Goal: Information Seeking & Learning: Learn about a topic

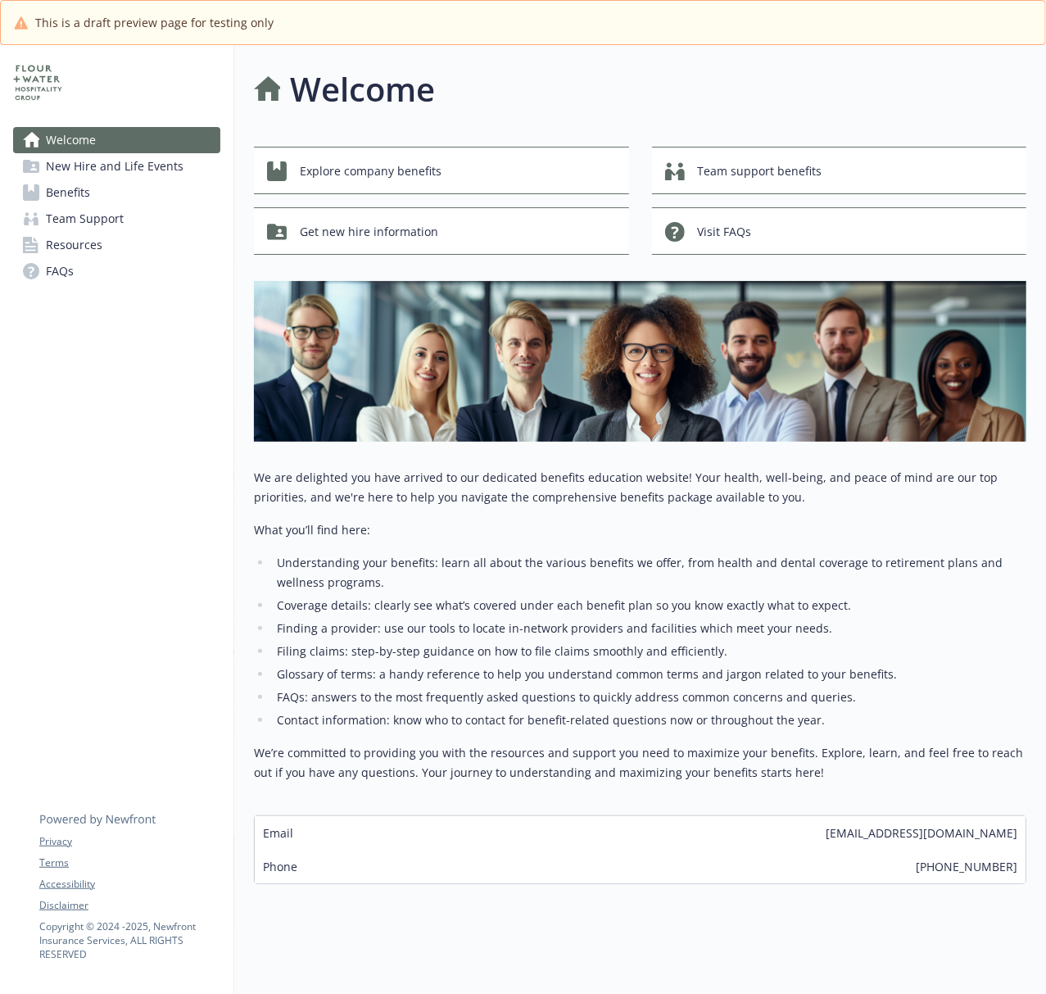
scroll to position [62, 0]
click at [125, 179] on span "New Hire and Life Events" at bounding box center [115, 166] width 138 height 26
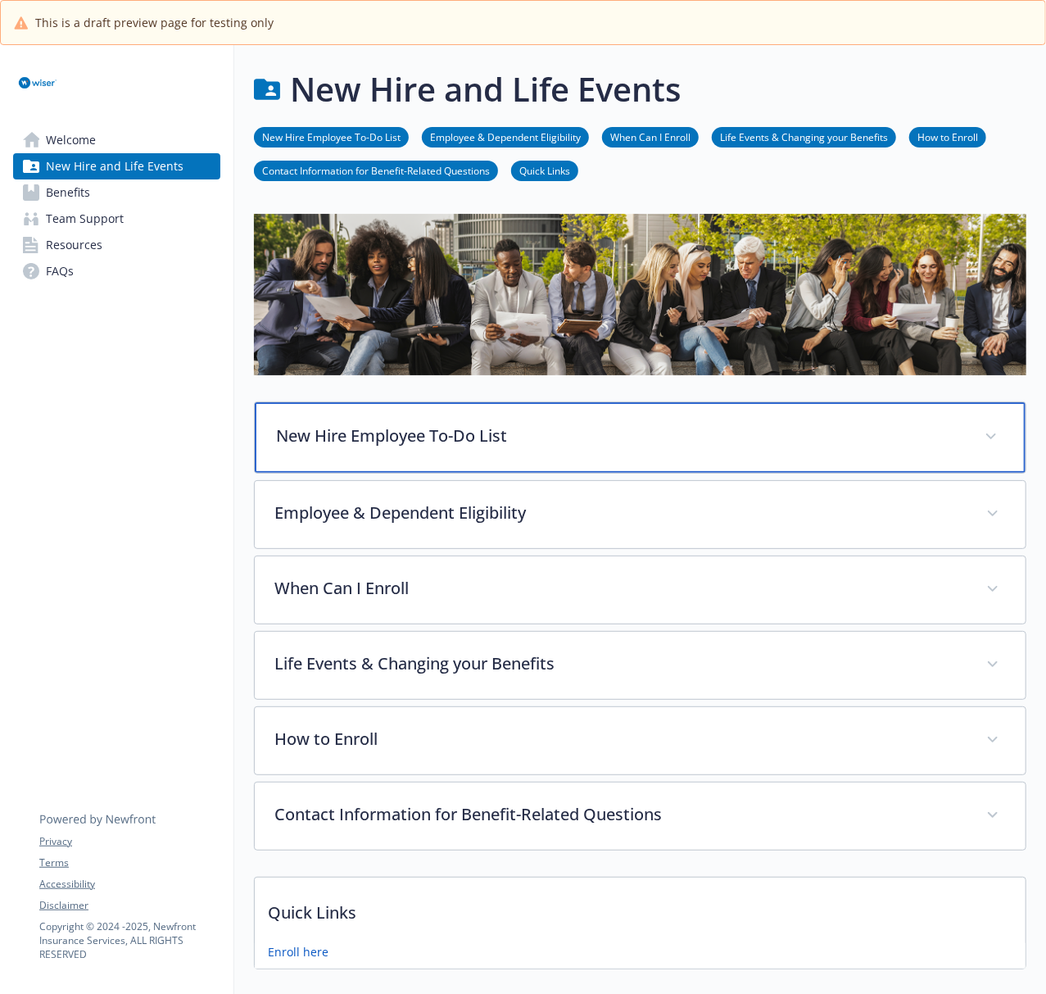
click at [538, 427] on p "New Hire Employee To-Do List" at bounding box center [620, 435] width 689 height 25
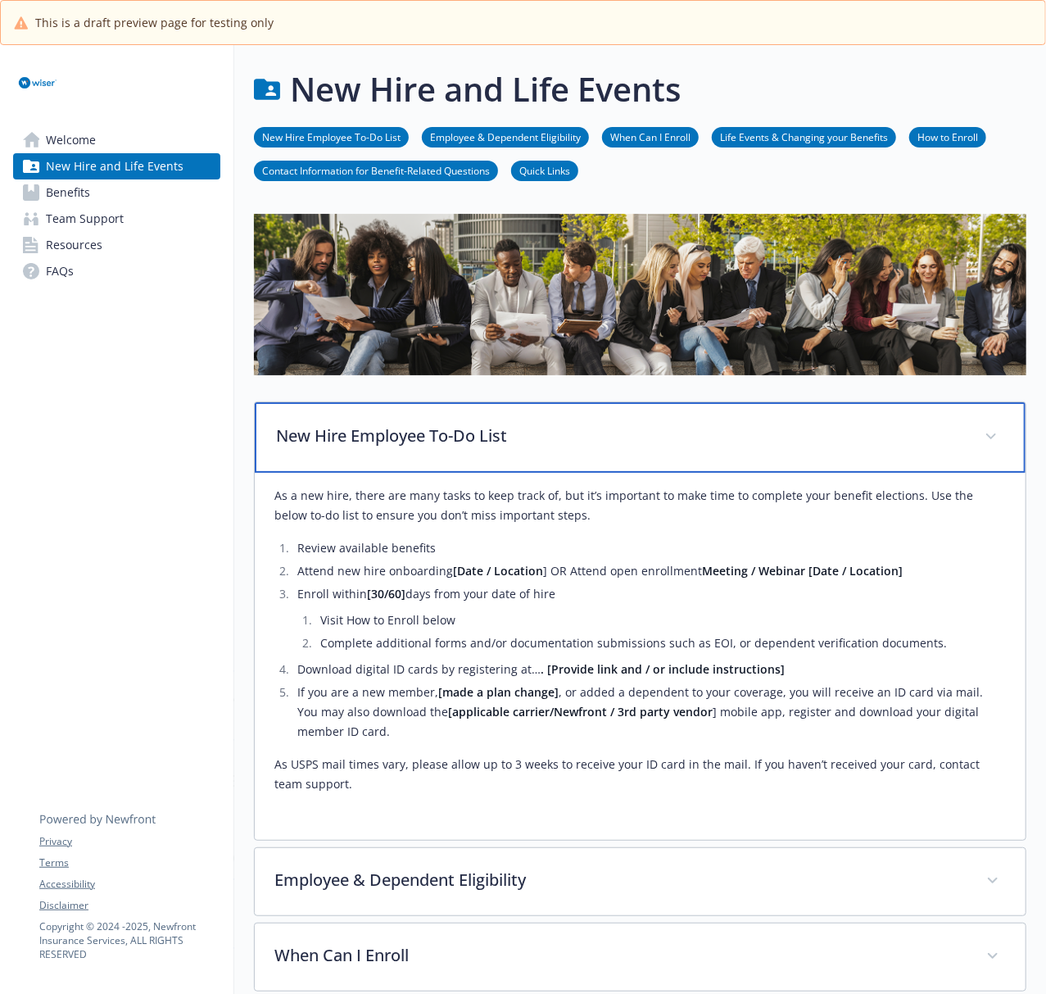
drag, startPoint x: 894, startPoint y: 455, endPoint x: 844, endPoint y: 475, distance: 54.5
click at [894, 455] on div "New Hire Employee To-Do List" at bounding box center [640, 437] width 771 height 70
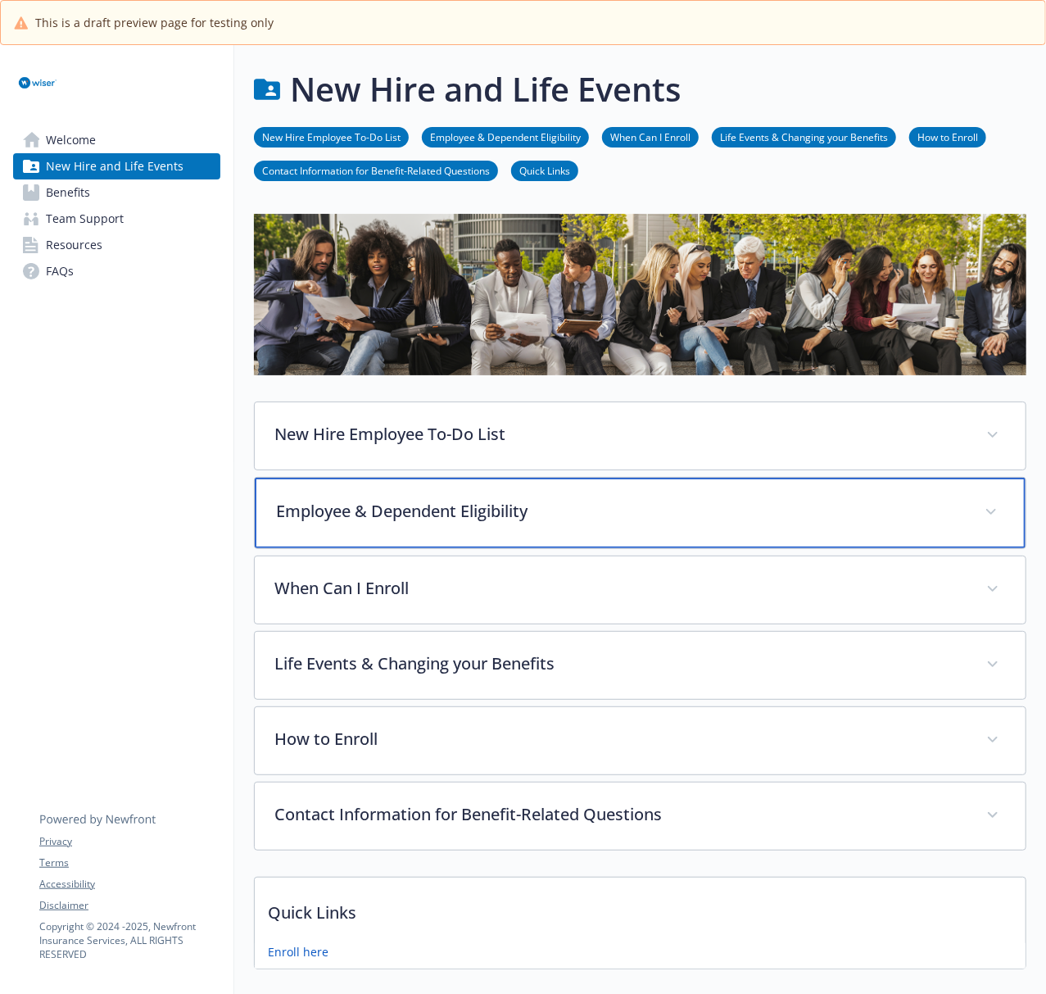
click at [734, 496] on div "Employee & Dependent Eligibility" at bounding box center [640, 513] width 771 height 70
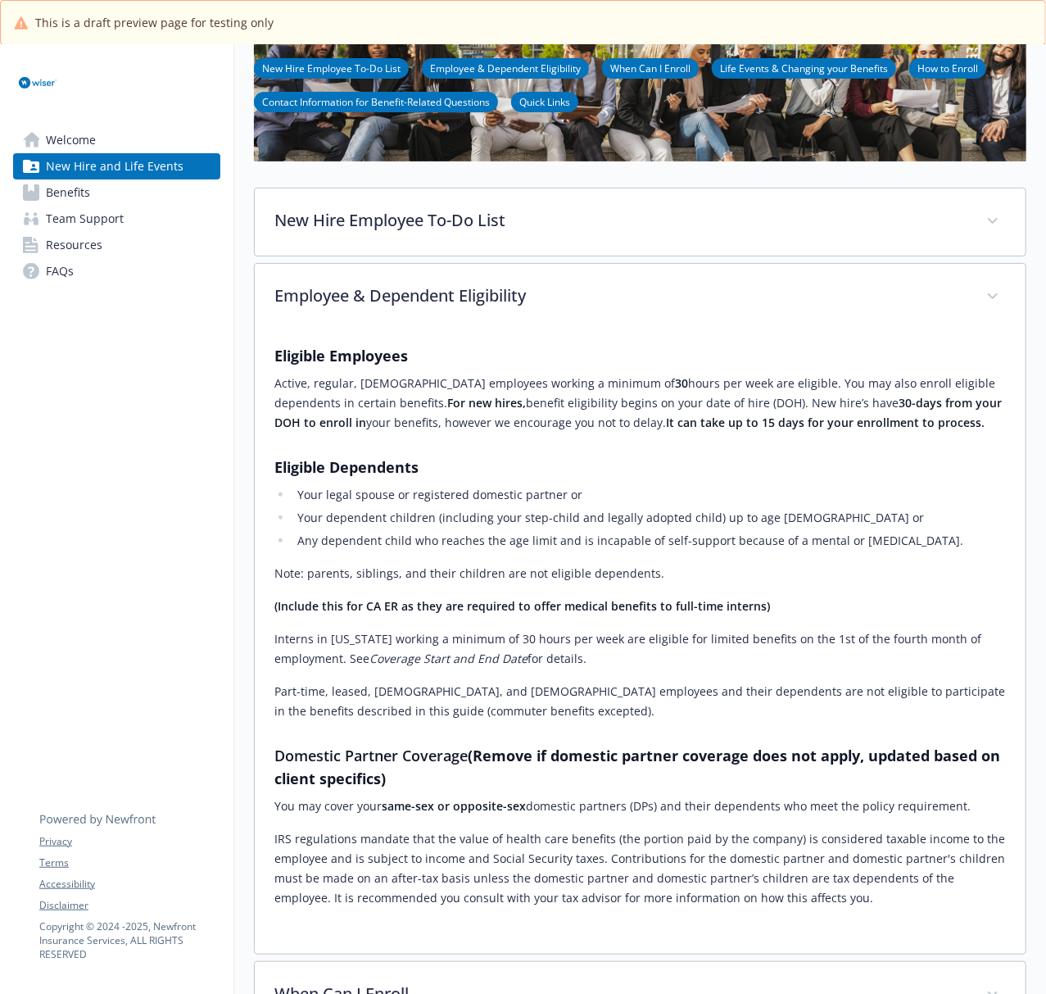
scroll to position [218, 0]
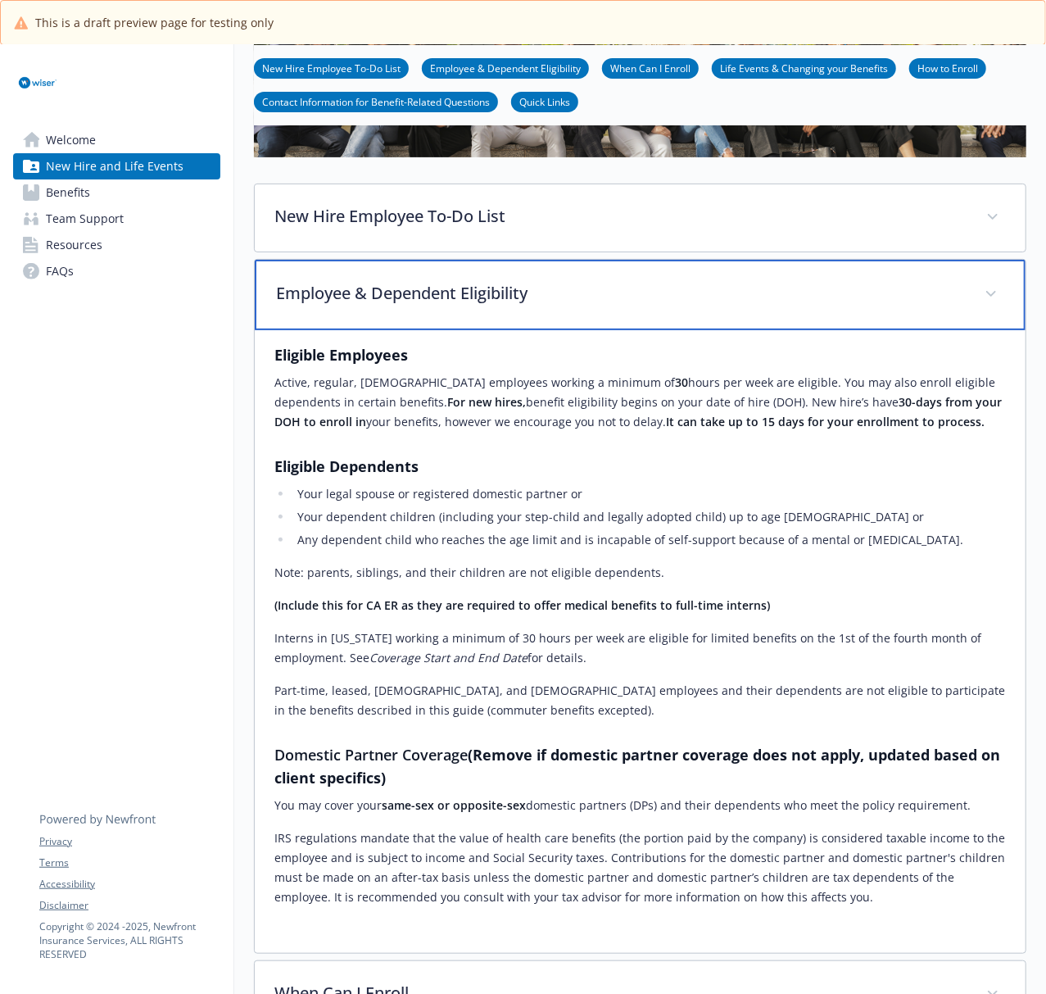
click at [565, 303] on p "Employee & Dependent Eligibility" at bounding box center [620, 293] width 689 height 25
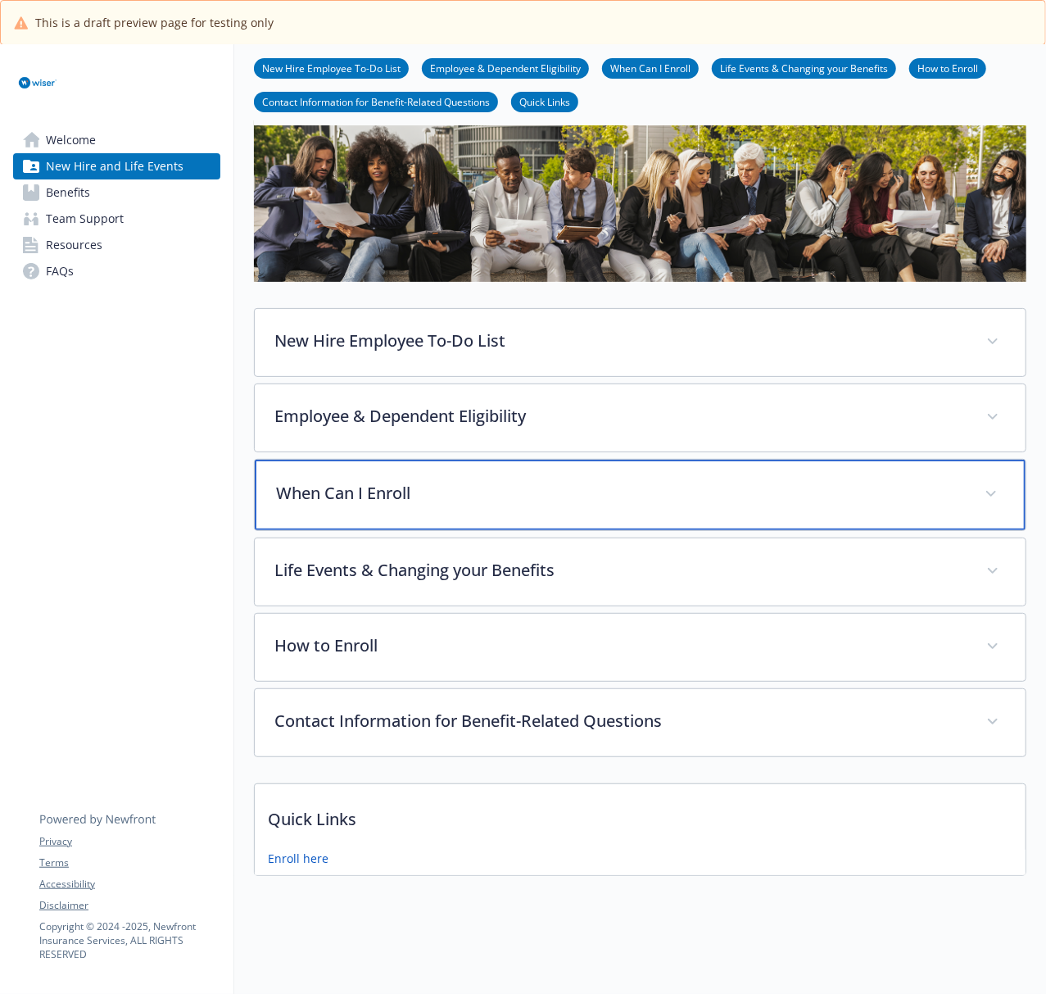
drag, startPoint x: 663, startPoint y: 495, endPoint x: 679, endPoint y: 489, distance: 16.6
click at [663, 495] on div "When Can I Enroll" at bounding box center [640, 495] width 771 height 70
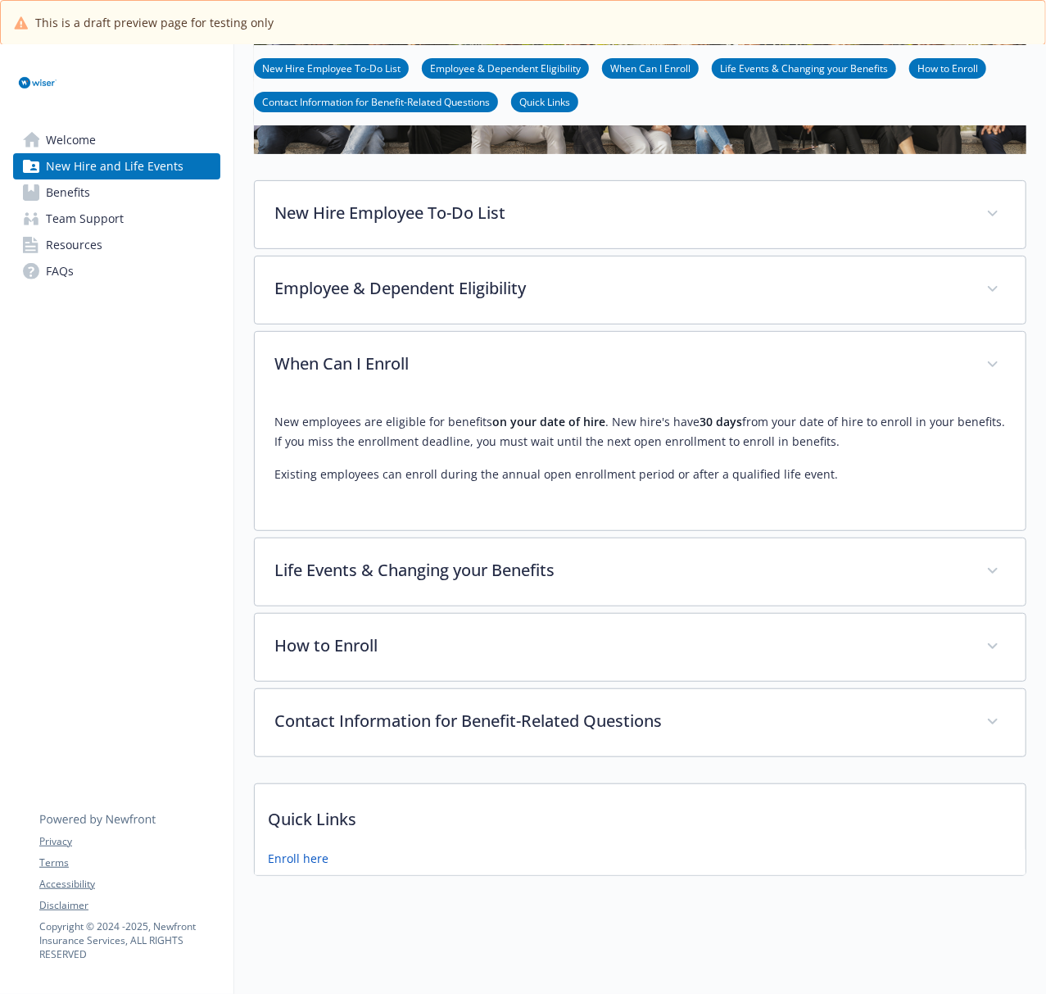
scroll to position [241, 0]
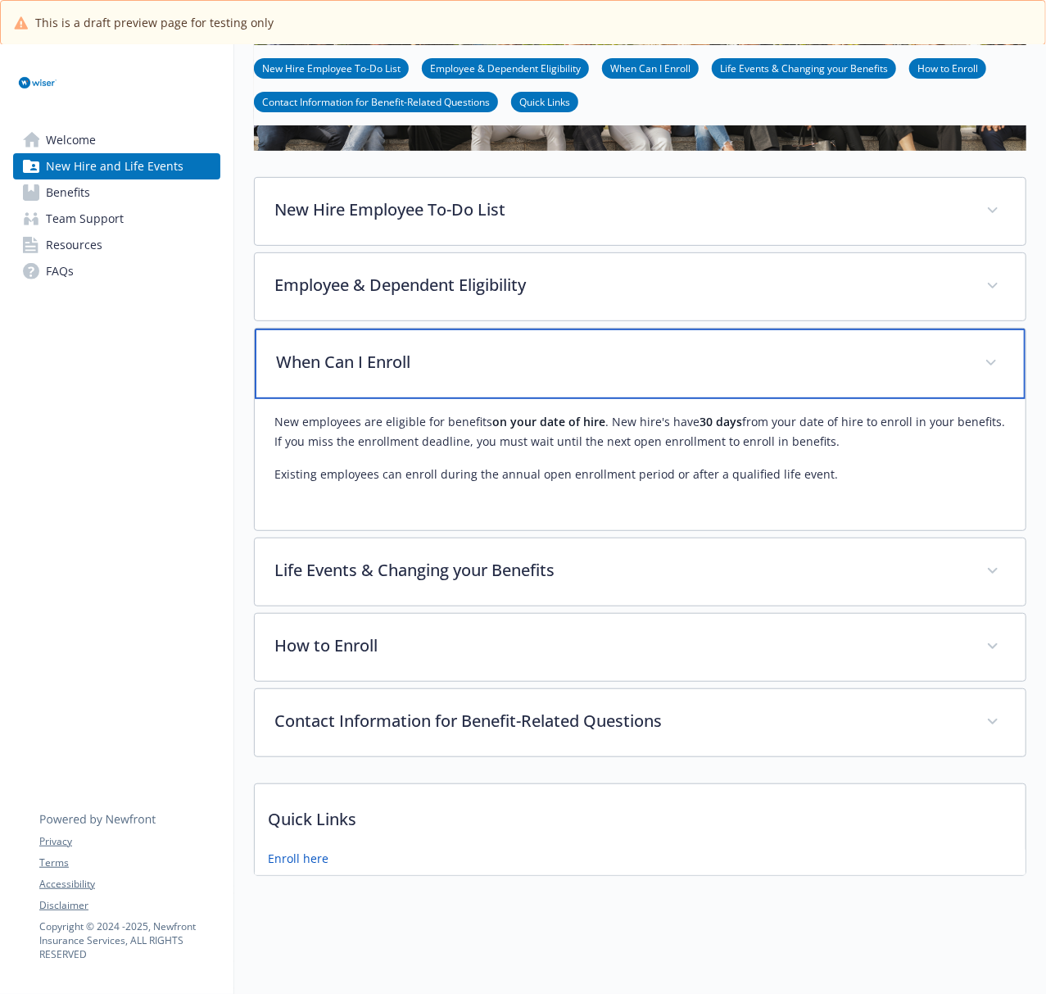
click at [813, 359] on div "When Can I Enroll" at bounding box center [640, 363] width 771 height 70
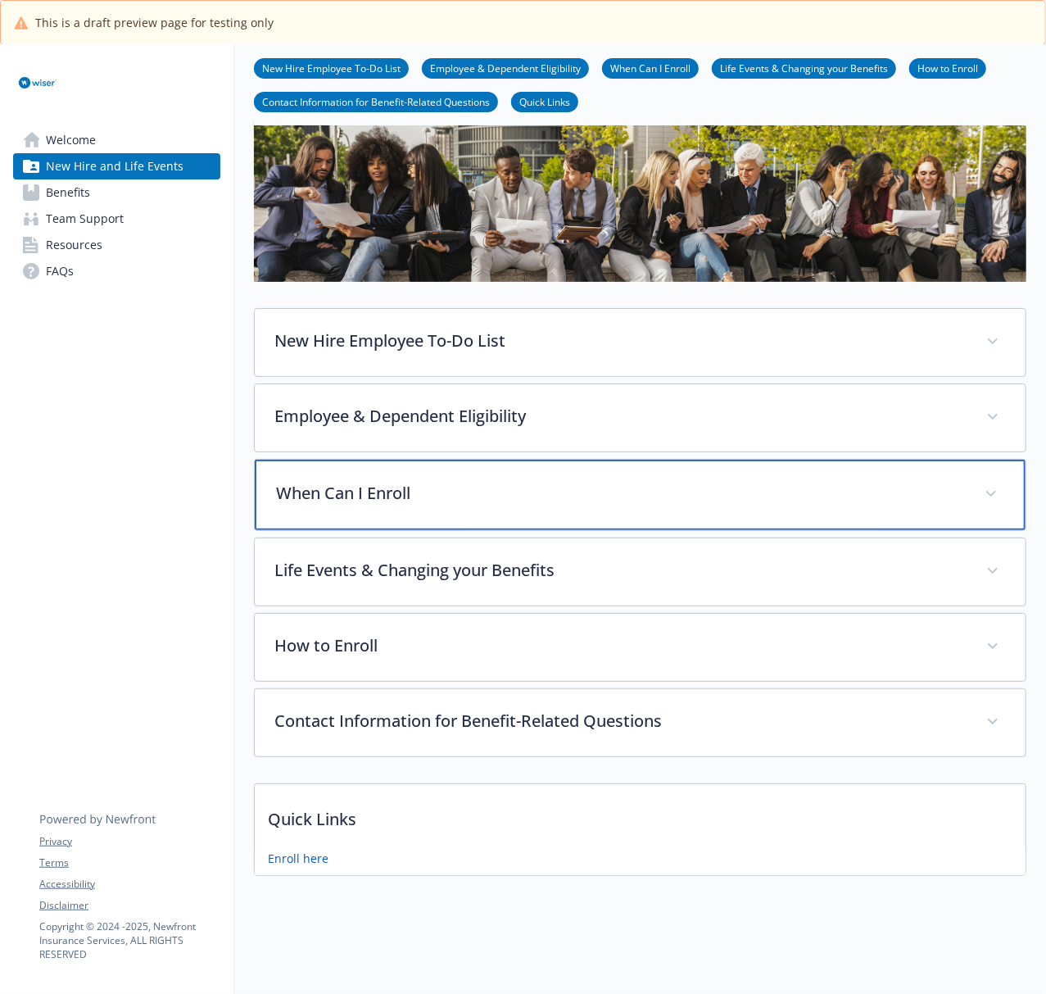
scroll to position [112, 0]
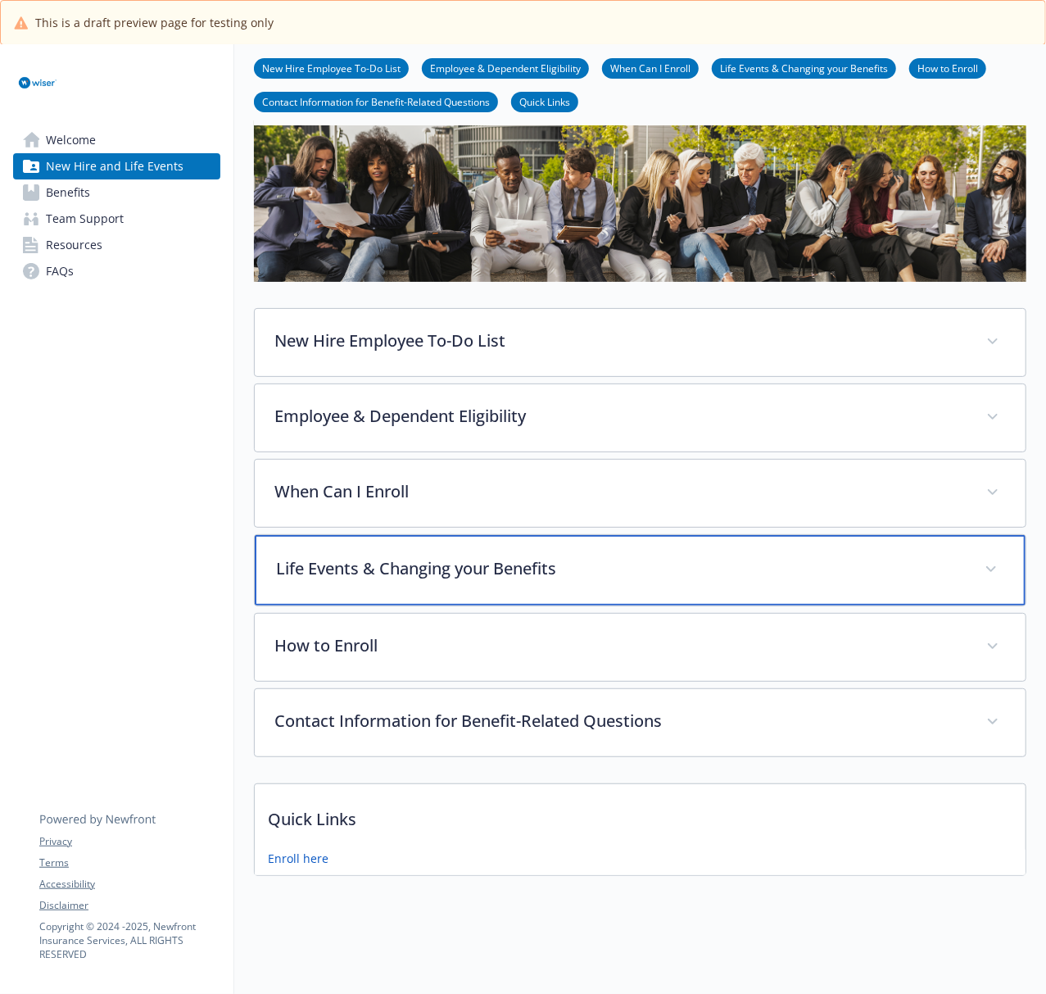
click at [582, 556] on p "Life Events & Changing your Benefits" at bounding box center [620, 568] width 689 height 25
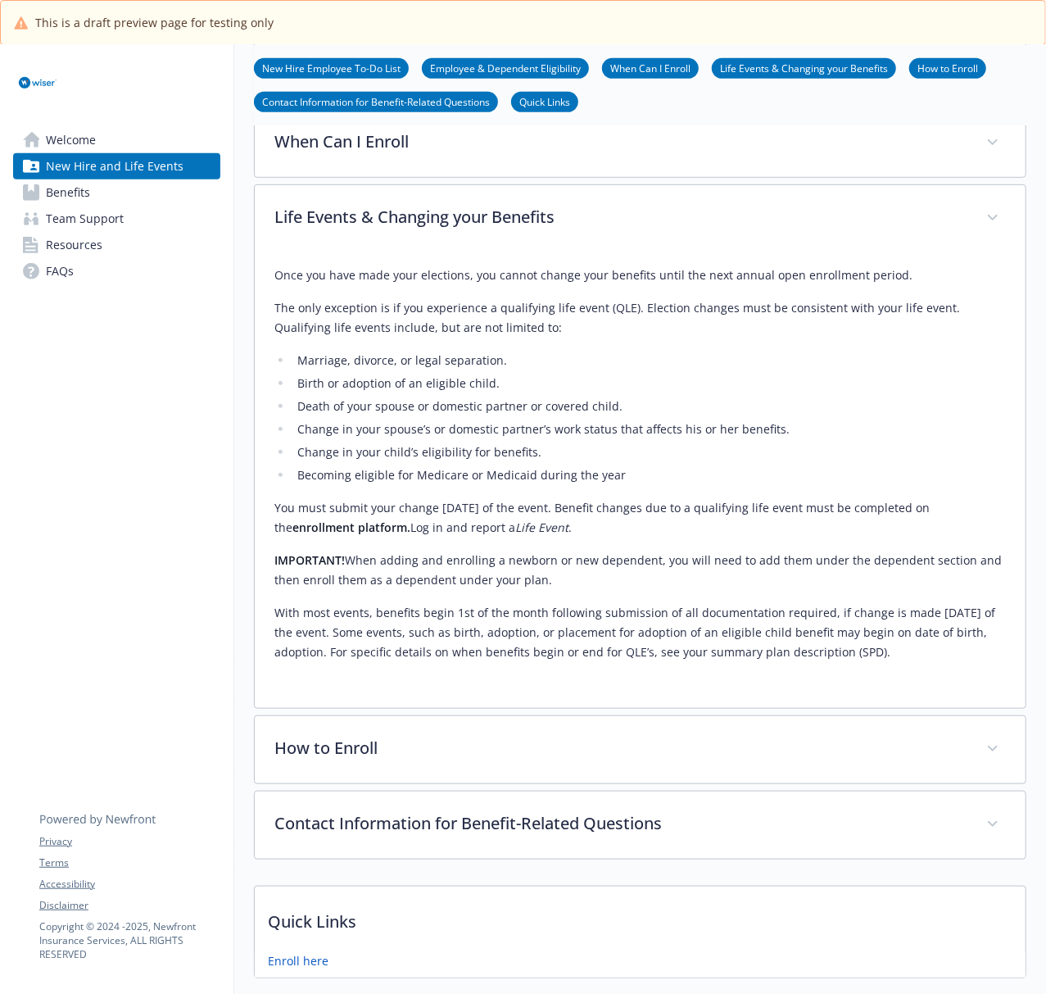
scroll to position [440, 0]
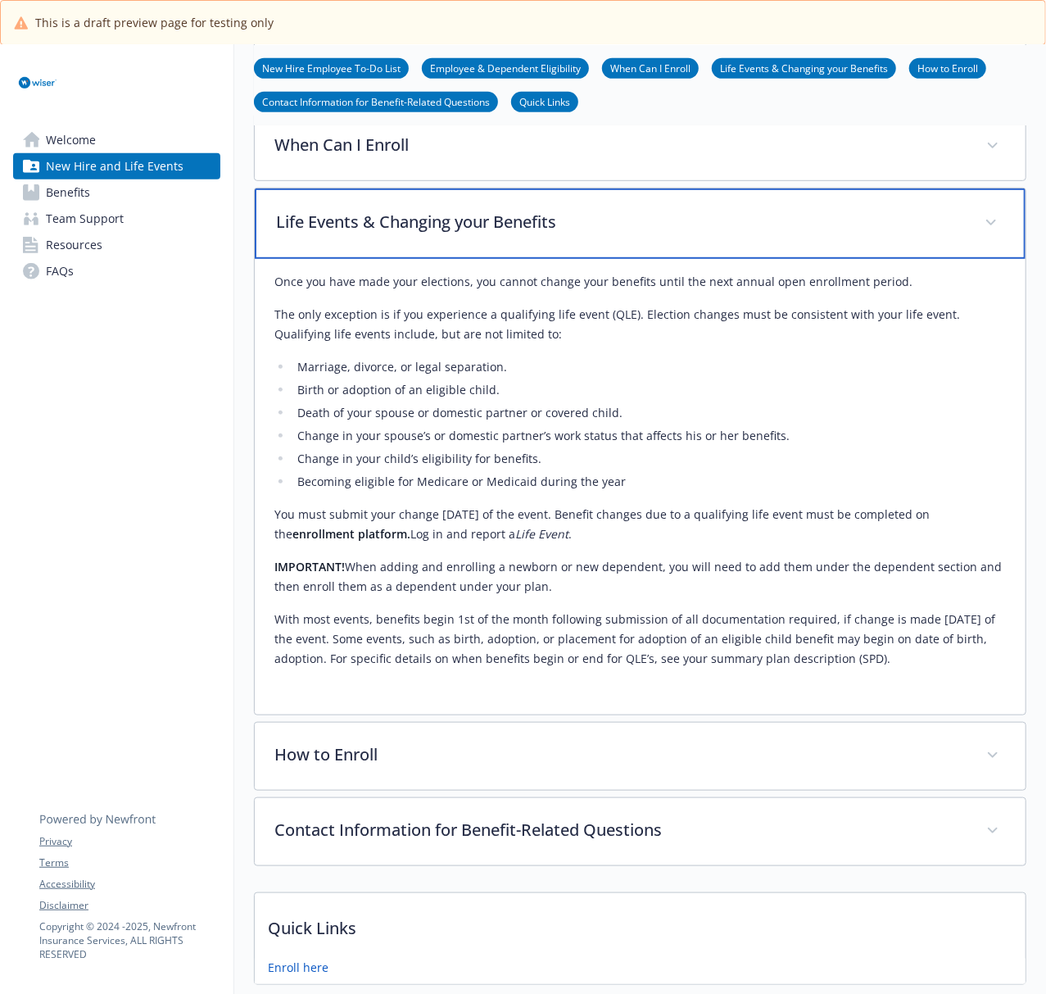
drag, startPoint x: 637, startPoint y: 233, endPoint x: 853, endPoint y: 243, distance: 216.5
click at [641, 233] on p "Life Events & Changing your Benefits" at bounding box center [620, 222] width 689 height 25
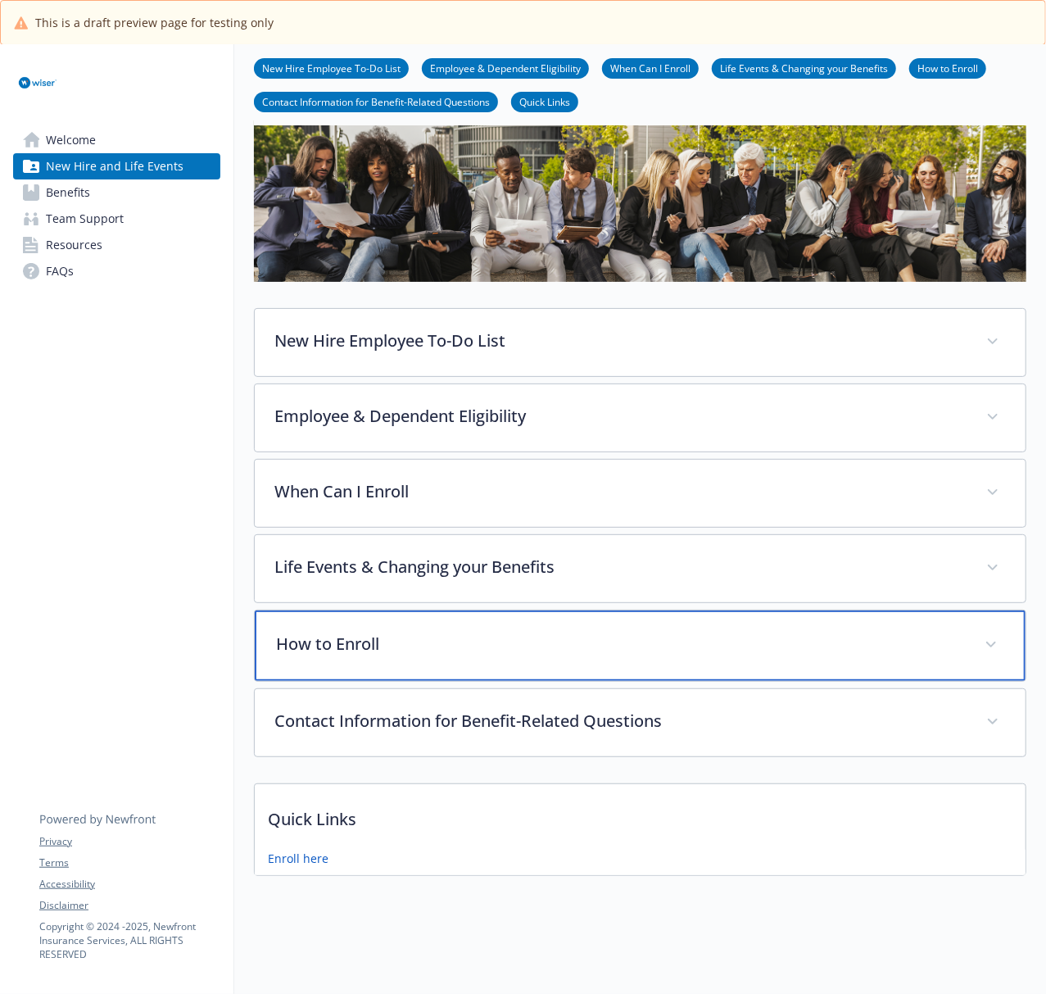
click at [541, 641] on div "How to Enroll" at bounding box center [640, 645] width 771 height 70
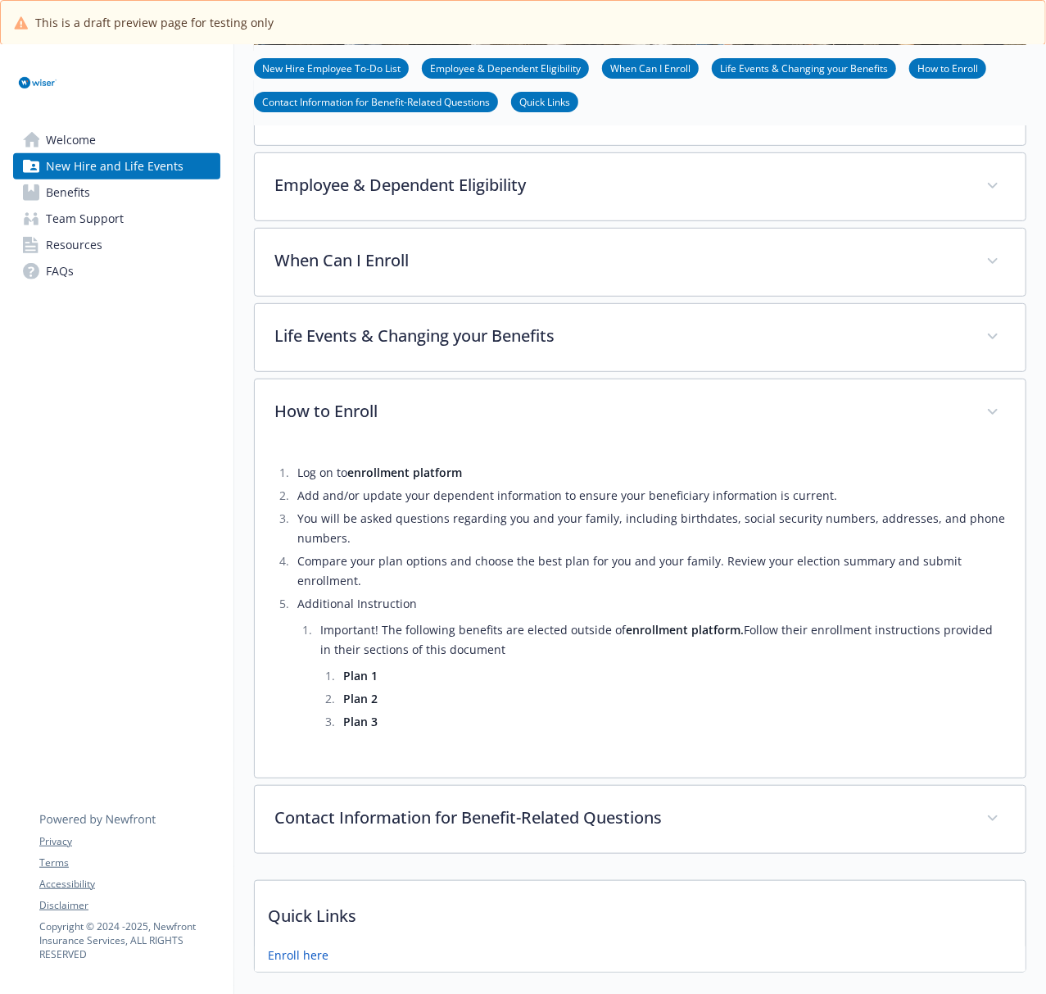
scroll to position [331, 0]
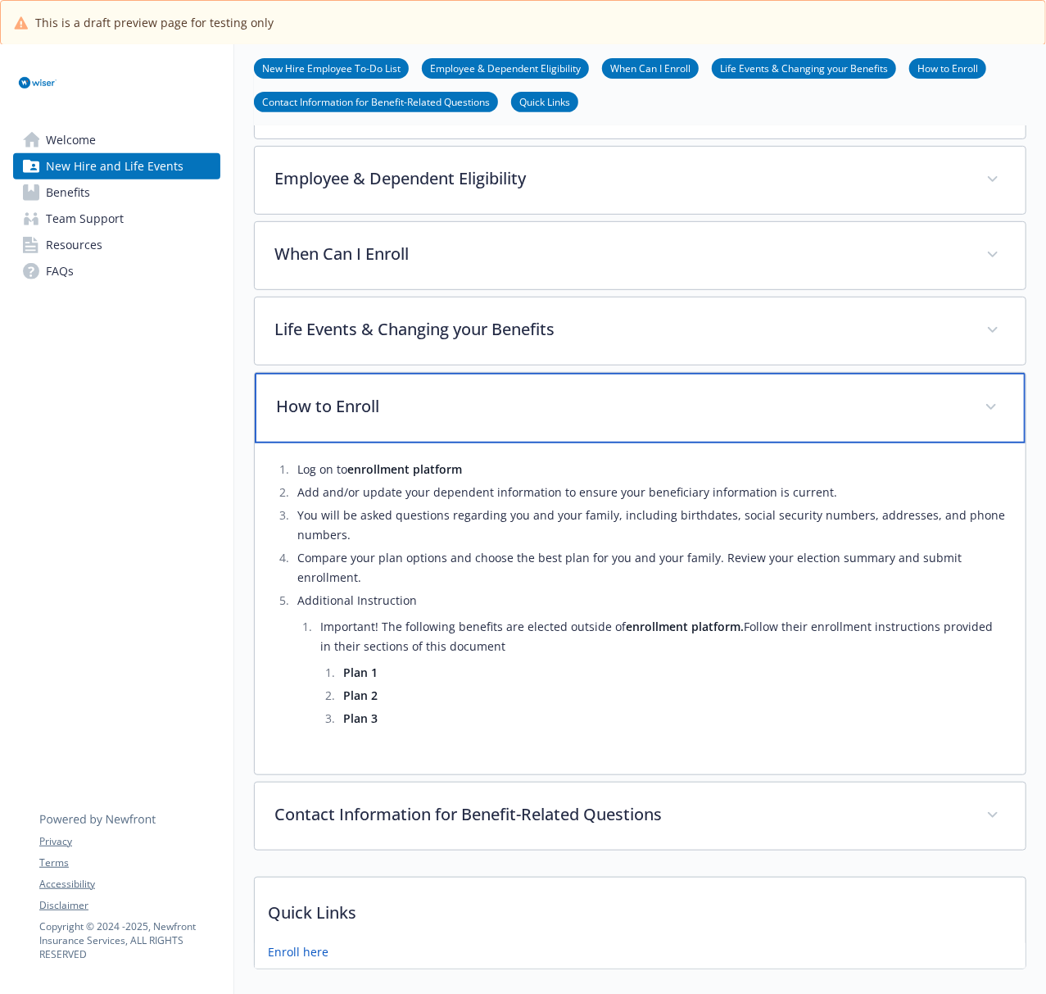
click at [537, 396] on p "How to Enroll" at bounding box center [620, 406] width 689 height 25
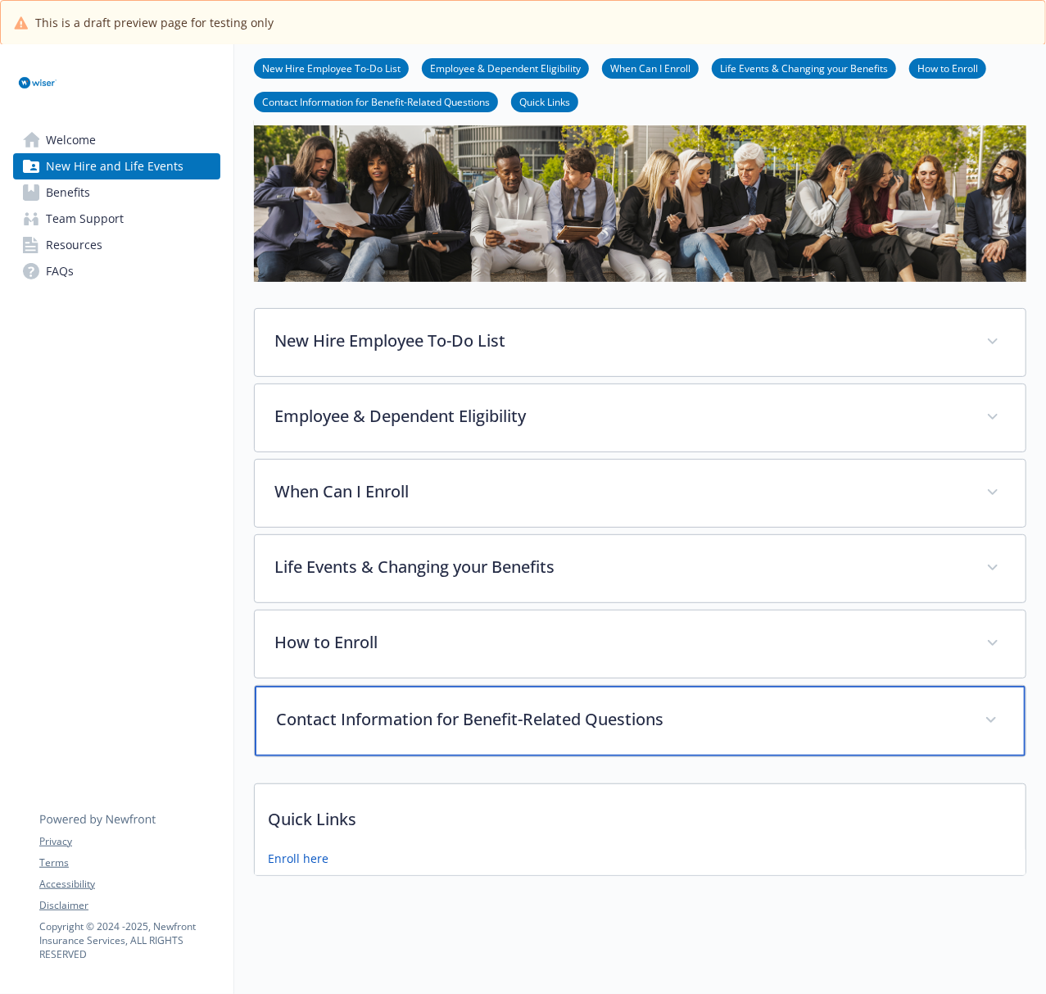
drag, startPoint x: 623, startPoint y: 711, endPoint x: 1001, endPoint y: 620, distance: 388.4
click at [629, 709] on p "Contact Information for Benefit-Related Questions" at bounding box center [620, 719] width 689 height 25
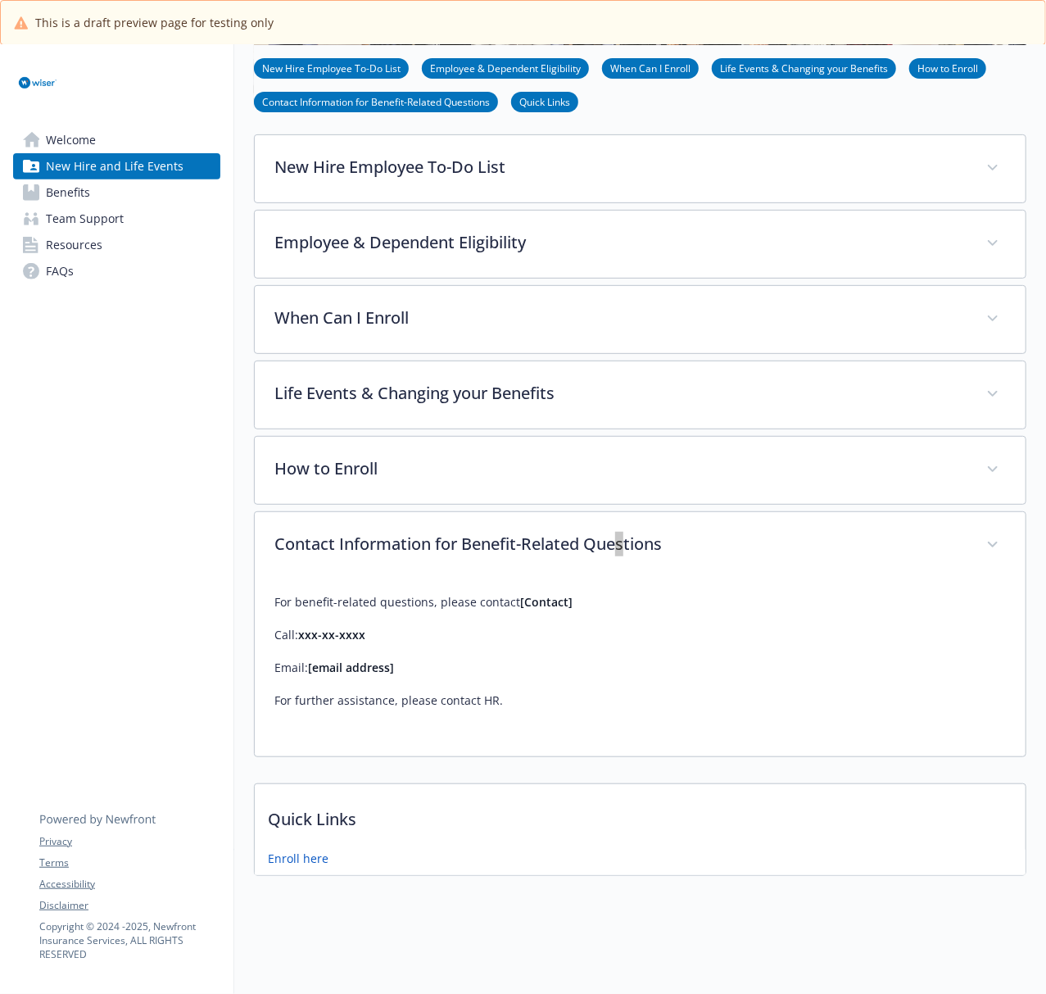
scroll to position [287, 0]
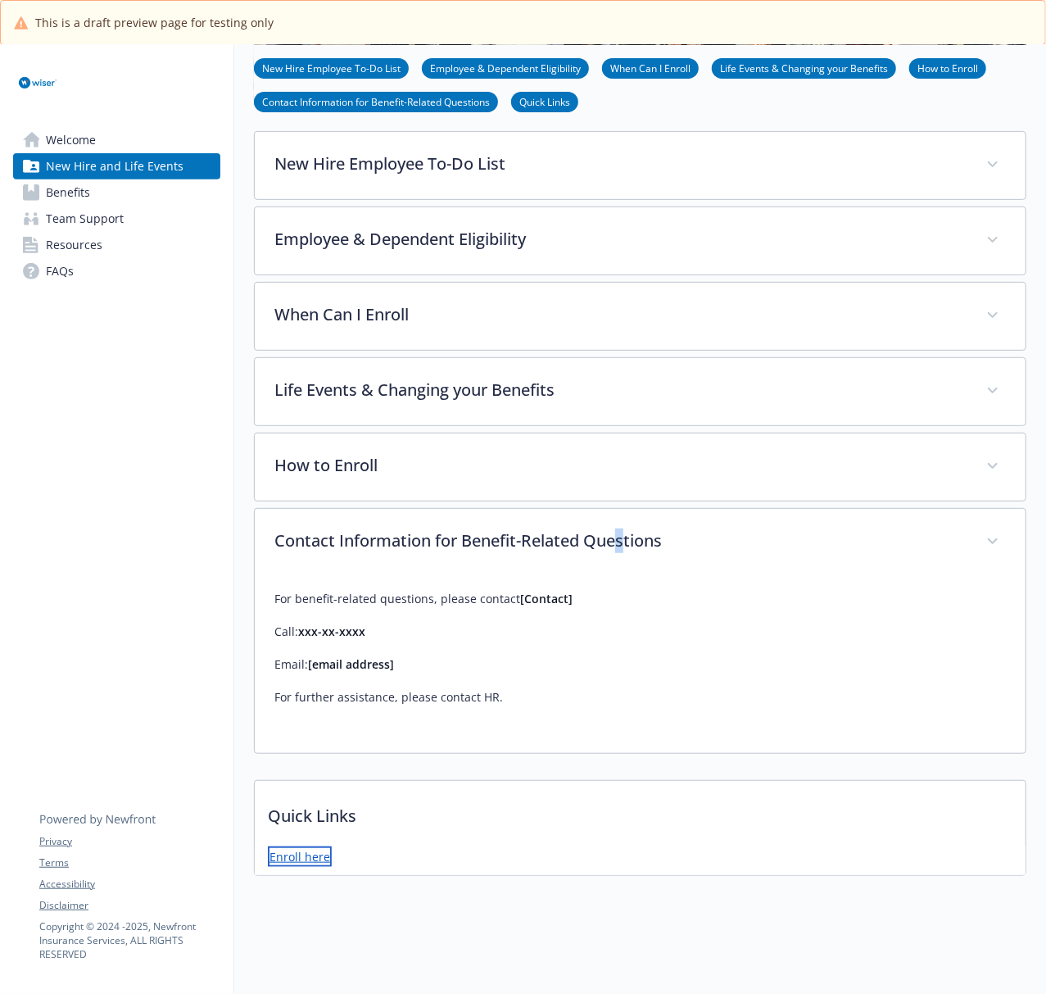
click at [280, 745] on link "Enroll here" at bounding box center [300, 856] width 64 height 20
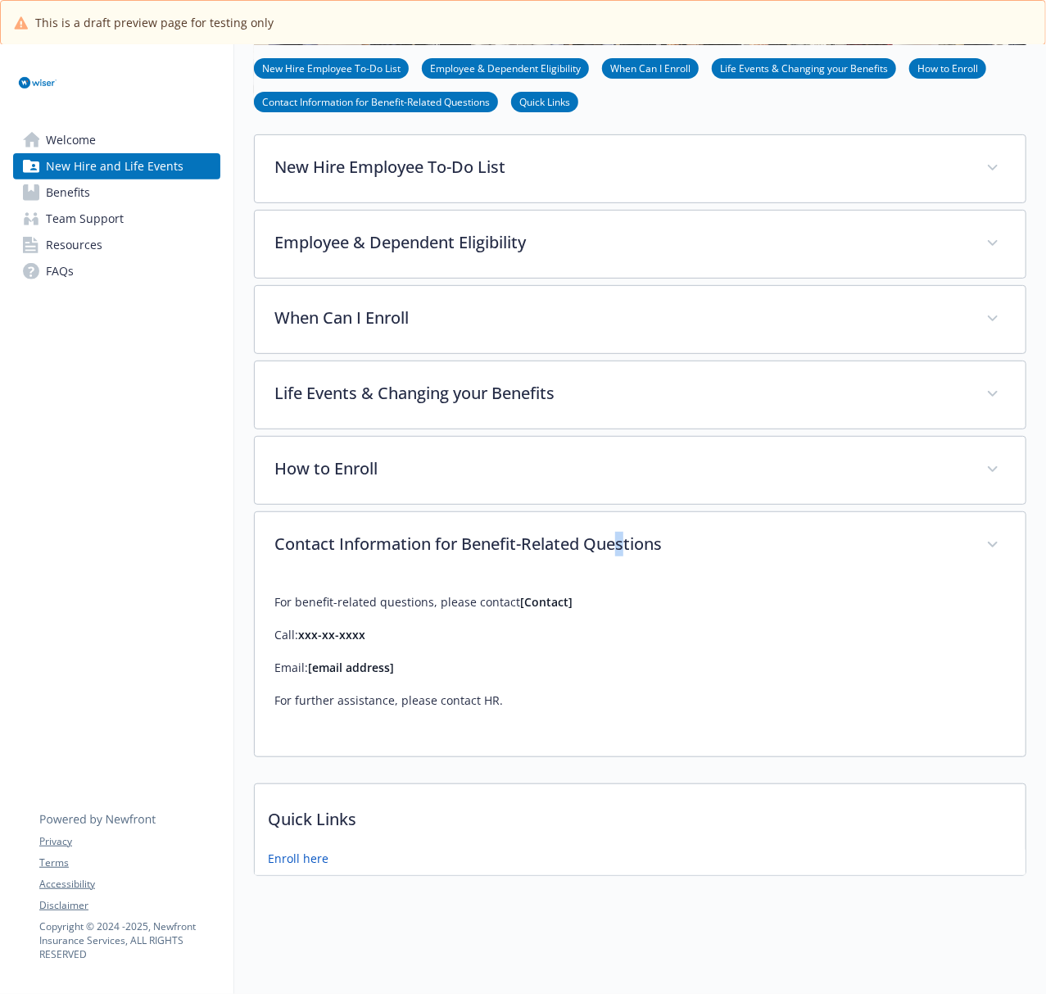
click at [43, 197] on link "Benefits" at bounding box center [116, 192] width 207 height 26
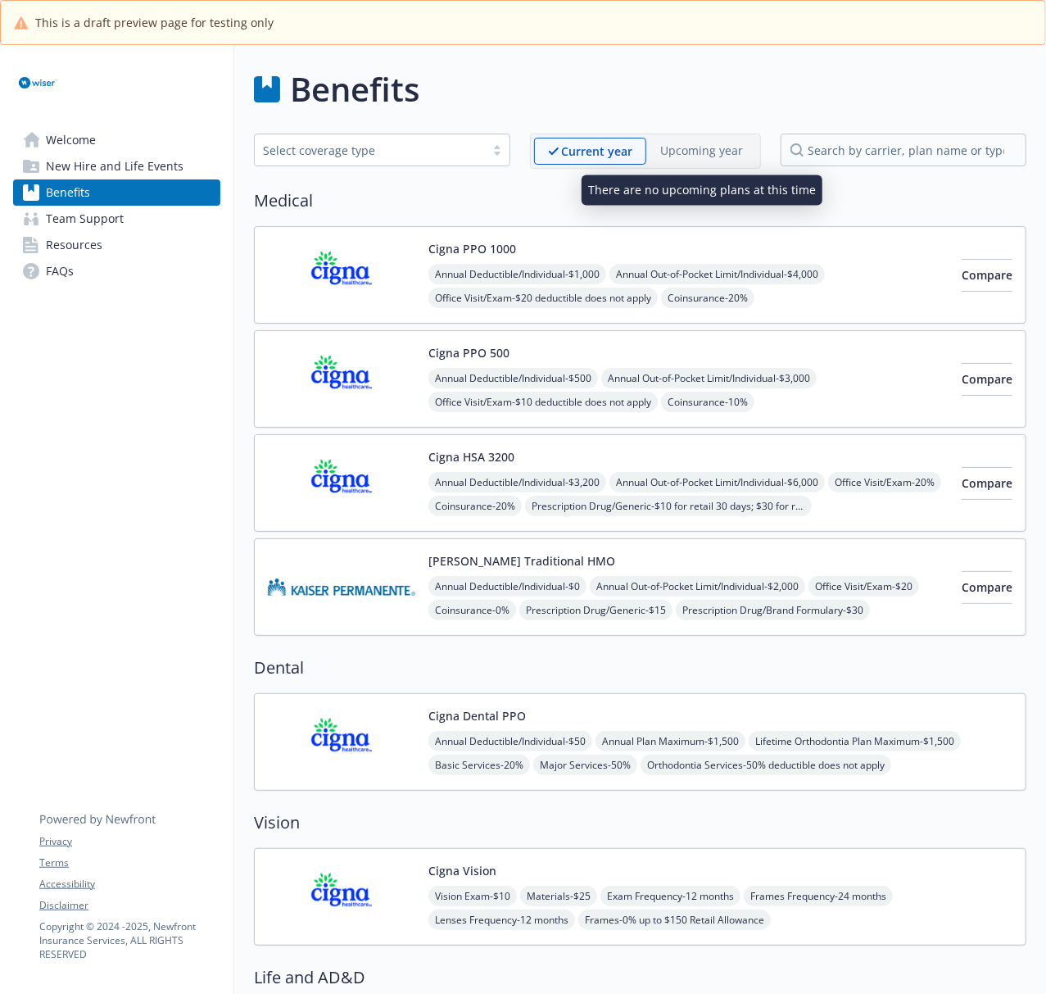
click at [714, 158] on p "Upcoming year" at bounding box center [701, 150] width 83 height 17
click at [360, 272] on img at bounding box center [341, 275] width 147 height 70
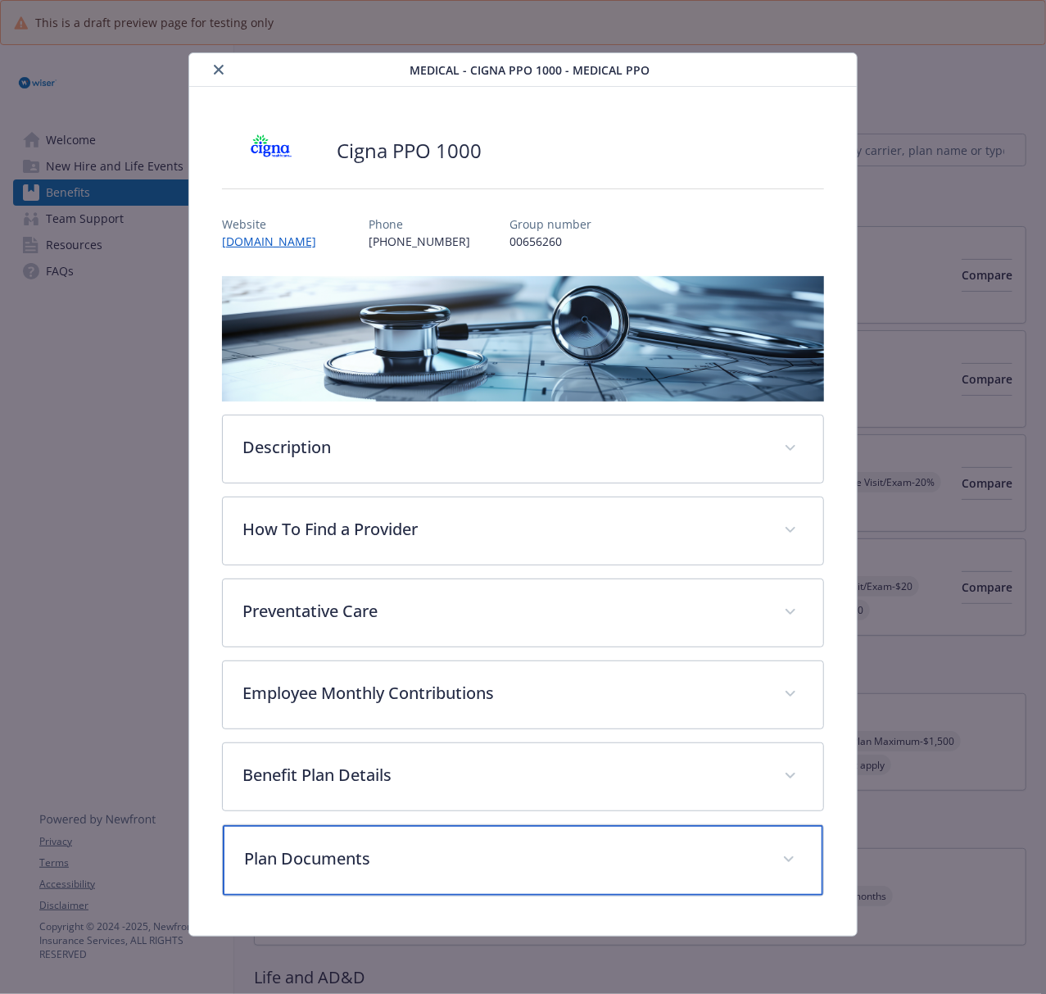
drag, startPoint x: 394, startPoint y: 880, endPoint x: 568, endPoint y: 591, distance: 337.3
click at [395, 745] on div "Plan Documents" at bounding box center [523, 860] width 600 height 70
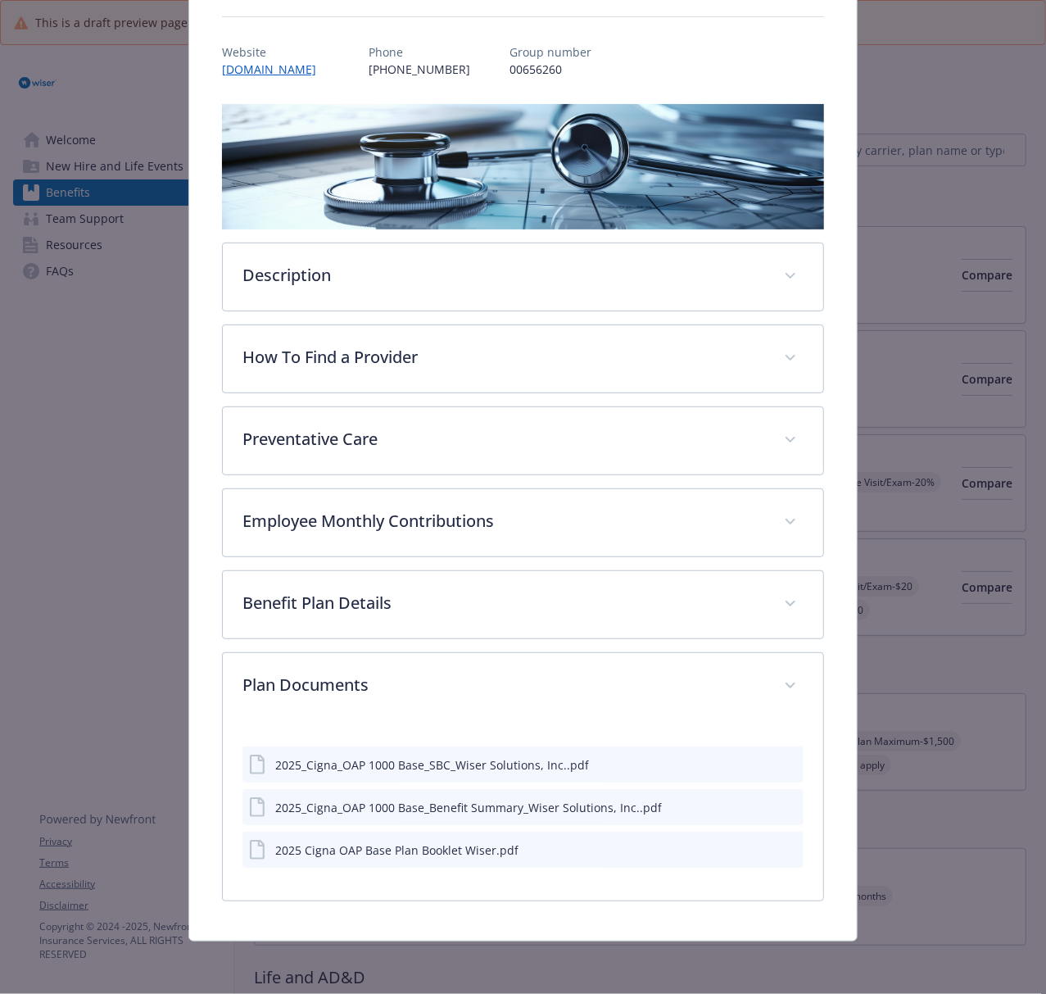
scroll to position [174, 0]
click at [781, 745] on icon "preview file" at bounding box center [788, 763] width 15 height 11
click at [781, 745] on icon "preview file" at bounding box center [788, 805] width 15 height 11
click at [781, 745] on icon "preview file" at bounding box center [788, 848] width 15 height 11
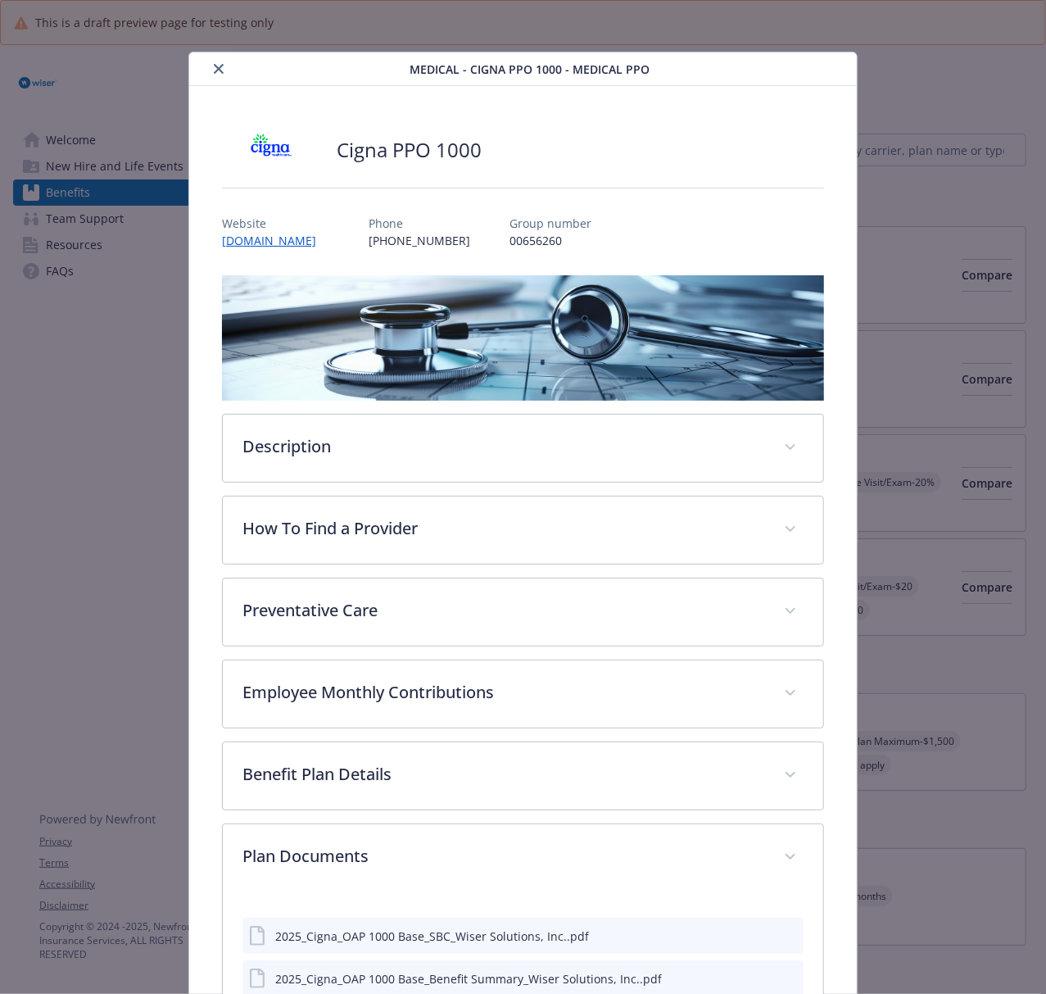
scroll to position [0, 0]
click at [226, 75] on div "details for plan Medical - Cigna PPO 1000 - Medical PPO" at bounding box center [303, 70] width 214 height 20
click at [216, 70] on icon "close" at bounding box center [219, 70] width 10 height 10
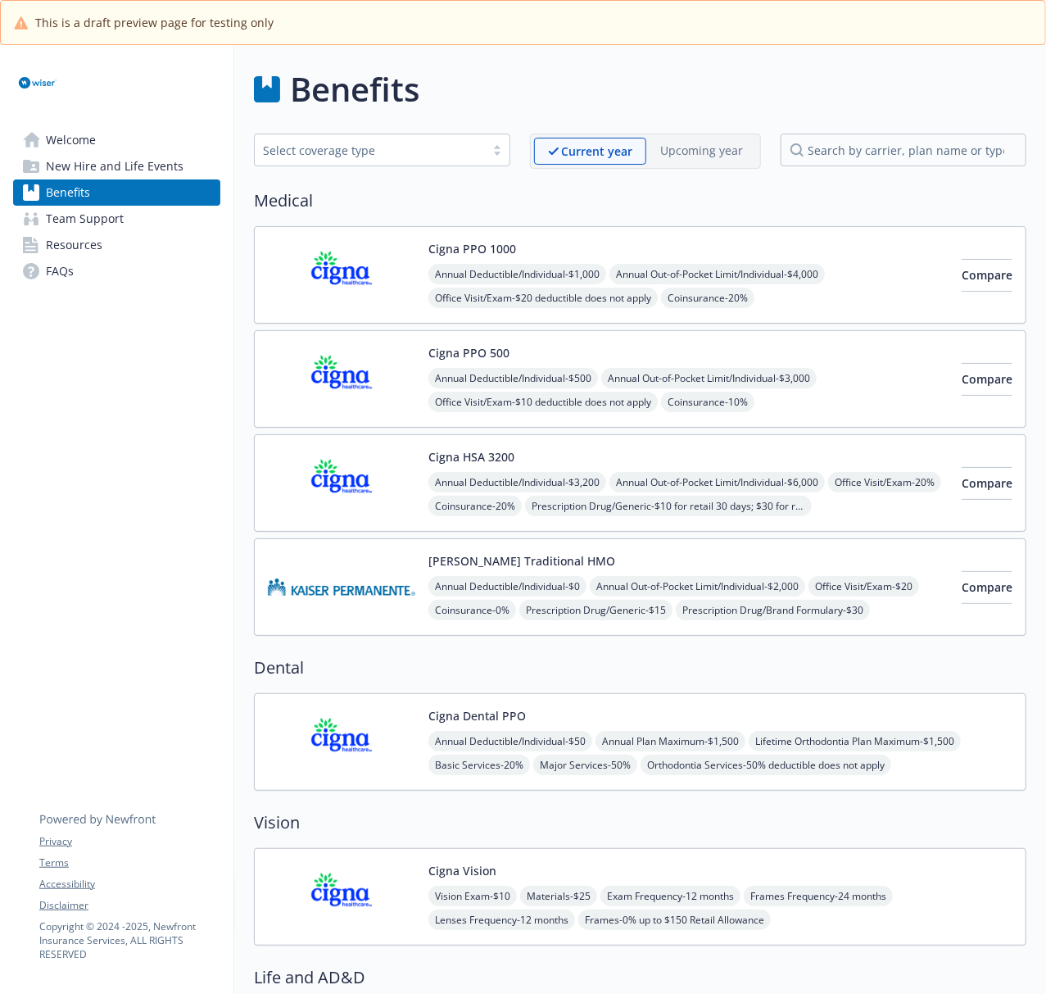
click at [371, 400] on img at bounding box center [341, 379] width 147 height 70
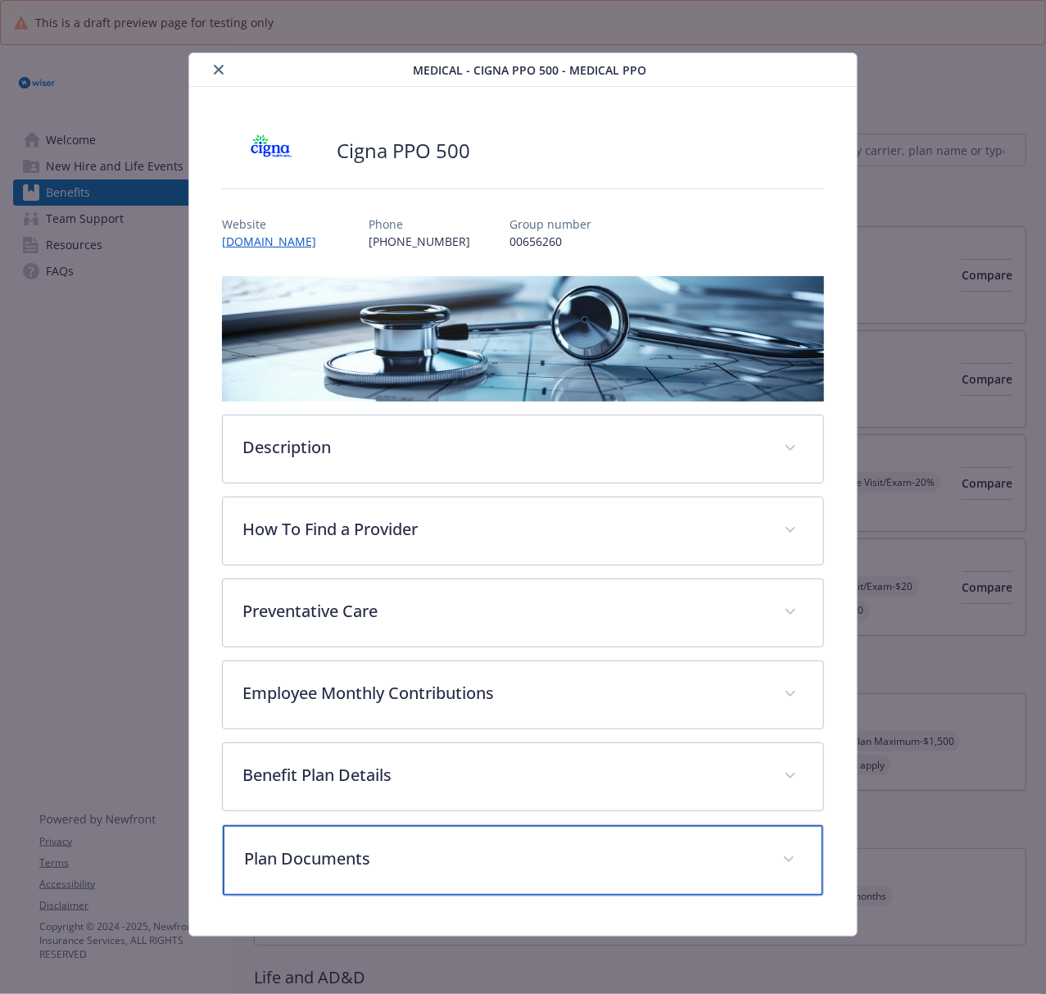
click at [653, 745] on p "Plan Documents" at bounding box center [503, 858] width 518 height 25
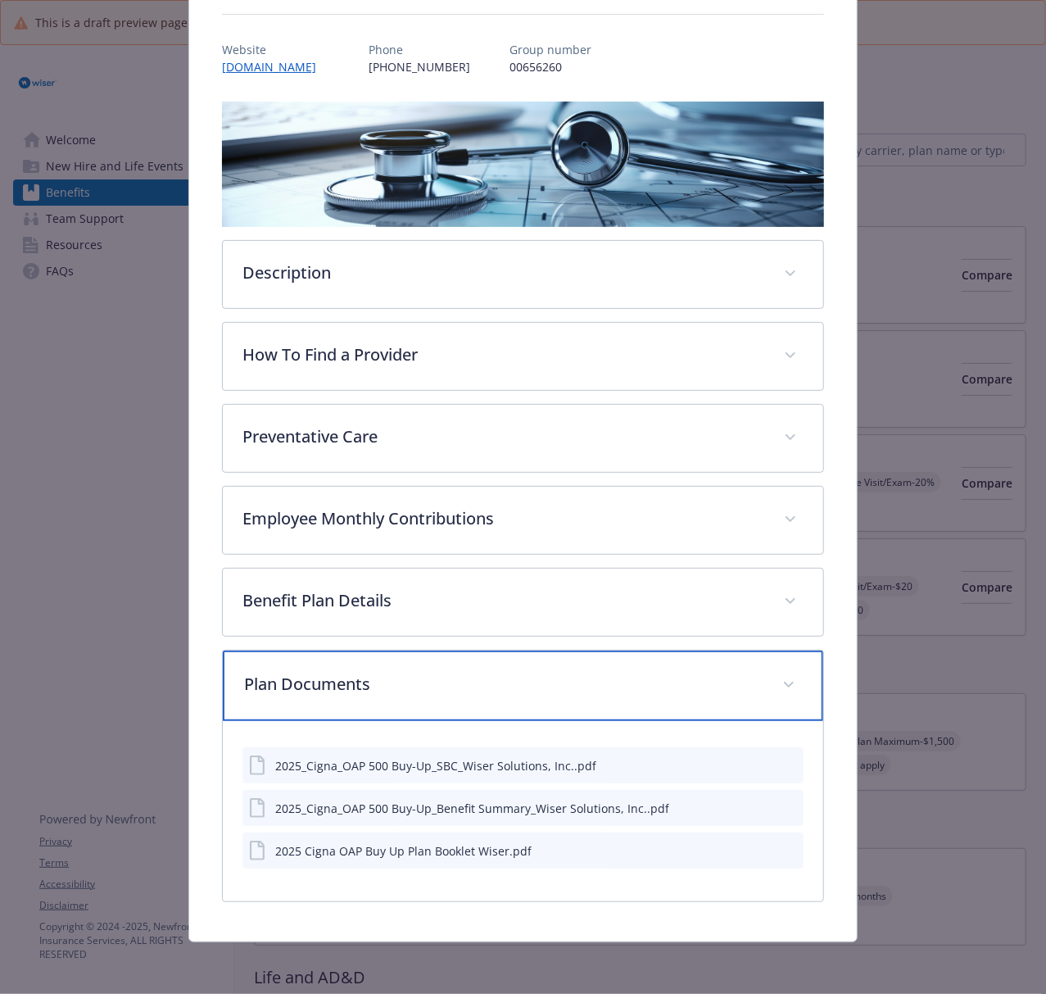
scroll to position [175, 0]
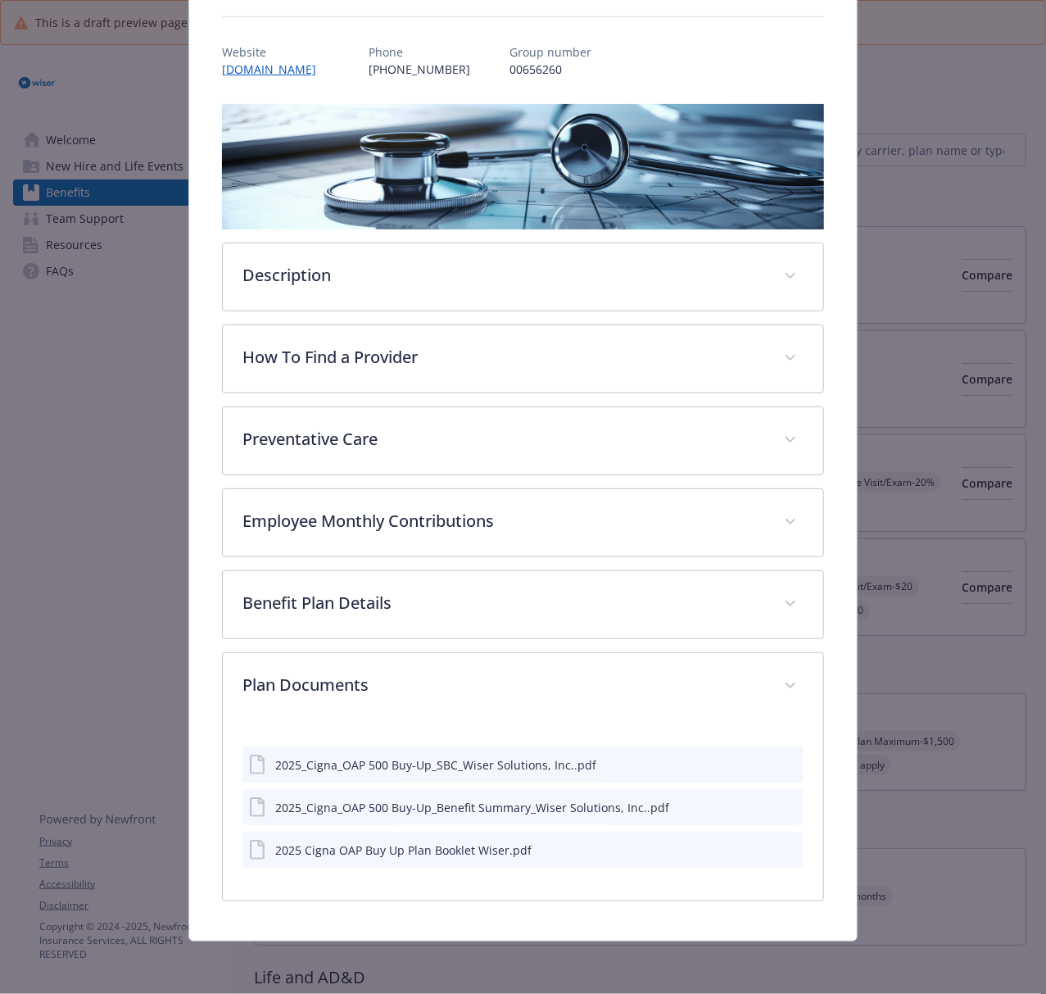
click at [781, 745] on icon "preview file" at bounding box center [788, 763] width 15 height 11
click at [781, 745] on icon "preview file" at bounding box center [788, 805] width 15 height 11
click at [781, 745] on icon "preview file" at bounding box center [788, 848] width 15 height 11
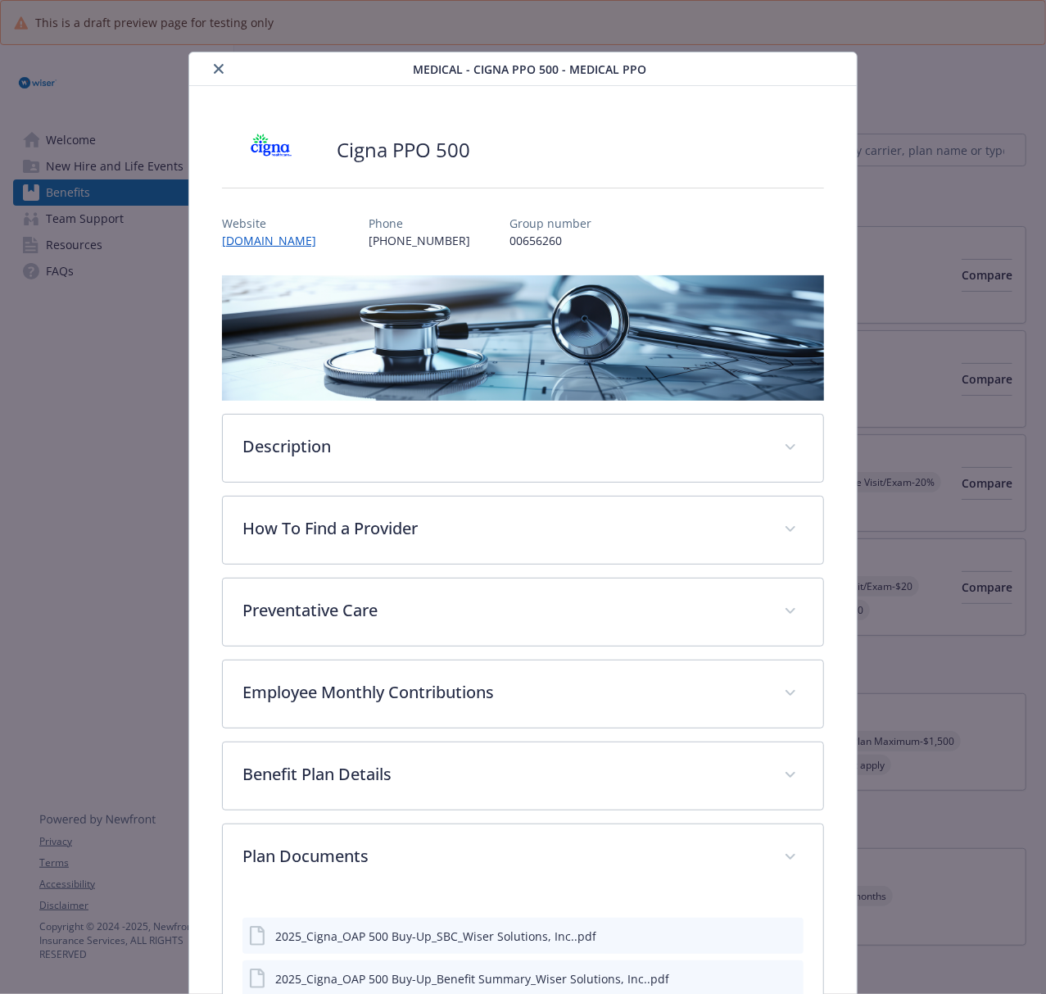
scroll to position [0, 0]
click at [214, 72] on icon "close" at bounding box center [219, 70] width 10 height 10
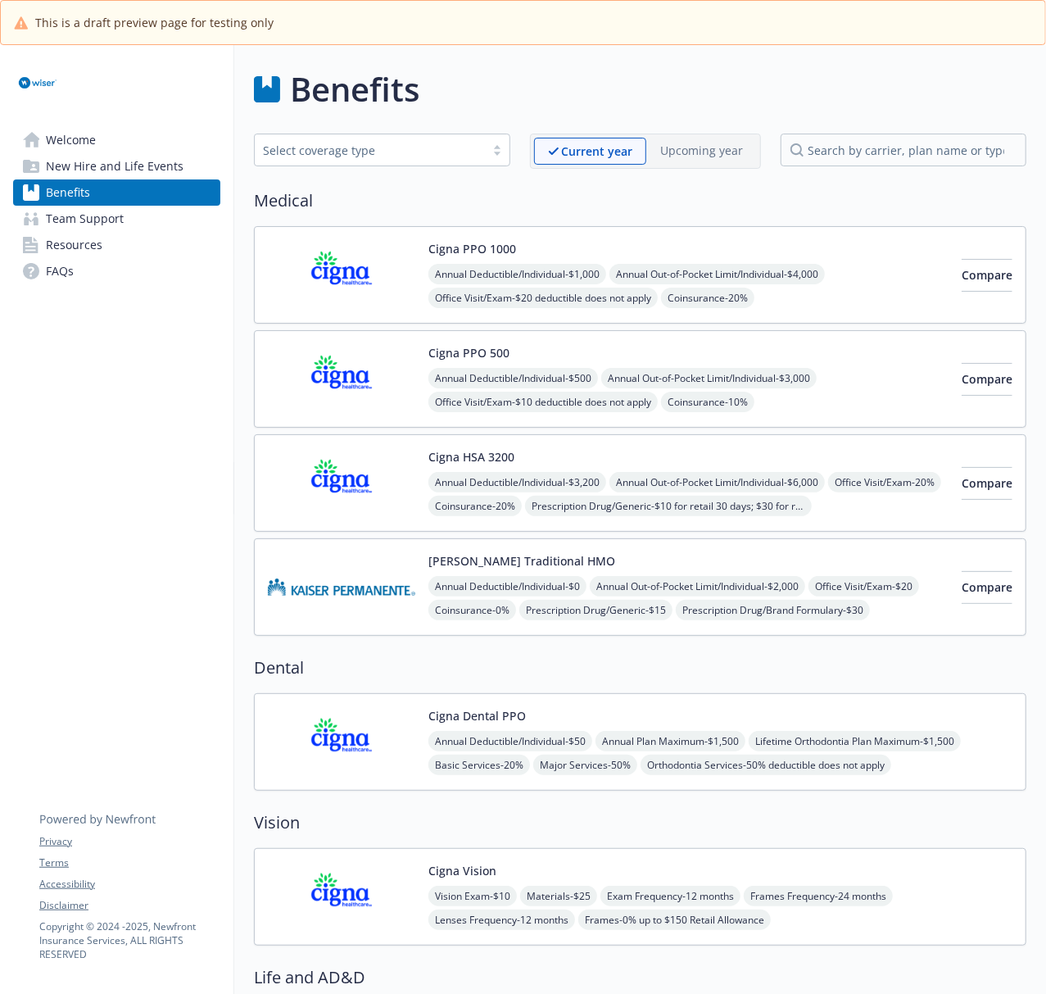
click at [374, 501] on img at bounding box center [341, 483] width 147 height 70
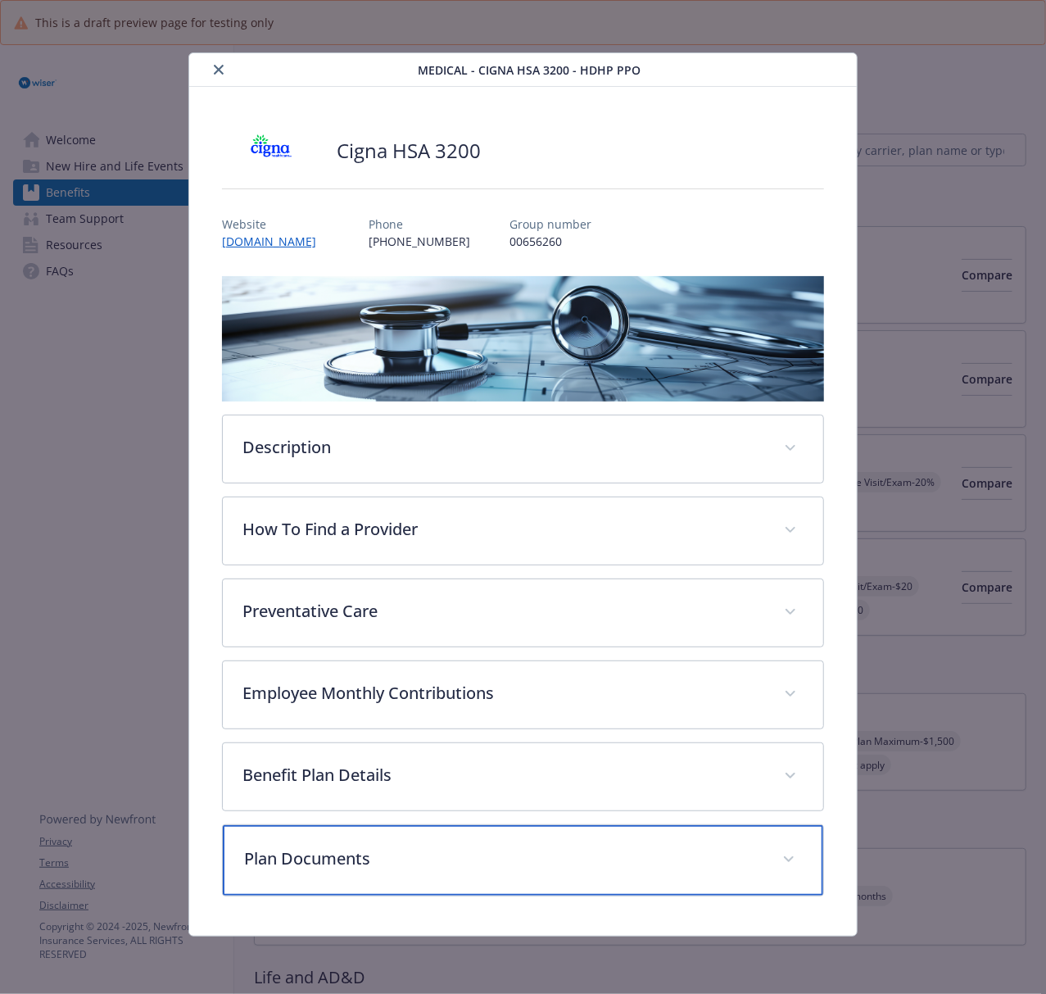
click at [432, 745] on p "Plan Documents" at bounding box center [503, 858] width 518 height 25
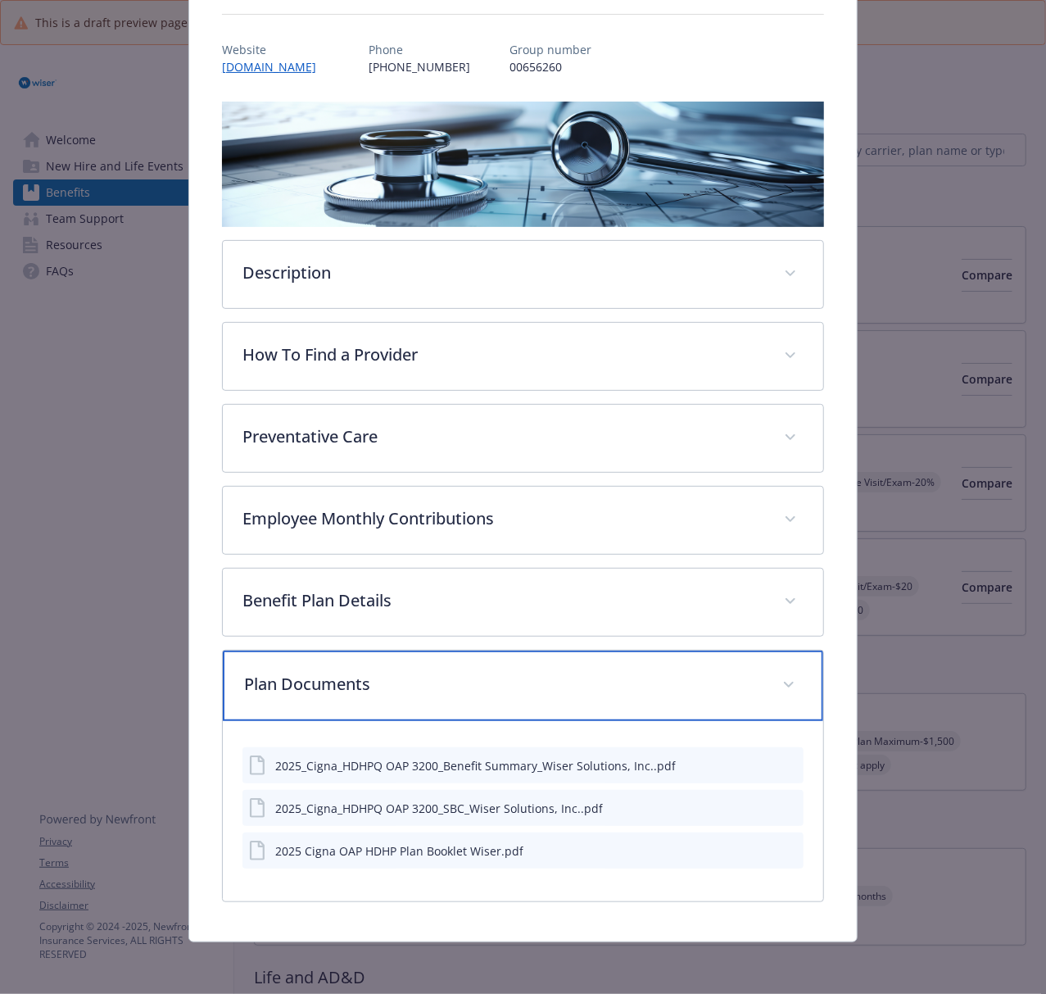
scroll to position [175, 0]
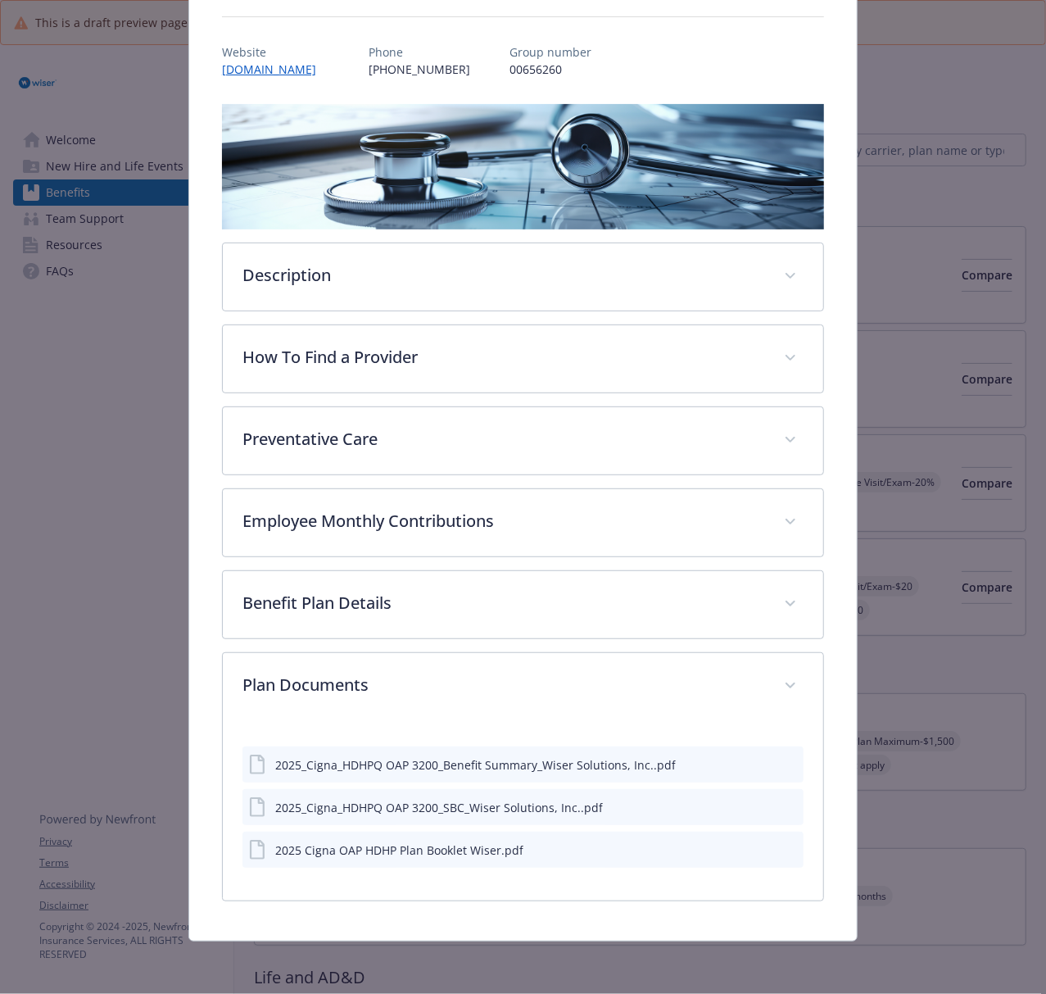
click at [781, 745] on icon "preview file" at bounding box center [788, 763] width 15 height 11
click at [781, 745] on icon "preview file" at bounding box center [788, 805] width 15 height 11
click at [781, 745] on icon "preview file" at bounding box center [788, 848] width 15 height 11
click at [781, 745] on icon "preview file" at bounding box center [788, 763] width 15 height 11
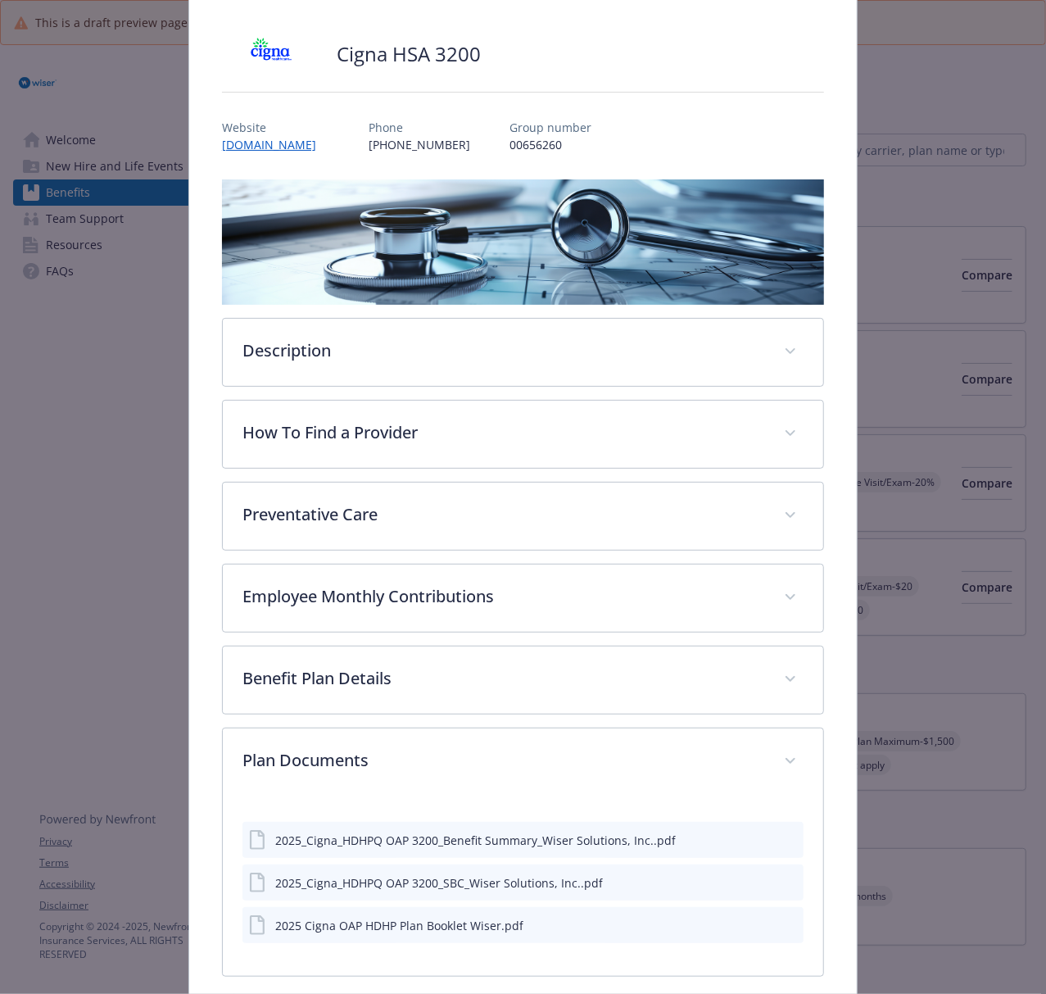
scroll to position [0, 0]
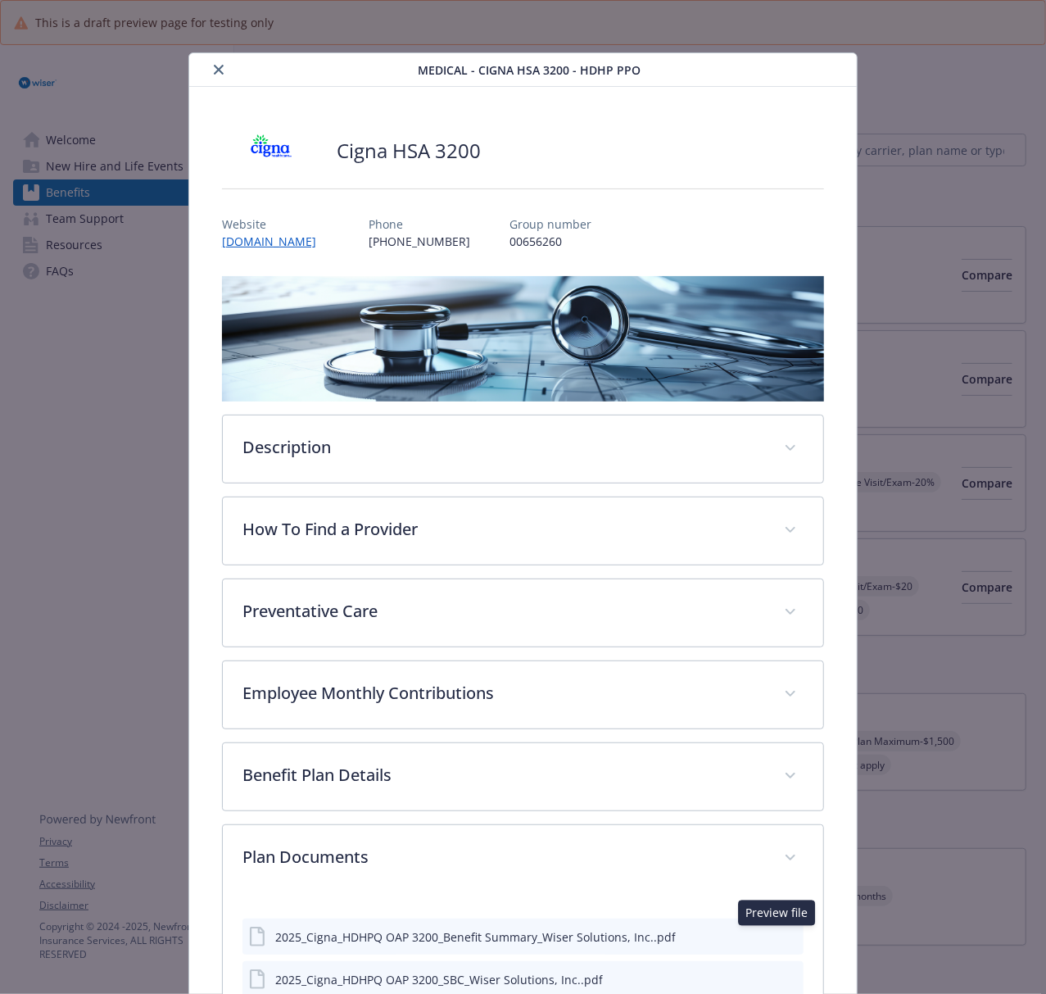
click at [217, 70] on icon "close" at bounding box center [219, 70] width 10 height 10
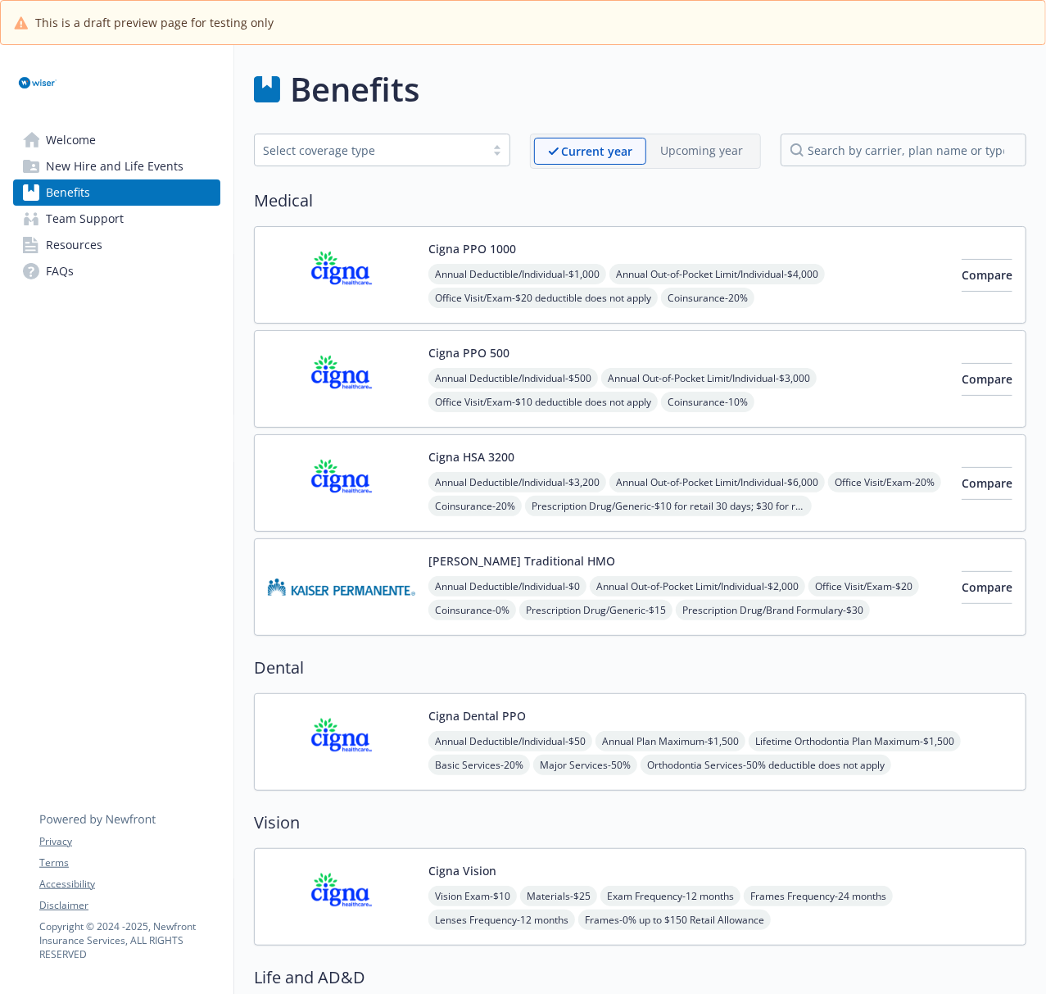
click at [365, 603] on img at bounding box center [341, 587] width 147 height 70
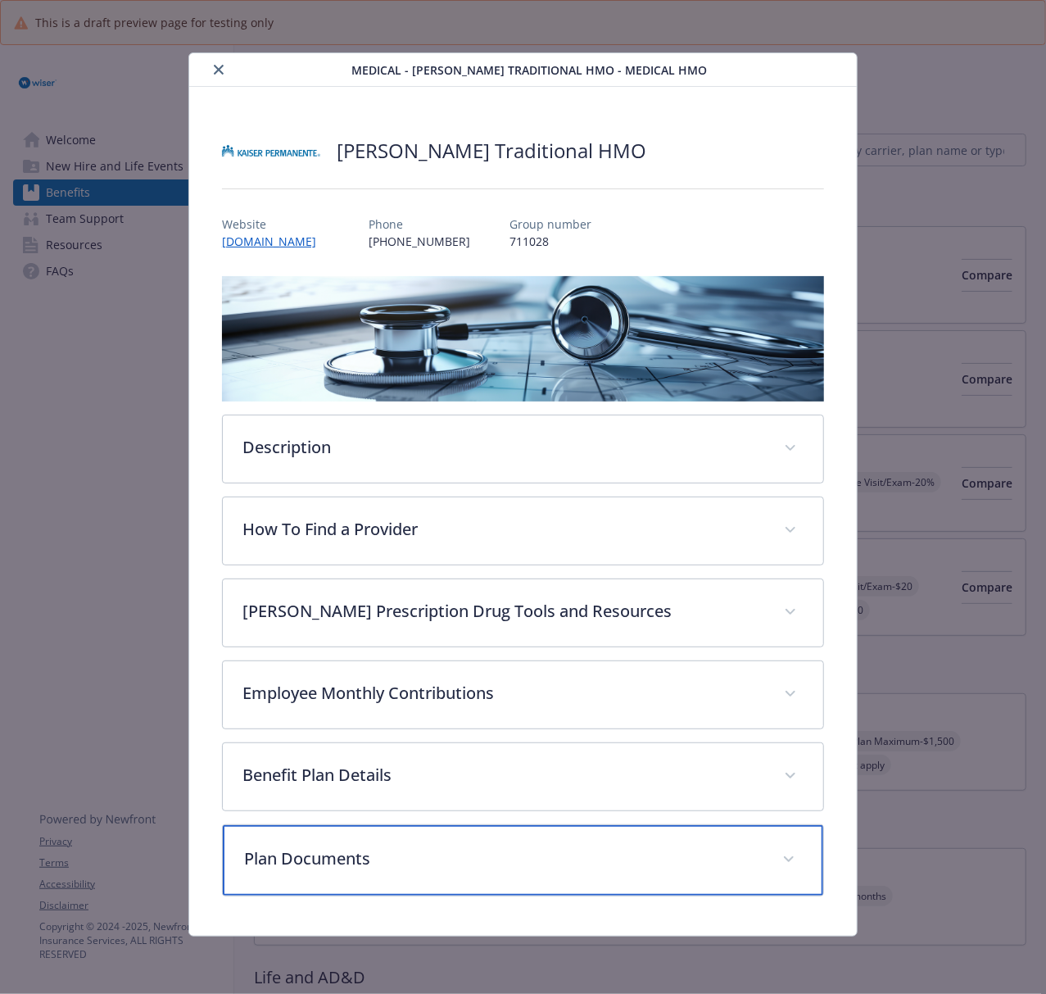
drag, startPoint x: 397, startPoint y: 856, endPoint x: 421, endPoint y: 803, distance: 58.3
click at [398, 745] on p "Plan Documents" at bounding box center [503, 858] width 518 height 25
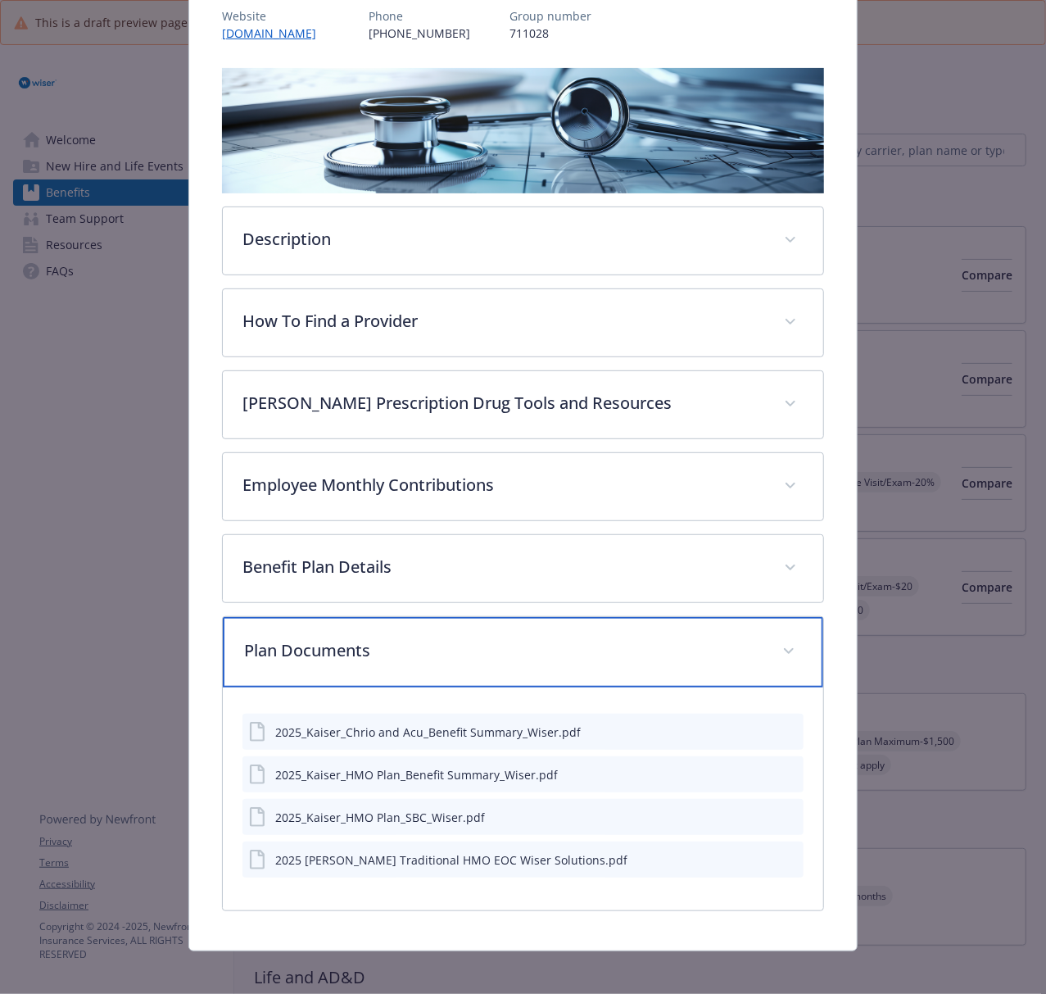
scroll to position [218, 0]
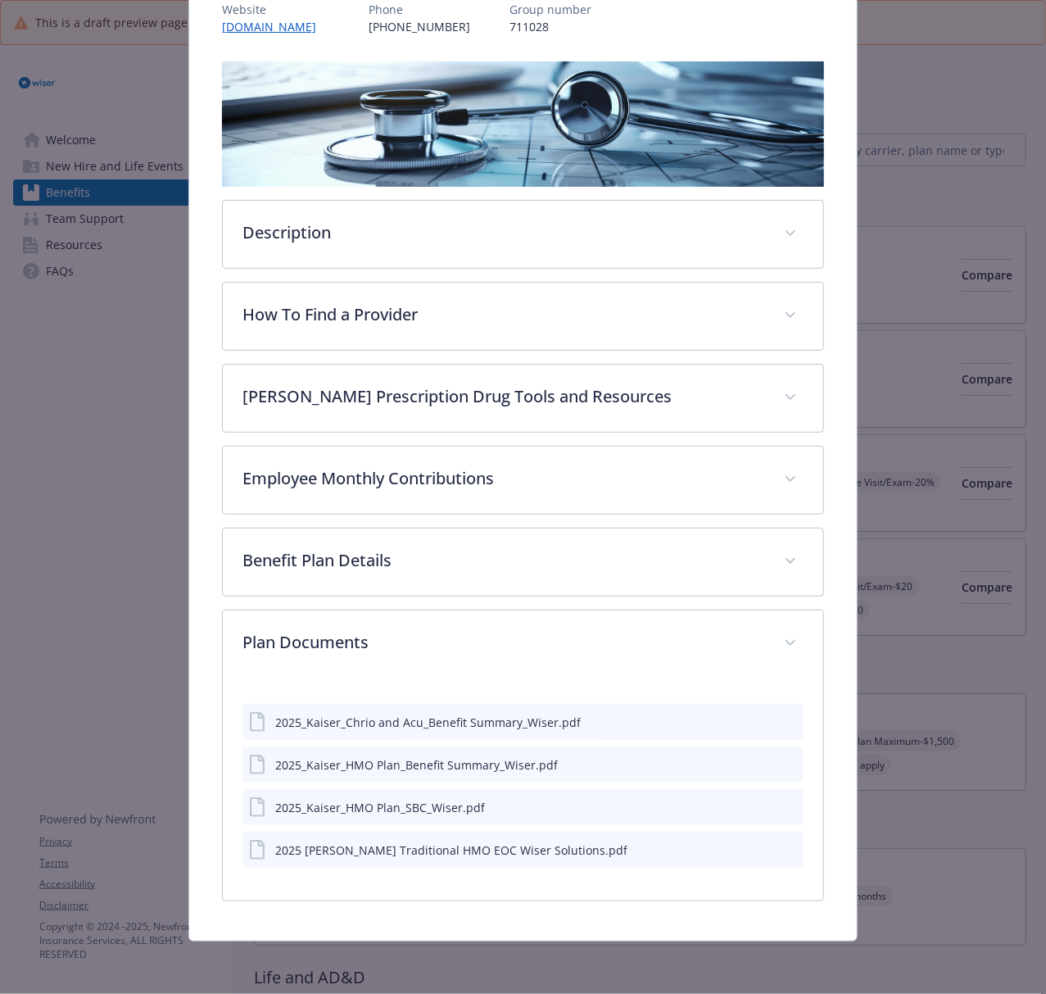
click at [781, 722] on icon "preview file" at bounding box center [788, 720] width 15 height 11
click at [781, 745] on icon "preview file" at bounding box center [788, 763] width 15 height 11
click at [781, 745] on icon "preview file" at bounding box center [788, 805] width 15 height 11
click at [781, 745] on icon "preview file" at bounding box center [788, 848] width 15 height 11
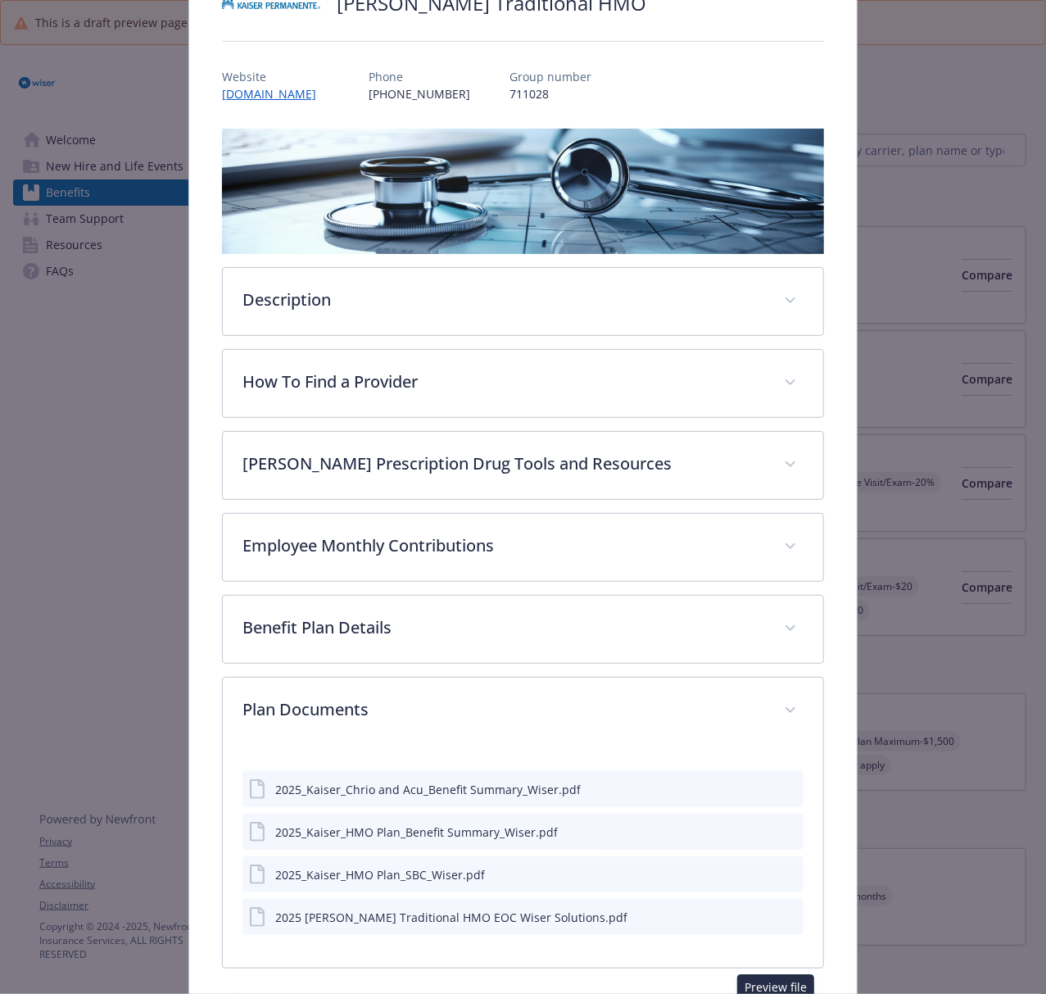
scroll to position [0, 0]
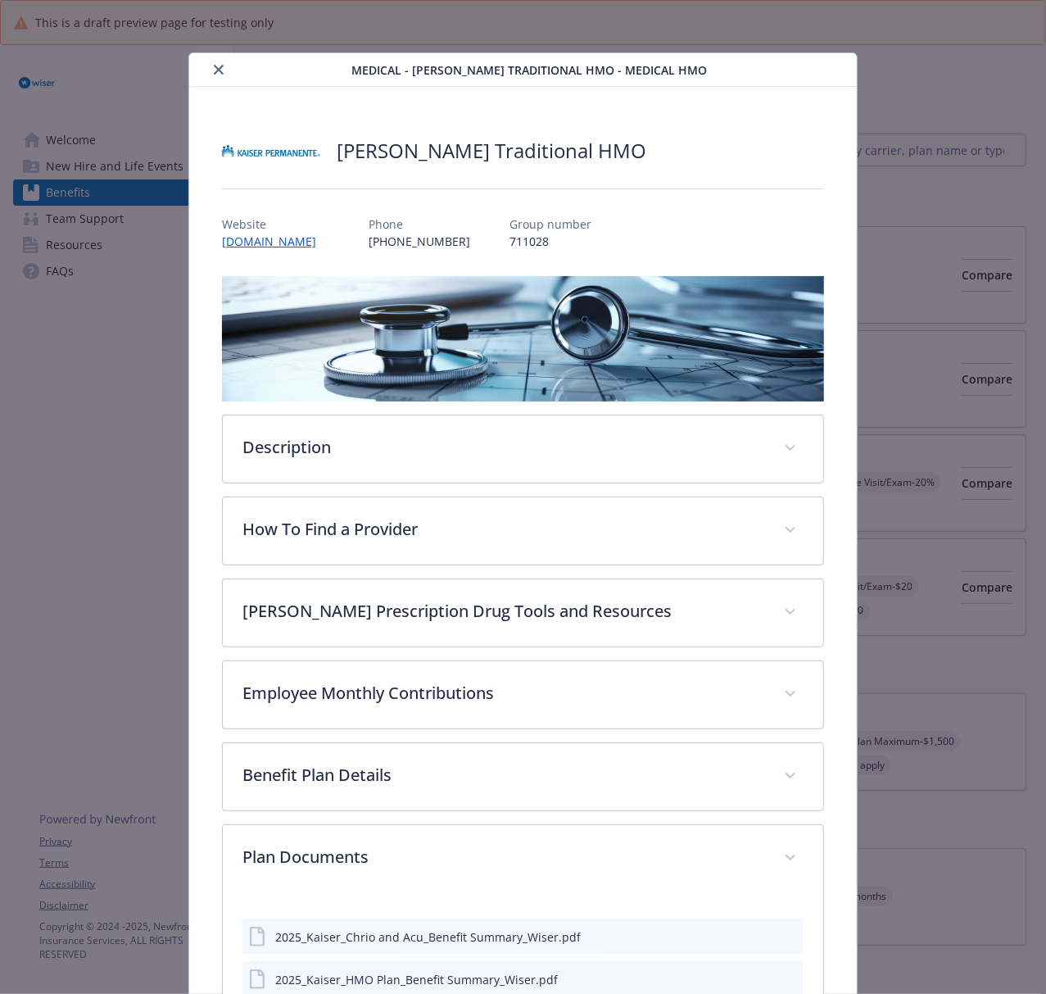
drag, startPoint x: 216, startPoint y: 70, endPoint x: 229, endPoint y: 72, distance: 13.2
click at [215, 70] on icon "close" at bounding box center [219, 70] width 10 height 10
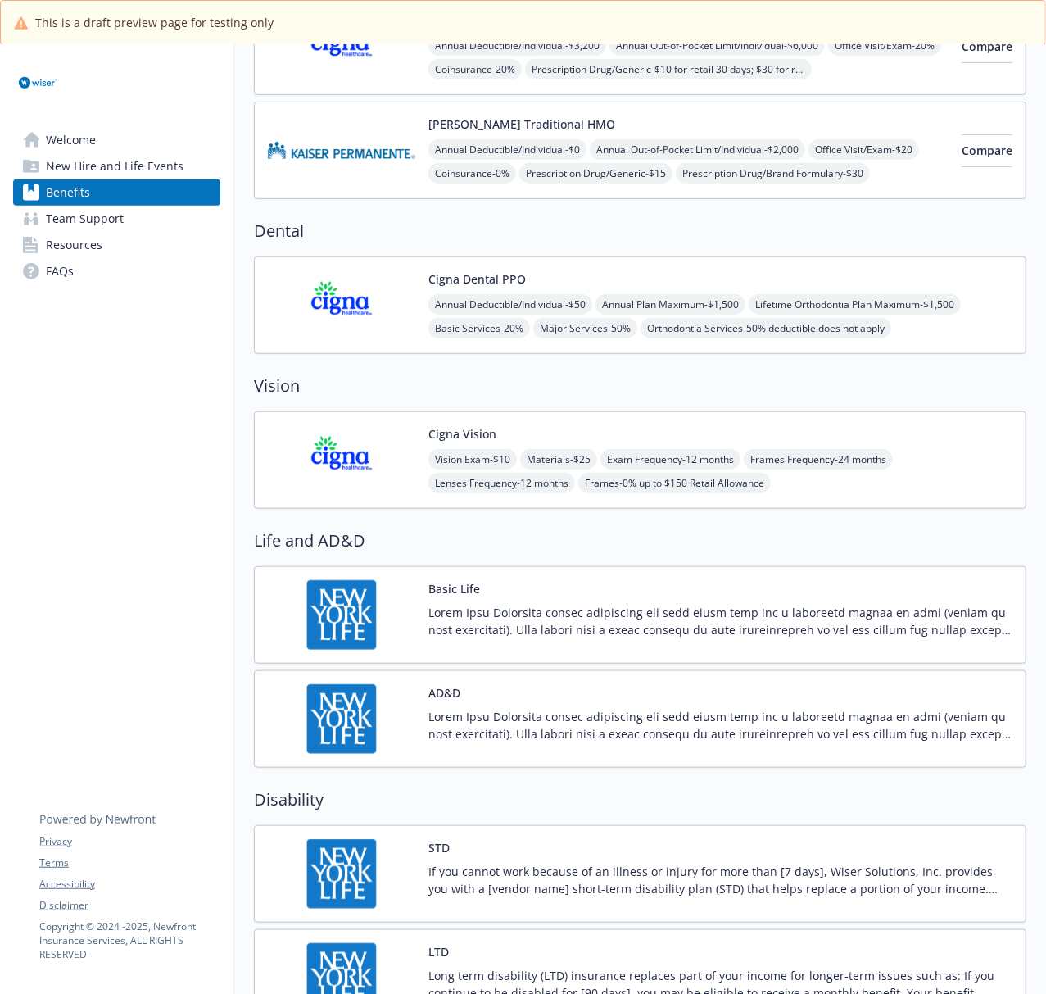
click at [364, 324] on img at bounding box center [341, 305] width 147 height 70
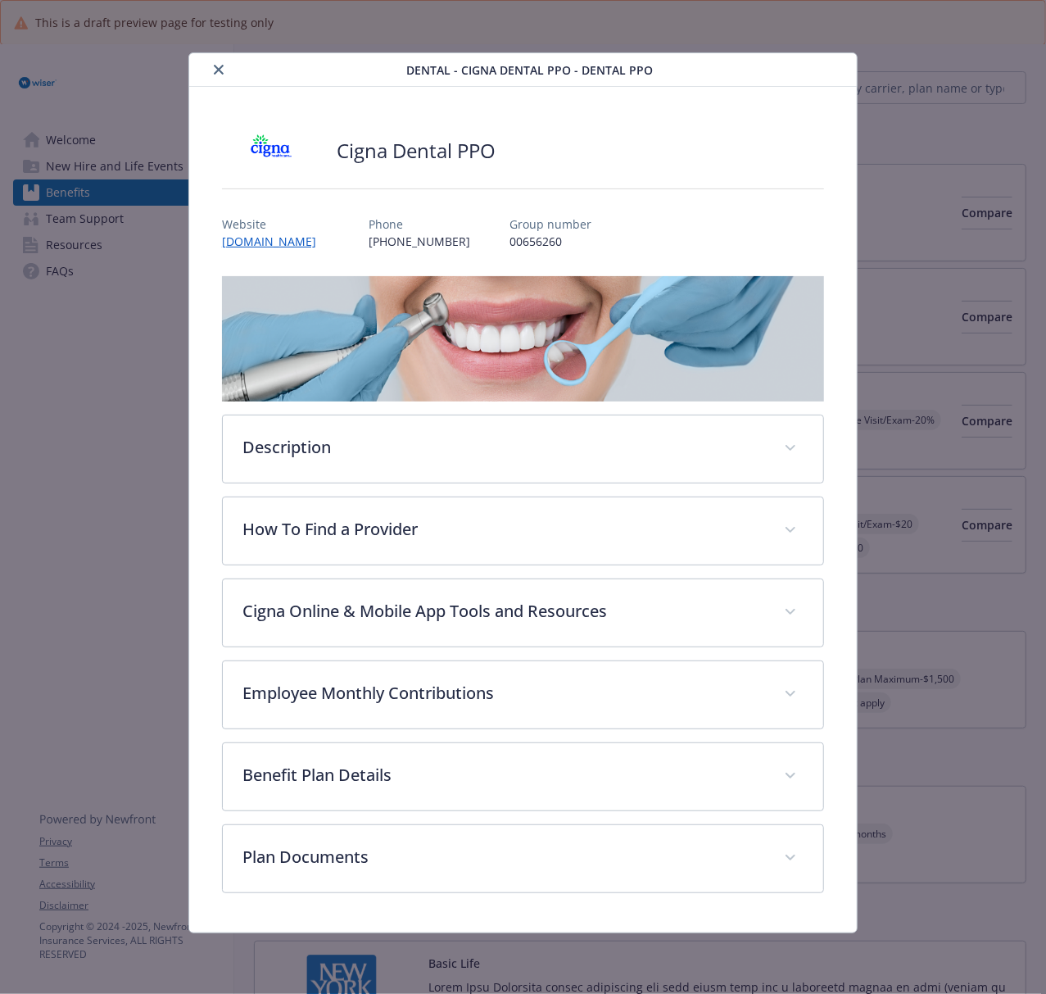
scroll to position [437, 0]
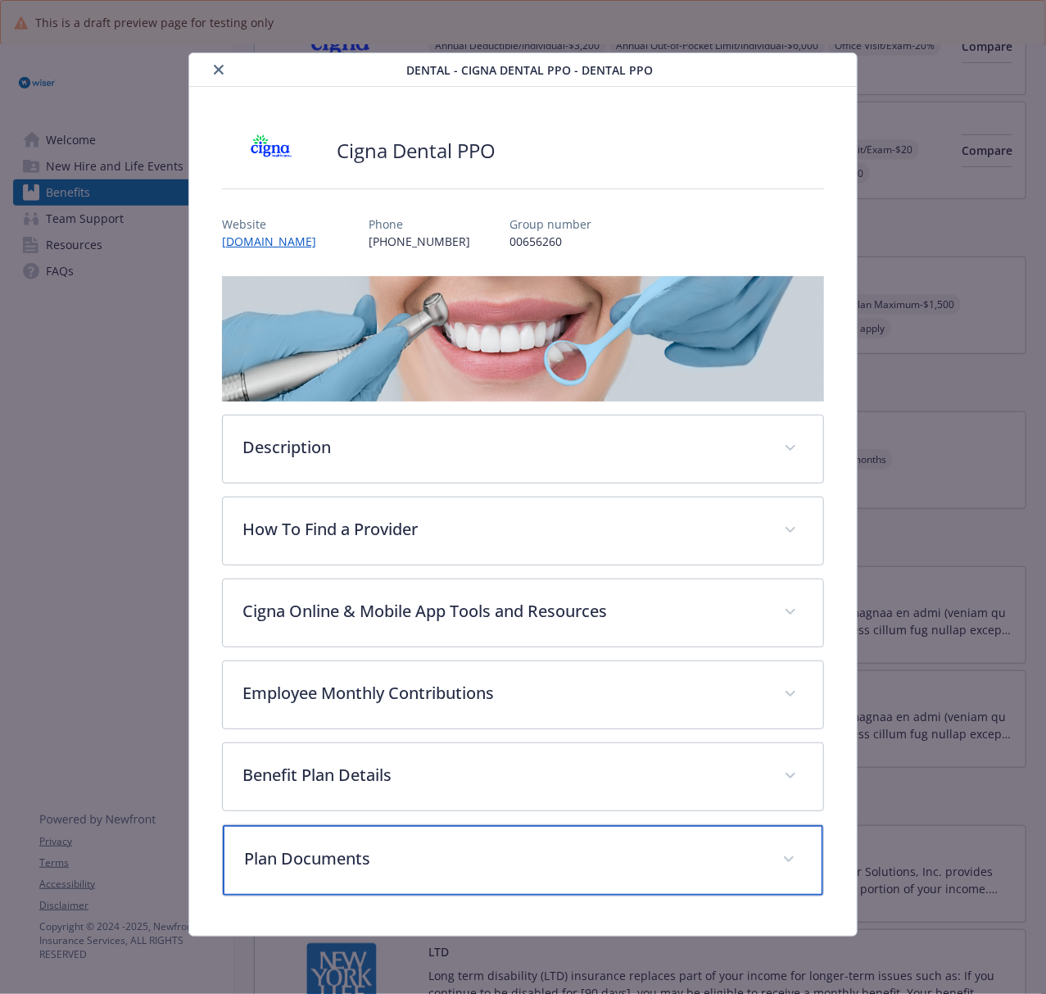
click at [372, 745] on div "Plan Documents" at bounding box center [523, 860] width 600 height 70
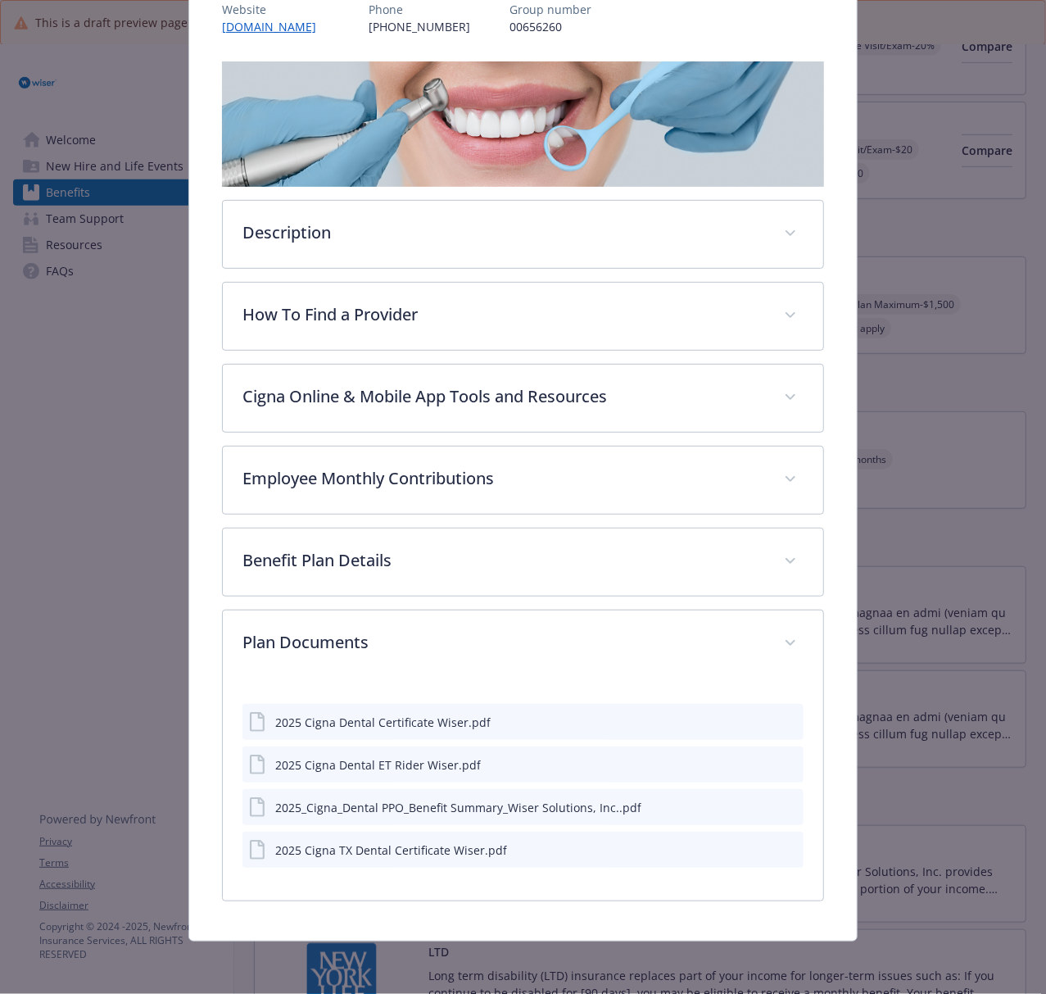
scroll to position [216, 0]
click at [781, 745] on icon "preview file" at bounding box center [788, 848] width 15 height 11
click at [781, 715] on icon "preview file" at bounding box center [788, 720] width 15 height 11
click at [781, 745] on icon "preview file" at bounding box center [788, 763] width 15 height 11
click at [781, 745] on icon "preview file" at bounding box center [788, 805] width 15 height 11
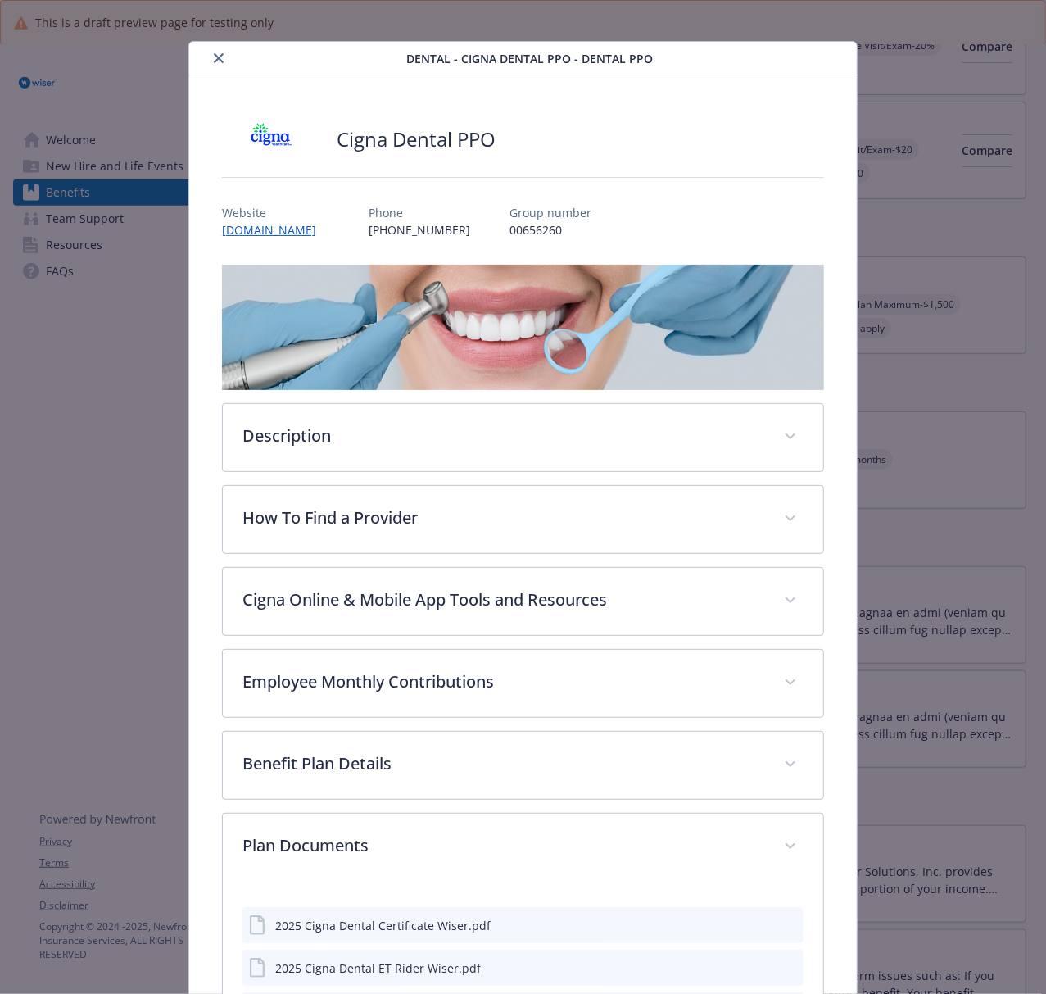
scroll to position [0, 0]
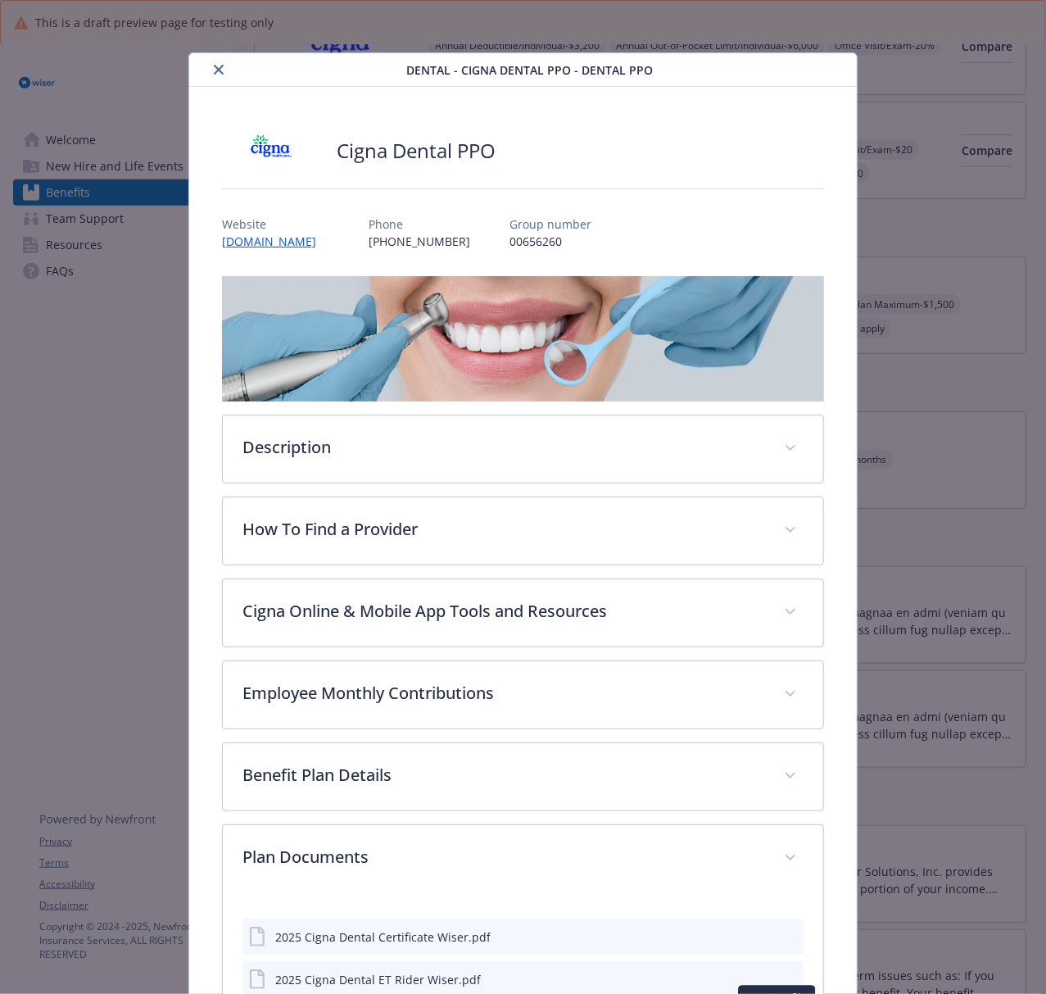
click at [210, 72] on button "close" at bounding box center [219, 70] width 20 height 20
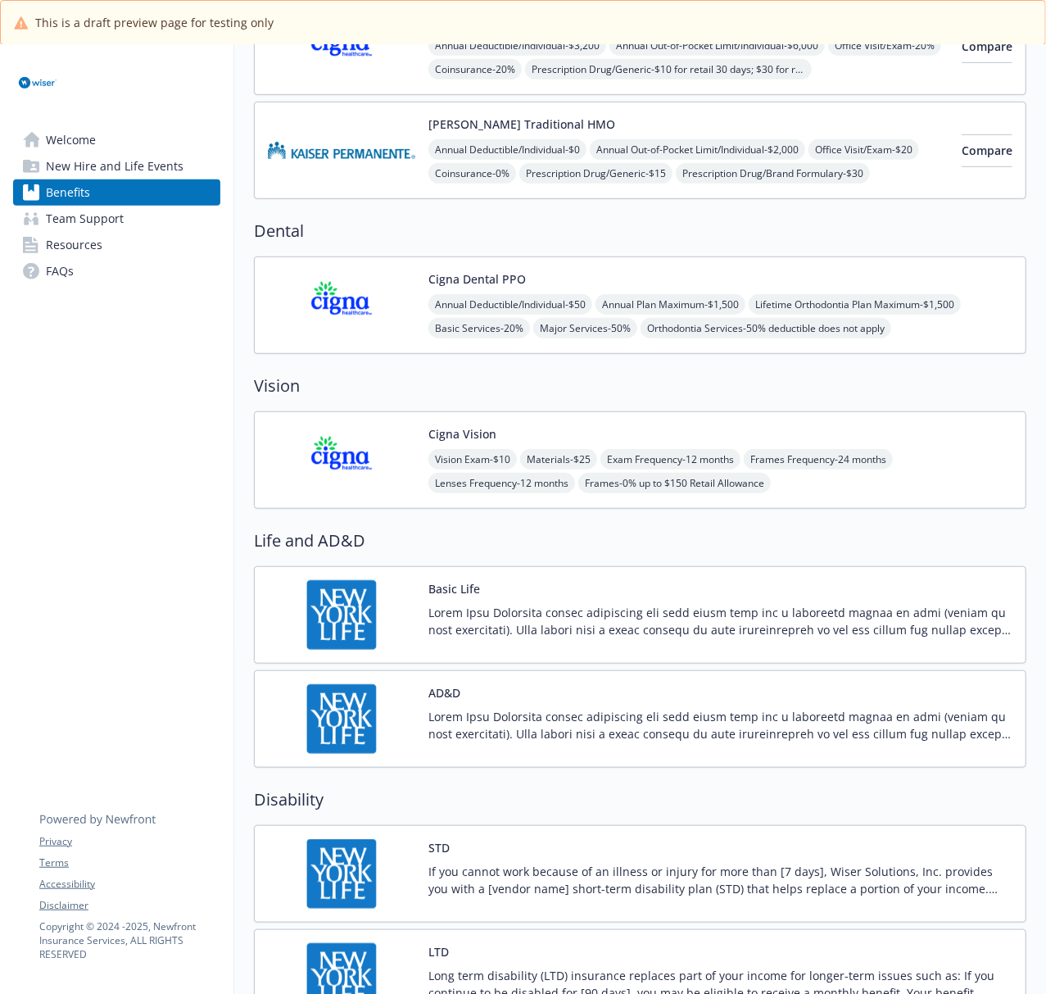
click at [355, 477] on img at bounding box center [341, 460] width 147 height 70
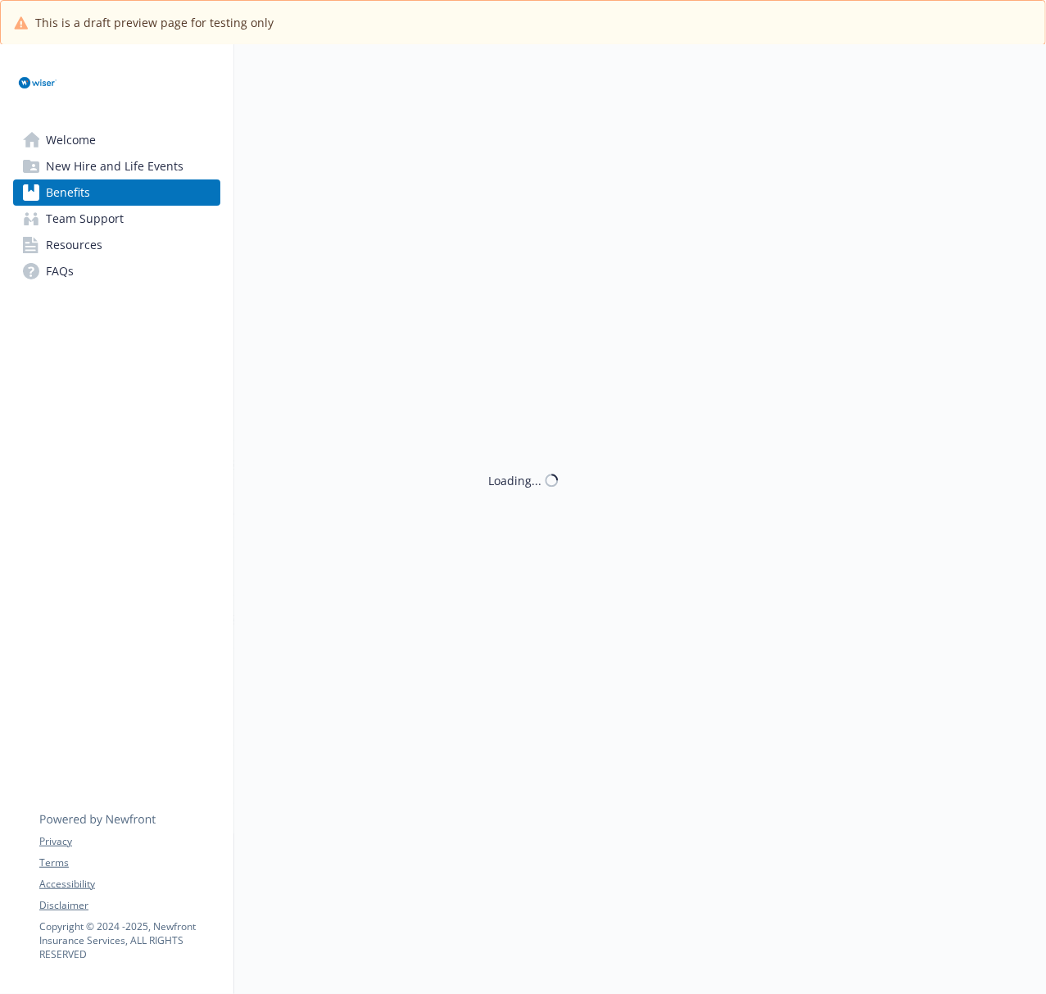
scroll to position [437, 0]
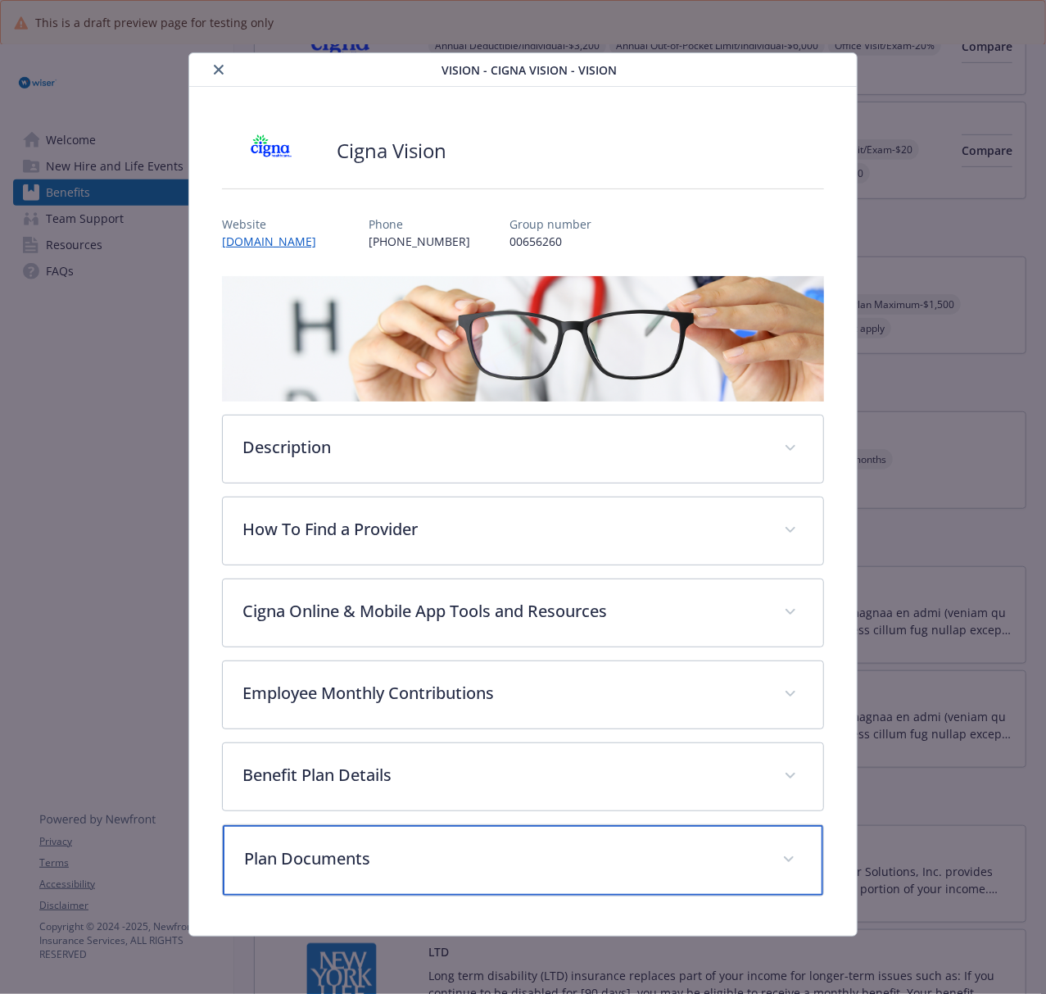
click at [450, 745] on p "Plan Documents" at bounding box center [503, 858] width 518 height 25
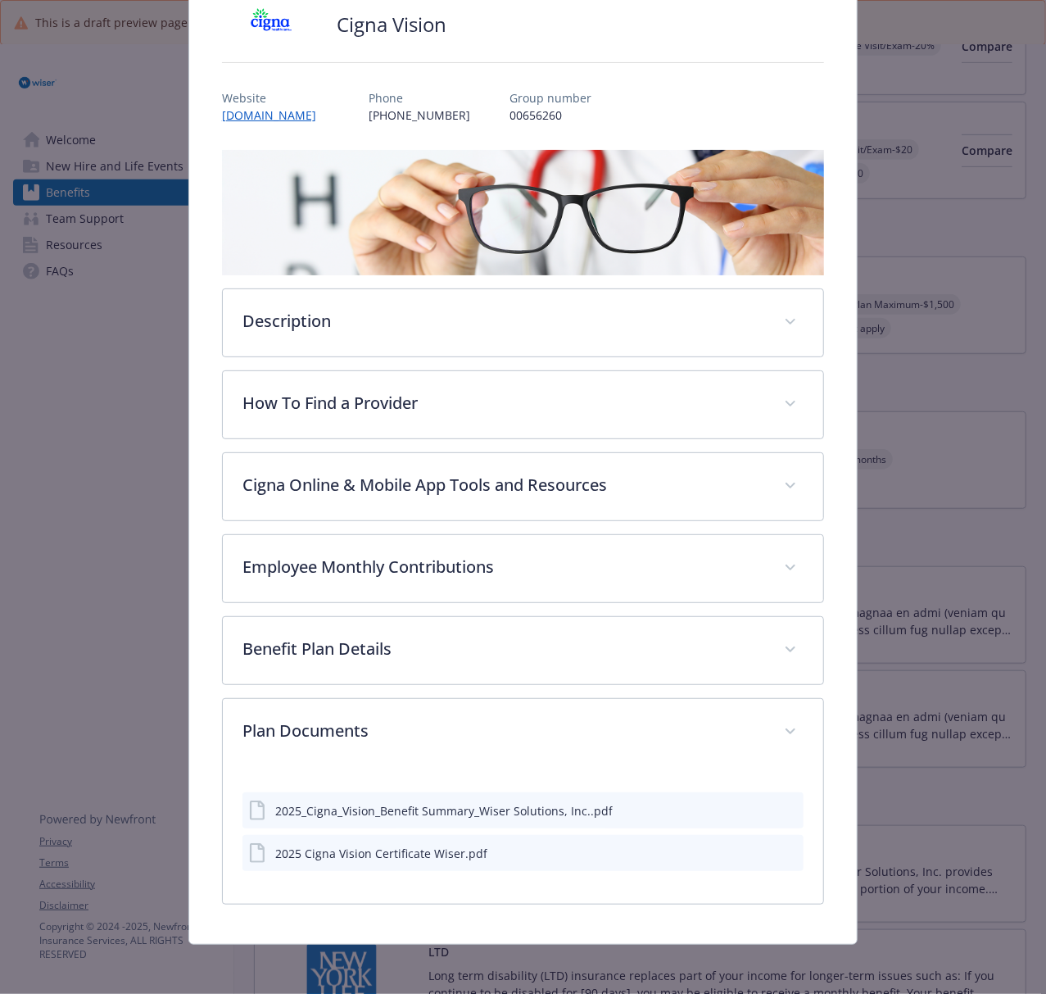
scroll to position [131, 0]
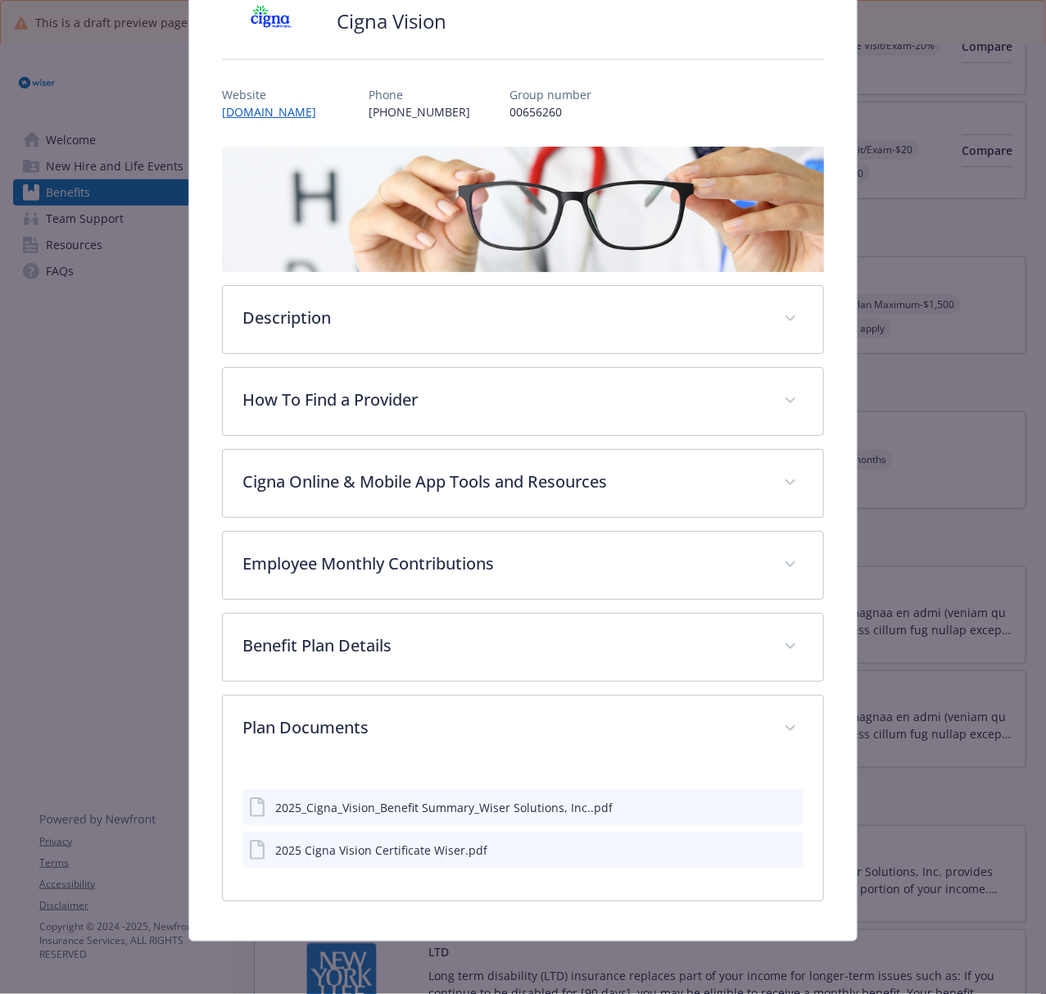
click at [781, 745] on icon "preview file" at bounding box center [788, 805] width 15 height 11
click at [783, 745] on button "preview file" at bounding box center [788, 848] width 18 height 15
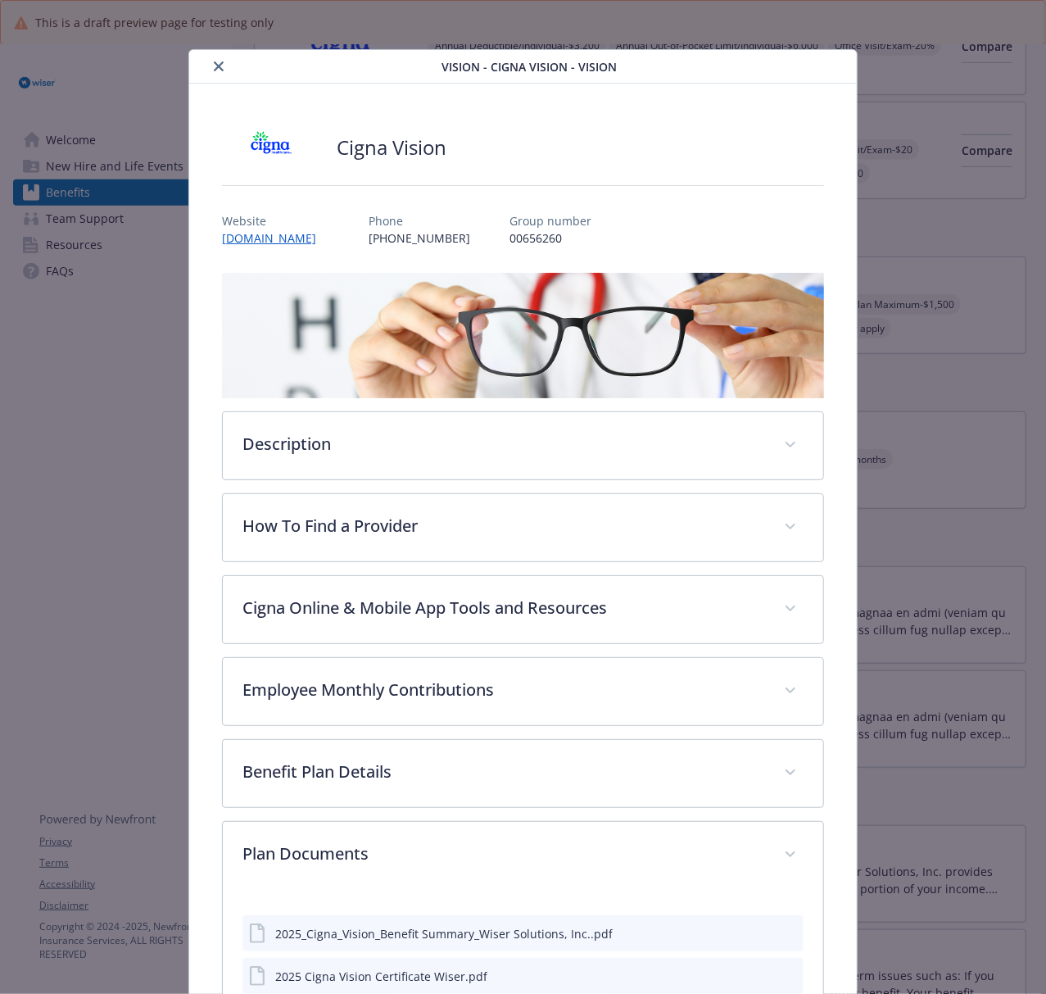
scroll to position [0, 0]
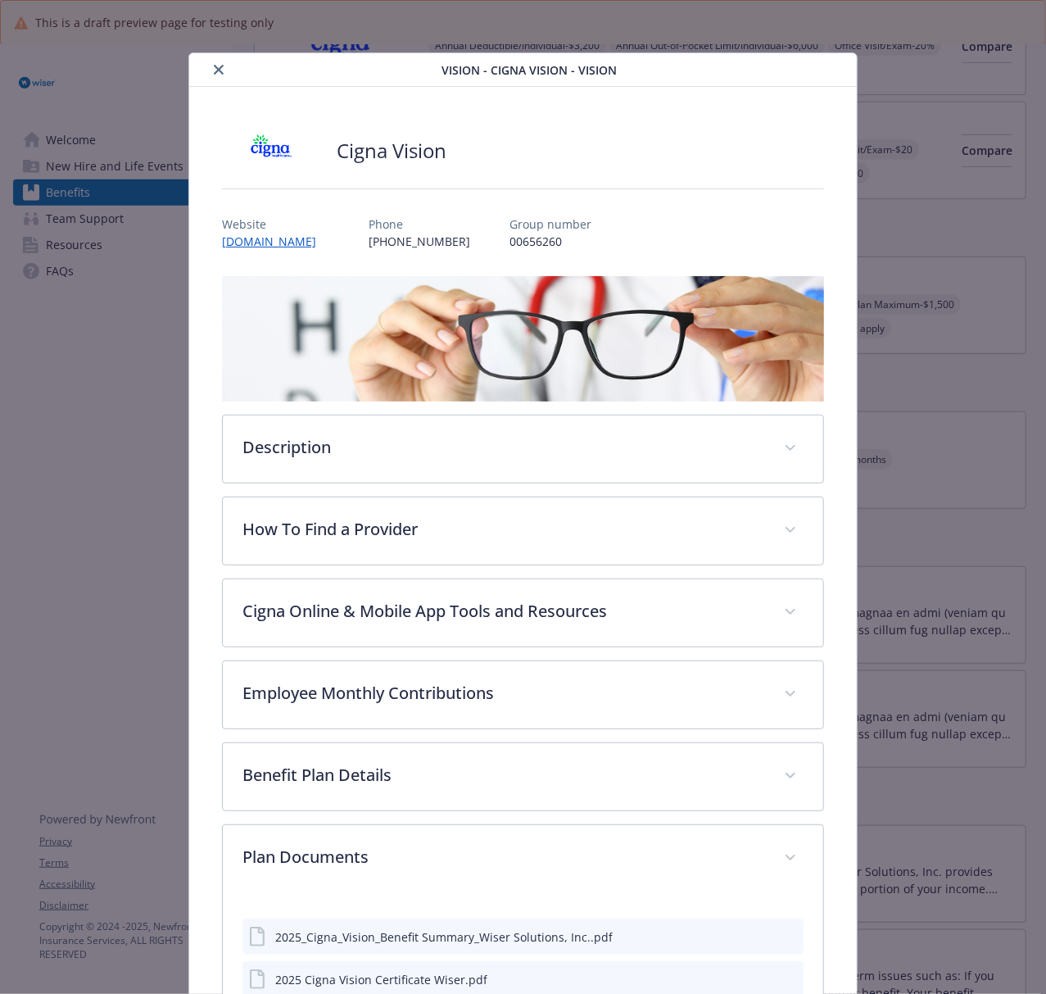
click at [214, 72] on icon "close" at bounding box center [219, 70] width 10 height 10
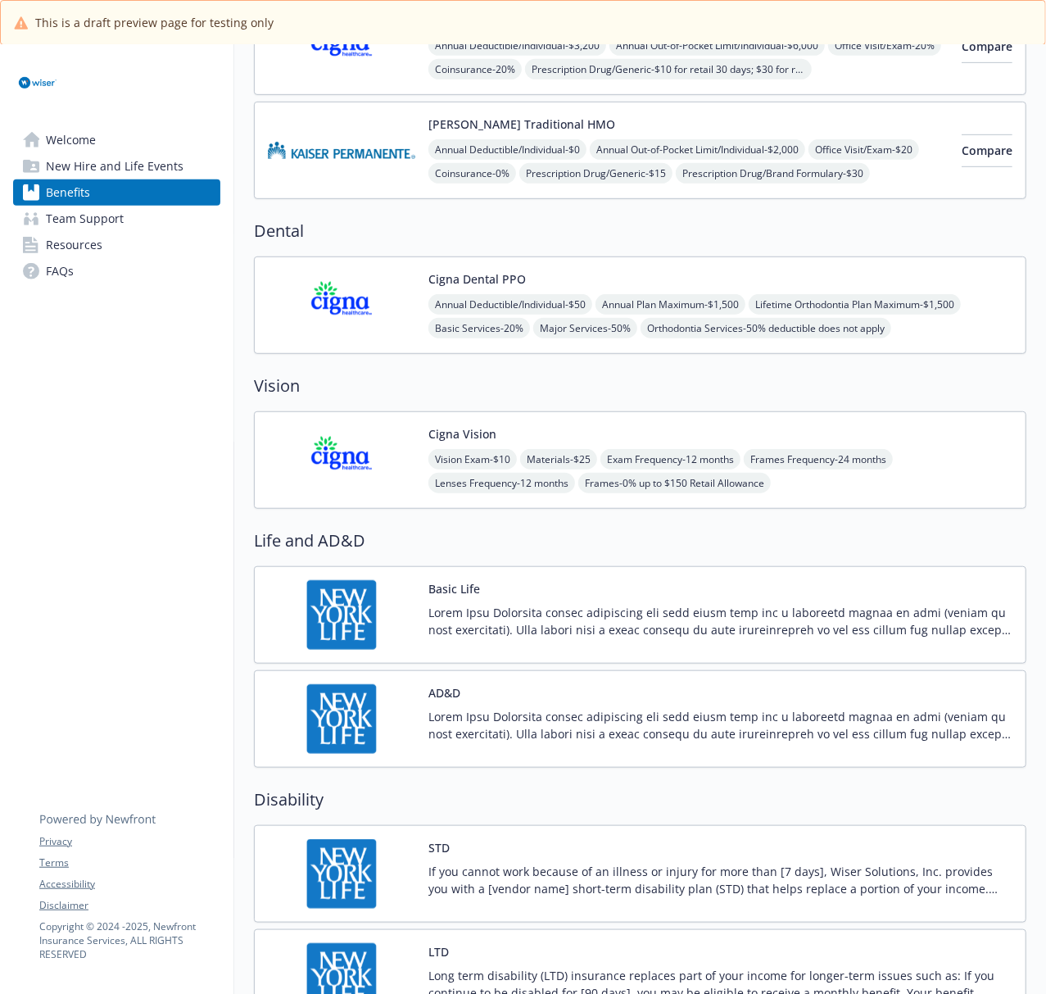
click at [316, 610] on img at bounding box center [341, 615] width 147 height 70
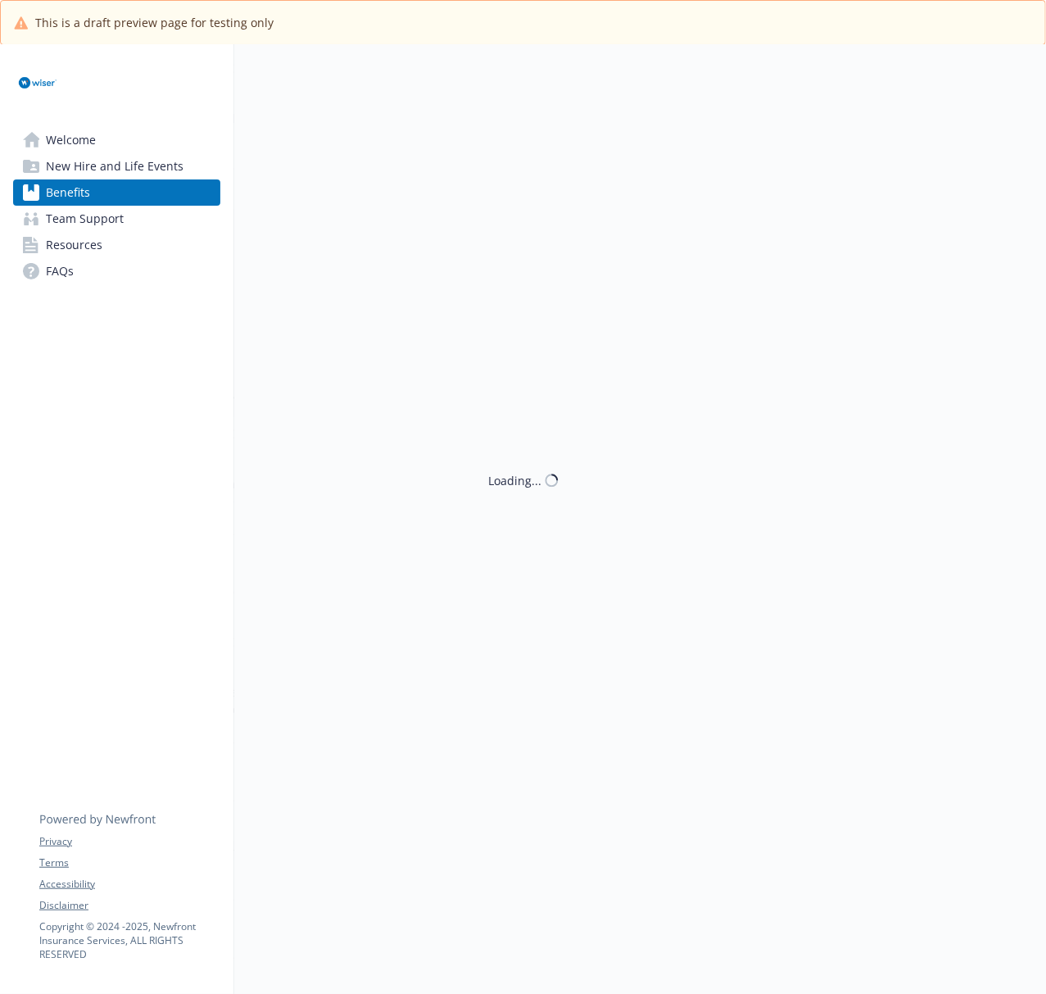
scroll to position [437, 0]
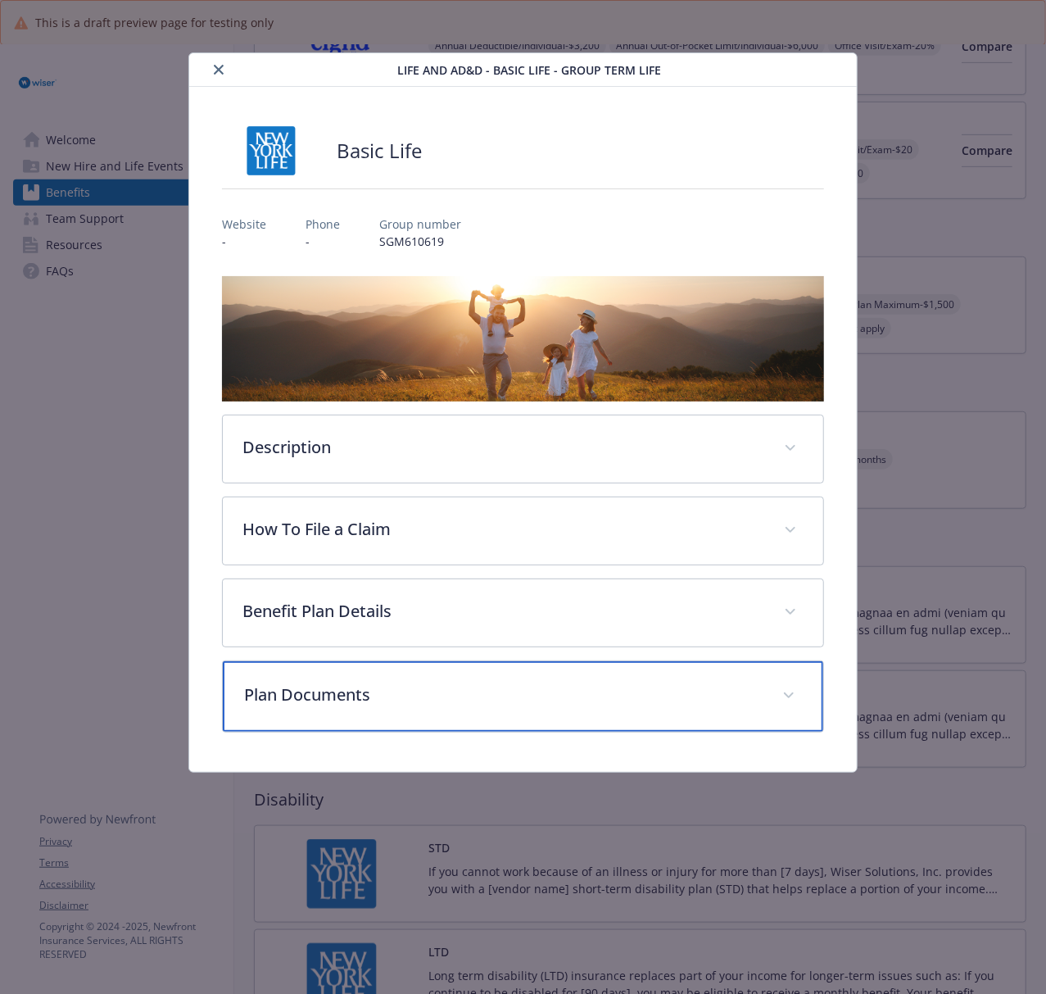
click at [384, 701] on p "Plan Documents" at bounding box center [503, 694] width 518 height 25
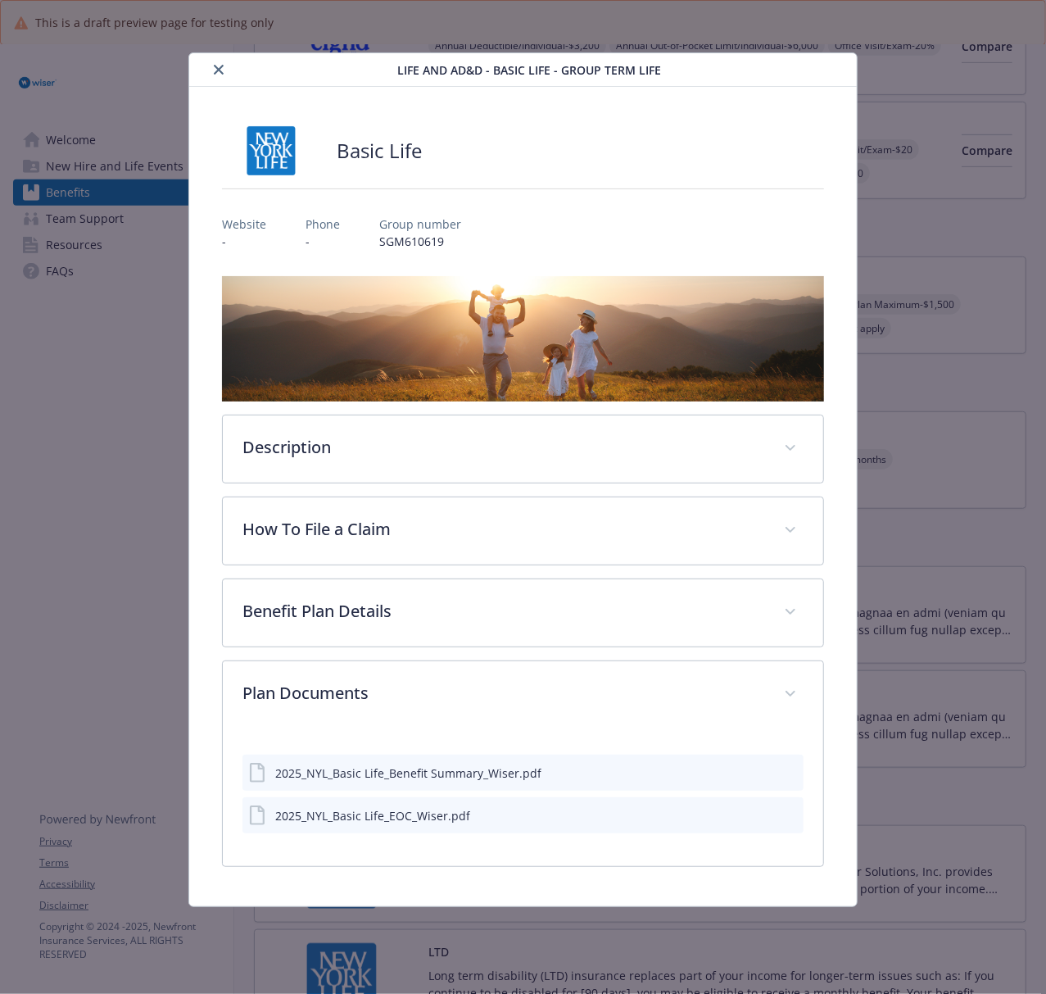
click at [790, 745] on icon "preview file" at bounding box center [788, 771] width 15 height 11
click at [788, 745] on icon "preview file" at bounding box center [788, 813] width 15 height 11
click at [214, 69] on icon "close" at bounding box center [219, 70] width 10 height 10
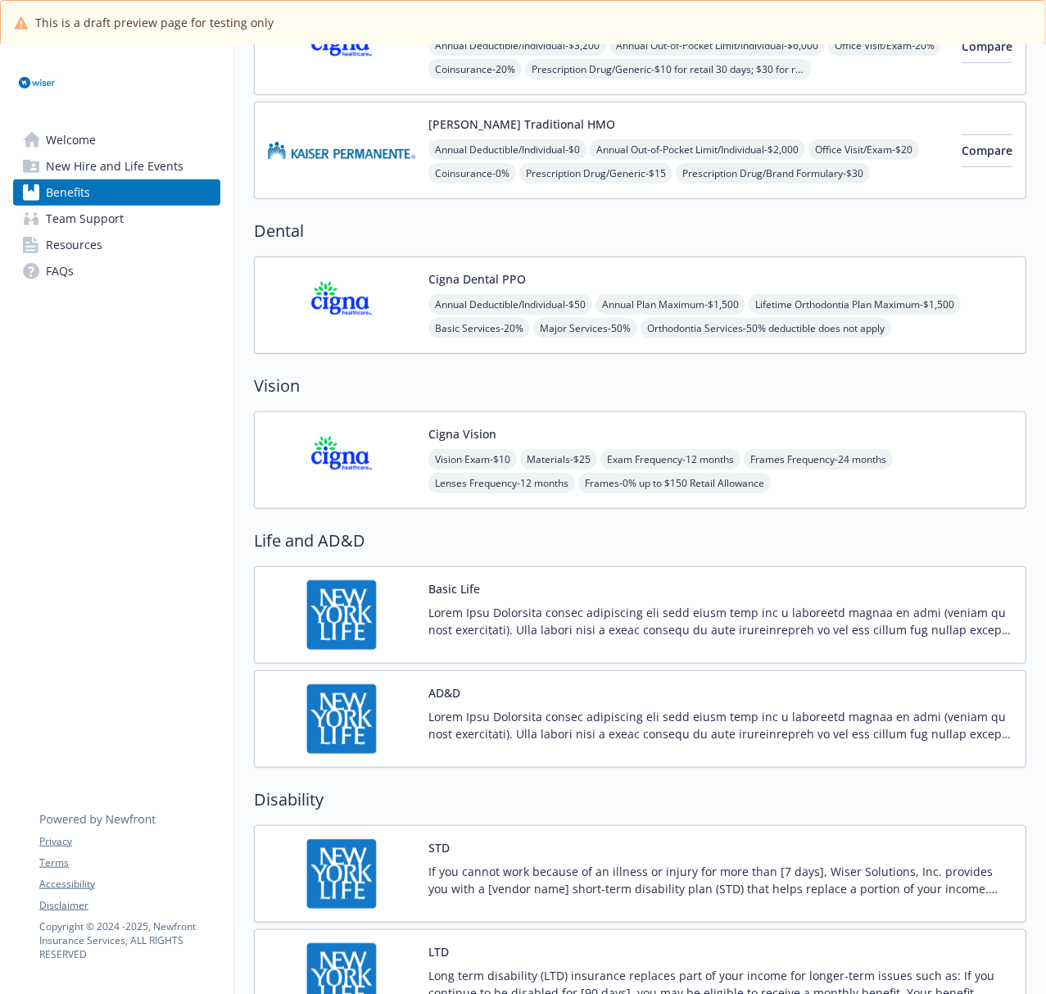
click at [332, 725] on img at bounding box center [341, 719] width 147 height 70
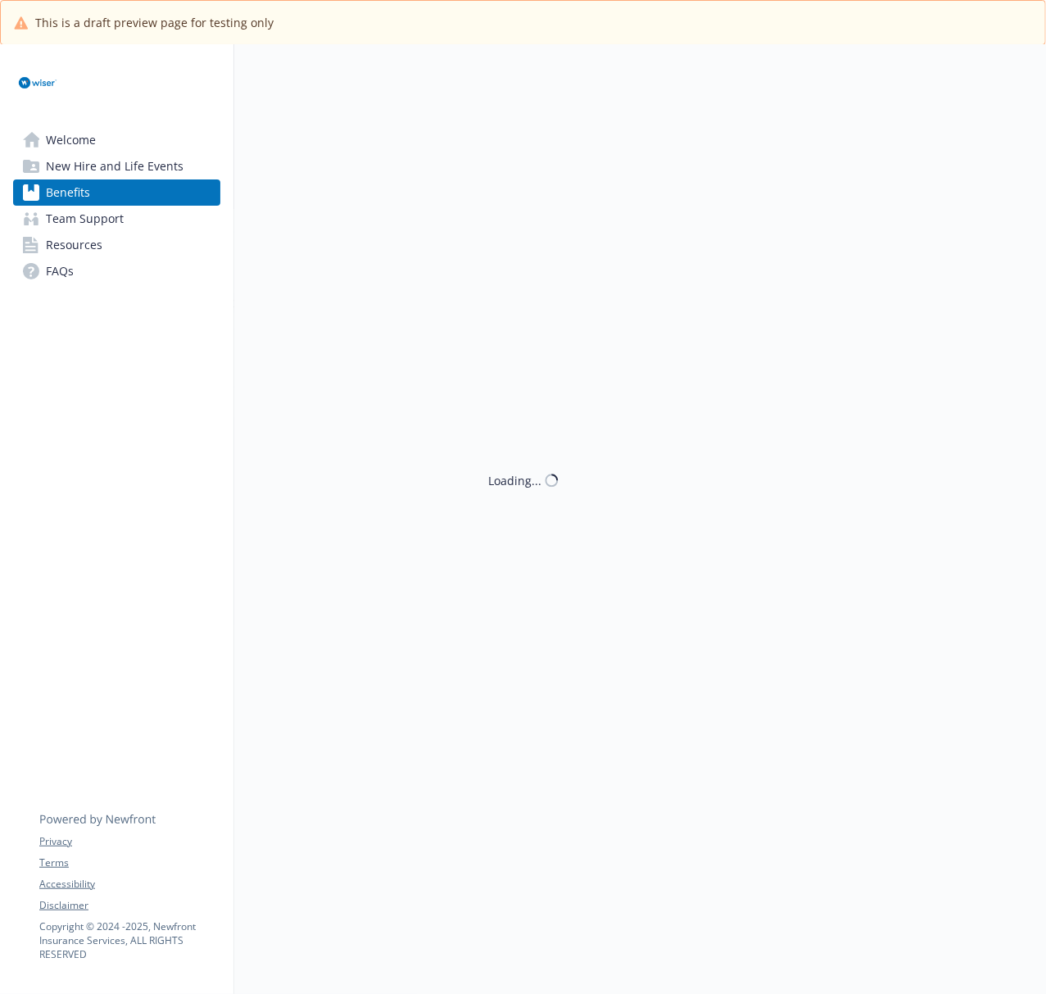
scroll to position [437, 0]
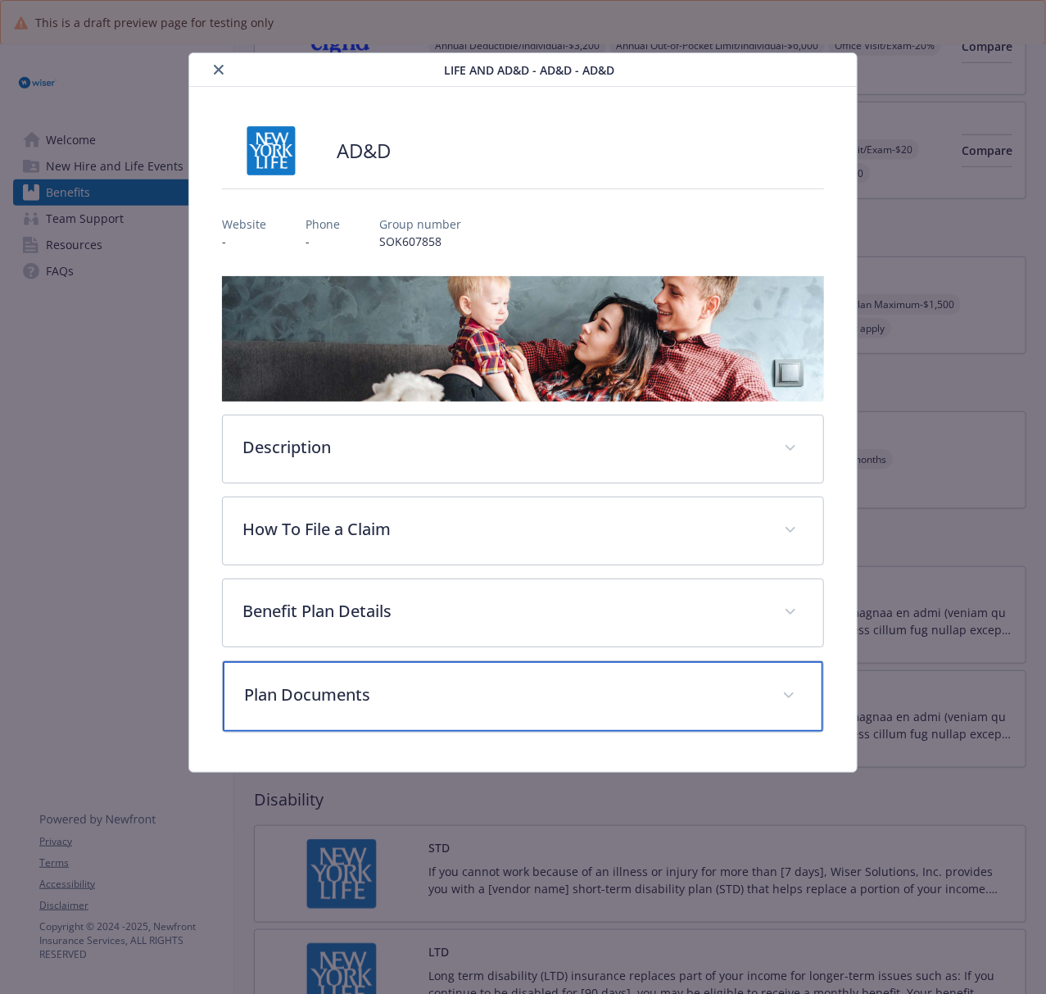
drag, startPoint x: 318, startPoint y: 704, endPoint x: 518, endPoint y: 675, distance: 202.8
click at [319, 705] on p "Plan Documents" at bounding box center [503, 694] width 518 height 25
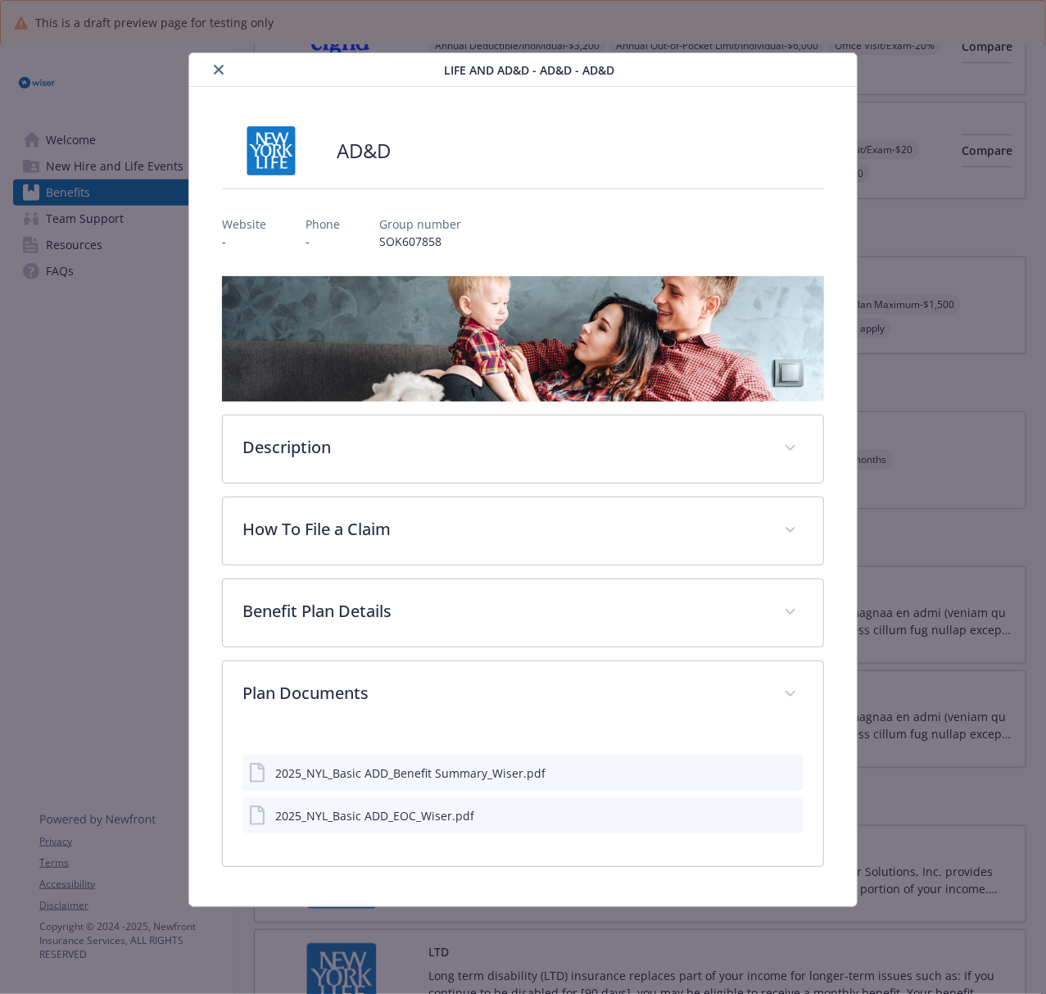
click at [787, 745] on button "preview file" at bounding box center [788, 771] width 18 height 15
click at [790, 745] on icon "preview file" at bounding box center [788, 813] width 15 height 11
click at [220, 70] on icon "close" at bounding box center [219, 70] width 10 height 10
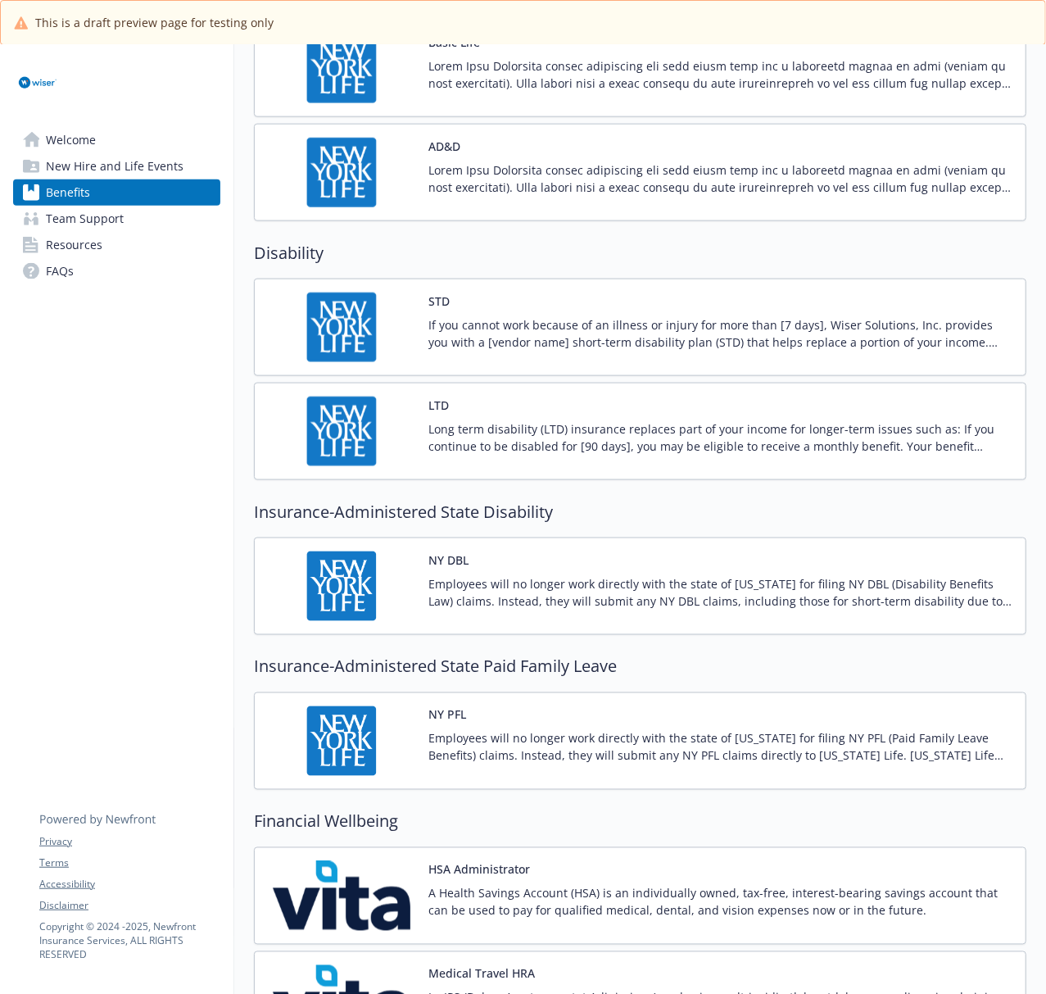
click at [347, 358] on img at bounding box center [341, 327] width 147 height 70
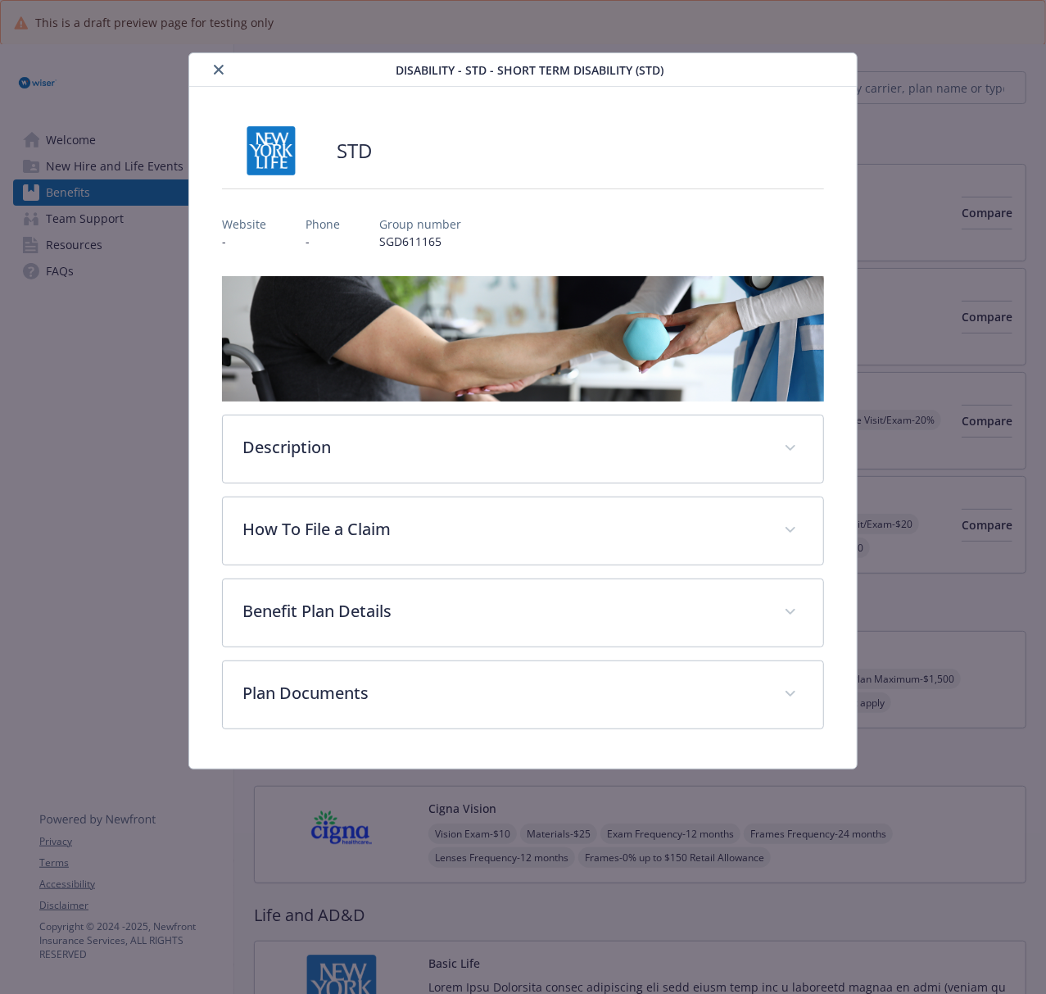
scroll to position [983, 0]
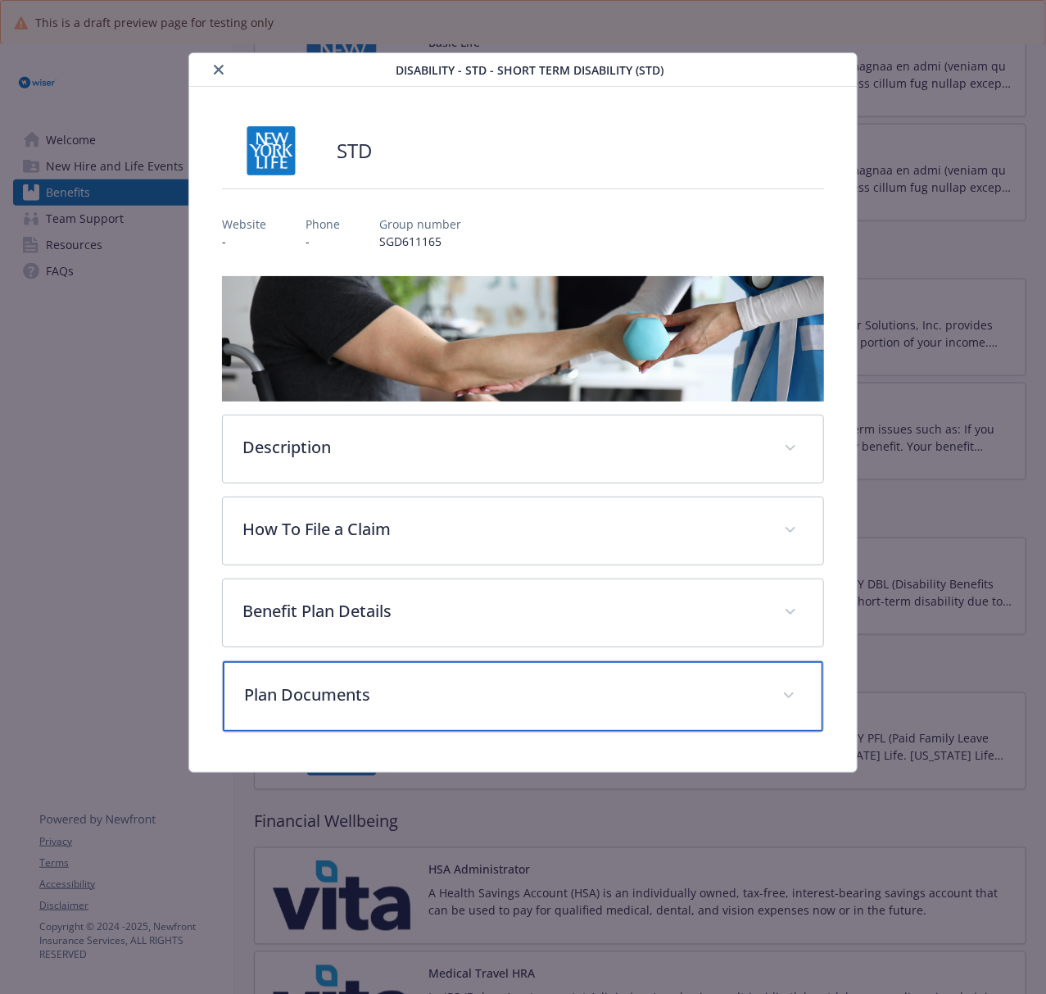
click at [313, 713] on div "Plan Documents" at bounding box center [523, 696] width 600 height 70
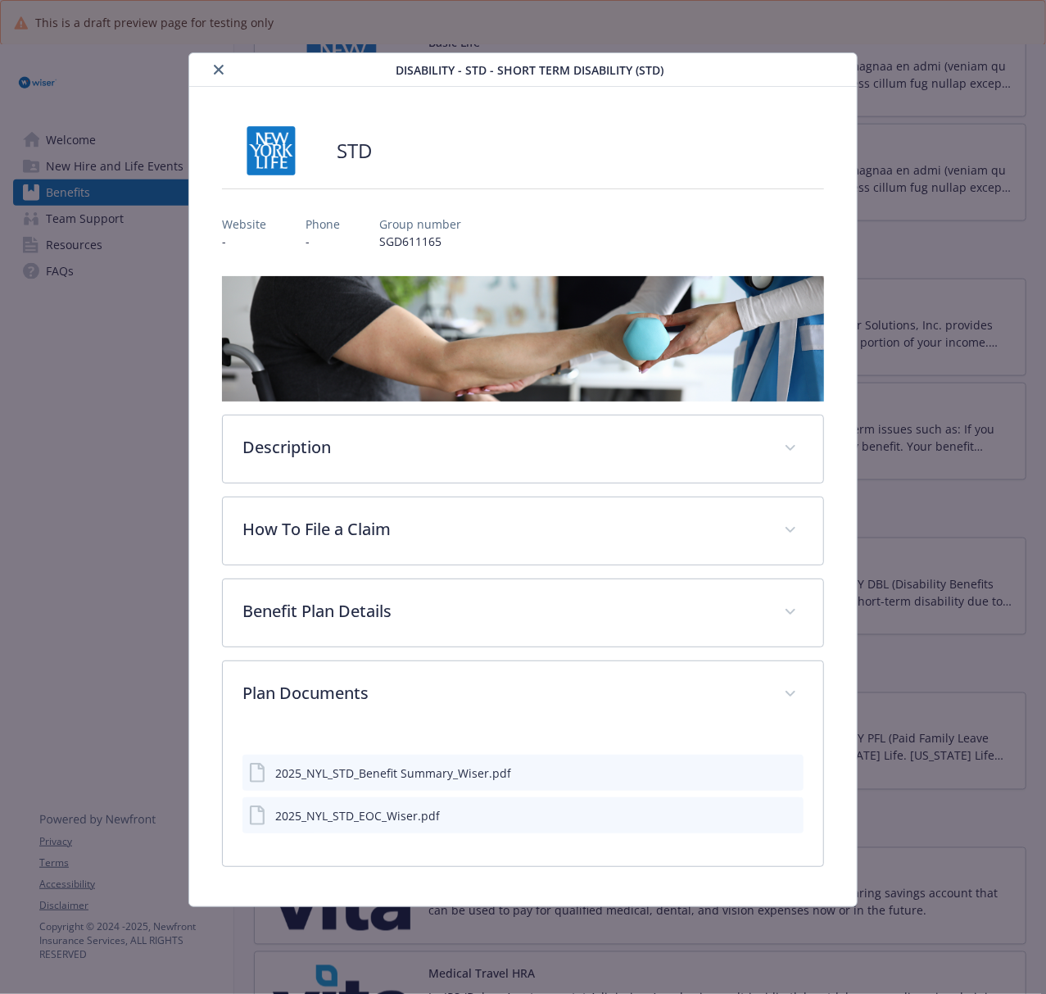
click at [793, 745] on icon "preview file" at bounding box center [788, 771] width 15 height 11
click at [790, 745] on icon "preview file" at bounding box center [788, 813] width 15 height 11
click at [220, 74] on icon "close" at bounding box center [219, 70] width 10 height 10
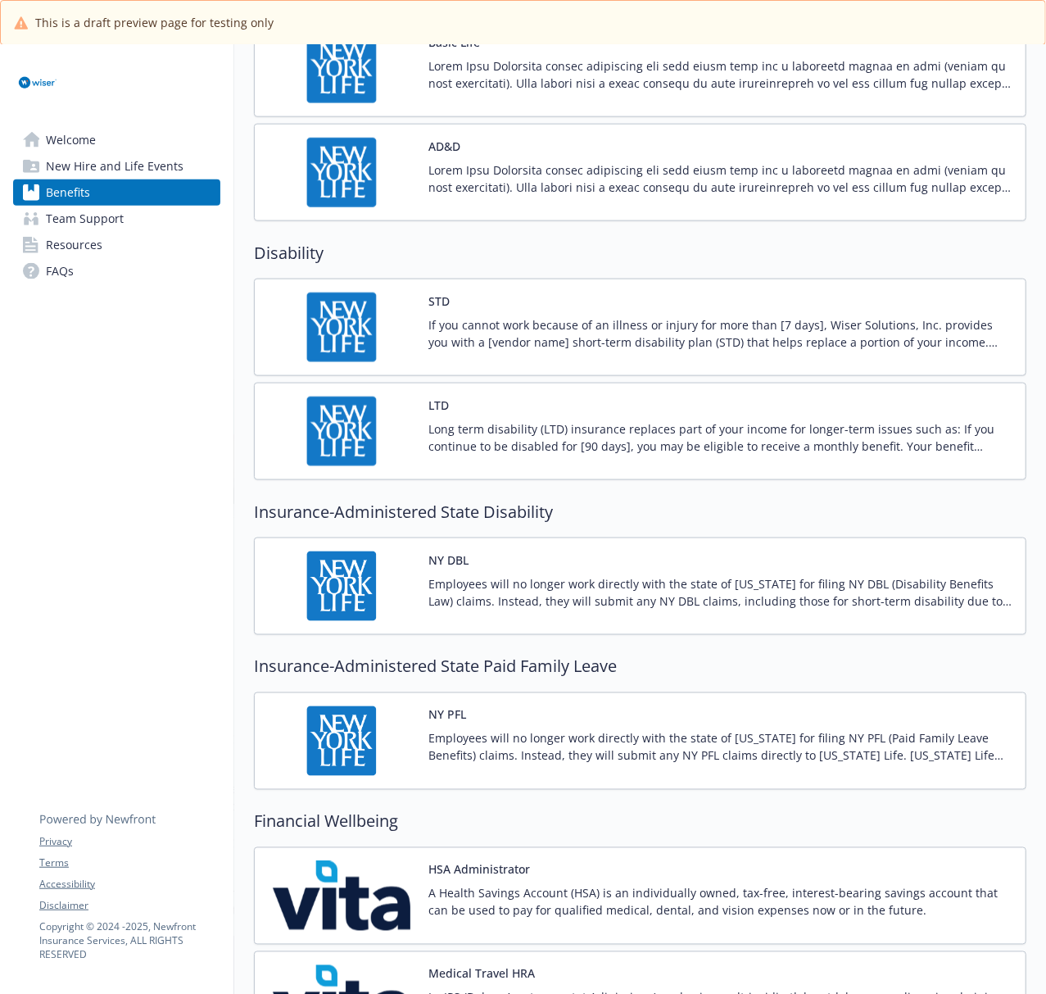
click at [362, 466] on img at bounding box center [341, 431] width 147 height 70
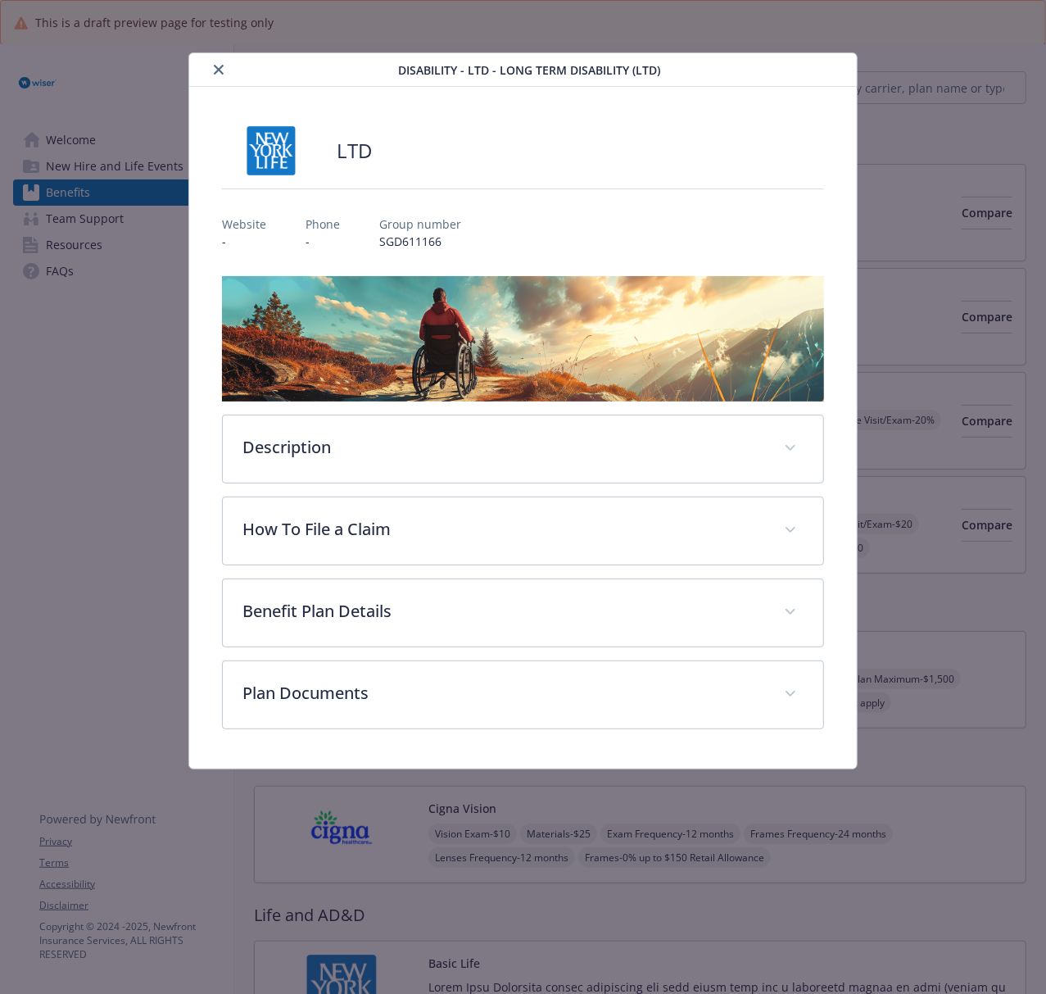
scroll to position [983, 0]
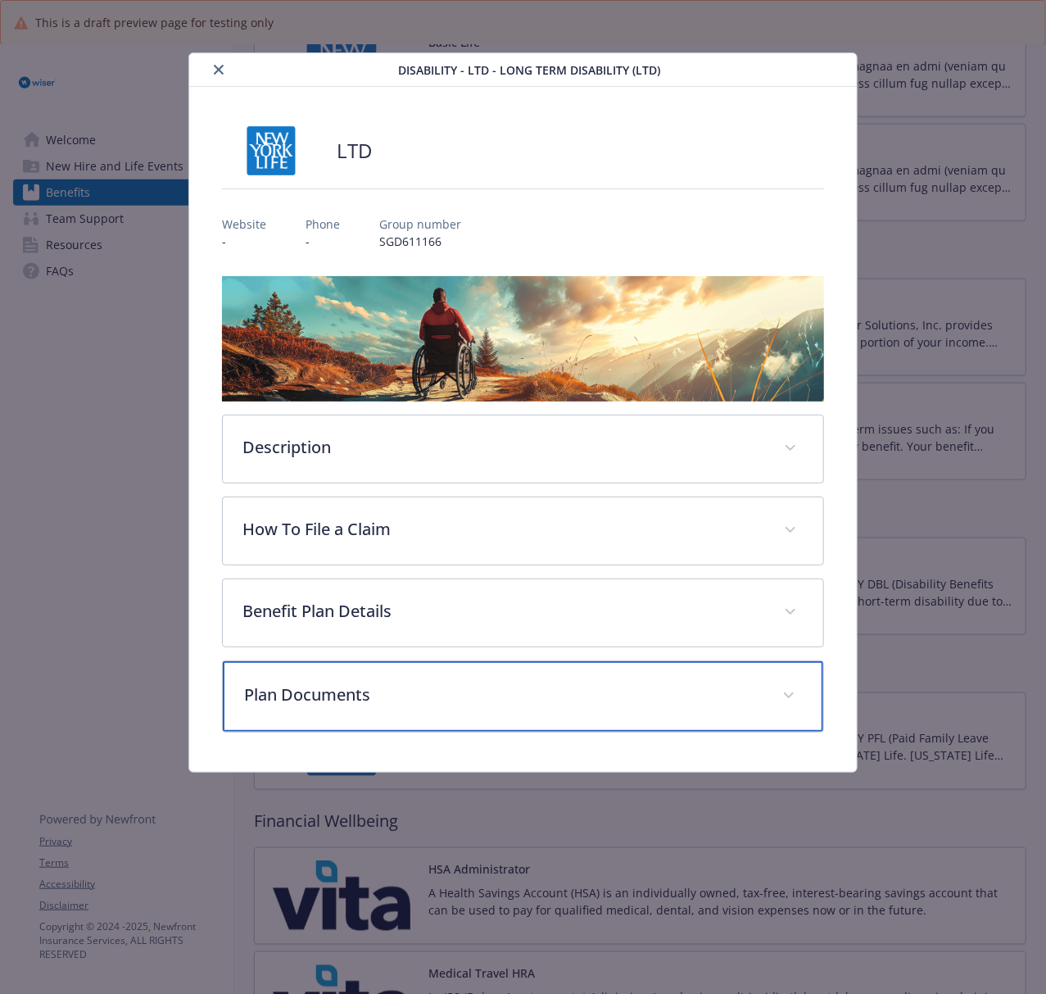
click at [462, 696] on p "Plan Documents" at bounding box center [503, 694] width 518 height 25
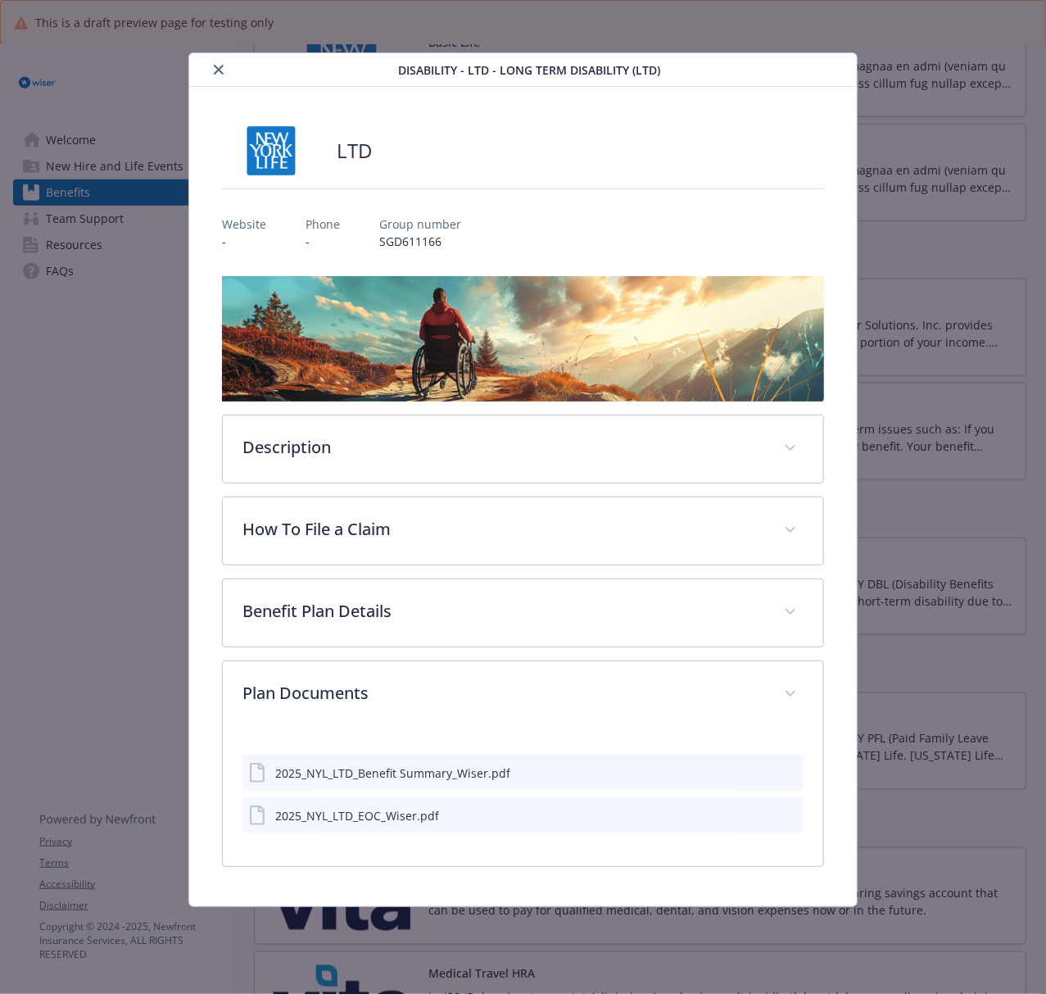
click at [794, 745] on icon "preview file" at bounding box center [788, 771] width 15 height 11
click at [793, 745] on icon "preview file" at bounding box center [788, 813] width 15 height 11
click at [788, 745] on icon "preview file" at bounding box center [788, 813] width 15 height 11
click at [215, 66] on icon "close" at bounding box center [219, 70] width 10 height 10
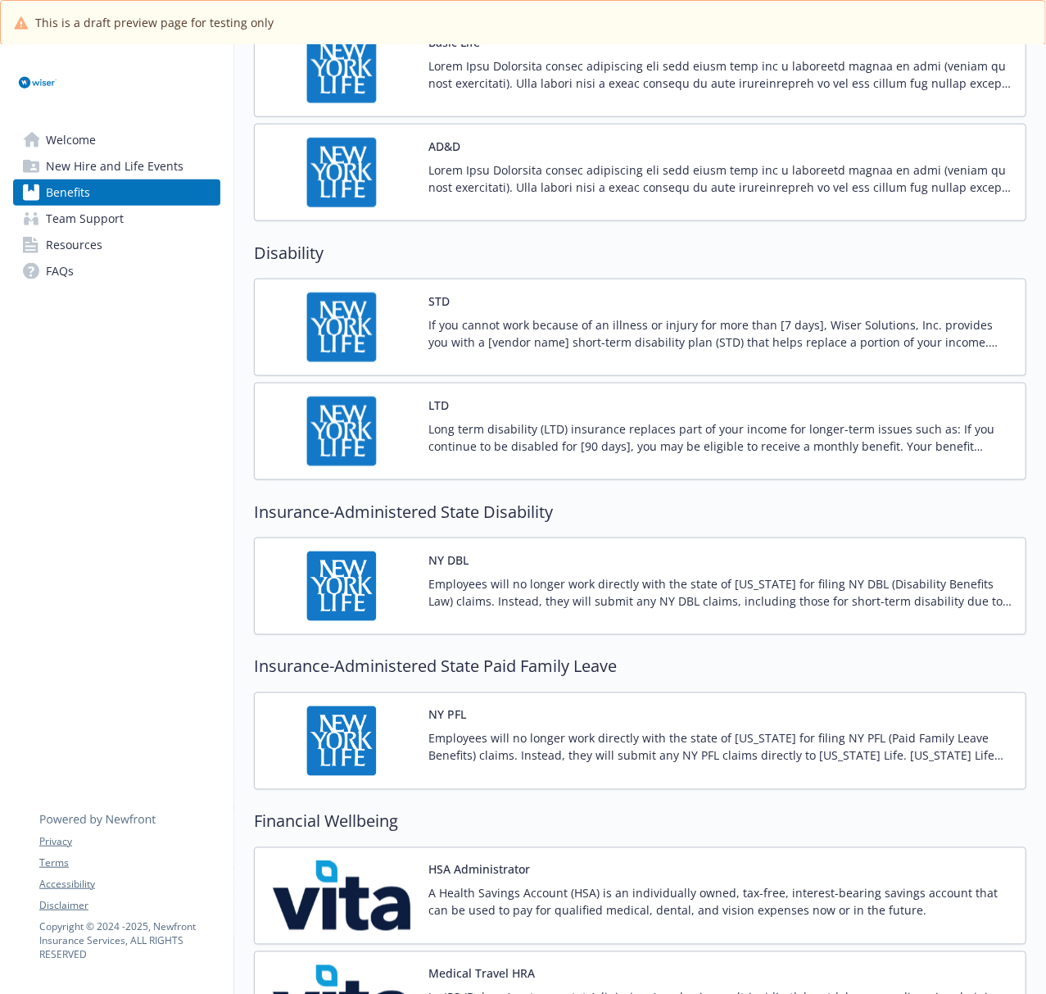
click at [348, 594] on img at bounding box center [341, 586] width 147 height 70
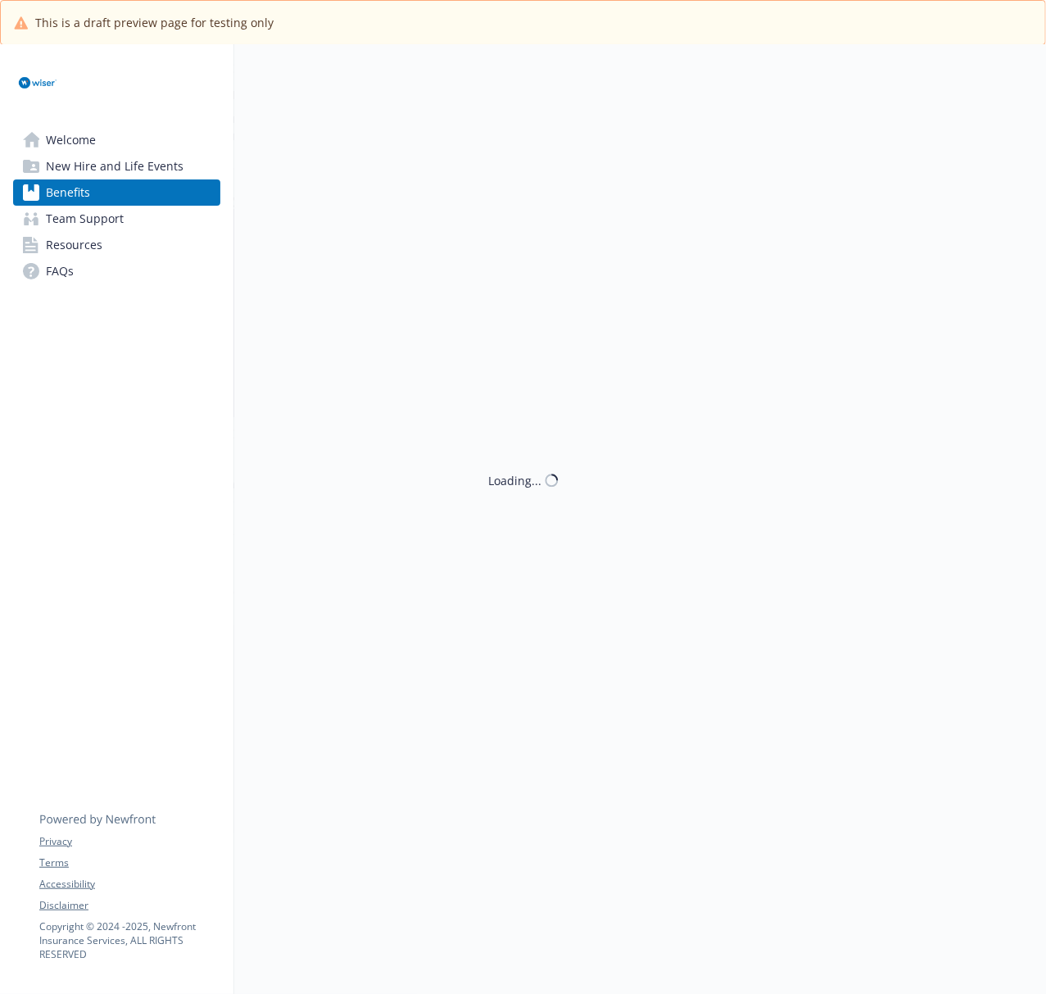
scroll to position [983, 0]
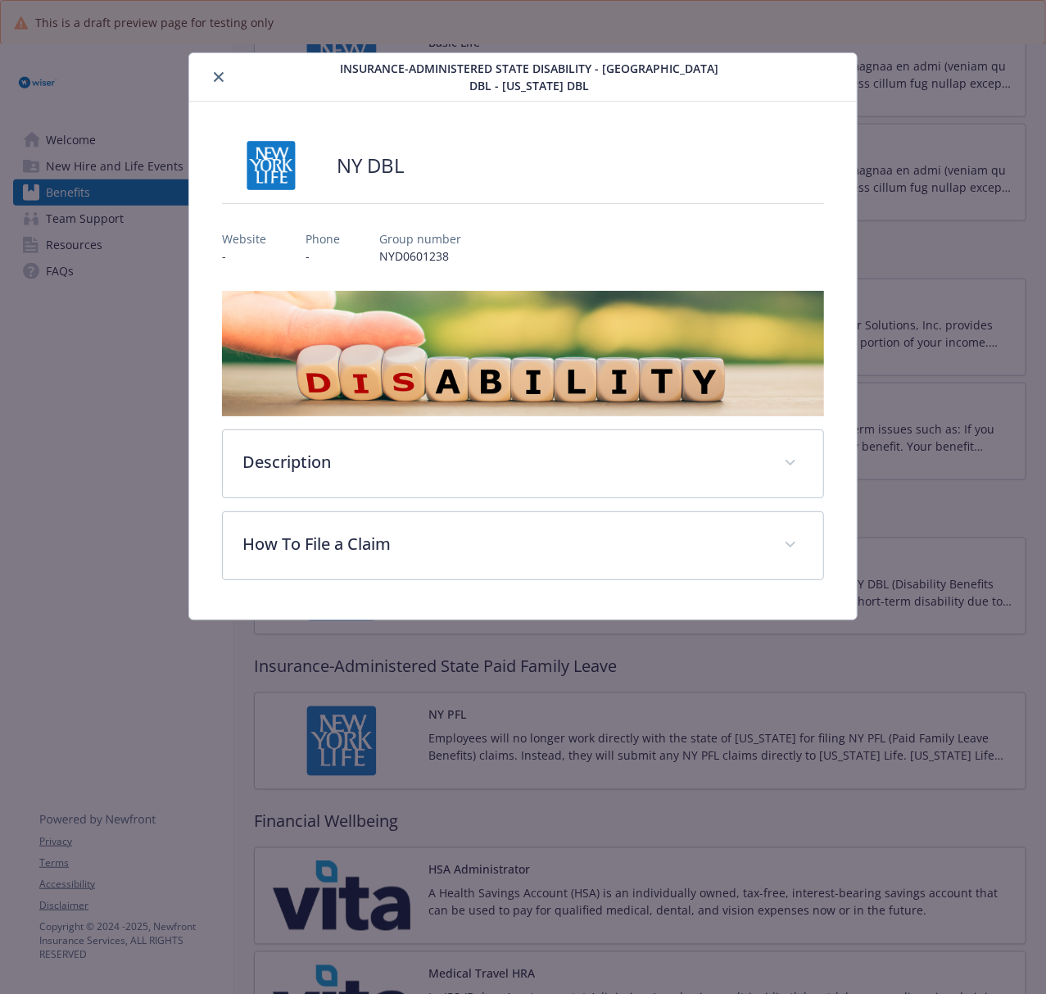
click at [223, 73] on icon "close" at bounding box center [219, 77] width 10 height 10
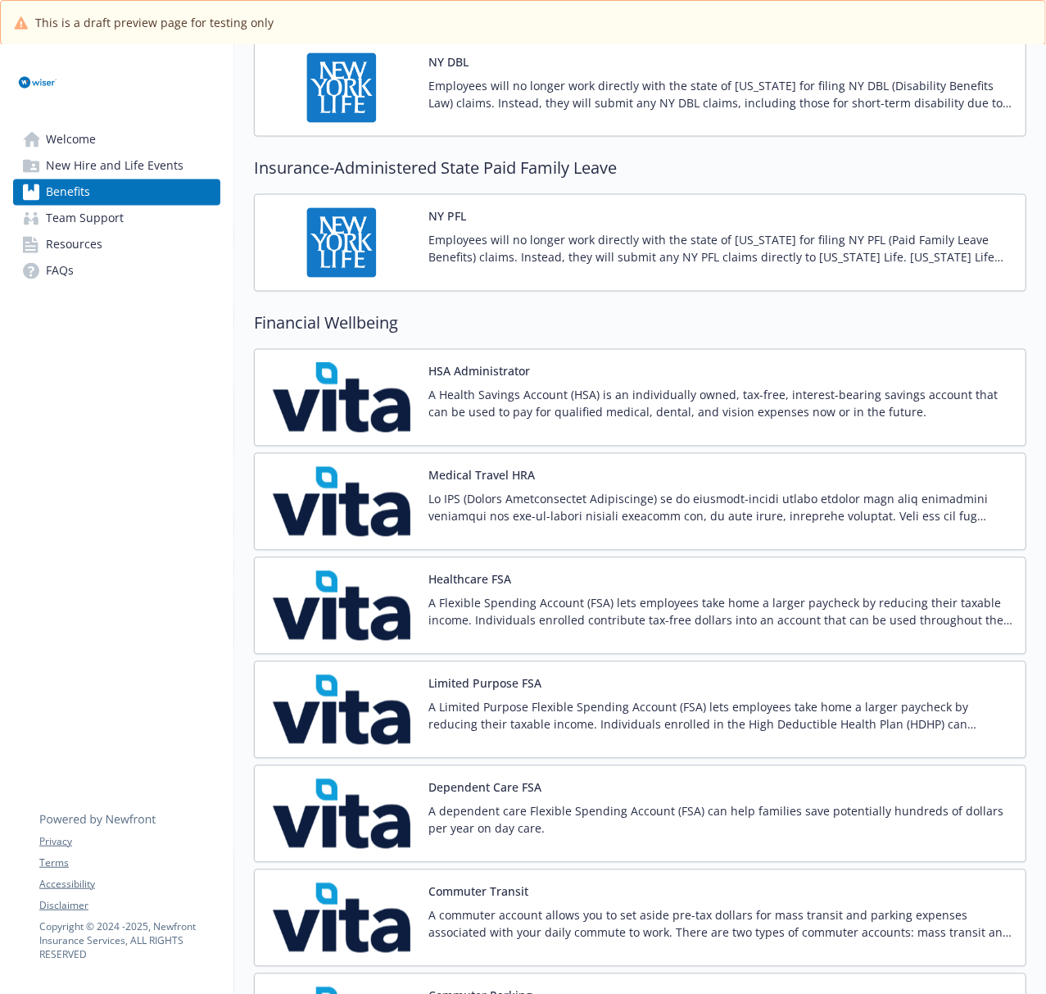
scroll to position [1638, 0]
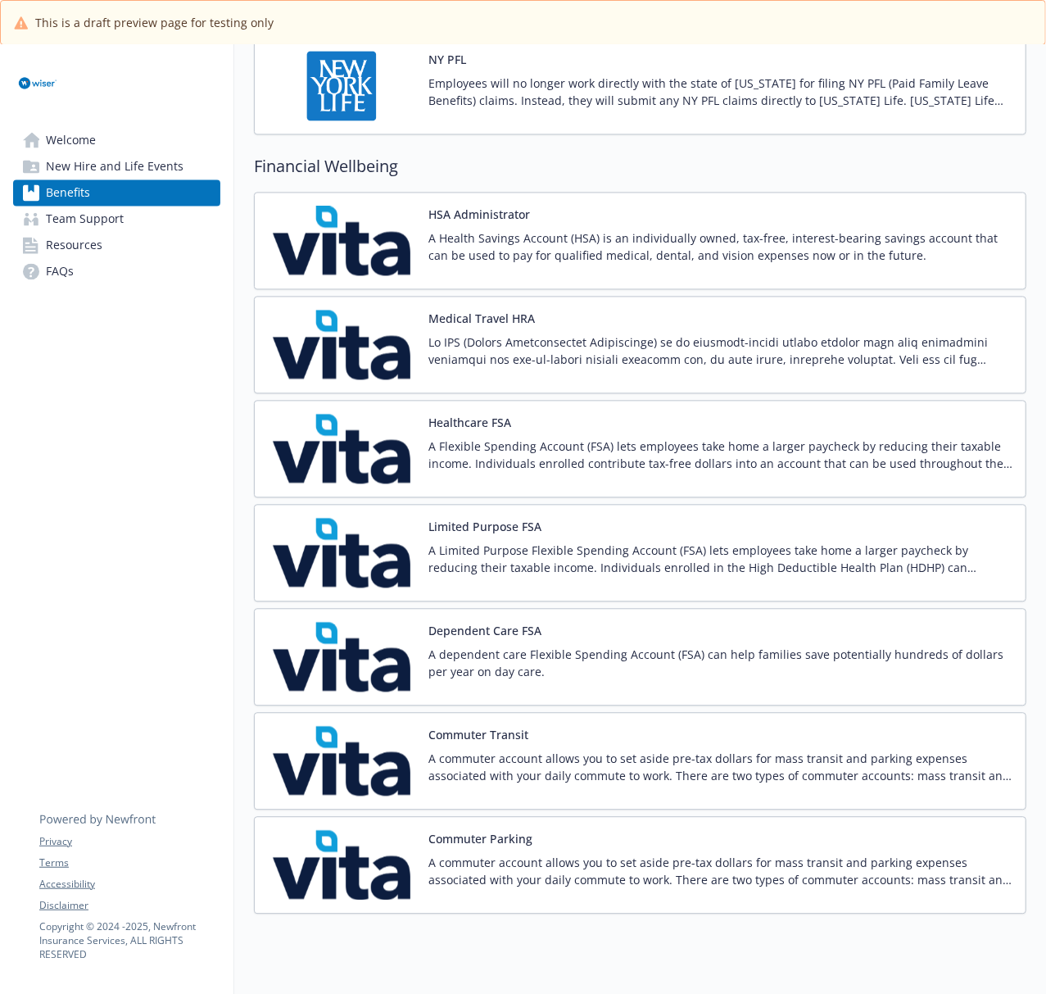
click at [495, 243] on p "A Health Savings Account (HSA) is an individually owned, tax-free, interest-bea…" at bounding box center [720, 246] width 584 height 34
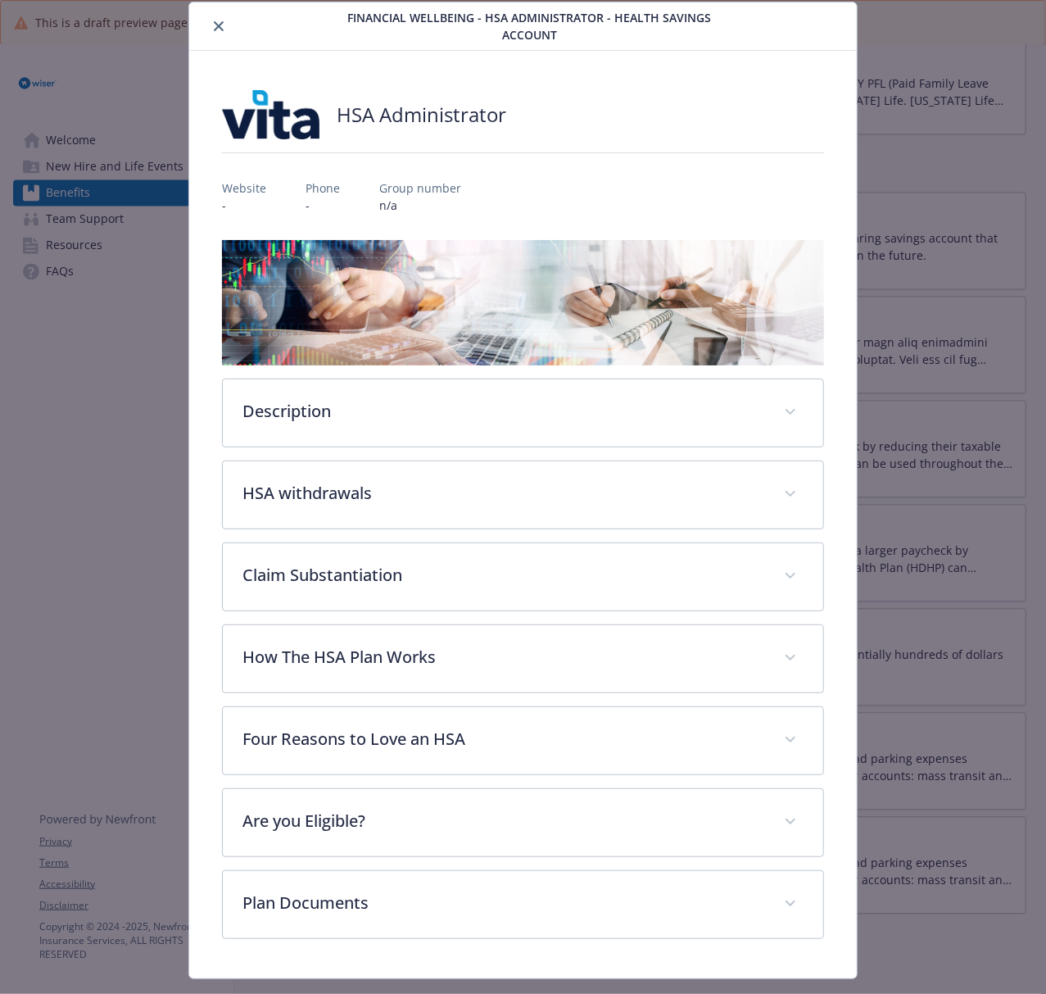
scroll to position [90, 0]
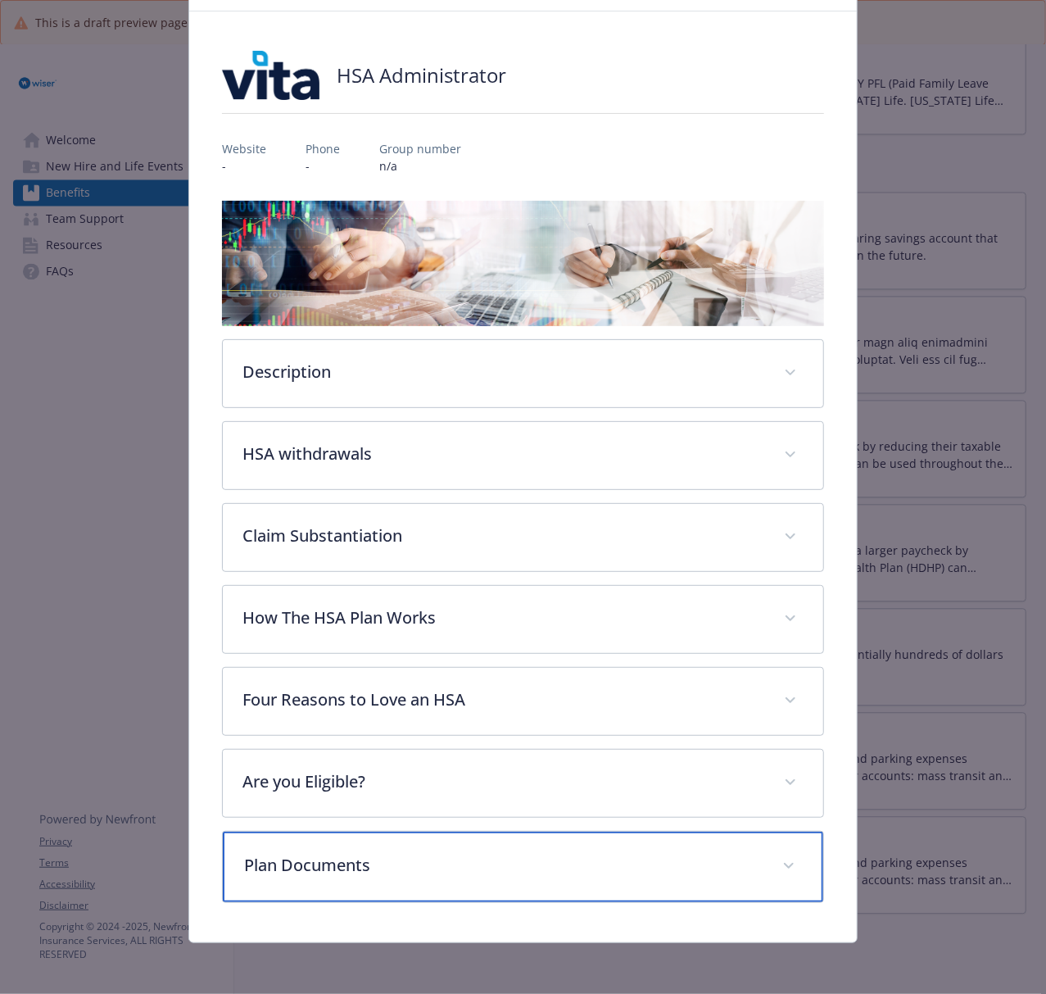
drag, startPoint x: 636, startPoint y: 870, endPoint x: 644, endPoint y: 837, distance: 33.8
click at [636, 745] on p "Plan Documents" at bounding box center [503, 865] width 518 height 25
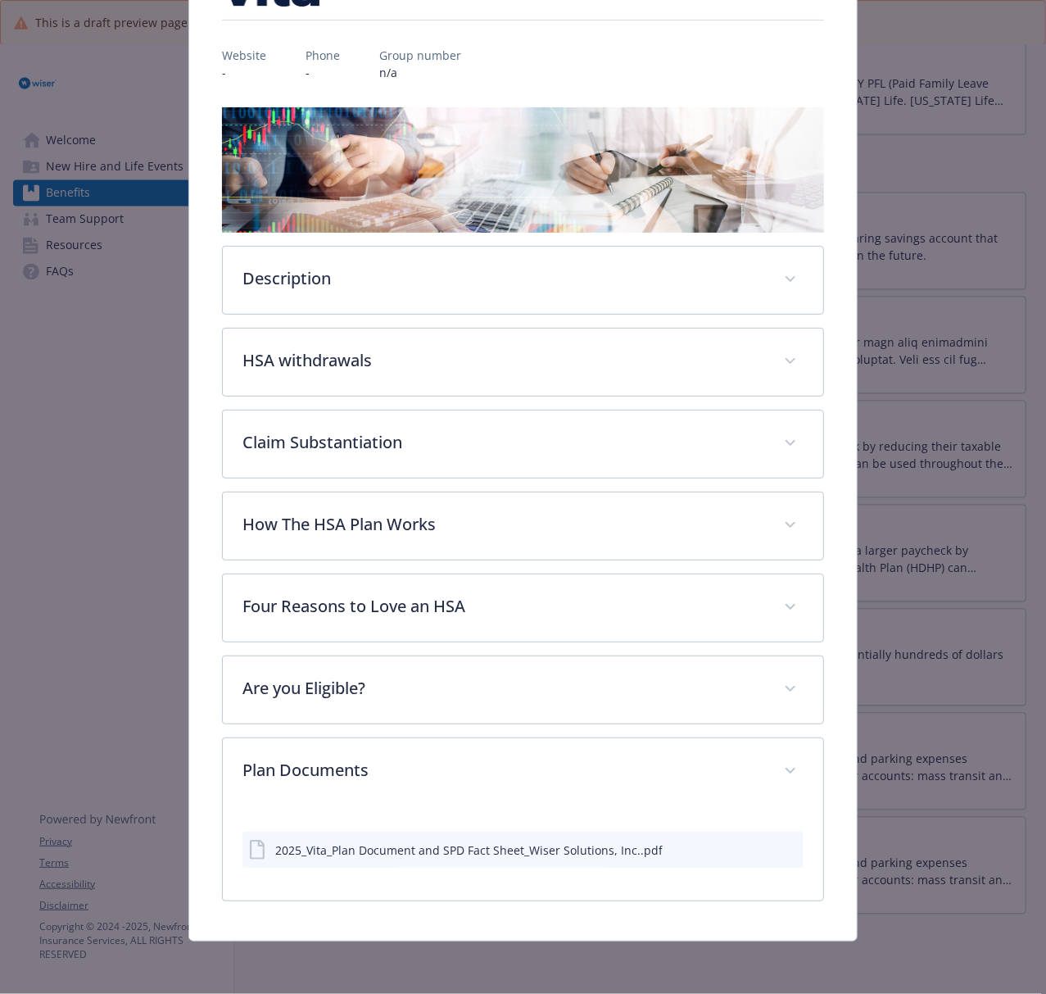
scroll to position [185, 0]
click at [781, 745] on icon "preview file" at bounding box center [788, 848] width 15 height 11
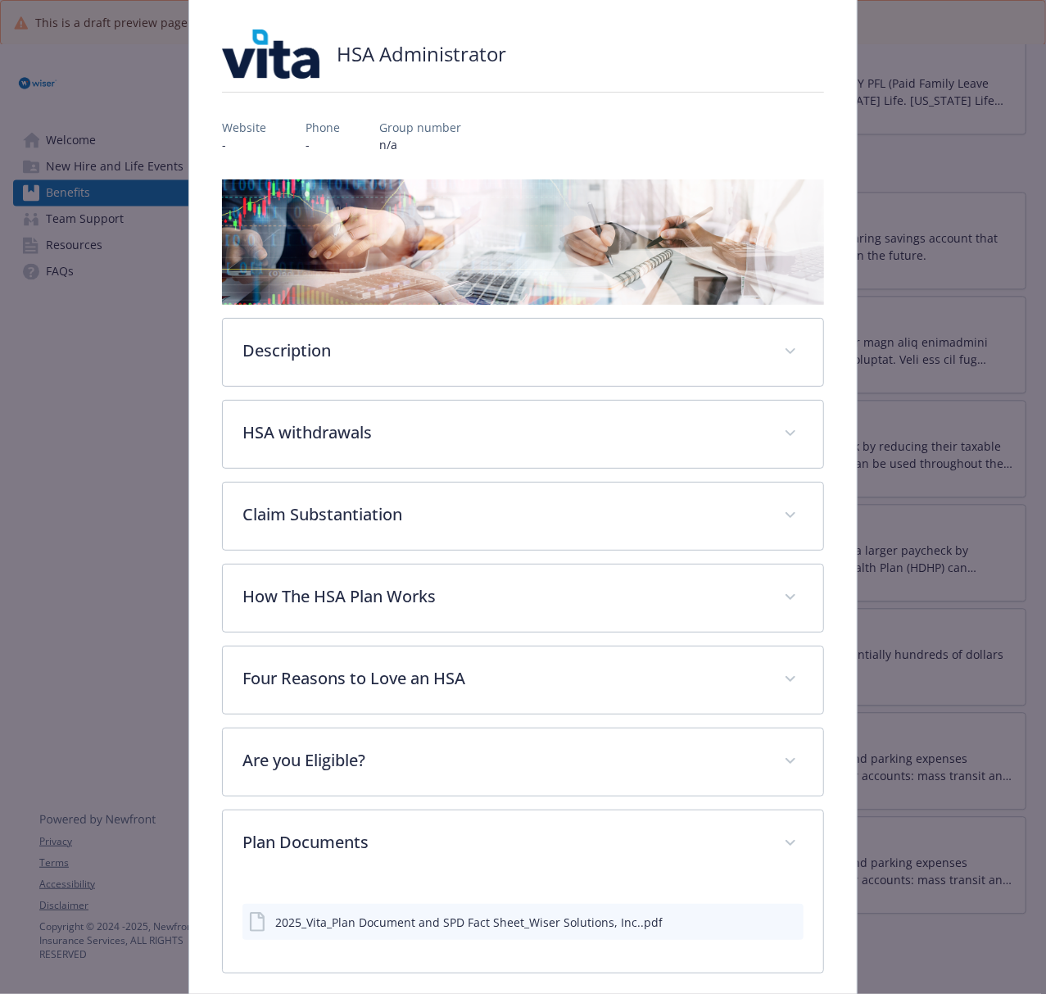
scroll to position [0, 0]
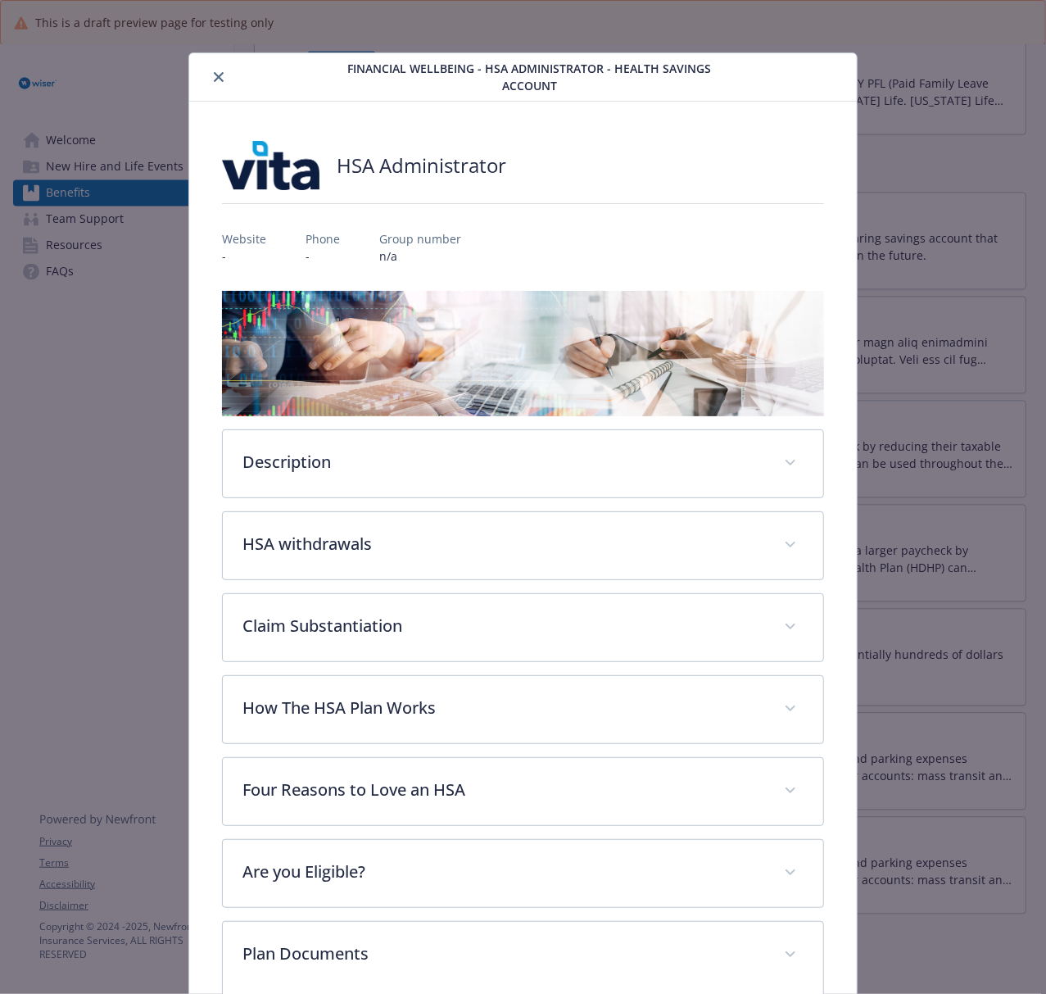
click at [220, 74] on icon "close" at bounding box center [219, 77] width 10 height 10
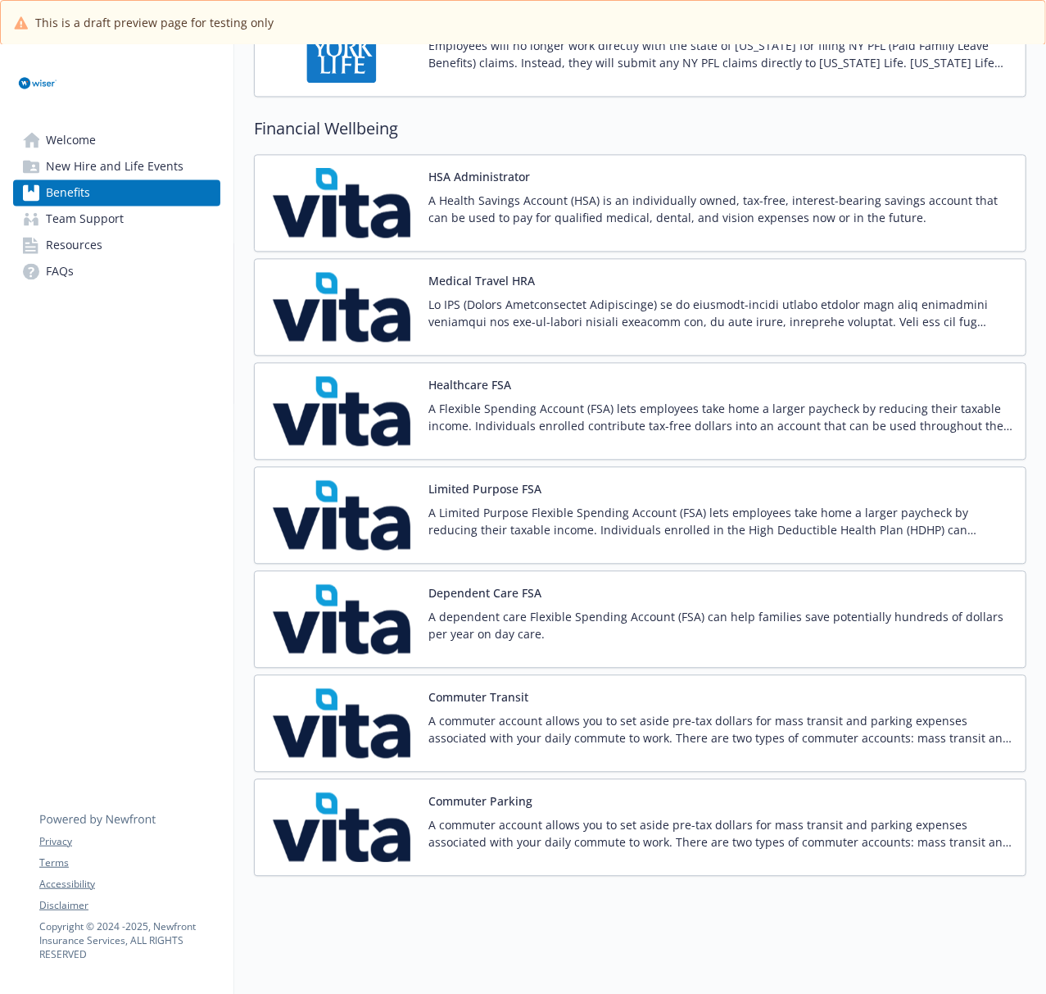
click at [361, 301] on img at bounding box center [341, 307] width 147 height 70
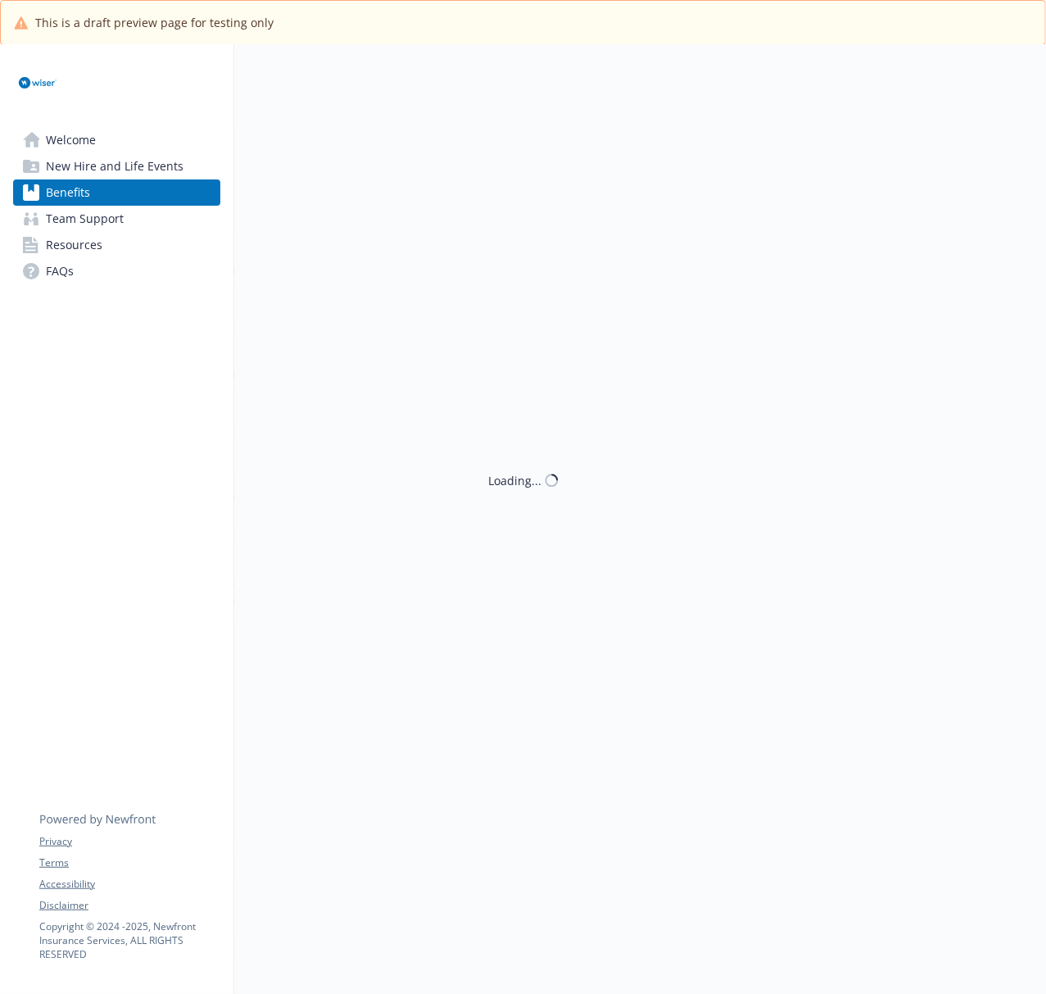
scroll to position [1704, 0]
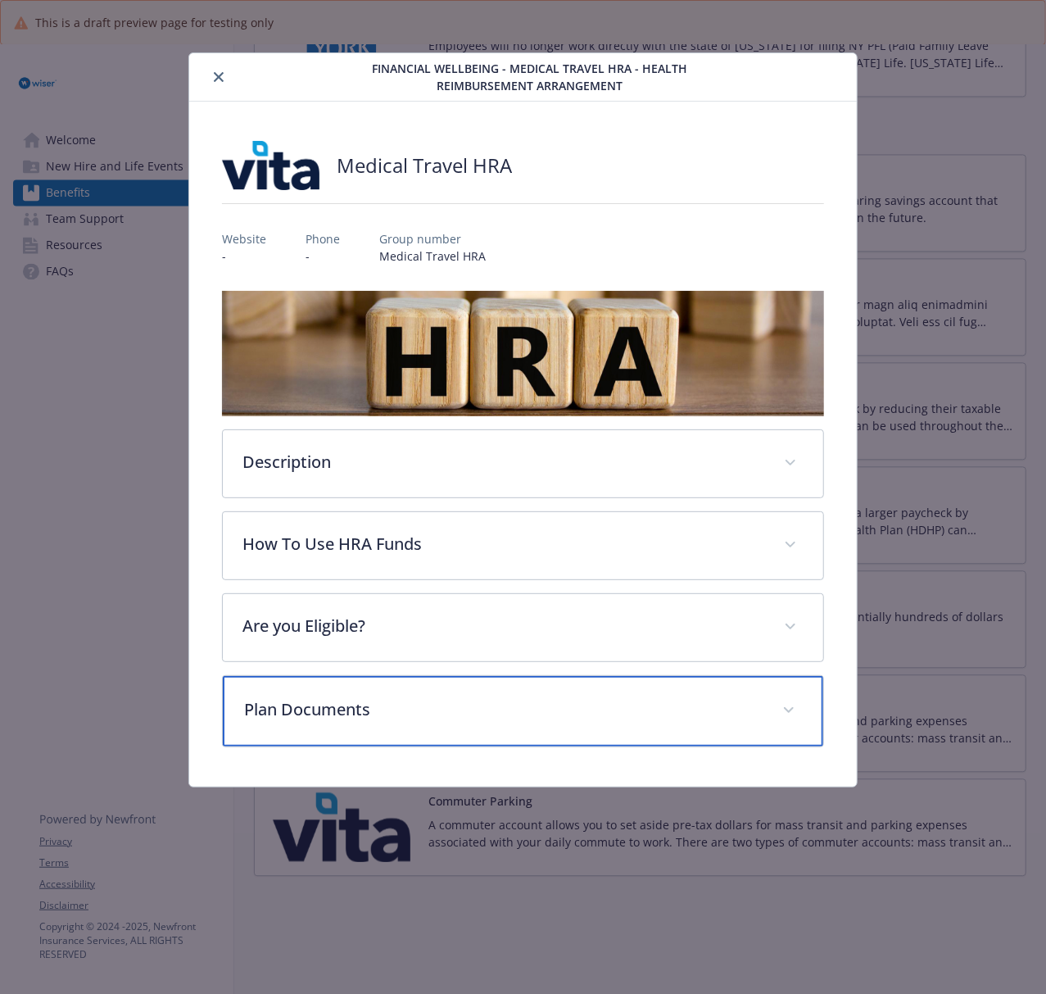
drag, startPoint x: 457, startPoint y: 706, endPoint x: 690, endPoint y: 623, distance: 247.2
click at [456, 706] on p "Plan Documents" at bounding box center [503, 709] width 518 height 25
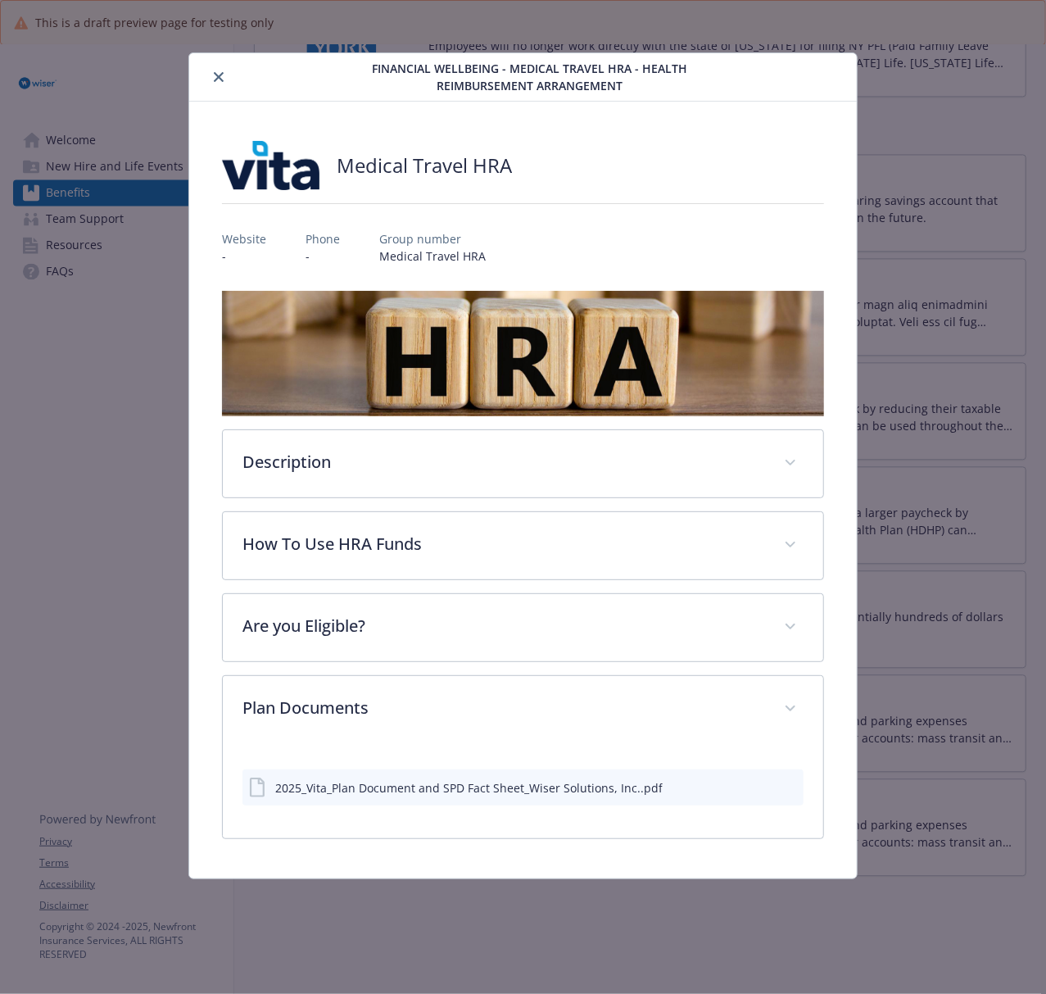
click at [783, 745] on icon "preview file" at bounding box center [788, 786] width 15 height 11
click at [215, 70] on button "close" at bounding box center [219, 77] width 20 height 20
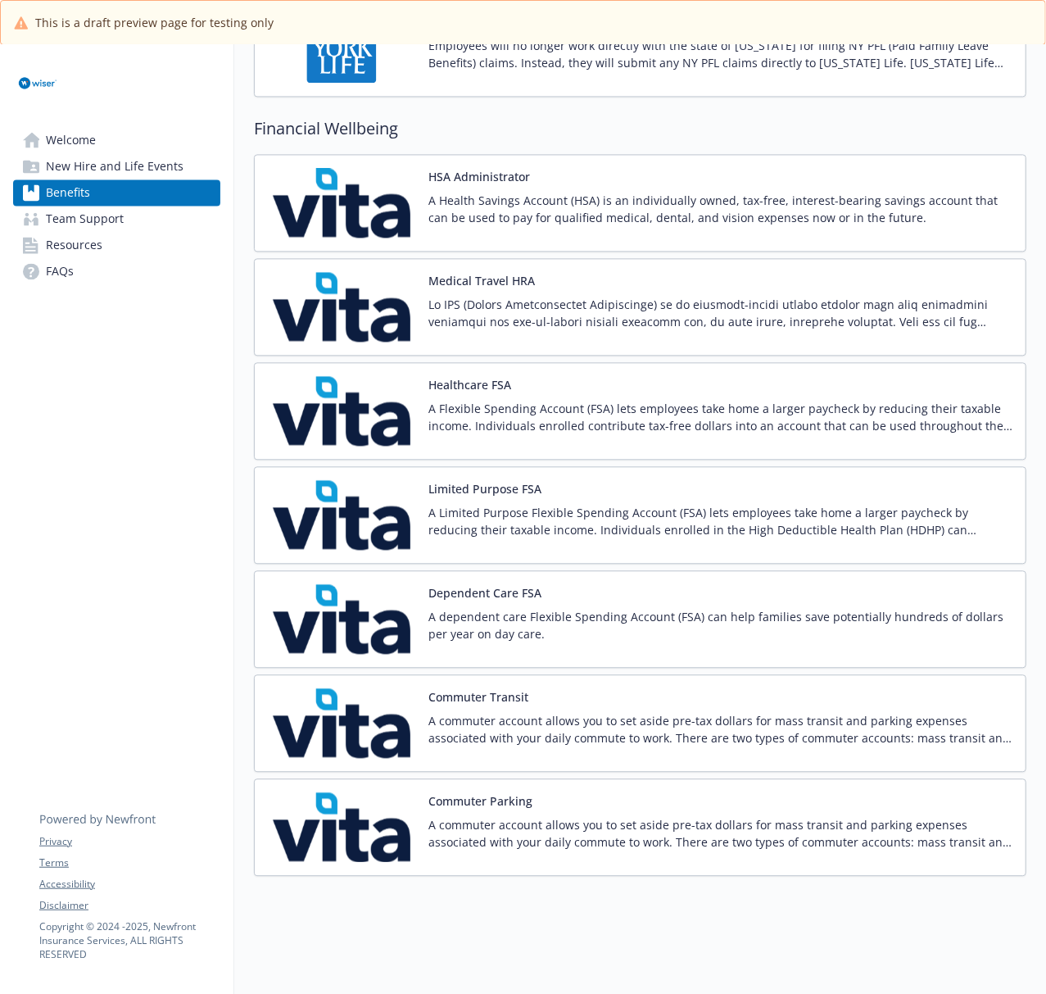
click at [362, 410] on img at bounding box center [341, 411] width 147 height 70
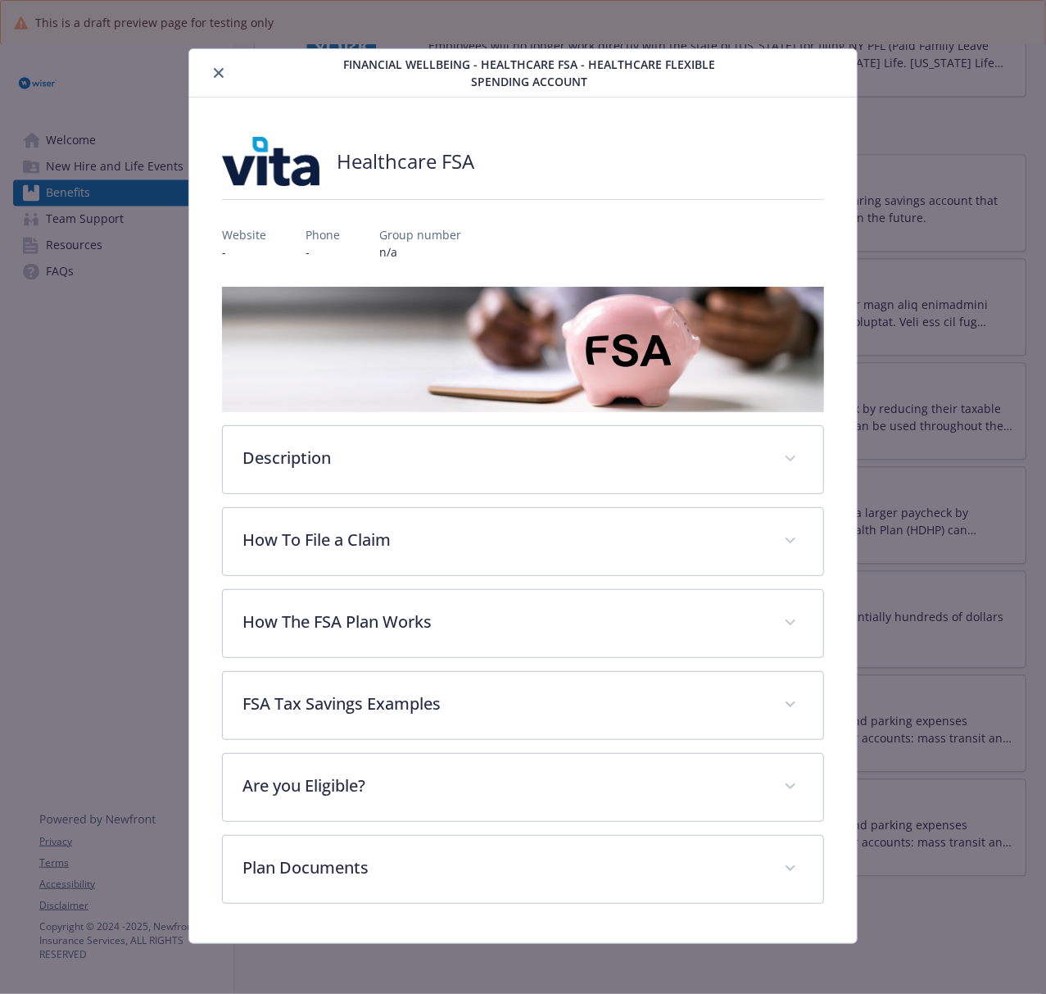
scroll to position [8, 0]
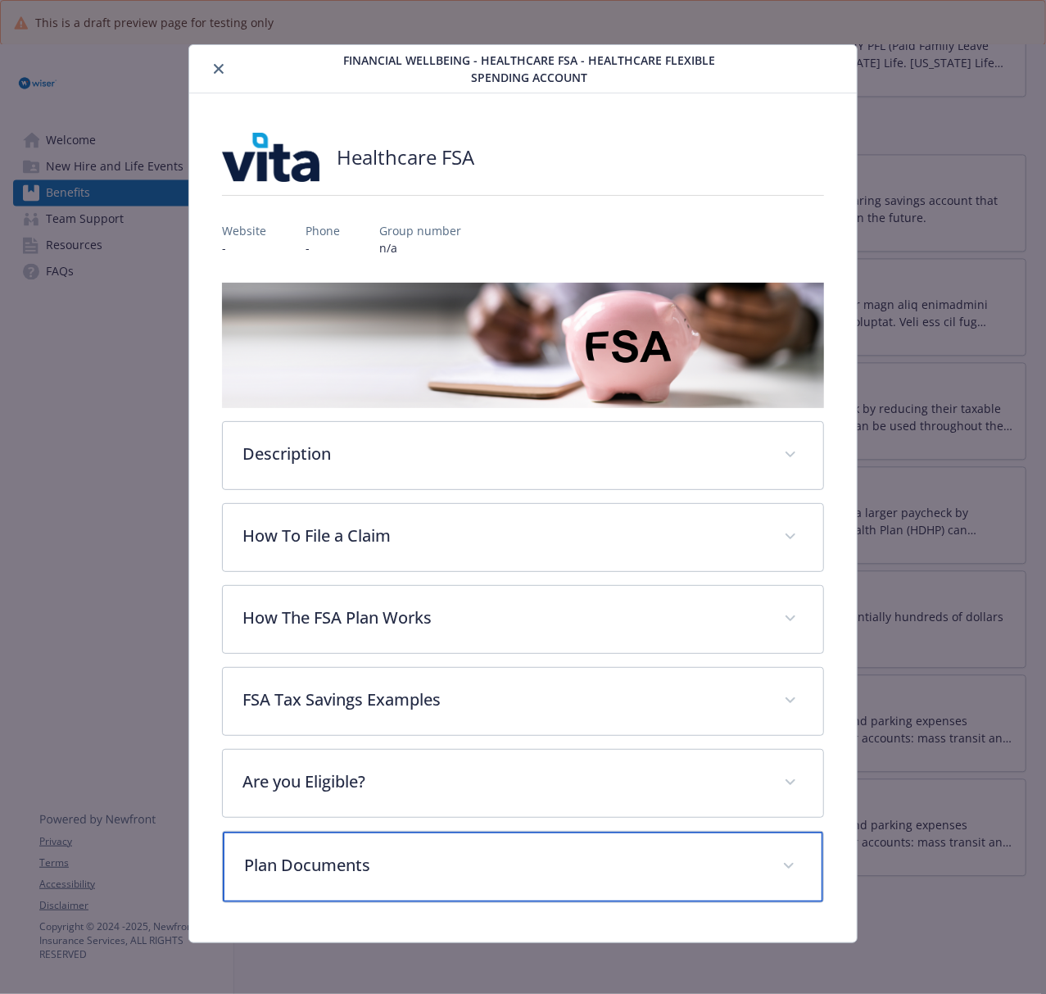
click at [595, 745] on p "Plan Documents" at bounding box center [503, 865] width 518 height 25
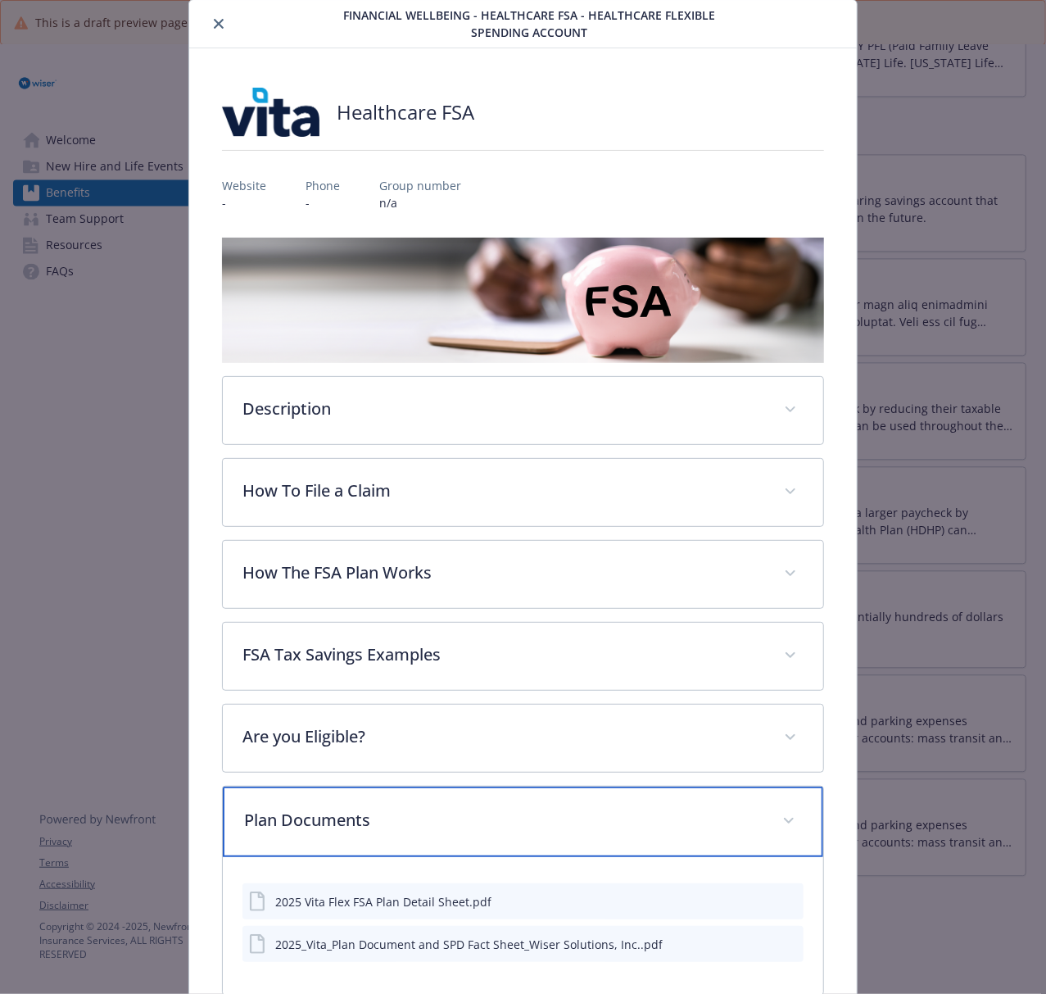
scroll to position [148, 0]
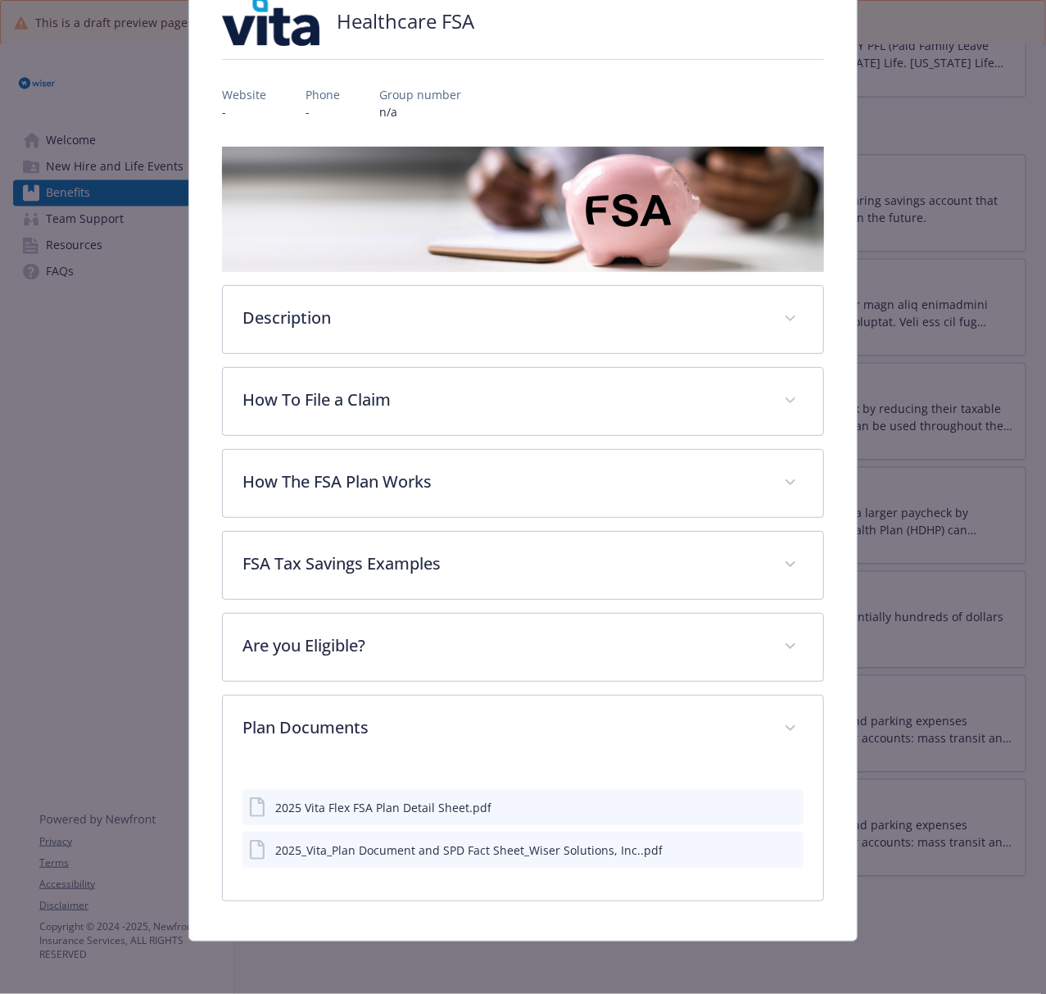
click at [781, 745] on icon "preview file" at bounding box center [788, 805] width 15 height 11
click at [781, 745] on icon "preview file" at bounding box center [788, 848] width 15 height 11
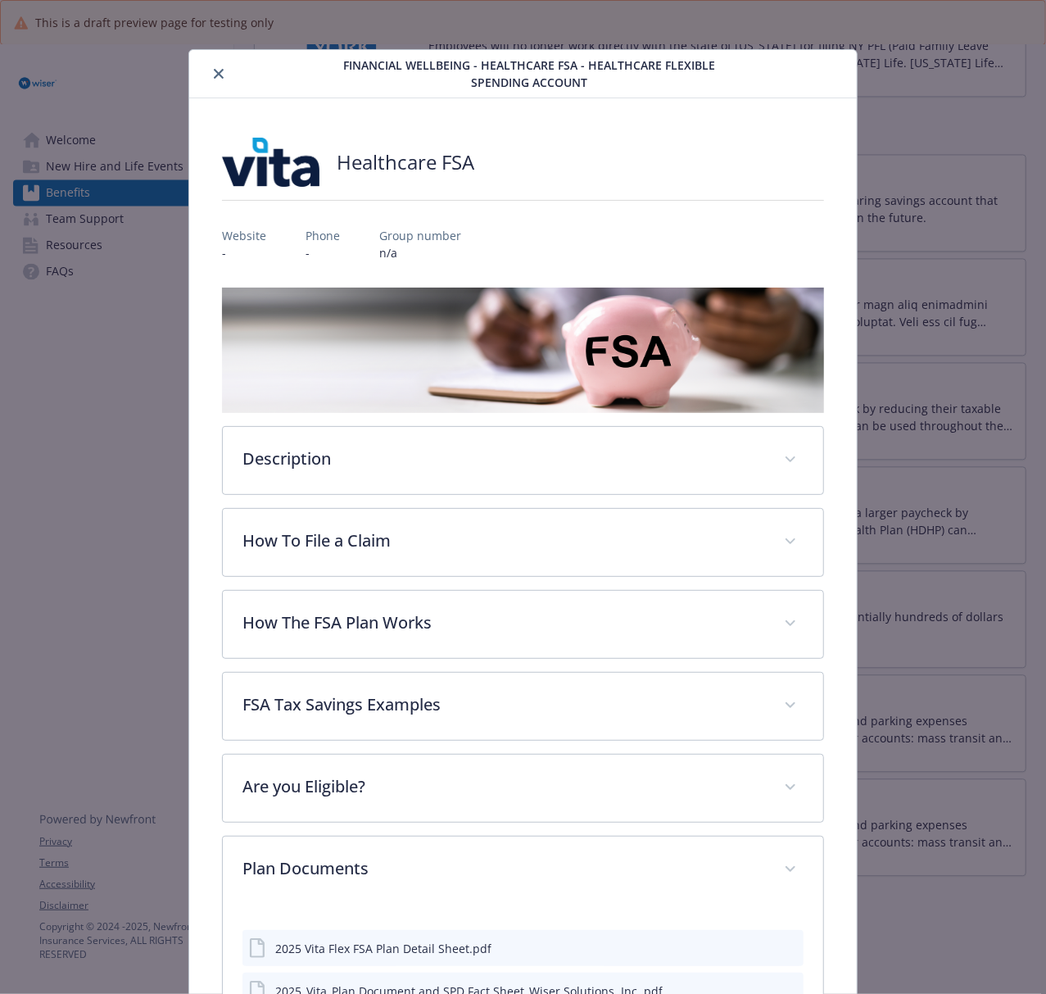
scroll to position [0, 0]
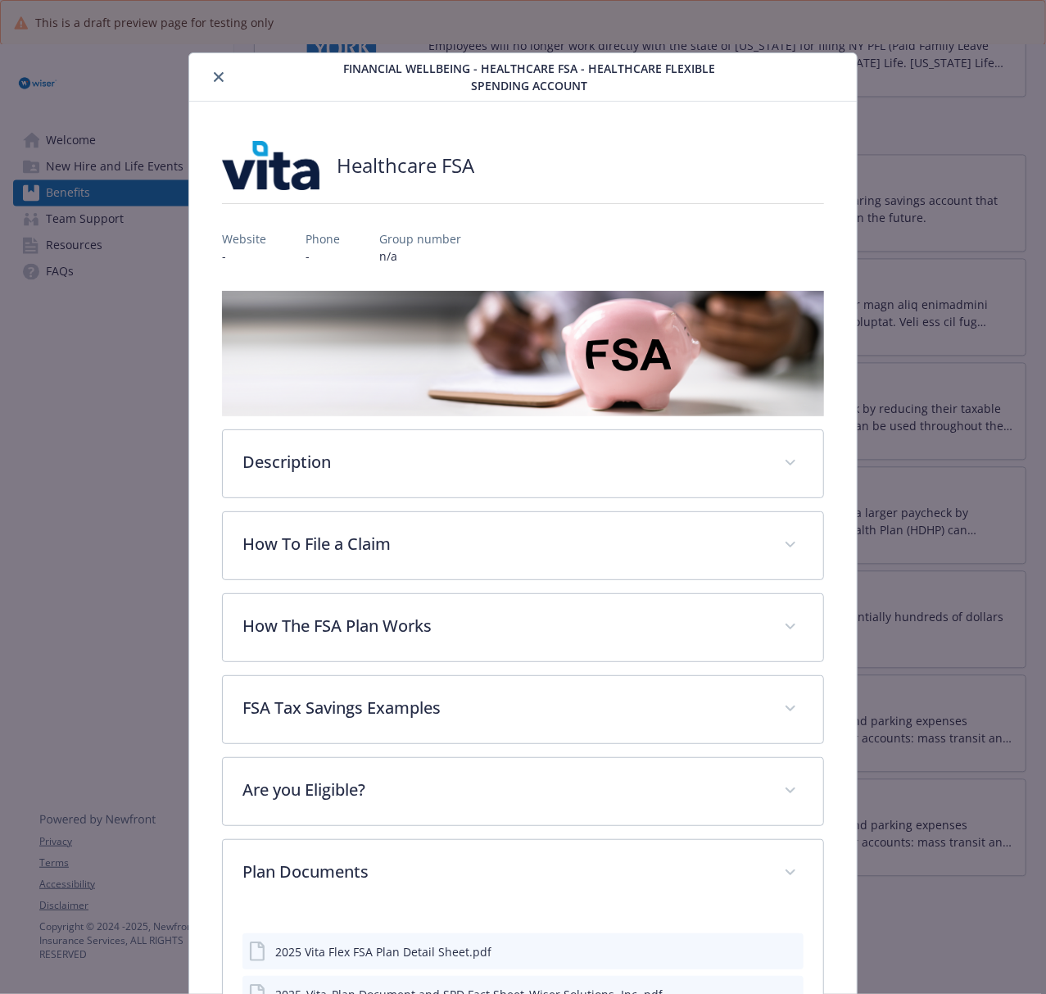
drag, startPoint x: 201, startPoint y: 70, endPoint x: 220, endPoint y: 70, distance: 18.8
click at [201, 70] on div "details for plan Financial Wellbeing - Healthcare FSA - Healthcare Flexible Spe…" at bounding box center [265, 77] width 138 height 20
click at [214, 73] on icon "close" at bounding box center [219, 77] width 10 height 10
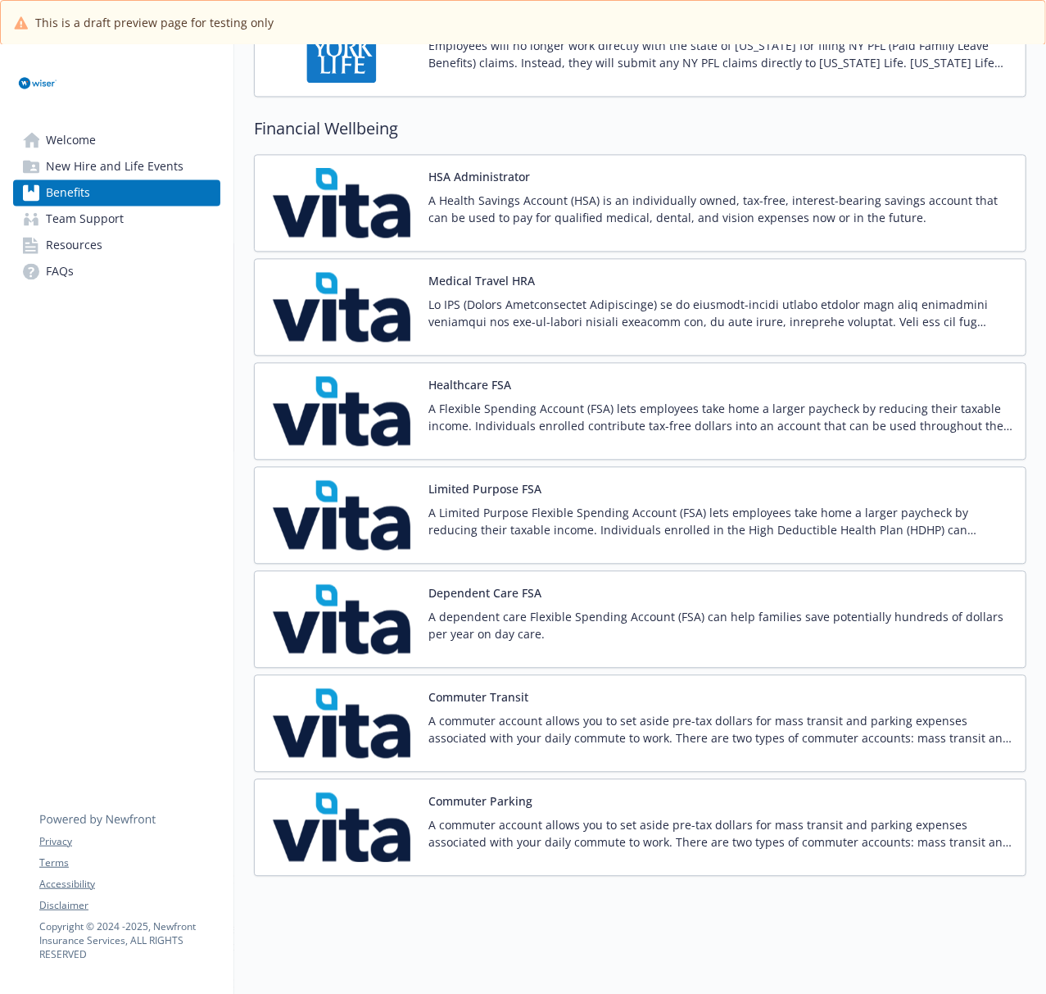
click at [390, 509] on img at bounding box center [341, 515] width 147 height 70
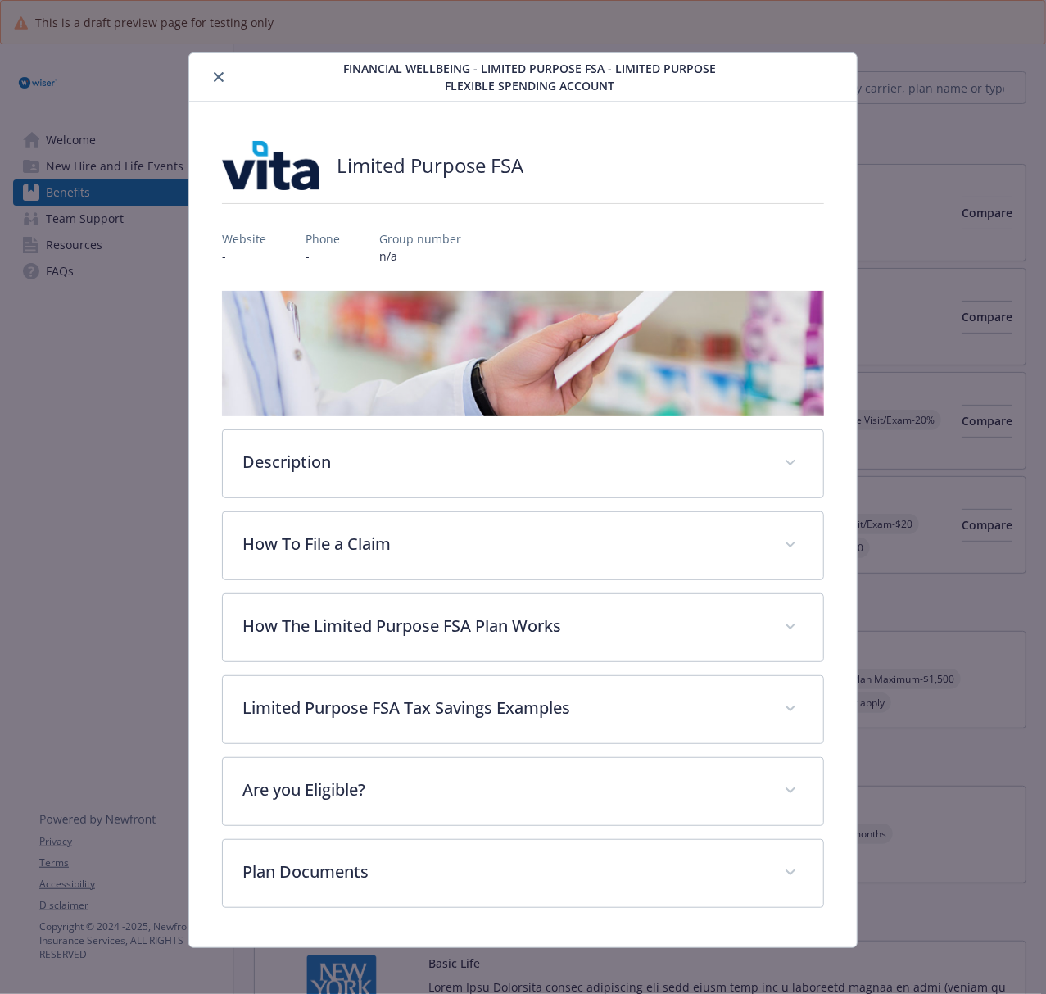
scroll to position [1704, 0]
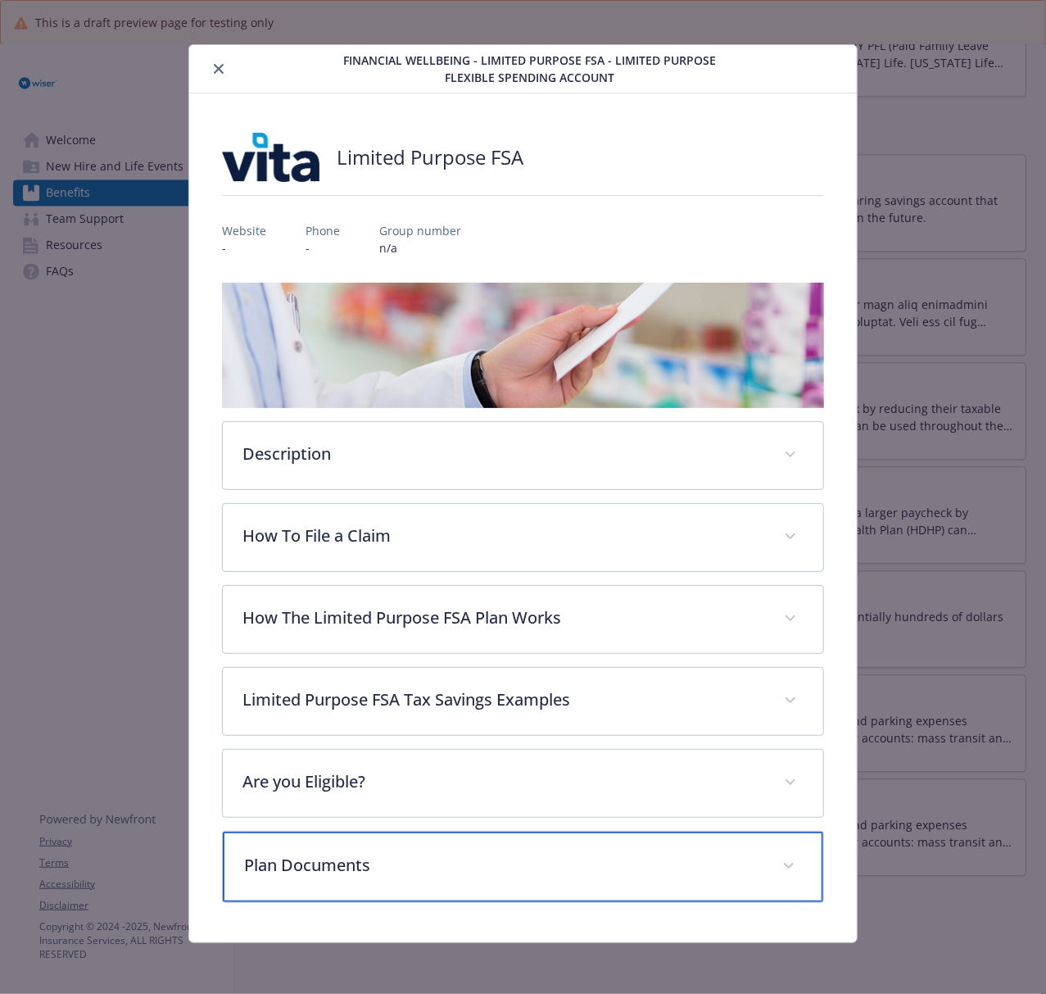
click at [560, 745] on p "Plan Documents" at bounding box center [503, 865] width 518 height 25
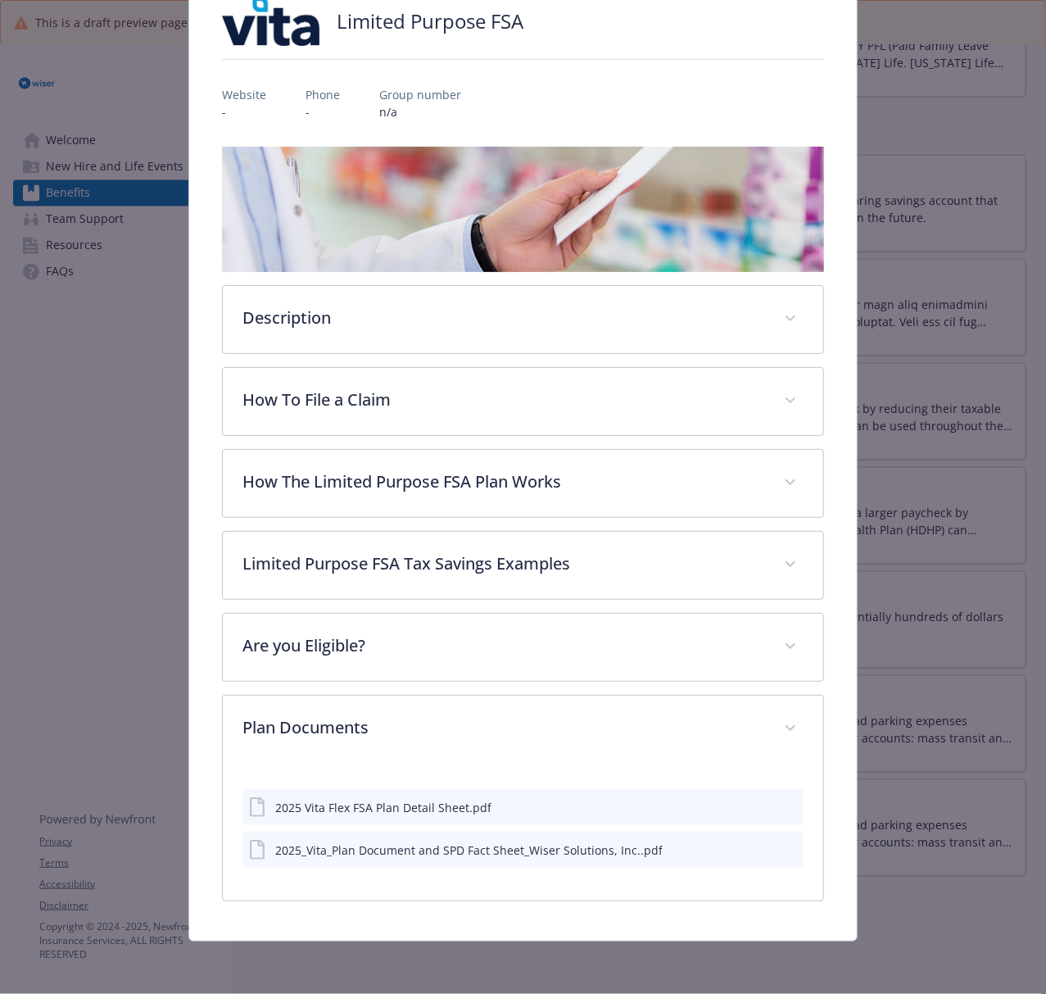
click at [781, 745] on icon "preview file" at bounding box center [788, 805] width 15 height 11
click at [781, 745] on icon "preview file" at bounding box center [788, 848] width 15 height 11
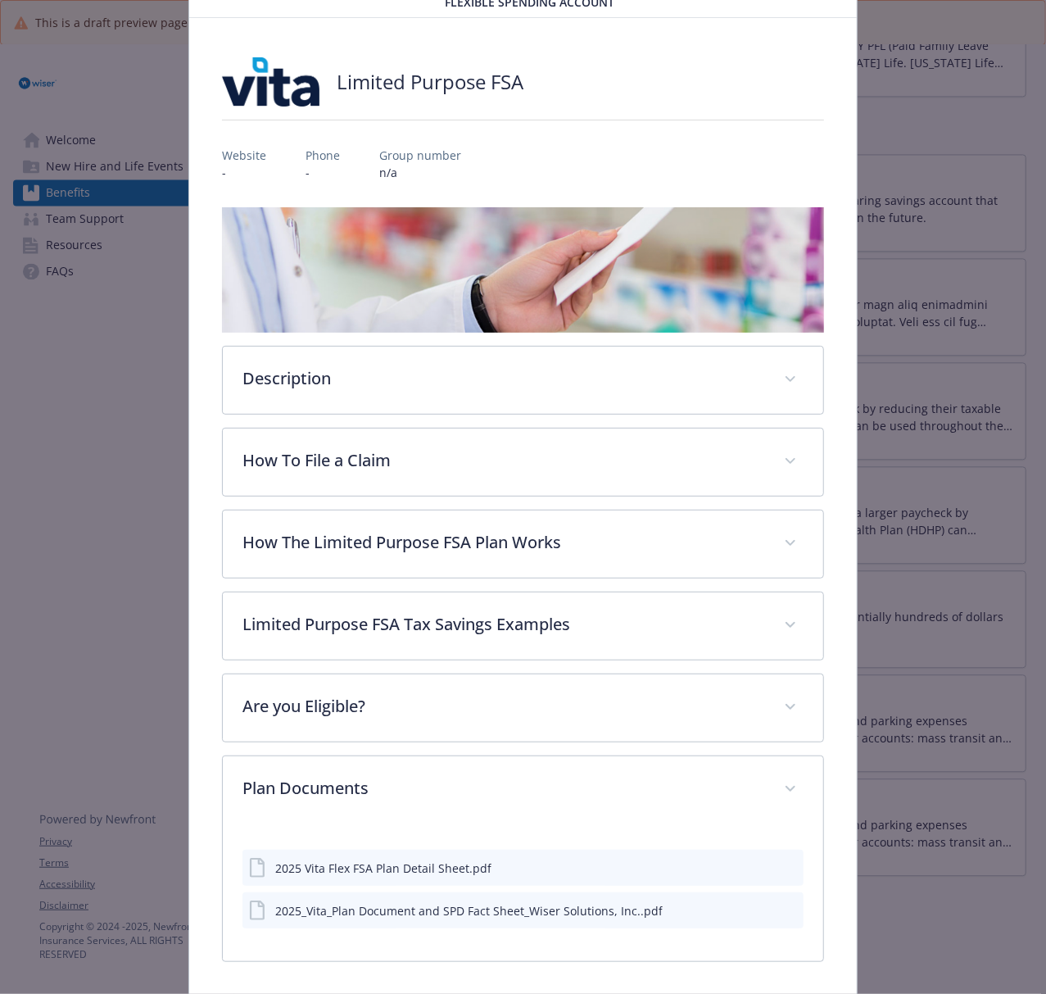
scroll to position [0, 0]
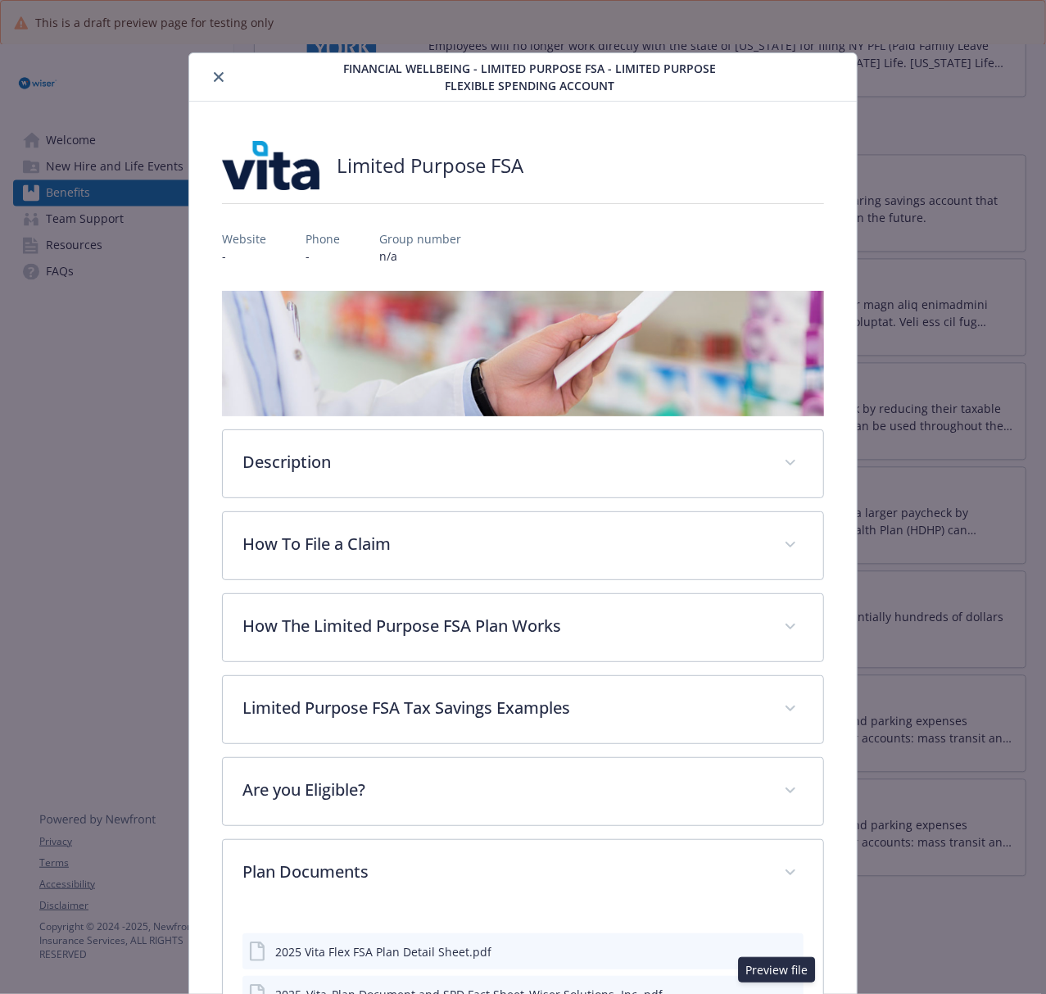
click at [220, 72] on icon "close" at bounding box center [219, 77] width 10 height 10
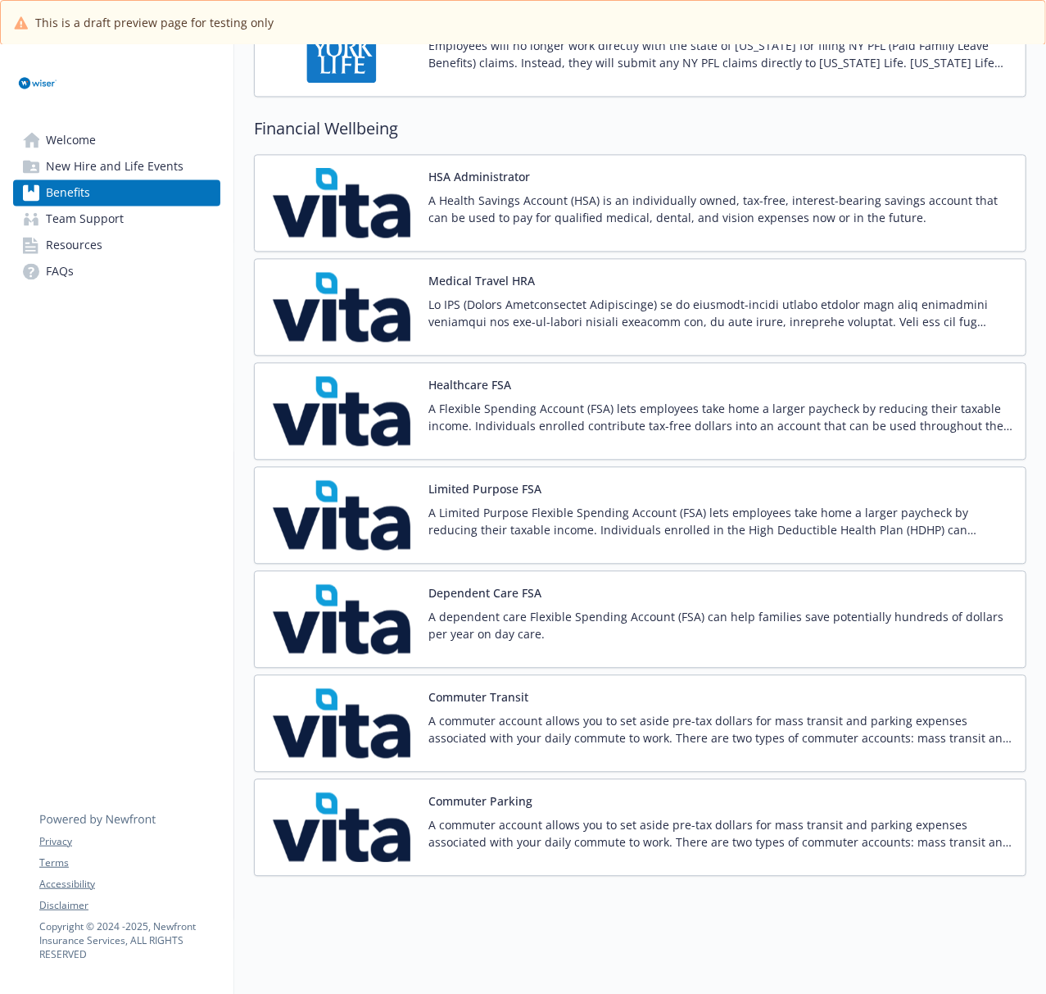
click at [375, 604] on img at bounding box center [341, 619] width 147 height 70
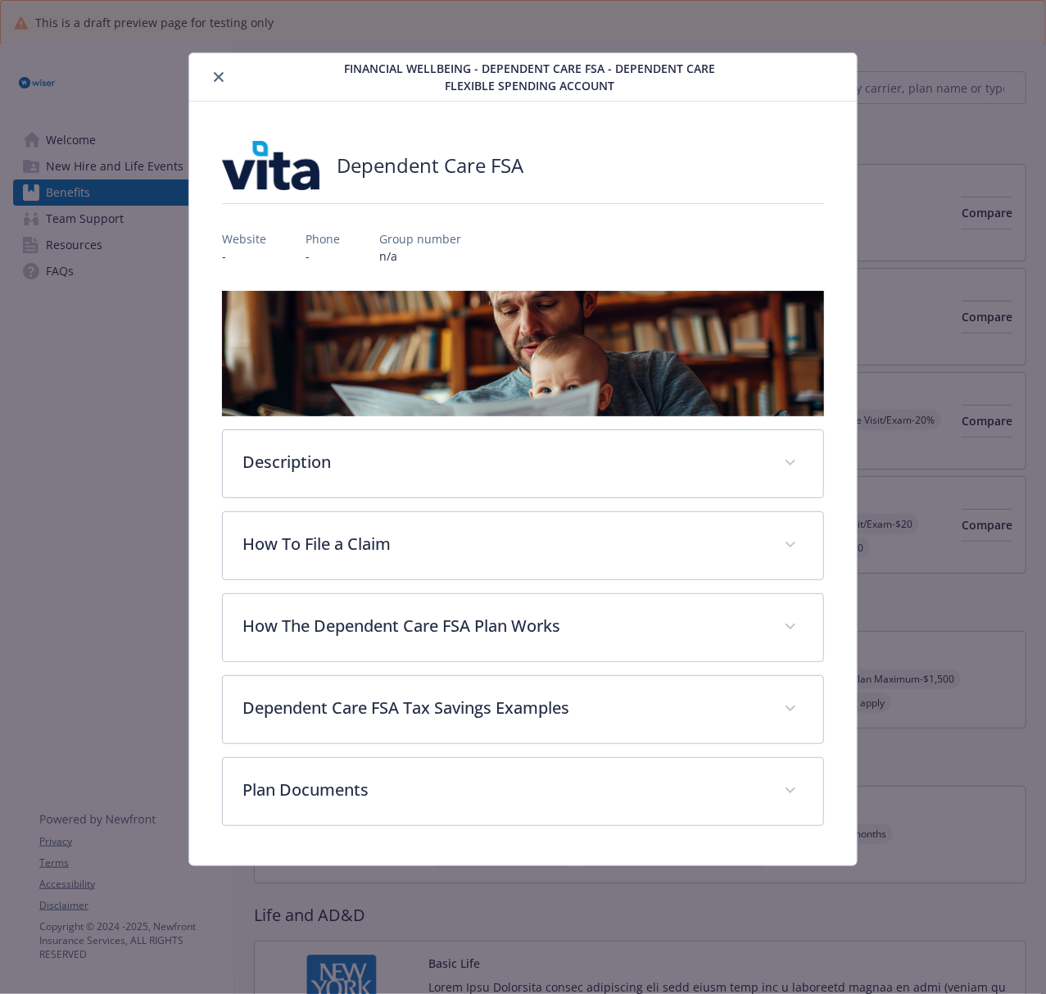
scroll to position [1704, 0]
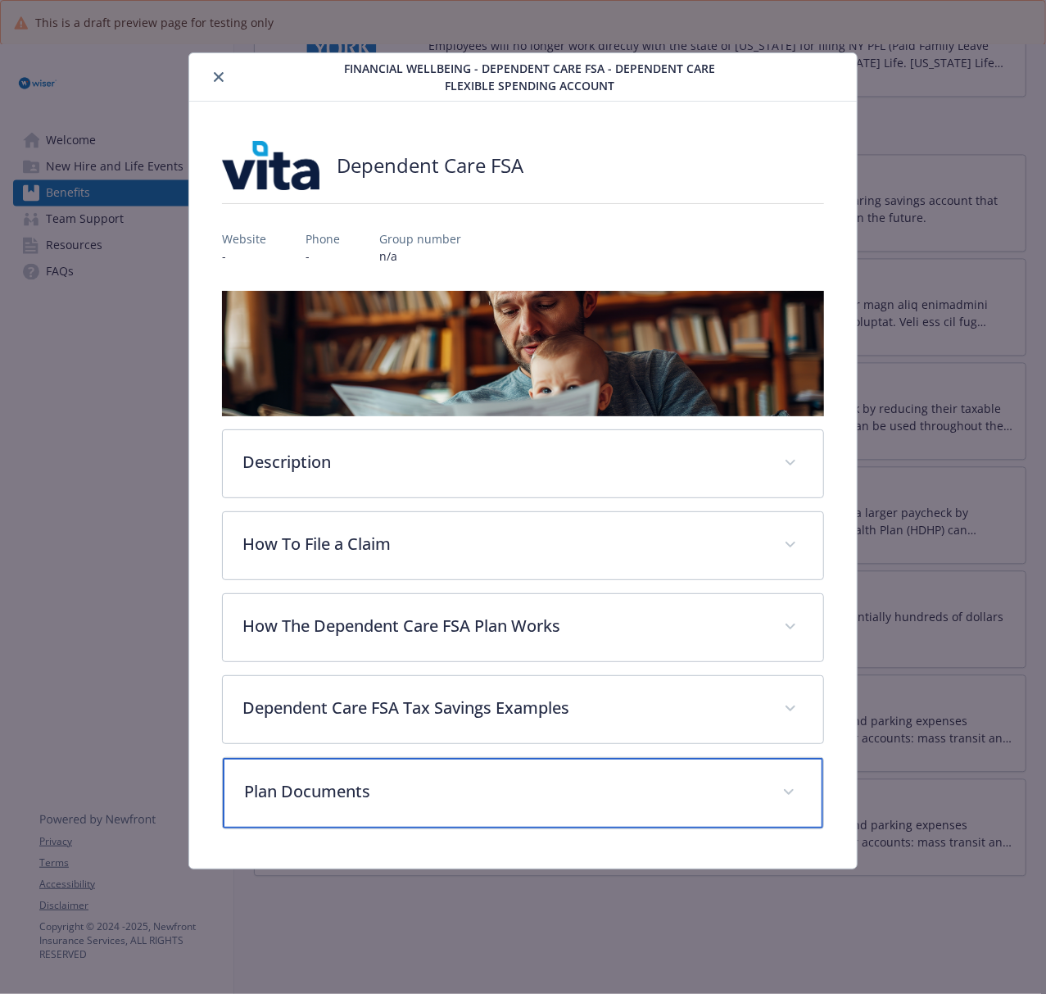
click at [477, 745] on p "Plan Documents" at bounding box center [503, 791] width 518 height 25
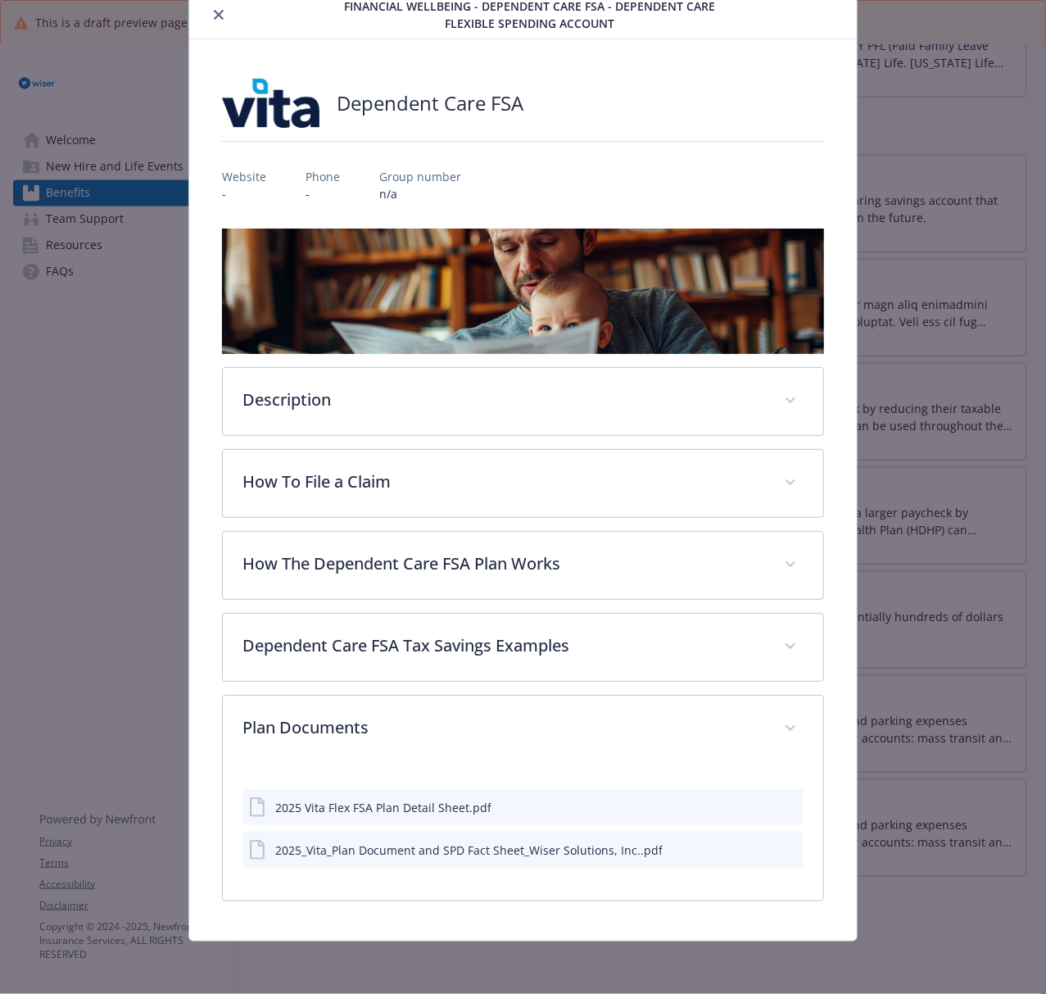
scroll to position [63, 0]
click at [781, 745] on icon "preview file" at bounding box center [788, 805] width 15 height 11
click at [781, 745] on icon "preview file" at bounding box center [788, 848] width 15 height 11
click at [216, 14] on icon "close" at bounding box center [219, 15] width 10 height 10
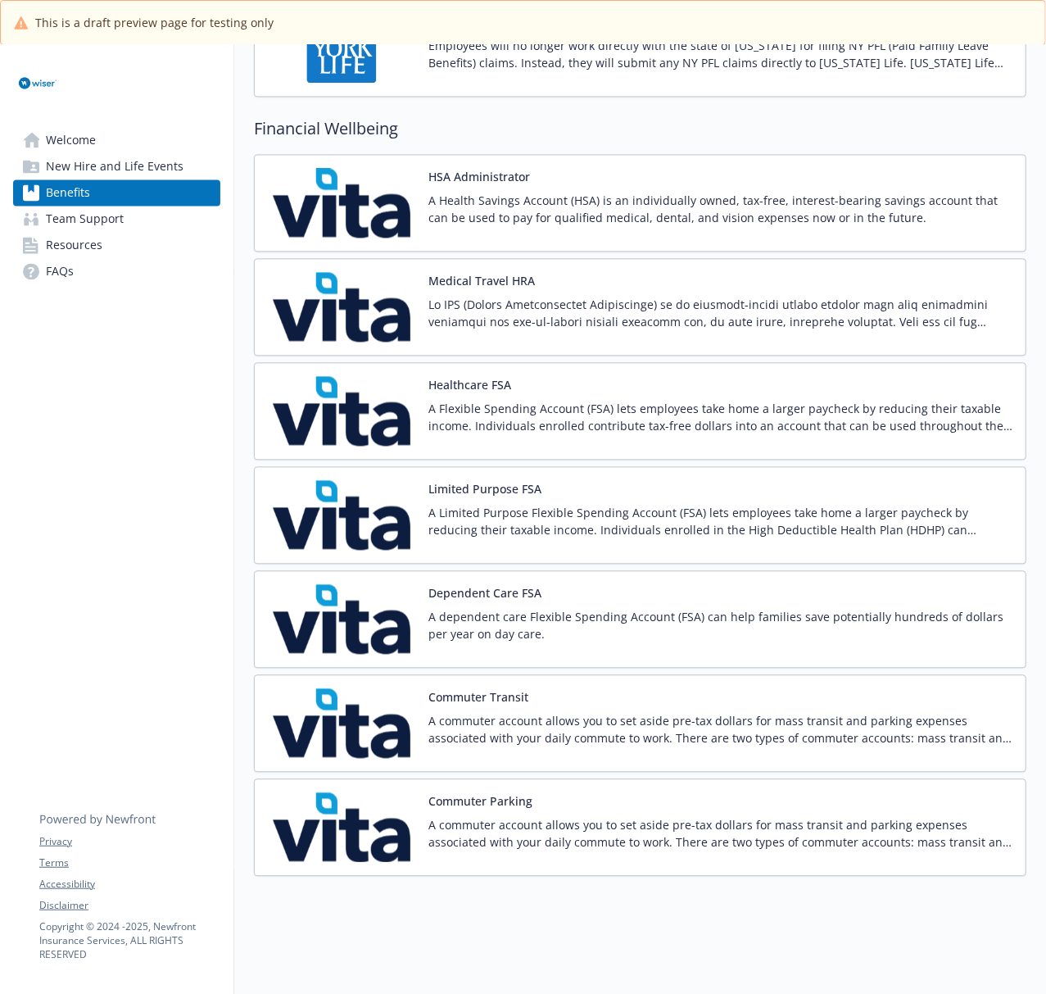
click at [368, 695] on img at bounding box center [341, 723] width 147 height 70
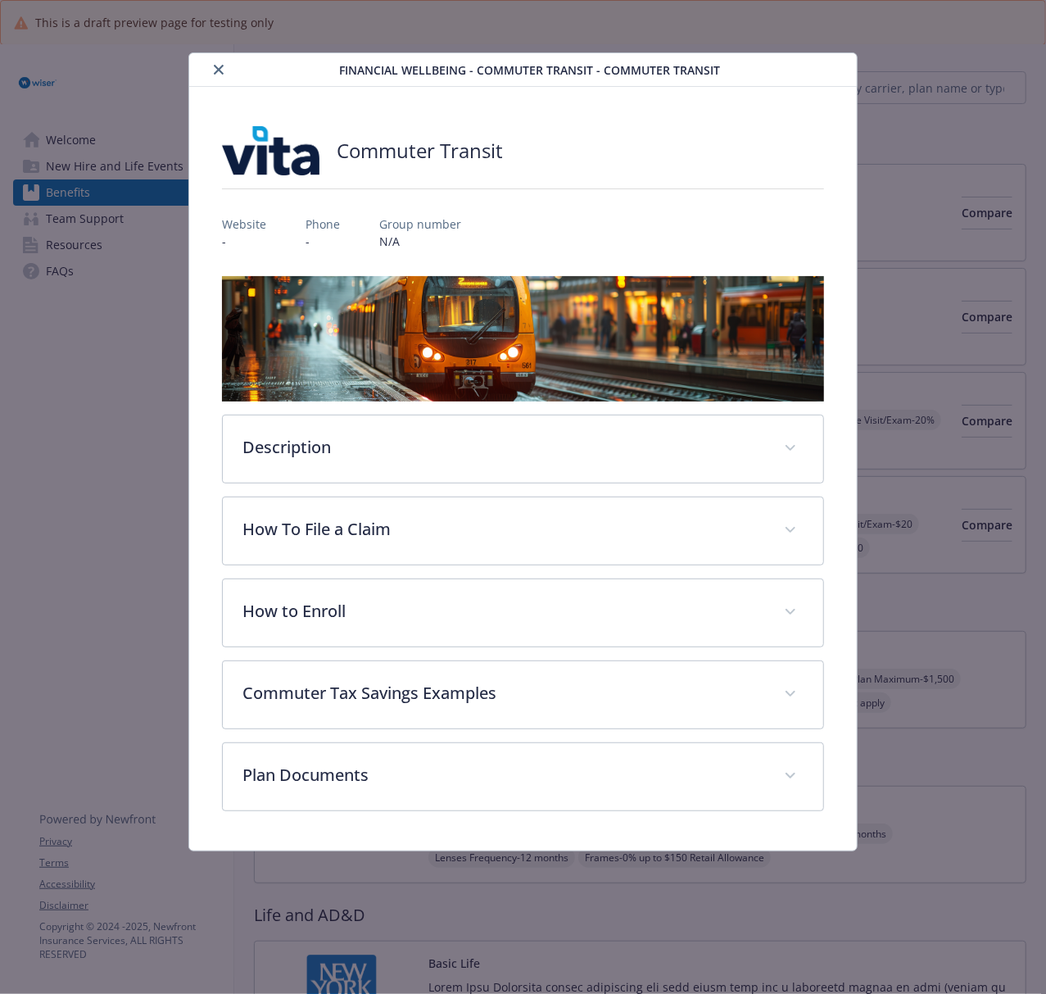
scroll to position [1704, 0]
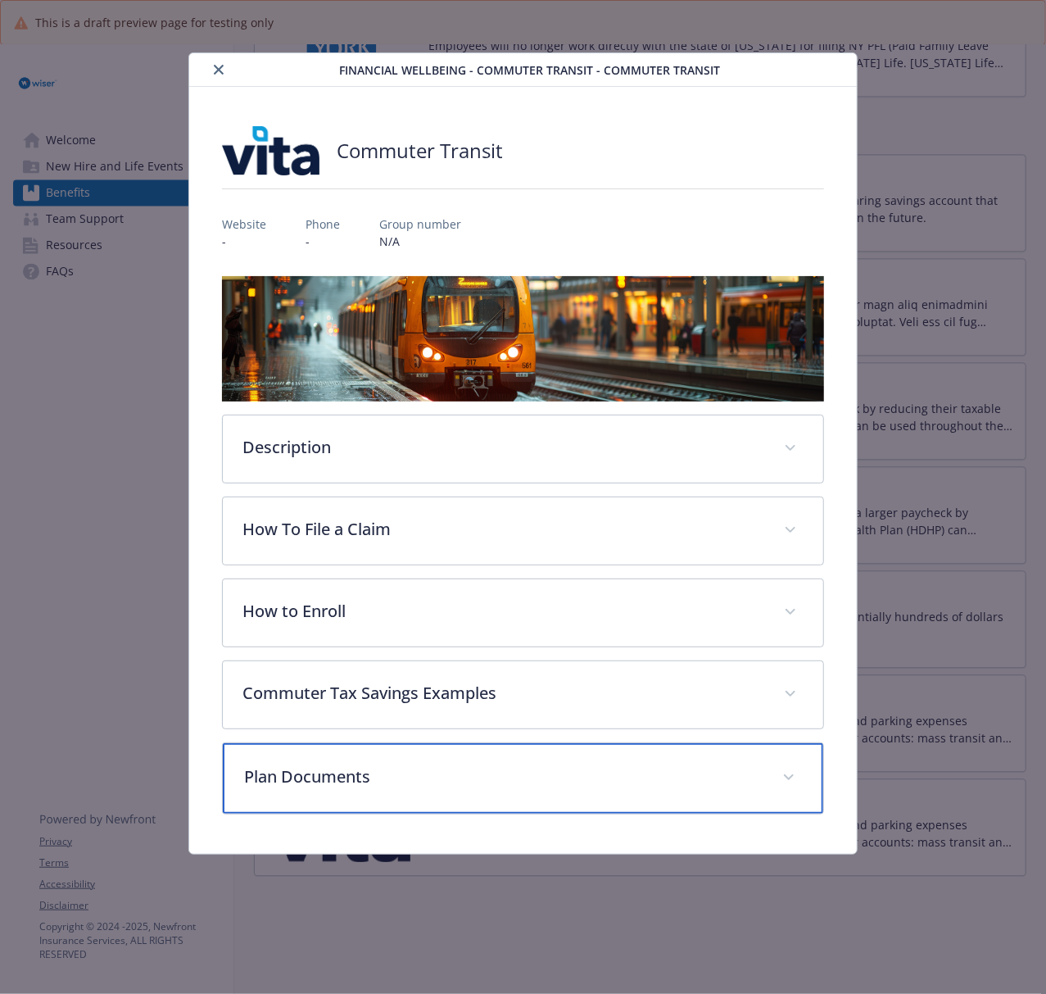
drag, startPoint x: 588, startPoint y: 798, endPoint x: 603, endPoint y: 784, distance: 20.3
click at [588, 745] on div "Plan Documents" at bounding box center [523, 778] width 600 height 70
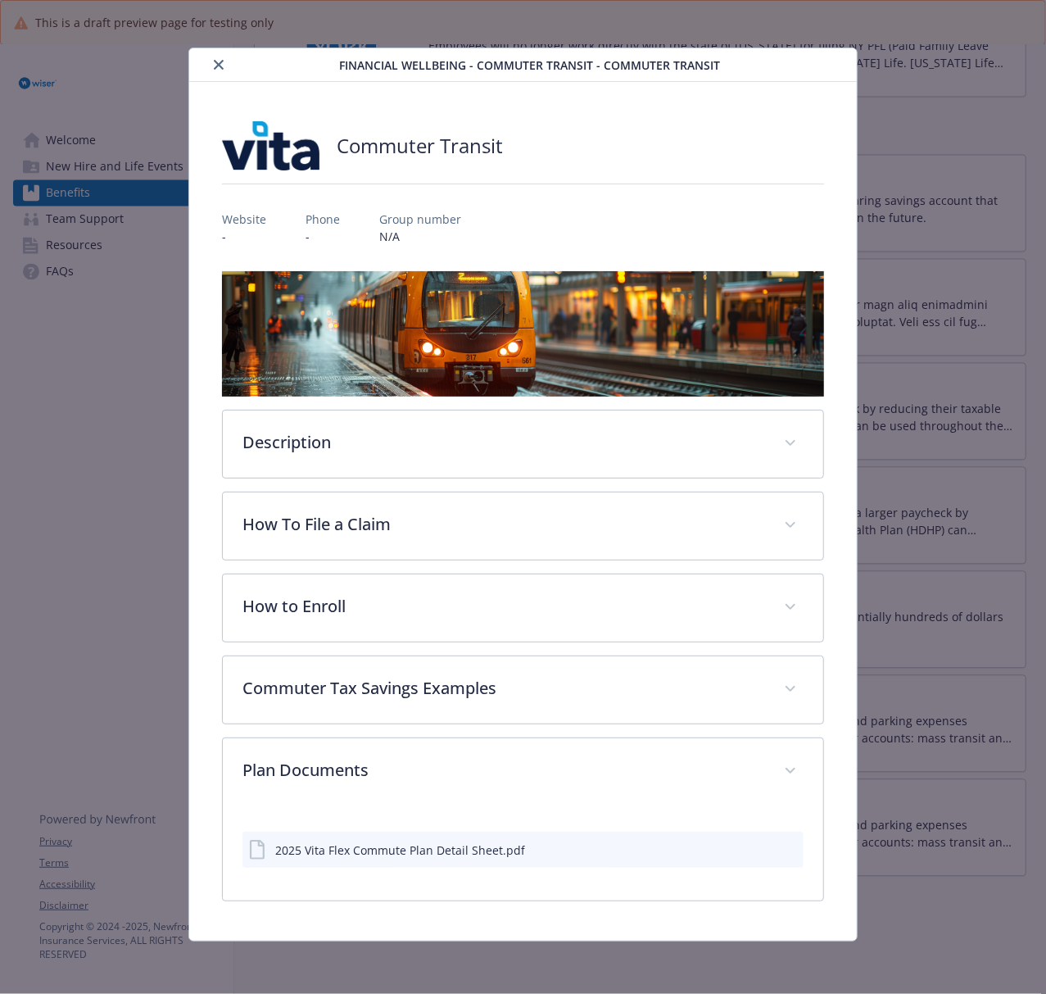
scroll to position [7, 0]
click at [781, 745] on icon "preview file" at bounding box center [788, 848] width 15 height 11
click at [214, 66] on icon "close" at bounding box center [219, 65] width 10 height 10
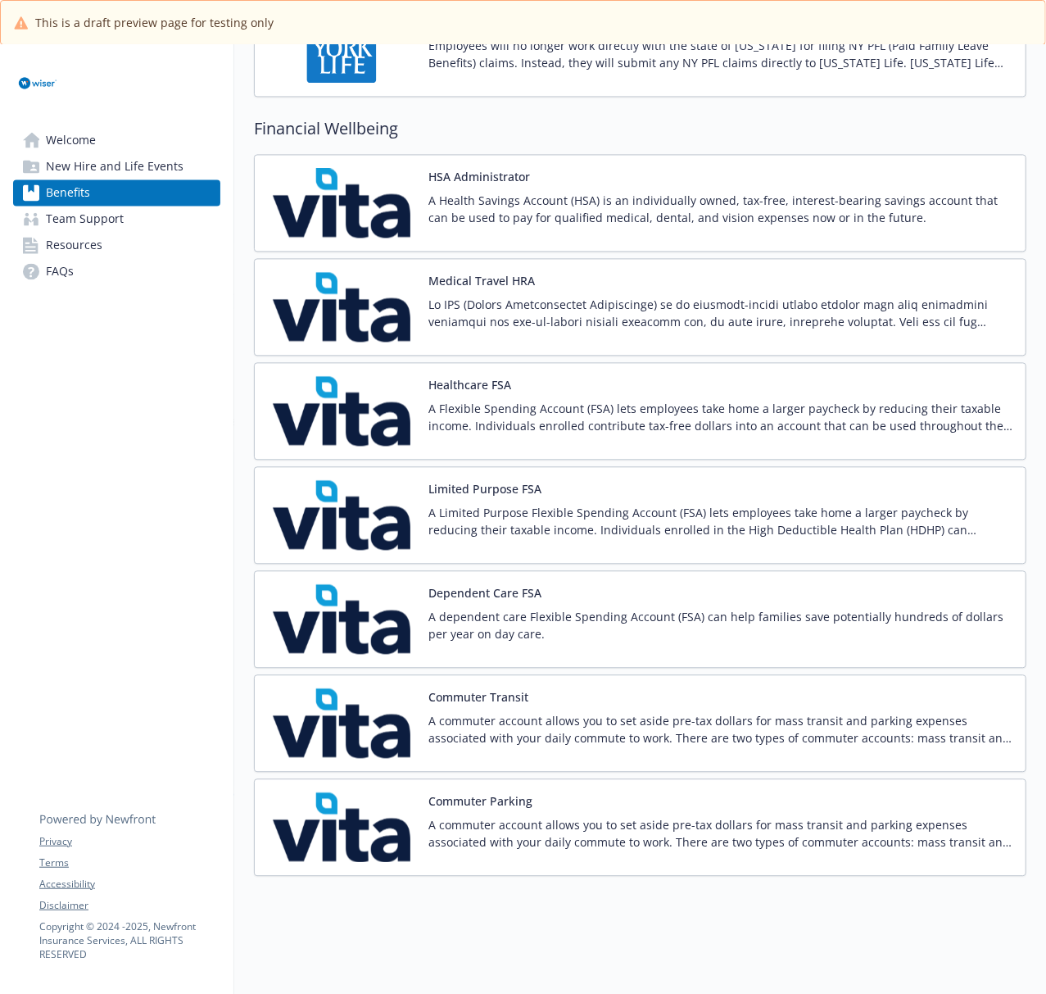
click at [329, 745] on img at bounding box center [341, 827] width 147 height 70
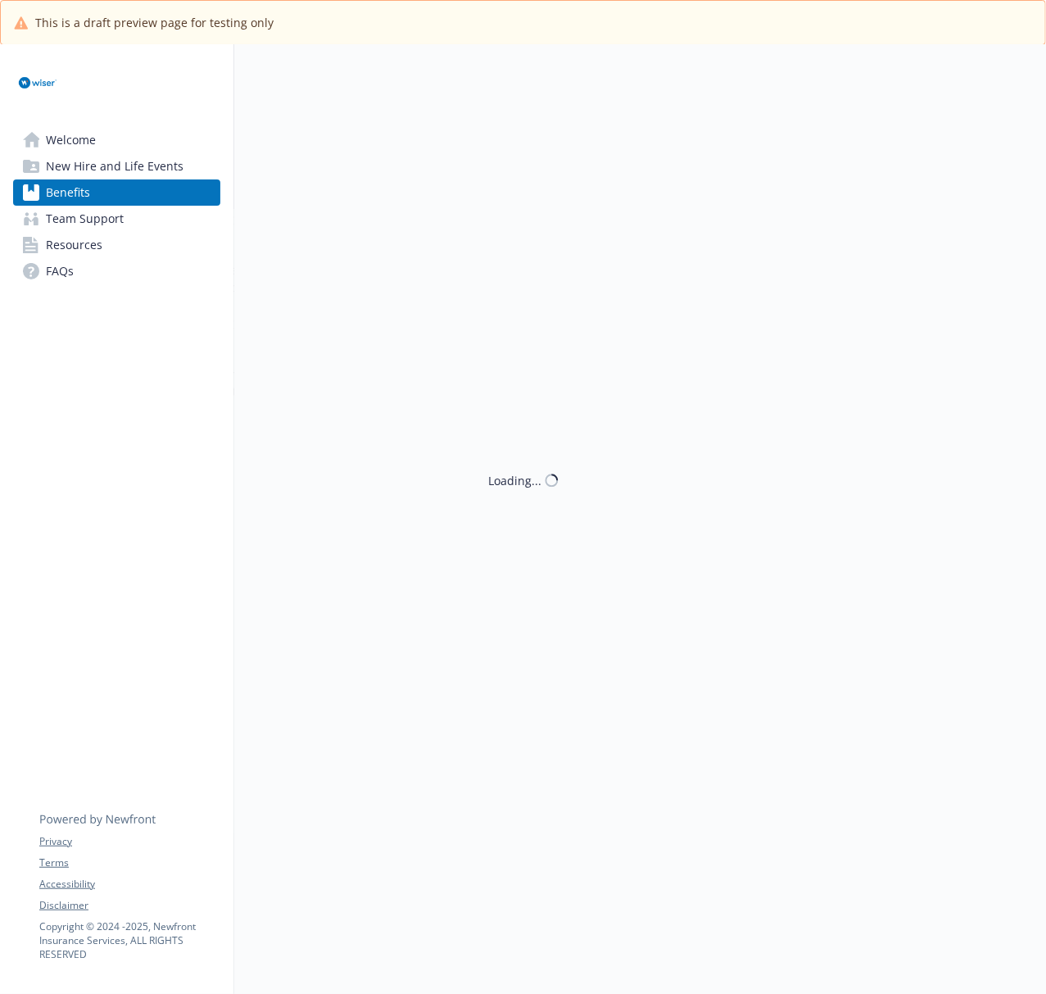
scroll to position [1704, 0]
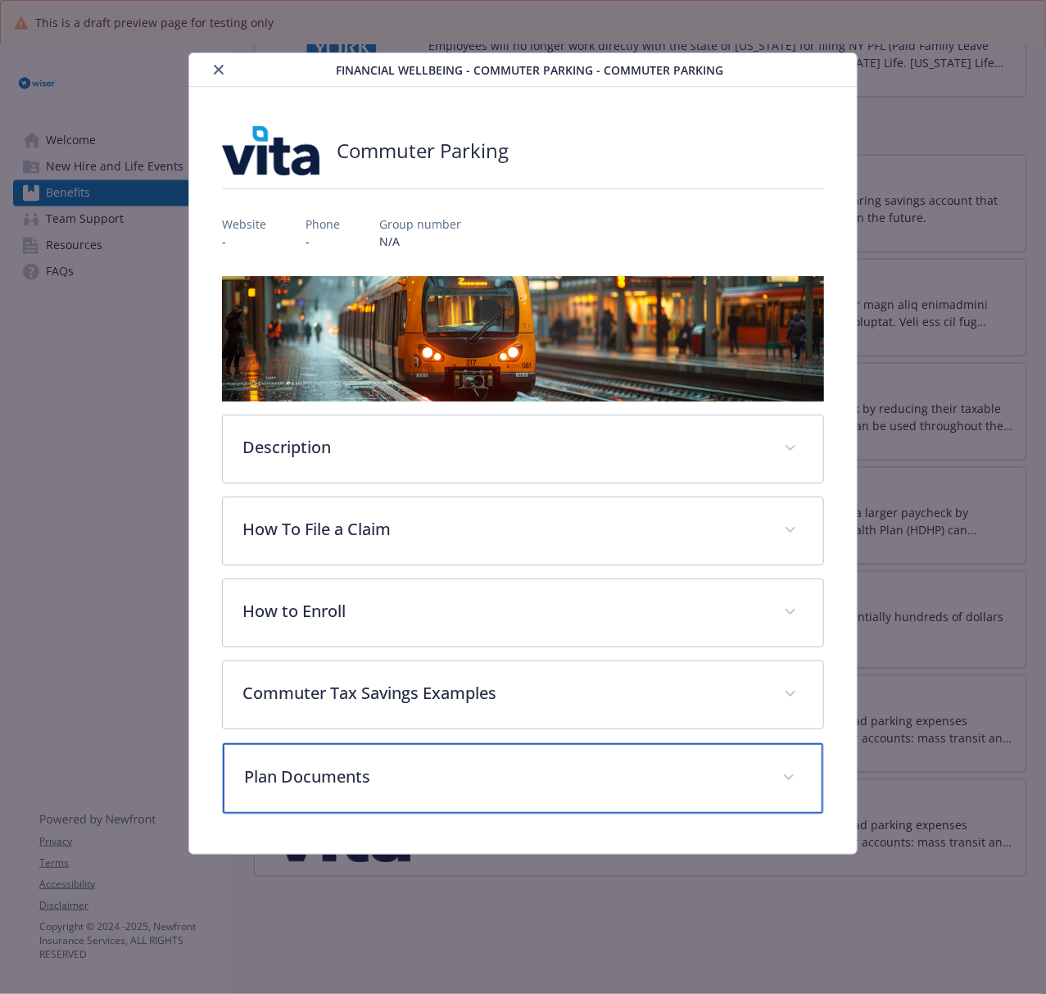
click at [398, 745] on p "Plan Documents" at bounding box center [503, 776] width 518 height 25
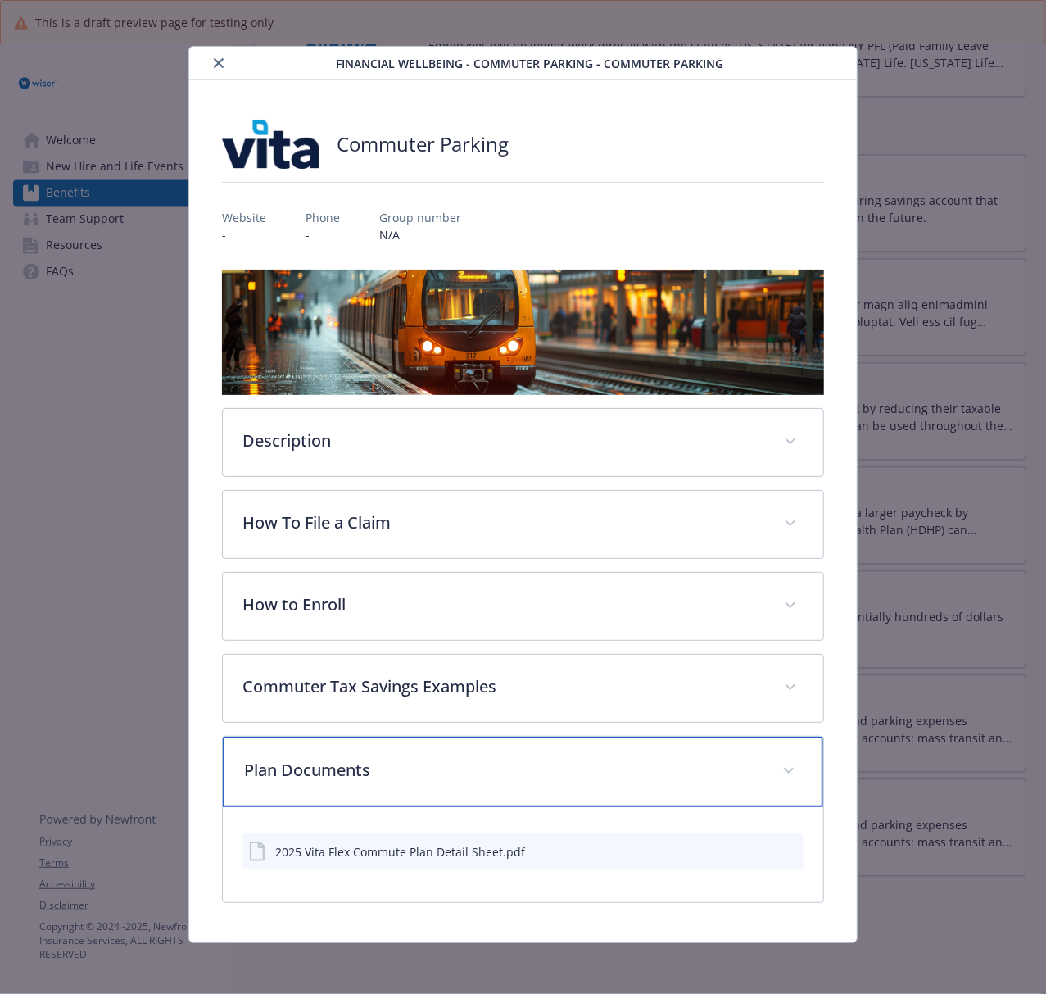
scroll to position [8, 0]
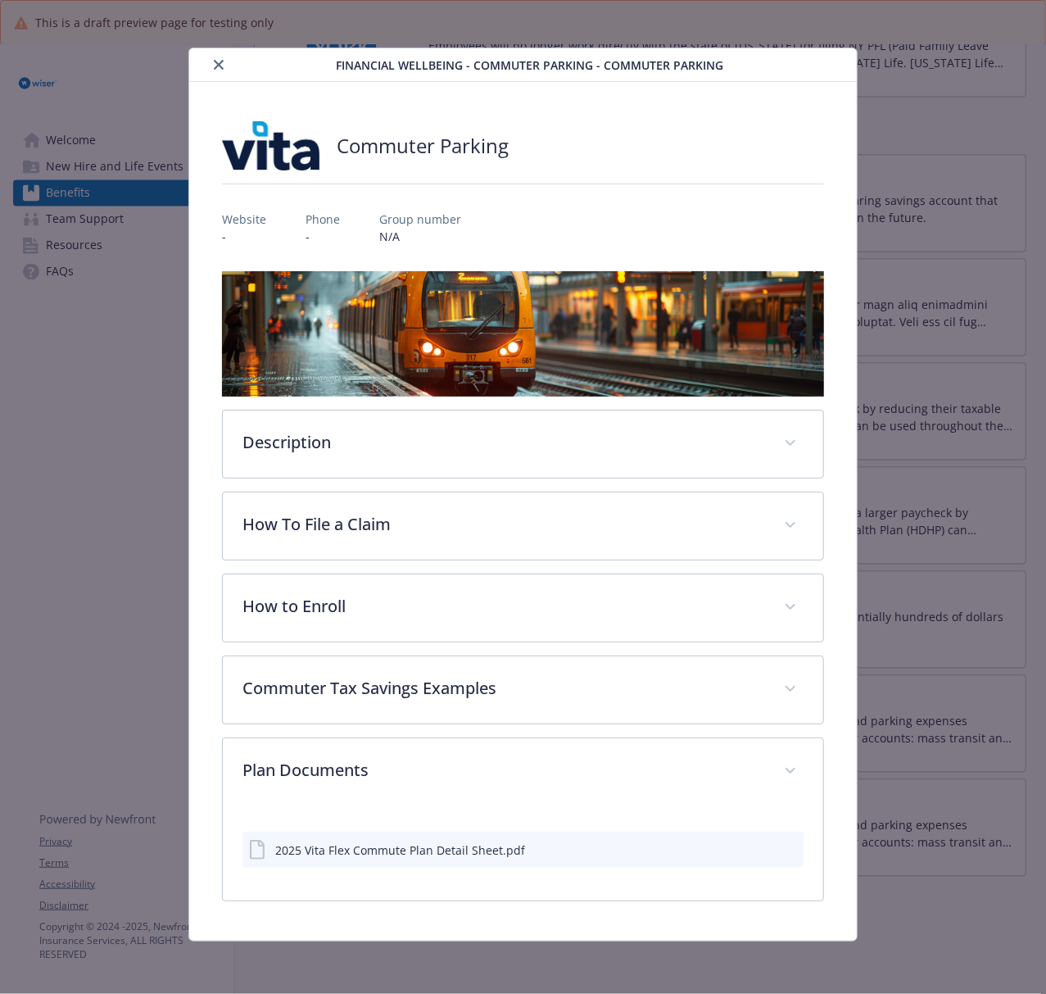
click at [781, 745] on icon "preview file" at bounding box center [788, 848] width 15 height 11
click at [220, 63] on icon "close" at bounding box center [219, 65] width 10 height 10
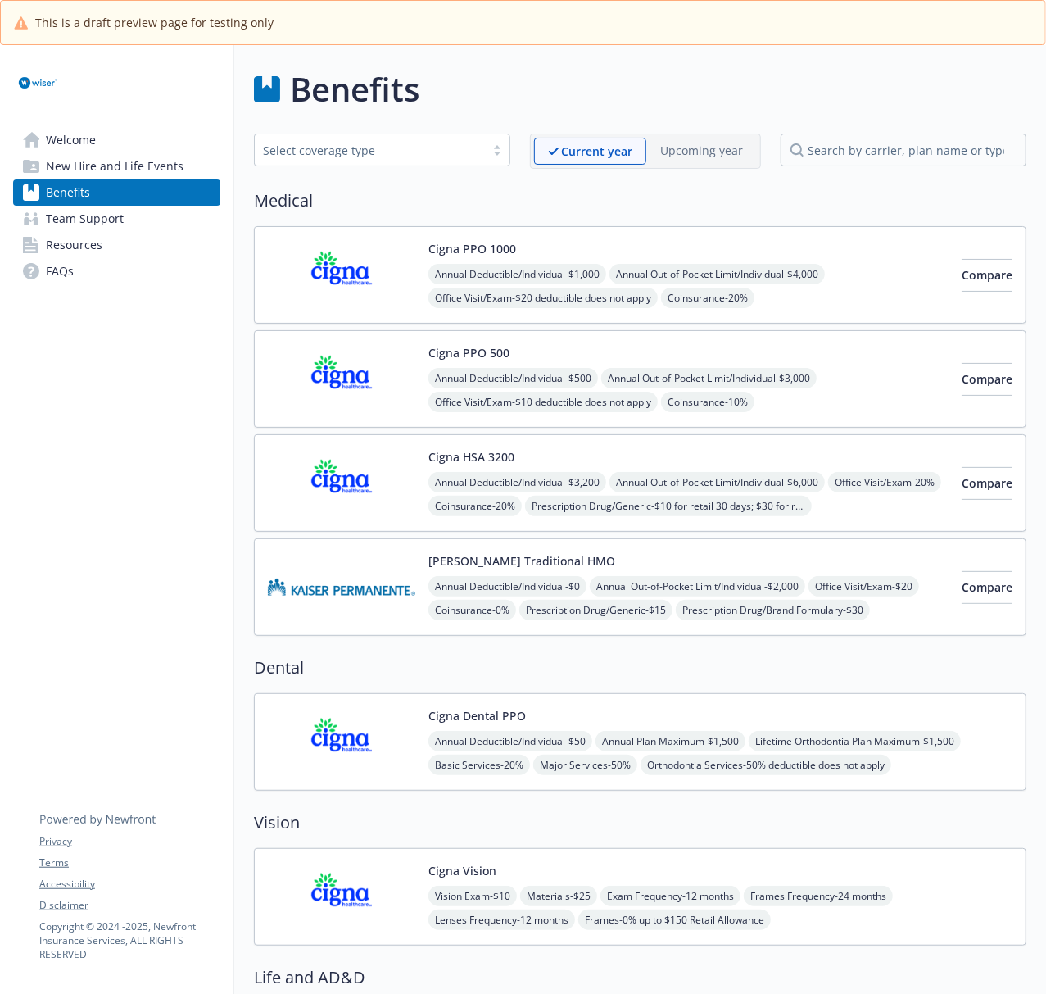
click at [96, 168] on span "New Hire and Life Events" at bounding box center [115, 166] width 138 height 26
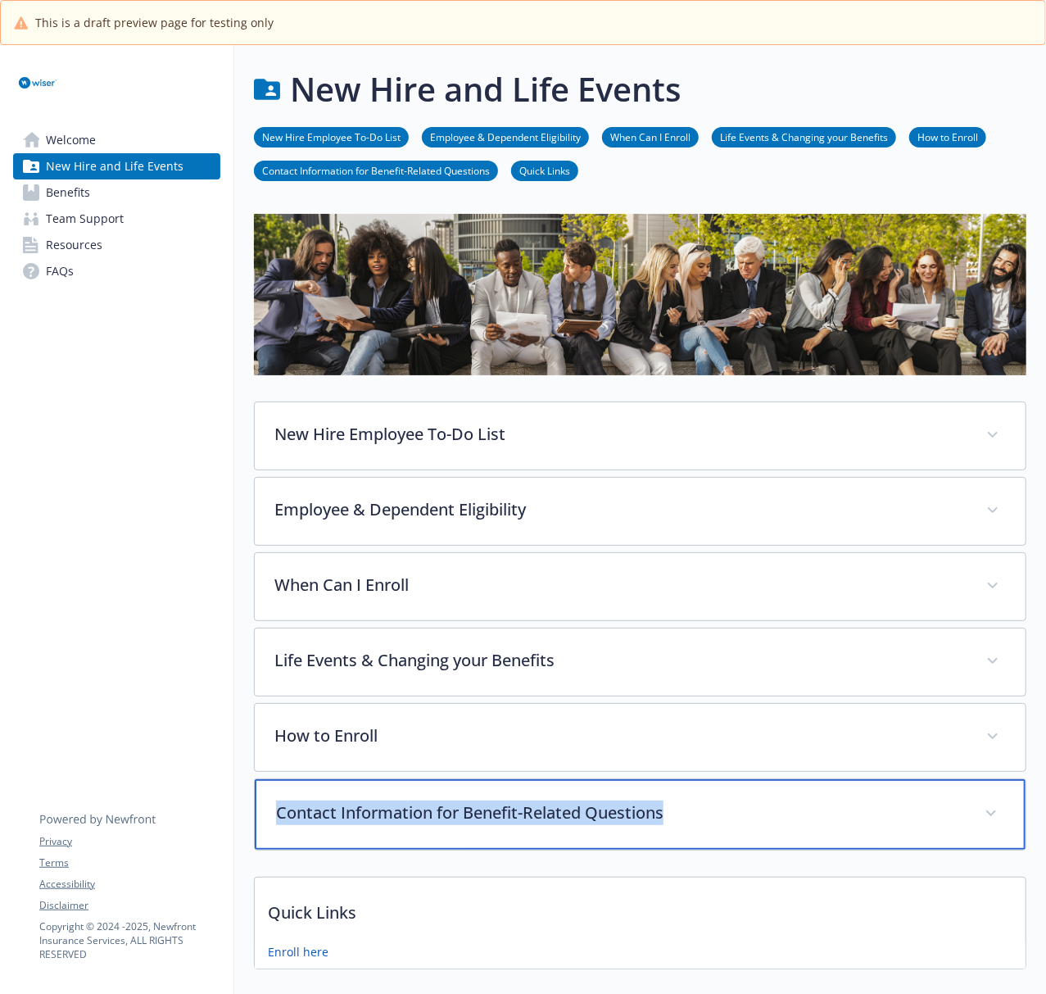
drag, startPoint x: 387, startPoint y: 836, endPoint x: 689, endPoint y: 840, distance: 301.5
click at [689, 745] on div "Contact Information for Benefit-Related Questions" at bounding box center [640, 814] width 771 height 70
copy p "Contact Information for Benefit-Related Questions"
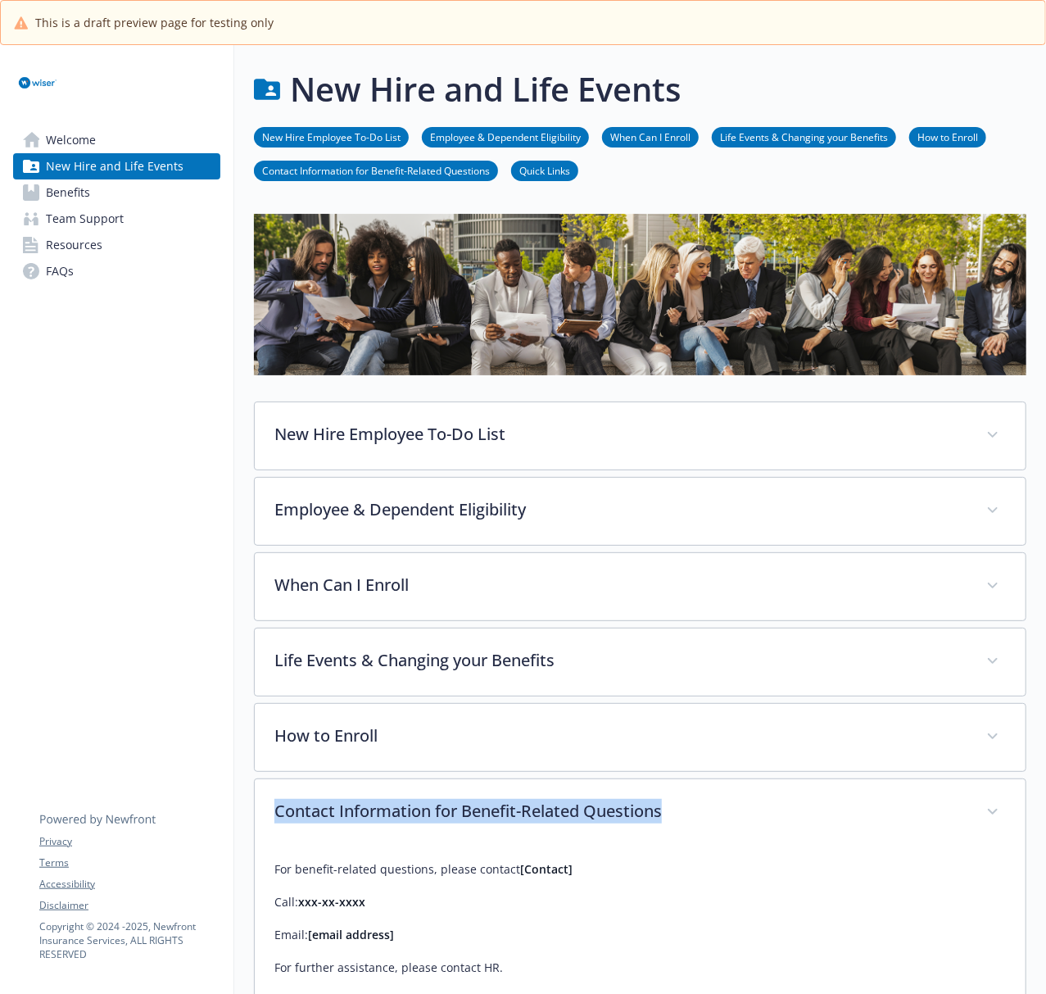
click at [83, 192] on span "Benefits" at bounding box center [68, 192] width 44 height 26
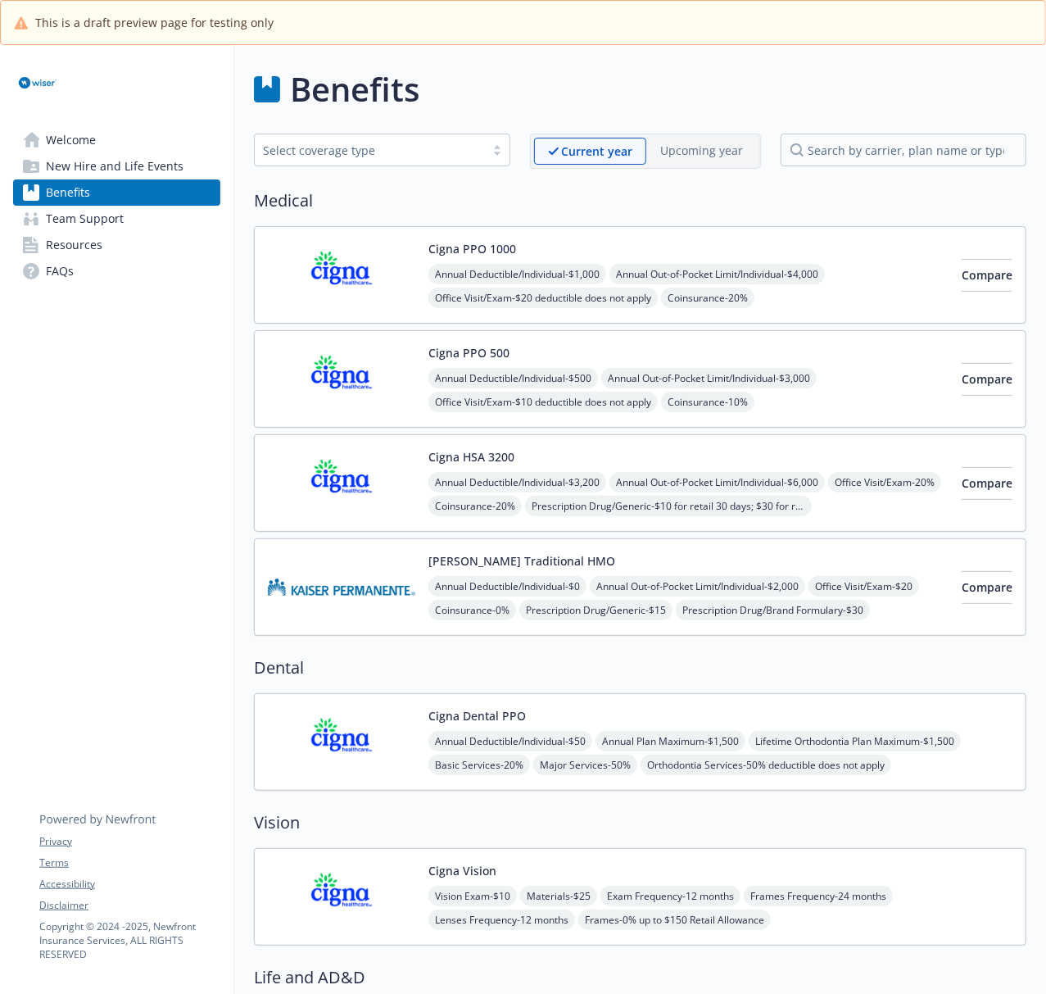
click at [378, 285] on img at bounding box center [341, 275] width 147 height 70
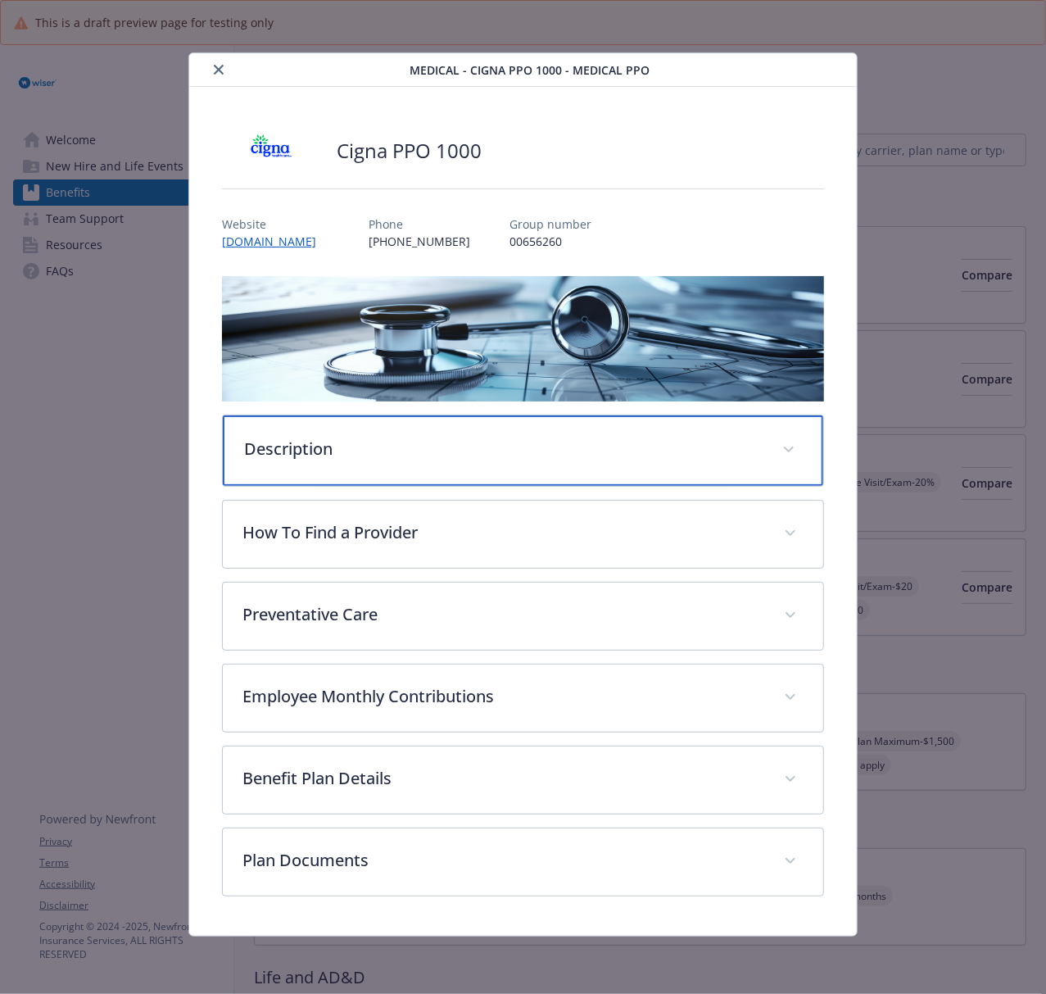
click at [514, 463] on div "Description" at bounding box center [523, 450] width 600 height 70
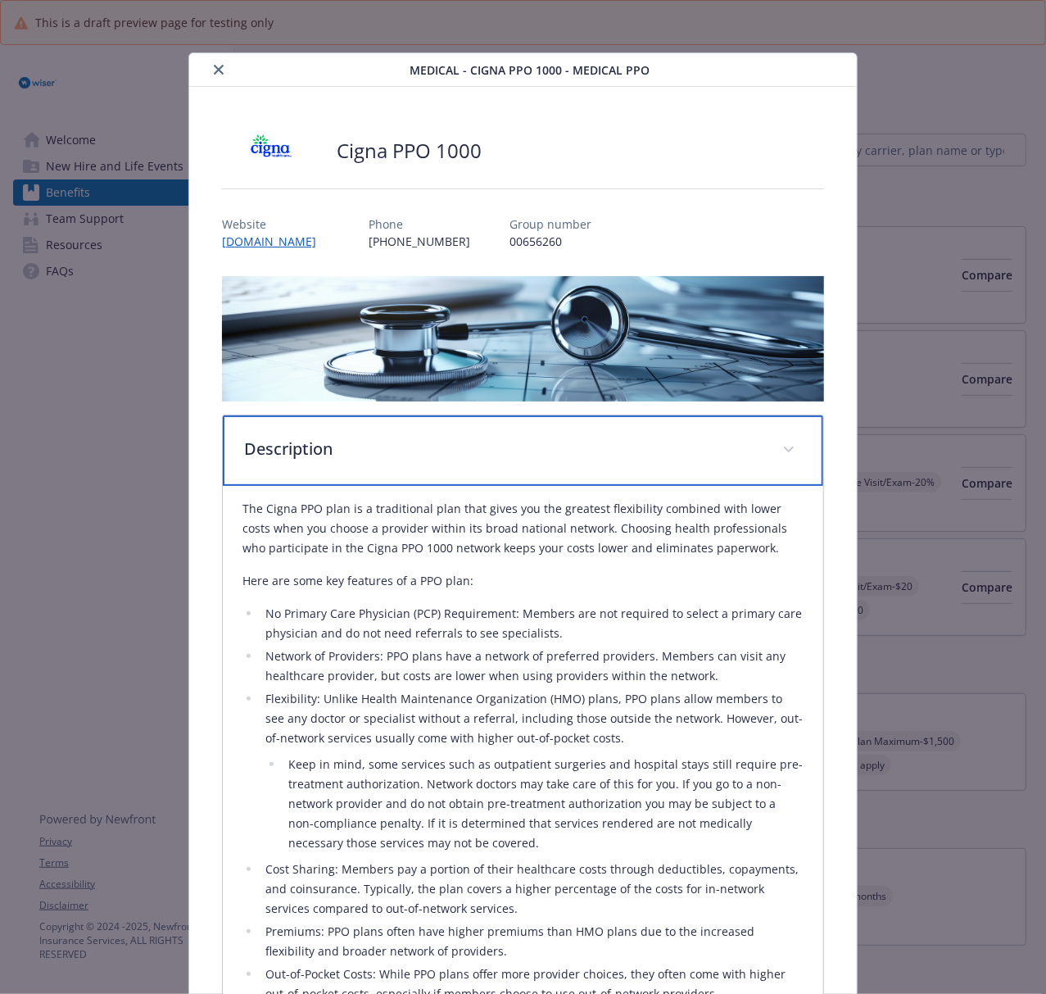
click at [416, 446] on p "Description" at bounding box center [503, 449] width 518 height 25
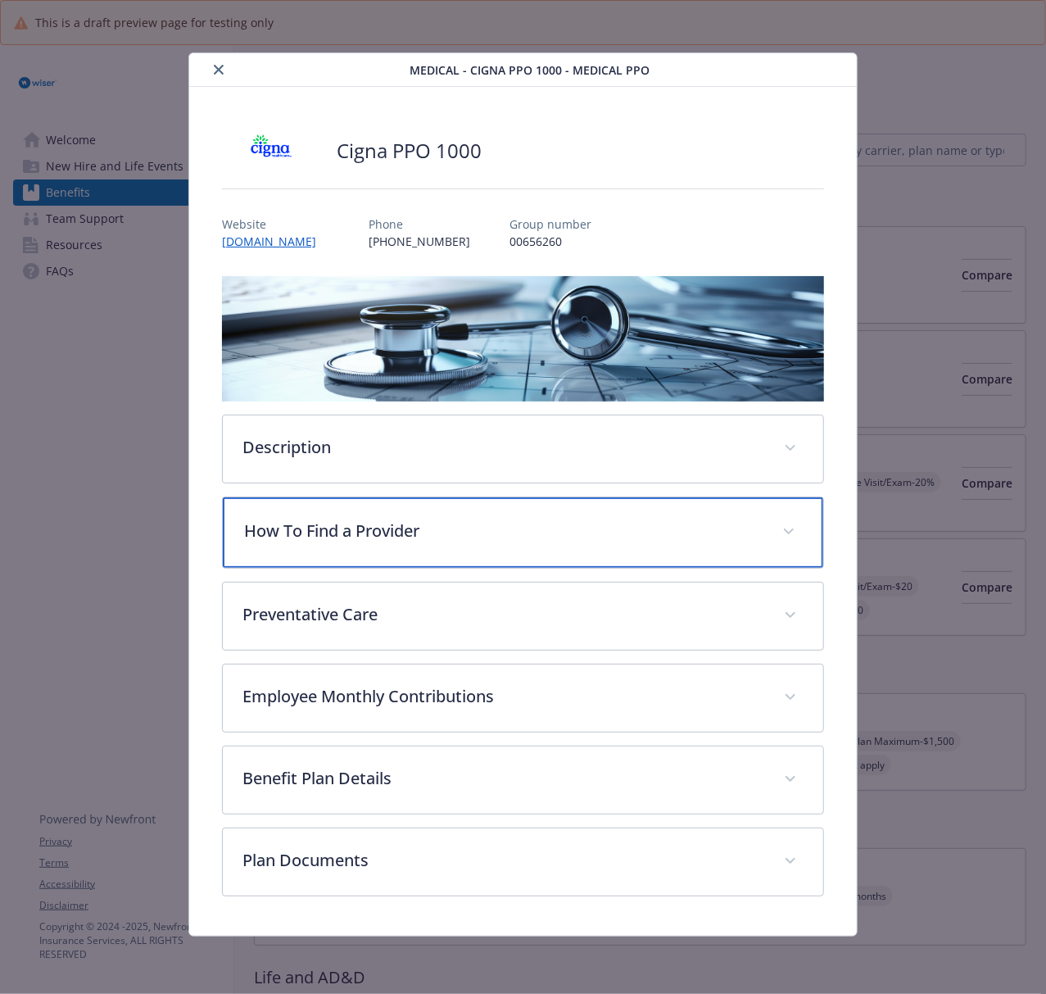
drag, startPoint x: 478, startPoint y: 541, endPoint x: 811, endPoint y: 541, distance: 332.6
click at [479, 541] on p "How To Find a Provider" at bounding box center [503, 530] width 518 height 25
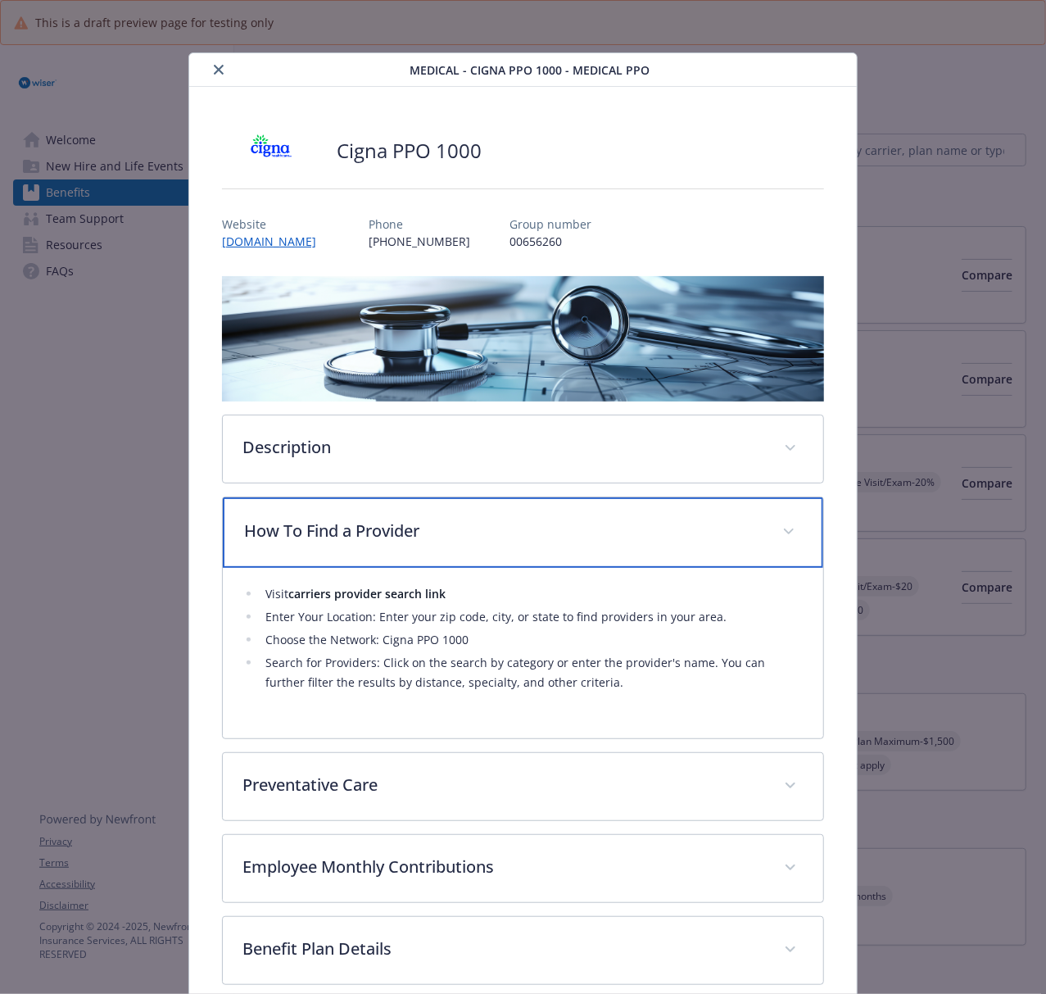
click at [509, 529] on p "How To Find a Provider" at bounding box center [503, 530] width 518 height 25
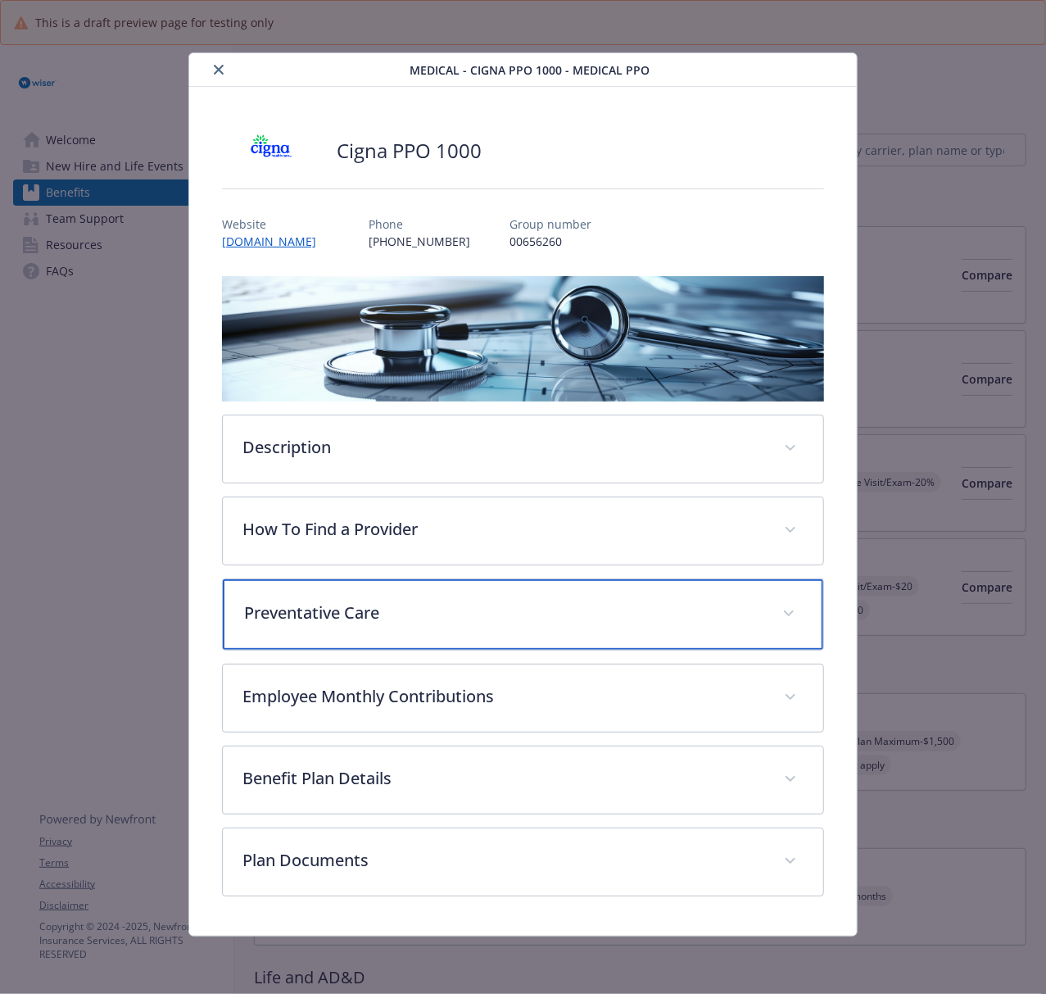
click at [472, 633] on div "Preventative Care" at bounding box center [523, 614] width 600 height 70
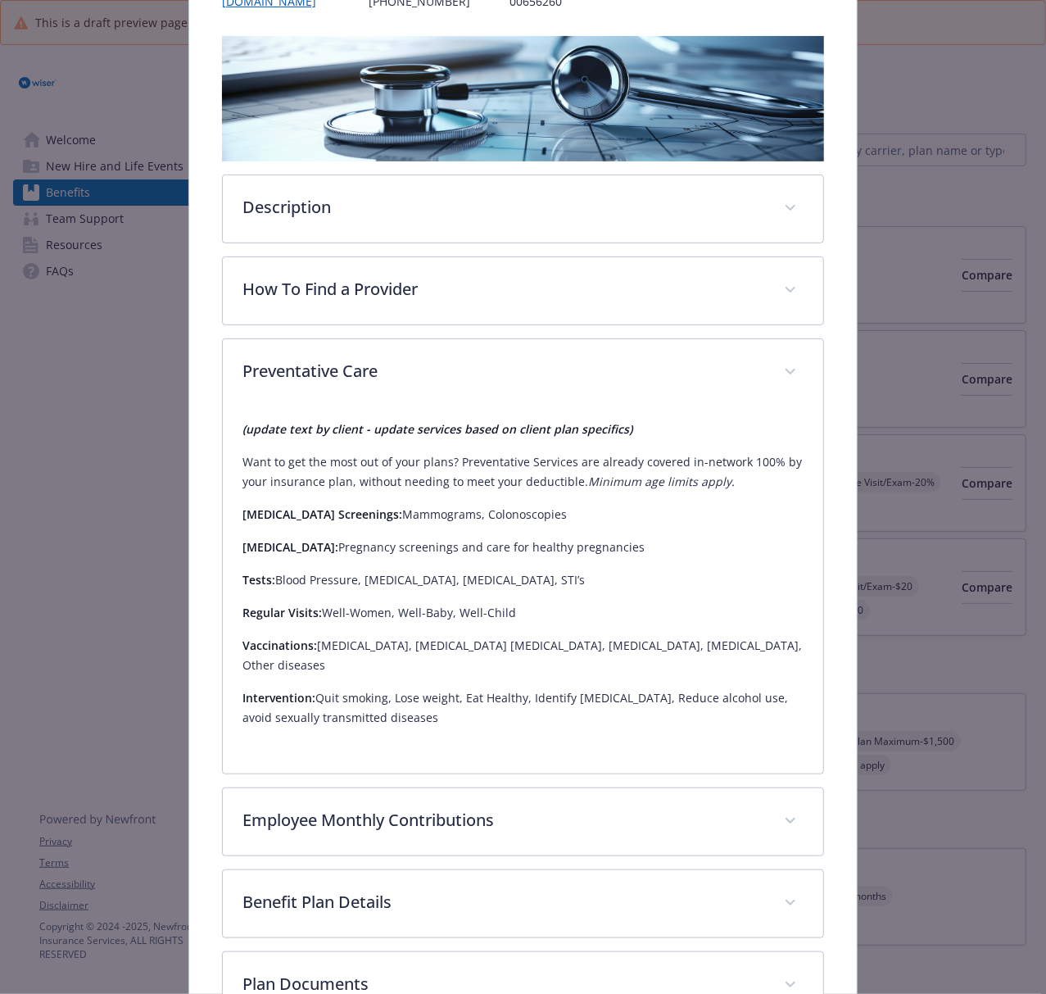
scroll to position [328, 0]
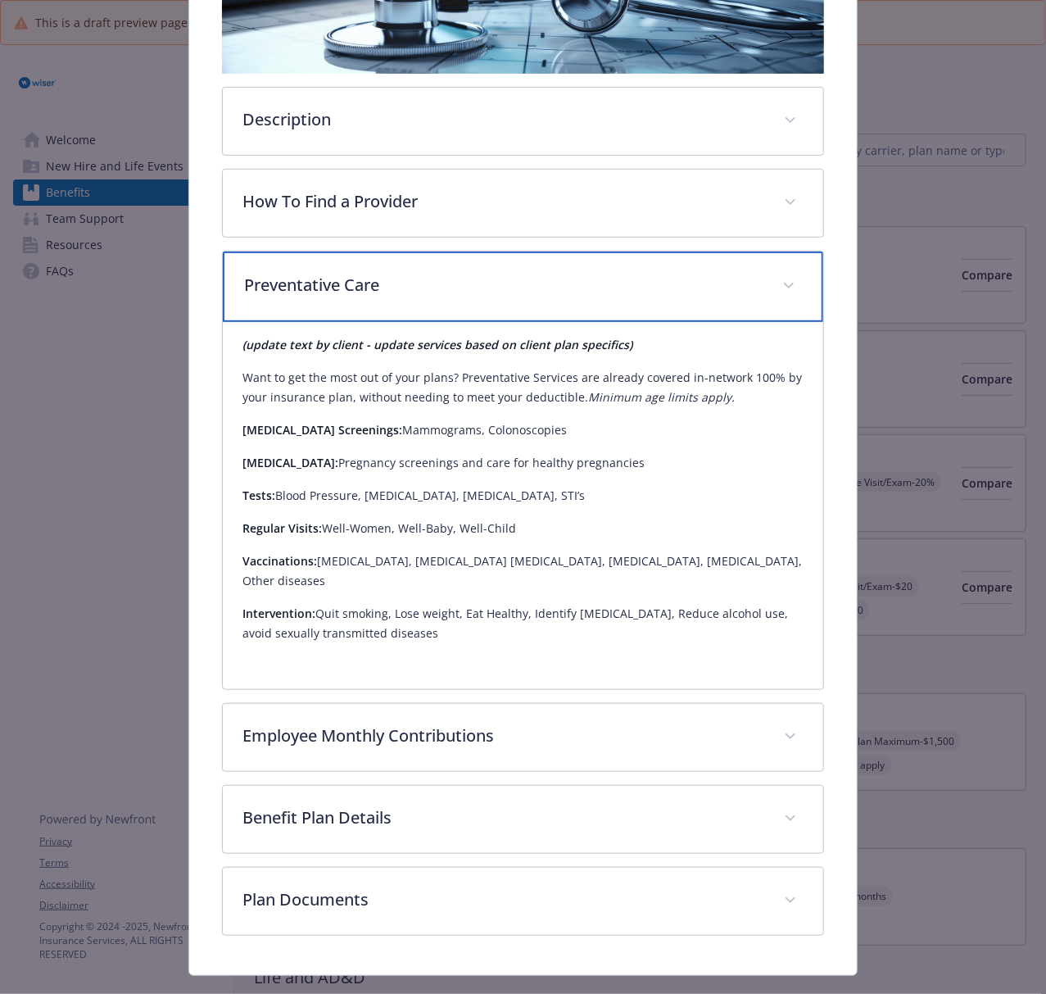
click at [443, 290] on p "Preventative Care" at bounding box center [503, 285] width 518 height 25
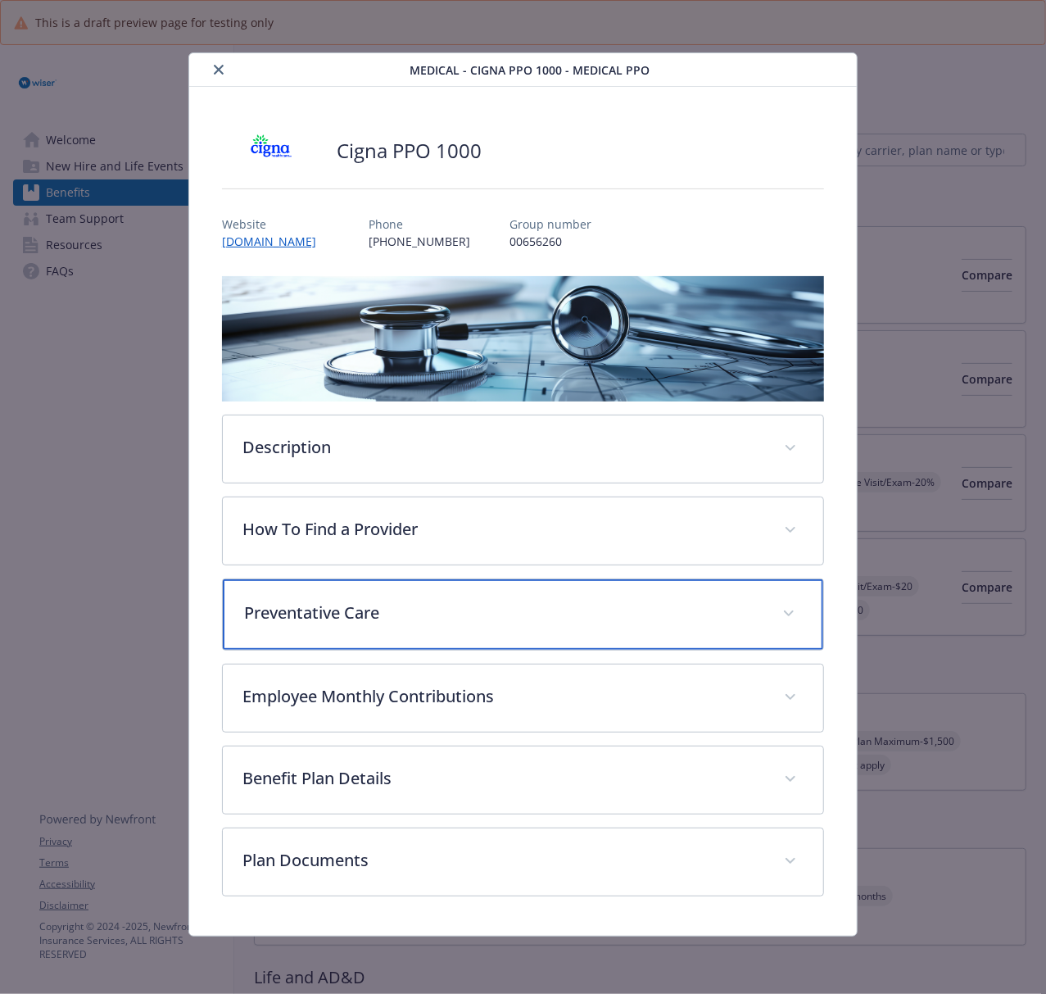
scroll to position [0, 0]
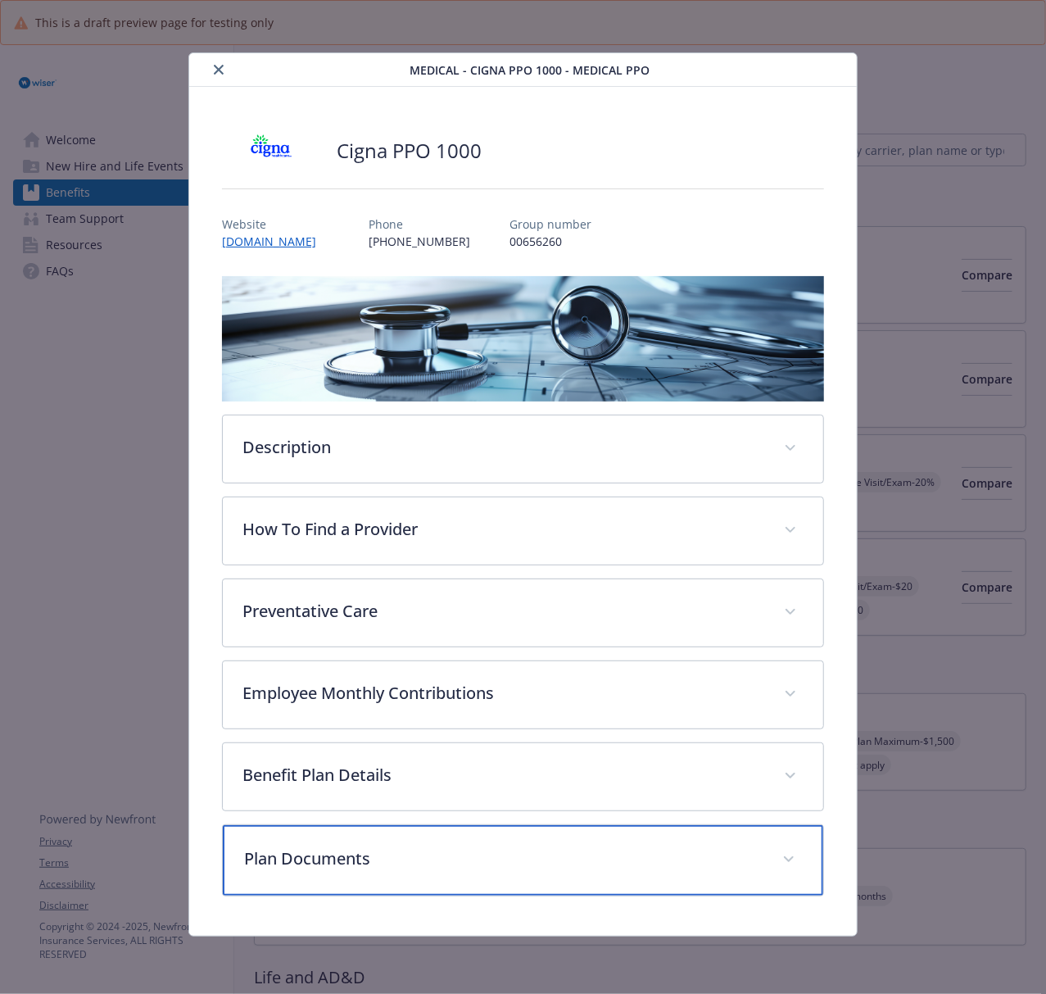
drag, startPoint x: 545, startPoint y: 858, endPoint x: 525, endPoint y: 811, distance: 51.4
click at [541, 745] on p "Plan Documents" at bounding box center [503, 858] width 518 height 25
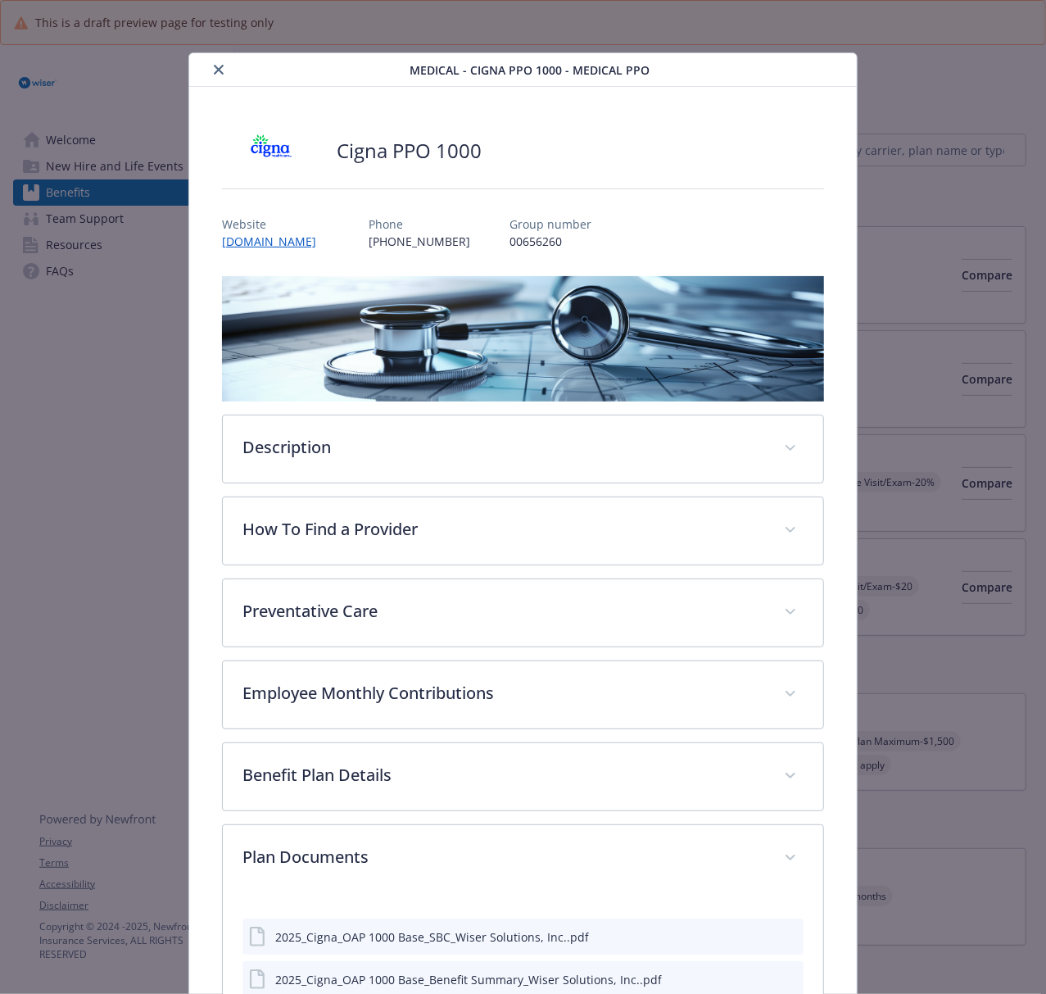
click at [221, 72] on button "close" at bounding box center [219, 70] width 20 height 20
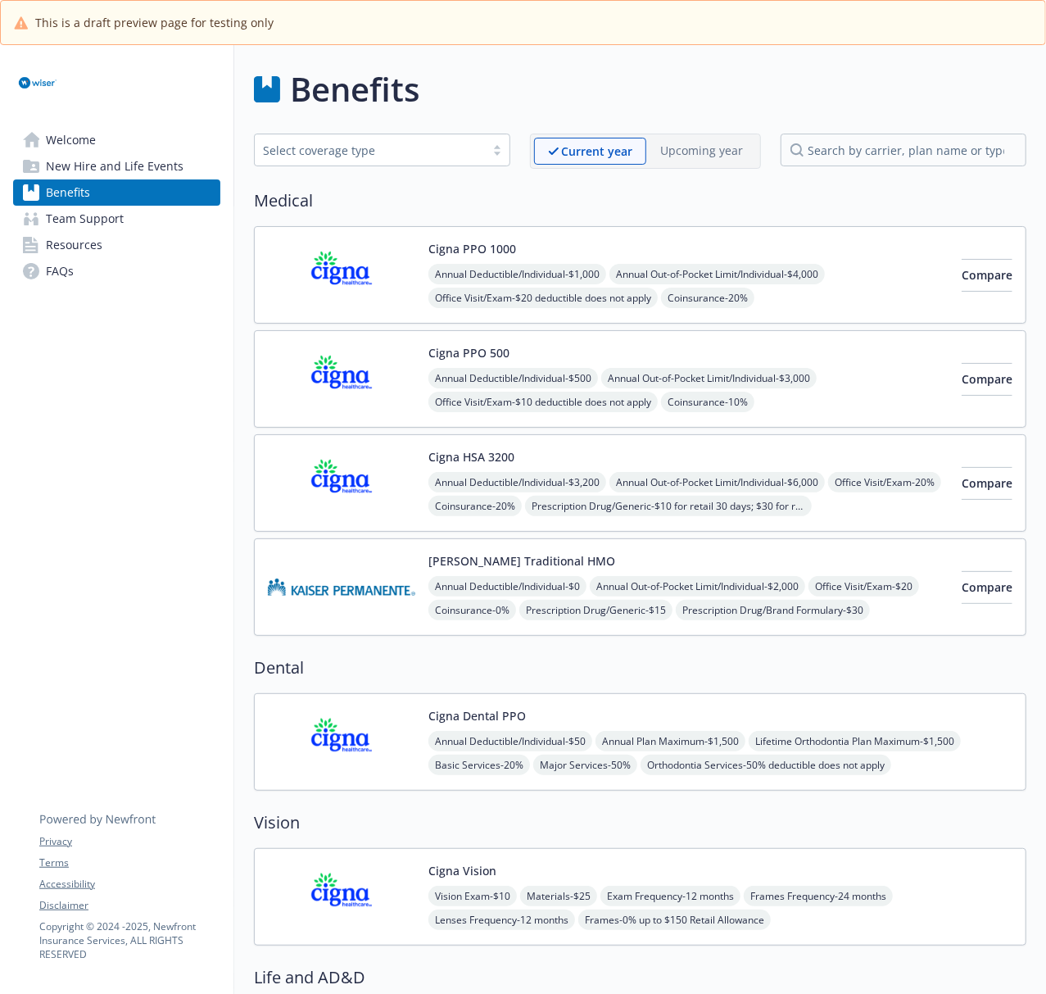
click at [427, 257] on div "Cigna PPO 1000 Annual Deductible/Individual - $1,000 Annual Out-of-Pocket Limit…" at bounding box center [608, 275] width 681 height 70
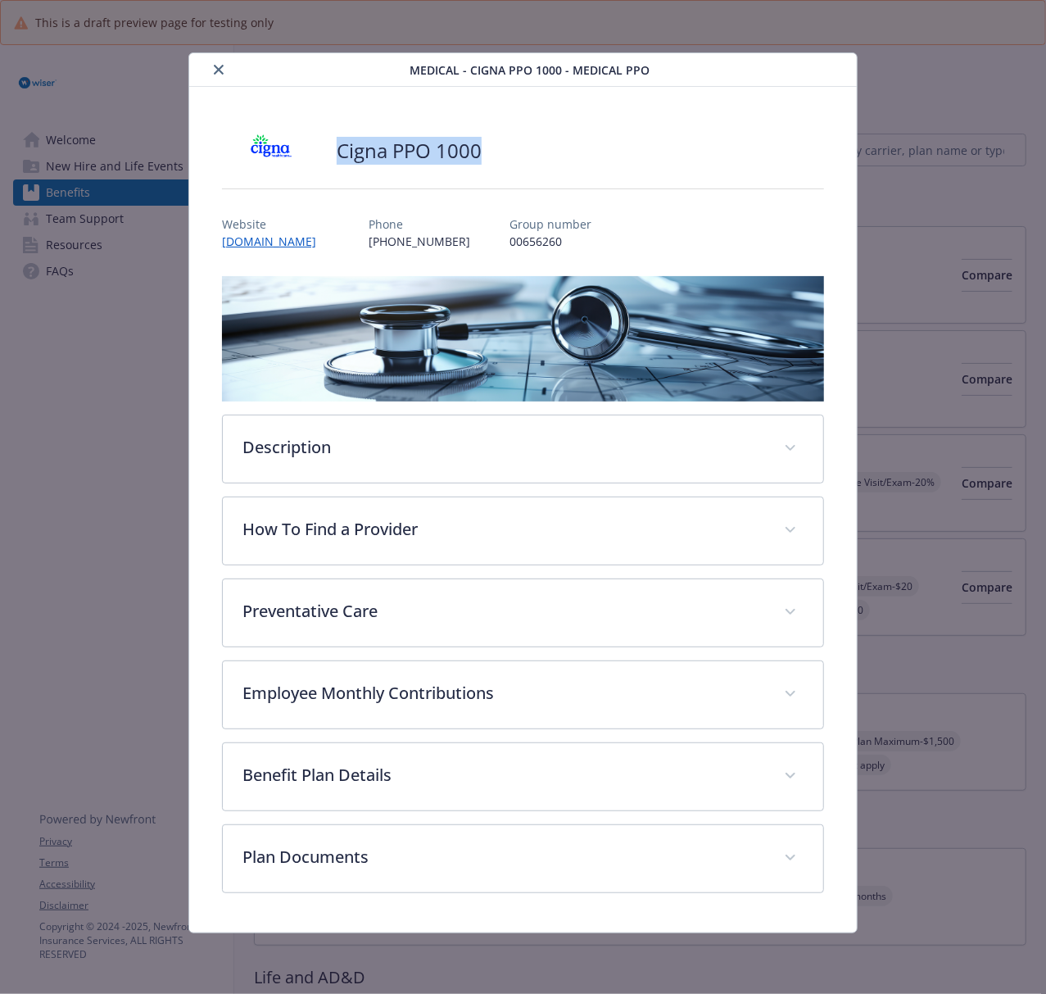
drag, startPoint x: 502, startPoint y: 152, endPoint x: 338, endPoint y: 146, distance: 164.0
click at [338, 146] on div "Cigna PPO 1000" at bounding box center [523, 150] width 602 height 49
copy h2 "Cigna PPO 1000"
drag, startPoint x: 220, startPoint y: 67, endPoint x: 231, endPoint y: 70, distance: 11.7
click at [220, 67] on icon "close" at bounding box center [219, 70] width 10 height 10
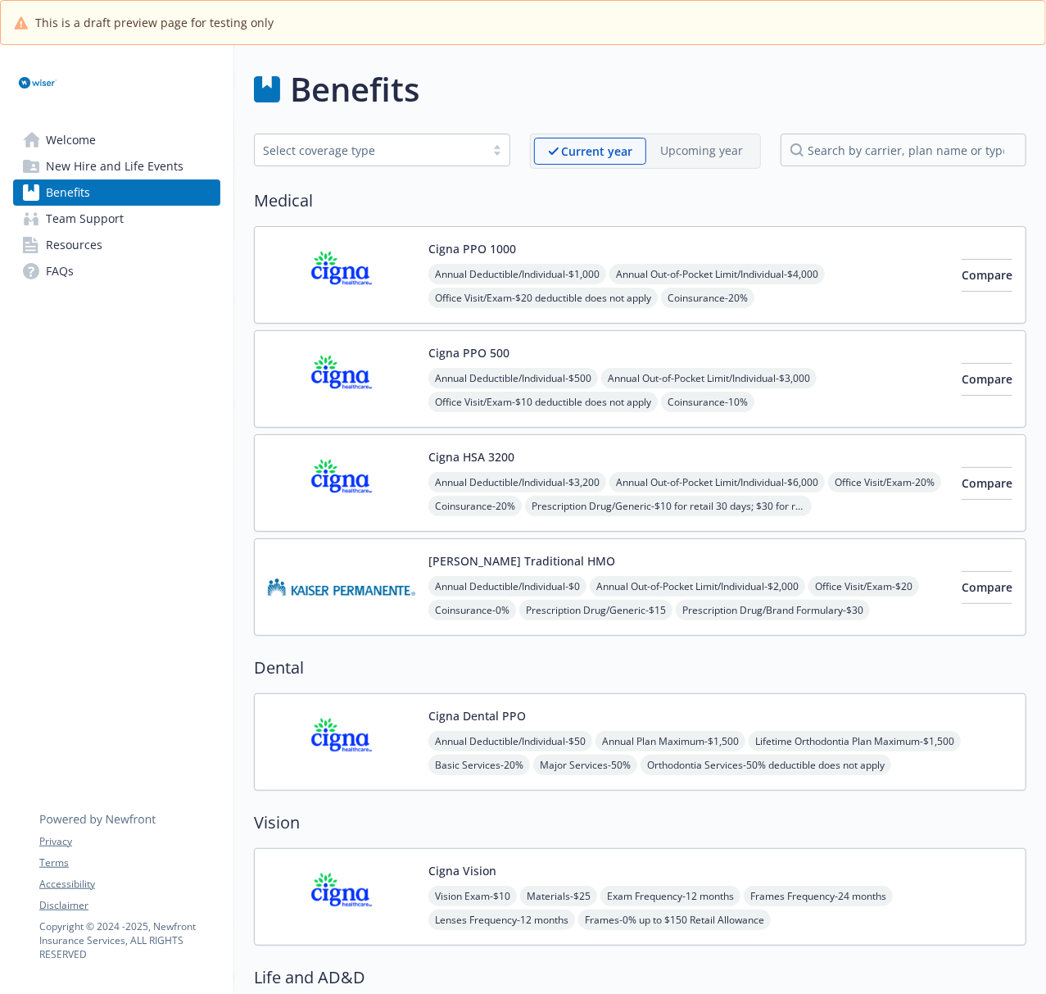
click at [359, 369] on img at bounding box center [341, 379] width 147 height 70
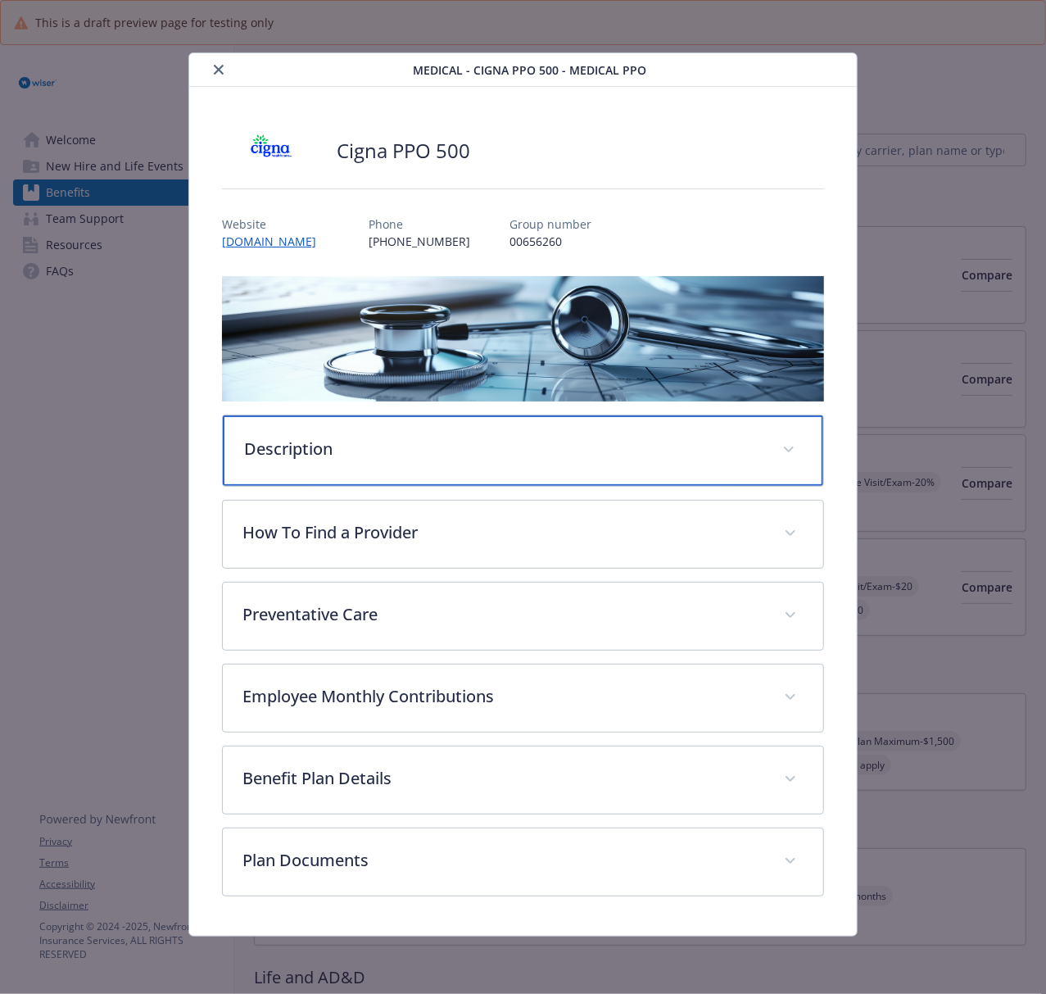
drag, startPoint x: 414, startPoint y: 466, endPoint x: 645, endPoint y: 482, distance: 232.3
click at [414, 466] on div "Description" at bounding box center [523, 450] width 600 height 70
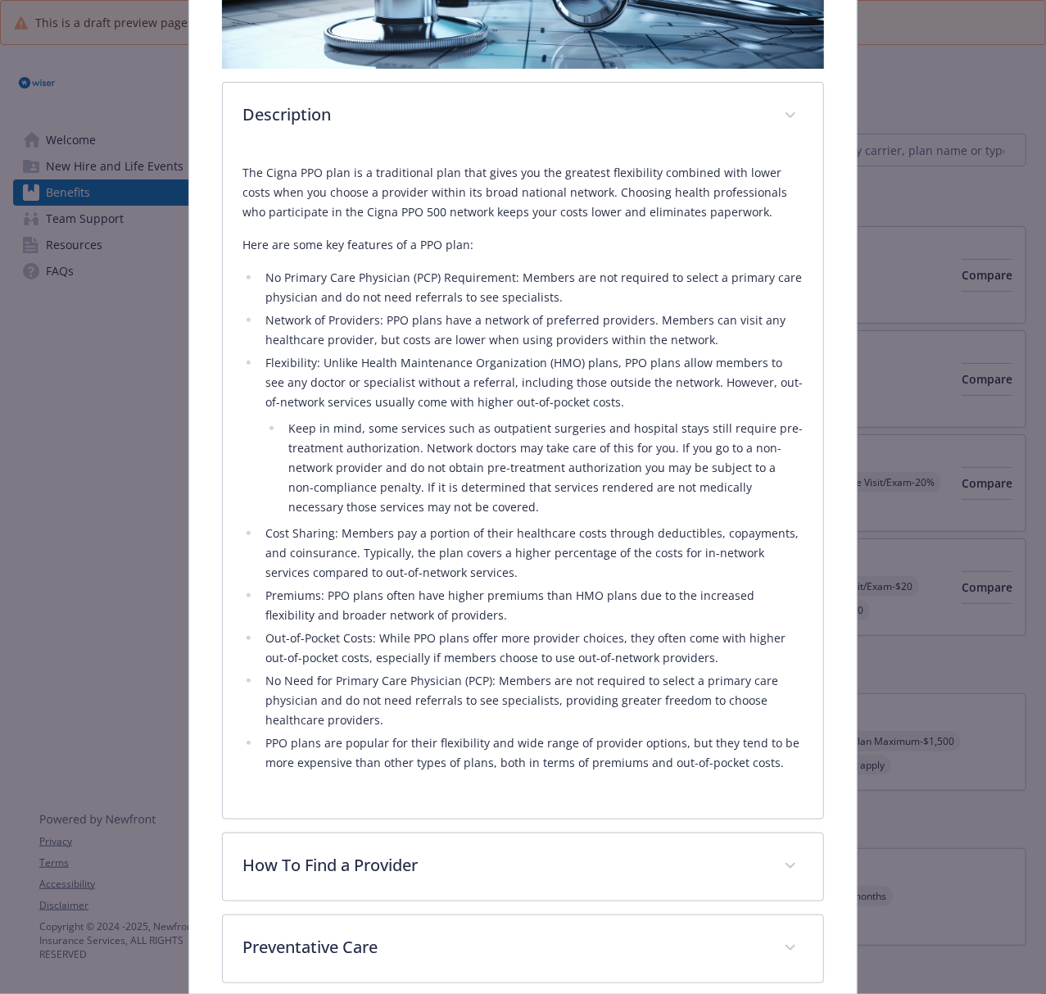
scroll to position [437, 0]
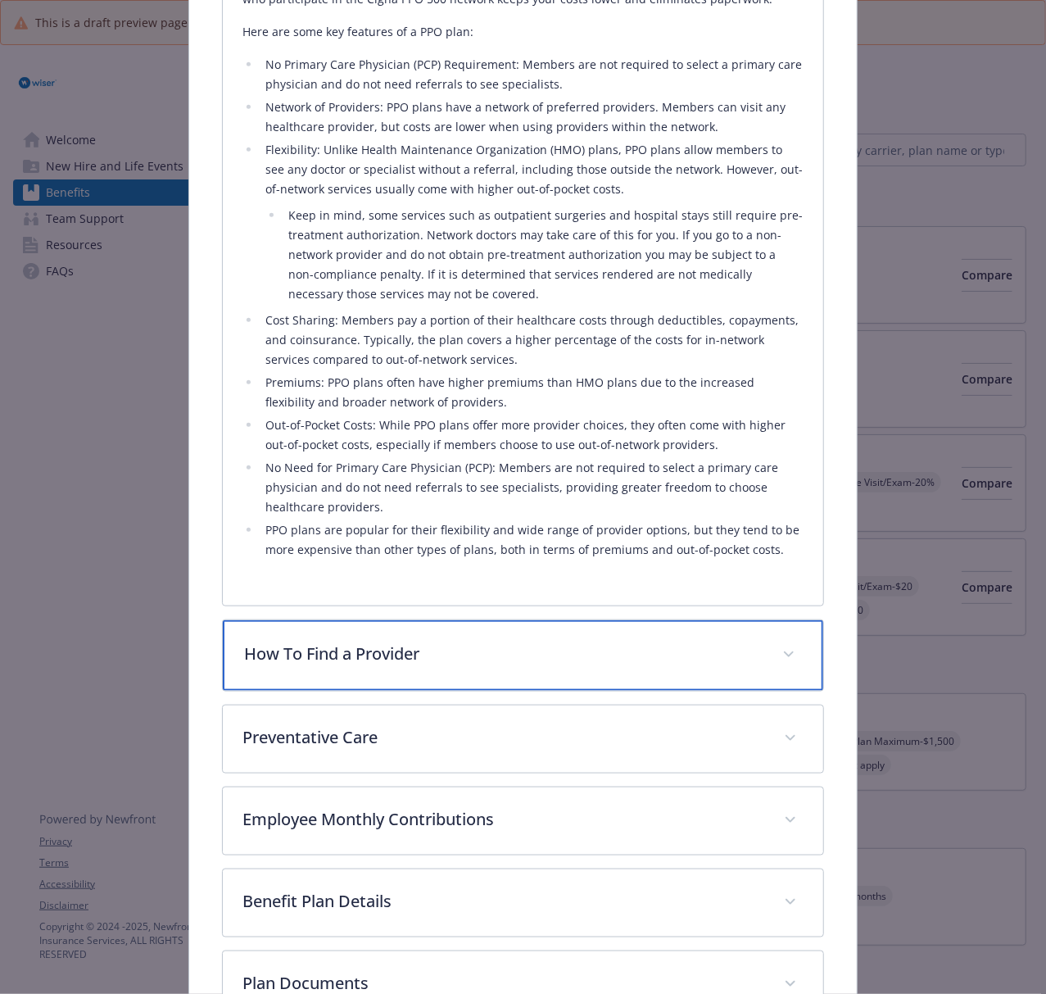
click at [410, 649] on p "How To Find a Provider" at bounding box center [503, 653] width 518 height 25
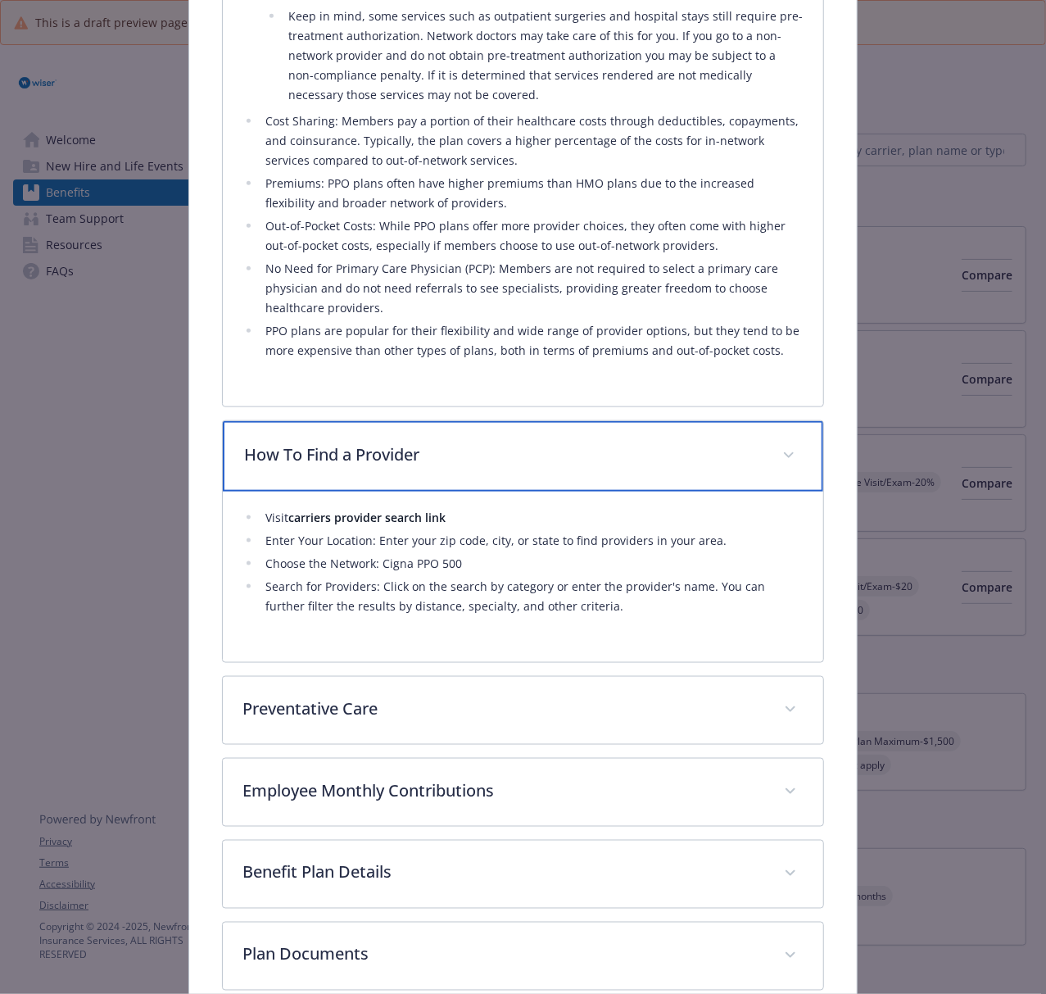
scroll to position [764, 0]
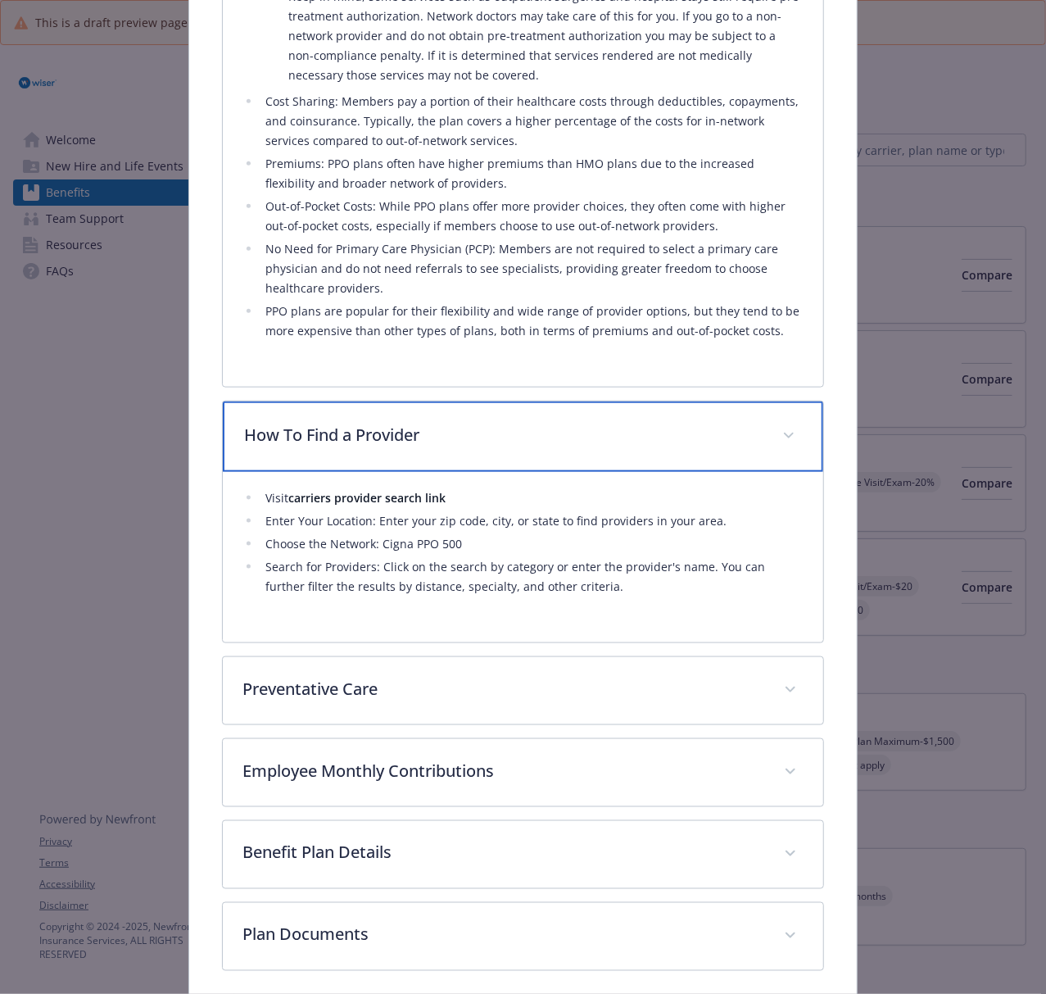
click at [524, 443] on p "How To Find a Provider" at bounding box center [503, 435] width 518 height 25
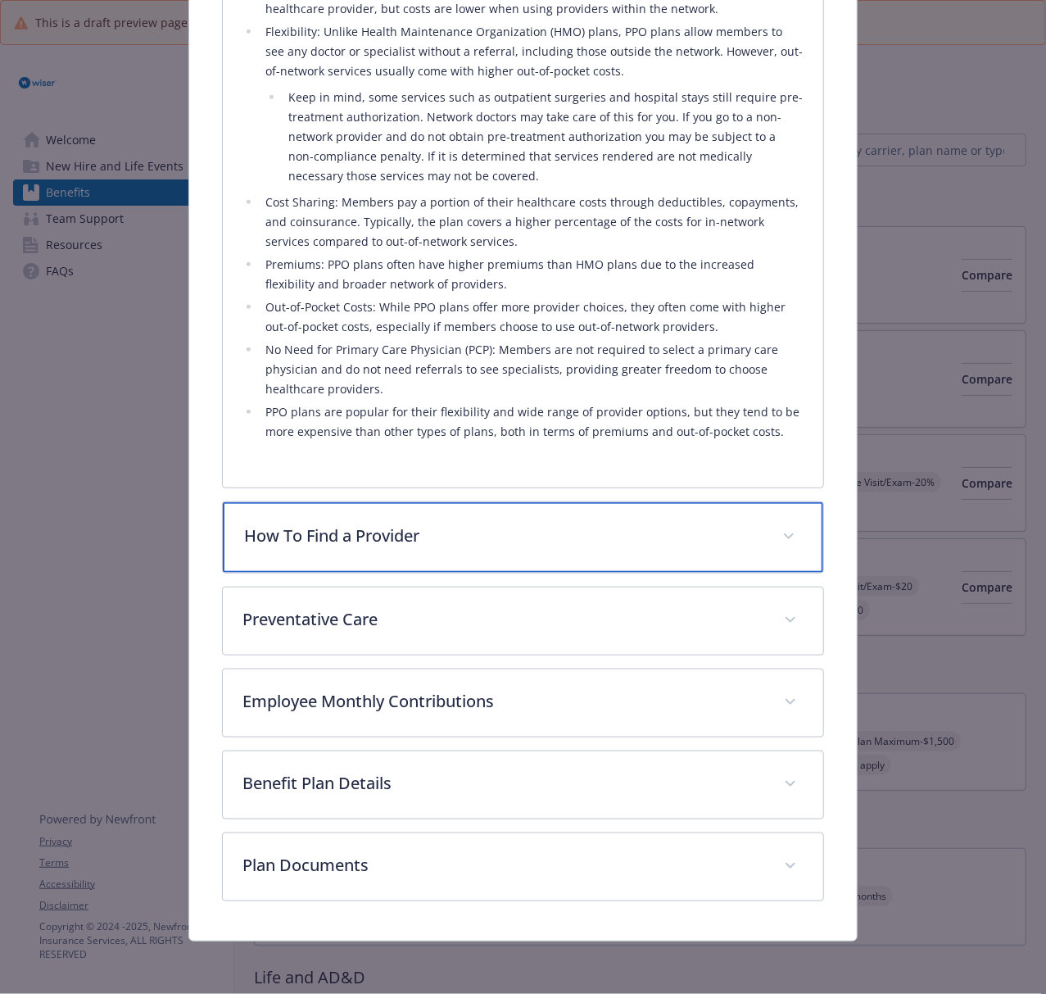
scroll to position [663, 0]
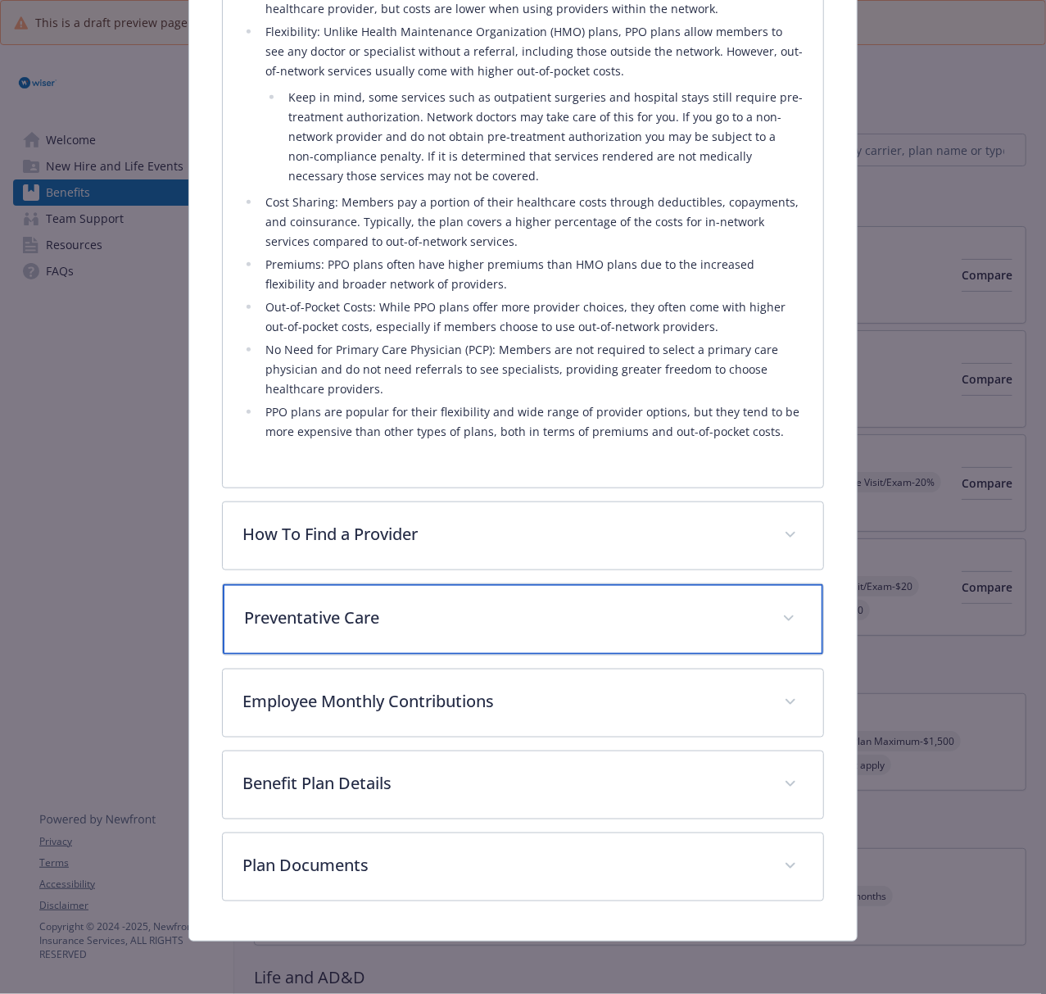
click at [459, 614] on p "Preventative Care" at bounding box center [503, 617] width 518 height 25
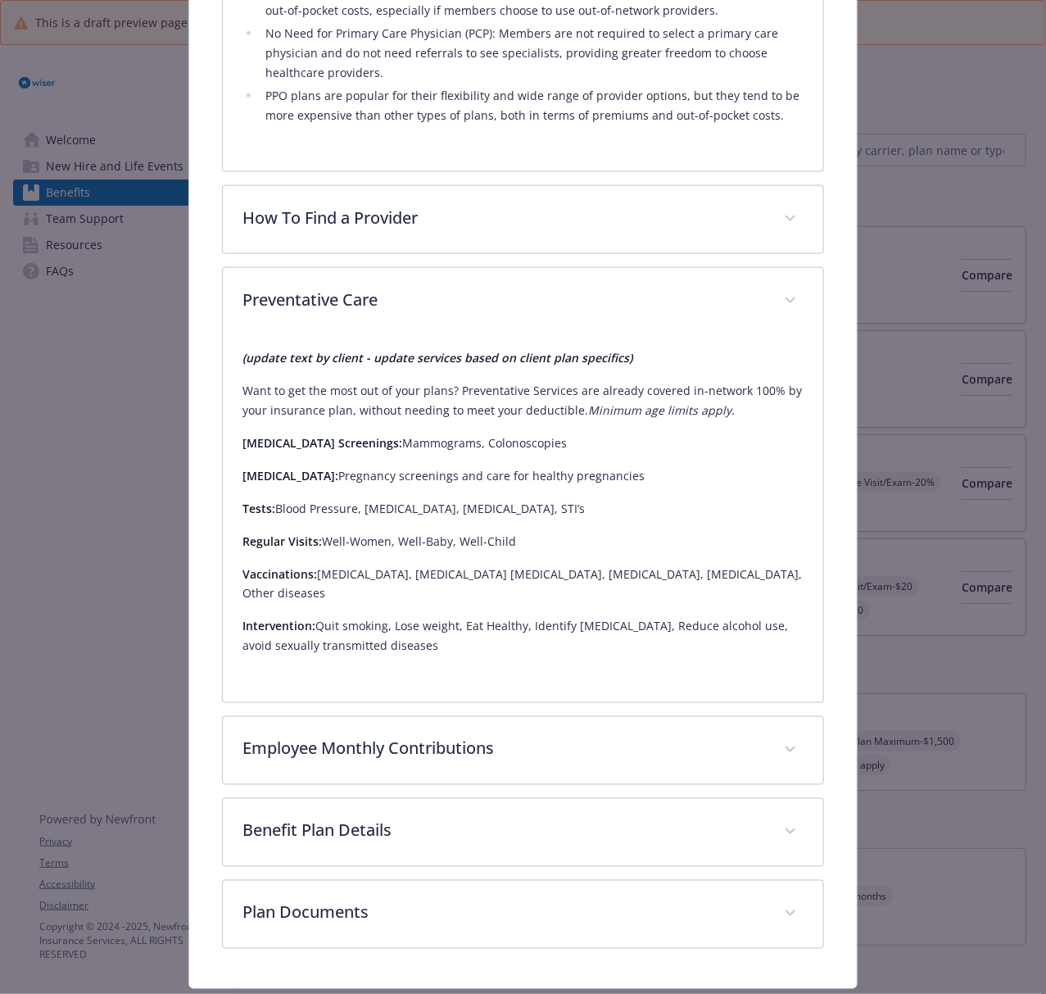
scroll to position [991, 0]
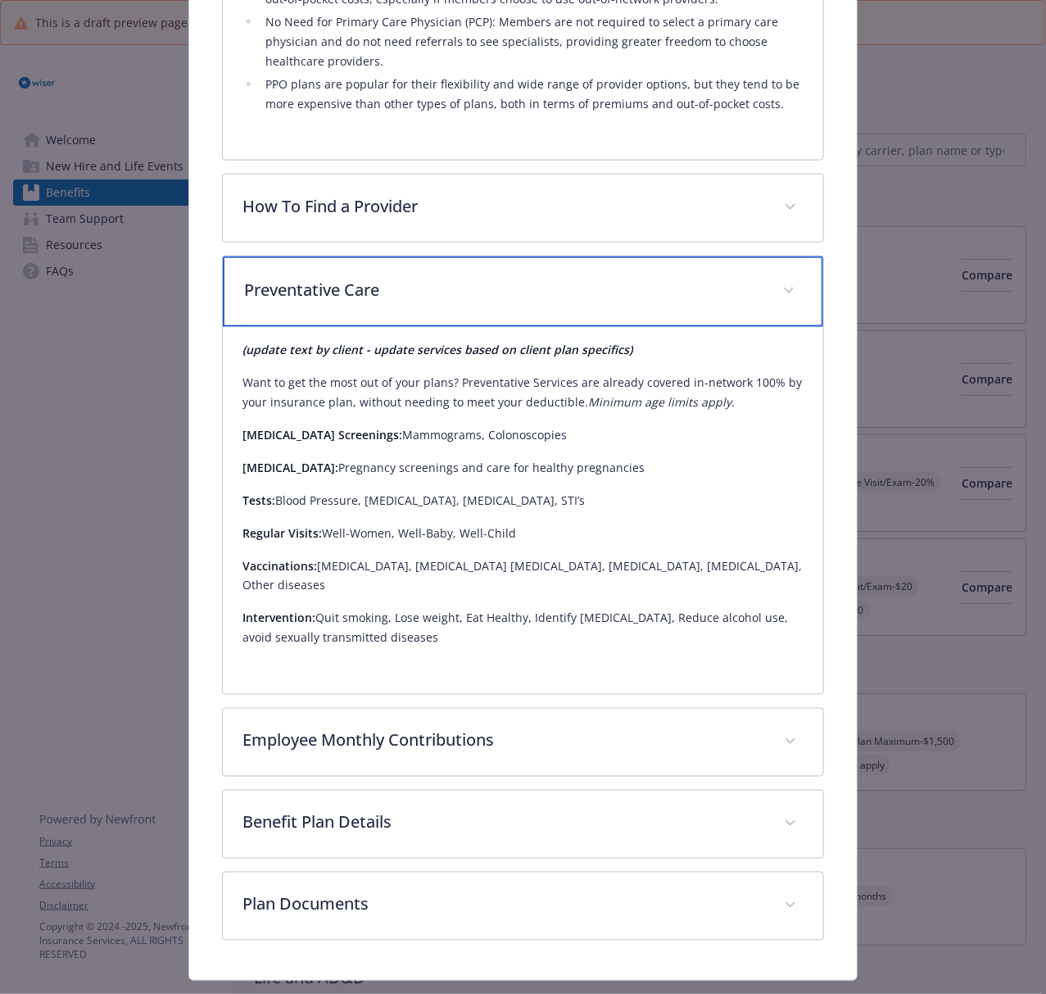
click at [496, 293] on p "Preventative Care" at bounding box center [503, 290] width 518 height 25
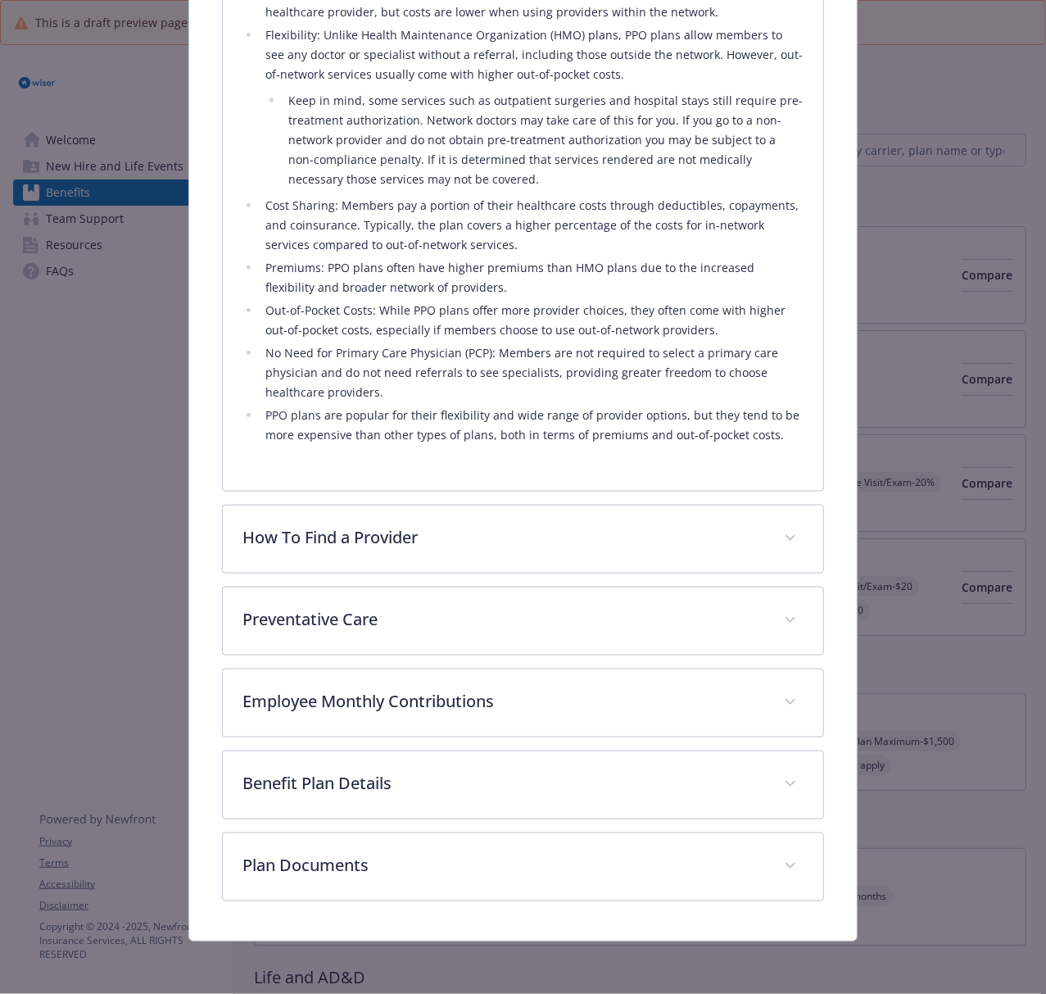
scroll to position [662, 0]
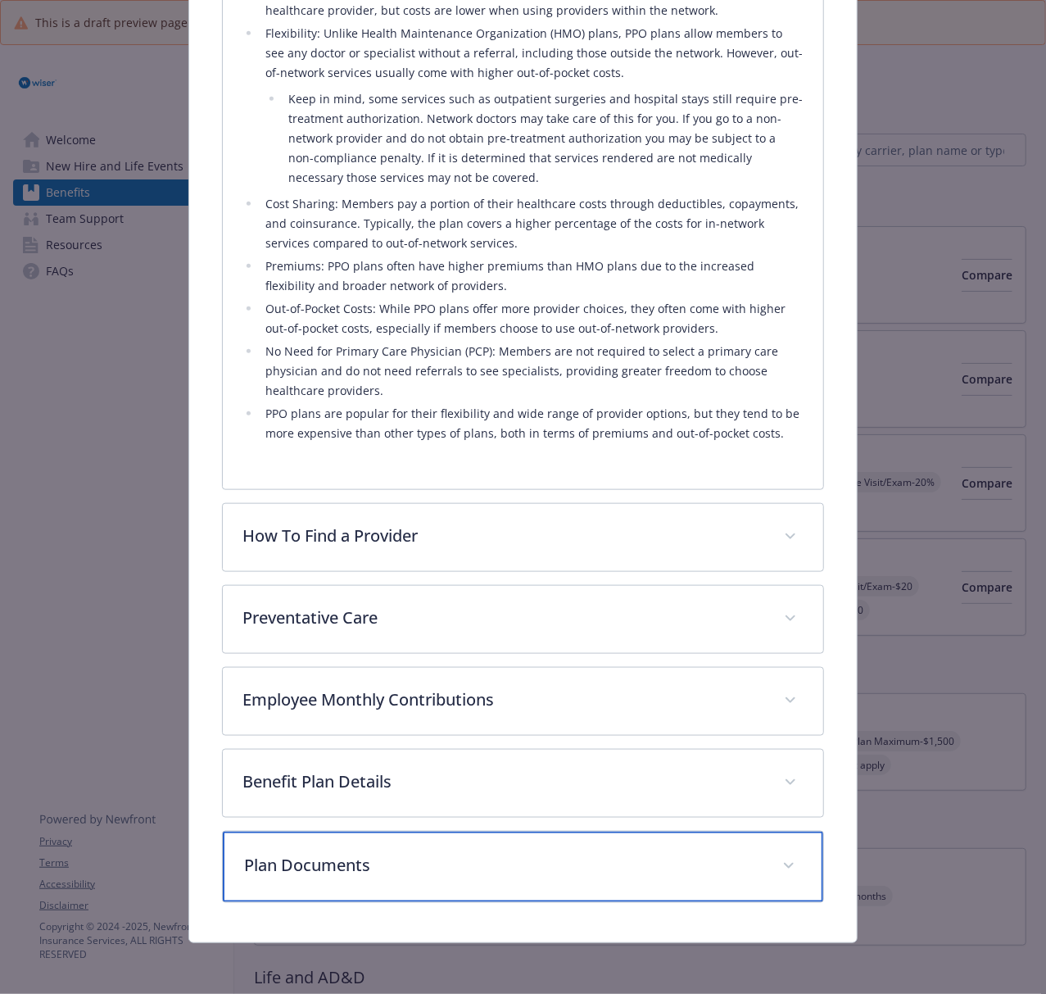
click at [420, 745] on p "Plan Documents" at bounding box center [503, 865] width 518 height 25
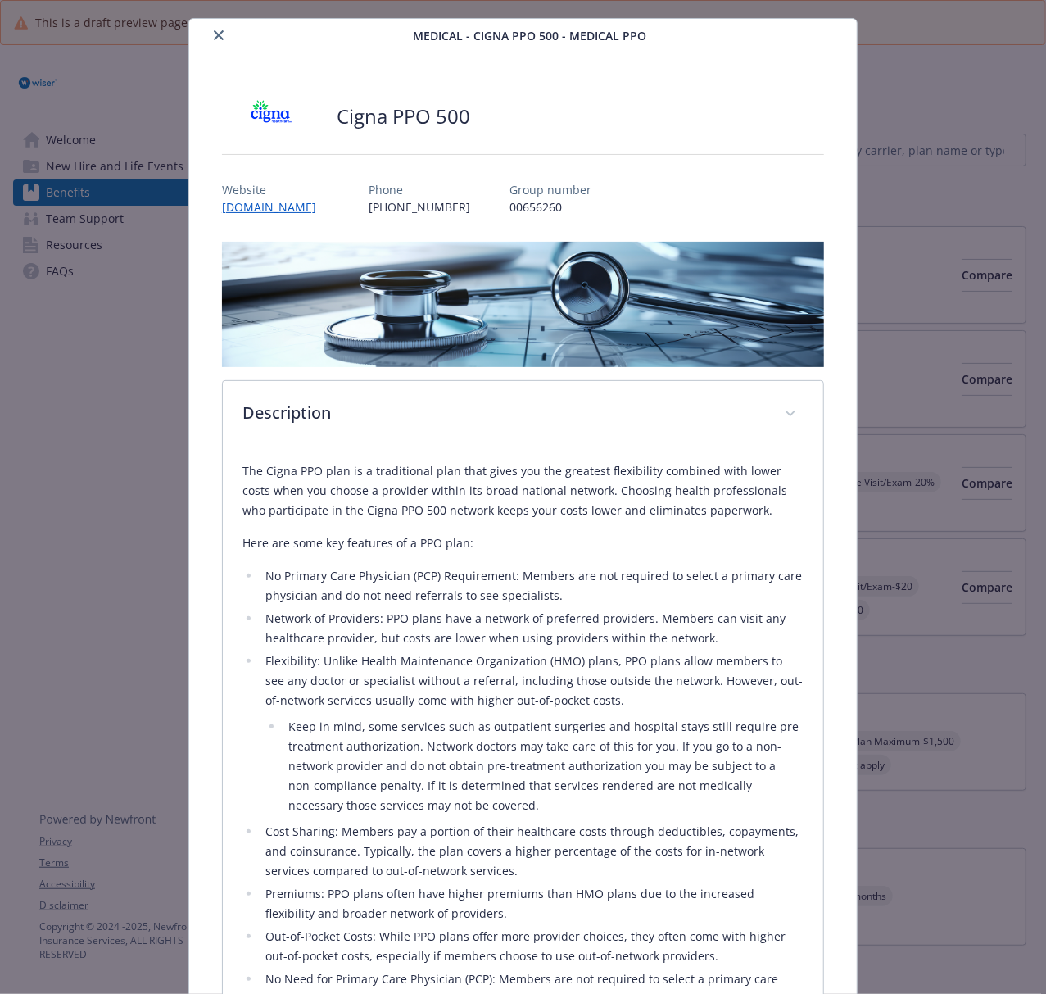
scroll to position [0, 0]
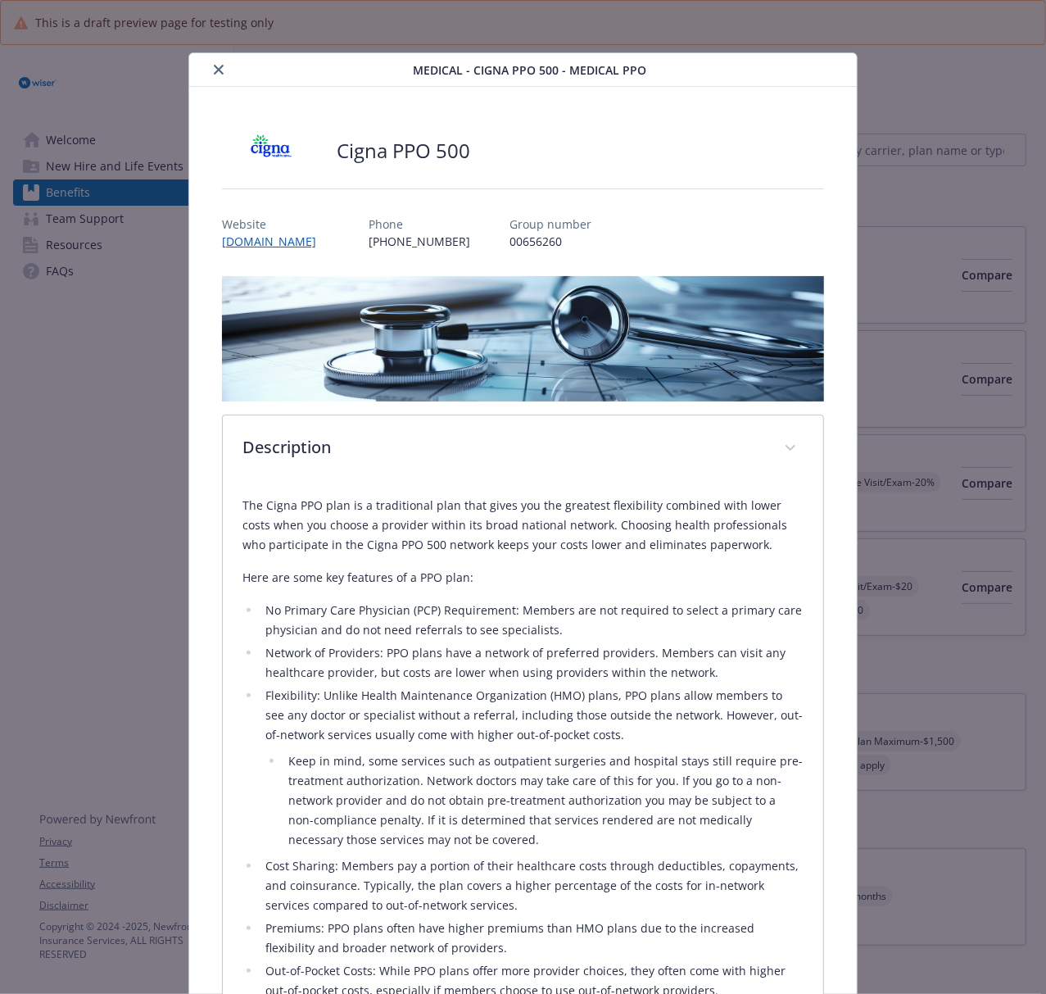
click at [217, 70] on icon "close" at bounding box center [219, 70] width 10 height 10
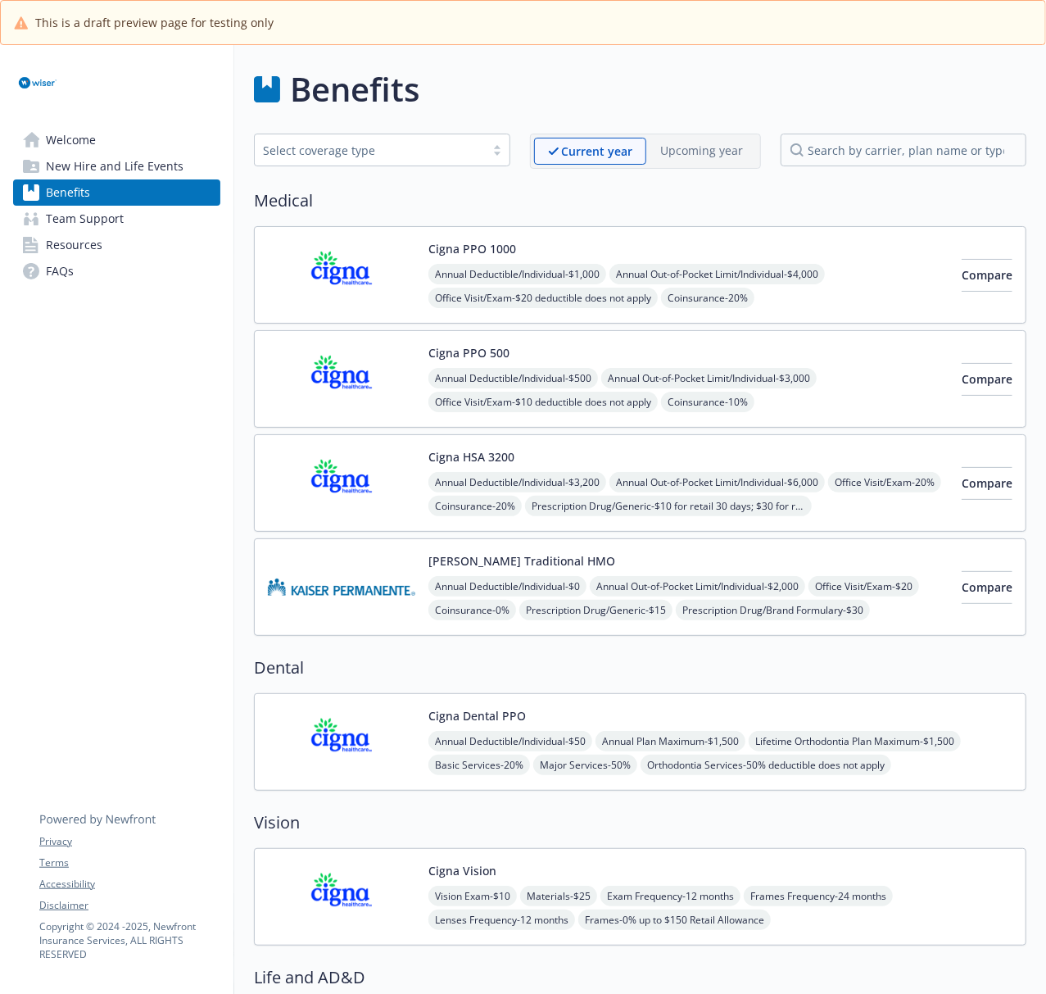
click at [352, 414] on img at bounding box center [341, 379] width 147 height 70
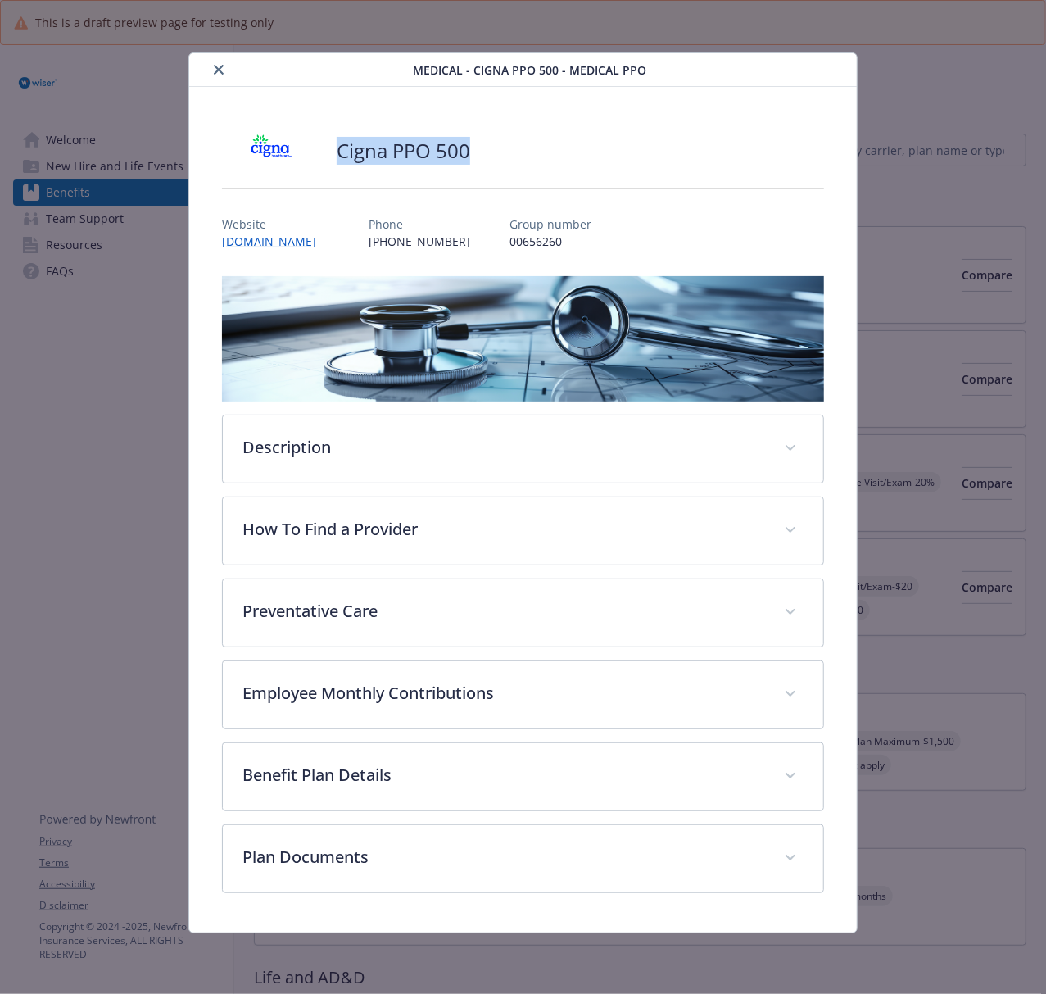
drag, startPoint x: 339, startPoint y: 155, endPoint x: 478, endPoint y: 156, distance: 139.2
click at [478, 156] on div "Cigna PPO 500" at bounding box center [523, 150] width 602 height 49
copy h2 "Cigna PPO 500"
click at [221, 66] on icon "close" at bounding box center [219, 70] width 10 height 10
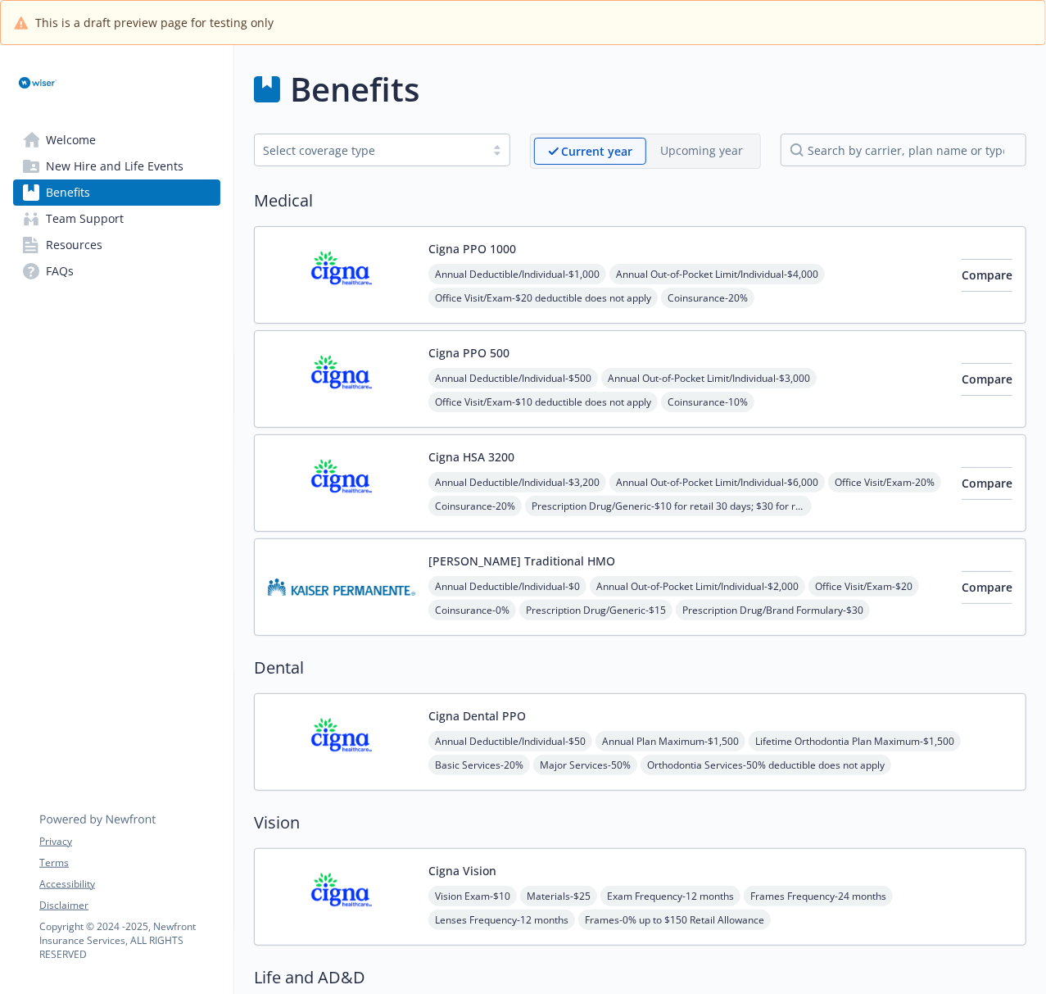
click at [342, 496] on img at bounding box center [341, 483] width 147 height 70
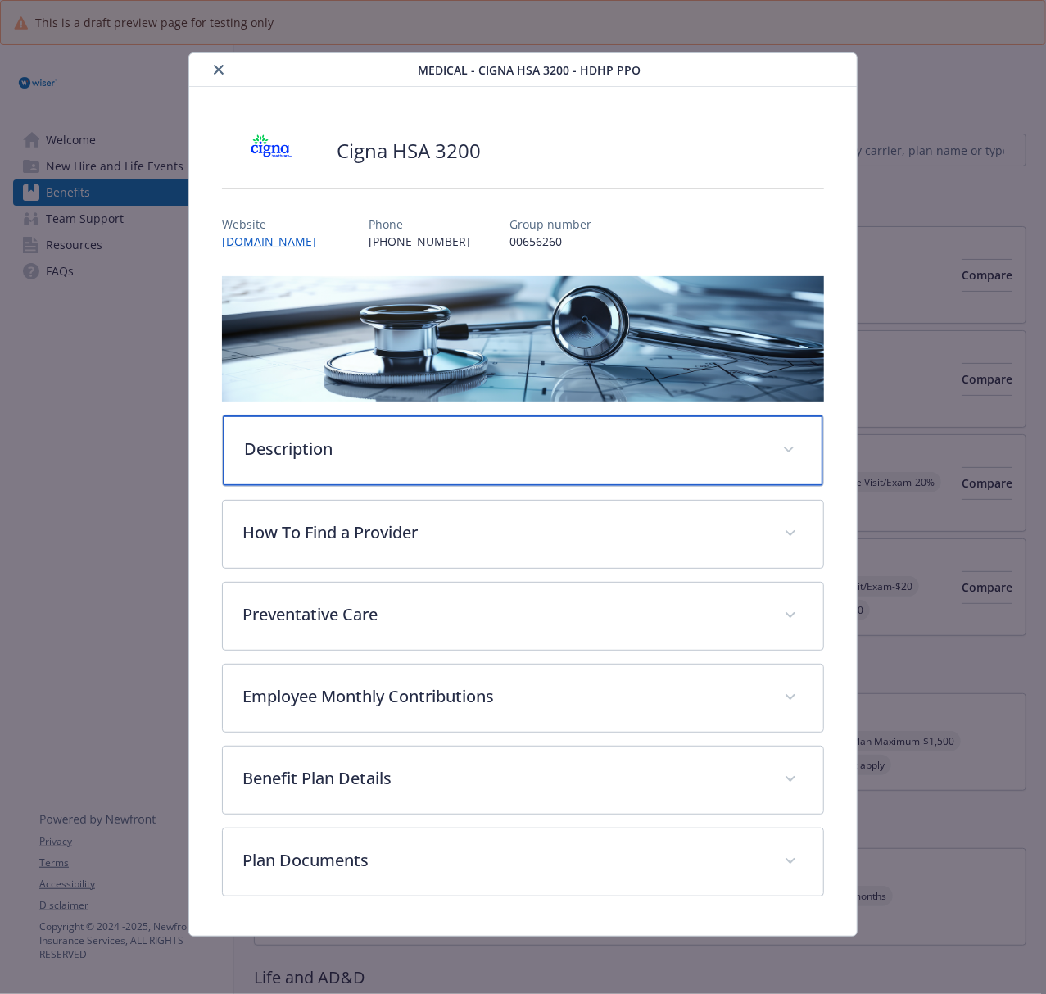
click at [539, 449] on p "Description" at bounding box center [503, 449] width 518 height 25
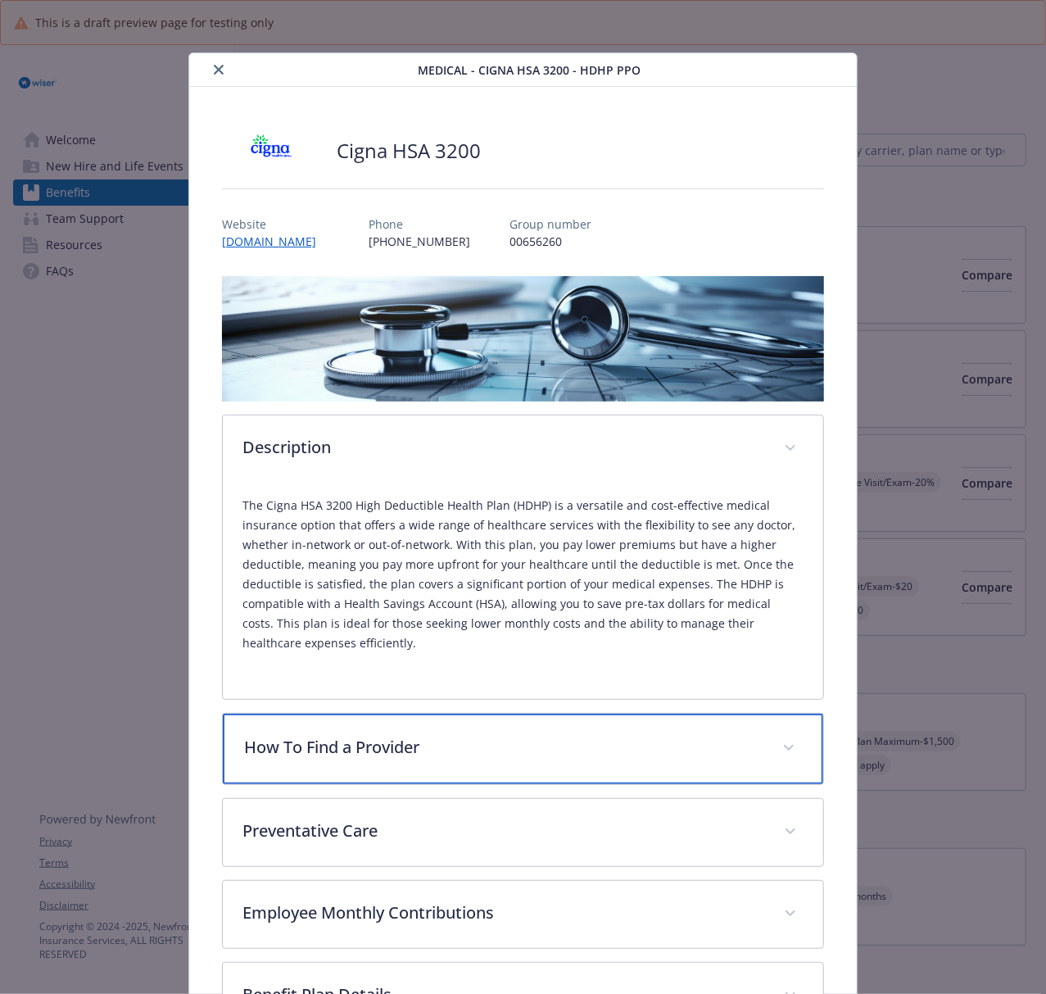
click at [361, 731] on div "How To Find a Provider" at bounding box center [523, 748] width 600 height 70
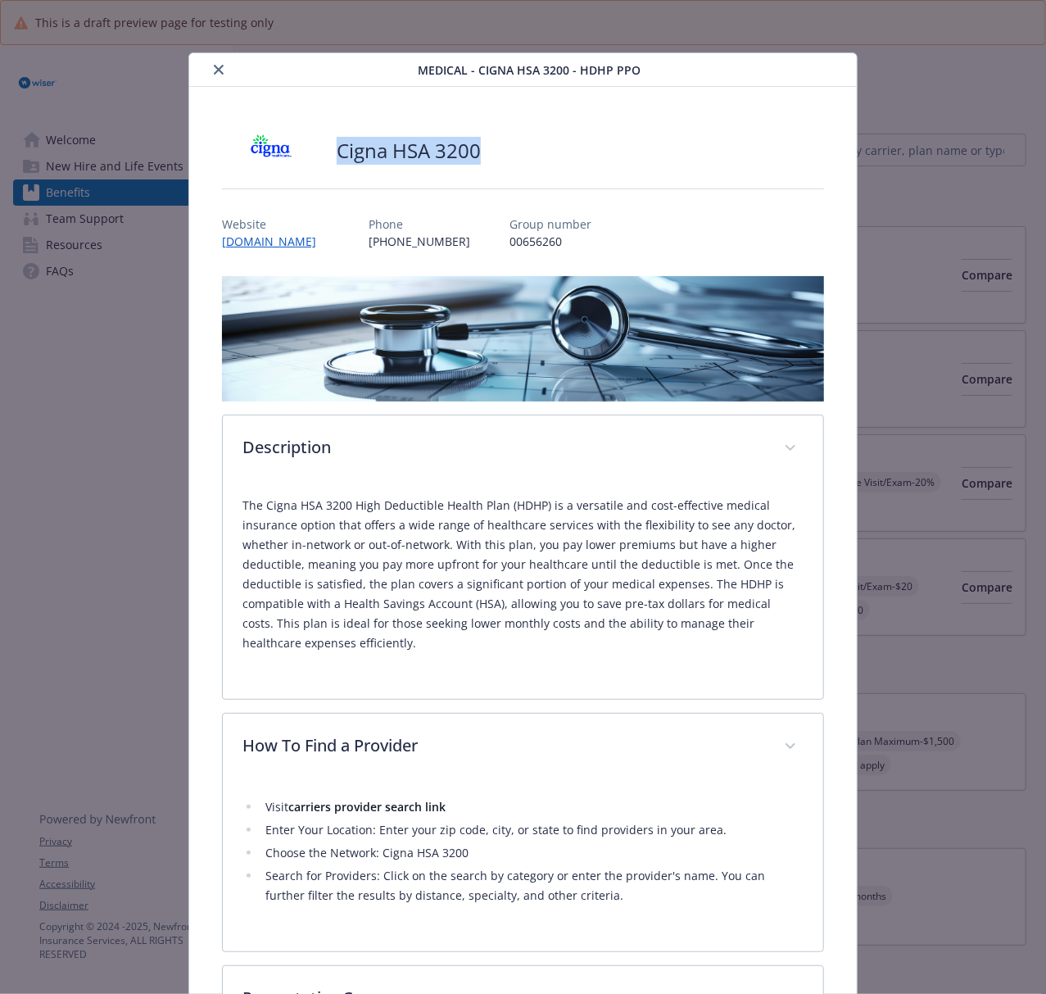
drag, startPoint x: 508, startPoint y: 148, endPoint x: 335, endPoint y: 152, distance: 172.9
click at [335, 152] on div "Cigna HSA 3200" at bounding box center [523, 150] width 602 height 49
copy h2 "Cigna HSA 3200"
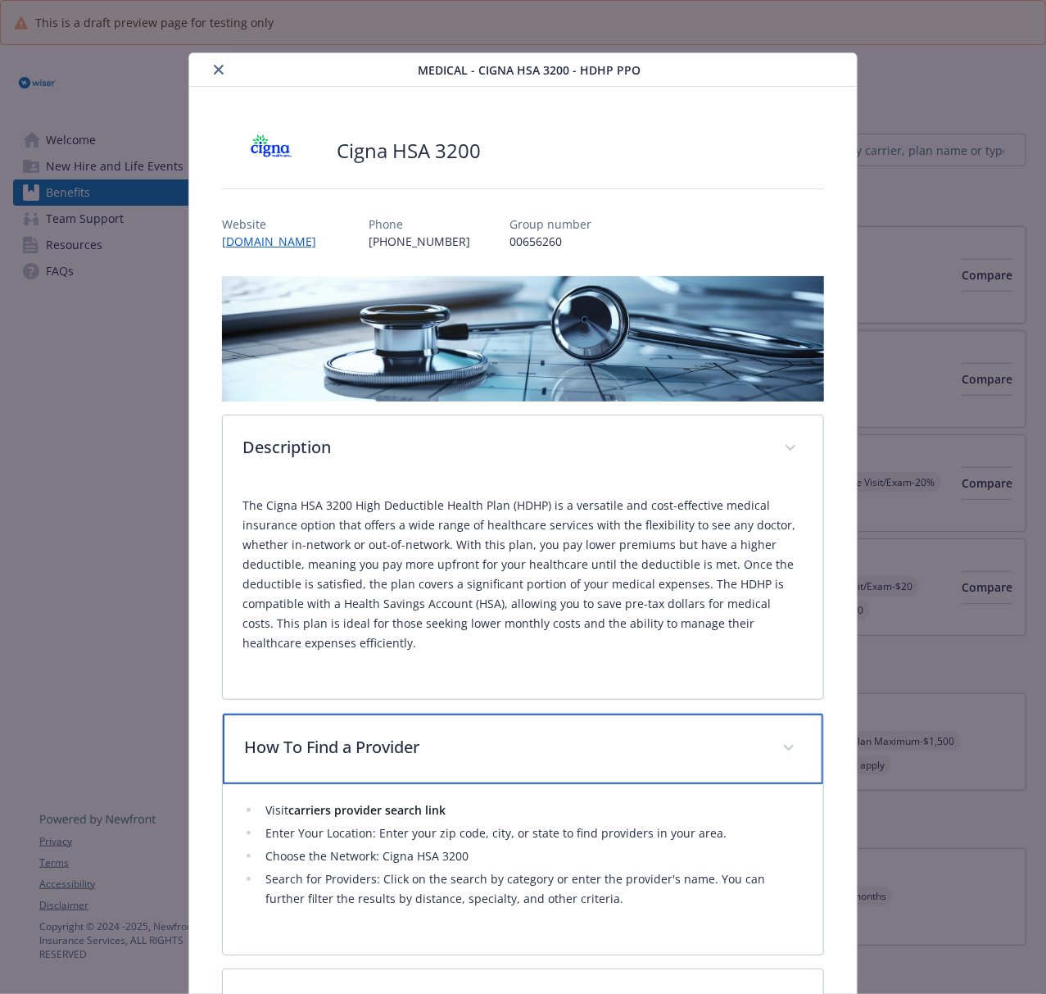
click at [480, 745] on div "How To Find a Provider" at bounding box center [523, 748] width 600 height 70
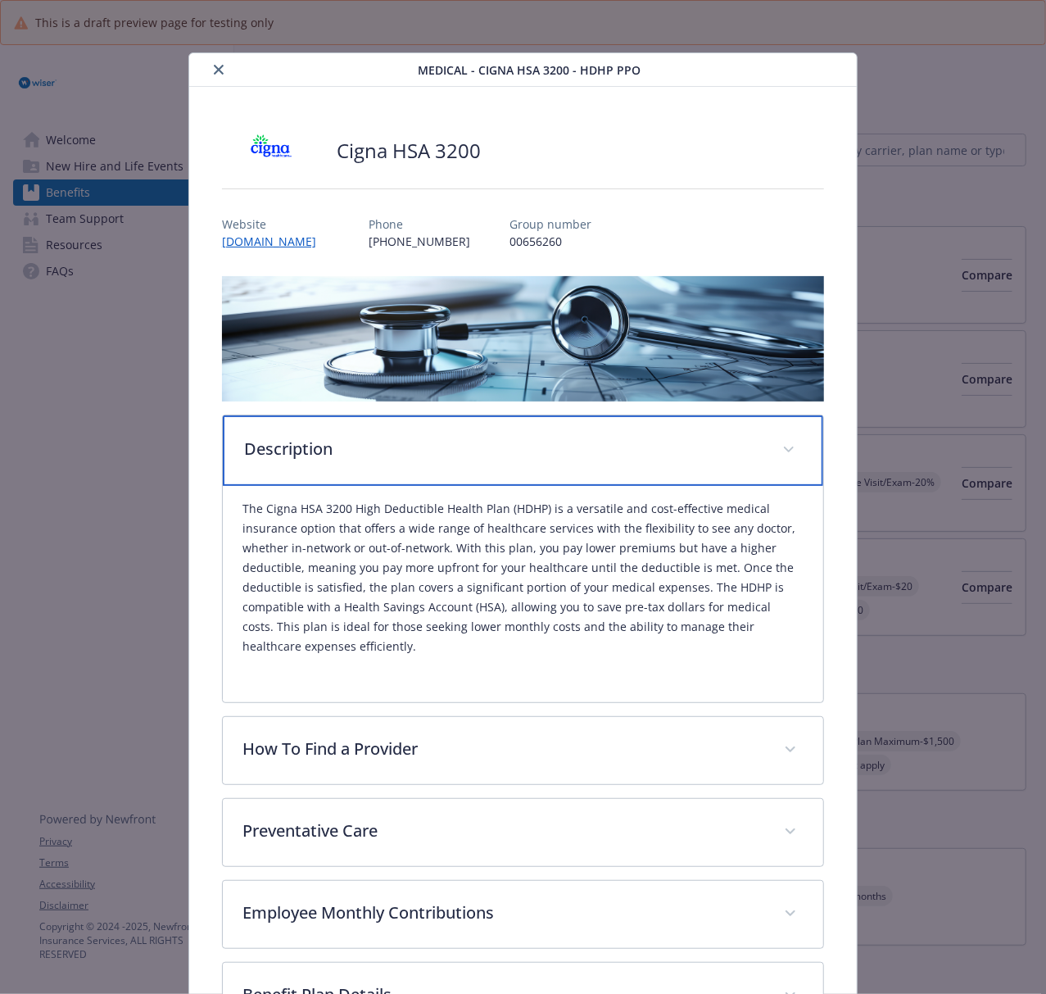
click at [514, 469] on div "Description" at bounding box center [523, 450] width 600 height 70
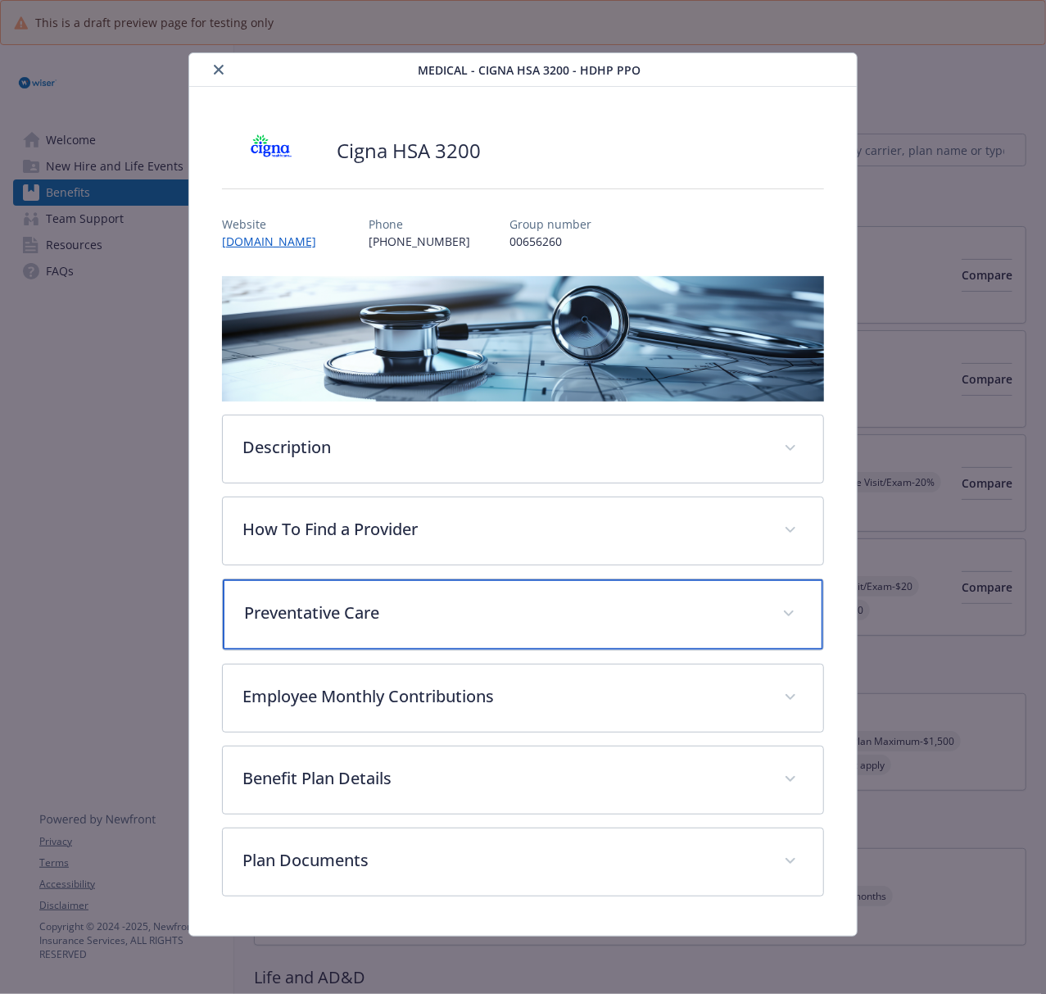
click at [423, 603] on p "Preventative Care" at bounding box center [503, 612] width 518 height 25
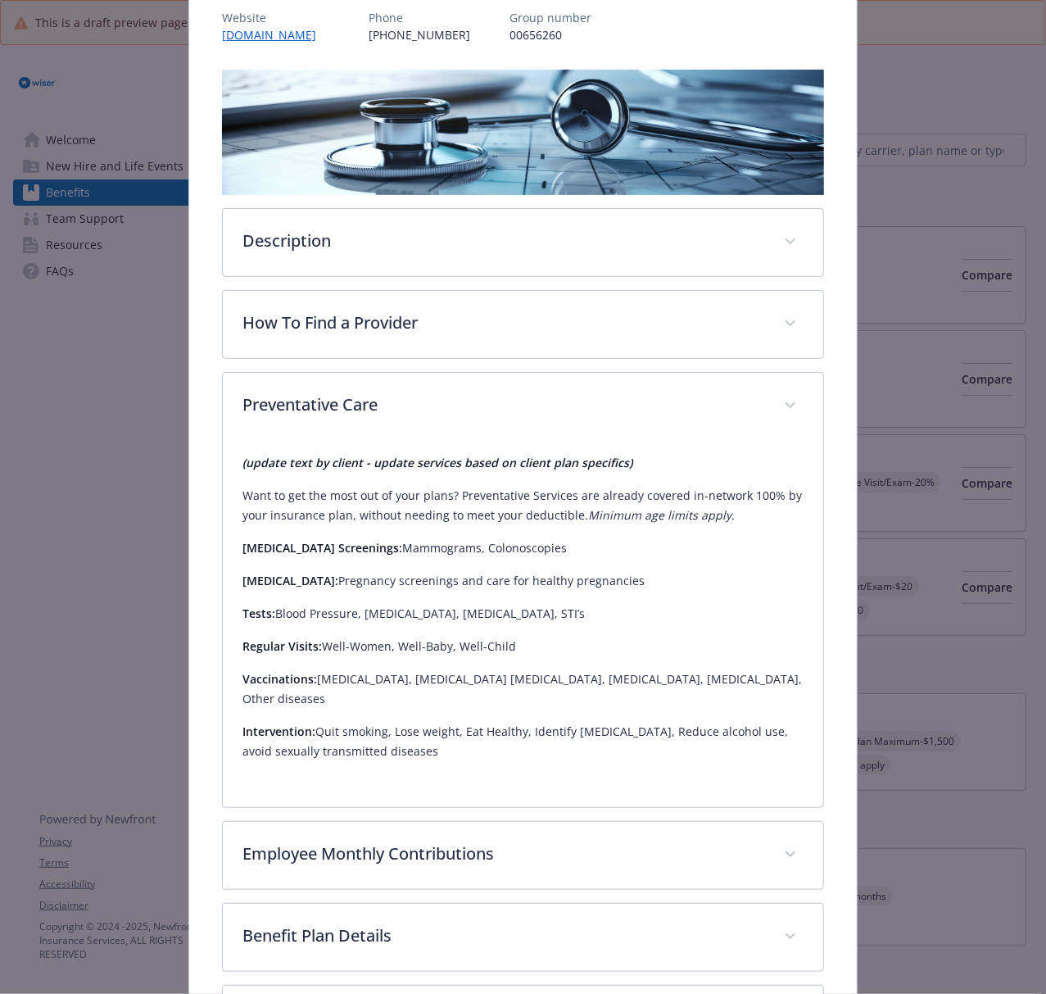
scroll to position [218, 0]
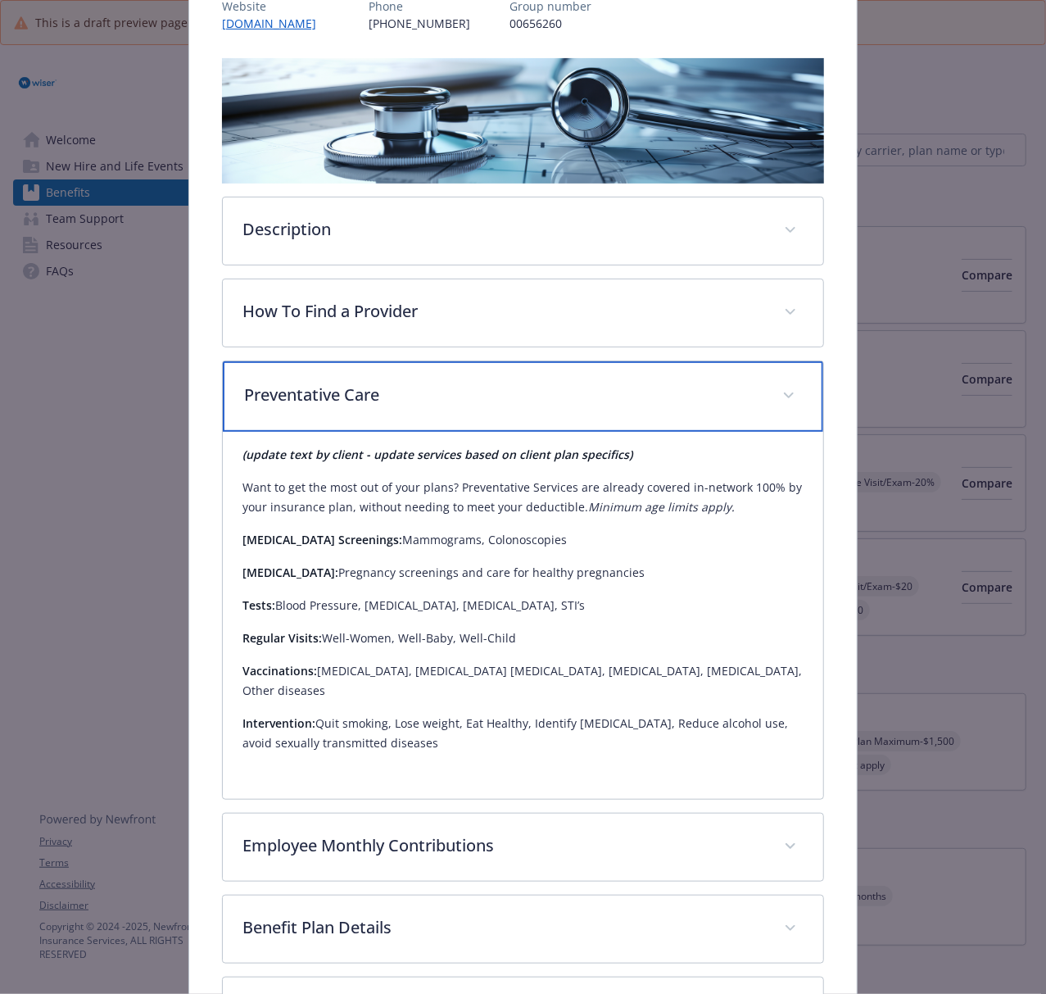
click at [554, 401] on p "Preventative Care" at bounding box center [503, 395] width 518 height 25
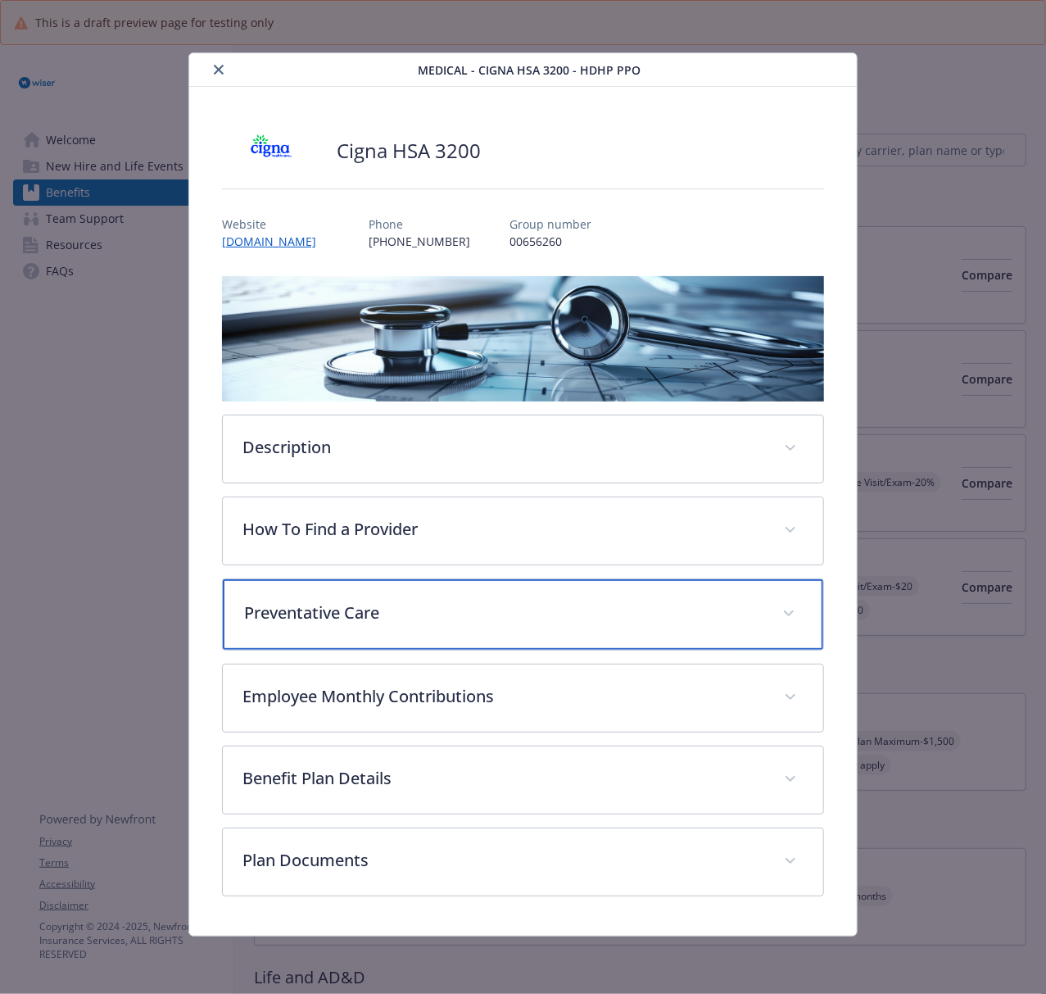
scroll to position [0, 0]
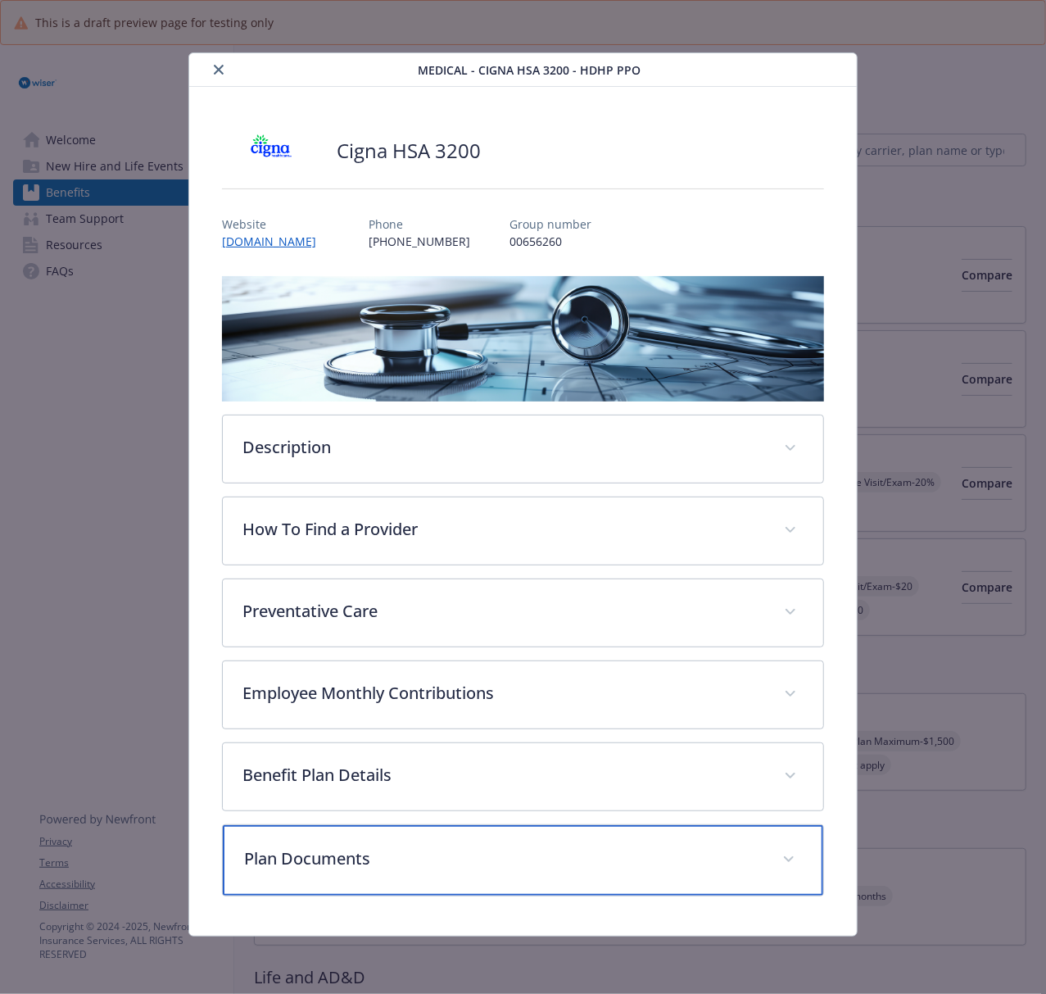
drag, startPoint x: 460, startPoint y: 843, endPoint x: 460, endPoint y: 823, distance: 19.7
click at [460, 745] on div "Plan Documents" at bounding box center [523, 860] width 600 height 70
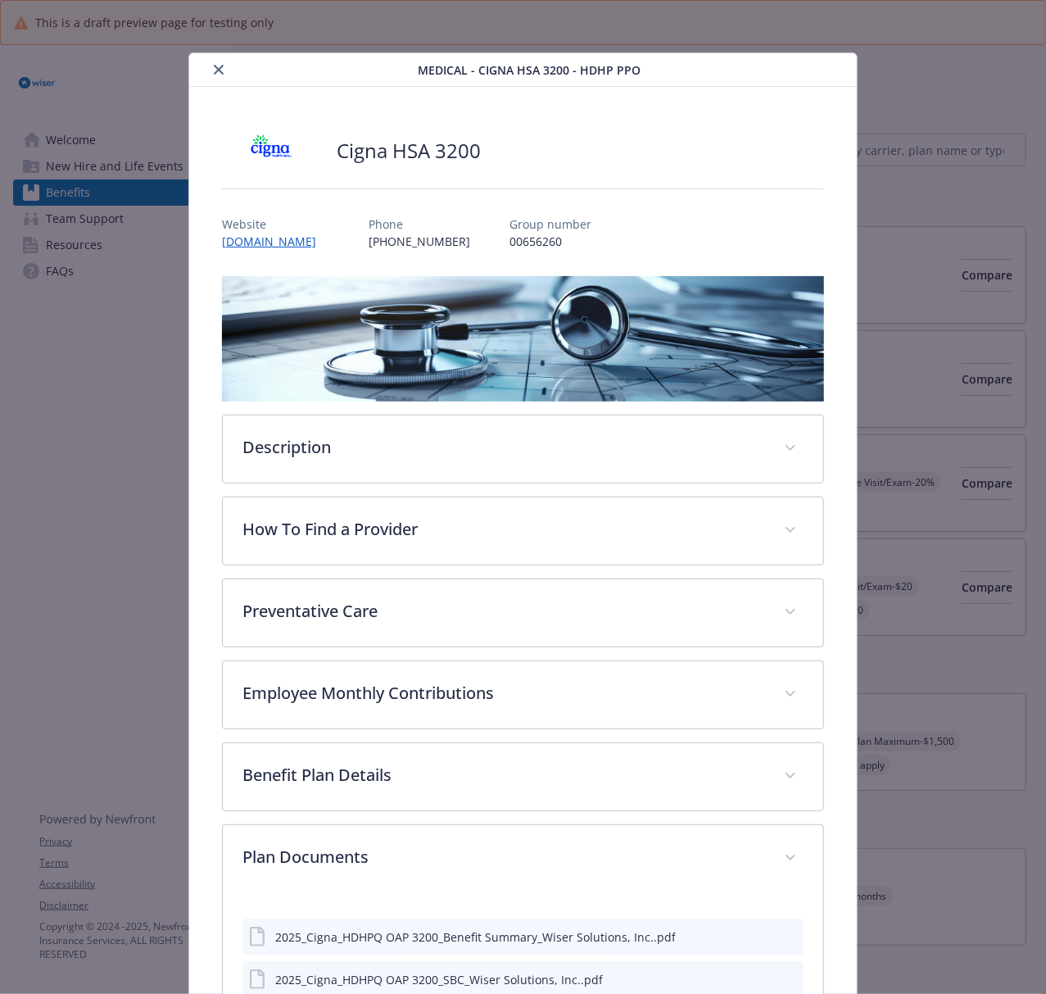
click at [215, 67] on icon "close" at bounding box center [219, 70] width 10 height 10
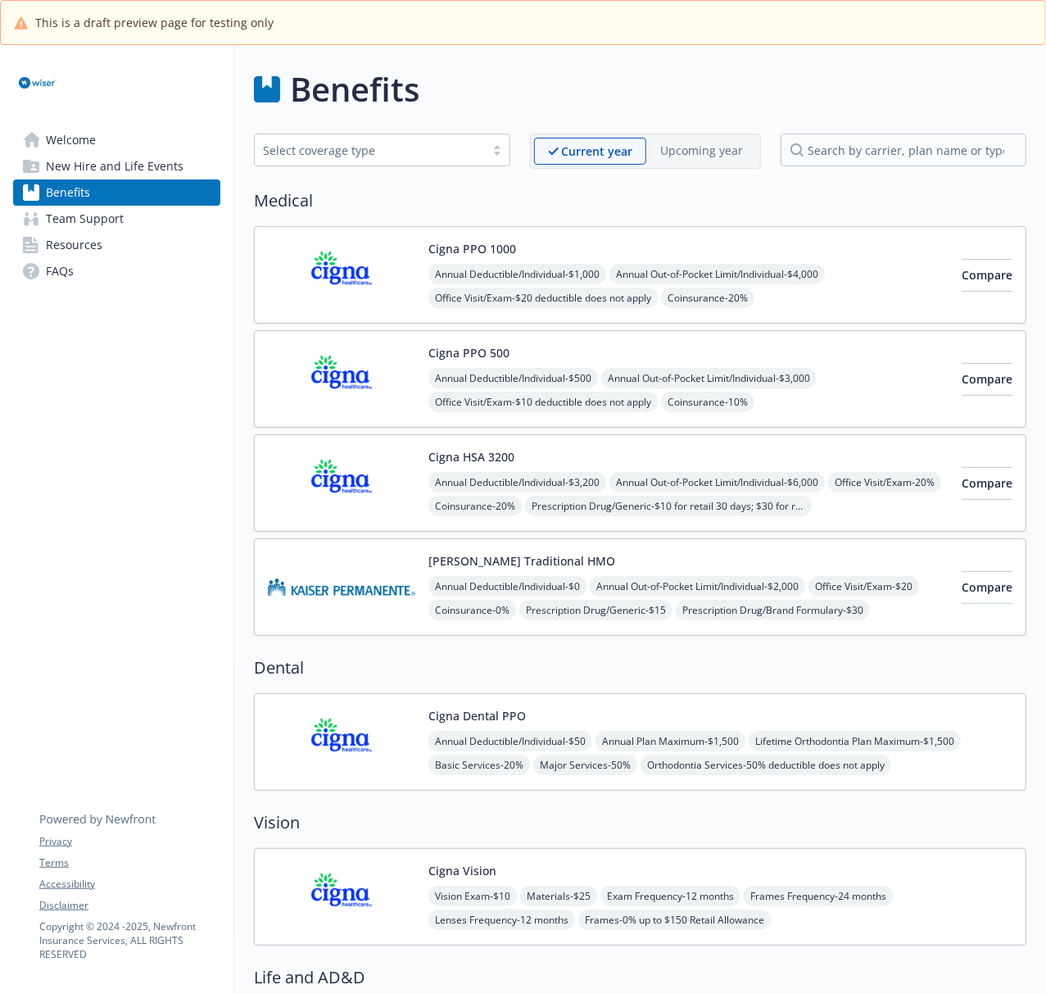
click at [324, 596] on img at bounding box center [341, 587] width 147 height 70
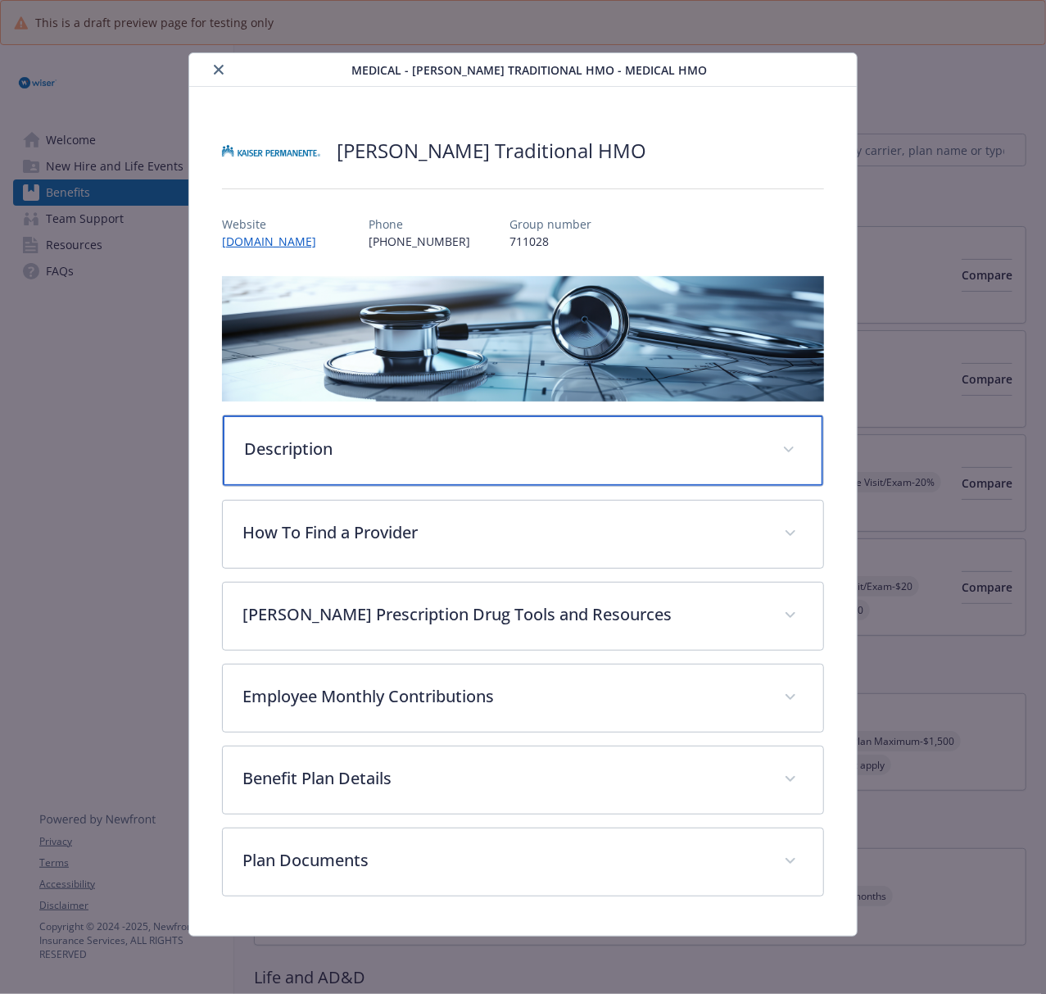
click at [550, 446] on p "Description" at bounding box center [503, 449] width 518 height 25
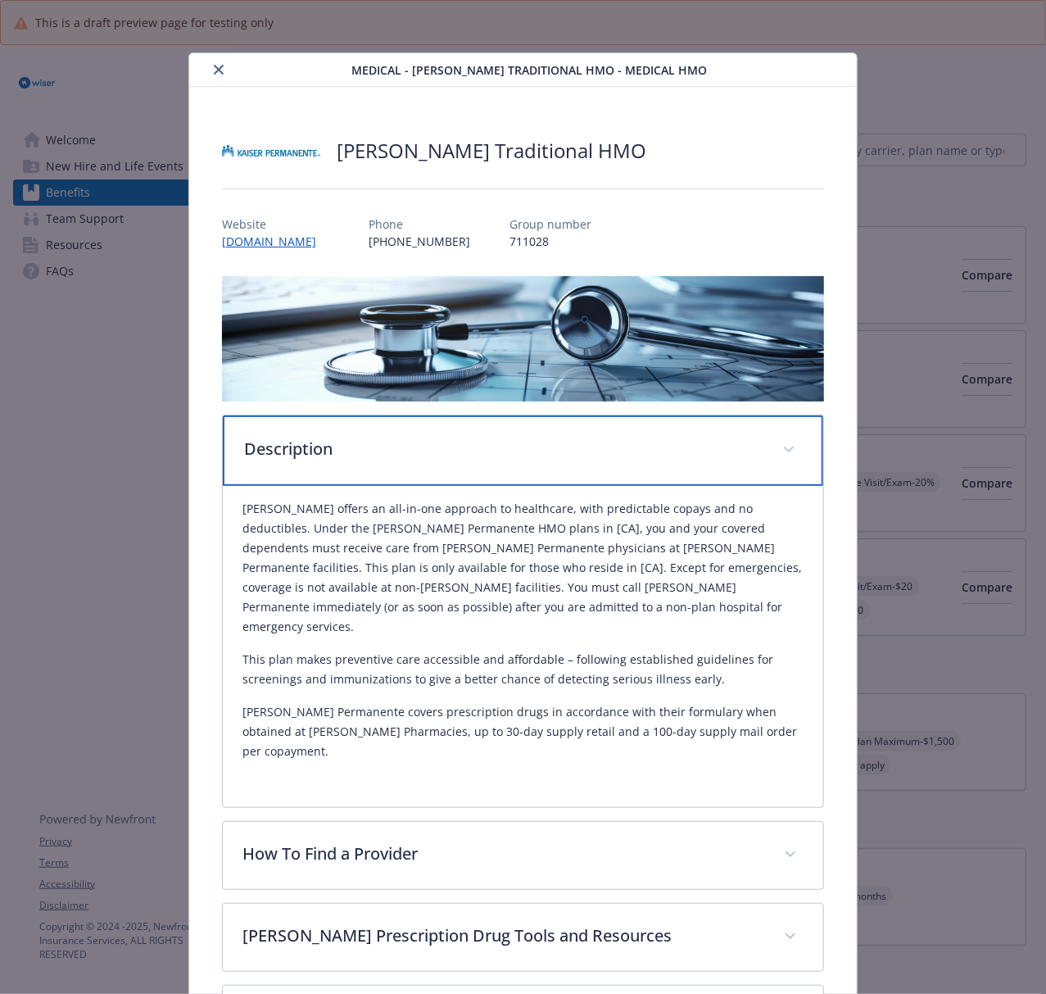
click at [525, 475] on div "Description" at bounding box center [523, 450] width 600 height 70
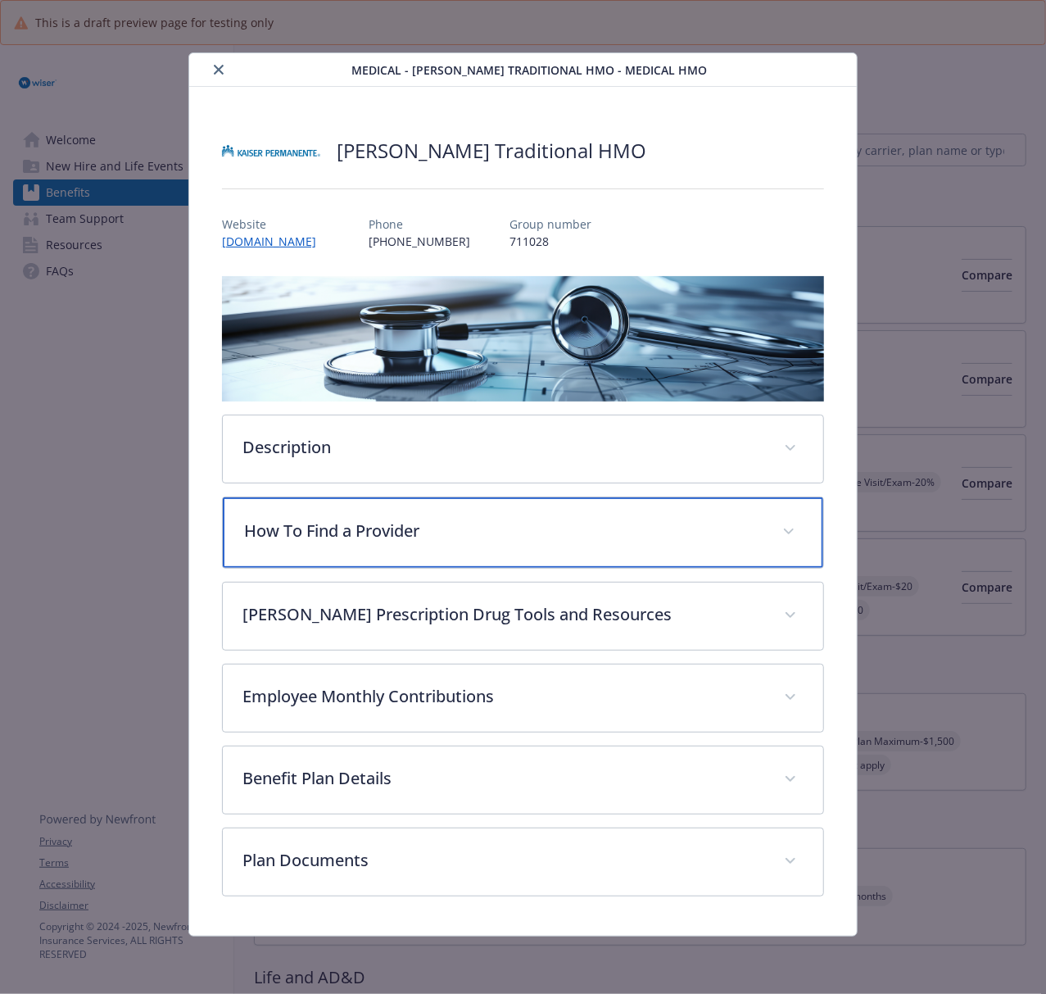
drag, startPoint x: 632, startPoint y: 523, endPoint x: 659, endPoint y: 527, distance: 27.5
click at [632, 523] on p "How To Find a Provider" at bounding box center [503, 530] width 518 height 25
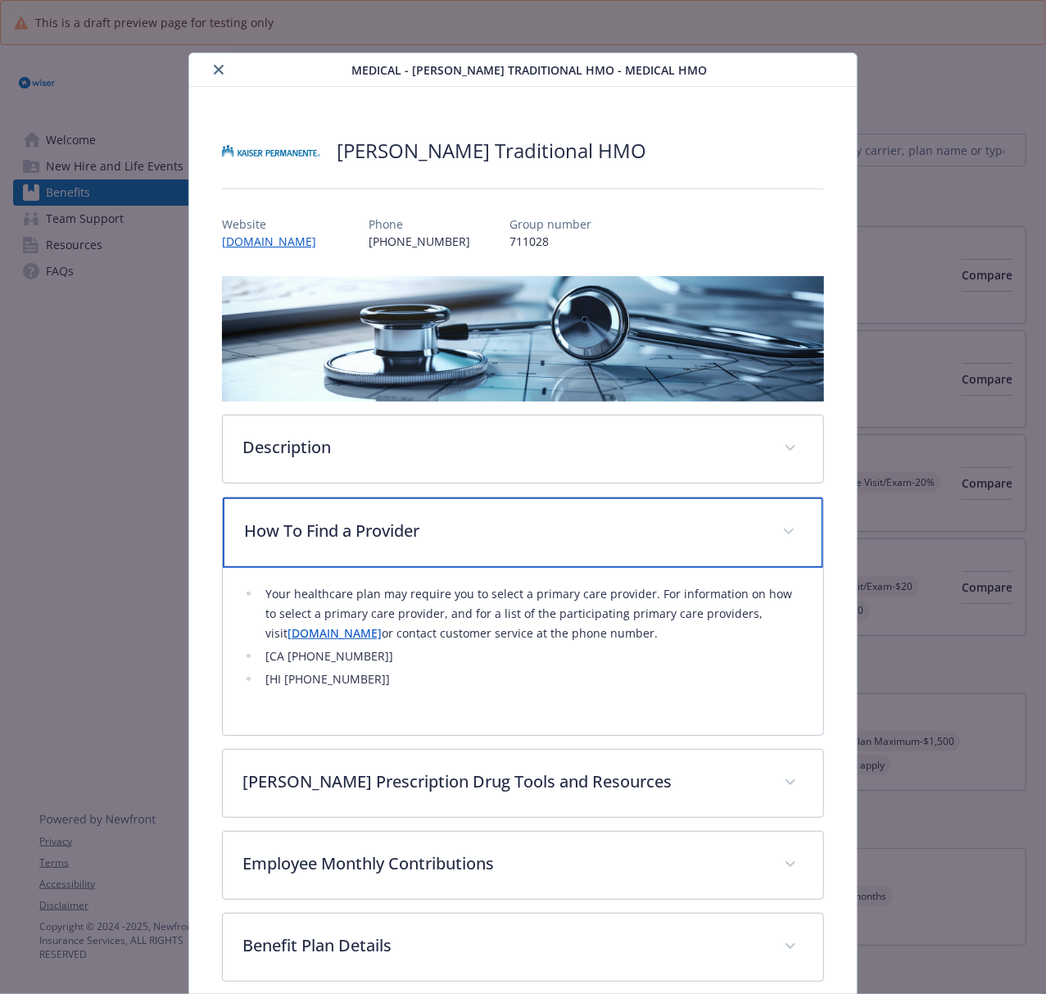
click at [479, 539] on p "How To Find a Provider" at bounding box center [503, 530] width 518 height 25
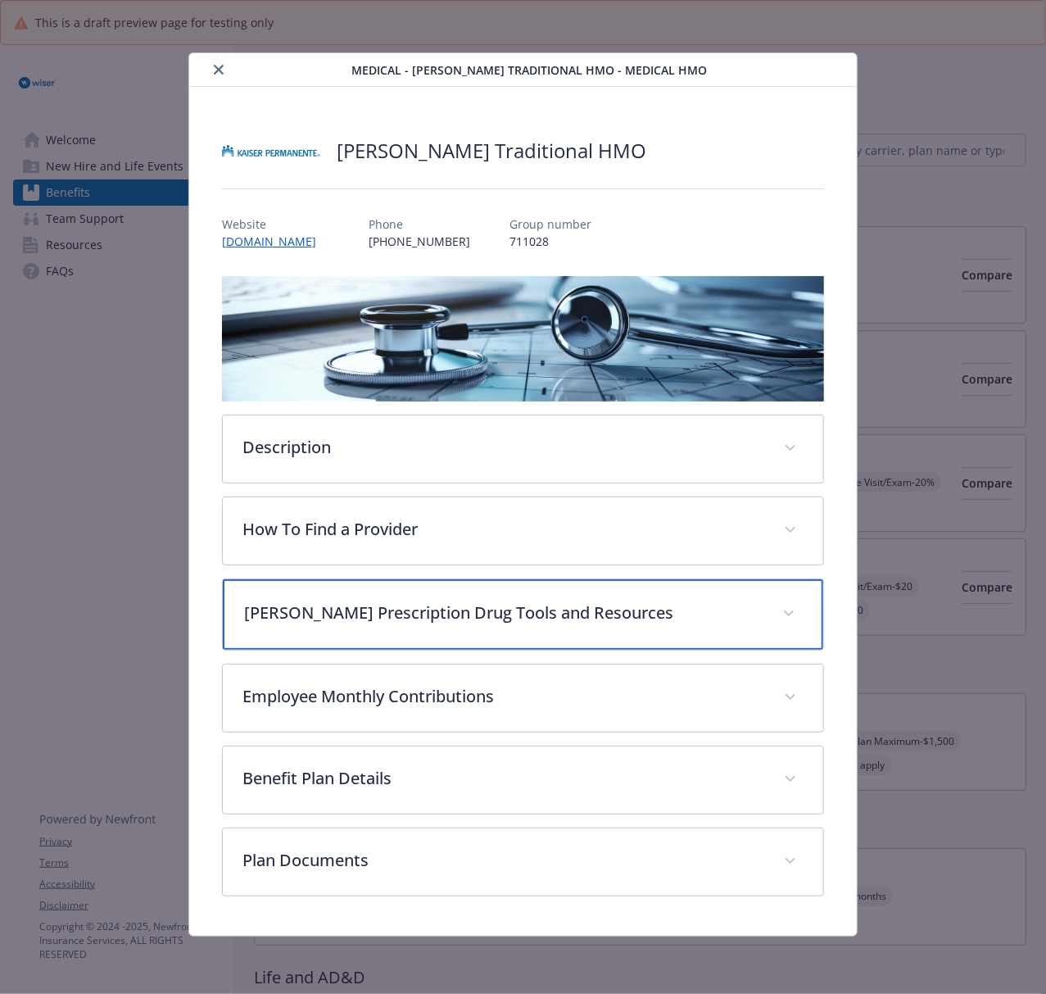
click at [454, 614] on p "[PERSON_NAME] Prescription Drug Tools and Resources" at bounding box center [503, 612] width 518 height 25
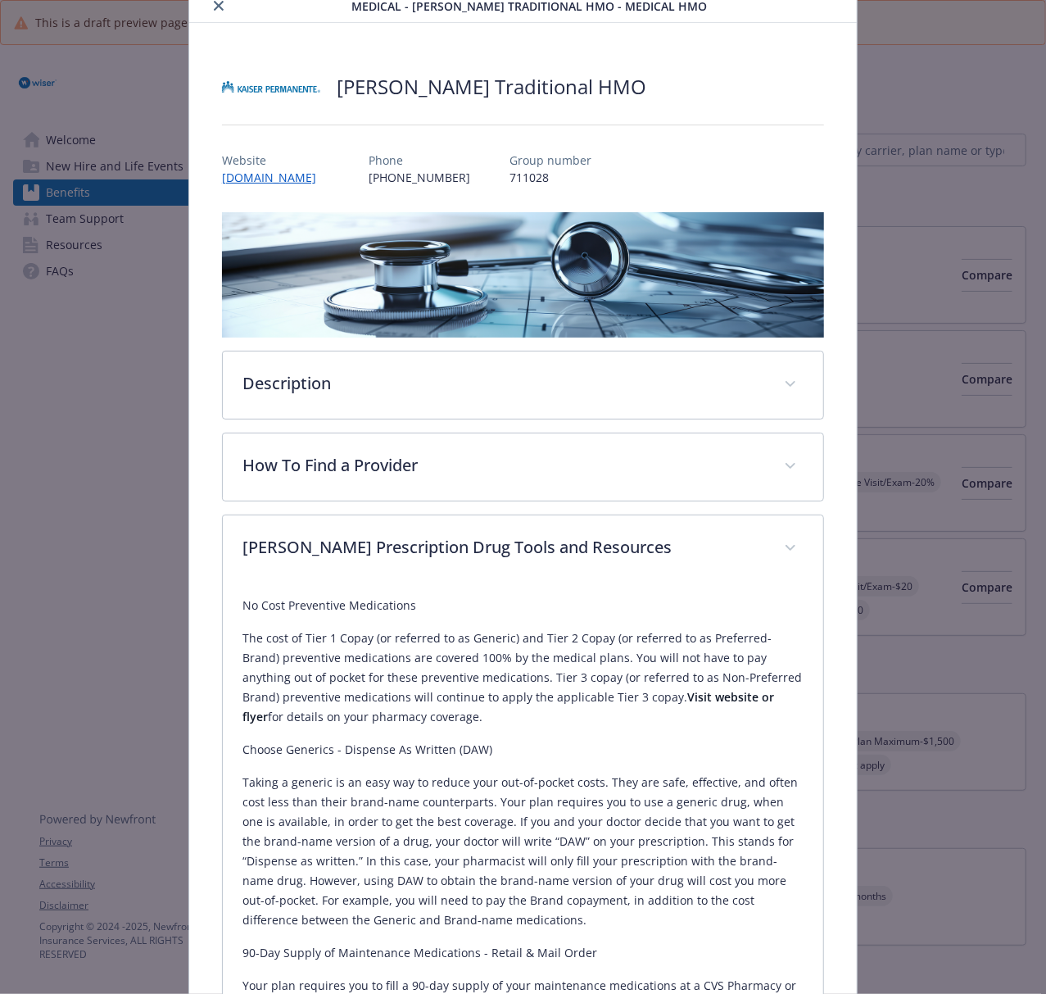
scroll to position [59, 0]
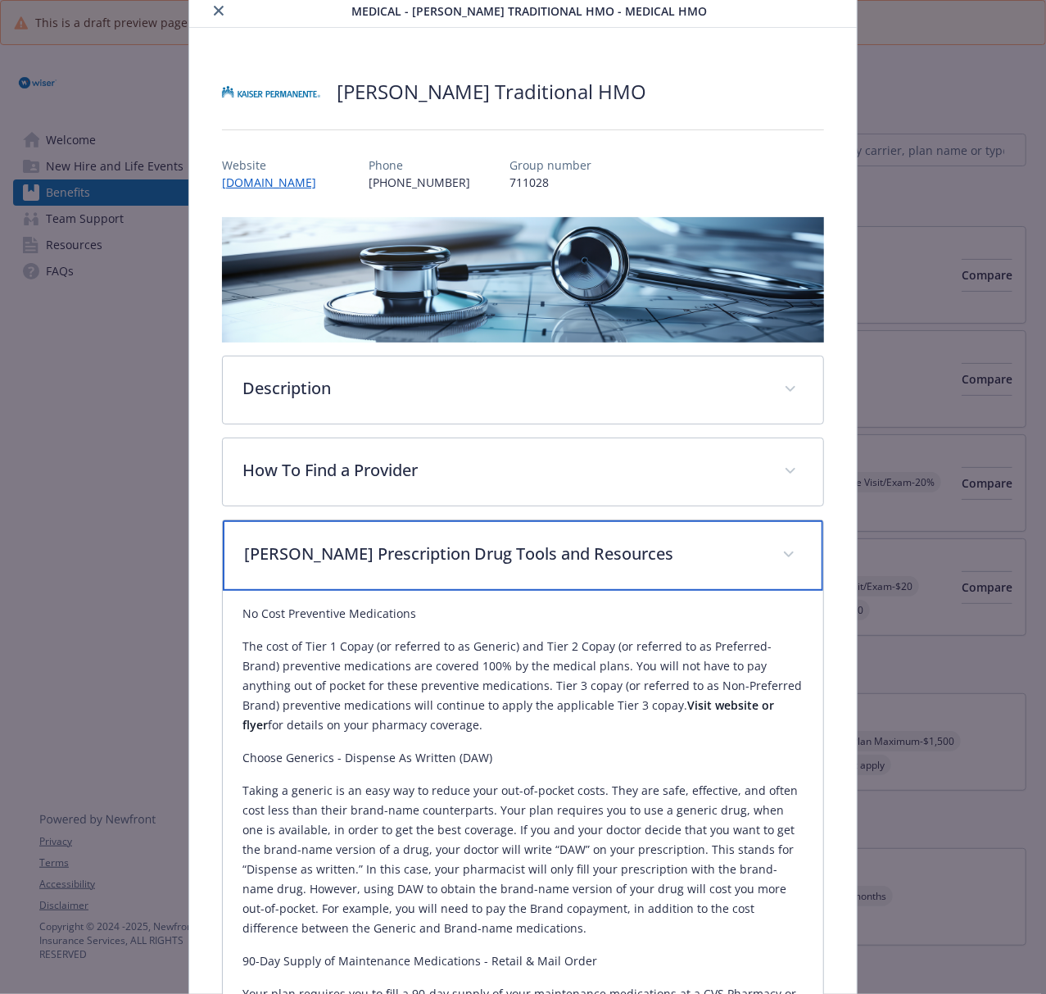
click at [529, 558] on p "[PERSON_NAME] Prescription Drug Tools and Resources" at bounding box center [503, 553] width 518 height 25
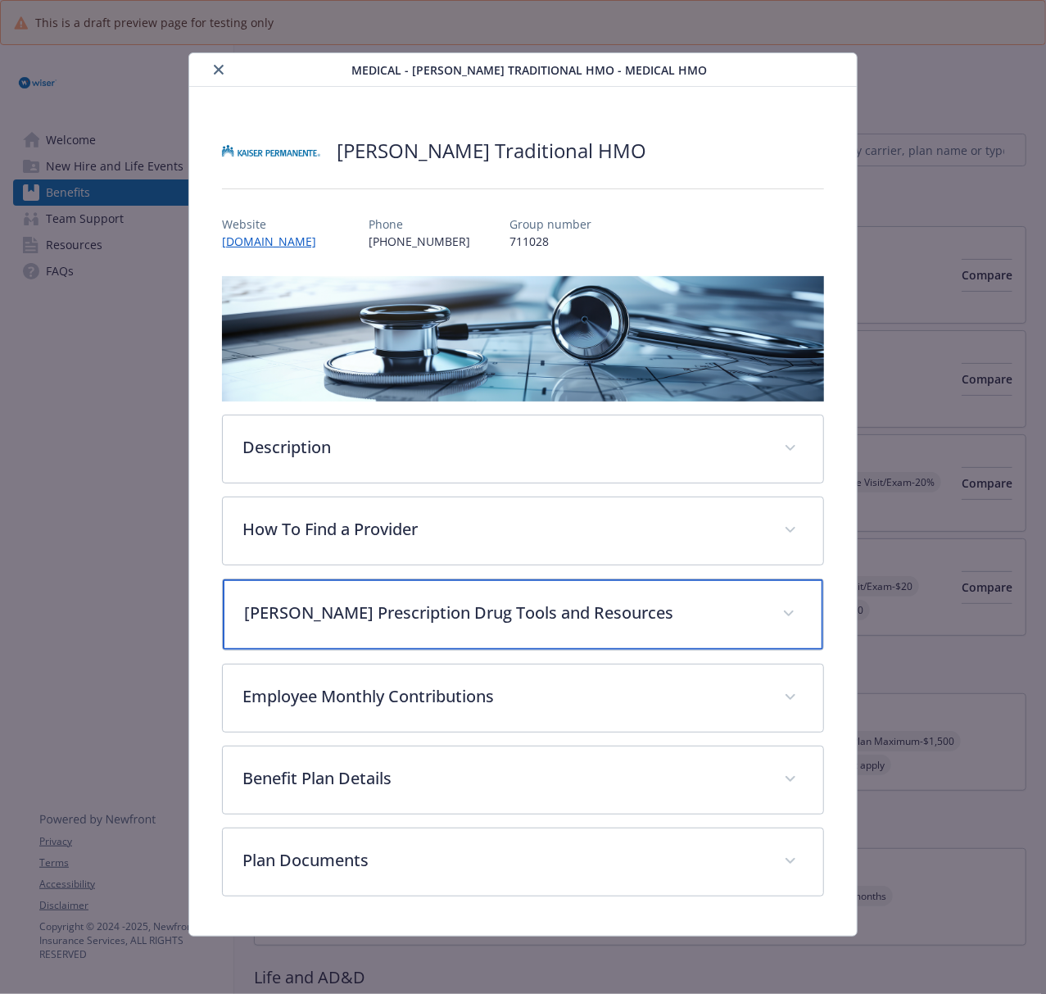
scroll to position [0, 0]
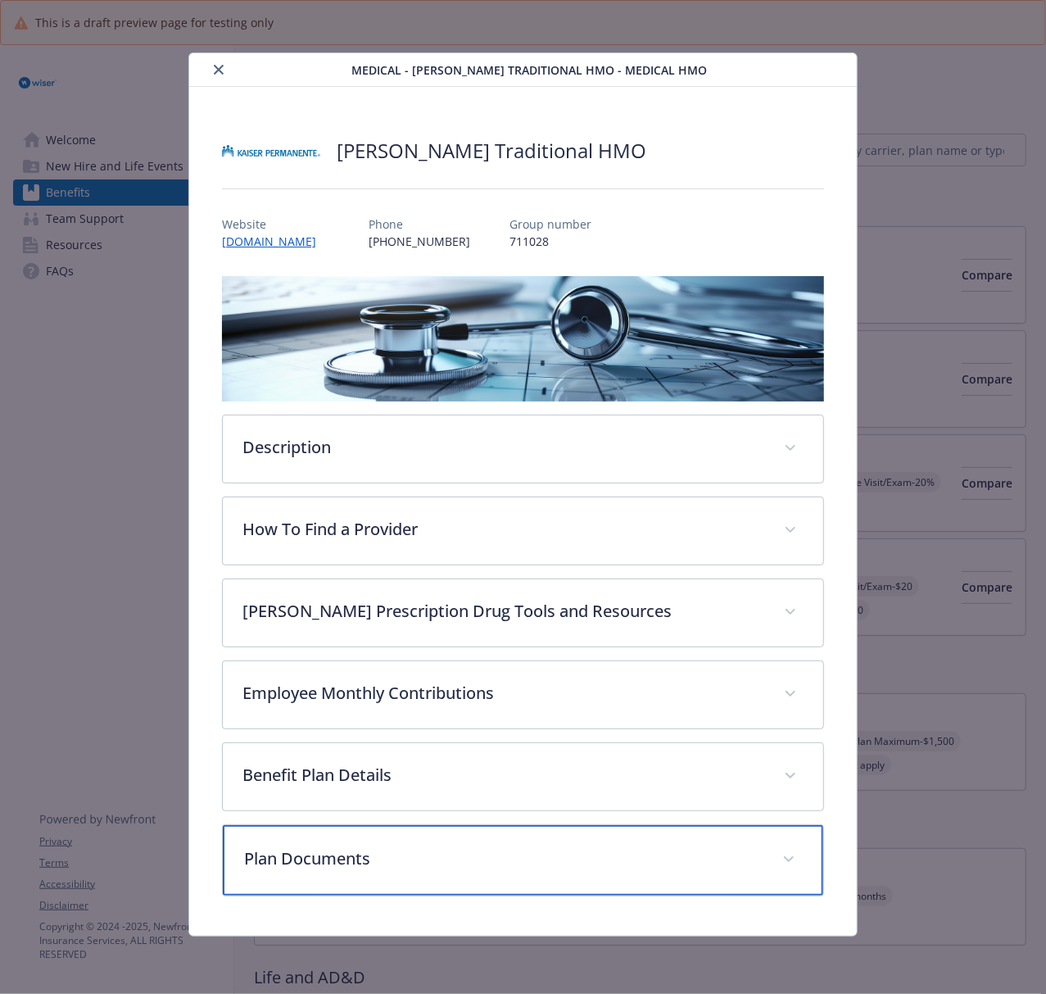
click at [527, 745] on p "Plan Documents" at bounding box center [503, 858] width 518 height 25
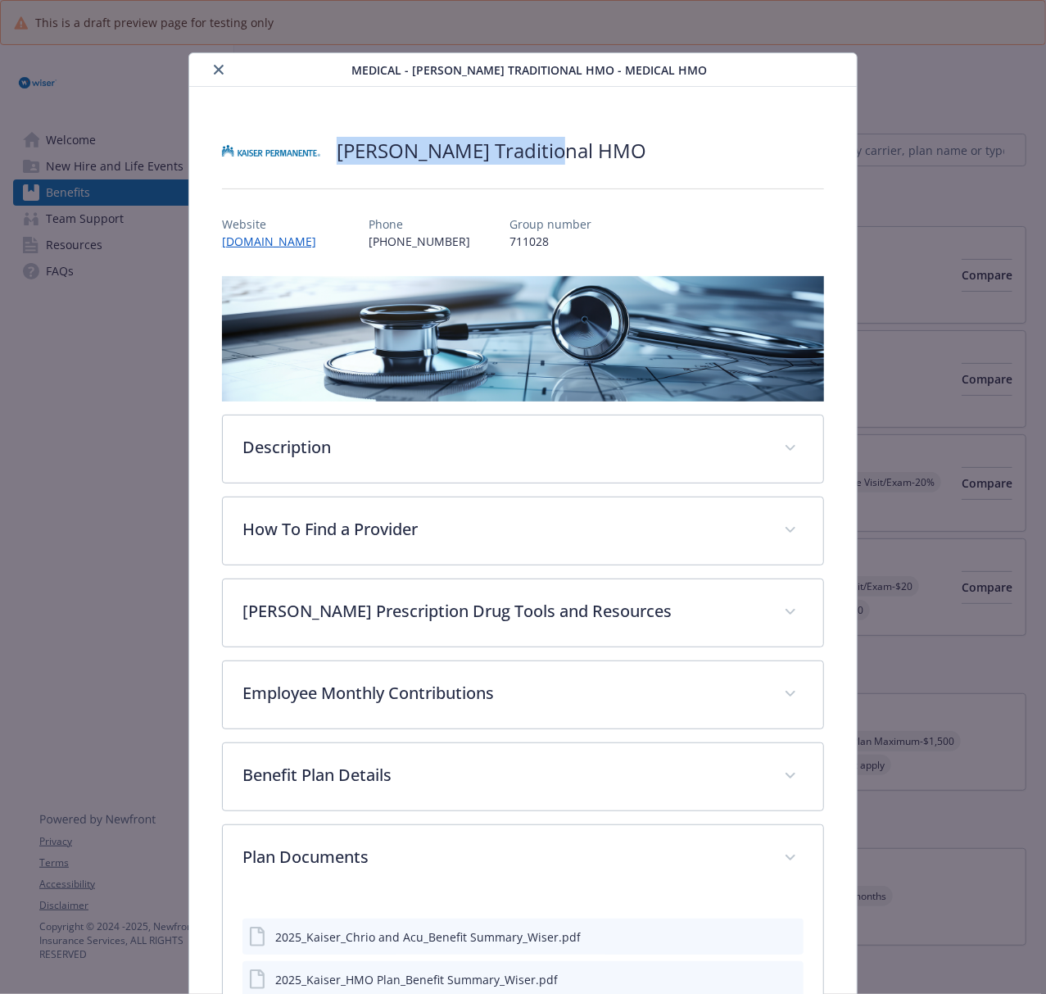
drag, startPoint x: 591, startPoint y: 162, endPoint x: 335, endPoint y: 158, distance: 255.6
click at [335, 158] on div "[PERSON_NAME] Traditional HMO" at bounding box center [523, 150] width 602 height 49
copy h2 "[PERSON_NAME] Traditional HMO"
click at [214, 66] on icon "close" at bounding box center [219, 70] width 10 height 10
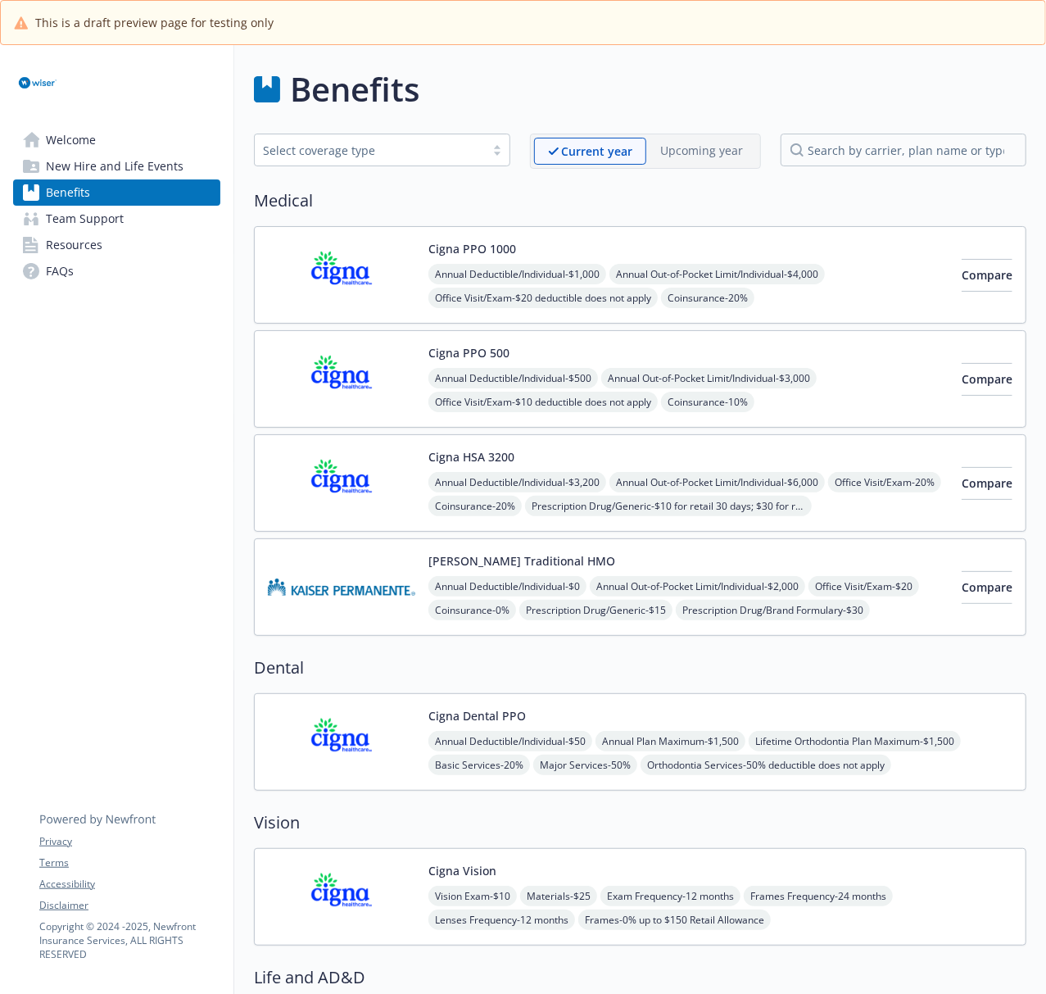
click at [351, 736] on img at bounding box center [341, 742] width 147 height 70
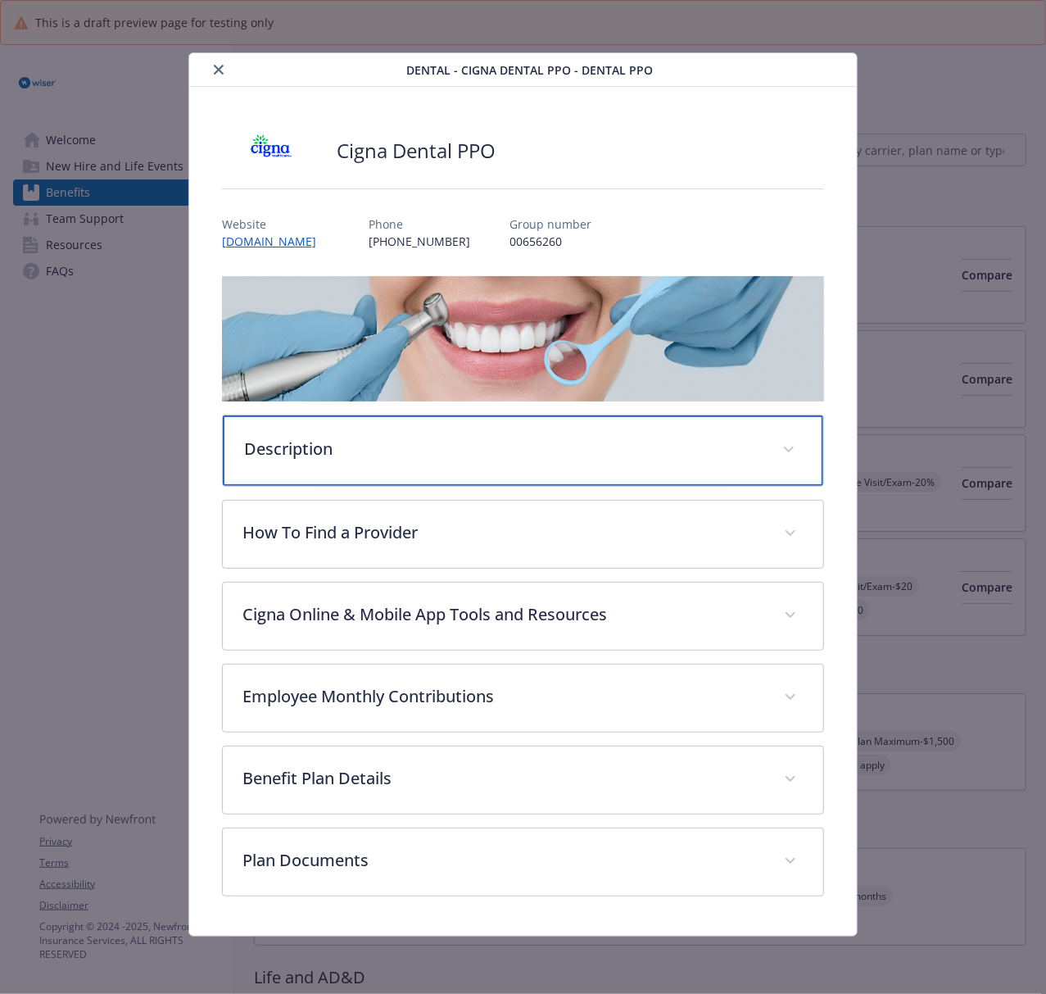
click at [513, 439] on p "Description" at bounding box center [503, 449] width 518 height 25
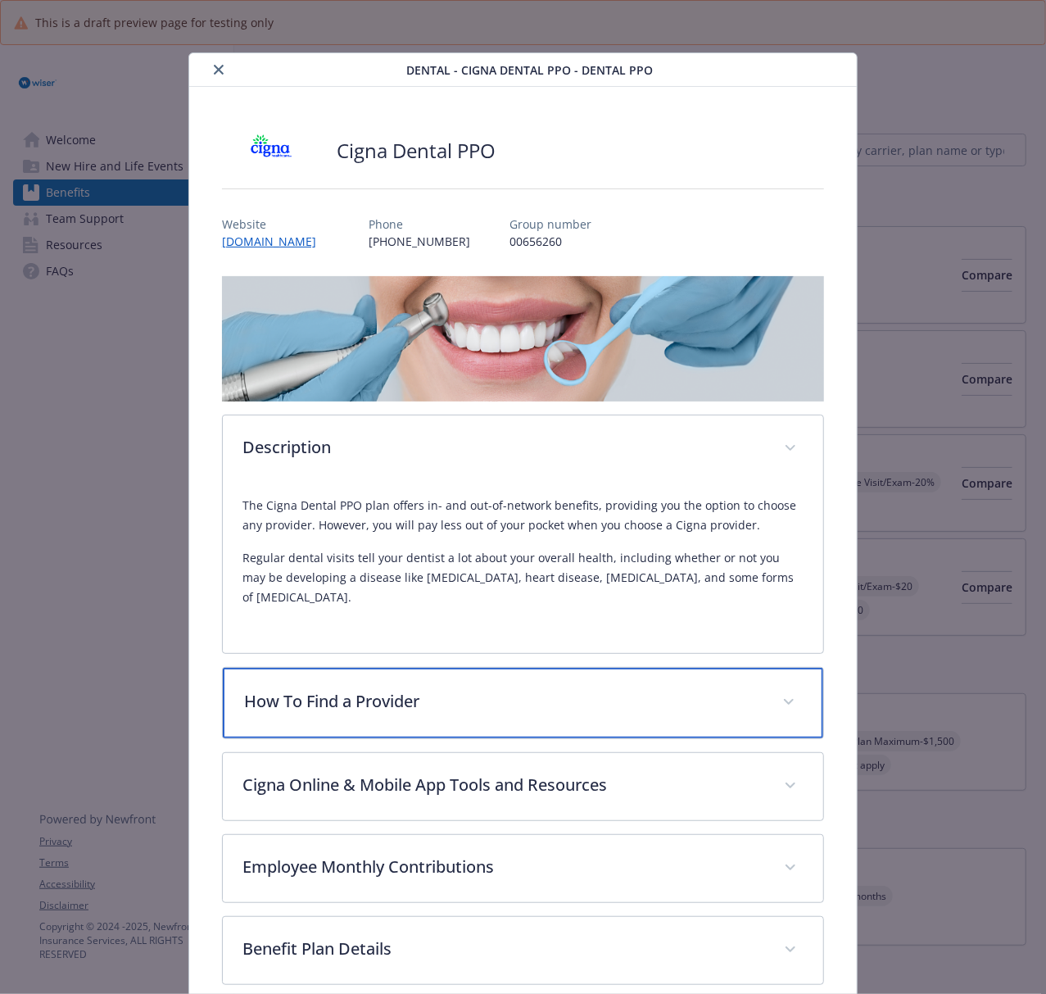
click at [561, 689] on p "How To Find a Provider" at bounding box center [503, 701] width 518 height 25
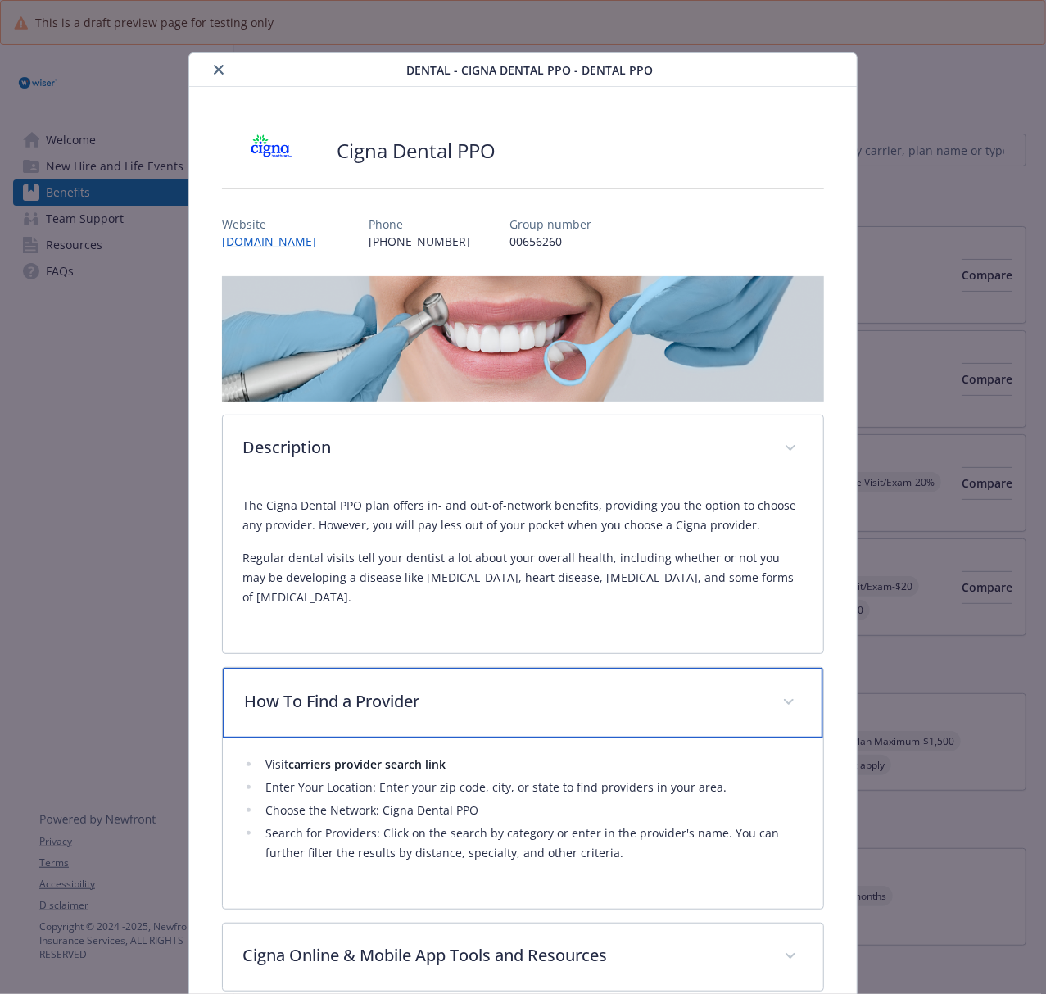
click at [489, 691] on p "How To Find a Provider" at bounding box center [503, 701] width 518 height 25
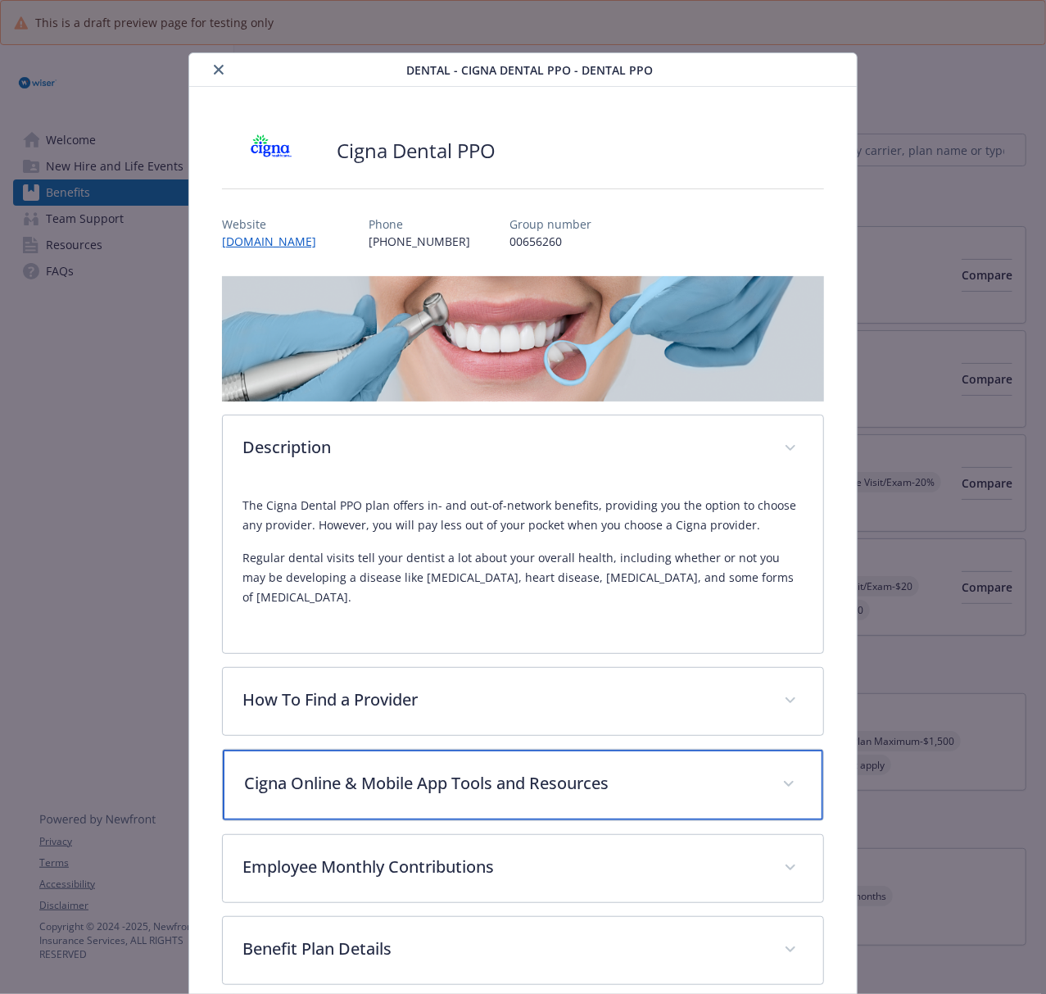
drag, startPoint x: 501, startPoint y: 749, endPoint x: 597, endPoint y: 742, distance: 96.1
click at [501, 745] on div "Cigna Online & Mobile App Tools and Resources" at bounding box center [523, 784] width 600 height 70
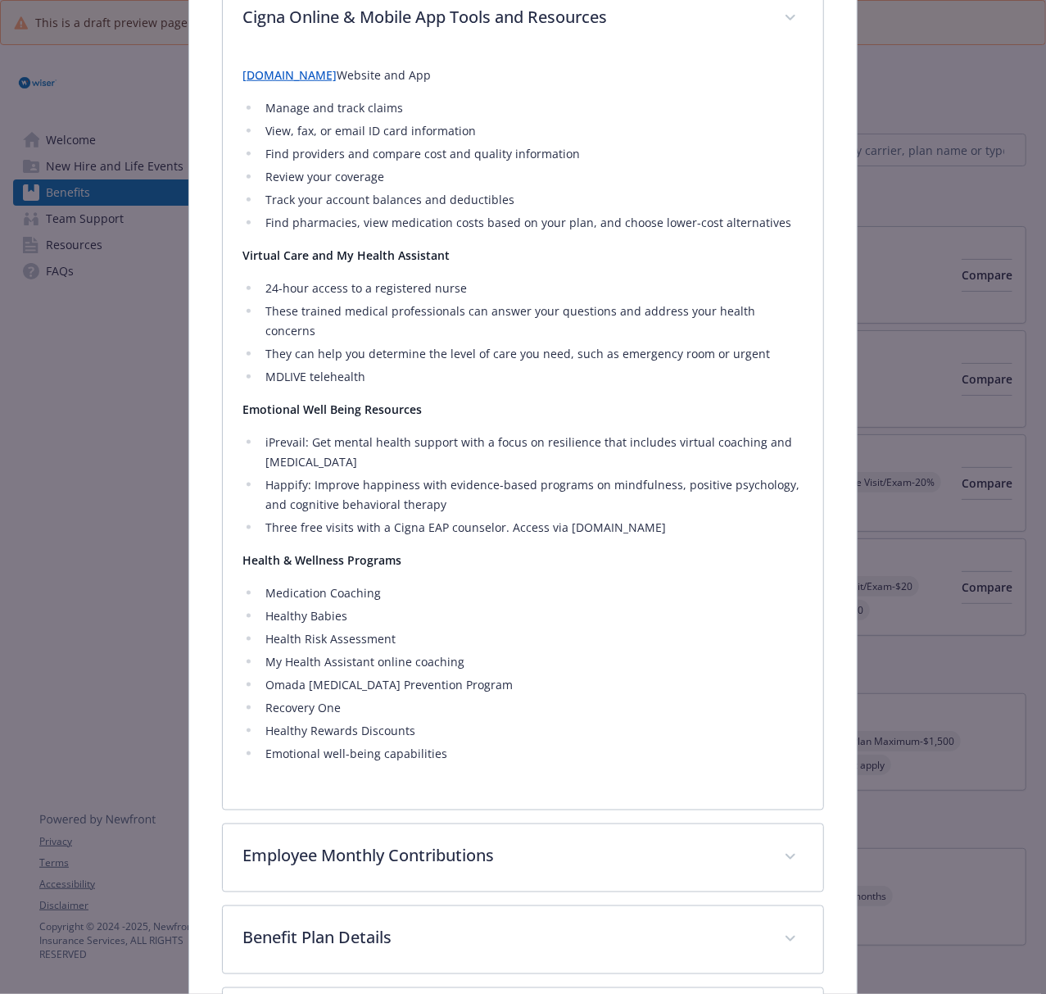
scroll to position [873, 0]
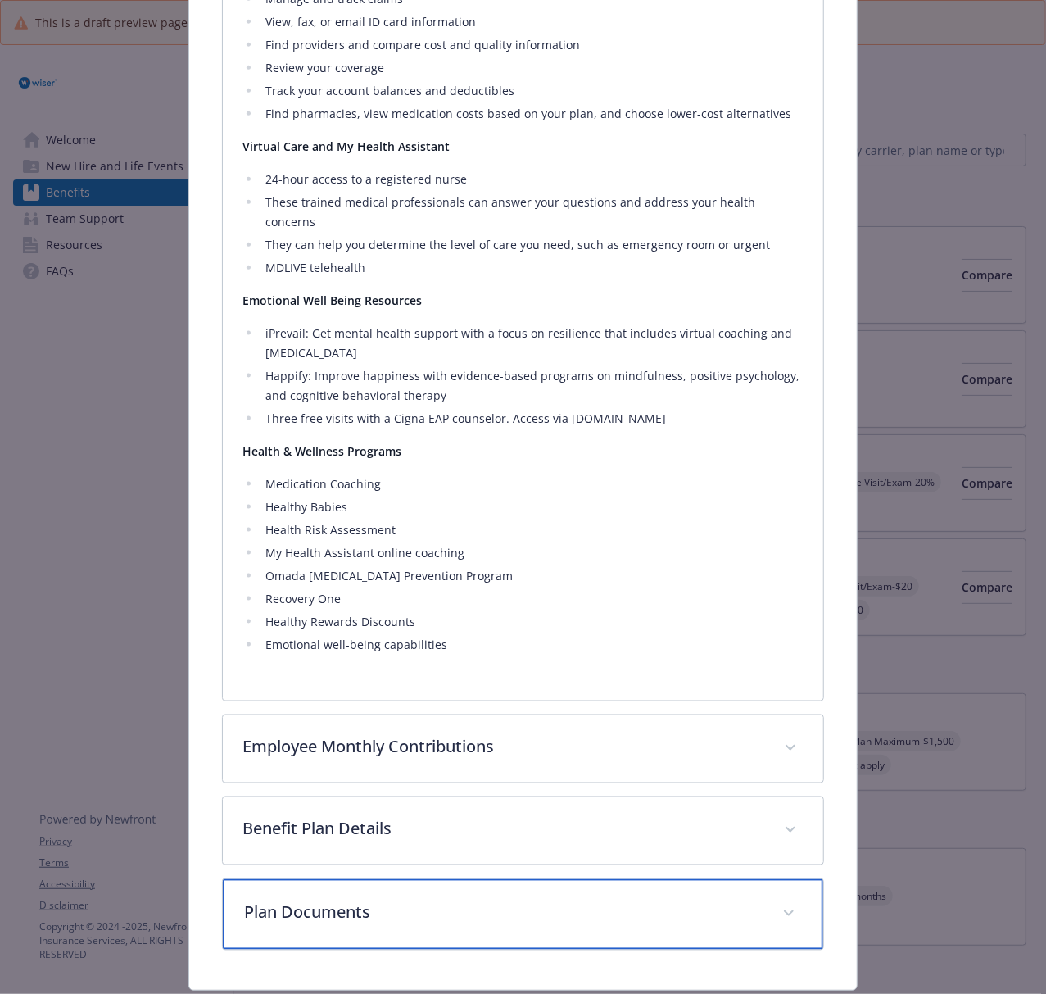
click at [361, 745] on p "Plan Documents" at bounding box center [503, 912] width 518 height 25
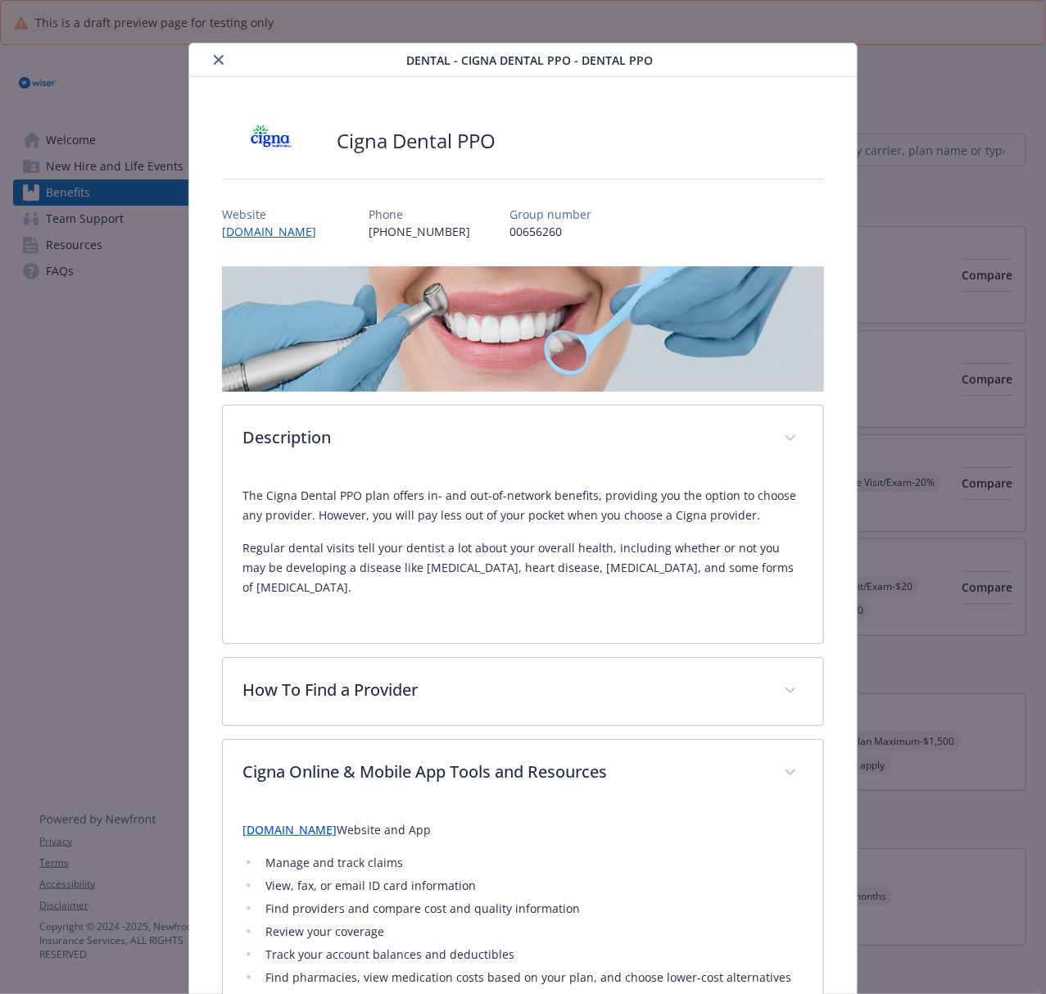
scroll to position [0, 0]
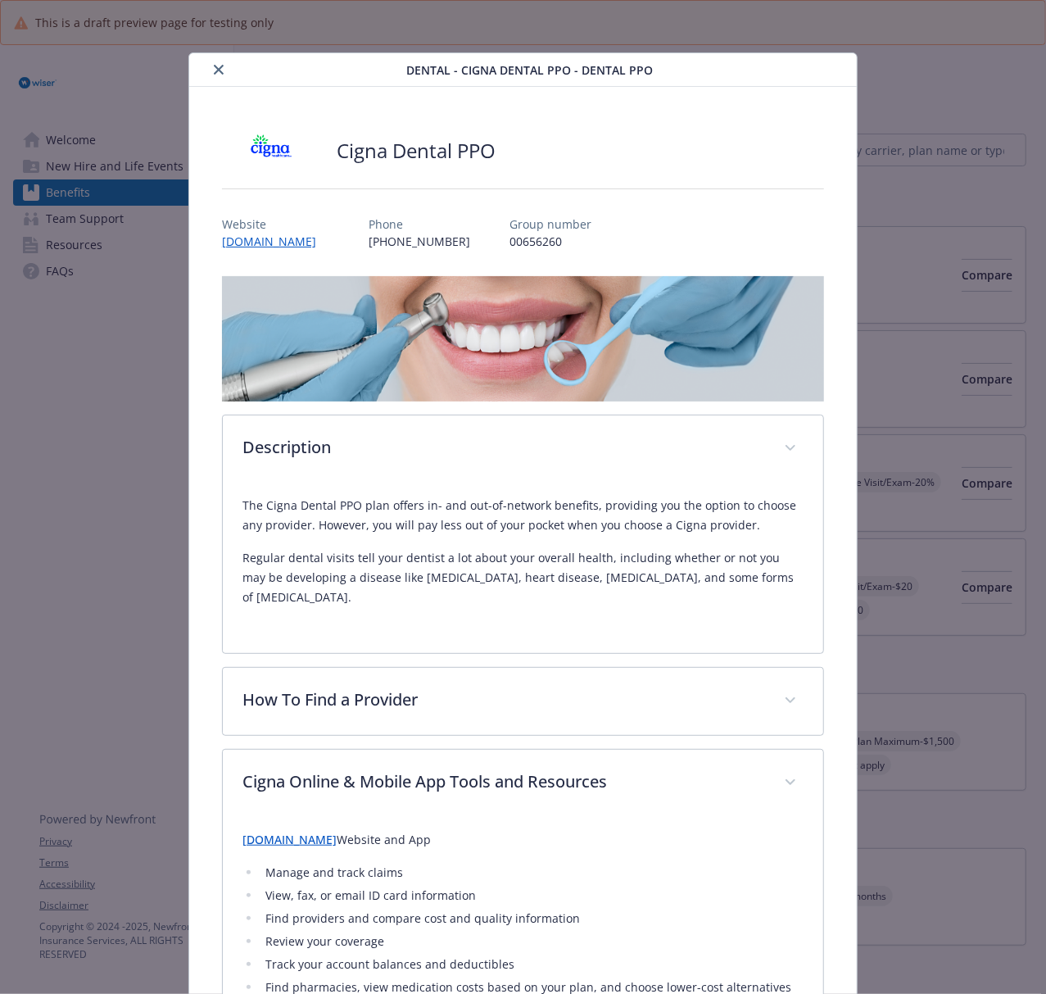
click at [209, 64] on button "close" at bounding box center [219, 70] width 20 height 20
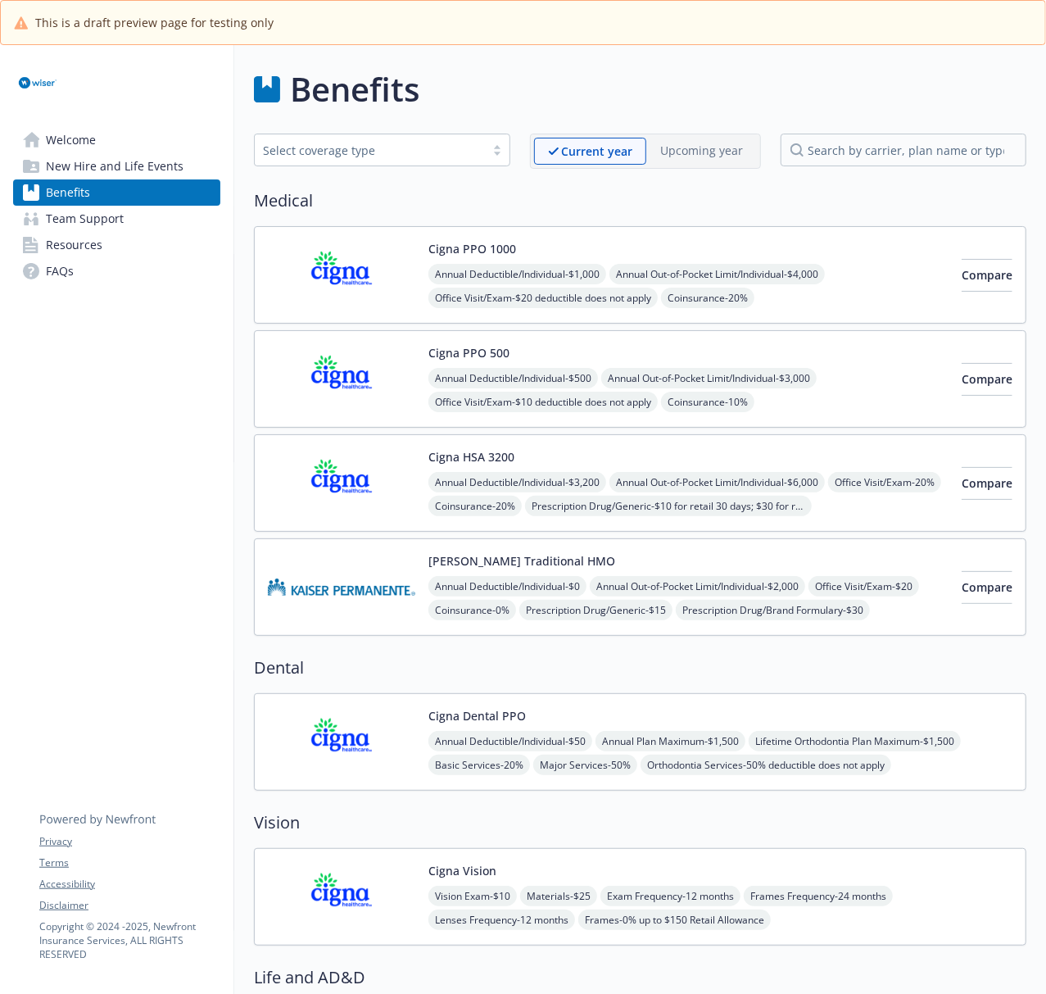
click at [339, 744] on img at bounding box center [341, 742] width 147 height 70
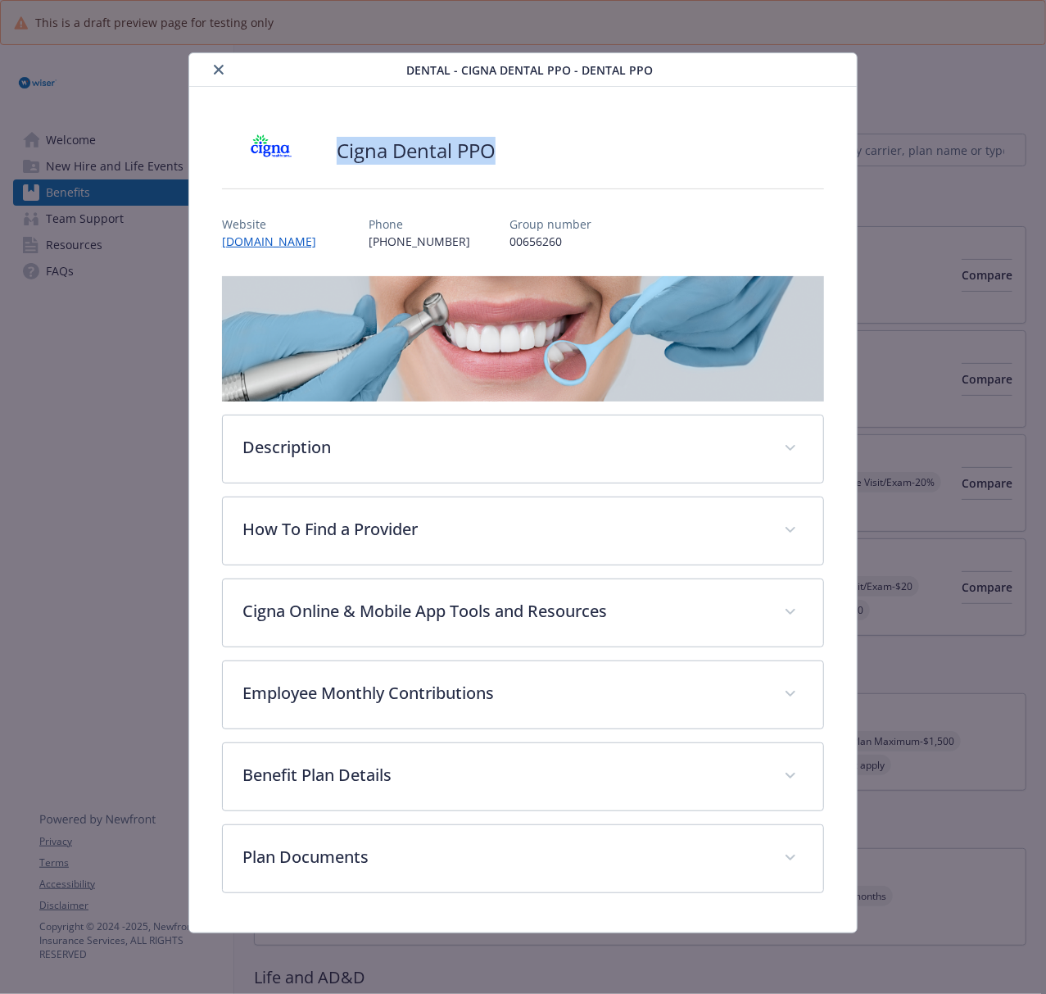
drag, startPoint x: 523, startPoint y: 161, endPoint x: 341, endPoint y: 158, distance: 181.9
click at [341, 158] on div "Cigna Dental PPO" at bounding box center [523, 150] width 602 height 49
copy h2 "Cigna Dental PPO"
click at [217, 75] on button "close" at bounding box center [219, 70] width 20 height 20
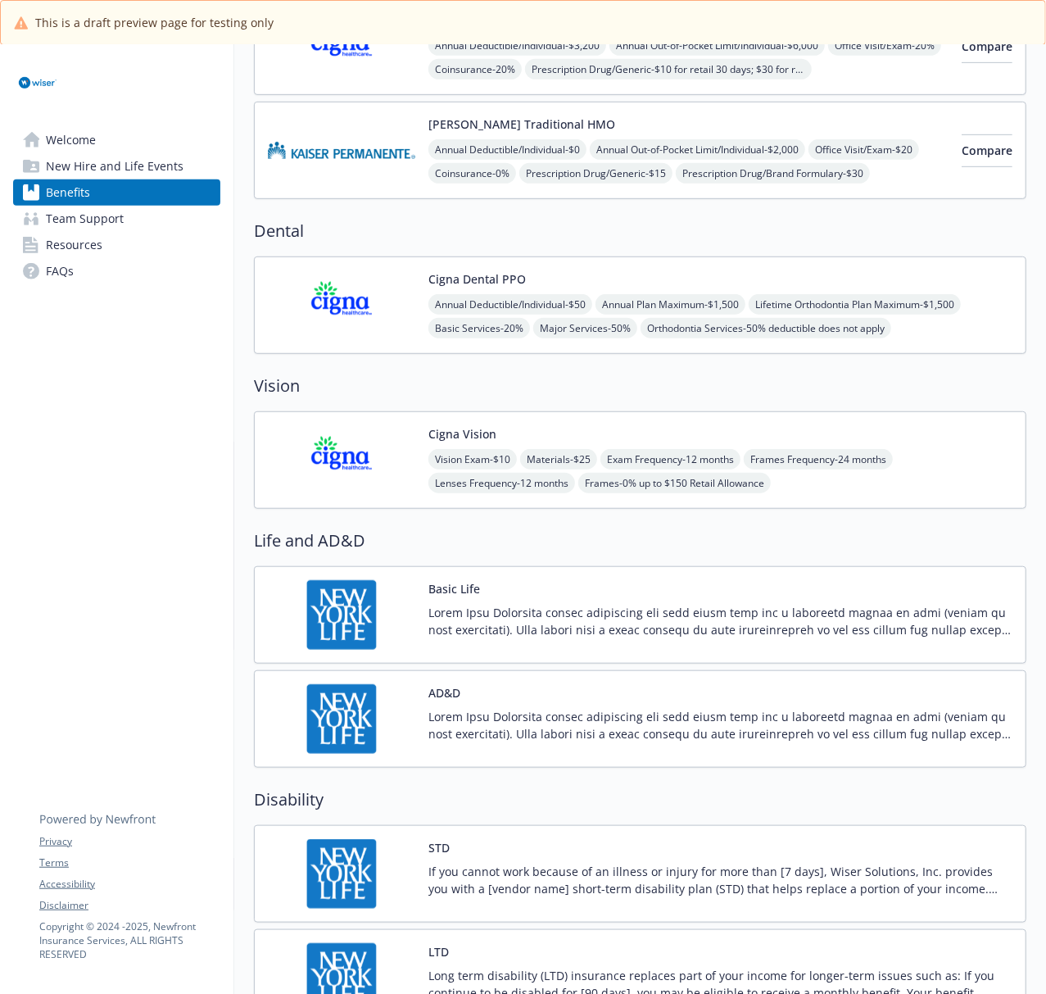
click at [339, 455] on img at bounding box center [341, 460] width 147 height 70
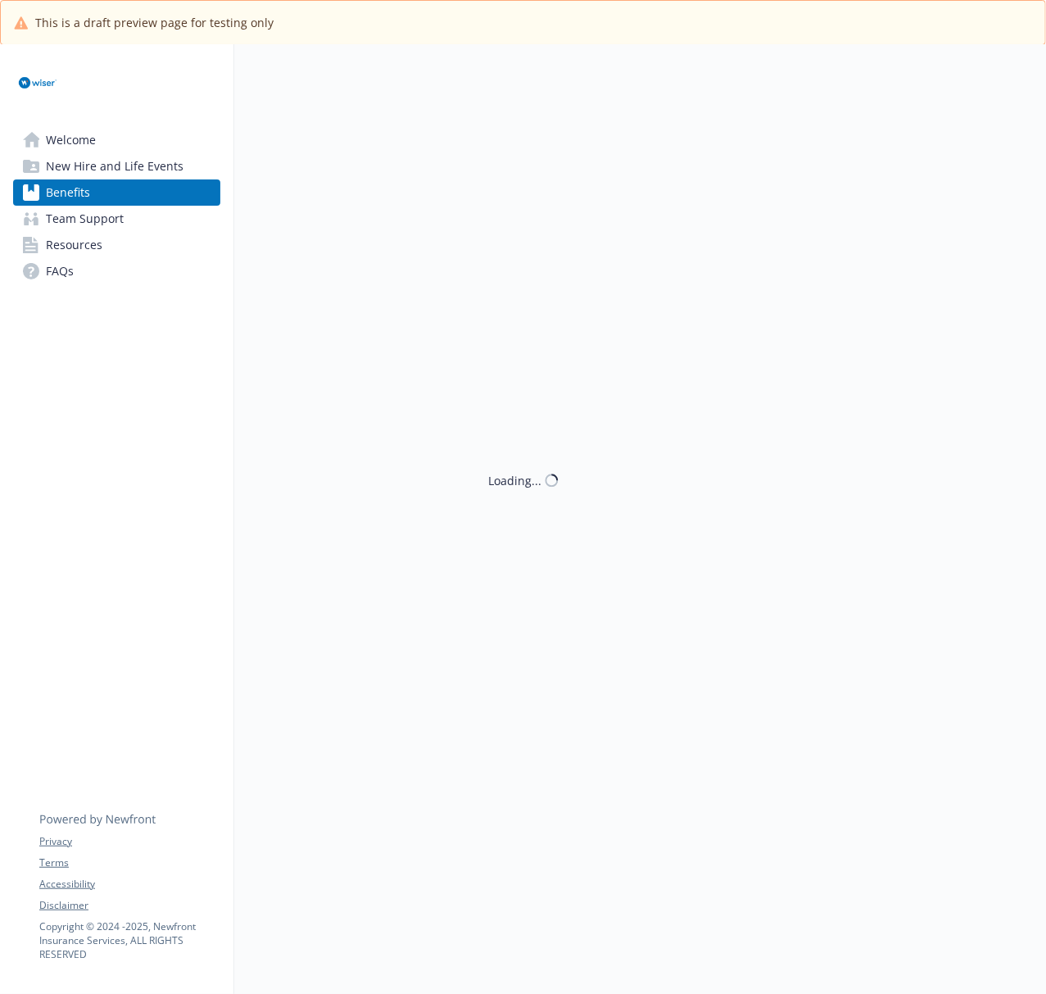
scroll to position [437, 0]
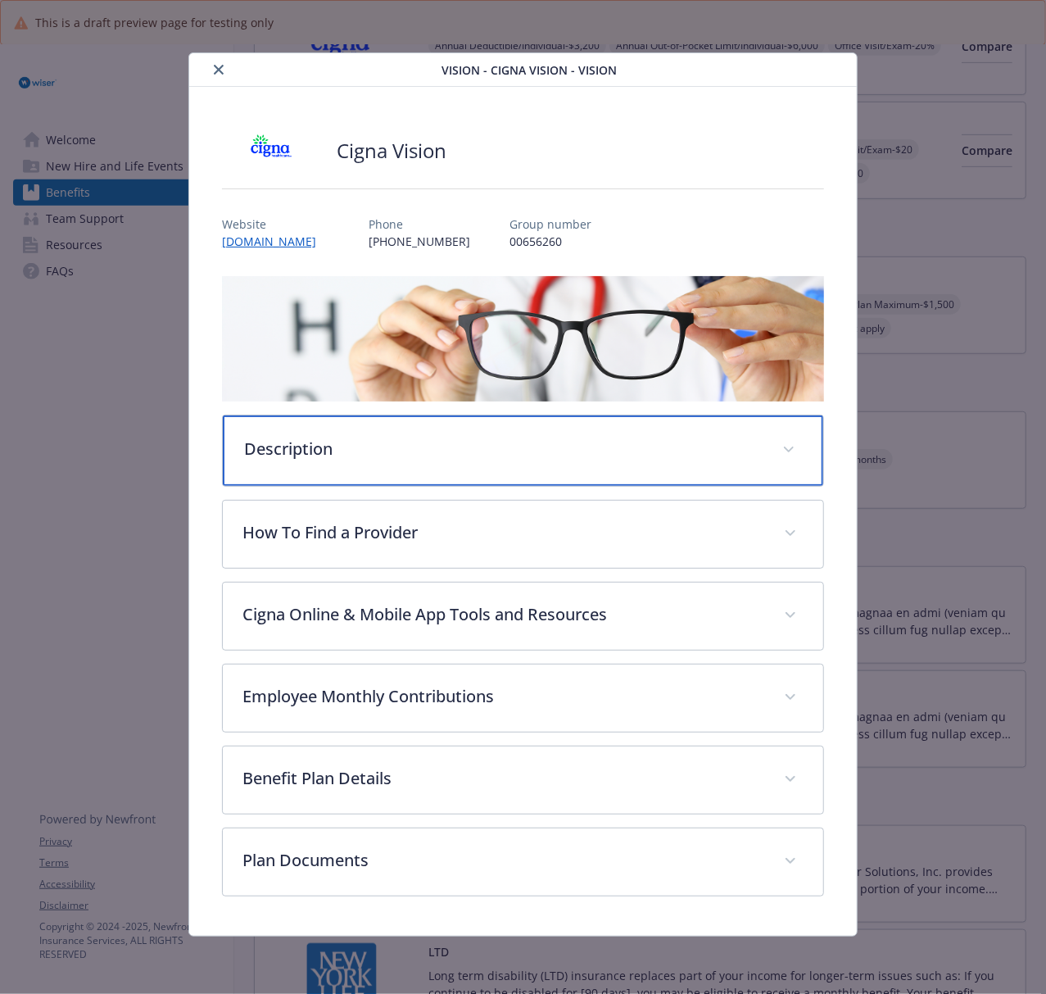
drag, startPoint x: 472, startPoint y: 441, endPoint x: 488, endPoint y: 441, distance: 16.4
click at [472, 441] on p "Description" at bounding box center [503, 449] width 518 height 25
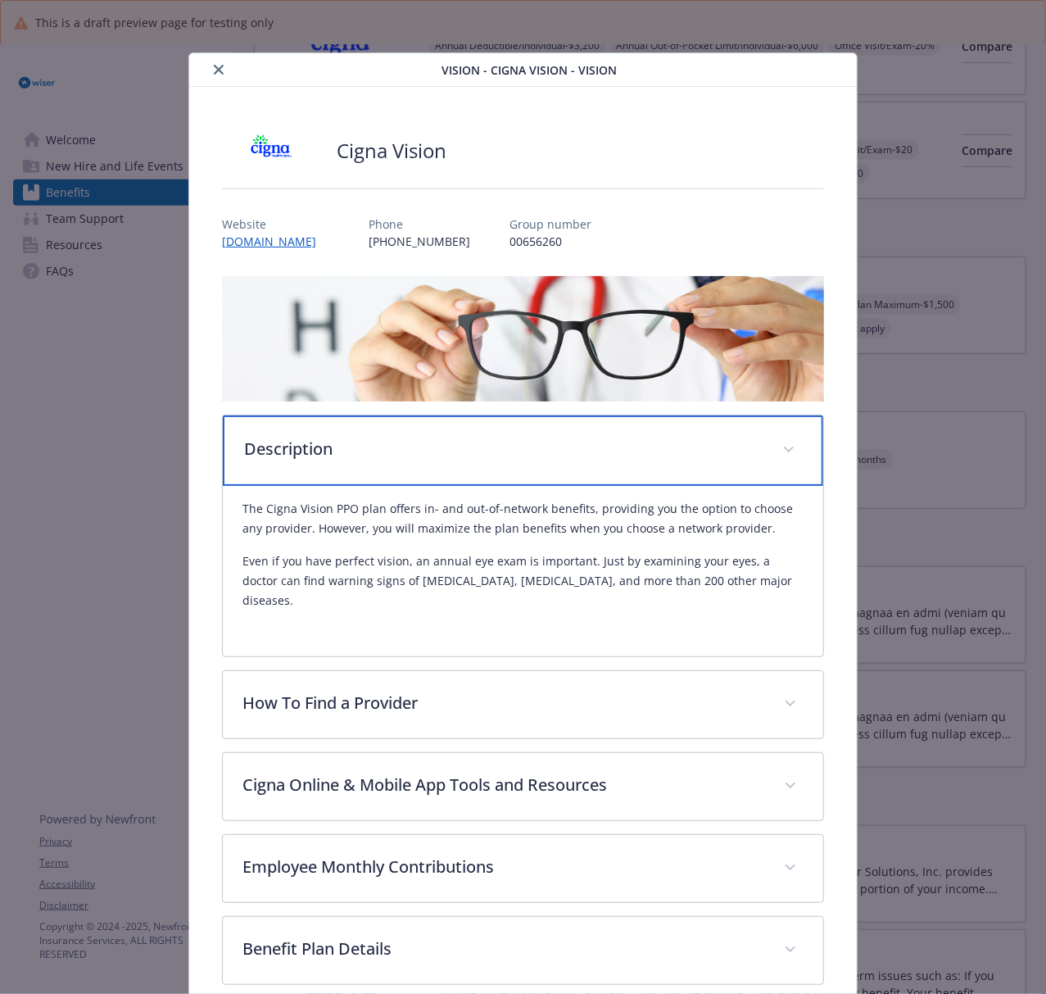
drag, startPoint x: 465, startPoint y: 429, endPoint x: 446, endPoint y: 496, distance: 69.0
click at [465, 429] on div "Description" at bounding box center [523, 450] width 600 height 70
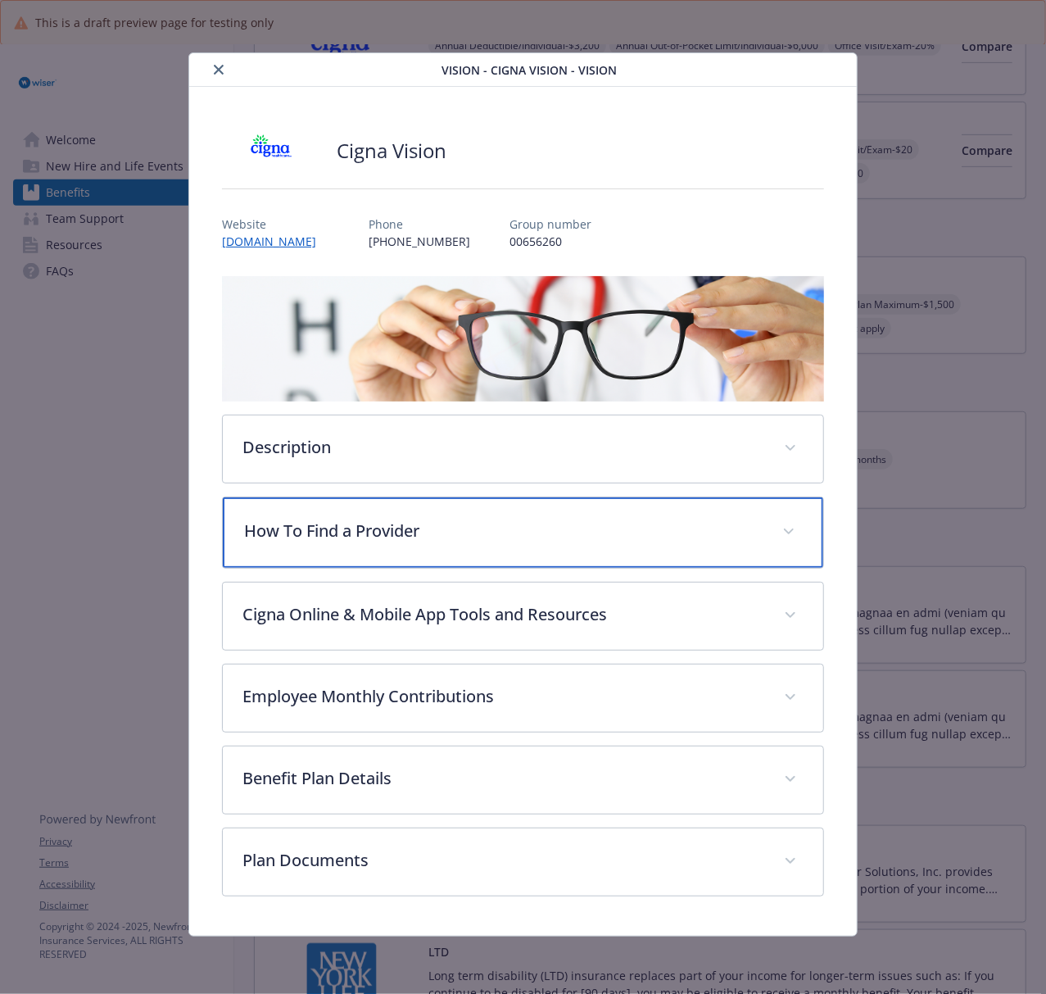
drag, startPoint x: 444, startPoint y: 539, endPoint x: 974, endPoint y: 529, distance: 530.0
click at [464, 543] on p "How To Find a Provider" at bounding box center [503, 530] width 518 height 25
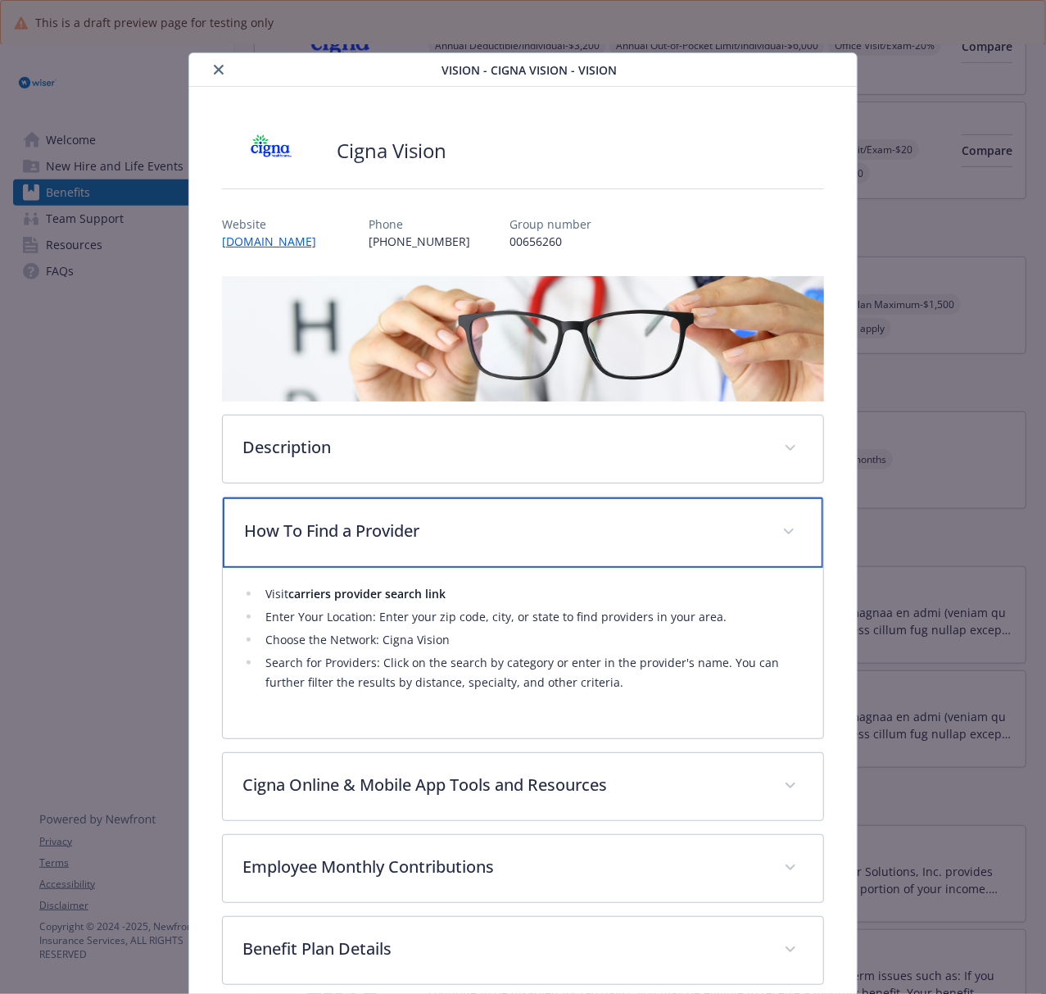
click at [584, 549] on div "How To Find a Provider" at bounding box center [523, 532] width 600 height 70
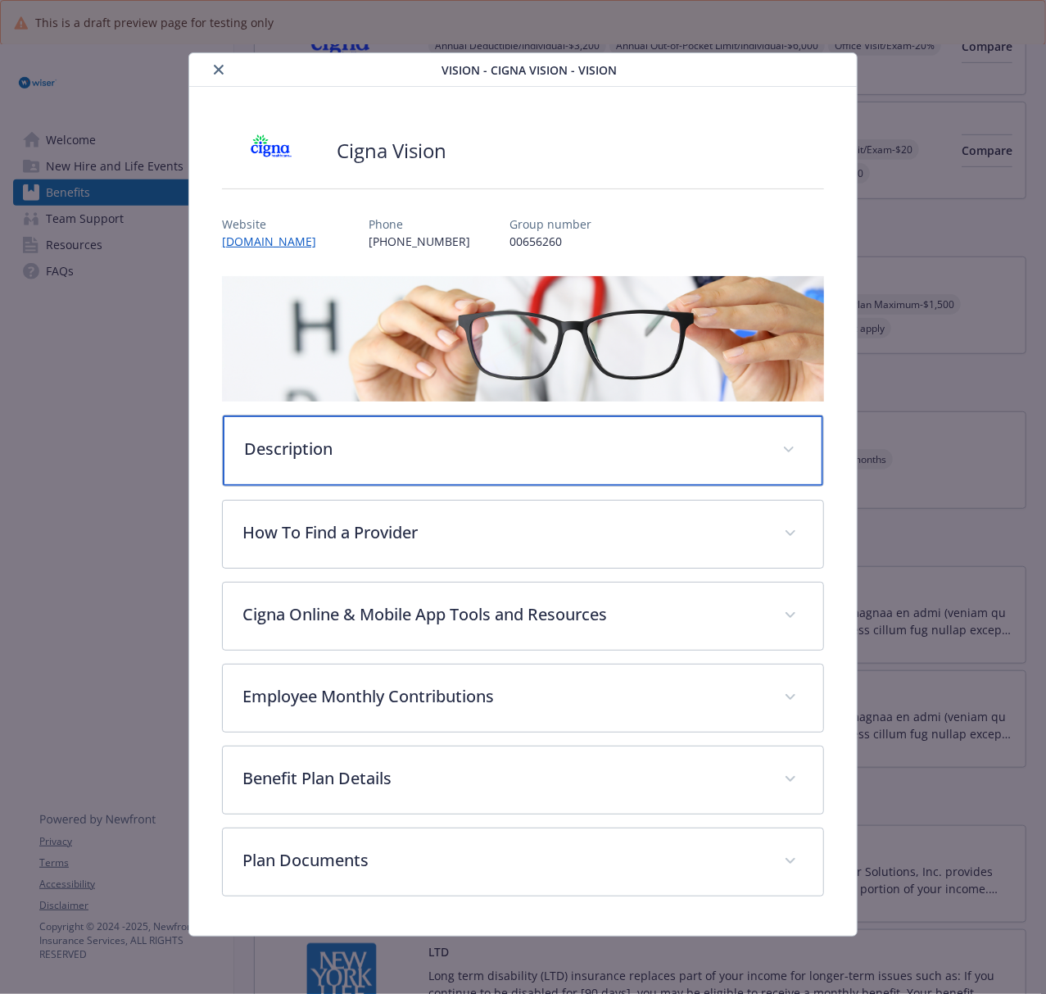
click at [460, 452] on p "Description" at bounding box center [503, 449] width 518 height 25
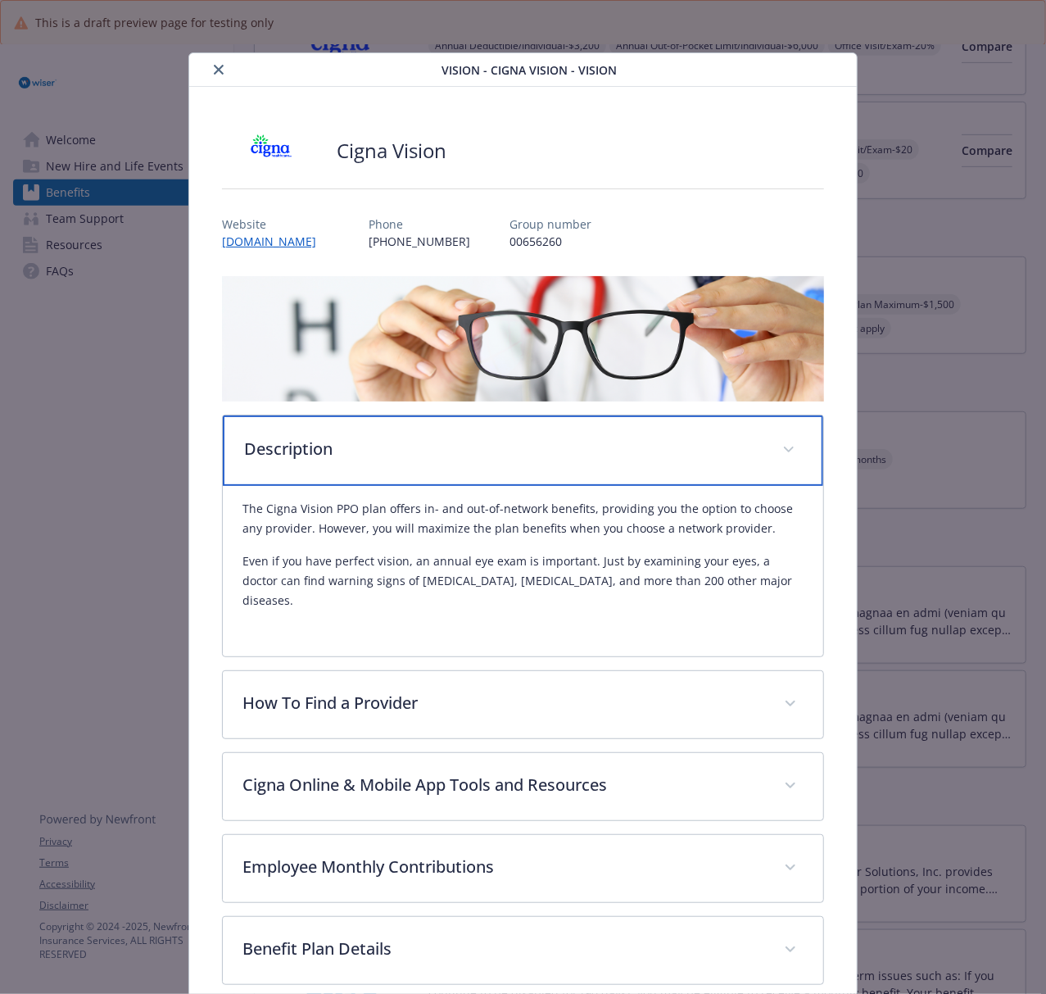
click at [460, 452] on p "Description" at bounding box center [503, 449] width 518 height 25
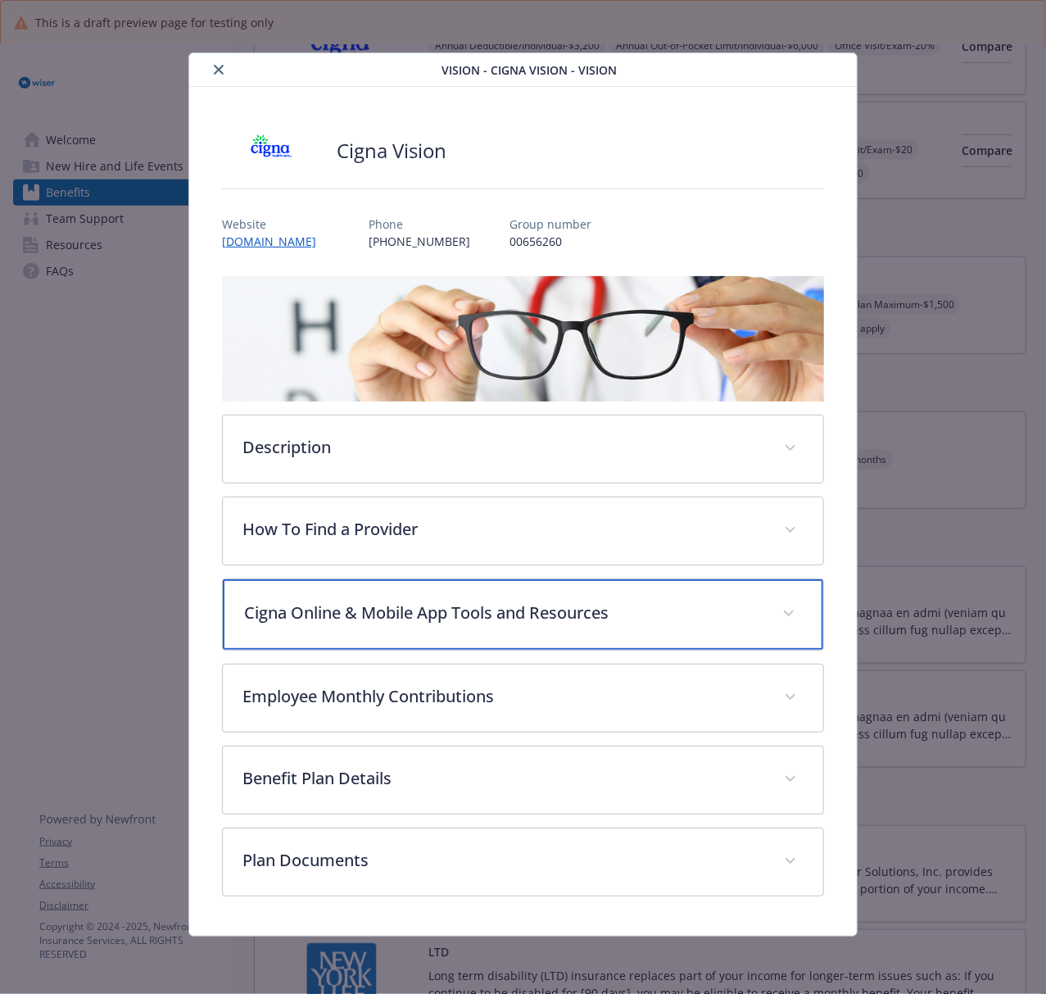
click at [460, 627] on div "Cigna Online & Mobile App Tools and Resources" at bounding box center [523, 614] width 600 height 70
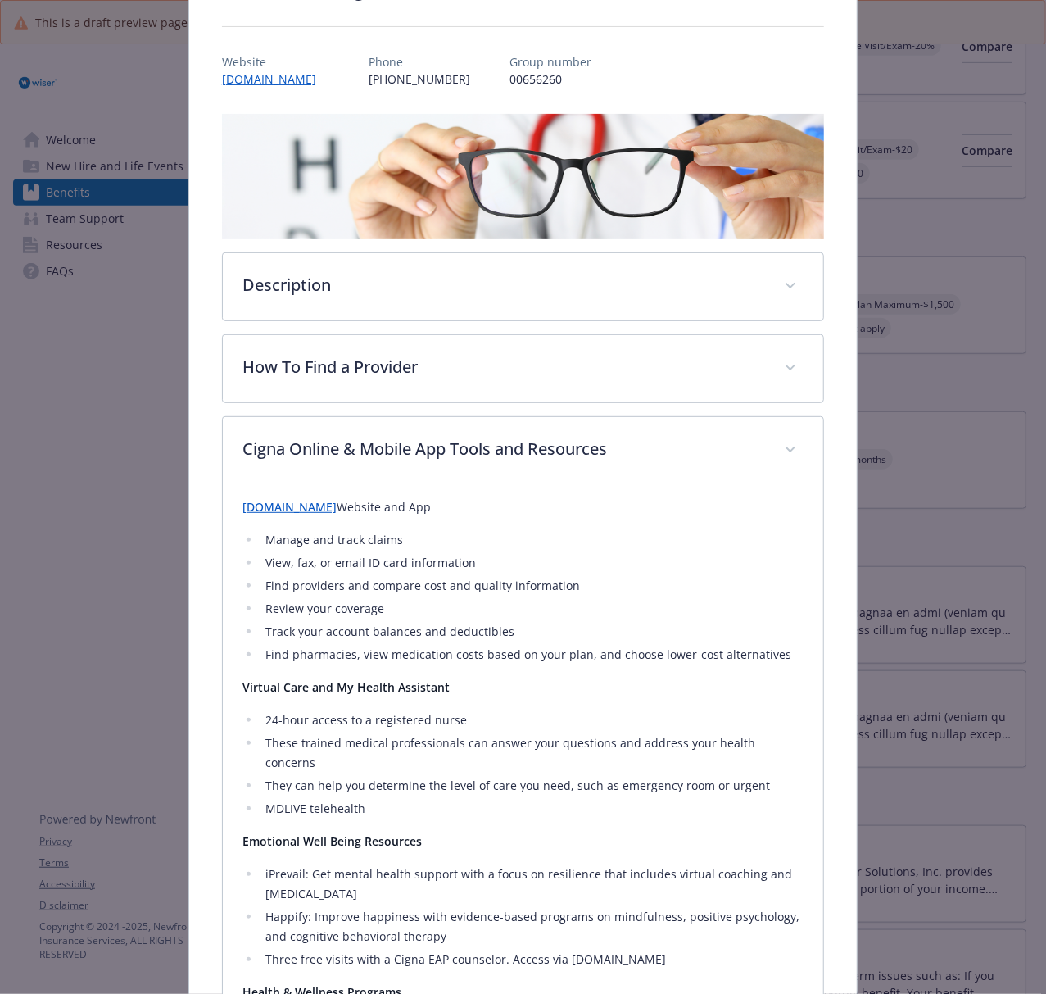
scroll to position [0, 0]
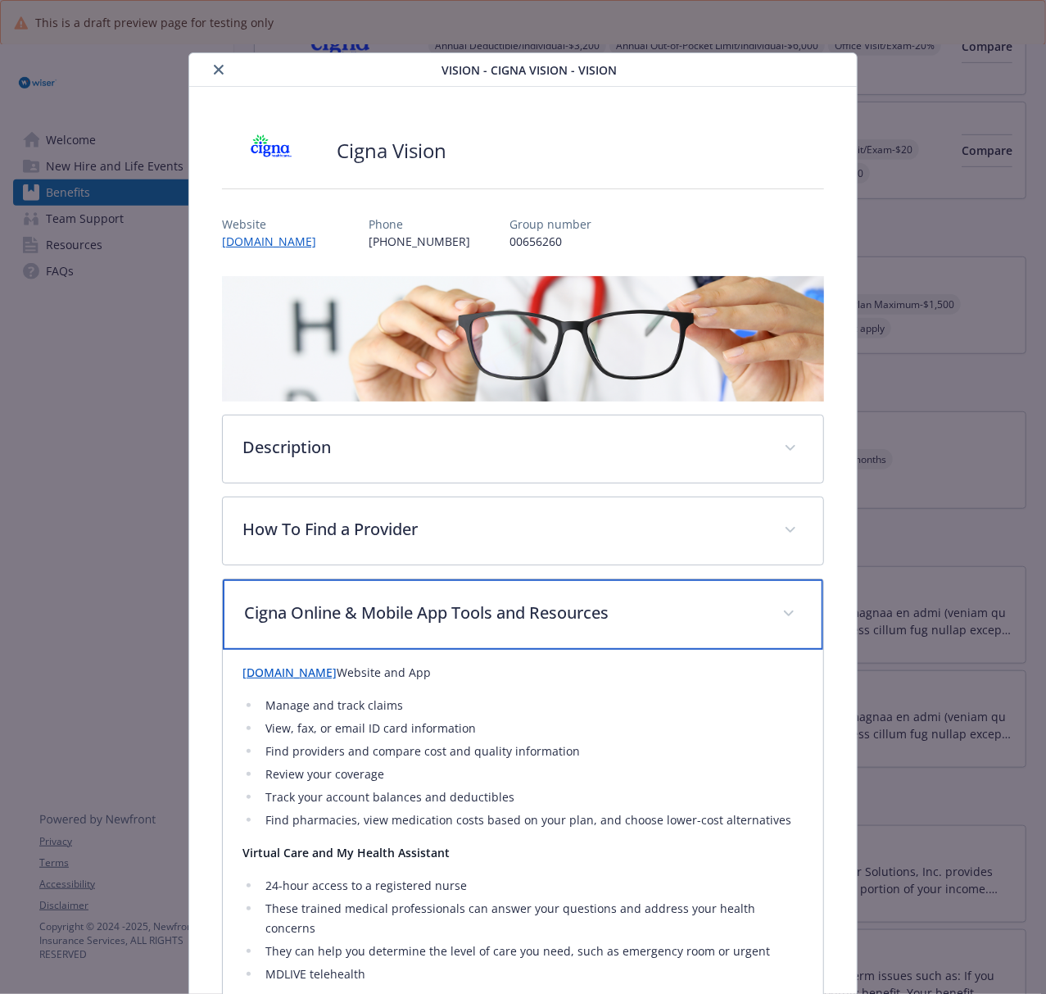
click at [396, 611] on p "Cigna Online & Mobile App Tools and Resources" at bounding box center [503, 612] width 518 height 25
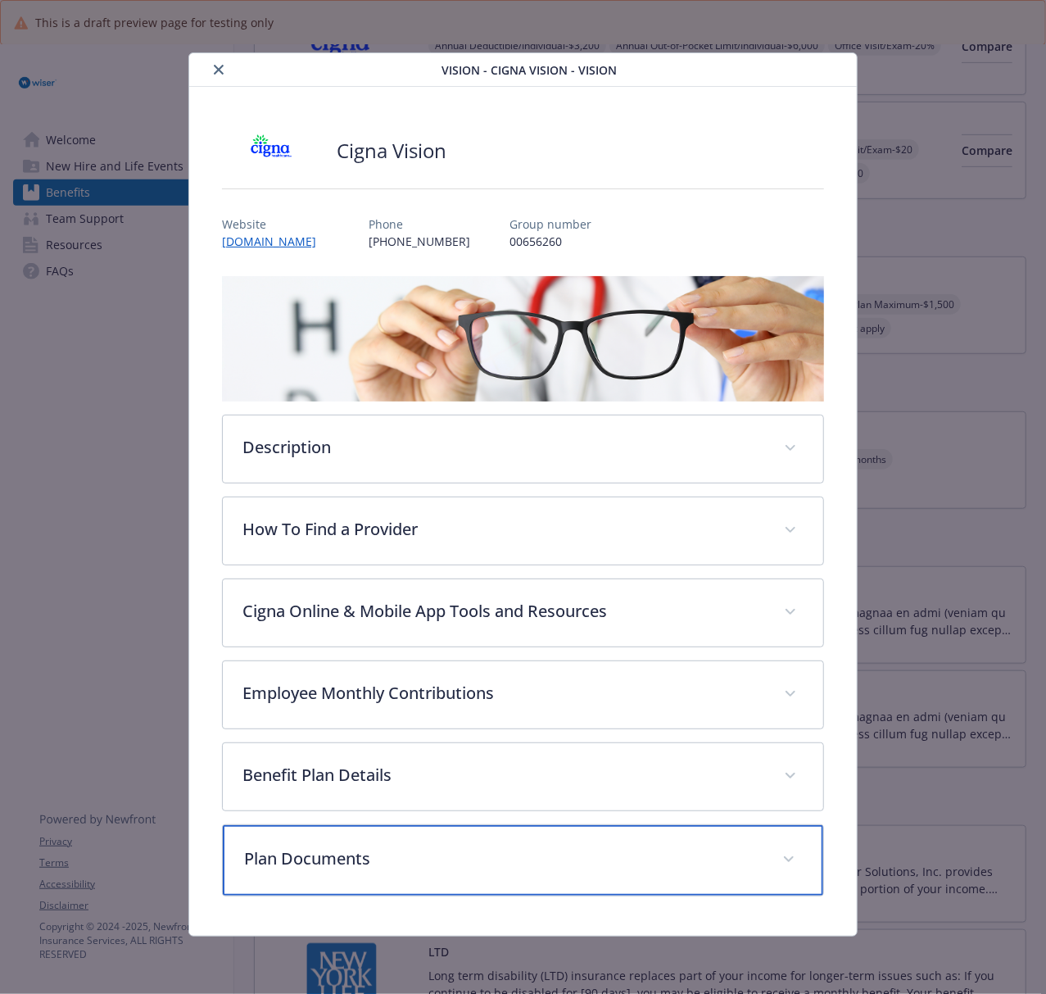
click at [381, 745] on div "Plan Documents" at bounding box center [523, 860] width 600 height 70
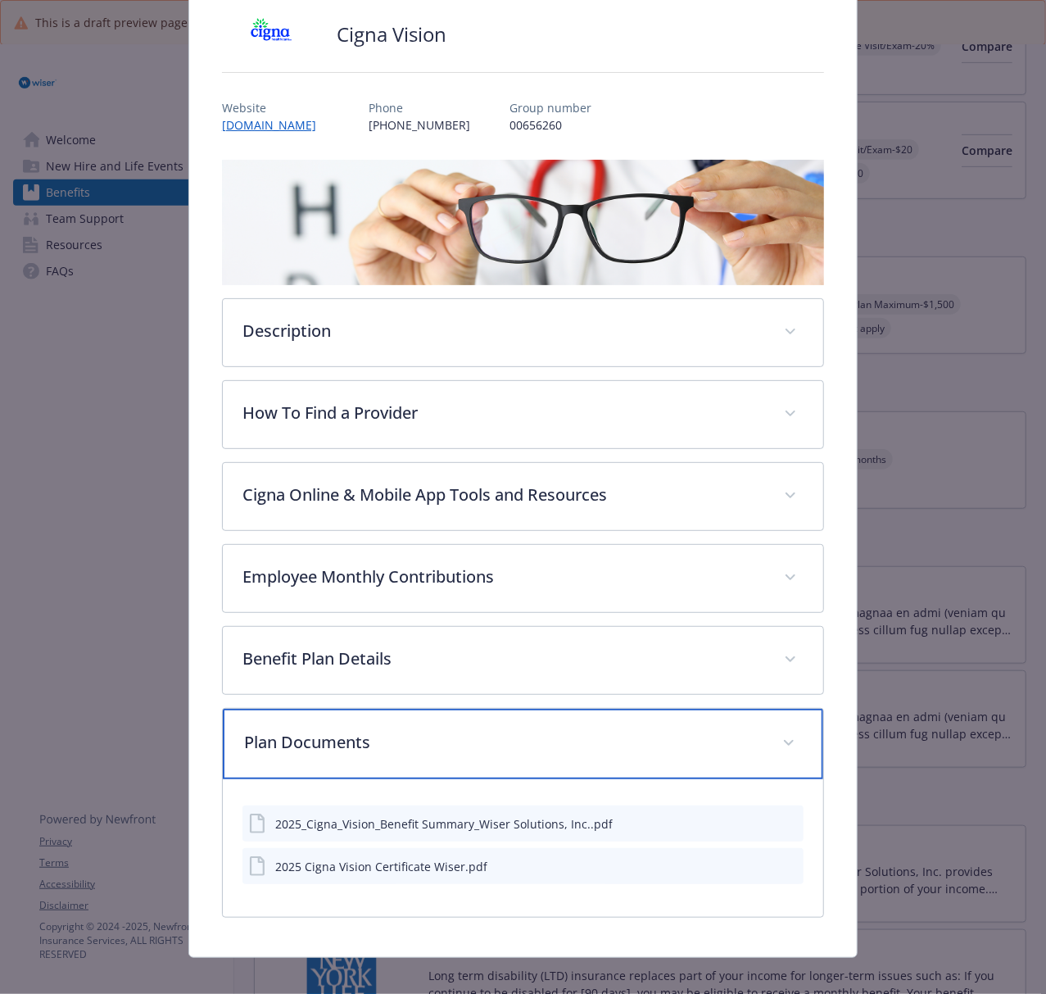
scroll to position [133, 0]
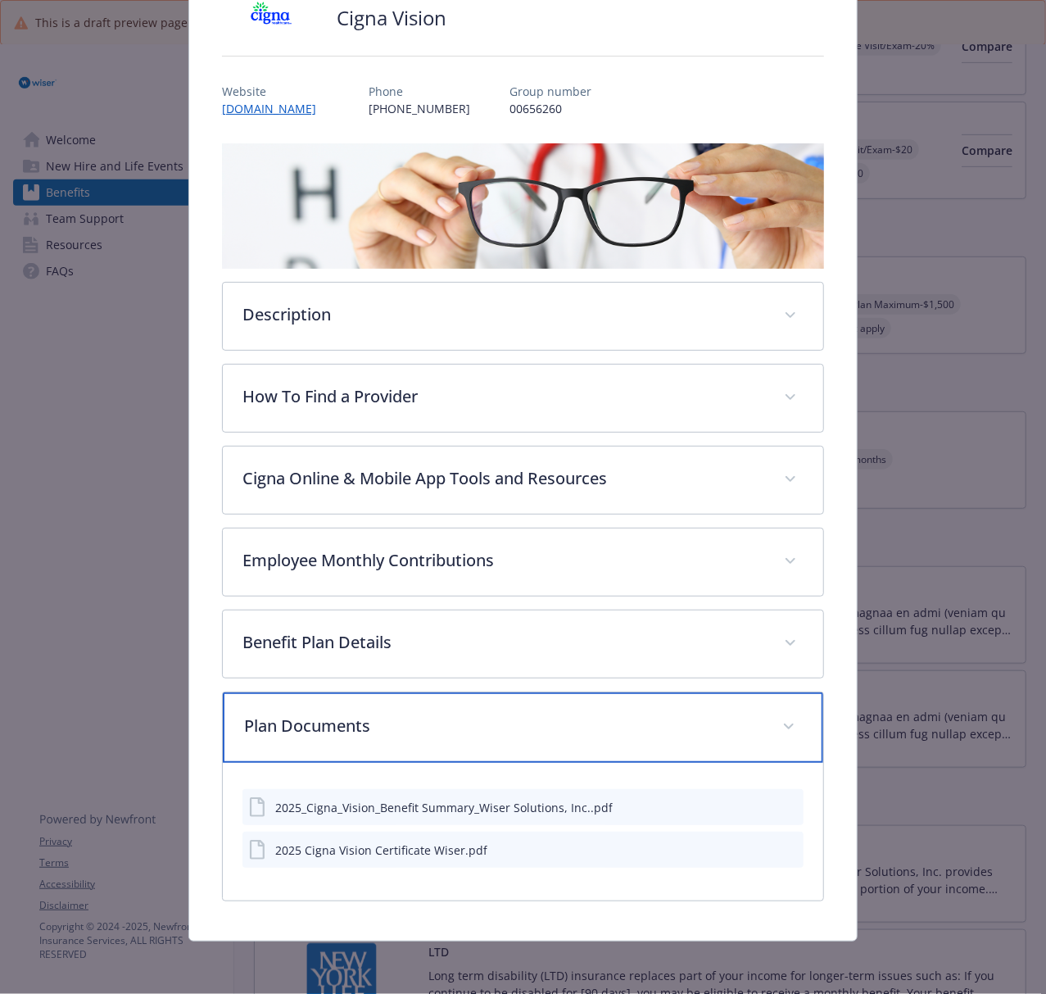
click at [473, 736] on p "Plan Documents" at bounding box center [503, 725] width 518 height 25
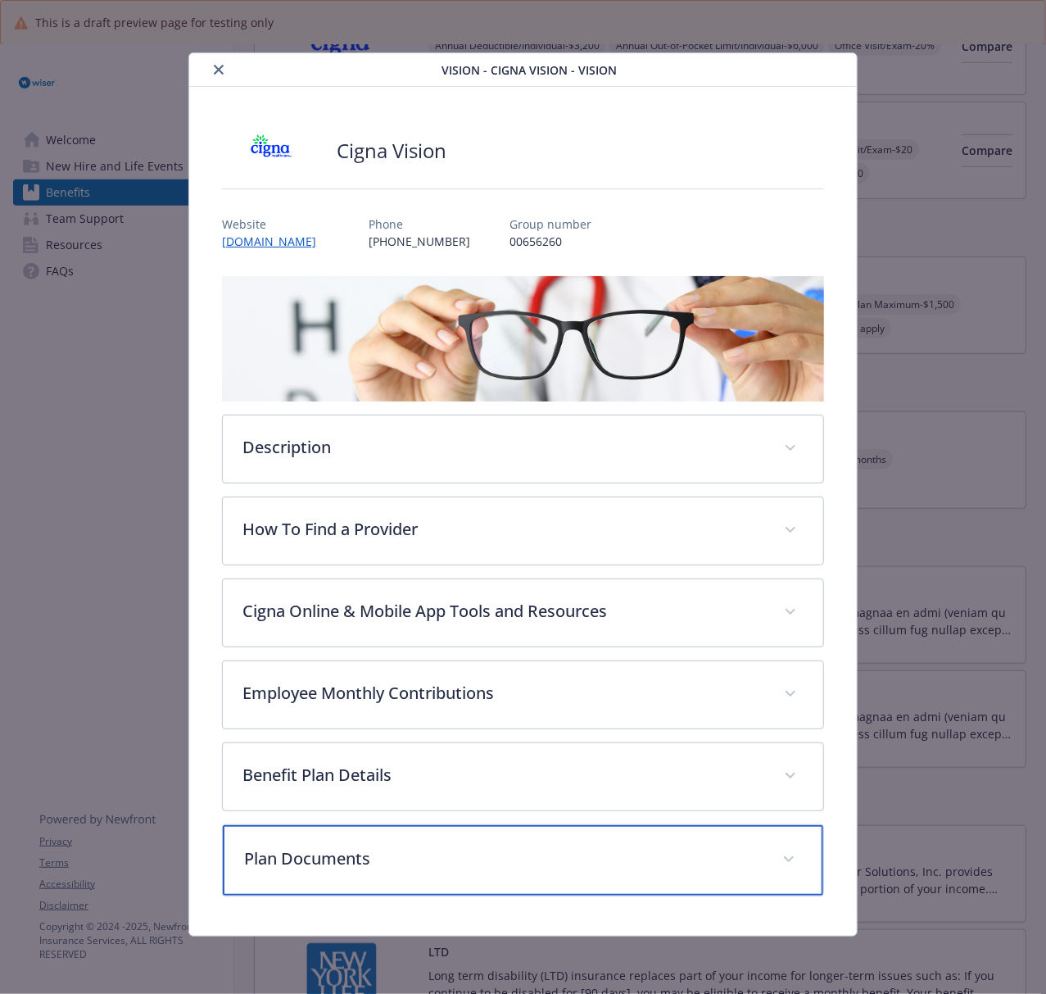
scroll to position [0, 0]
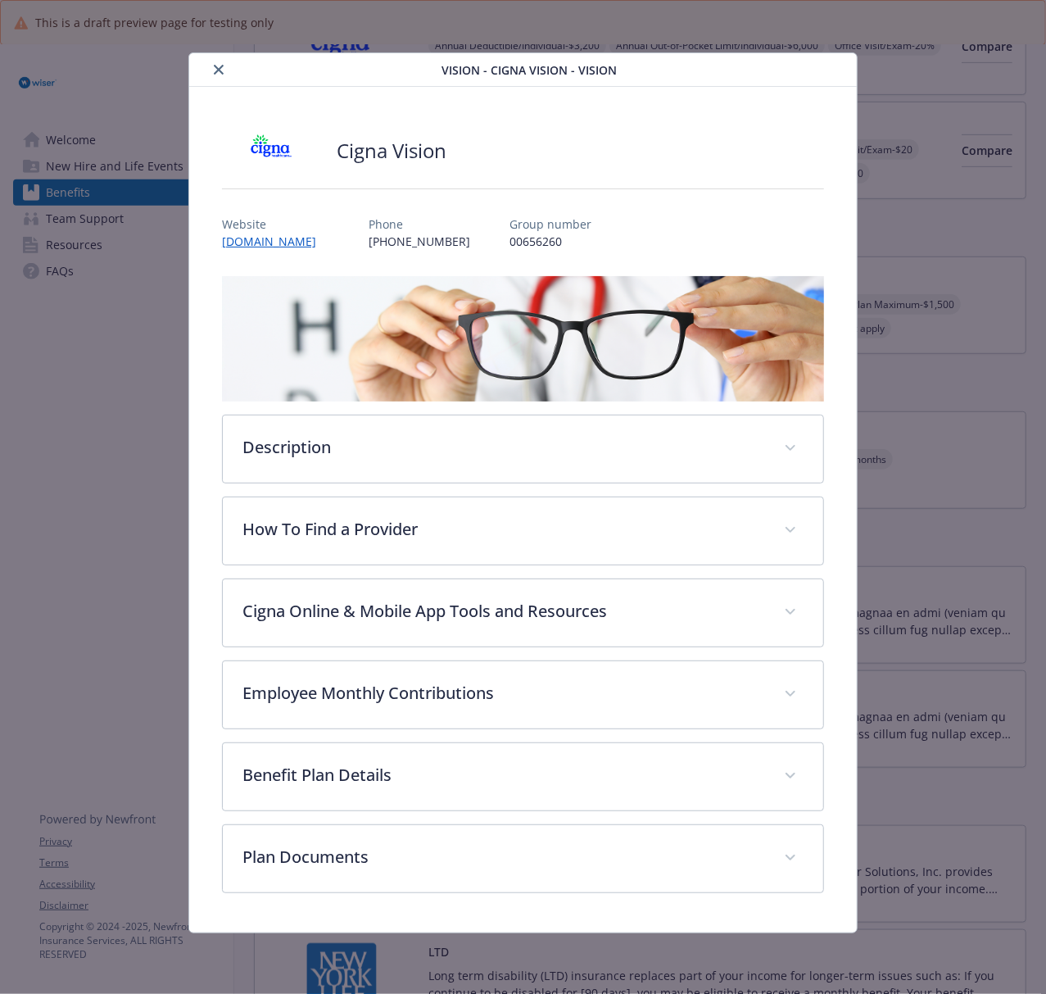
click at [220, 70] on icon "close" at bounding box center [219, 70] width 10 height 10
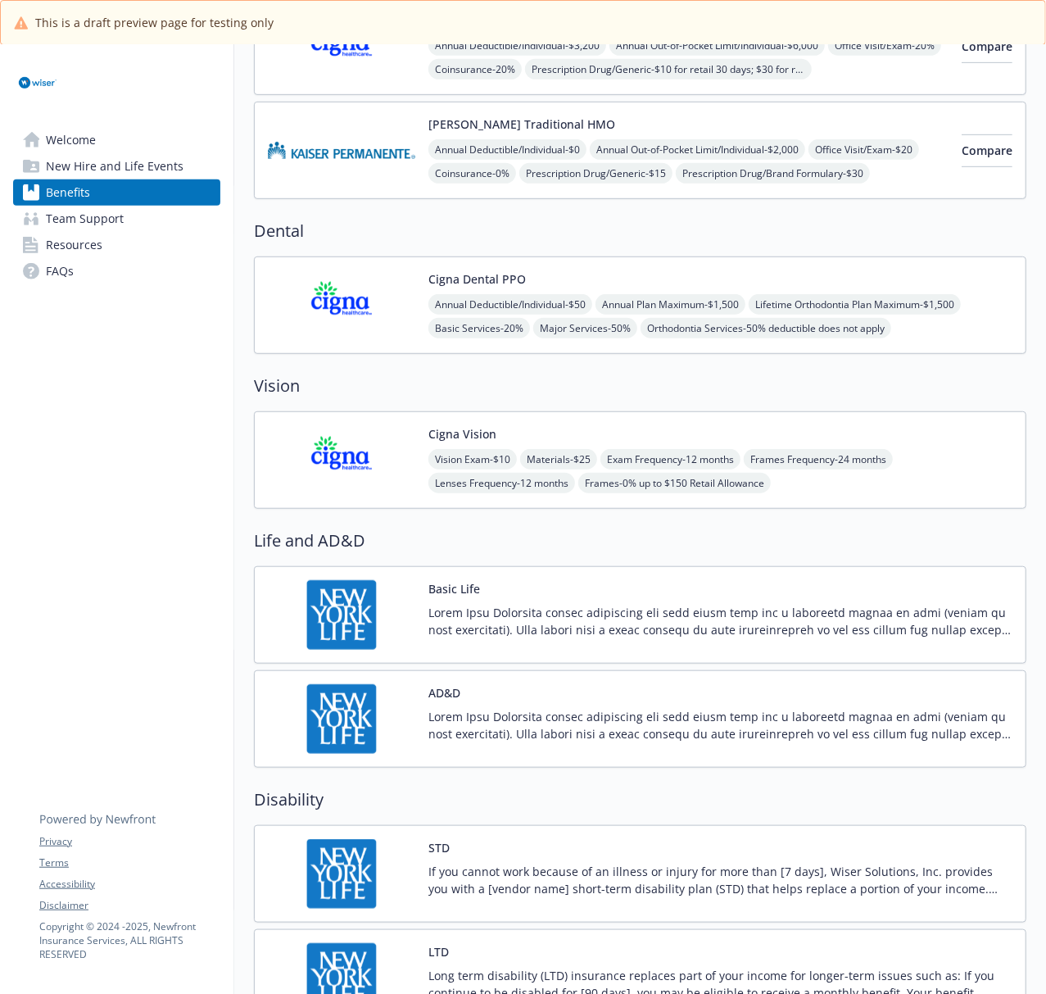
click at [370, 469] on img at bounding box center [341, 460] width 147 height 70
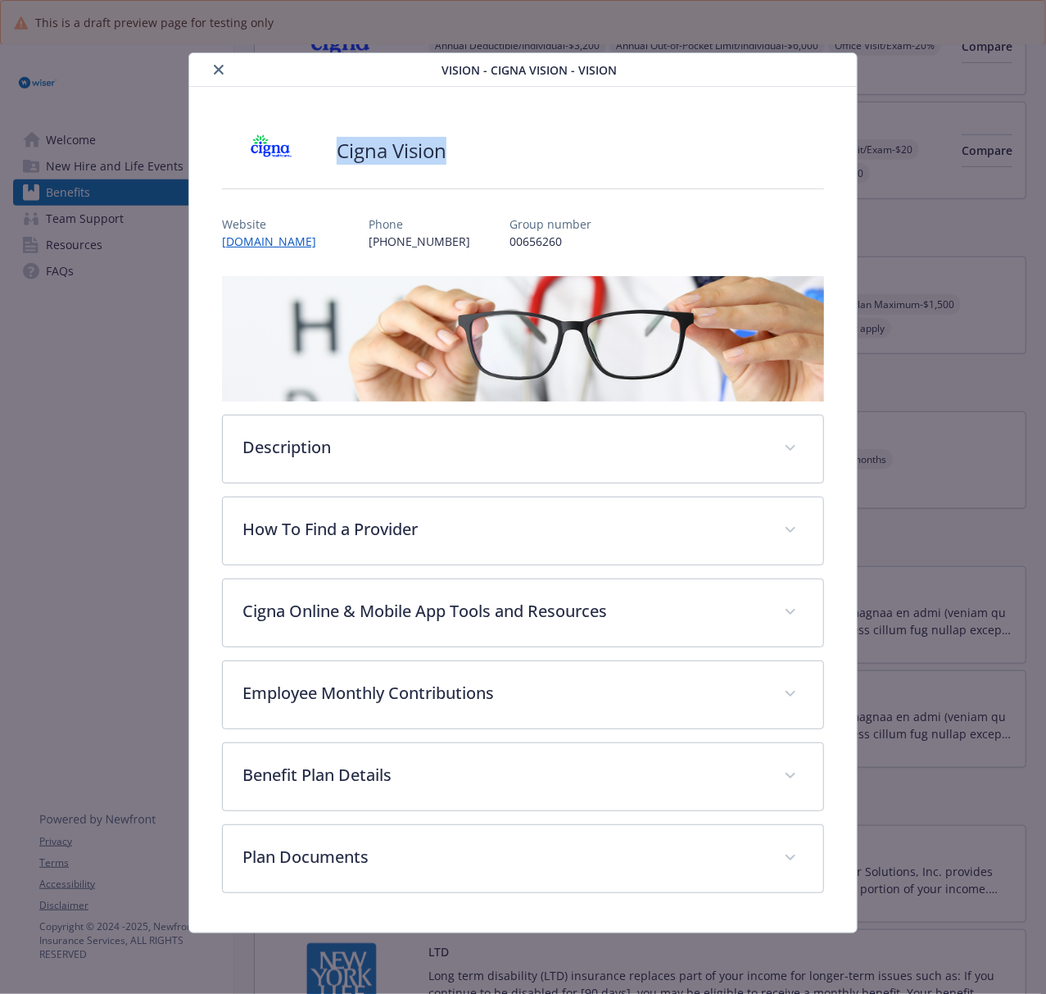
drag, startPoint x: 477, startPoint y: 156, endPoint x: 328, endPoint y: 164, distance: 148.5
click at [328, 164] on div "Cigna Vision" at bounding box center [523, 150] width 602 height 49
copy h2 "Cigna Vision"
click at [215, 70] on icon "close" at bounding box center [219, 70] width 10 height 10
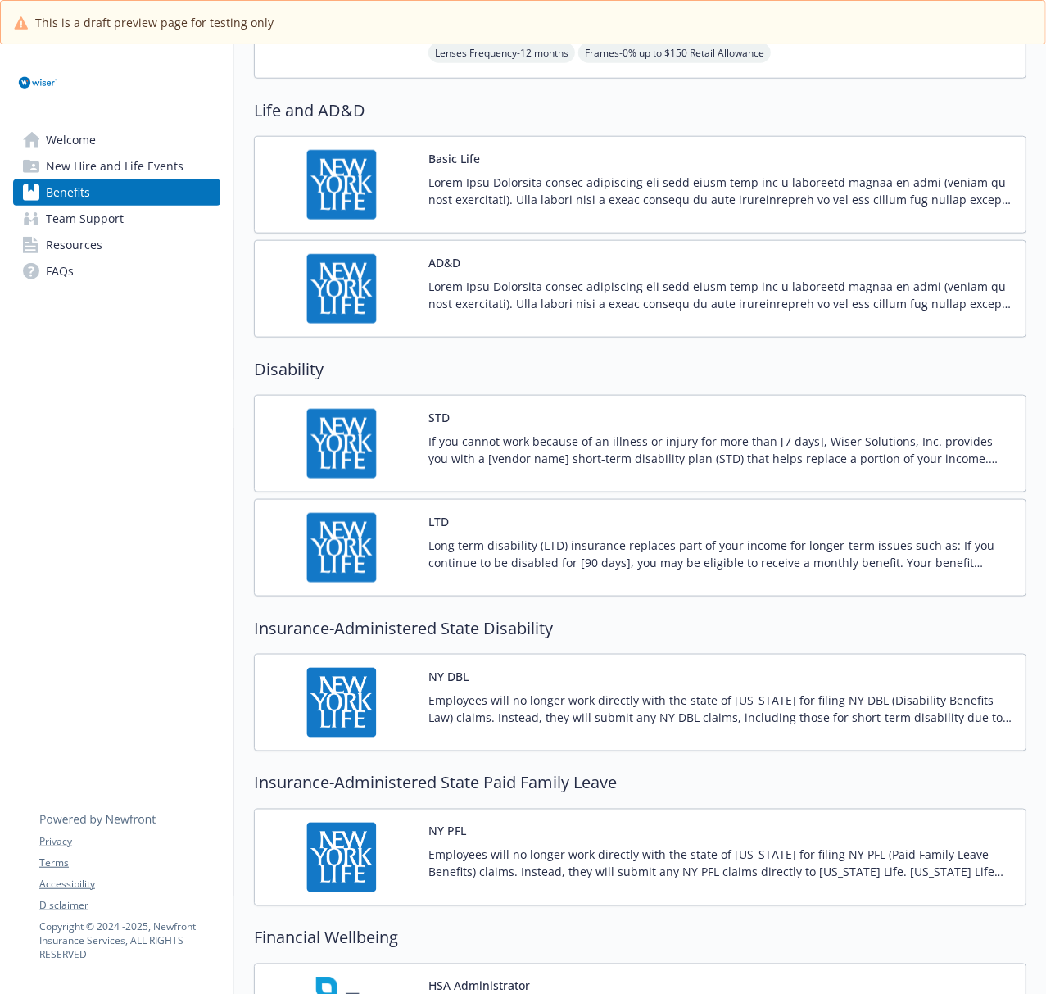
scroll to position [873, 0]
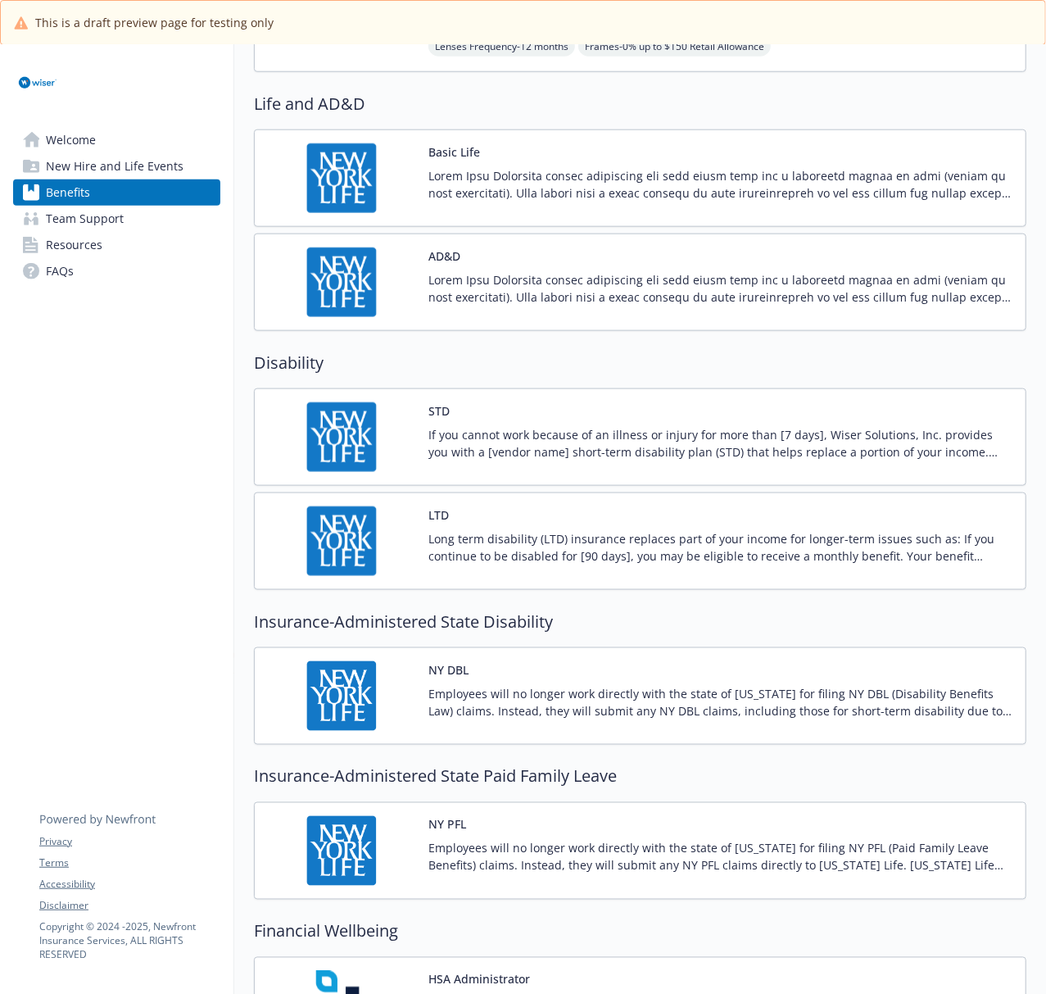
click at [355, 193] on img at bounding box center [341, 178] width 147 height 70
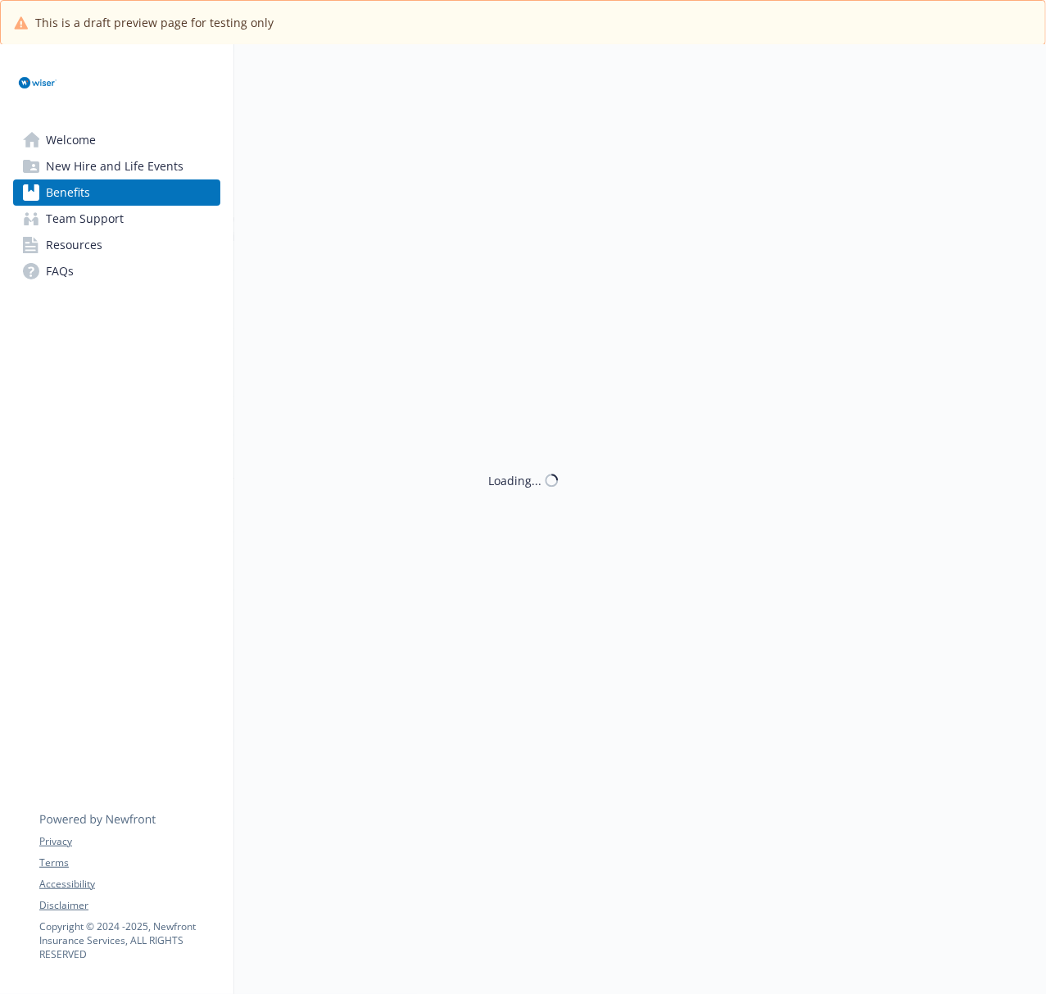
scroll to position [873, 0]
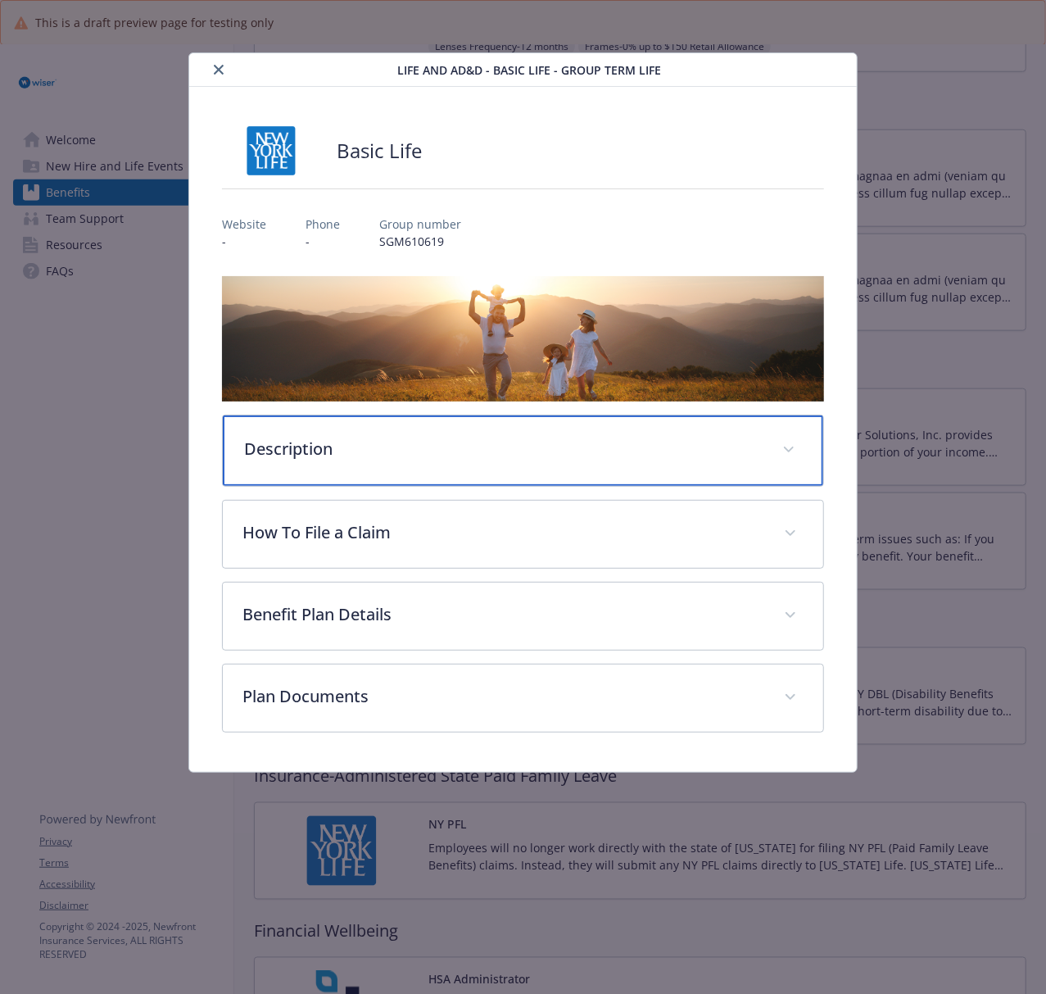
click at [591, 452] on p "Description" at bounding box center [503, 449] width 518 height 25
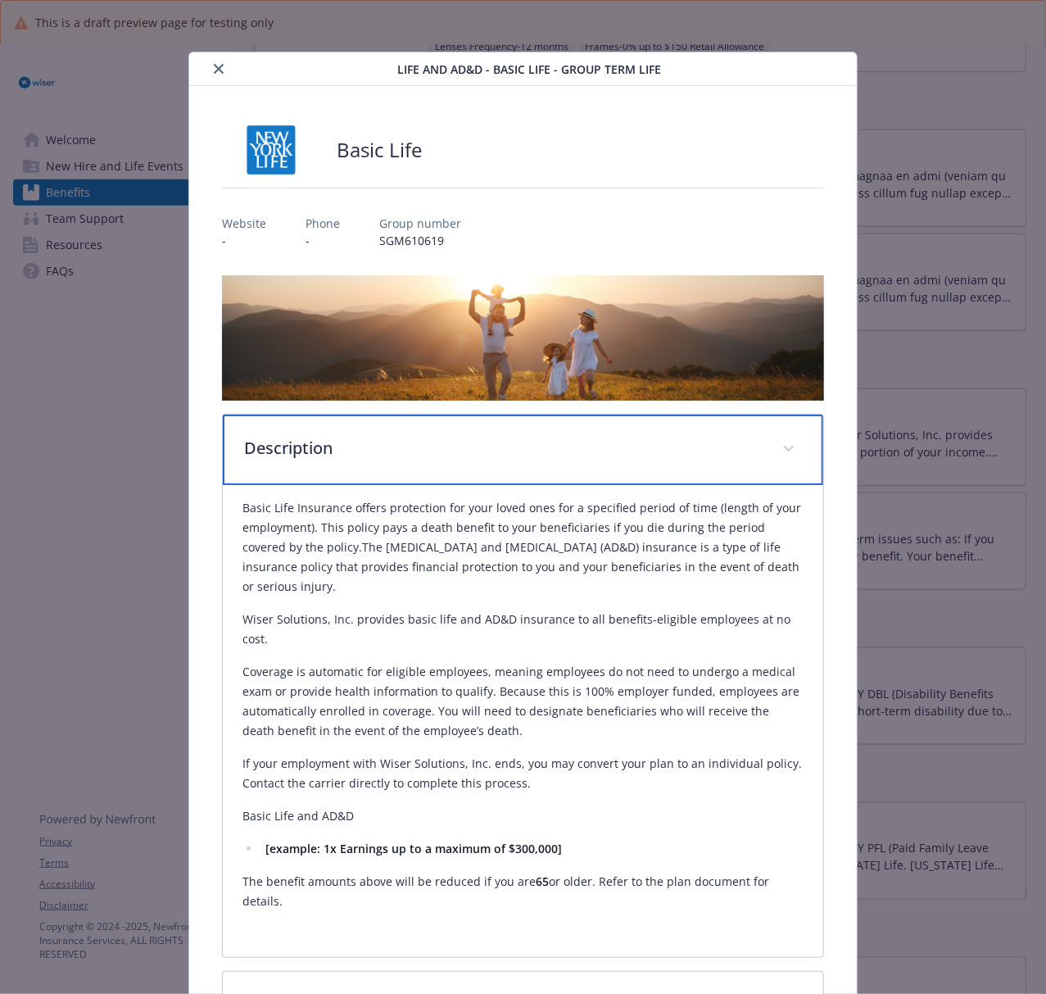
scroll to position [0, 0]
click at [487, 460] on div "Description" at bounding box center [523, 450] width 600 height 70
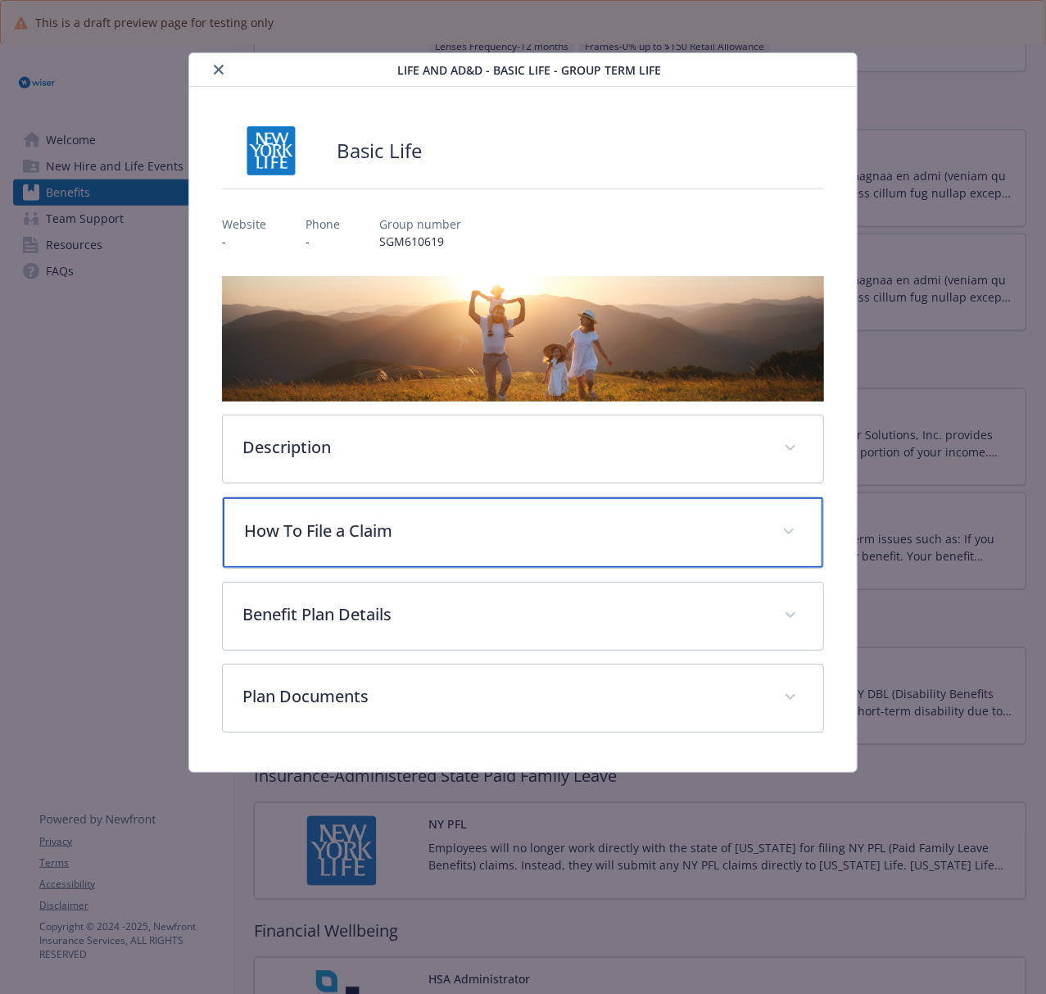
click at [505, 535] on p "How To File a Claim" at bounding box center [503, 530] width 518 height 25
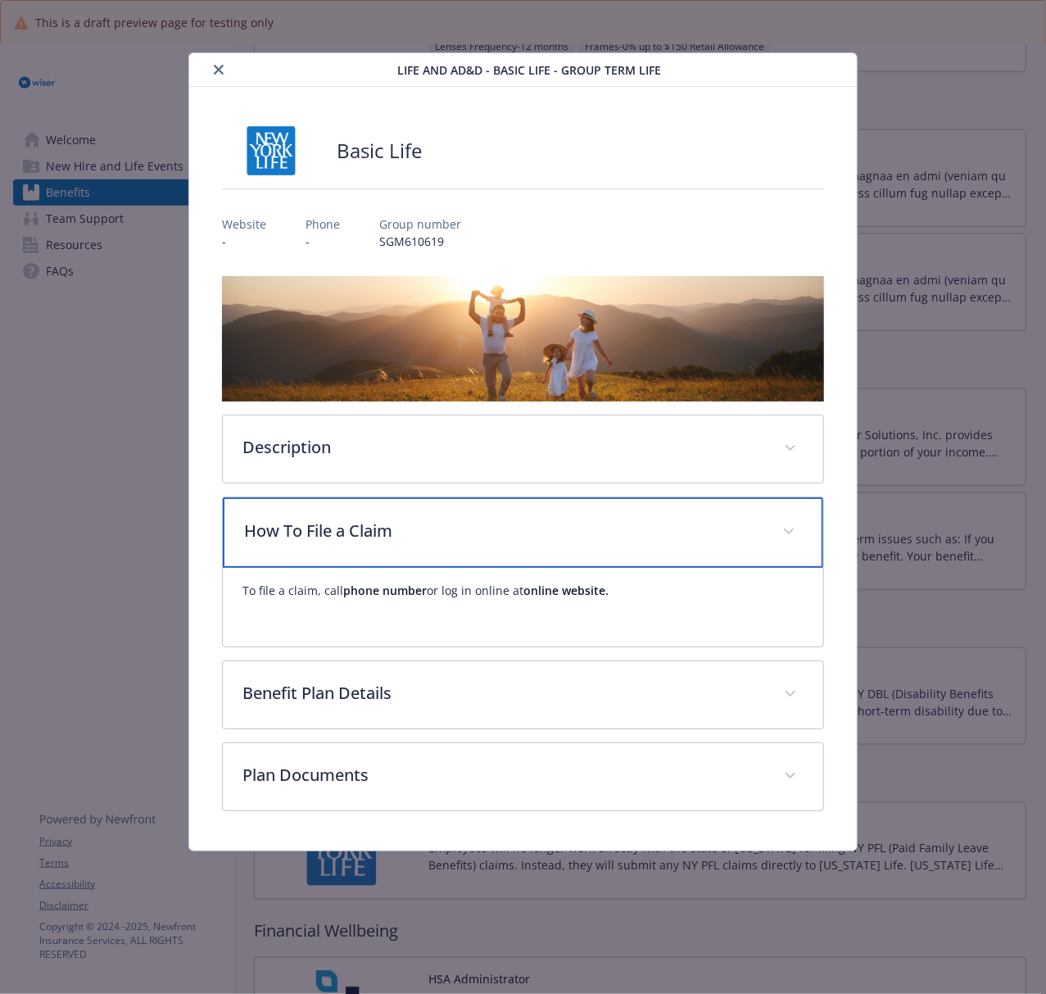
drag, startPoint x: 691, startPoint y: 529, endPoint x: 617, endPoint y: 586, distance: 94.0
click at [686, 529] on p "How To File a Claim" at bounding box center [503, 530] width 518 height 25
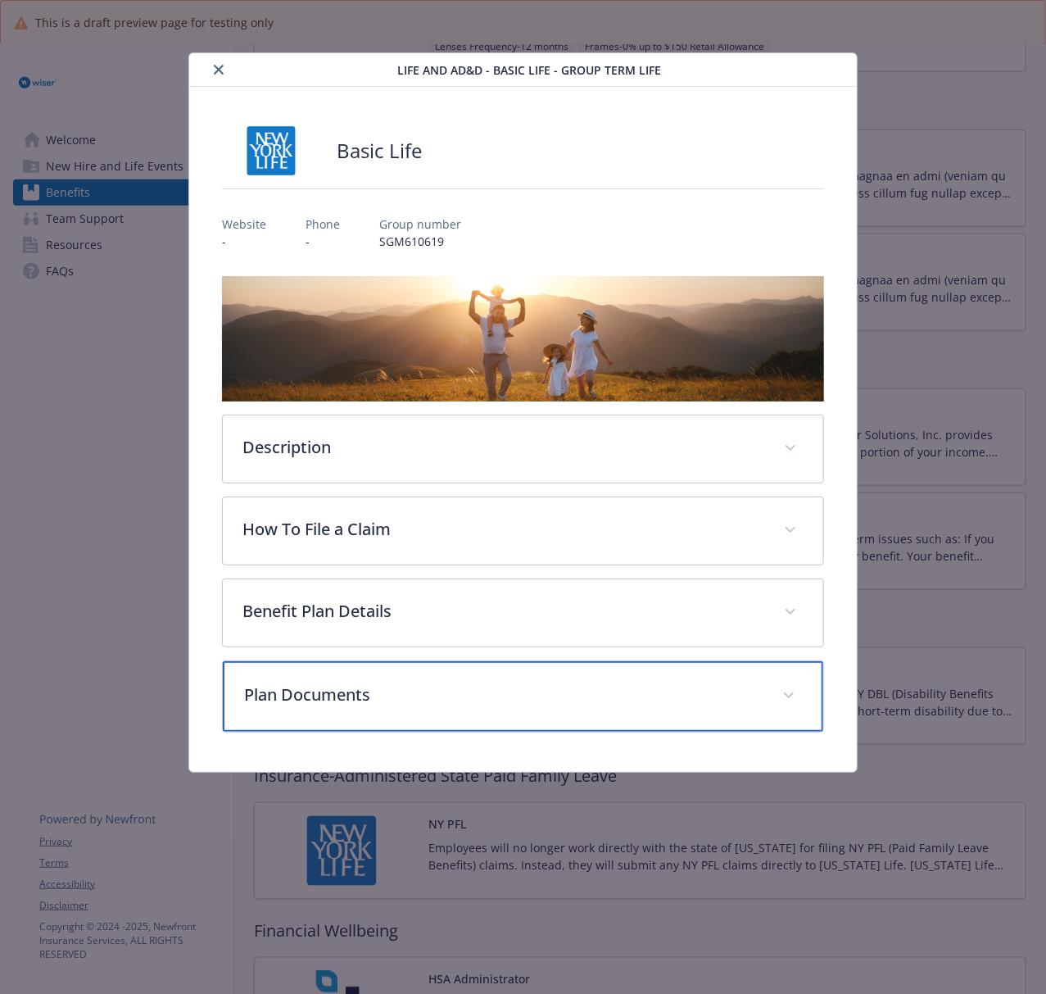
click at [515, 726] on div "Plan Documents" at bounding box center [523, 696] width 600 height 70
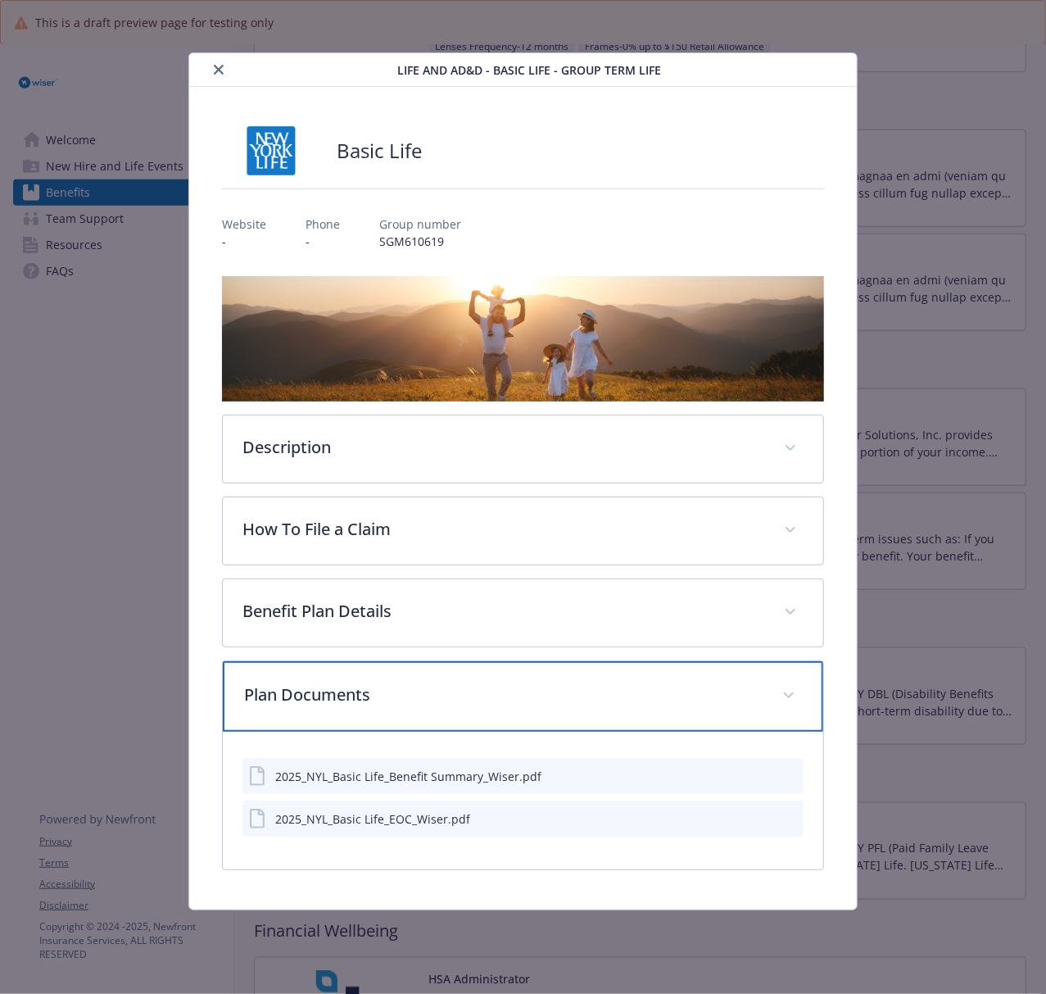
click at [515, 726] on div "Plan Documents" at bounding box center [523, 696] width 600 height 70
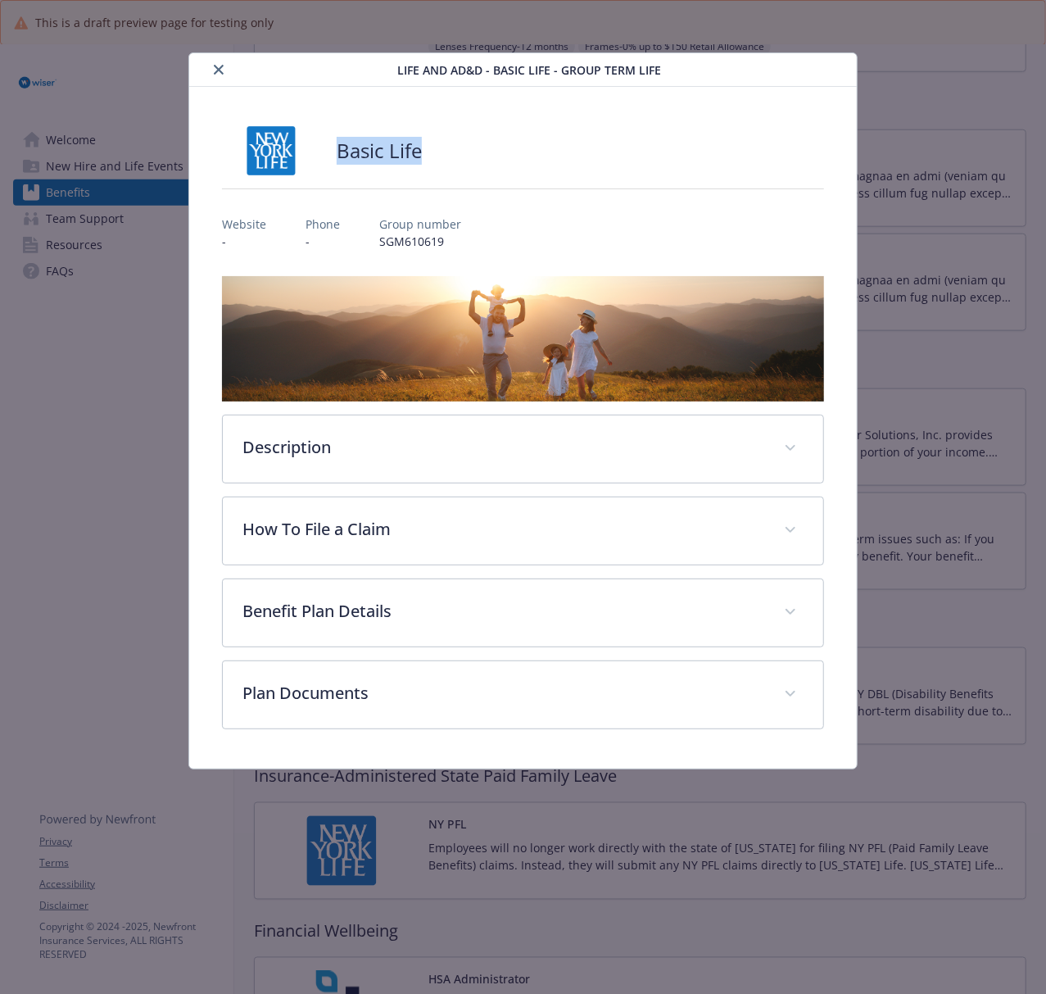
drag, startPoint x: 388, startPoint y: 158, endPoint x: 331, endPoint y: 158, distance: 57.3
click at [331, 158] on div "Basic Life" at bounding box center [523, 150] width 602 height 49
copy h2 "Basic Life"
click at [220, 67] on icon "close" at bounding box center [219, 70] width 10 height 10
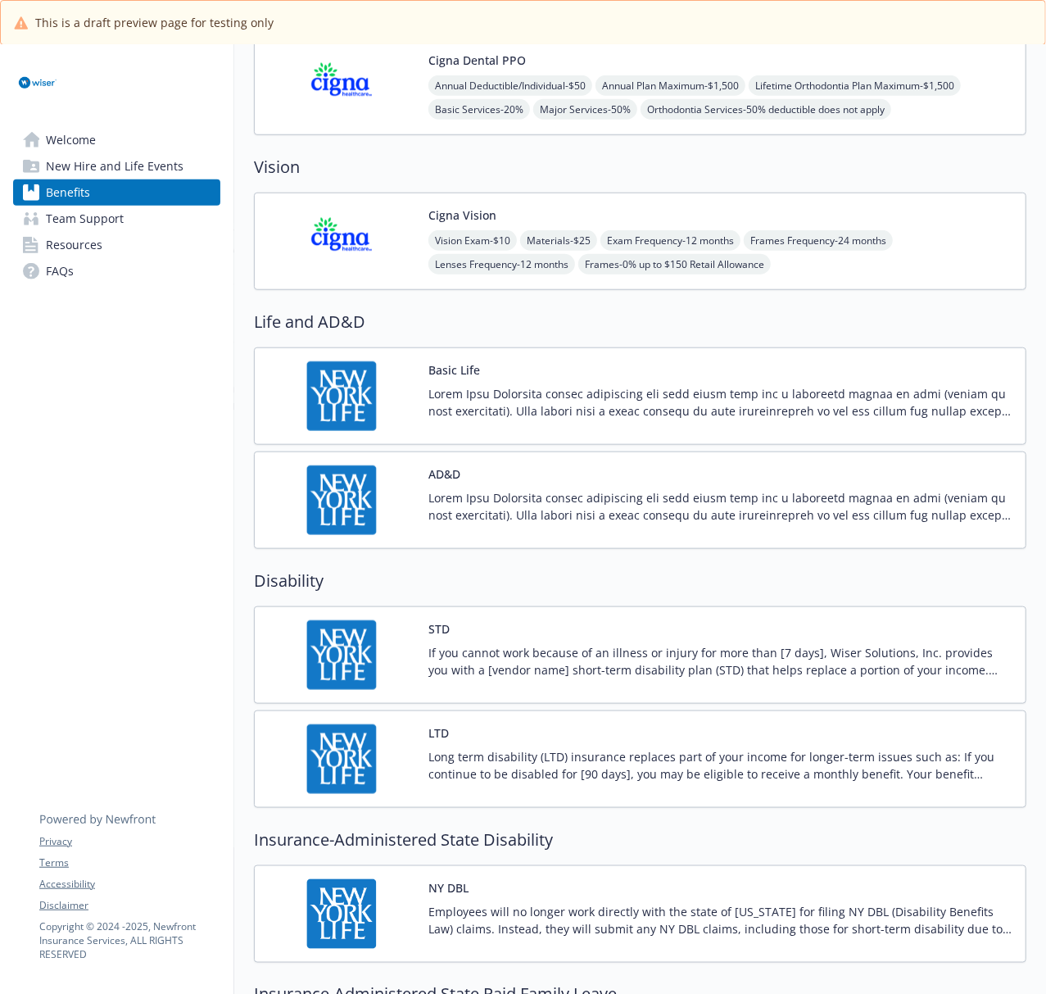
click at [322, 499] on img at bounding box center [341, 500] width 147 height 70
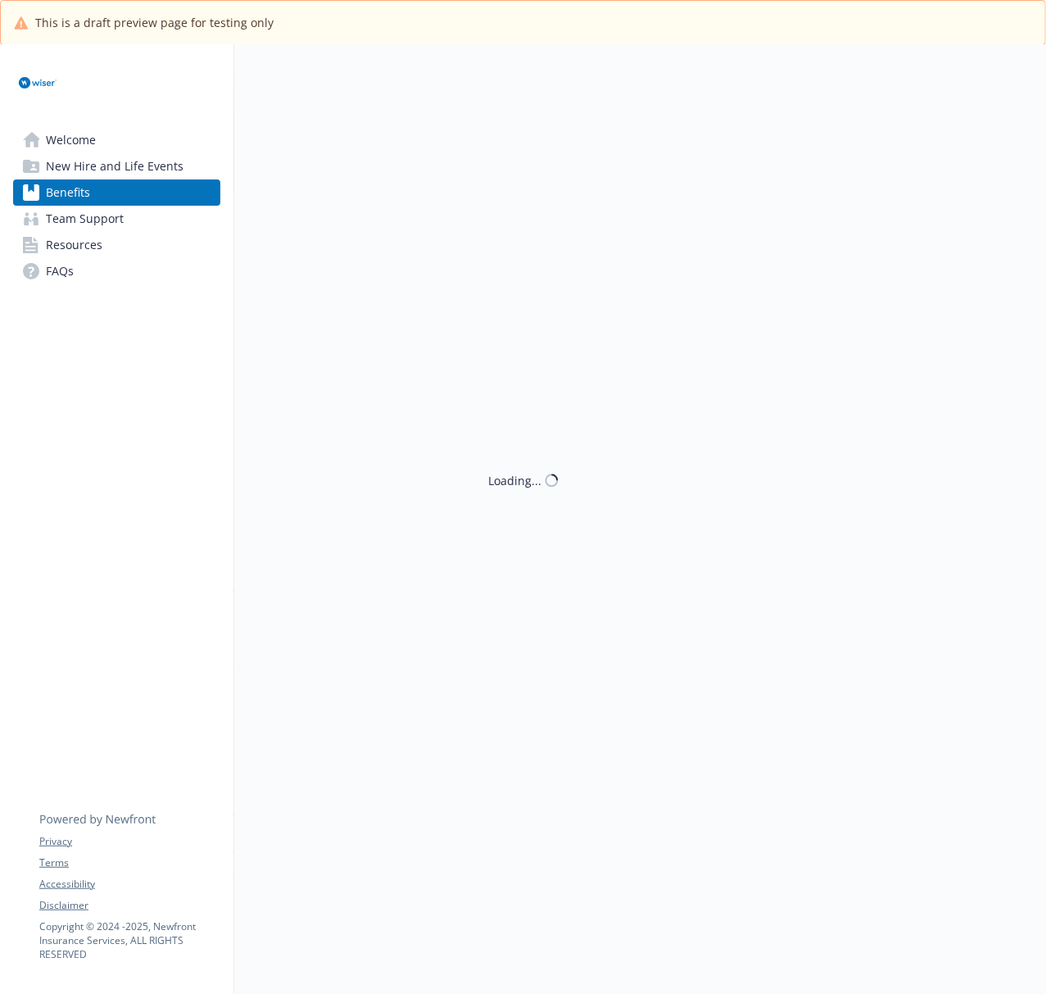
scroll to position [655, 0]
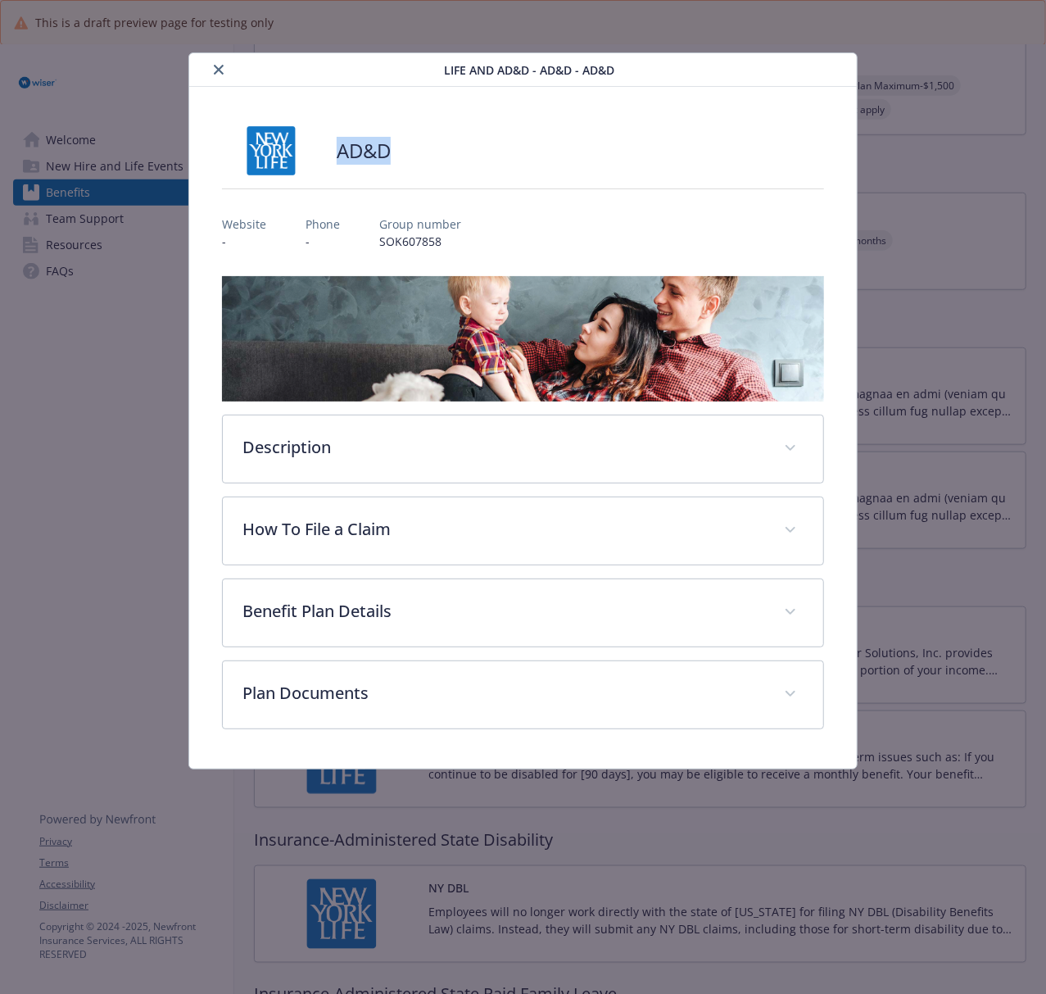
drag, startPoint x: 420, startPoint y: 151, endPoint x: 336, endPoint y: 158, distance: 84.7
click at [336, 158] on div "AD&D" at bounding box center [523, 150] width 602 height 49
copy h2 "AD&D"
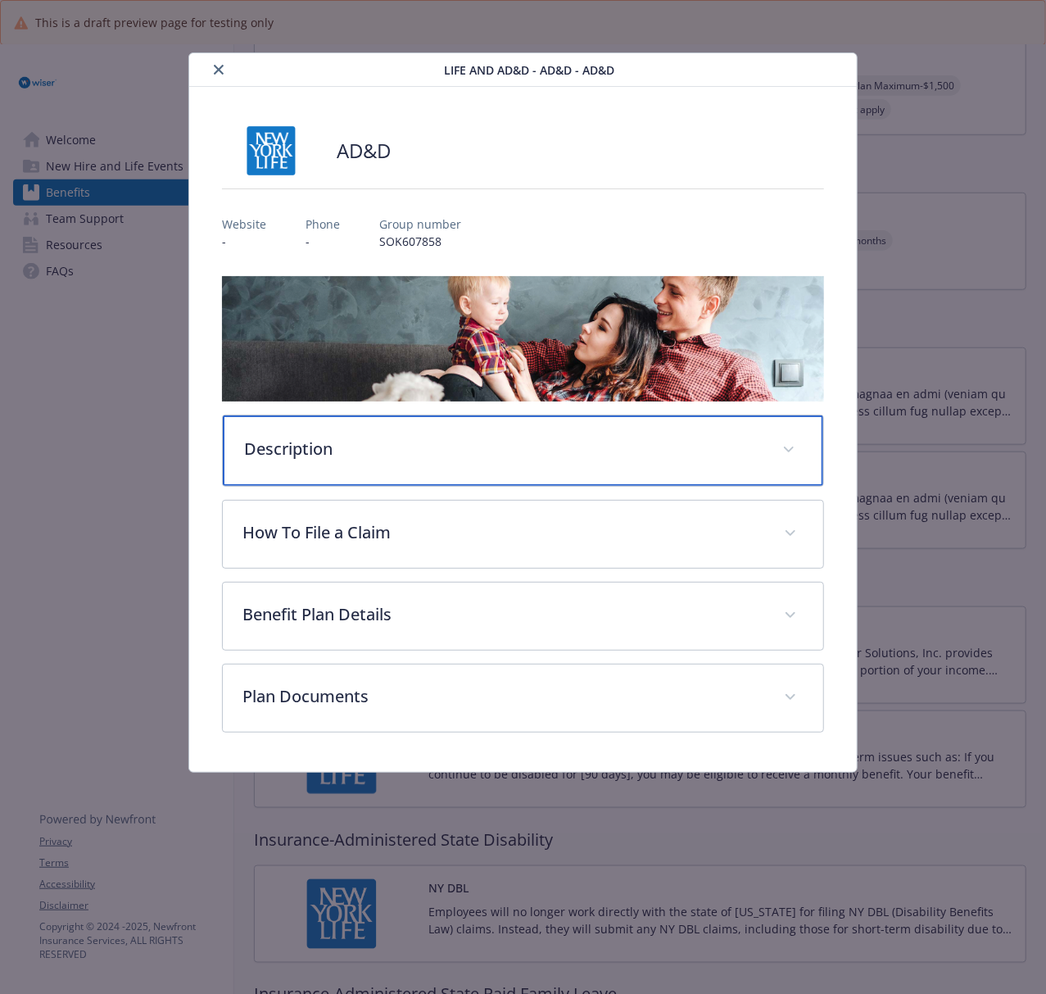
click at [472, 453] on p "Description" at bounding box center [503, 449] width 518 height 25
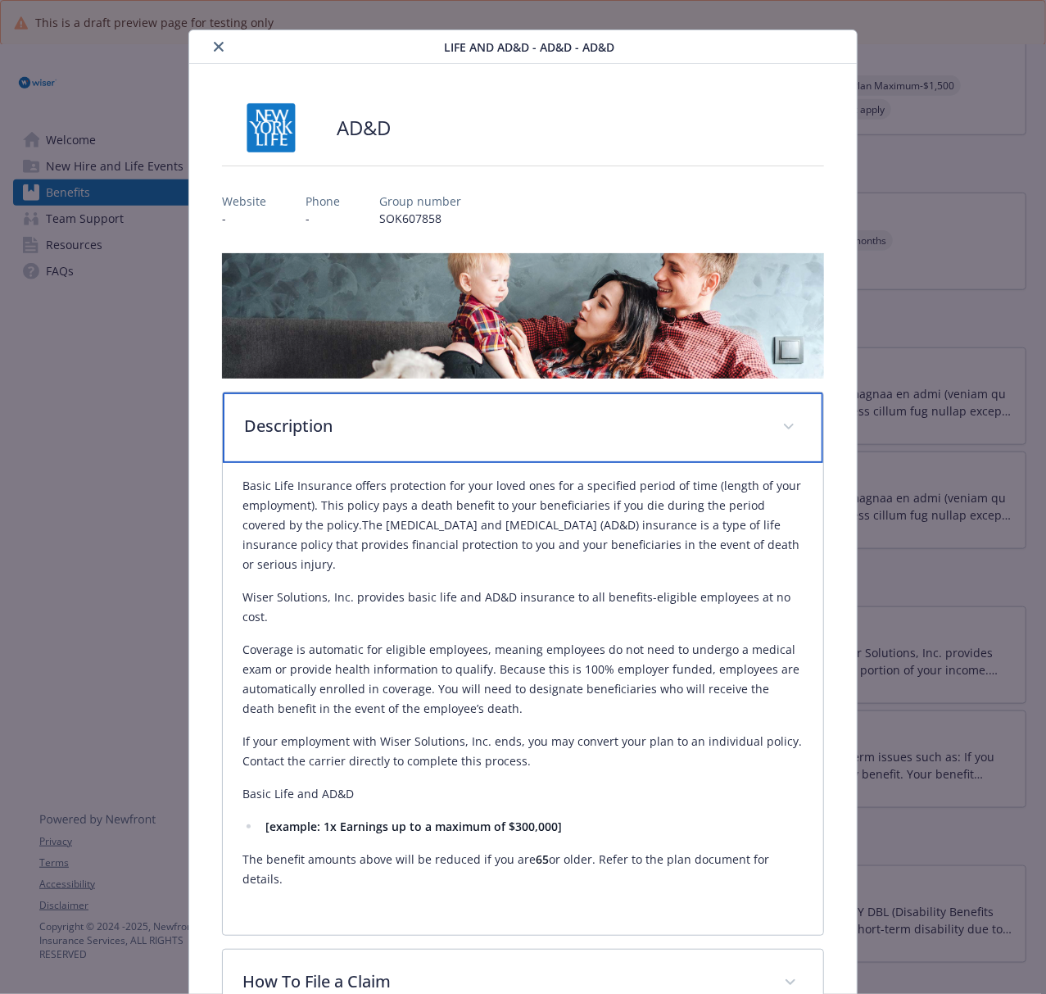
scroll to position [0, 0]
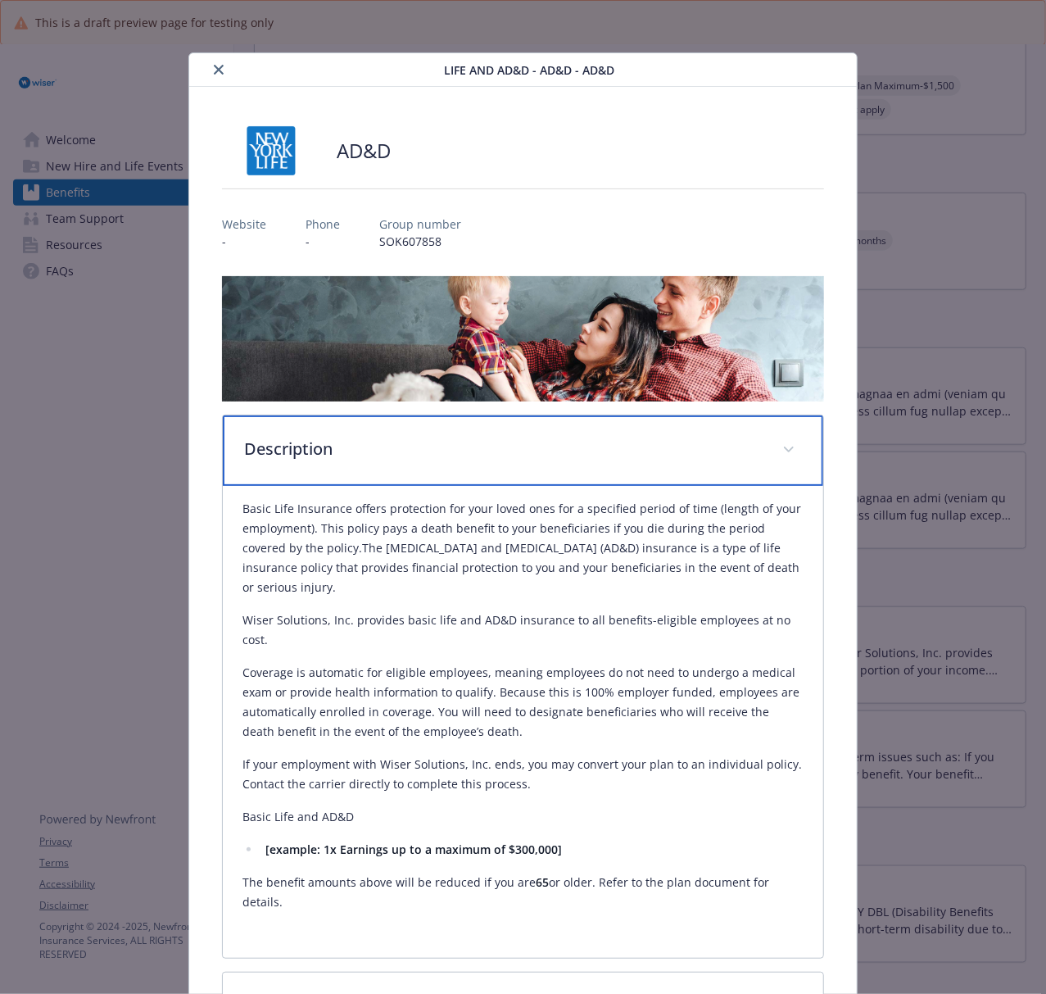
drag, startPoint x: 449, startPoint y: 446, endPoint x: 487, endPoint y: 450, distance: 37.8
click at [450, 446] on p "Description" at bounding box center [503, 449] width 518 height 25
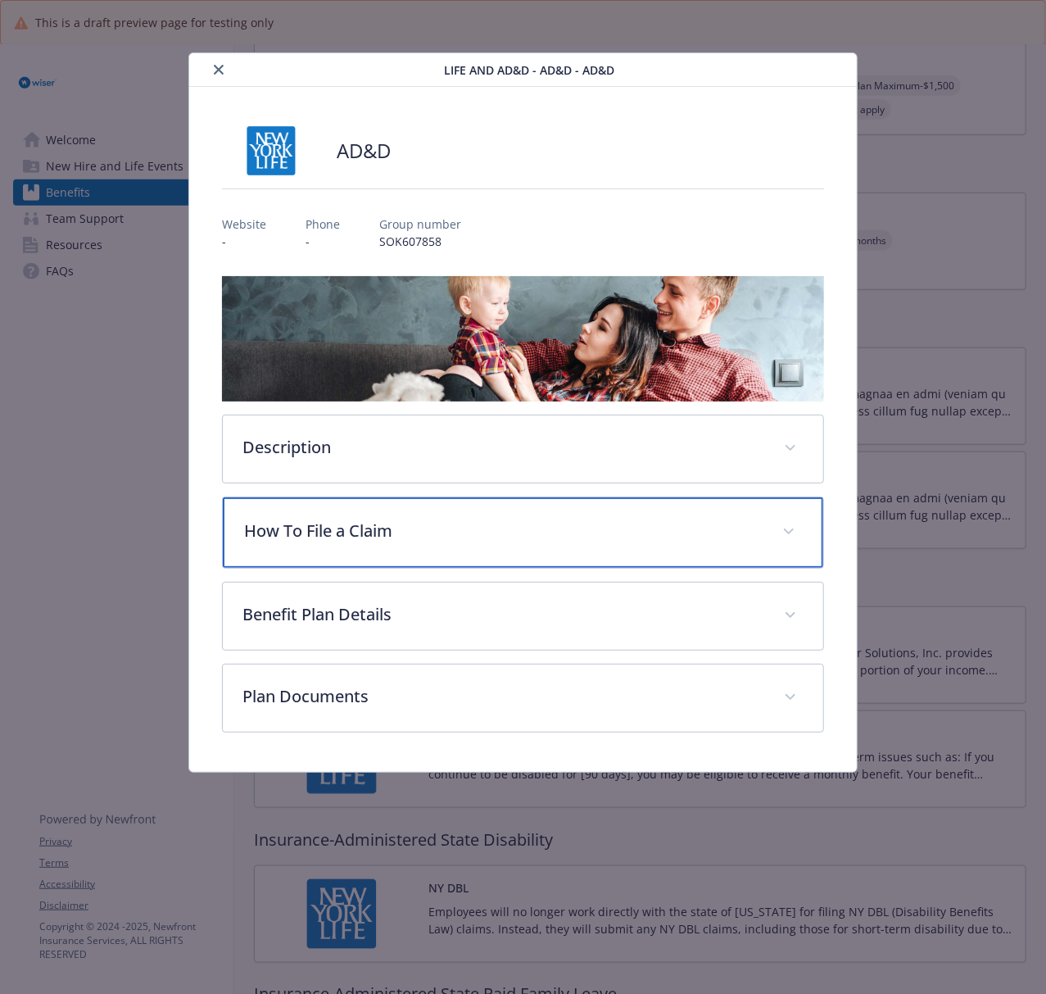
drag, startPoint x: 656, startPoint y: 536, endPoint x: 987, endPoint y: 536, distance: 330.9
click at [656, 536] on p "How To File a Claim" at bounding box center [503, 530] width 518 height 25
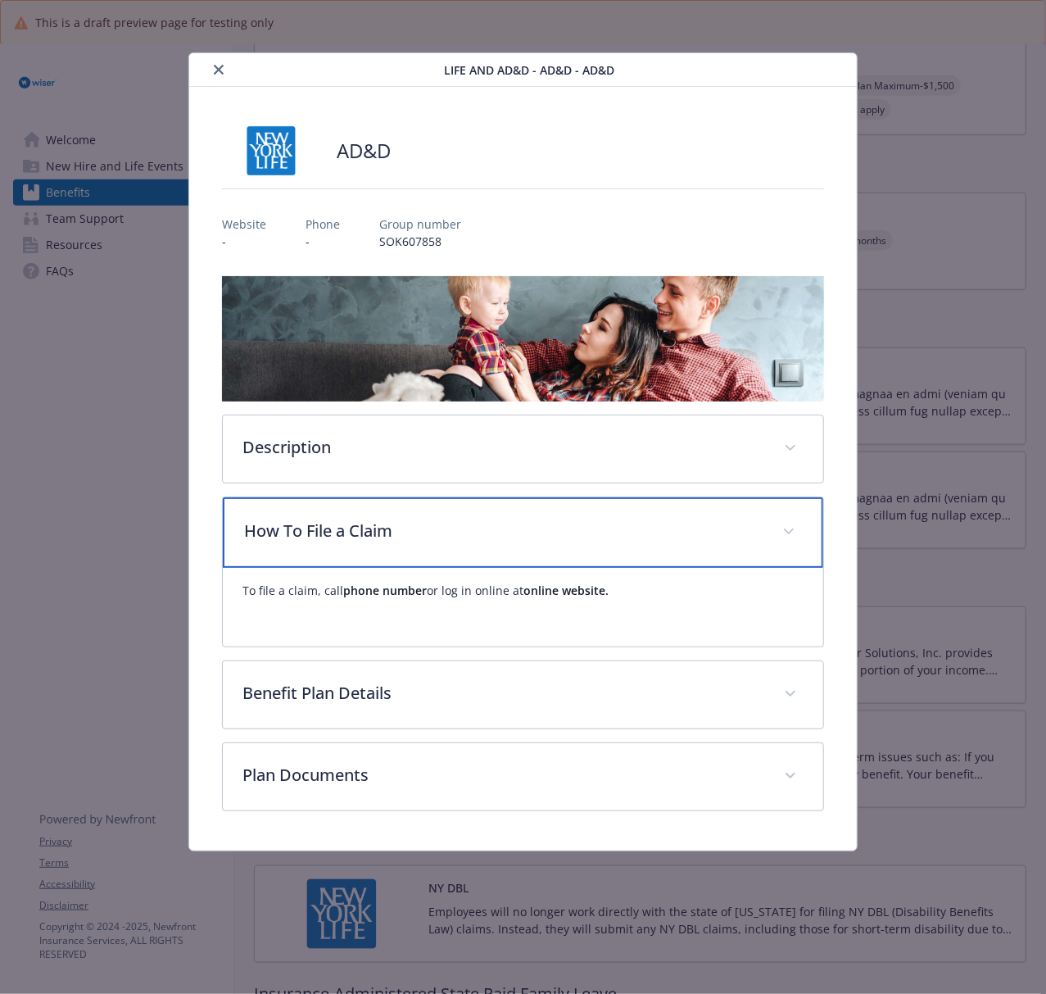
click at [541, 541] on p "How To File a Claim" at bounding box center [503, 530] width 518 height 25
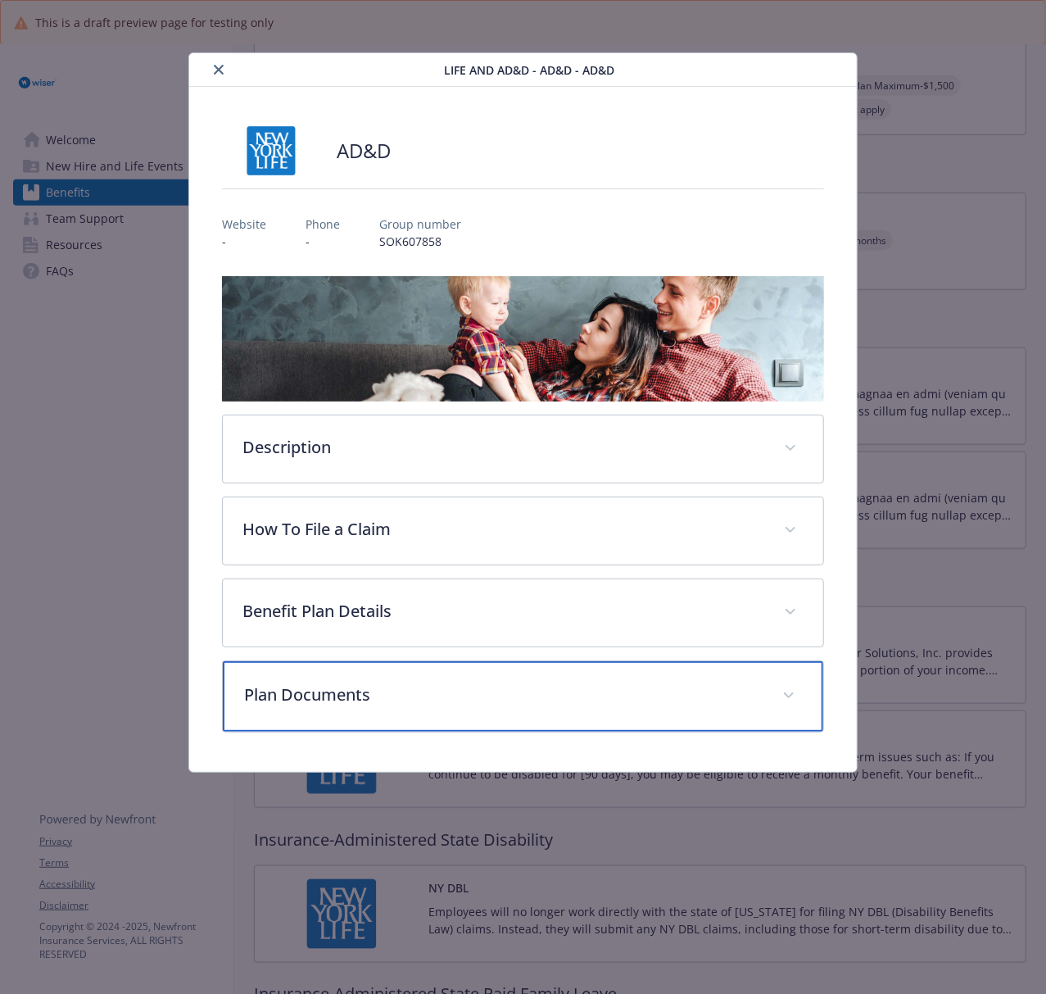
click at [473, 704] on p "Plan Documents" at bounding box center [503, 694] width 518 height 25
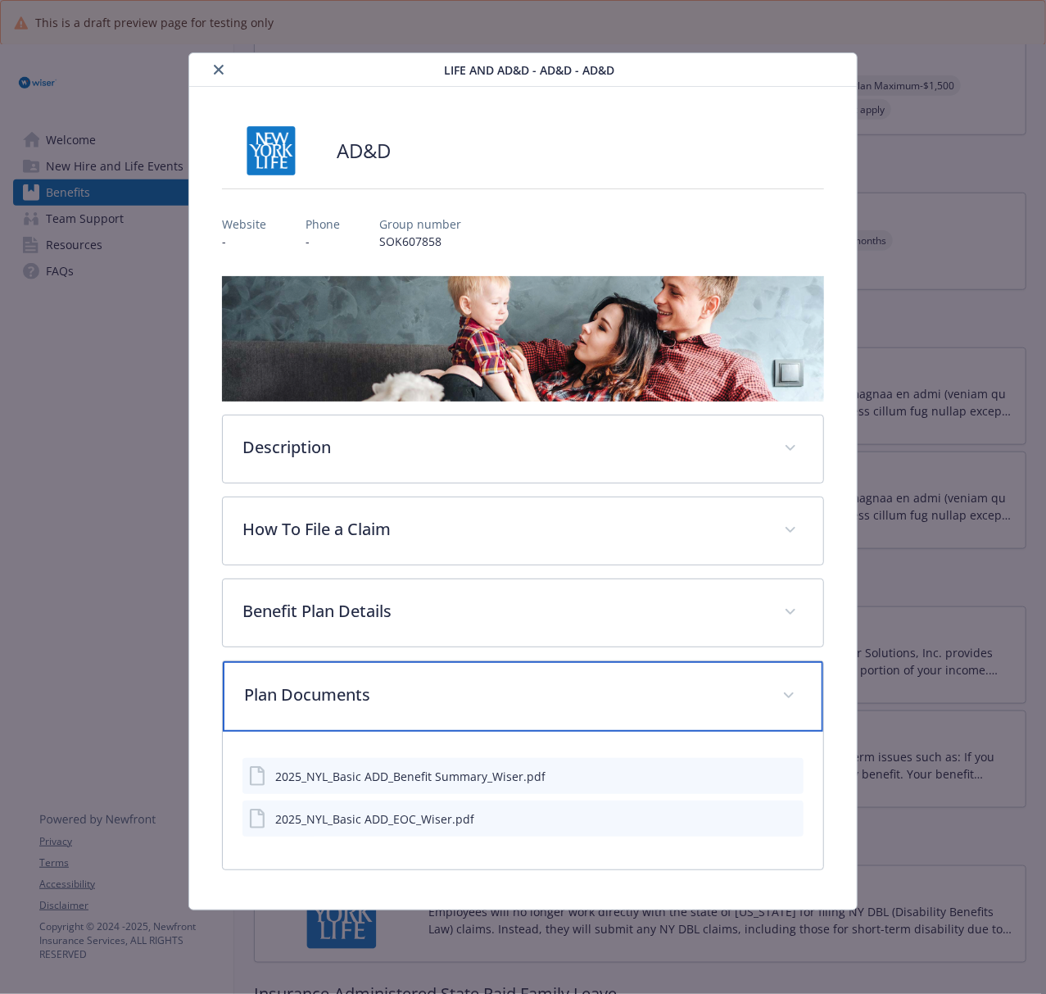
click at [473, 704] on p "Plan Documents" at bounding box center [503, 694] width 518 height 25
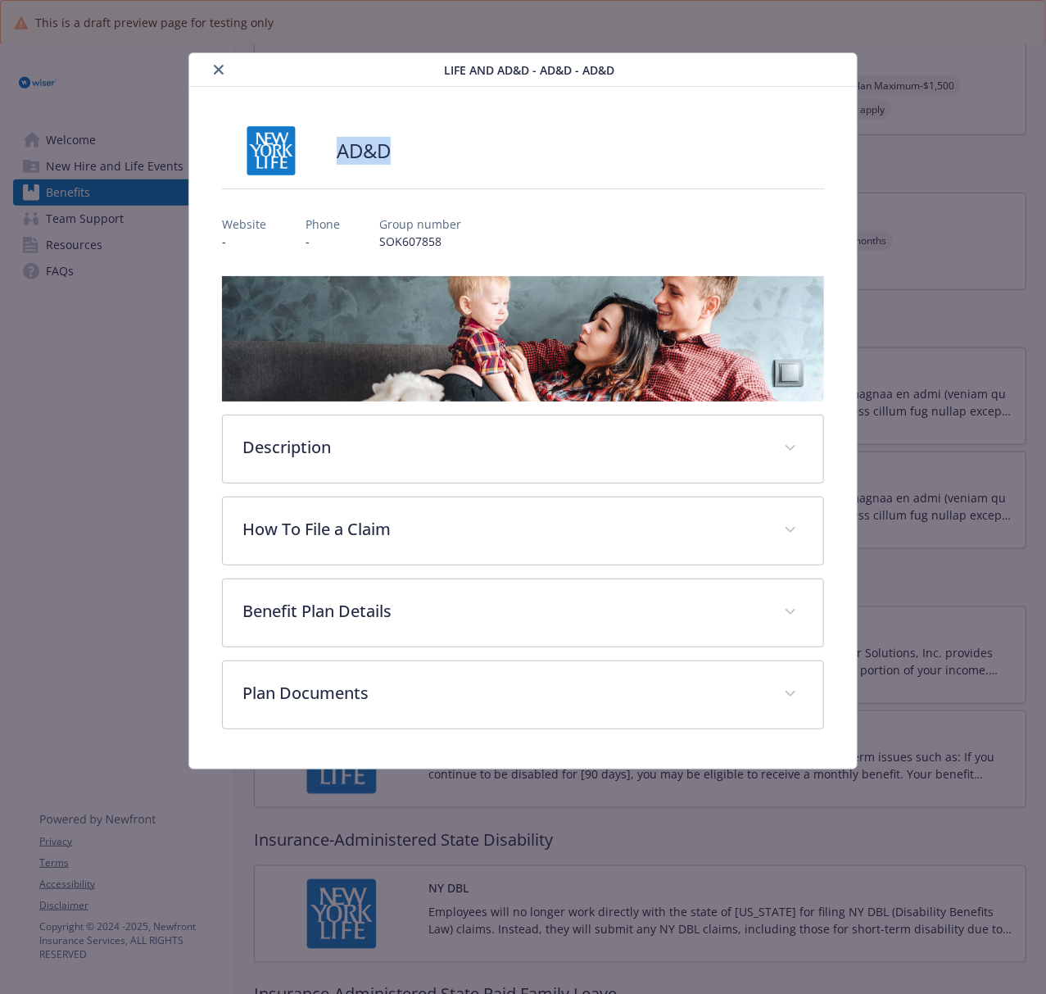
drag, startPoint x: 392, startPoint y: 157, endPoint x: 336, endPoint y: 157, distance: 55.7
click at [336, 157] on div "AD&D" at bounding box center [523, 150] width 602 height 49
copy h2 "AD&D"
click at [224, 66] on button "close" at bounding box center [219, 70] width 20 height 20
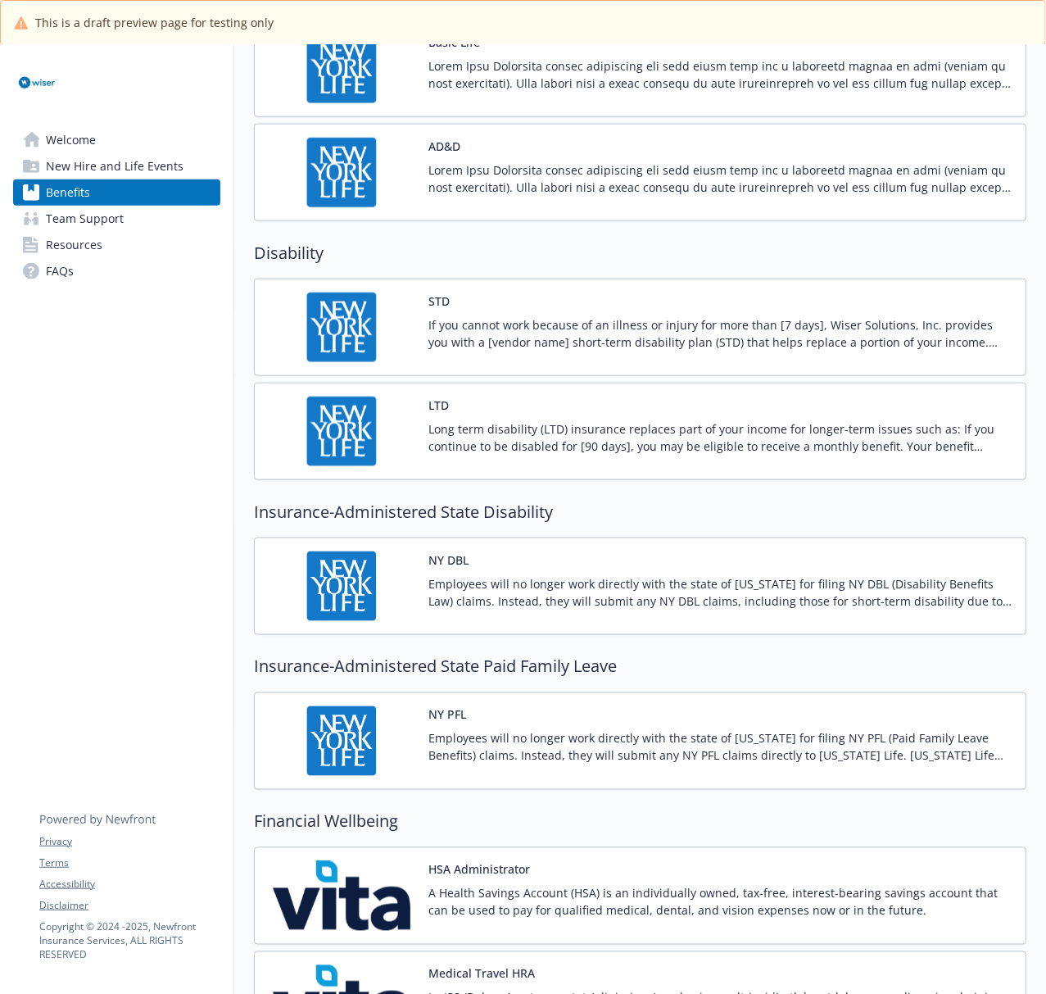
click at [359, 346] on img at bounding box center [341, 327] width 147 height 70
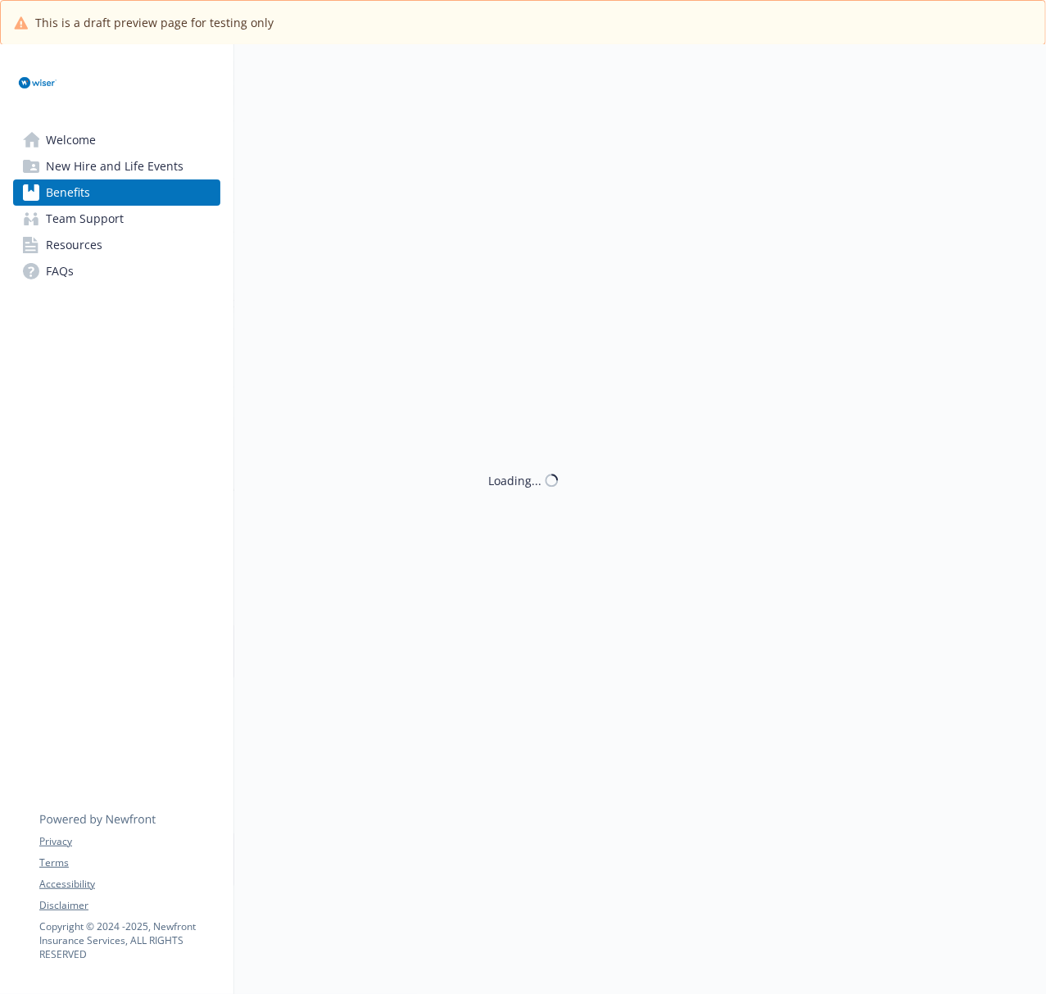
scroll to position [983, 0]
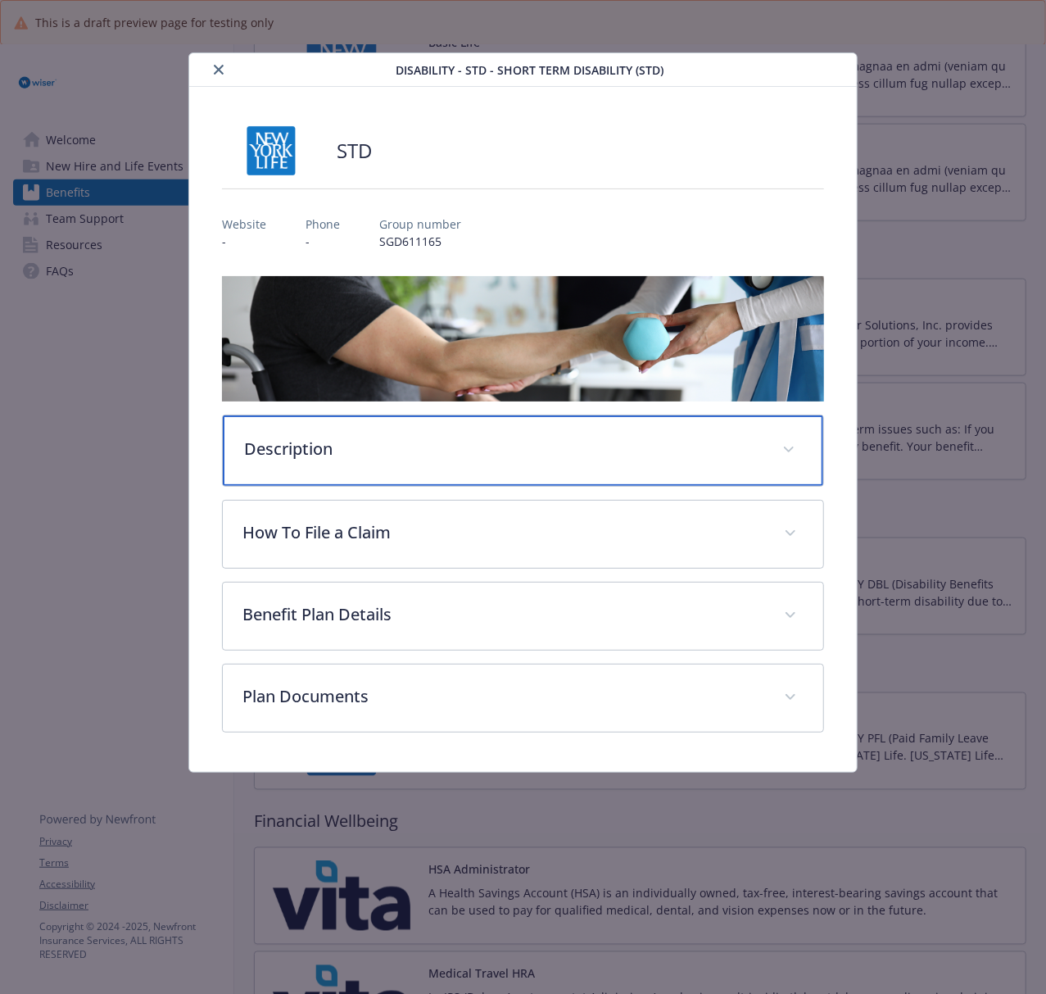
click at [564, 450] on p "Description" at bounding box center [503, 449] width 518 height 25
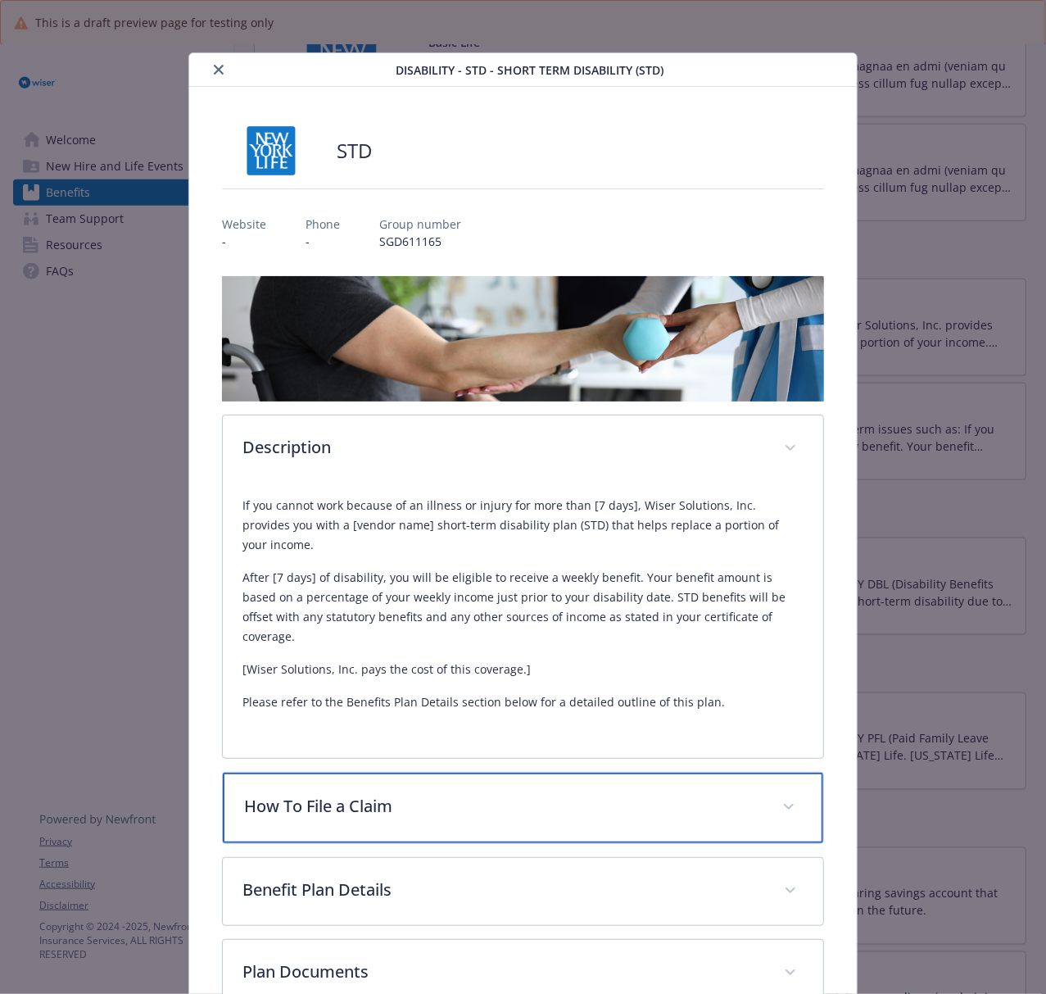
drag, startPoint x: 641, startPoint y: 755, endPoint x: 741, endPoint y: 739, distance: 102.1
click at [640, 745] on p "How To File a Claim" at bounding box center [503, 806] width 518 height 25
click at [511, 745] on p "How To File a Claim" at bounding box center [503, 806] width 518 height 25
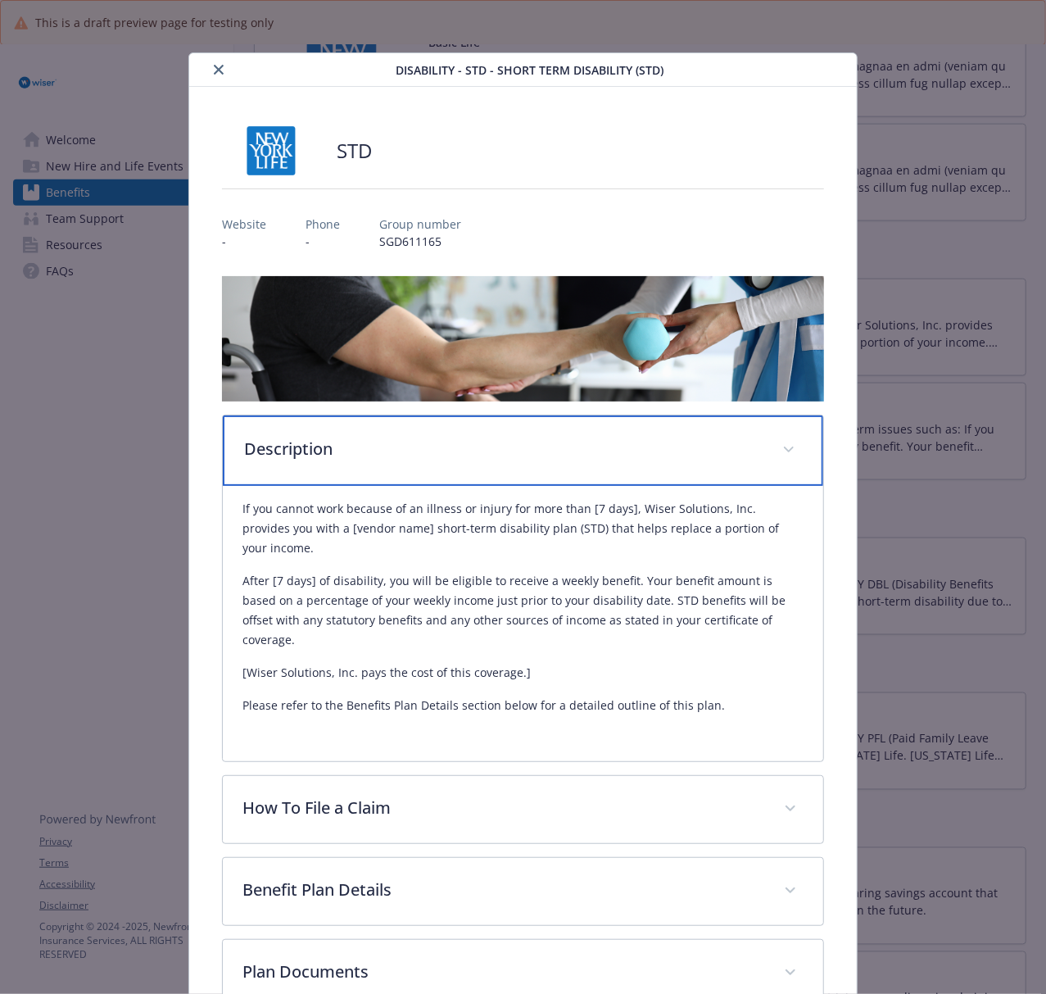
click at [344, 453] on p "Description" at bounding box center [503, 449] width 518 height 25
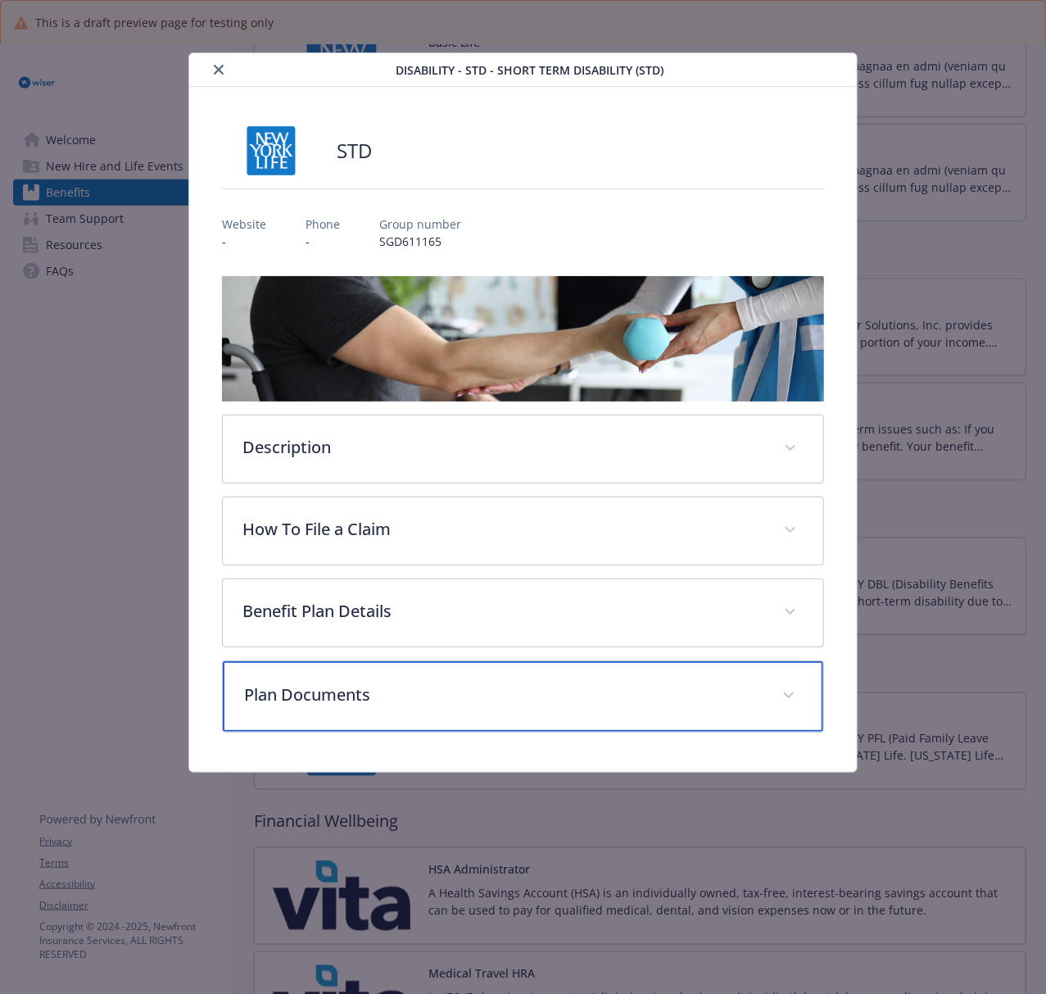
click at [333, 698] on p "Plan Documents" at bounding box center [503, 694] width 518 height 25
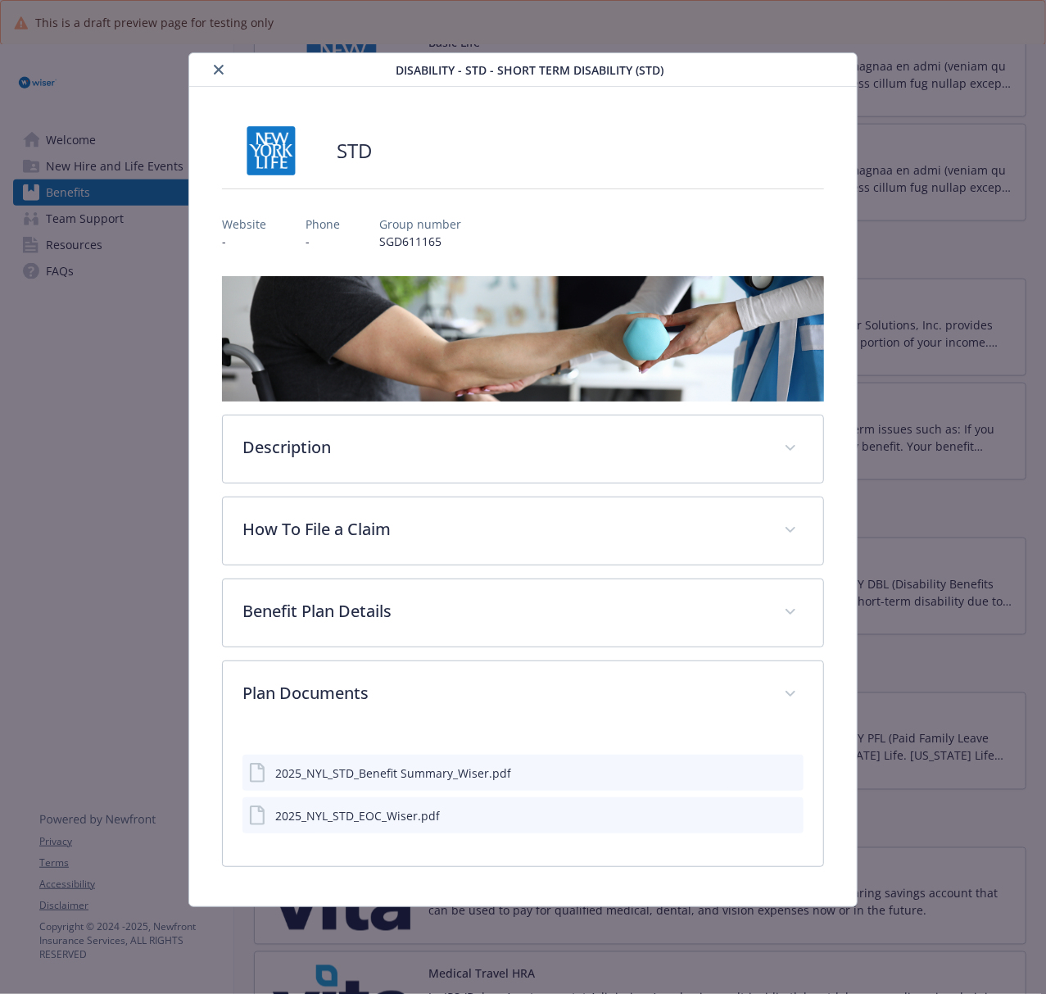
click at [224, 70] on button "close" at bounding box center [219, 70] width 20 height 20
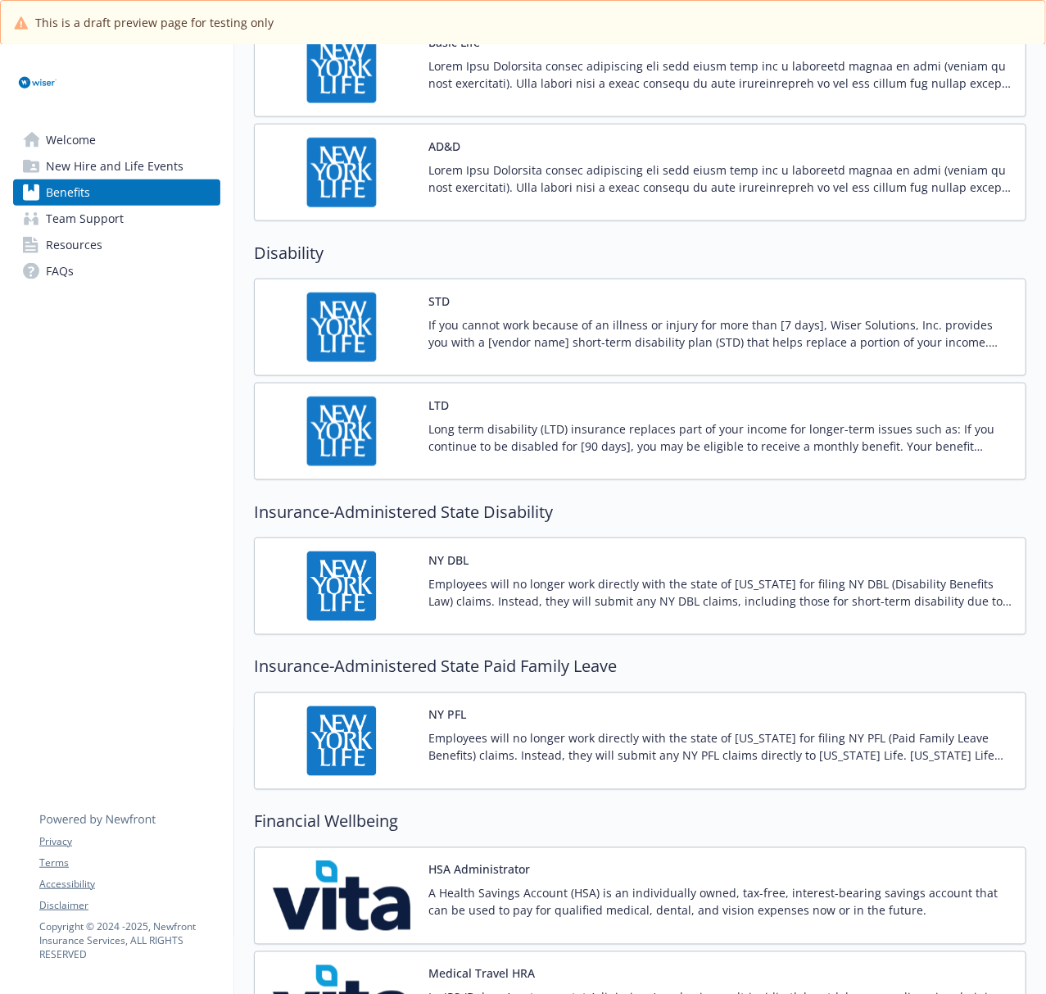
click at [383, 466] on img at bounding box center [341, 431] width 147 height 70
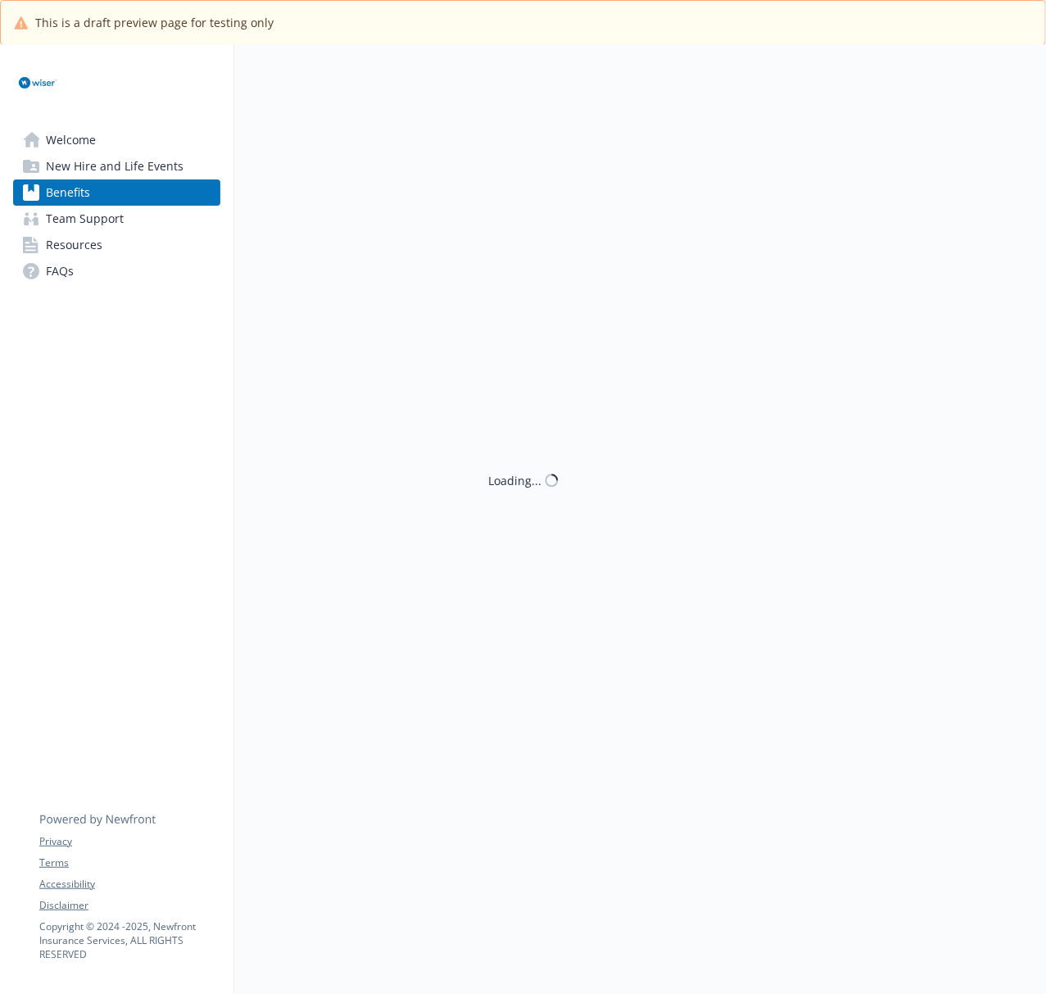
scroll to position [983, 0]
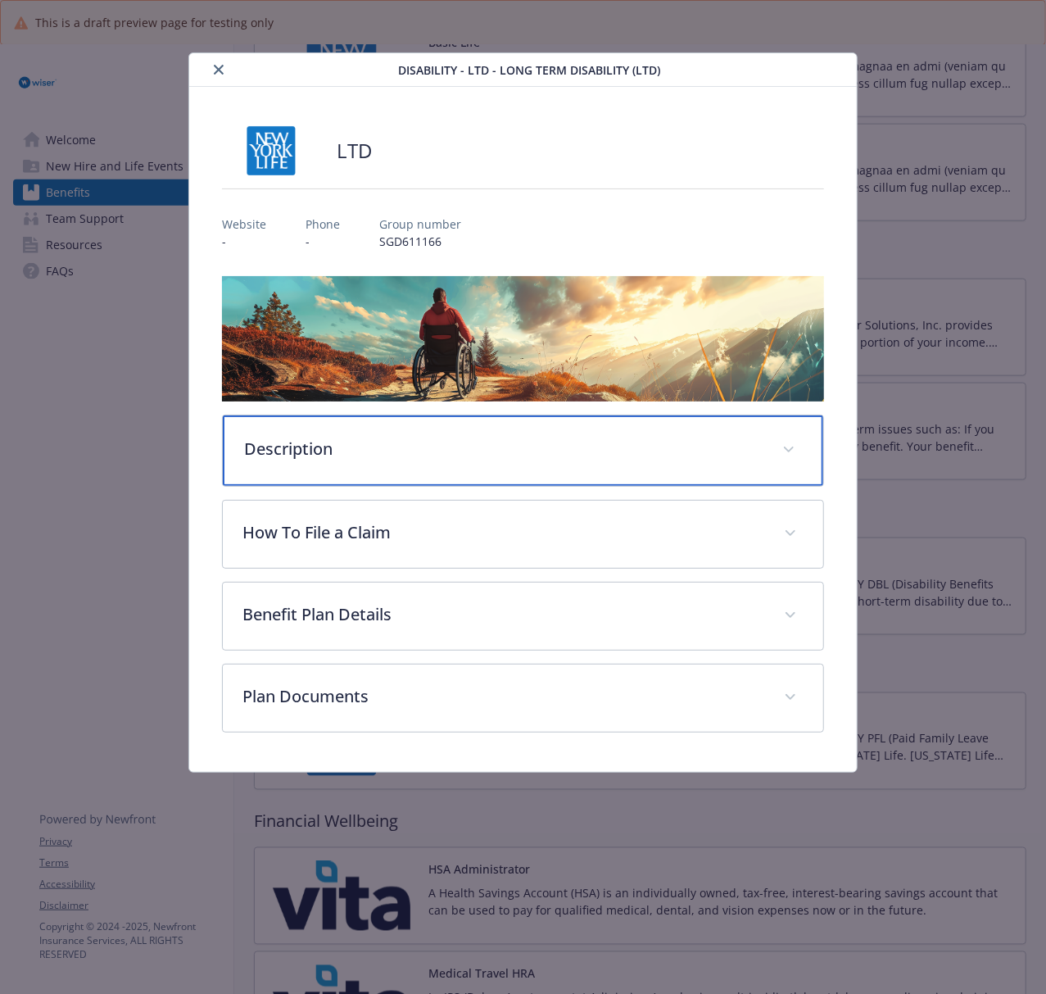
click at [503, 477] on div "Description" at bounding box center [523, 450] width 600 height 70
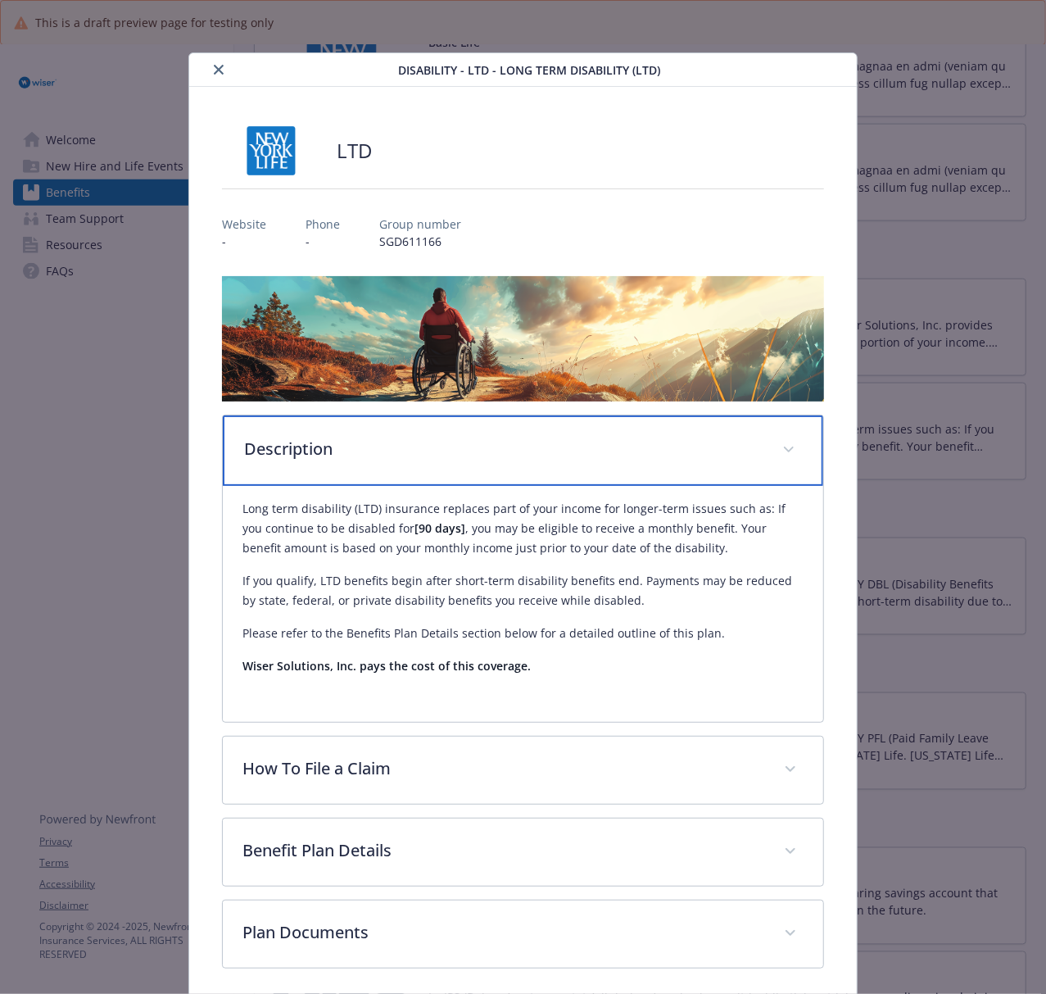
drag, startPoint x: 526, startPoint y: 453, endPoint x: 958, endPoint y: 475, distance: 433.0
click at [526, 453] on p "Description" at bounding box center [503, 449] width 518 height 25
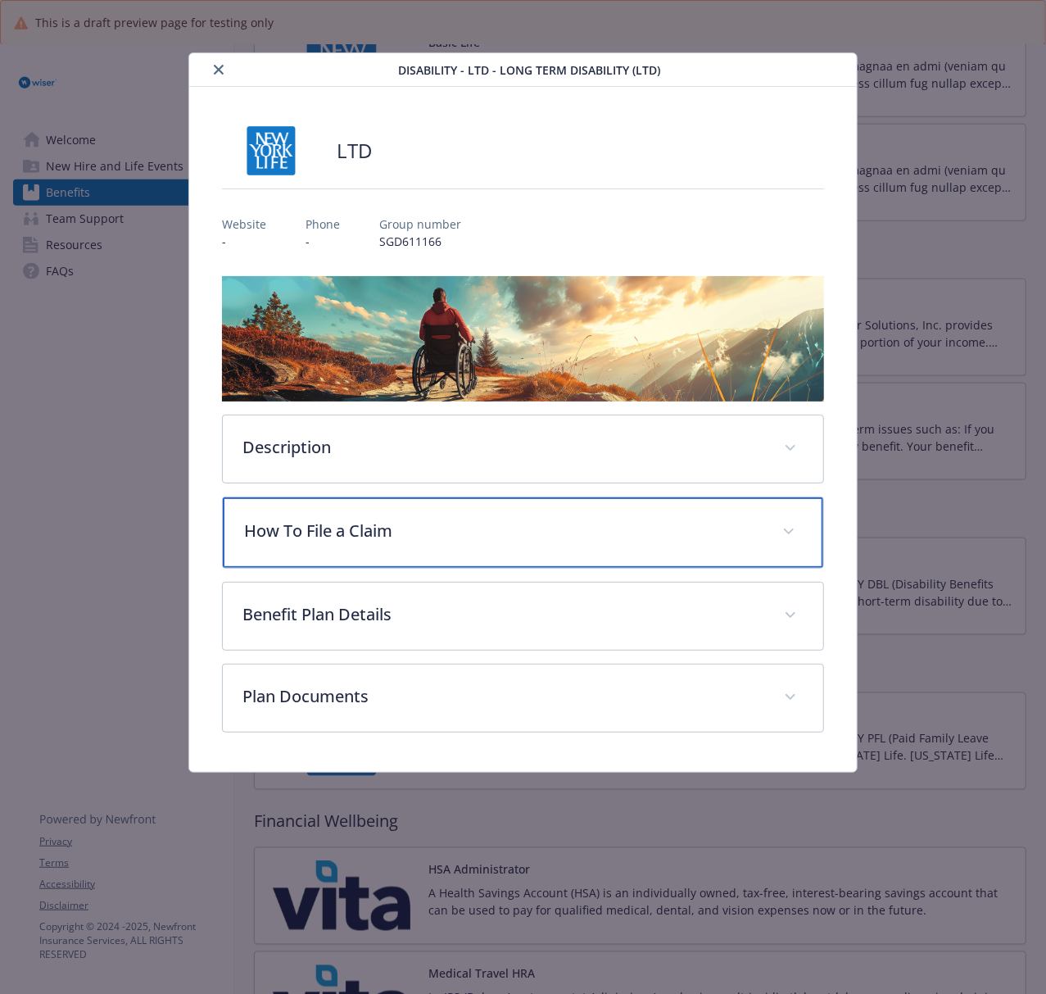
drag, startPoint x: 585, startPoint y: 564, endPoint x: 701, endPoint y: 535, distance: 119.8
click at [585, 564] on div "How To File a Claim" at bounding box center [523, 532] width 600 height 70
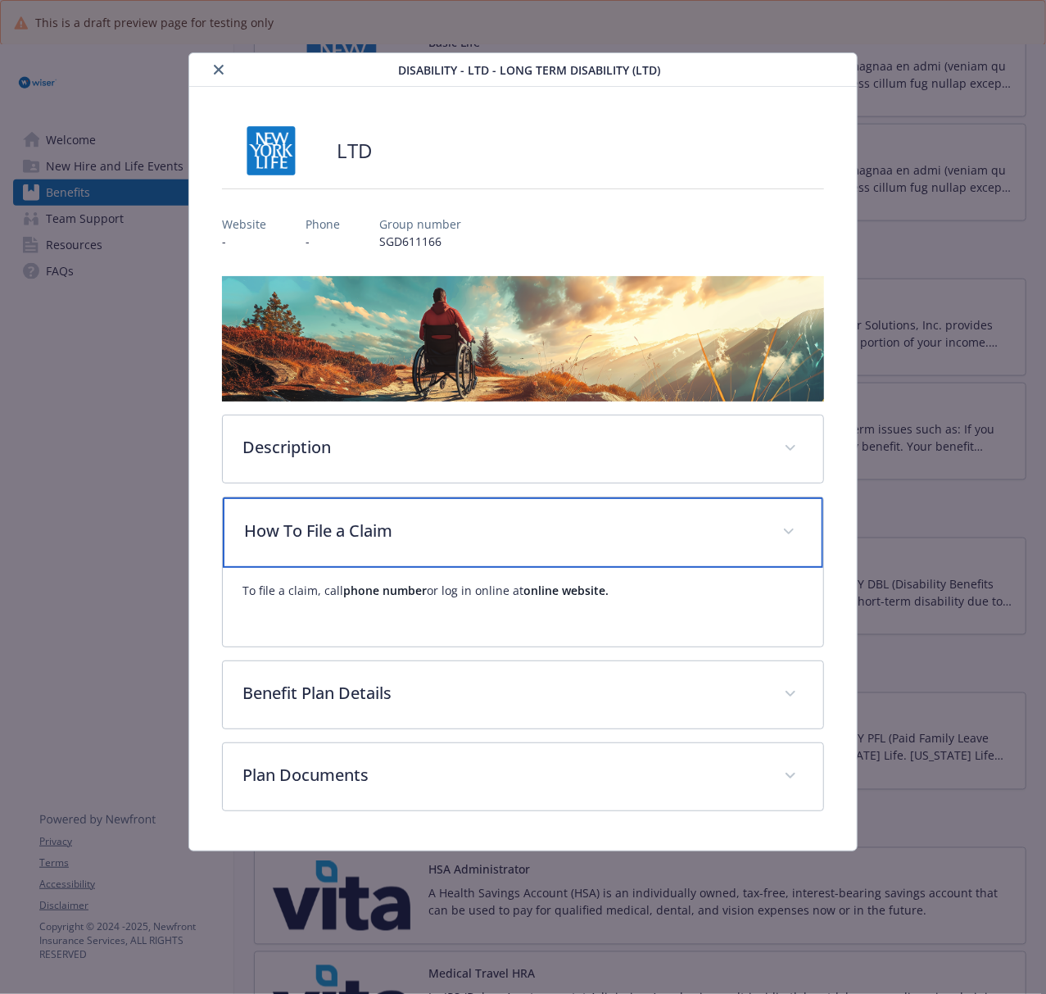
click at [568, 542] on p "How To File a Claim" at bounding box center [503, 530] width 518 height 25
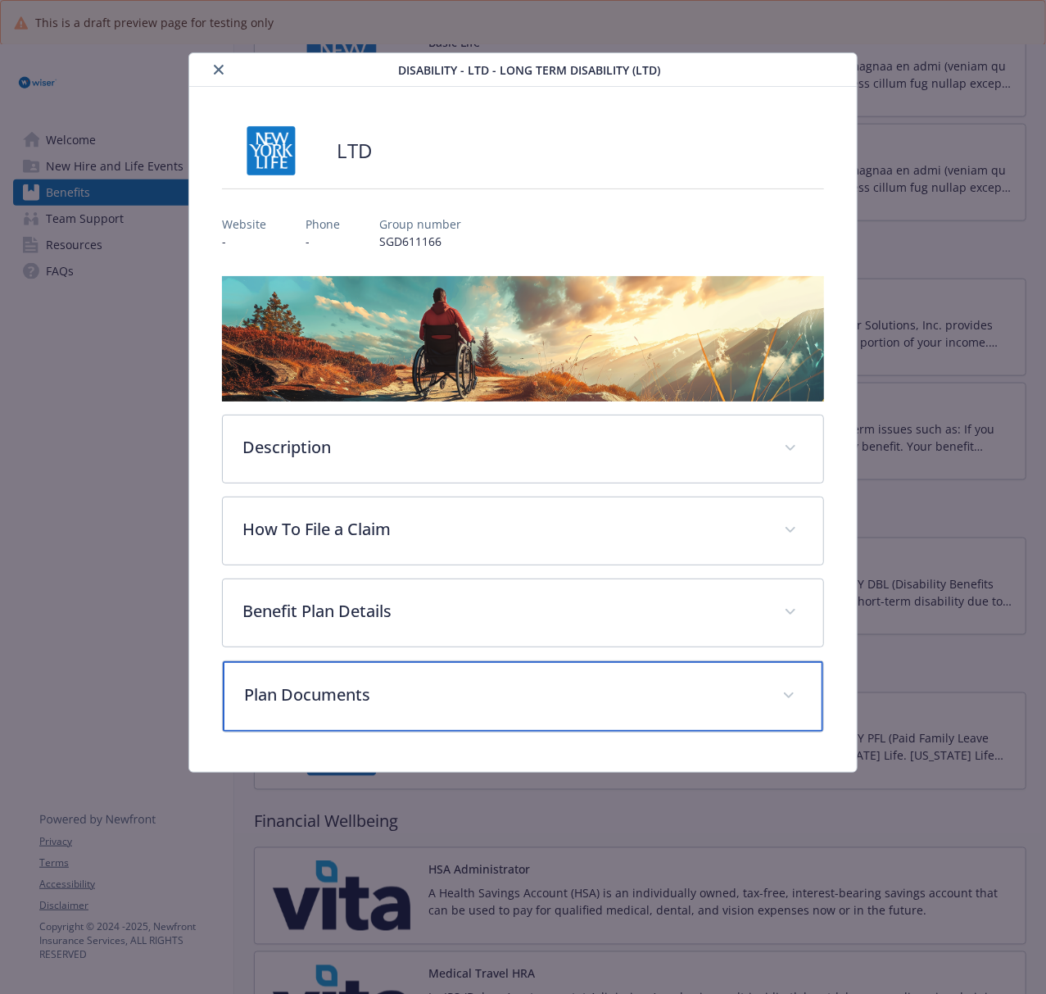
click at [564, 722] on div "Plan Documents" at bounding box center [523, 696] width 600 height 70
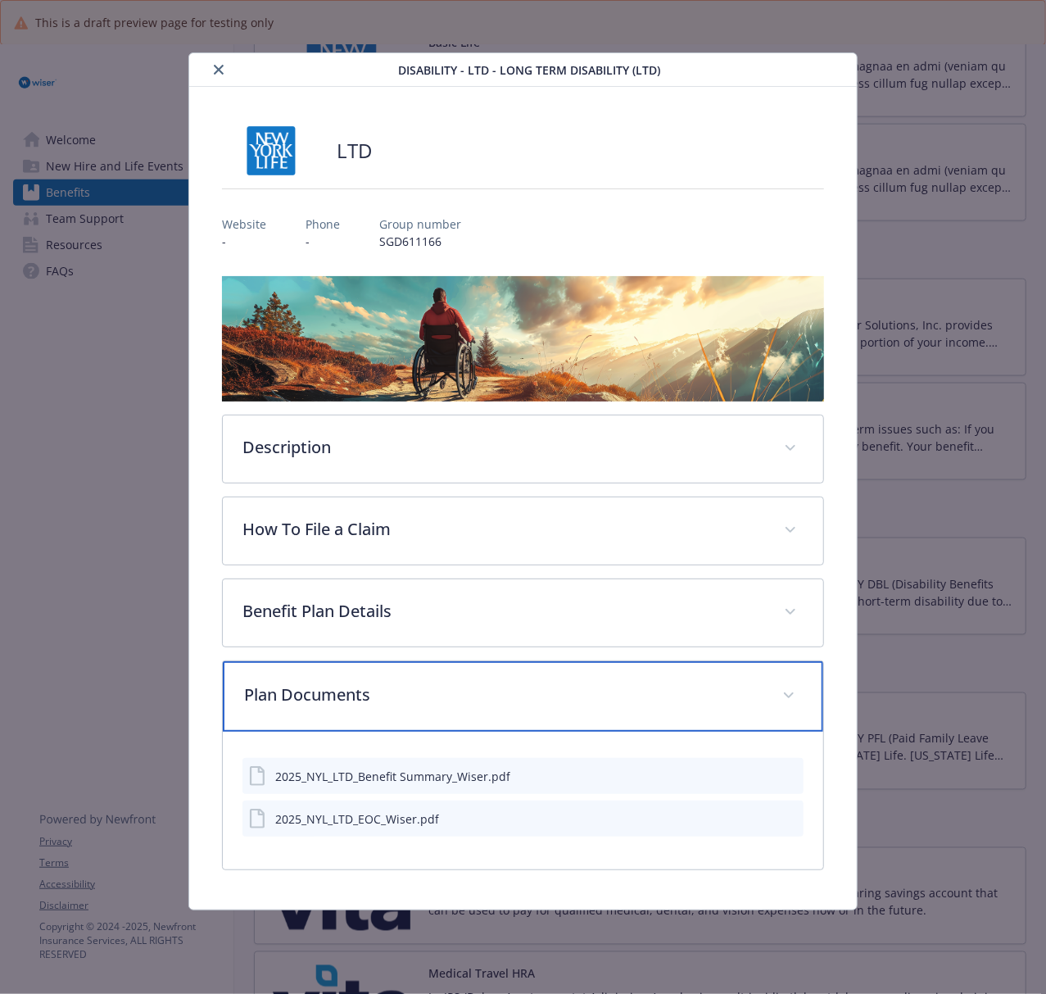
click at [564, 722] on div "Plan Documents" at bounding box center [523, 696] width 600 height 70
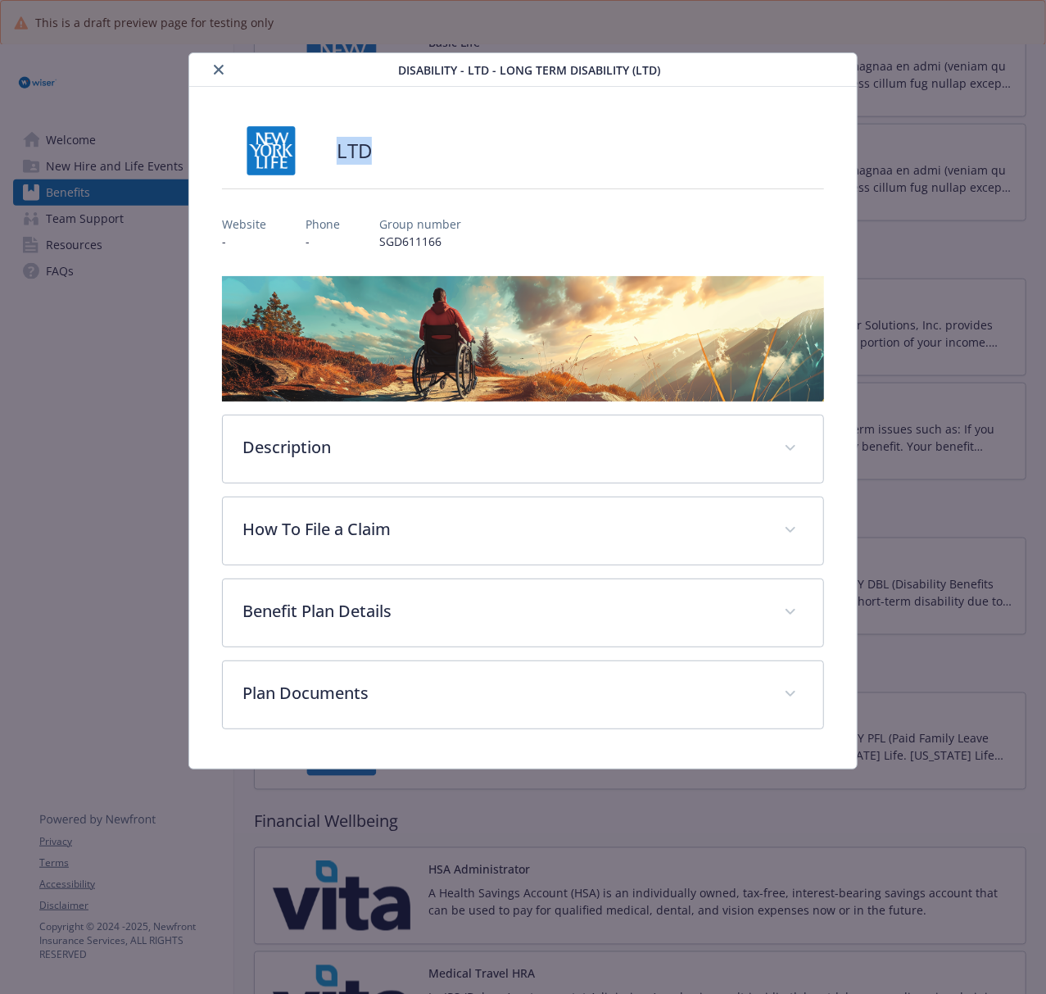
drag, startPoint x: 430, startPoint y: 162, endPoint x: 339, endPoint y: 158, distance: 91.0
click at [339, 158] on div "LTD" at bounding box center [523, 150] width 602 height 49
click at [220, 66] on icon "close" at bounding box center [219, 70] width 10 height 10
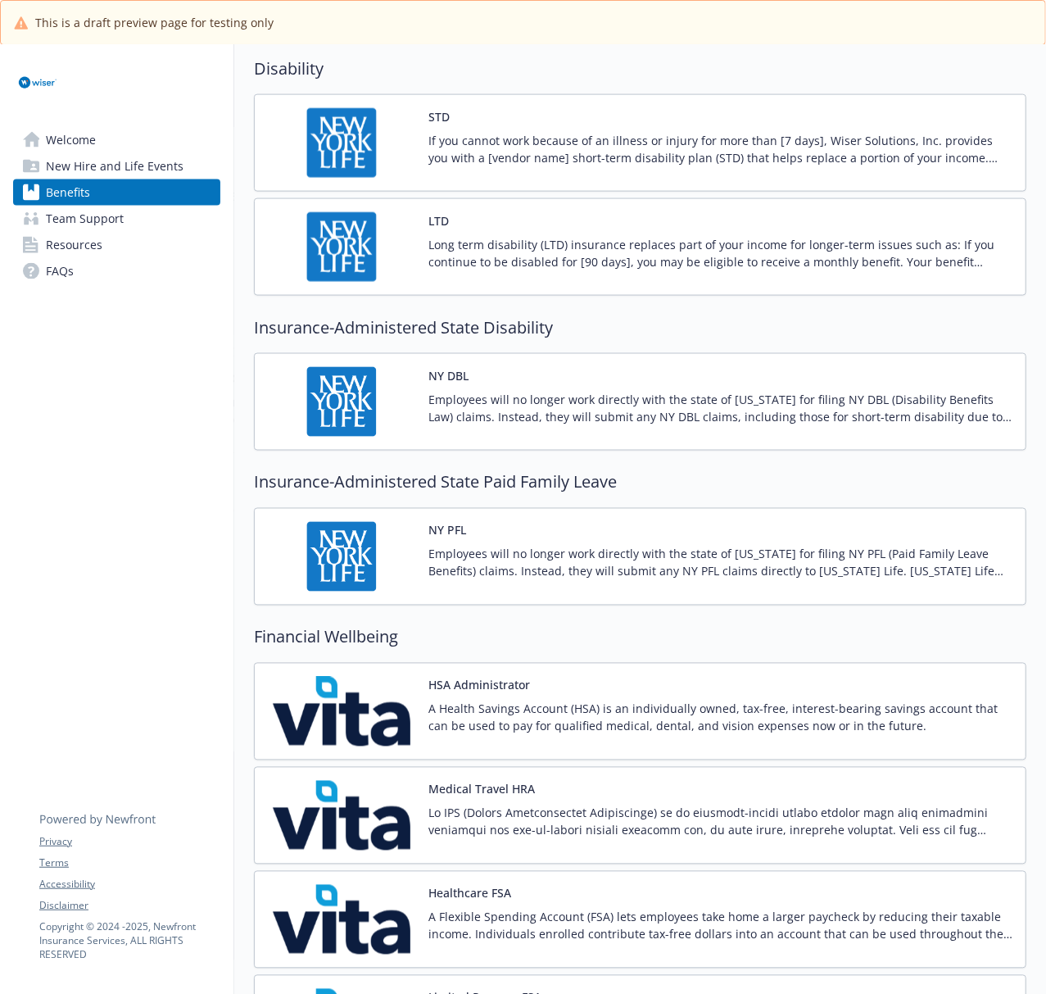
scroll to position [1201, 0]
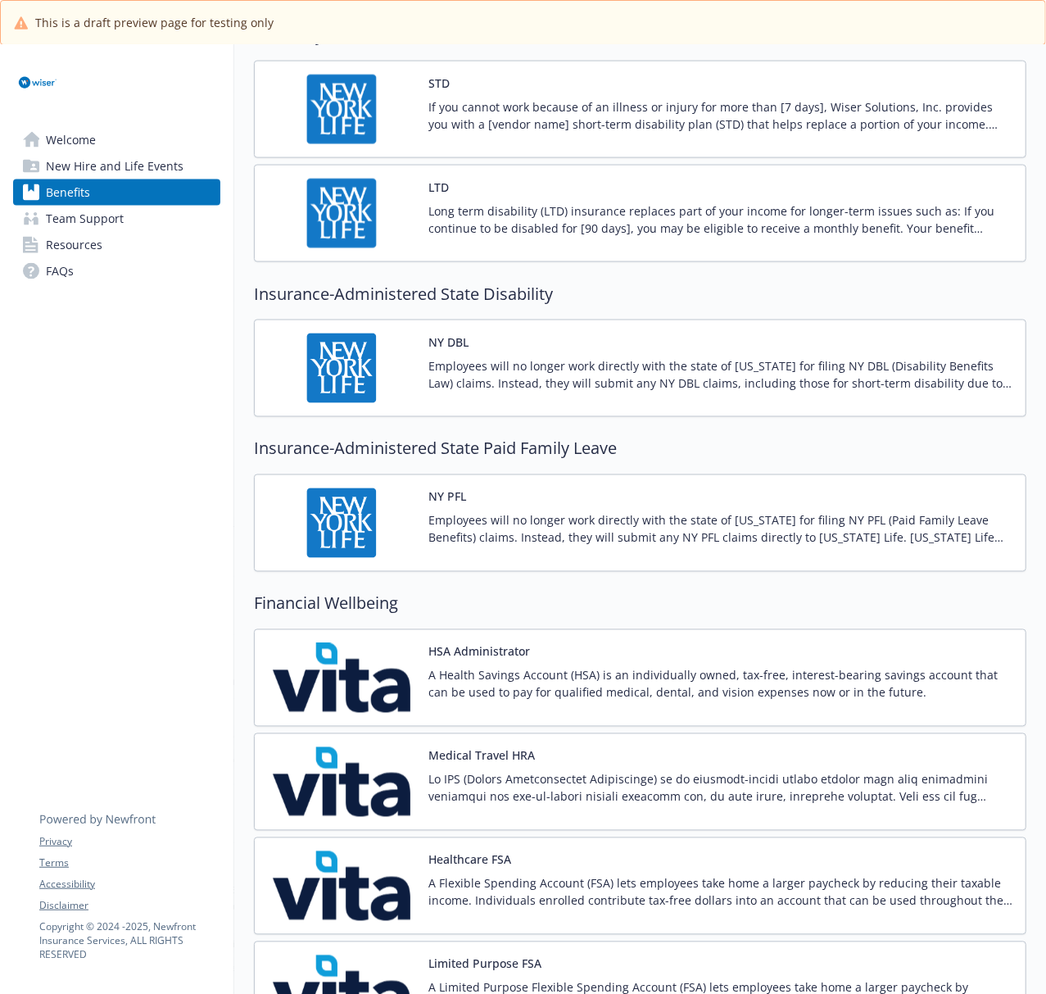
click at [381, 378] on img at bounding box center [341, 368] width 147 height 70
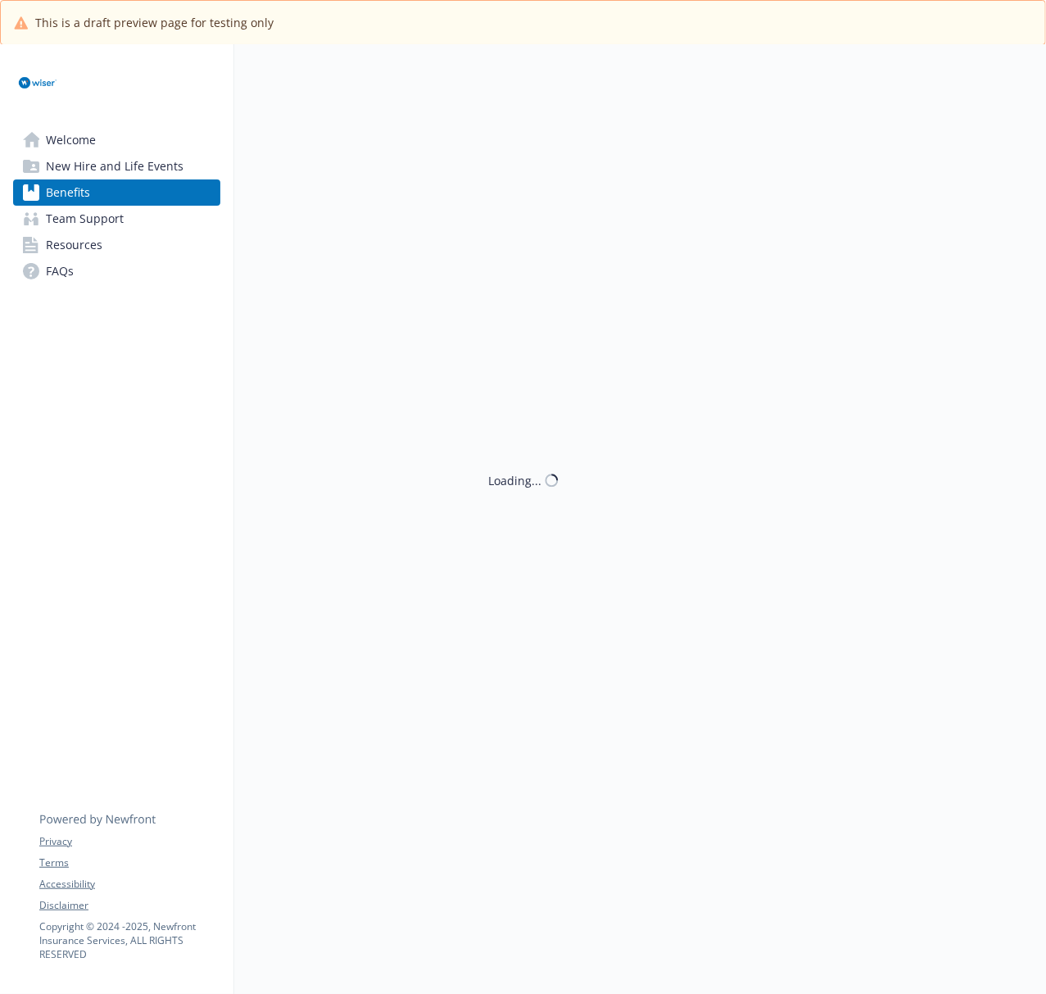
scroll to position [1201, 0]
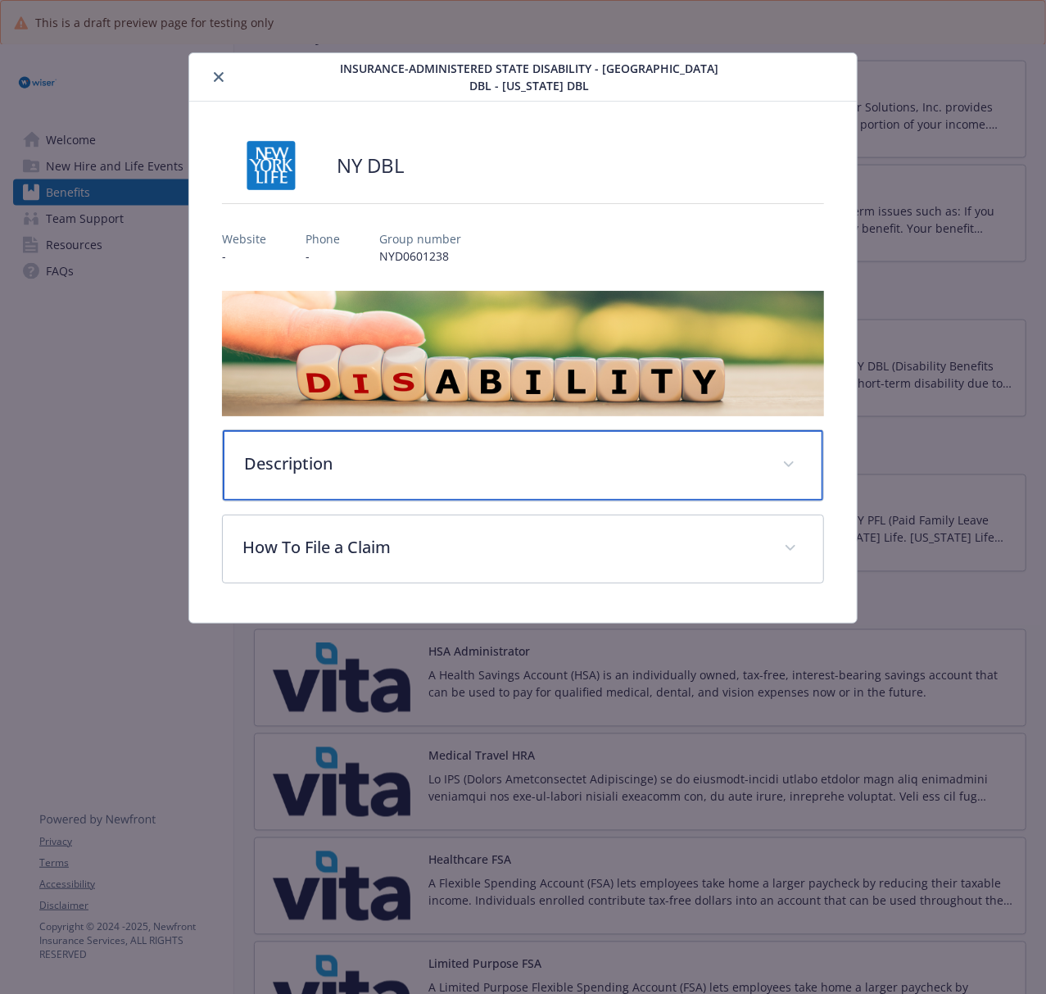
drag, startPoint x: 496, startPoint y: 489, endPoint x: 508, endPoint y: 486, distance: 11.9
click at [496, 489] on div "Description" at bounding box center [523, 465] width 600 height 70
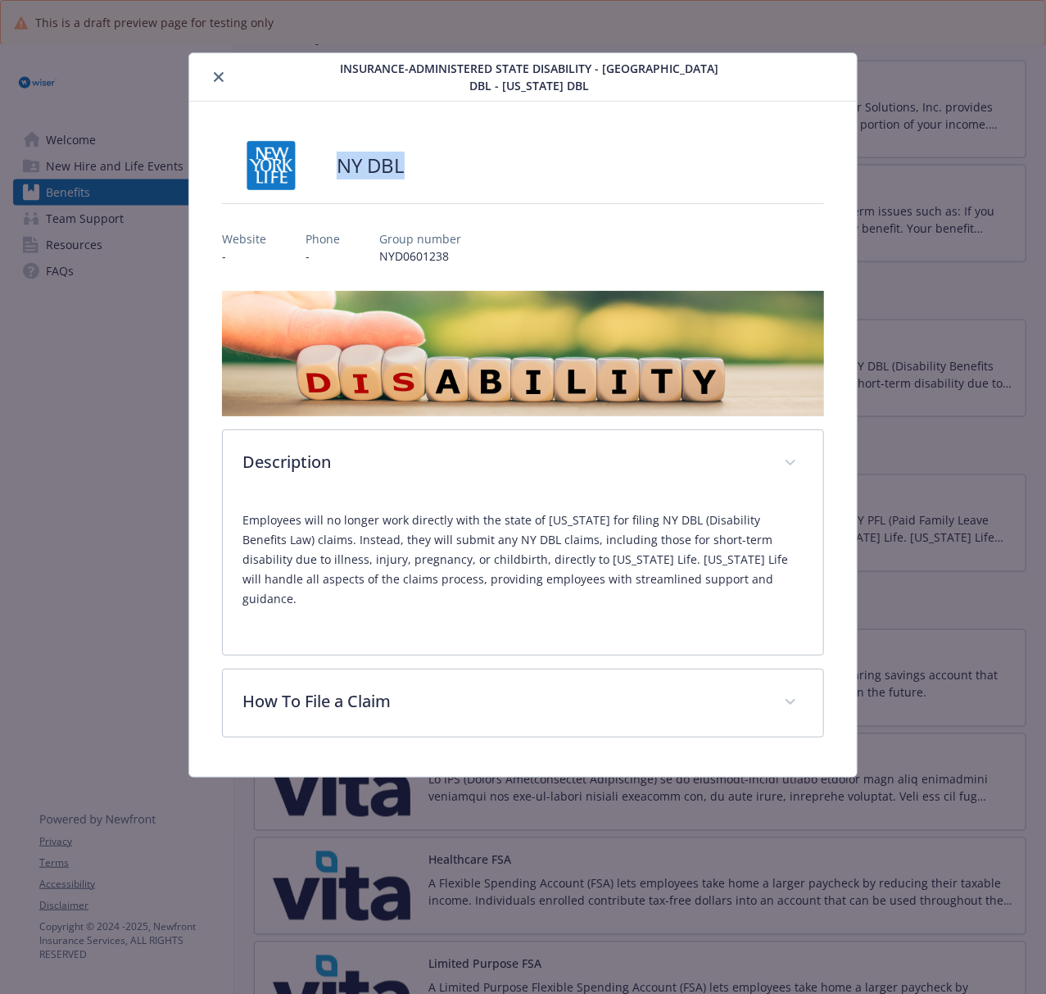
drag, startPoint x: 413, startPoint y: 165, endPoint x: 329, endPoint y: 165, distance: 83.5
click at [329, 165] on div "NY DBL" at bounding box center [523, 165] width 602 height 49
click at [211, 73] on button "close" at bounding box center [219, 77] width 20 height 20
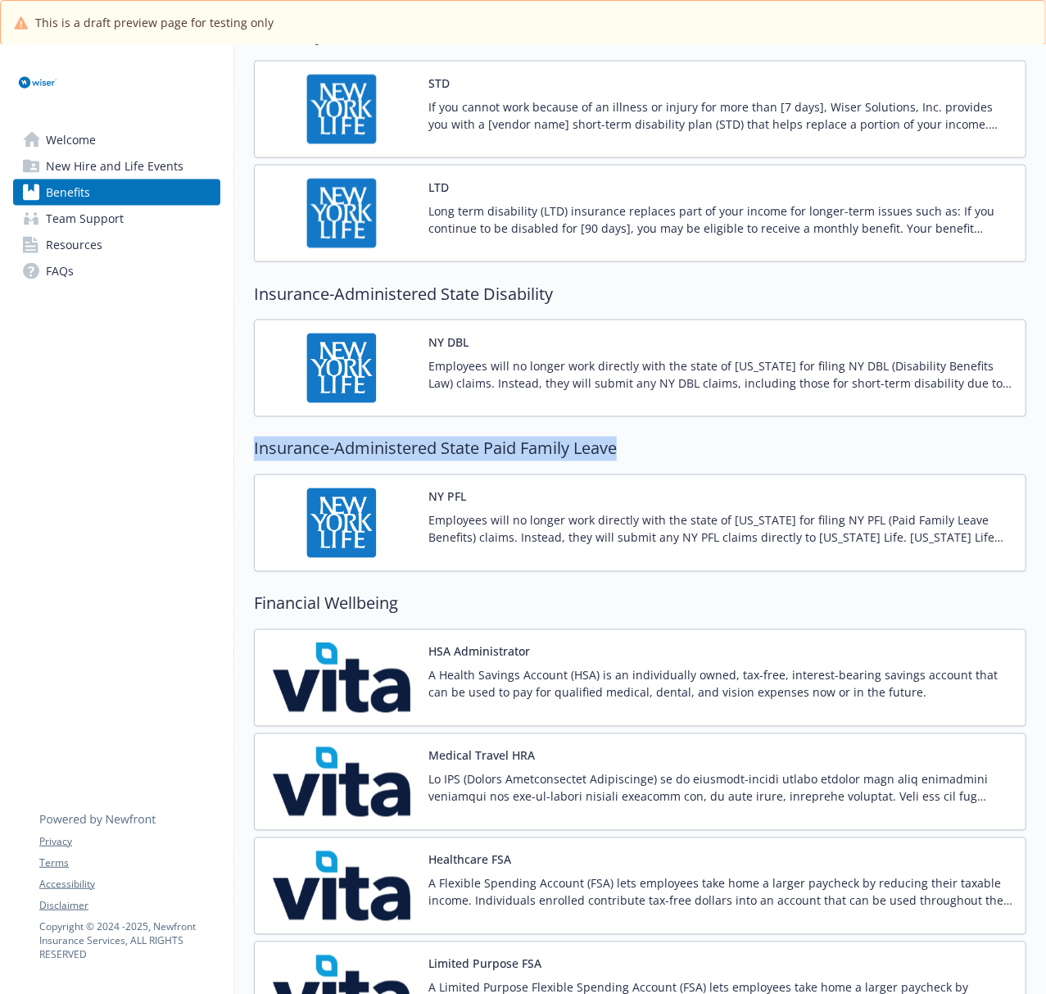
drag, startPoint x: 246, startPoint y: 460, endPoint x: 647, endPoint y: 459, distance: 401.4
click at [647, 459] on div "Benefits Select coverage type Current year Upcoming year Medical Cigna PPO 1000…" at bounding box center [640, 107] width 812 height 2526
click at [336, 541] on img at bounding box center [341, 523] width 147 height 70
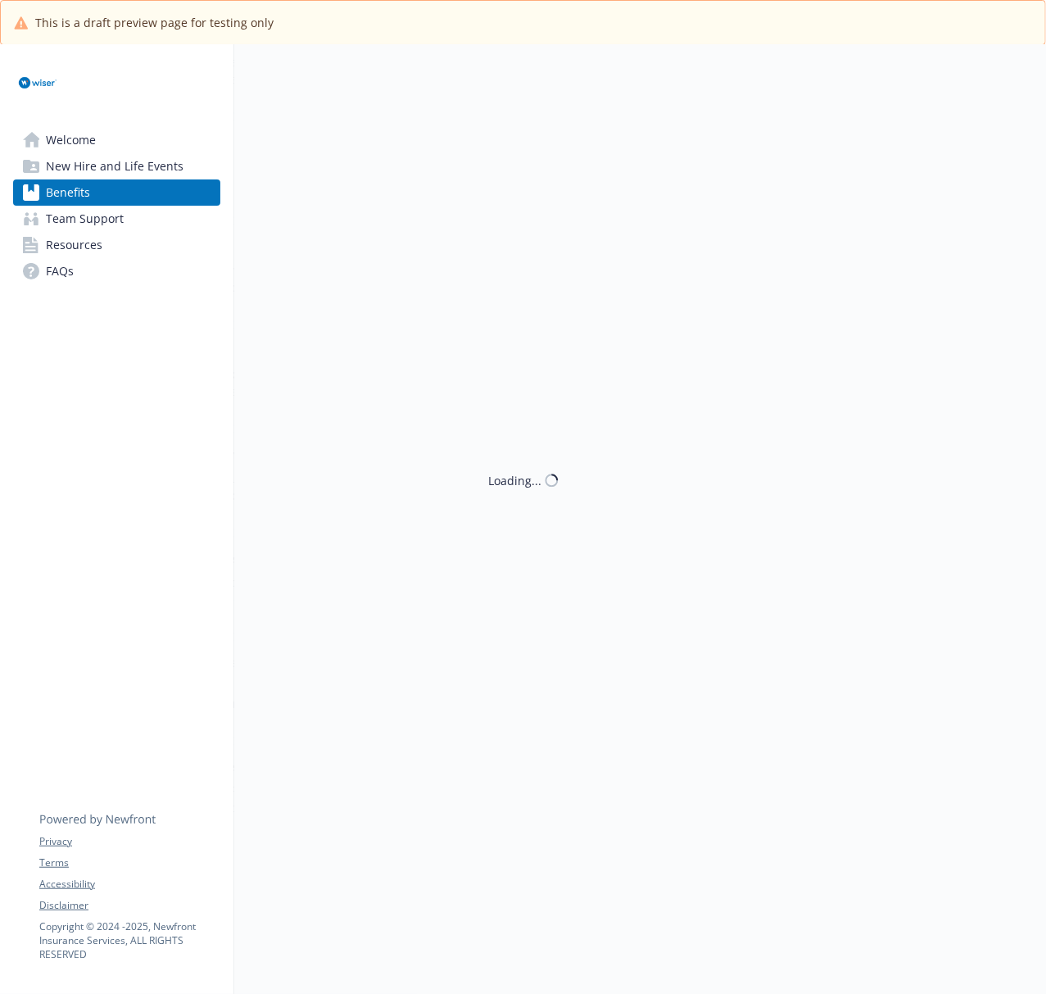
scroll to position [1201, 0]
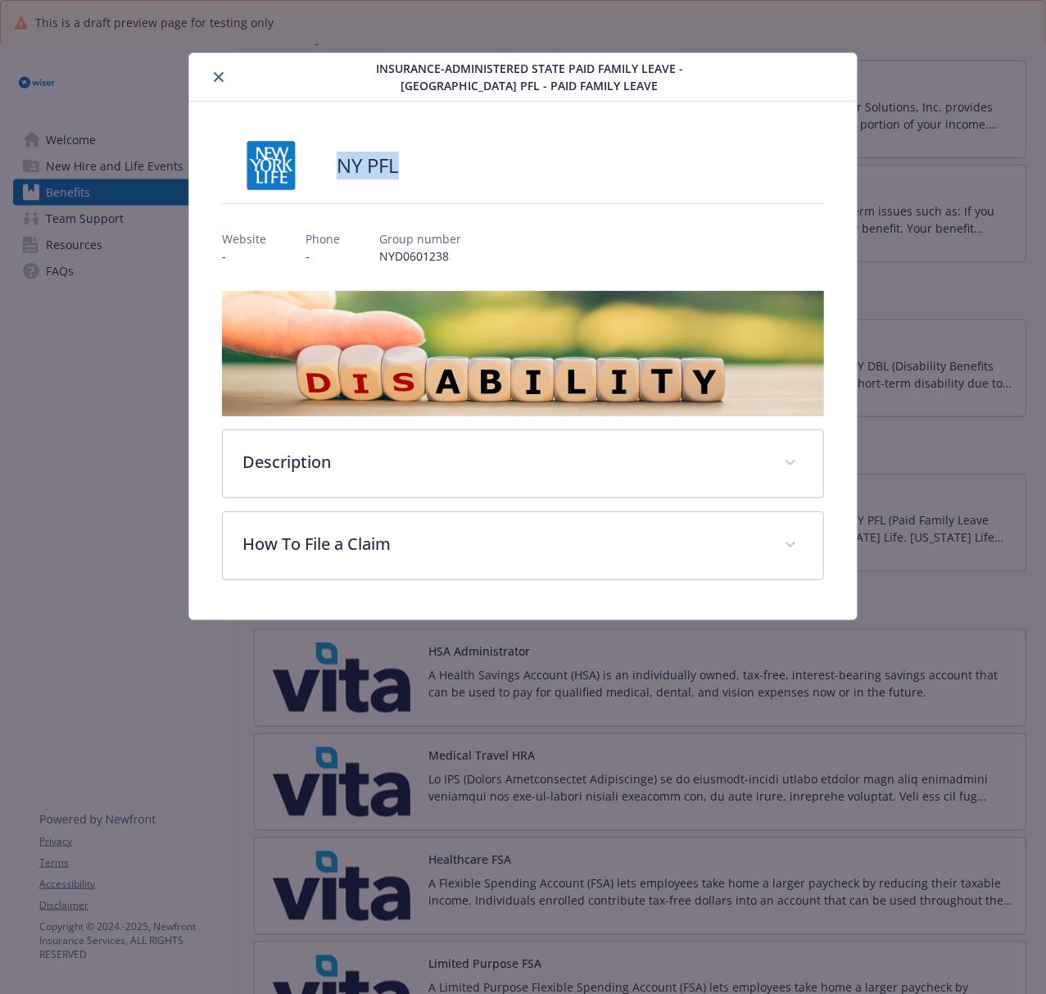
drag, startPoint x: 332, startPoint y: 162, endPoint x: 427, endPoint y: 174, distance: 95.7
click at [427, 174] on div "NY PFL" at bounding box center [523, 165] width 602 height 49
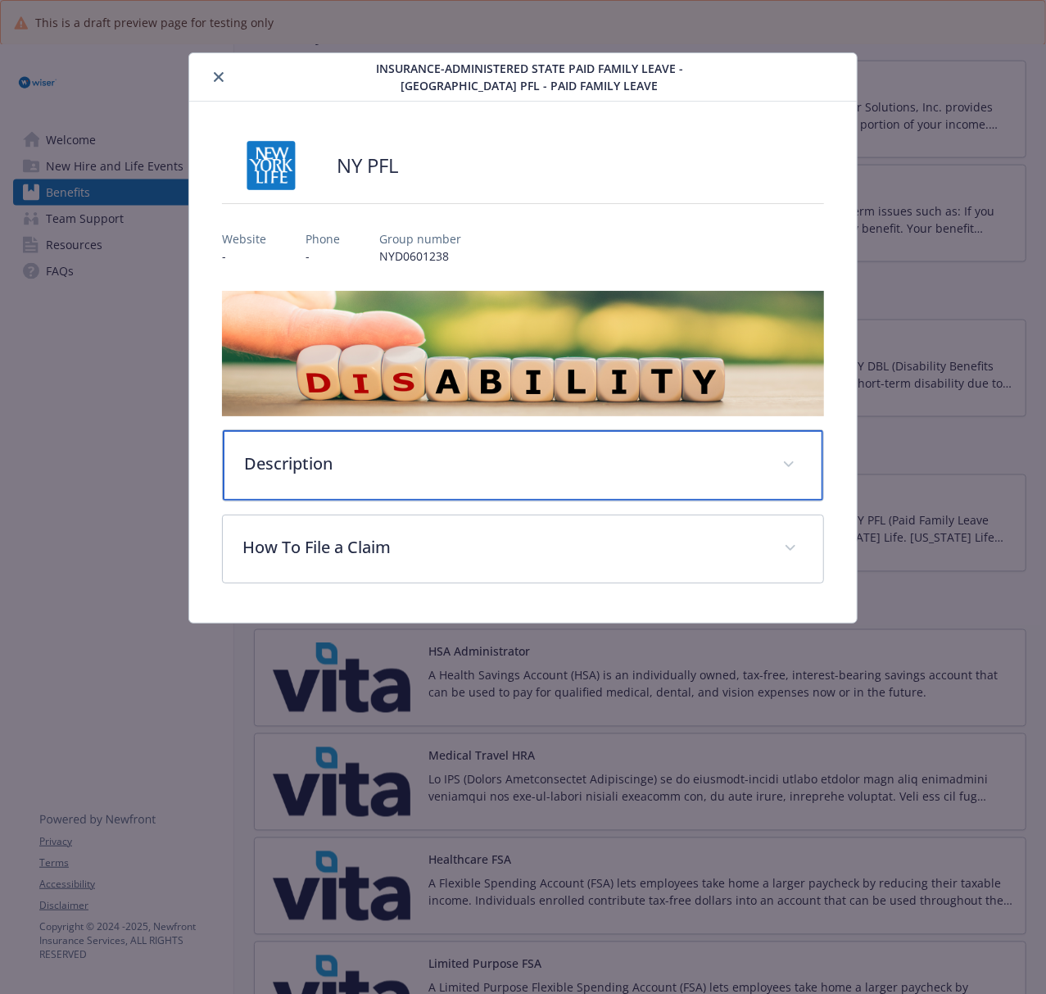
click at [397, 469] on p "Description" at bounding box center [503, 463] width 518 height 25
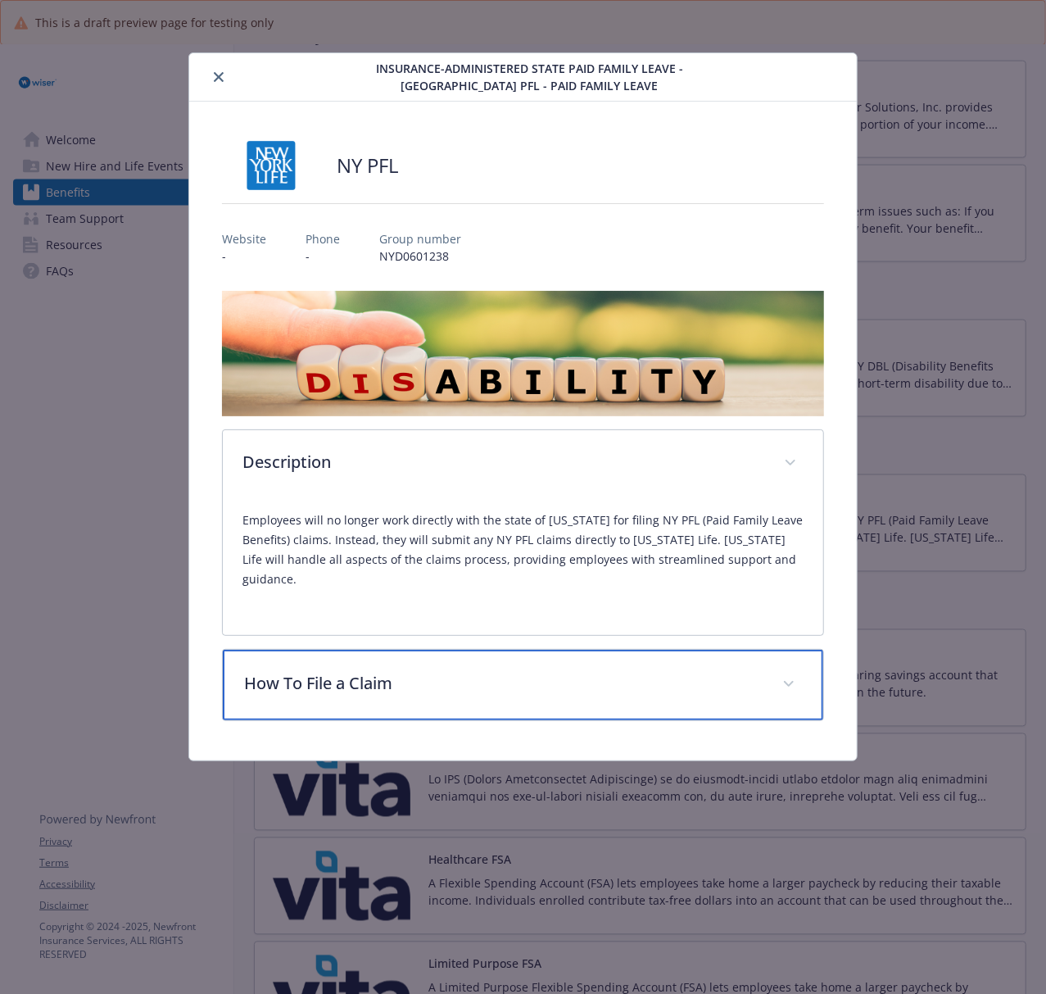
click at [495, 679] on div "How To File a Claim" at bounding box center [523, 685] width 600 height 70
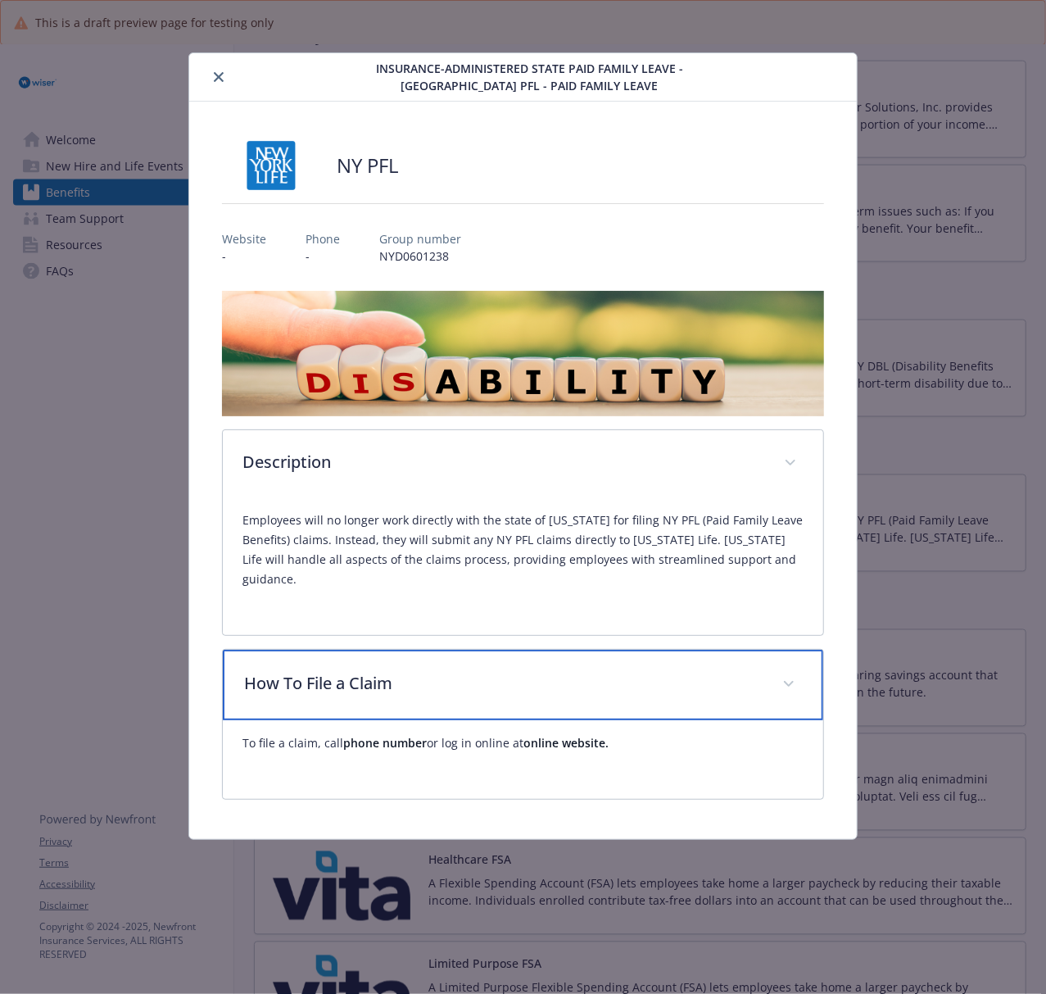
click at [495, 679] on div "How To File a Claim" at bounding box center [523, 685] width 600 height 70
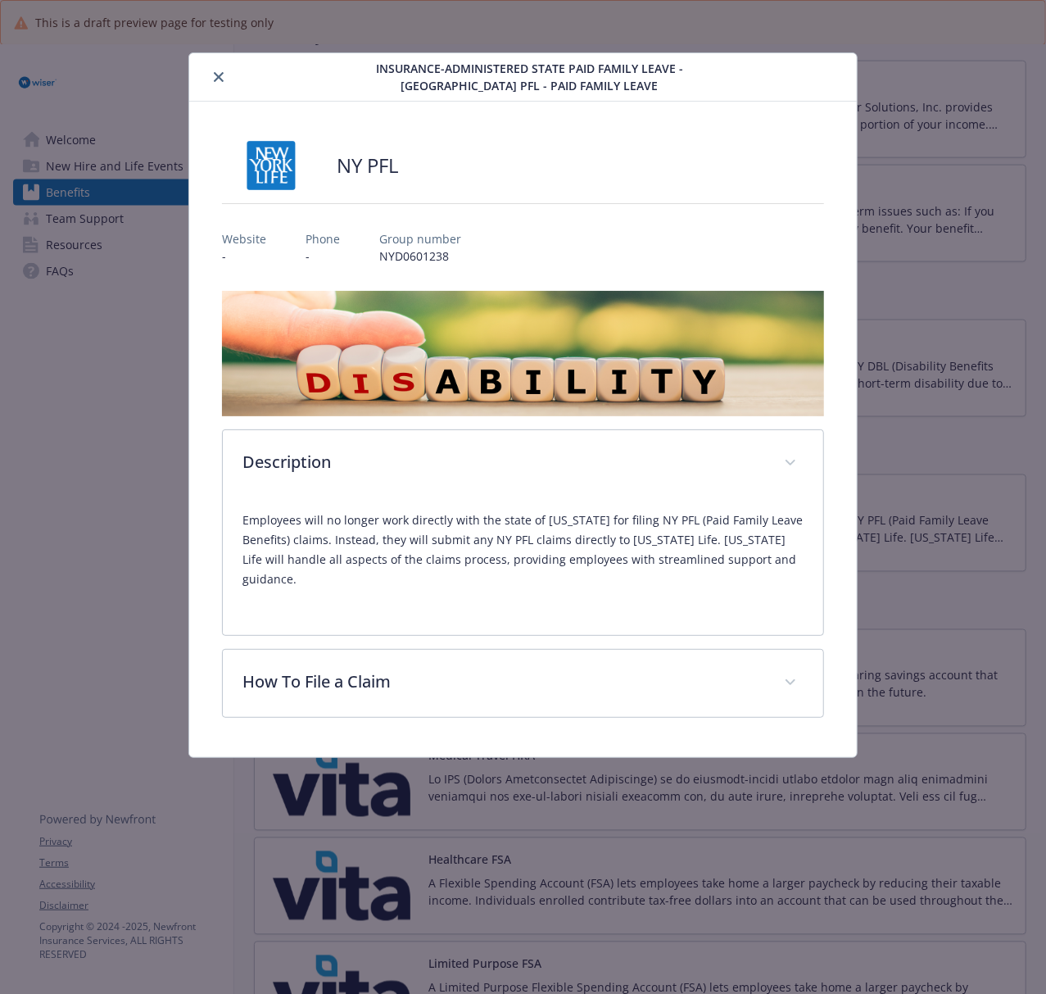
click at [224, 72] on button "close" at bounding box center [219, 77] width 20 height 20
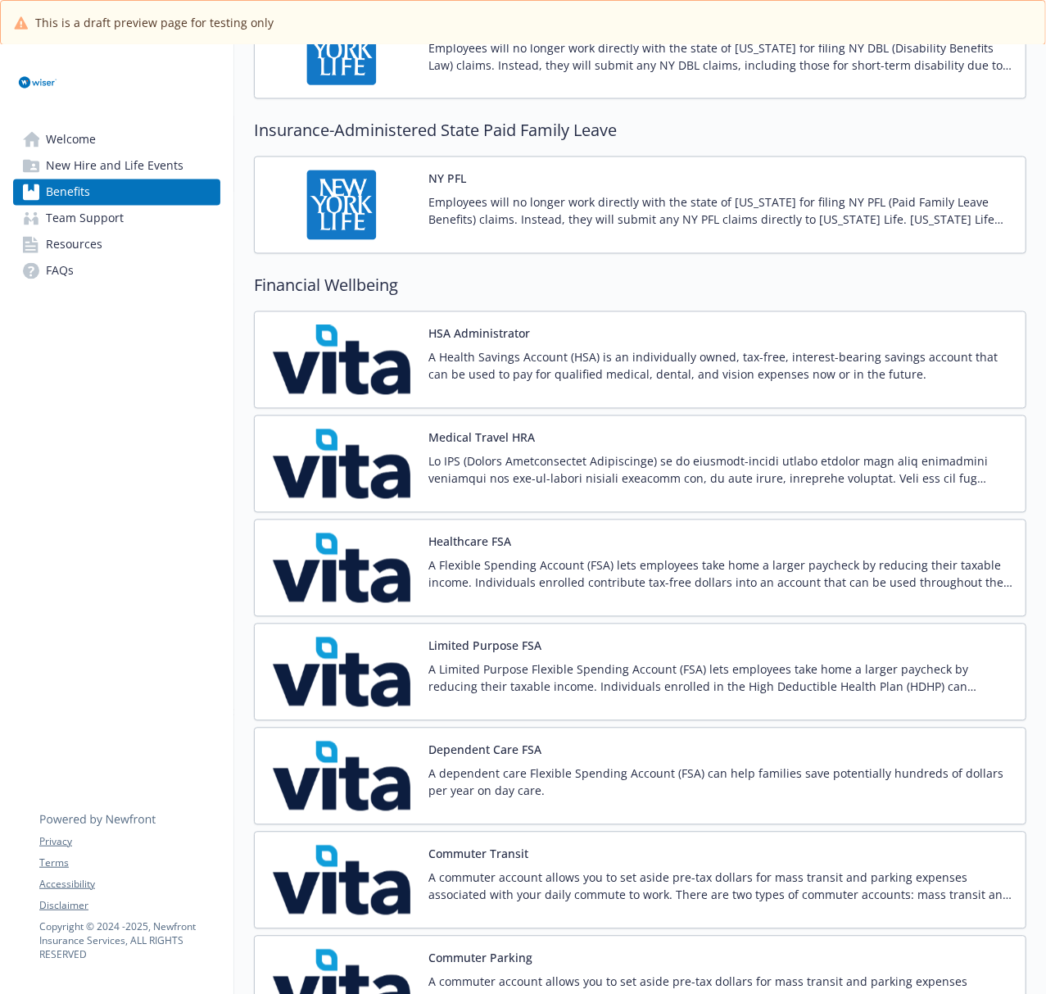
scroll to position [1638, 0]
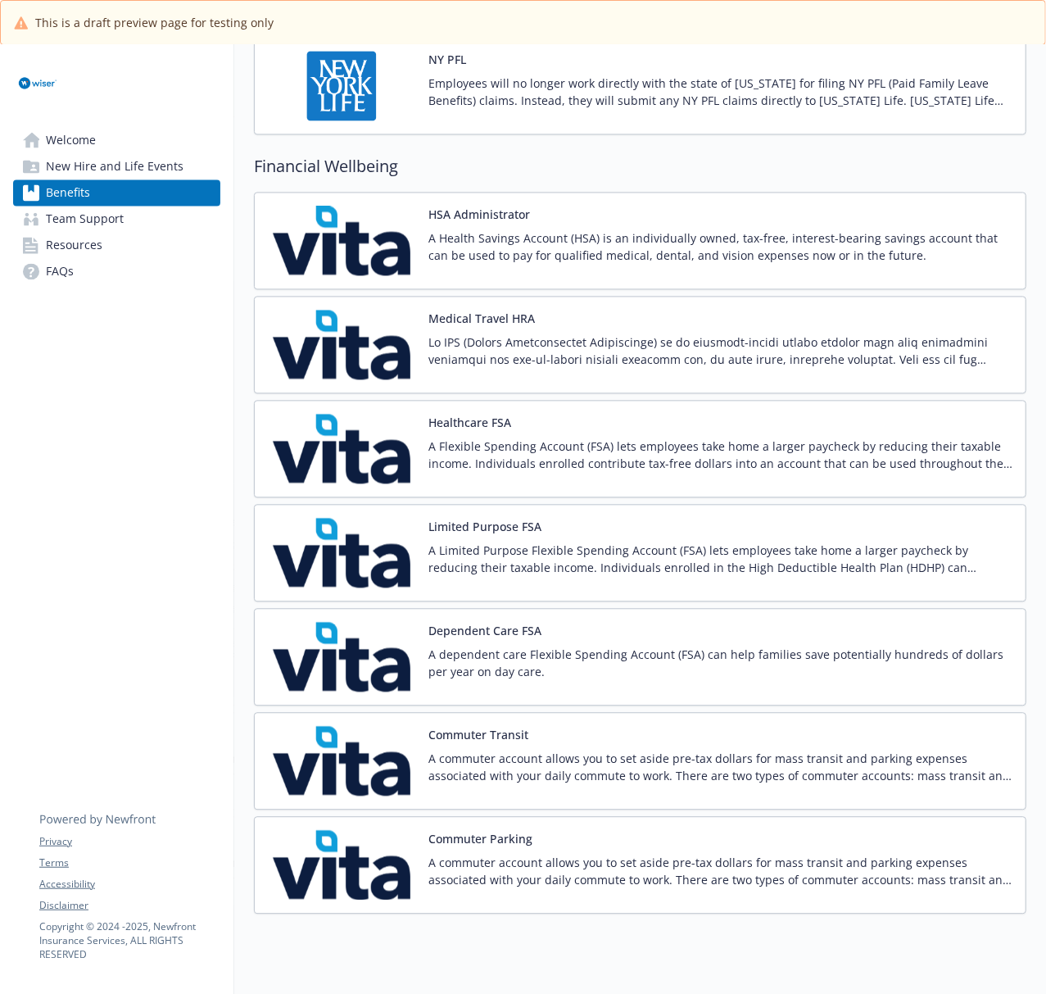
click at [344, 247] on img at bounding box center [341, 241] width 147 height 70
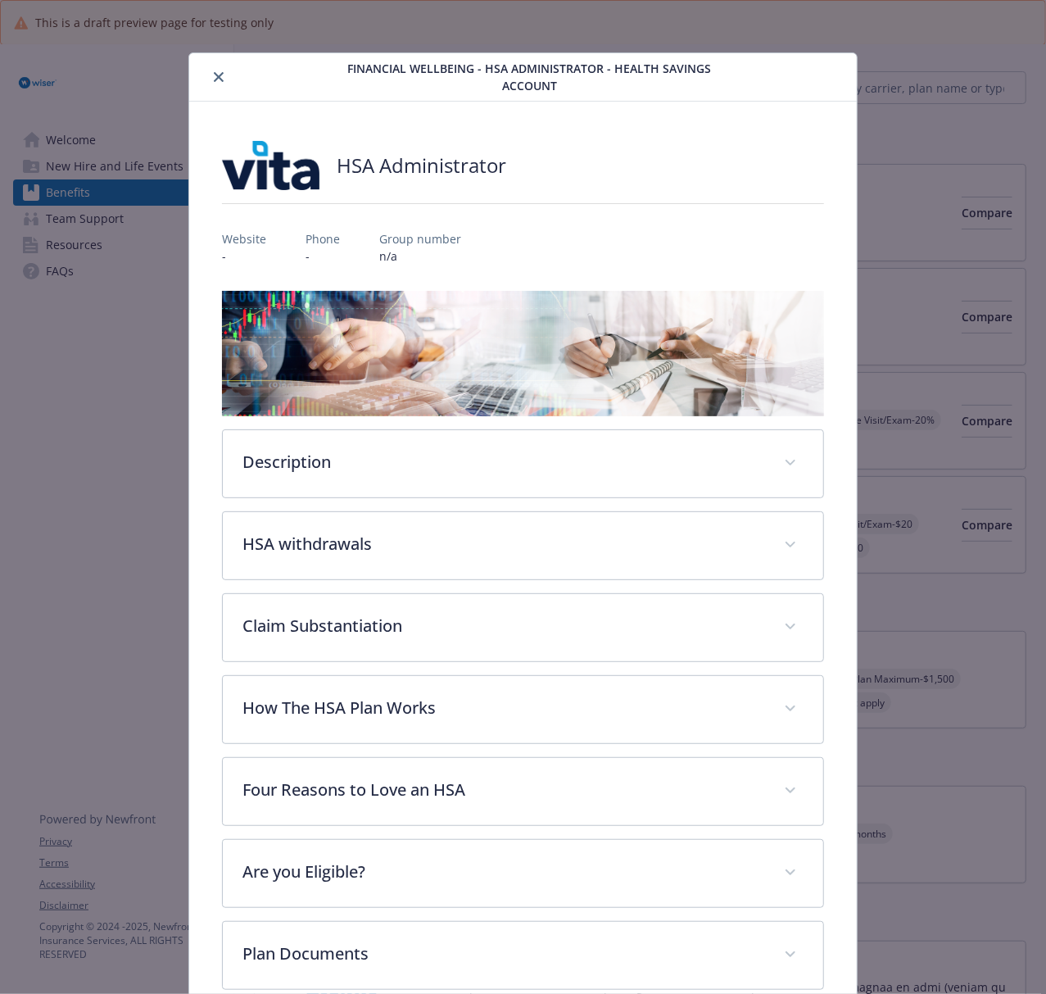
scroll to position [34, 0]
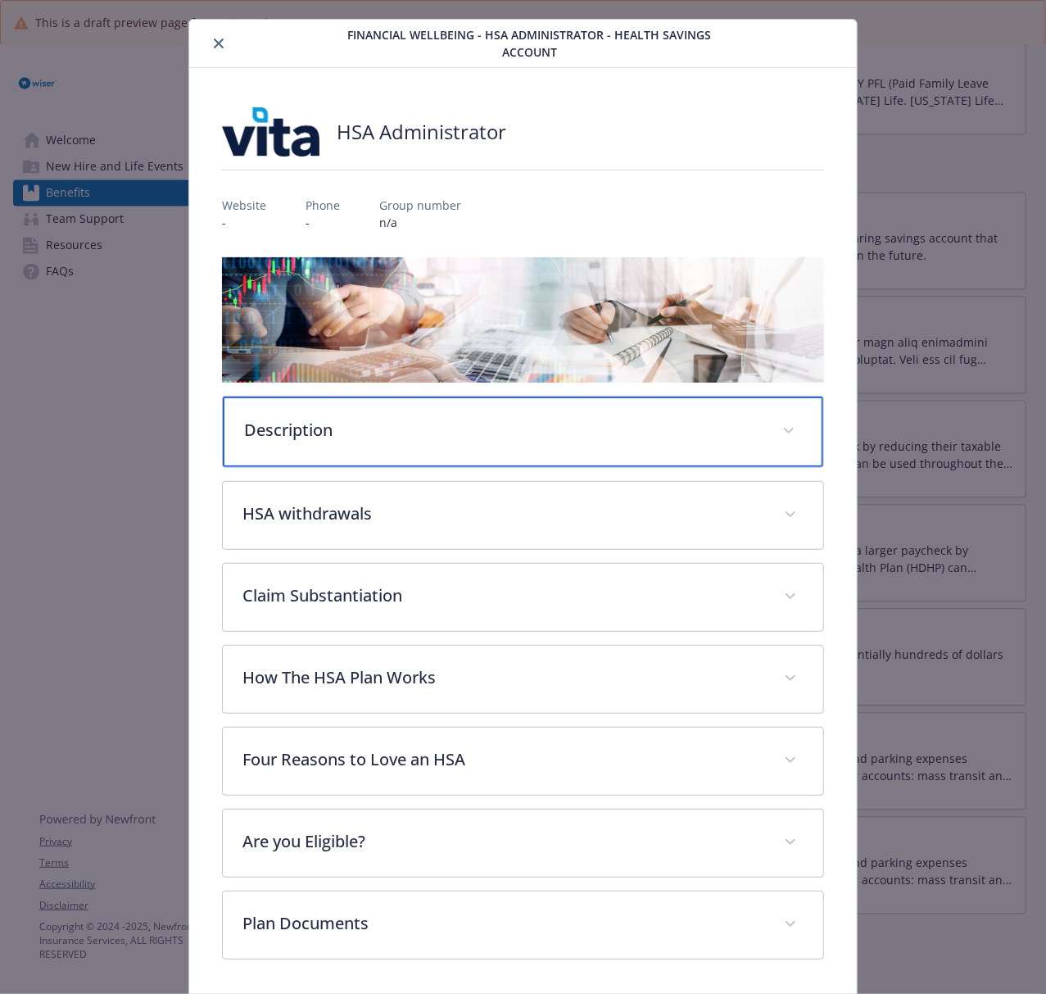
drag, startPoint x: 571, startPoint y: 427, endPoint x: 786, endPoint y: 440, distance: 215.8
click at [571, 427] on p "Description" at bounding box center [503, 430] width 518 height 25
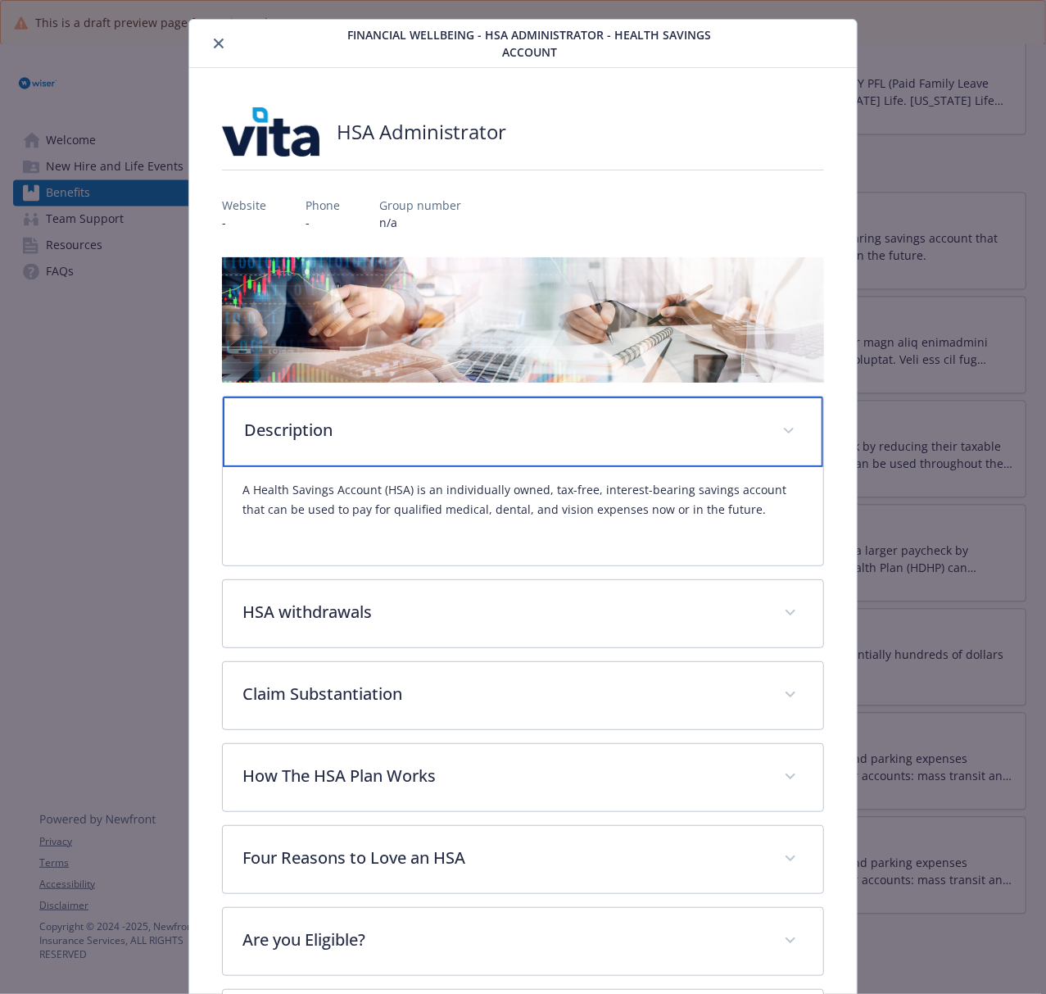
click at [536, 462] on div "Description" at bounding box center [523, 431] width 600 height 70
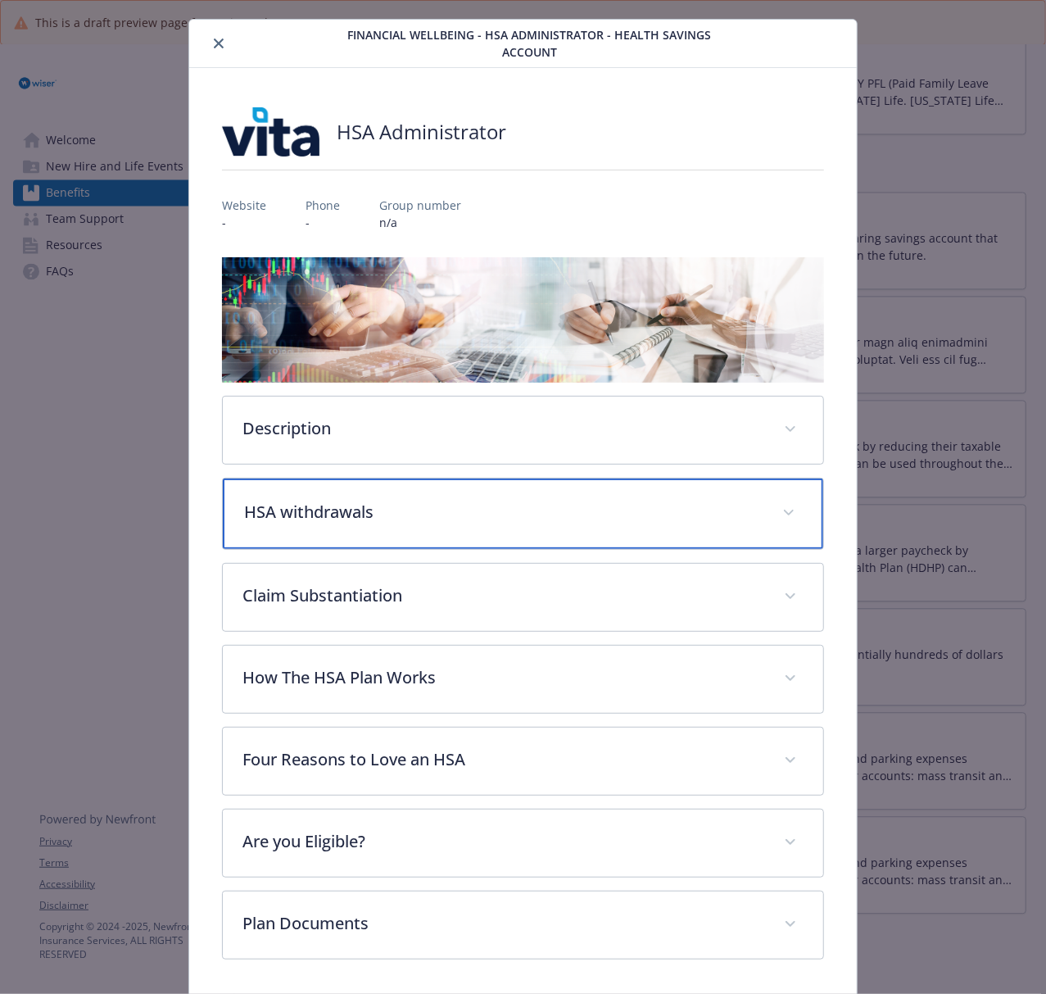
click at [469, 505] on p "HSA withdrawals​" at bounding box center [503, 512] width 518 height 25
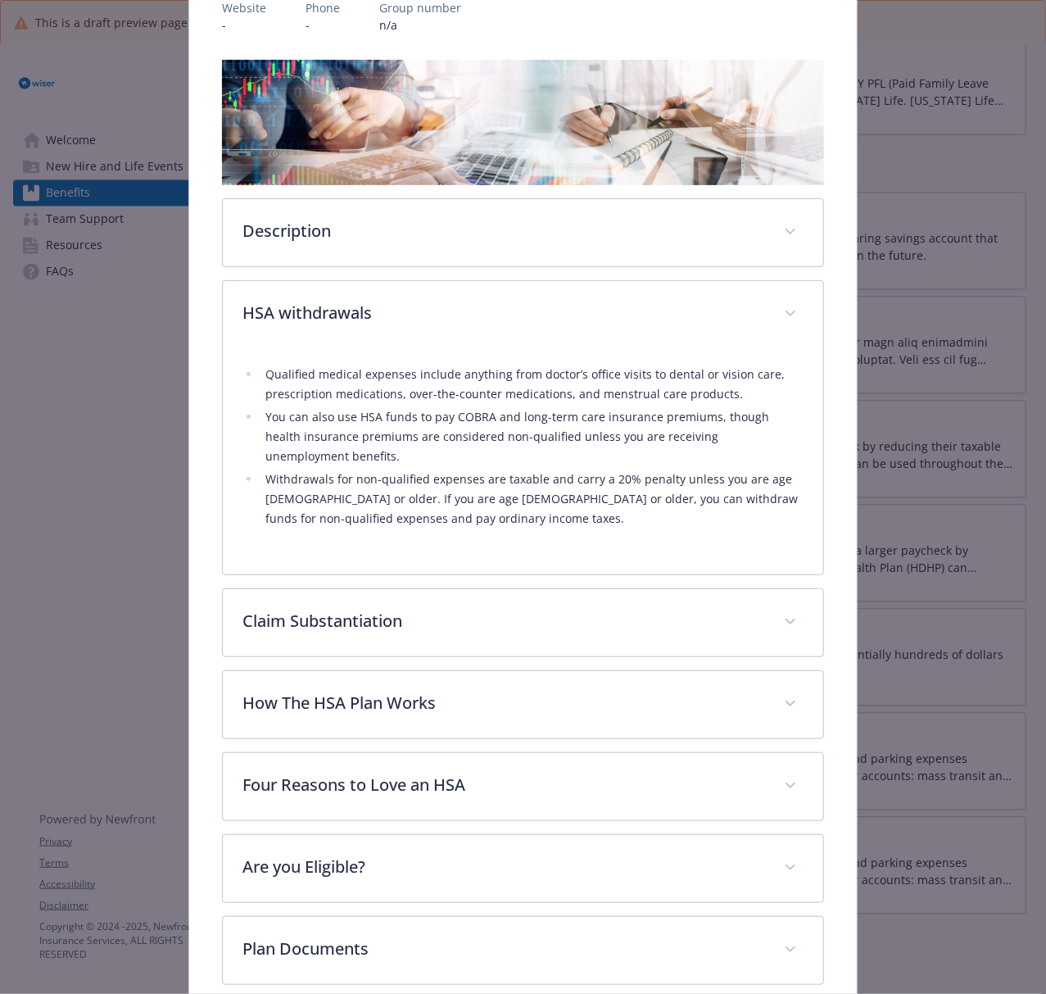
scroll to position [252, 0]
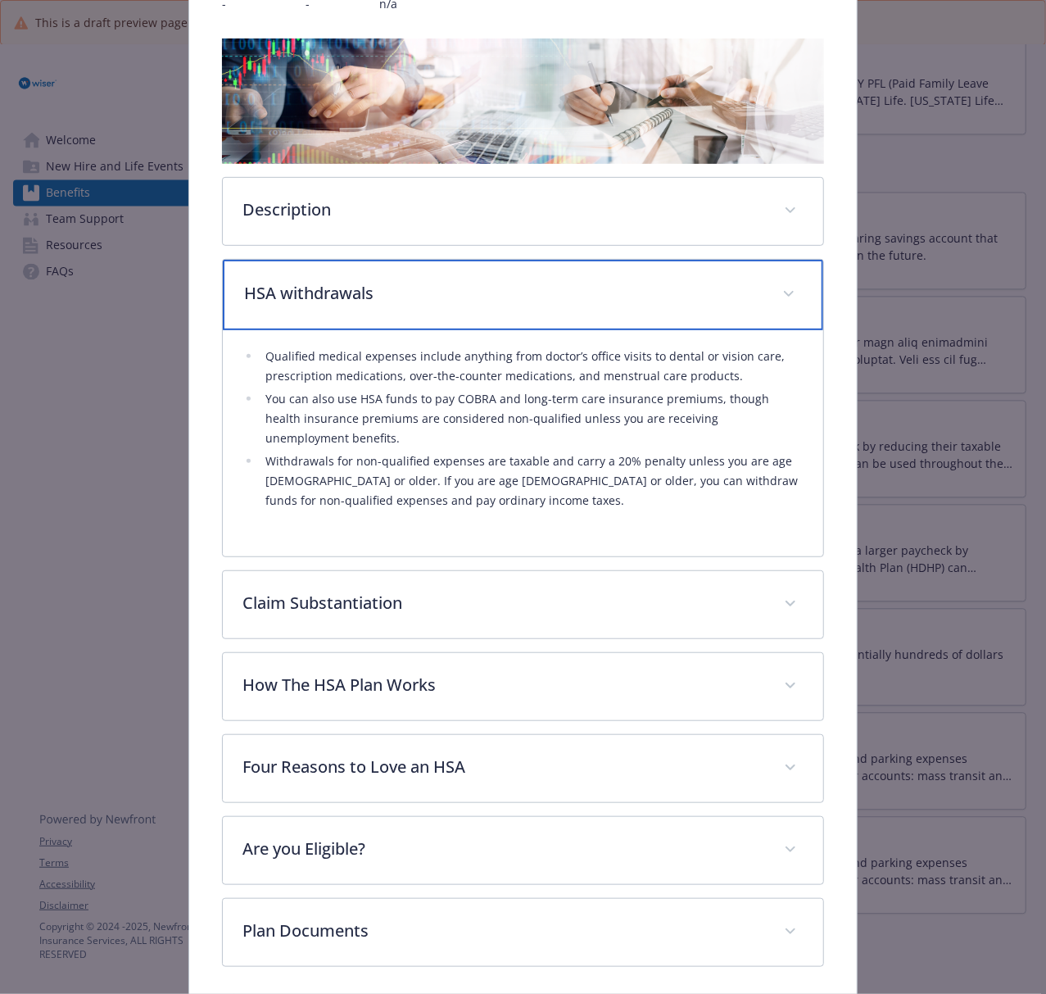
click at [509, 270] on div "HSA withdrawals​" at bounding box center [523, 295] width 600 height 70
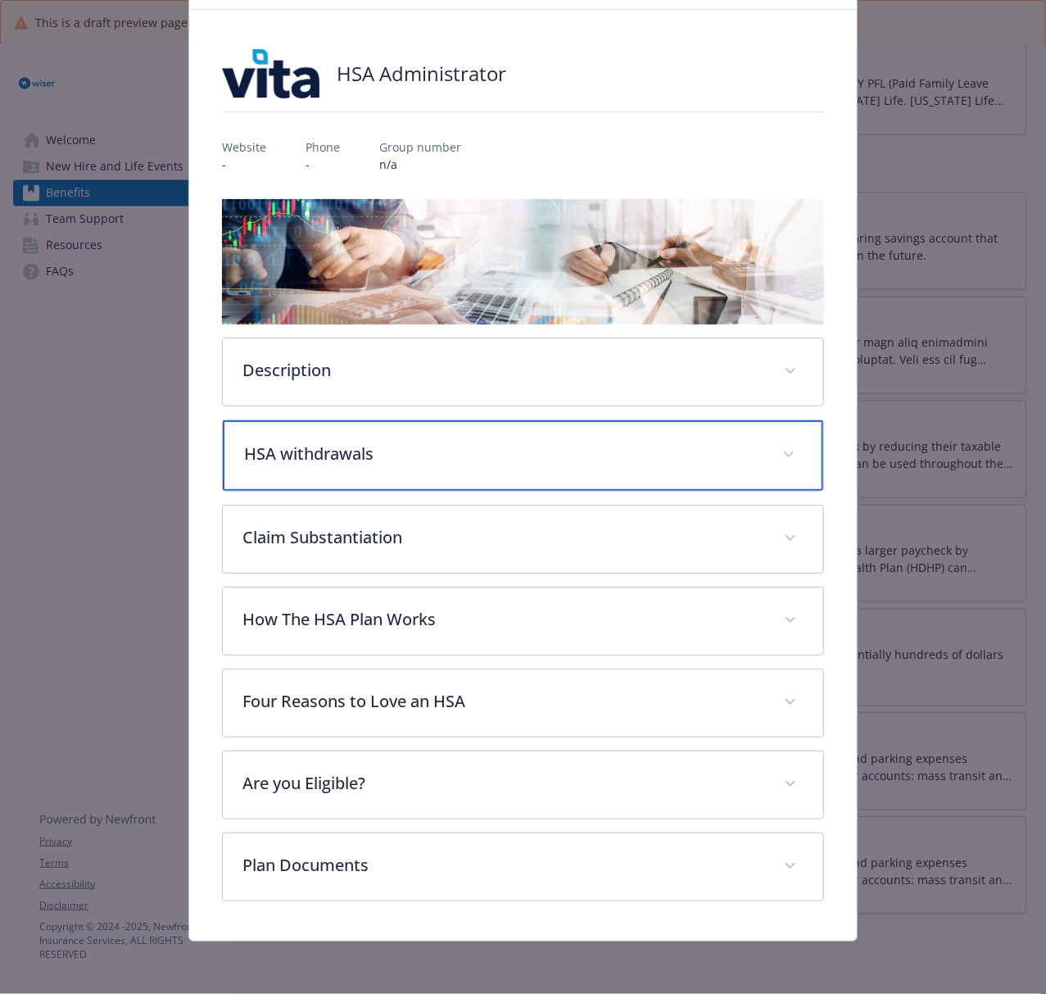
scroll to position [93, 0]
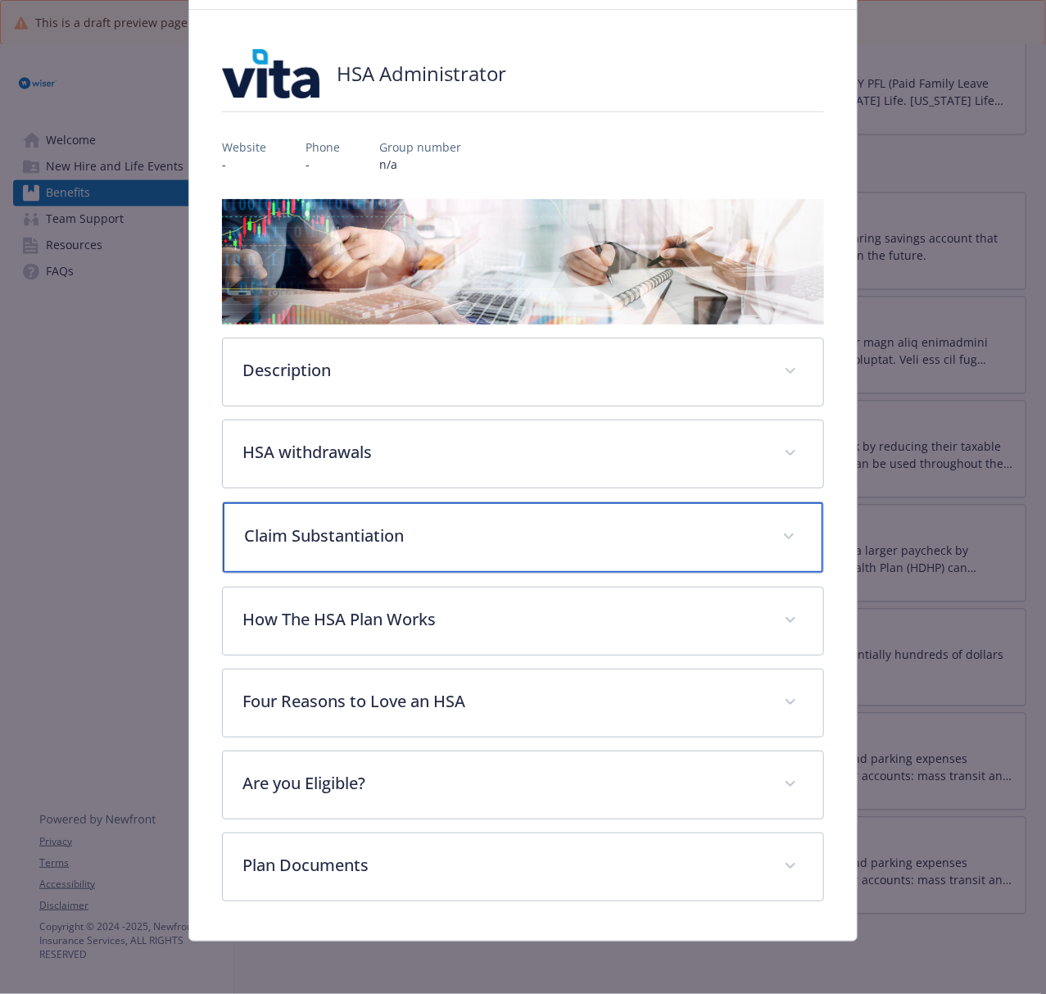
click at [456, 541] on p "Claim Substantiation" at bounding box center [503, 535] width 518 height 25
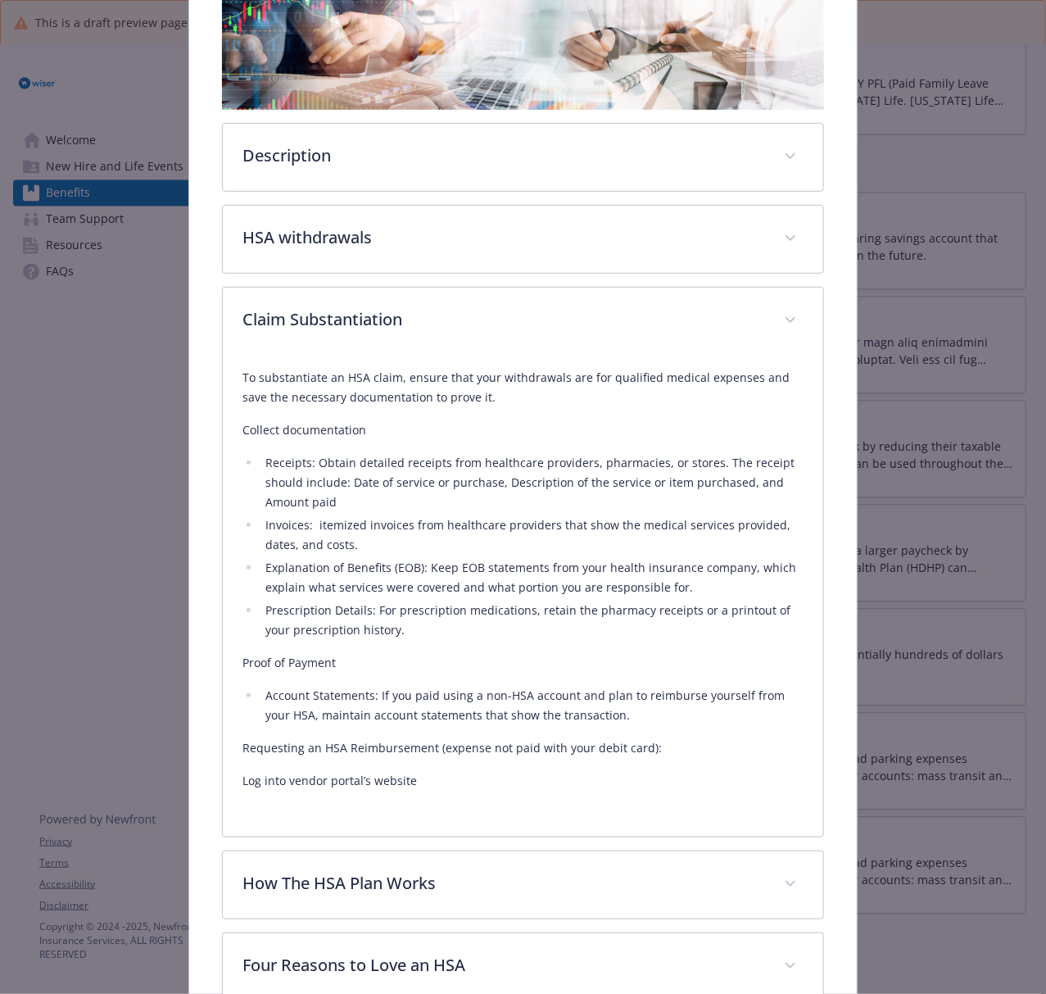
scroll to position [311, 0]
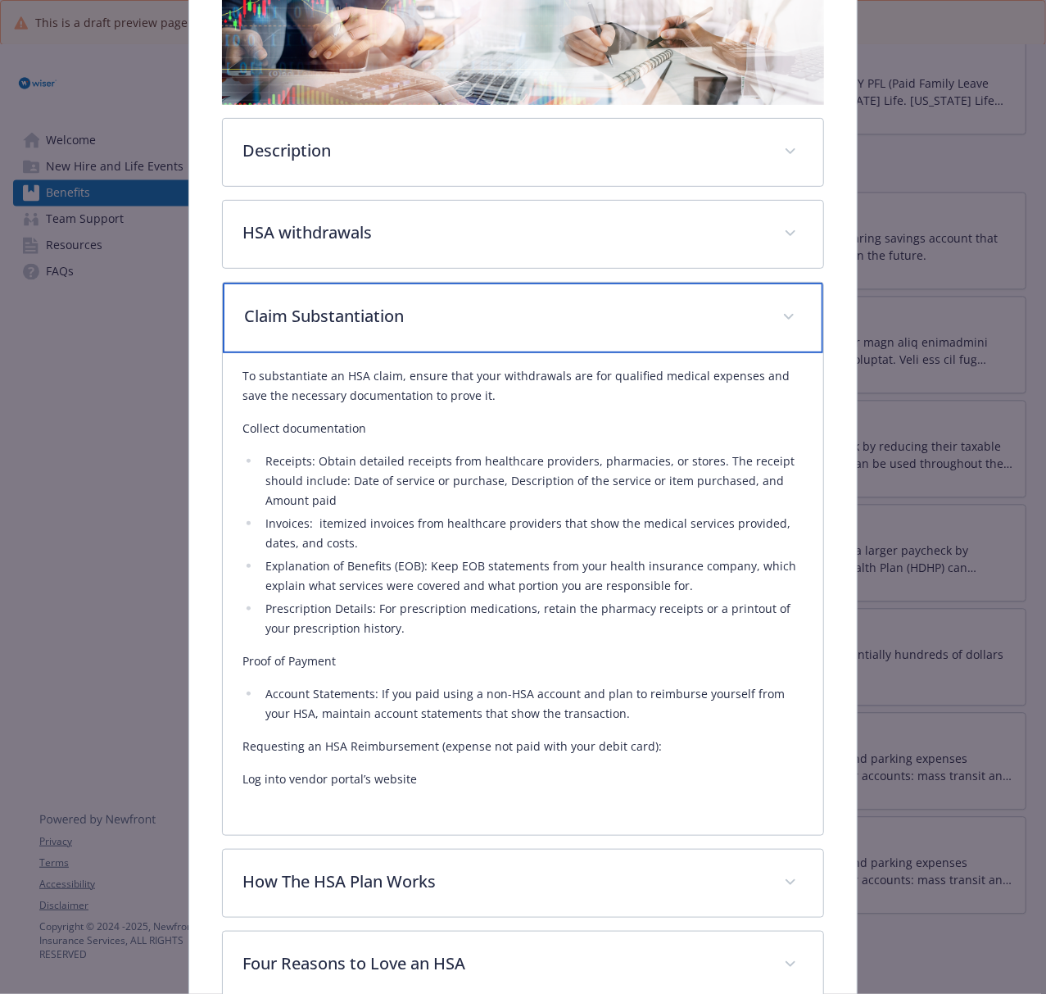
click at [531, 305] on p "Claim Substantiation" at bounding box center [503, 316] width 518 height 25
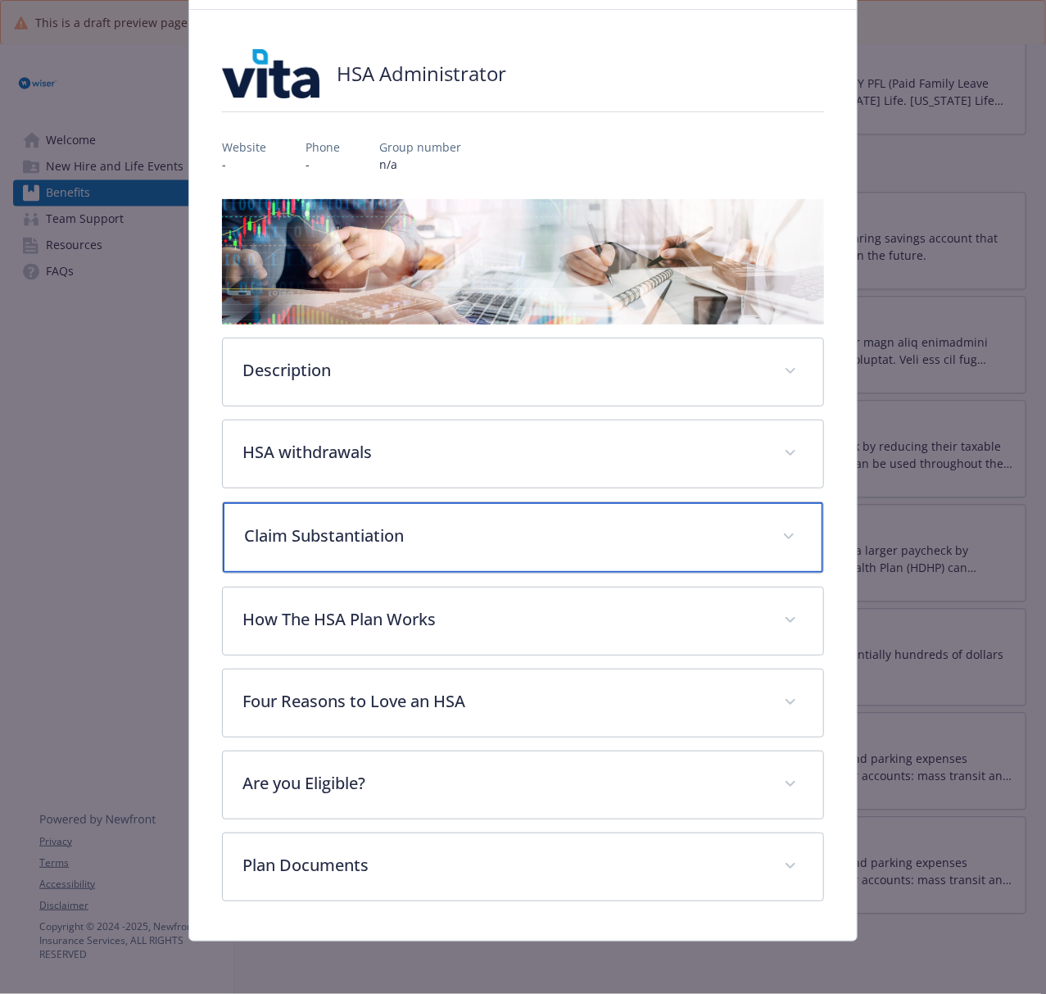
scroll to position [93, 0]
click at [538, 549] on div "Claim Substantiation" at bounding box center [523, 537] width 600 height 70
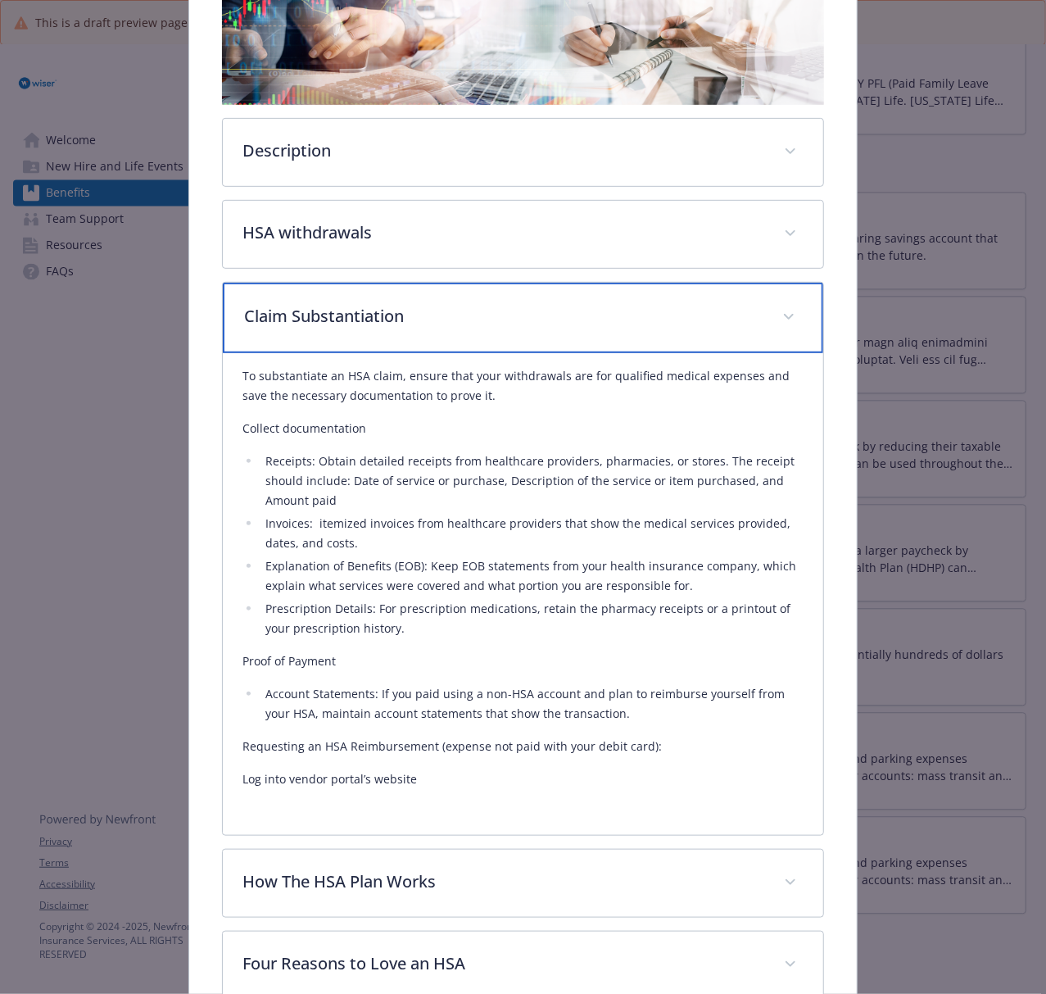
click at [573, 319] on p "Claim Substantiation" at bounding box center [503, 316] width 518 height 25
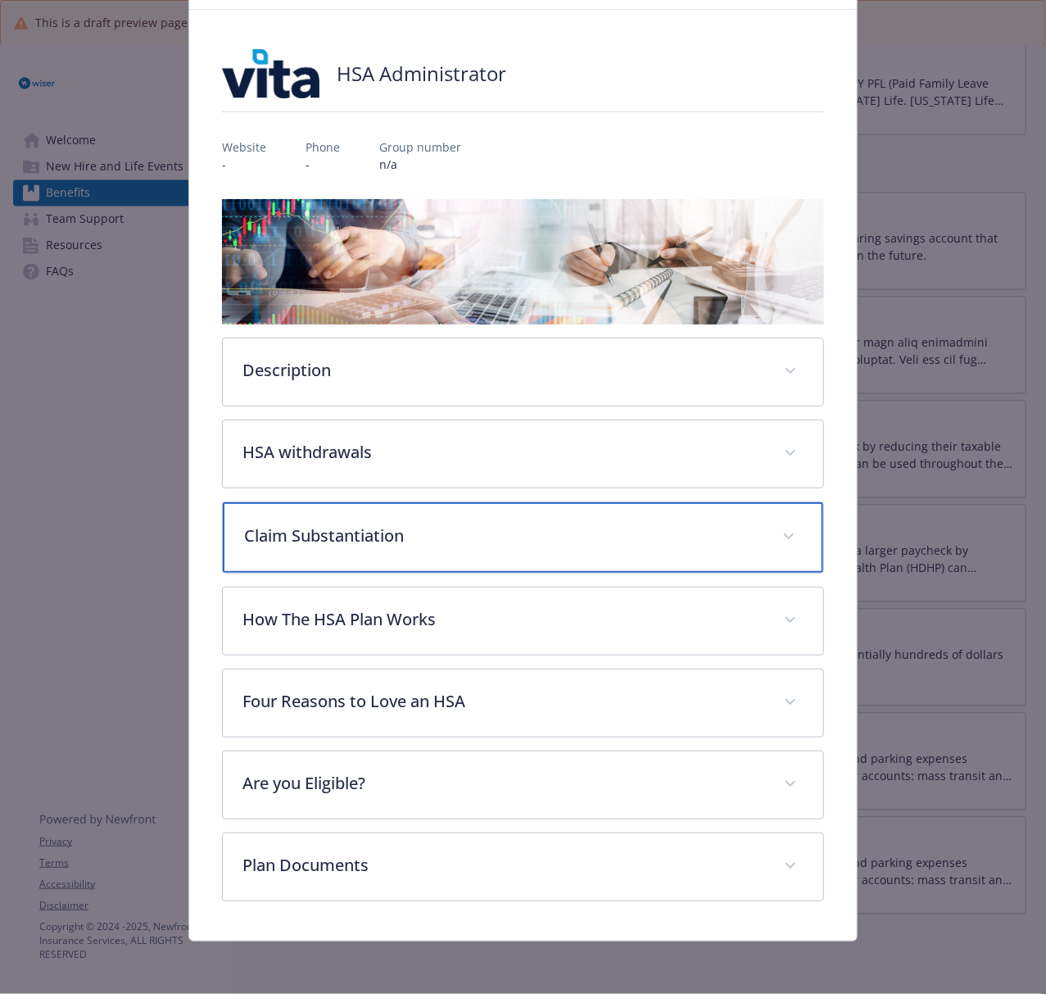
scroll to position [93, 0]
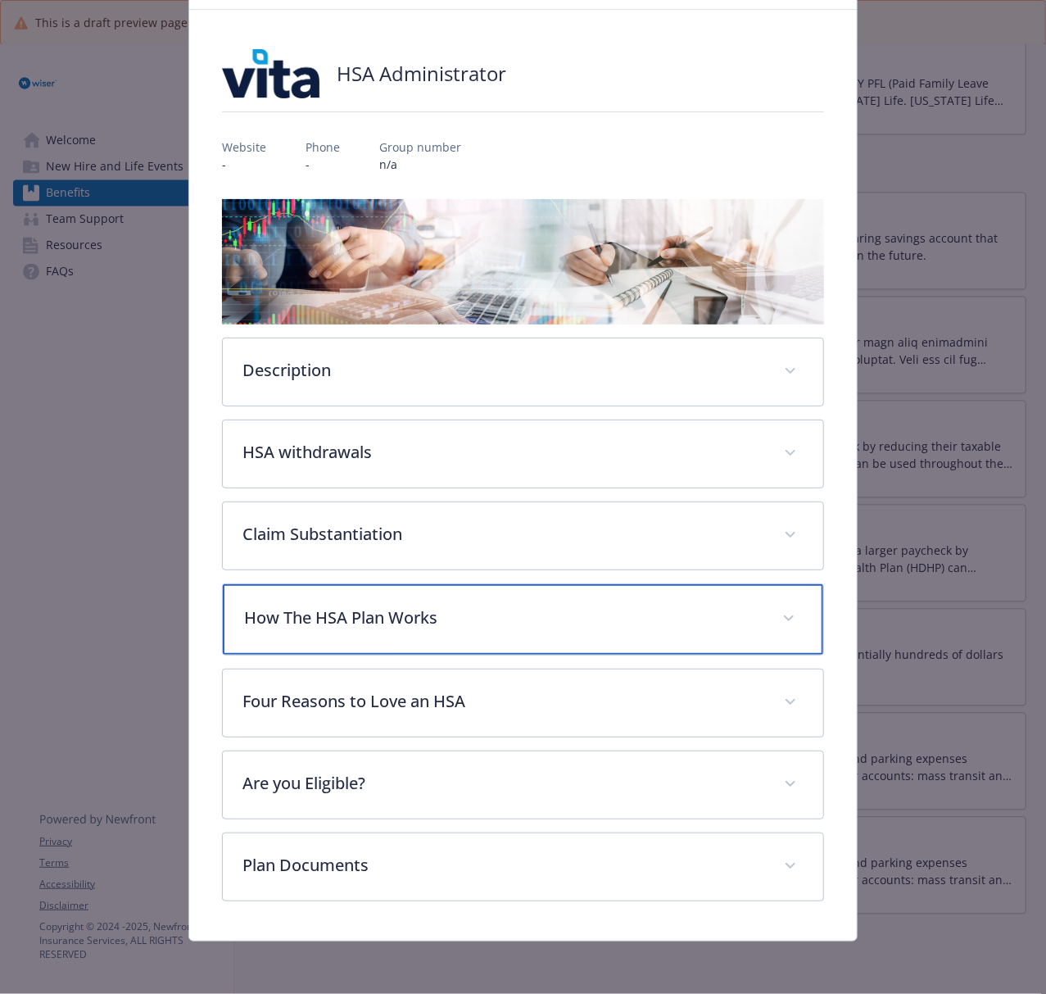
drag, startPoint x: 437, startPoint y: 617, endPoint x: 1039, endPoint y: 656, distance: 603.3
click at [442, 619] on p "How The HSA Plan Works" at bounding box center [503, 617] width 518 height 25
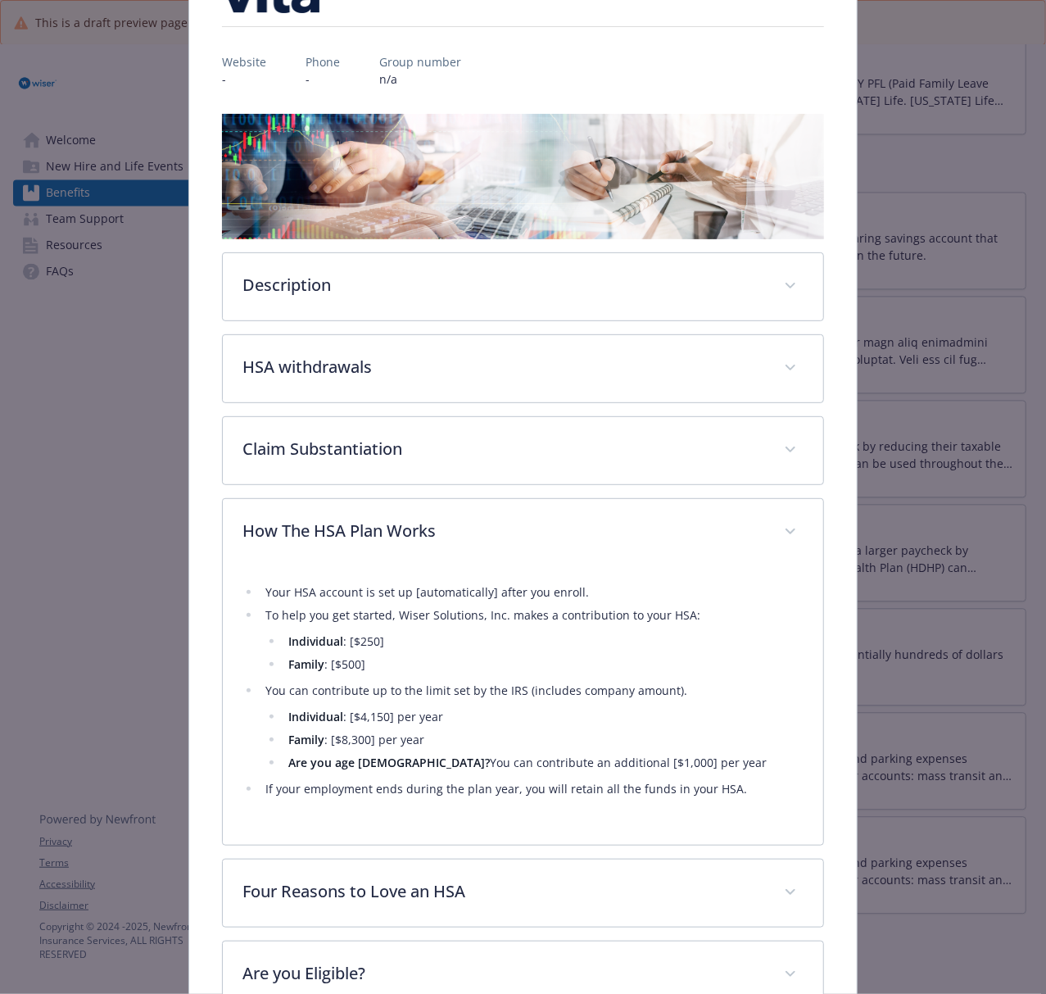
scroll to position [311, 0]
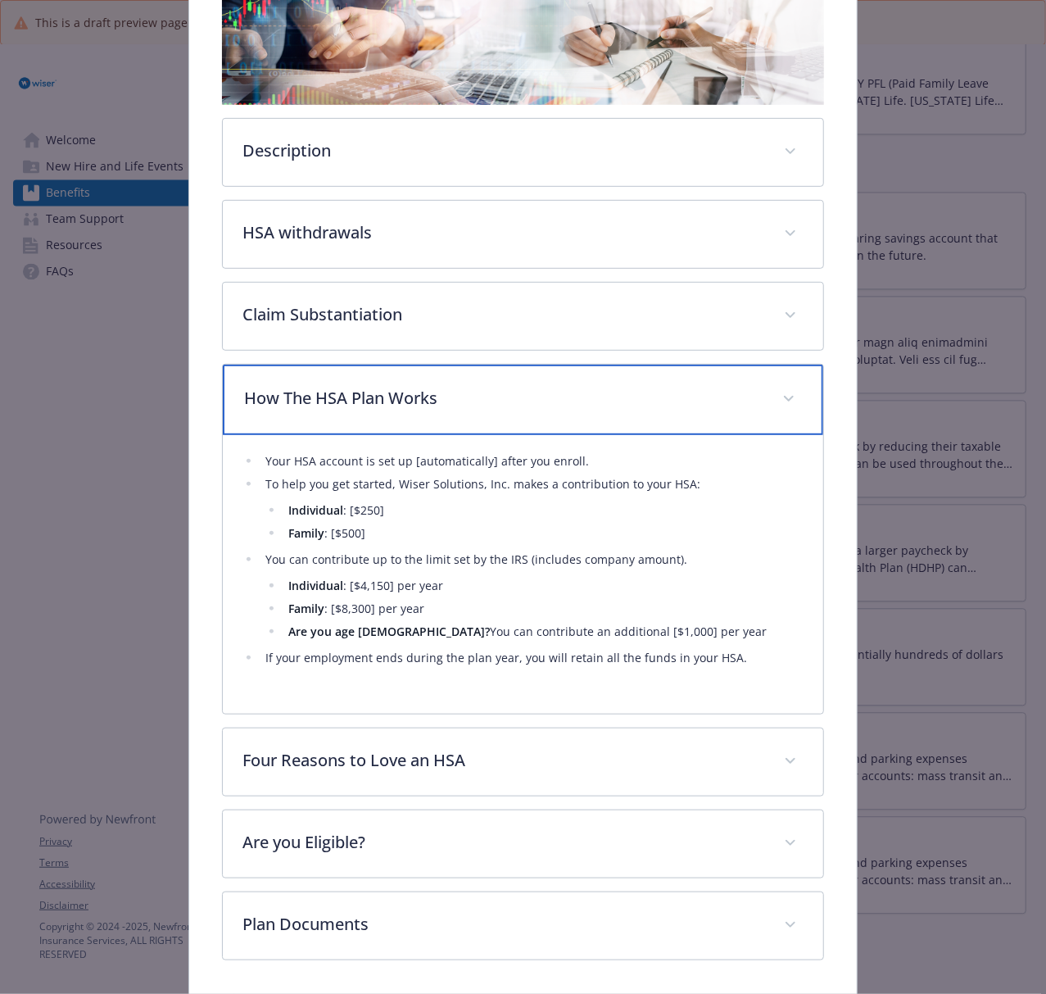
drag, startPoint x: 459, startPoint y: 392, endPoint x: 546, endPoint y: 416, distance: 90.2
click at [459, 392] on p "How The HSA Plan Works" at bounding box center [503, 398] width 518 height 25
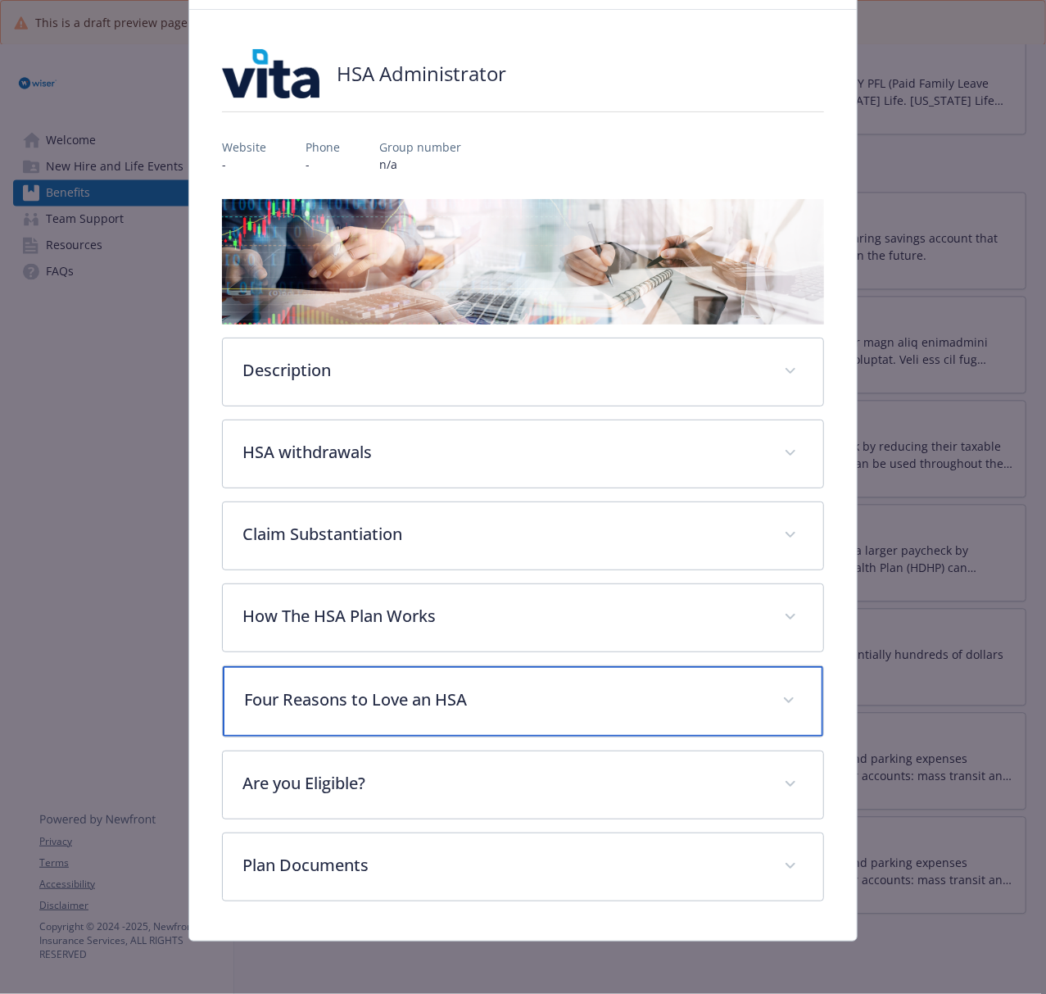
click at [515, 696] on p "Four Reasons to Love an HSA" at bounding box center [503, 699] width 518 height 25
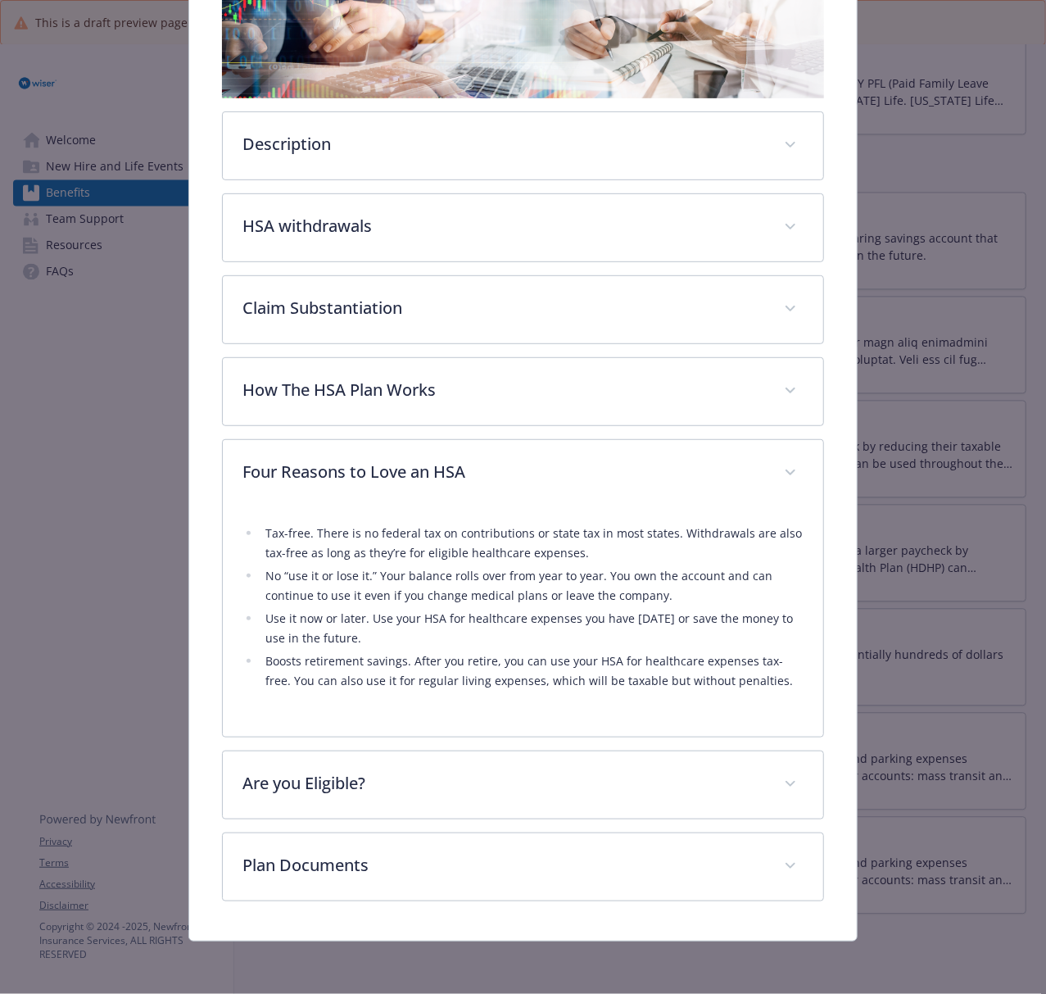
scroll to position [319, 0]
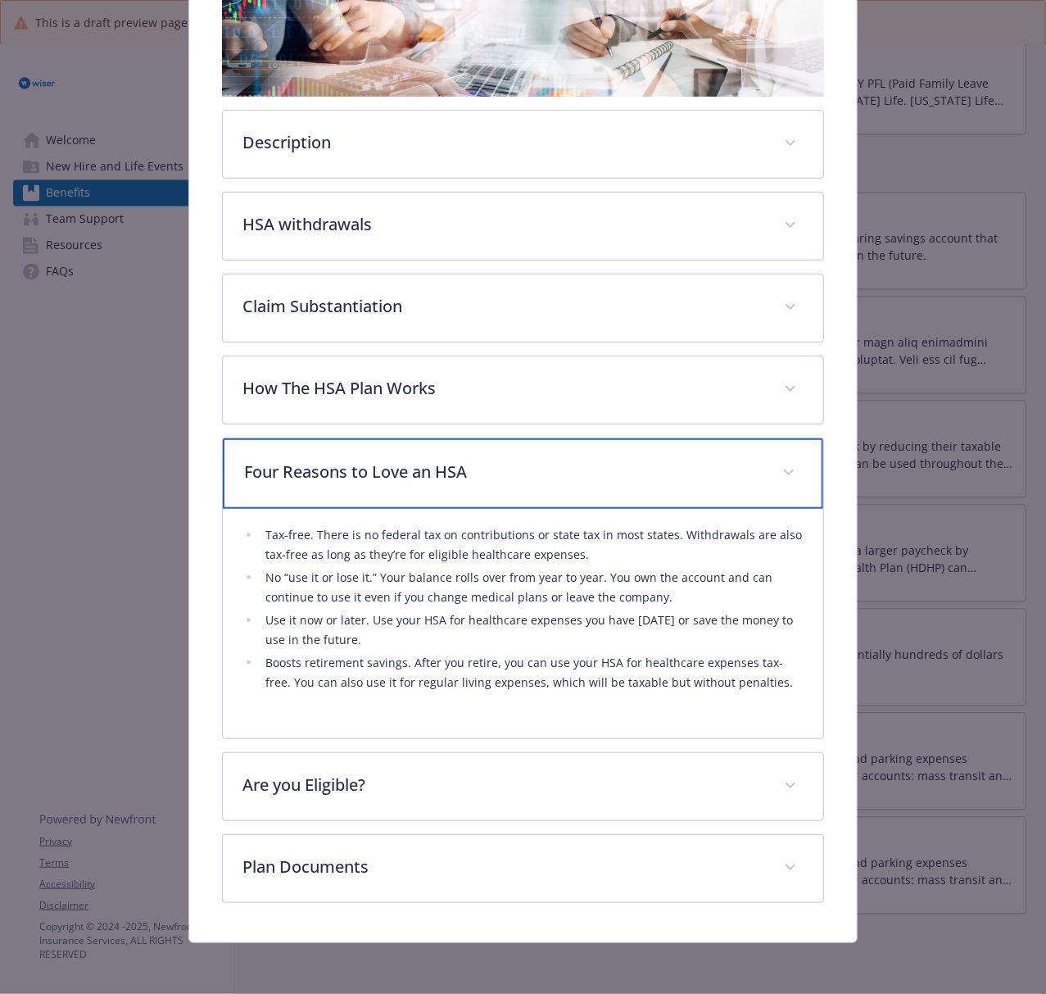
drag, startPoint x: 454, startPoint y: 469, endPoint x: 524, endPoint y: 495, distance: 74.9
click at [455, 473] on p "Four Reasons to Love an HSA" at bounding box center [503, 472] width 518 height 25
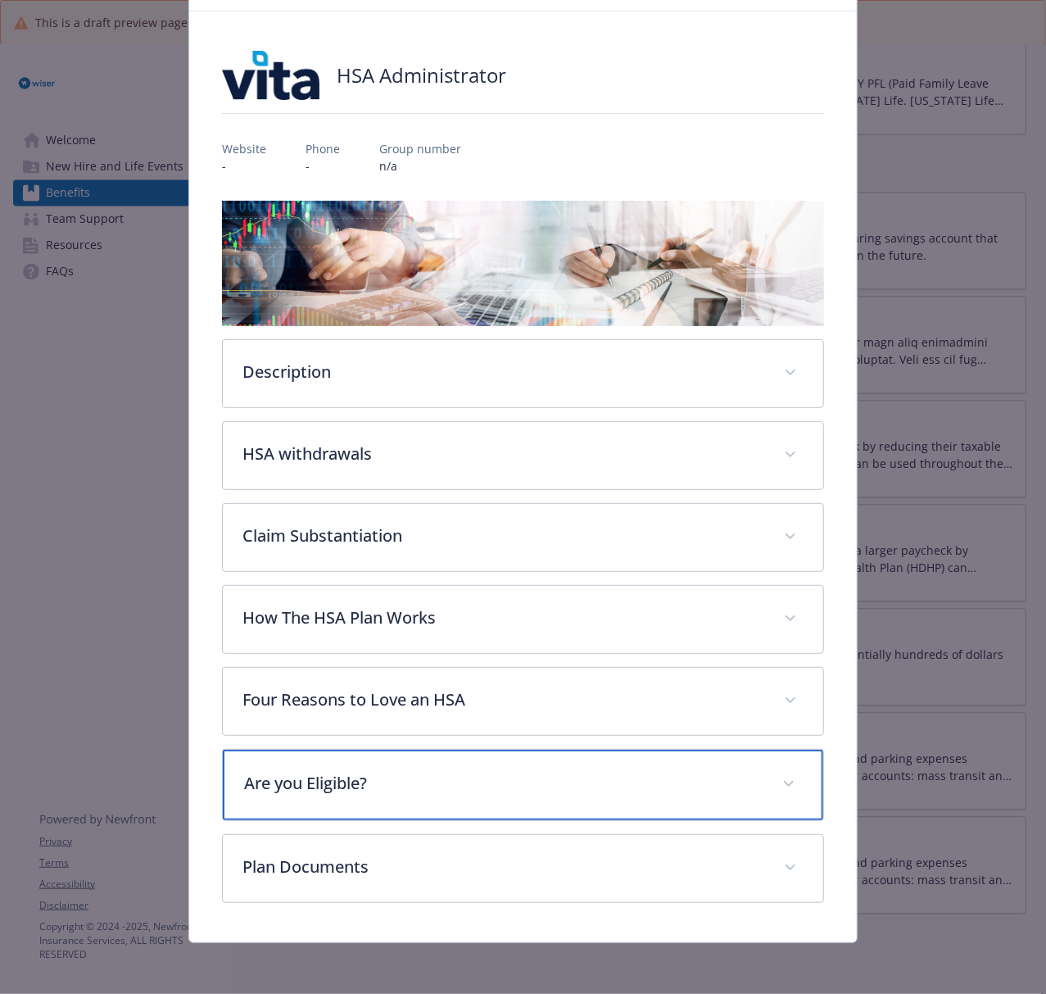
scroll to position [93, 0]
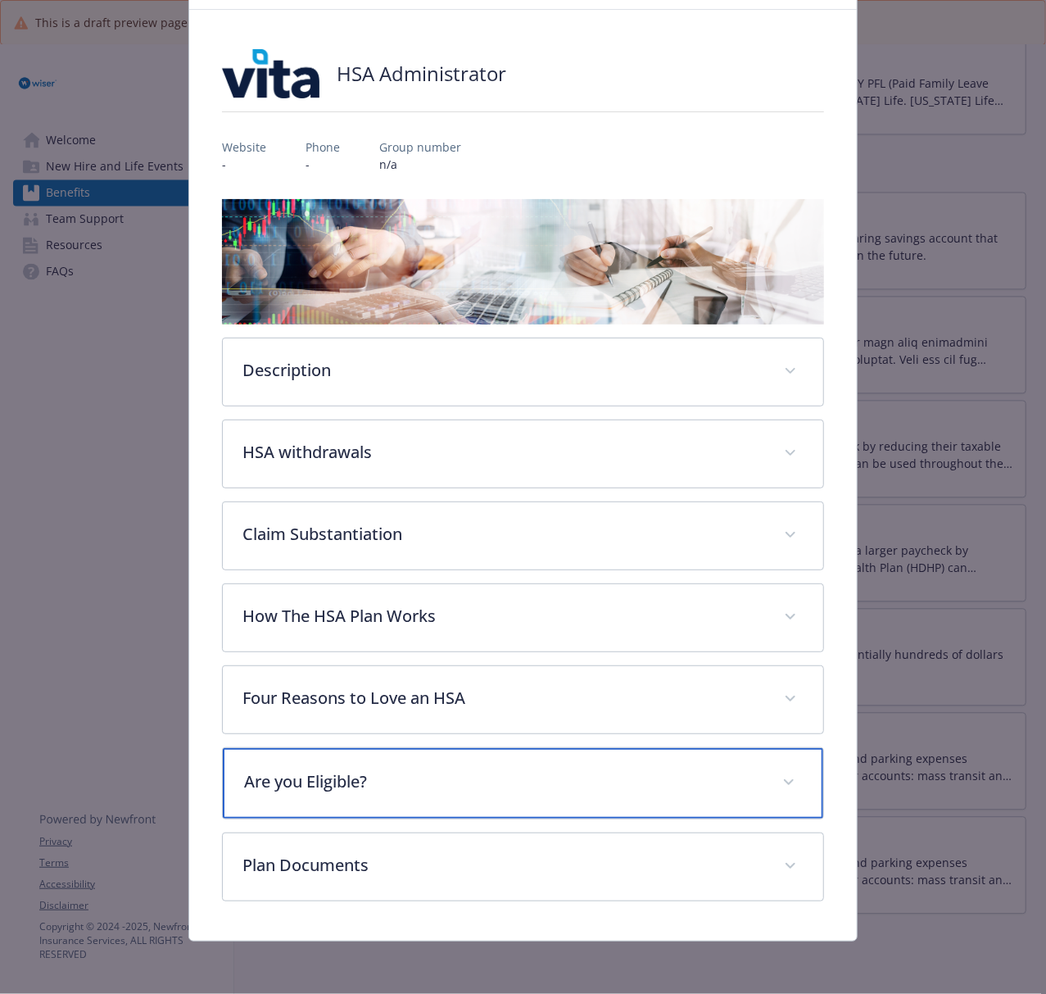
drag, startPoint x: 557, startPoint y: 777, endPoint x: 996, endPoint y: 752, distance: 439.7
click at [568, 745] on p "Are you Eligible?" at bounding box center [503, 781] width 518 height 25
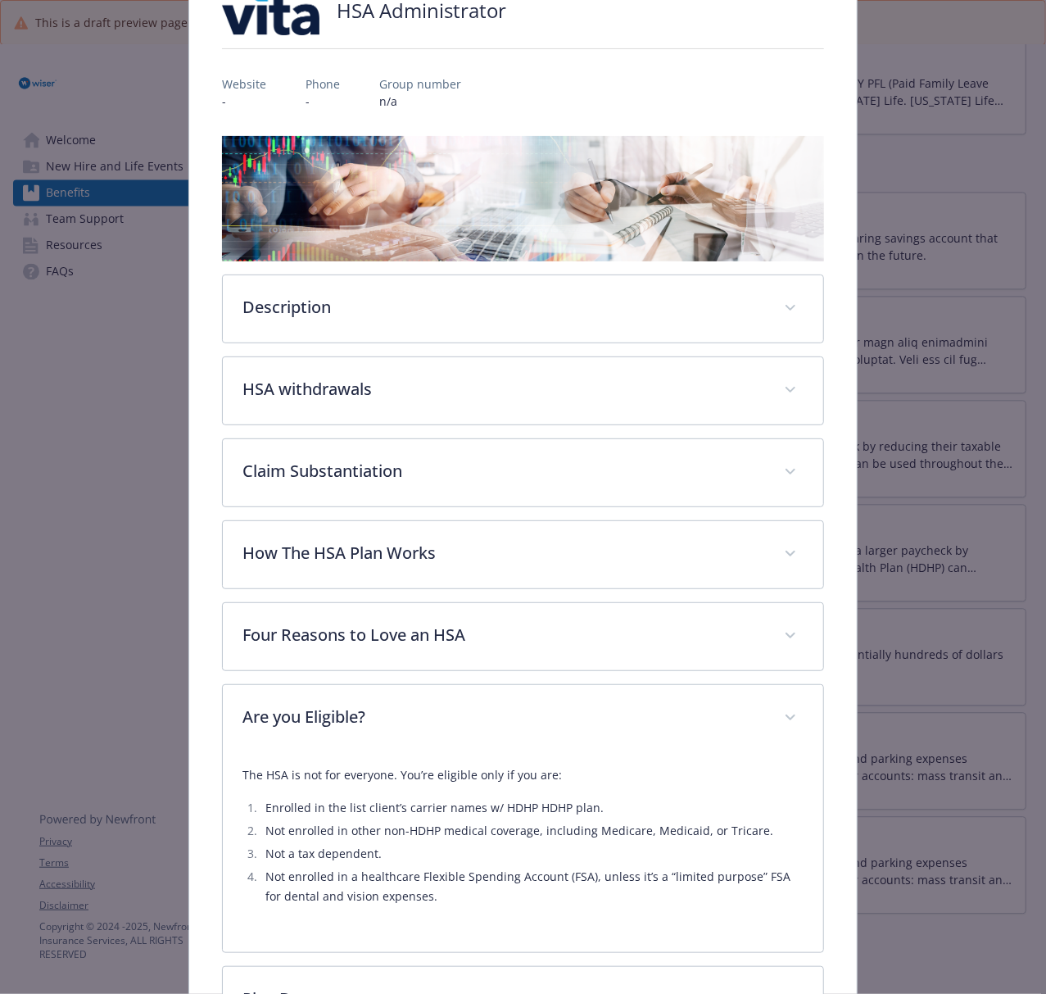
scroll to position [290, 0]
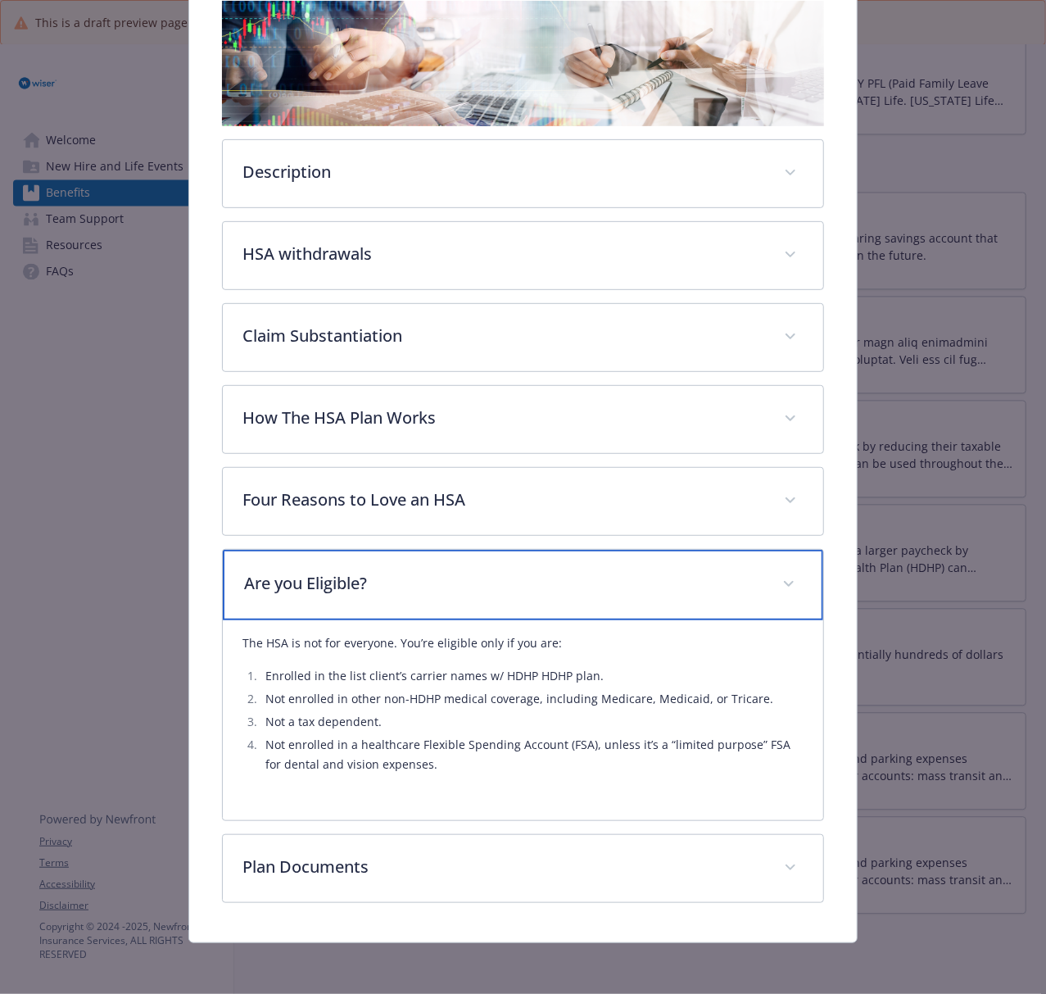
drag, startPoint x: 460, startPoint y: 573, endPoint x: 1006, endPoint y: 619, distance: 548.3
click at [460, 573] on p "Are you Eligible?" at bounding box center [503, 583] width 518 height 25
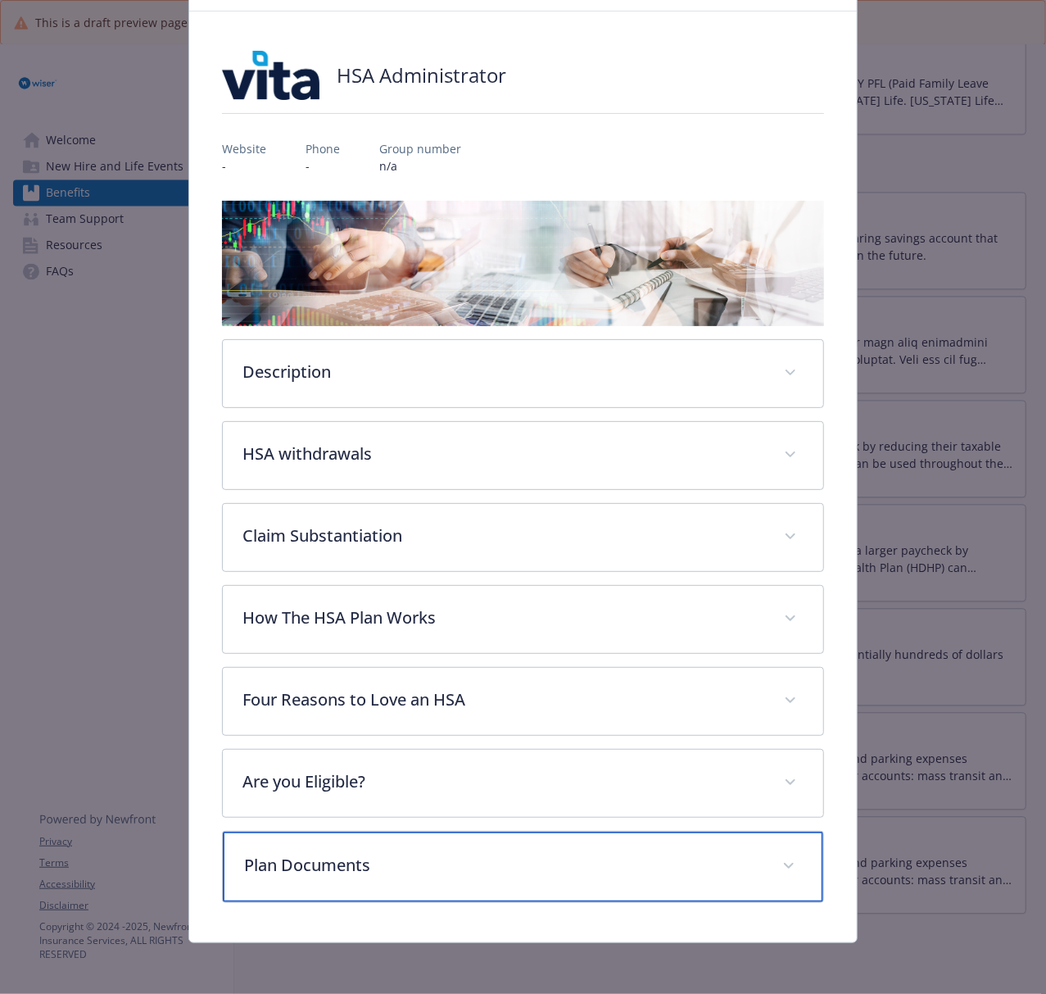
click at [473, 745] on p "Plan Documents" at bounding box center [503, 865] width 518 height 25
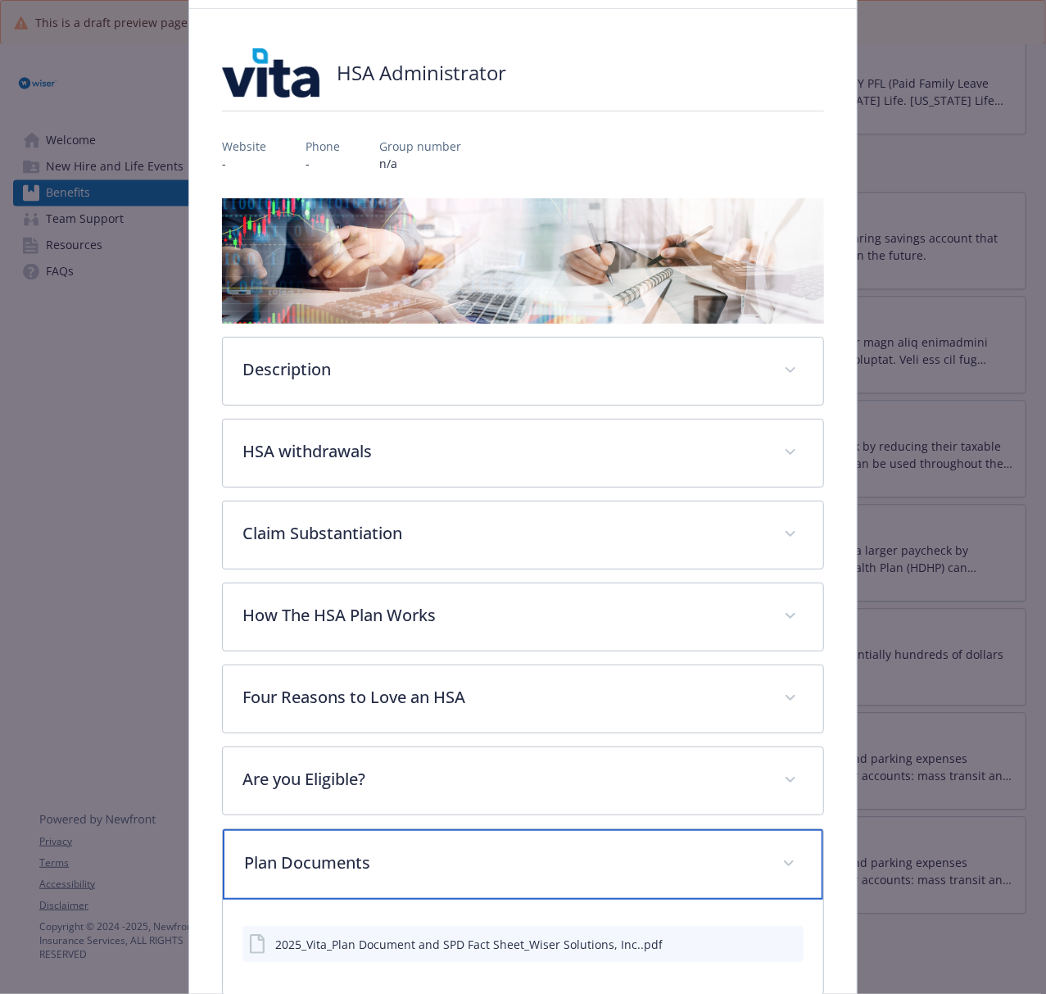
drag, startPoint x: 511, startPoint y: 873, endPoint x: 418, endPoint y: 462, distance: 421.7
click at [509, 745] on p "Plan Documents" at bounding box center [503, 862] width 518 height 25
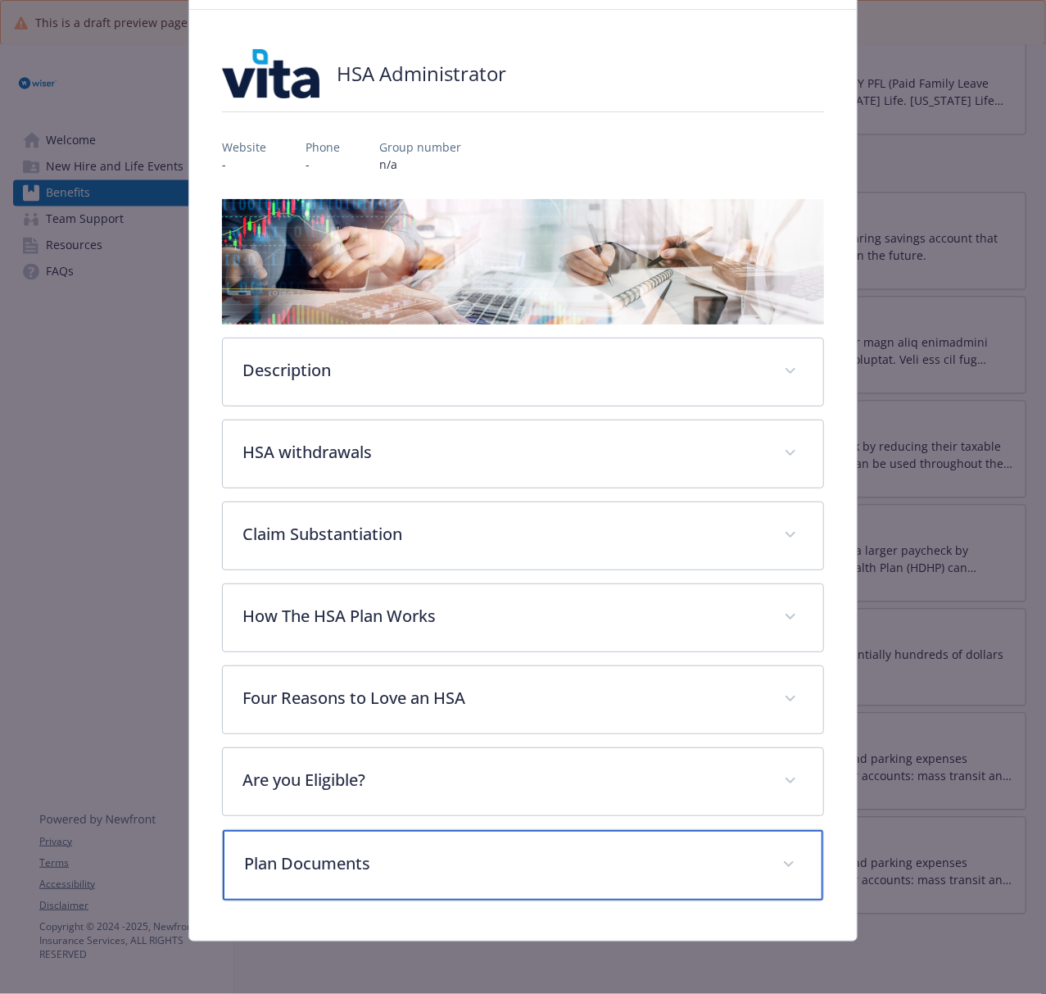
scroll to position [0, 0]
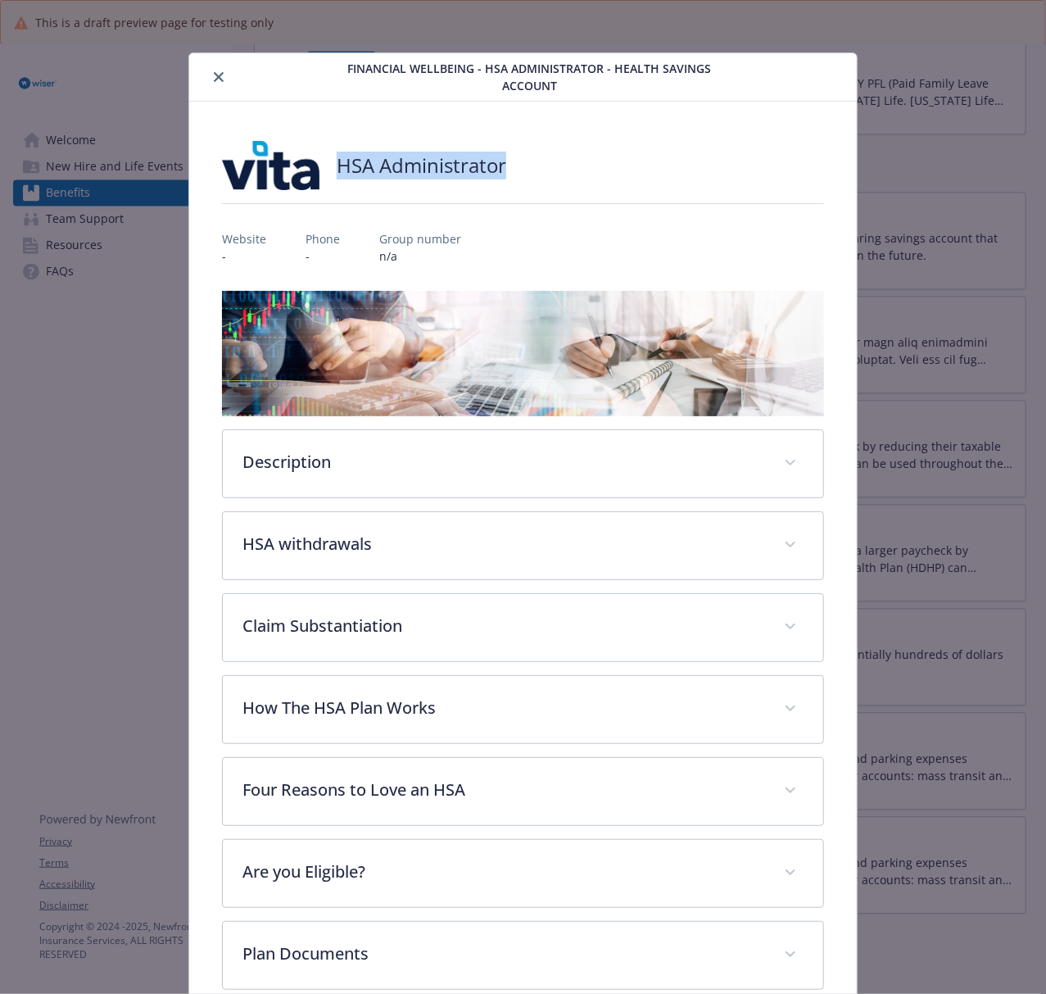
drag, startPoint x: 518, startPoint y: 169, endPoint x: 334, endPoint y: 165, distance: 183.5
click at [334, 165] on div "HSA Administrator" at bounding box center [523, 165] width 602 height 49
click at [220, 74] on icon "close" at bounding box center [219, 77] width 10 height 10
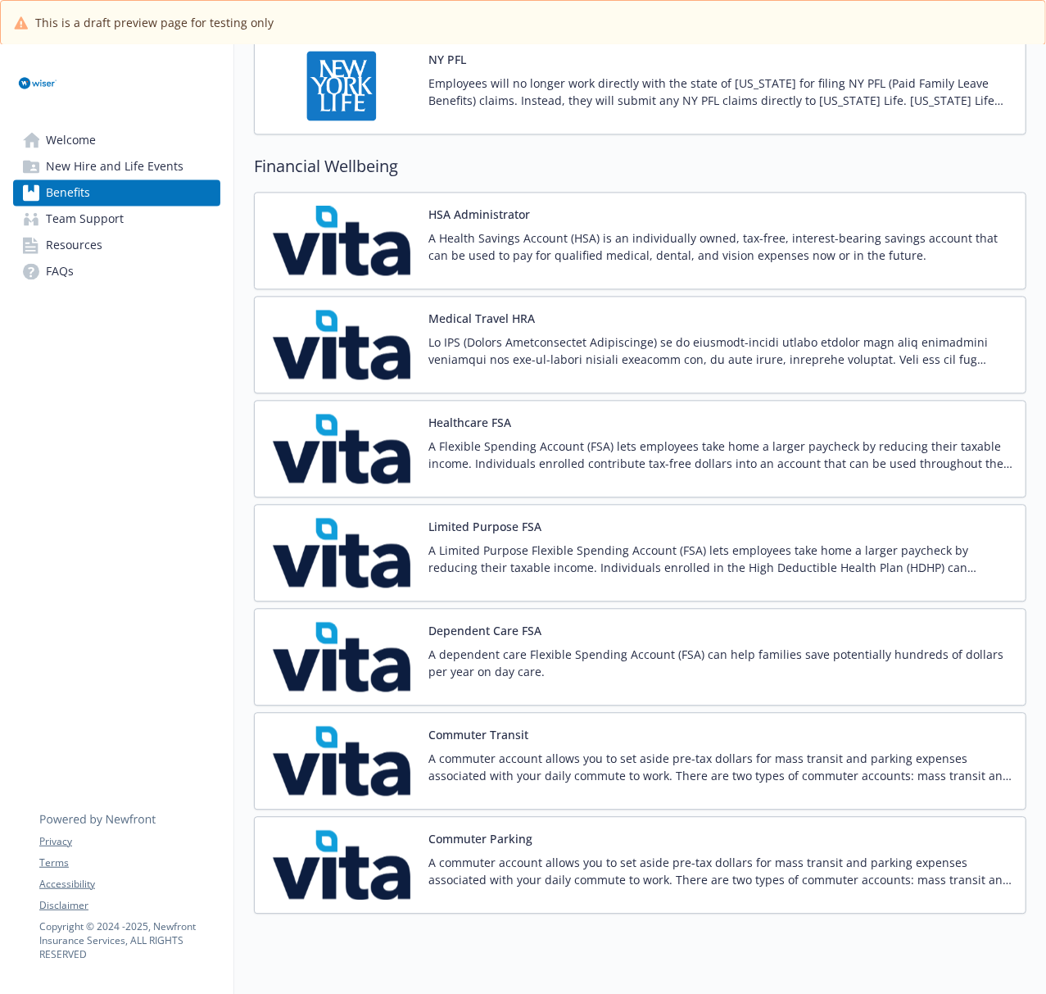
click at [368, 364] on img at bounding box center [341, 345] width 147 height 70
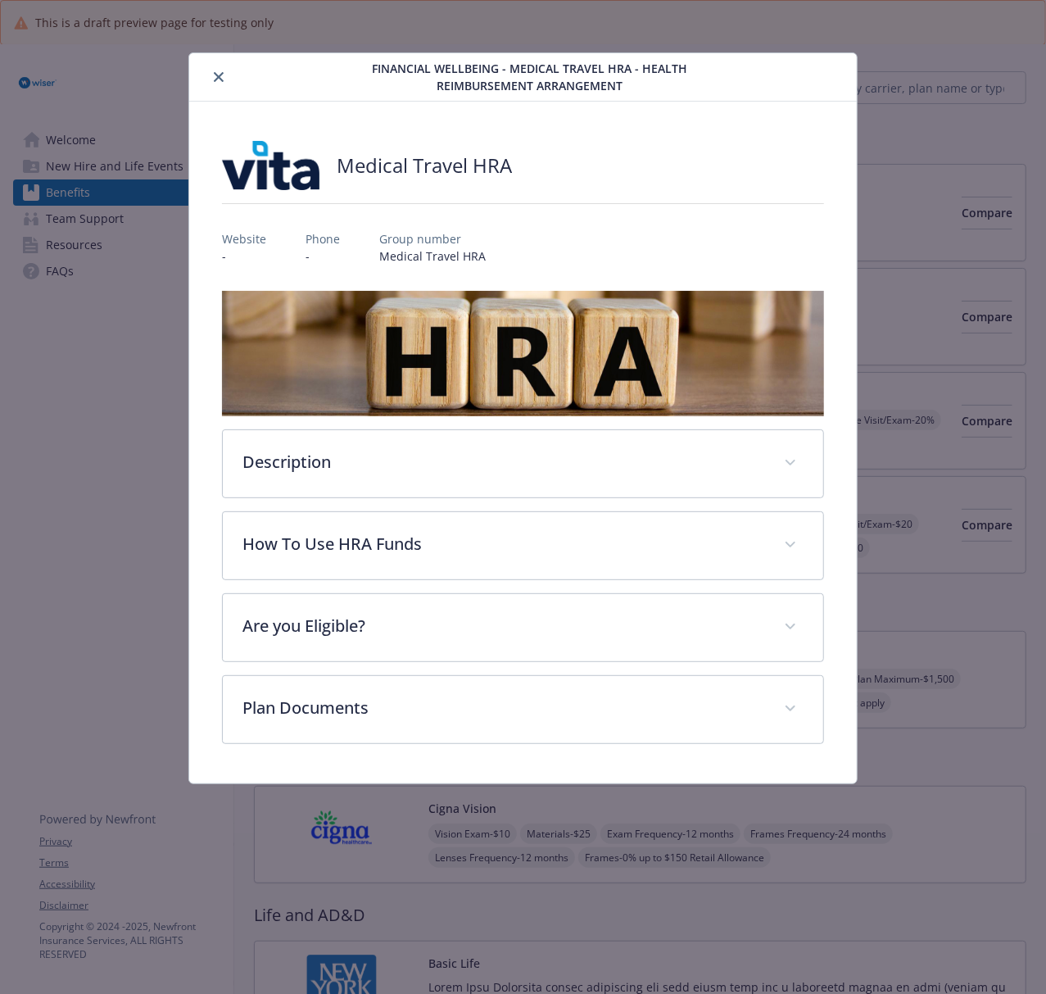
scroll to position [1638, 0]
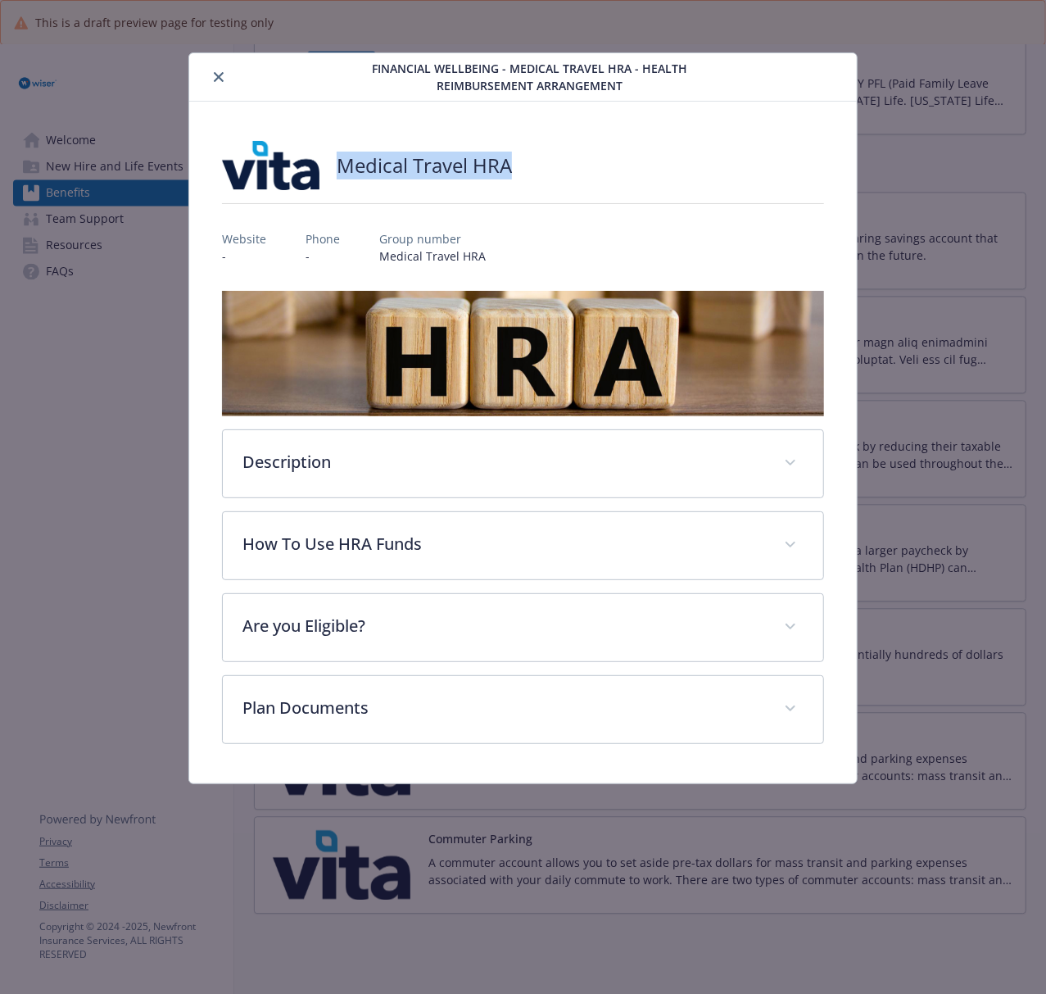
drag, startPoint x: 537, startPoint y: 168, endPoint x: 341, endPoint y: 155, distance: 197.0
click at [341, 155] on div "Medical Travel HRA" at bounding box center [523, 165] width 602 height 49
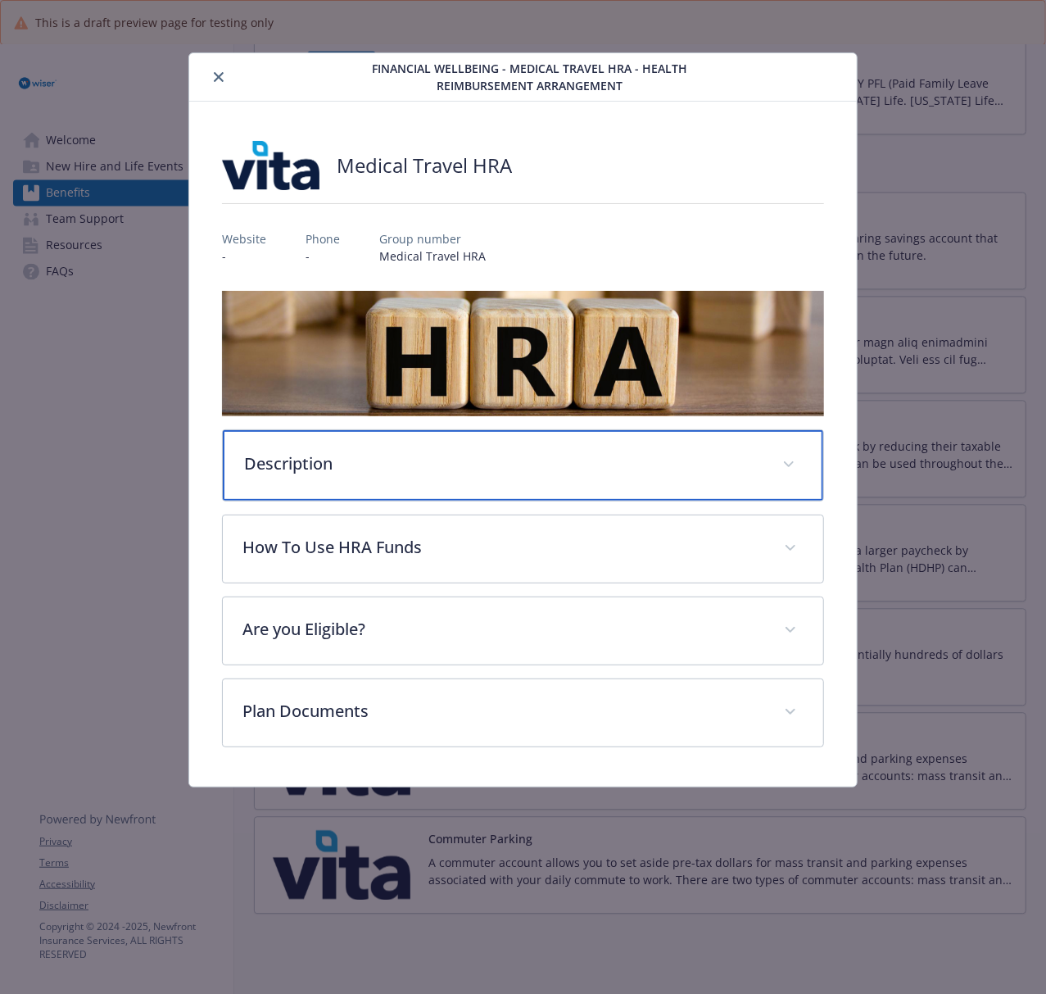
drag, startPoint x: 410, startPoint y: 479, endPoint x: 650, endPoint y: 441, distance: 242.3
click at [414, 479] on div "Description" at bounding box center [523, 465] width 600 height 70
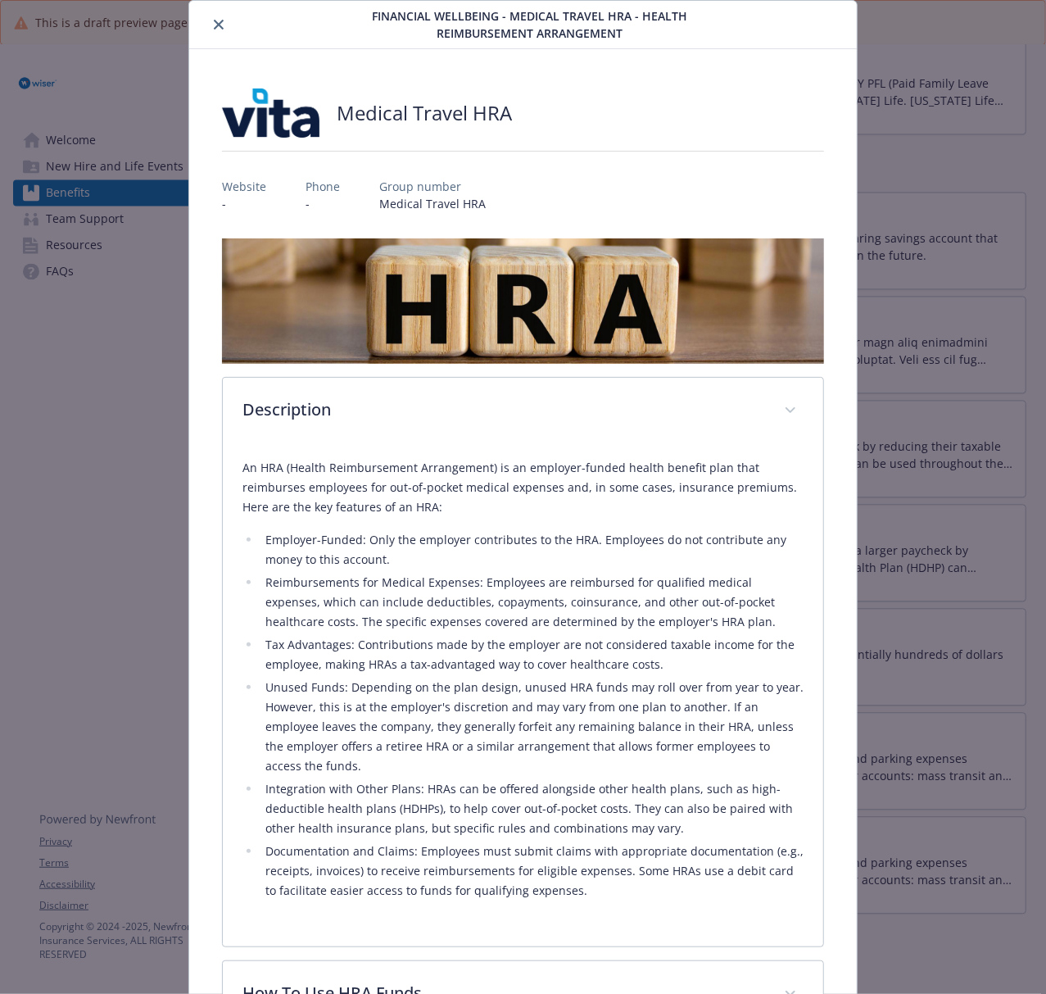
scroll to position [109, 0]
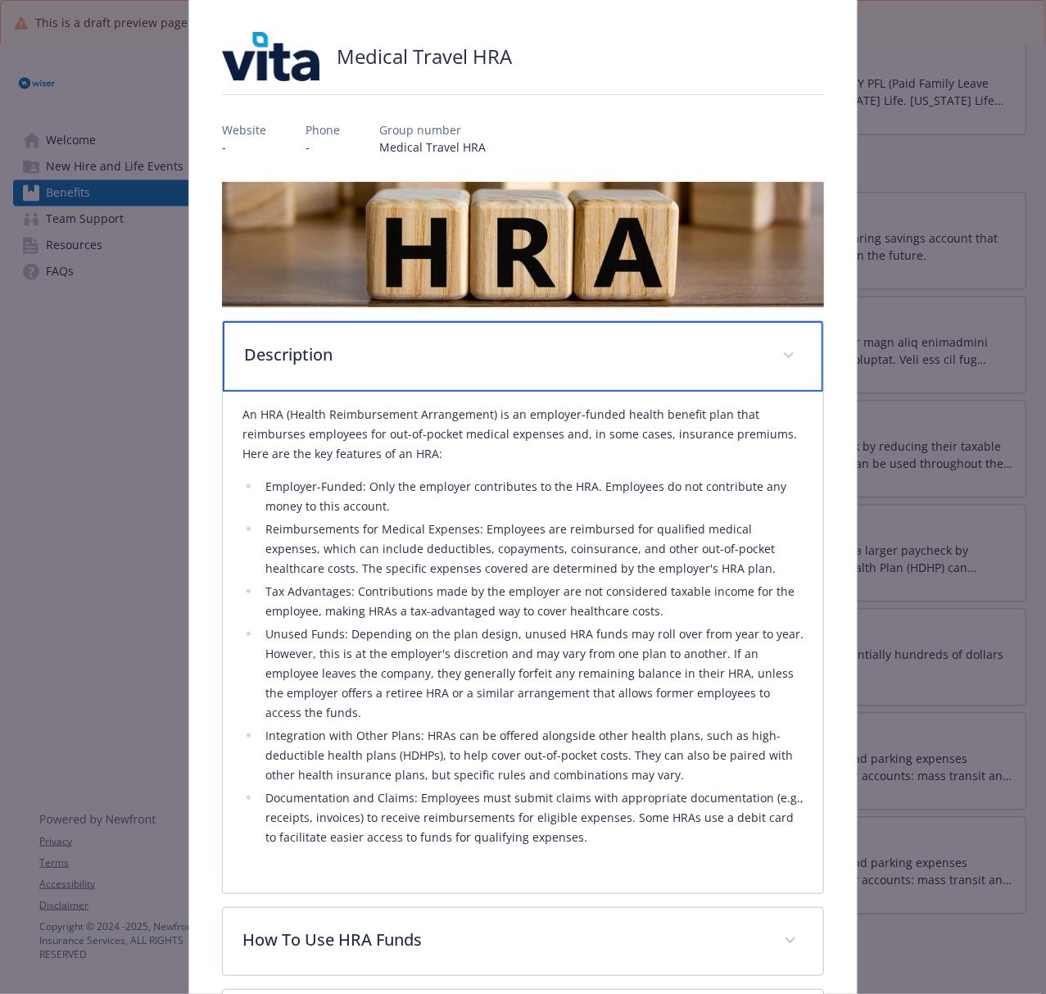
drag, startPoint x: 374, startPoint y: 367, endPoint x: 367, endPoint y: 377, distance: 12.3
click at [374, 367] on div "Description" at bounding box center [523, 356] width 600 height 70
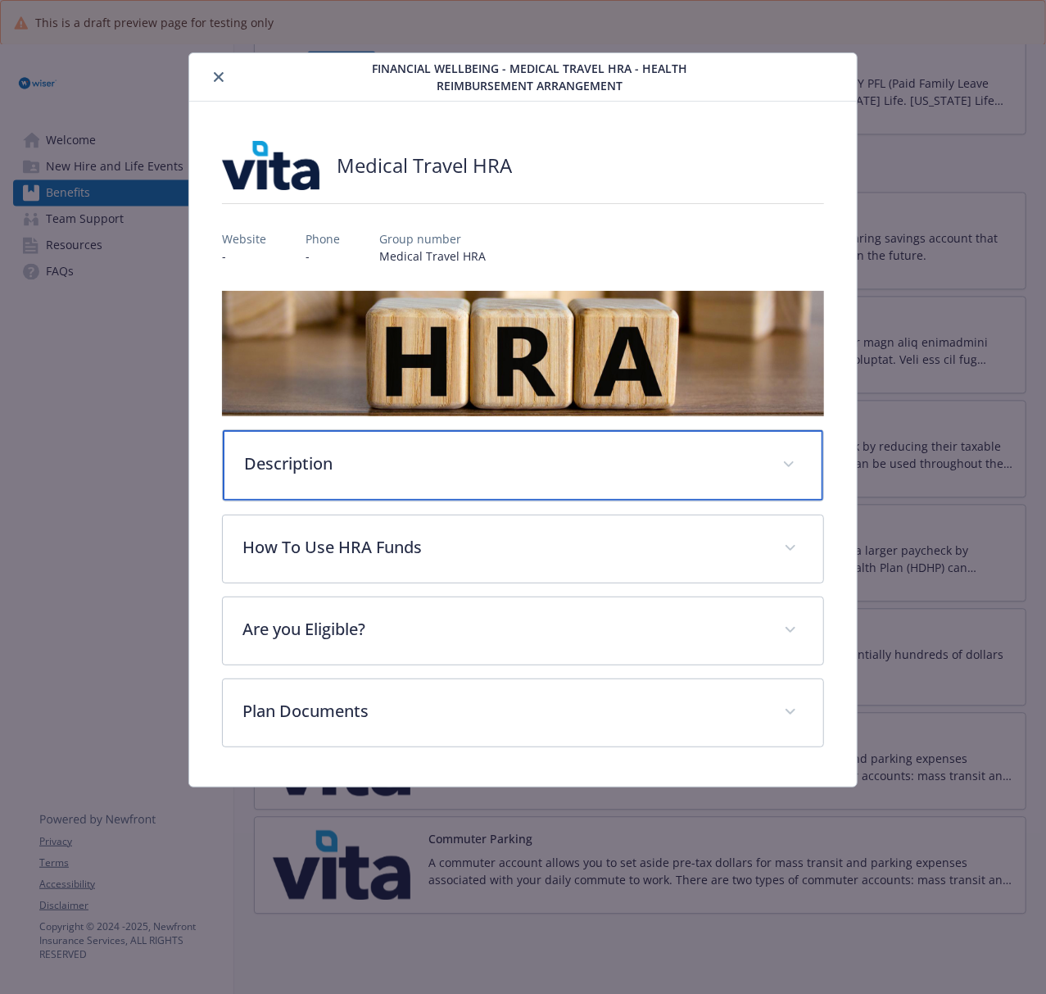
scroll to position [0, 0]
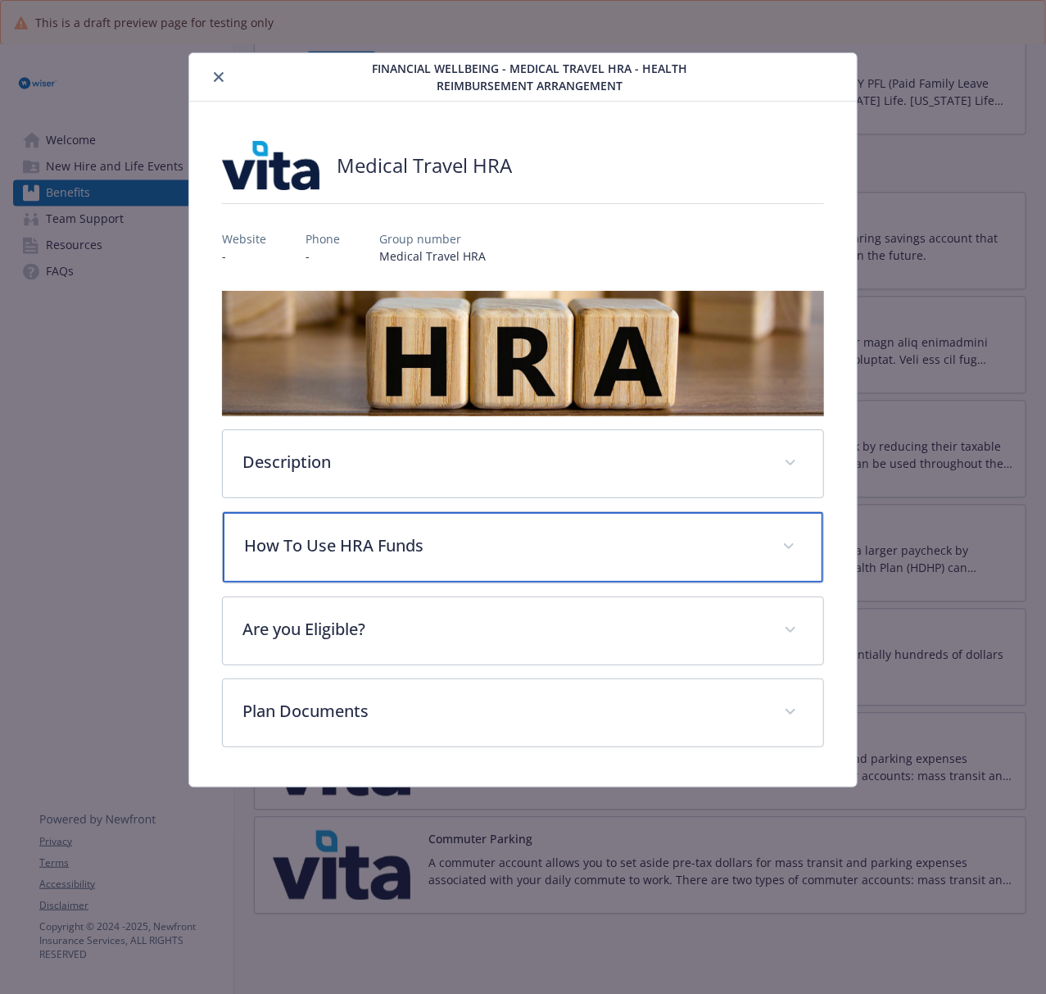
click at [342, 550] on p "How To Use HRA Funds" at bounding box center [503, 545] width 518 height 25
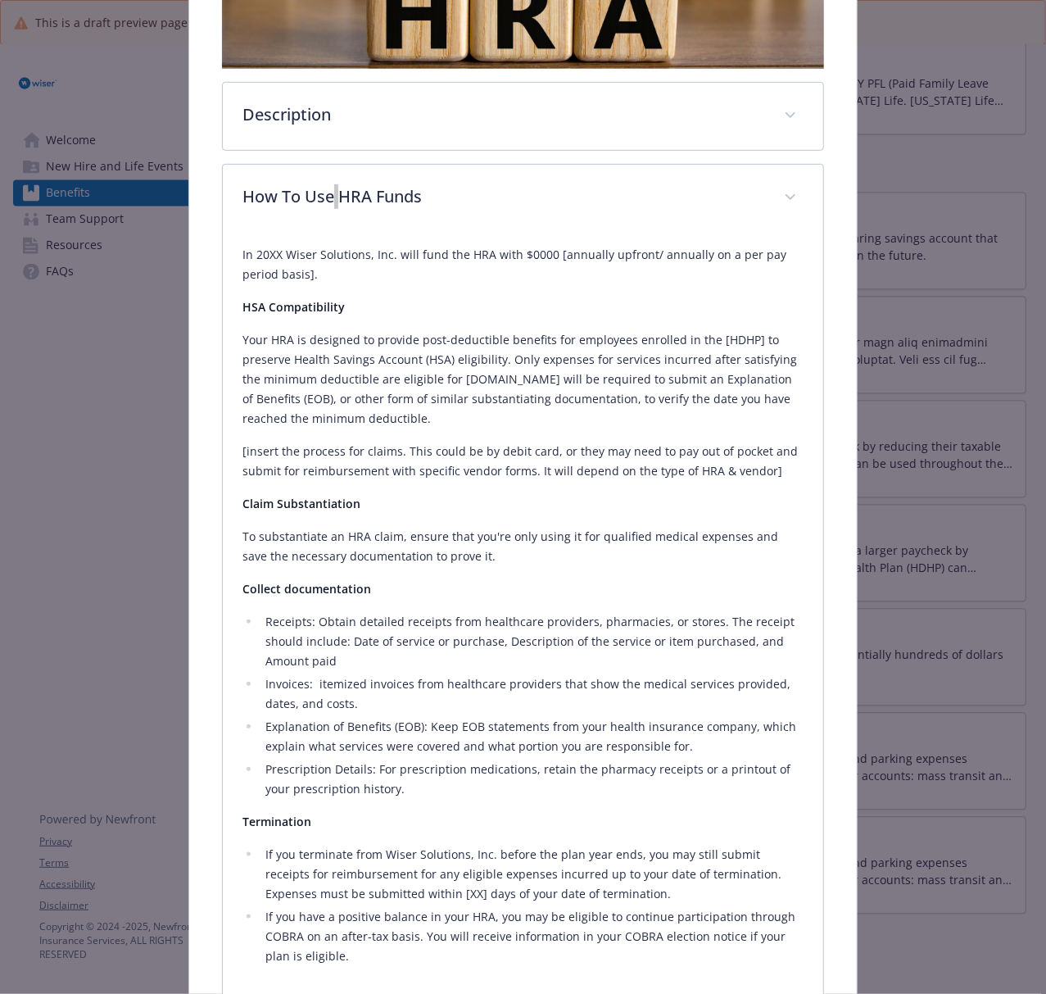
scroll to position [296, 0]
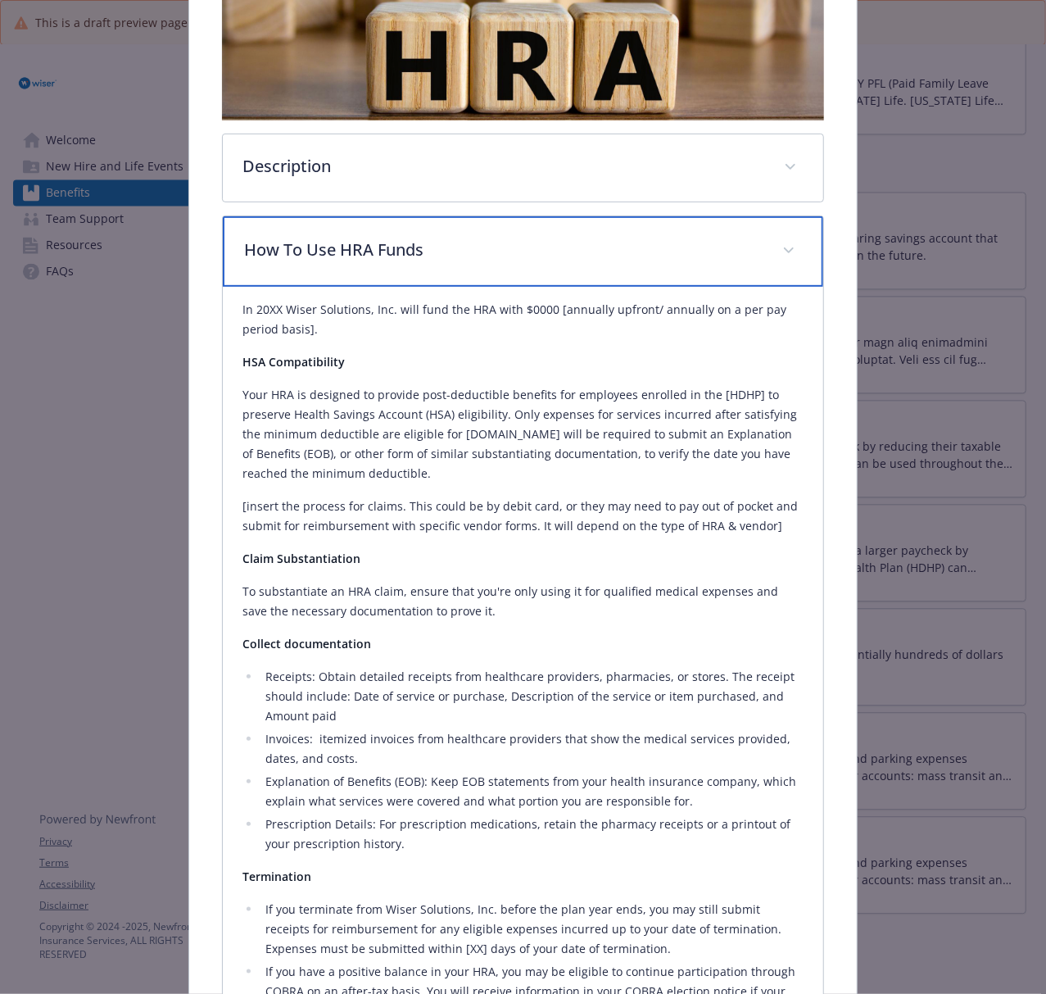
click at [411, 250] on p "How To Use HRA Funds" at bounding box center [503, 250] width 518 height 25
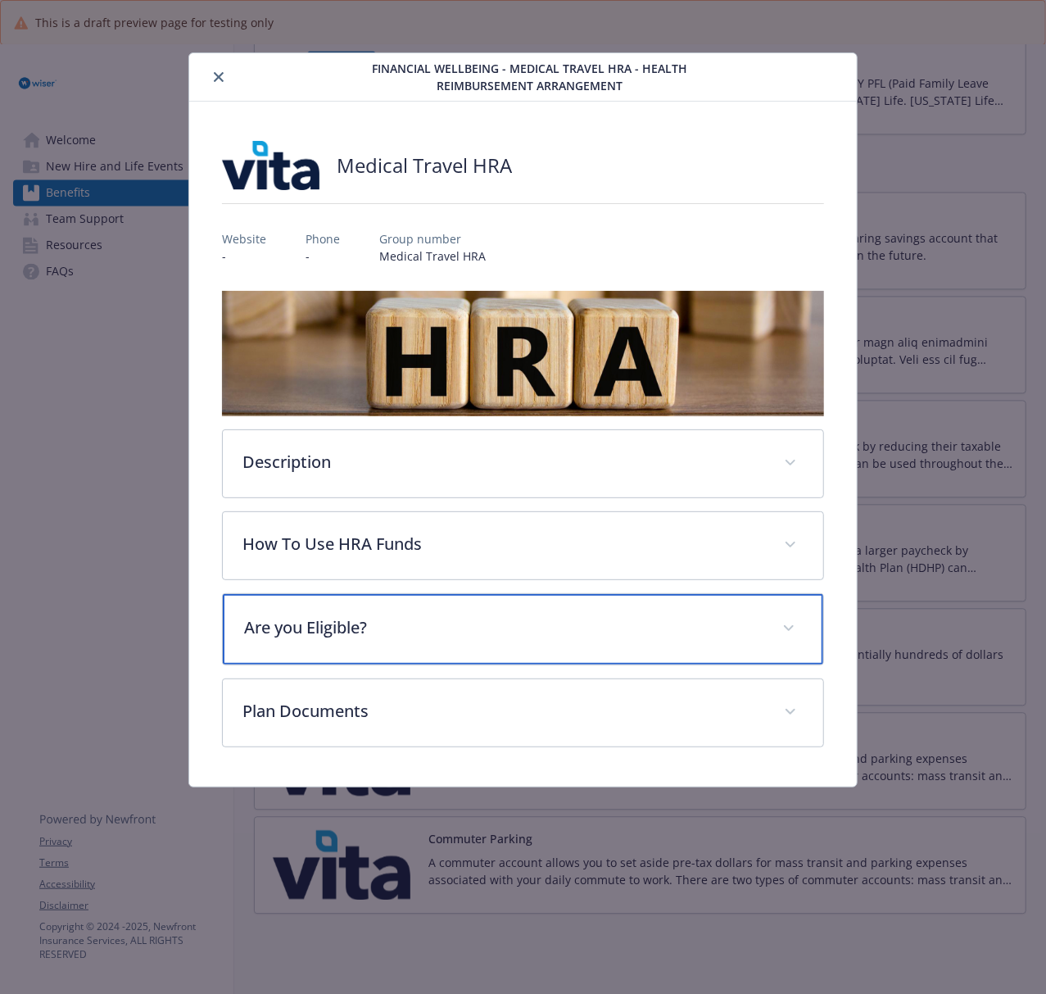
click at [427, 649] on div "Are you Eligible?" at bounding box center [523, 629] width 600 height 70
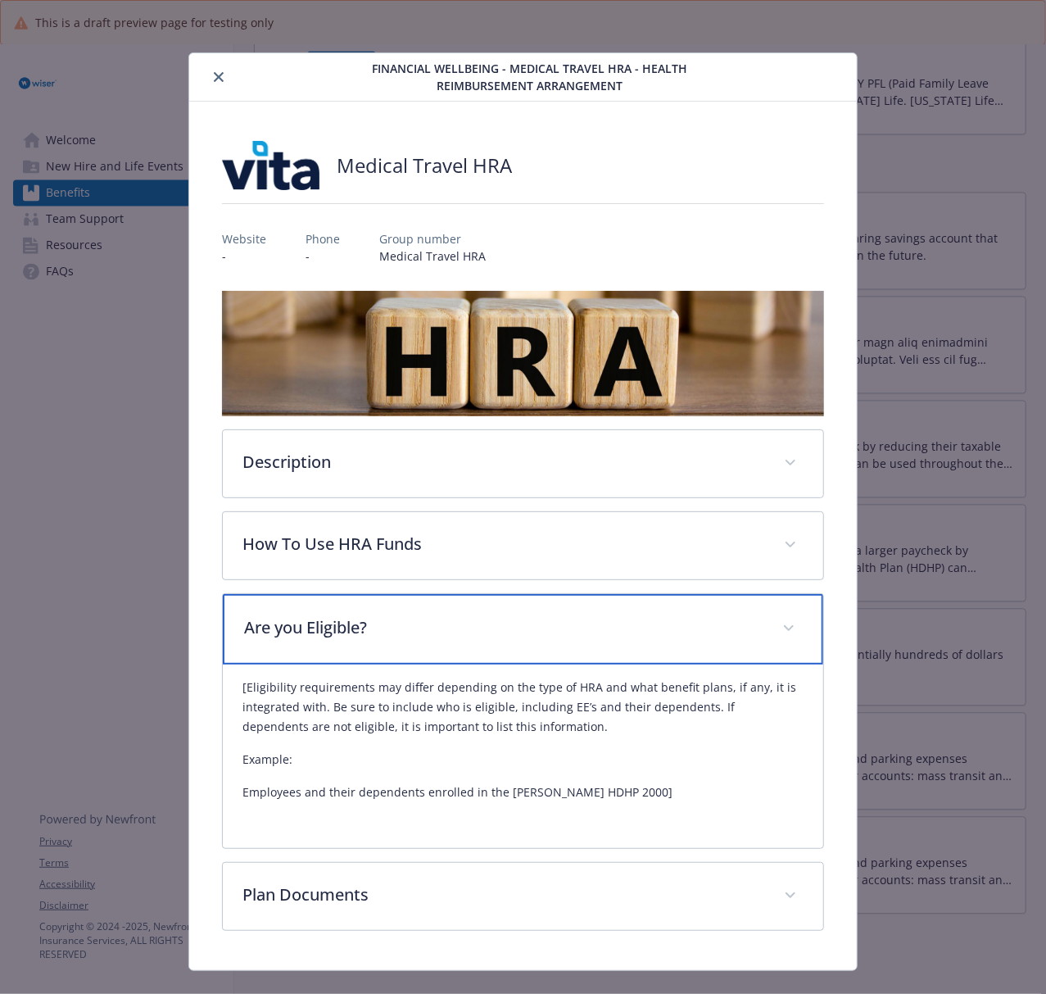
click at [451, 606] on div "Are you Eligible?" at bounding box center [523, 629] width 600 height 70
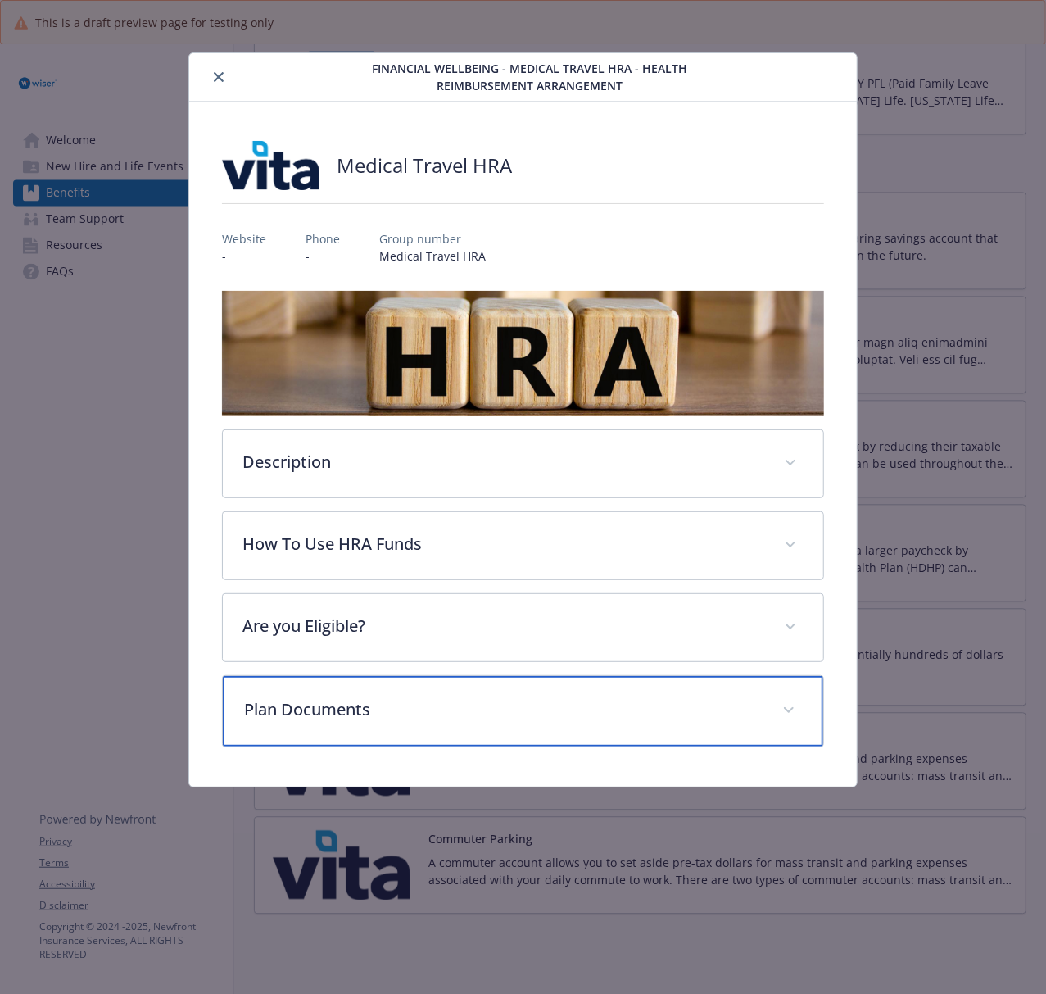
click at [442, 722] on p "Plan Documents" at bounding box center [503, 709] width 518 height 25
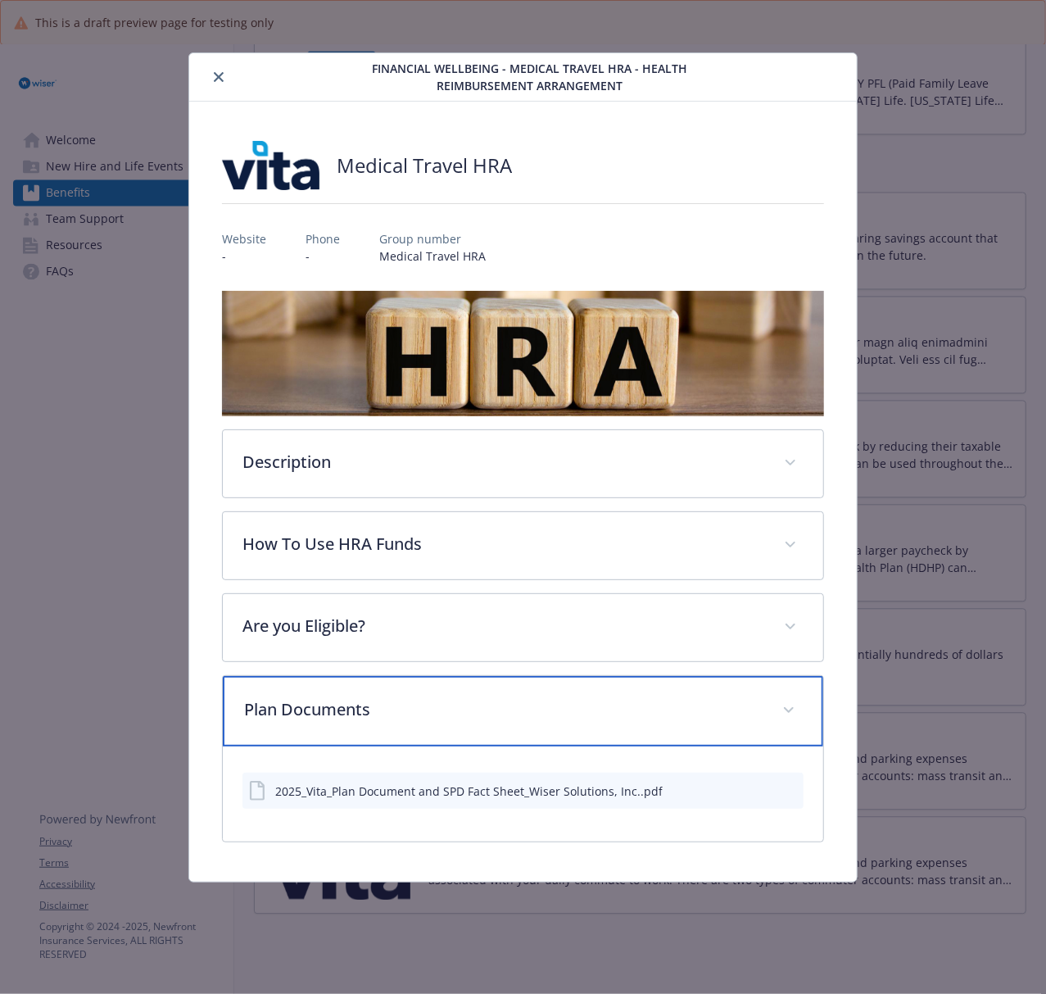
click at [442, 722] on p "Plan Documents" at bounding box center [503, 709] width 518 height 25
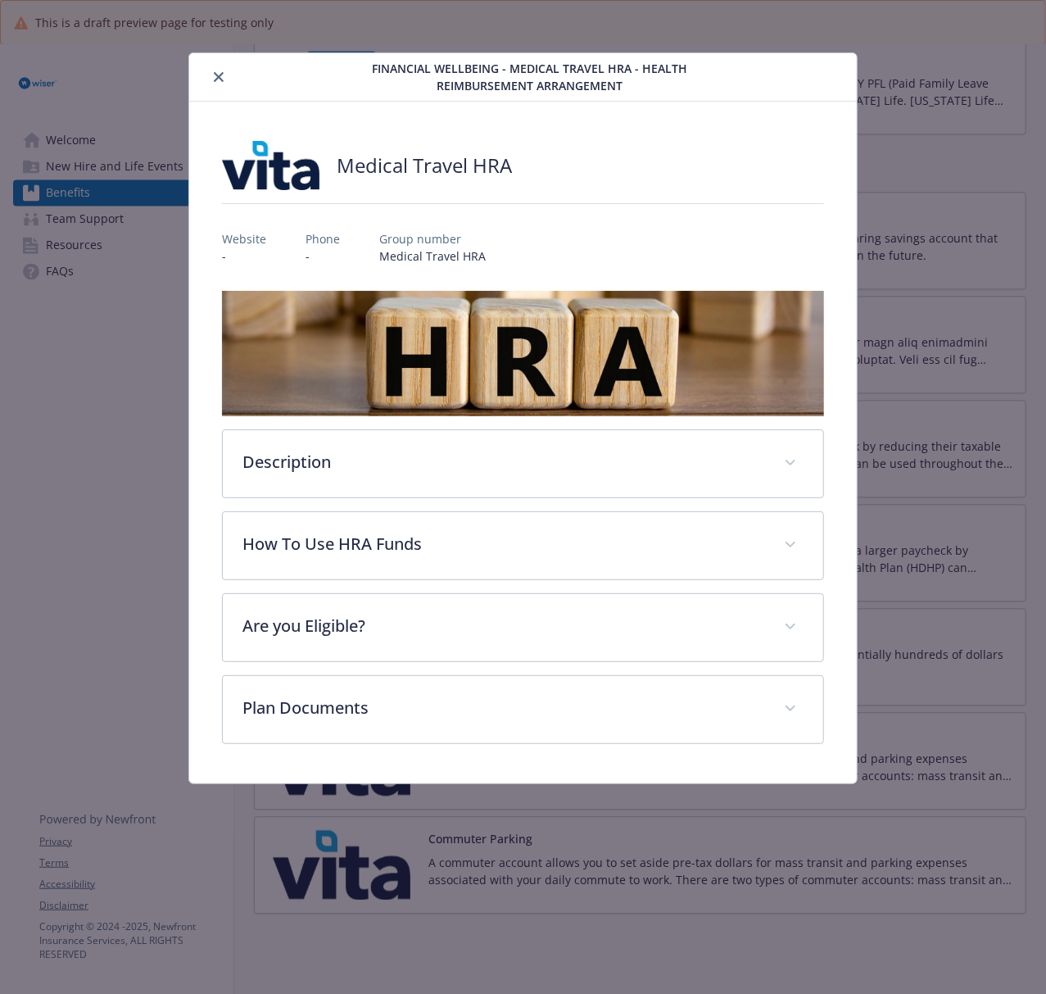
click at [217, 73] on icon "close" at bounding box center [219, 77] width 10 height 10
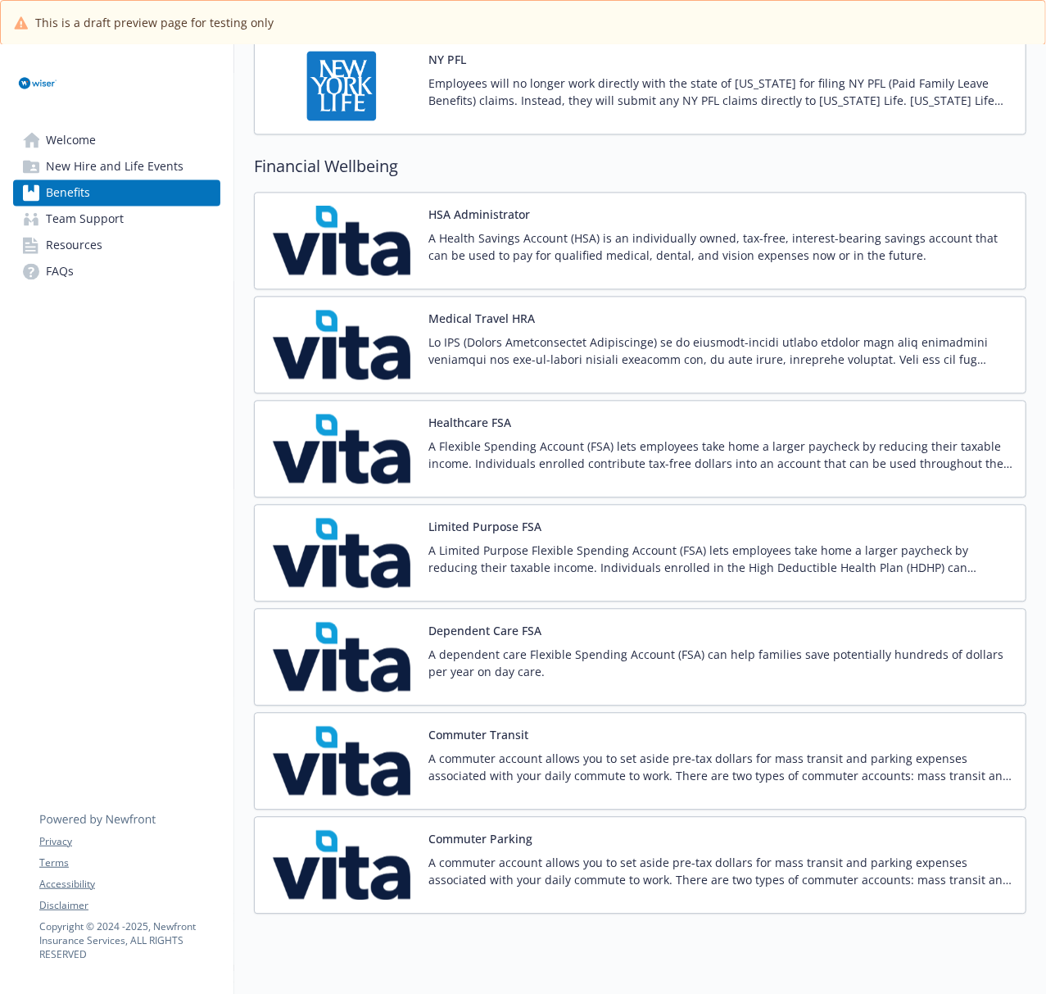
click at [355, 463] on img at bounding box center [341, 449] width 147 height 70
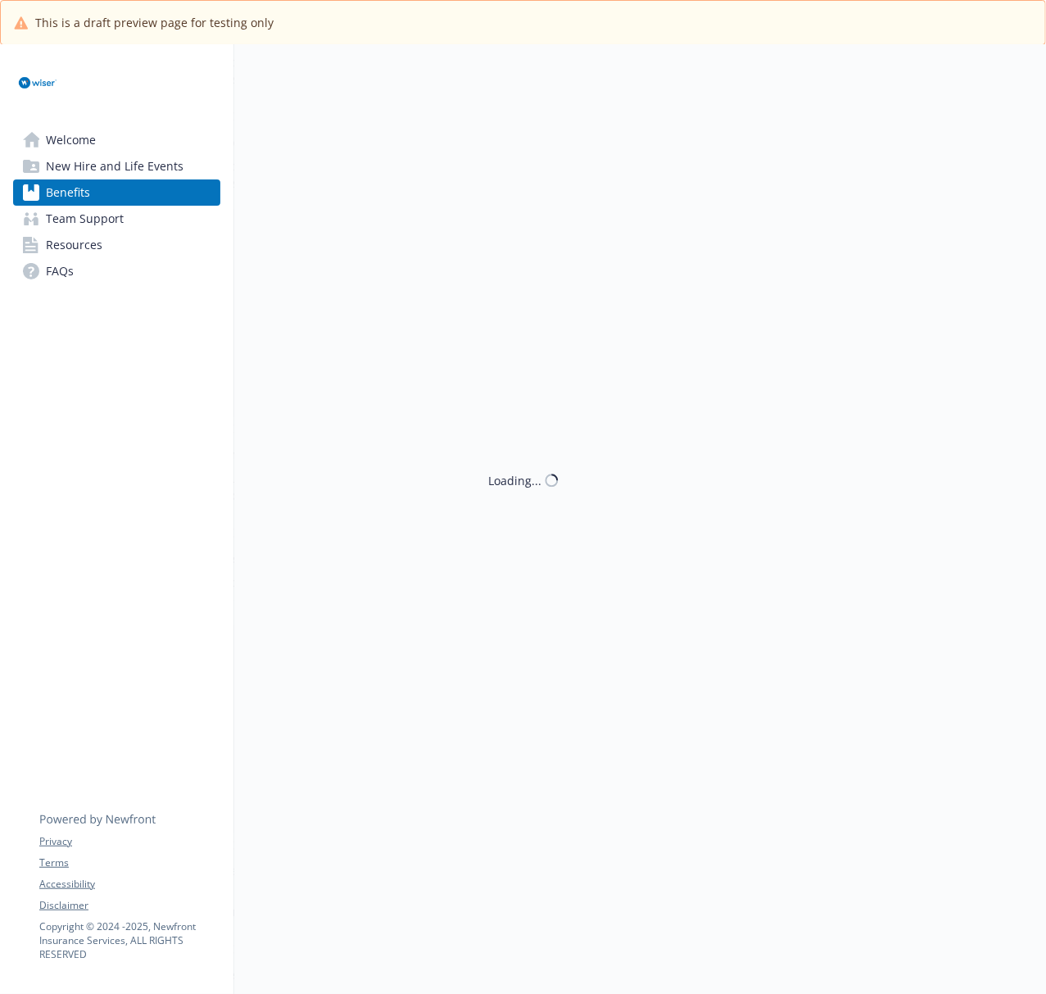
scroll to position [1638, 0]
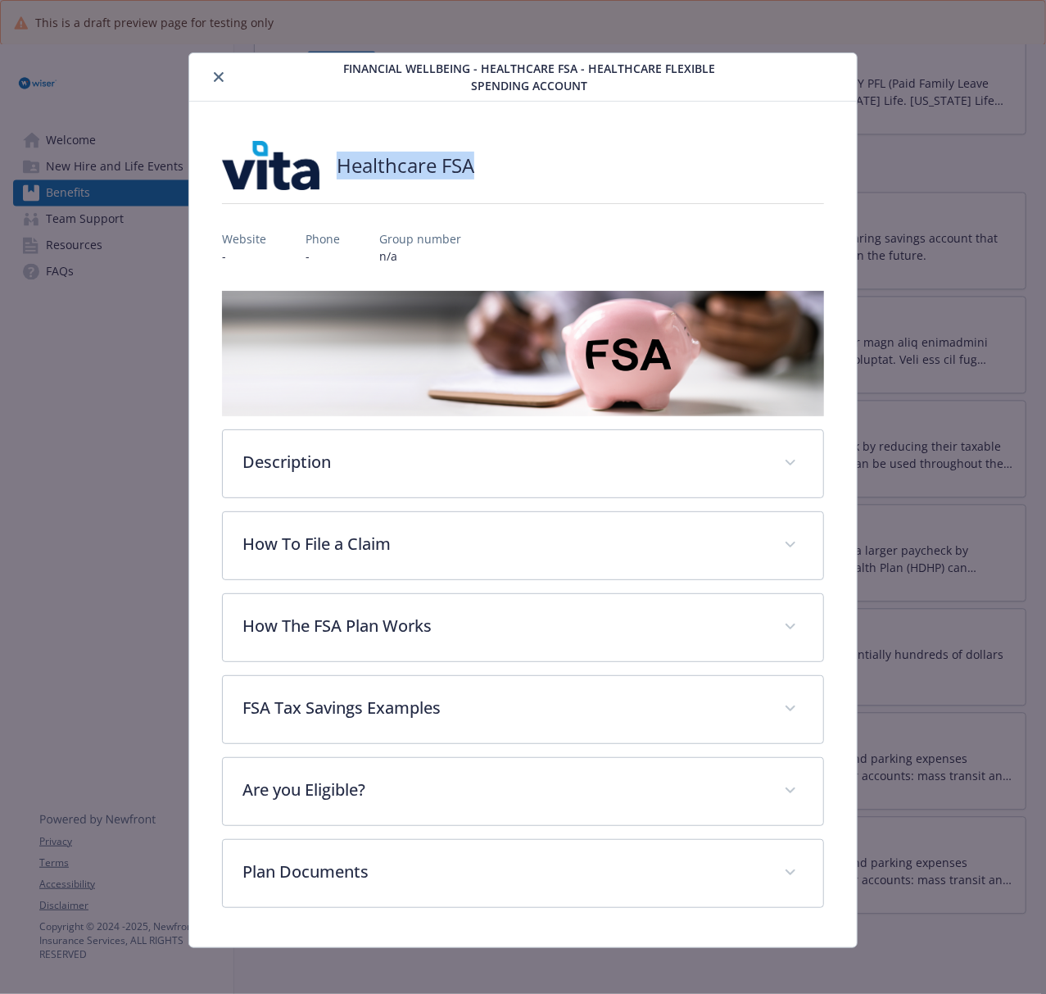
drag, startPoint x: 334, startPoint y: 171, endPoint x: 529, endPoint y: 155, distance: 195.6
click at [529, 155] on div "Healthcare FSA" at bounding box center [523, 165] width 602 height 49
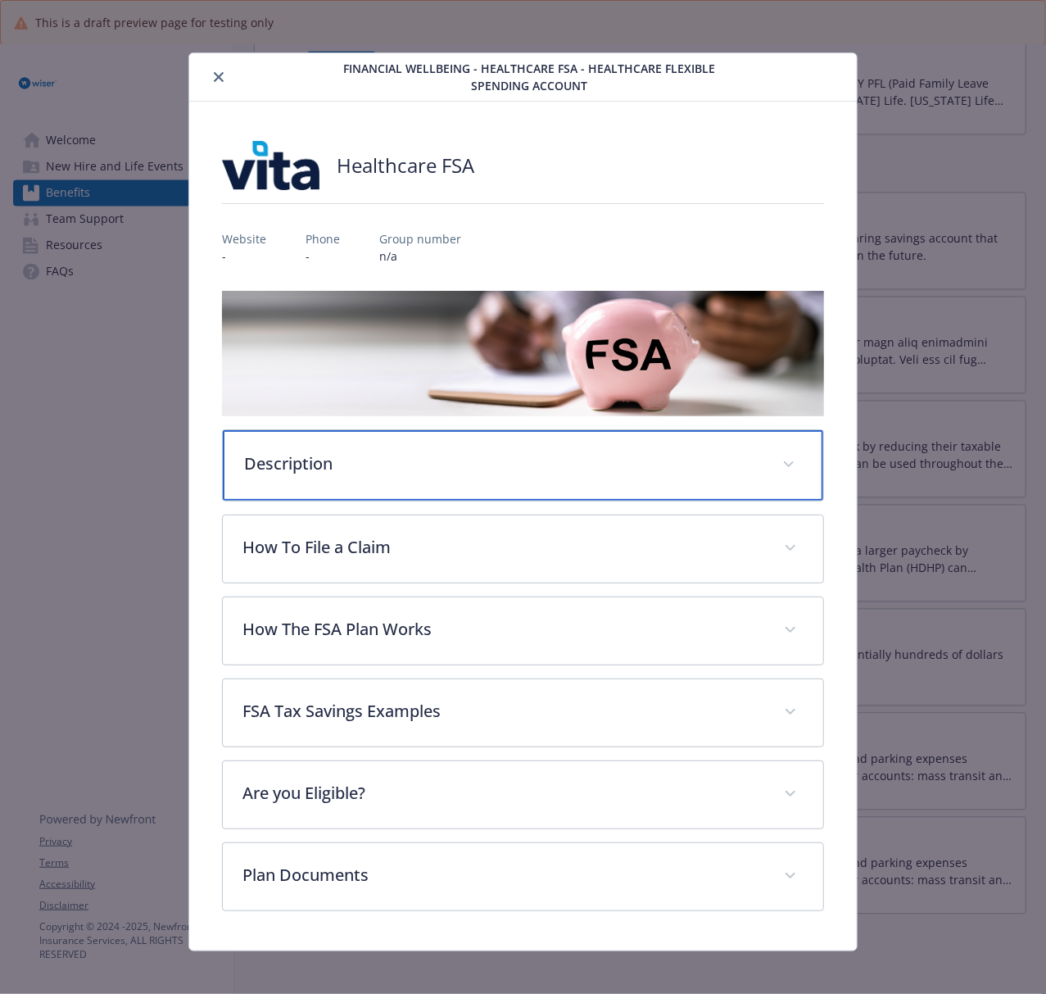
click at [401, 432] on div "Description" at bounding box center [523, 465] width 600 height 70
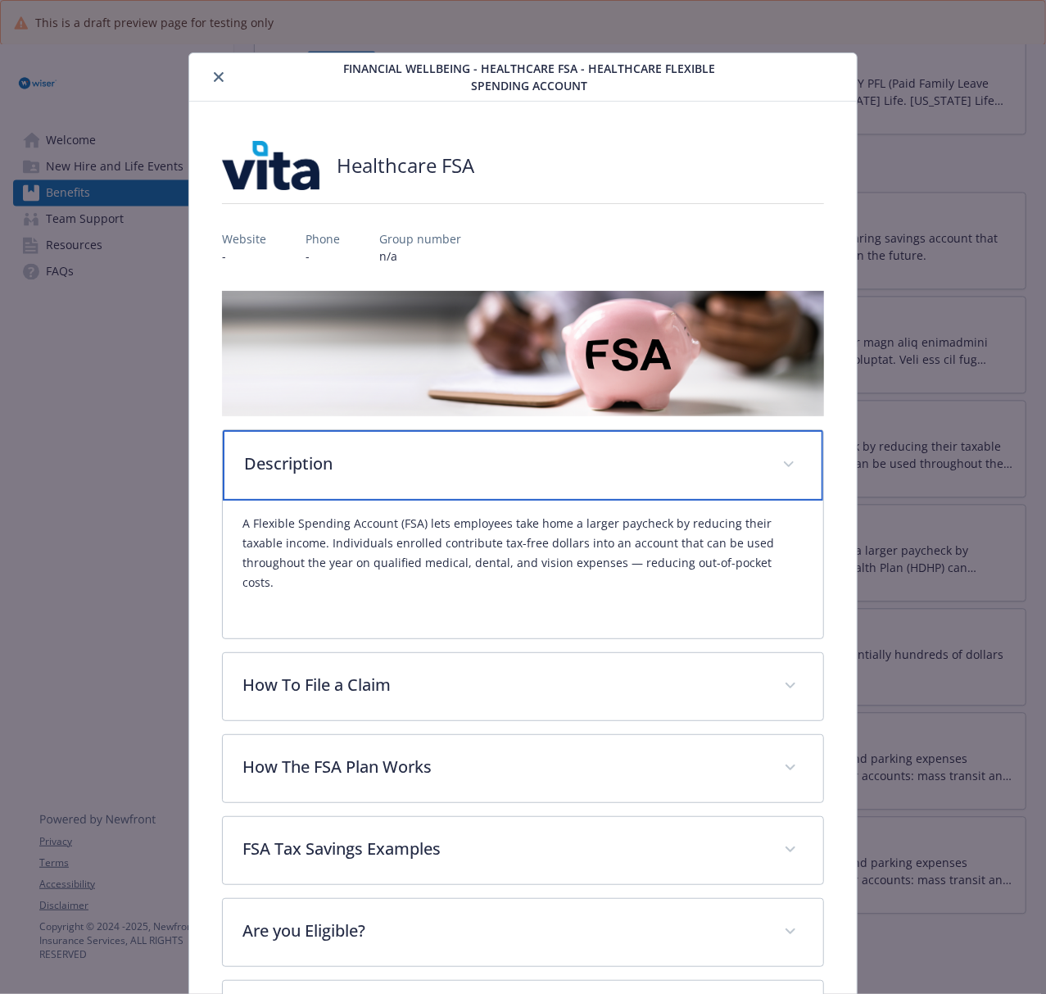
drag, startPoint x: 546, startPoint y: 477, endPoint x: 526, endPoint y: 495, distance: 26.7
click at [546, 477] on div "Description" at bounding box center [523, 465] width 600 height 70
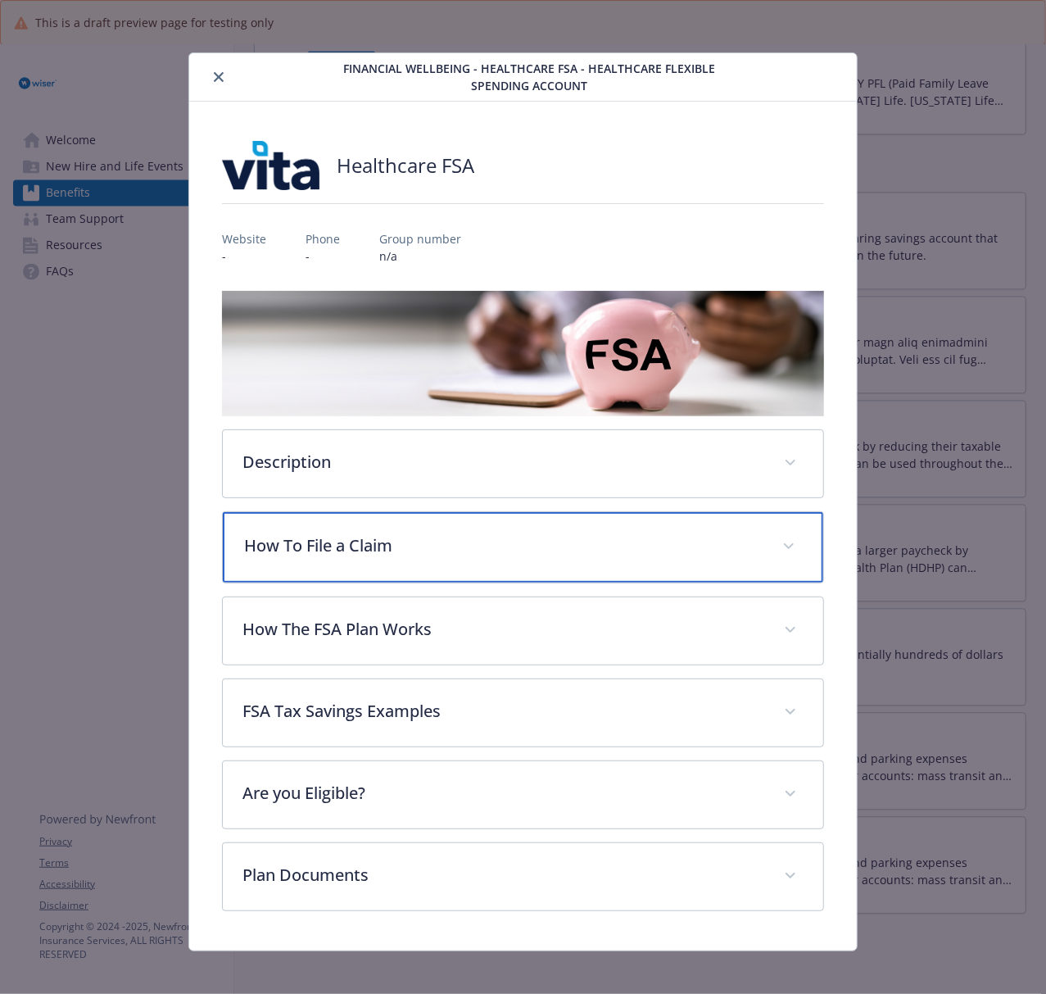
click at [470, 560] on div "How To File a Claim" at bounding box center [523, 547] width 600 height 70
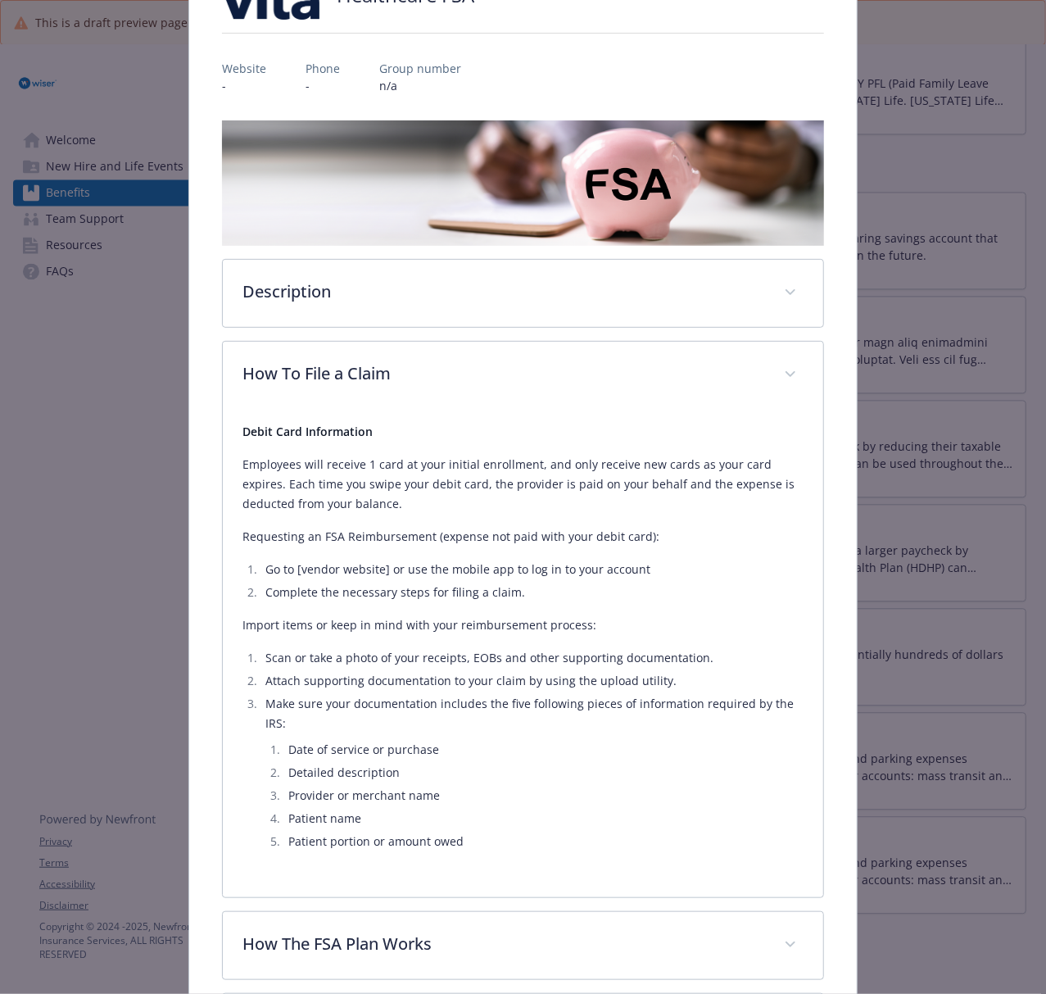
scroll to position [218, 0]
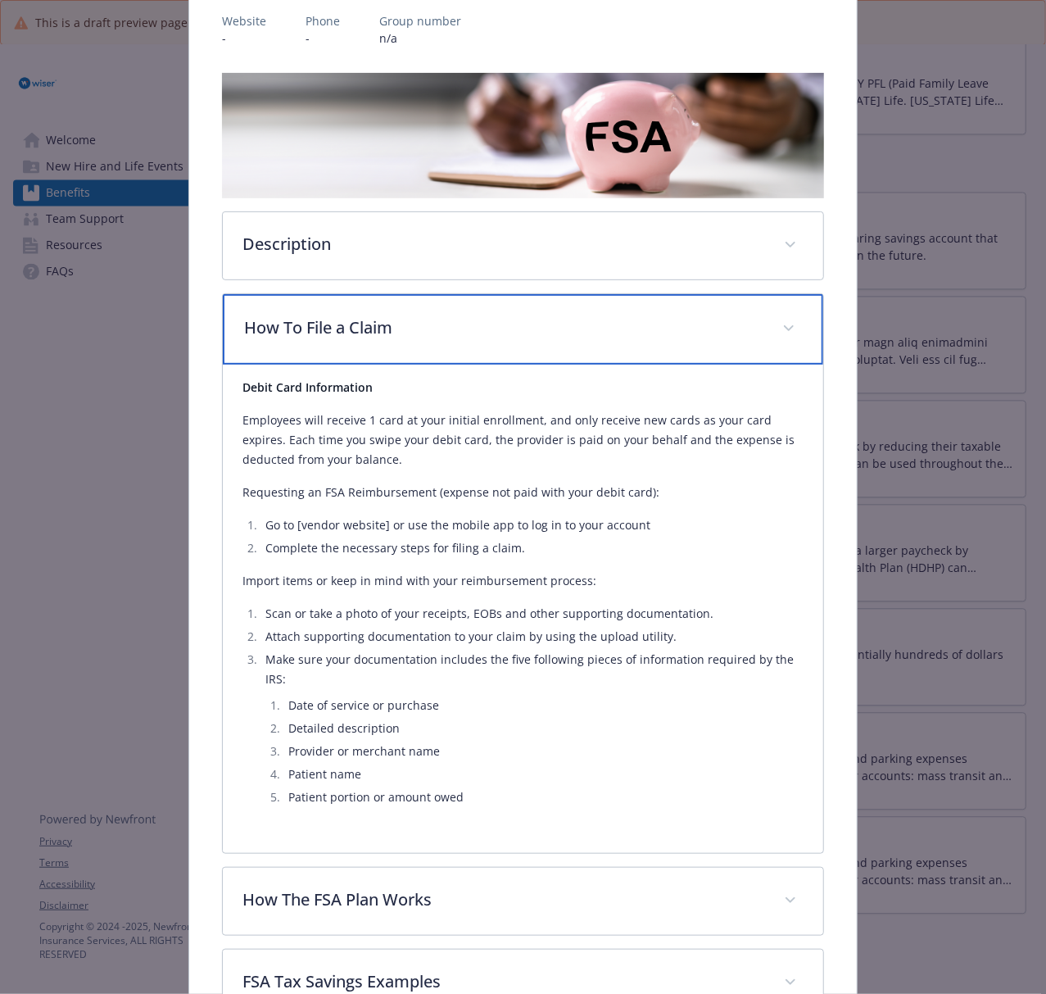
drag, startPoint x: 349, startPoint y: 323, endPoint x: 365, endPoint y: 323, distance: 16.4
click at [349, 323] on p "How To File a Claim" at bounding box center [503, 327] width 518 height 25
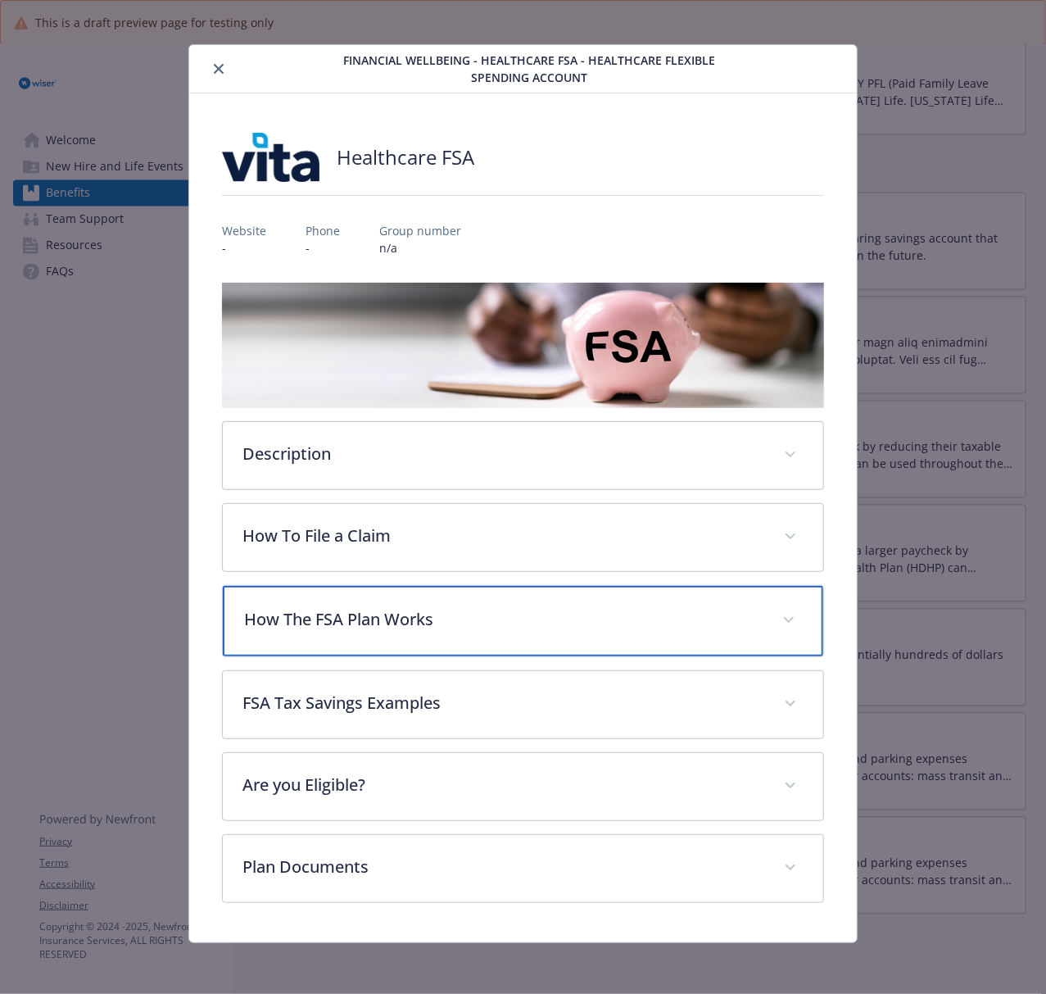
drag, startPoint x: 595, startPoint y: 627, endPoint x: 971, endPoint y: 608, distance: 377.3
click at [600, 627] on p "How The FSA Plan Works" at bounding box center [503, 619] width 518 height 25
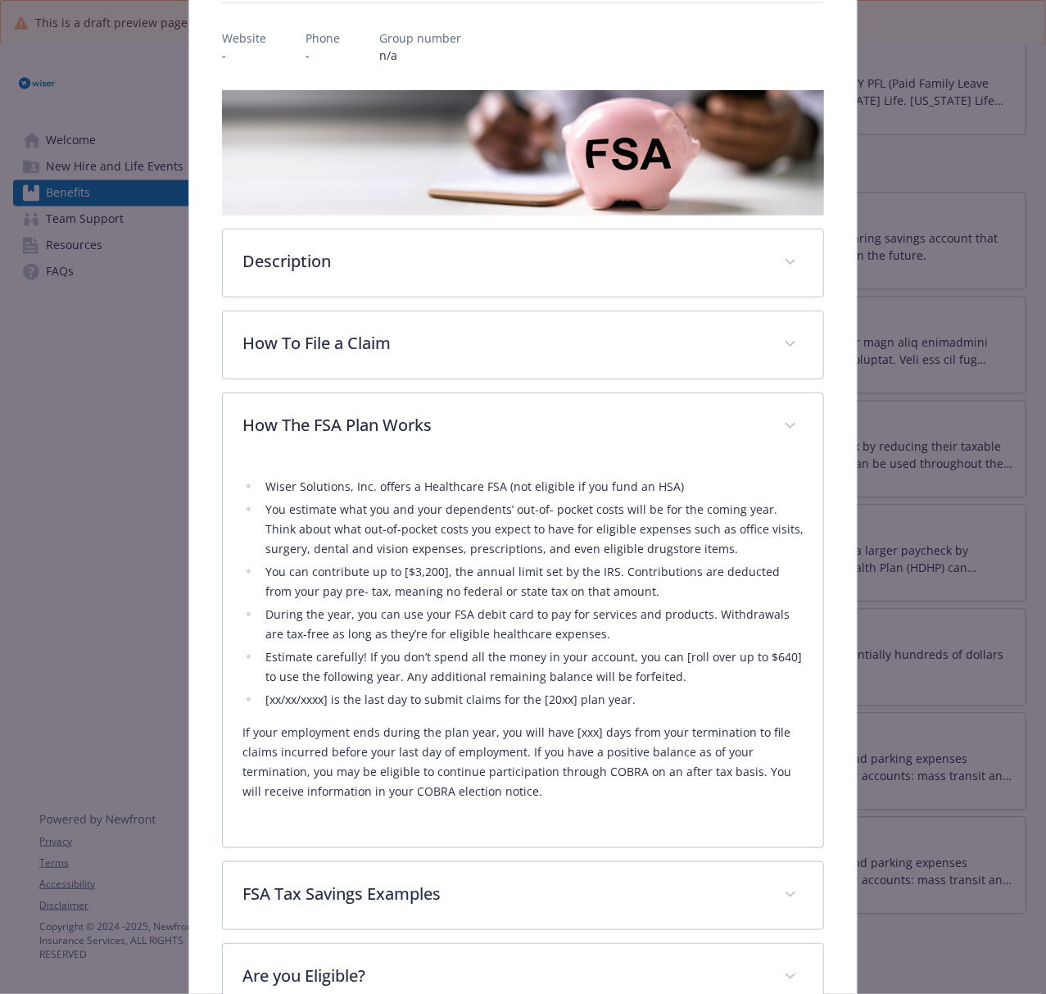
scroll to position [229, 0]
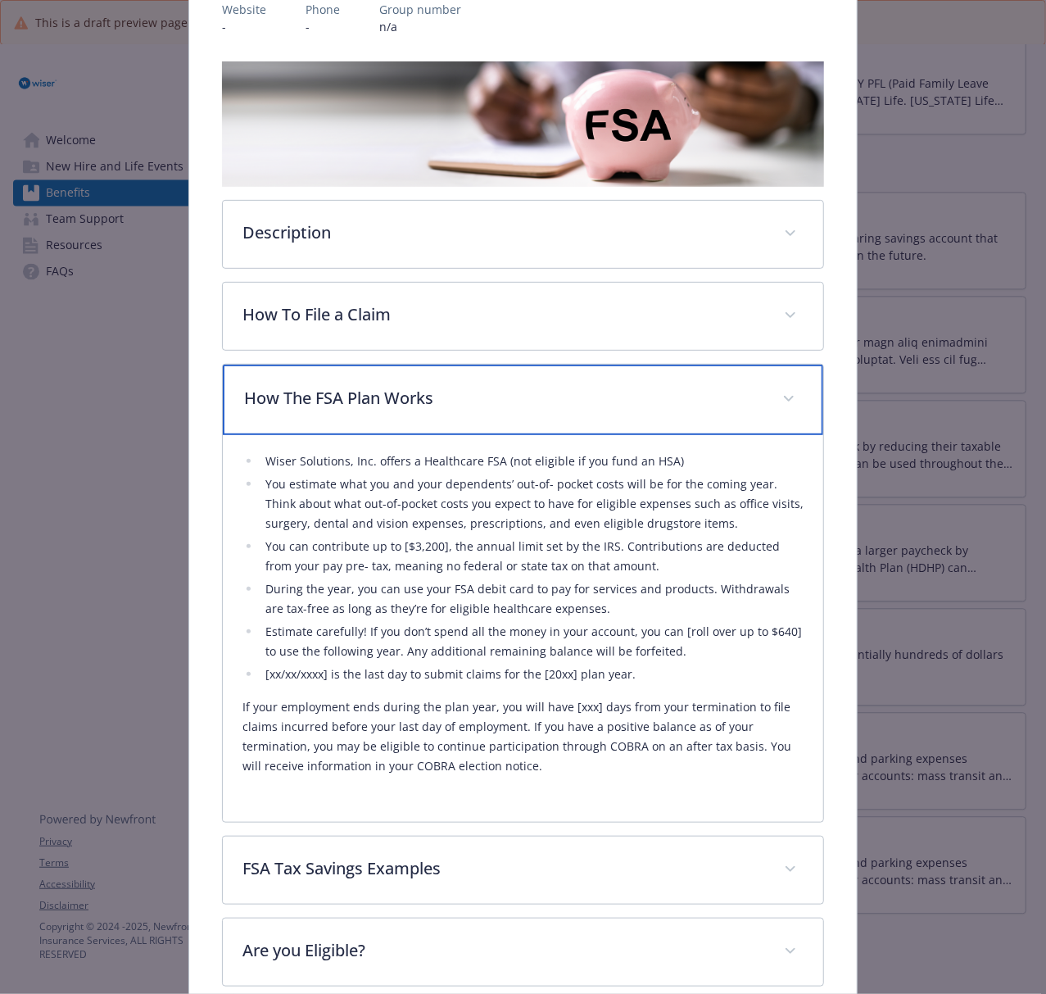
click at [446, 401] on p "How The FSA Plan Works" at bounding box center [503, 398] width 518 height 25
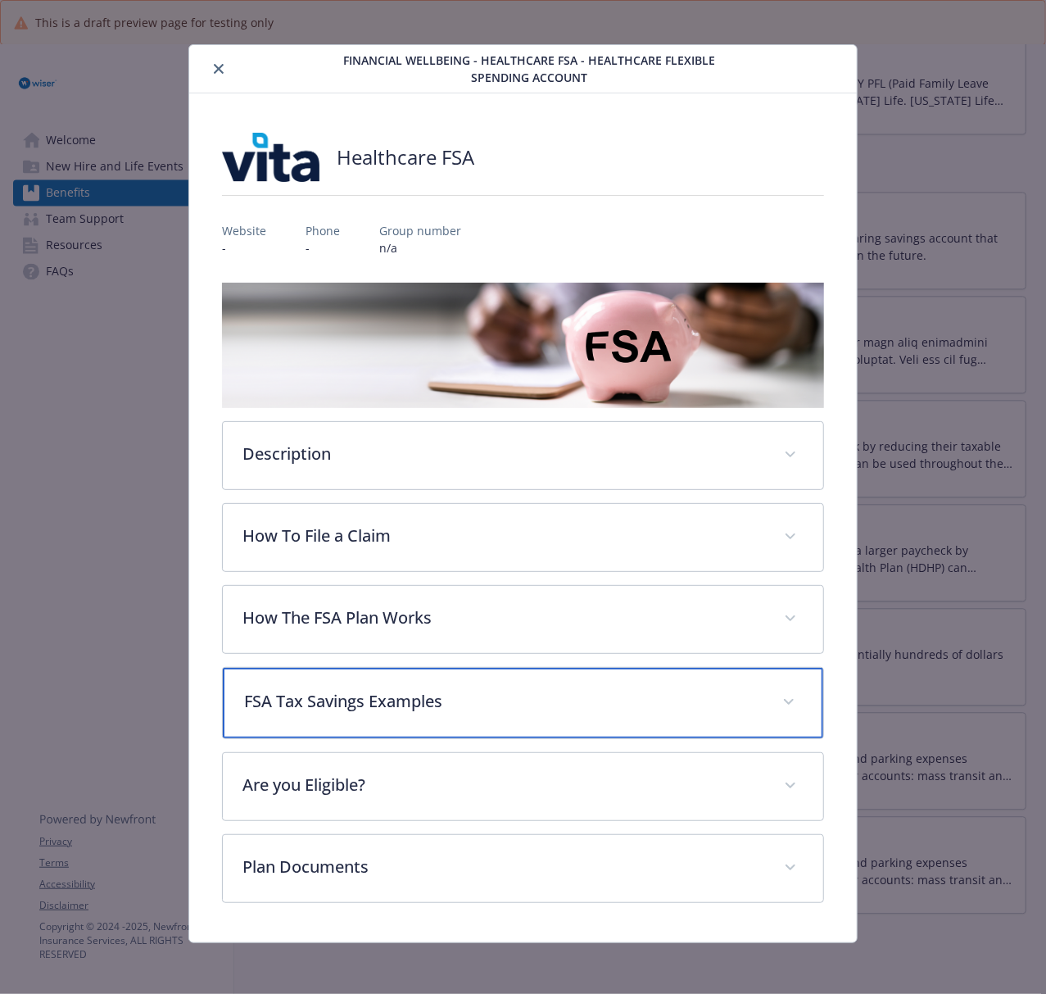
drag, startPoint x: 516, startPoint y: 701, endPoint x: 726, endPoint y: 701, distance: 209.7
click at [521, 701] on p "FSA Tax Savings Examples" at bounding box center [503, 701] width 518 height 25
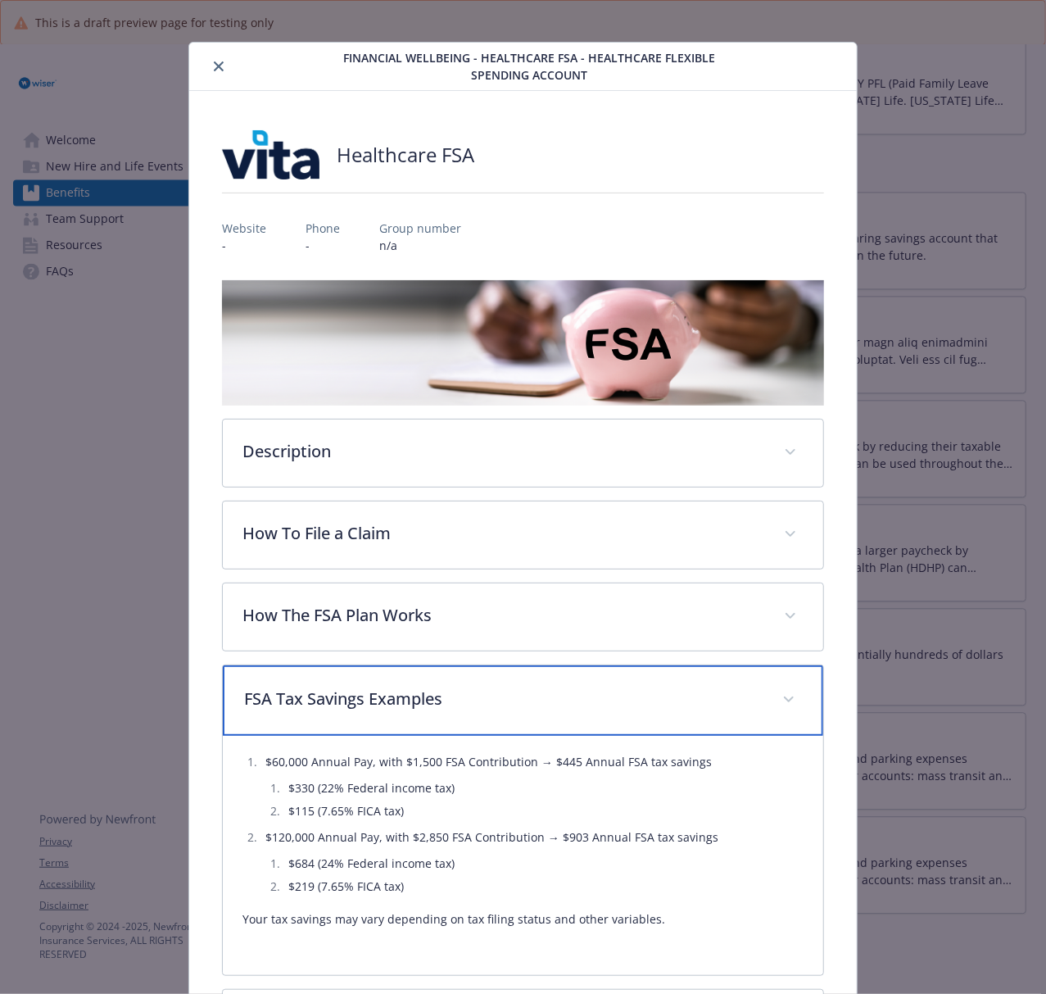
click at [472, 700] on p "FSA Tax Savings Examples" at bounding box center [503, 698] width 518 height 25
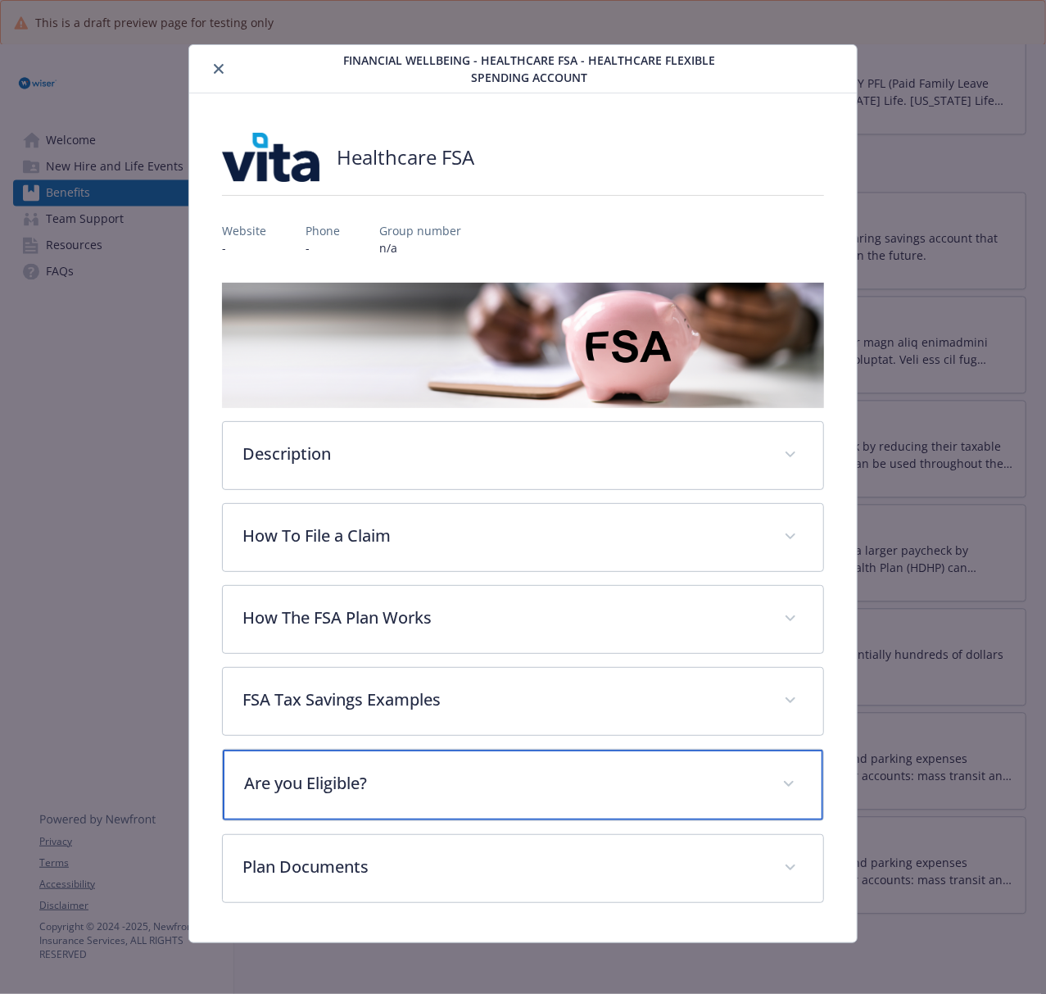
click at [518, 745] on div "Are you Eligible?" at bounding box center [523, 784] width 600 height 70
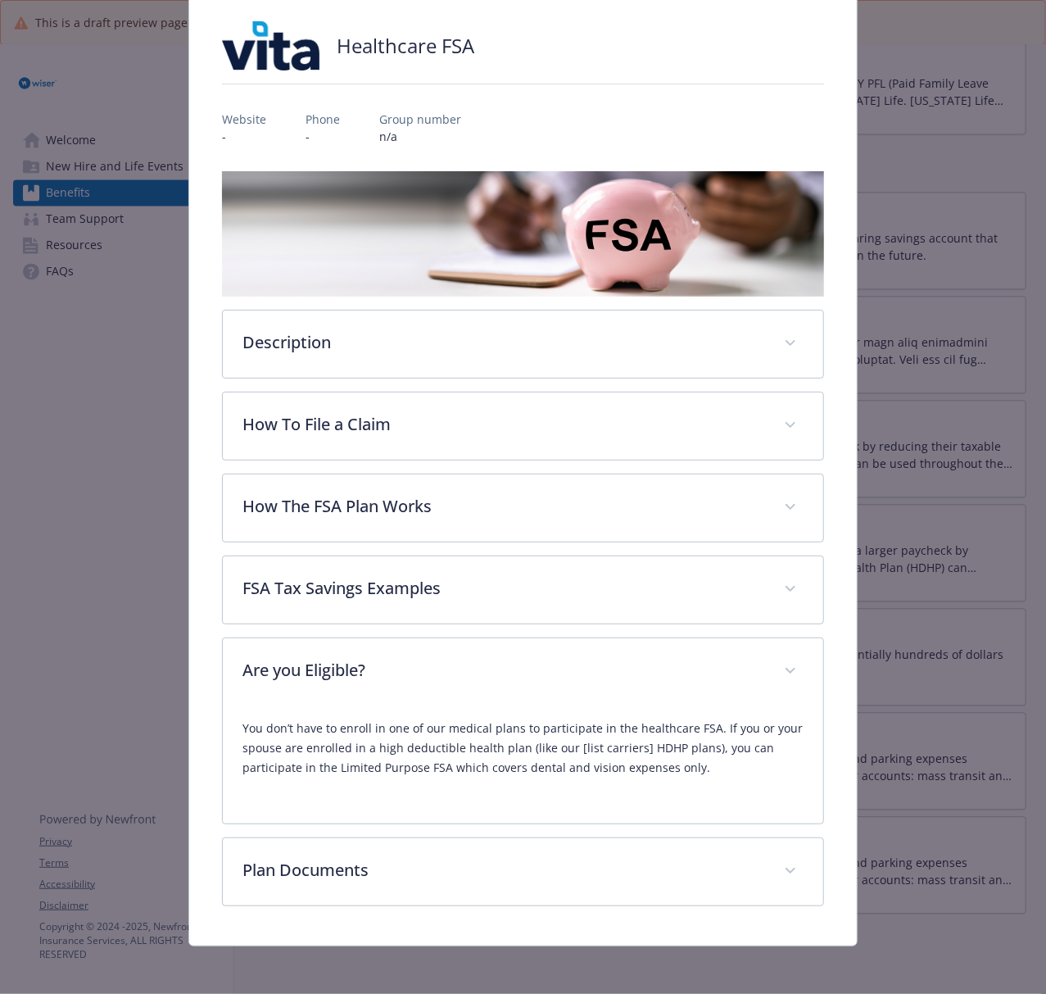
scroll to position [126, 0]
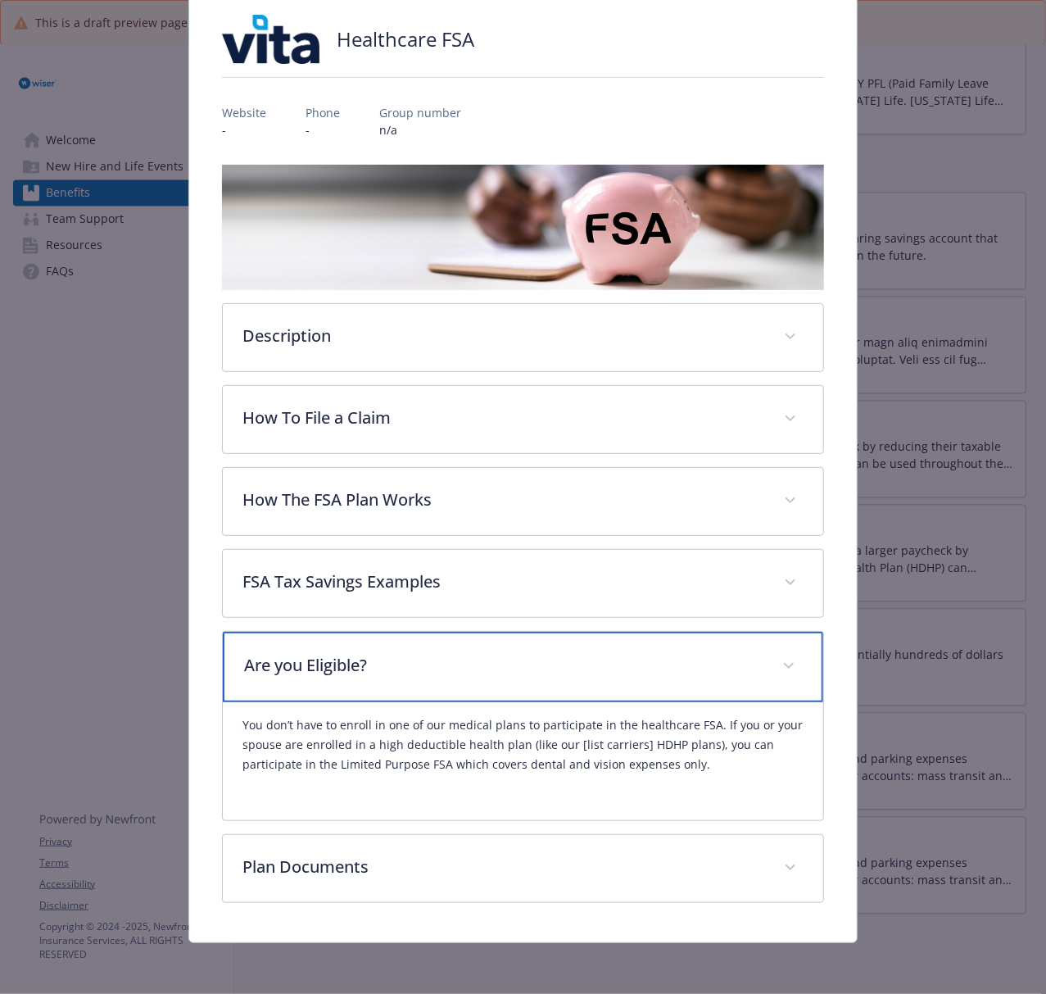
click at [450, 670] on p "Are you Eligible?" at bounding box center [503, 665] width 518 height 25
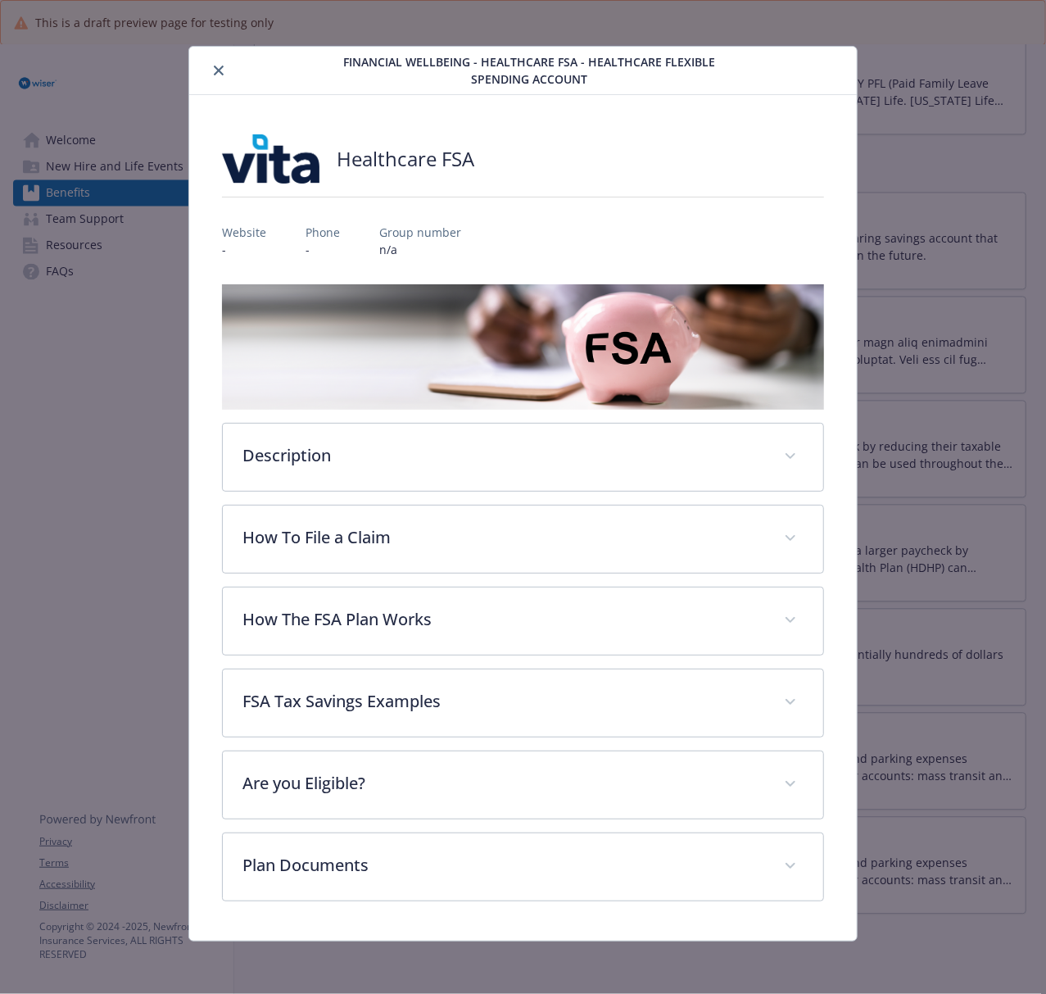
scroll to position [8, 0]
click at [210, 62] on button "close" at bounding box center [219, 71] width 20 height 20
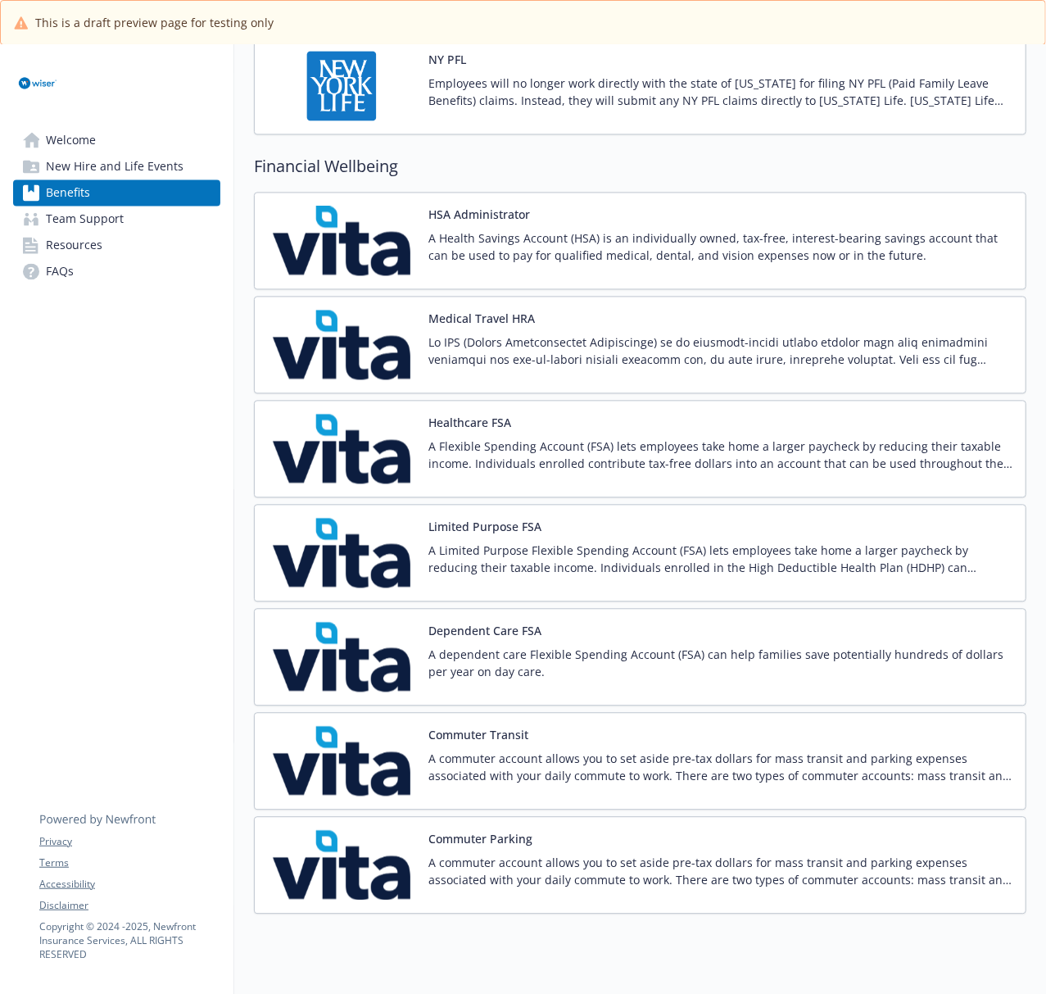
click at [342, 565] on img at bounding box center [341, 553] width 147 height 70
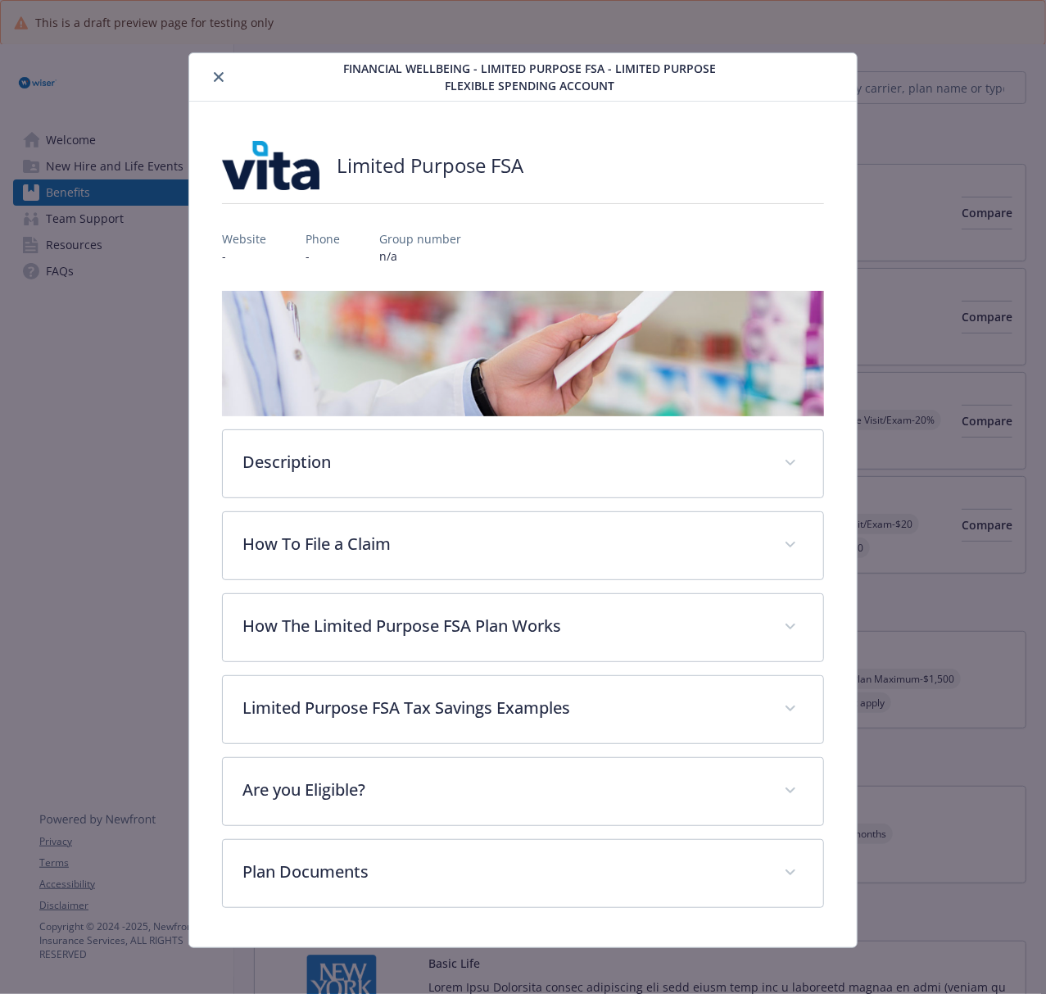
scroll to position [1638, 0]
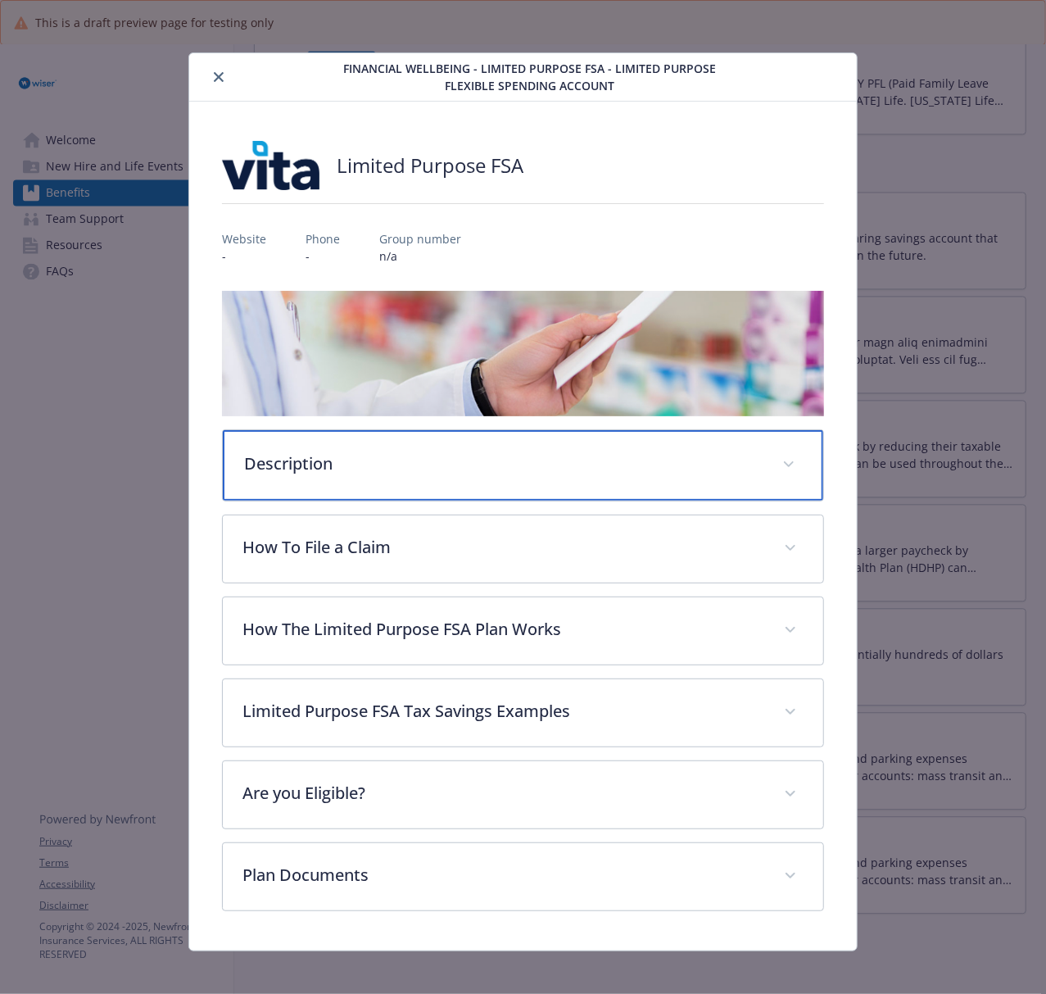
click at [475, 465] on p "Description" at bounding box center [503, 463] width 518 height 25
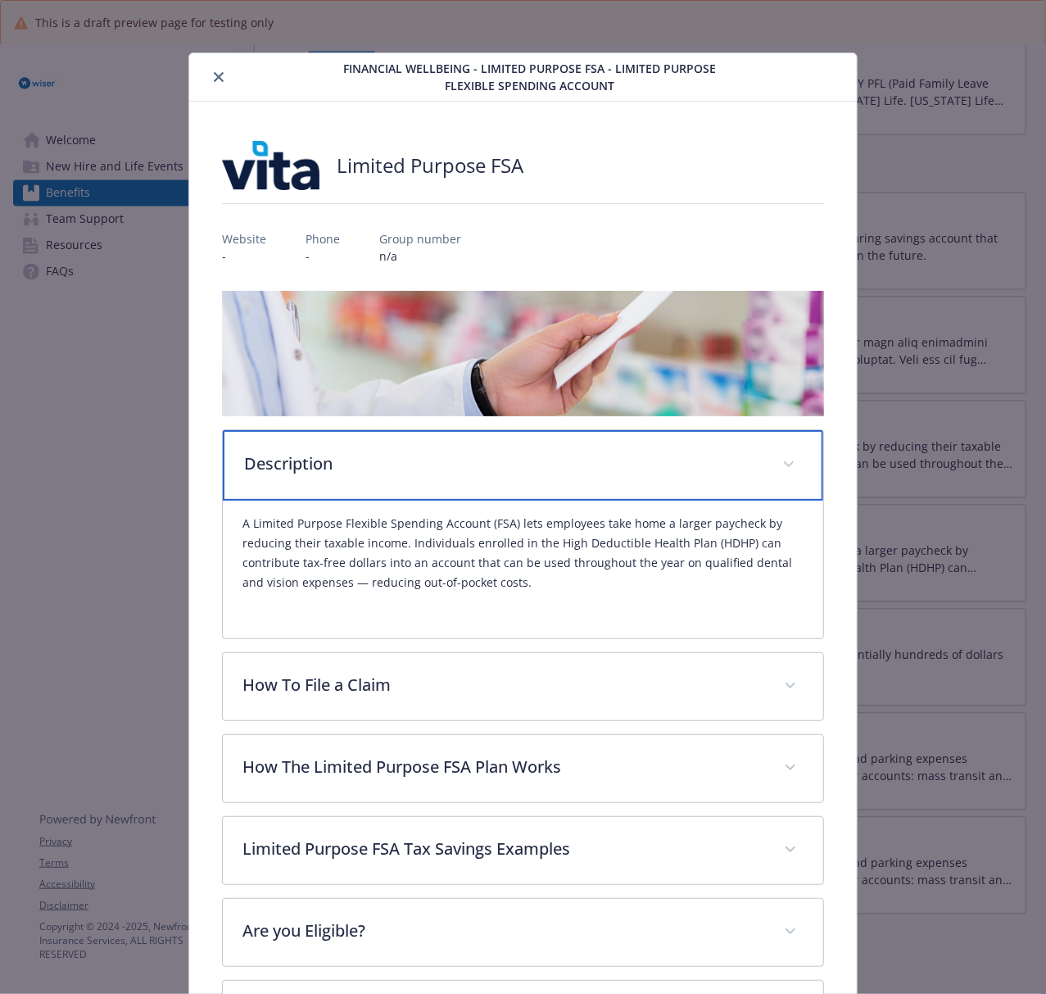
click at [491, 470] on p "Description" at bounding box center [503, 463] width 518 height 25
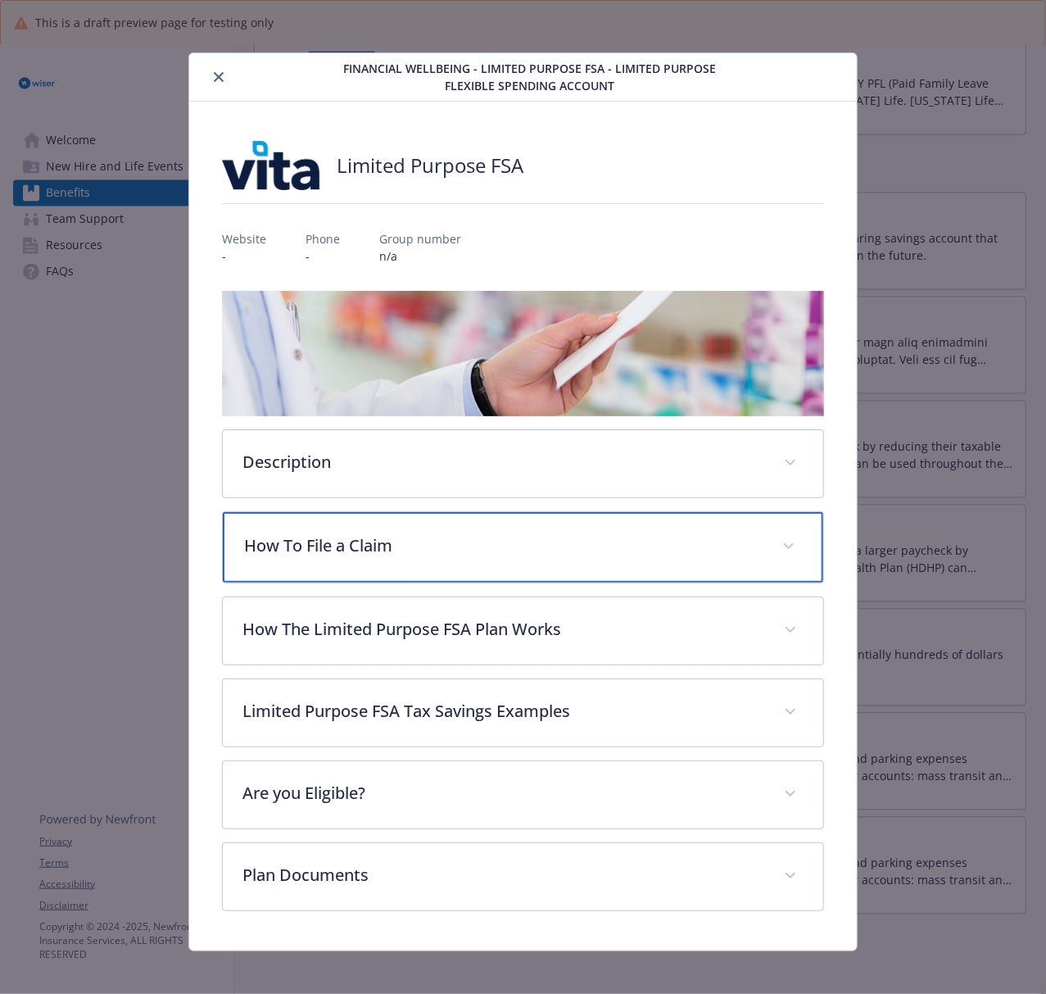
click at [442, 568] on div "How To File a Claim" at bounding box center [523, 547] width 600 height 70
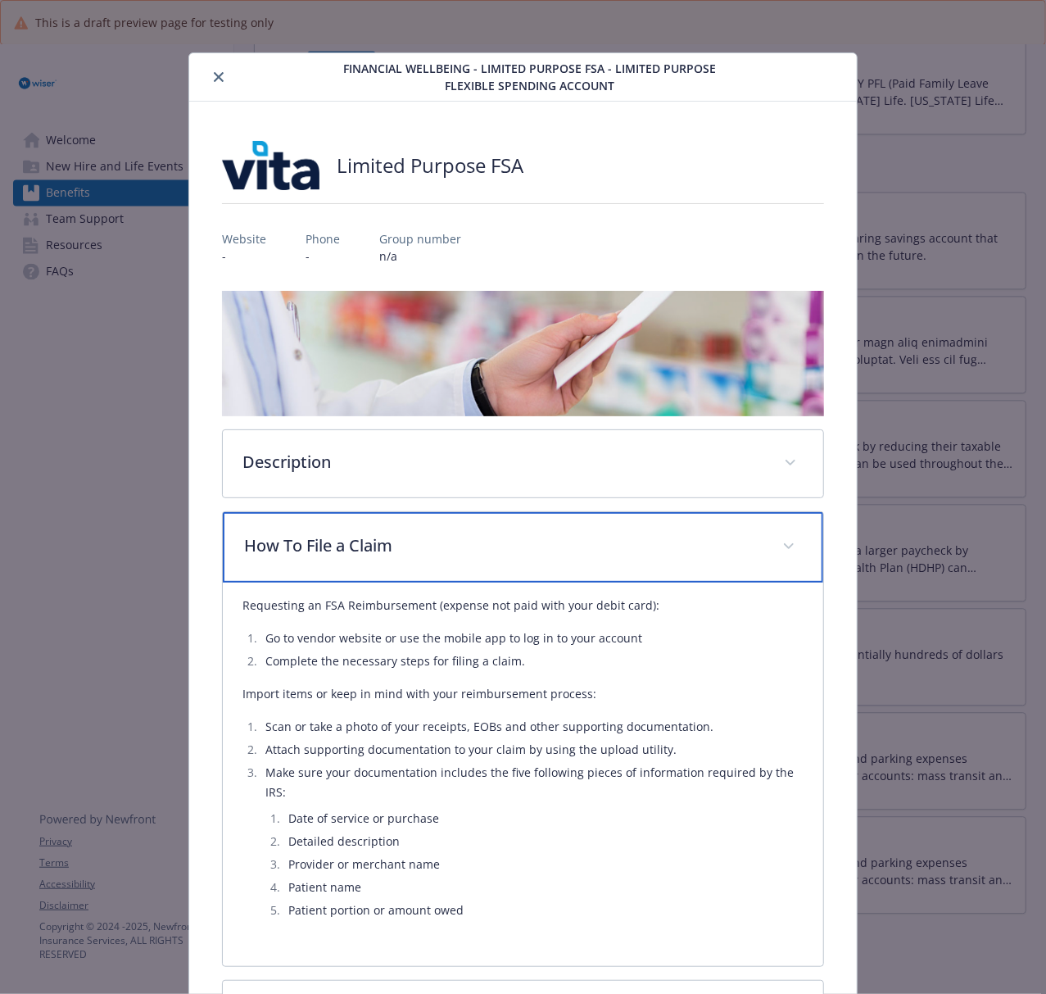
click at [555, 574] on div "How To File a Claim" at bounding box center [523, 547] width 600 height 70
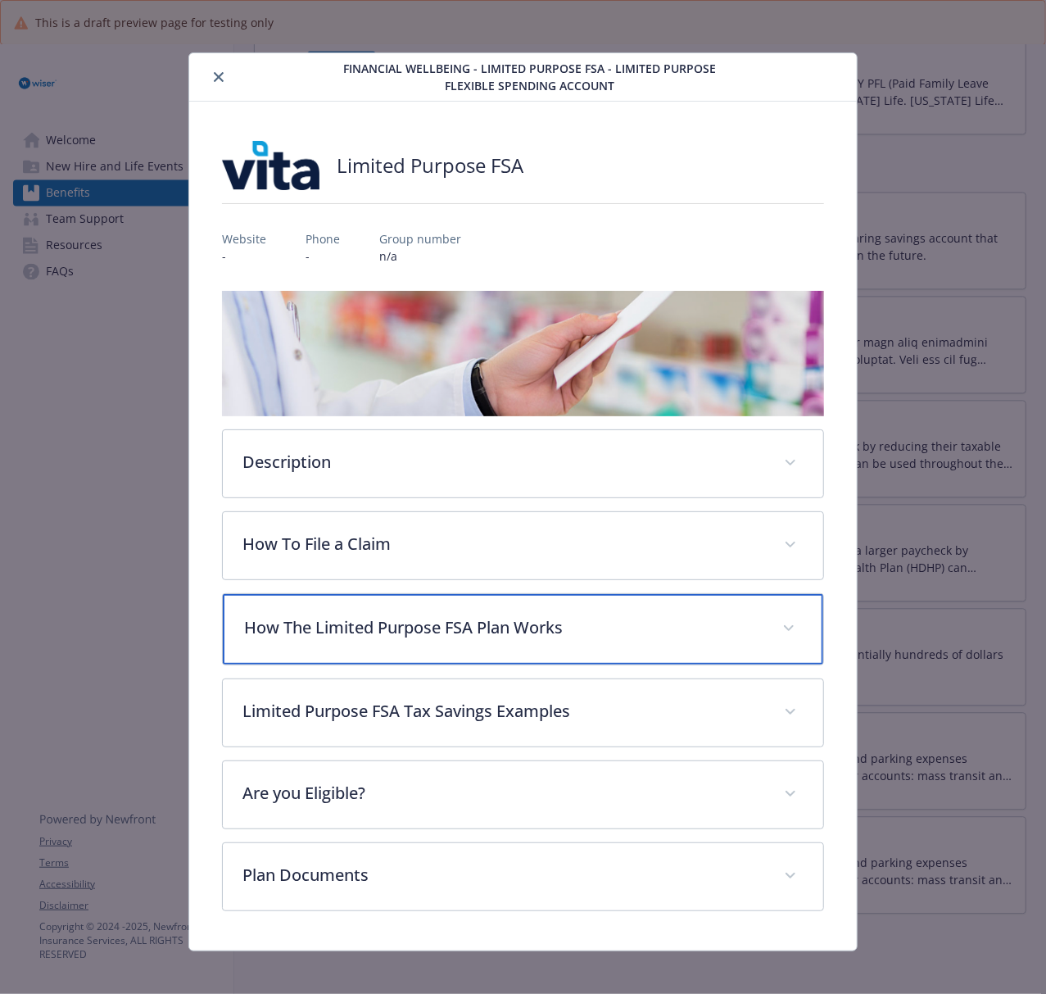
click at [400, 630] on p "How The Limited Purpose FSA Plan Works" at bounding box center [503, 627] width 518 height 25
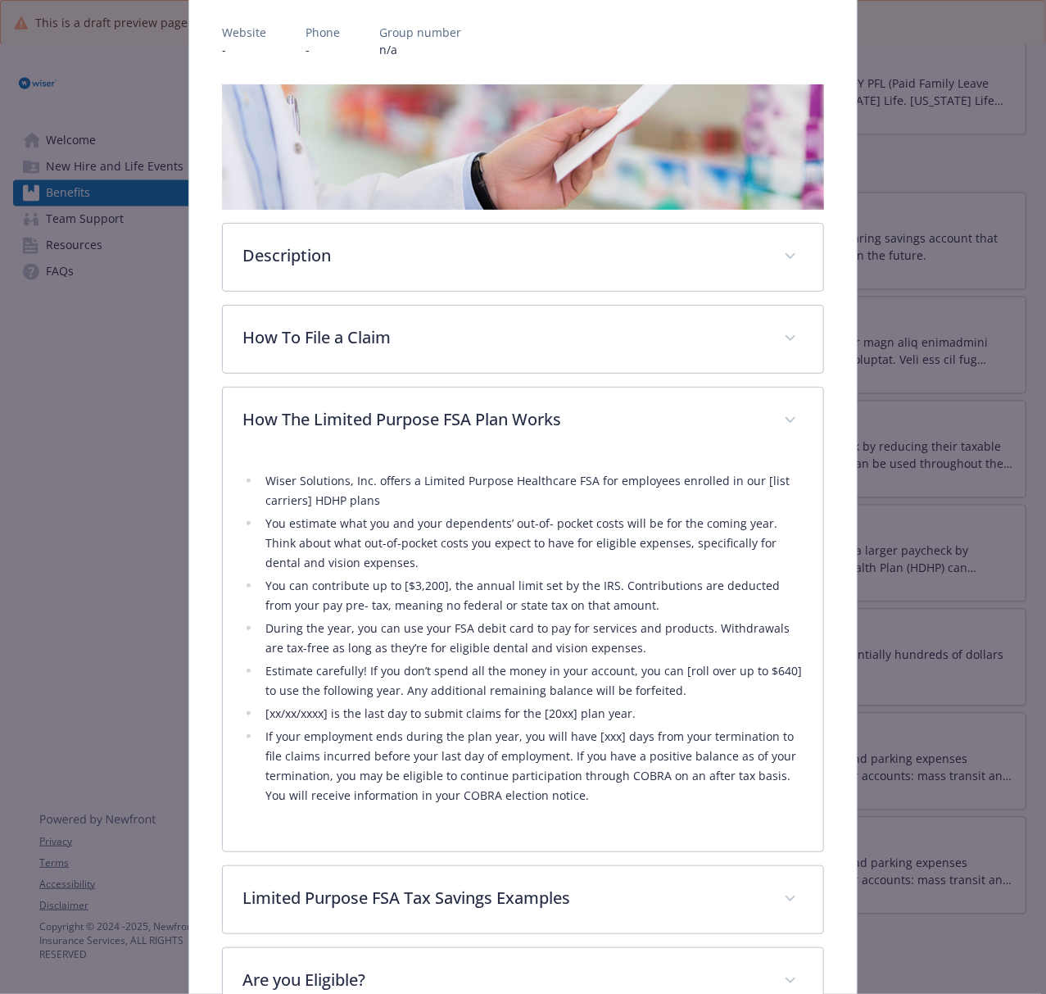
scroll to position [218, 0]
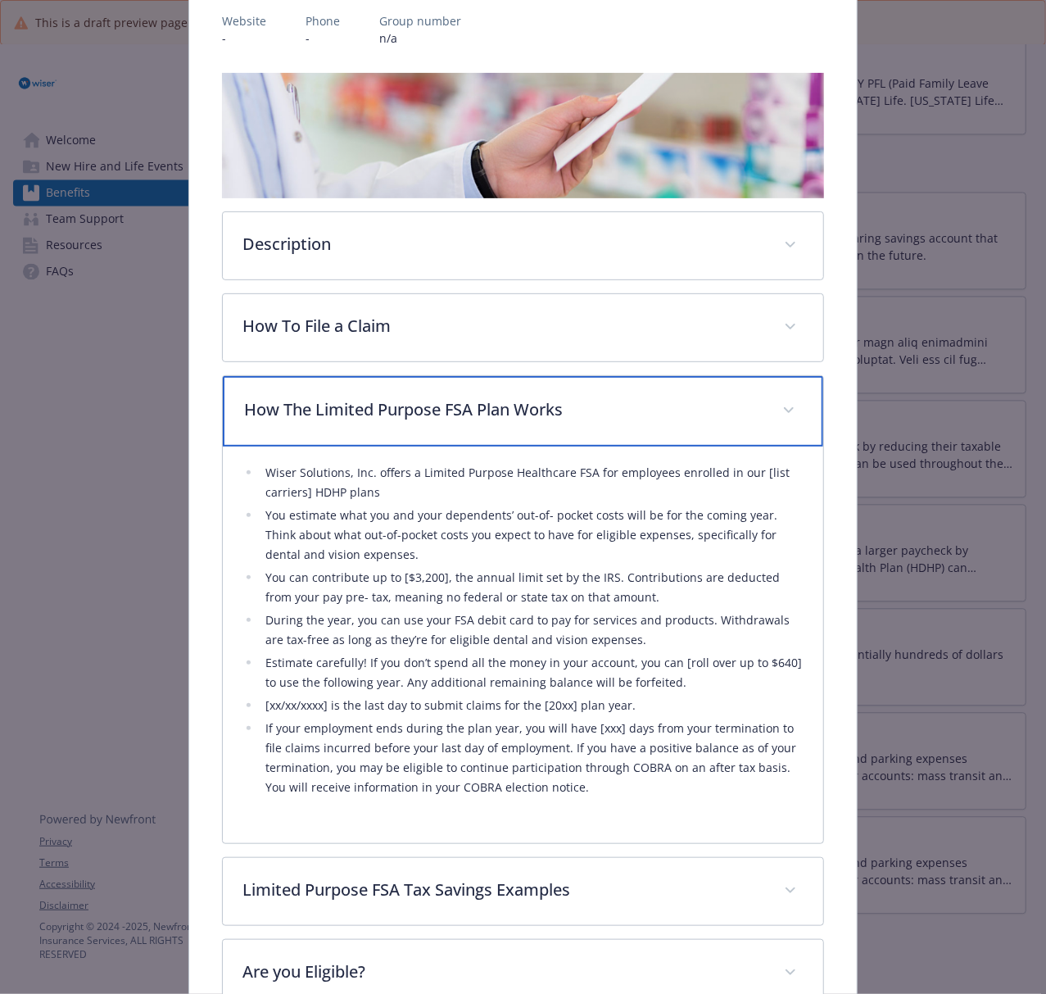
drag, startPoint x: 381, startPoint y: 401, endPoint x: 419, endPoint y: 413, distance: 40.2
click at [381, 401] on p "How The Limited Purpose FSA Plan Works" at bounding box center [503, 409] width 518 height 25
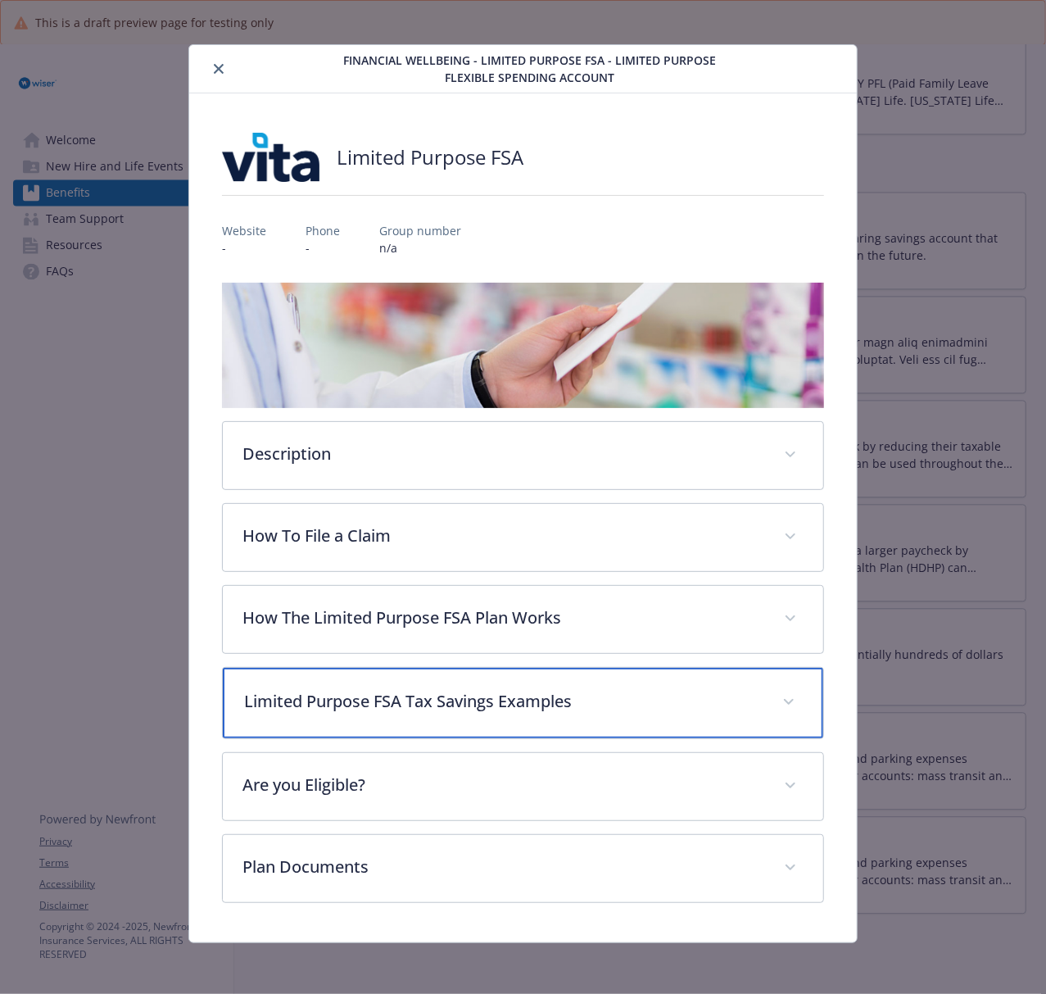
drag, startPoint x: 518, startPoint y: 681, endPoint x: 554, endPoint y: 686, distance: 35.5
click at [518, 681] on div "Limited Purpose FSA Tax Savings Examples" at bounding box center [523, 703] width 600 height 70
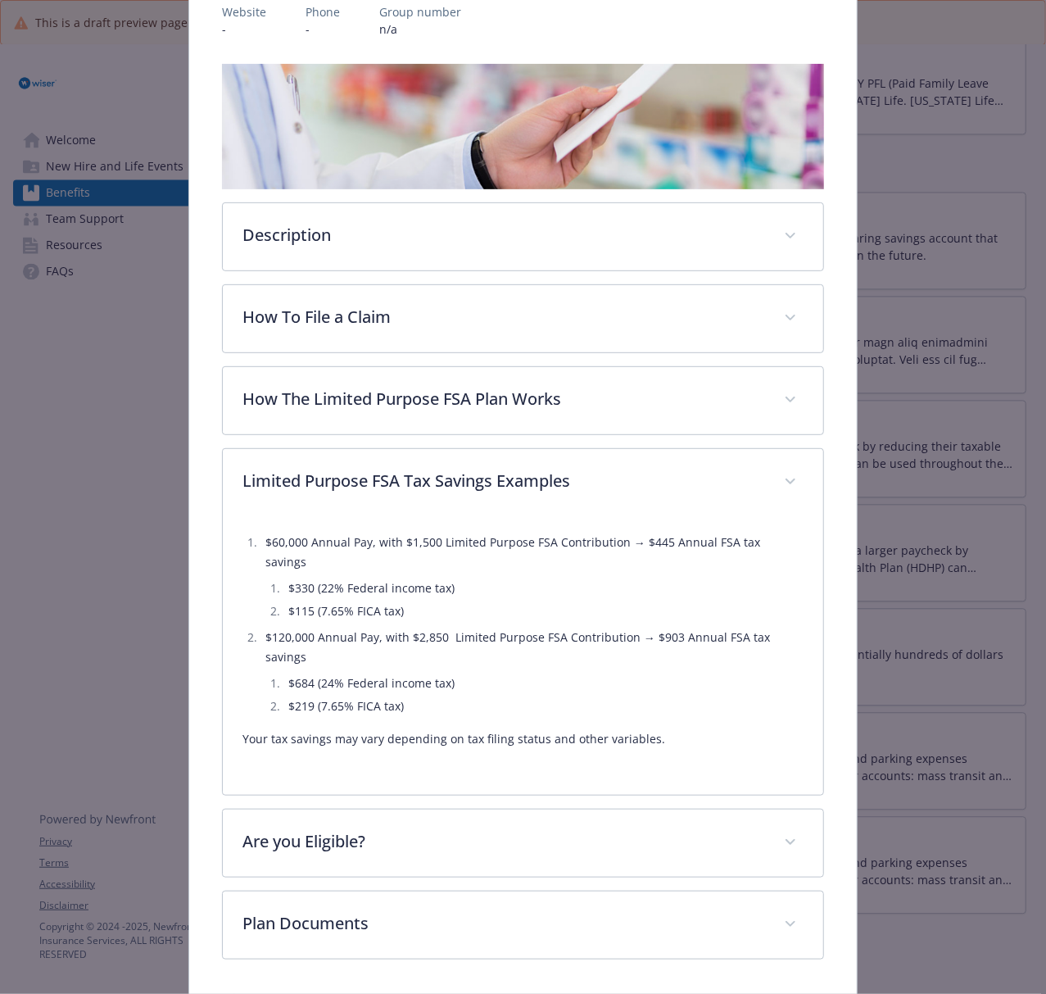
scroll to position [229, 0]
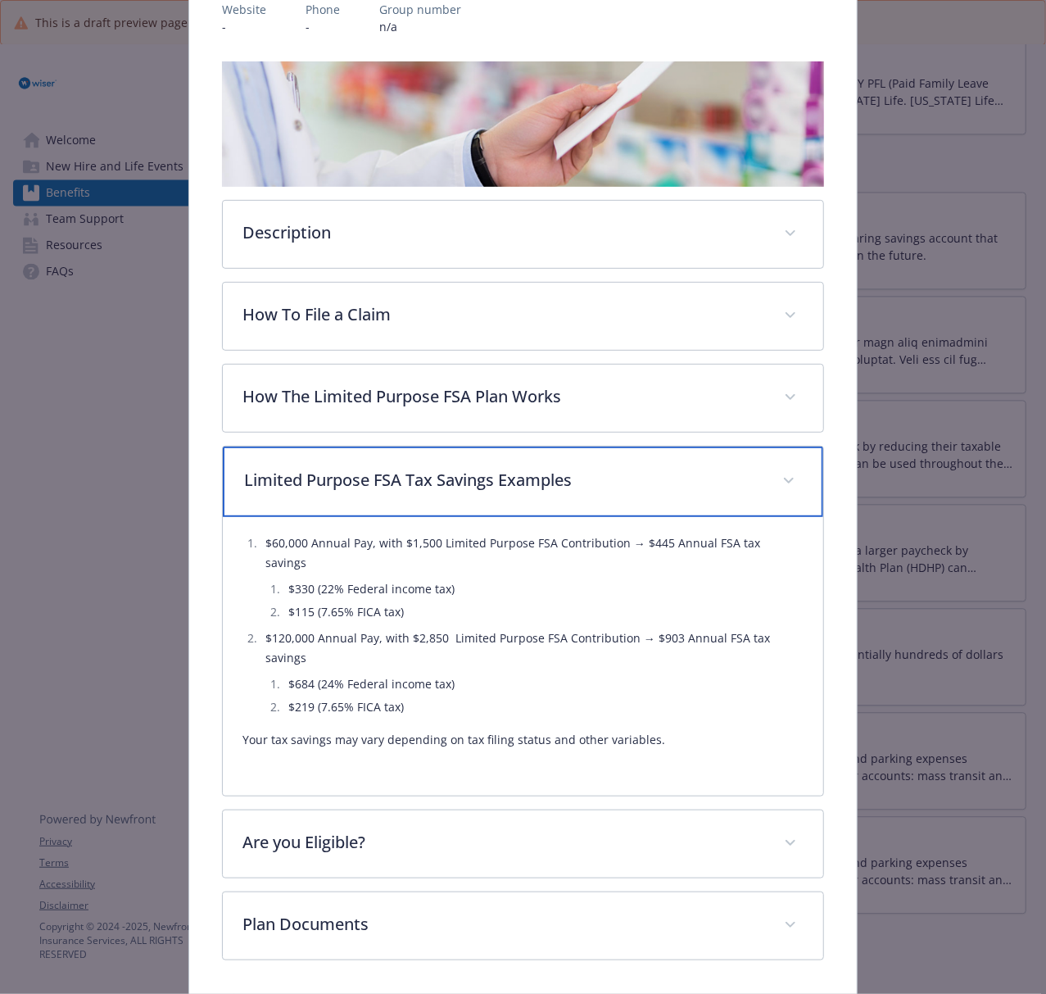
click at [334, 480] on p "Limited Purpose FSA Tax Savings Examples" at bounding box center [503, 480] width 518 height 25
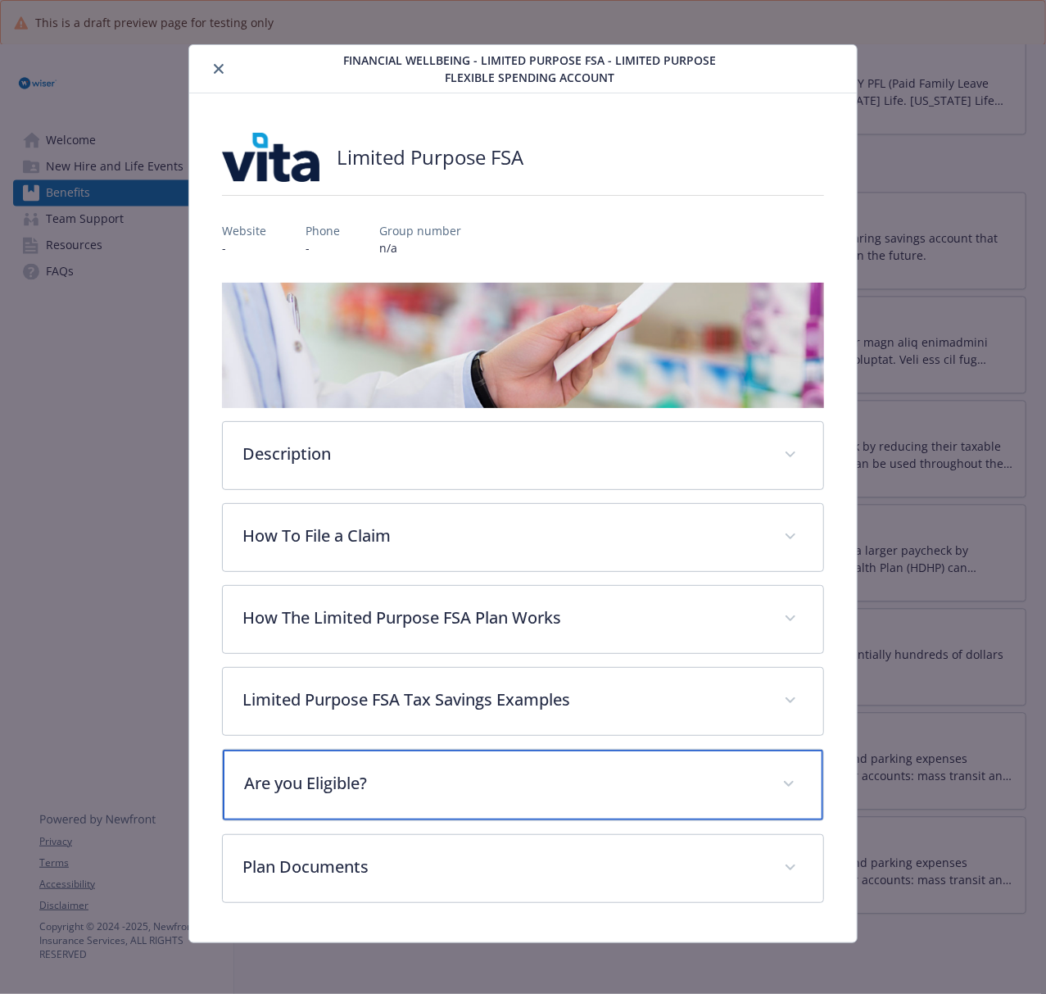
drag, startPoint x: 401, startPoint y: 787, endPoint x: 705, endPoint y: 781, distance: 303.9
click at [401, 745] on p "Are you Eligible?" at bounding box center [503, 783] width 518 height 25
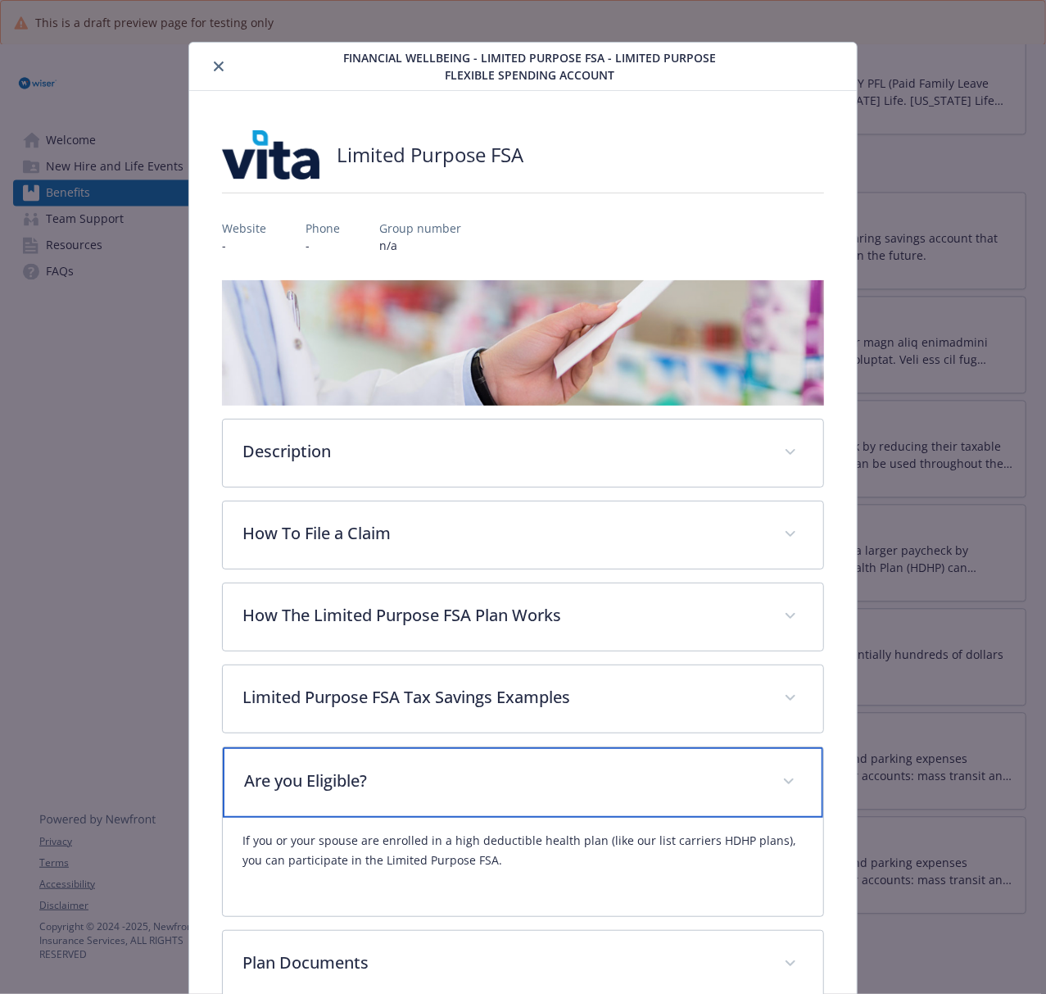
click at [506, 745] on p "Are you Eligible?" at bounding box center [503, 780] width 518 height 25
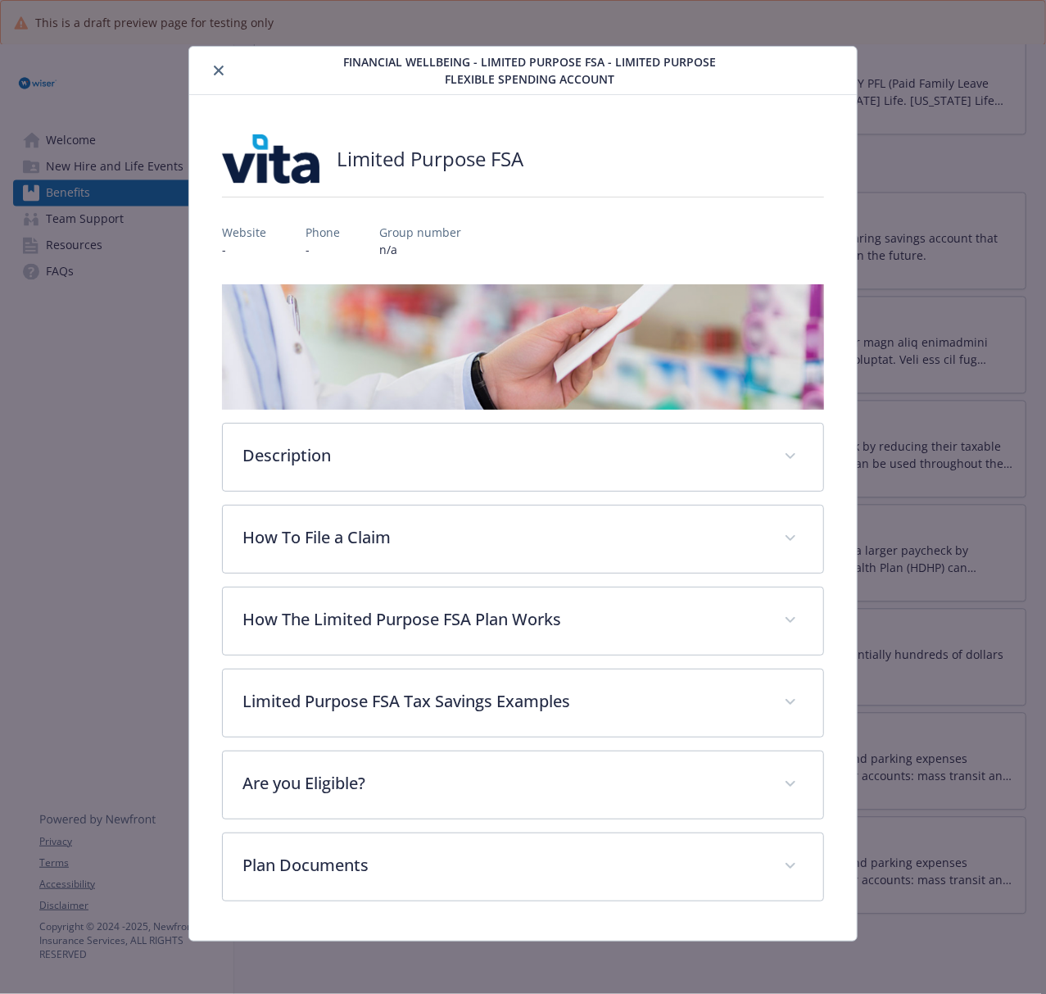
scroll to position [8, 0]
drag, startPoint x: 549, startPoint y: 158, endPoint x: 335, endPoint y: 161, distance: 213.8
click at [335, 161] on div "Limited Purpose FSA" at bounding box center [523, 158] width 602 height 49
click at [209, 63] on button "close" at bounding box center [219, 71] width 20 height 20
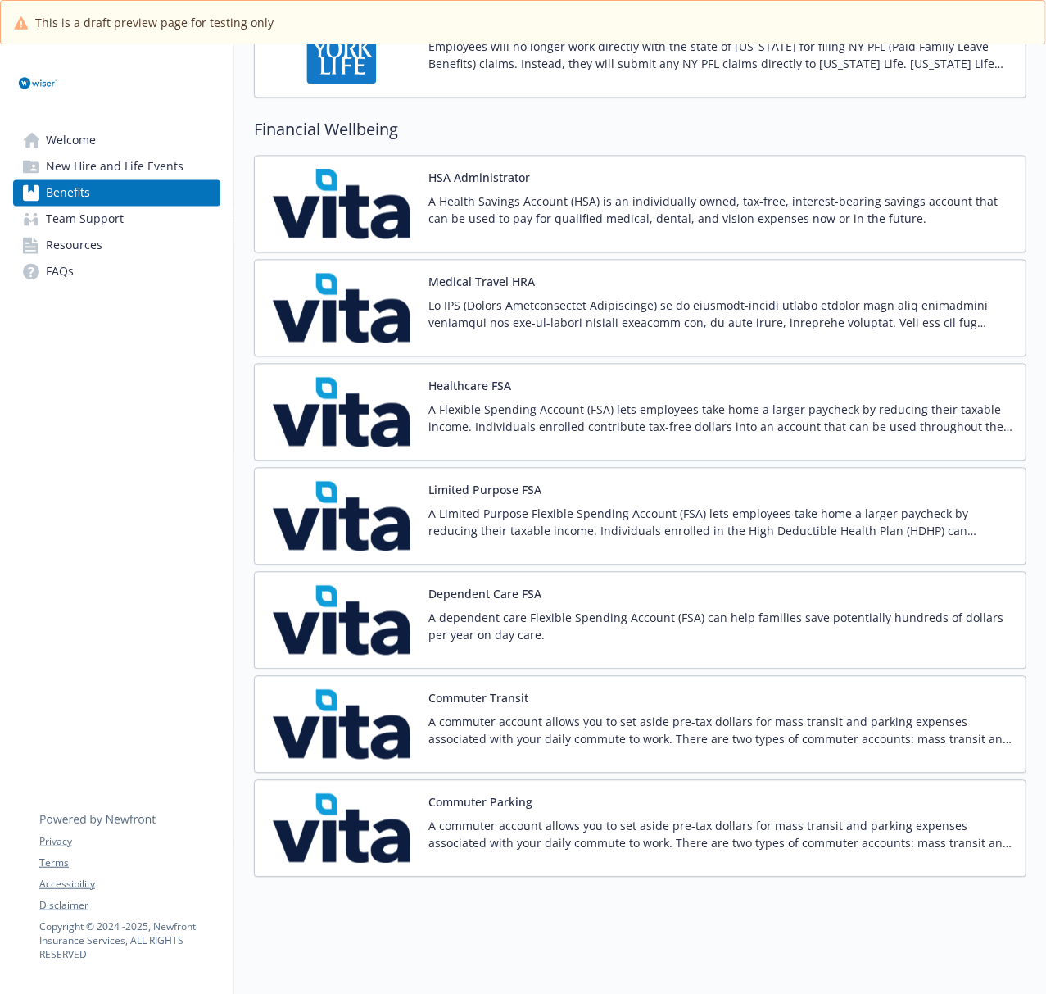
scroll to position [1704, 0]
click at [355, 596] on img at bounding box center [341, 619] width 147 height 70
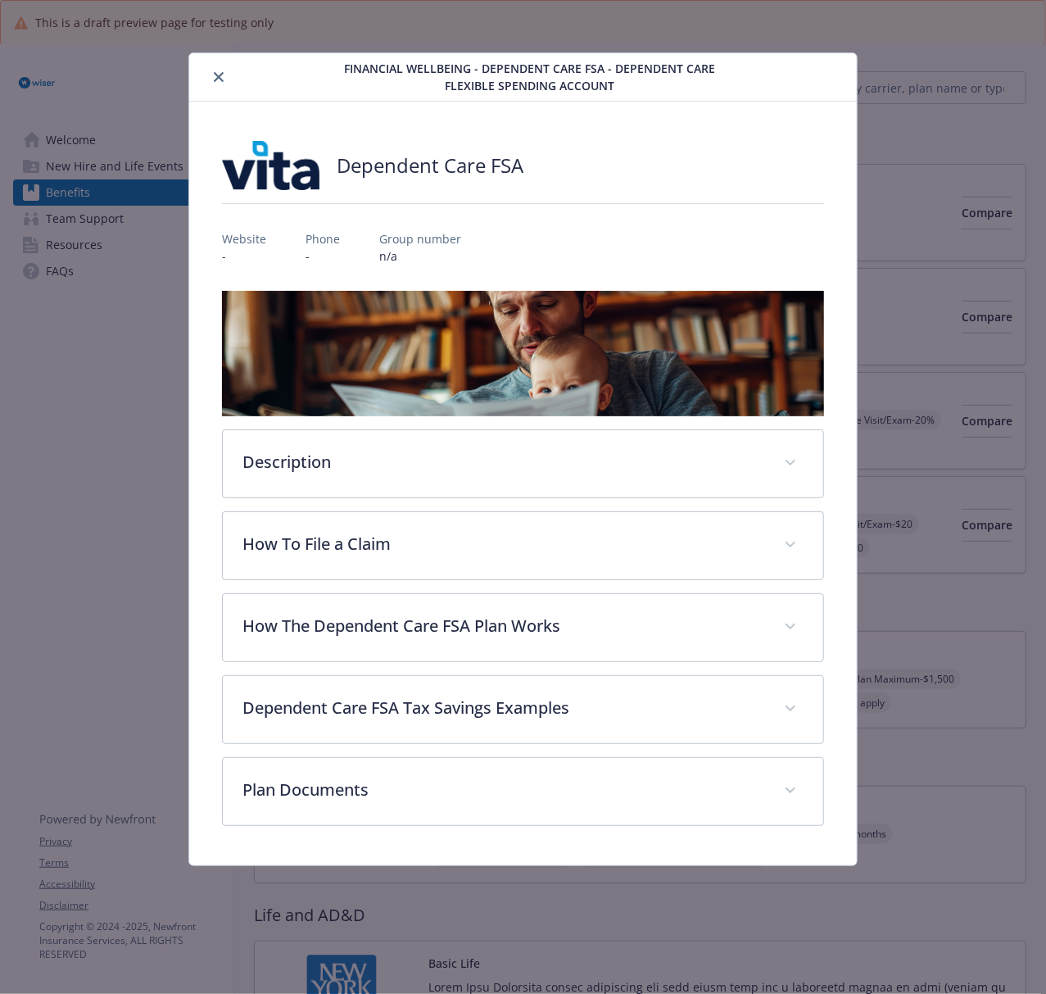
scroll to position [1704, 0]
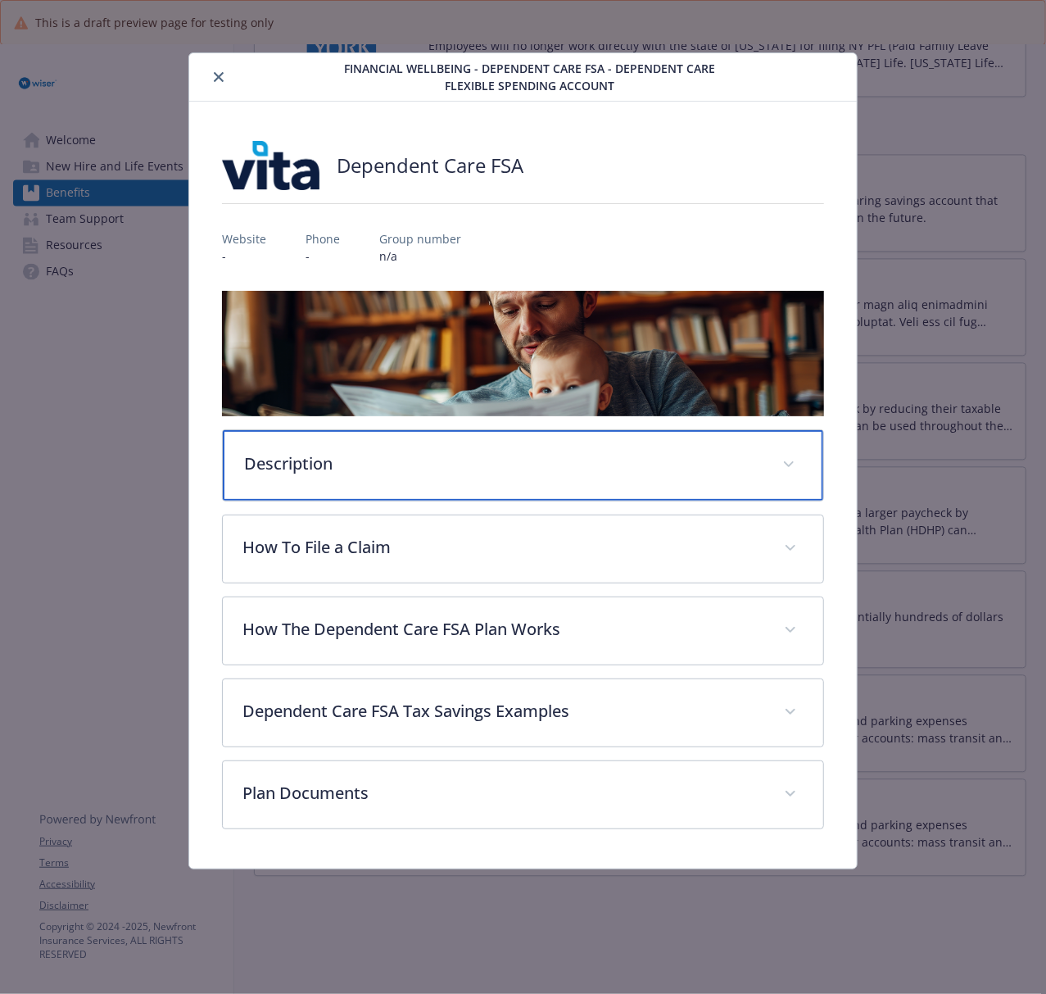
click at [511, 470] on p "Description" at bounding box center [503, 463] width 518 height 25
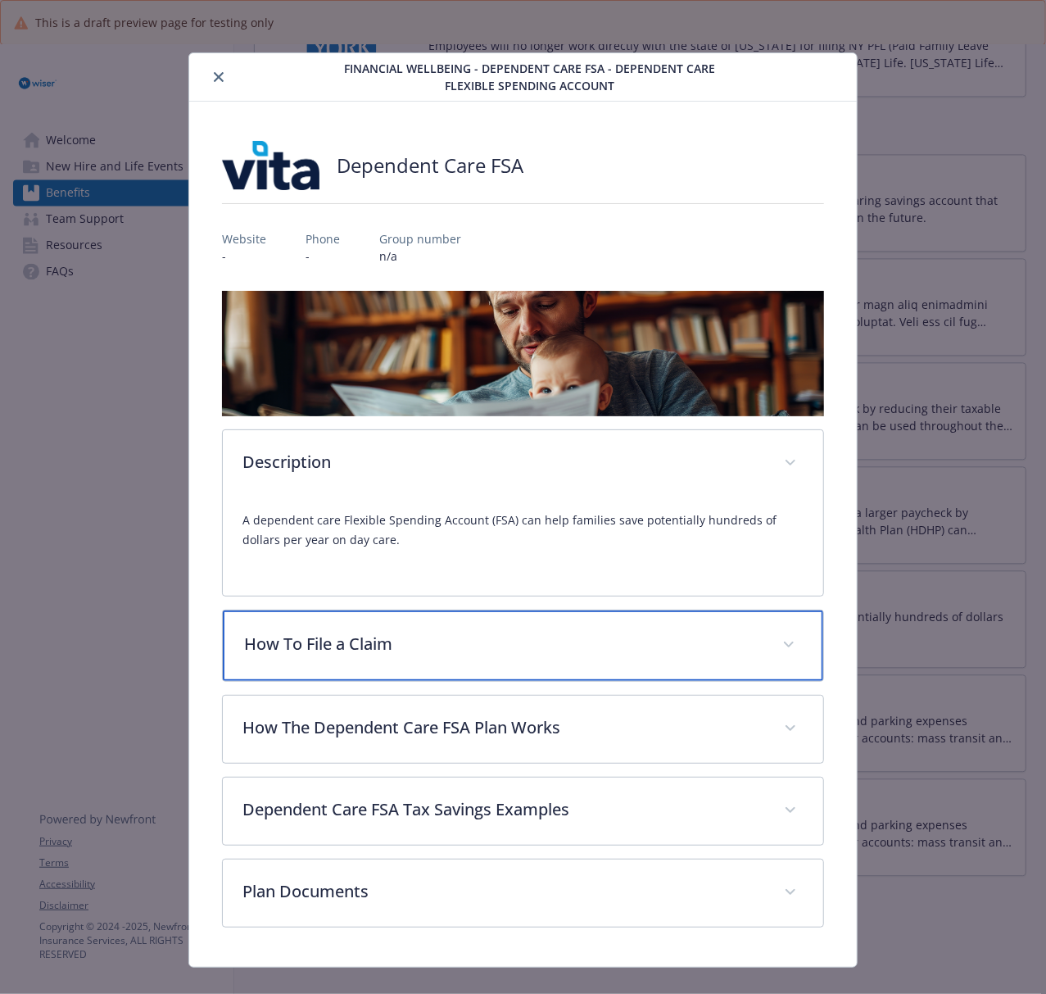
click at [600, 654] on p "How To File a Claim" at bounding box center [503, 644] width 518 height 25
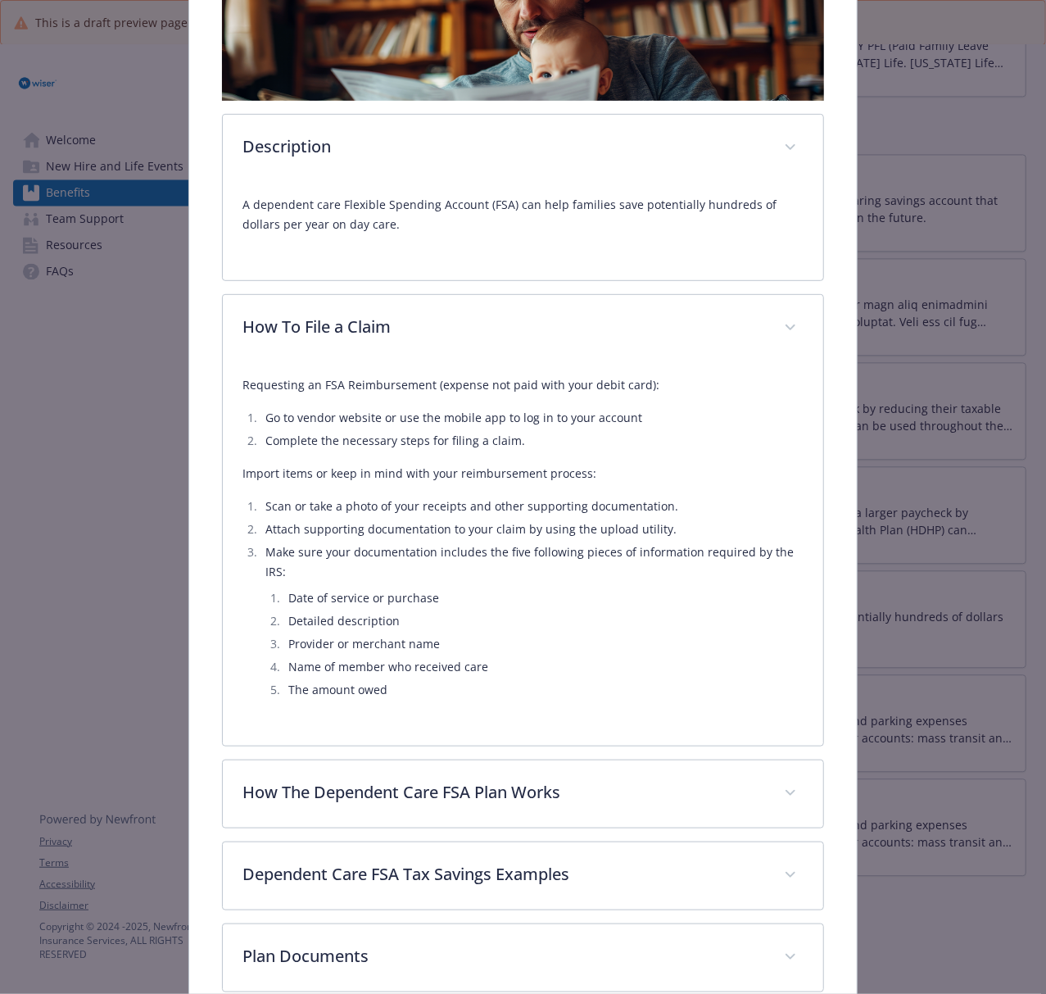
scroll to position [328, 0]
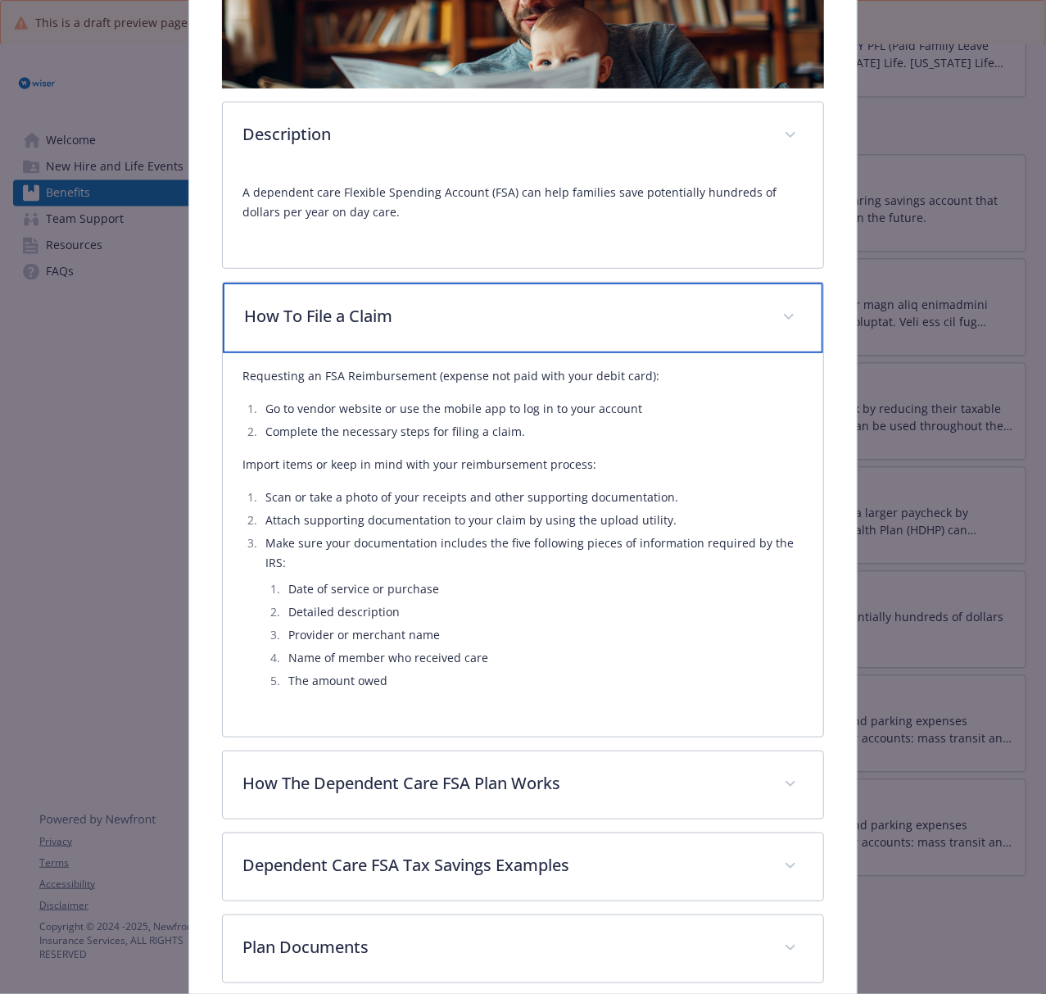
click at [477, 326] on p "How To File a Claim" at bounding box center [503, 316] width 518 height 25
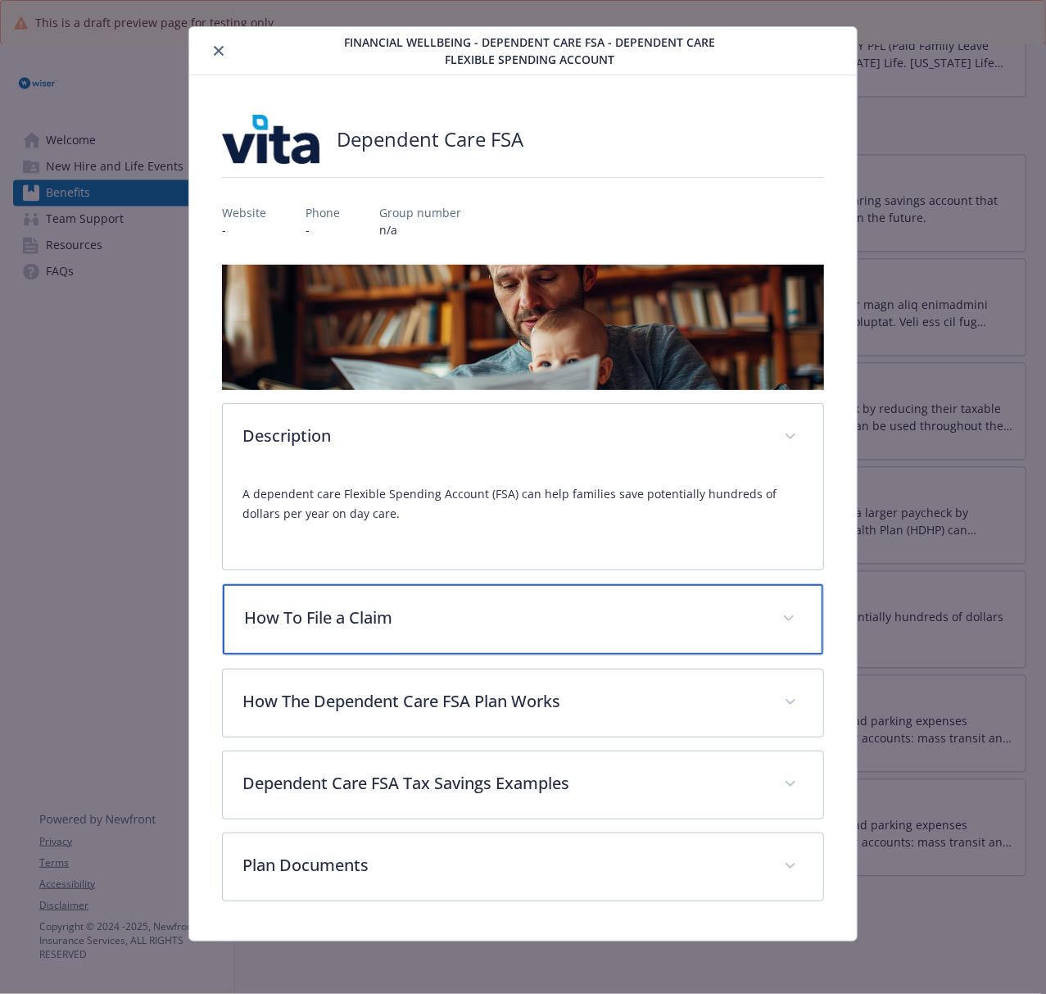
scroll to position [26, 0]
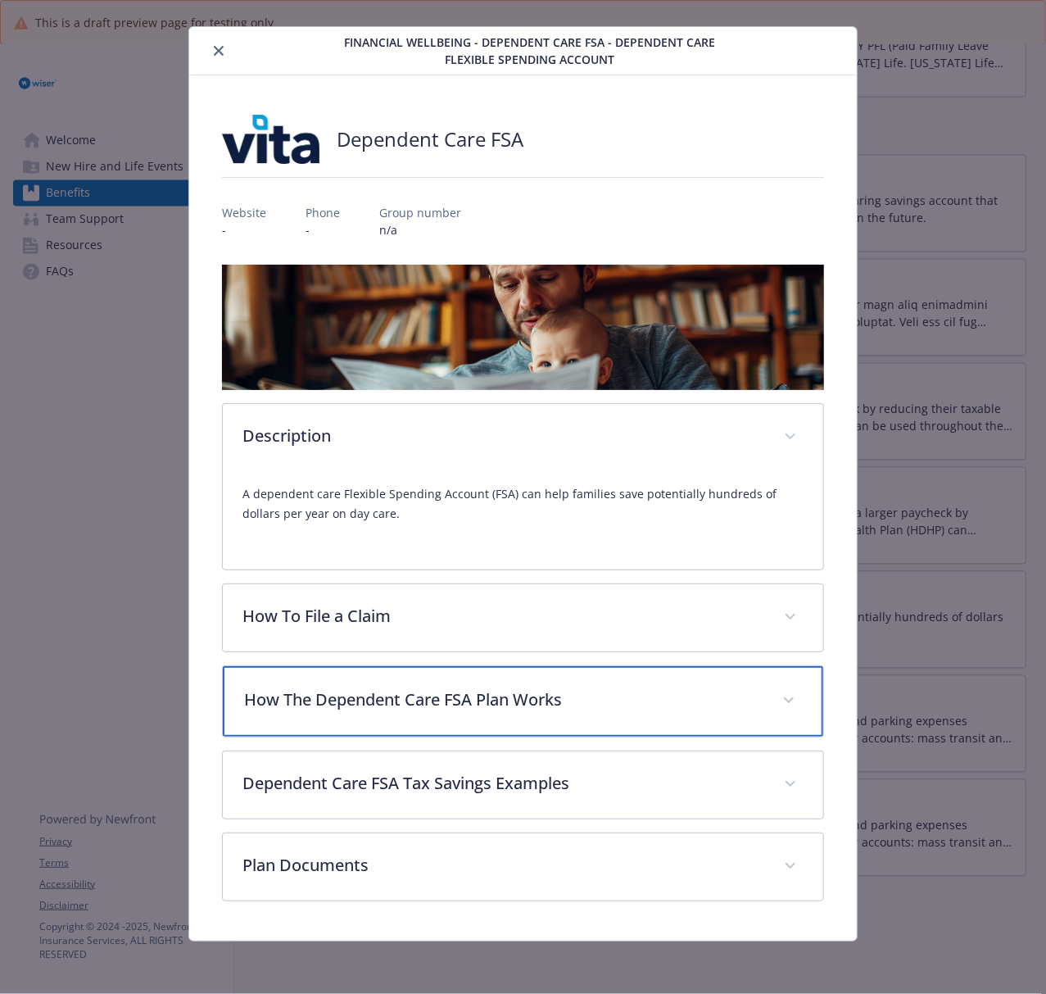
click at [411, 713] on div "How The Dependent Care FSA Plan Works" at bounding box center [523, 701] width 600 height 70
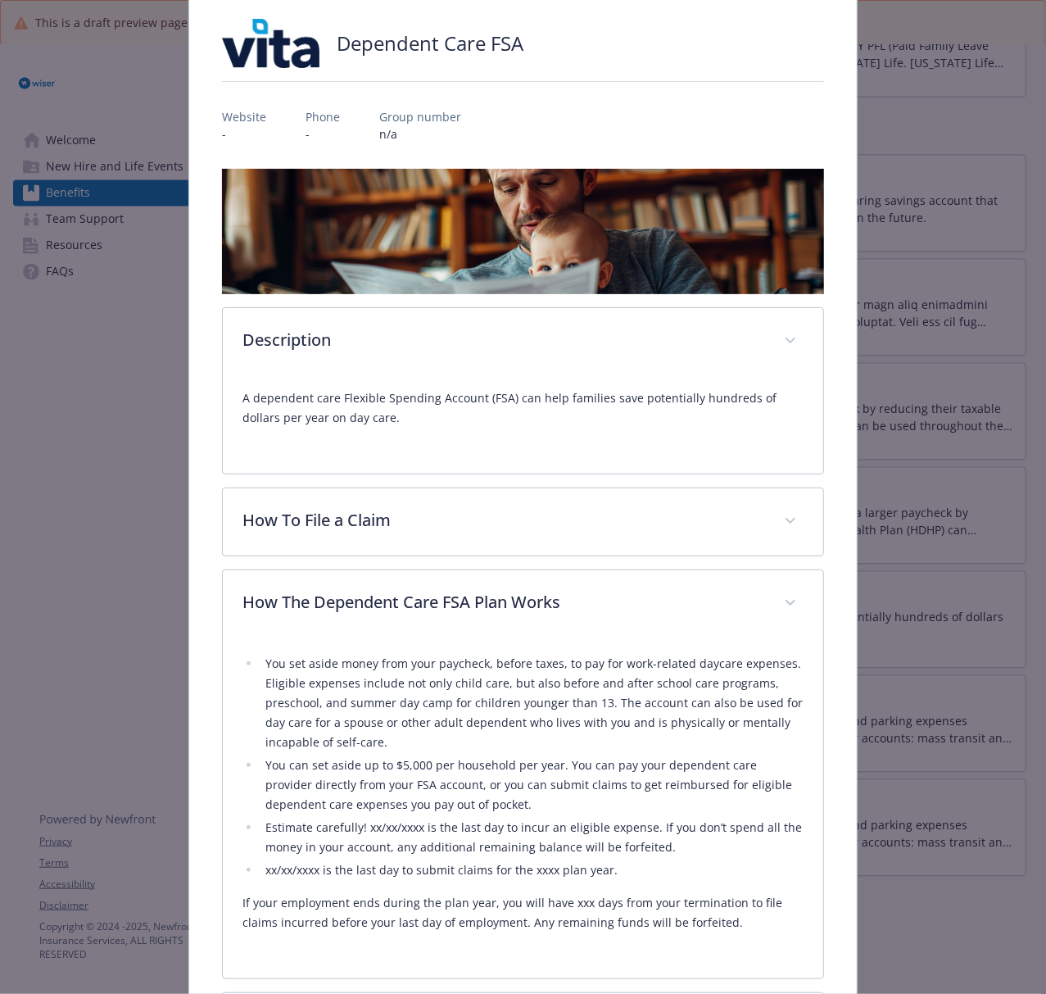
scroll to position [364, 0]
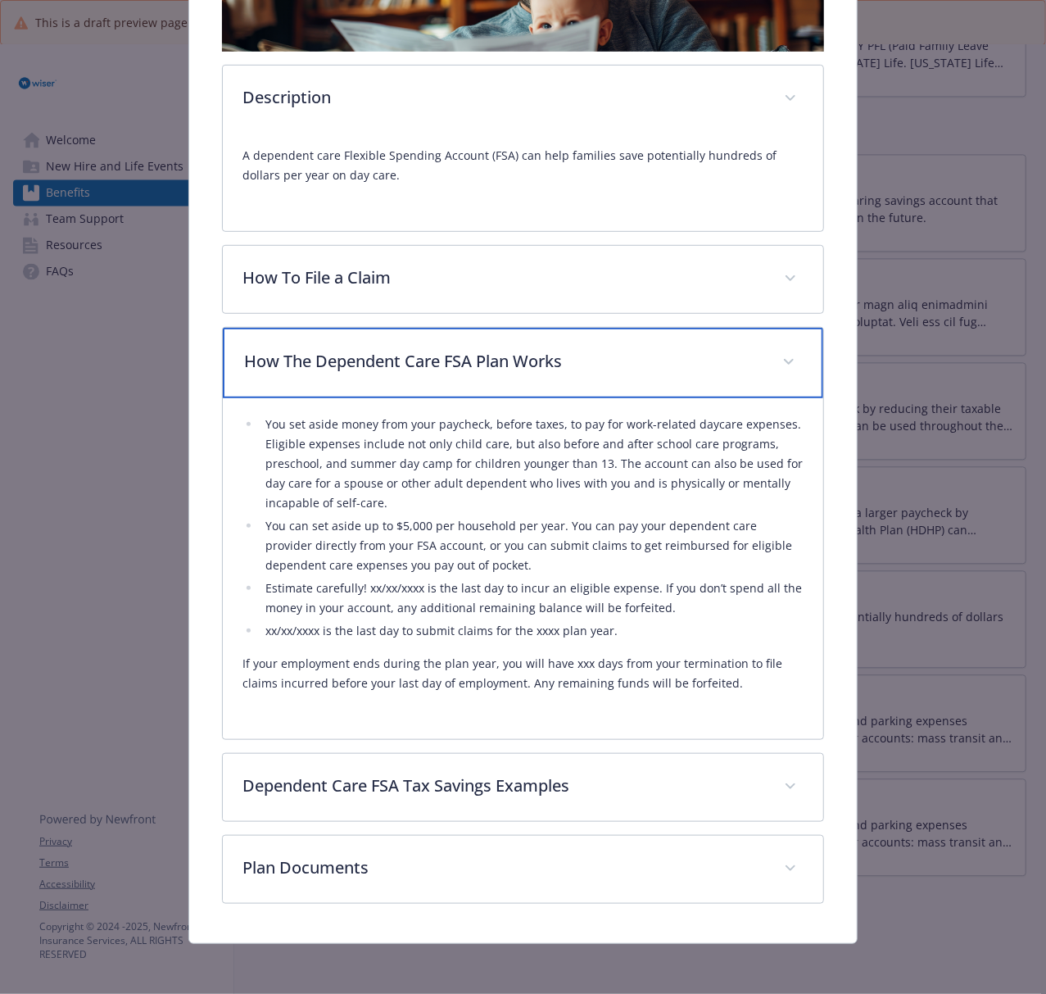
click at [493, 364] on p "How The Dependent Care FSA Plan Works" at bounding box center [503, 361] width 518 height 25
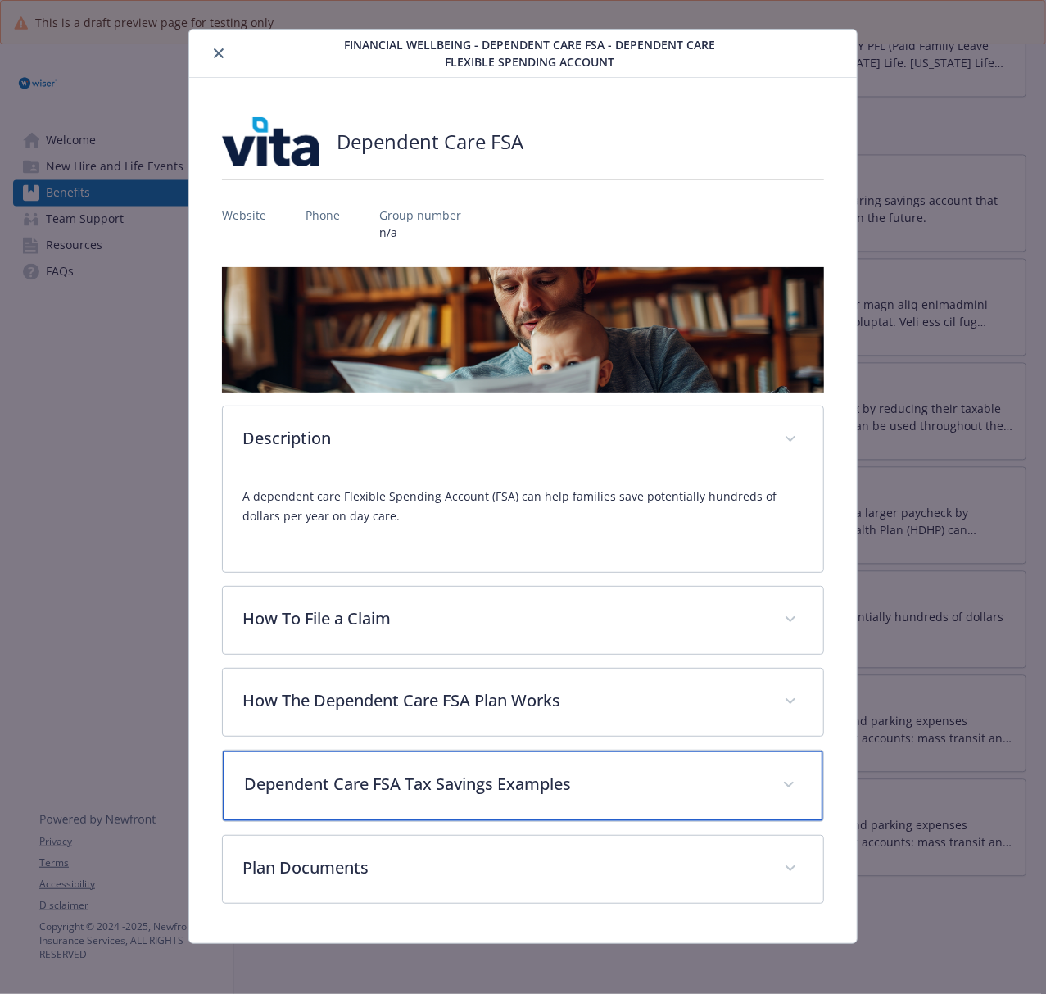
click at [585, 745] on p "Dependent Care FSA Tax Savings Examples" at bounding box center [503, 784] width 518 height 25
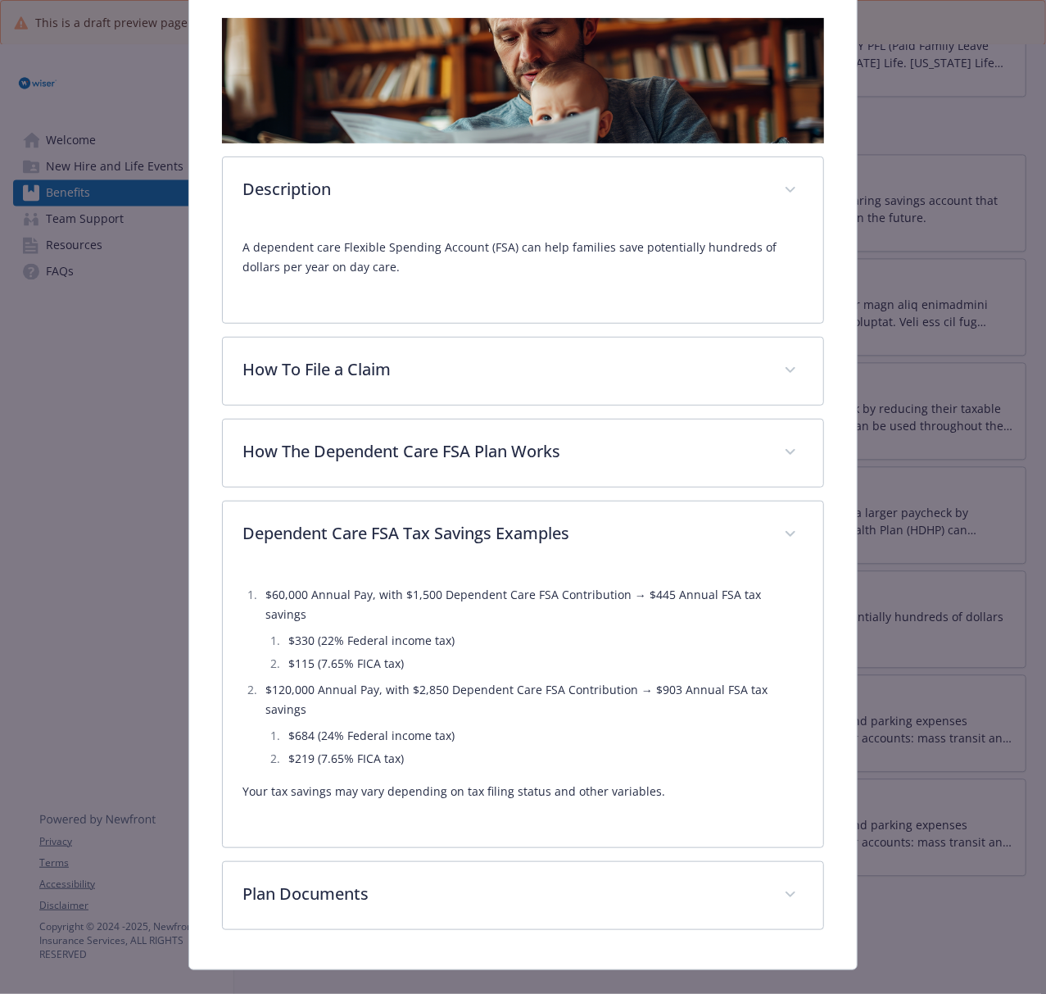
scroll to position [302, 0]
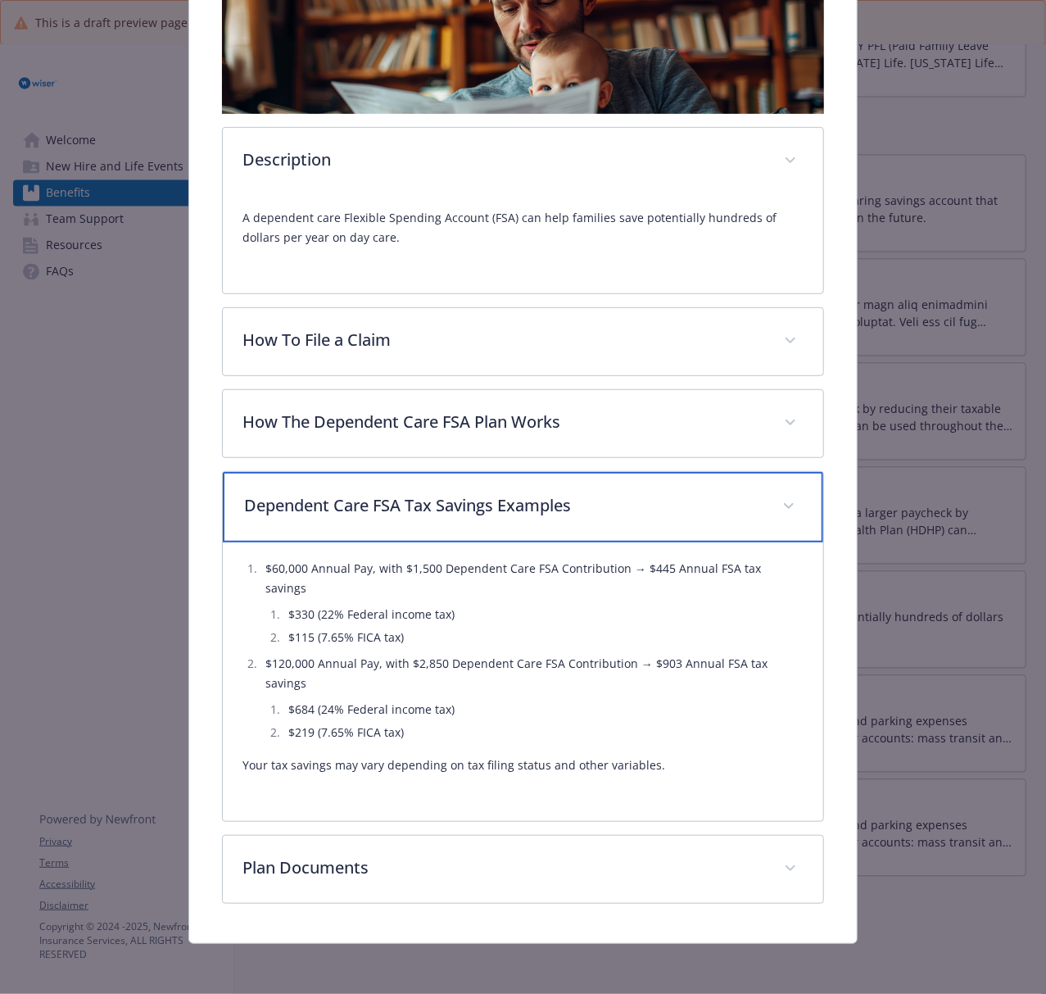
click at [570, 506] on p "Dependent Care FSA Tax Savings Examples" at bounding box center [503, 505] width 518 height 25
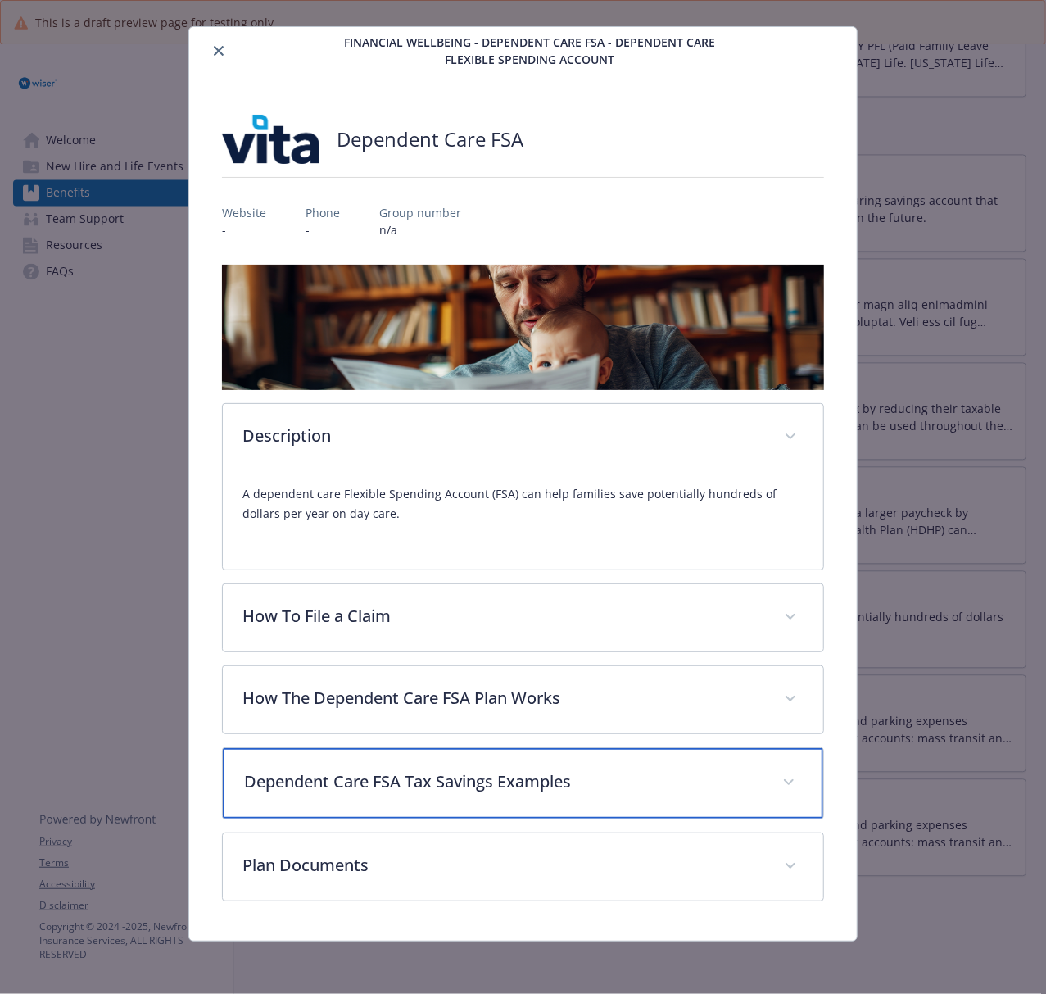
scroll to position [0, 0]
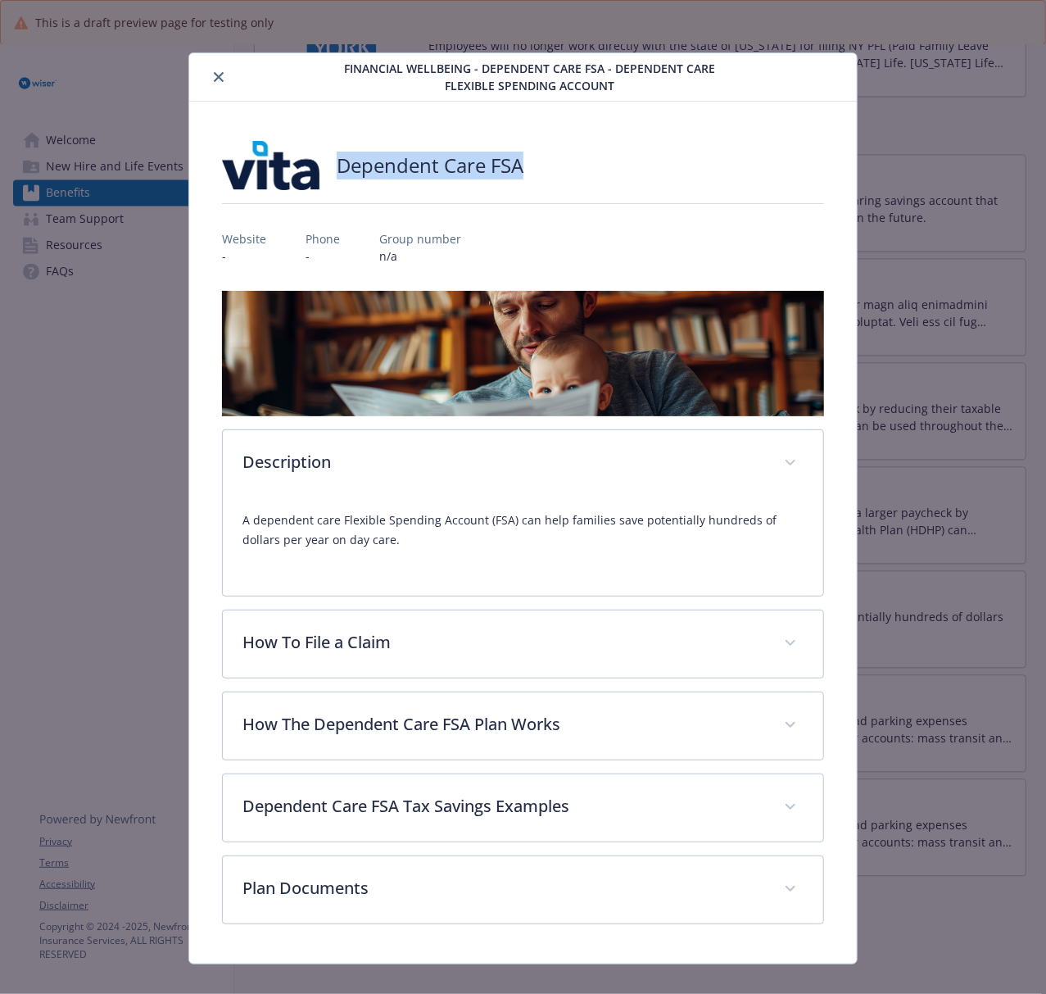
drag, startPoint x: 527, startPoint y: 164, endPoint x: 341, endPoint y: 174, distance: 187.1
click at [341, 174] on div "Dependent Care FSA" at bounding box center [523, 165] width 602 height 49
click at [220, 79] on icon "close" at bounding box center [219, 77] width 10 height 10
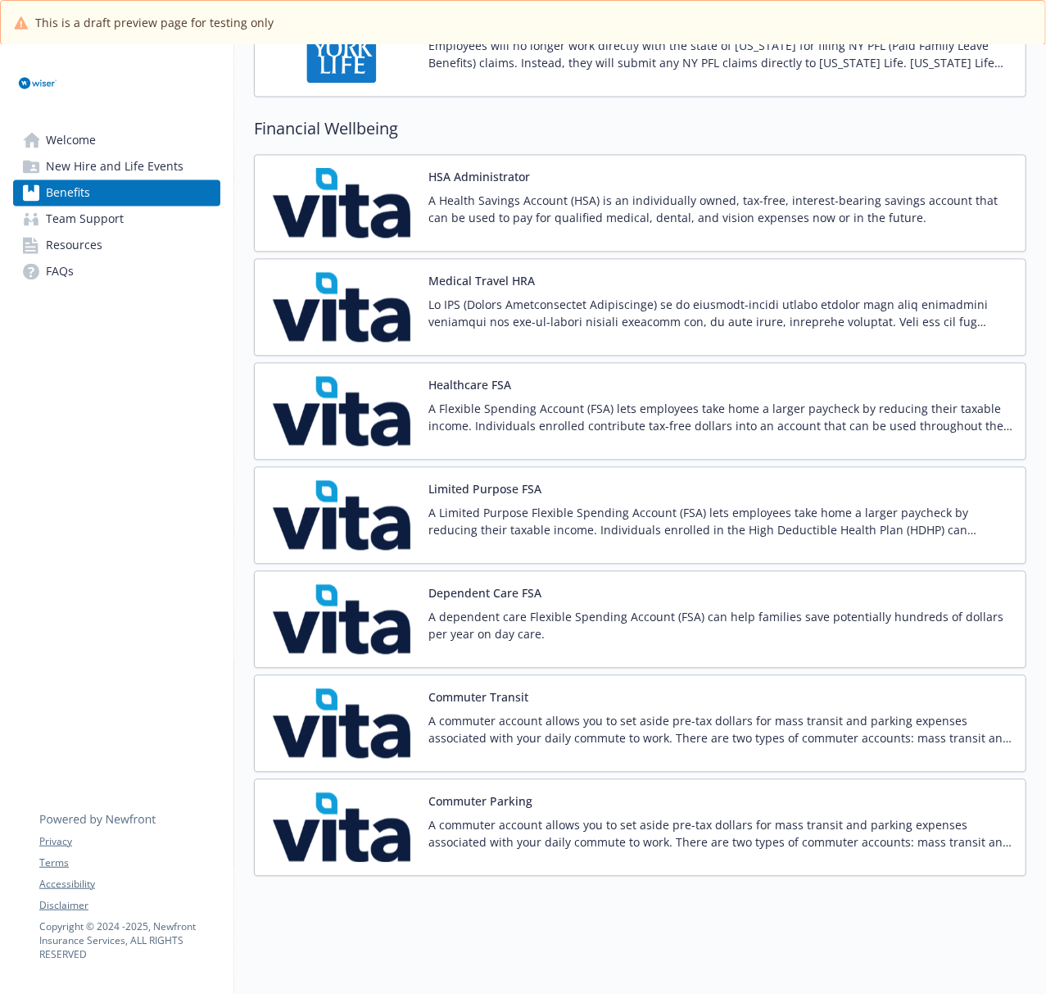
click at [359, 732] on img at bounding box center [341, 723] width 147 height 70
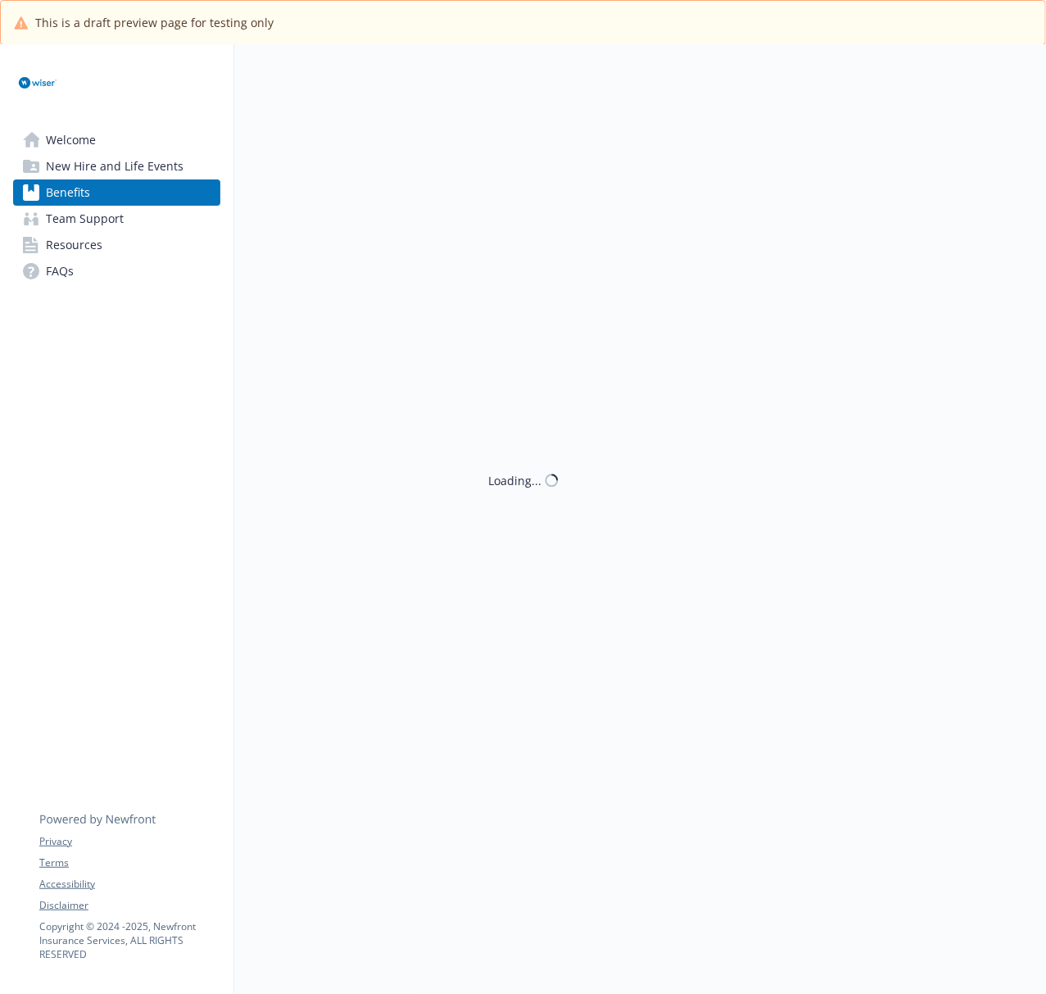
scroll to position [1704, 0]
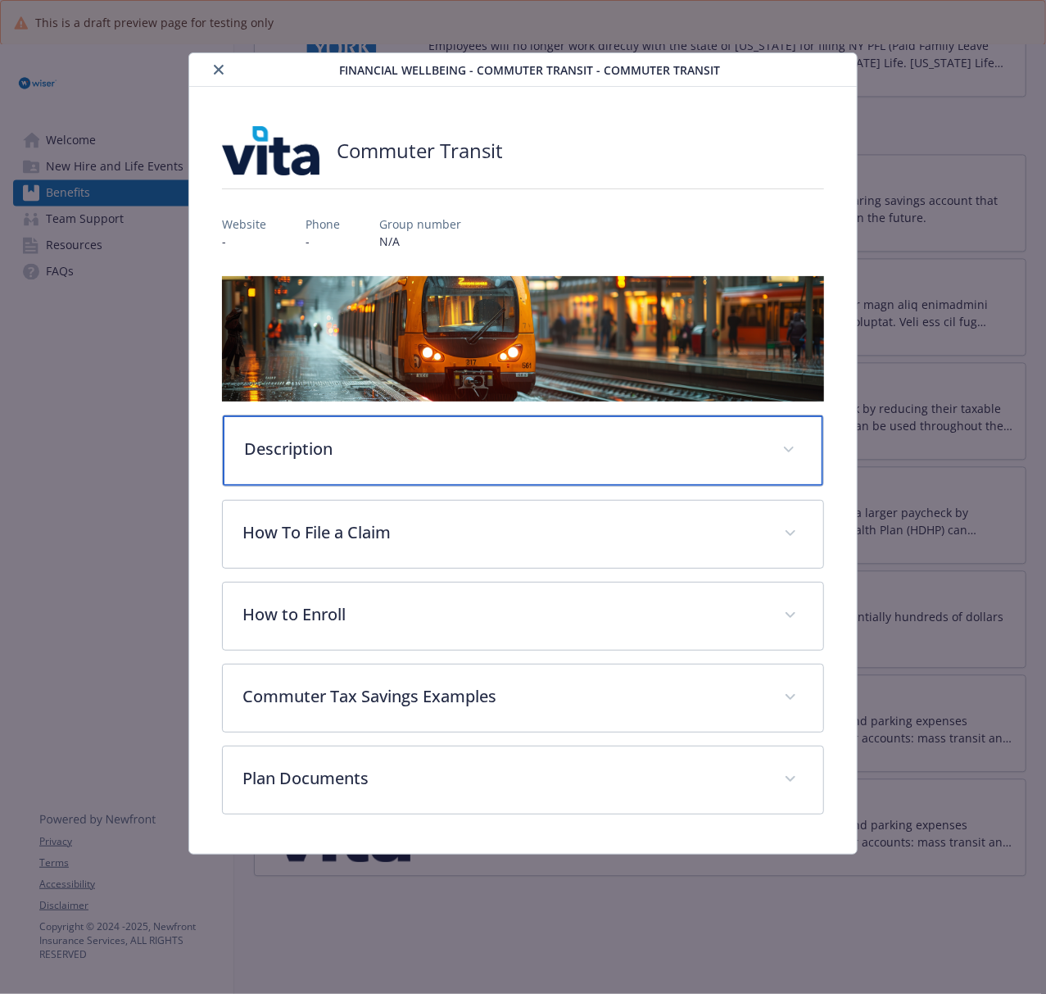
click at [446, 464] on div "Description" at bounding box center [523, 450] width 600 height 70
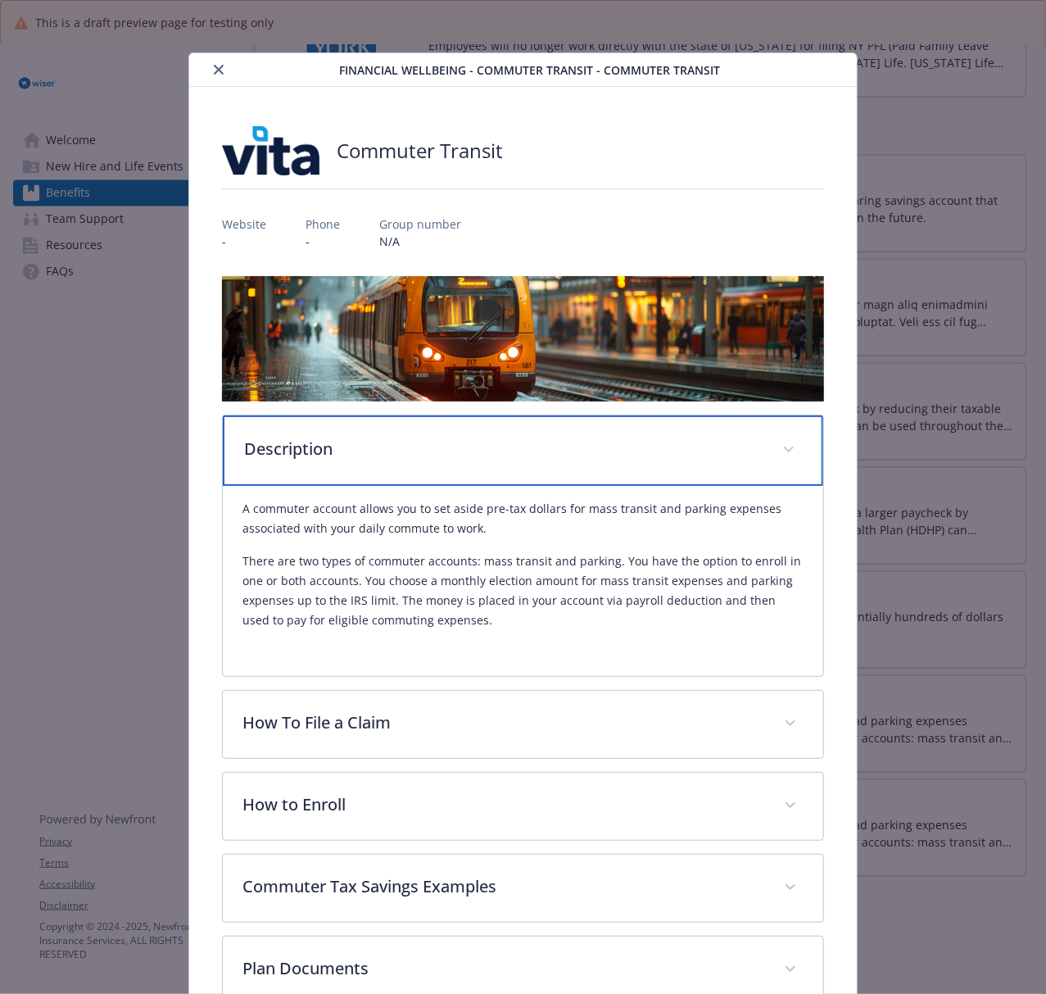
click at [478, 441] on p "Description" at bounding box center [503, 449] width 518 height 25
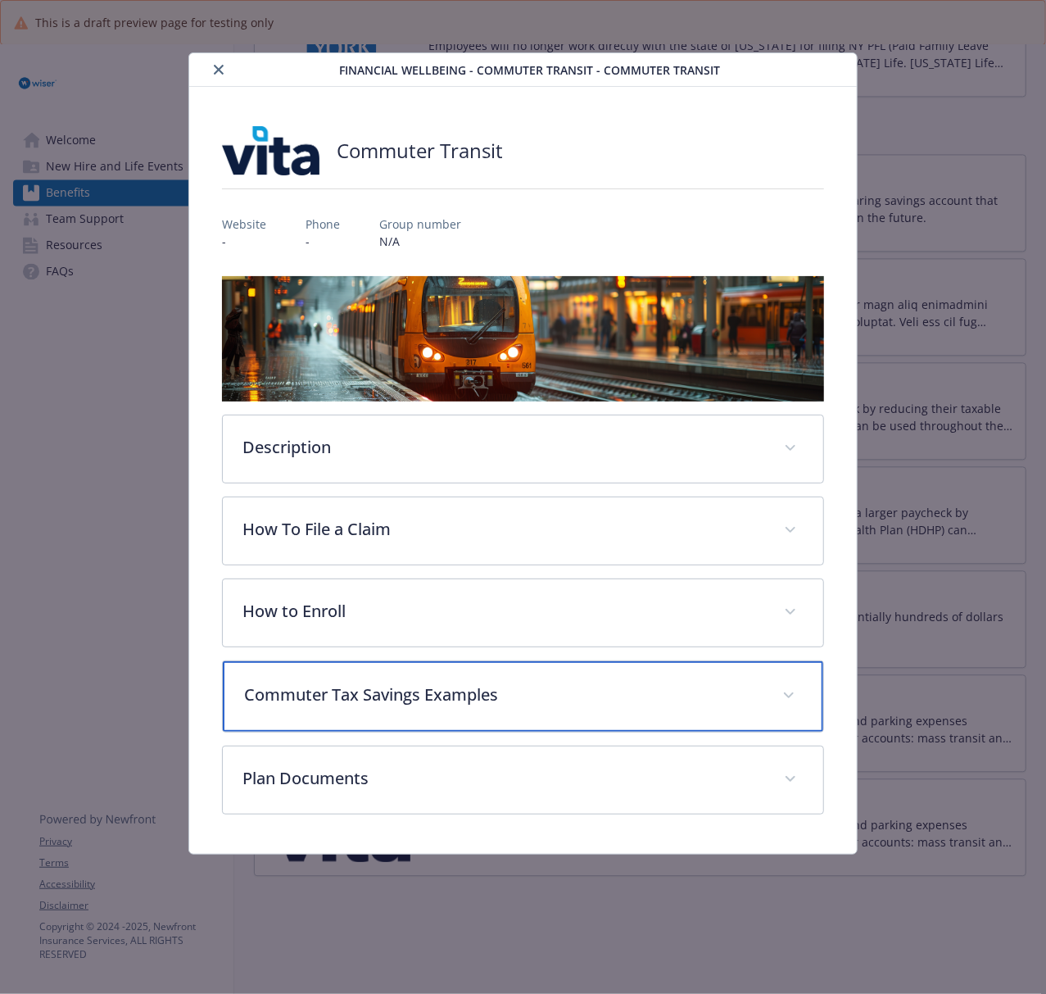
click at [518, 696] on p "Commuter Tax Savings Examples" at bounding box center [503, 694] width 518 height 25
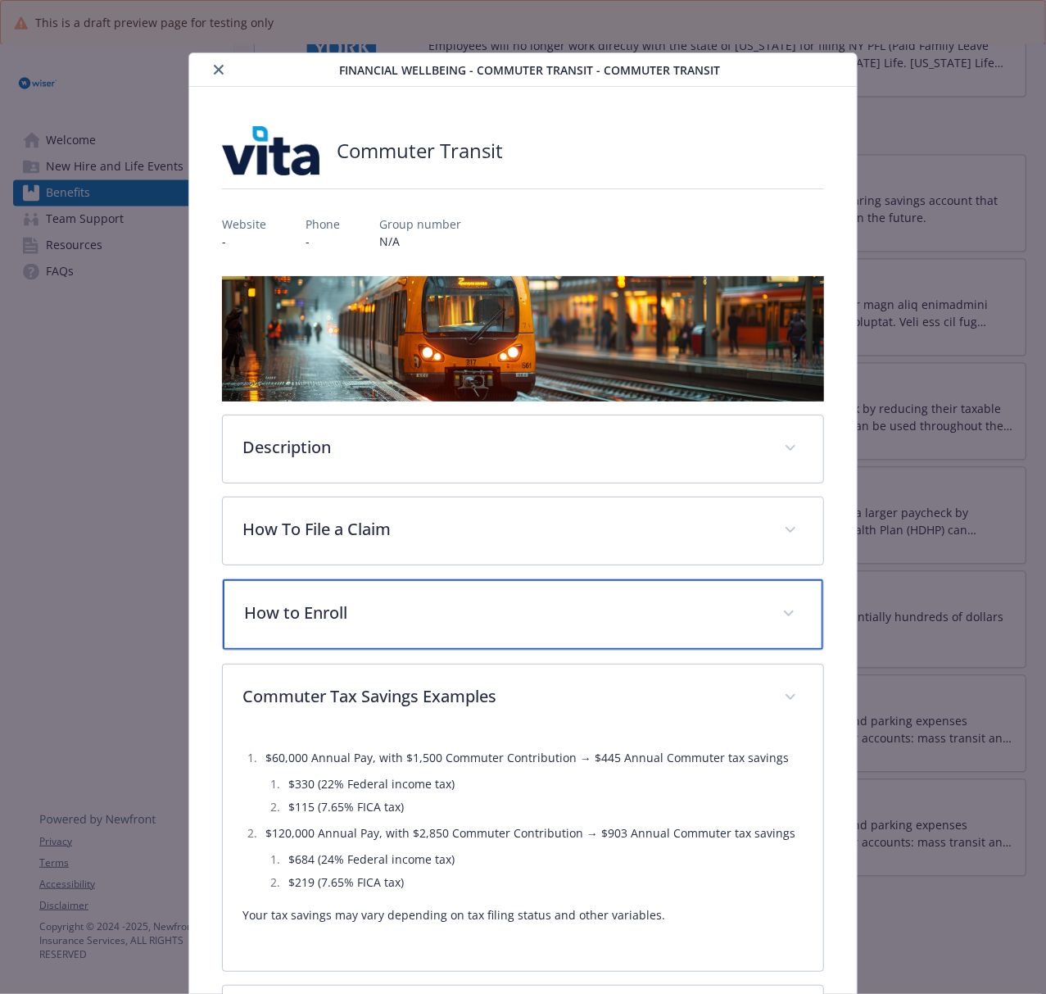
click at [423, 616] on p "How to Enroll" at bounding box center [503, 612] width 518 height 25
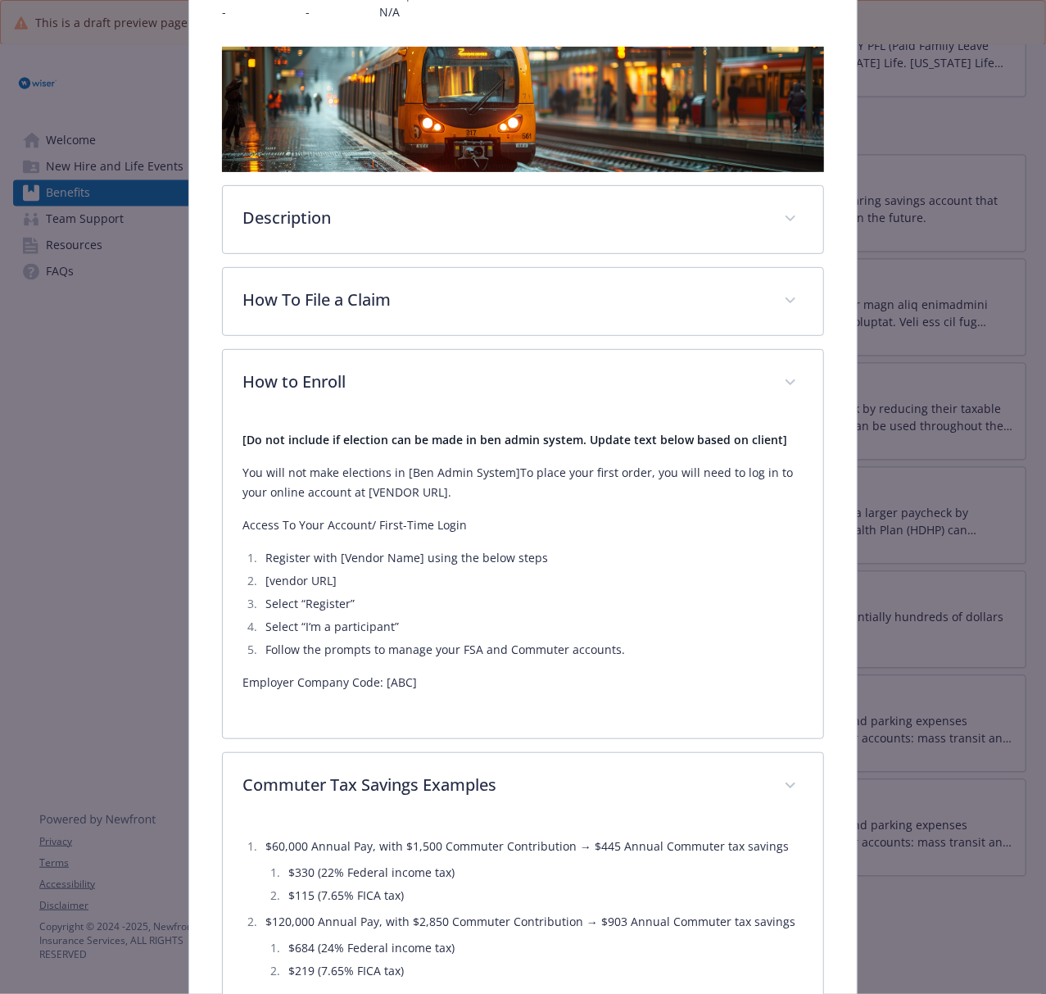
scroll to position [218, 0]
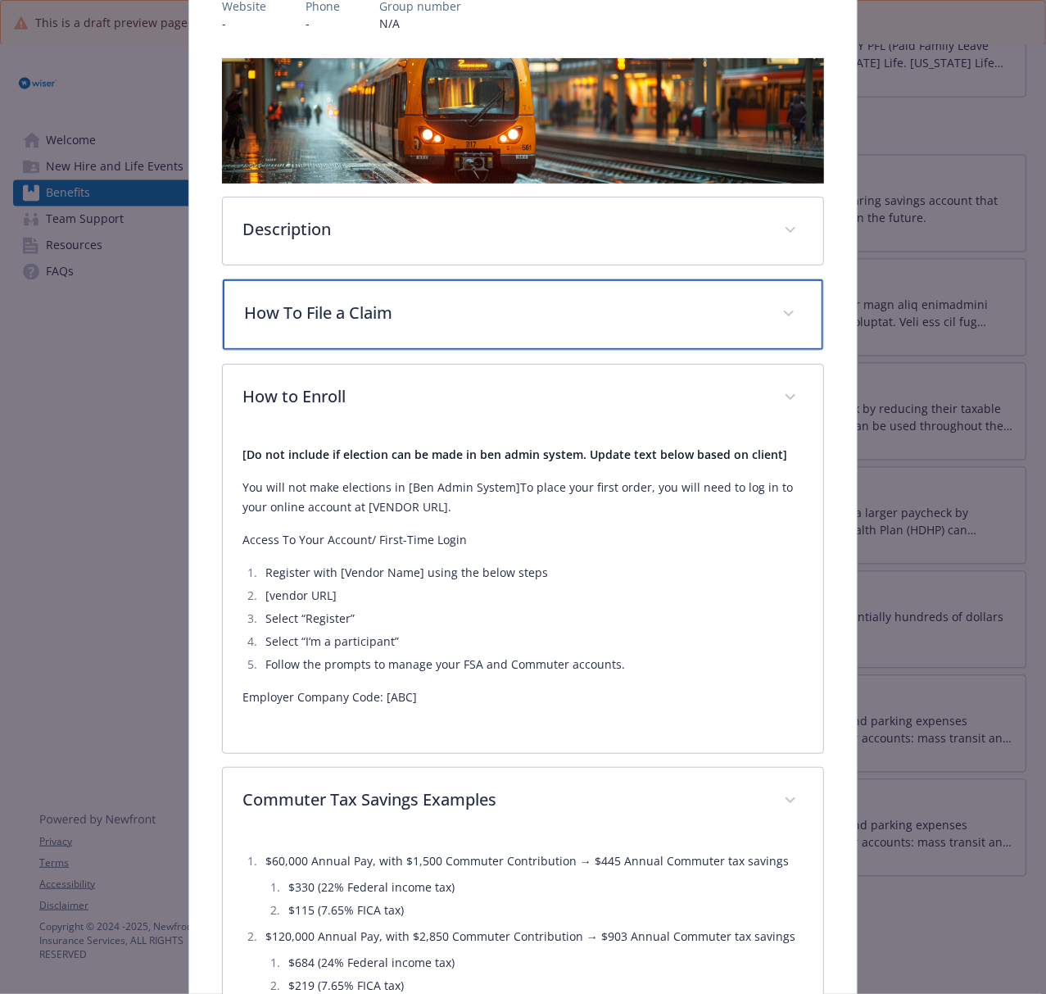
click at [437, 313] on p "How To File a Claim" at bounding box center [503, 313] width 518 height 25
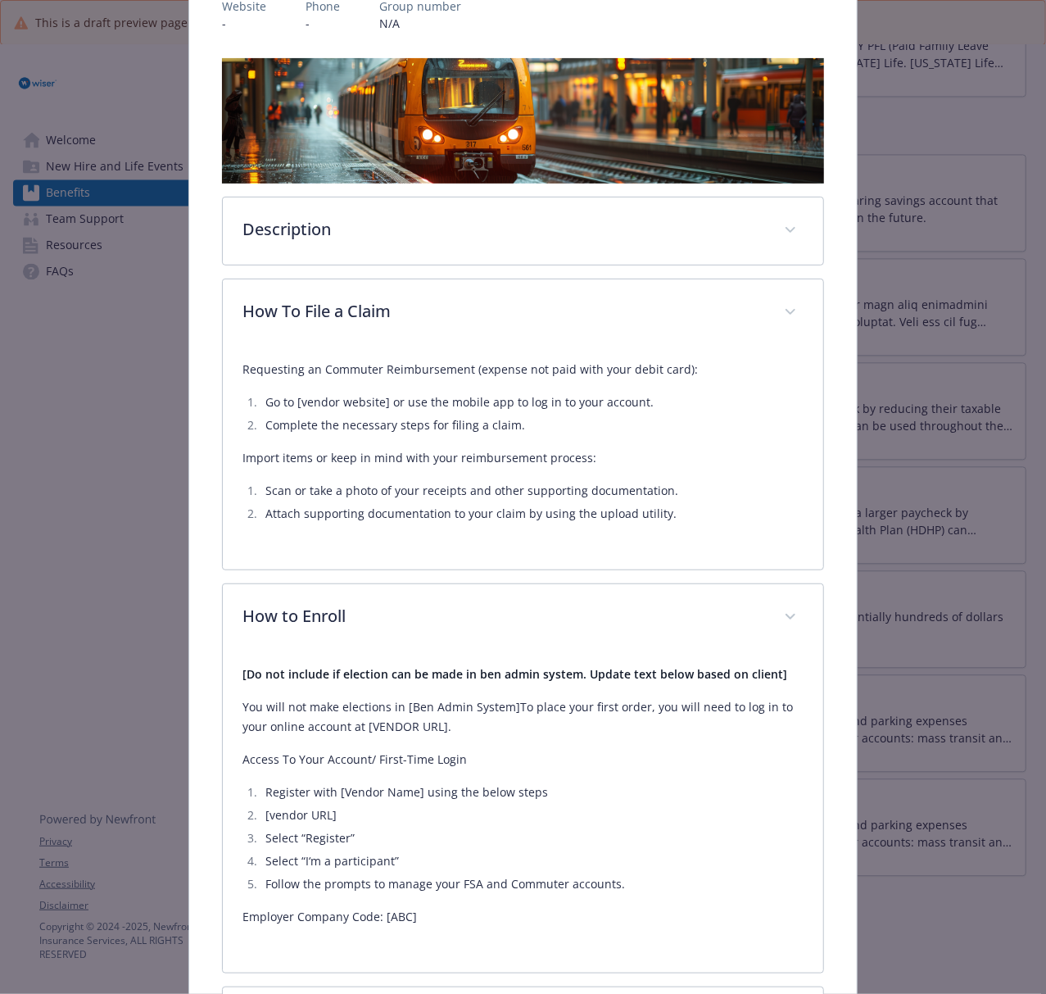
click at [452, 265] on div "Description A commuter account allows you to set aside pre-tax dollars for mass…" at bounding box center [523, 717] width 602 height 1318
click at [455, 265] on div "Description A commuter account allows you to set aside pre-tax dollars for mass…" at bounding box center [523, 717] width 602 height 1318
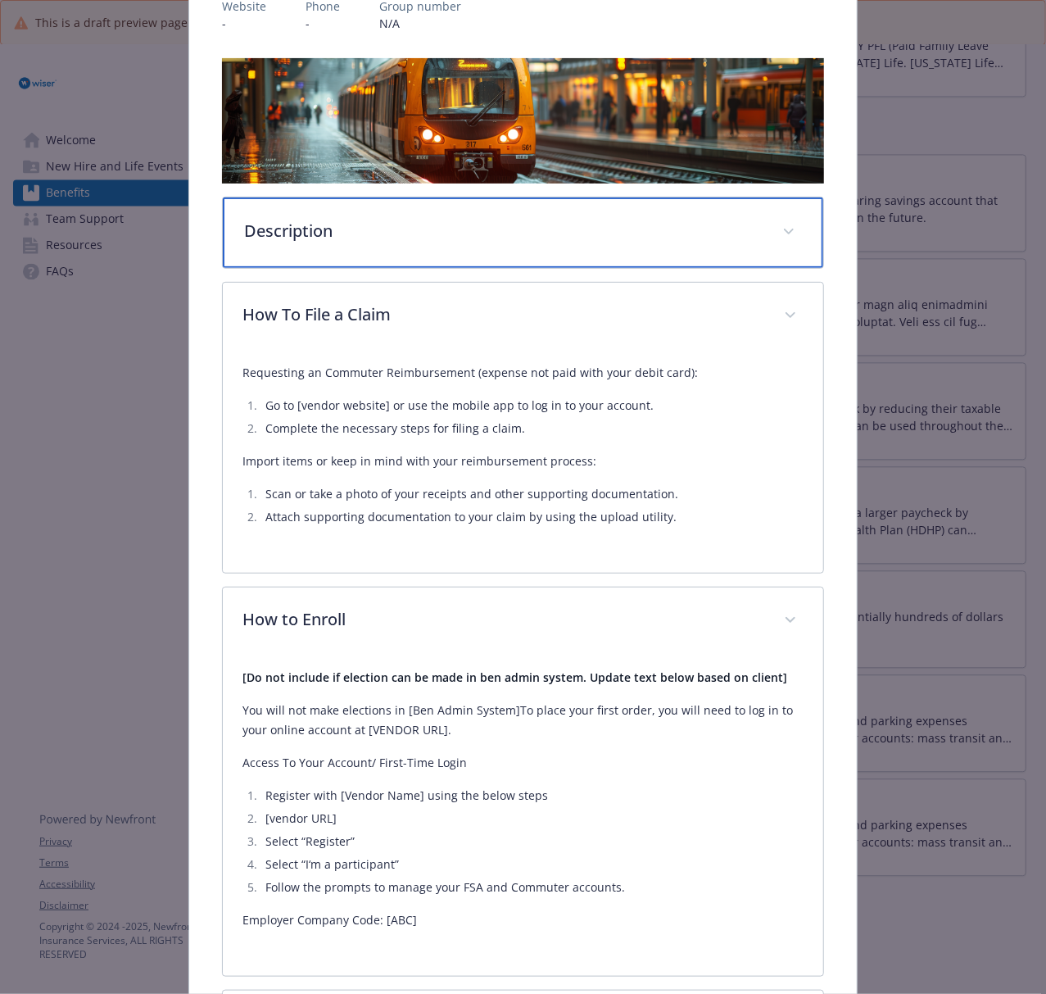
click at [496, 242] on div "Description" at bounding box center [523, 232] width 600 height 70
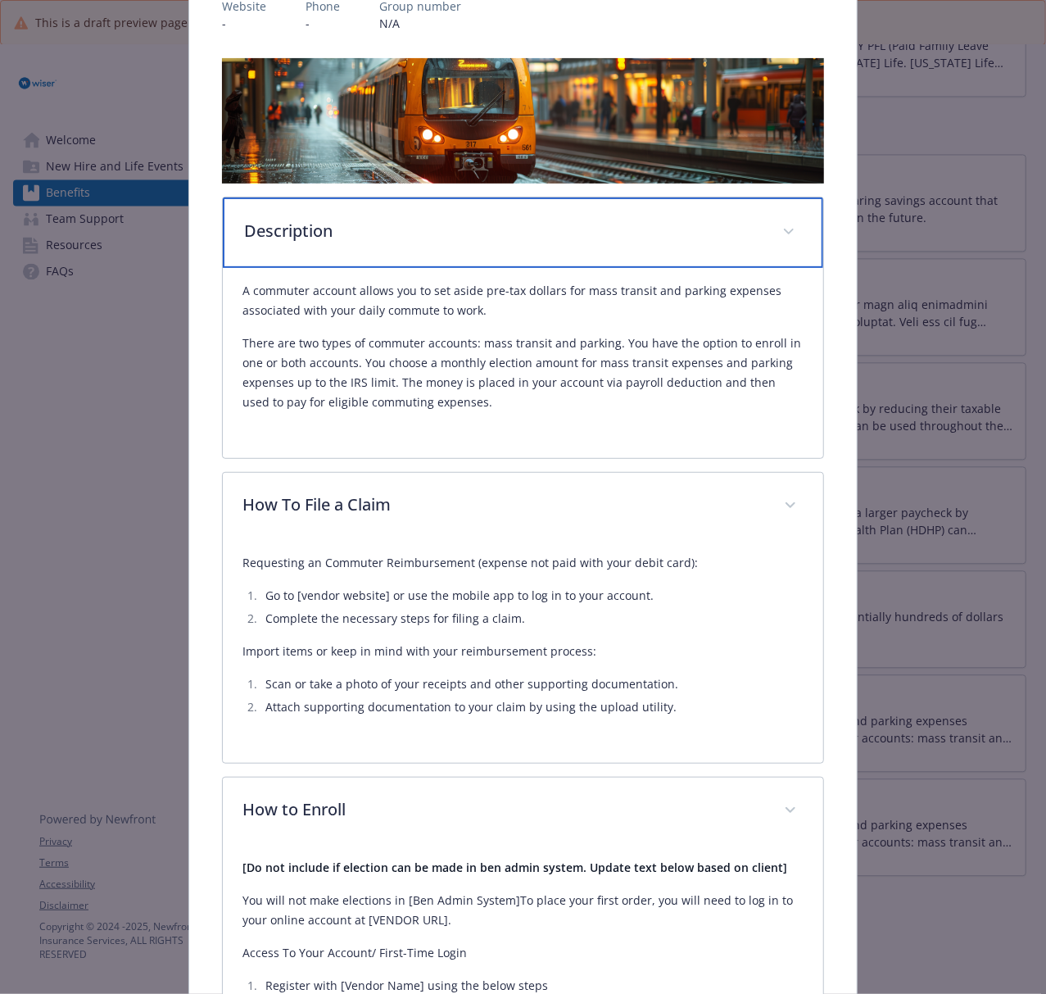
click at [442, 220] on p "Description" at bounding box center [503, 231] width 518 height 25
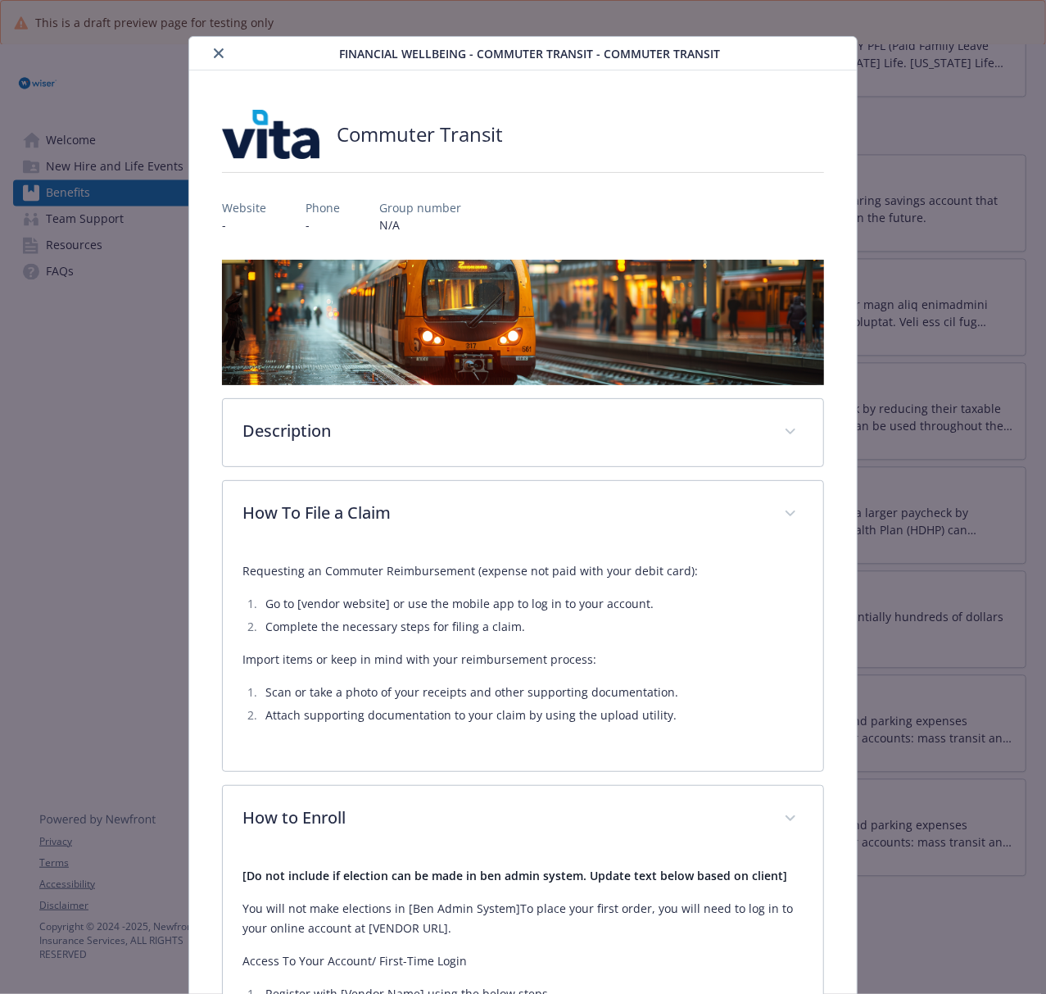
scroll to position [0, 0]
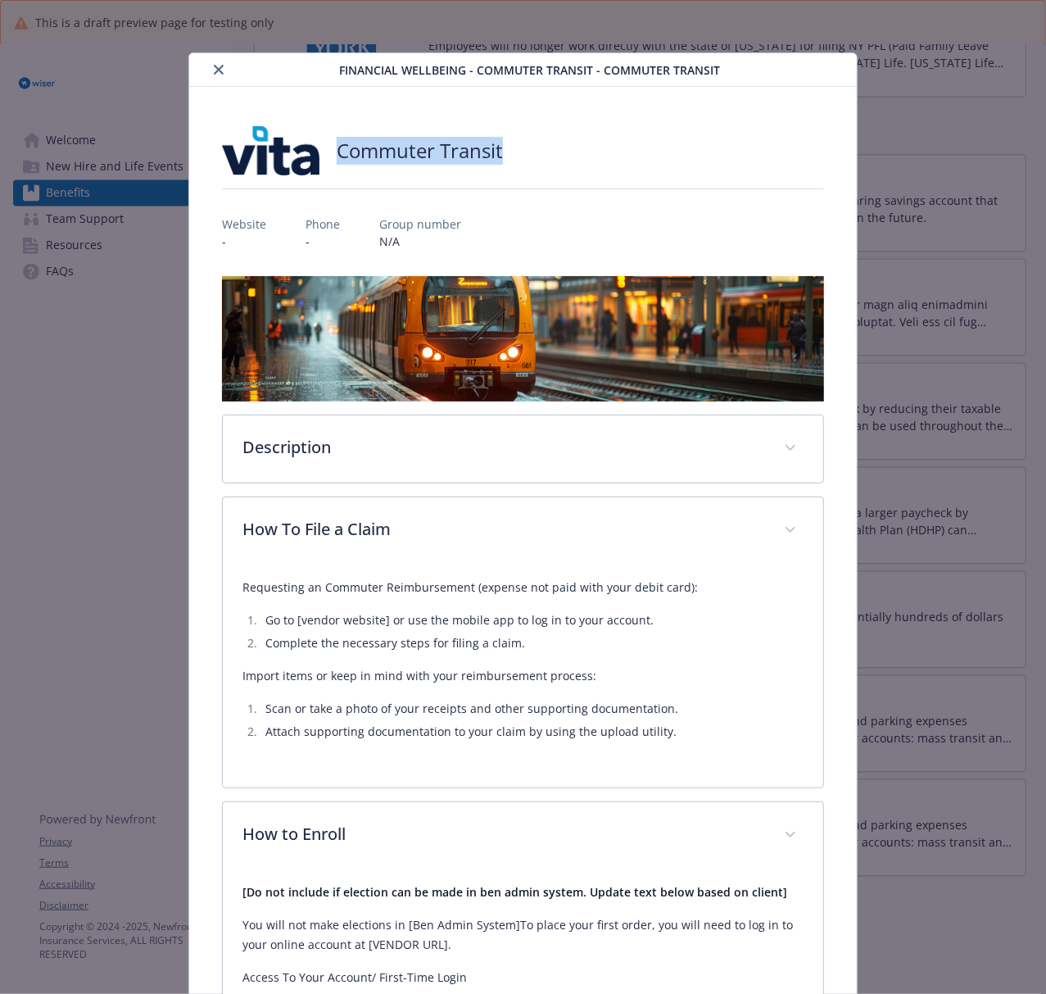
drag, startPoint x: 334, startPoint y: 159, endPoint x: 593, endPoint y: 182, distance: 259.8
click at [593, 182] on div "Commuter Transit Website - Phone - Group number N/A Description A commuter acco…" at bounding box center [523, 860] width 602 height 1468
click at [205, 72] on div "details for plan Financial Wellbeing - Commuter Transit - Commuter Transit" at bounding box center [267, 70] width 143 height 20
click at [209, 66] on button "close" at bounding box center [219, 70] width 20 height 20
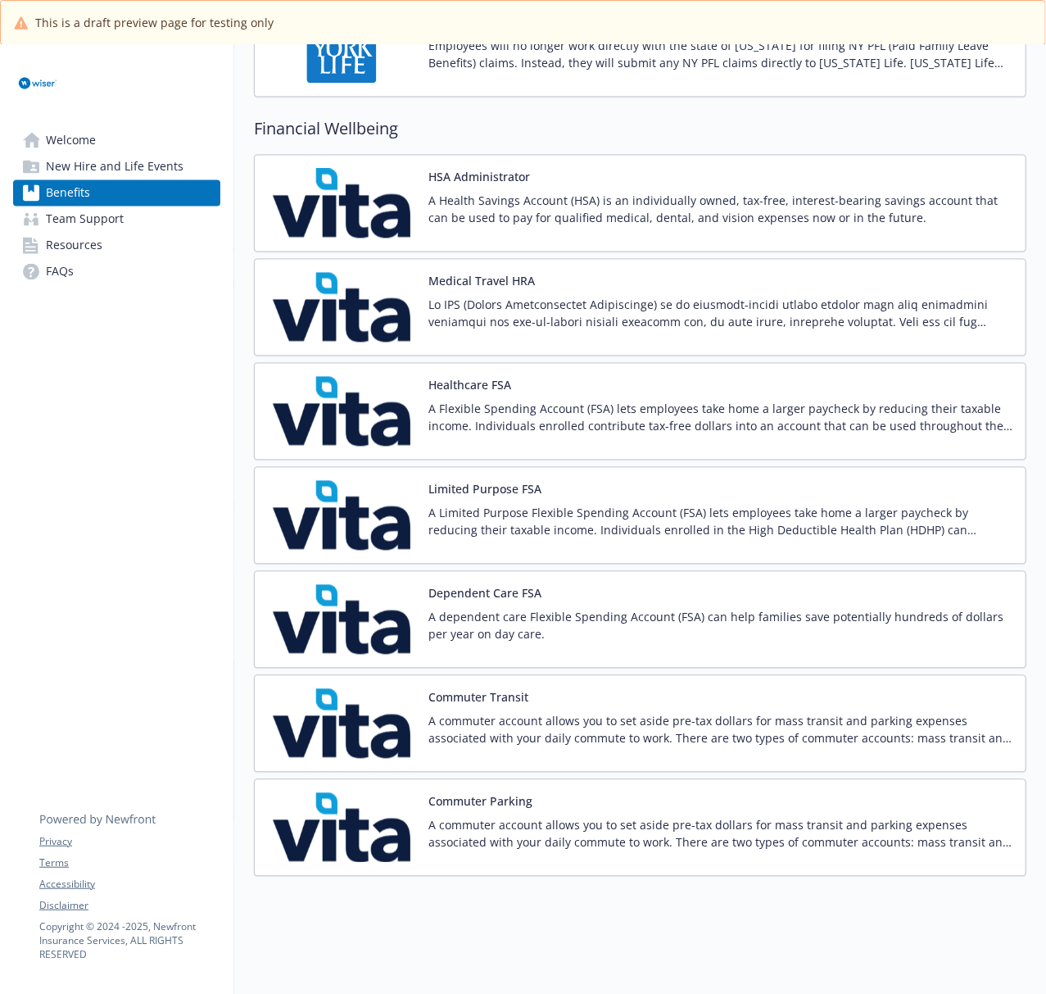
click at [377, 745] on img at bounding box center [341, 827] width 147 height 70
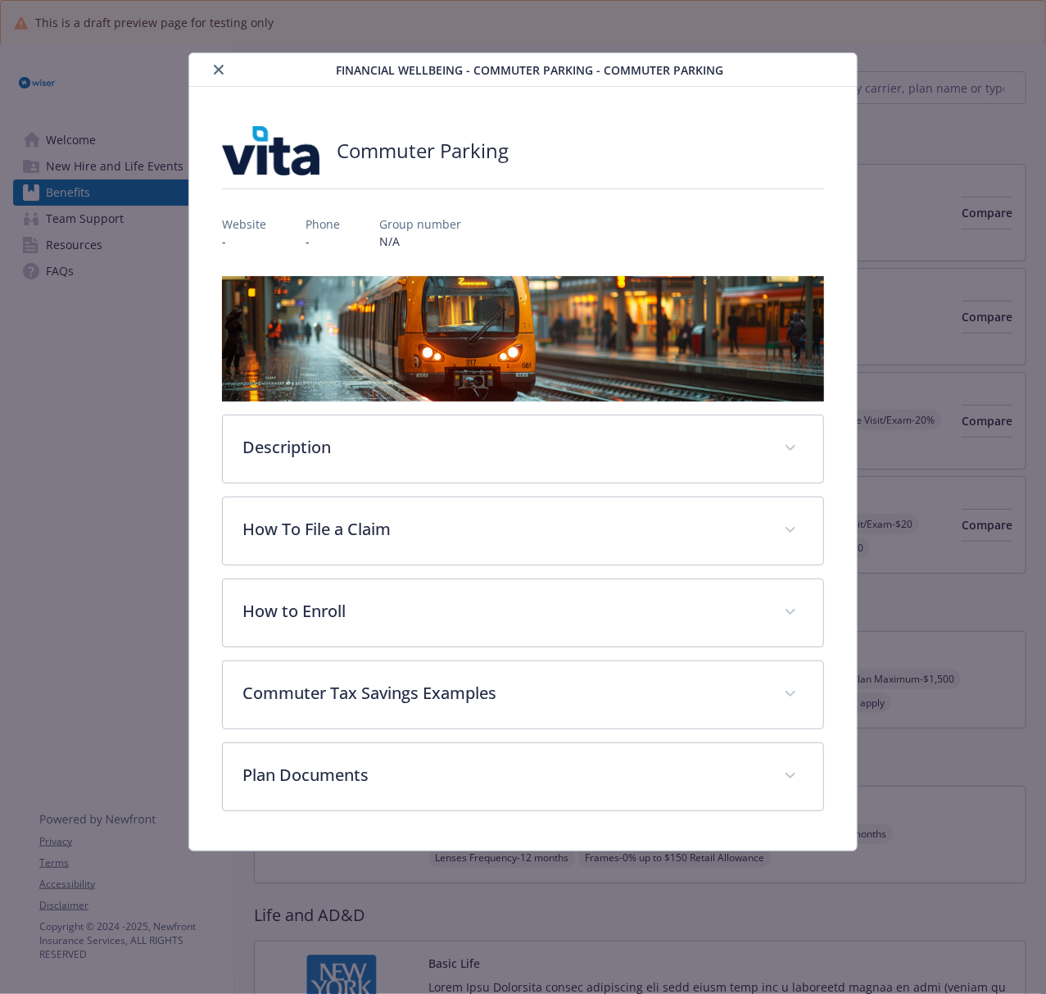
scroll to position [1704, 0]
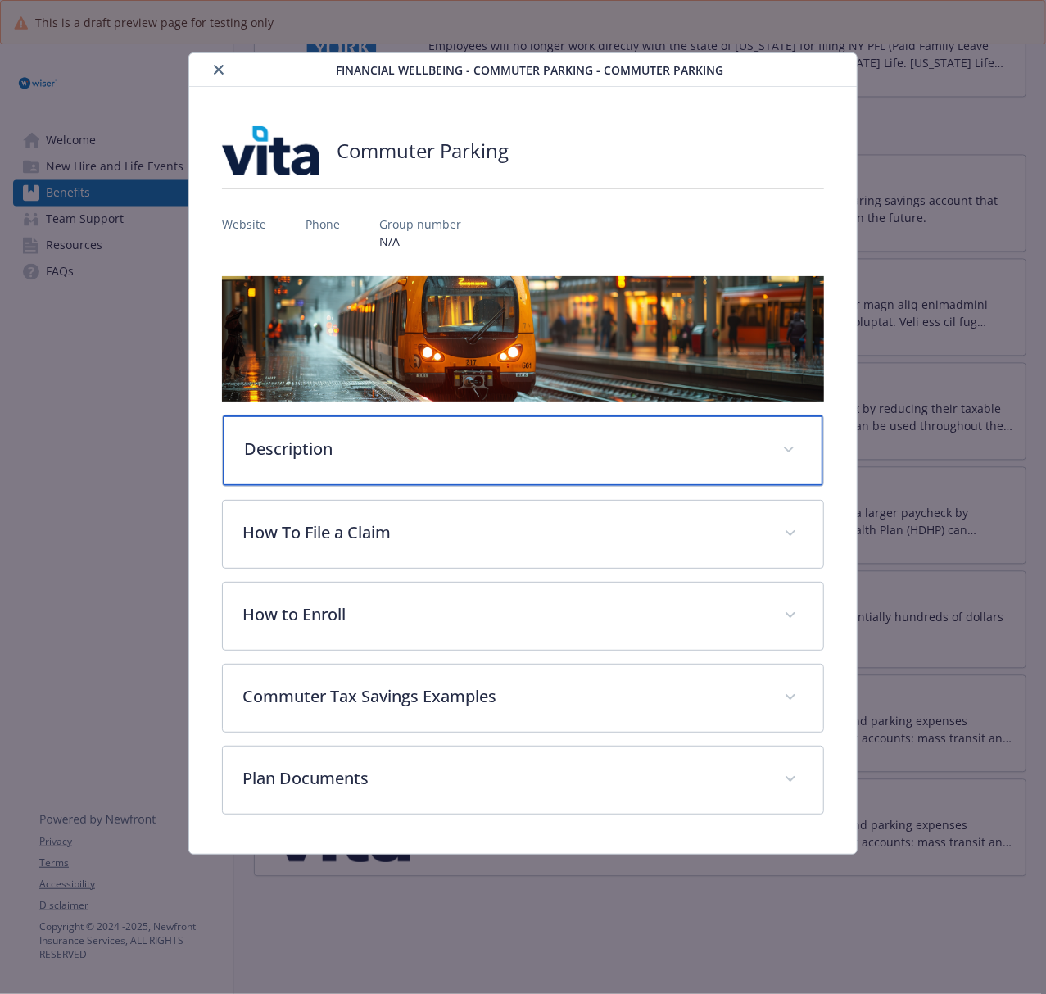
click at [440, 462] on div "Description" at bounding box center [523, 450] width 600 height 70
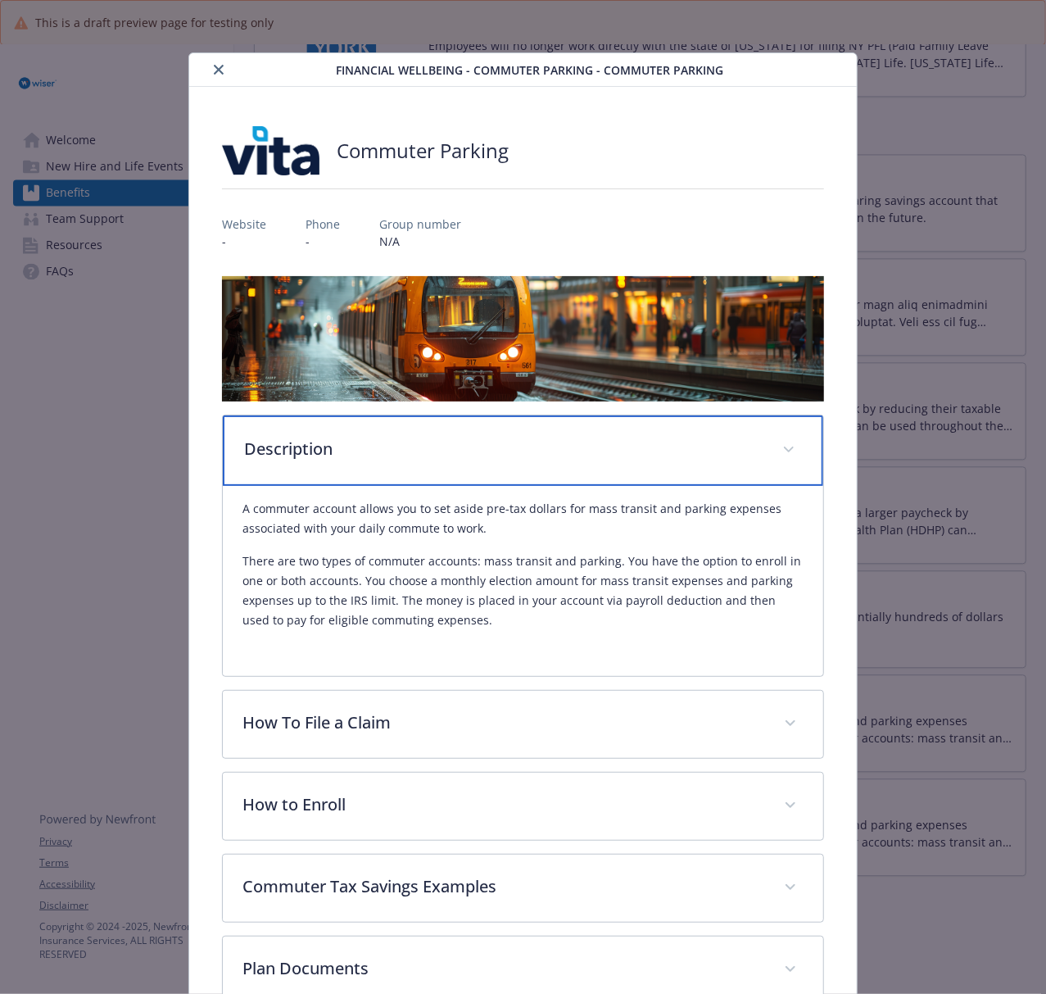
click at [550, 456] on p "Description" at bounding box center [503, 449] width 518 height 25
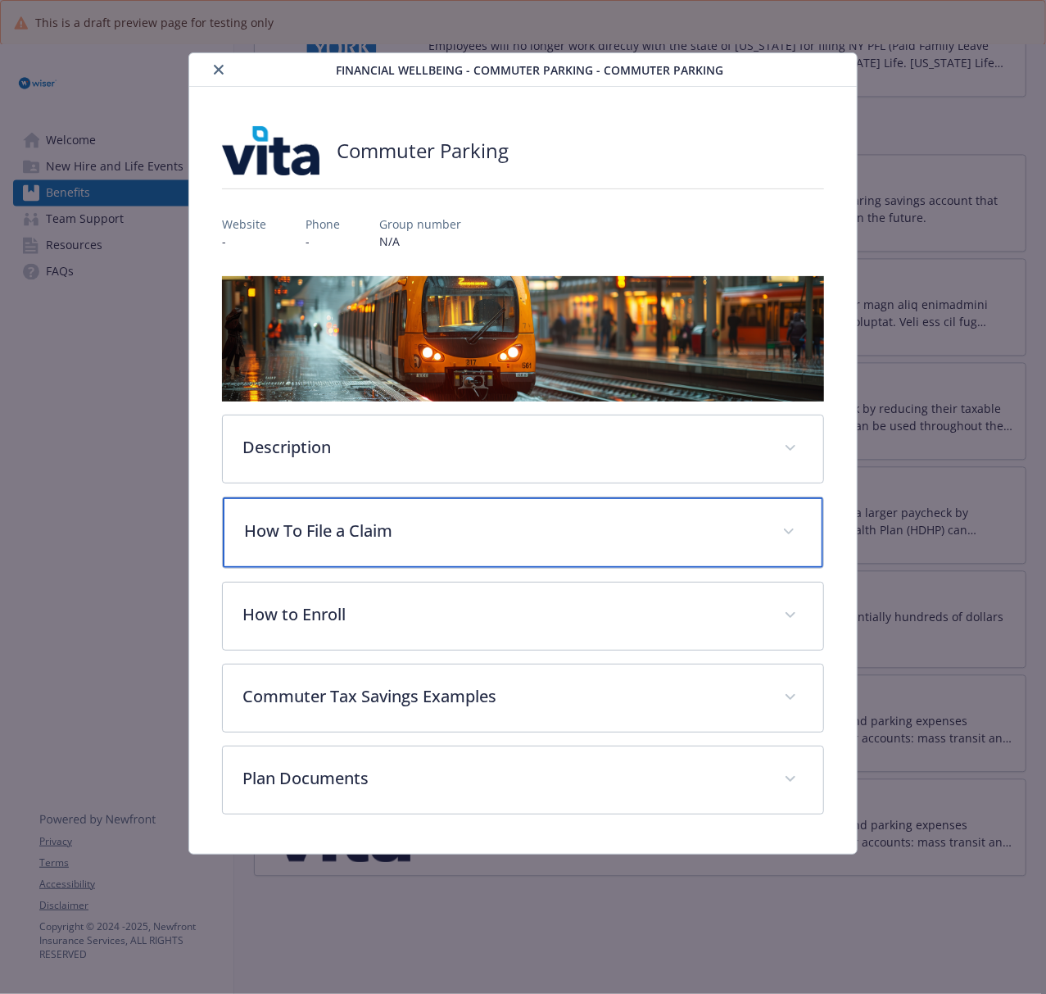
click at [537, 558] on div "How To File a Claim" at bounding box center [523, 532] width 600 height 70
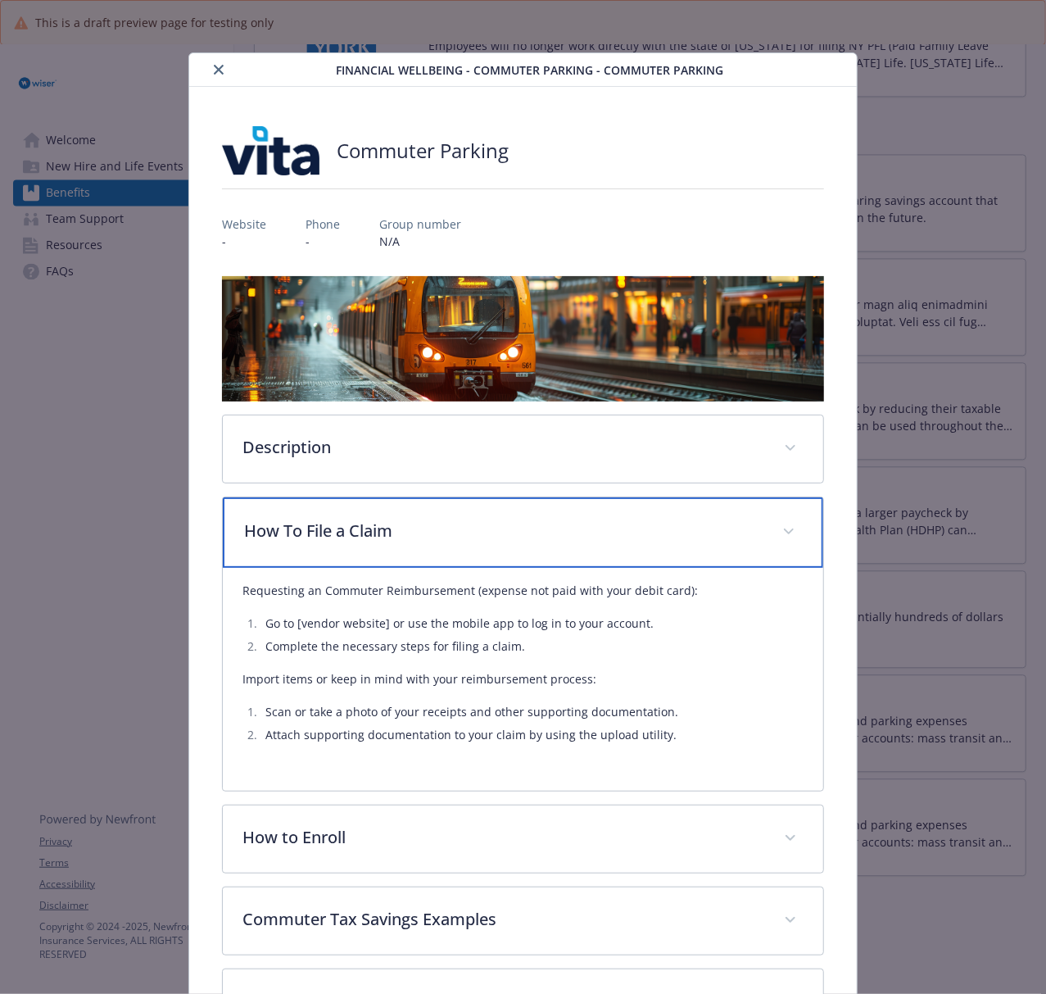
click at [555, 541] on p "How To File a Claim" at bounding box center [503, 530] width 518 height 25
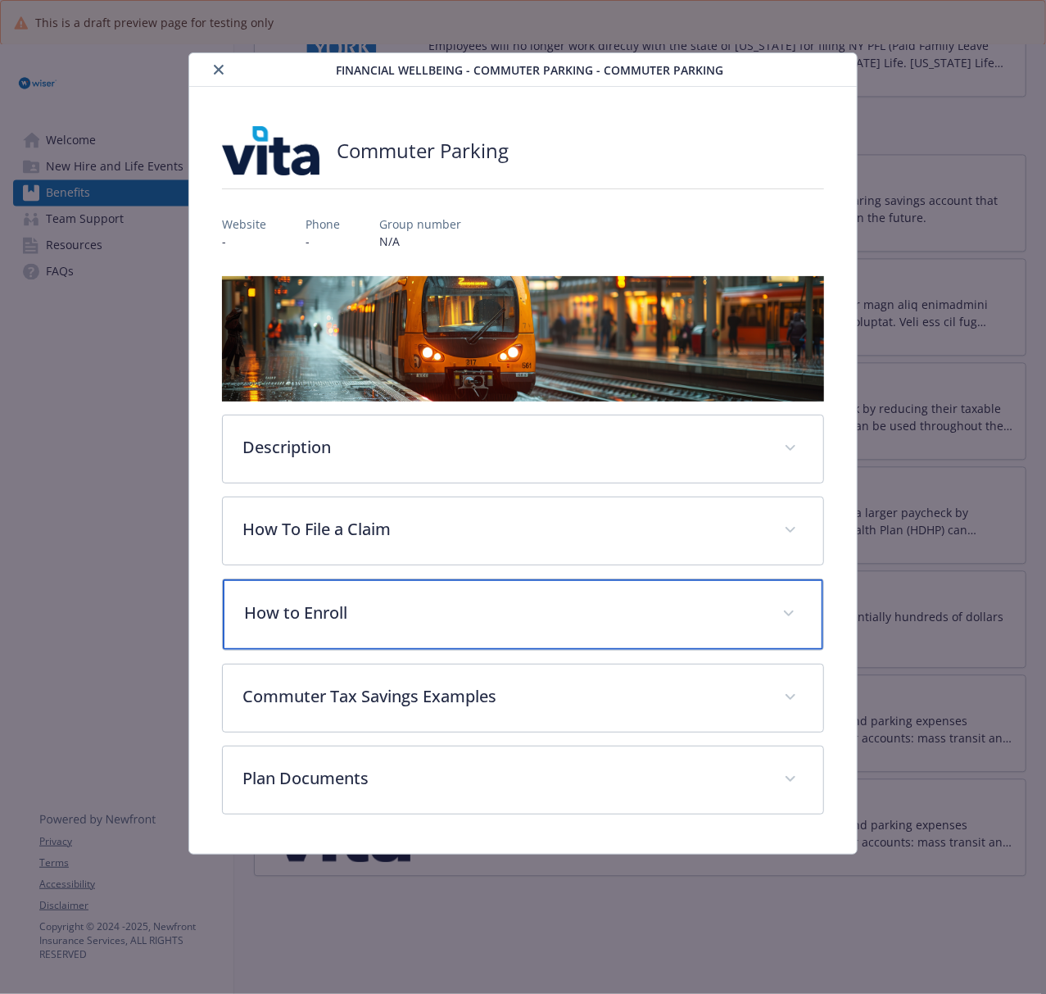
click at [513, 609] on p "How to Enroll" at bounding box center [503, 612] width 518 height 25
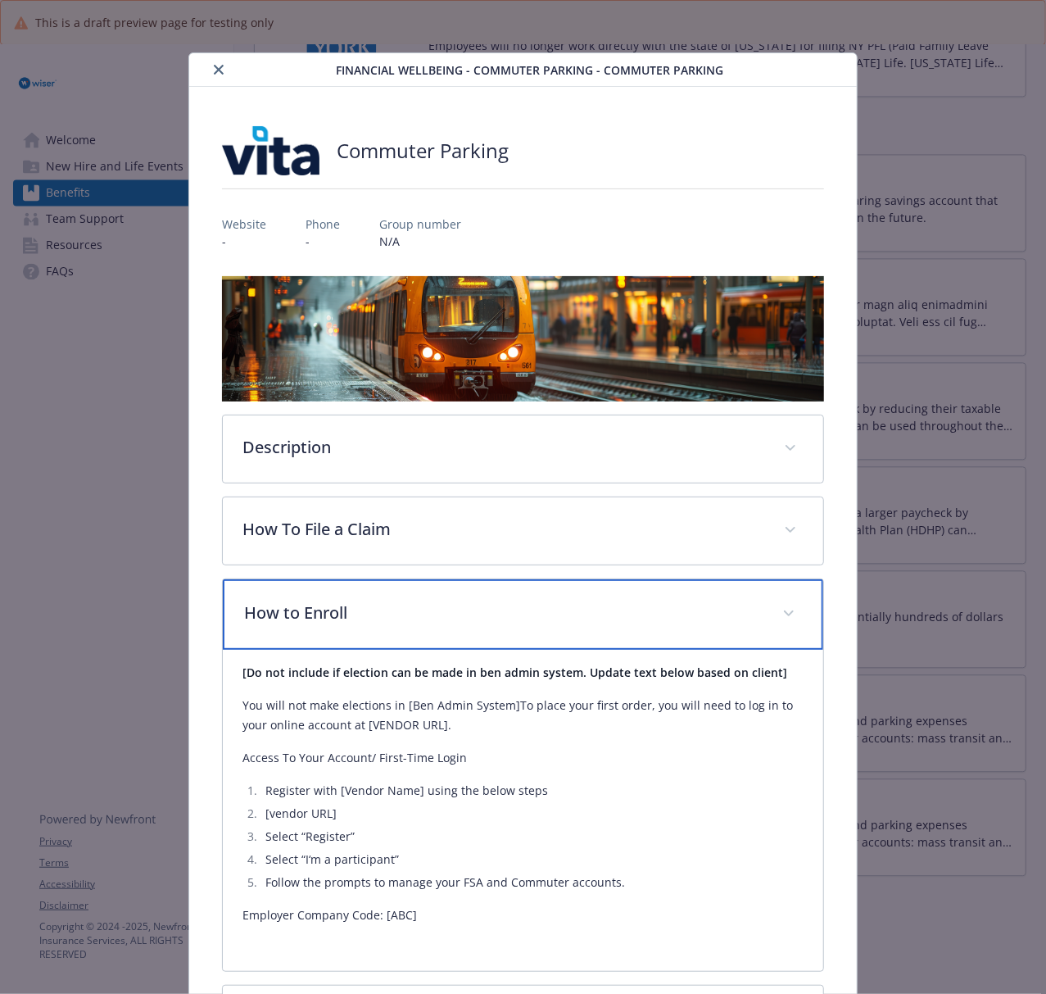
click at [572, 619] on p "How to Enroll" at bounding box center [503, 612] width 518 height 25
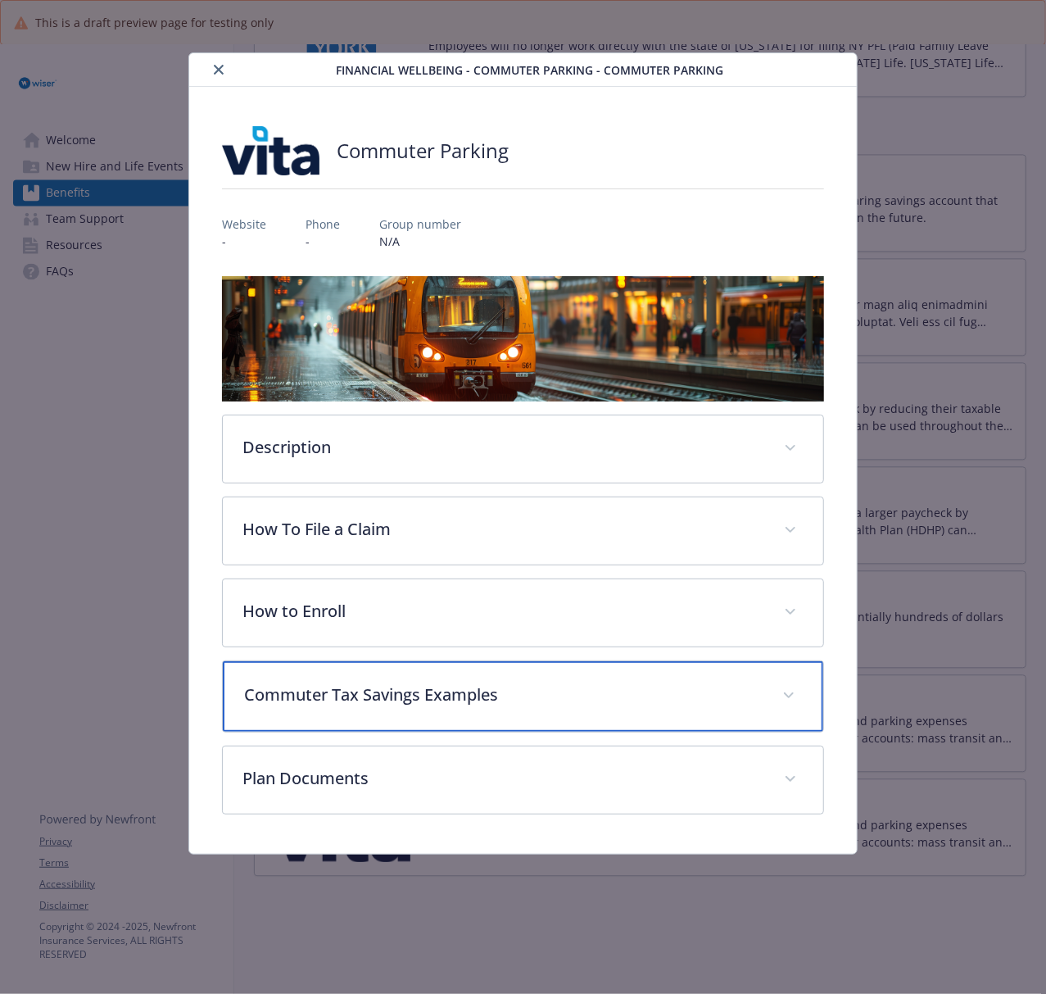
click at [518, 701] on p "Commuter Tax Savings Examples" at bounding box center [503, 694] width 518 height 25
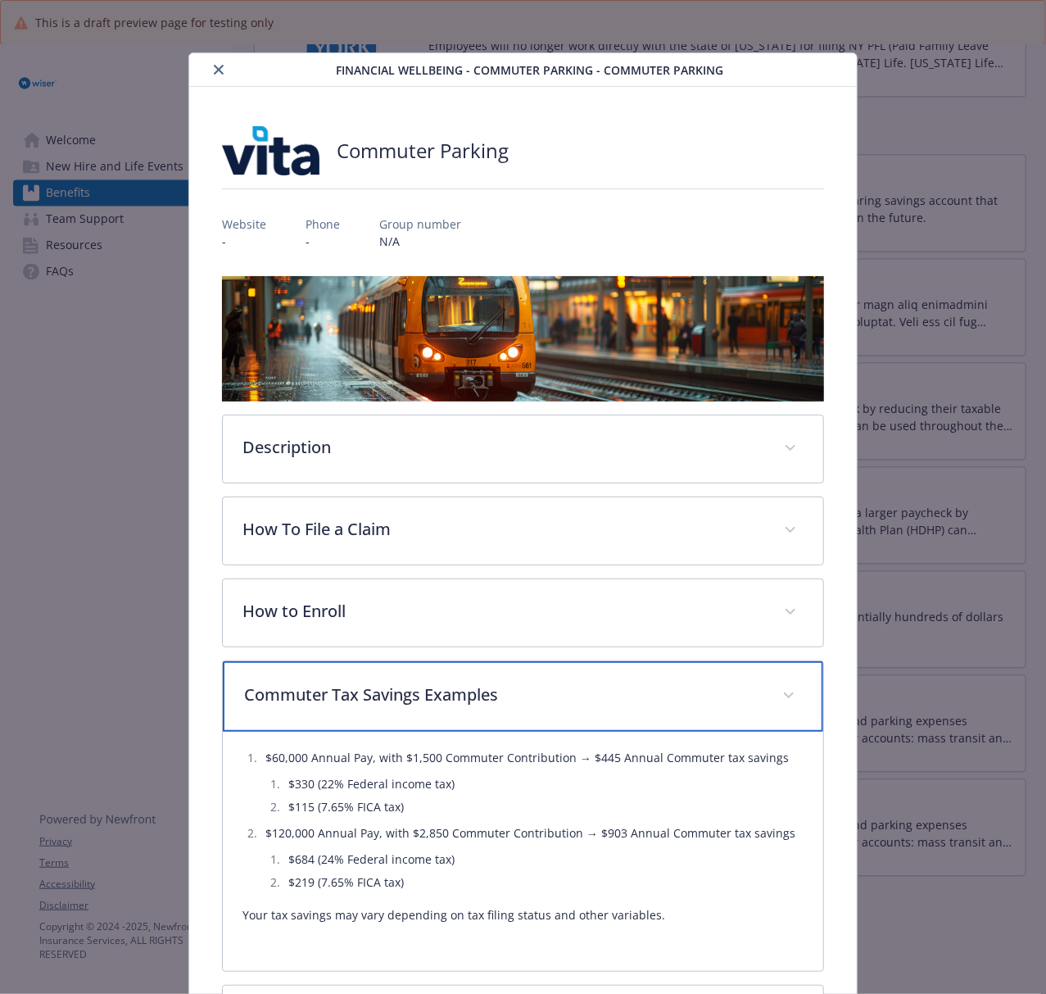
click at [577, 700] on p "Commuter Tax Savings Examples" at bounding box center [503, 694] width 518 height 25
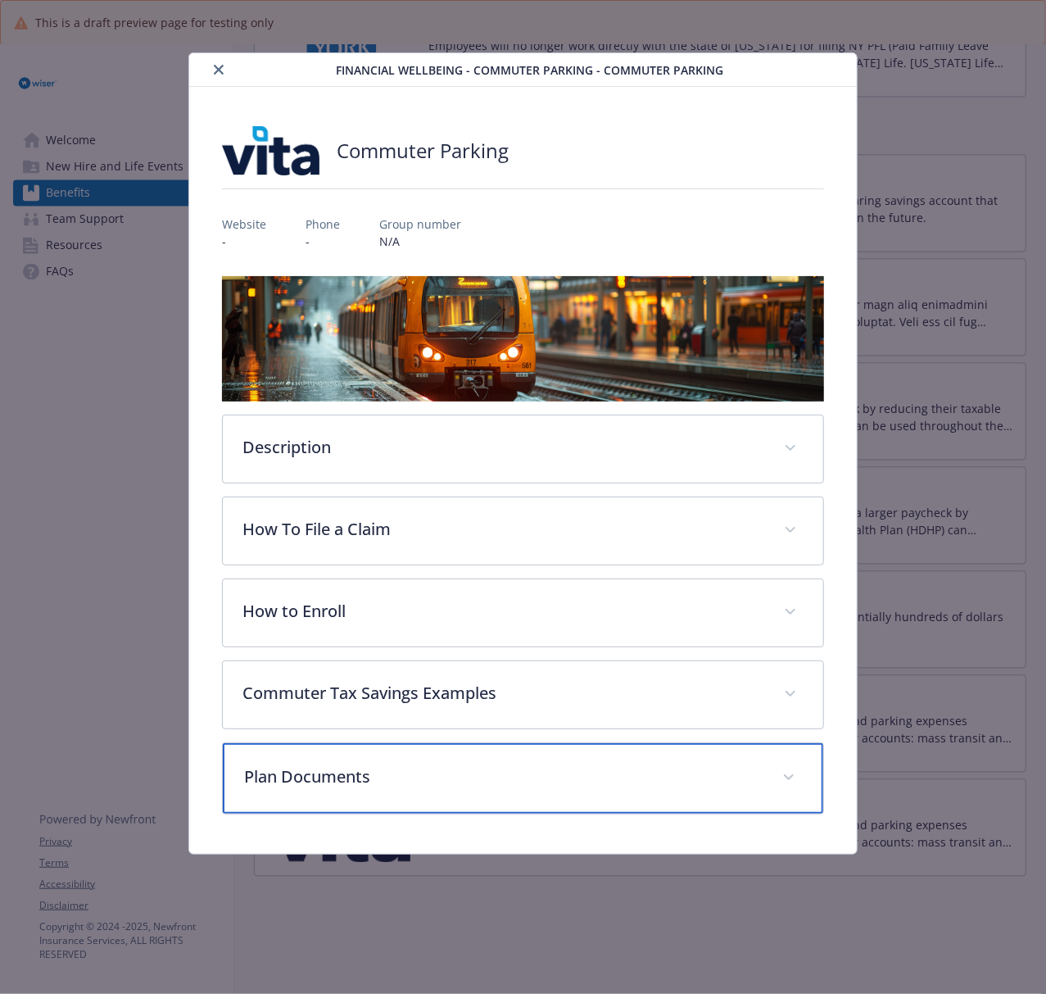
click at [475, 745] on p "Plan Documents" at bounding box center [503, 776] width 518 height 25
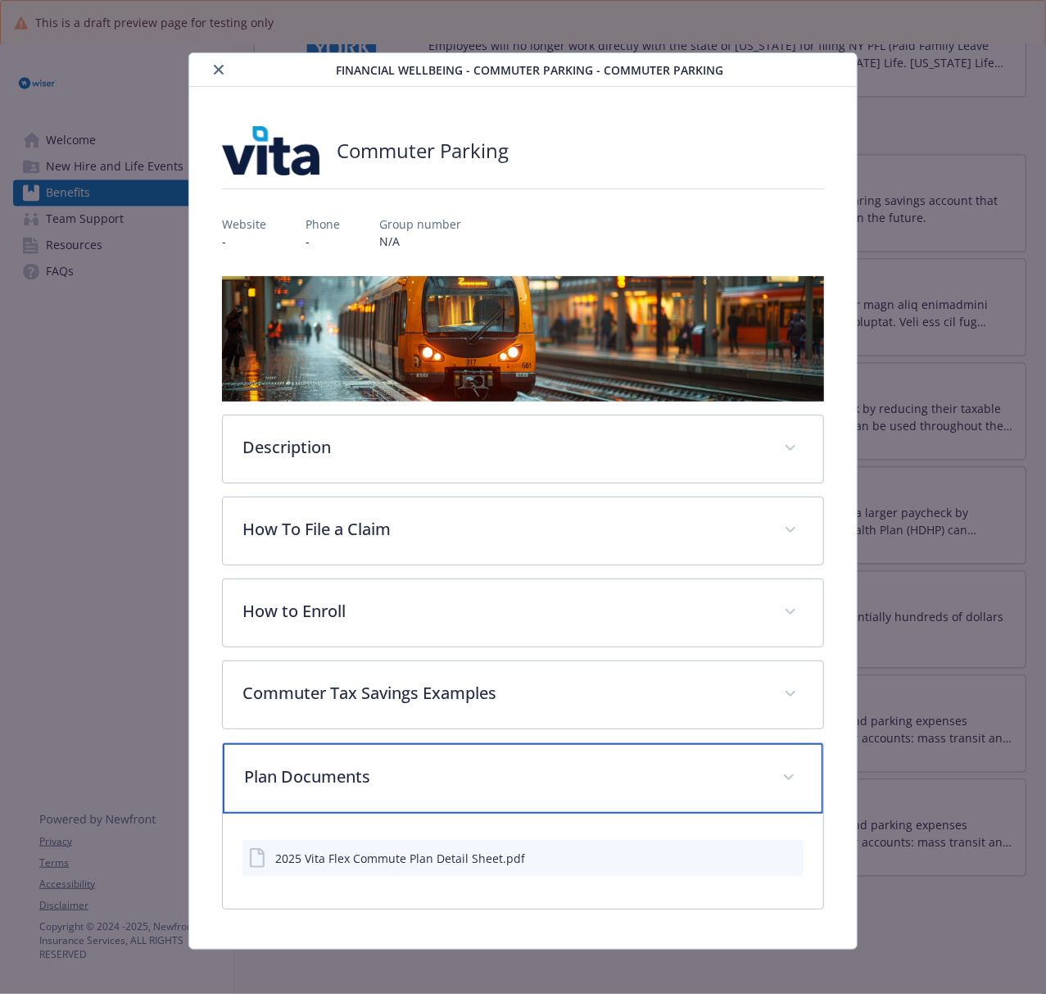
click at [475, 745] on p "Plan Documents" at bounding box center [503, 776] width 518 height 25
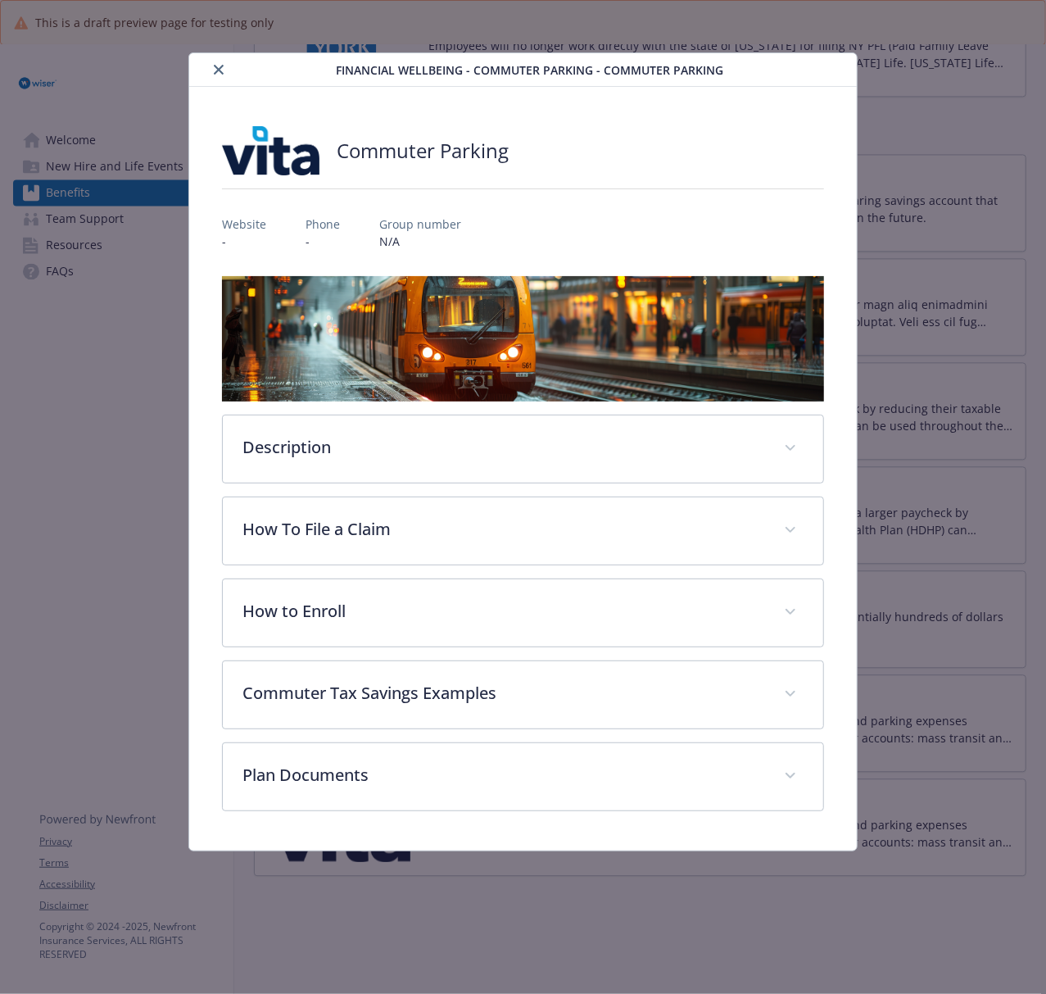
click at [223, 69] on button "close" at bounding box center [219, 70] width 20 height 20
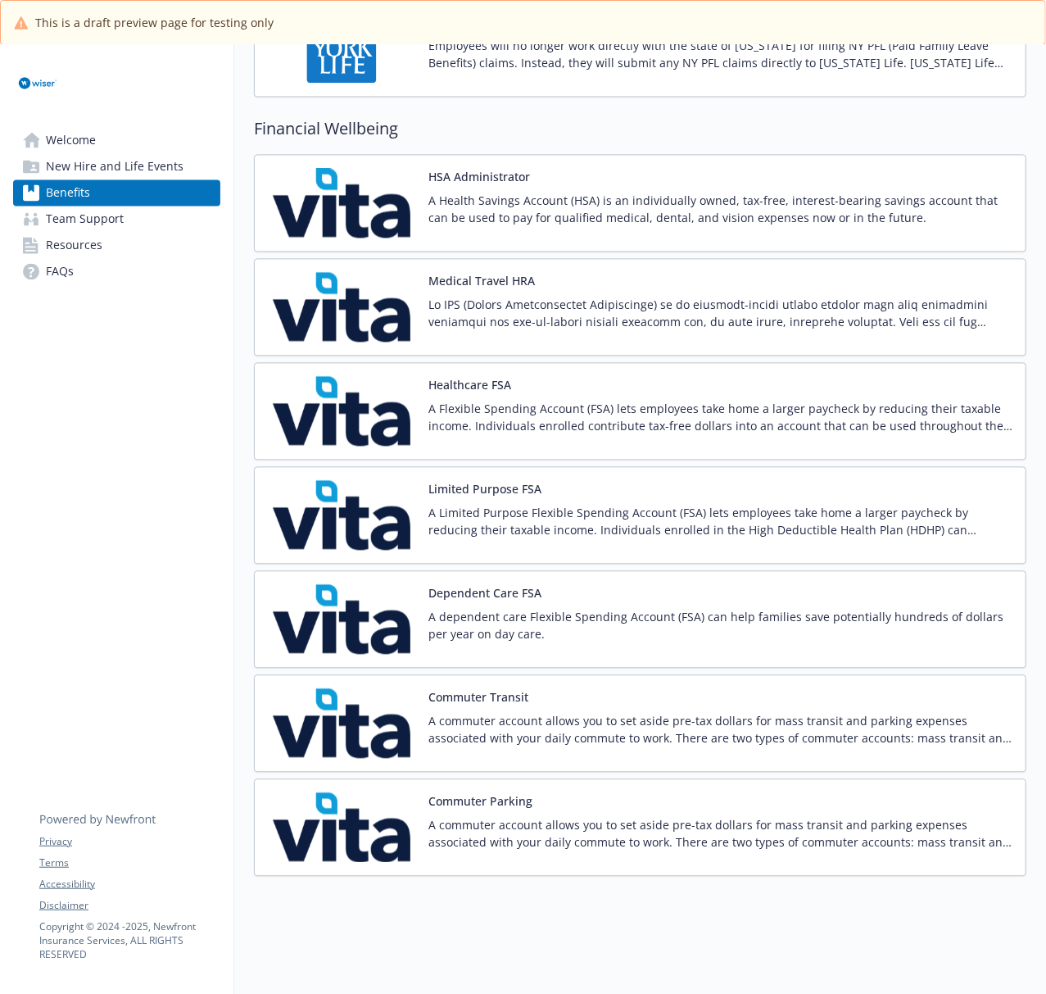
drag, startPoint x: 119, startPoint y: 223, endPoint x: 203, endPoint y: 233, distance: 84.9
click at [119, 223] on span "Team Support" at bounding box center [85, 219] width 78 height 26
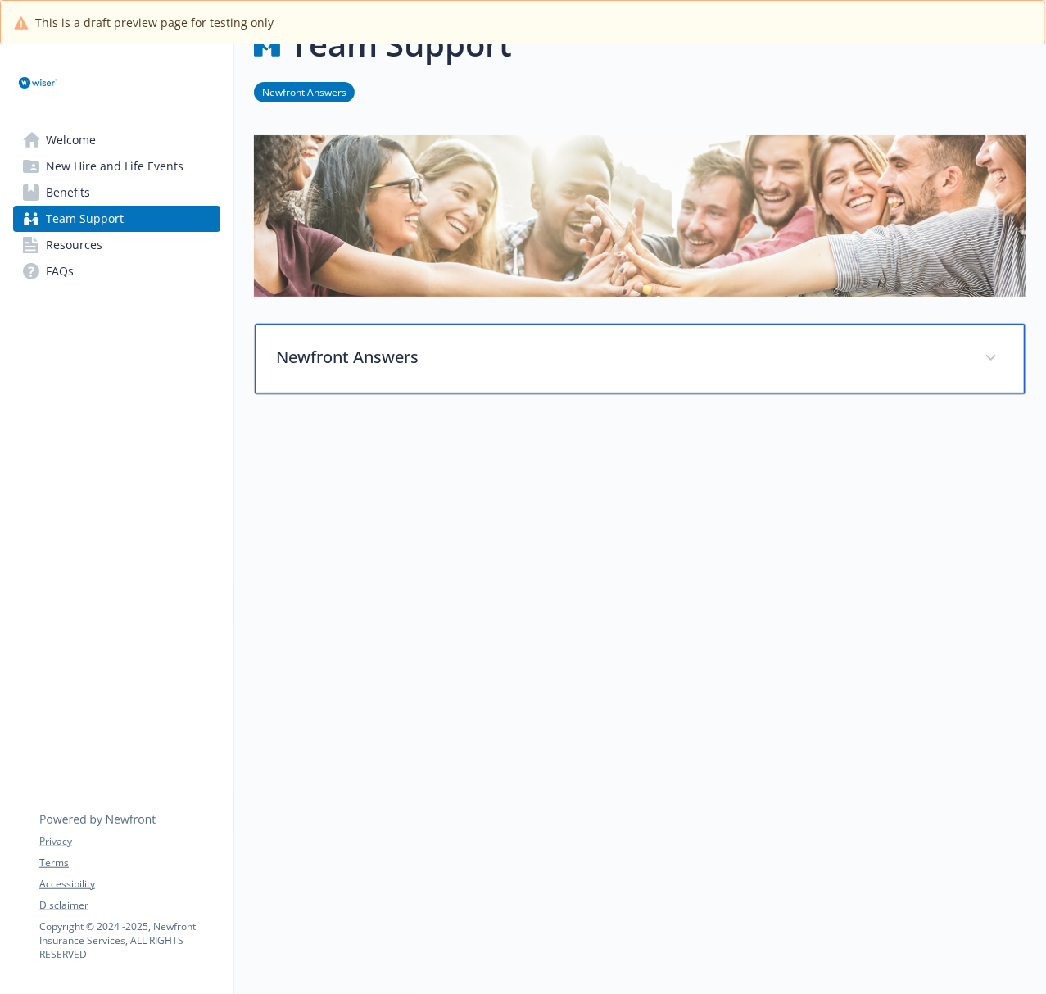
click at [501, 345] on p "Newfront Answers" at bounding box center [620, 357] width 689 height 25
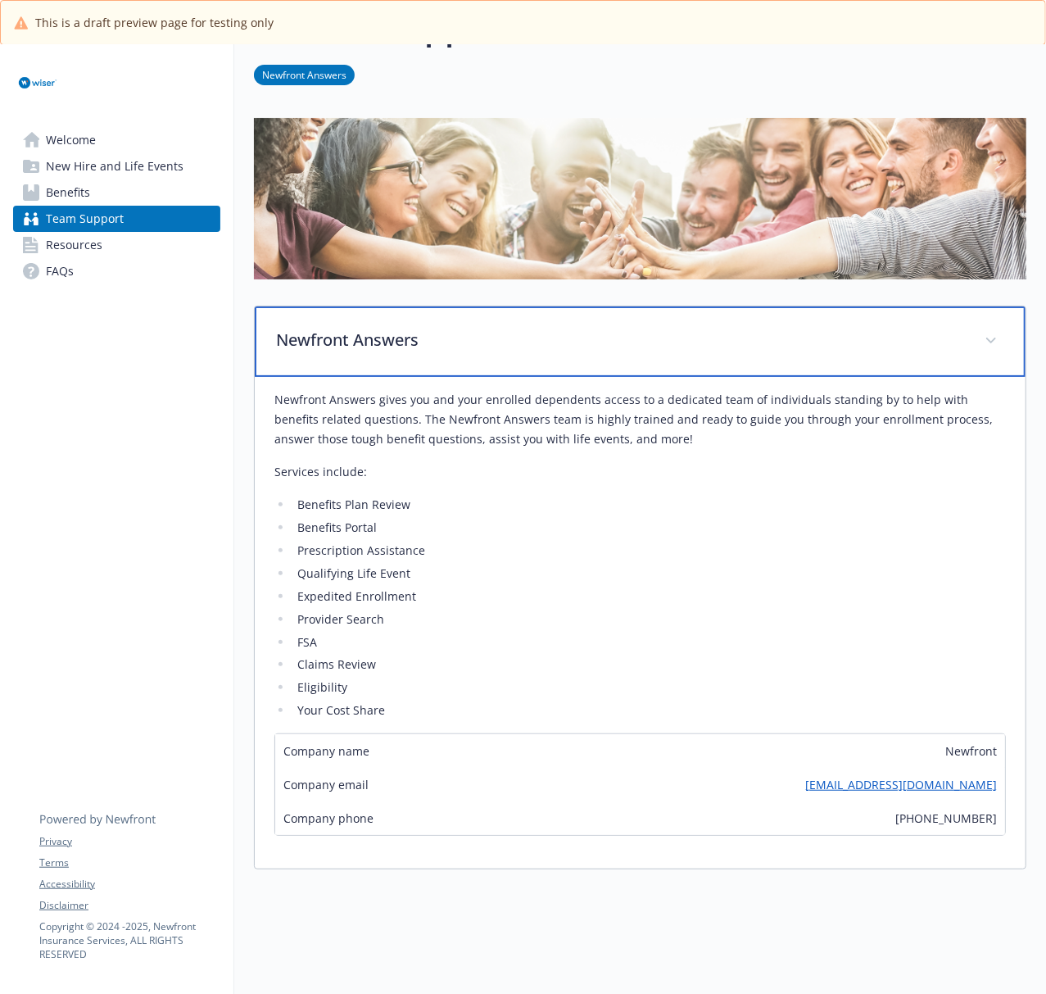
click at [403, 339] on p "Newfront Answers" at bounding box center [620, 340] width 689 height 25
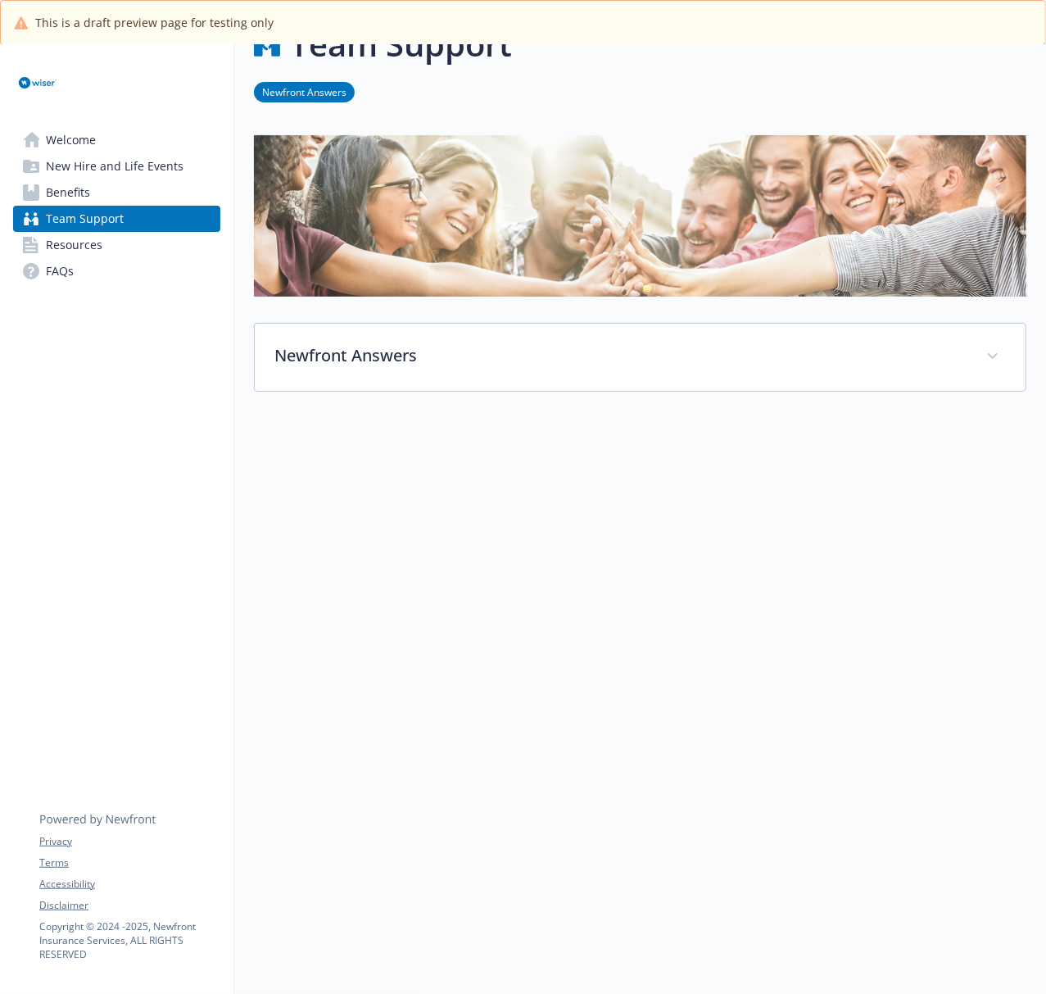
click at [102, 247] on link "Resources" at bounding box center [116, 245] width 207 height 26
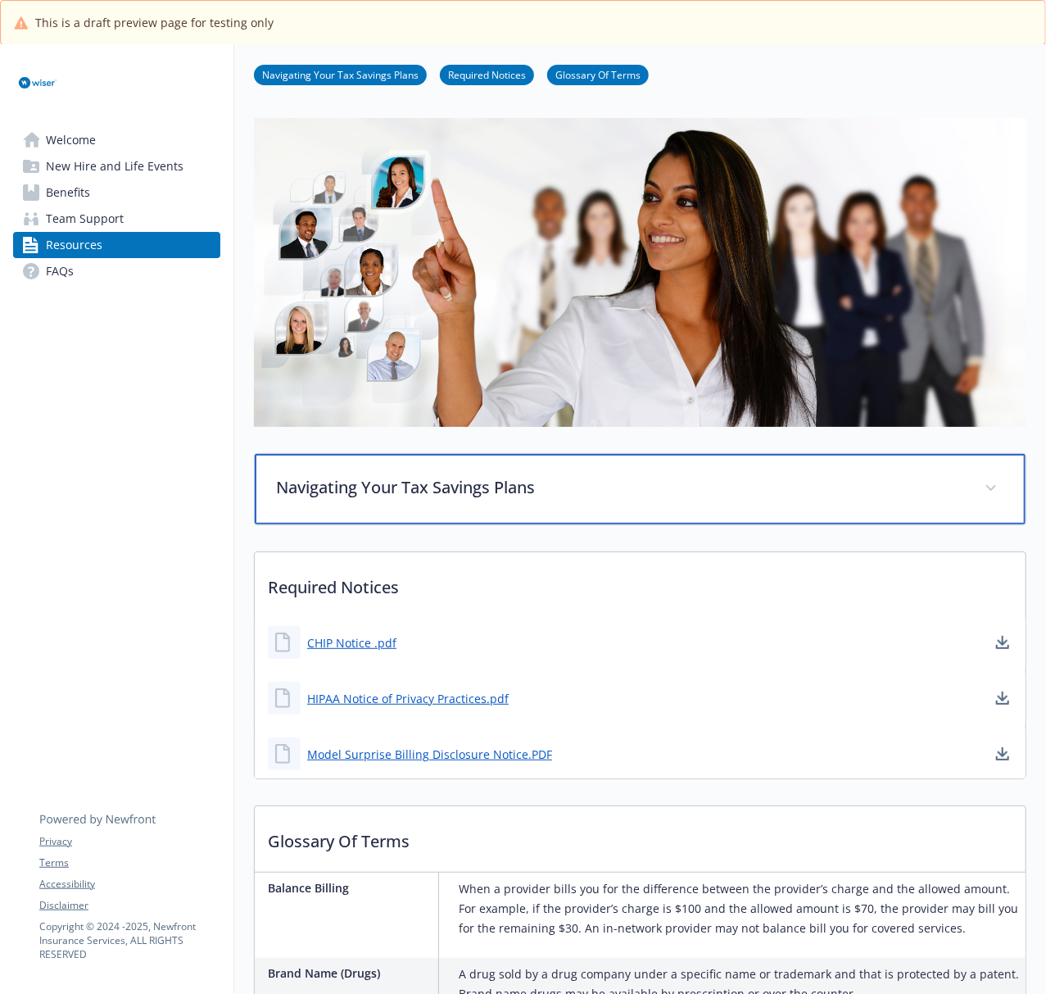
click at [478, 482] on p "Navigating Your Tax Savings Plans" at bounding box center [620, 487] width 689 height 25
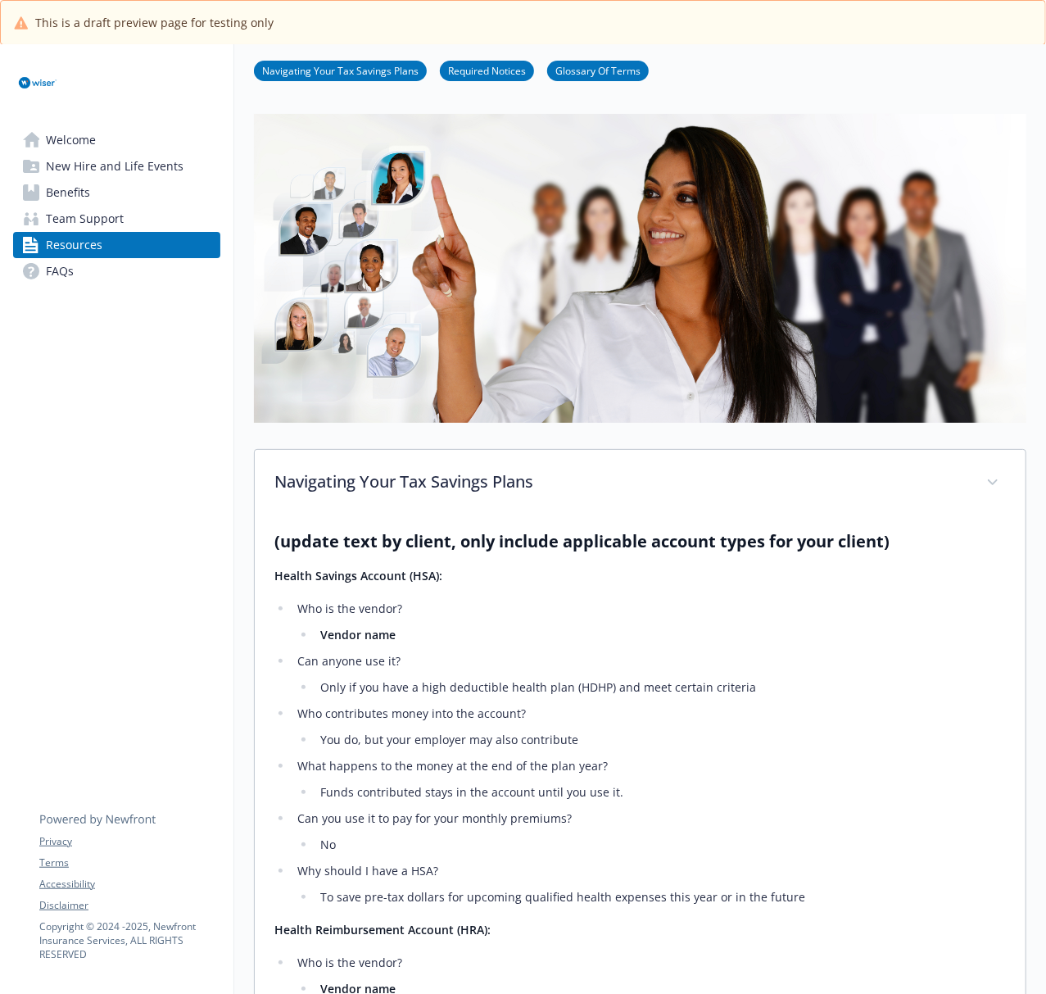
scroll to position [62, 0]
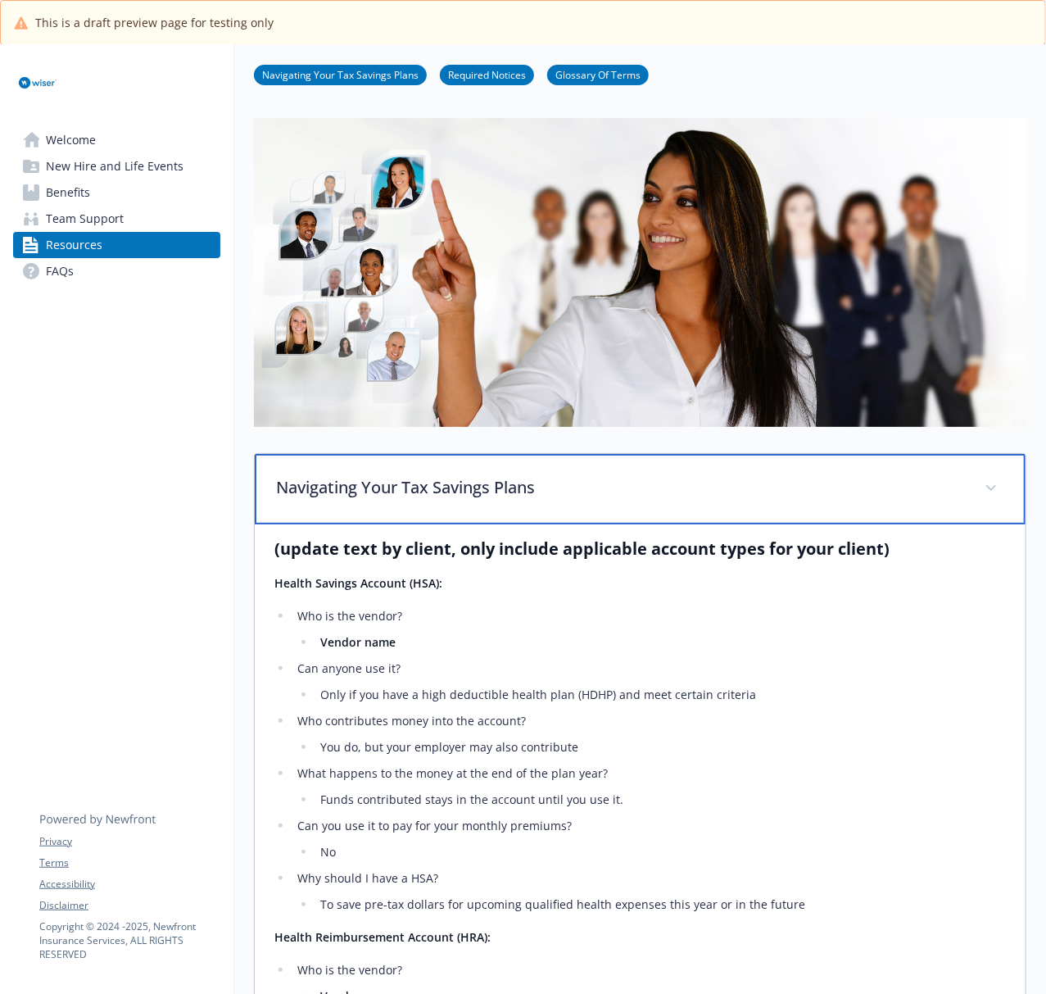
click at [491, 486] on p "Navigating Your Tax Savings Plans" at bounding box center [620, 487] width 689 height 25
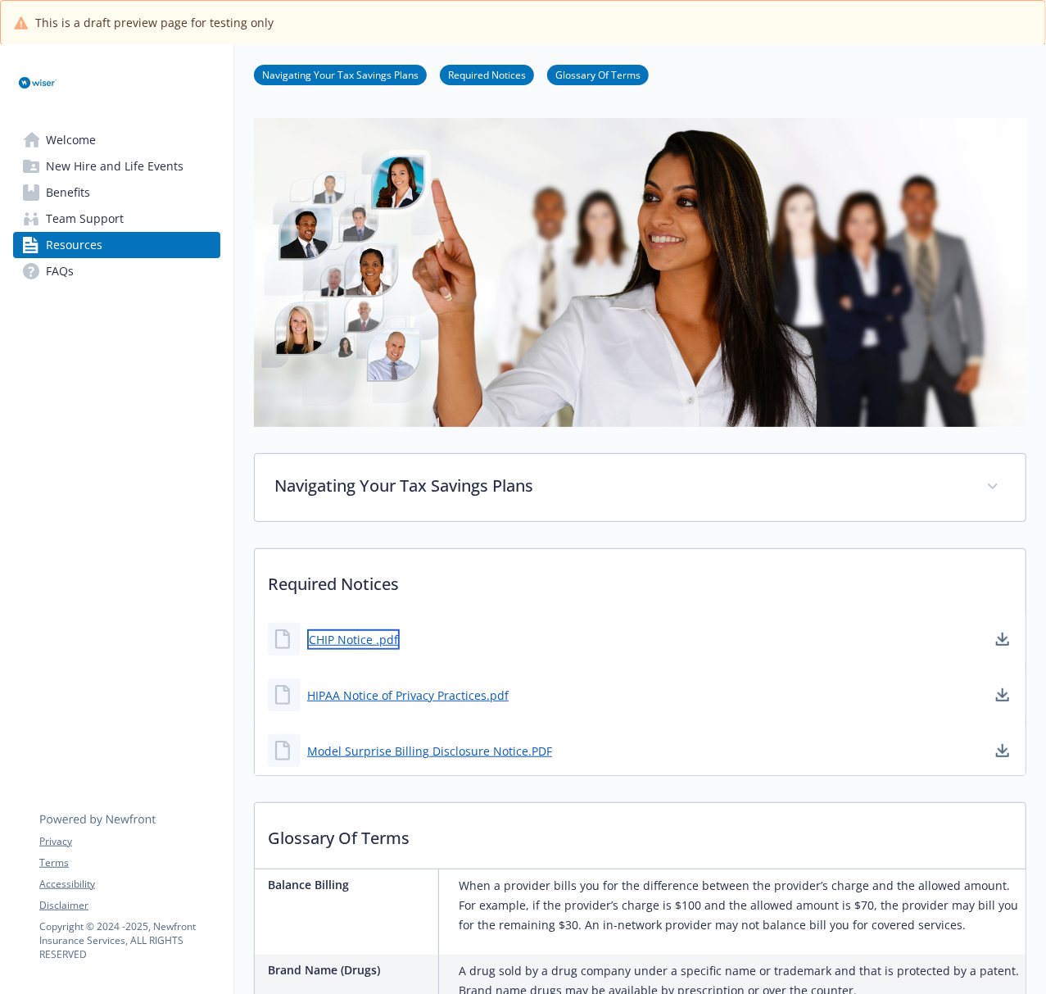
click at [347, 643] on link "CHIP Notice .pdf" at bounding box center [353, 639] width 93 height 20
click at [361, 695] on link "HIPAA Notice of Privacy Practices.pdf" at bounding box center [409, 695] width 205 height 20
click at [423, 745] on link "Model Surprise Billing Disclosure Notice.PDF" at bounding box center [431, 750] width 248 height 20
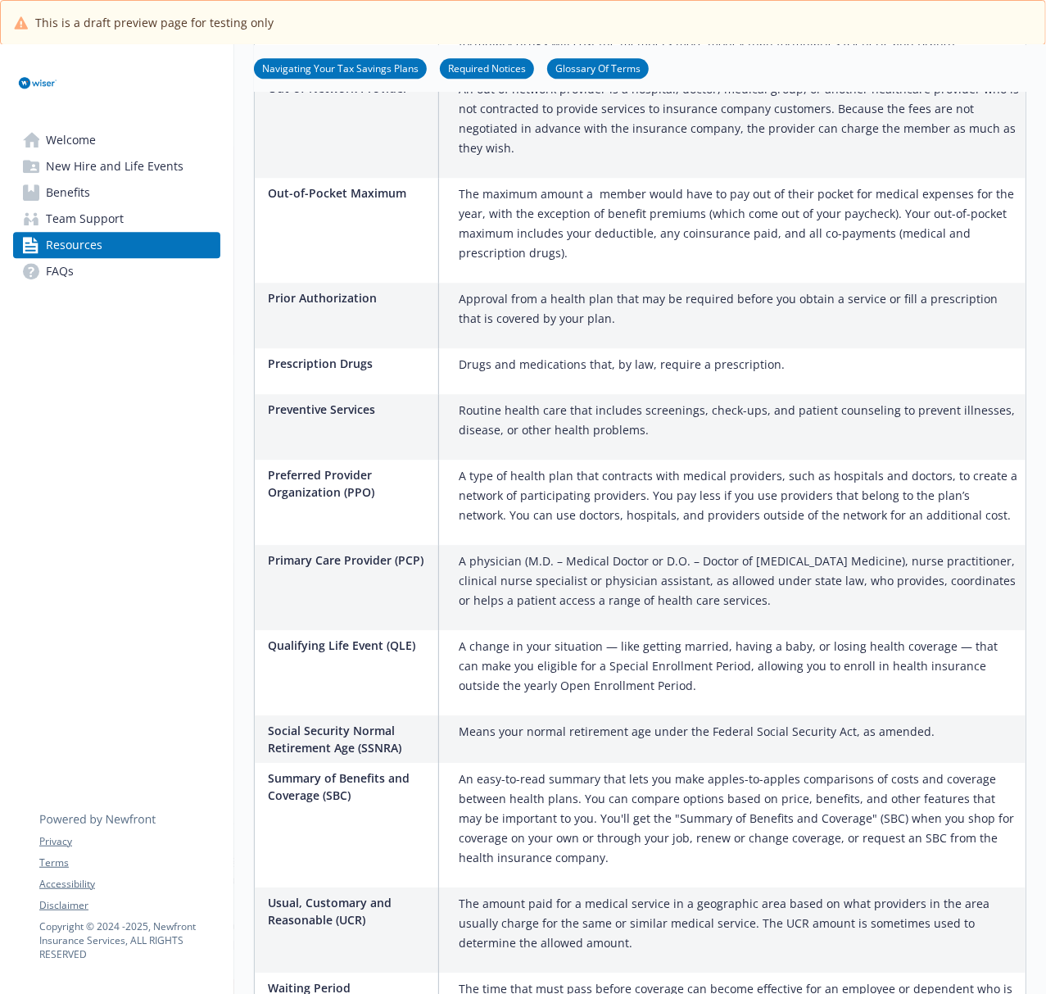
scroll to position [2331, 0]
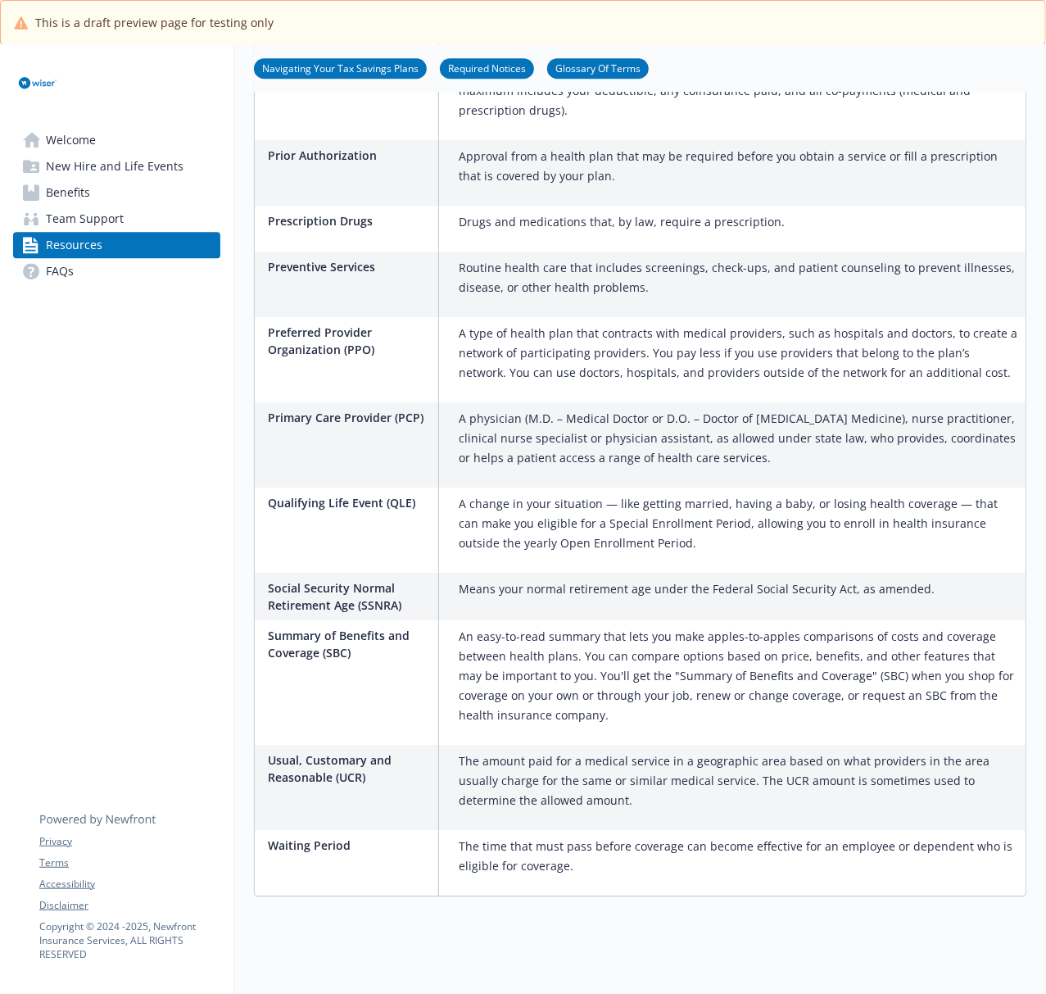
click at [118, 278] on link "FAQs" at bounding box center [116, 271] width 207 height 26
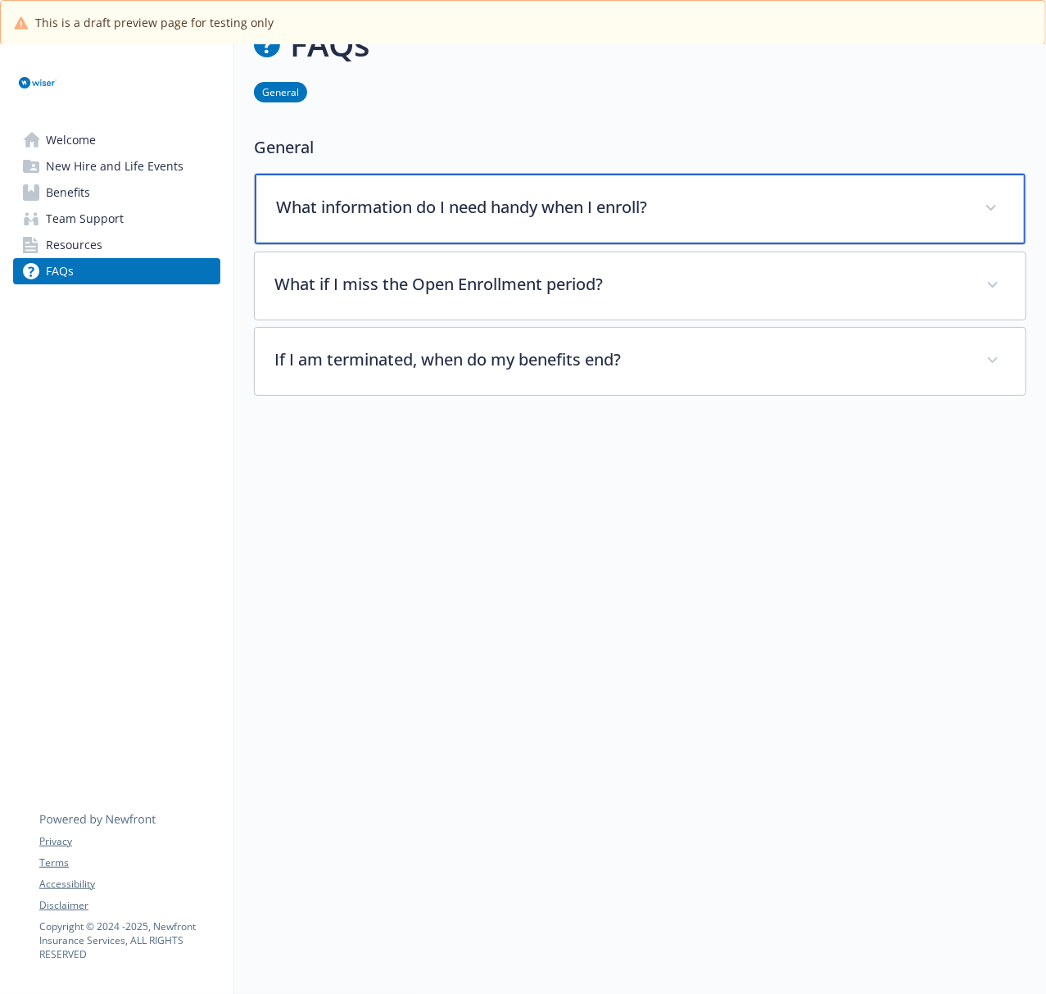
click at [695, 198] on p "What information do I need handy when I enroll?" at bounding box center [620, 207] width 689 height 25
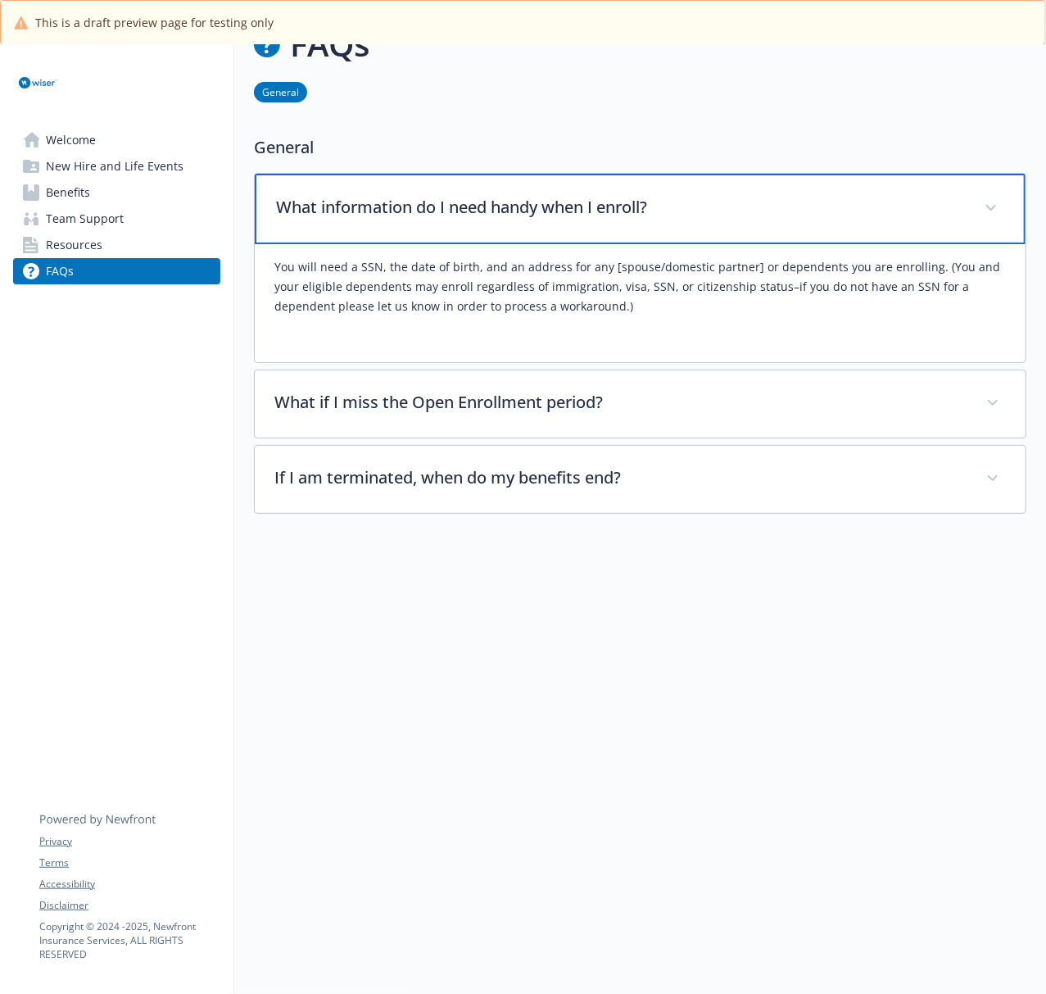
click at [669, 206] on div "What information do I need handy when I enroll?" at bounding box center [640, 209] width 771 height 70
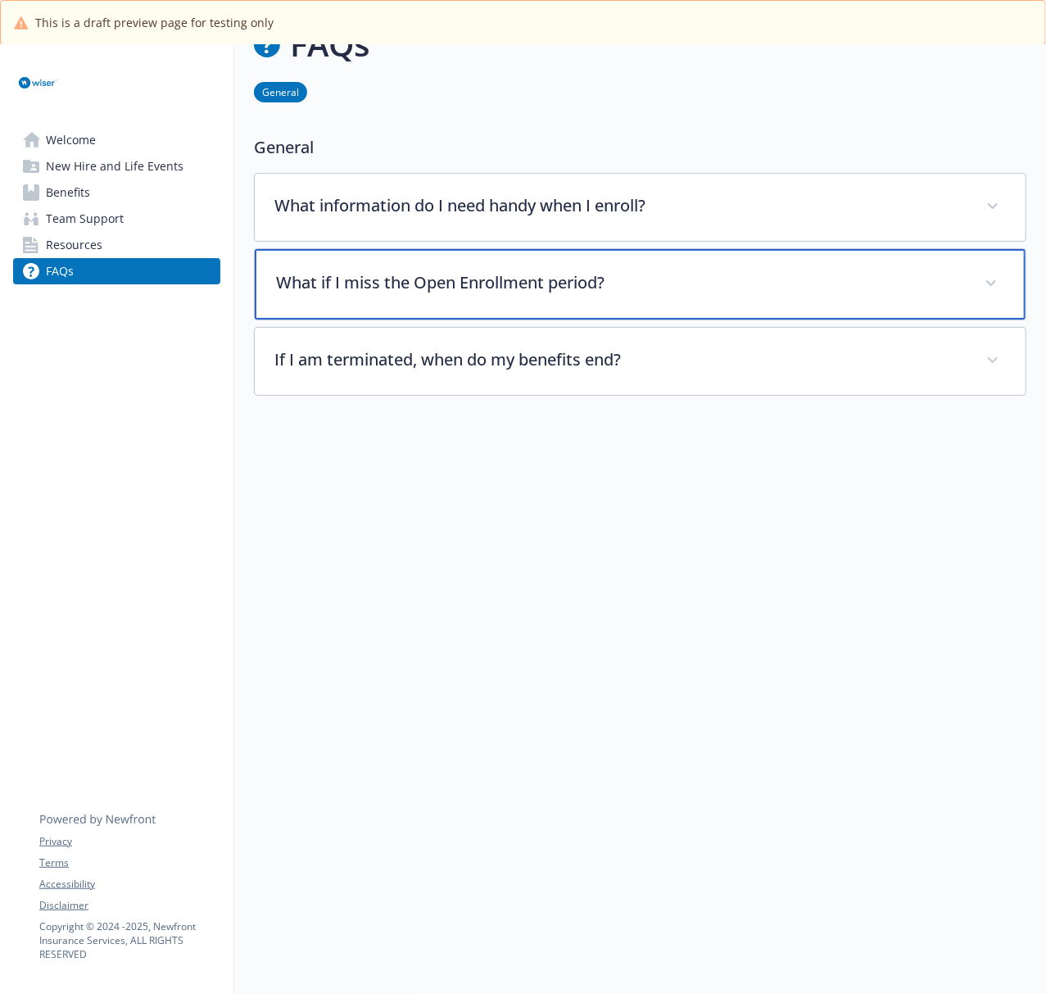
click at [595, 288] on div "What if I miss the Open Enrollment period?" at bounding box center [640, 284] width 771 height 70
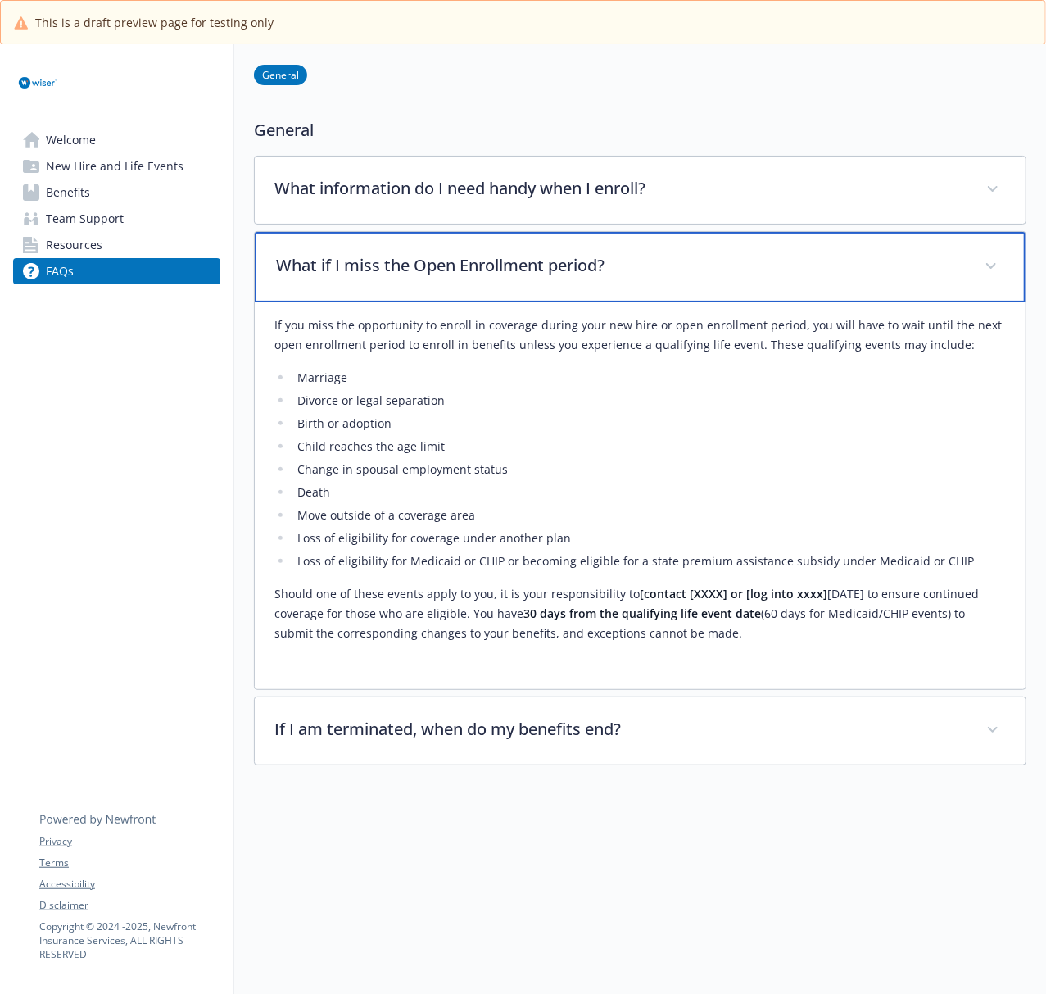
click at [656, 282] on div "What if I miss the Open Enrollment period?" at bounding box center [640, 267] width 771 height 70
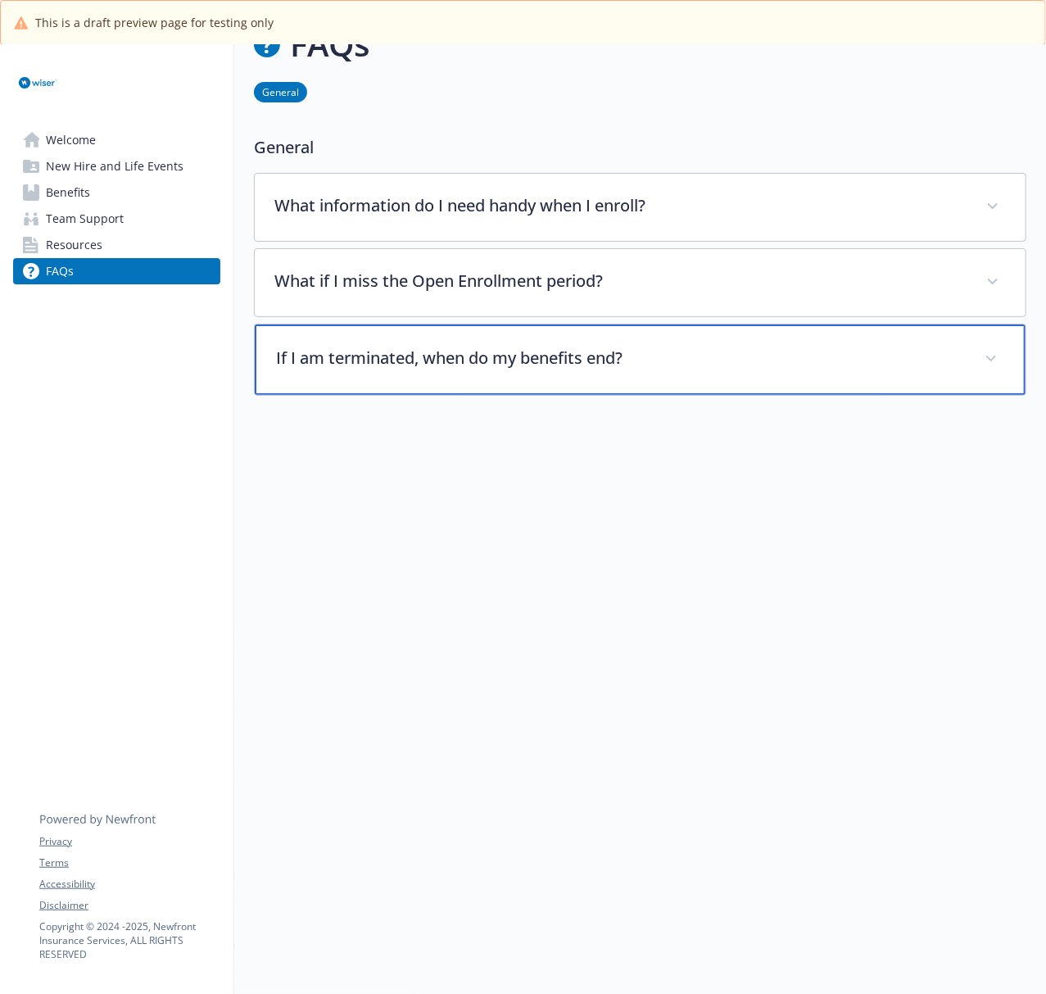
click at [624, 365] on div "If I am terminated, when do my benefits end?" at bounding box center [640, 359] width 771 height 70
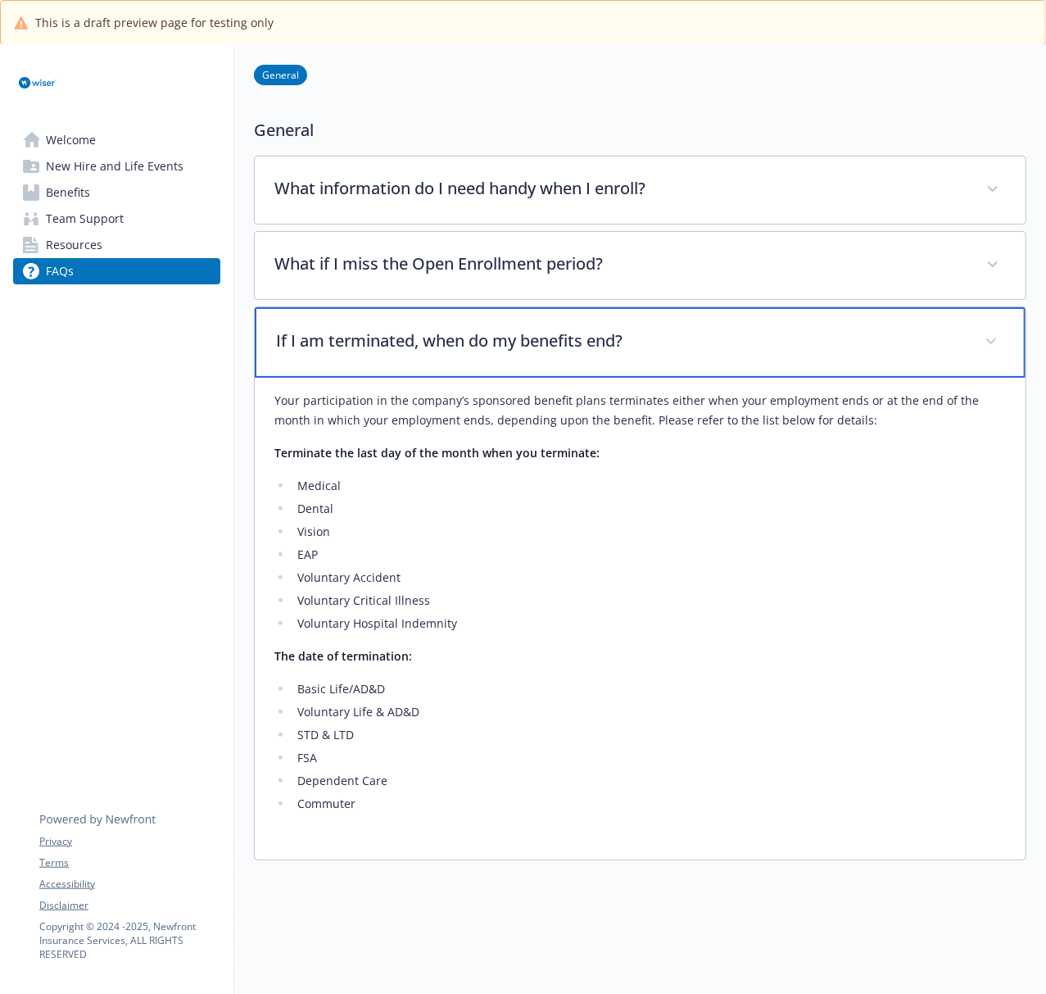
click at [565, 365] on div "If I am terminated, when do my benefits end?" at bounding box center [640, 342] width 771 height 70
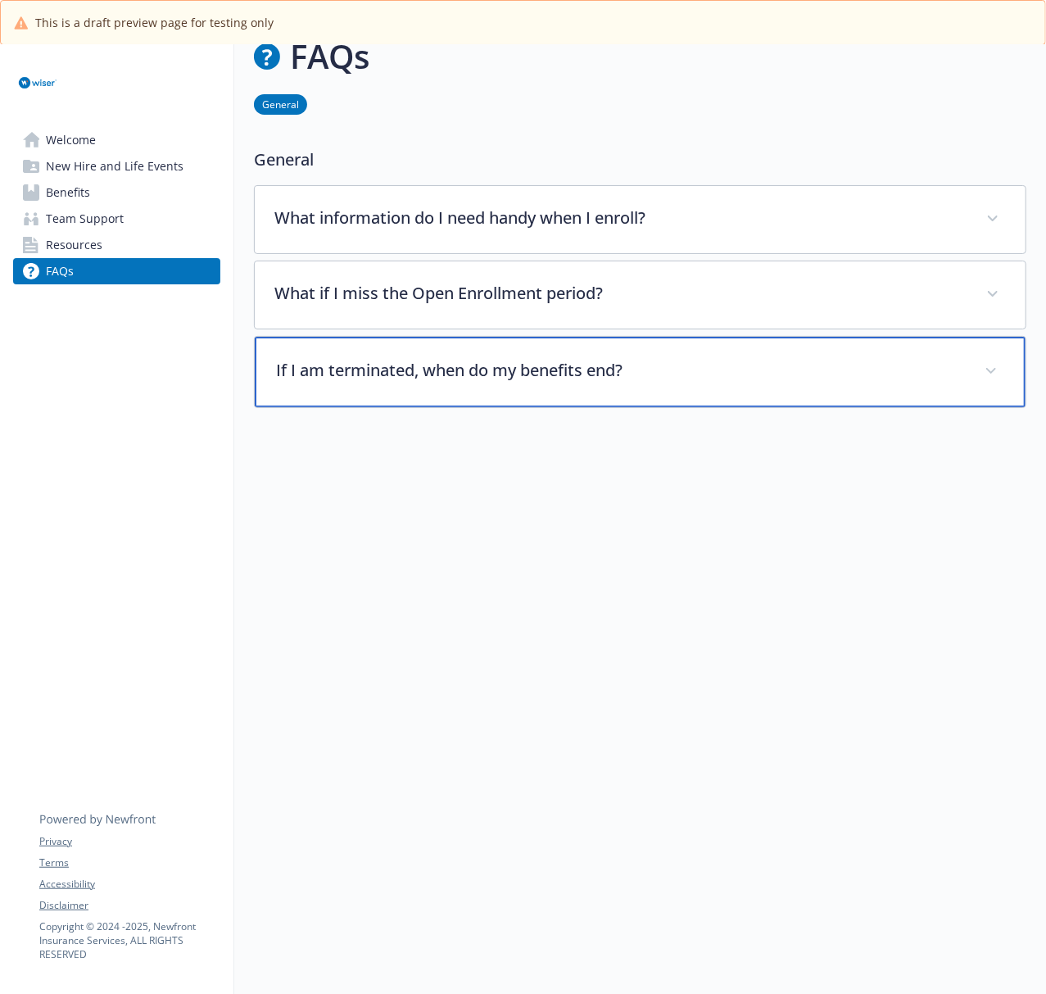
scroll to position [0, 0]
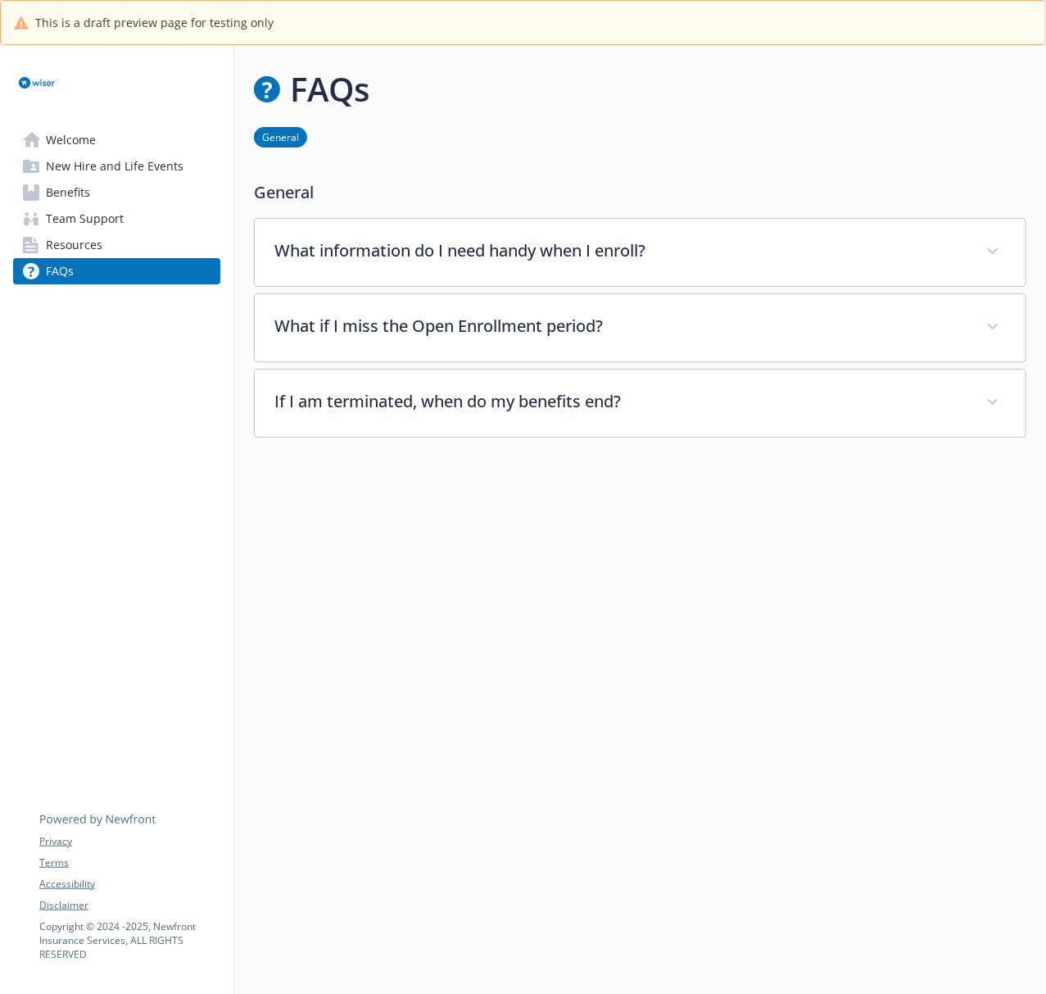
click at [95, 221] on span "Team Support" at bounding box center [85, 219] width 78 height 26
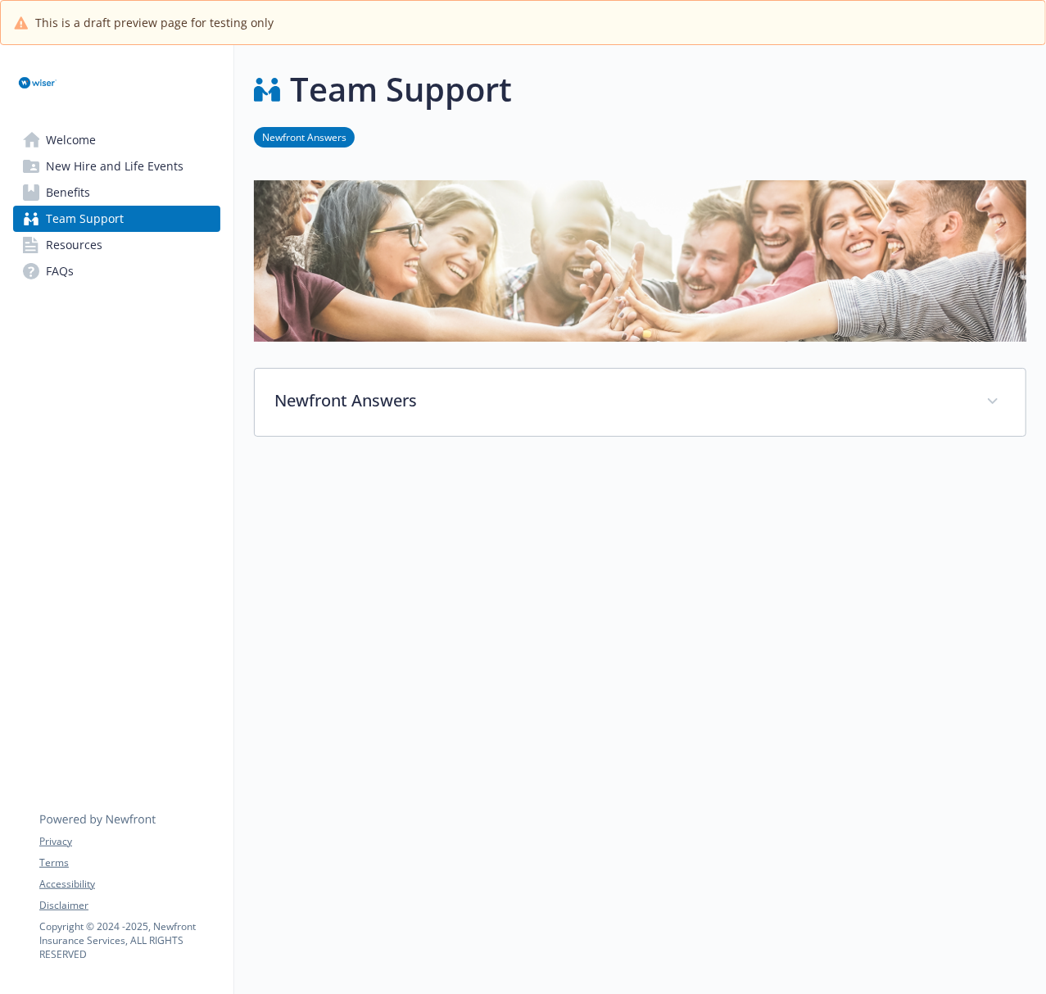
click at [86, 197] on span "Benefits" at bounding box center [68, 192] width 44 height 26
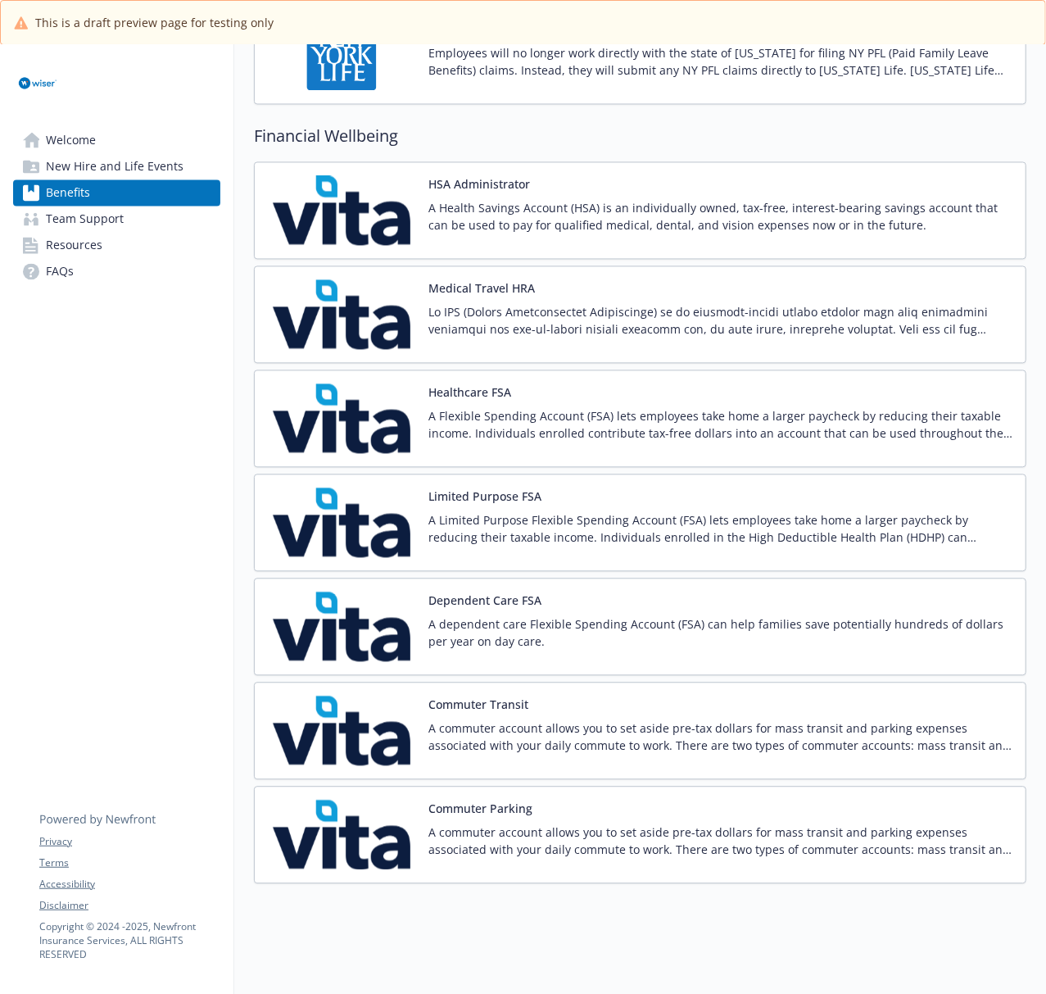
scroll to position [1704, 0]
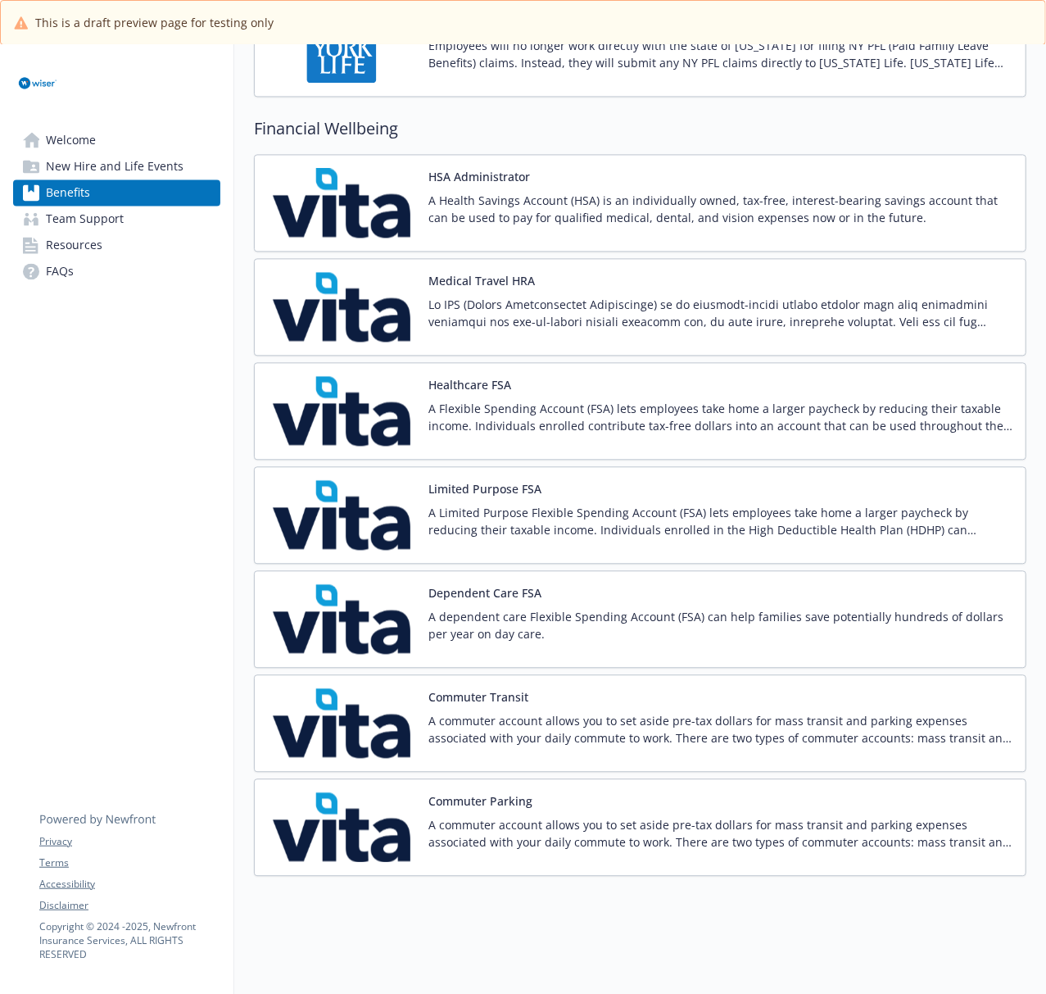
click at [365, 745] on img at bounding box center [341, 827] width 147 height 70
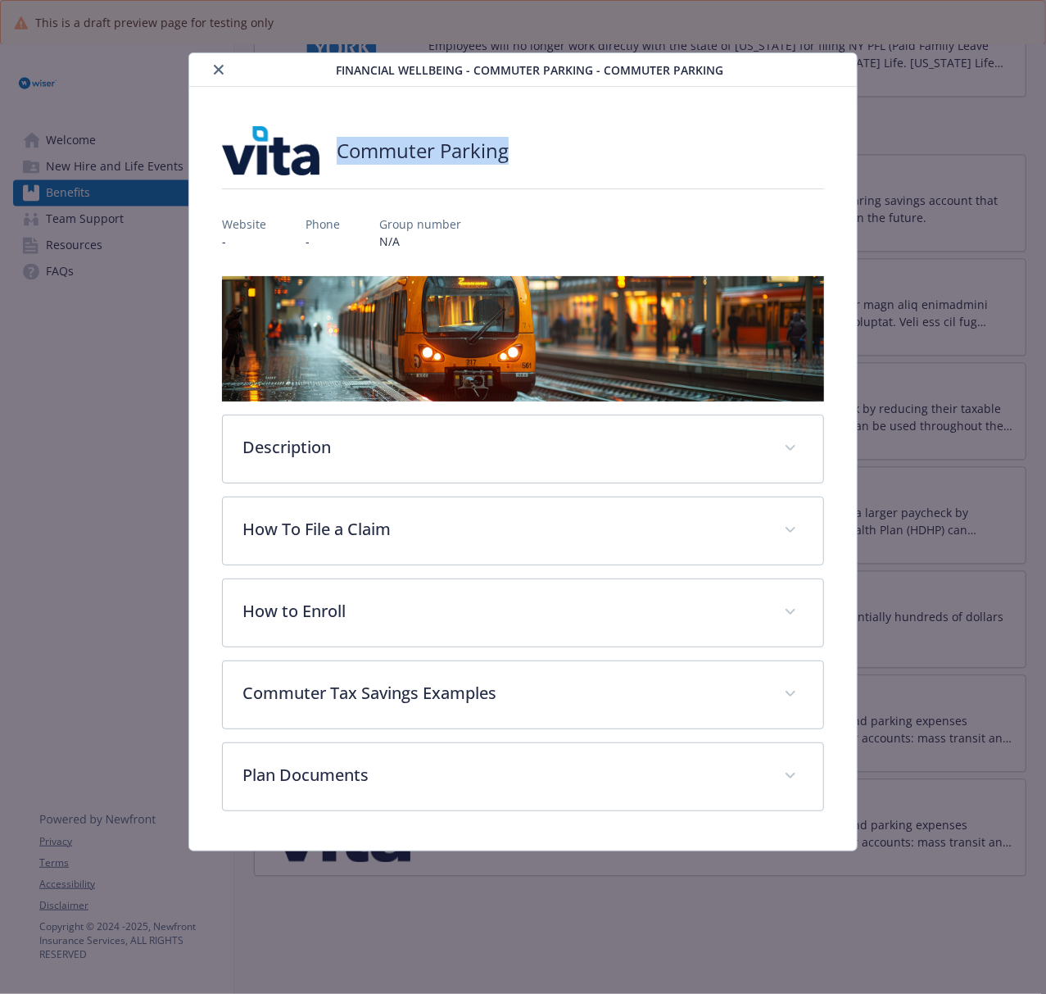
drag, startPoint x: 509, startPoint y: 158, endPoint x: 338, endPoint y: 158, distance: 171.2
click at [338, 158] on div "Commuter Parking" at bounding box center [523, 150] width 602 height 49
click at [220, 76] on button "close" at bounding box center [219, 70] width 20 height 20
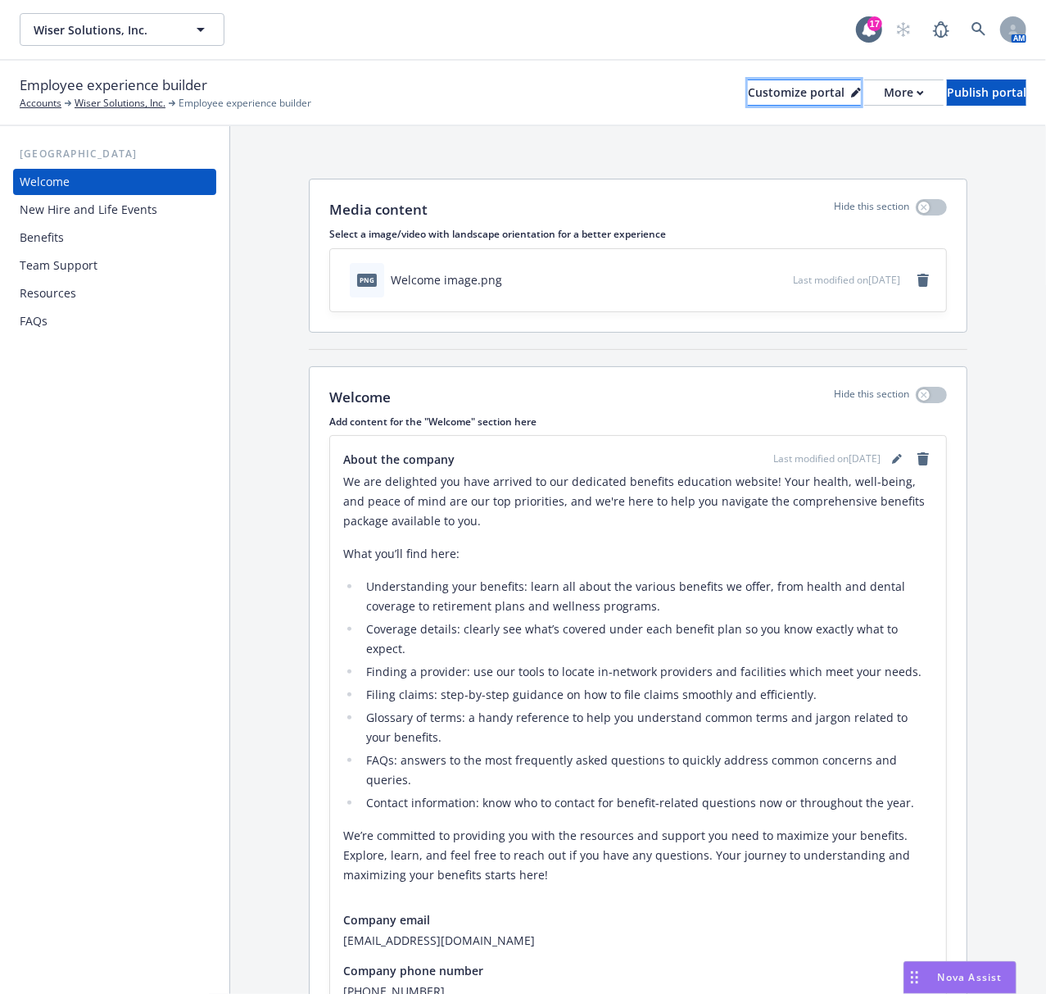
click at [748, 86] on div "Customize portal" at bounding box center [804, 92] width 113 height 25
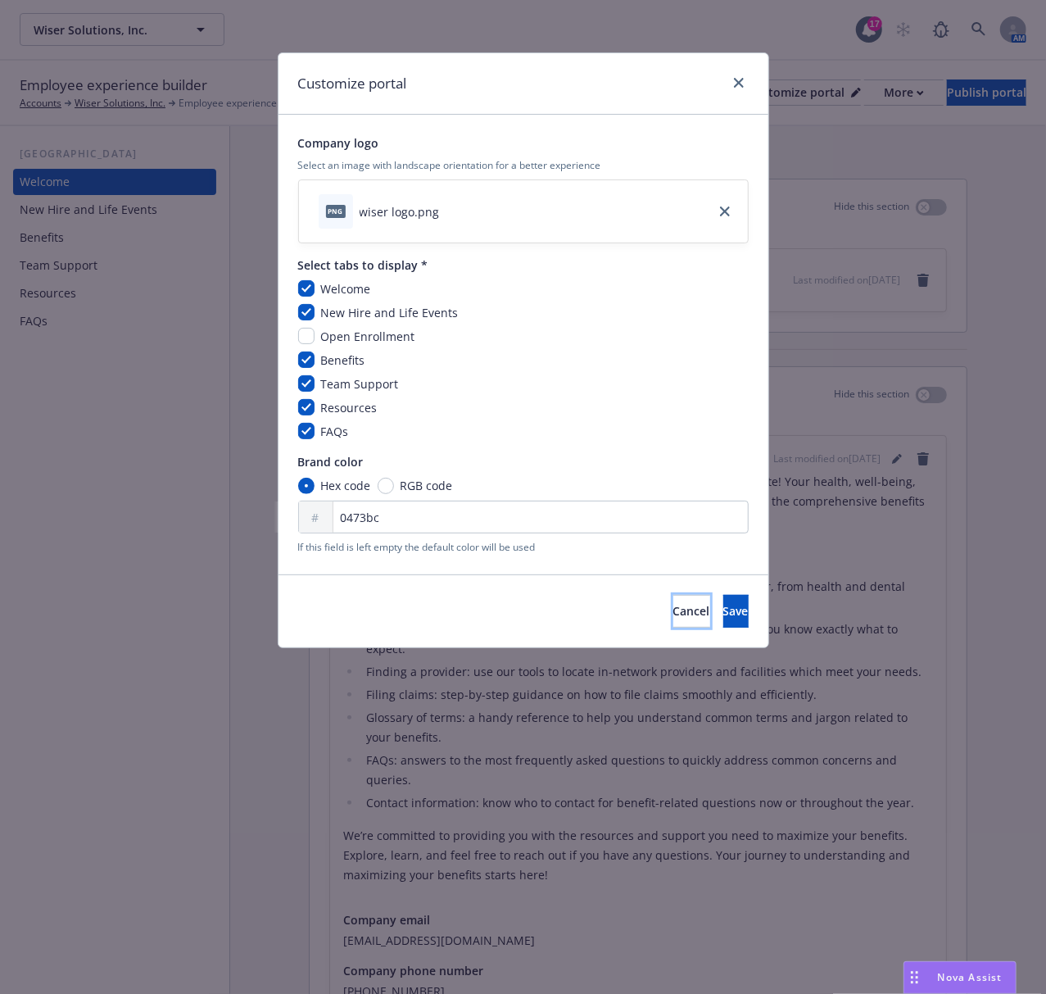
click at [673, 618] on button "Cancel" at bounding box center [691, 611] width 37 height 33
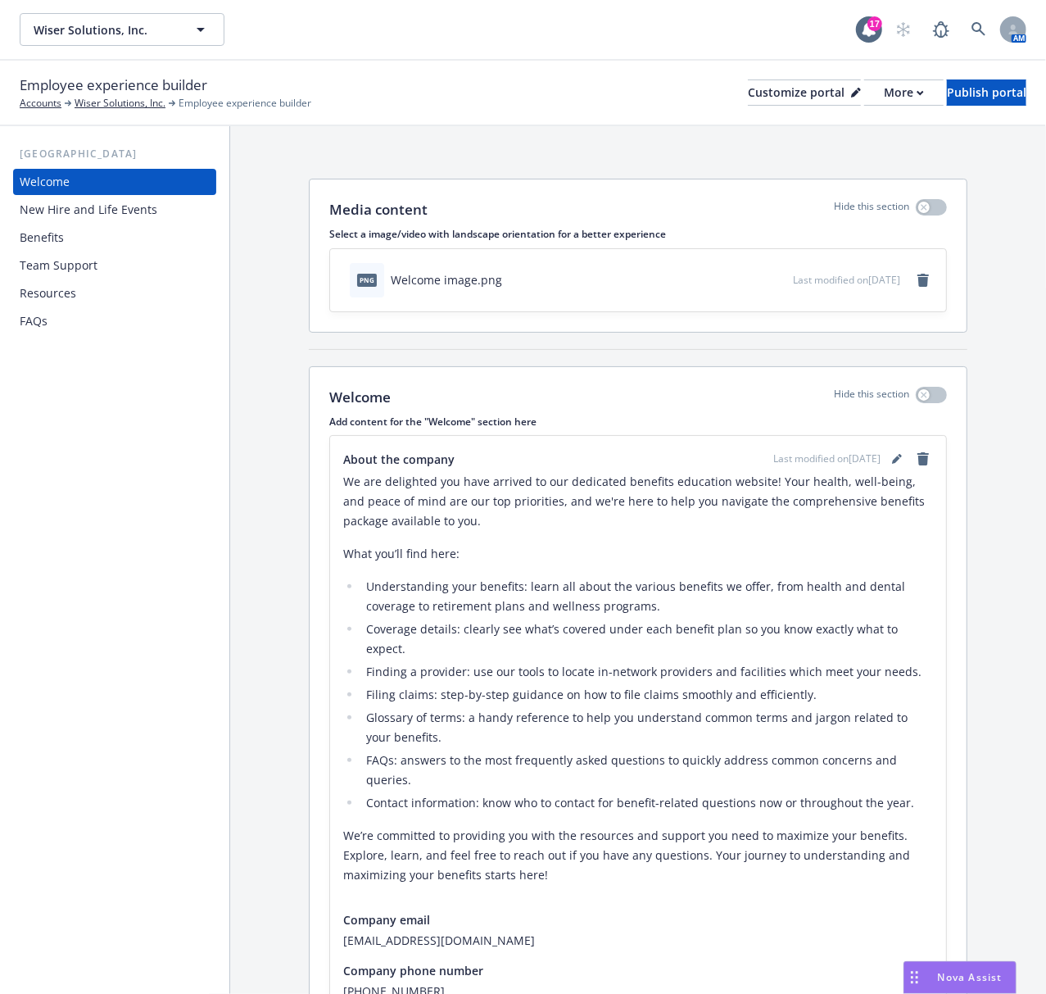
click at [69, 239] on div "Benefits" at bounding box center [115, 237] width 190 height 26
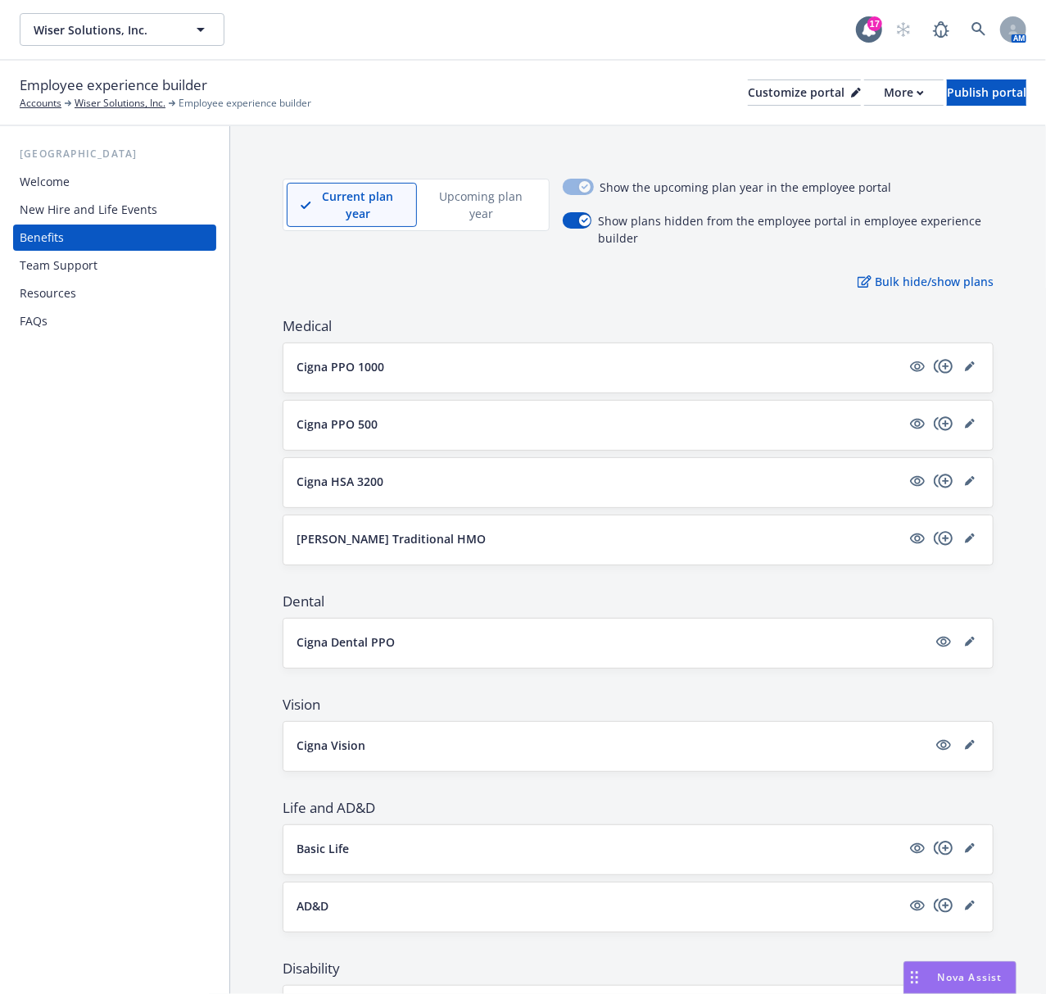
click at [477, 192] on p "Upcoming plan year" at bounding box center [481, 205] width 101 height 34
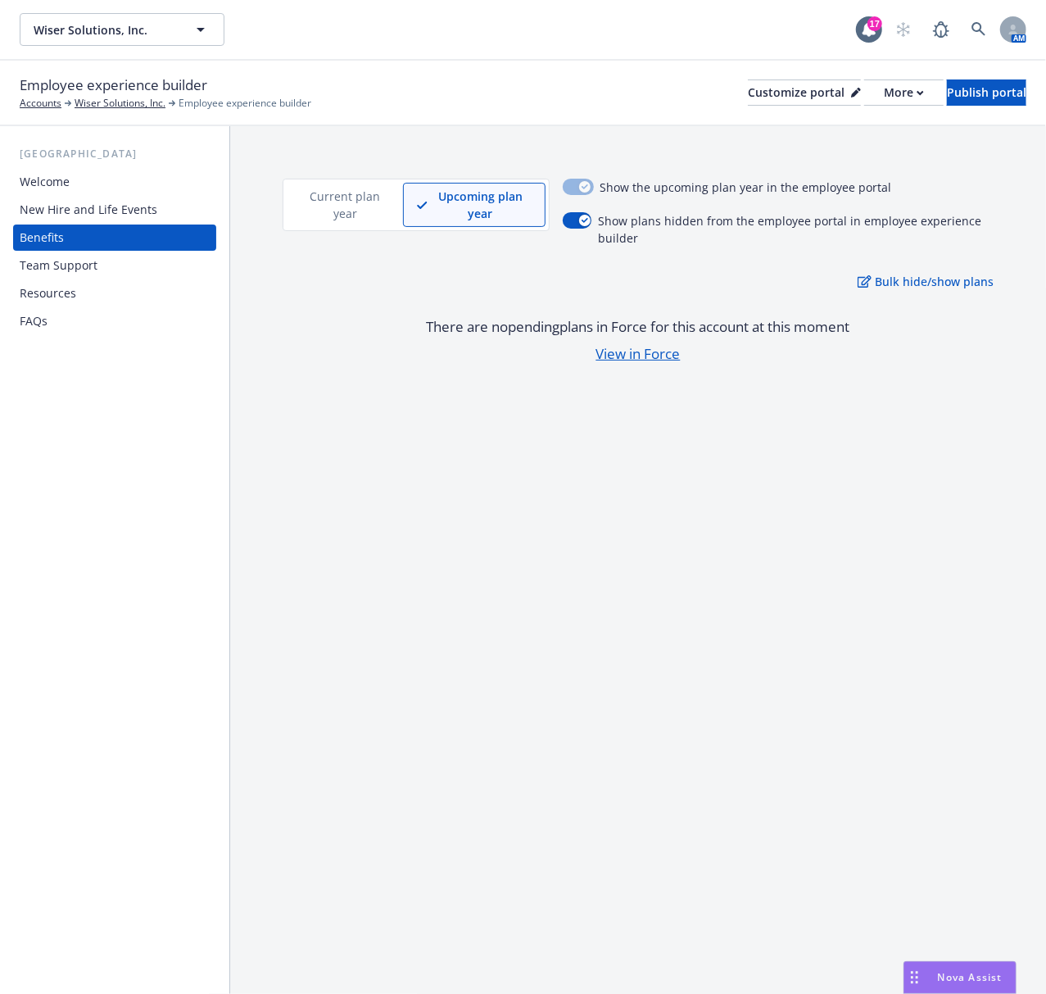
click at [339, 206] on p "Current plan year" at bounding box center [345, 205] width 88 height 34
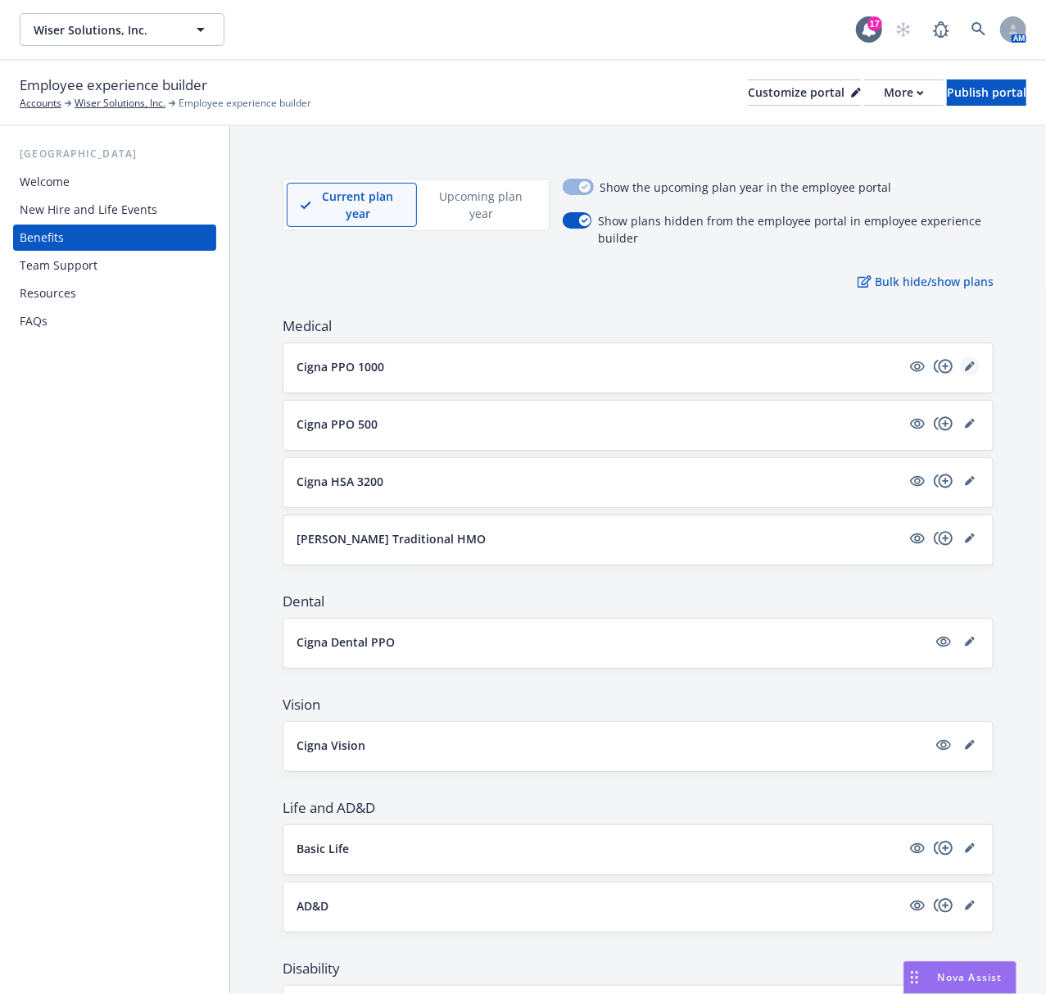
click at [965, 368] on icon "editPencil" at bounding box center [969, 367] width 8 height 8
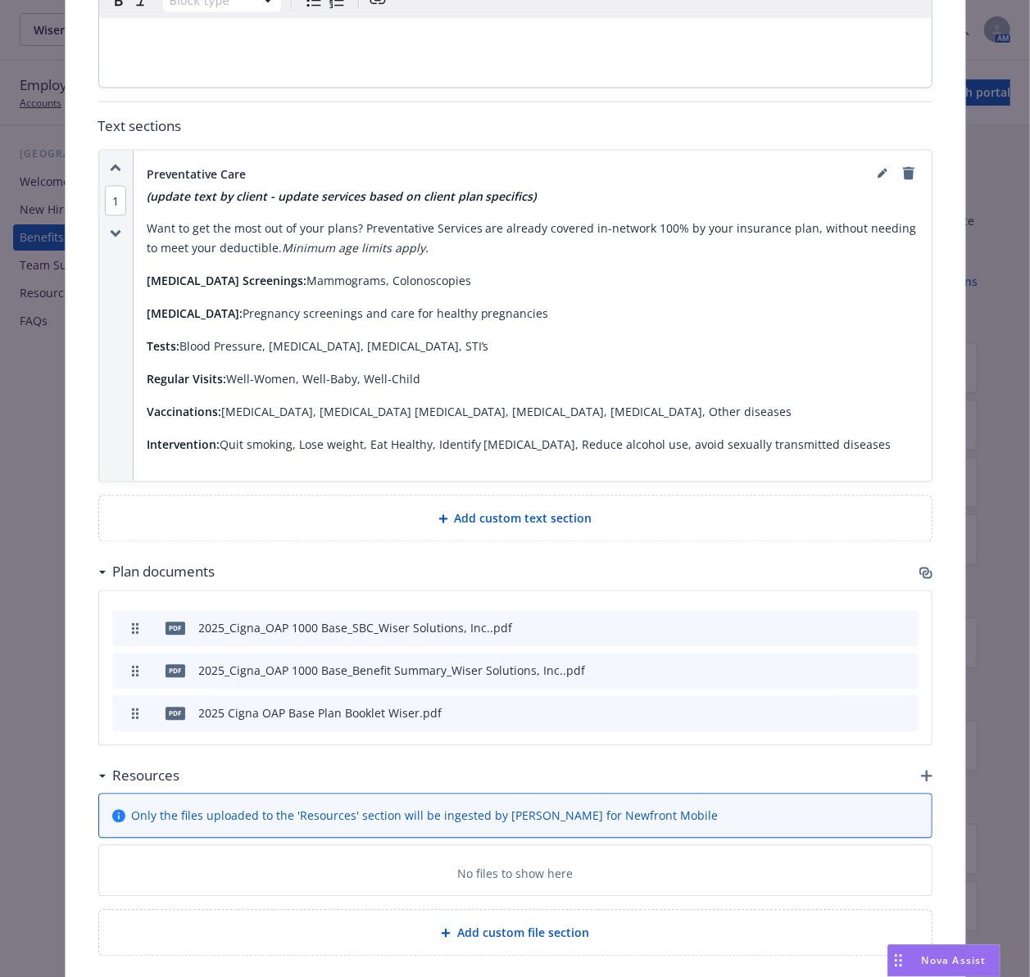
click at [919, 567] on icon "button" at bounding box center [925, 573] width 13 height 13
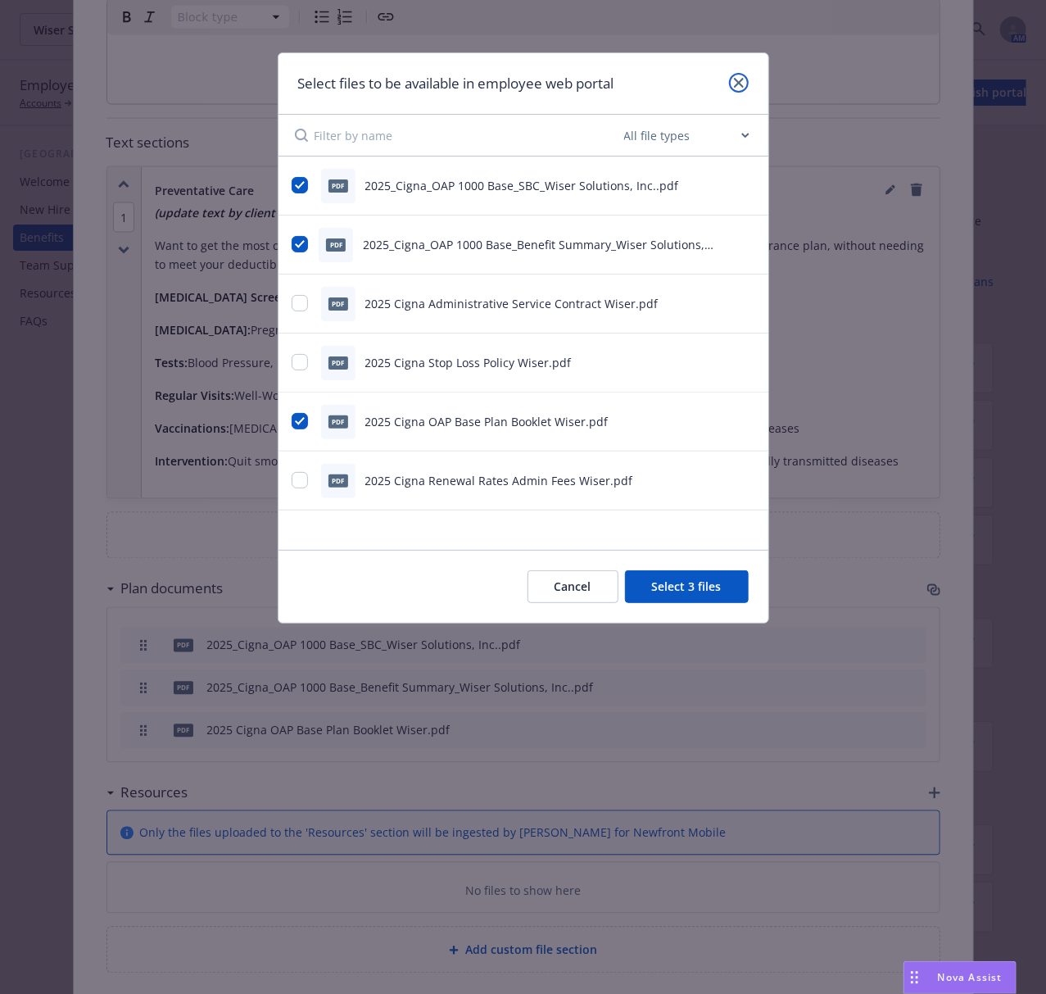
drag, startPoint x: 739, startPoint y: 85, endPoint x: 732, endPoint y: 106, distance: 21.5
click at [739, 85] on icon "close" at bounding box center [739, 83] width 10 height 10
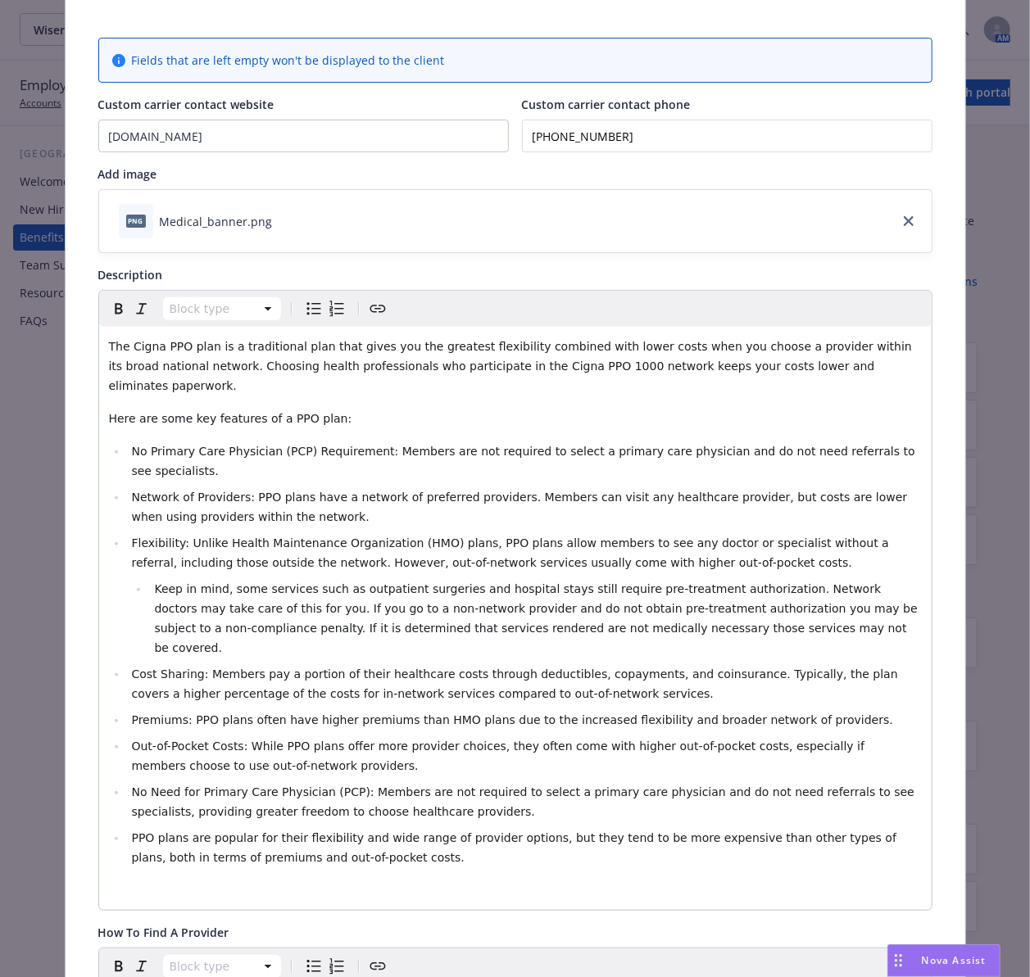
scroll to position [0, 0]
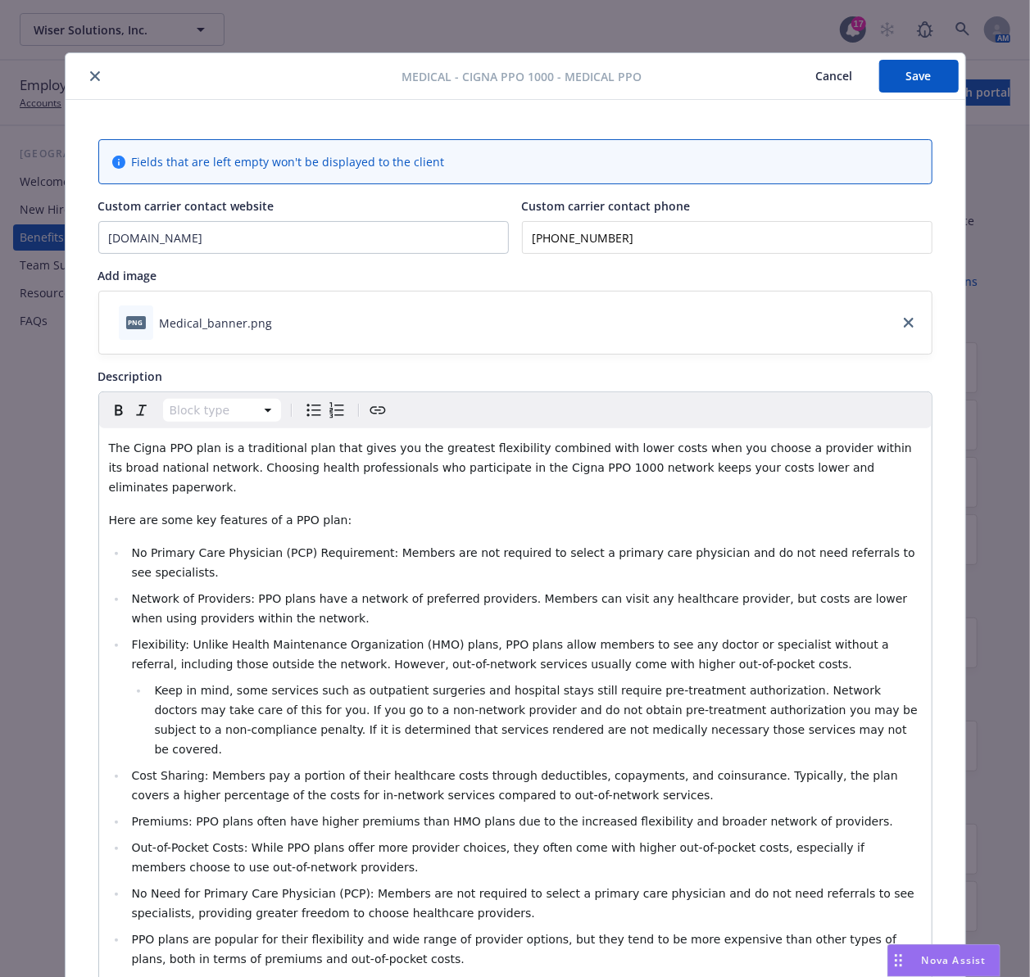
click at [90, 77] on icon "close" at bounding box center [95, 76] width 10 height 10
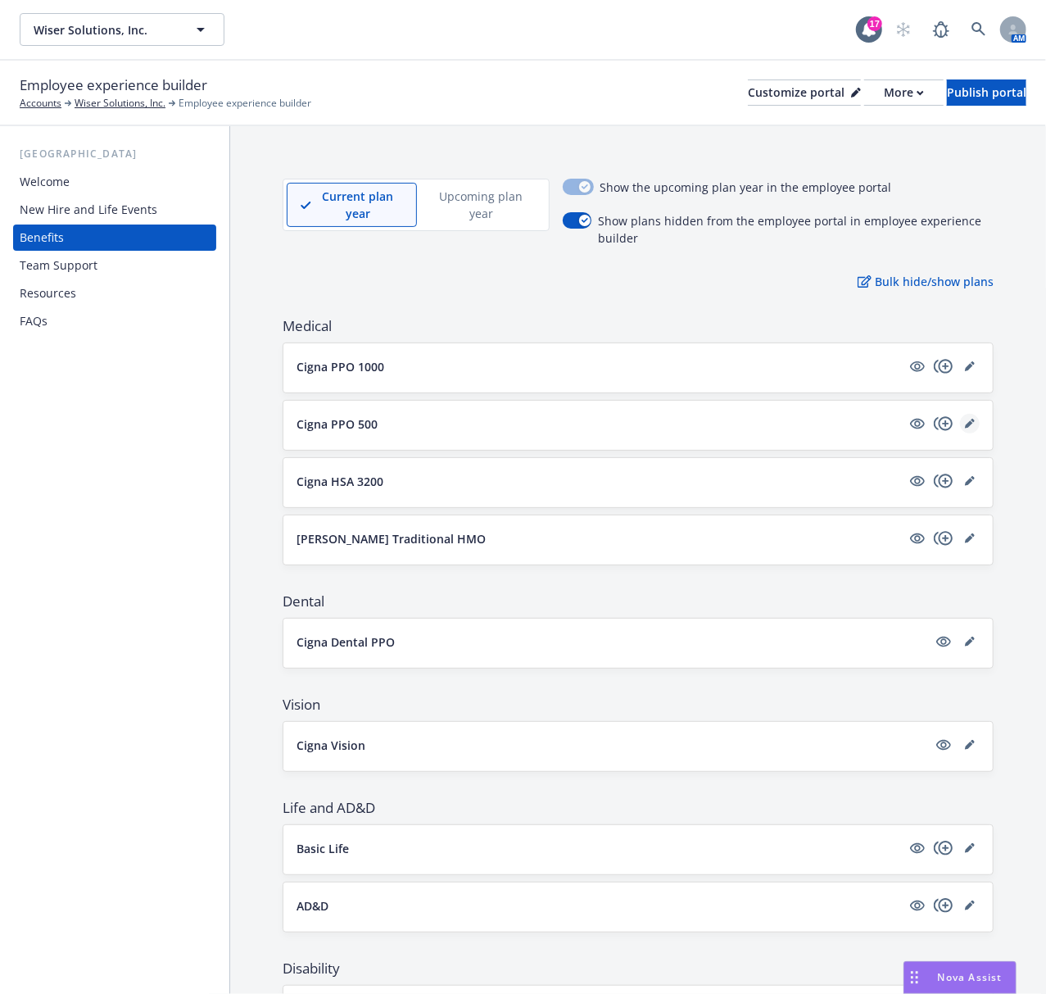
click at [965, 428] on icon "editPencil" at bounding box center [970, 424] width 10 height 10
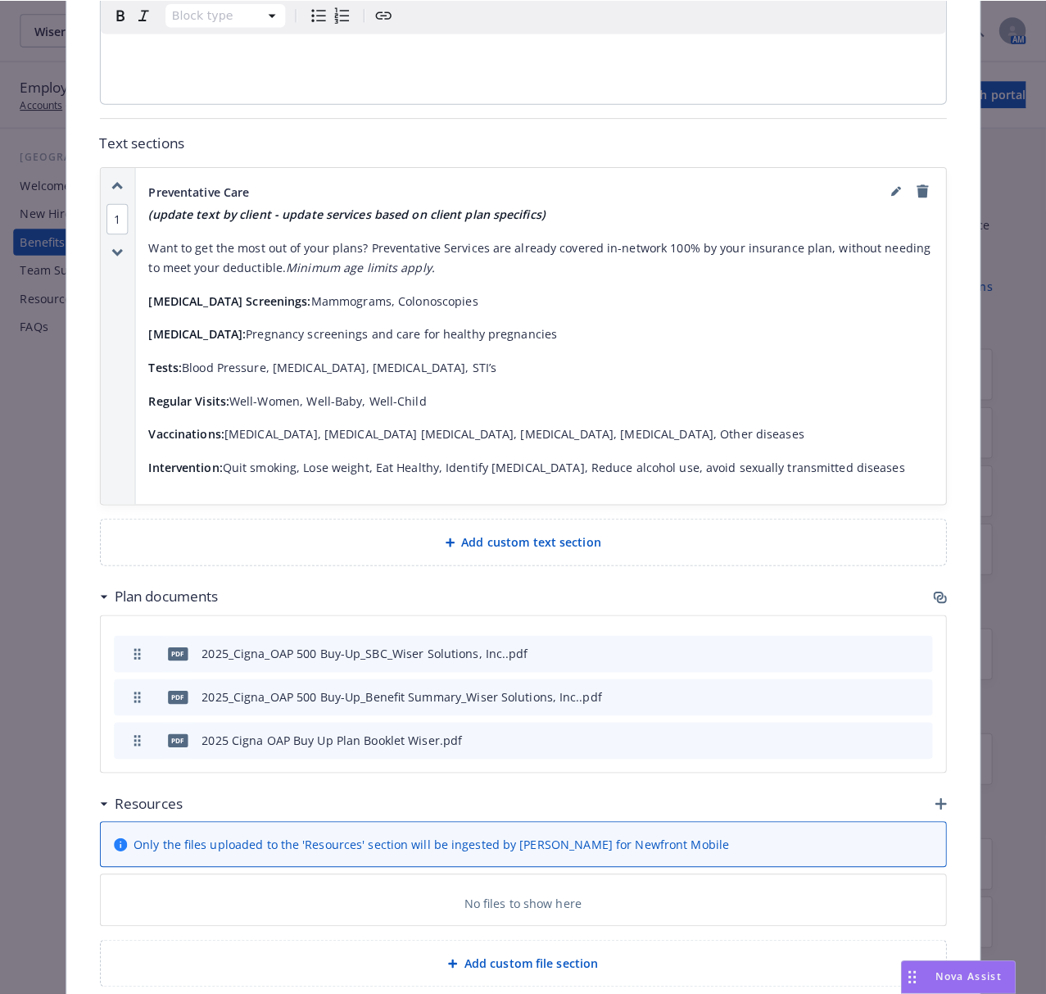
scroll to position [1319, 0]
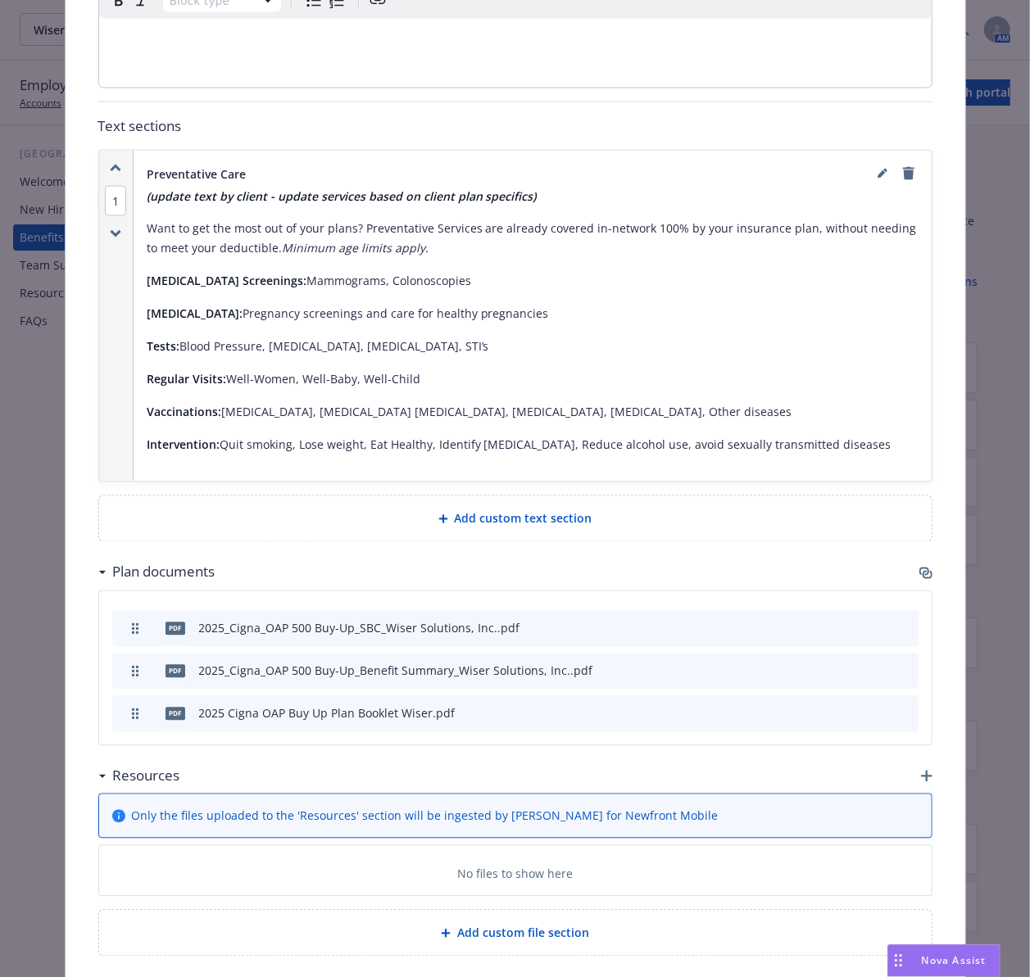
click at [919, 567] on icon "button" at bounding box center [925, 573] width 13 height 13
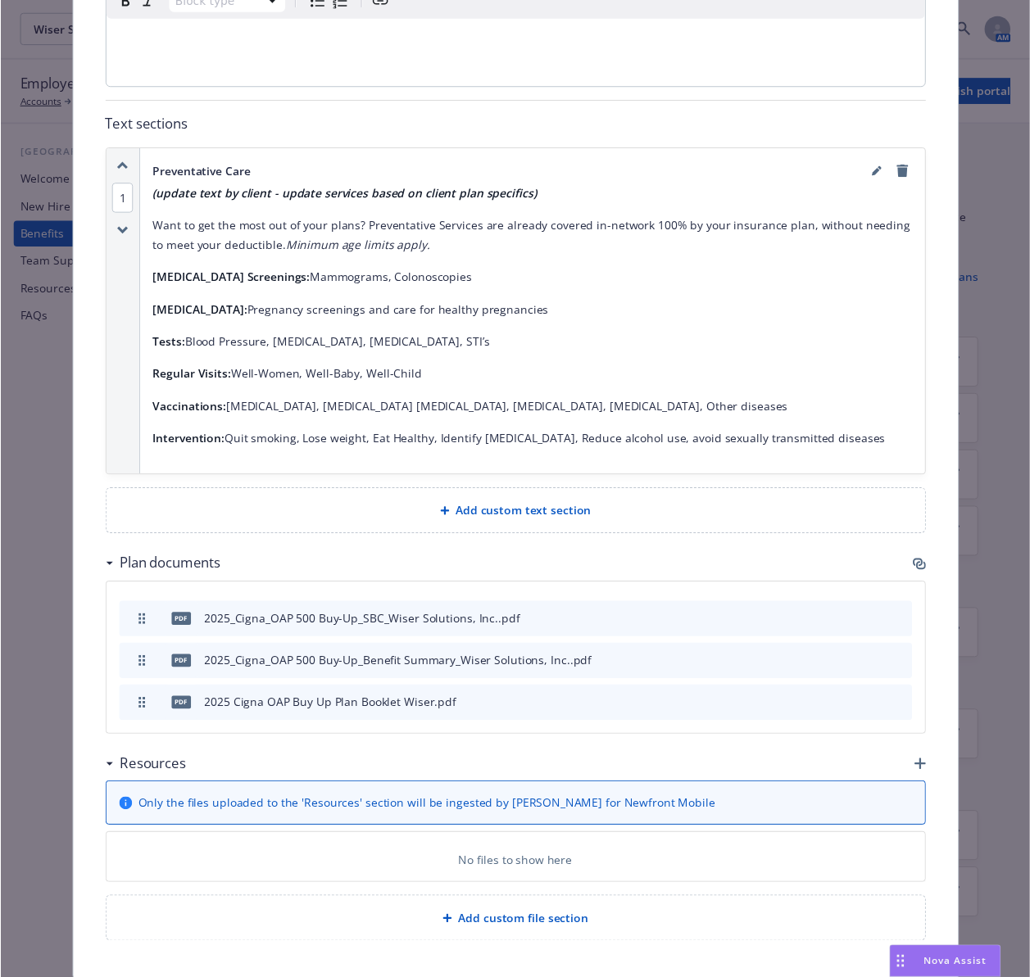
scroll to position [1302, 0]
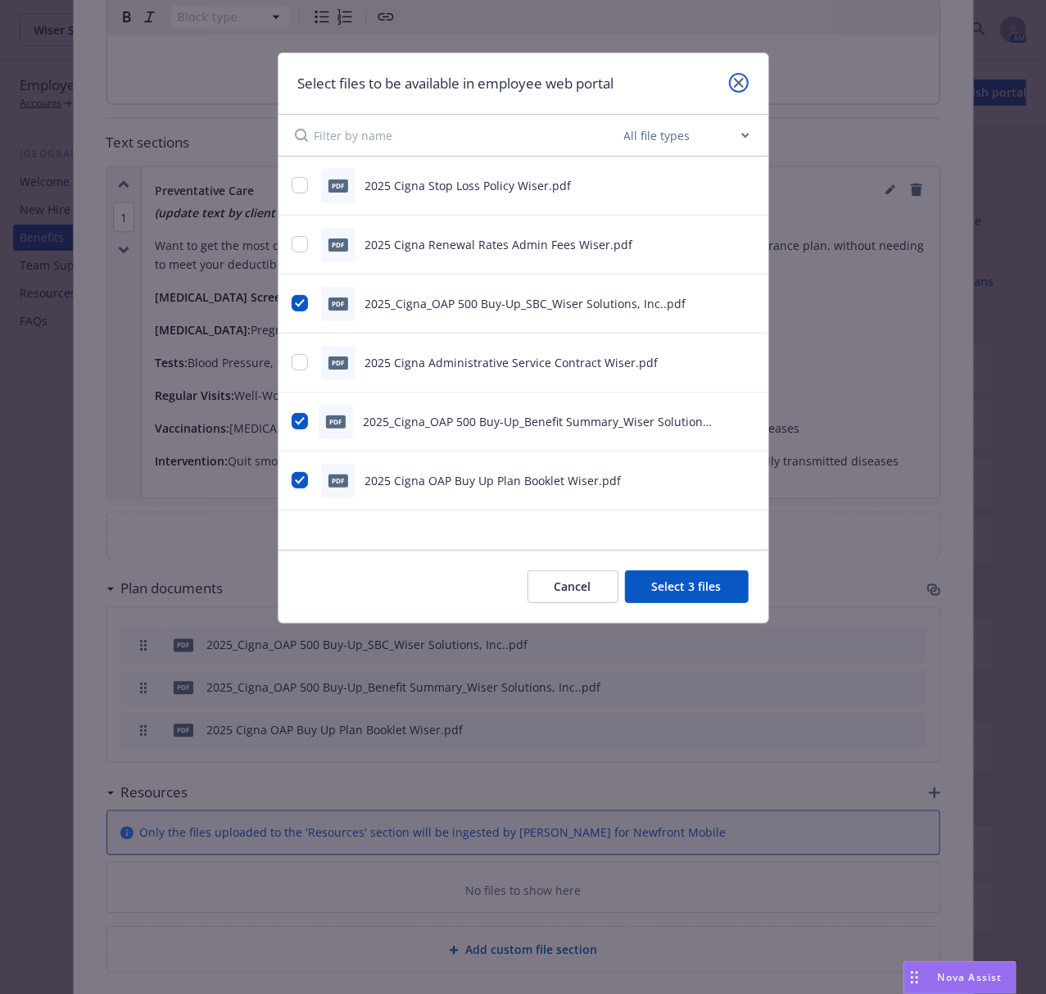
drag, startPoint x: 744, startPoint y: 79, endPoint x: 735, endPoint y: 82, distance: 9.3
click at [744, 79] on link "close" at bounding box center [739, 83] width 20 height 20
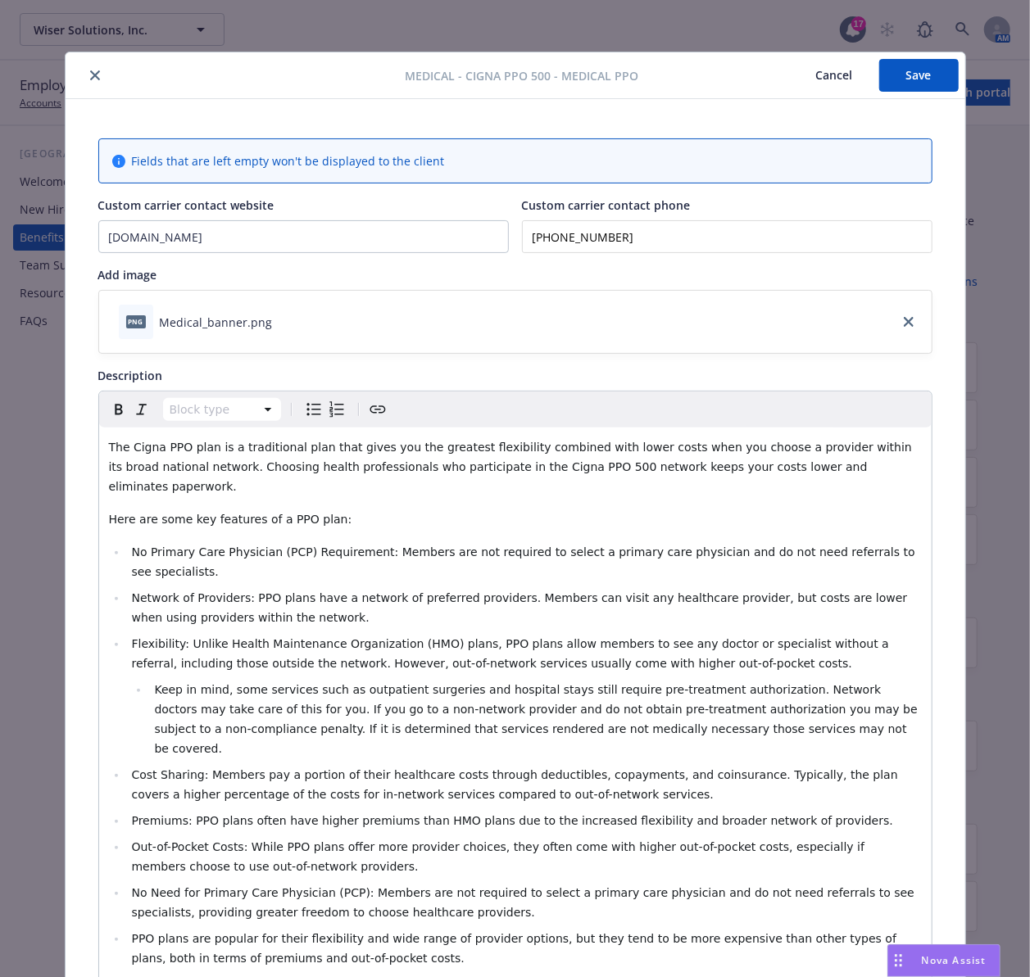
scroll to position [0, 0]
click at [90, 73] on icon "close" at bounding box center [95, 76] width 10 height 10
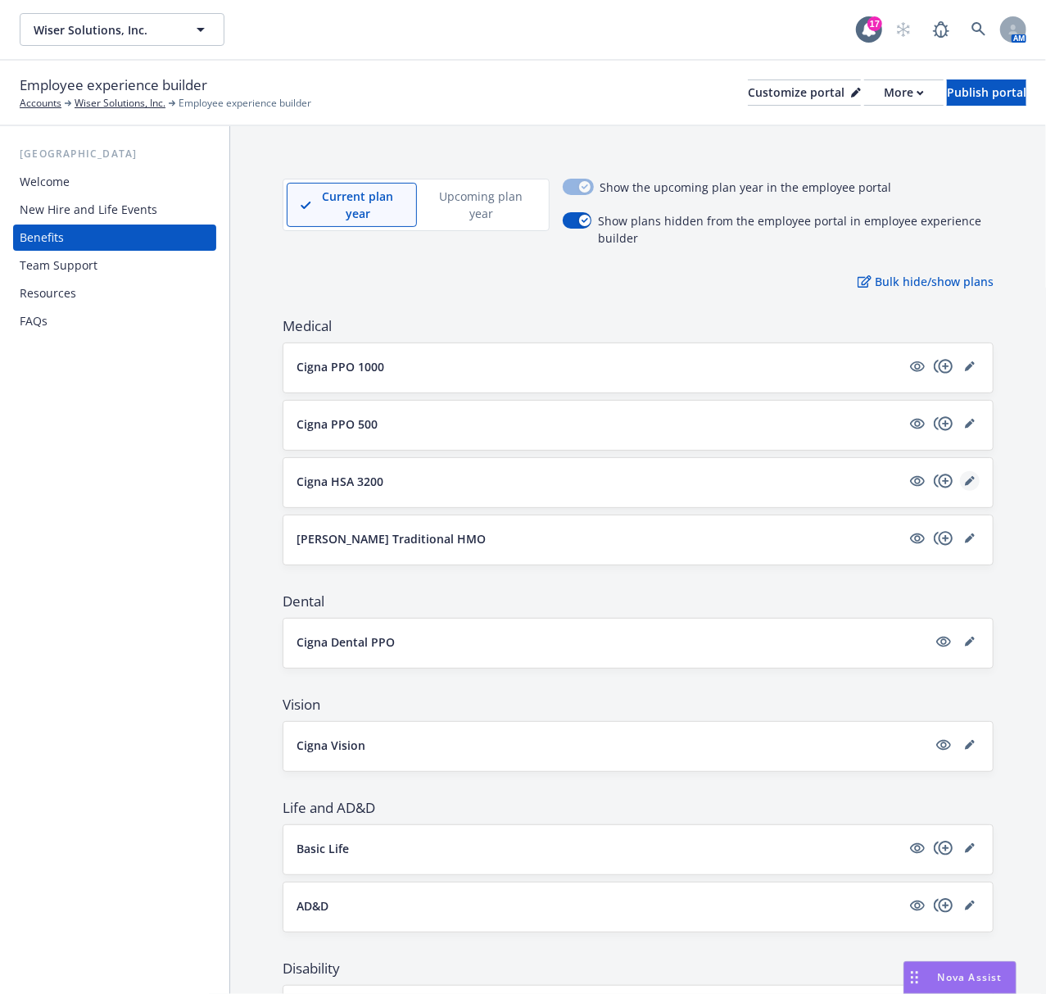
click at [965, 483] on icon "editPencil" at bounding box center [969, 482] width 8 height 8
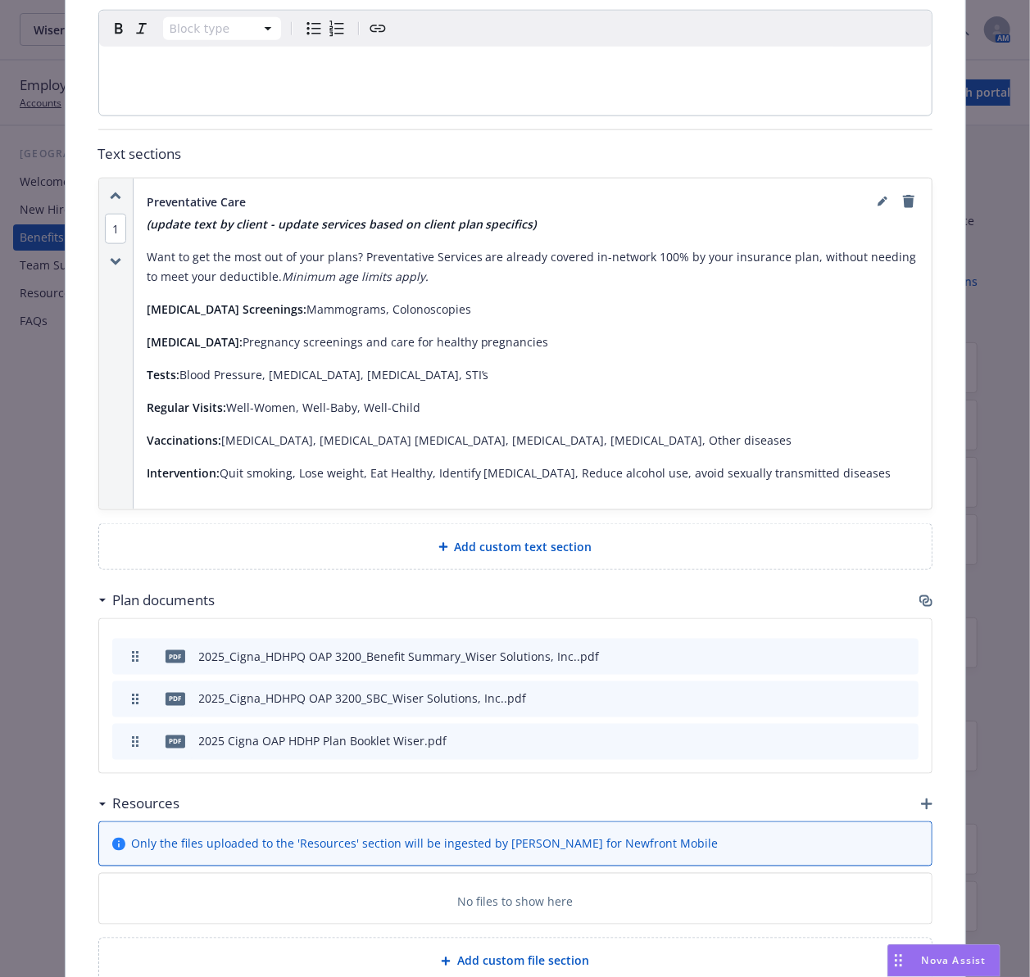
scroll to position [912, 0]
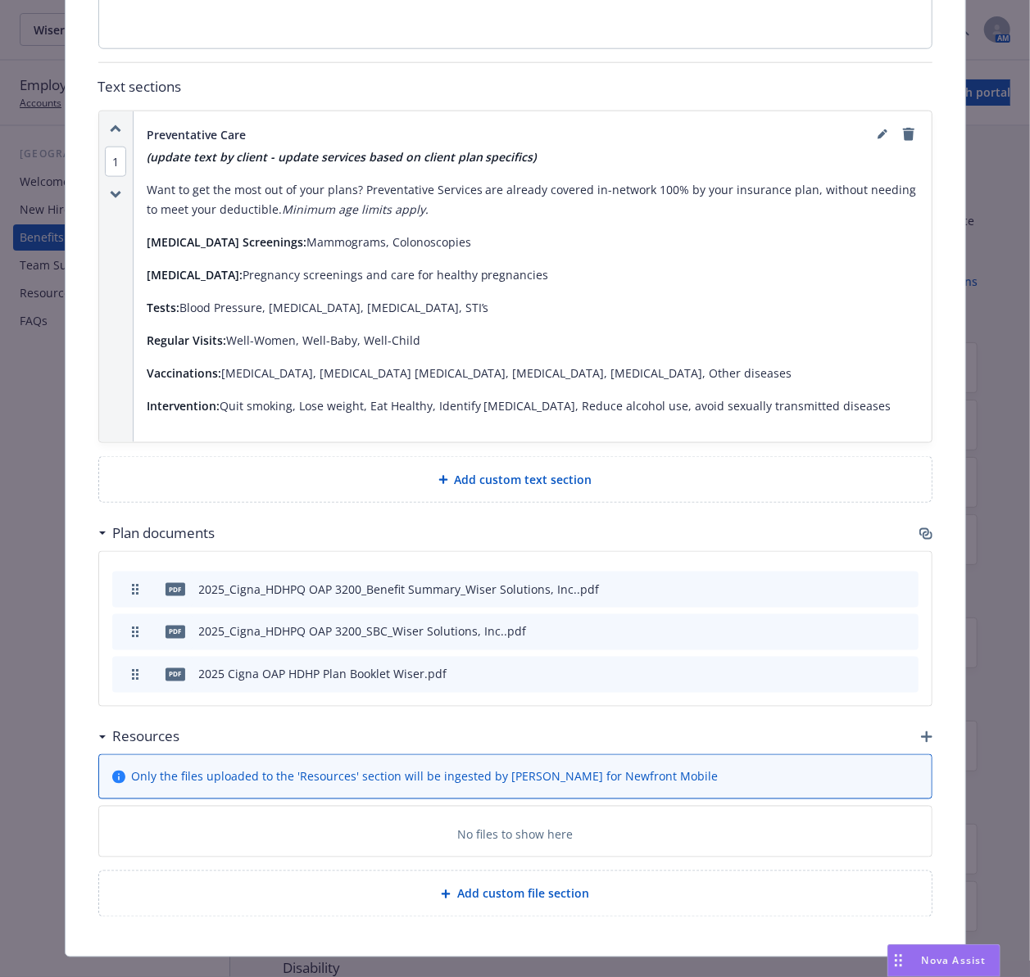
click at [922, 532] on icon "button" at bounding box center [927, 536] width 10 height 8
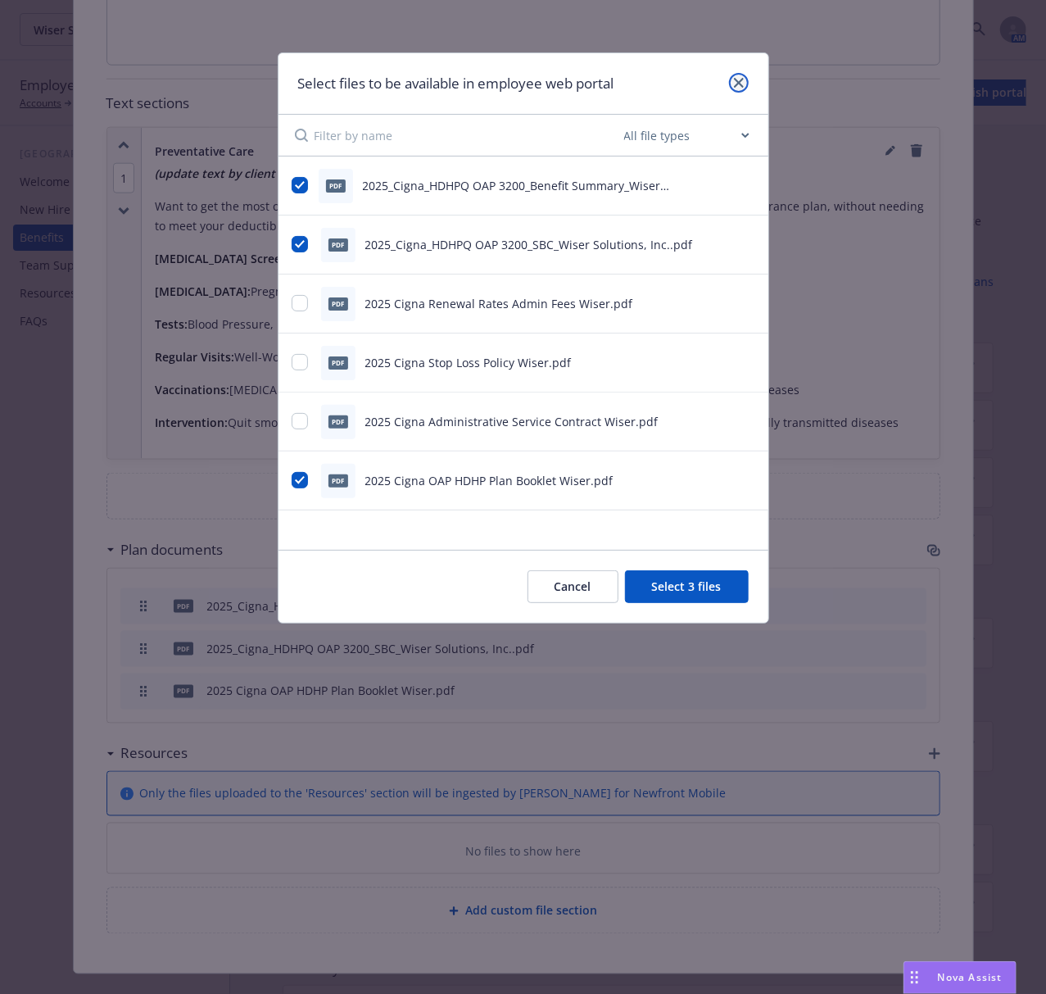
click at [740, 78] on icon "close" at bounding box center [739, 83] width 10 height 10
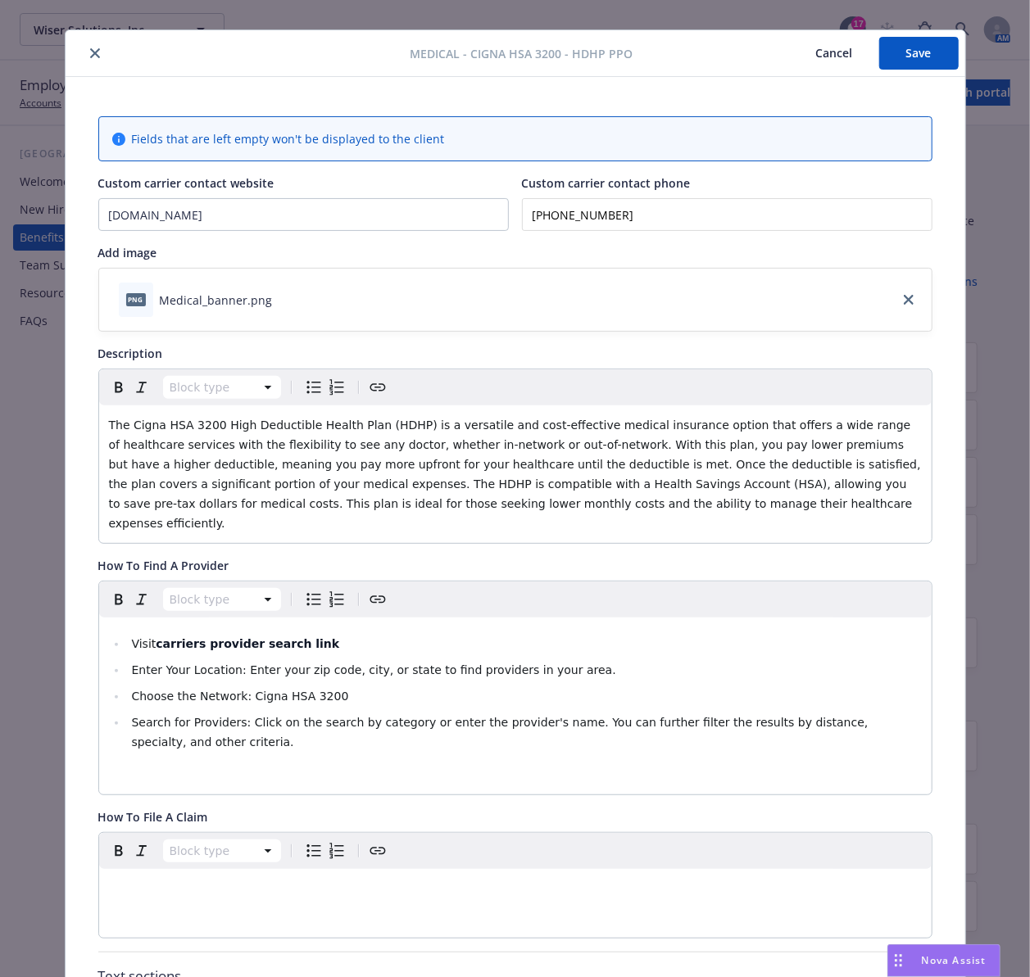
scroll to position [0, 0]
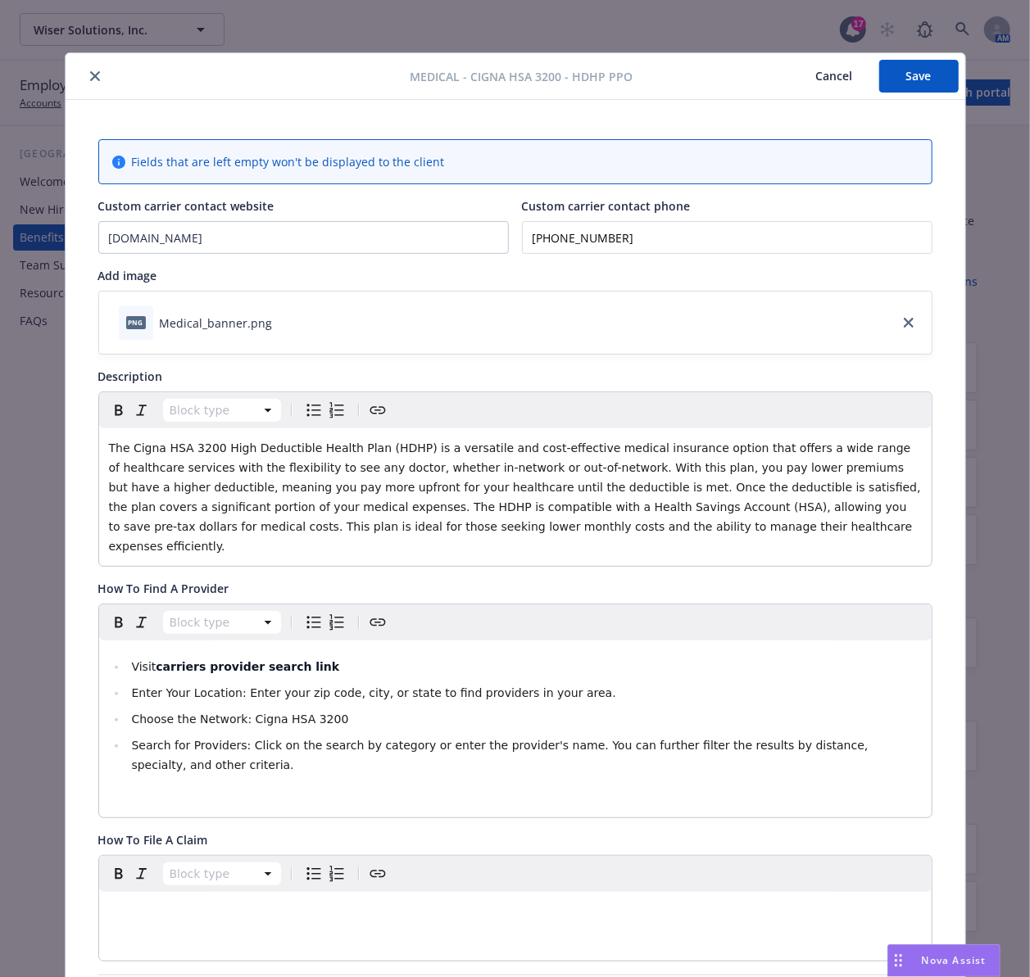
click at [90, 80] on icon "close" at bounding box center [95, 76] width 10 height 10
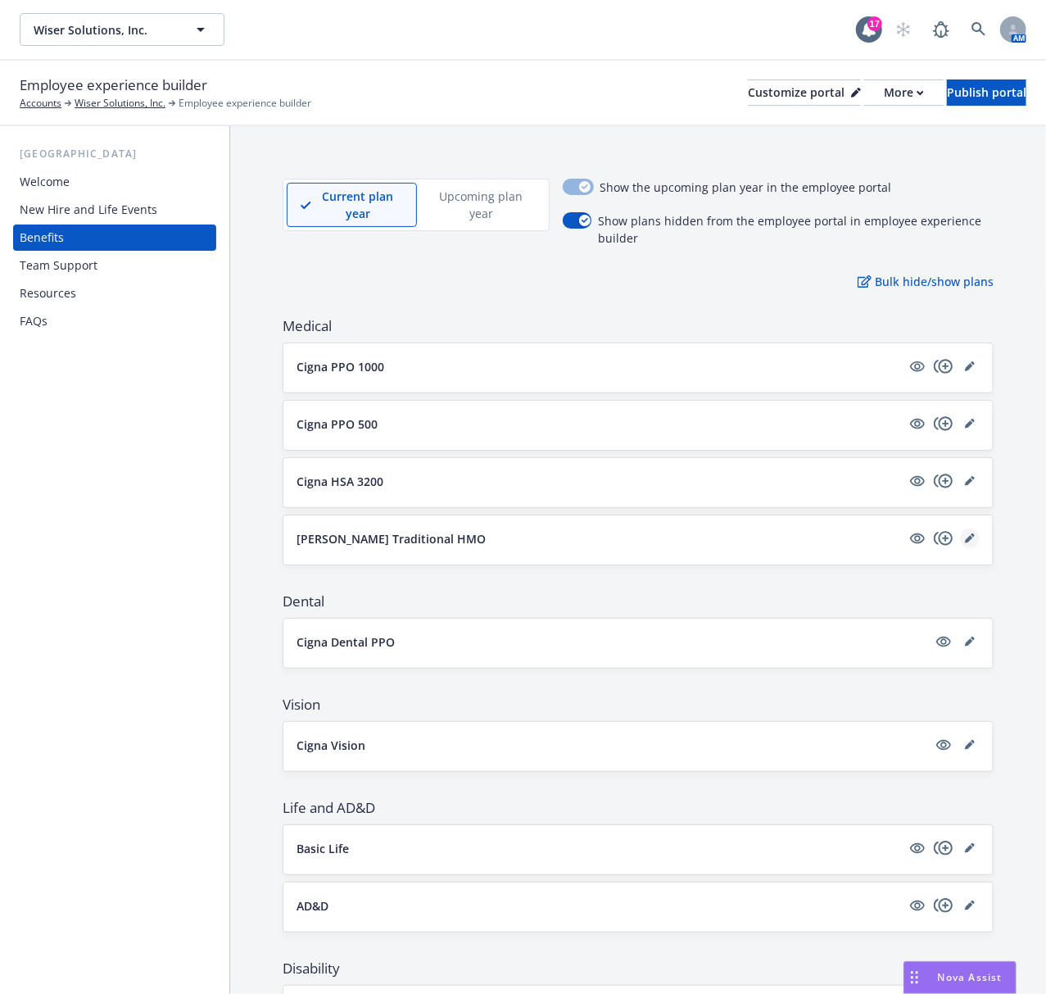
click at [965, 543] on icon "editPencil" at bounding box center [970, 538] width 10 height 10
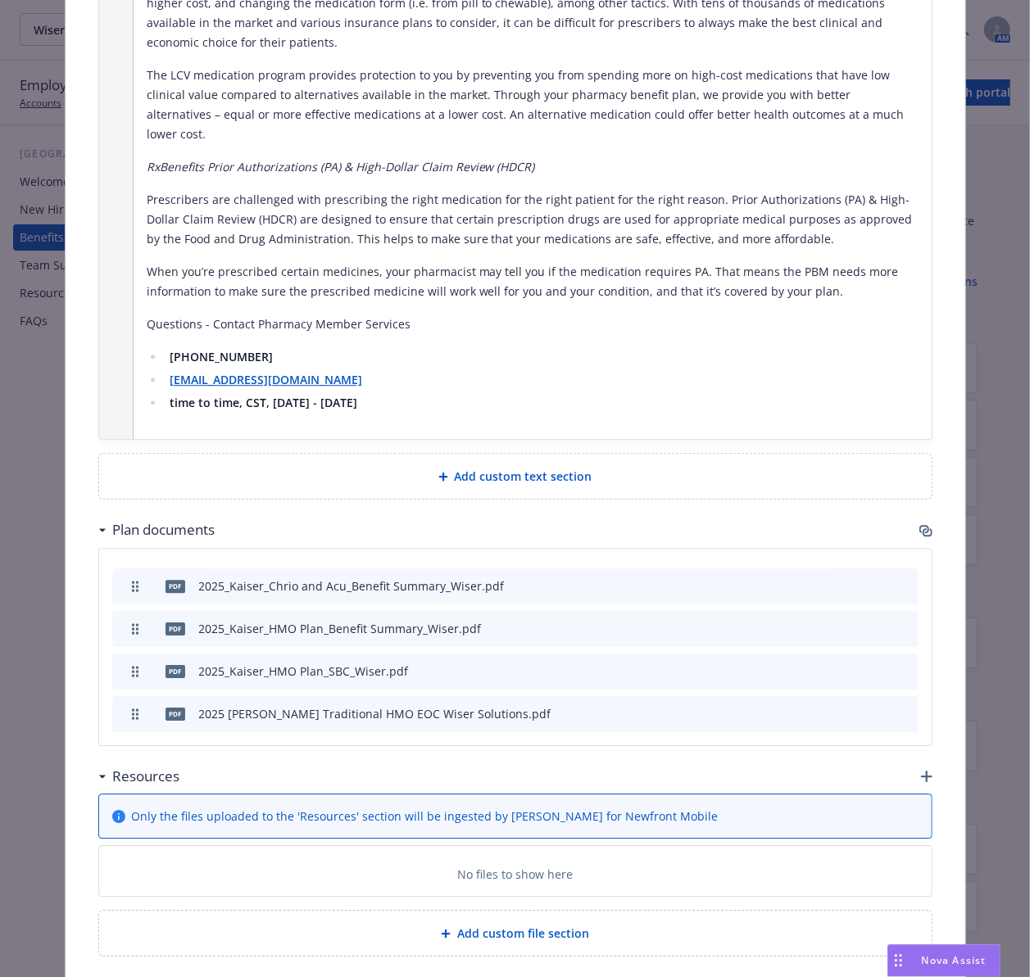
click at [922, 528] on icon "button" at bounding box center [927, 532] width 10 height 8
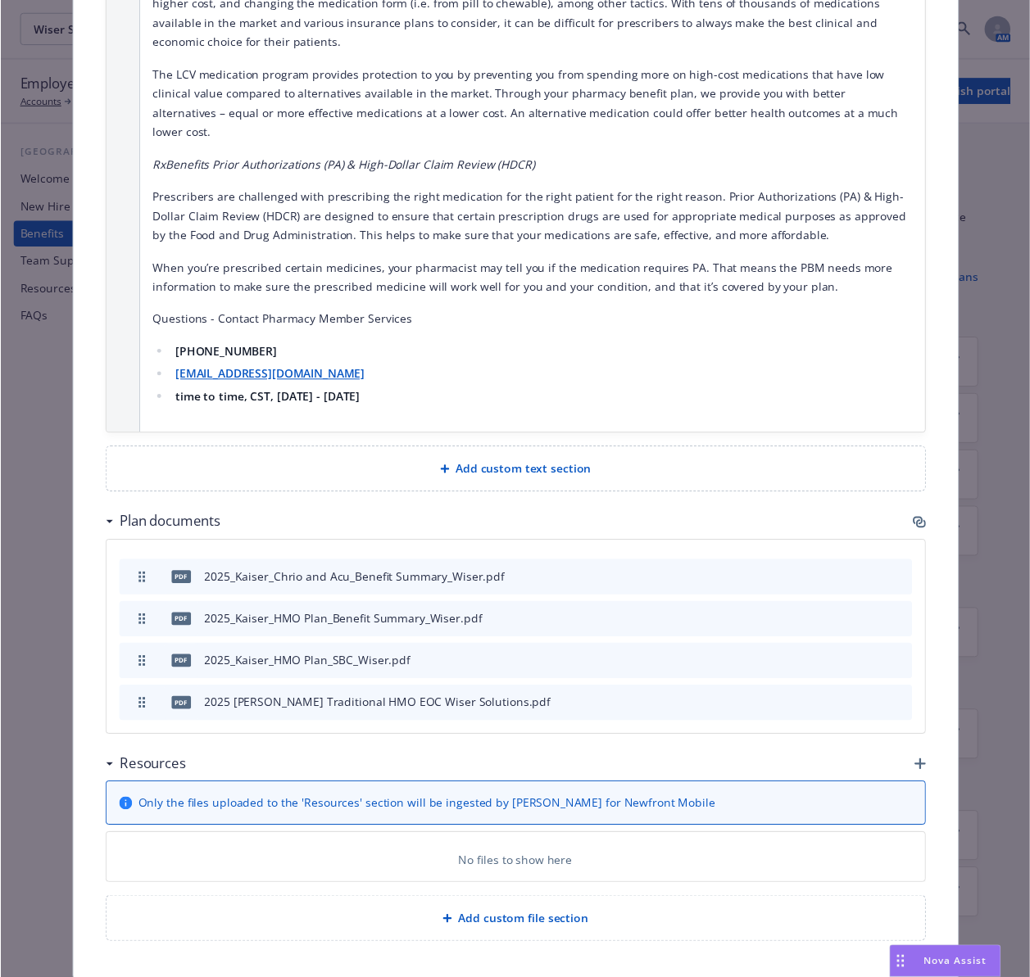
scroll to position [2079, 0]
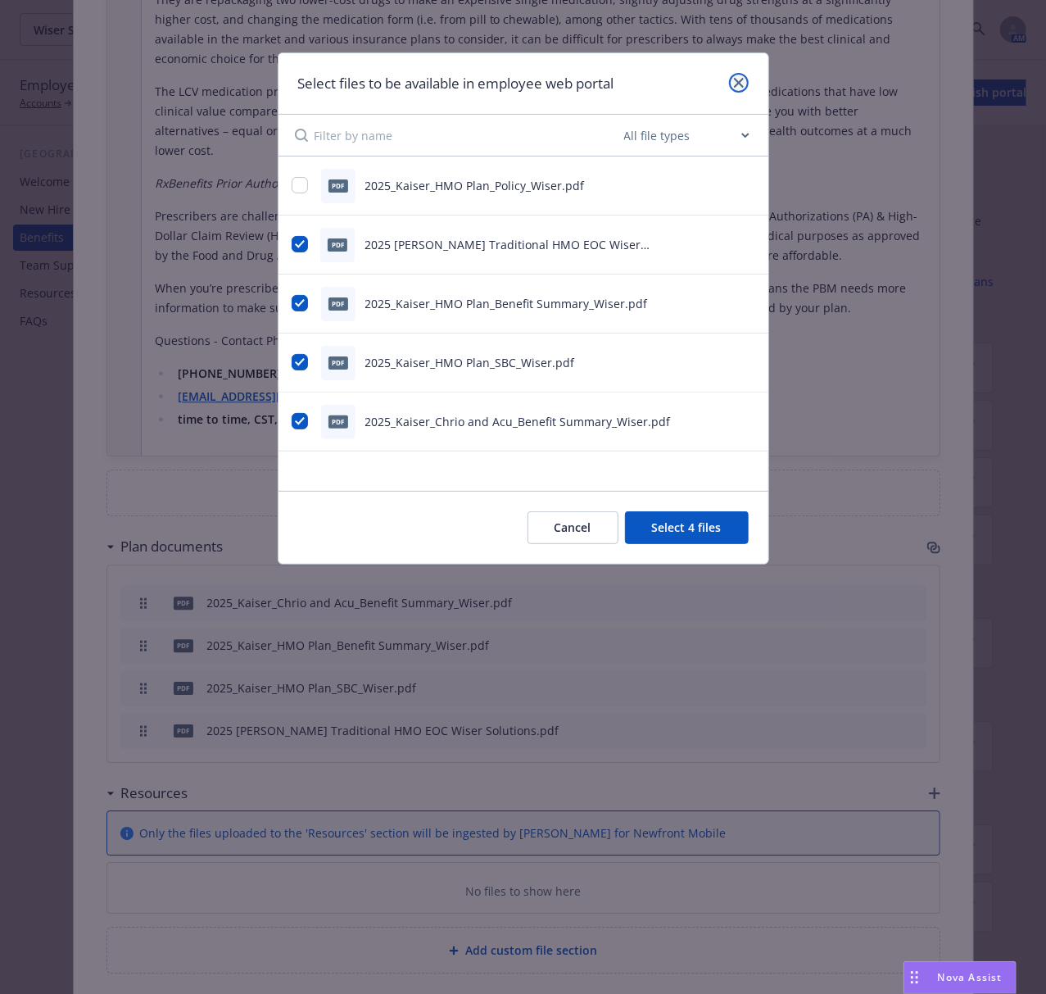
click at [734, 82] on icon "close" at bounding box center [739, 83] width 10 height 10
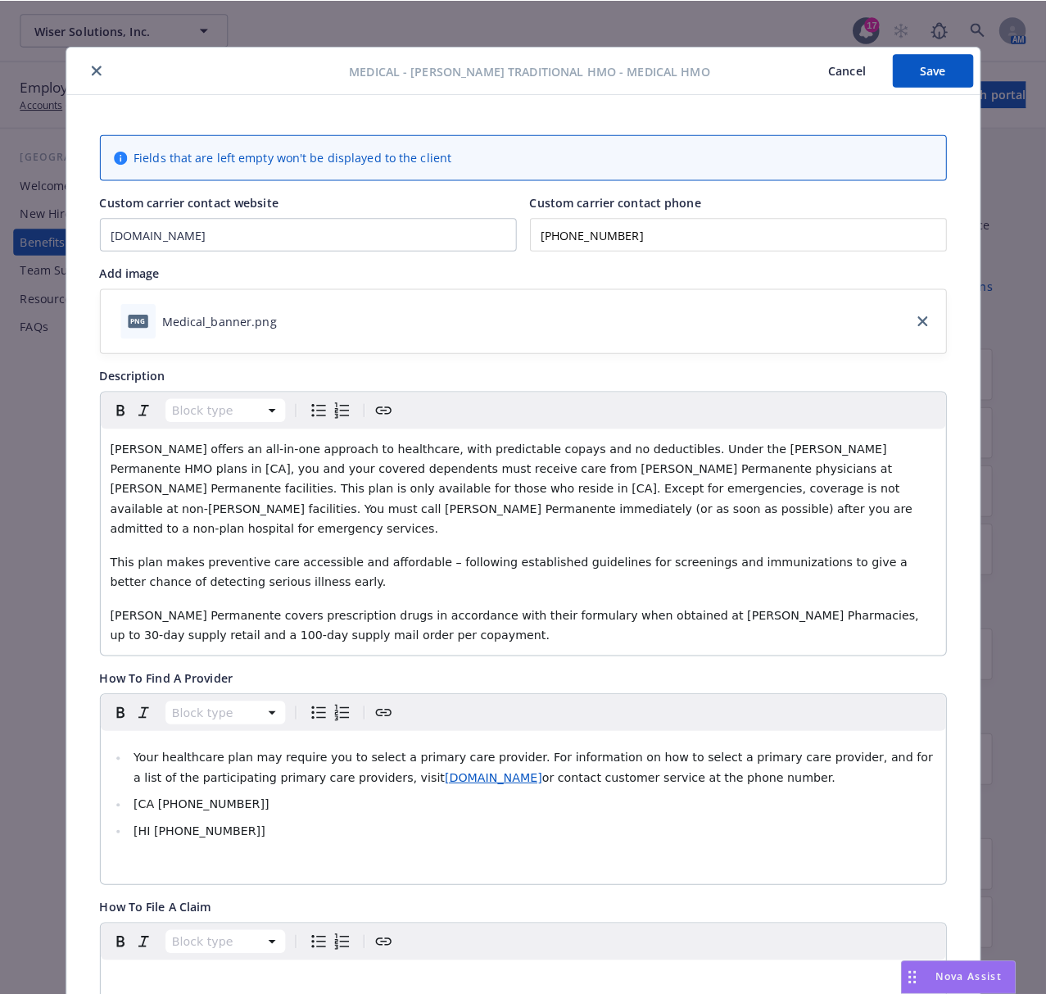
scroll to position [0, 0]
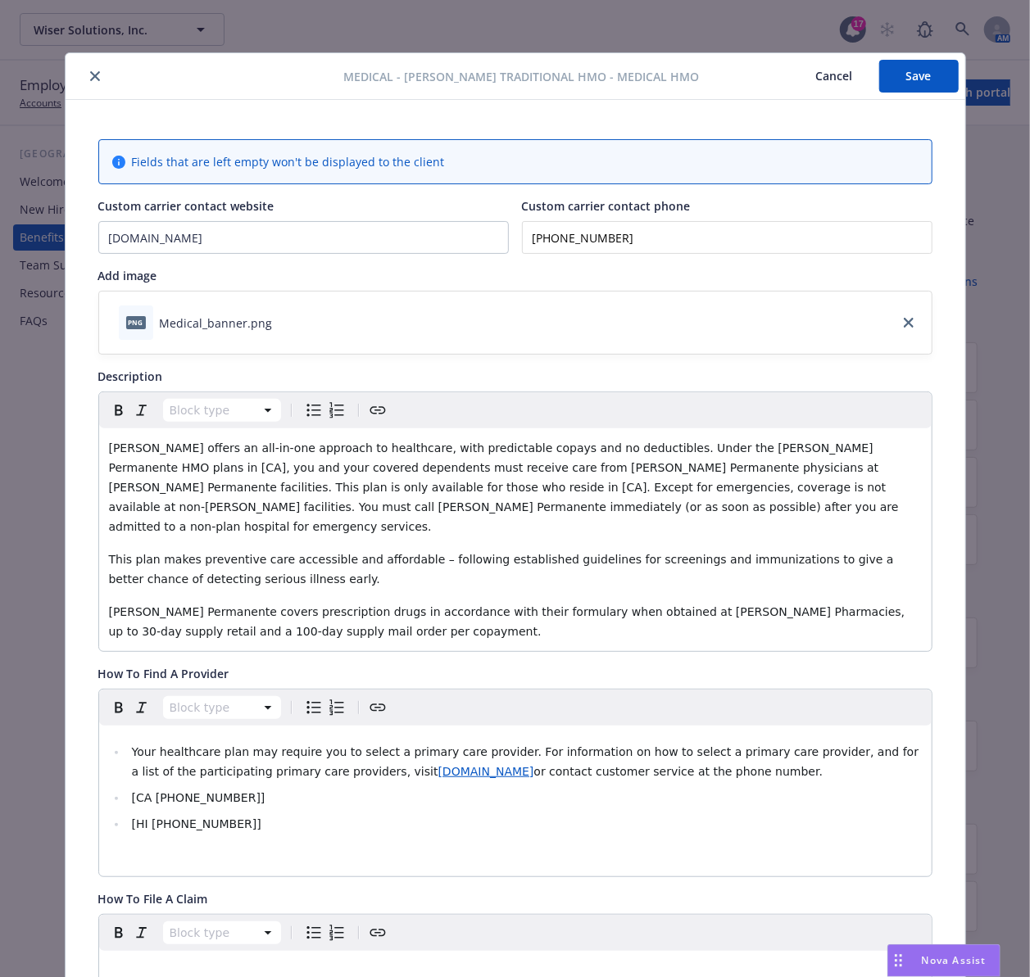
click at [90, 75] on icon "close" at bounding box center [95, 76] width 10 height 10
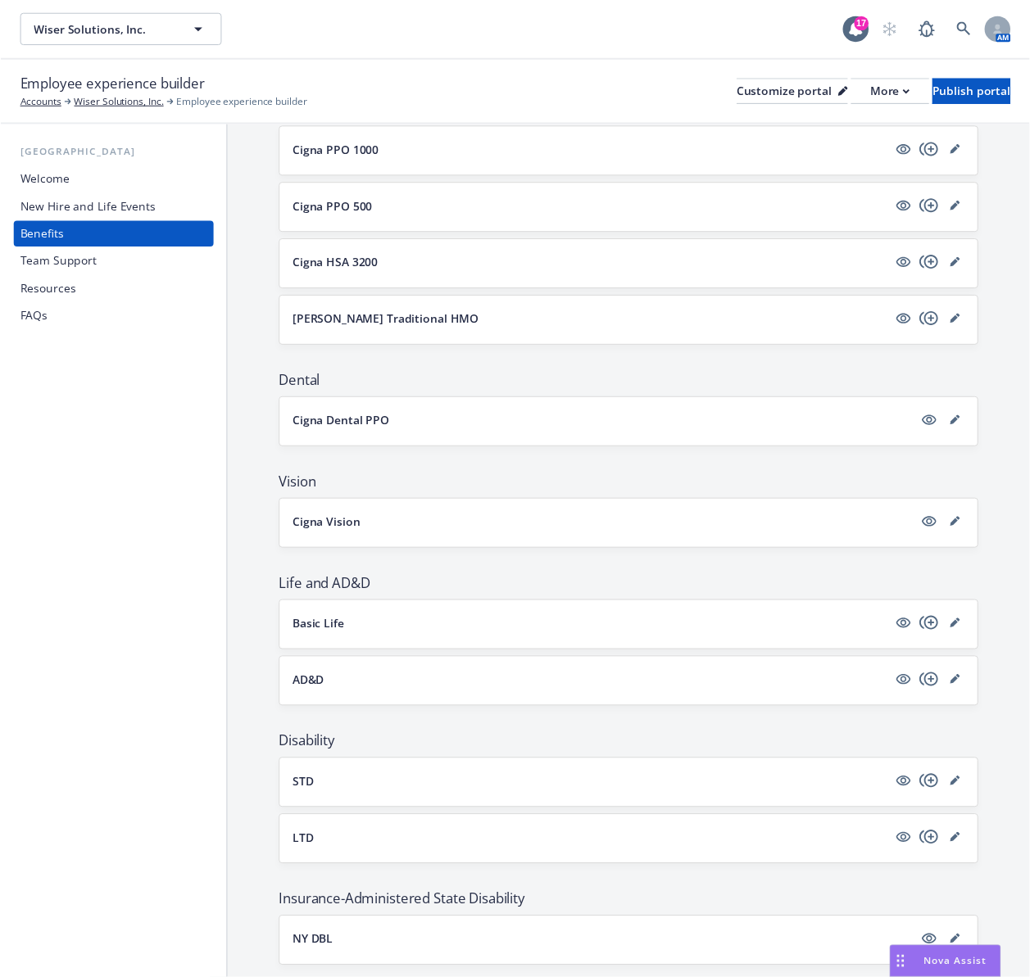
scroll to position [328, 0]
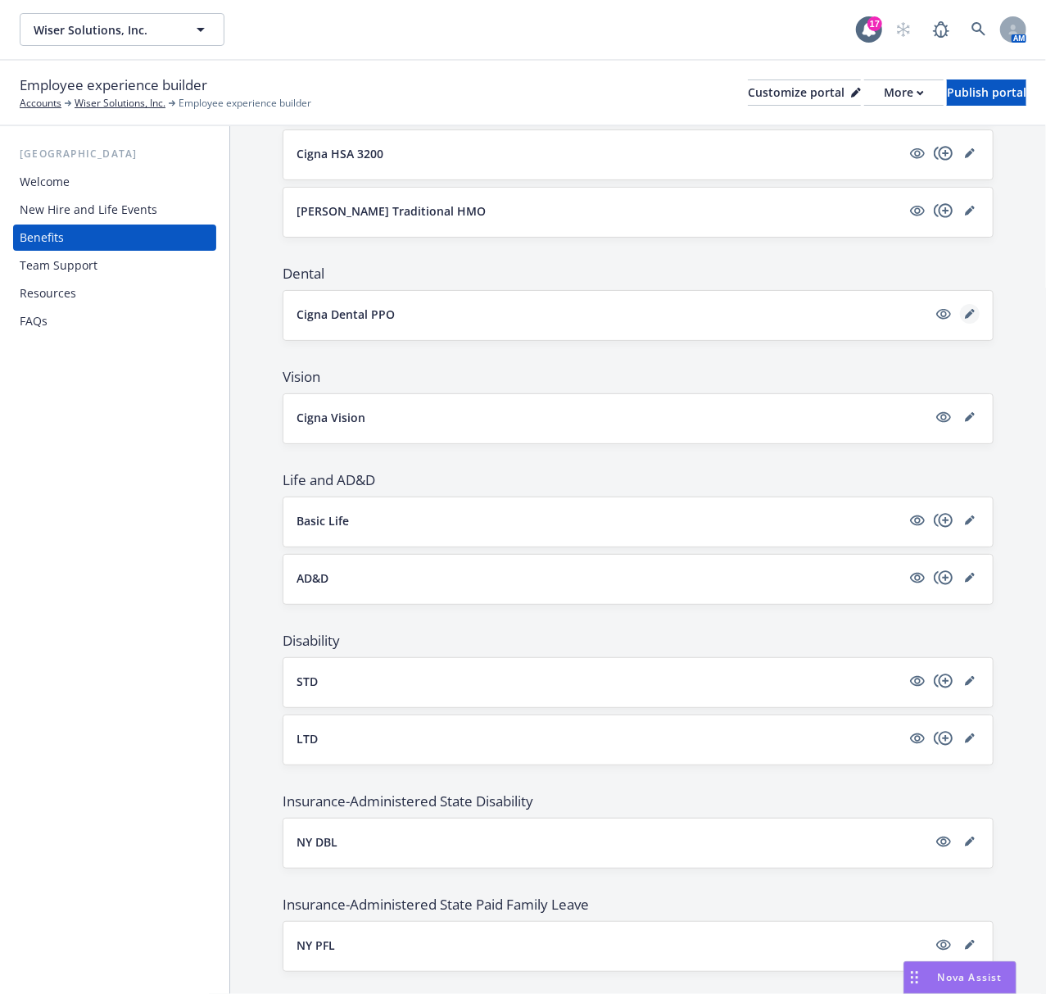
click at [960, 309] on link "editPencil" at bounding box center [970, 314] width 20 height 20
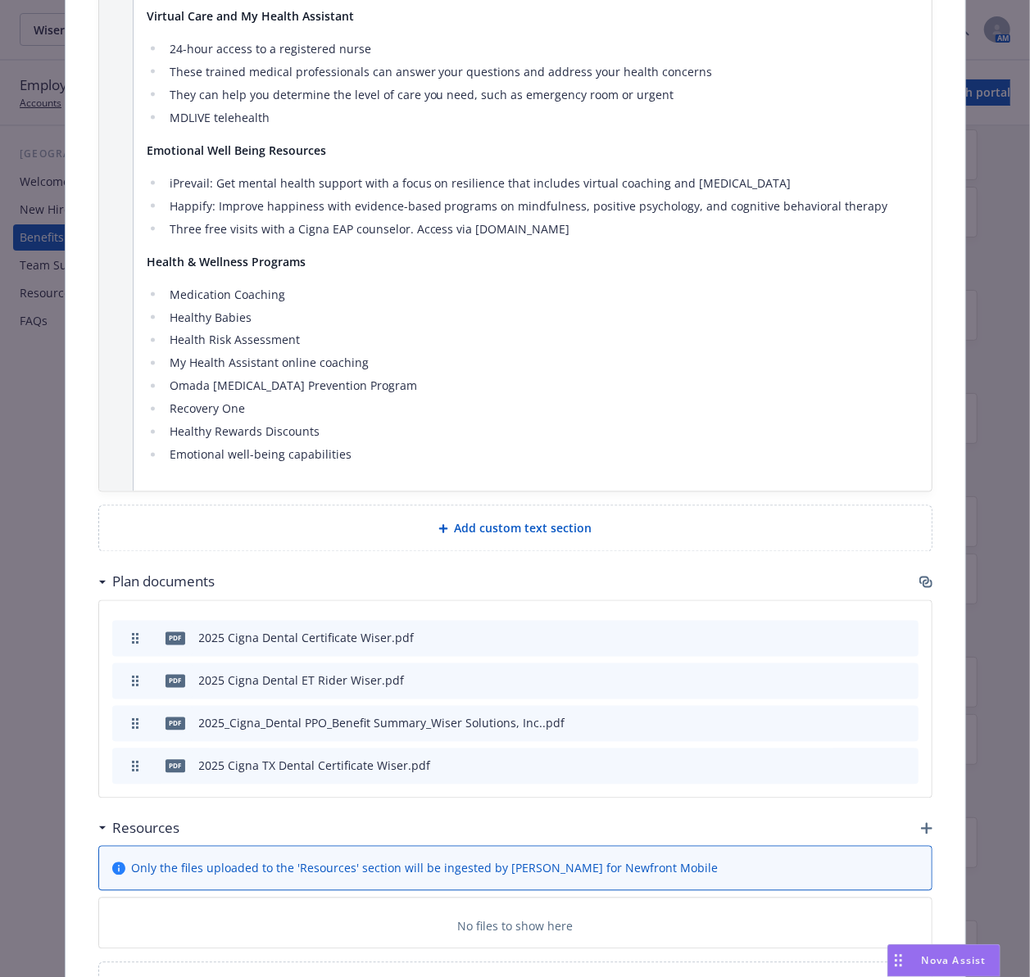
scroll to position [1250, 0]
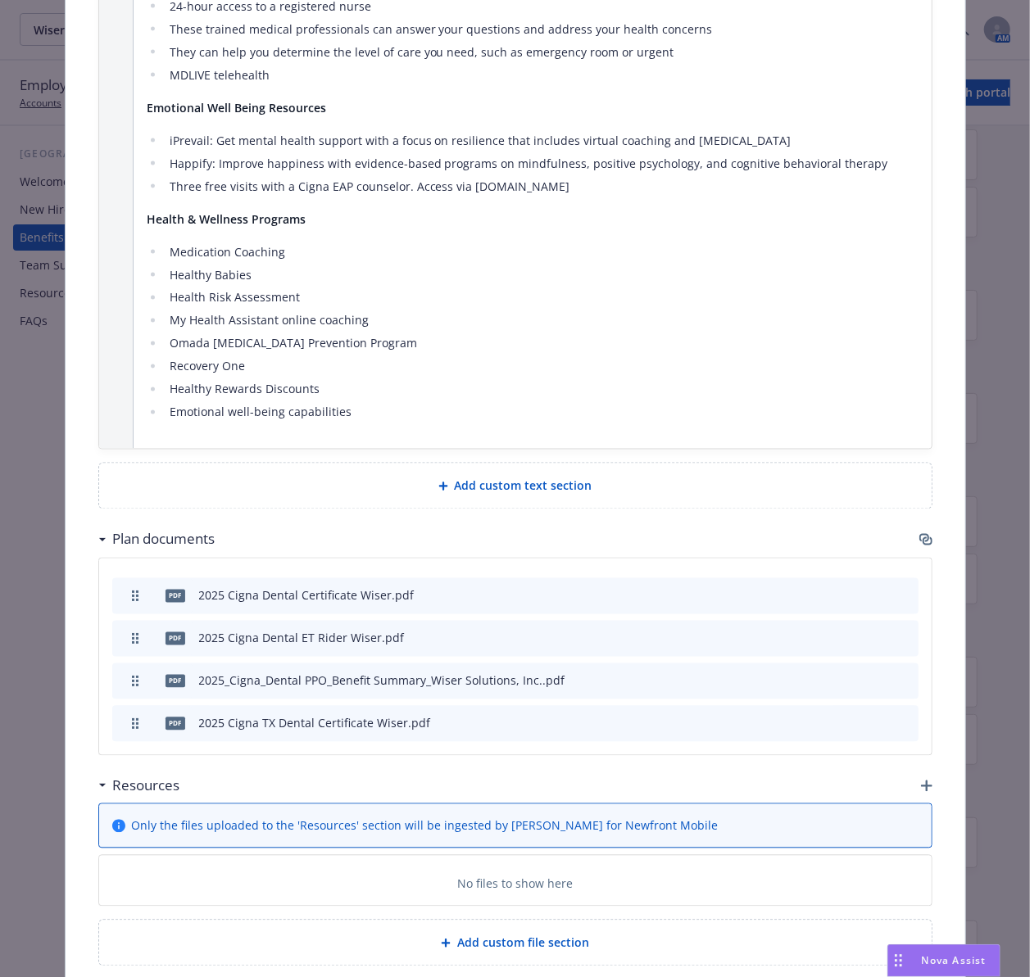
click at [919, 538] on icon "button" at bounding box center [925, 539] width 13 height 13
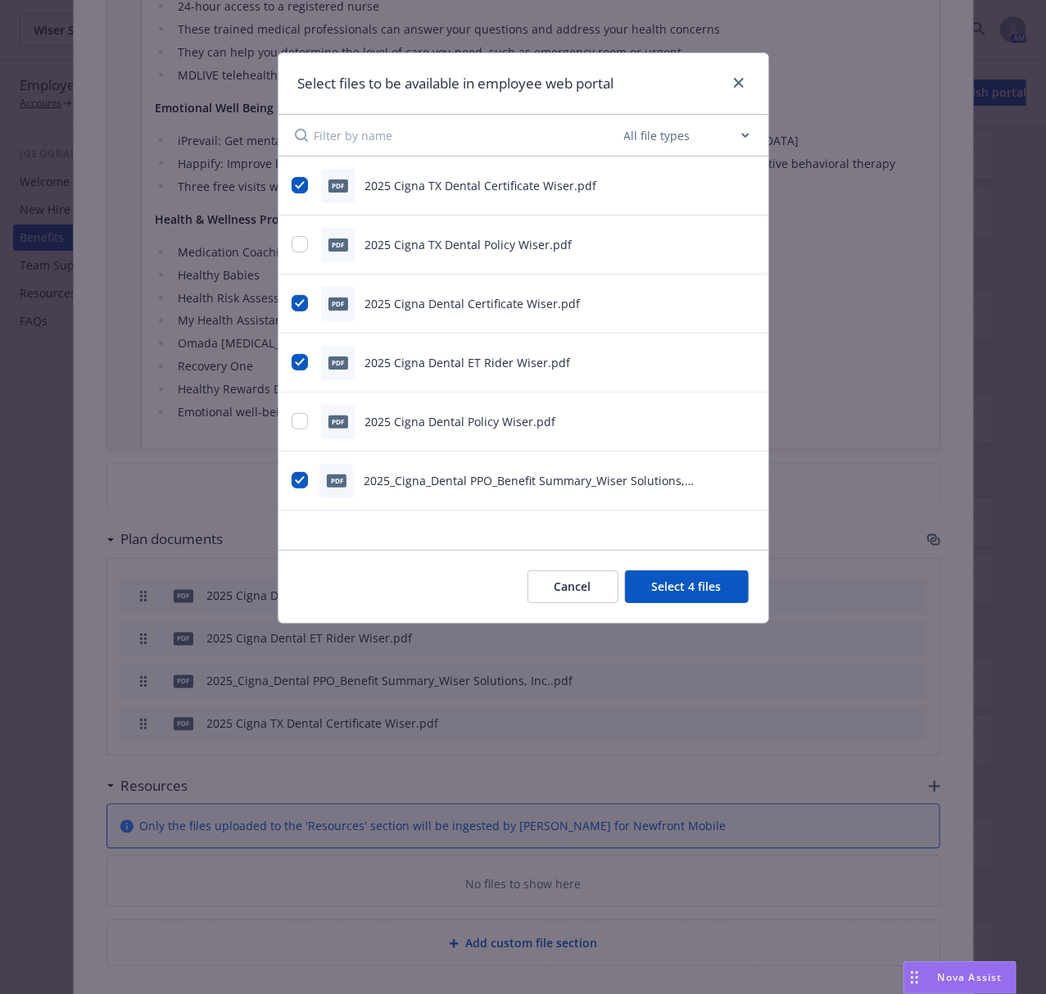
click at [725, 82] on div at bounding box center [735, 83] width 26 height 21
drag, startPoint x: 737, startPoint y: 83, endPoint x: 721, endPoint y: 92, distance: 18.7
click at [737, 83] on icon "close" at bounding box center [739, 83] width 10 height 10
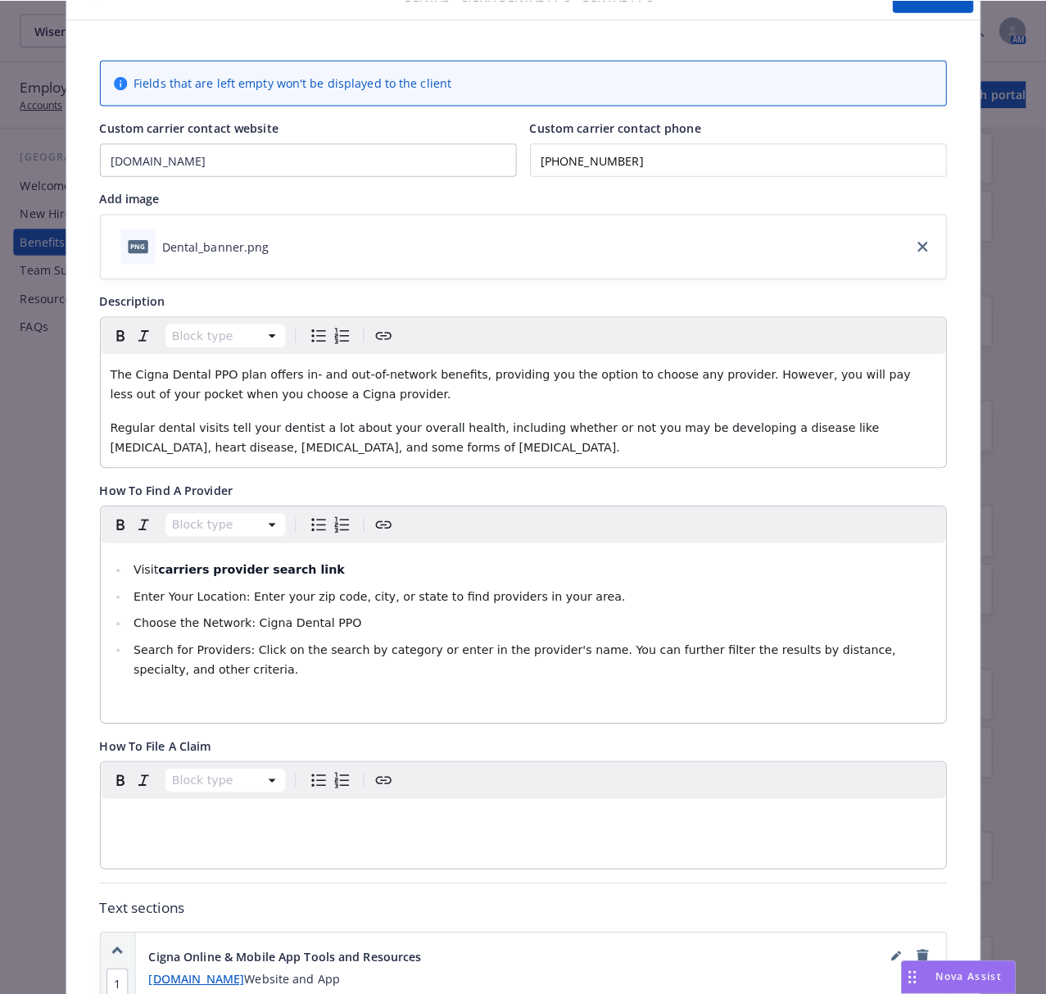
scroll to position [0, 0]
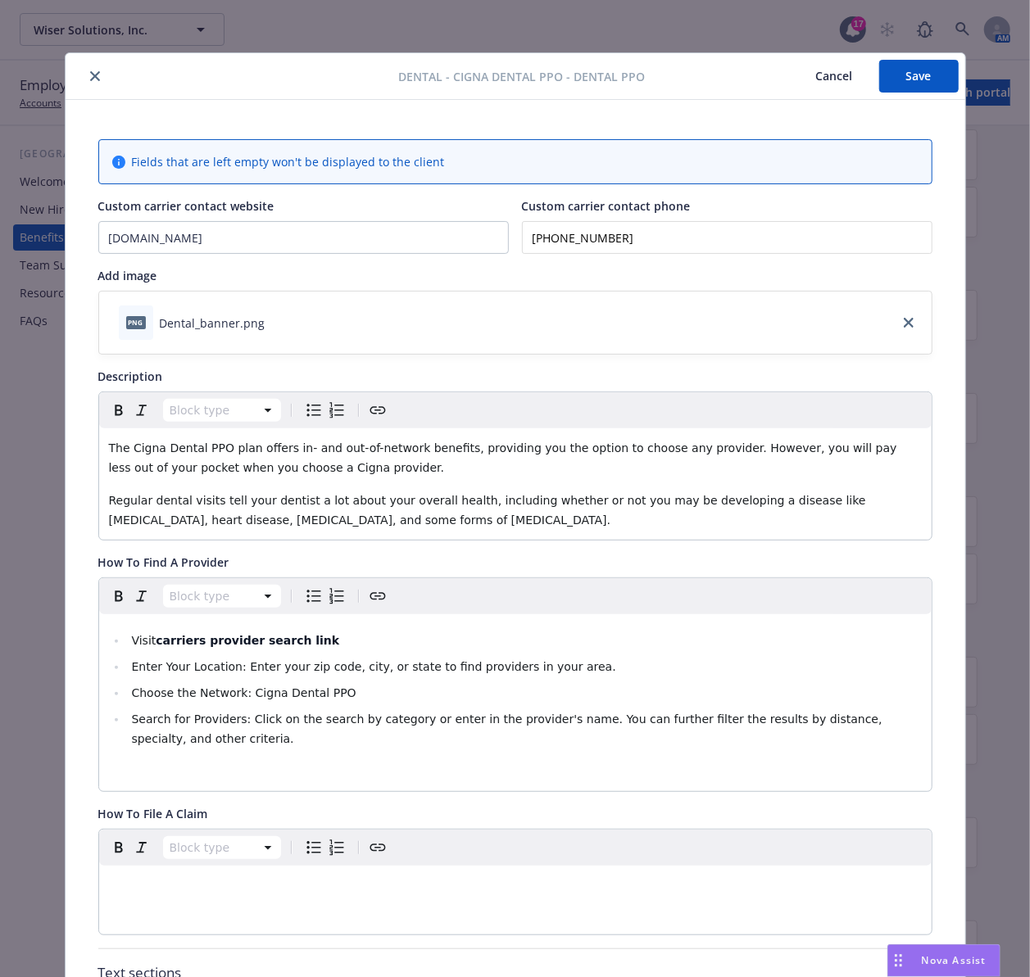
click at [90, 79] on icon "close" at bounding box center [95, 76] width 10 height 10
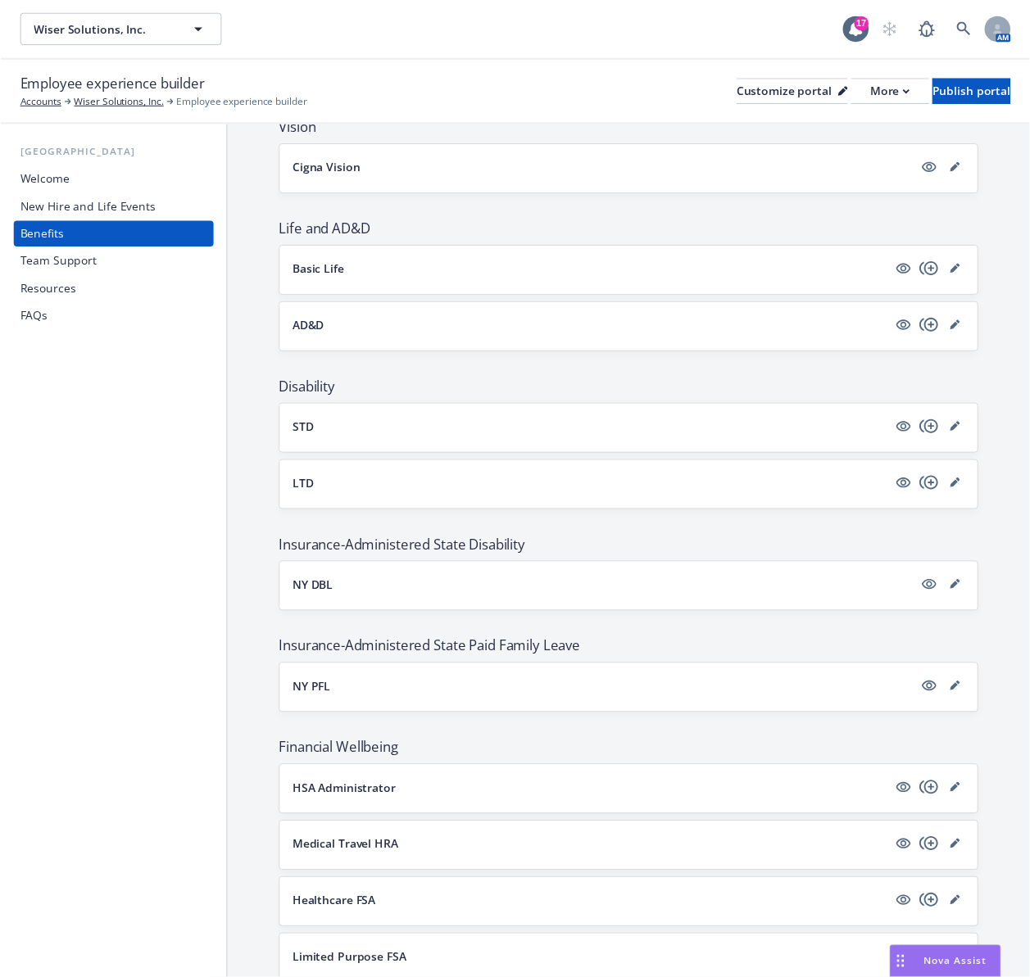
scroll to position [437, 0]
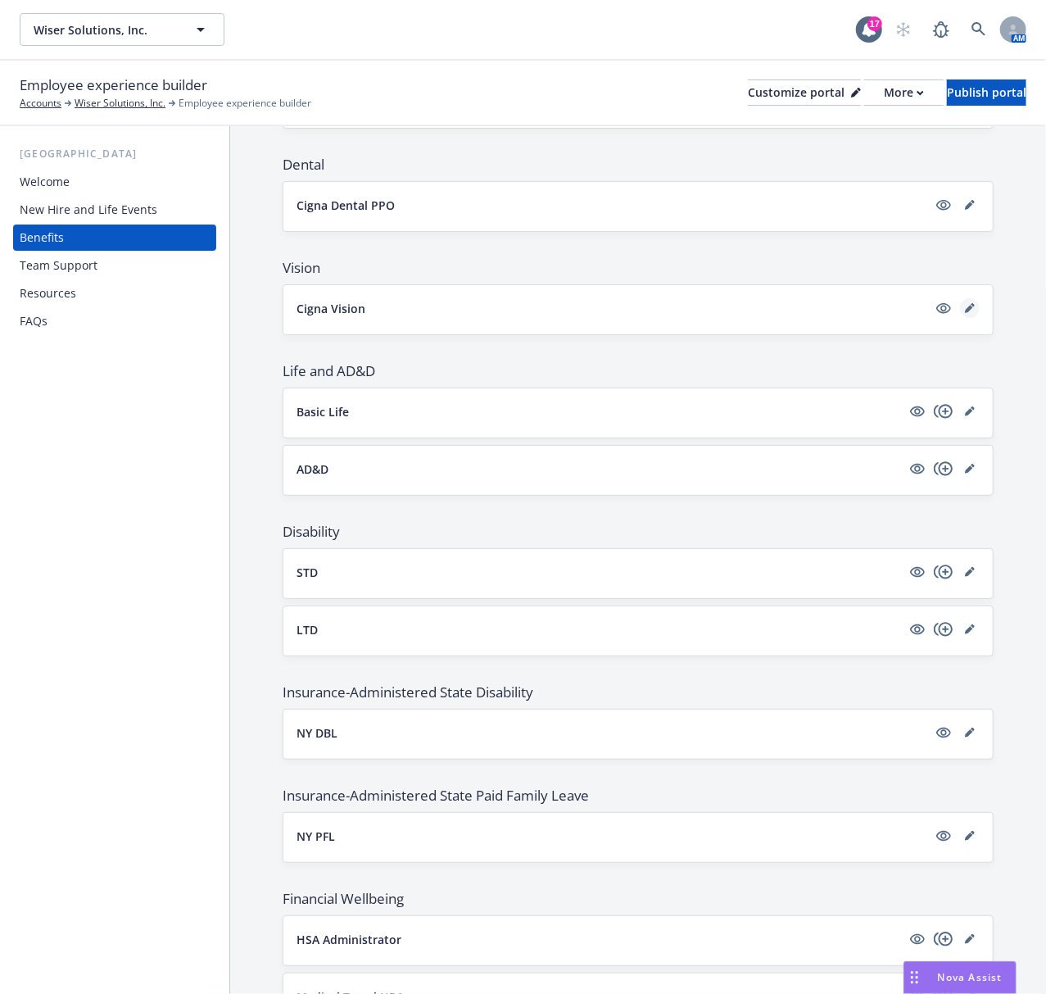
click at [965, 310] on icon "editPencil" at bounding box center [969, 309] width 8 height 8
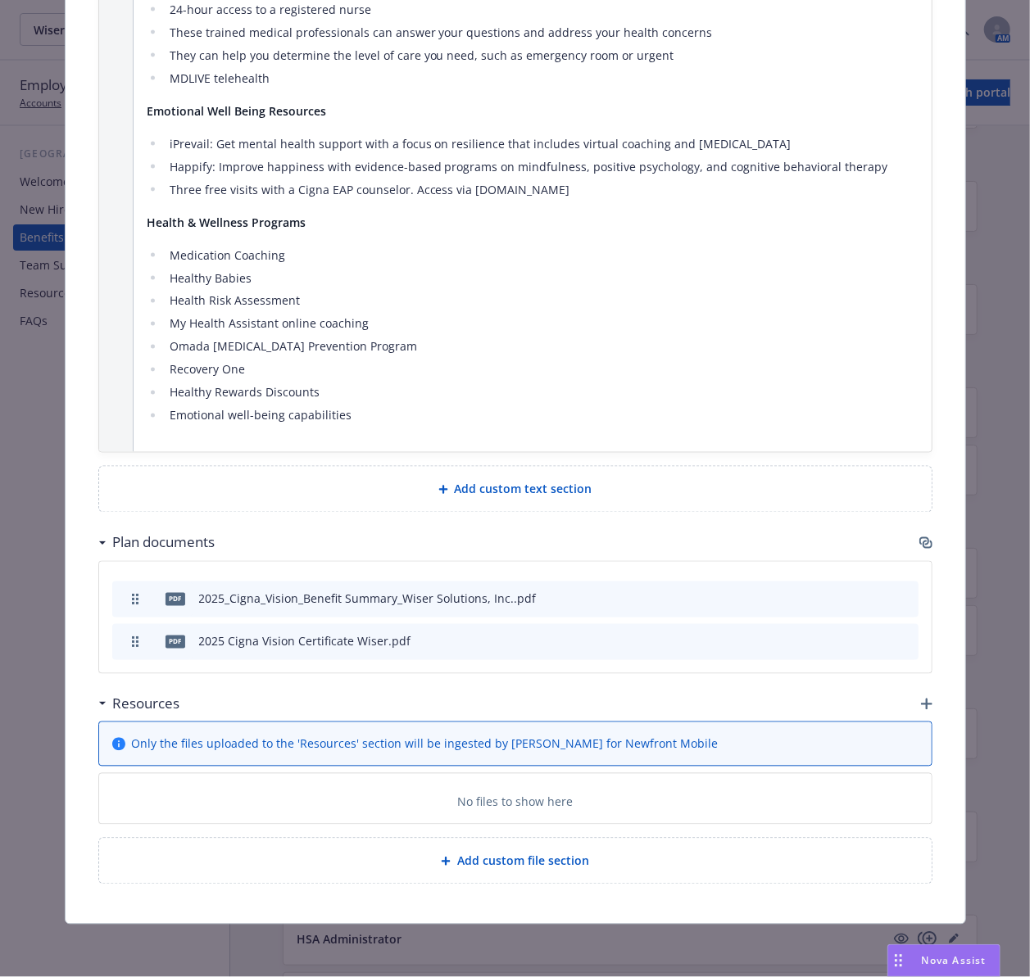
scroll to position [1253, 0]
click at [919, 537] on icon "button" at bounding box center [925, 543] width 13 height 13
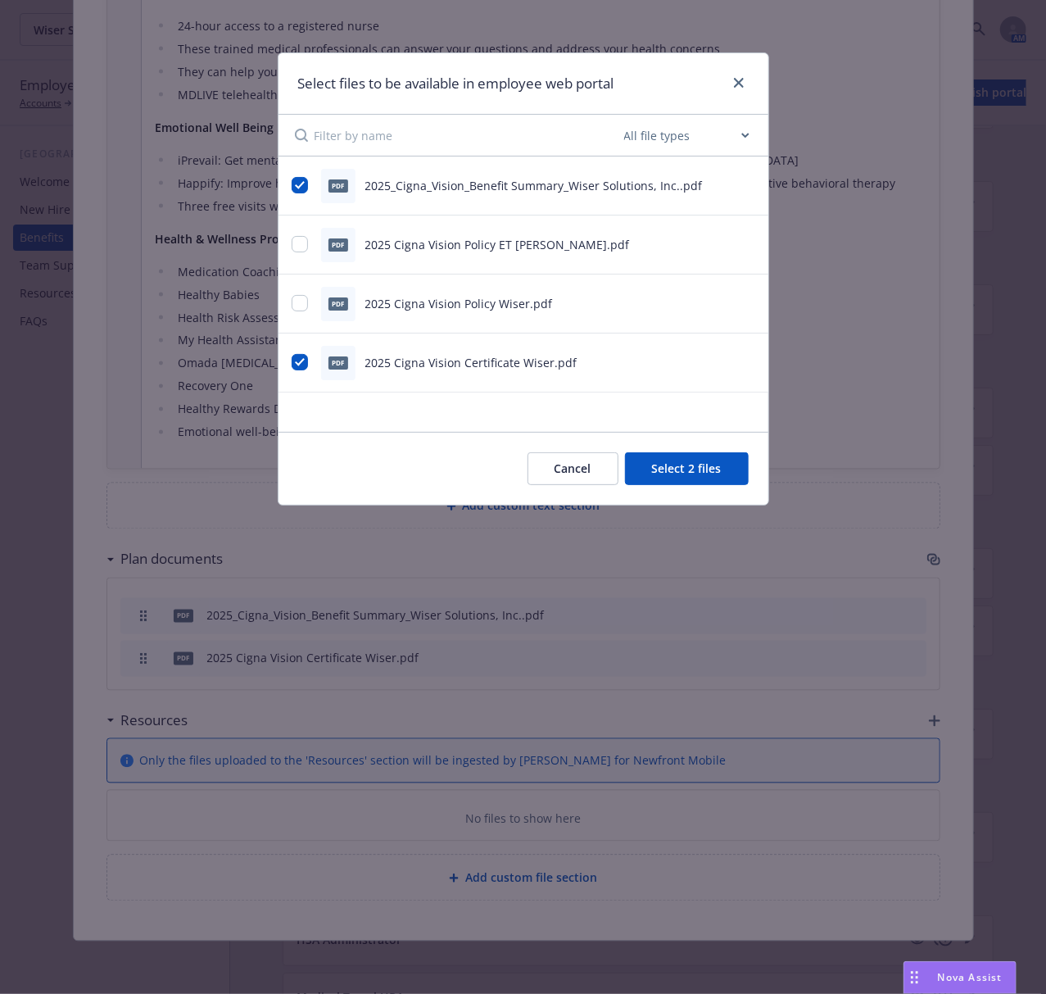
click at [745, 241] on icon "preview file" at bounding box center [746, 243] width 15 height 11
click at [745, 77] on link "close" at bounding box center [739, 83] width 20 height 20
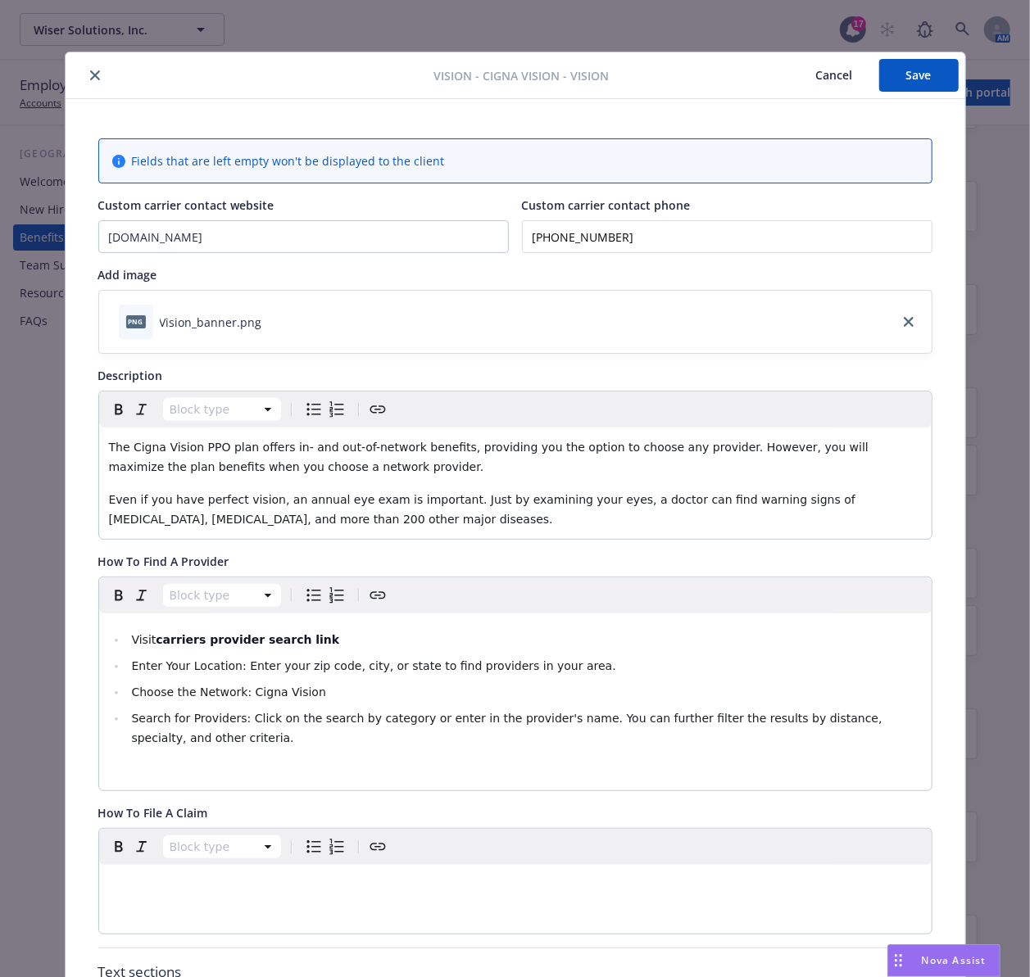
scroll to position [0, 0]
click at [90, 77] on icon "close" at bounding box center [95, 76] width 10 height 10
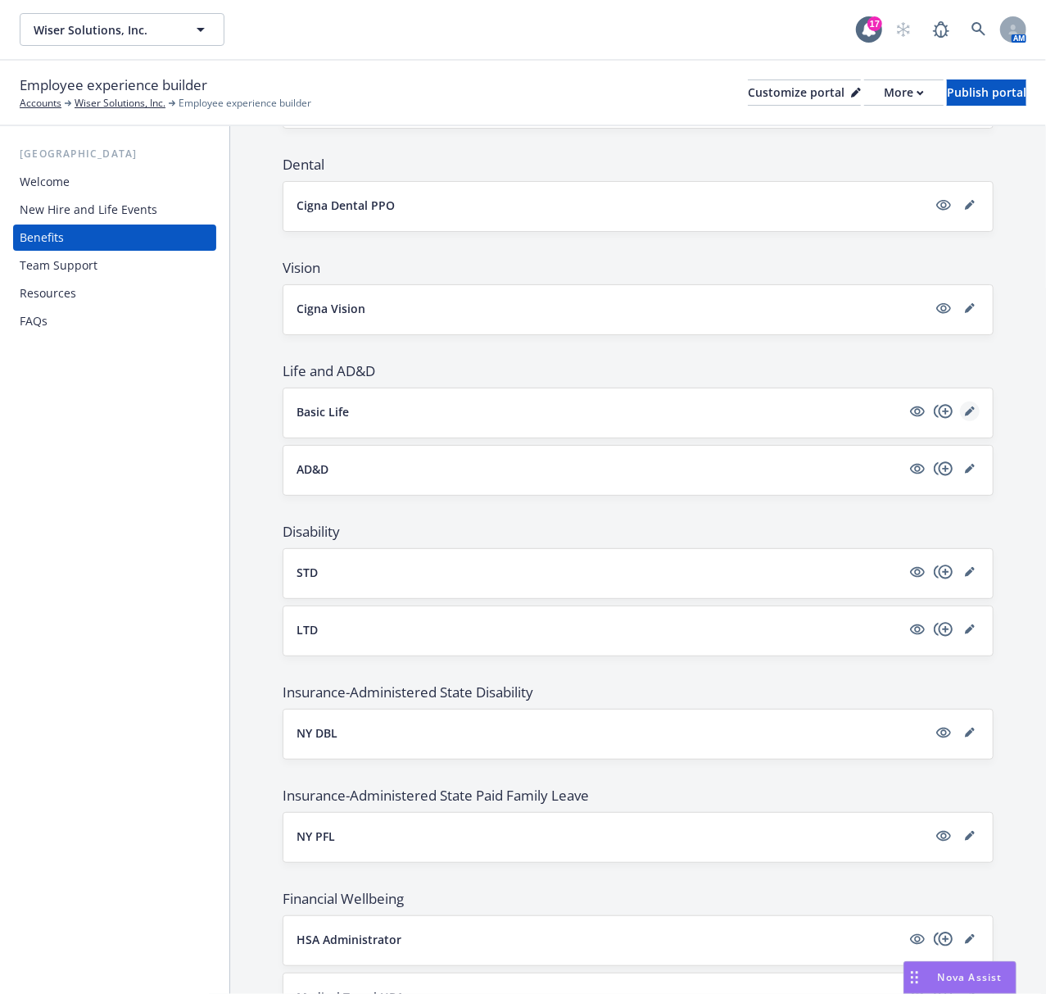
click at [965, 414] on icon "editPencil" at bounding box center [969, 412] width 8 height 8
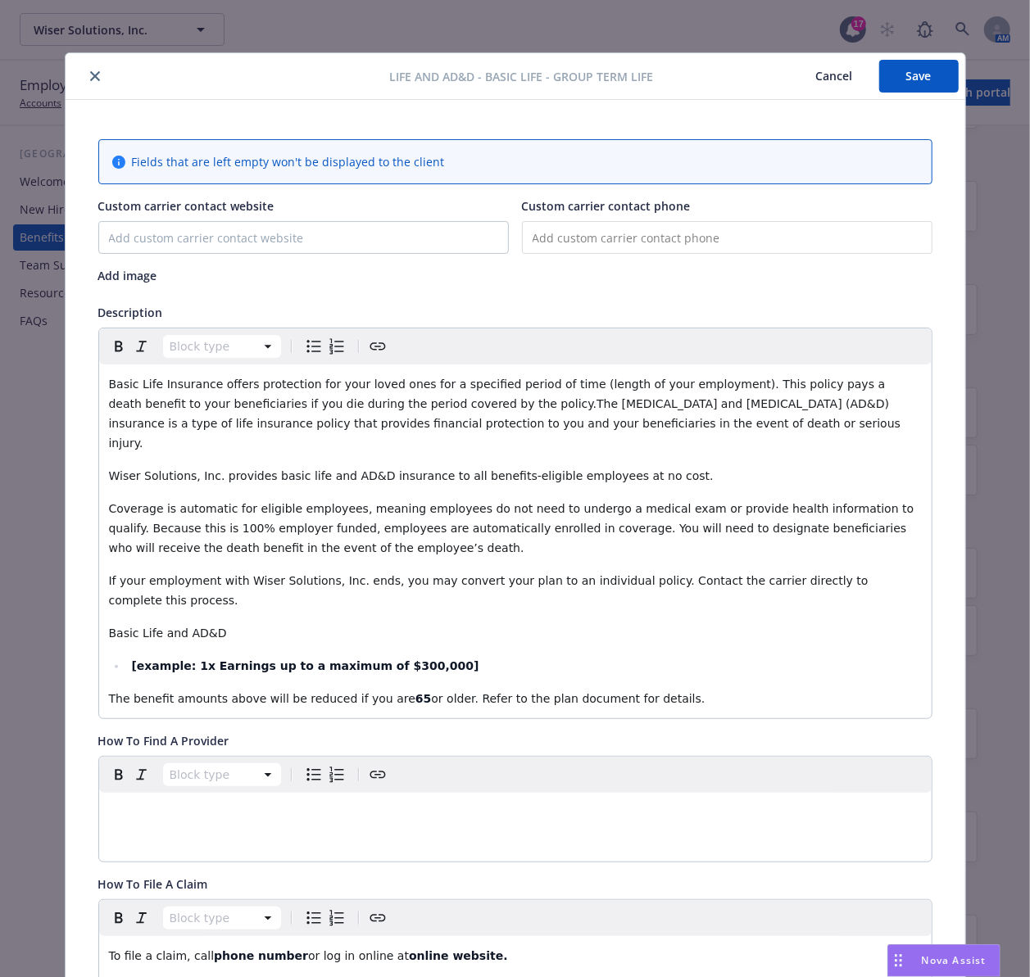
scroll to position [49, 0]
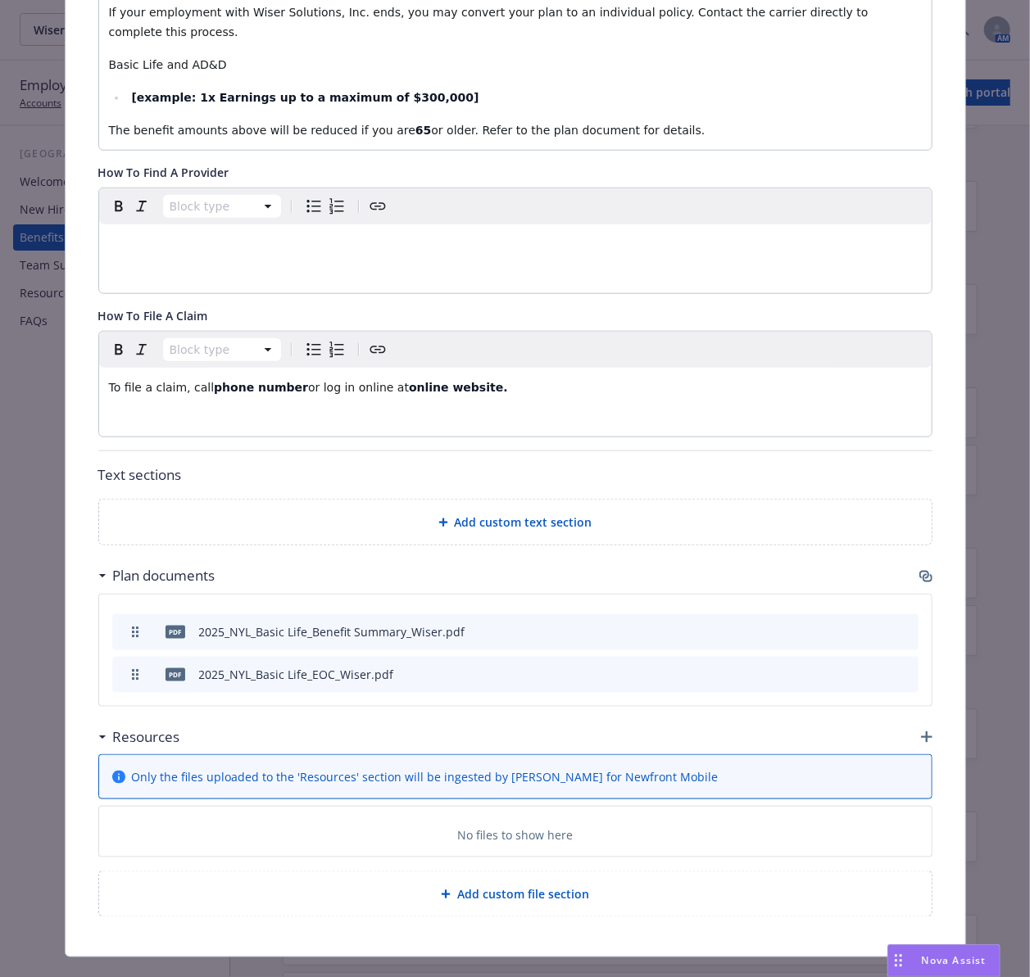
click at [919, 570] on icon "button" at bounding box center [925, 576] width 13 height 13
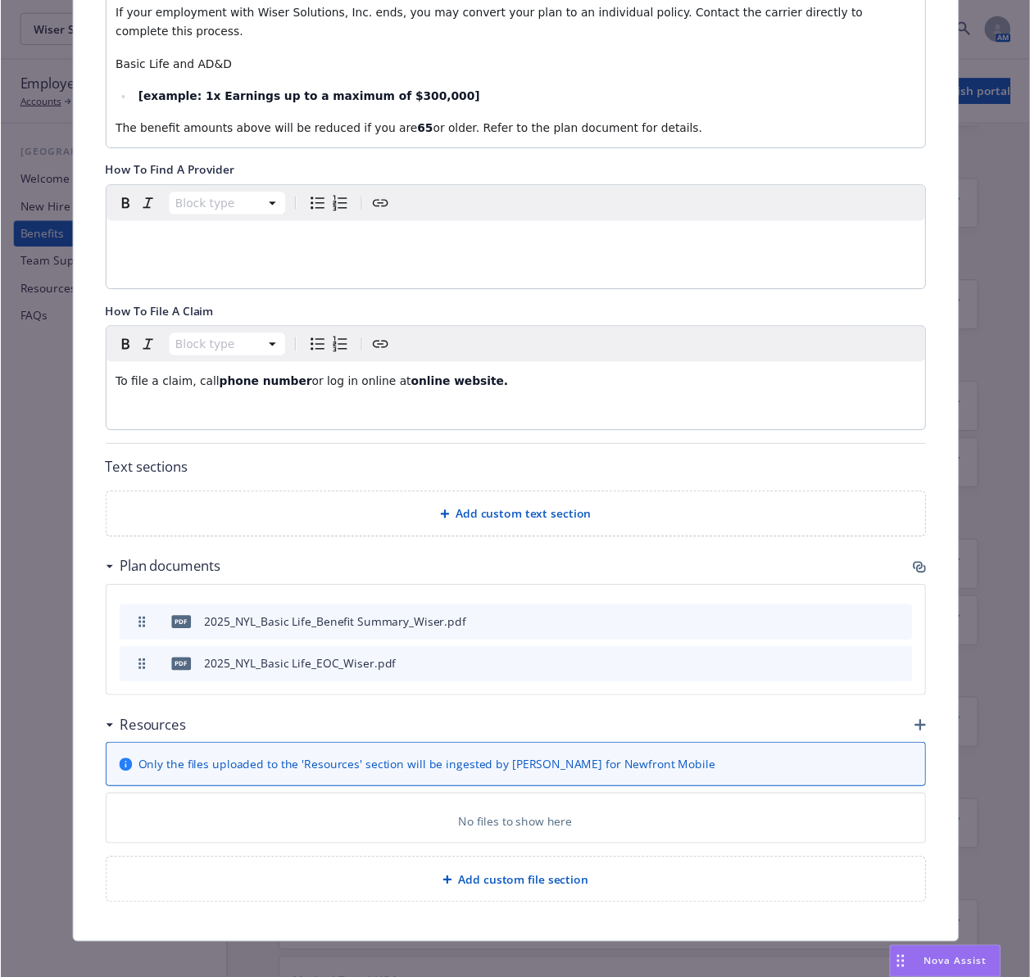
scroll to position [616, 0]
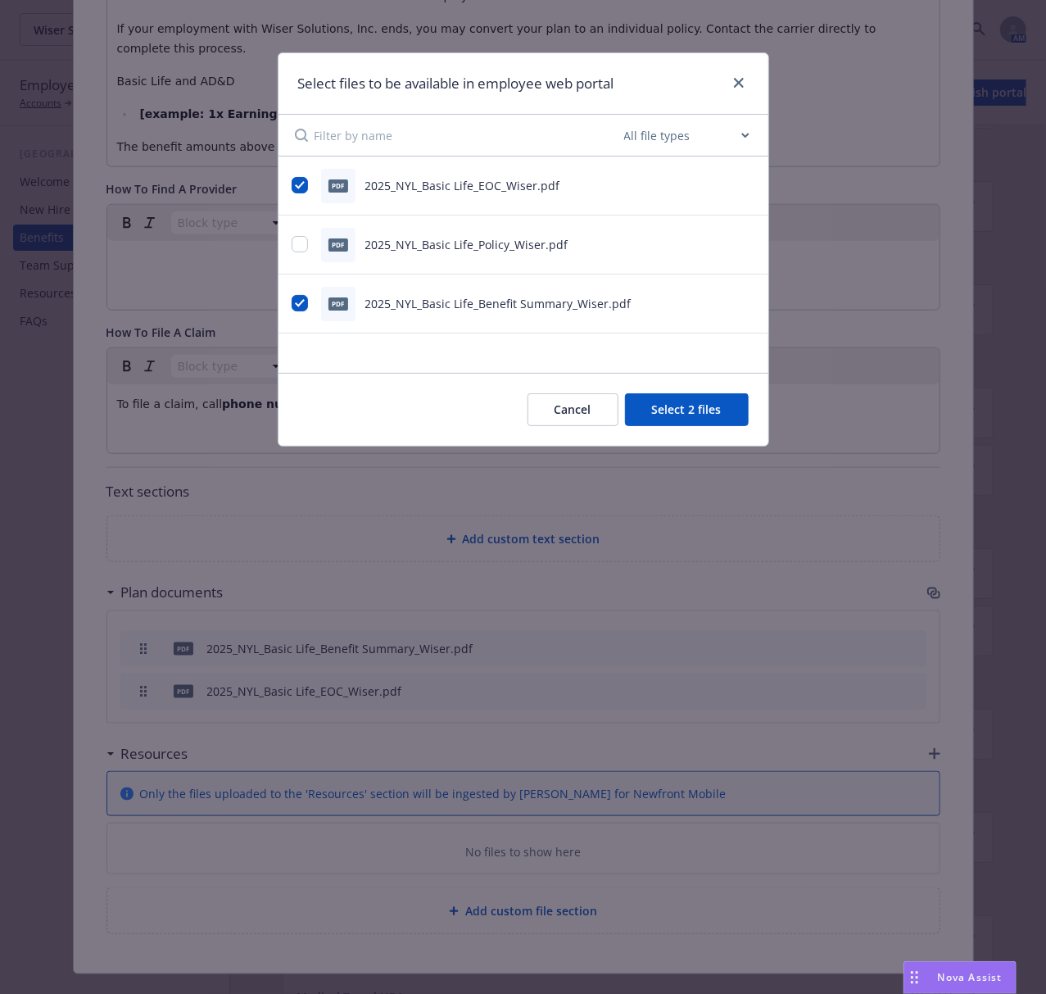
drag, startPoint x: 740, startPoint y: 246, endPoint x: 725, endPoint y: 244, distance: 15.6
click at [740, 246] on icon "preview file" at bounding box center [746, 243] width 15 height 11
click at [735, 87] on icon "close" at bounding box center [739, 83] width 10 height 10
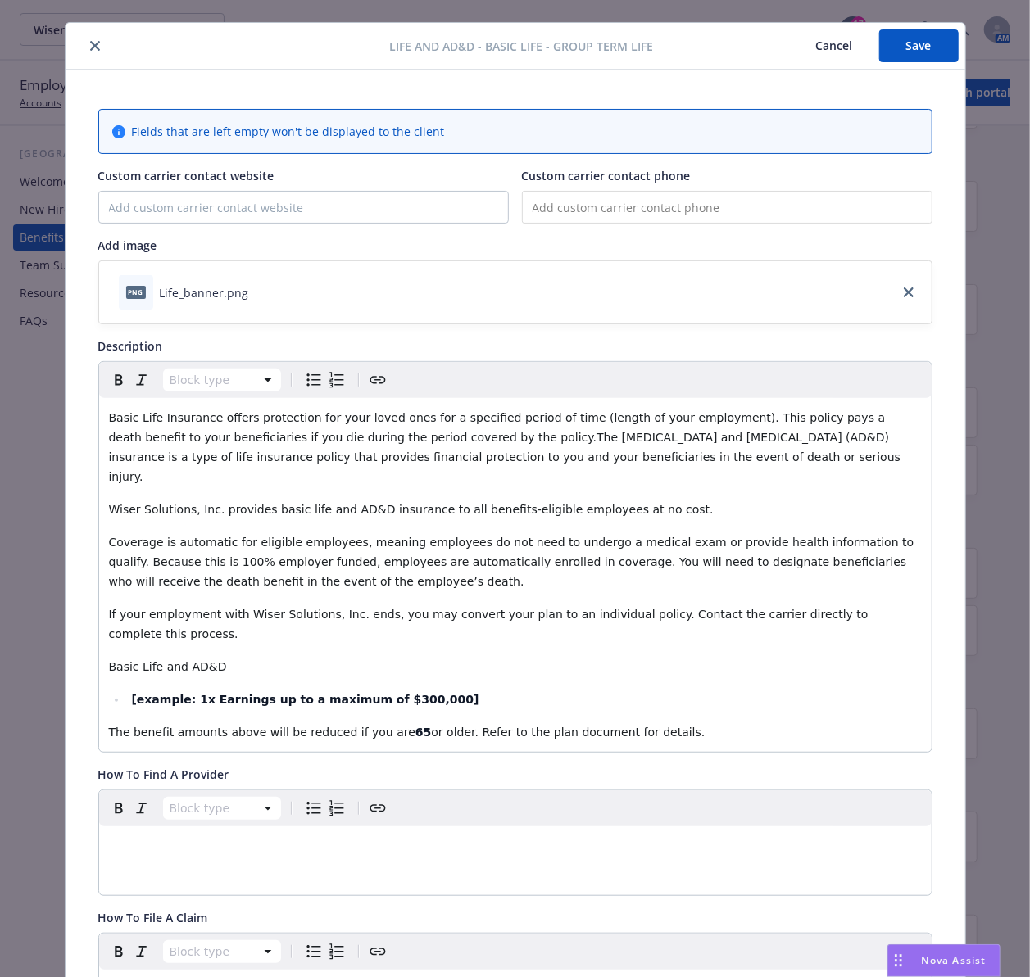
scroll to position [0, 0]
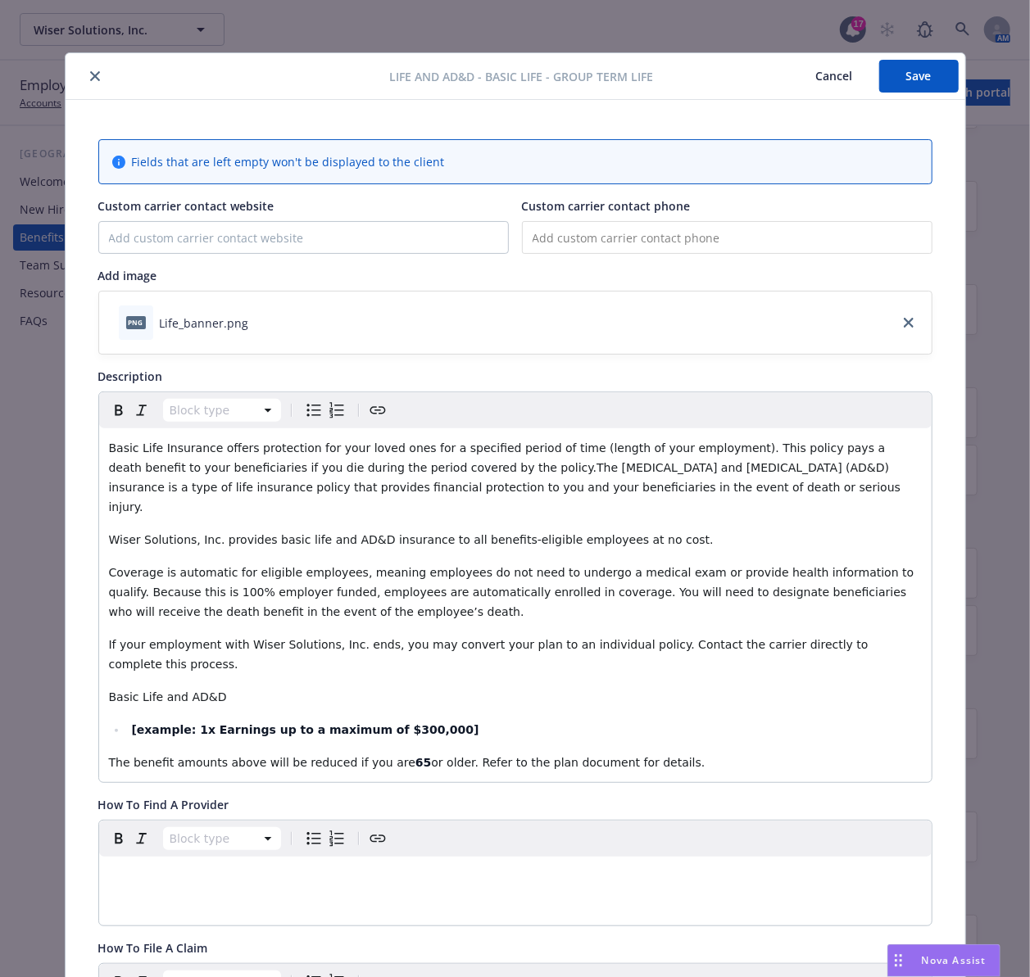
click at [90, 77] on icon "close" at bounding box center [95, 76] width 10 height 10
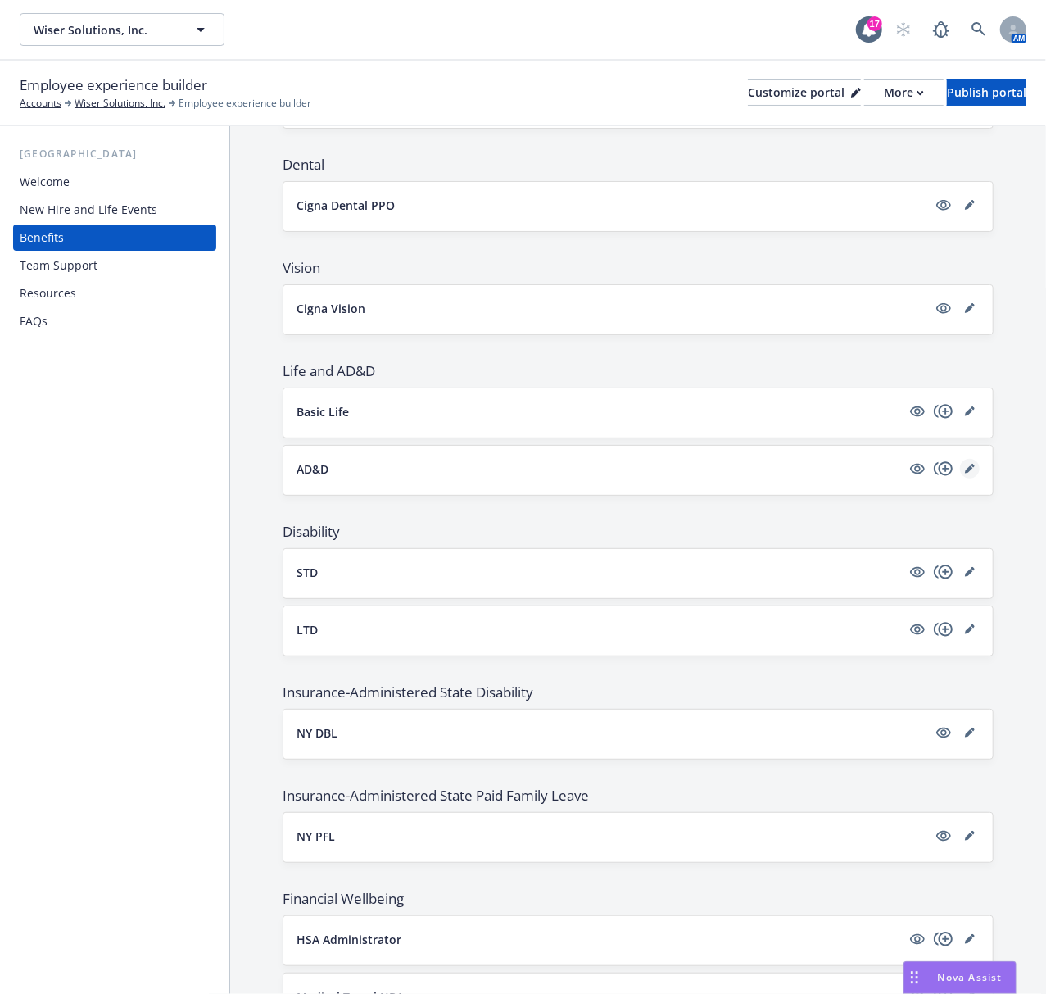
click at [965, 473] on icon "editPencil" at bounding box center [970, 469] width 10 height 10
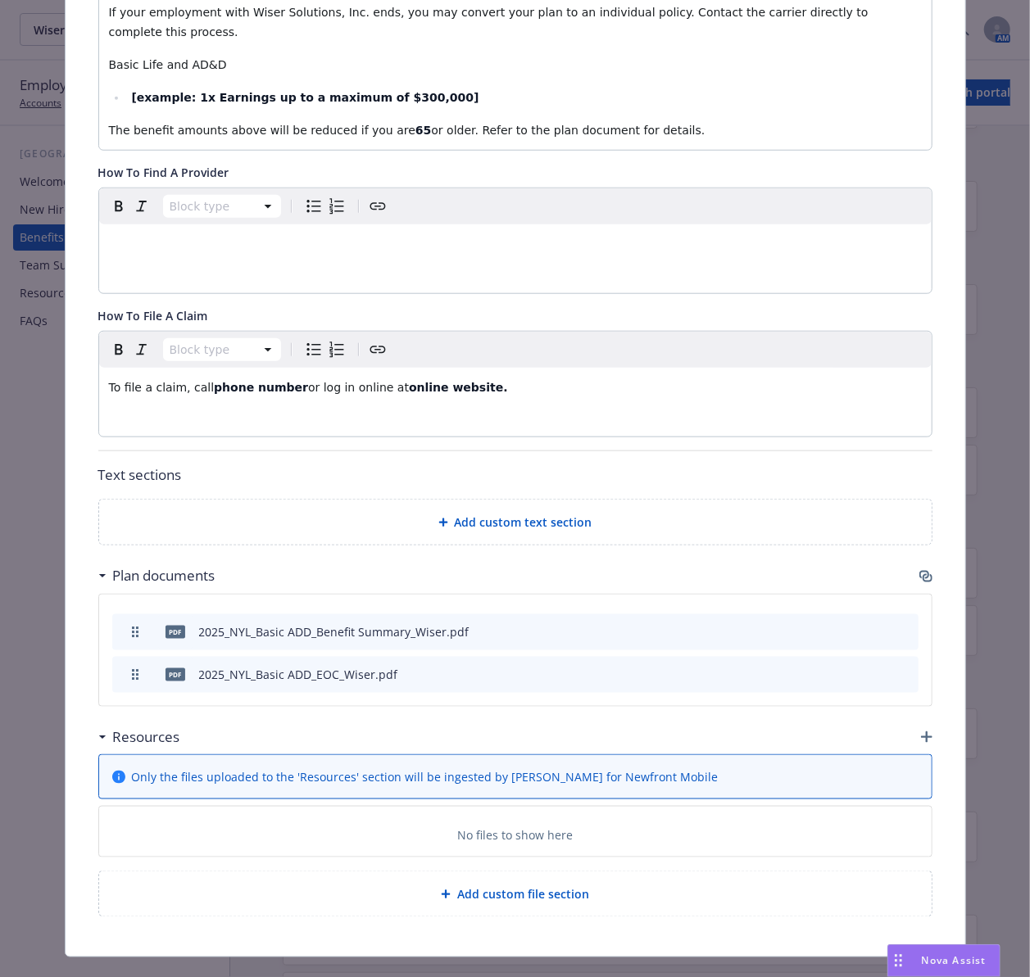
click at [922, 574] on icon "button" at bounding box center [927, 578] width 10 height 8
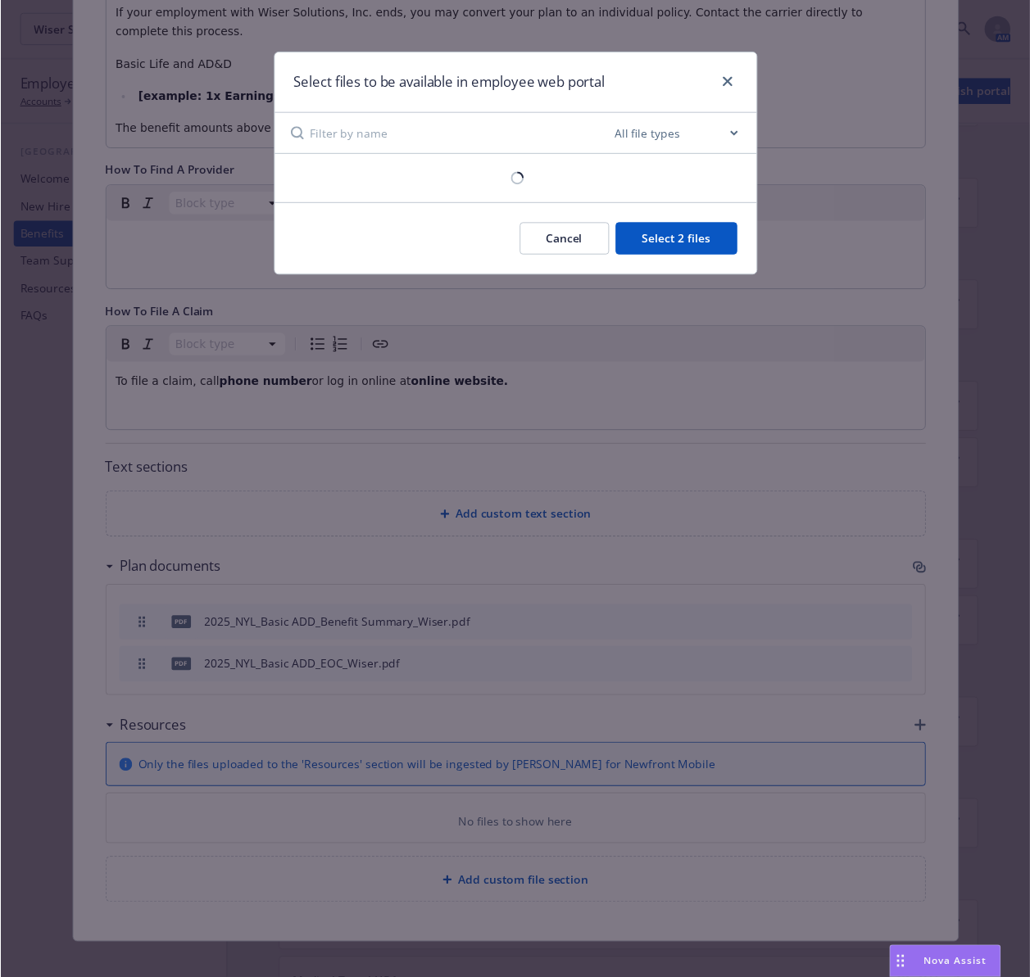
scroll to position [616, 0]
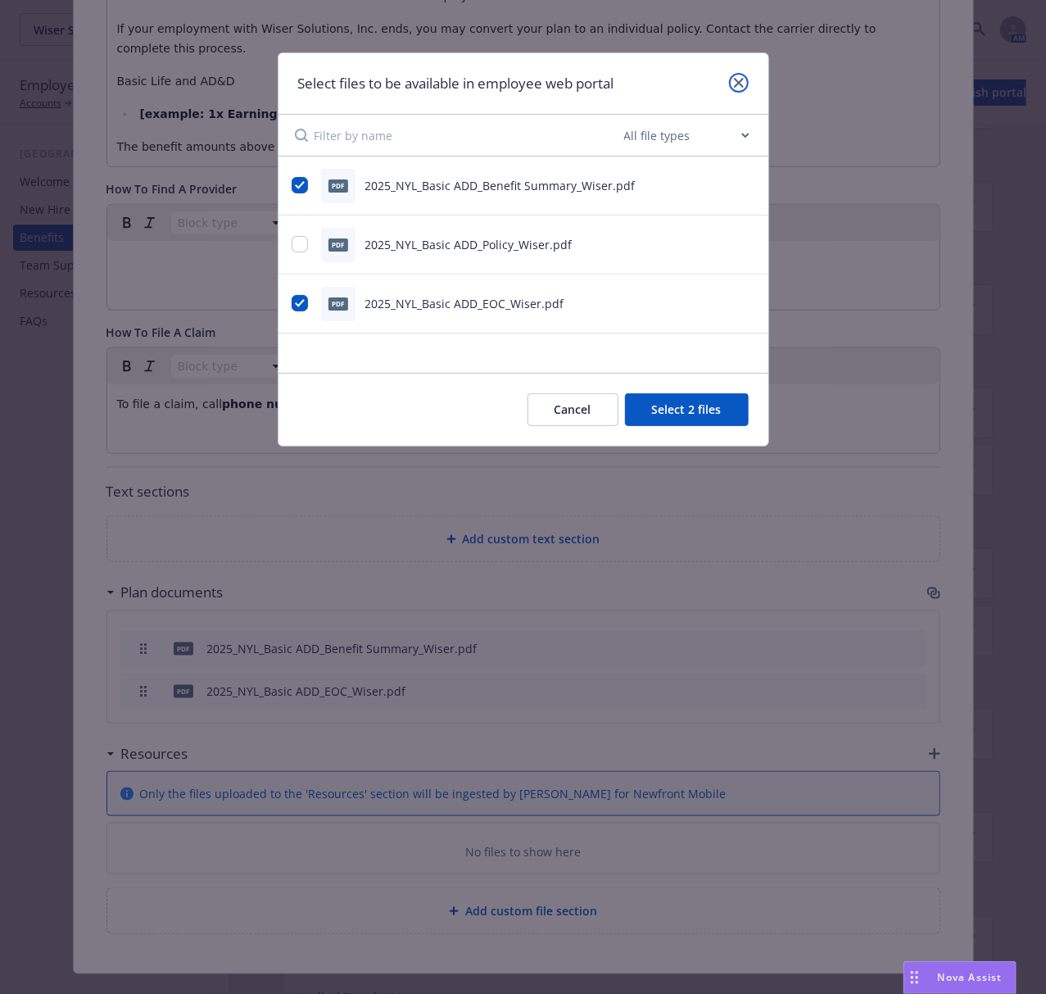
drag, startPoint x: 740, startPoint y: 80, endPoint x: 584, endPoint y: 93, distance: 157.0
click at [740, 80] on icon "close" at bounding box center [739, 83] width 10 height 10
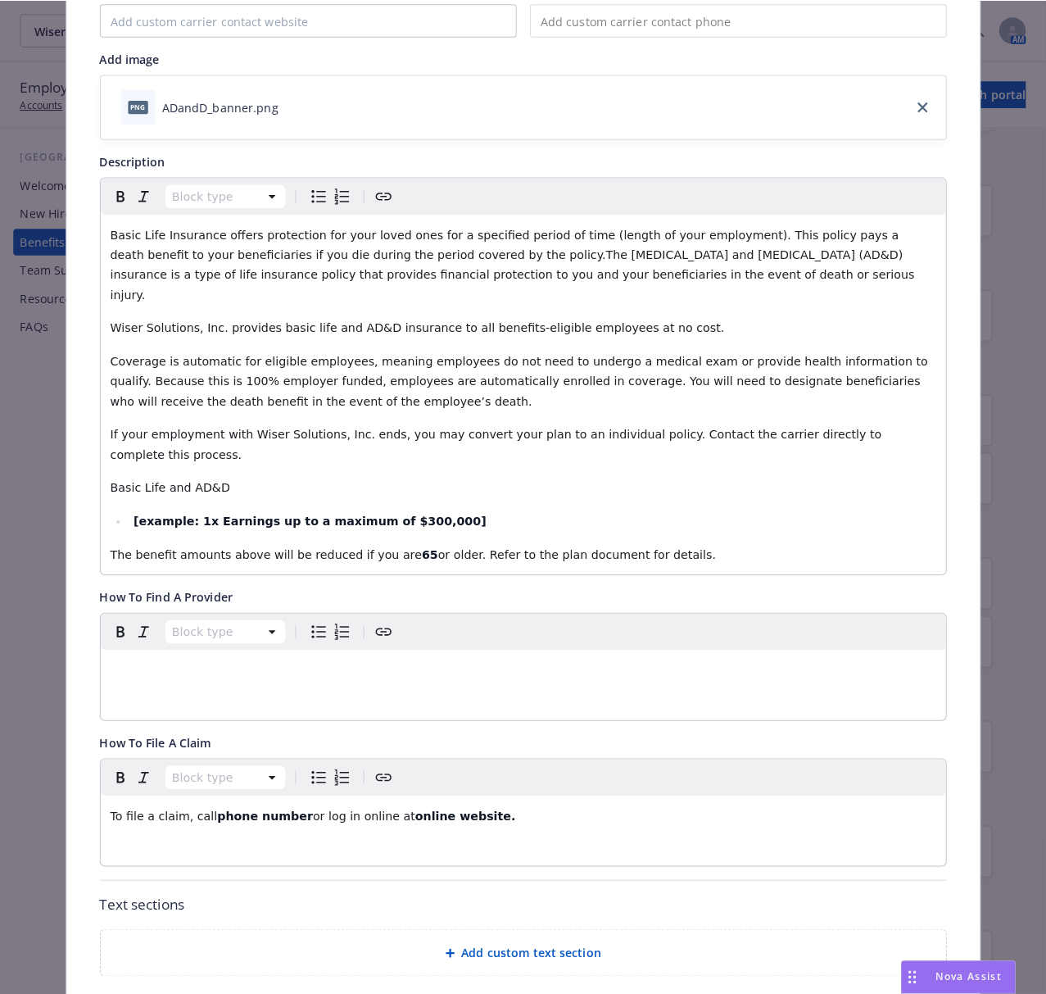
scroll to position [0, 0]
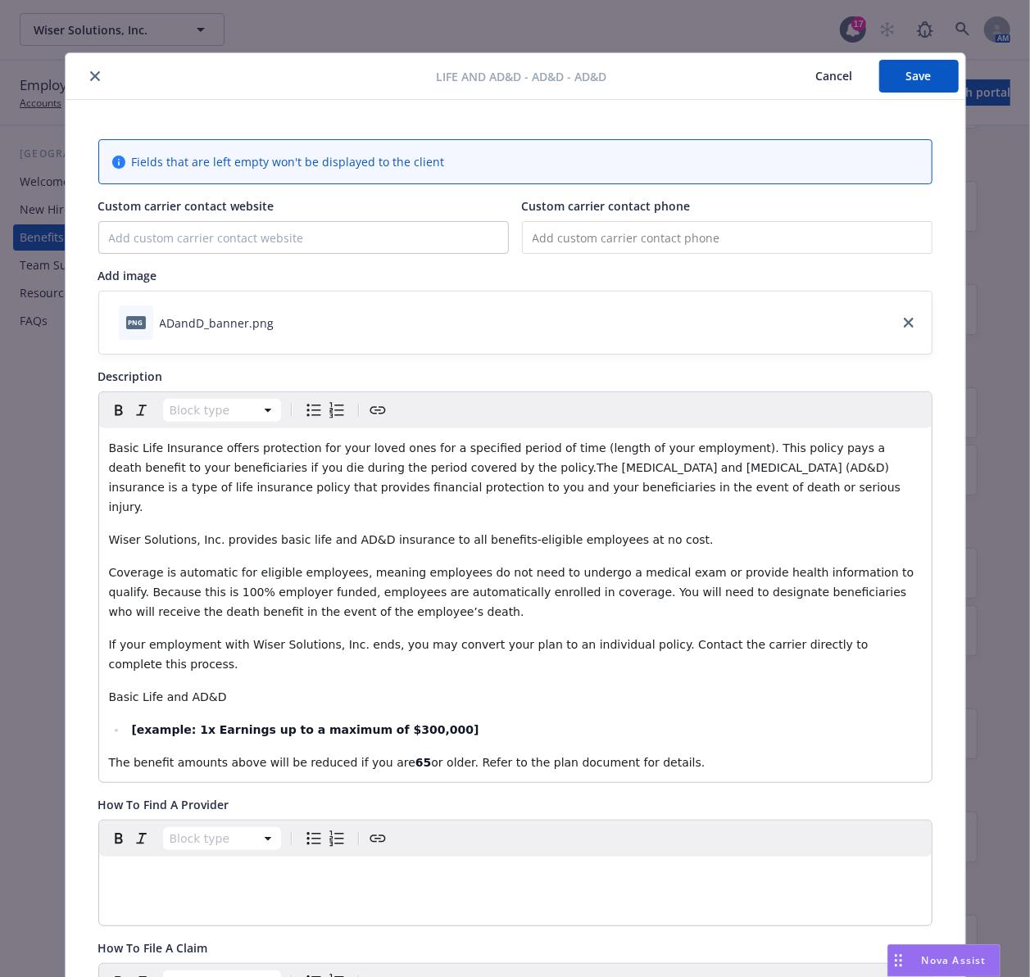
click at [90, 79] on icon "close" at bounding box center [95, 76] width 10 height 10
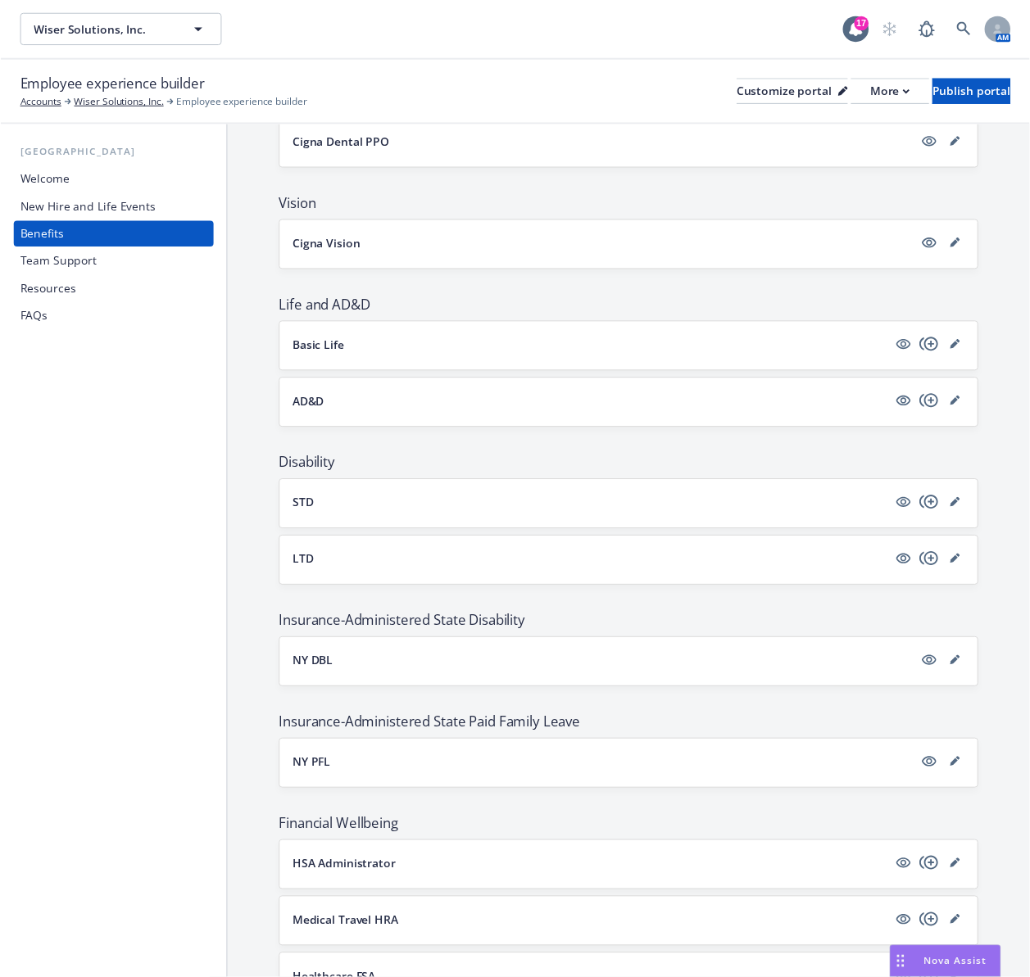
scroll to position [655, 0]
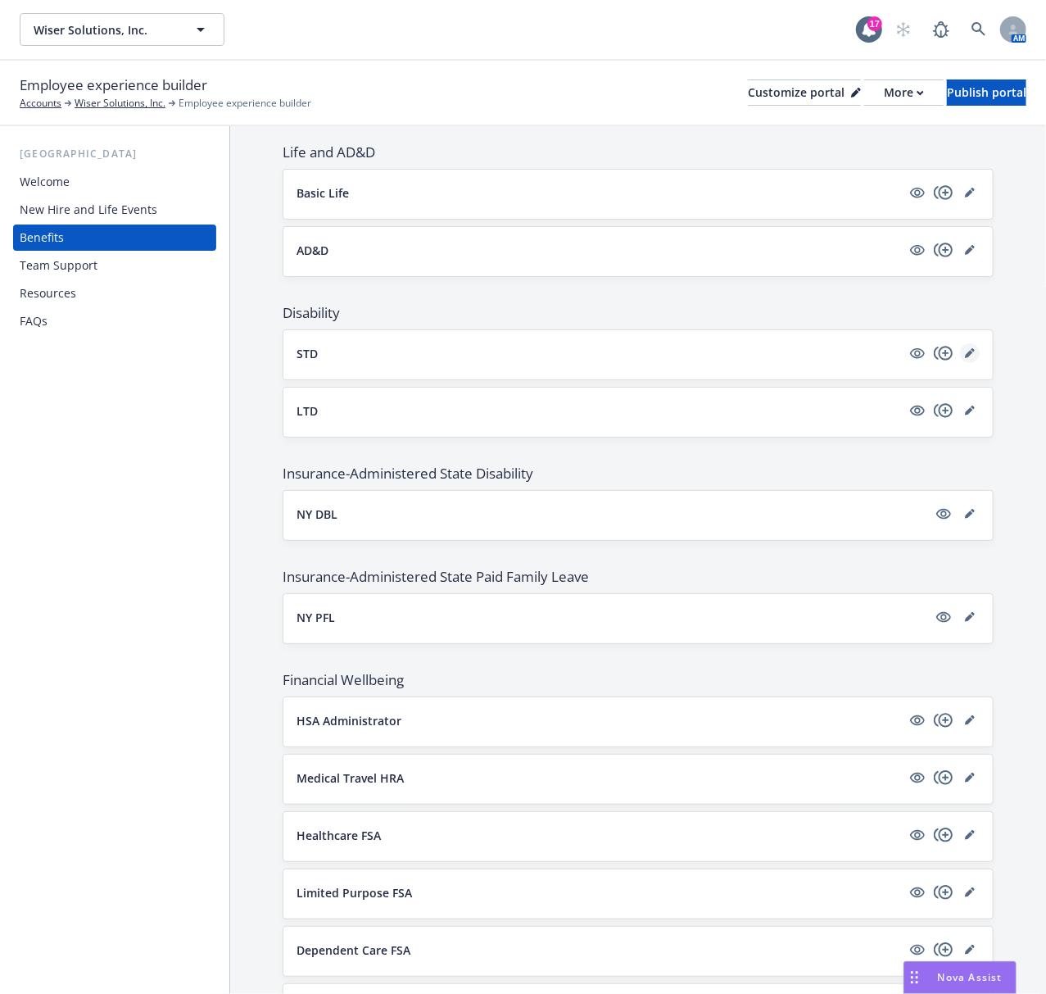
click at [960, 358] on link "editPencil" at bounding box center [970, 353] width 20 height 20
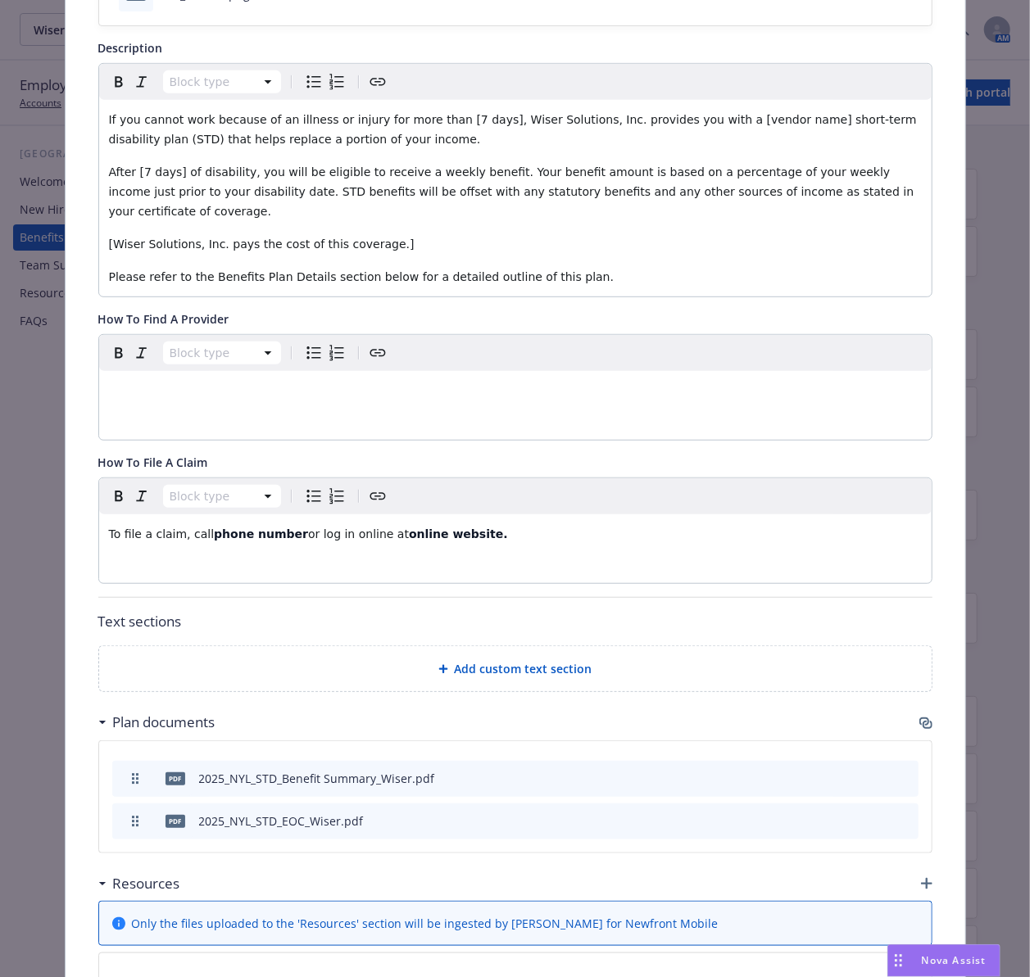
scroll to position [495, 0]
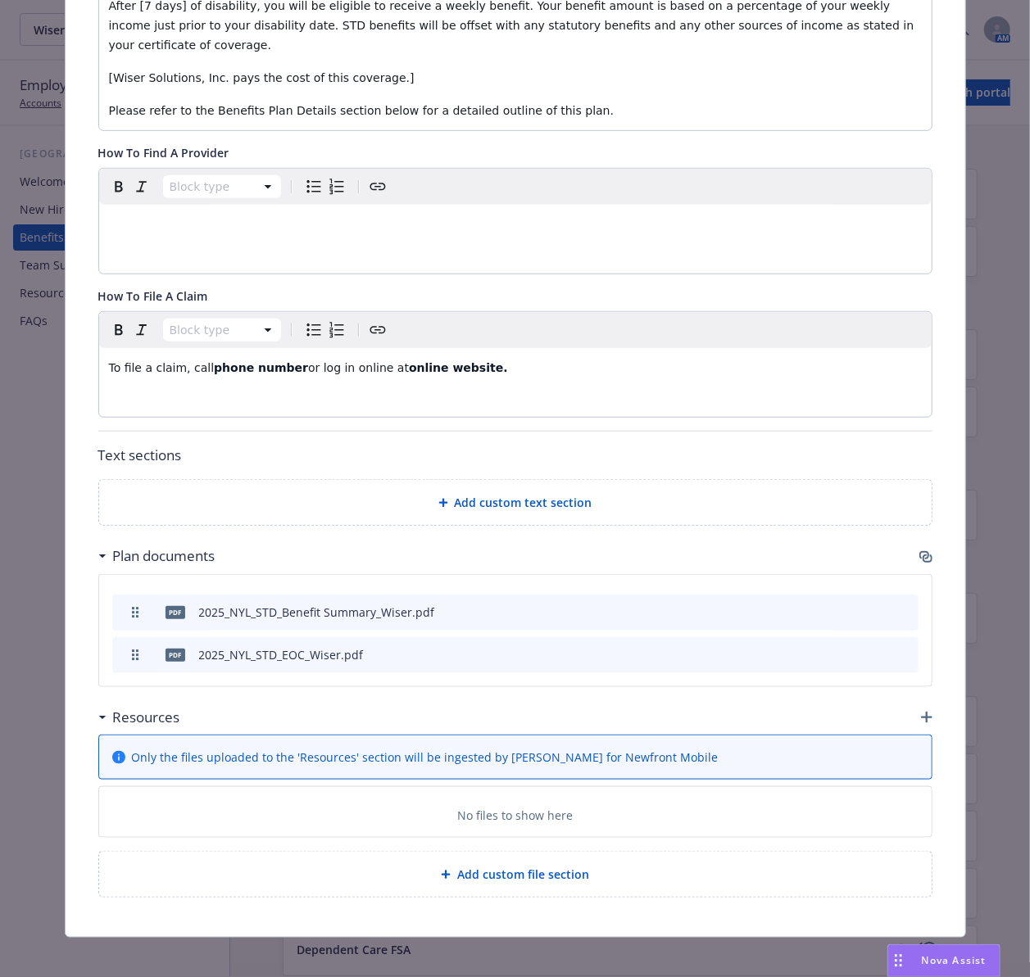
click at [921, 550] on icon "button" at bounding box center [925, 556] width 13 height 13
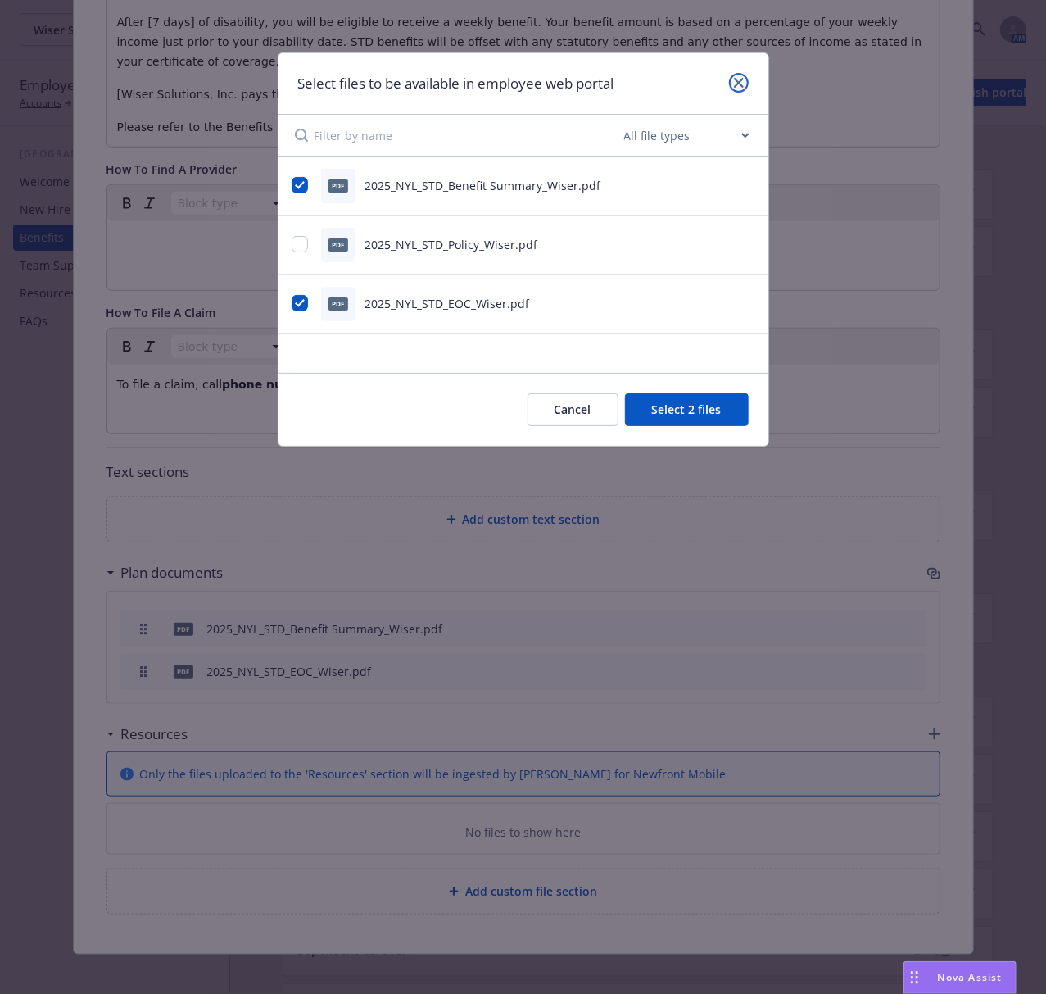
click at [741, 86] on icon "close" at bounding box center [739, 83] width 10 height 10
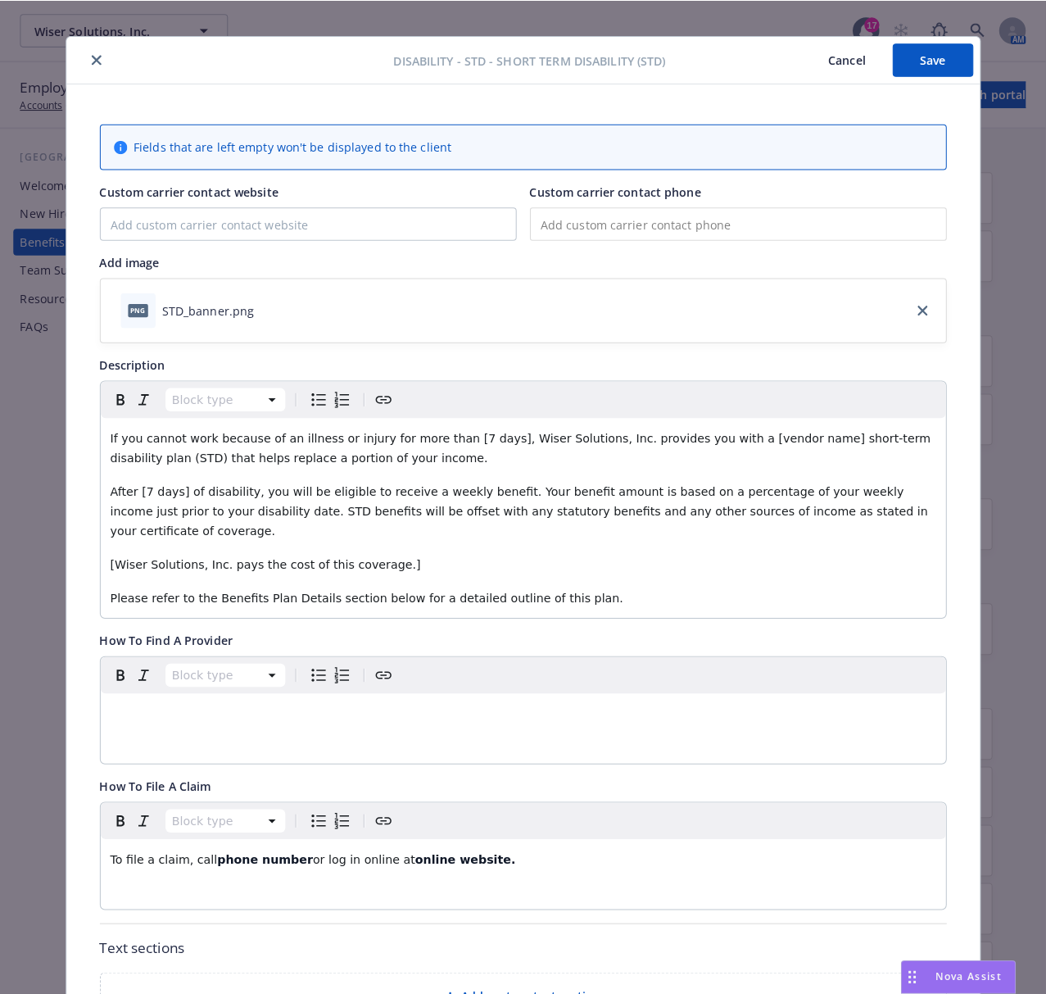
scroll to position [0, 0]
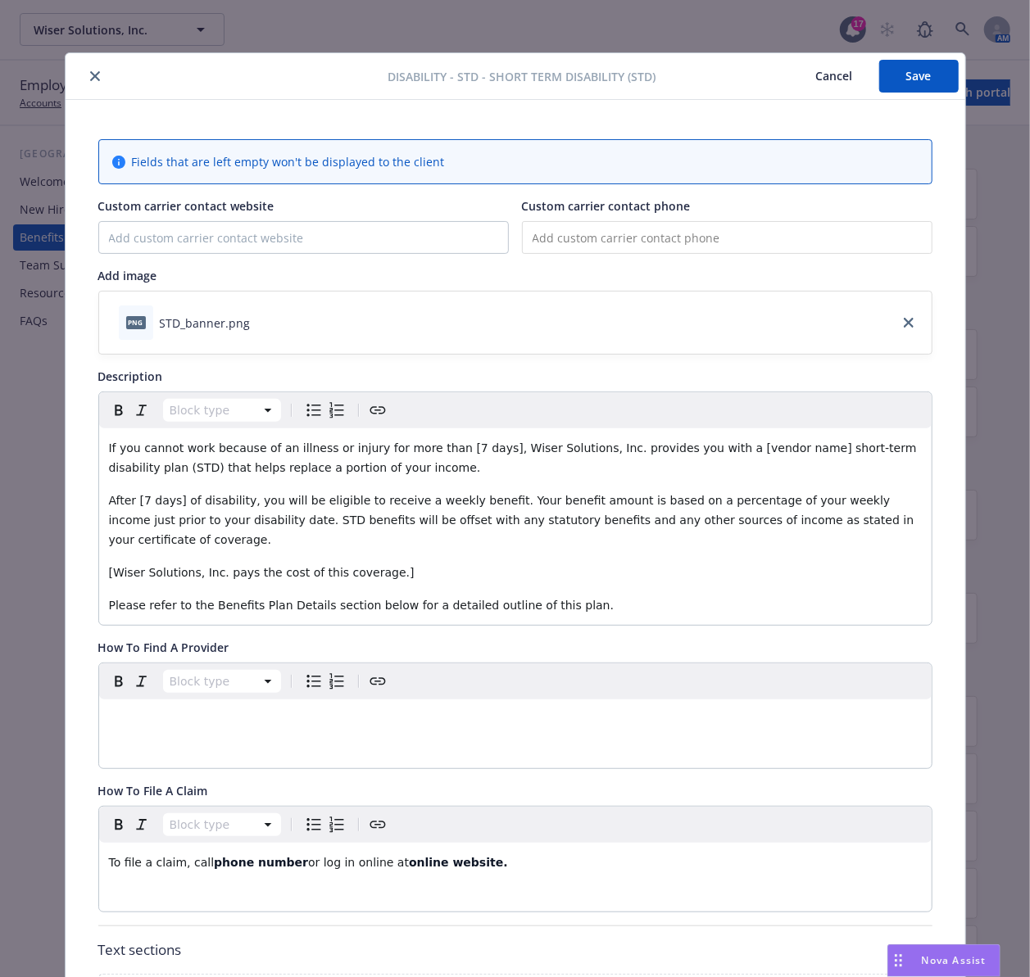
click at [90, 71] on icon "close" at bounding box center [95, 76] width 10 height 10
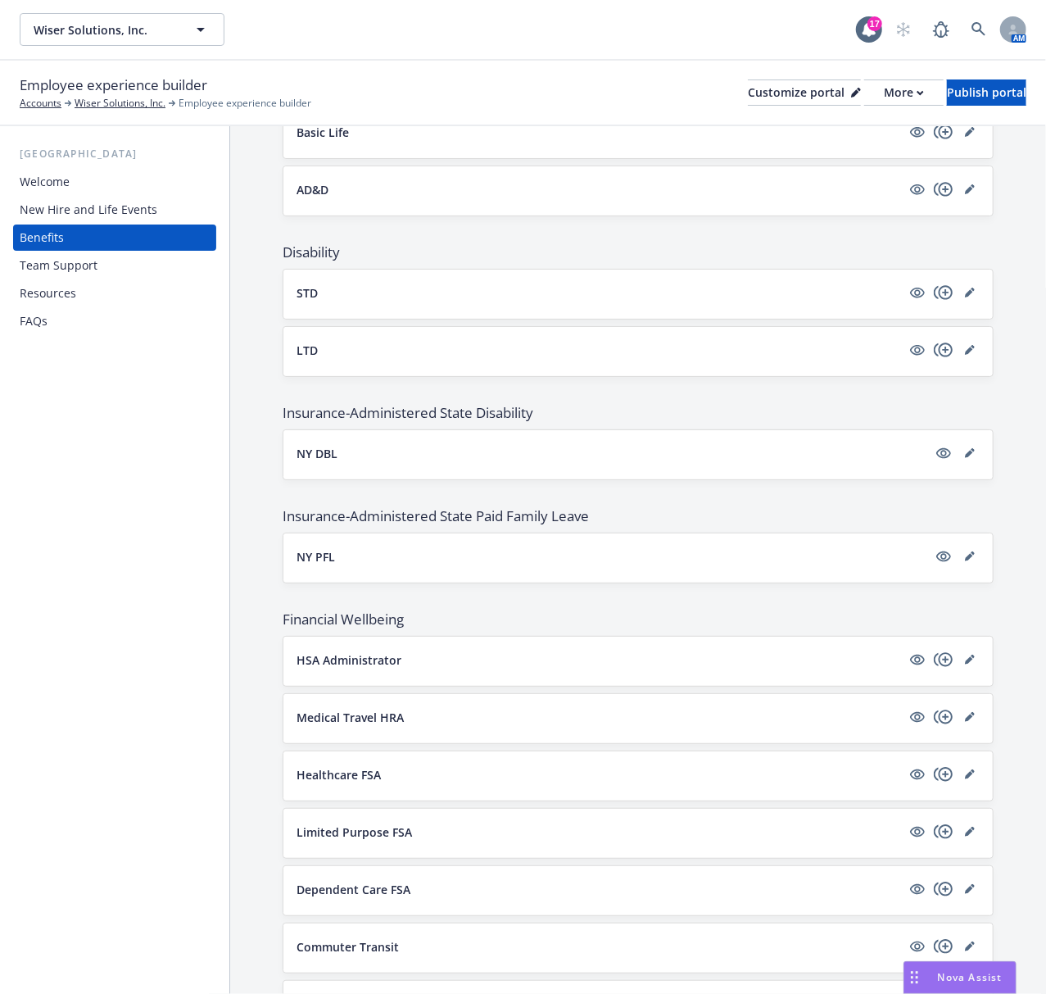
scroll to position [764, 0]
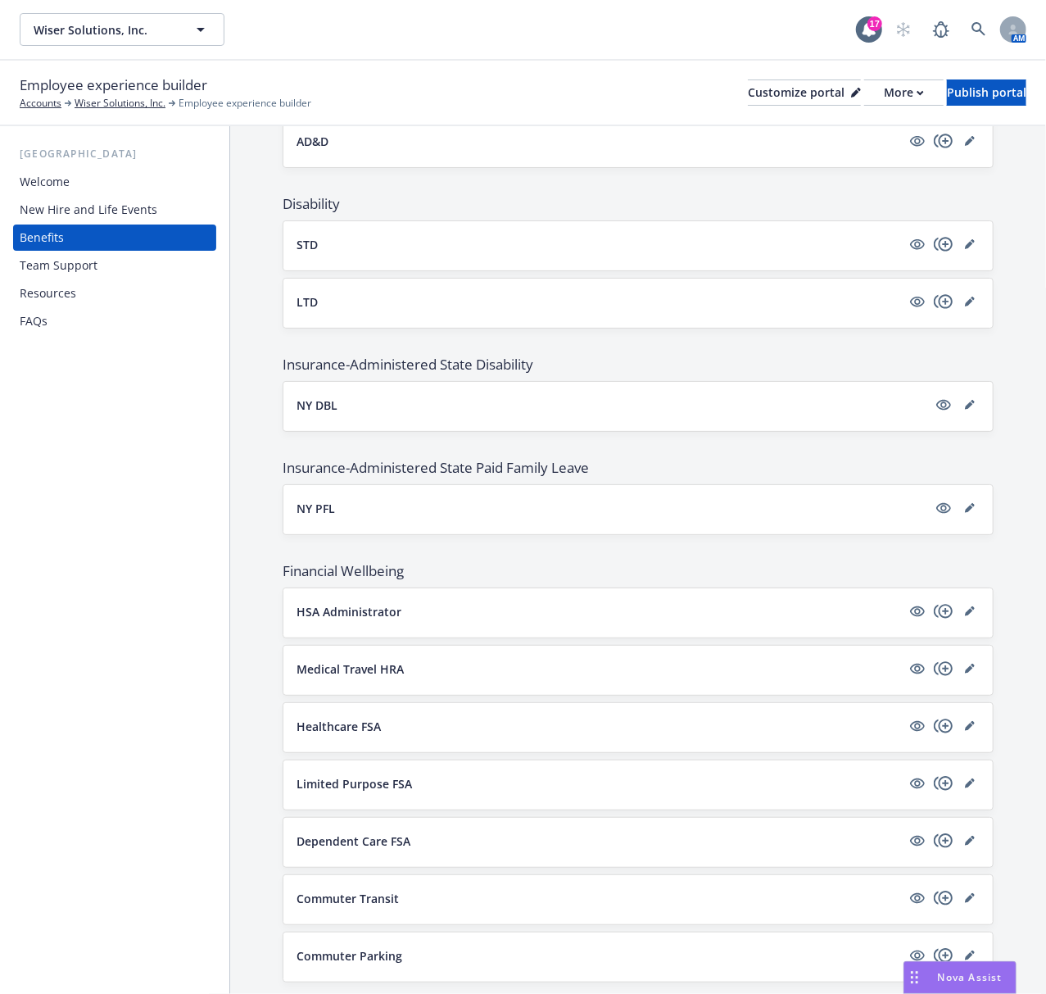
click at [315, 306] on p "LTD" at bounding box center [307, 301] width 21 height 17
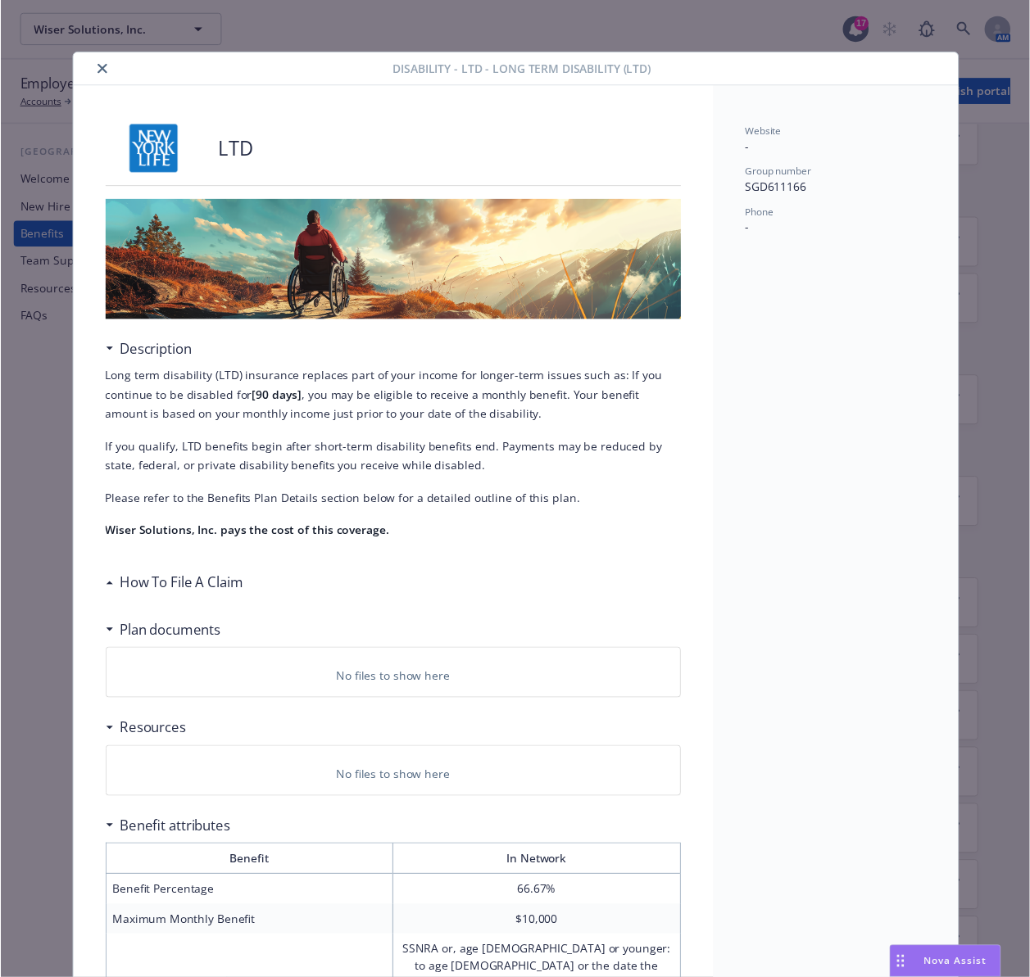
scroll to position [49, 0]
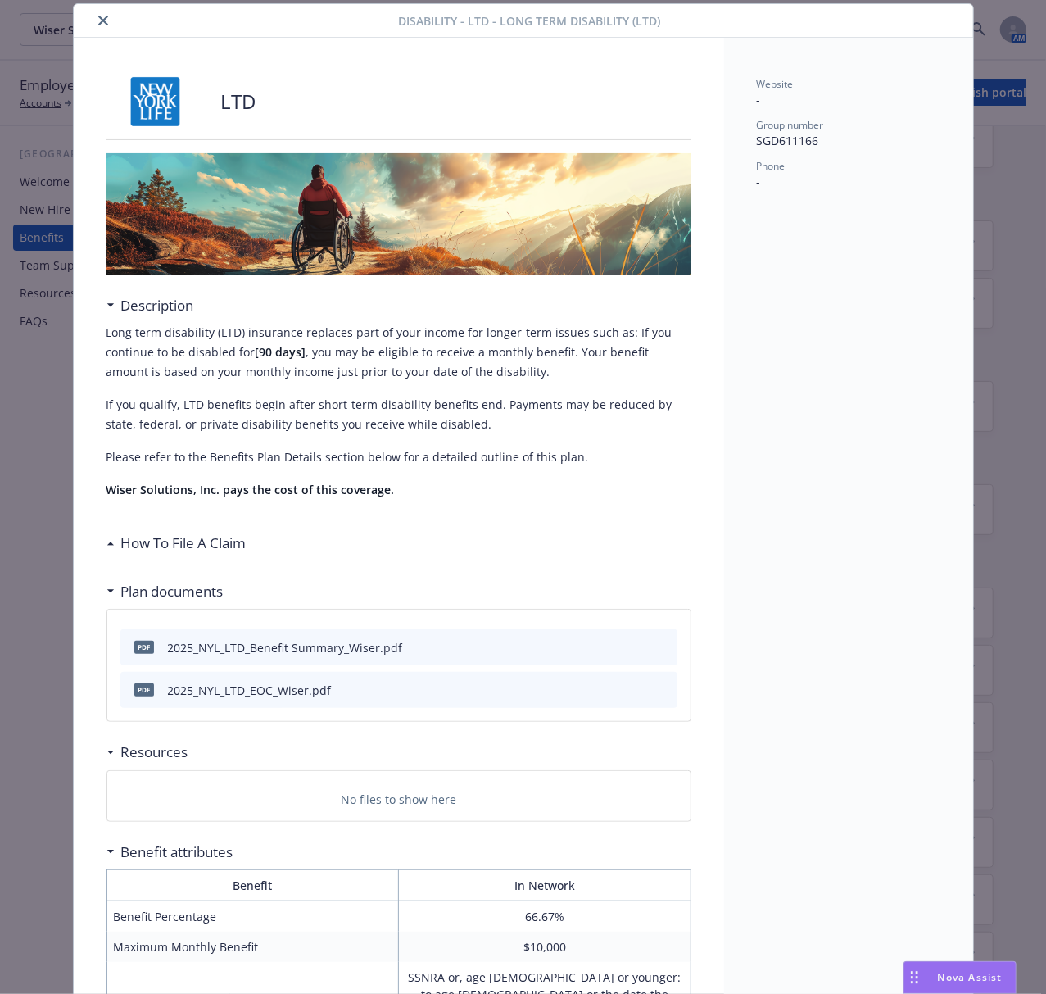
click at [98, 20] on icon "close" at bounding box center [103, 21] width 10 height 10
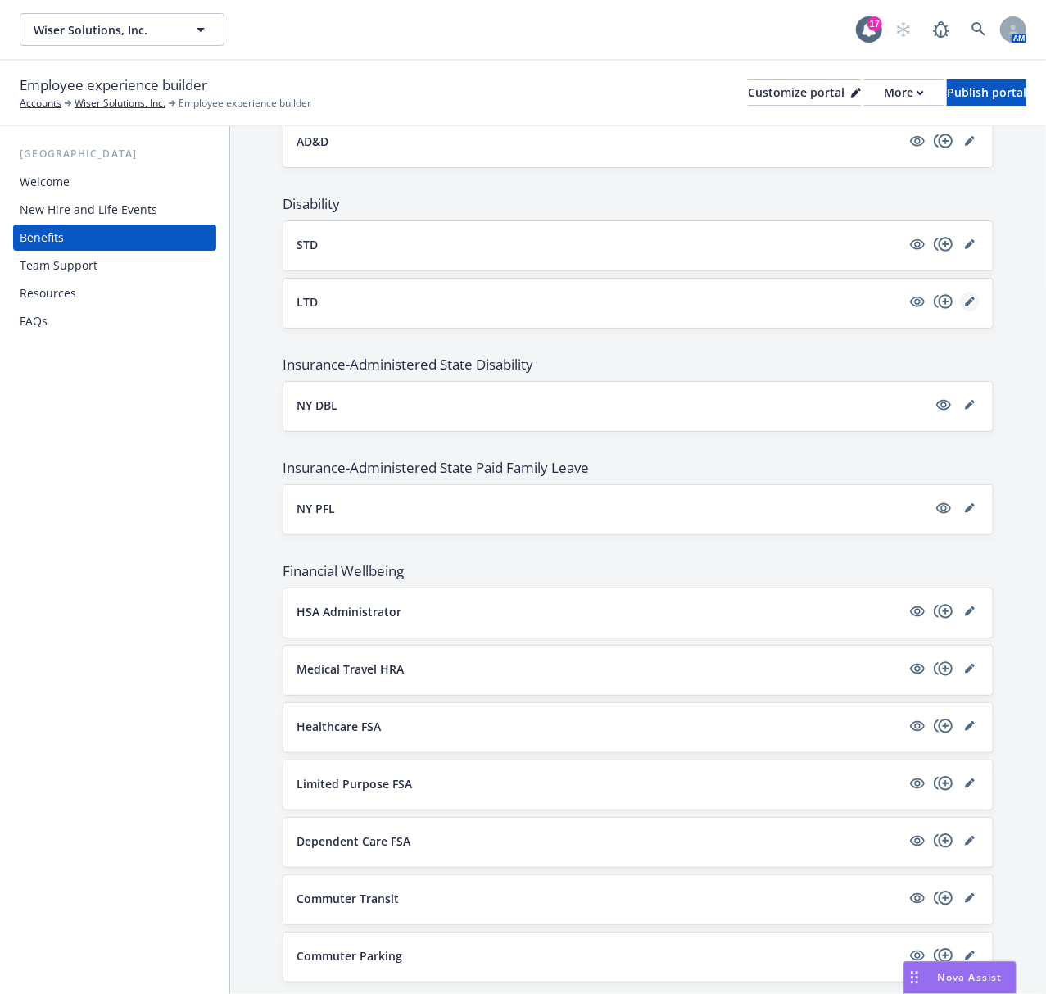
click at [965, 306] on icon "editPencil" at bounding box center [969, 302] width 8 height 8
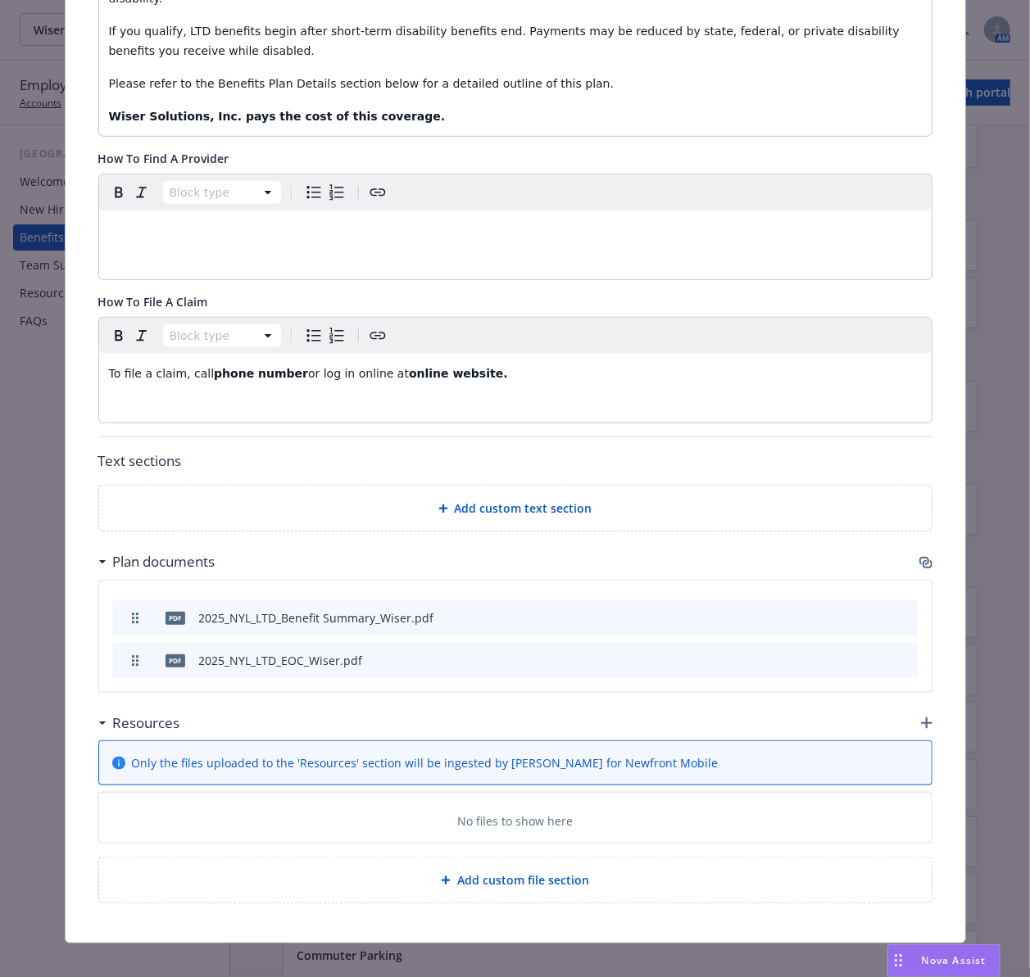
scroll to position [495, 0]
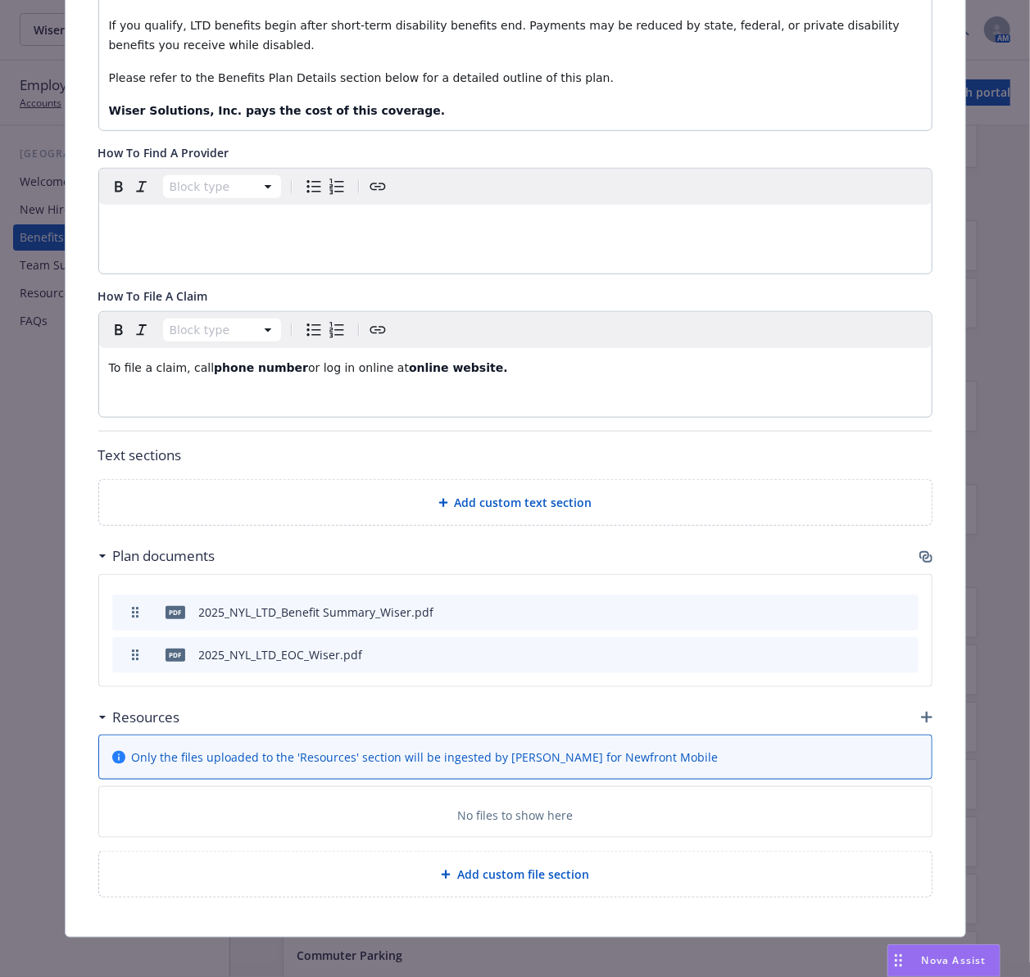
click at [869, 605] on icon "preview file" at bounding box center [876, 610] width 15 height 11
click at [919, 550] on icon "button" at bounding box center [925, 556] width 13 height 13
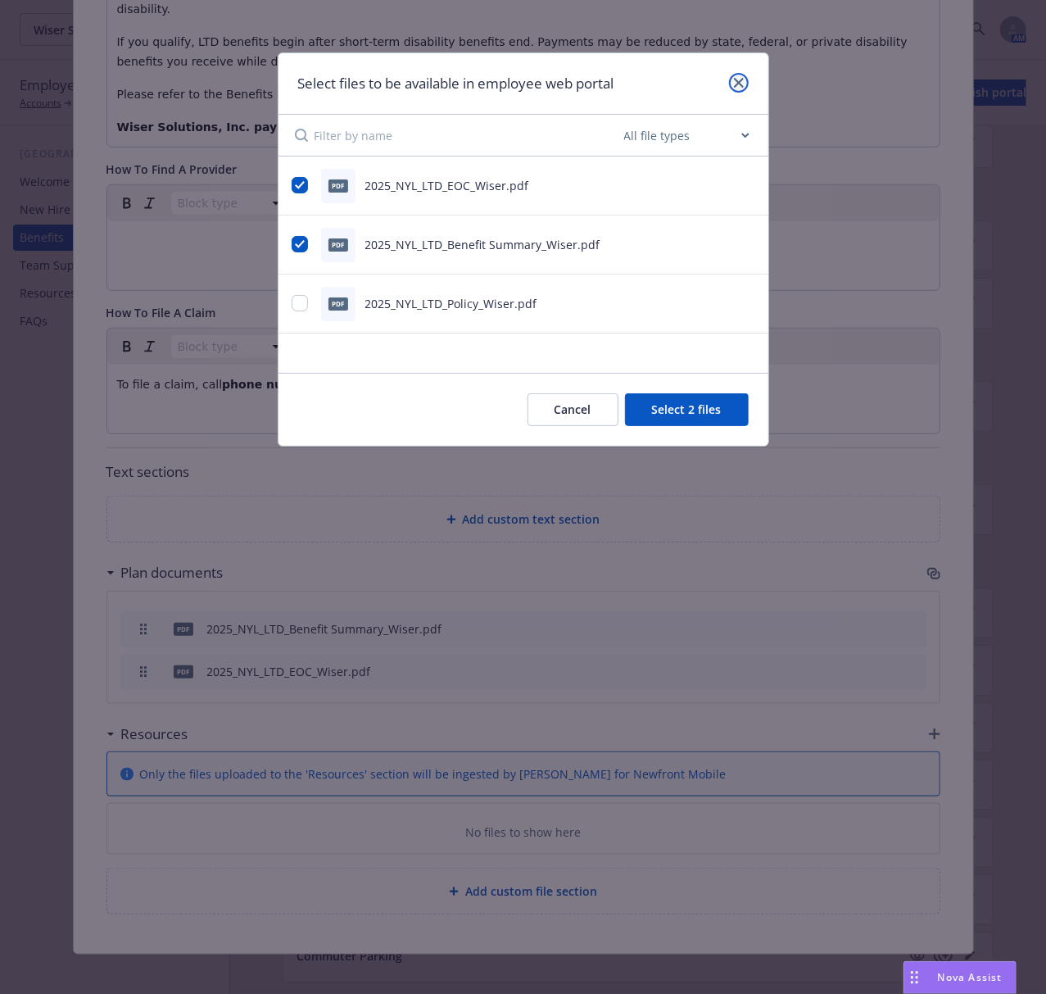
click at [741, 85] on icon "close" at bounding box center [739, 83] width 10 height 10
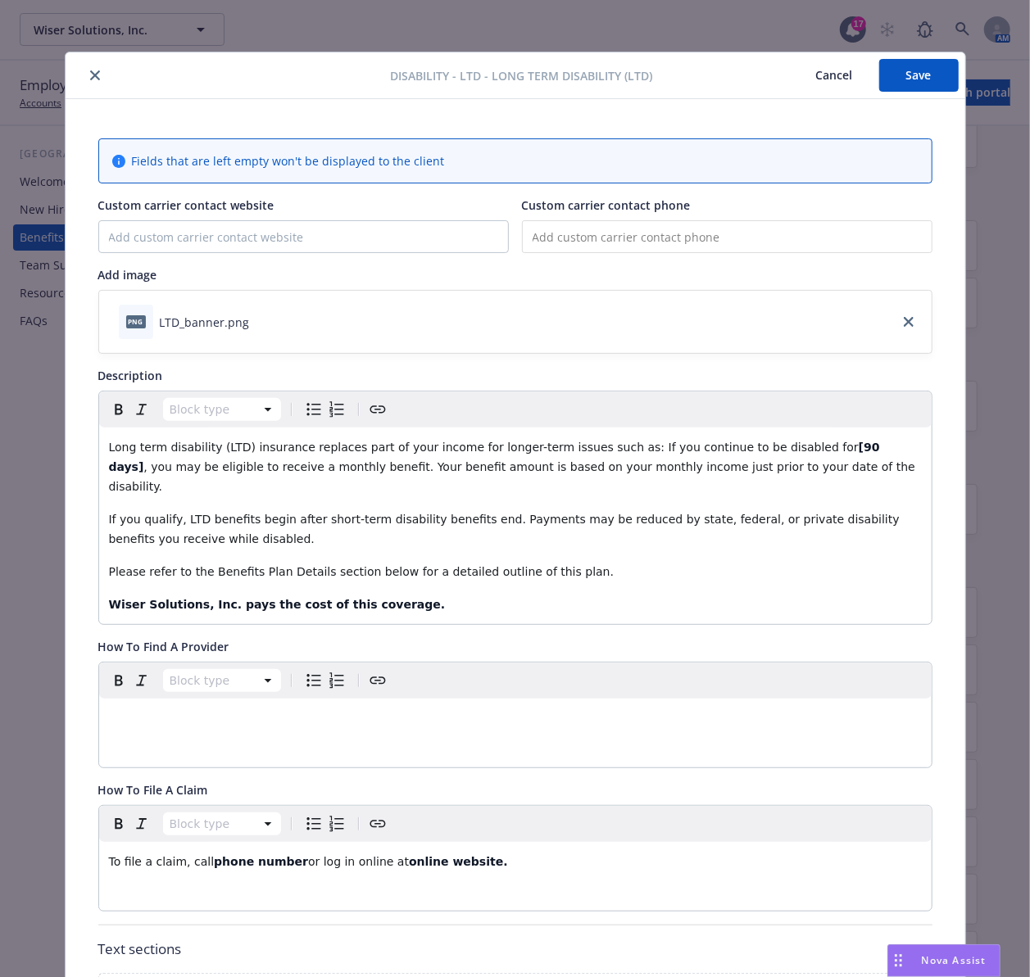
scroll to position [0, 0]
click at [90, 75] on icon "close" at bounding box center [95, 76] width 10 height 10
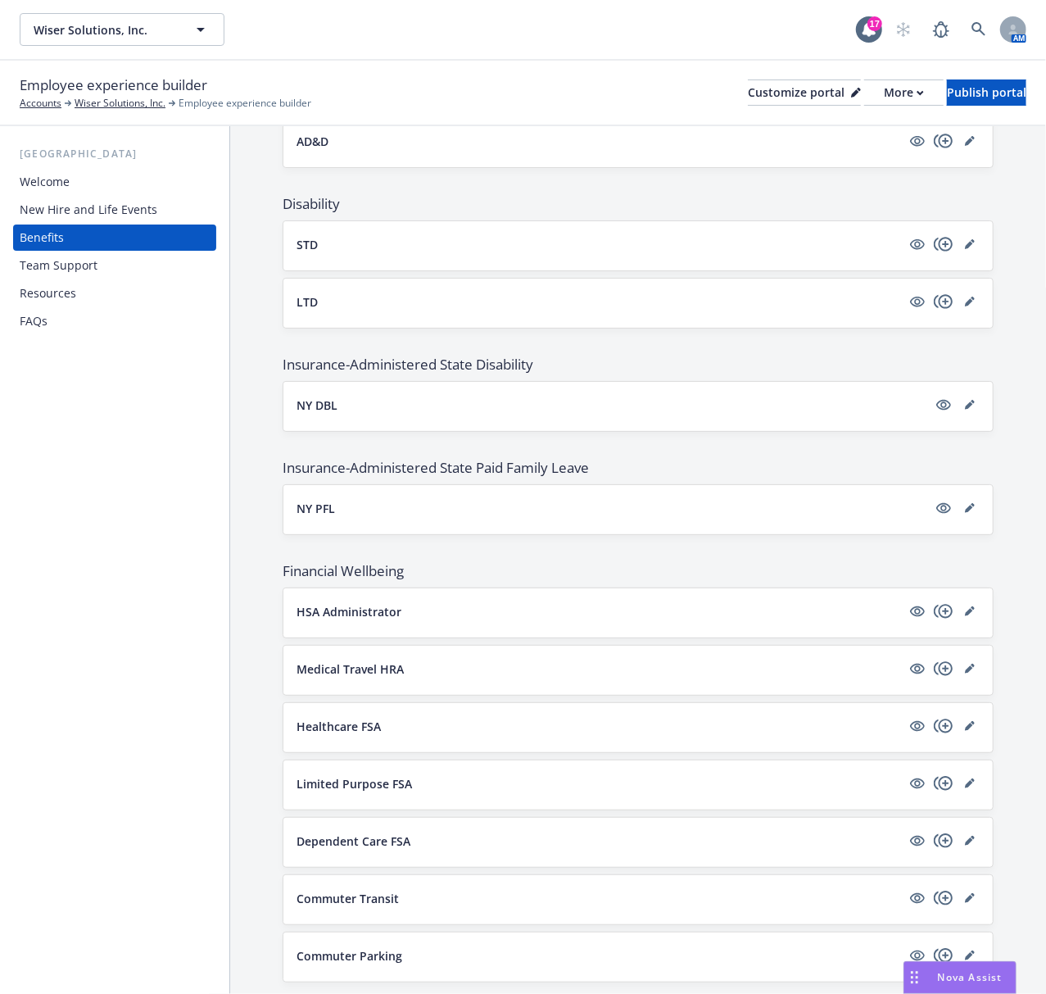
click at [311, 414] on p "NY DBL" at bounding box center [317, 404] width 41 height 17
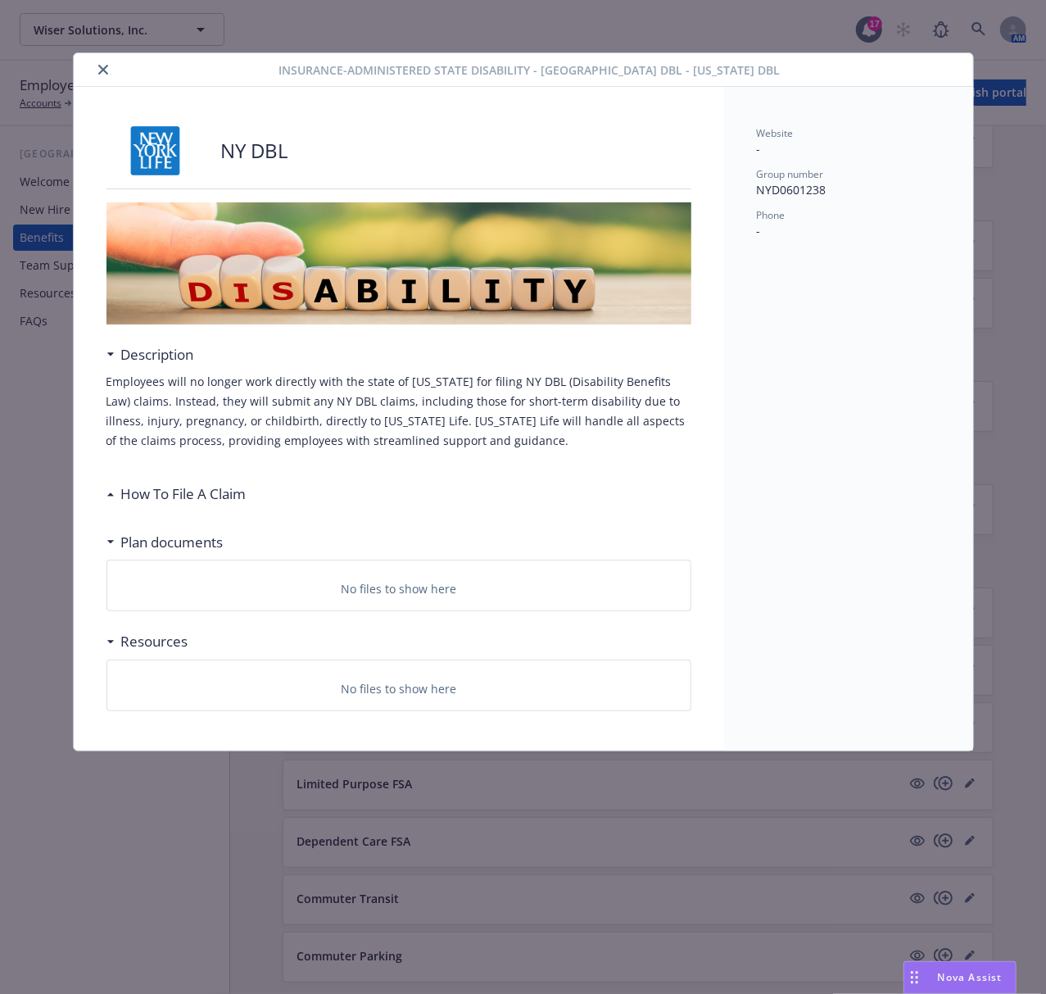
click at [102, 73] on icon "close" at bounding box center [103, 70] width 10 height 10
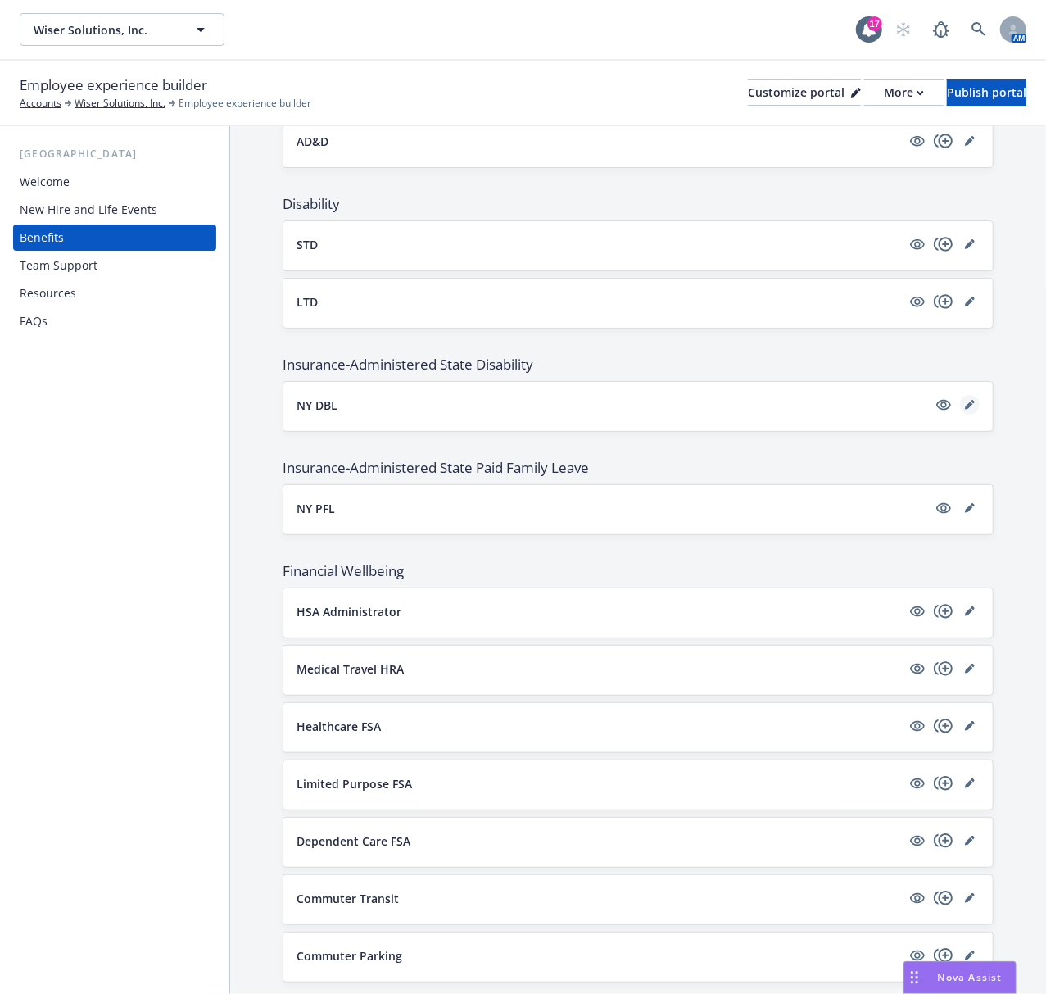
click at [965, 410] on icon "editPencil" at bounding box center [970, 405] width 10 height 10
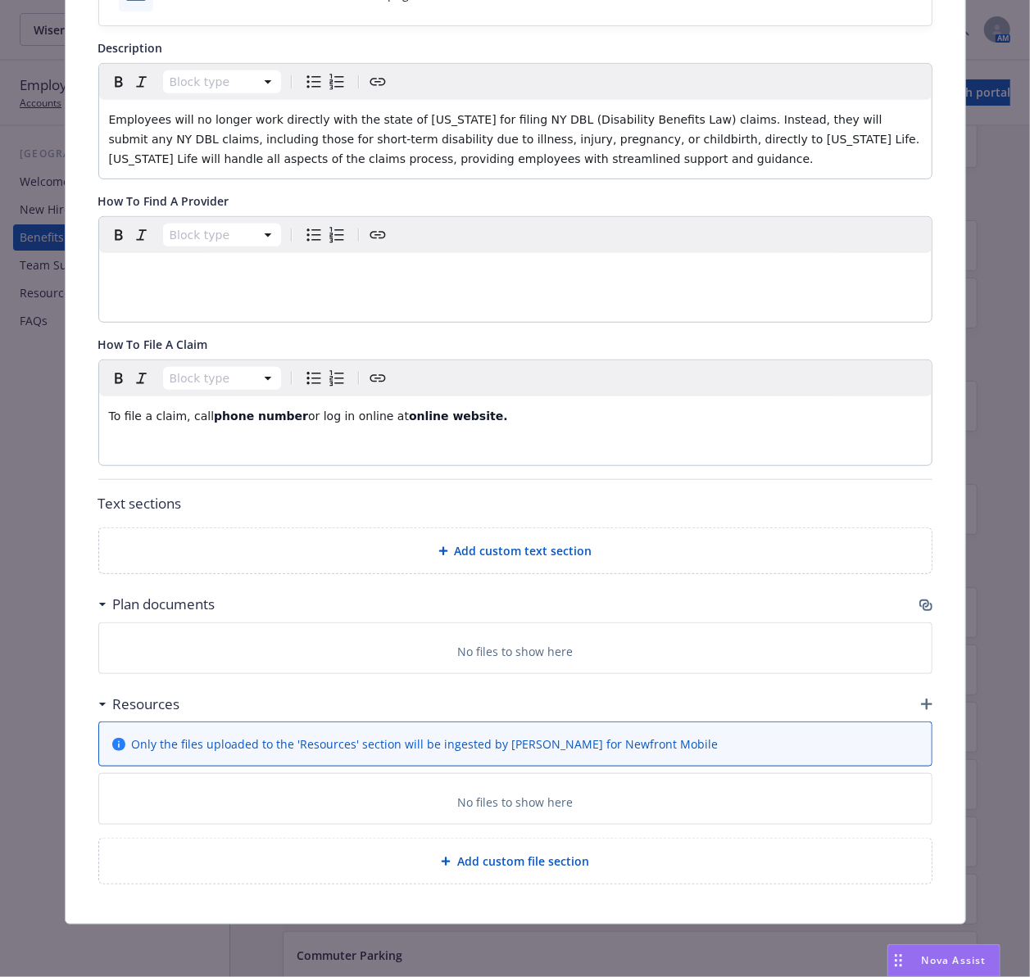
click at [919, 600] on icon "button" at bounding box center [925, 605] width 13 height 13
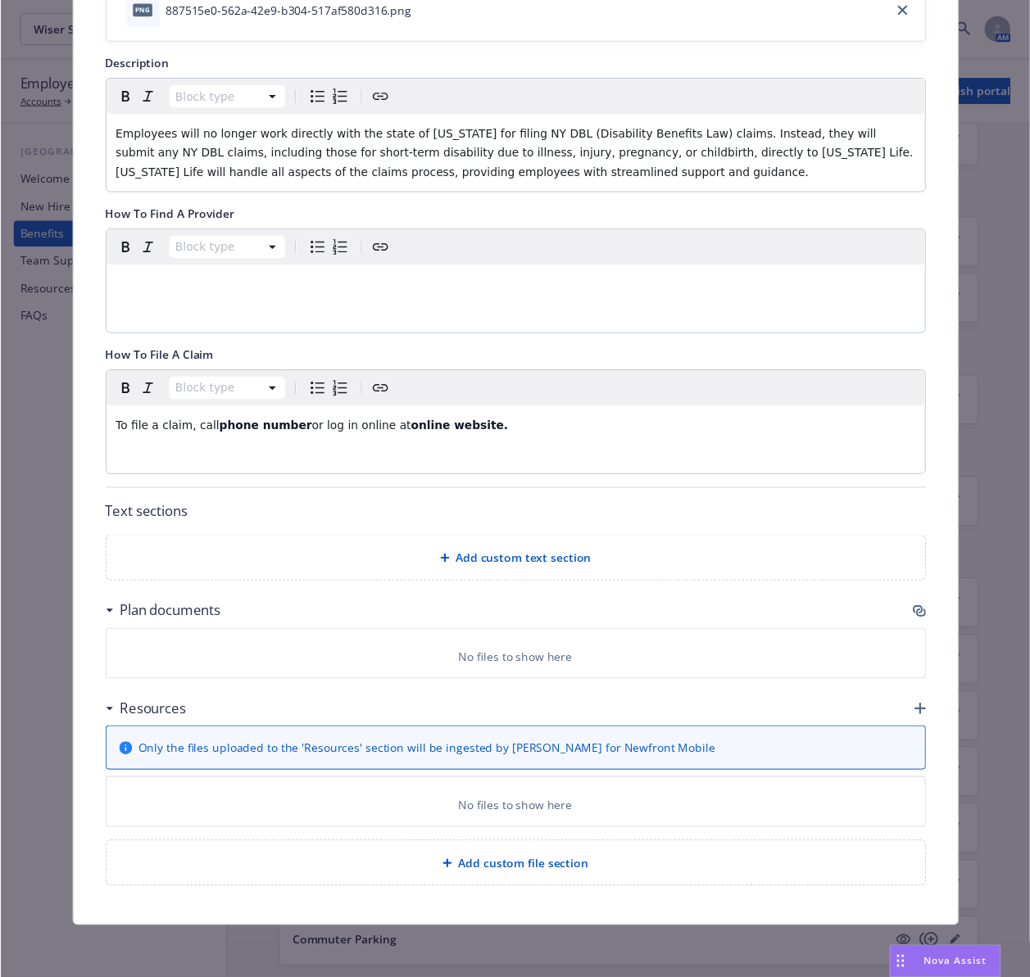
scroll to position [319, 0]
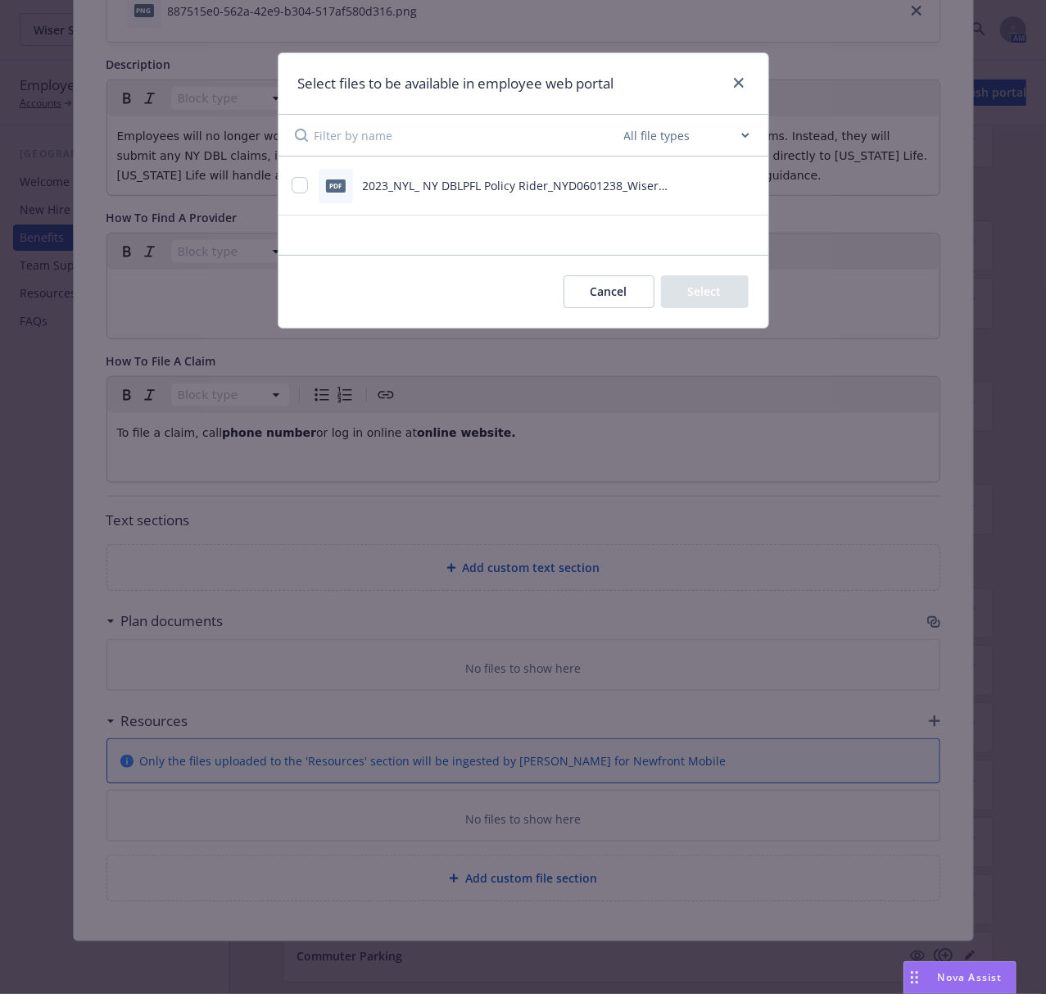
click at [745, 185] on icon "preview file" at bounding box center [746, 184] width 15 height 11
click at [739, 85] on icon "close" at bounding box center [739, 83] width 10 height 10
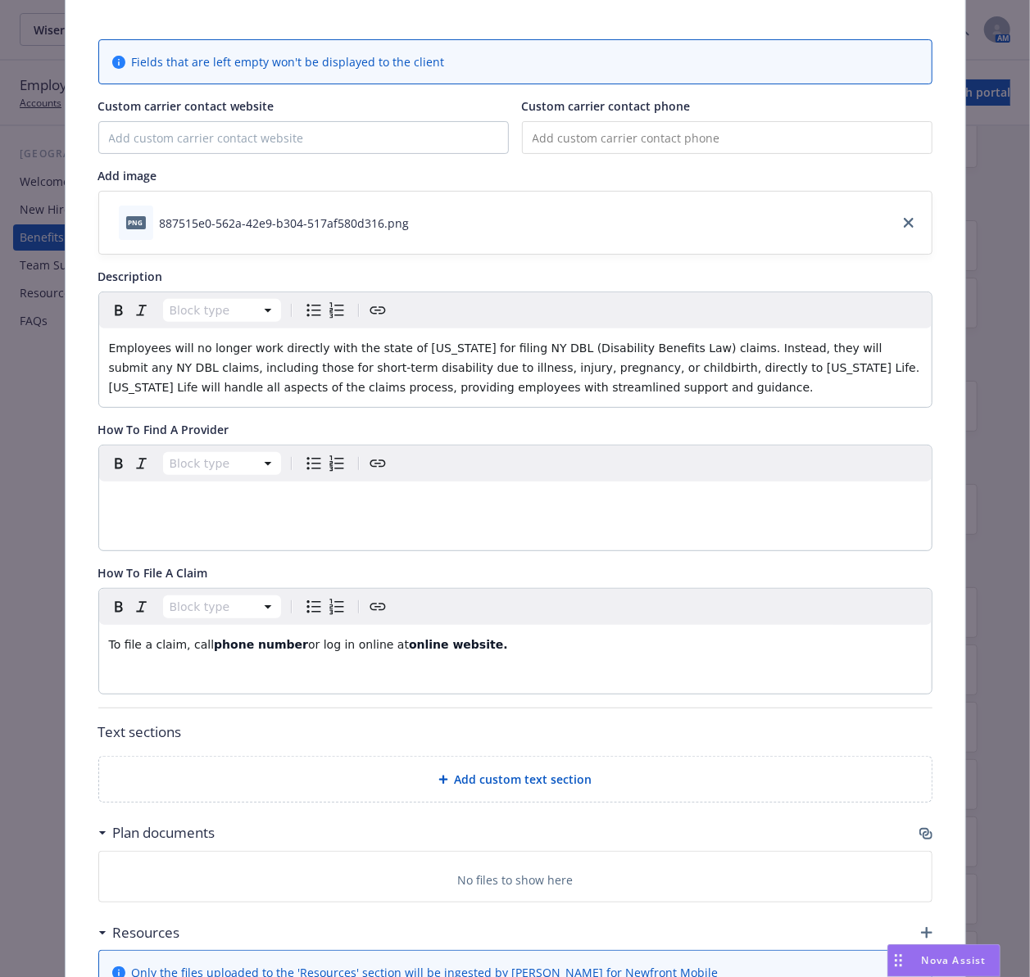
scroll to position [0, 0]
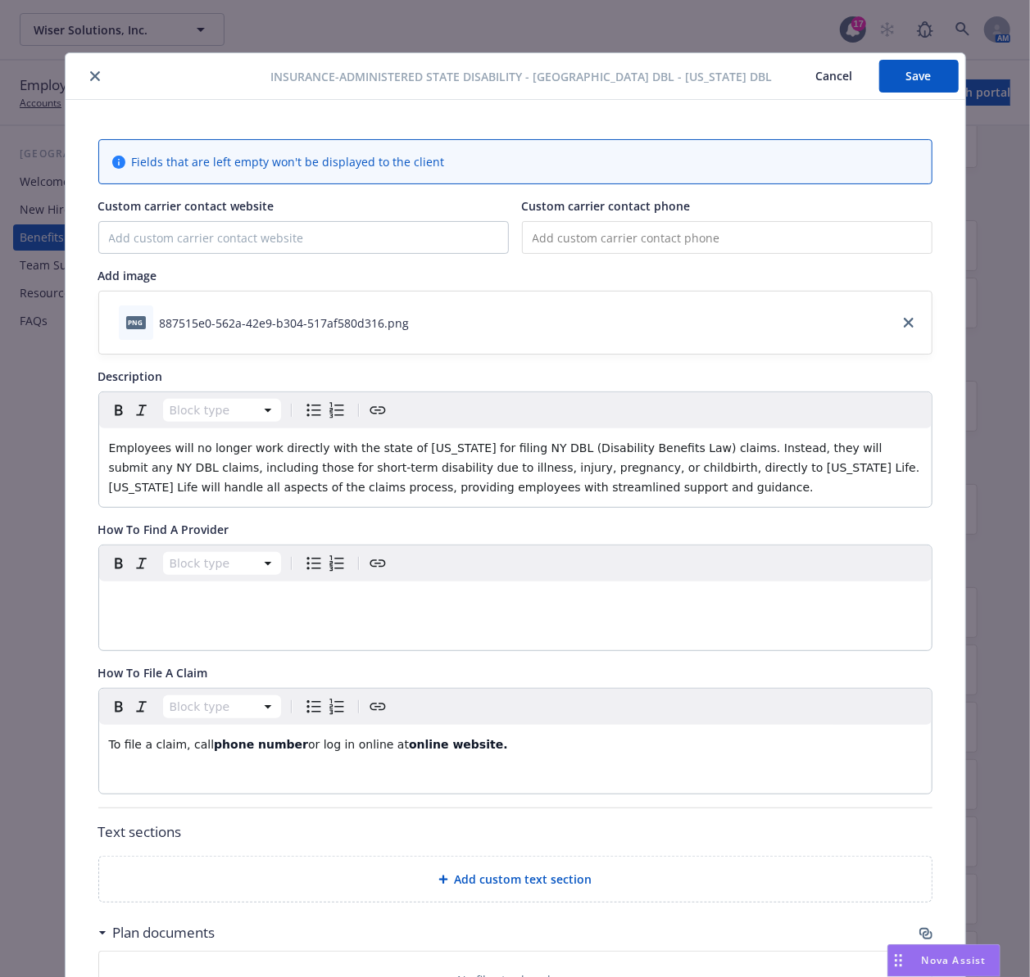
click at [98, 79] on div at bounding box center [171, 76] width 199 height 20
click at [90, 80] on icon "close" at bounding box center [95, 76] width 10 height 10
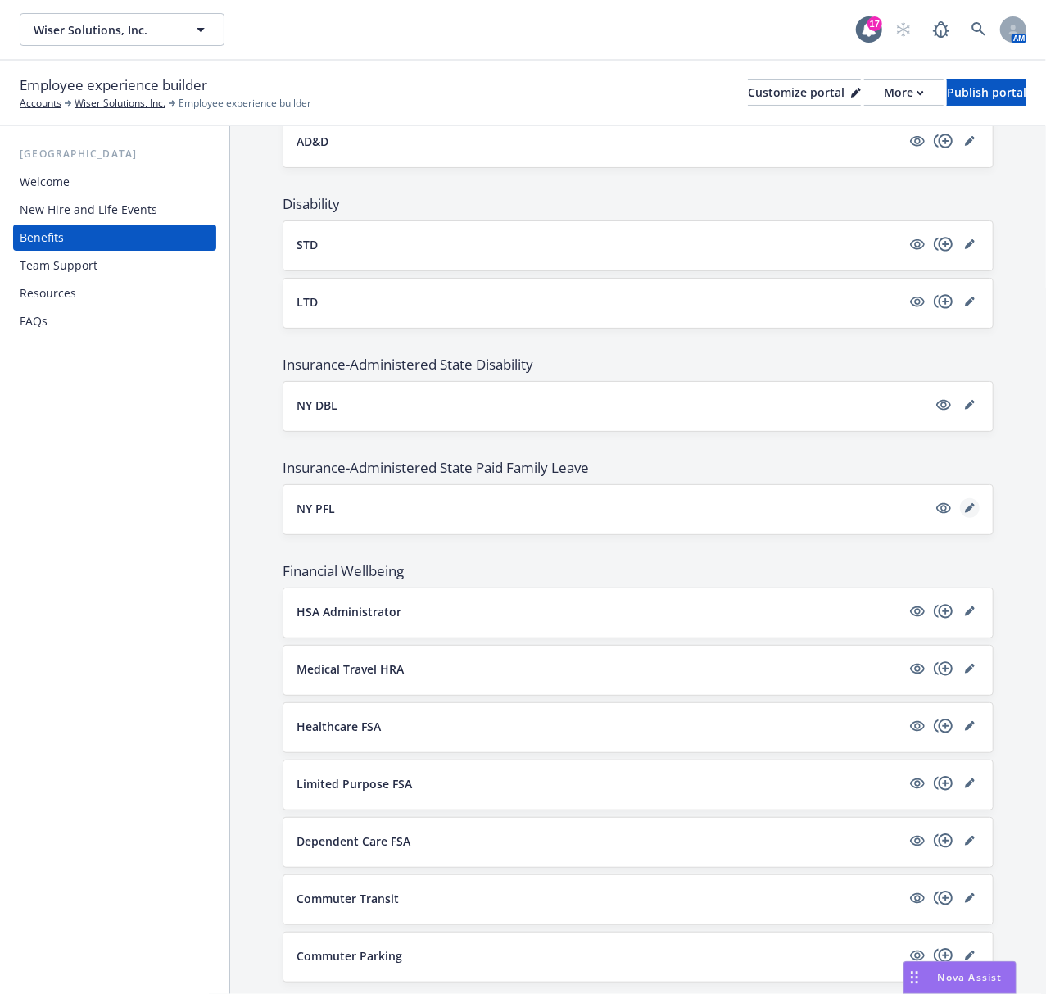
click at [965, 513] on icon "editPencil" at bounding box center [969, 509] width 8 height 8
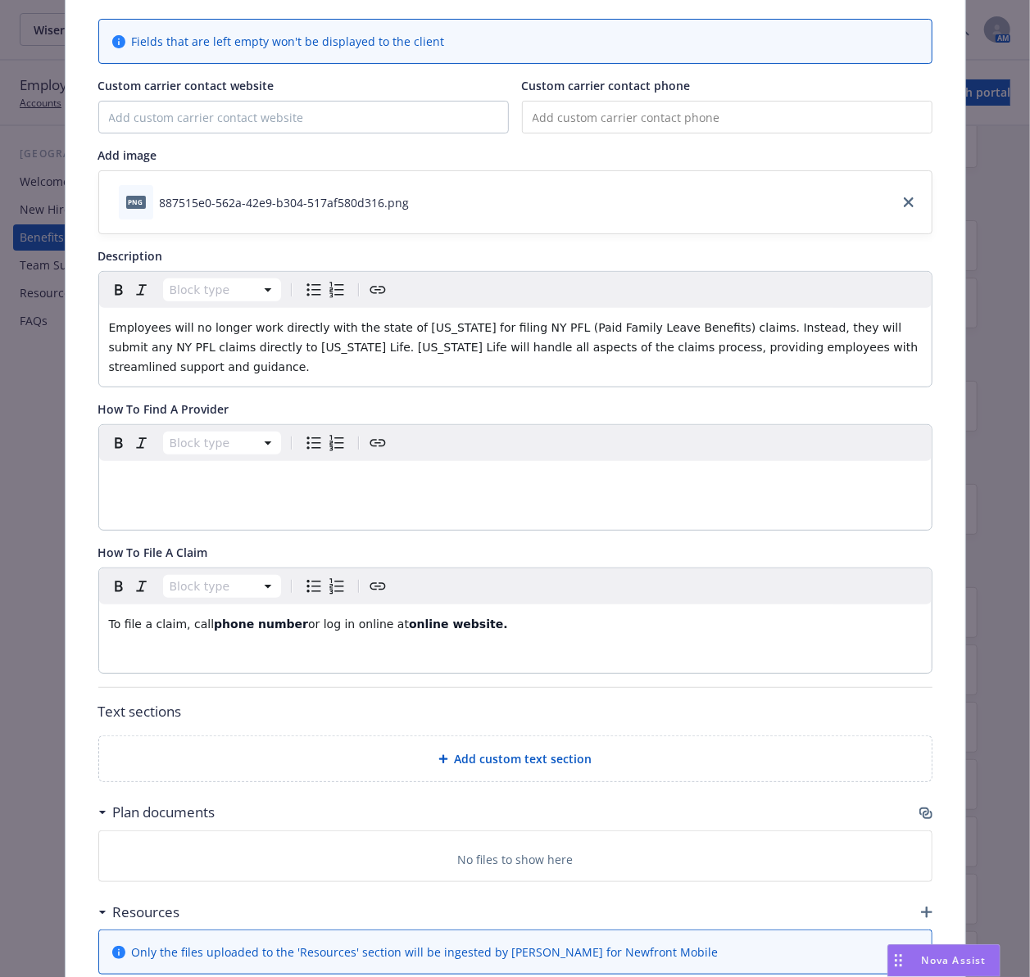
scroll to position [158, 0]
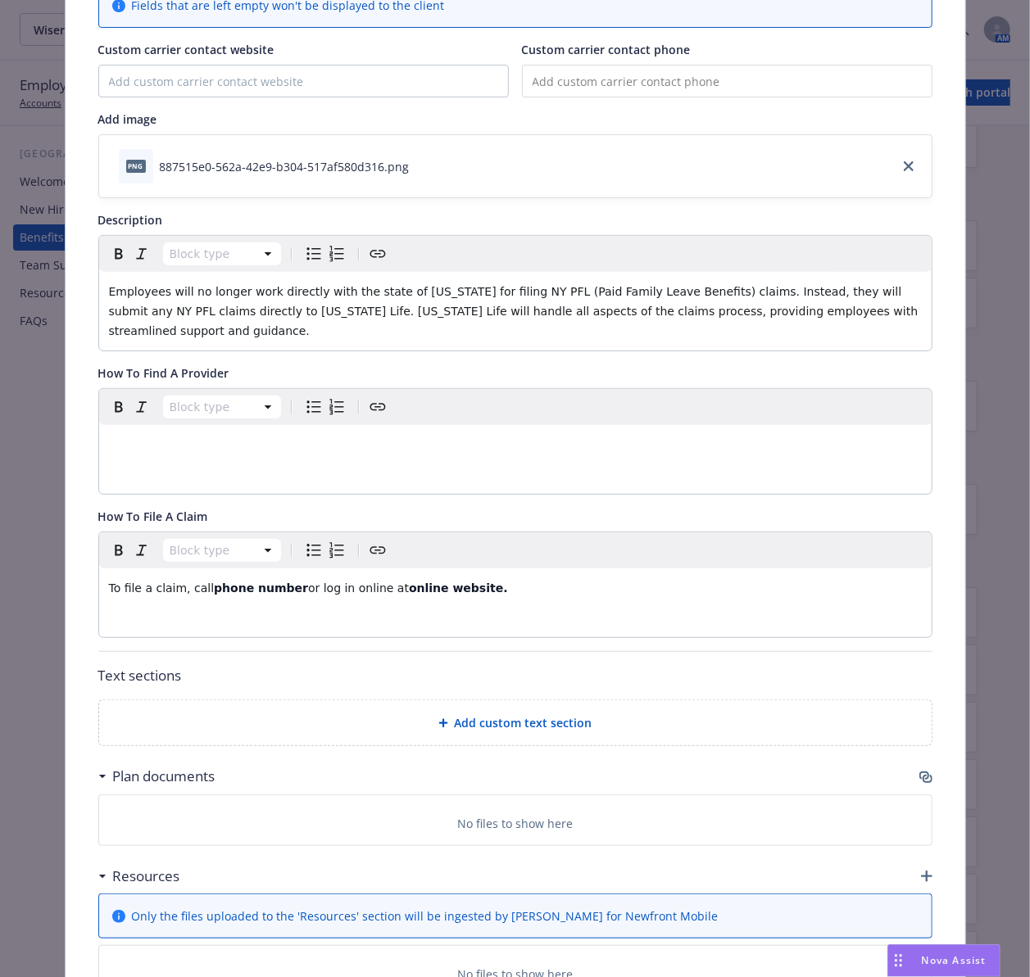
click at [919, 772] on icon "button" at bounding box center [924, 776] width 10 height 8
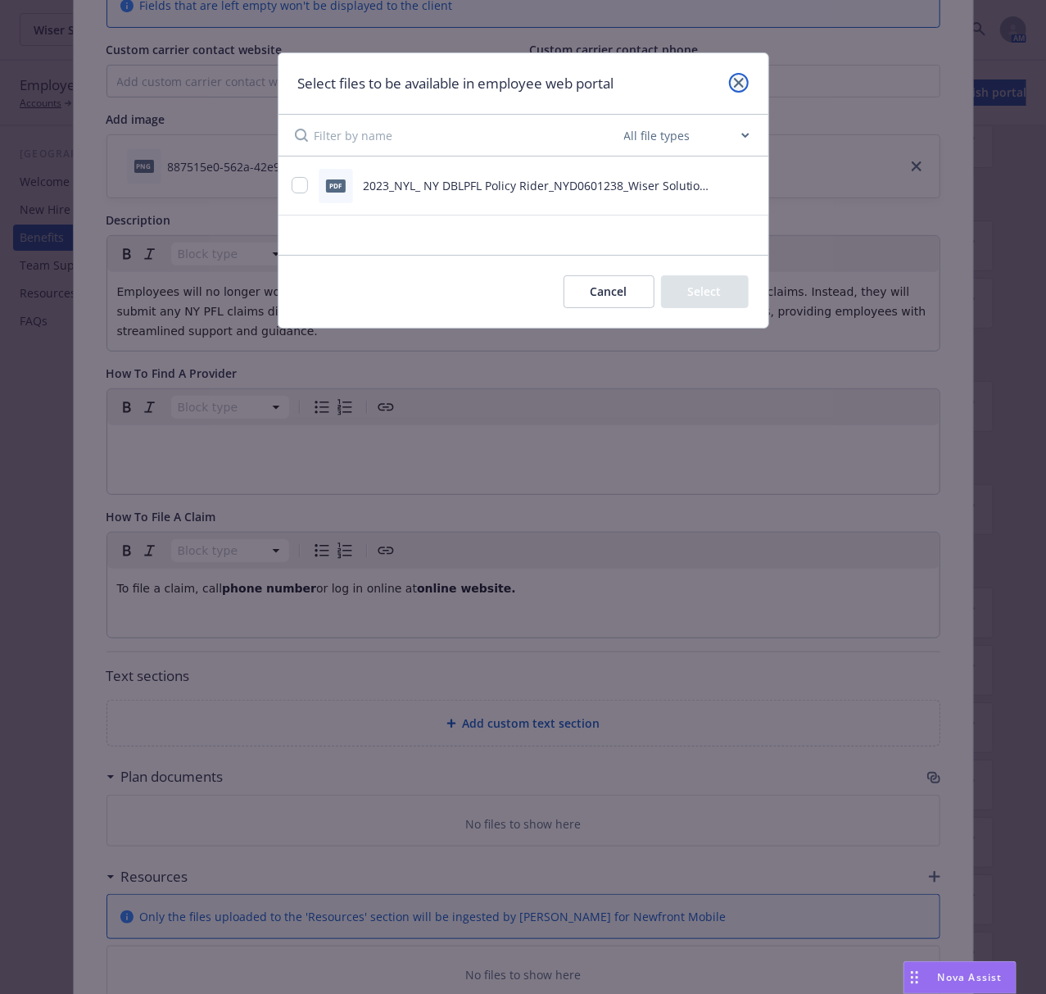
click at [738, 82] on icon "close" at bounding box center [739, 83] width 10 height 10
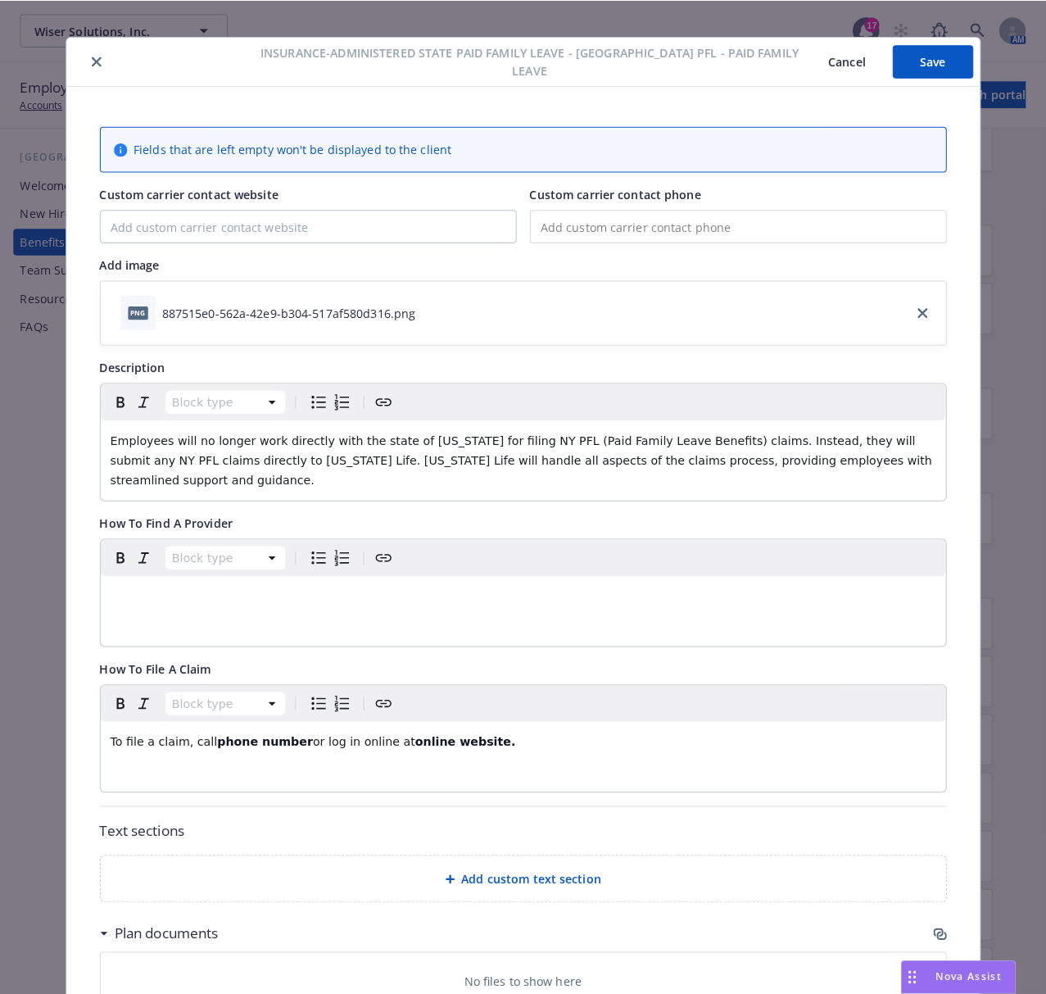
scroll to position [0, 0]
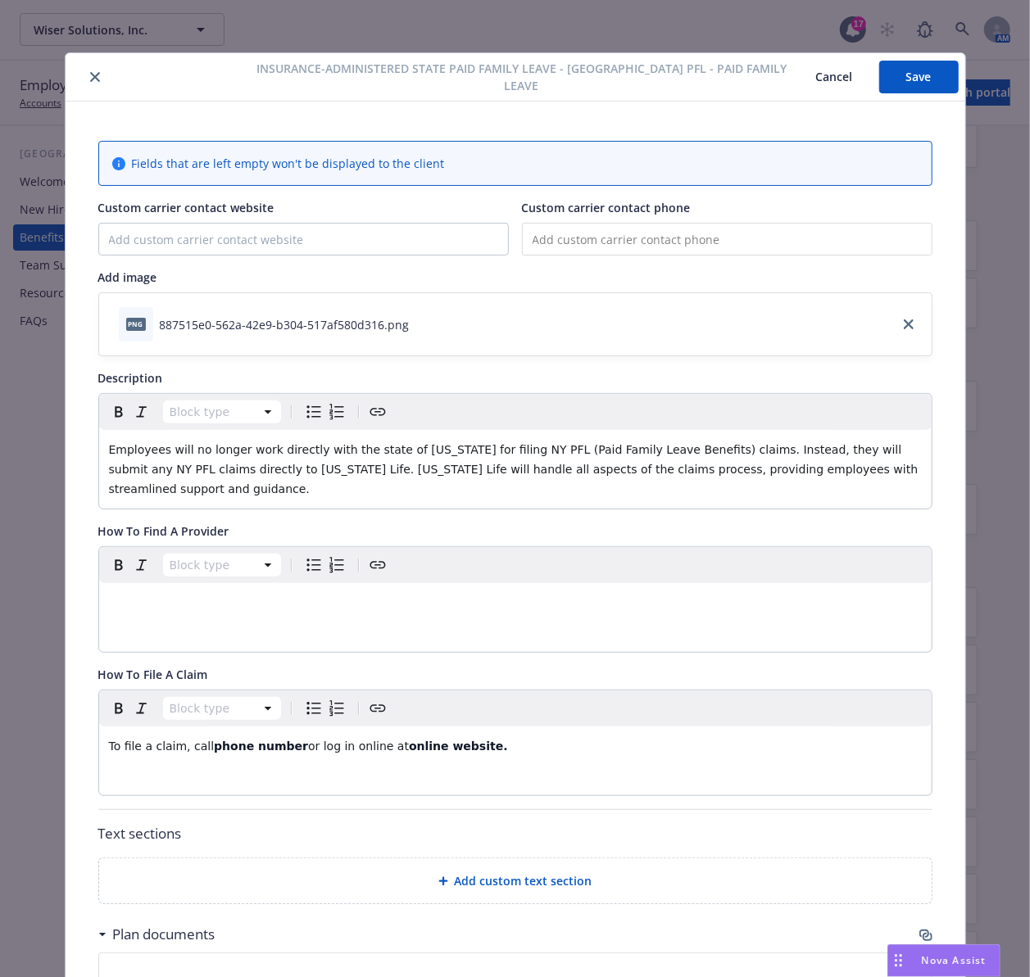
click at [90, 80] on icon "close" at bounding box center [95, 77] width 10 height 10
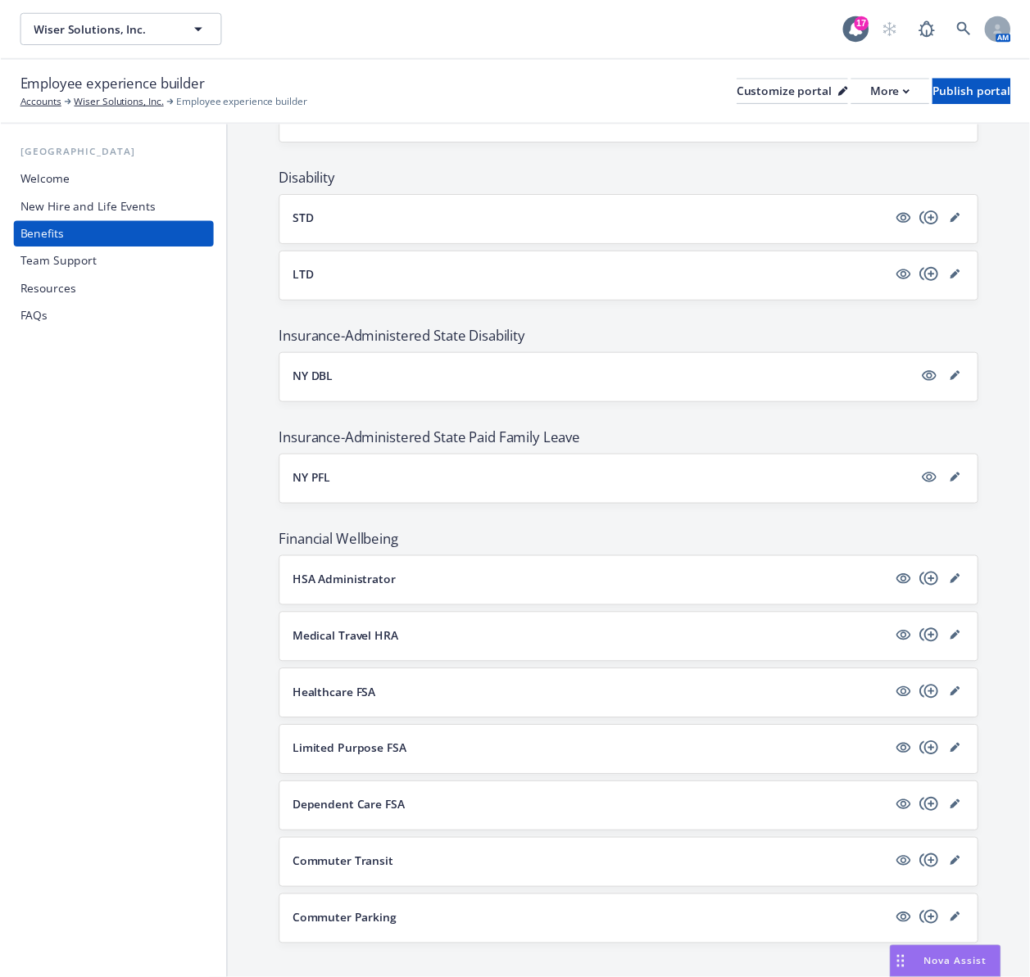
scroll to position [816, 0]
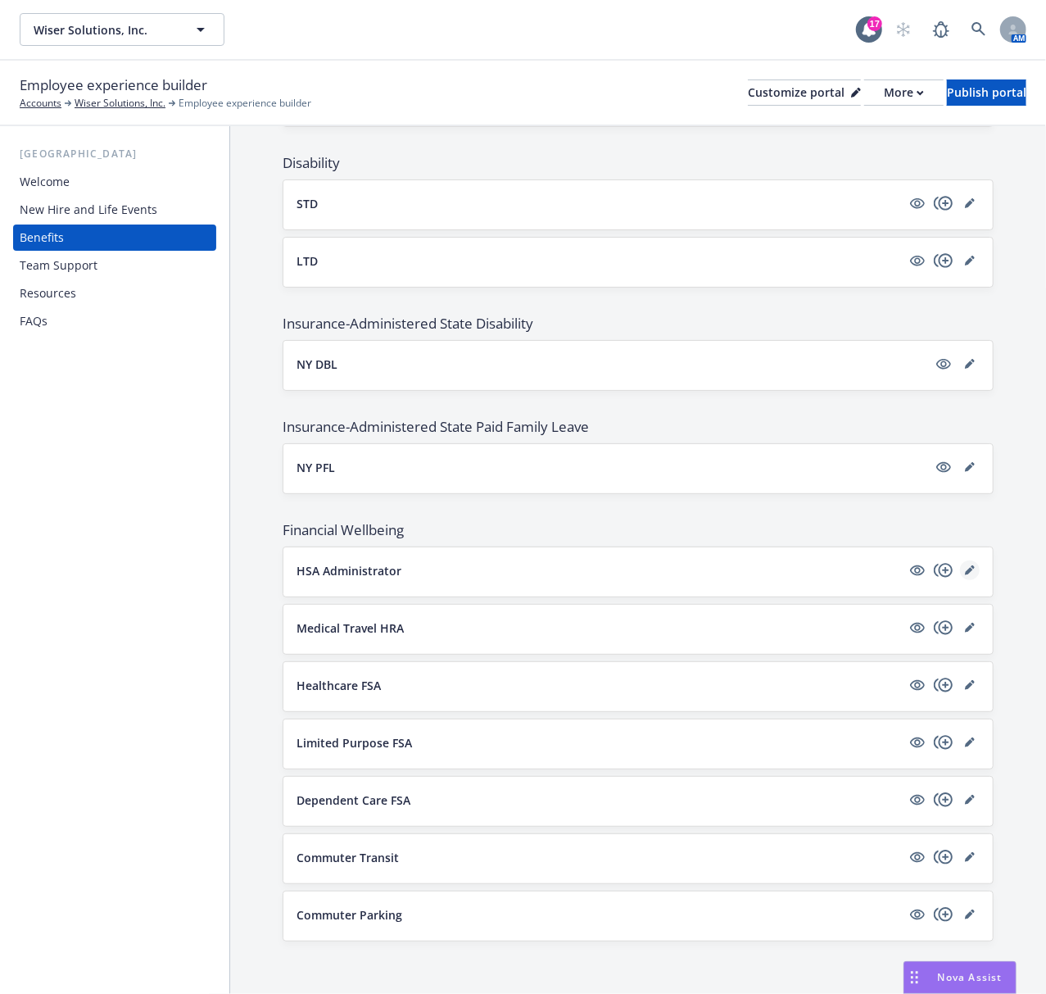
click at [965, 565] on icon "editPencil" at bounding box center [970, 570] width 10 height 10
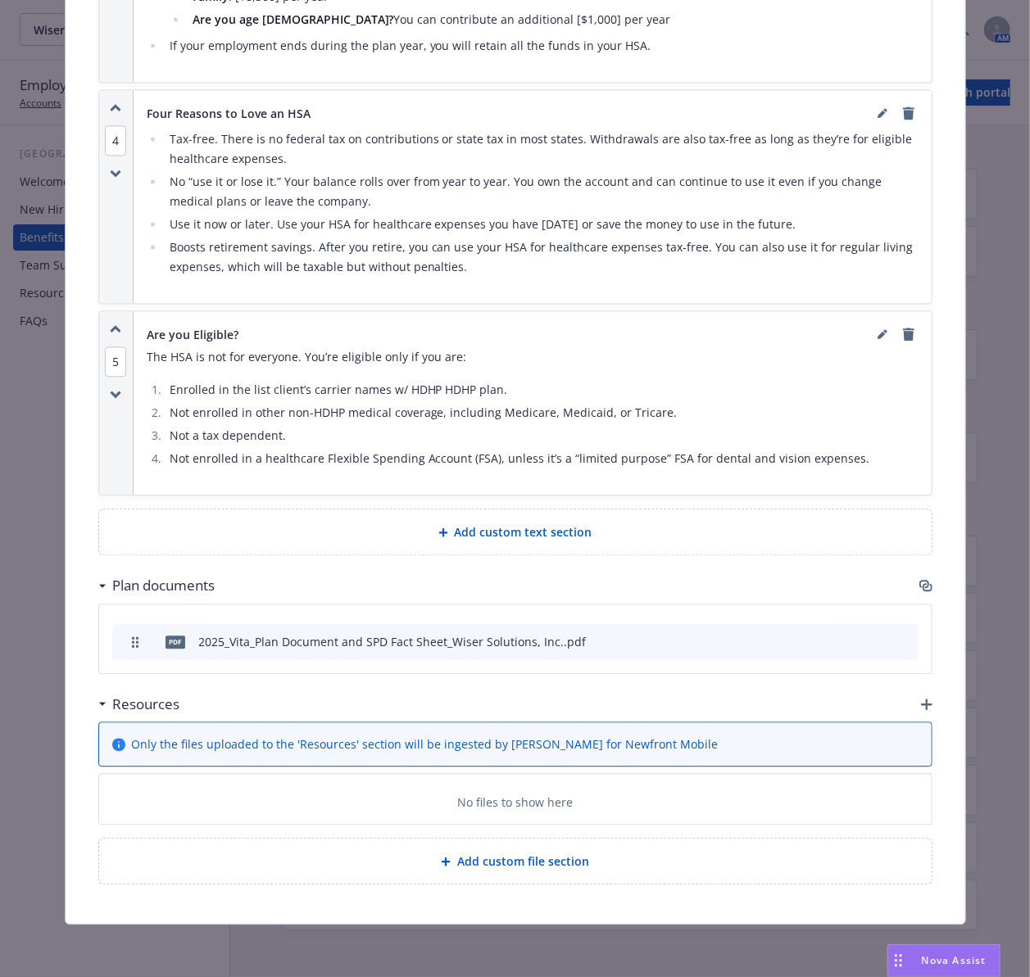
click at [919, 582] on icon "button" at bounding box center [925, 585] width 13 height 13
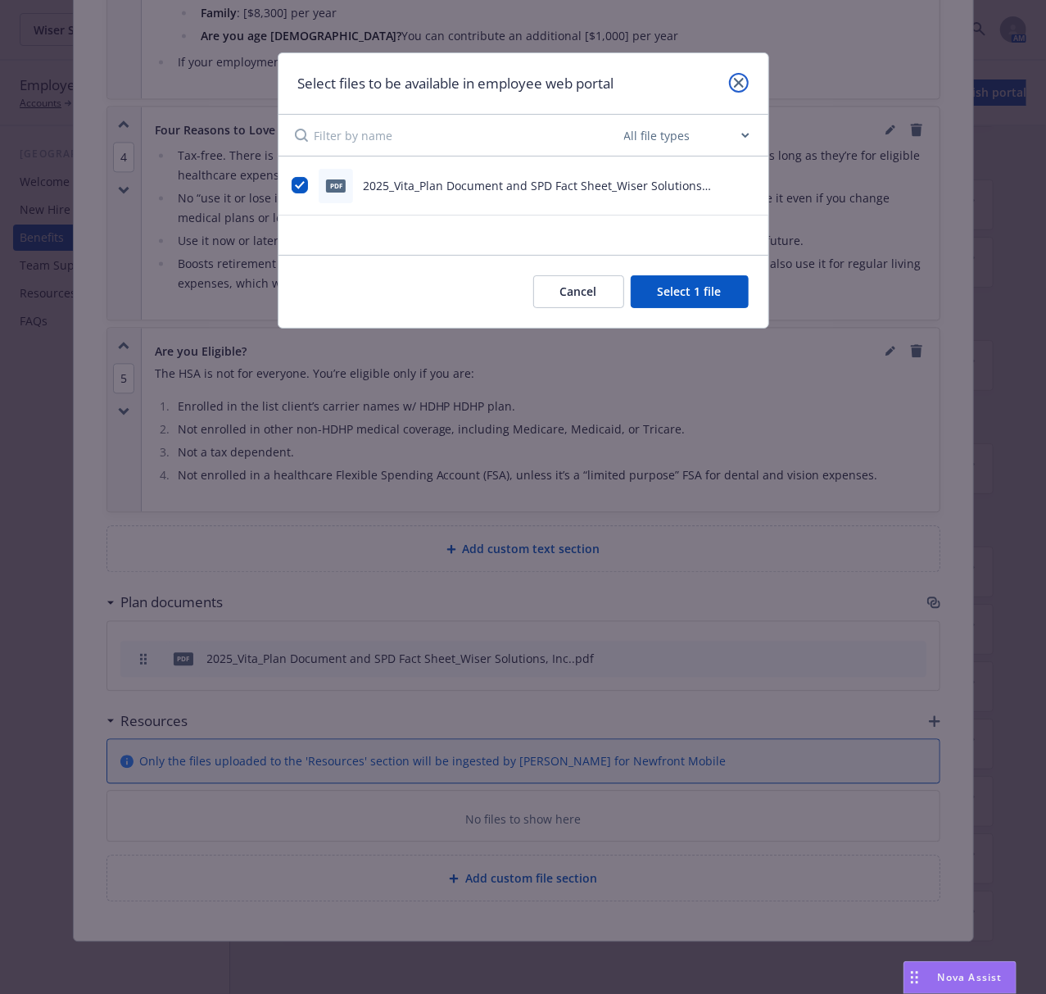
drag, startPoint x: 736, startPoint y: 85, endPoint x: 663, endPoint y: 118, distance: 79.9
click at [736, 85] on icon "close" at bounding box center [739, 83] width 10 height 10
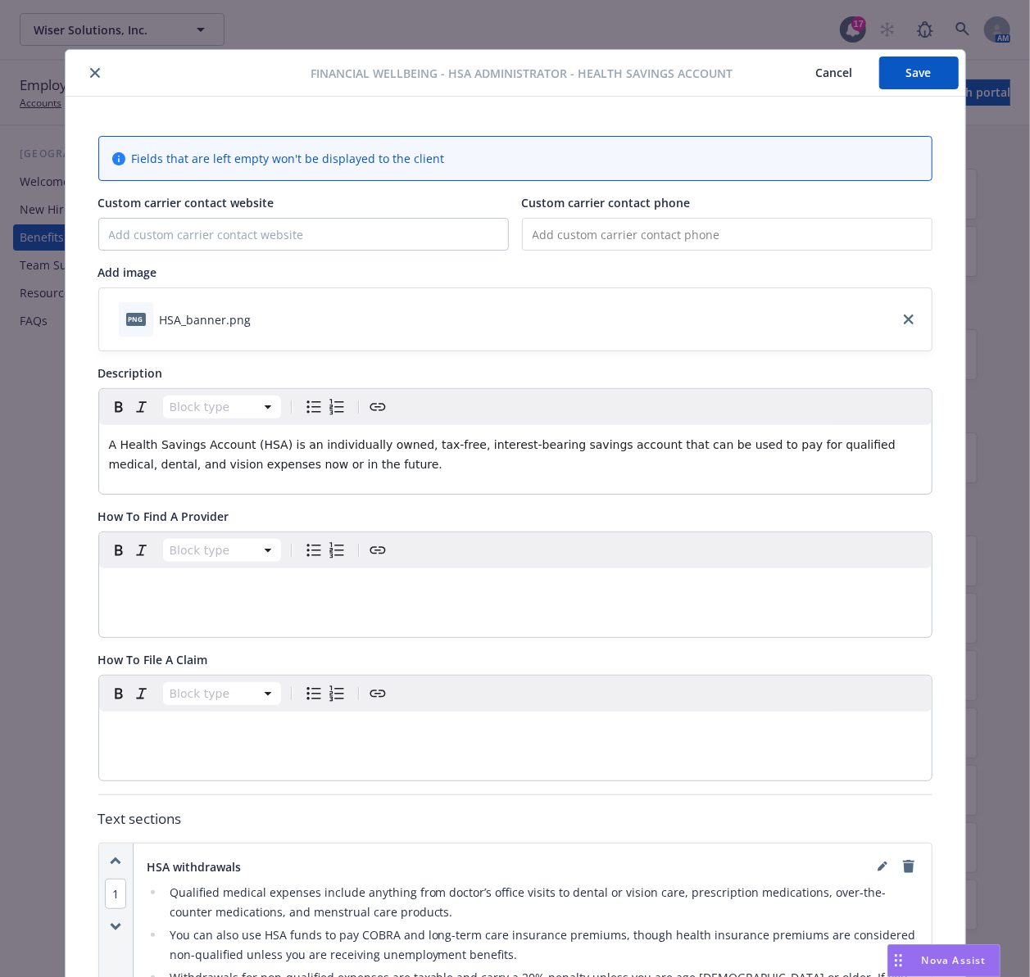
scroll to position [0, 0]
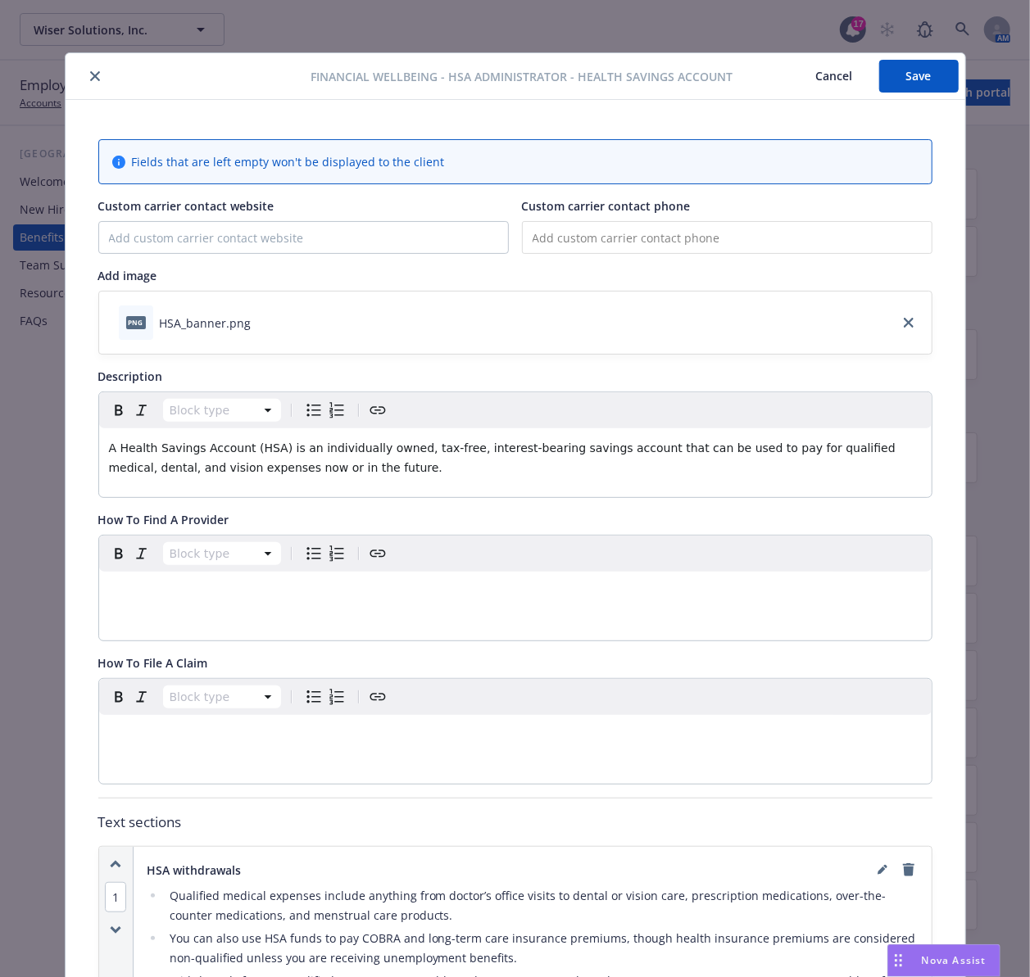
click at [85, 70] on button "close" at bounding box center [95, 76] width 20 height 20
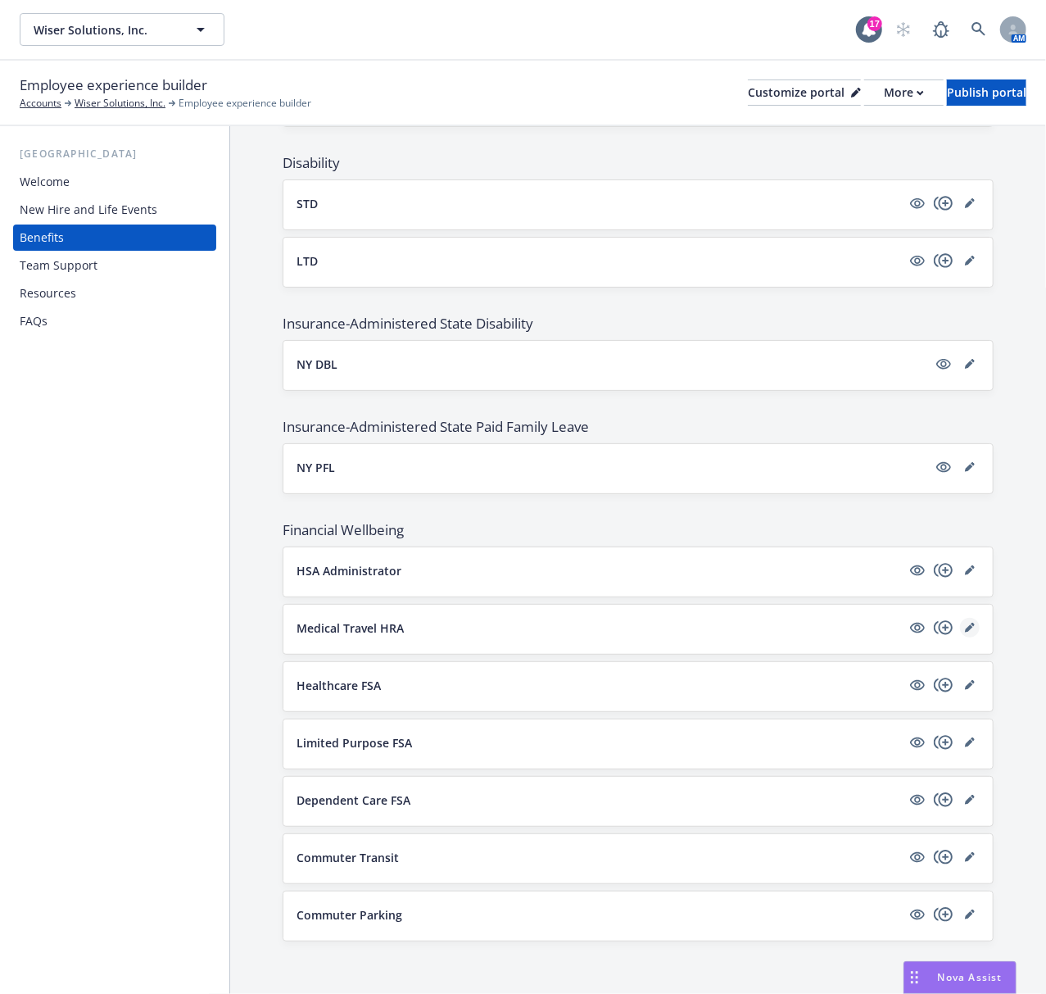
click at [960, 630] on link "editPencil" at bounding box center [970, 628] width 20 height 20
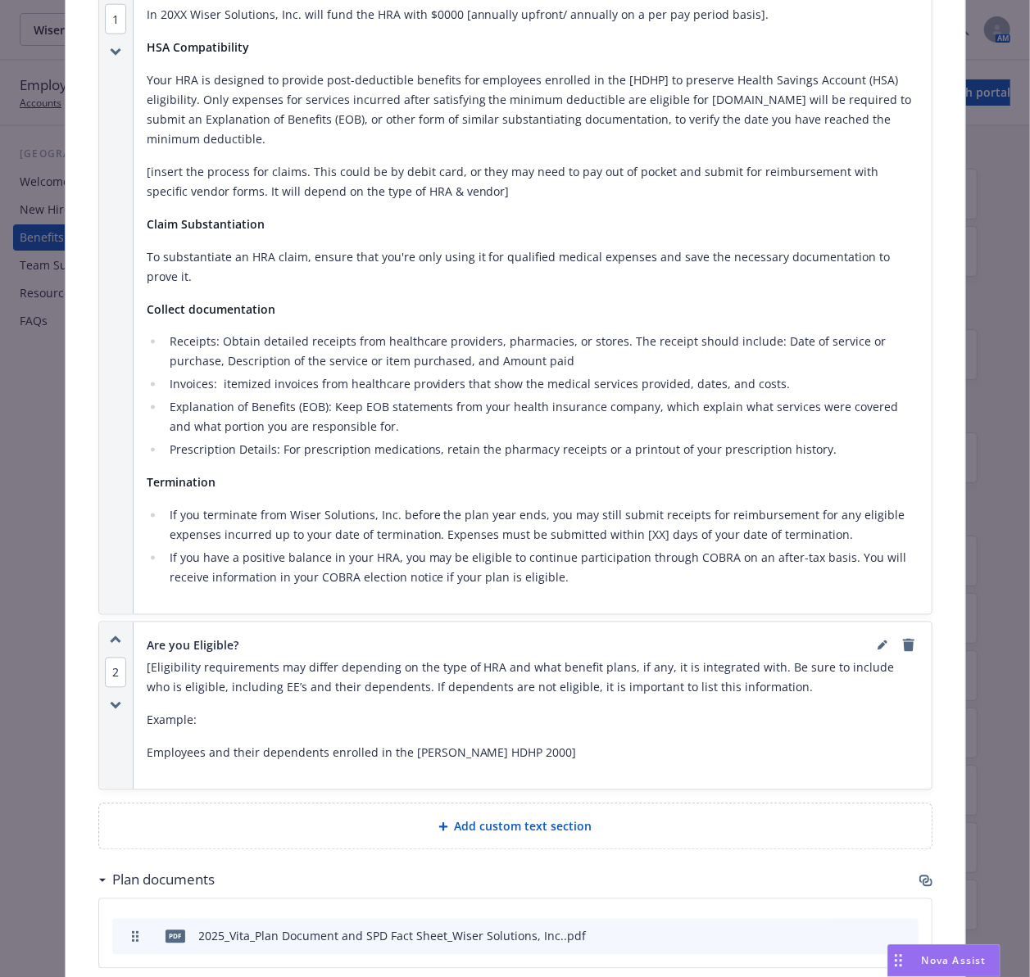
scroll to position [1250, 0]
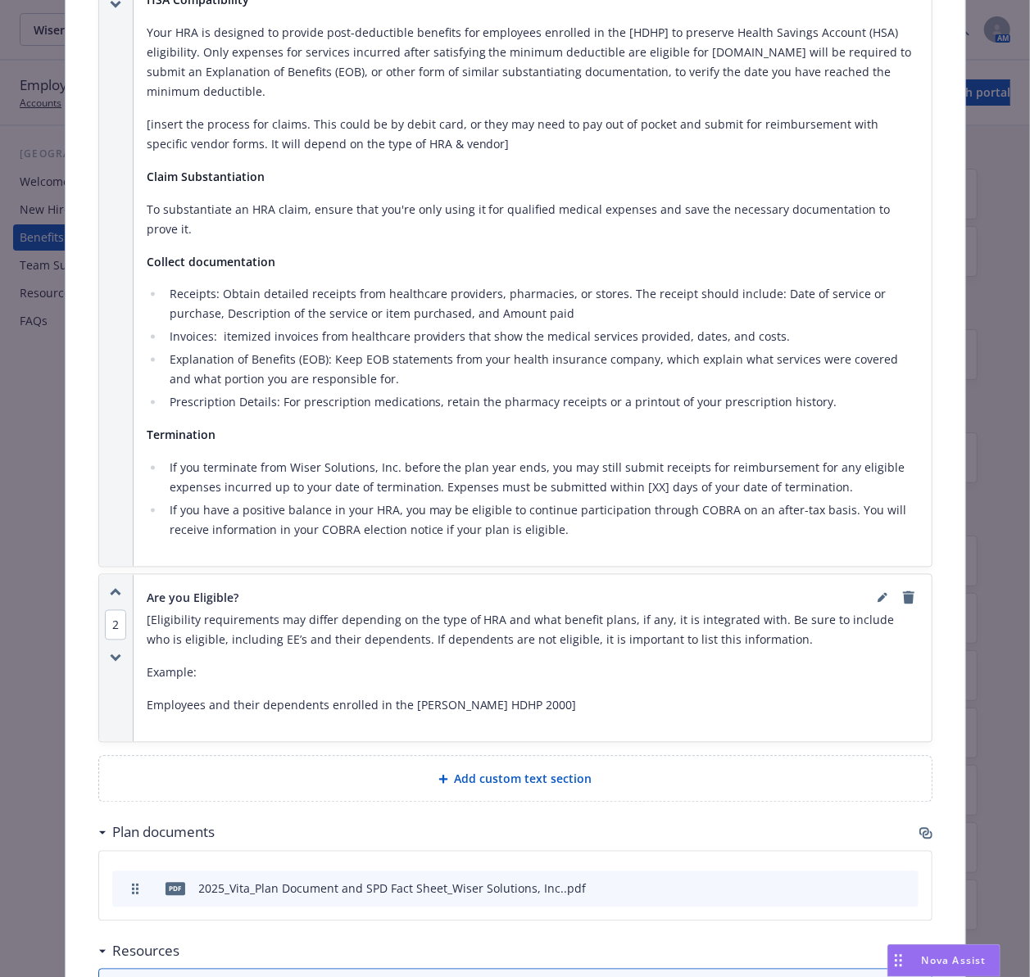
click at [922, 831] on icon "button" at bounding box center [927, 835] width 10 height 8
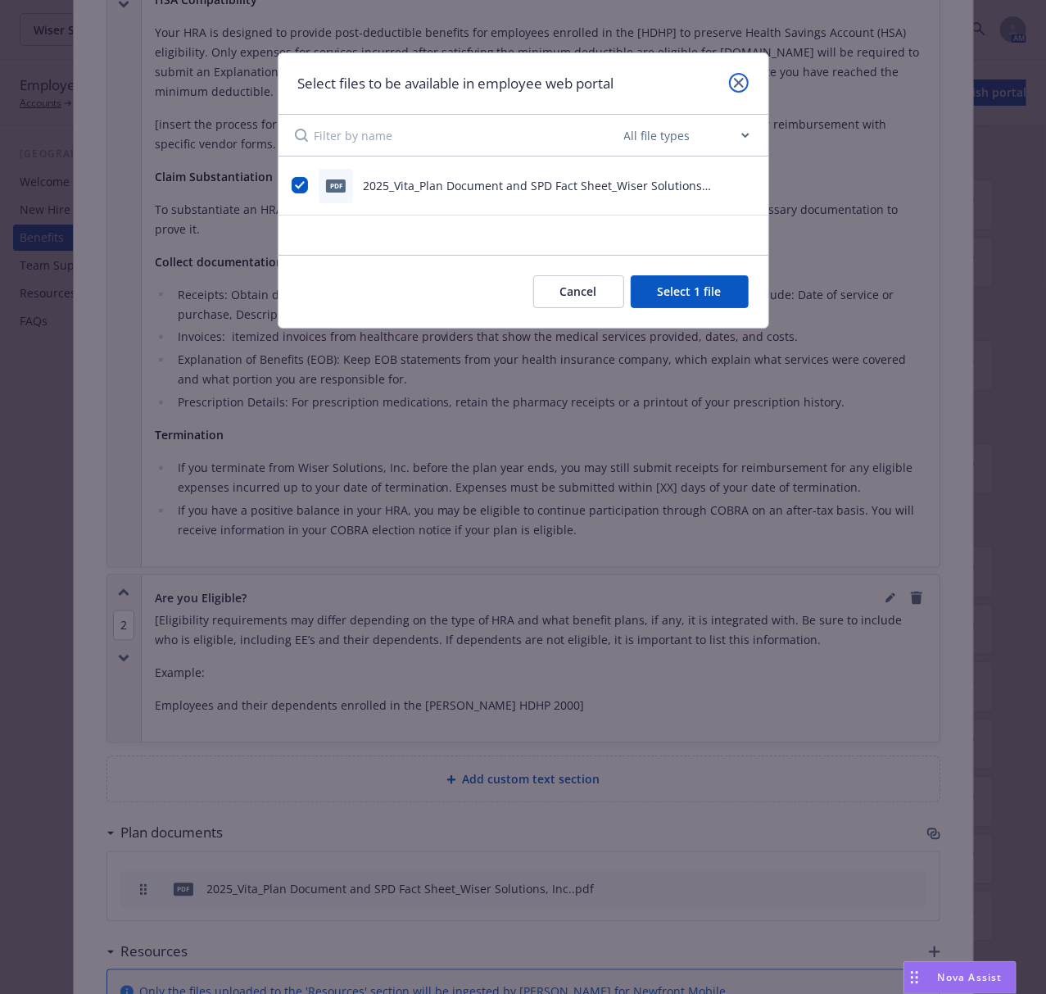
drag, startPoint x: 731, startPoint y: 82, endPoint x: 662, endPoint y: 106, distance: 72.8
click at [731, 79] on link "close" at bounding box center [739, 83] width 20 height 20
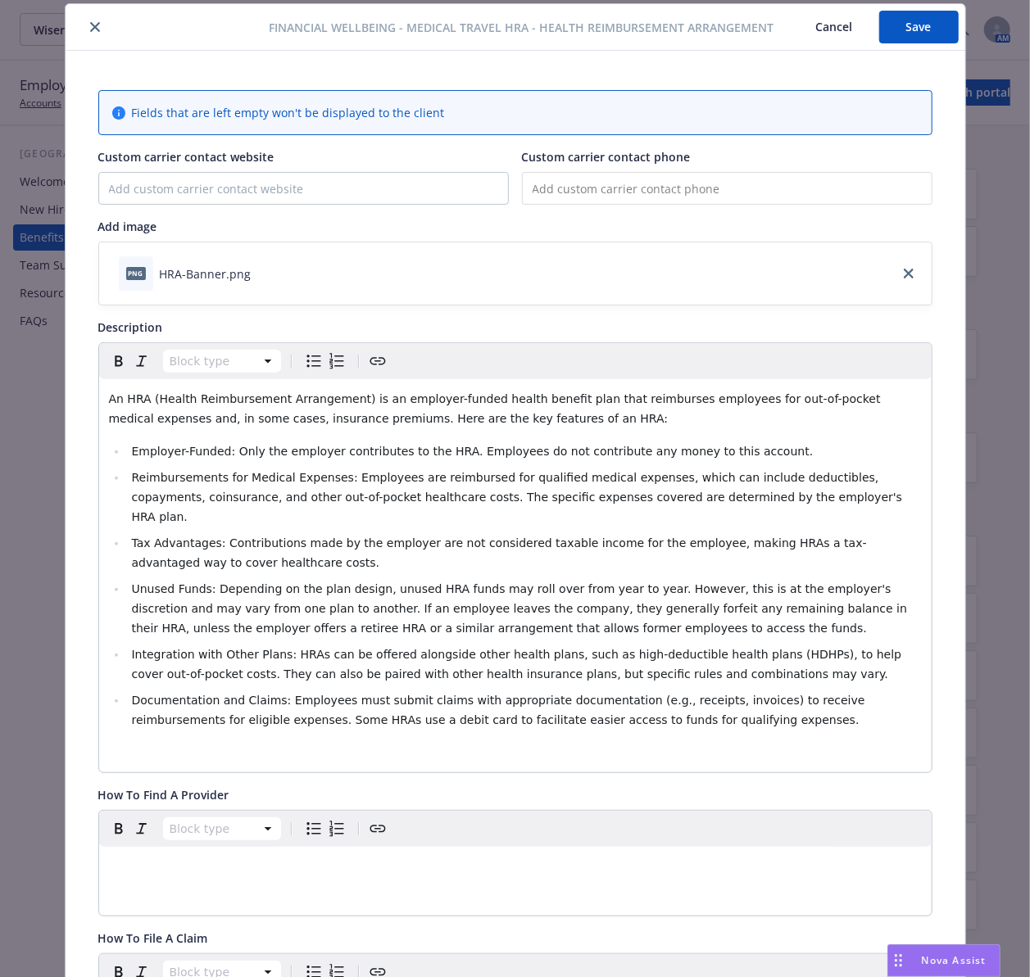
scroll to position [0, 0]
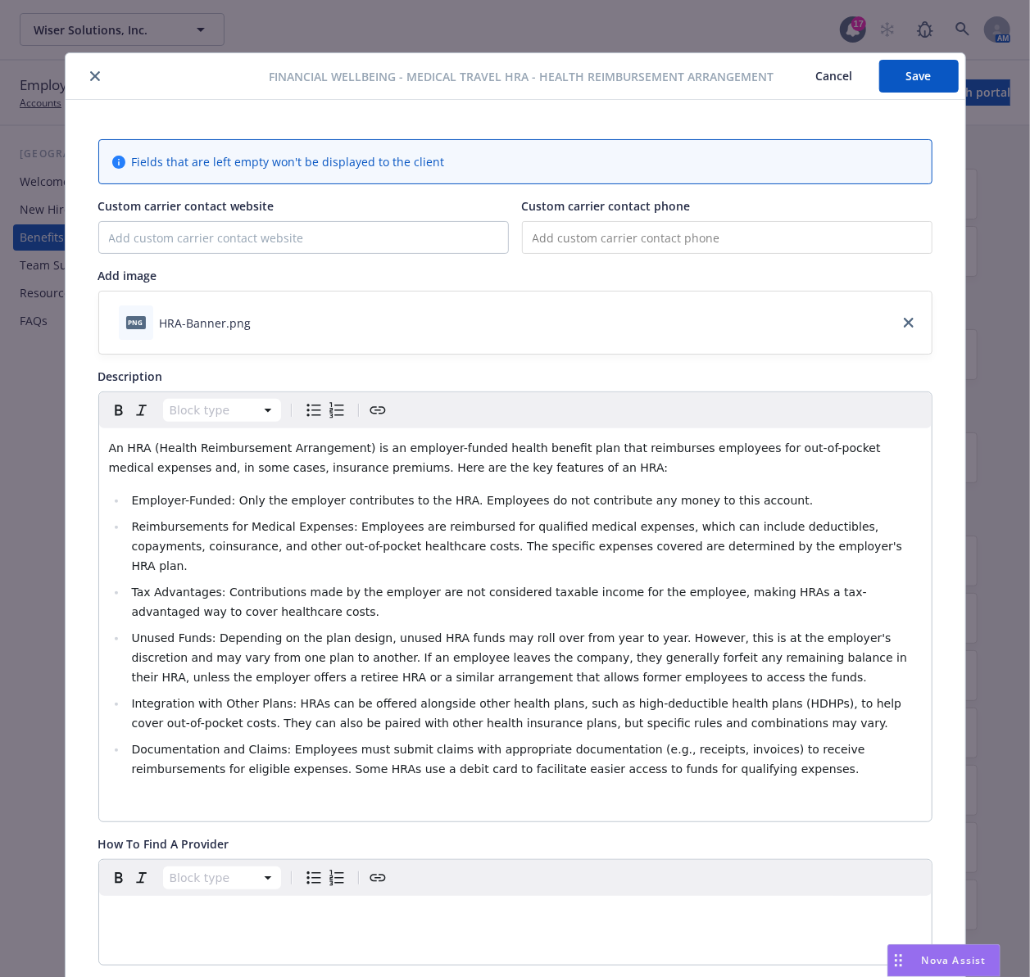
click at [90, 74] on icon "close" at bounding box center [95, 76] width 10 height 10
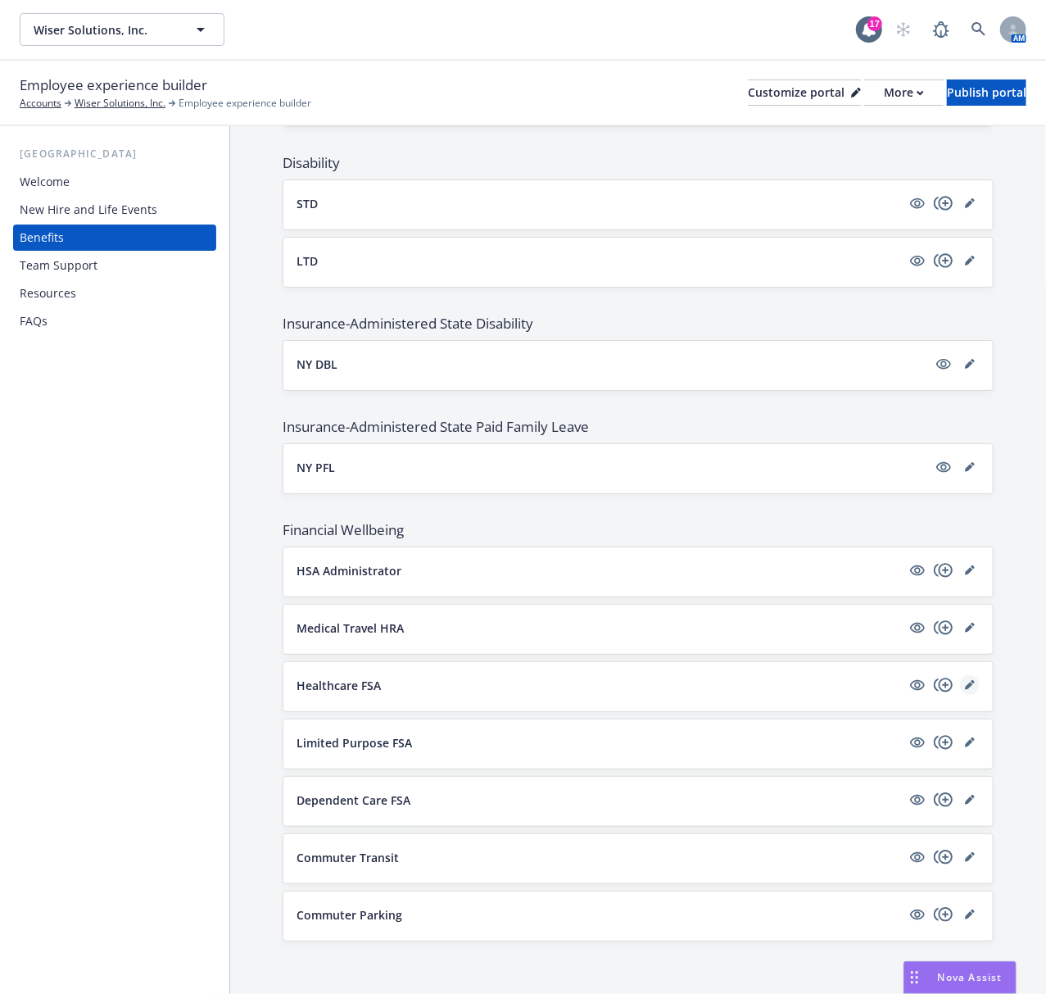
click at [965, 685] on icon "editPencil" at bounding box center [969, 685] width 8 height 8
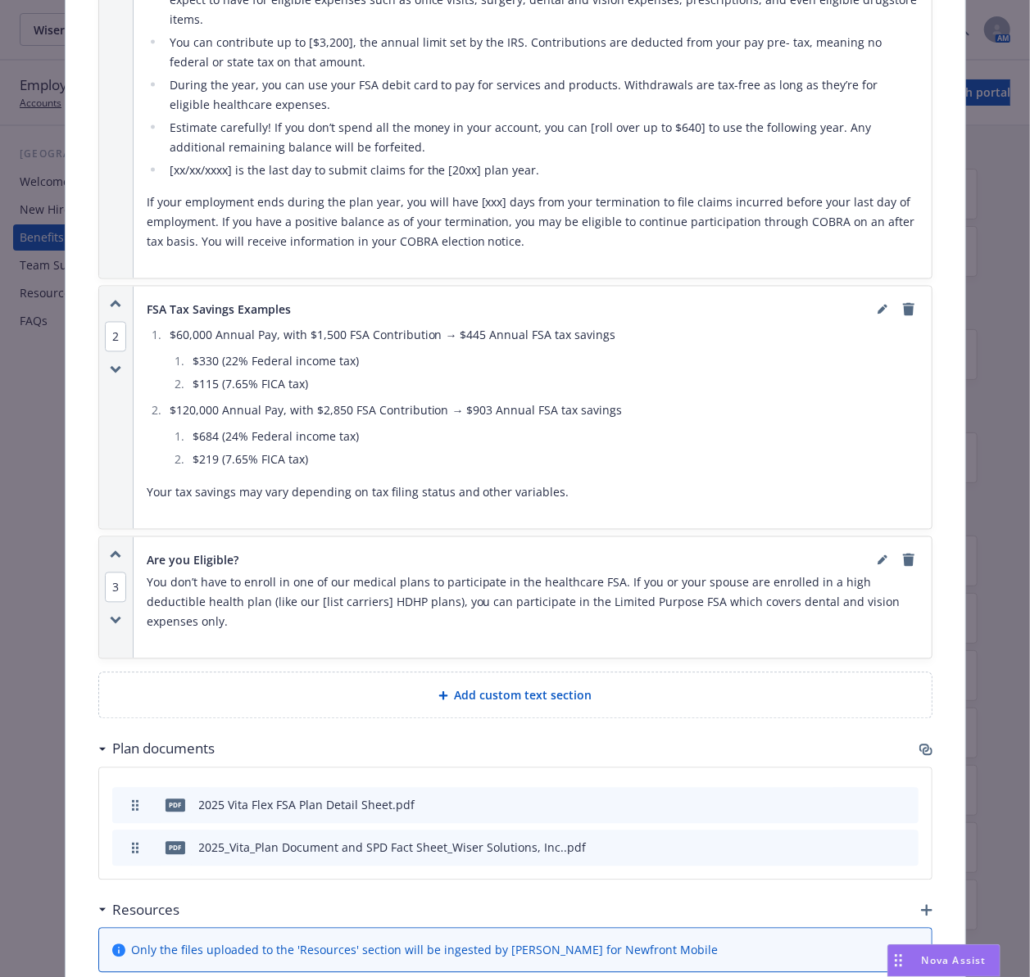
scroll to position [1360, 0]
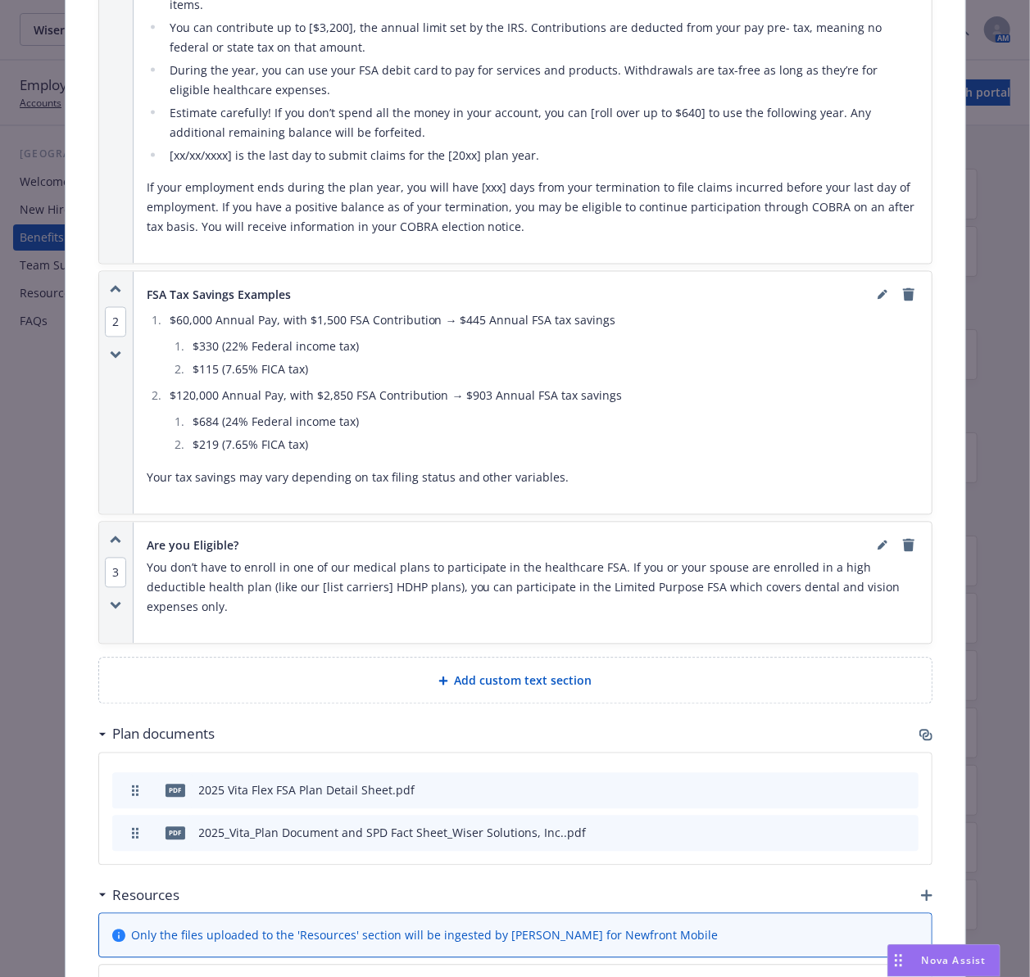
click at [922, 733] on icon "button" at bounding box center [927, 737] width 10 height 8
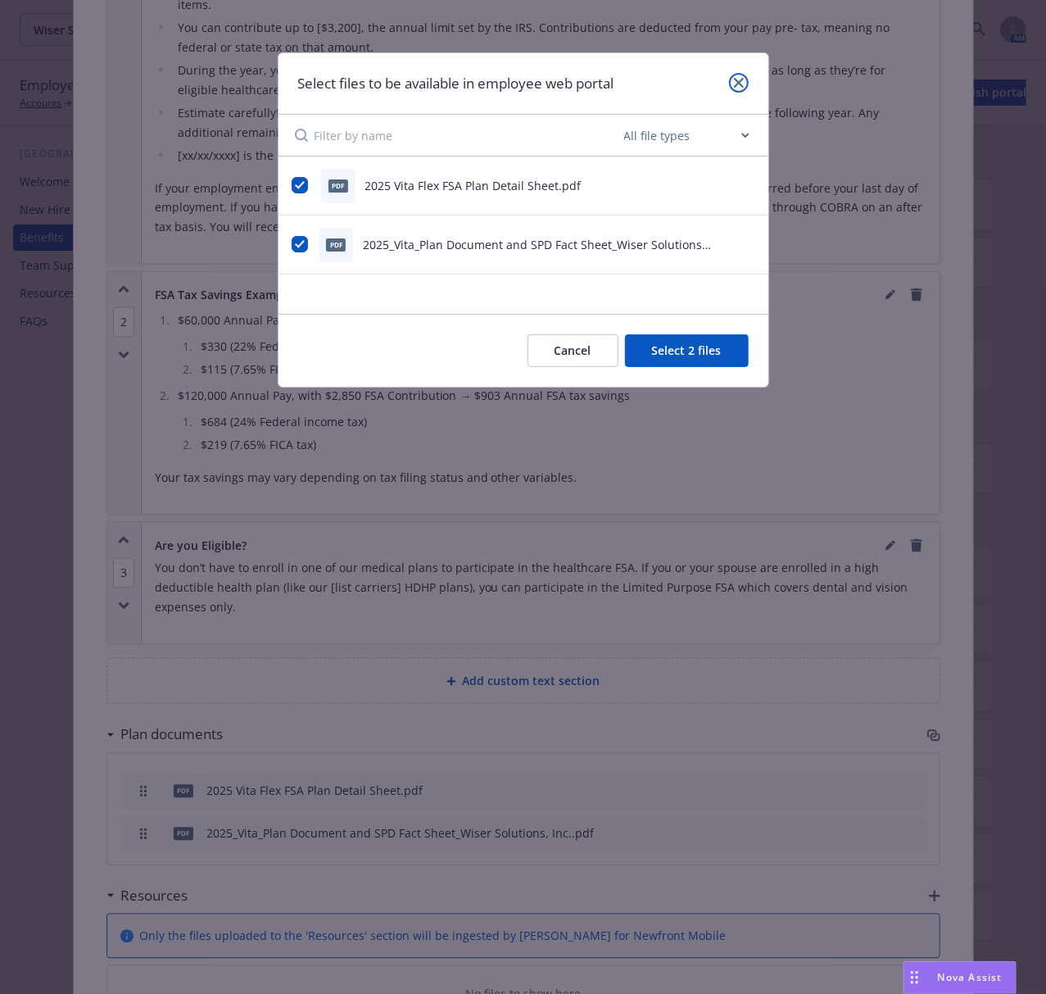
click at [737, 85] on icon "close" at bounding box center [739, 83] width 10 height 10
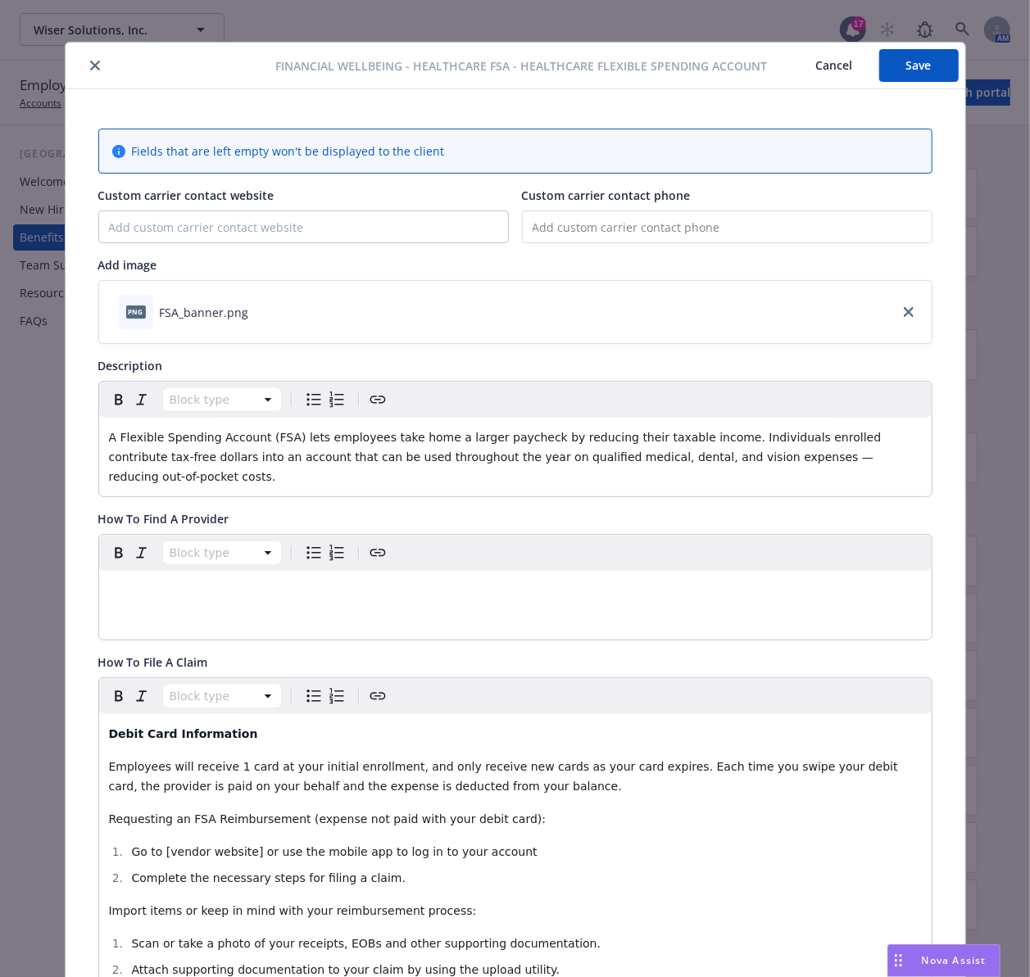
scroll to position [0, 0]
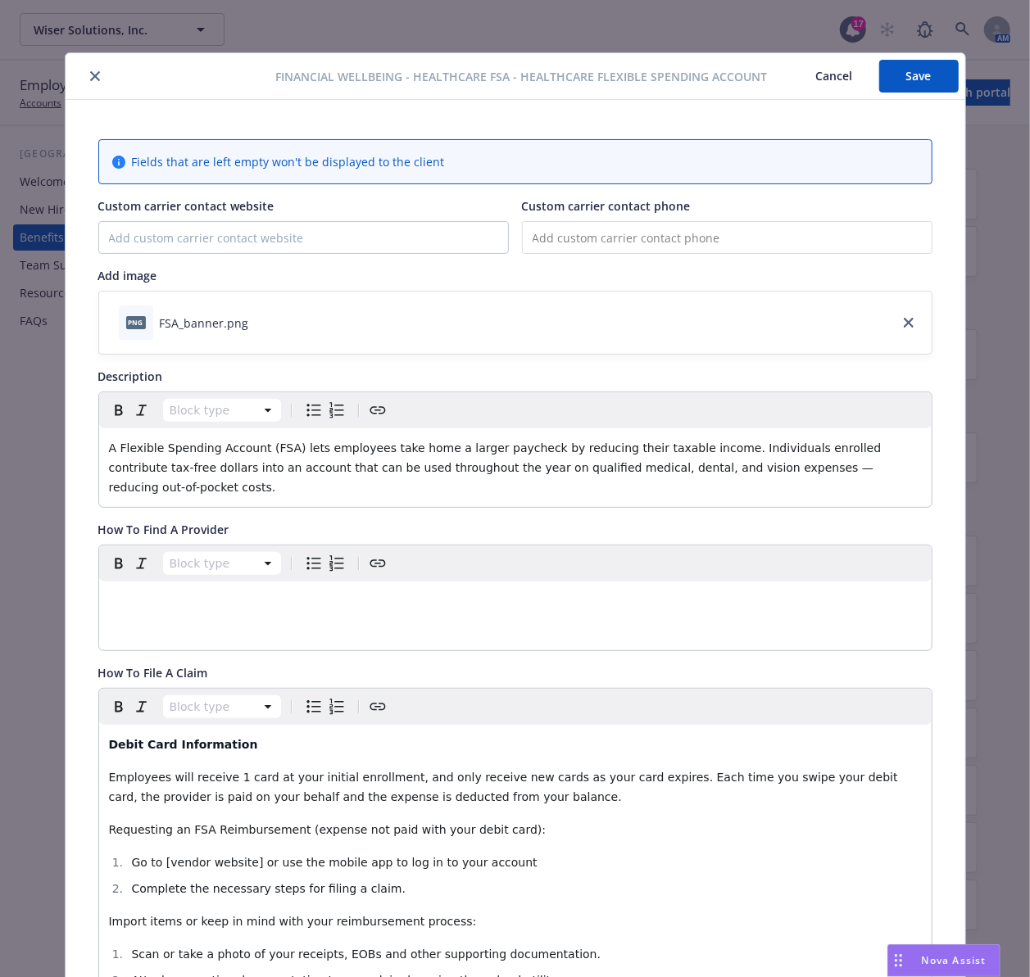
click at [90, 76] on icon "close" at bounding box center [95, 76] width 10 height 10
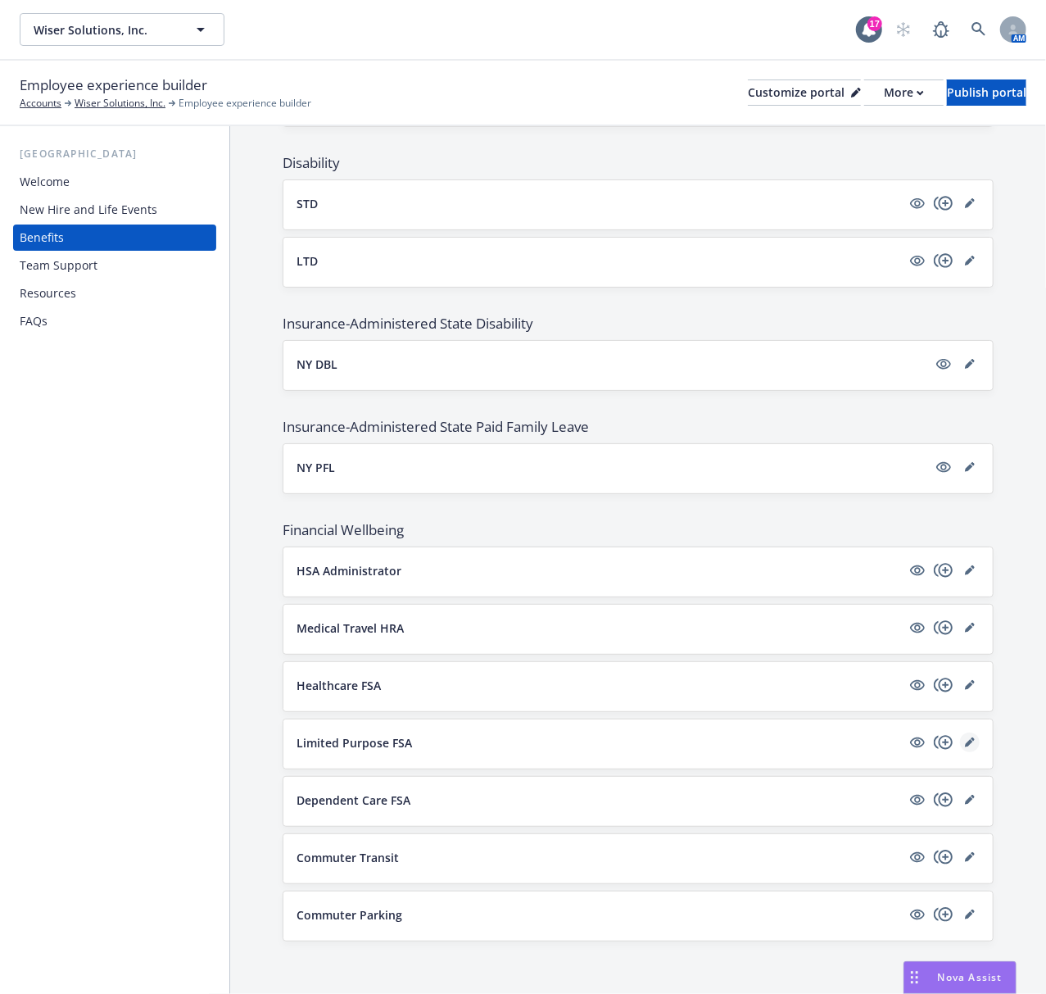
click at [965, 742] on icon "editPencil" at bounding box center [969, 743] width 8 height 8
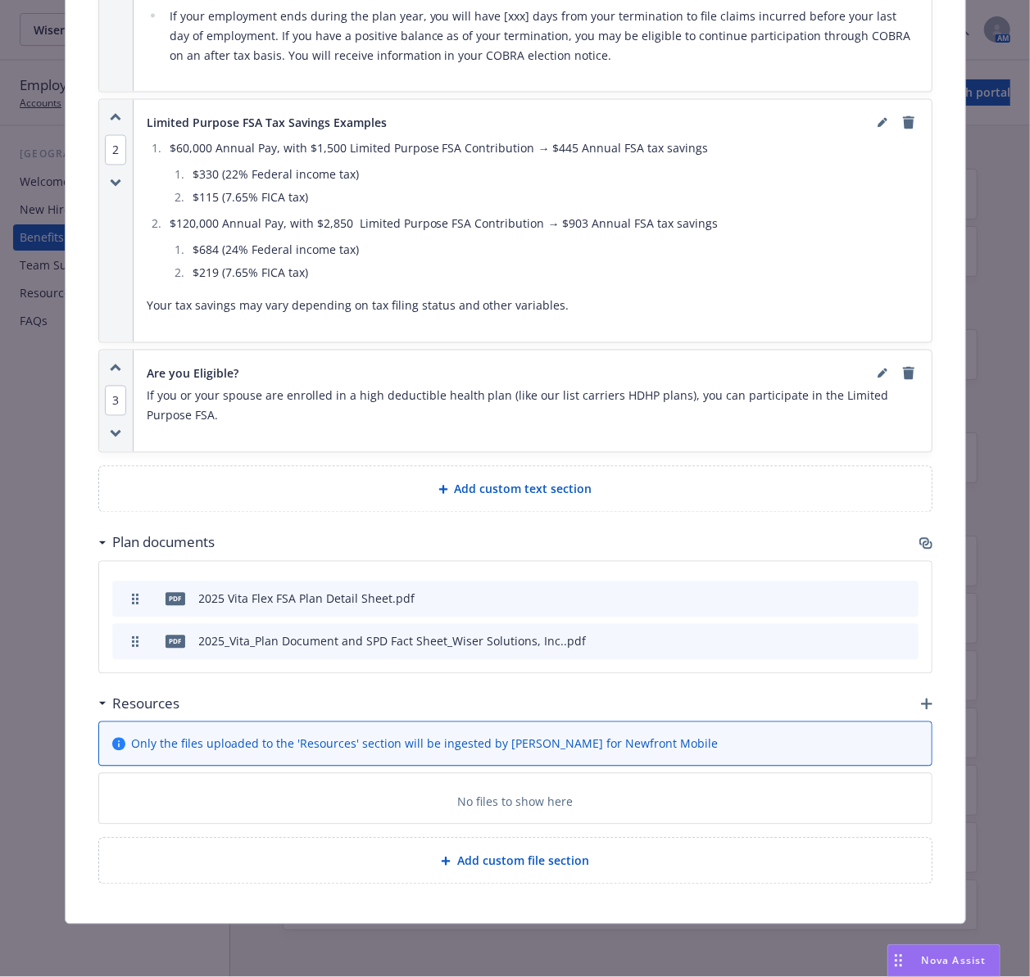
click at [919, 541] on icon "button" at bounding box center [924, 542] width 10 height 8
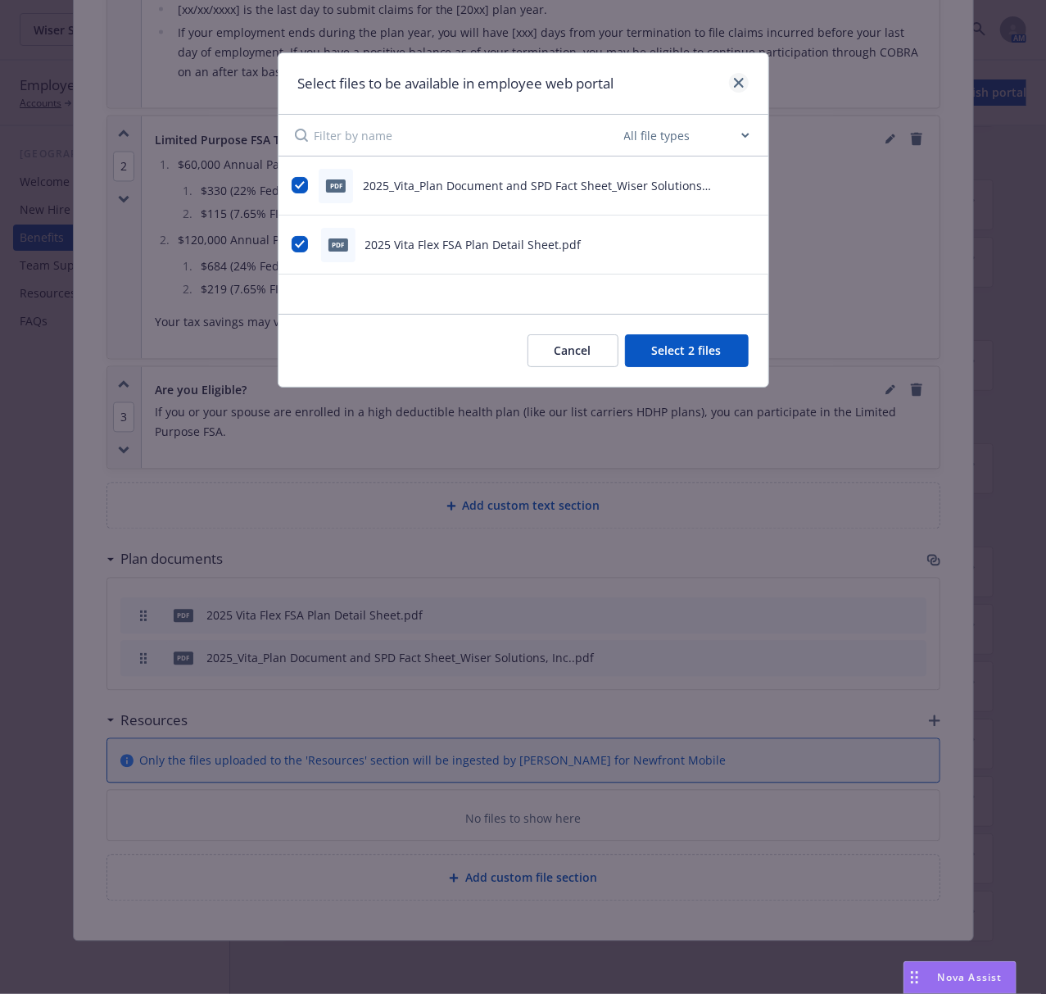
click at [747, 82] on div "Select files to be available in employee web portal" at bounding box center [523, 83] width 490 height 61
click at [737, 75] on link "close" at bounding box center [739, 83] width 20 height 20
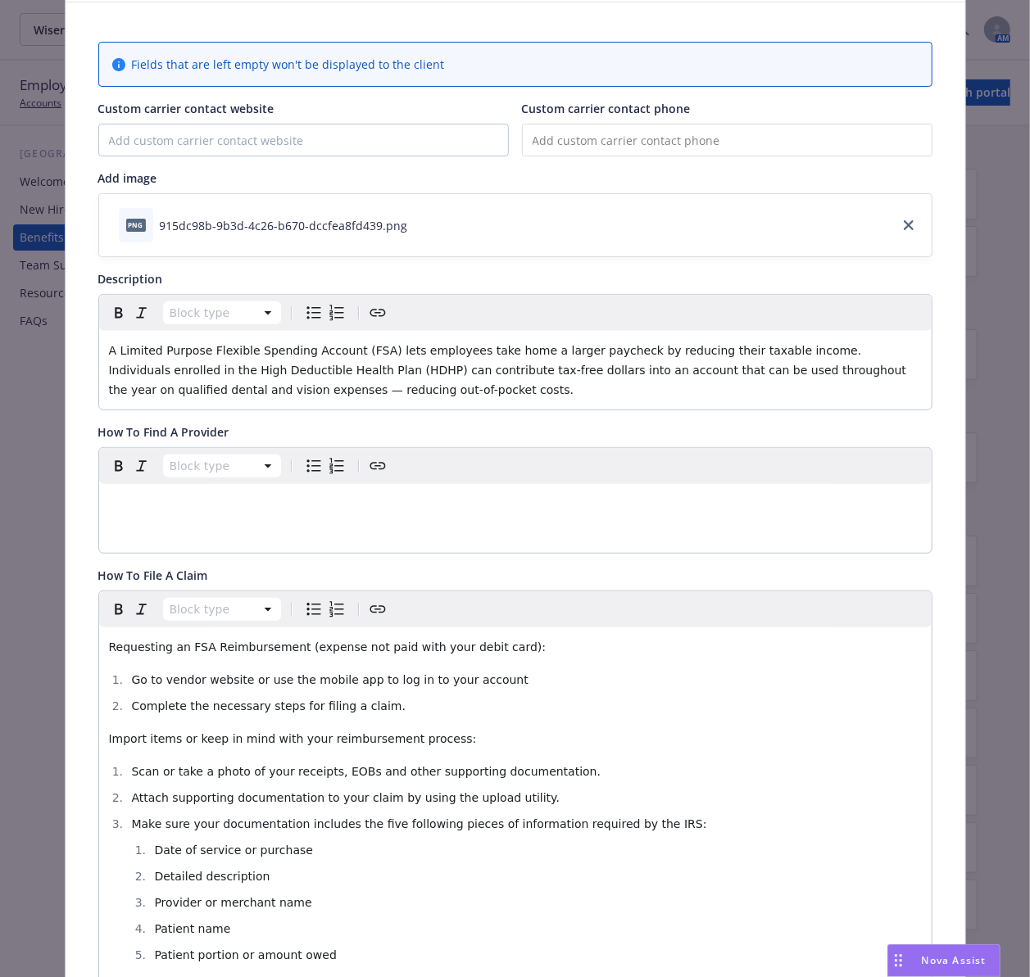
scroll to position [0, 0]
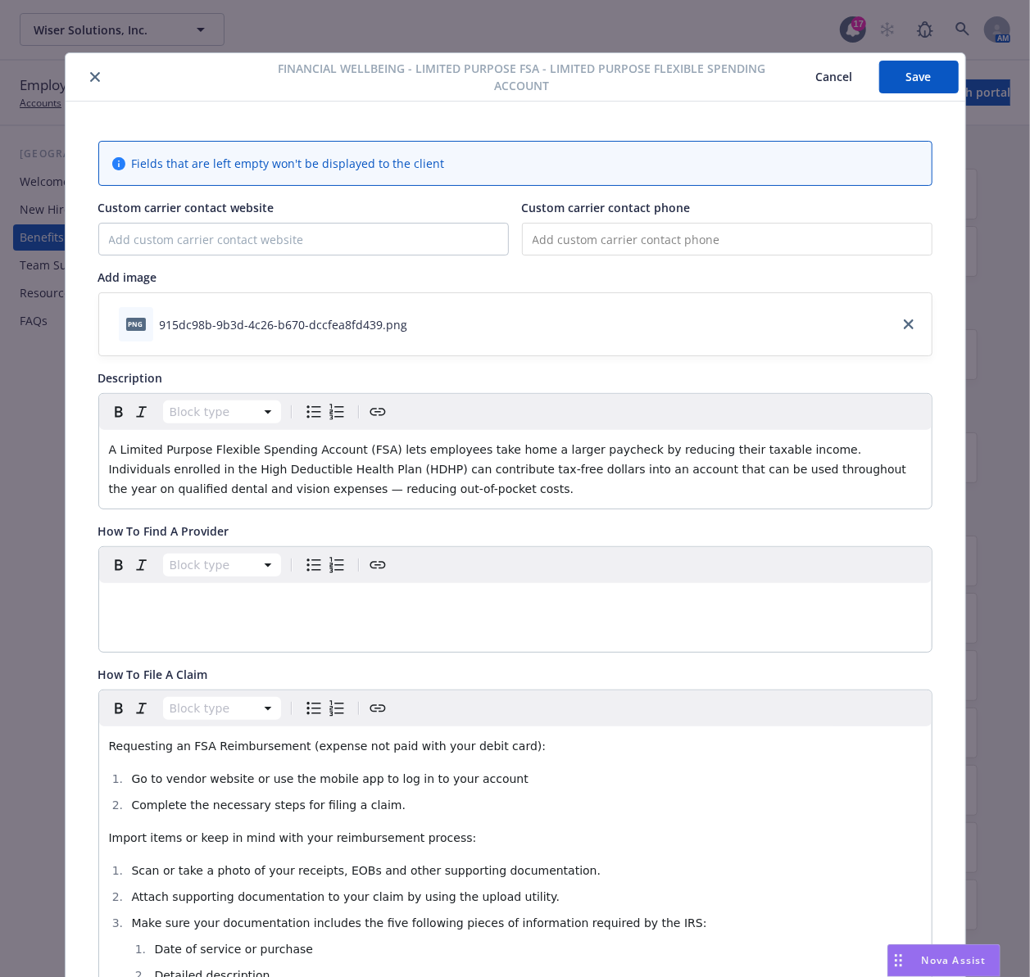
click at [90, 77] on icon "close" at bounding box center [95, 77] width 10 height 10
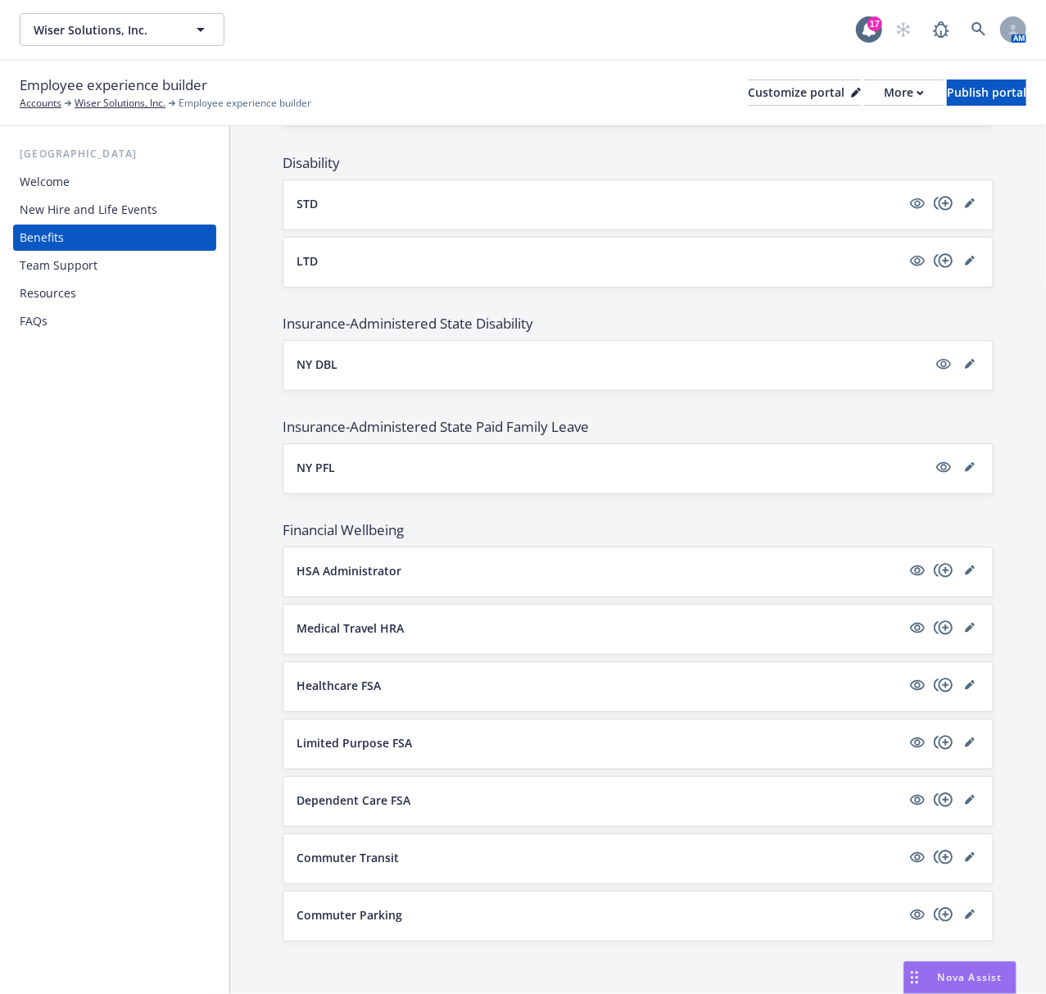
drag, startPoint x: 384, startPoint y: 809, endPoint x: 390, endPoint y: 800, distance: 10.7
click at [384, 809] on div "Dependent Care FSA" at bounding box center [638, 801] width 683 height 23
click at [960, 804] on link "editPencil" at bounding box center [970, 800] width 20 height 20
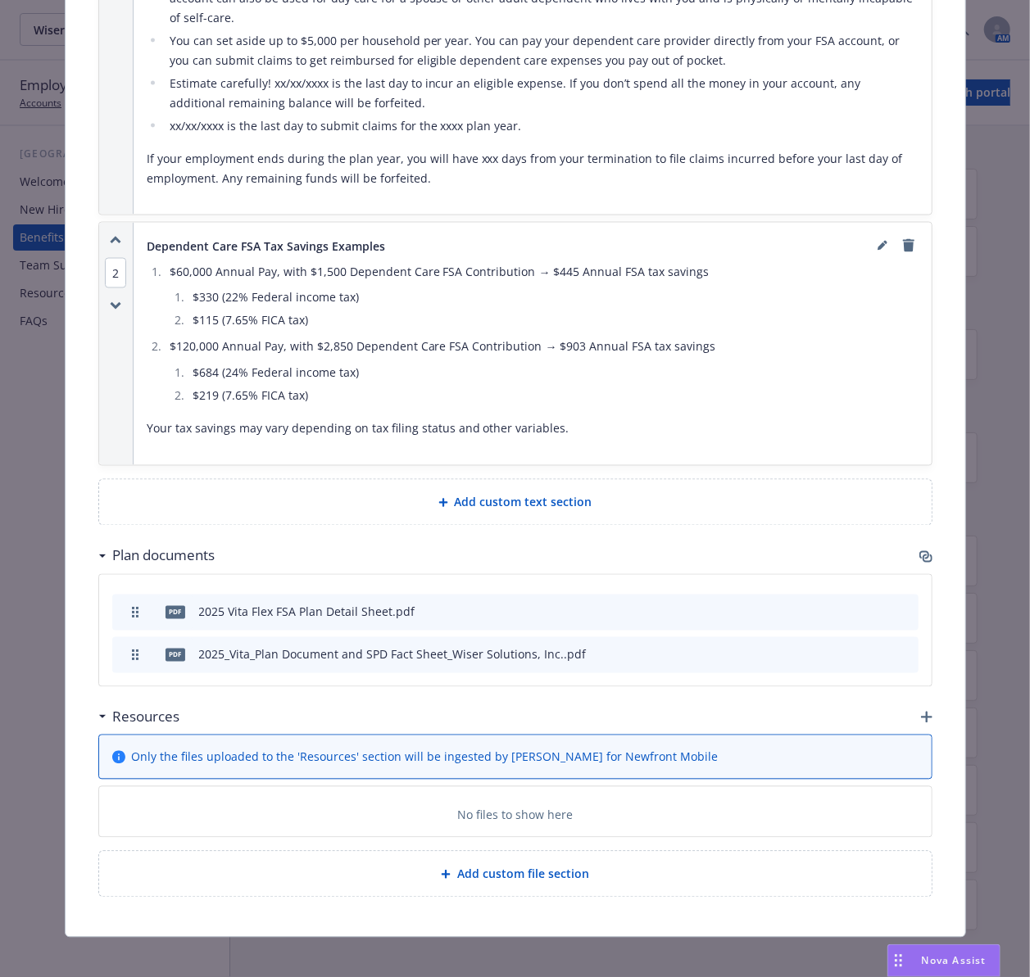
click at [919, 550] on icon "button" at bounding box center [925, 556] width 13 height 13
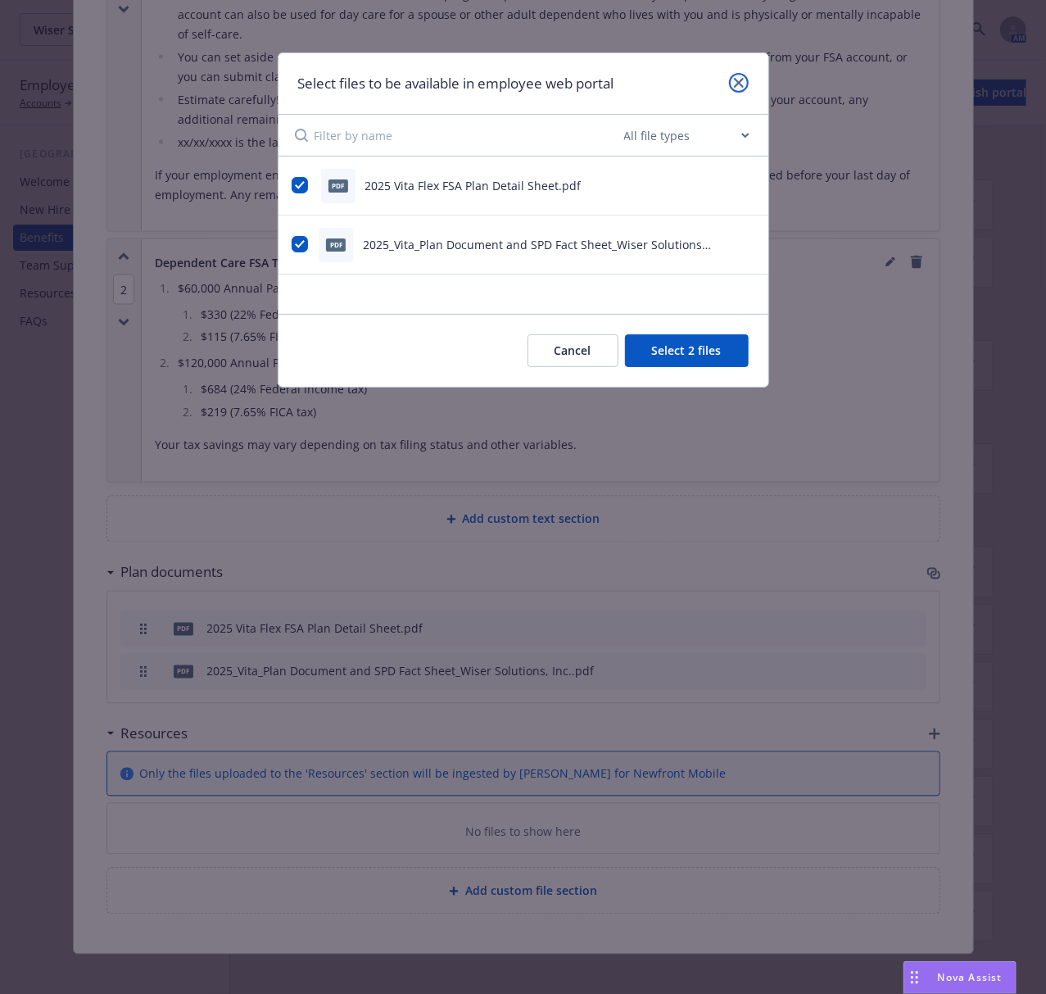
click at [737, 85] on icon "close" at bounding box center [739, 83] width 10 height 10
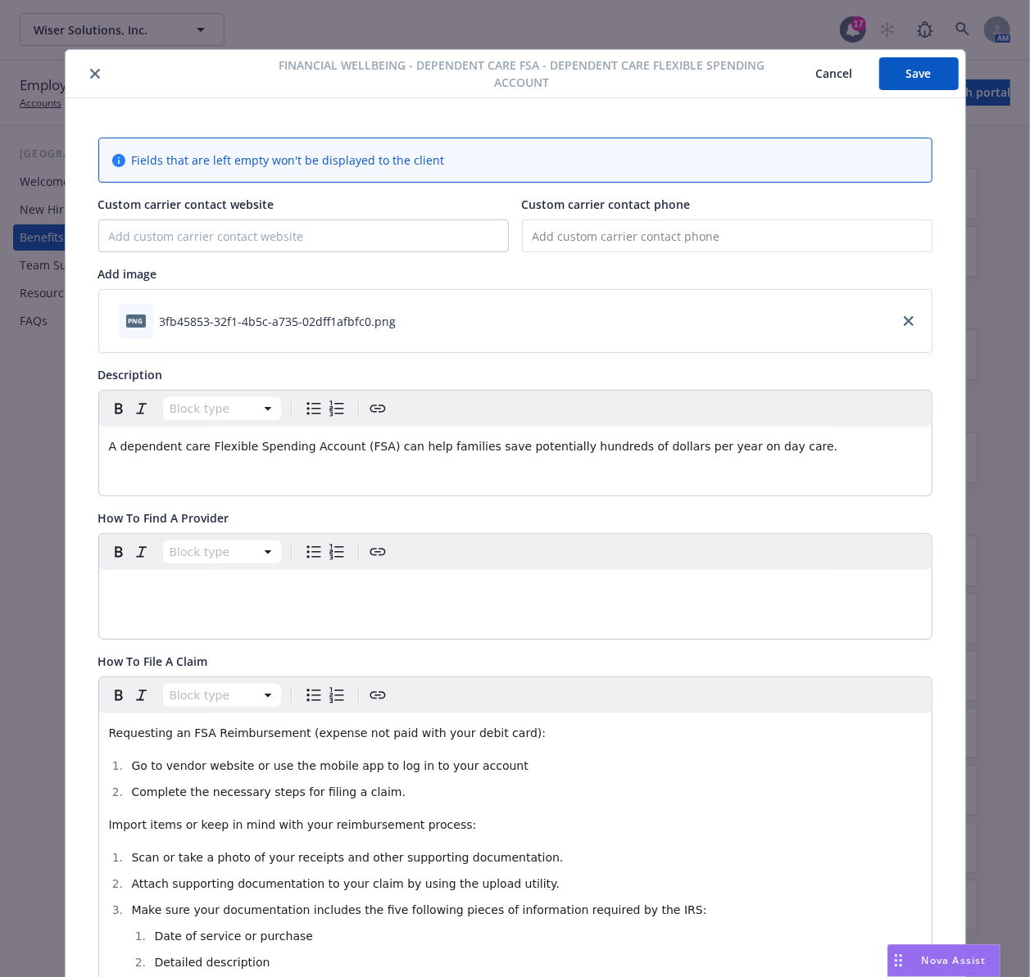
scroll to position [0, 0]
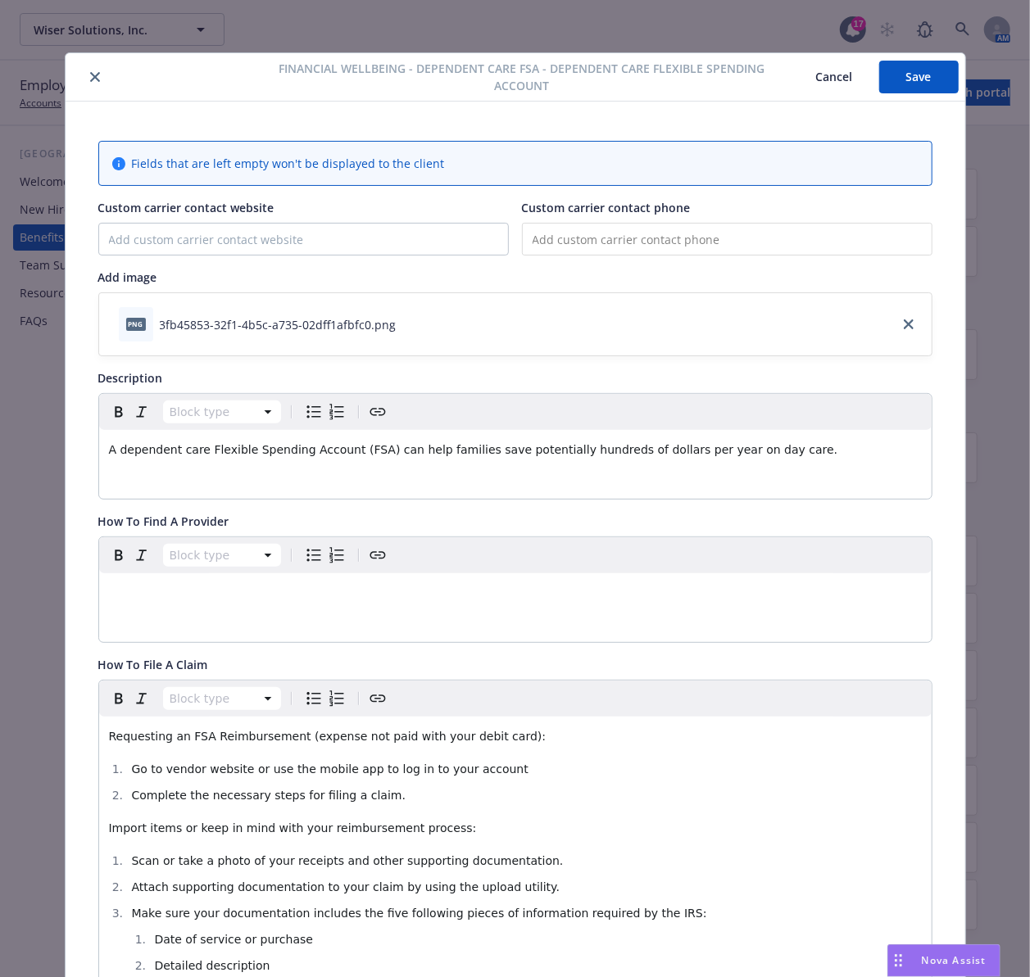
click at [83, 67] on div at bounding box center [163, 77] width 183 height 20
click at [93, 85] on div at bounding box center [163, 77] width 183 height 20
click at [90, 79] on icon "close" at bounding box center [95, 77] width 10 height 10
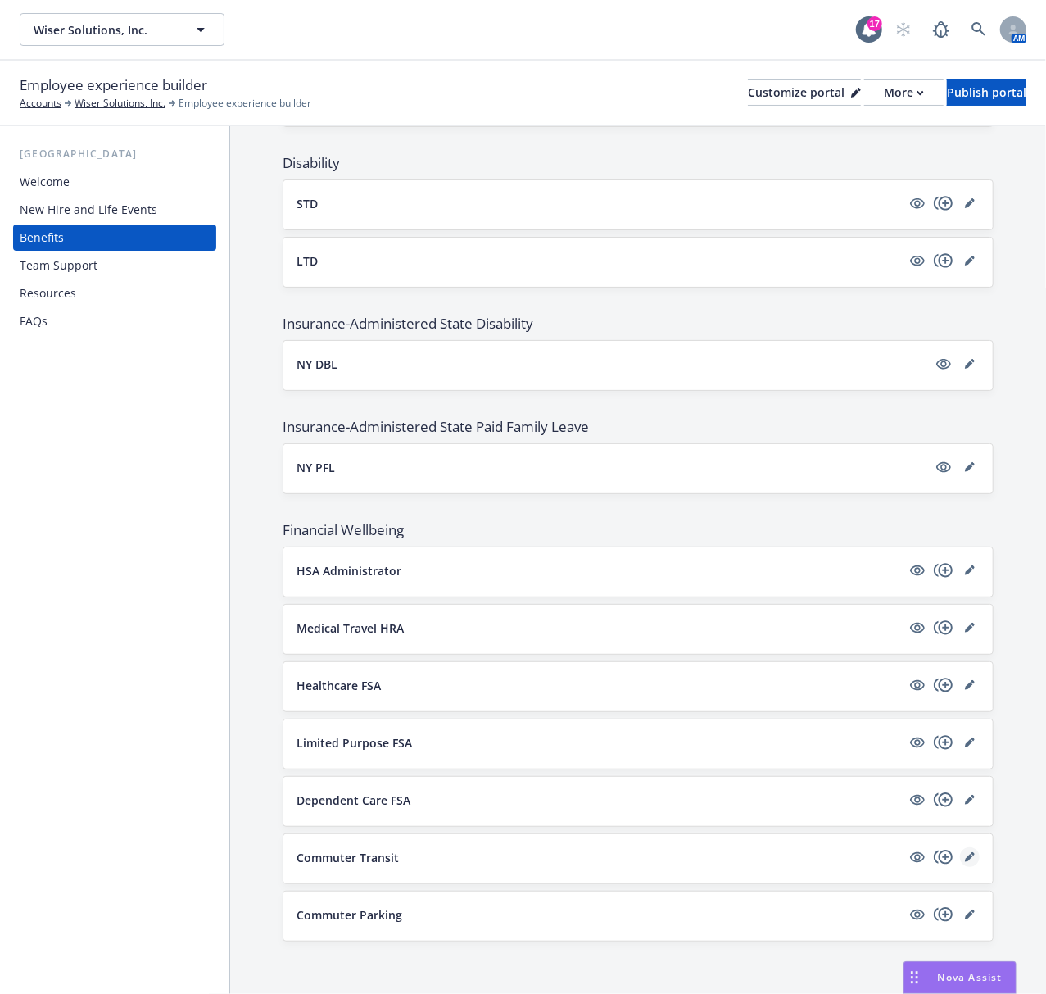
click at [965, 858] on icon "editPencil" at bounding box center [969, 857] width 8 height 8
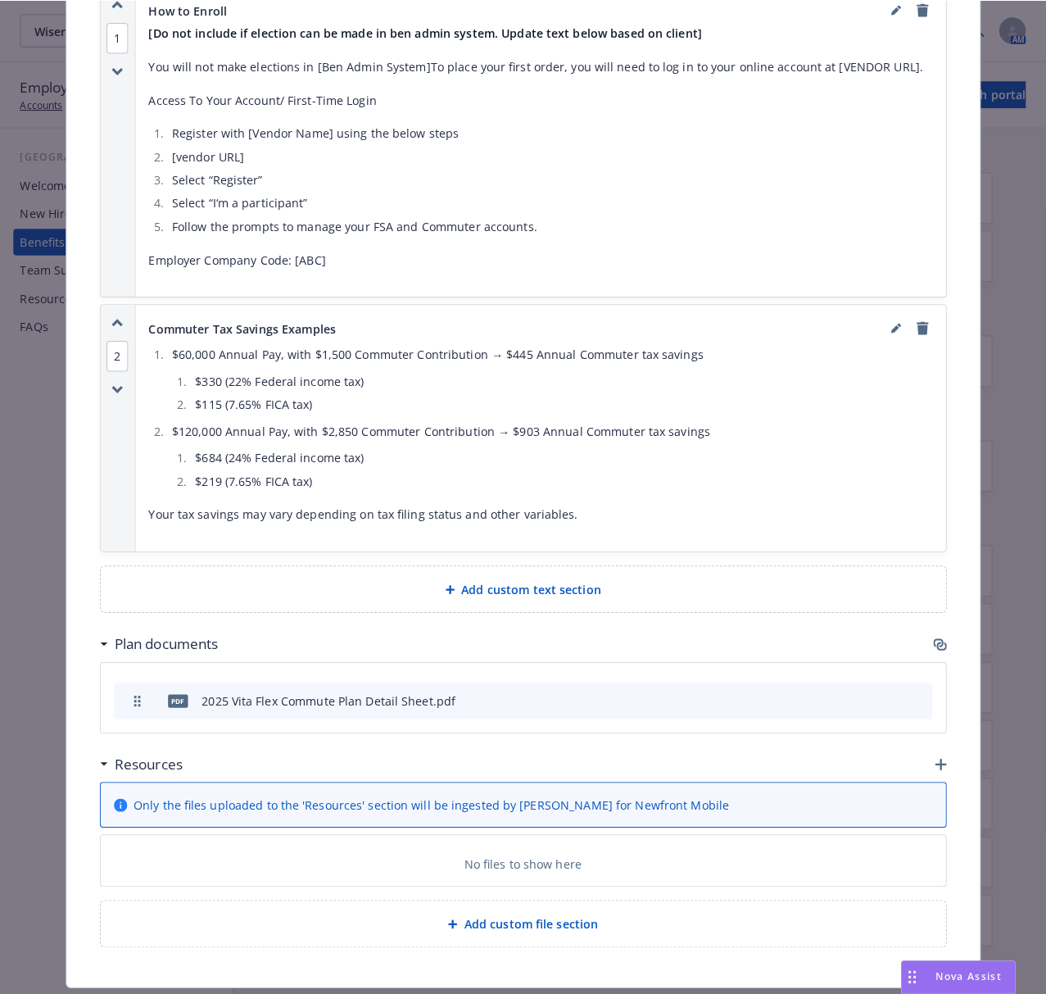
scroll to position [1112, 0]
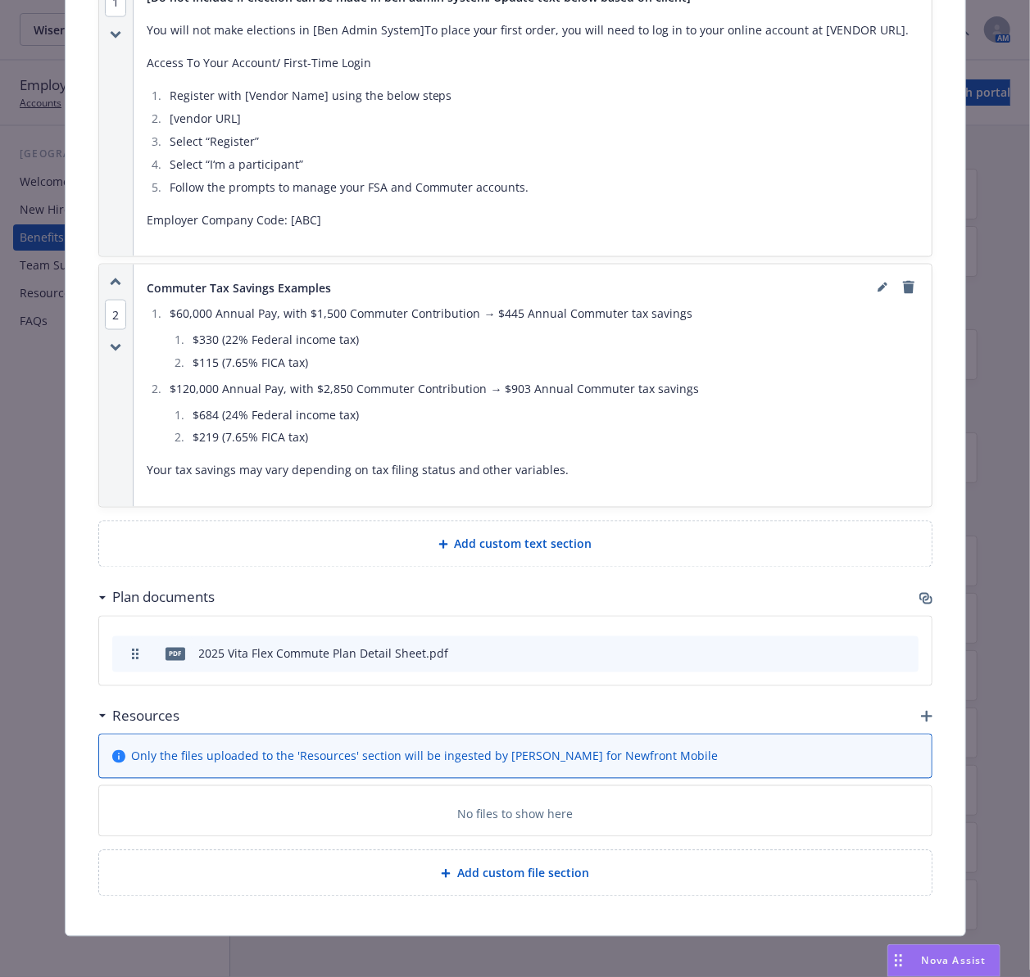
click at [919, 593] on icon "button" at bounding box center [924, 597] width 10 height 8
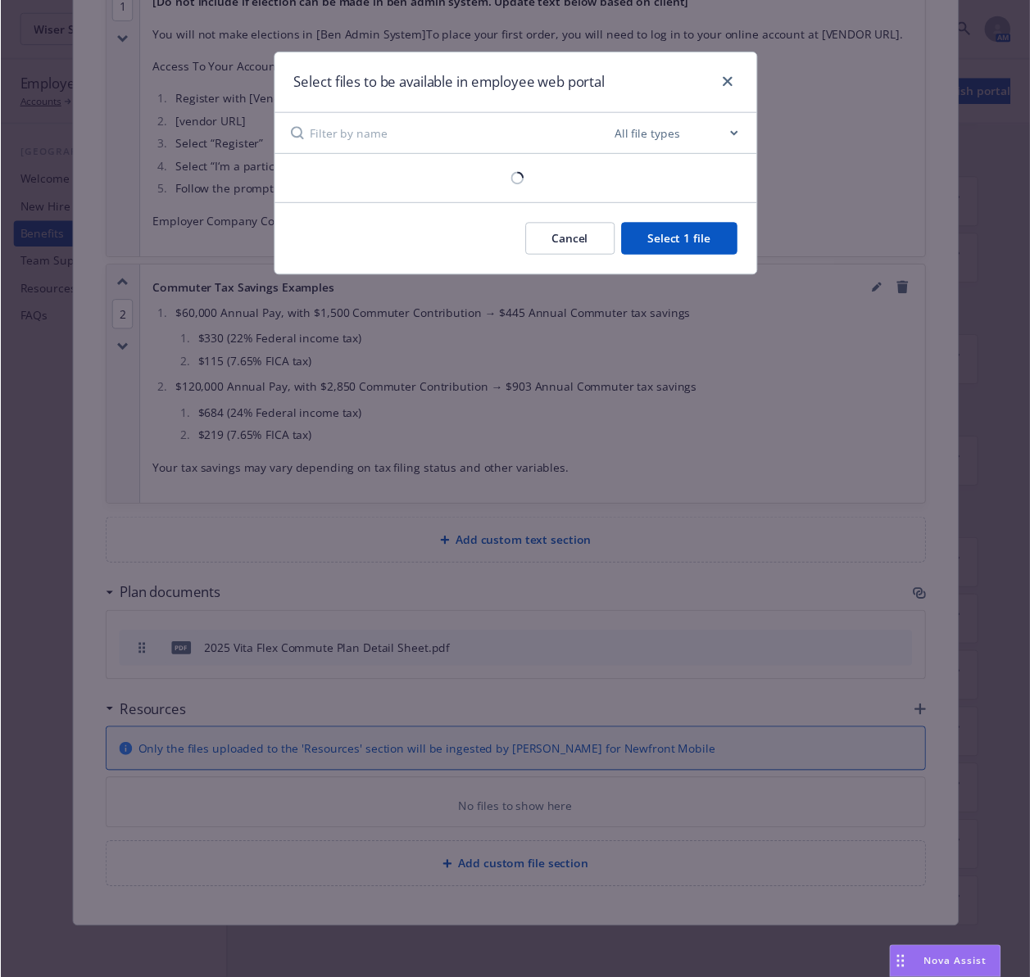
scroll to position [1095, 0]
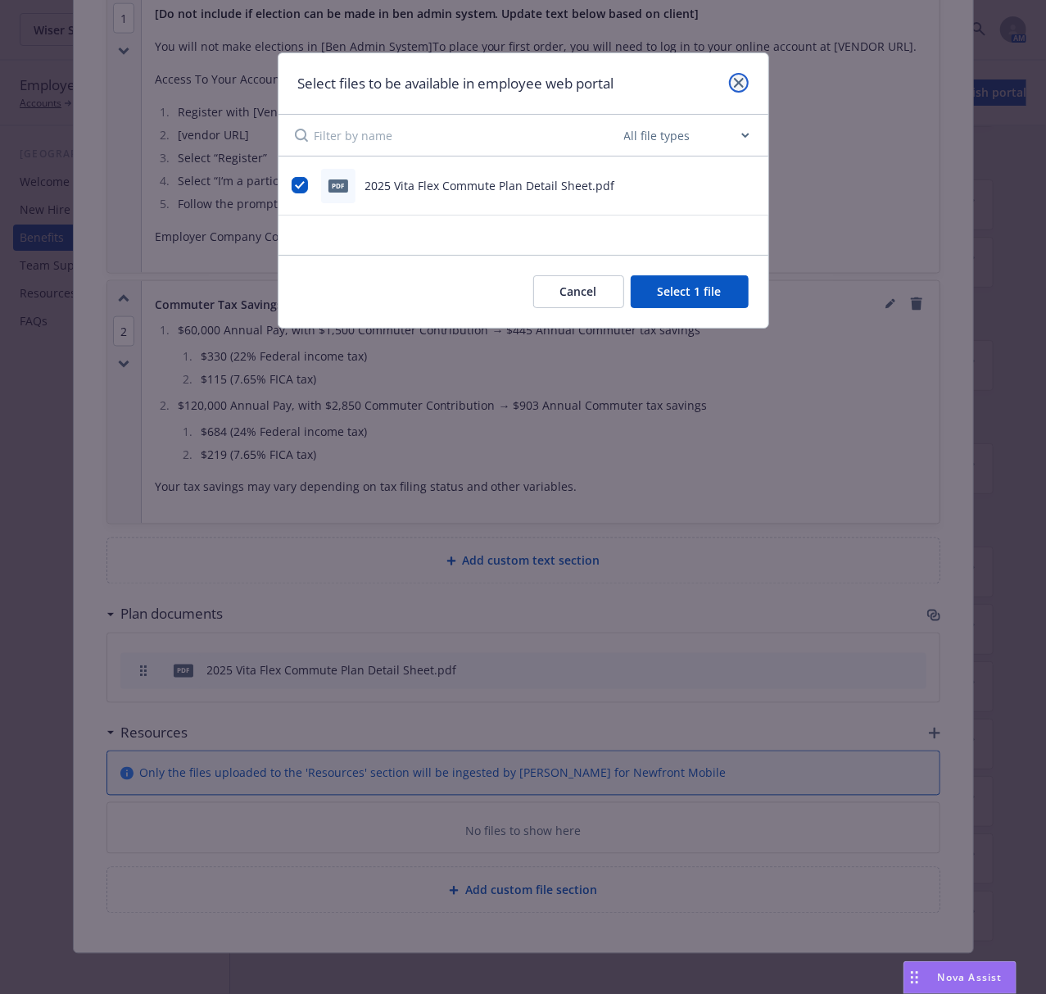
click at [734, 85] on icon "close" at bounding box center [739, 83] width 10 height 10
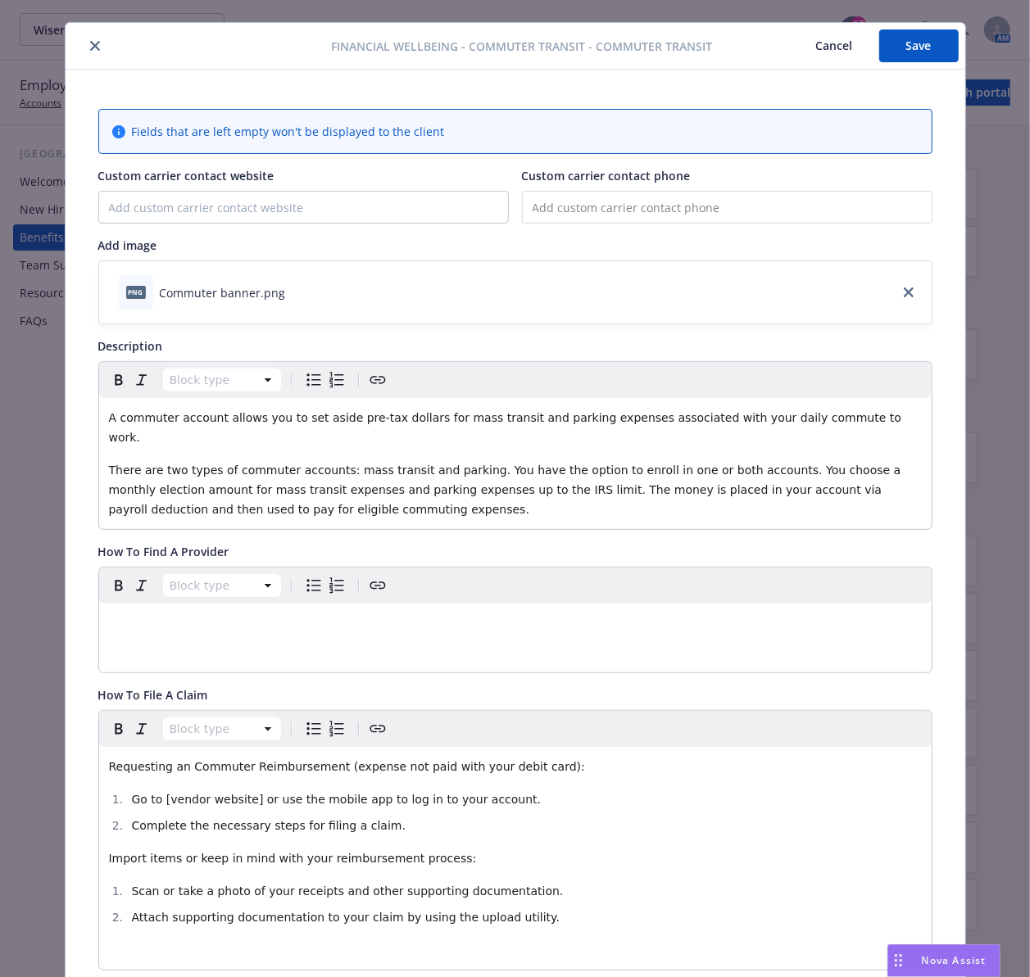
scroll to position [0, 0]
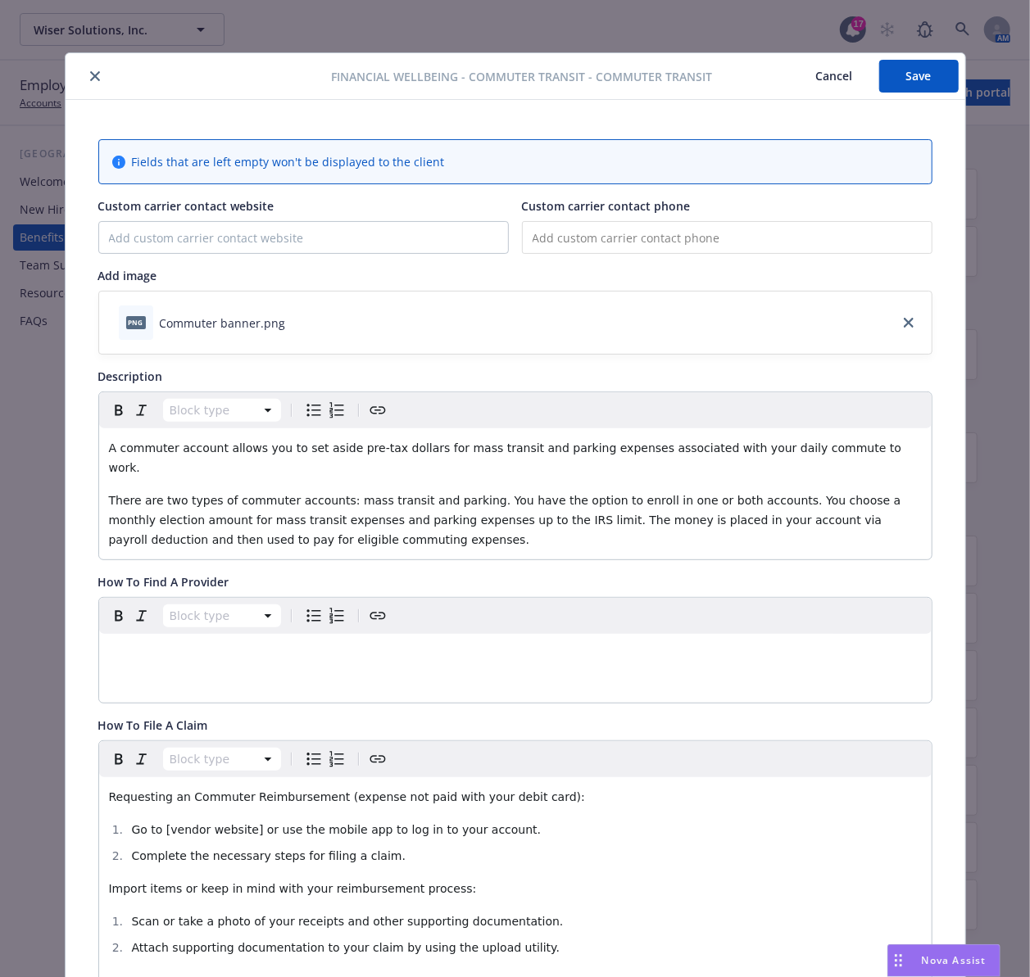
click at [90, 79] on icon "close" at bounding box center [95, 76] width 10 height 10
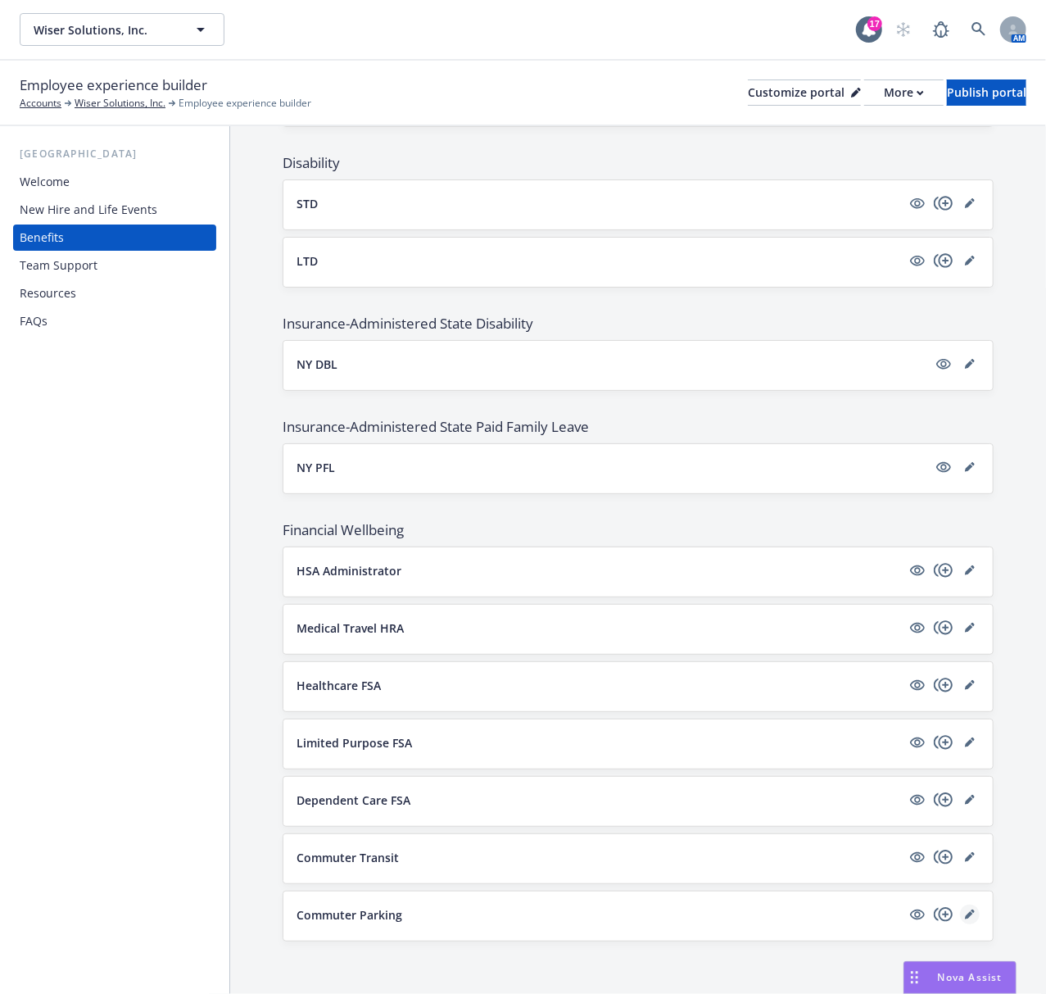
click at [965, 915] on icon "editPencil" at bounding box center [970, 914] width 10 height 10
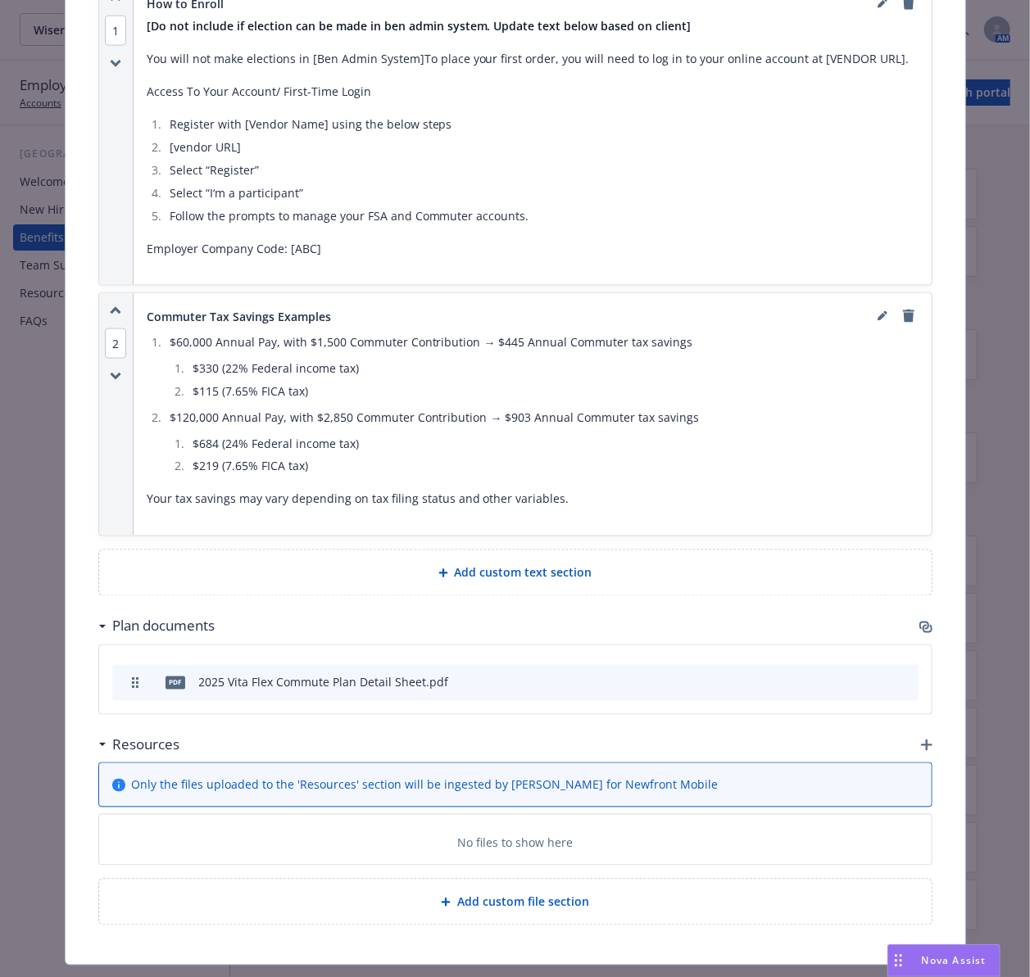
scroll to position [1112, 0]
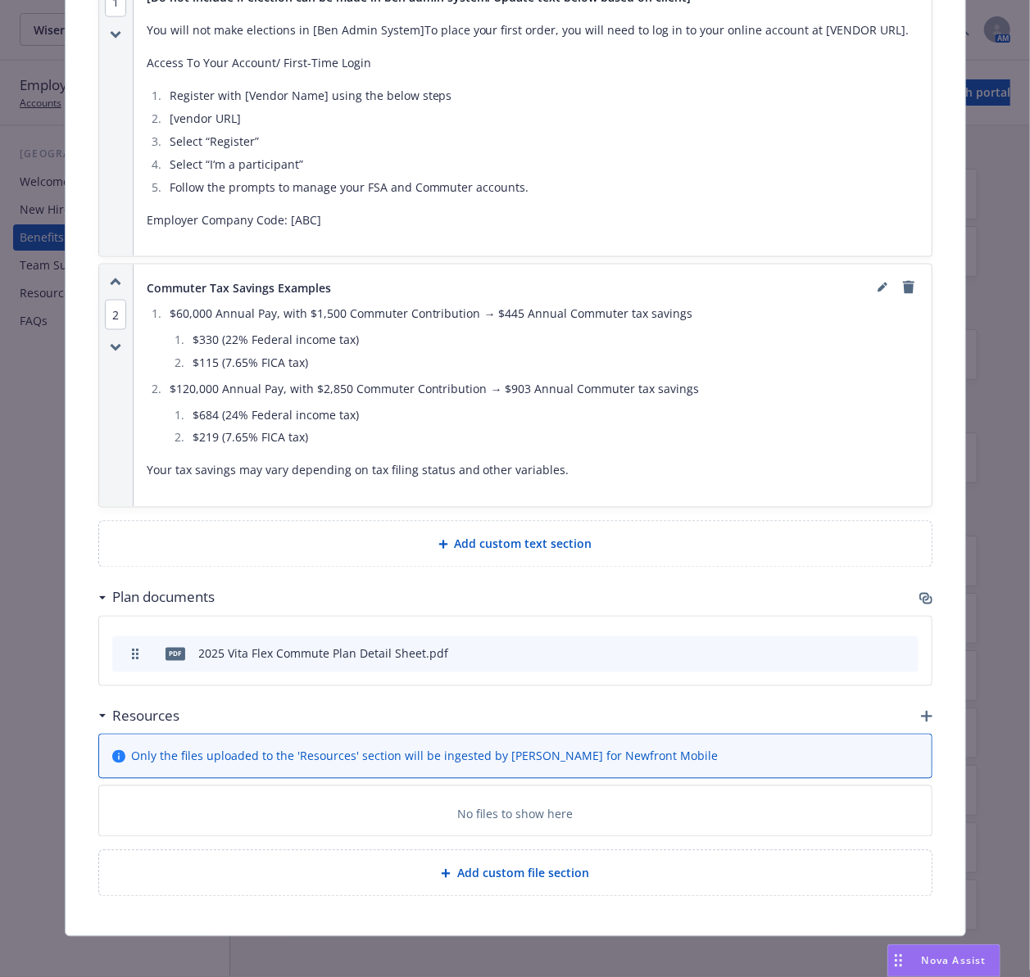
click at [919, 592] on icon "button" at bounding box center [925, 598] width 13 height 13
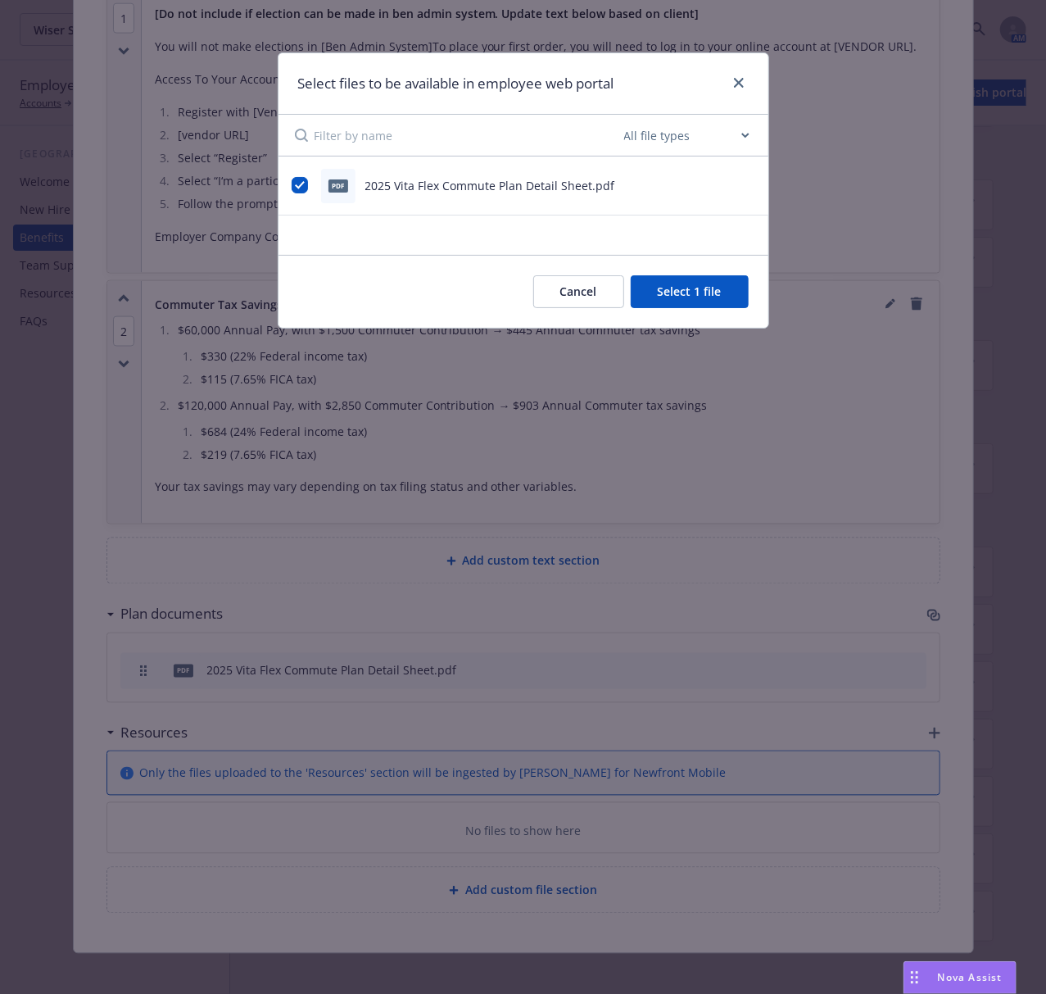
click at [747, 187] on icon "preview file" at bounding box center [746, 184] width 15 height 11
click at [736, 85] on icon "close" at bounding box center [739, 83] width 10 height 10
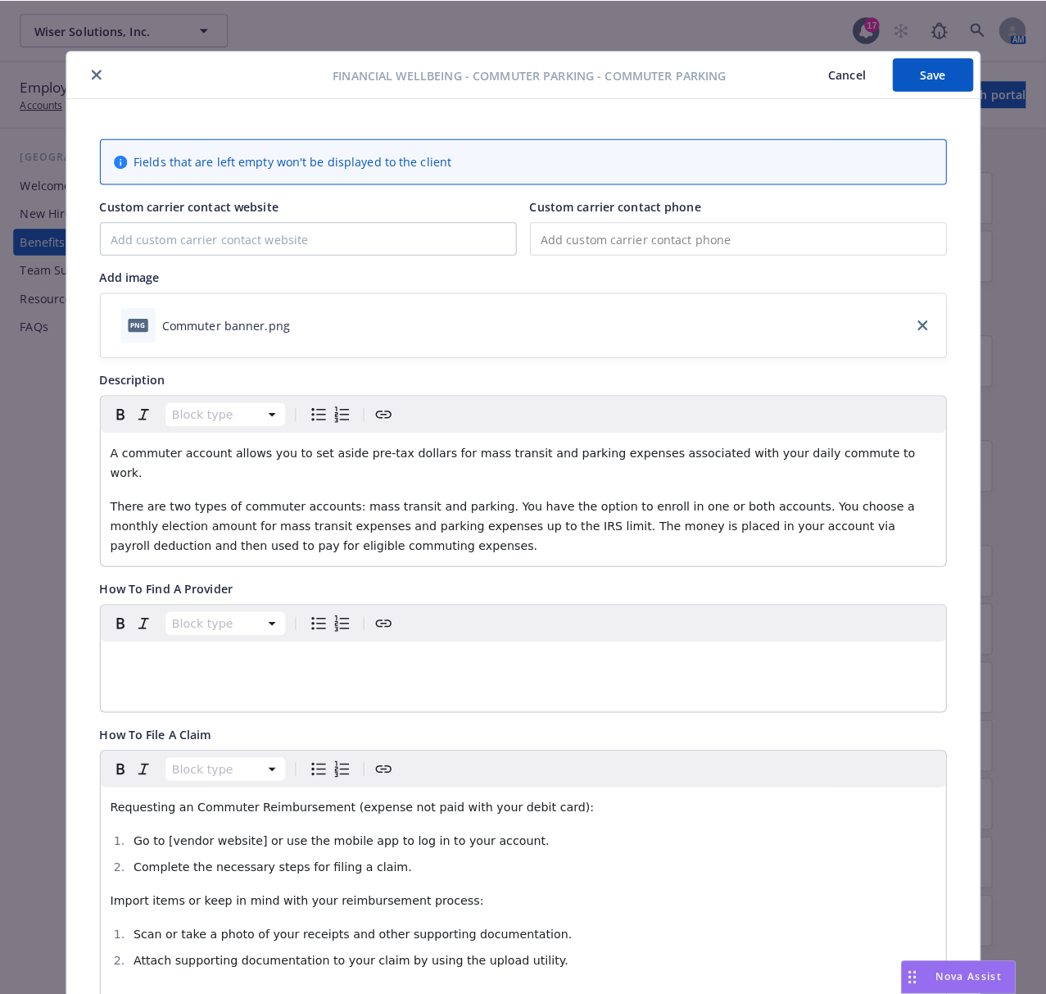
scroll to position [0, 0]
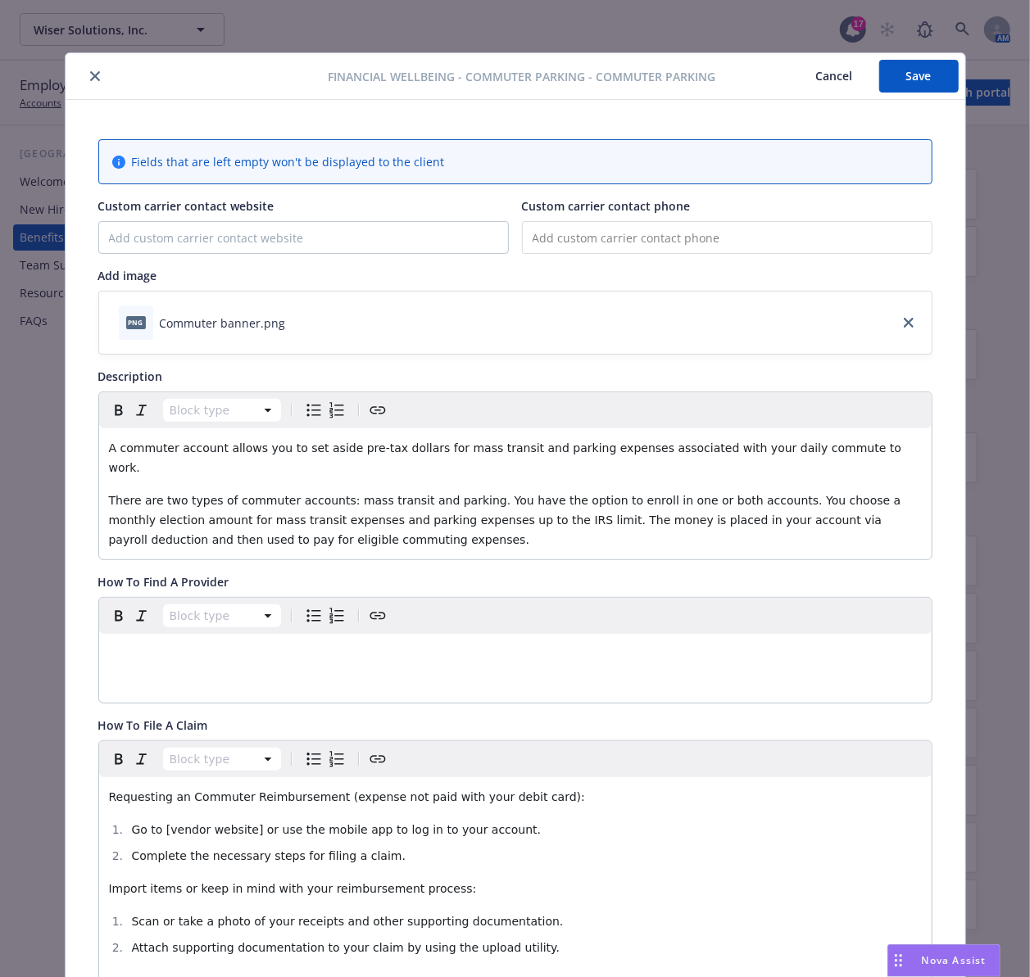
click at [85, 66] on div "Financial Wellbeing - Commuter Parking - Commuter Parking Cancel Save" at bounding box center [515, 76] width 899 height 47
click at [90, 80] on icon "close" at bounding box center [95, 76] width 10 height 10
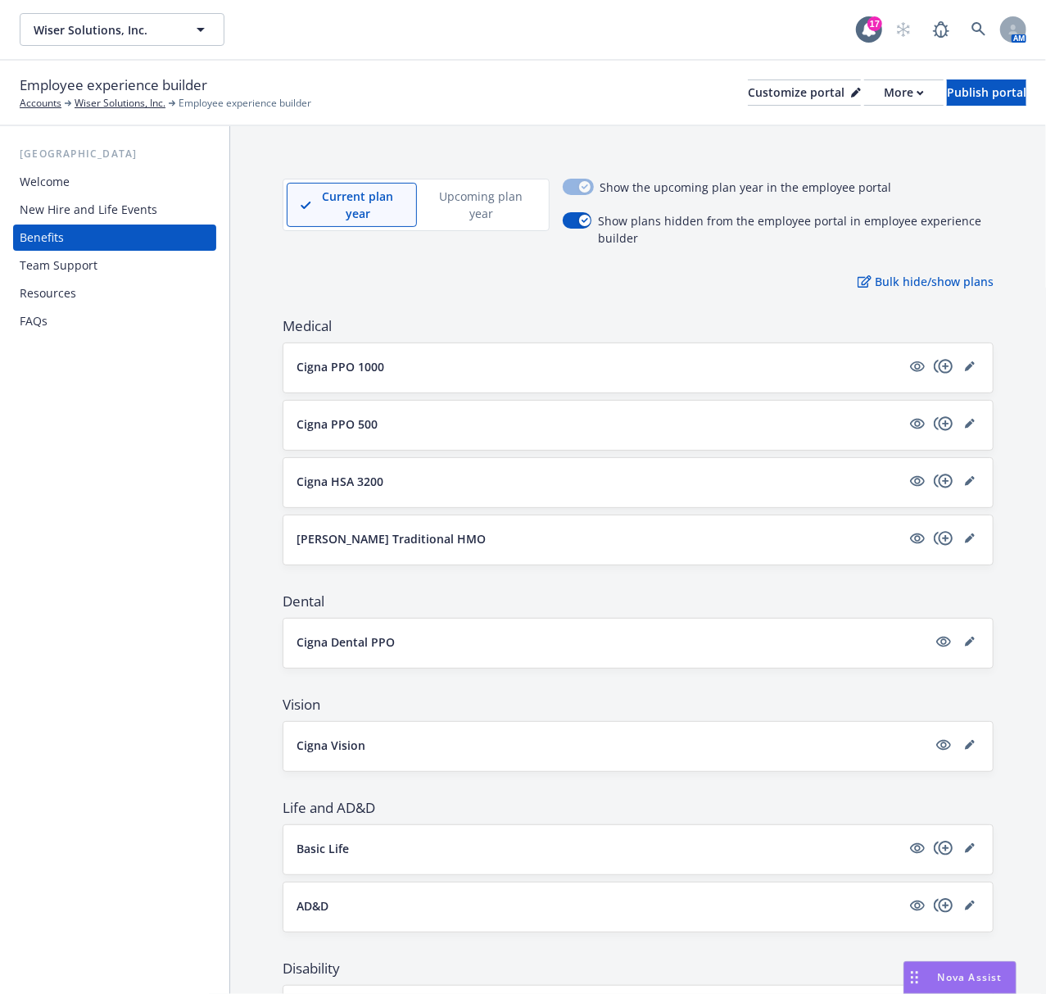
click at [334, 359] on p "Cigna PPO 1000" at bounding box center [341, 366] width 88 height 17
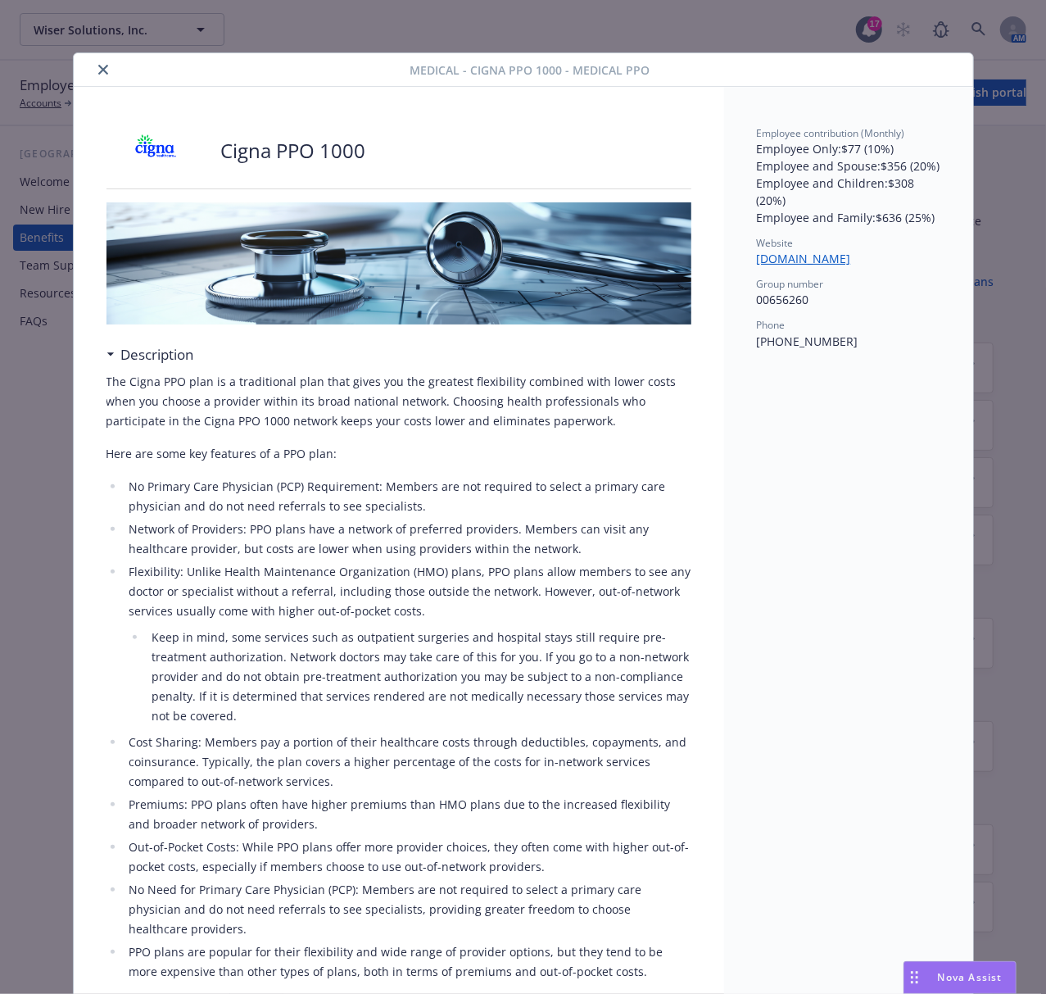
scroll to position [49, 0]
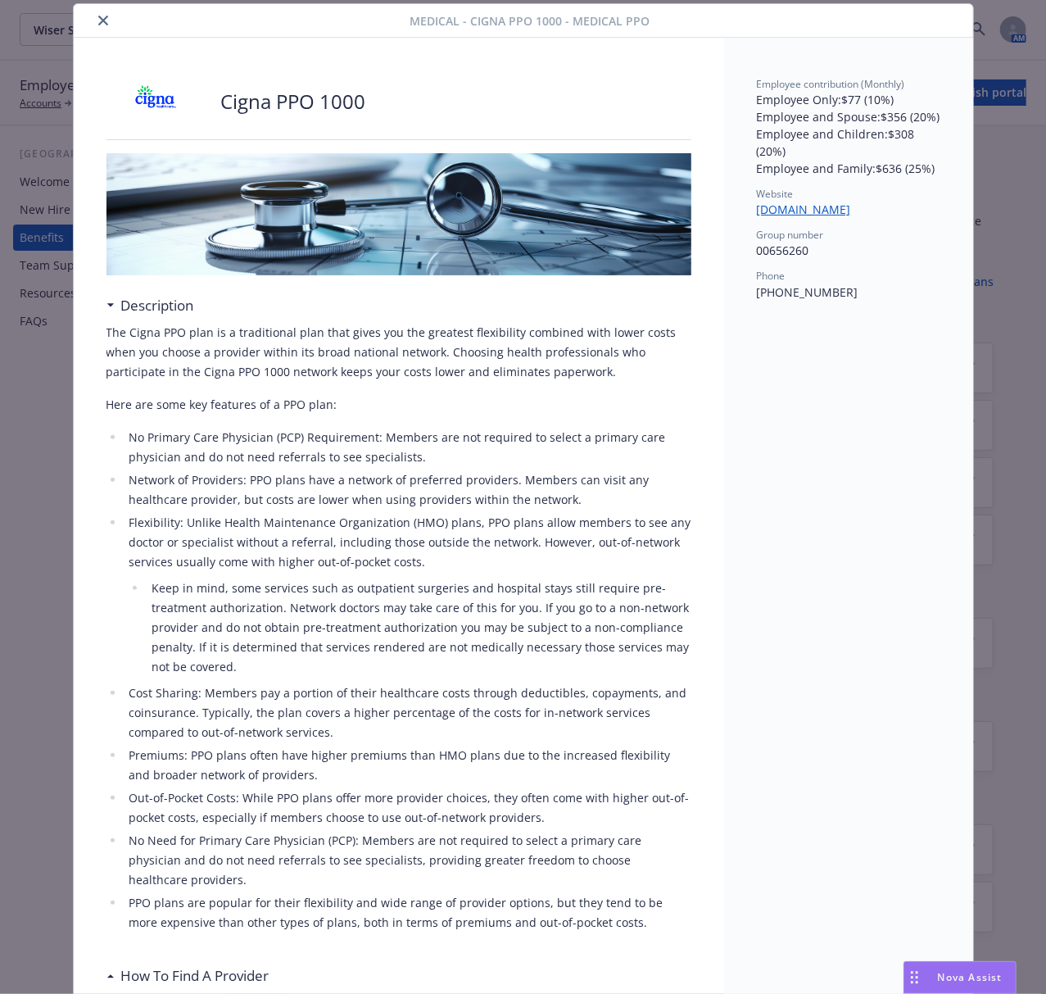
click at [49, 431] on div "Medical - Cigna PPO 1000 - Medical PPO Cigna PPO 1000 Description The Cigna PPO…" at bounding box center [523, 497] width 1046 height 994
click at [44, 418] on div "Medical - Cigna PPO 1000 - Medical PPO Cigna PPO 1000 Description The Cigna PPO…" at bounding box center [523, 497] width 1046 height 994
click at [98, 20] on icon "close" at bounding box center [103, 21] width 10 height 10
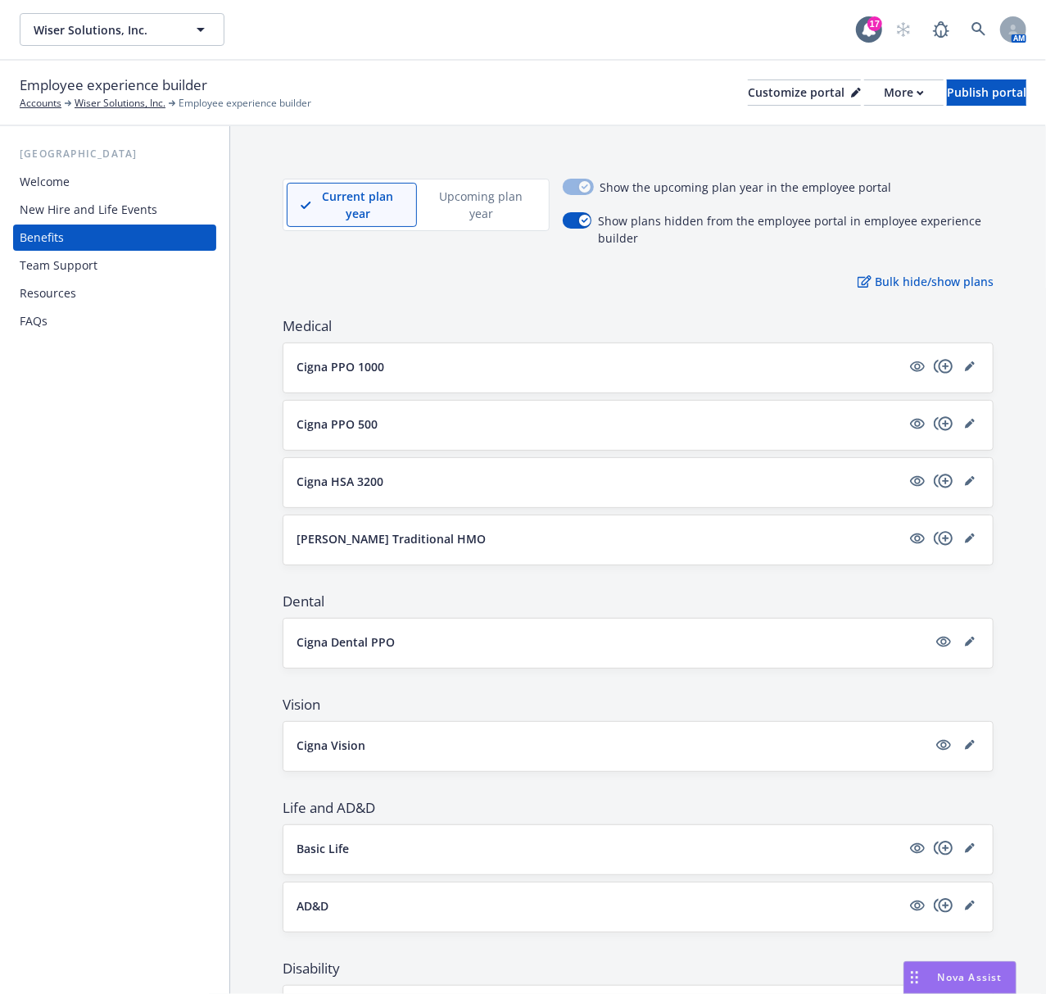
click at [336, 420] on p "Cigna PPO 500" at bounding box center [337, 423] width 81 height 17
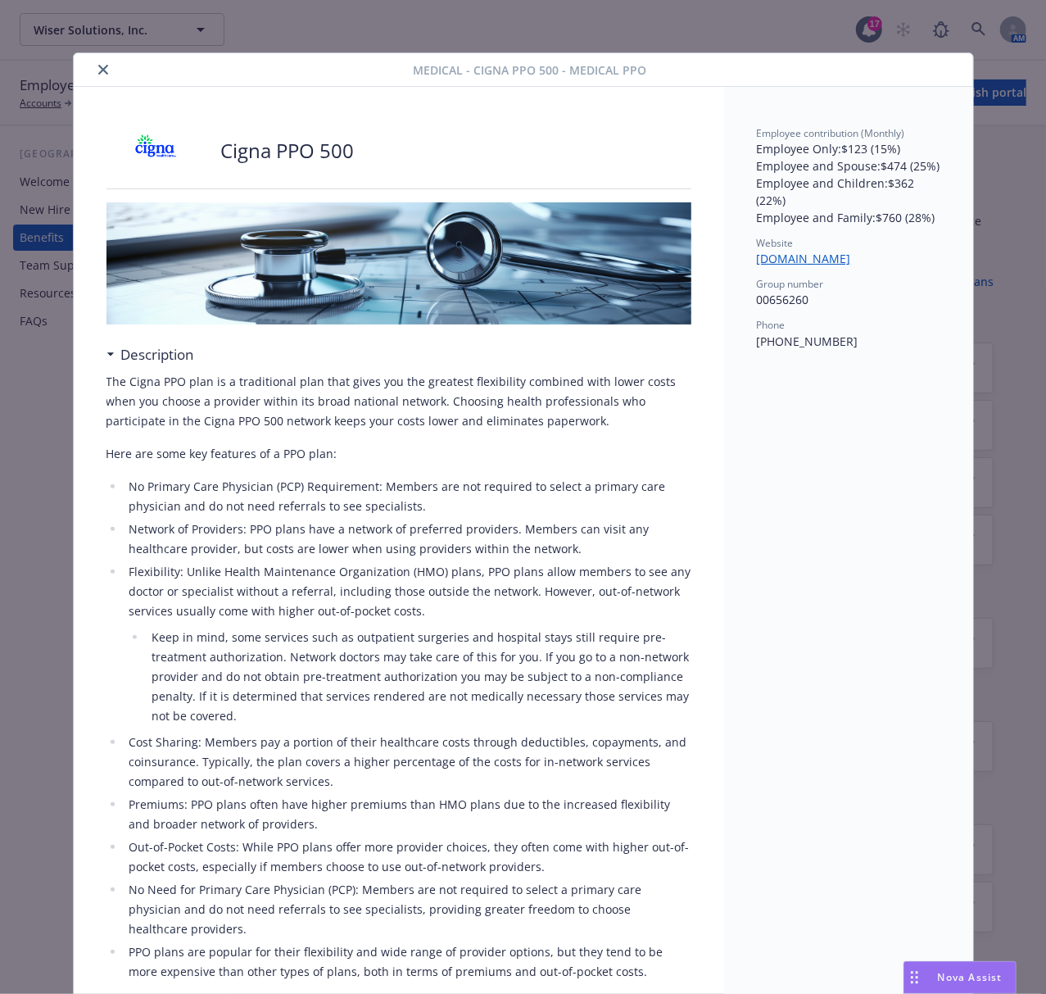
scroll to position [49, 0]
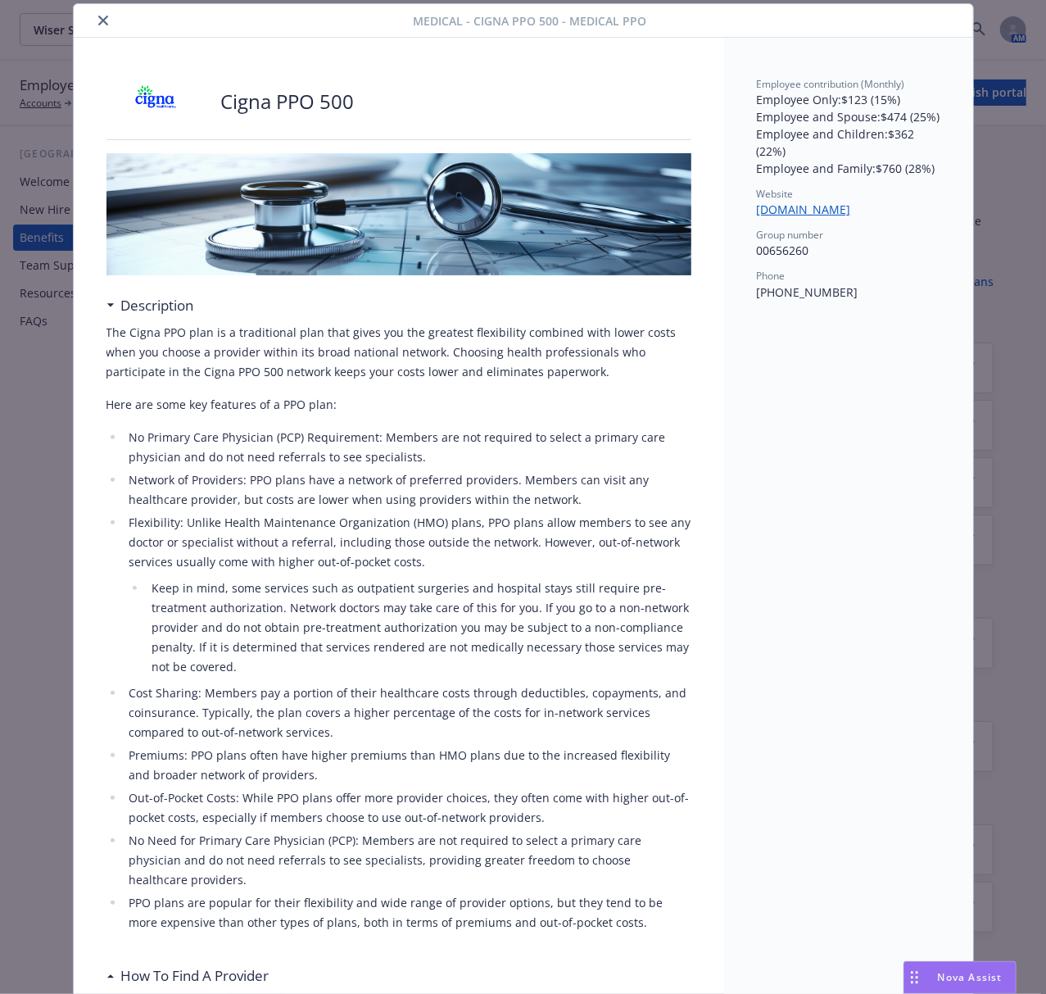
click at [98, 23] on icon "close" at bounding box center [103, 21] width 10 height 10
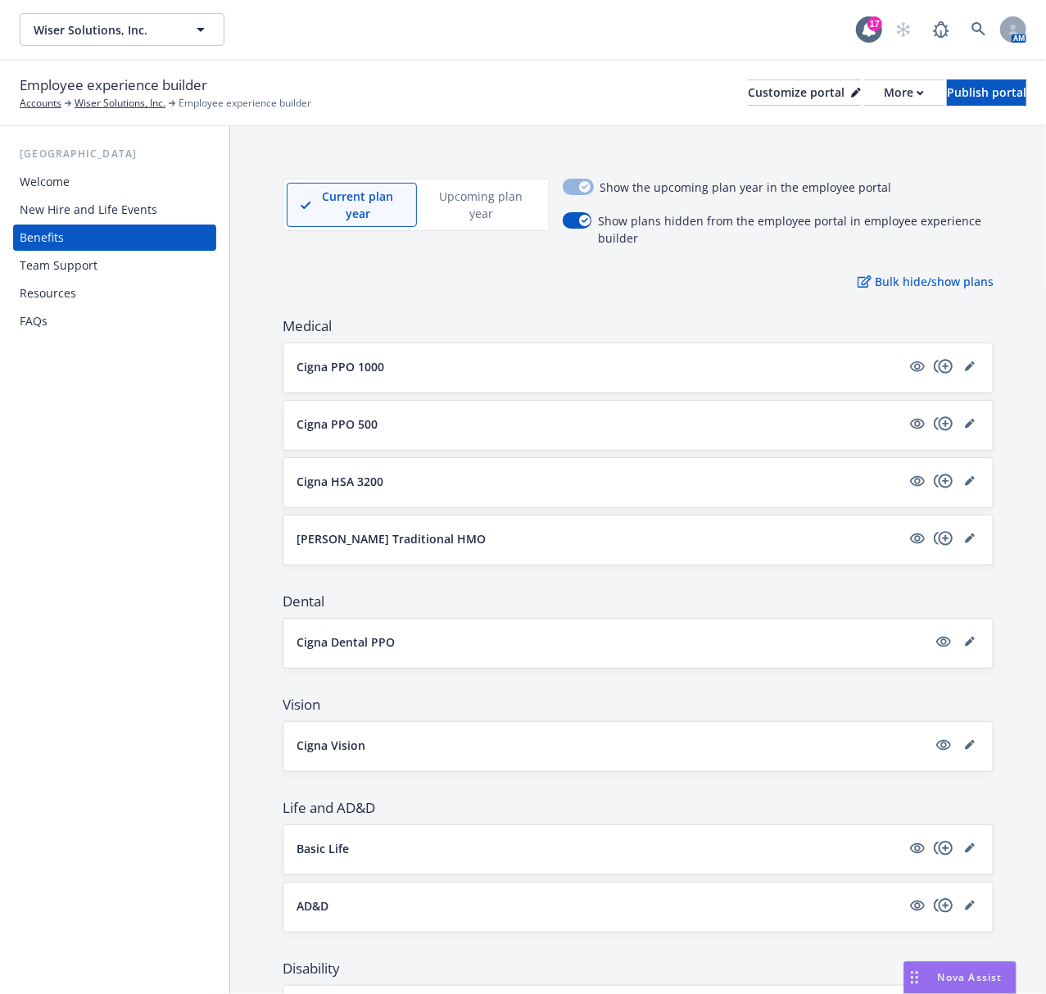
click at [337, 486] on p "Cigna HSA 3200" at bounding box center [340, 481] width 87 height 17
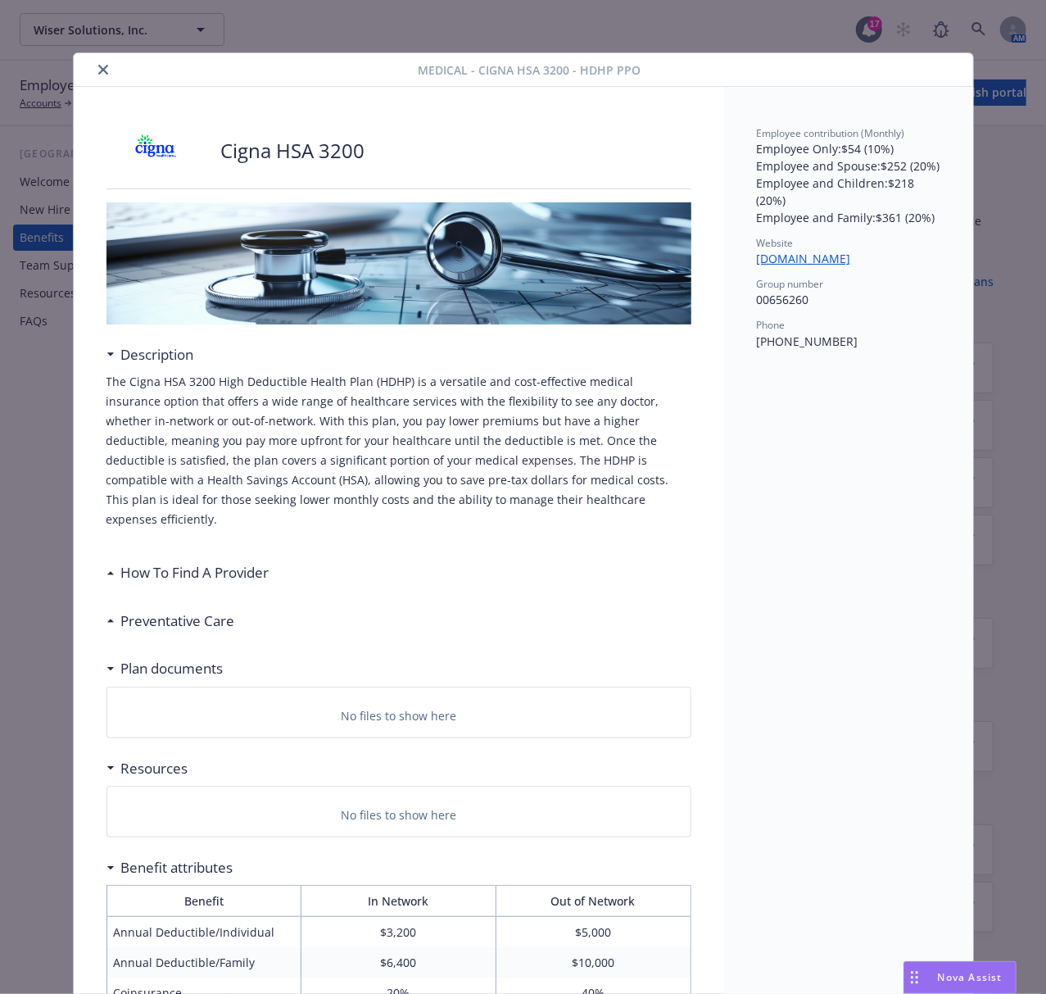
scroll to position [49, 0]
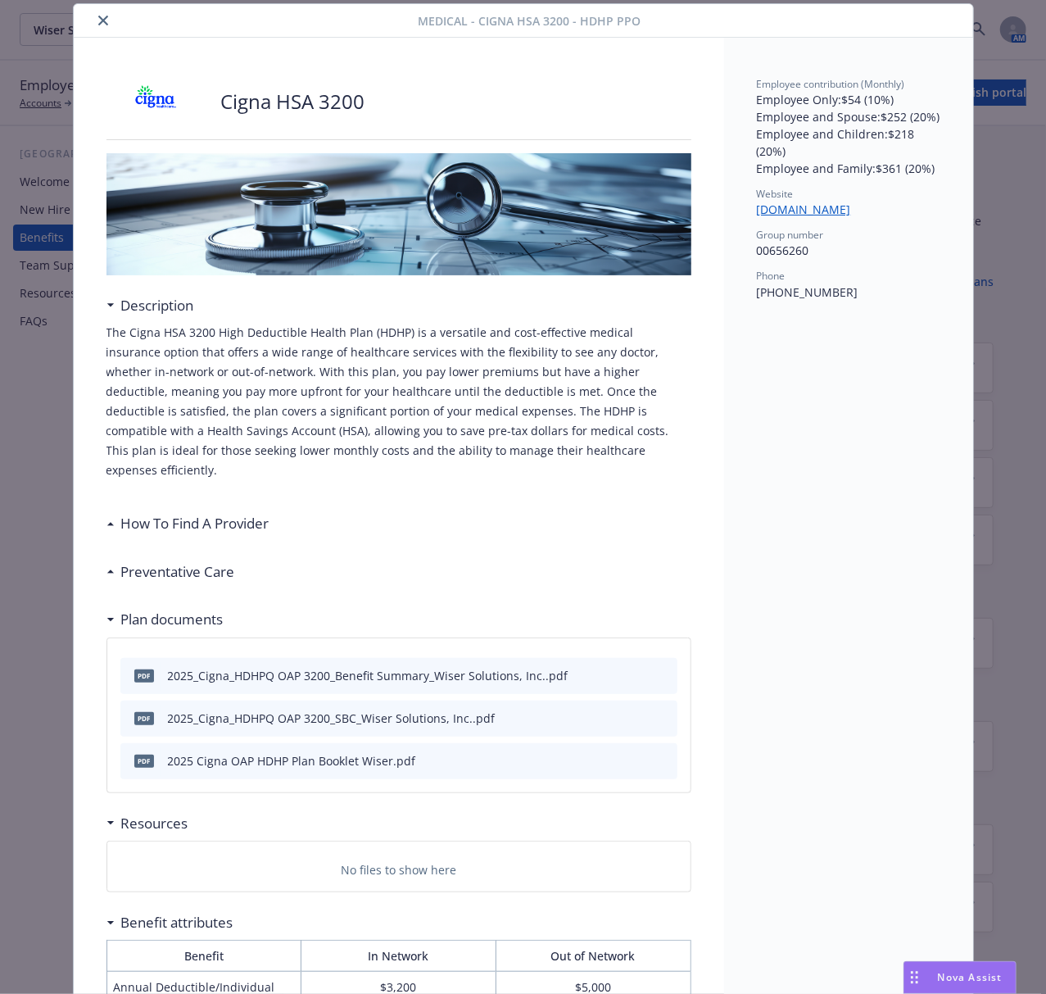
click at [98, 20] on icon "close" at bounding box center [103, 21] width 10 height 10
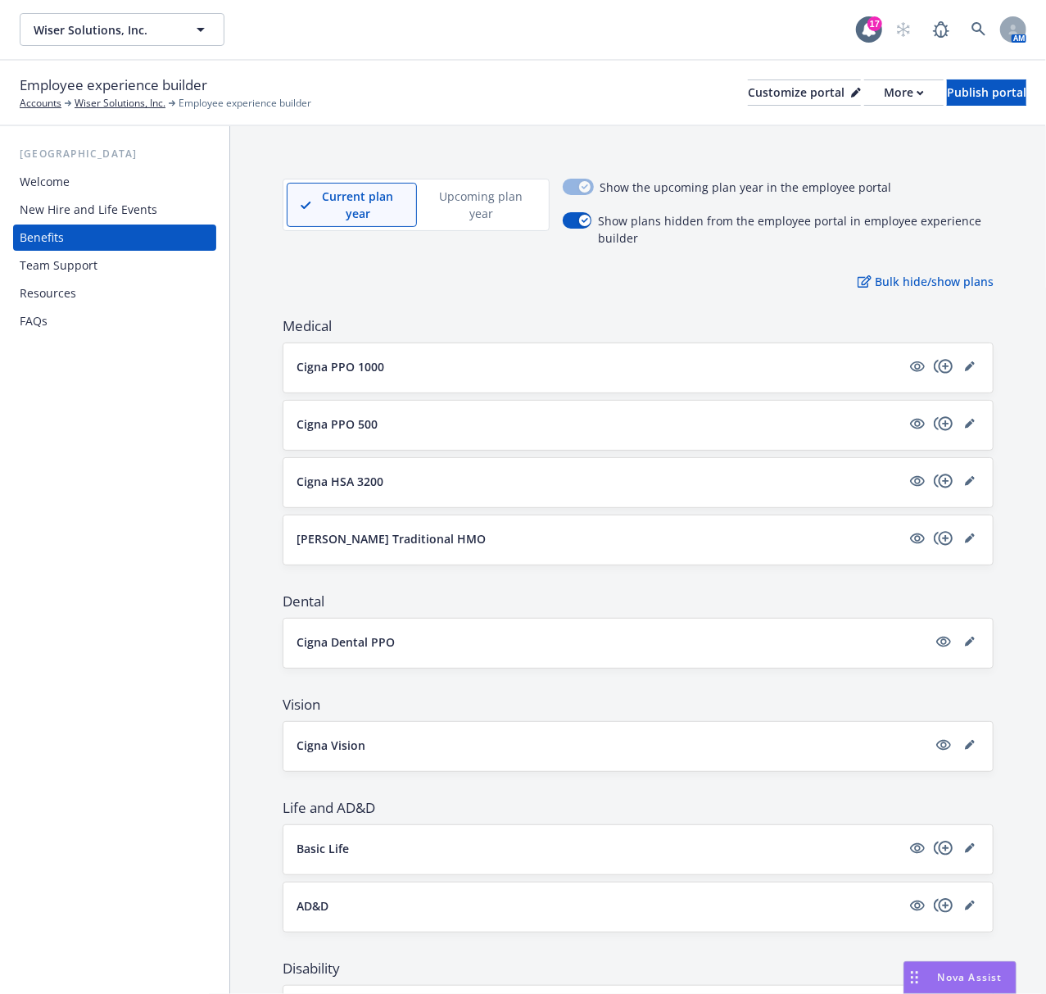
click at [334, 534] on p "[PERSON_NAME] Traditional HMO" at bounding box center [391, 538] width 189 height 17
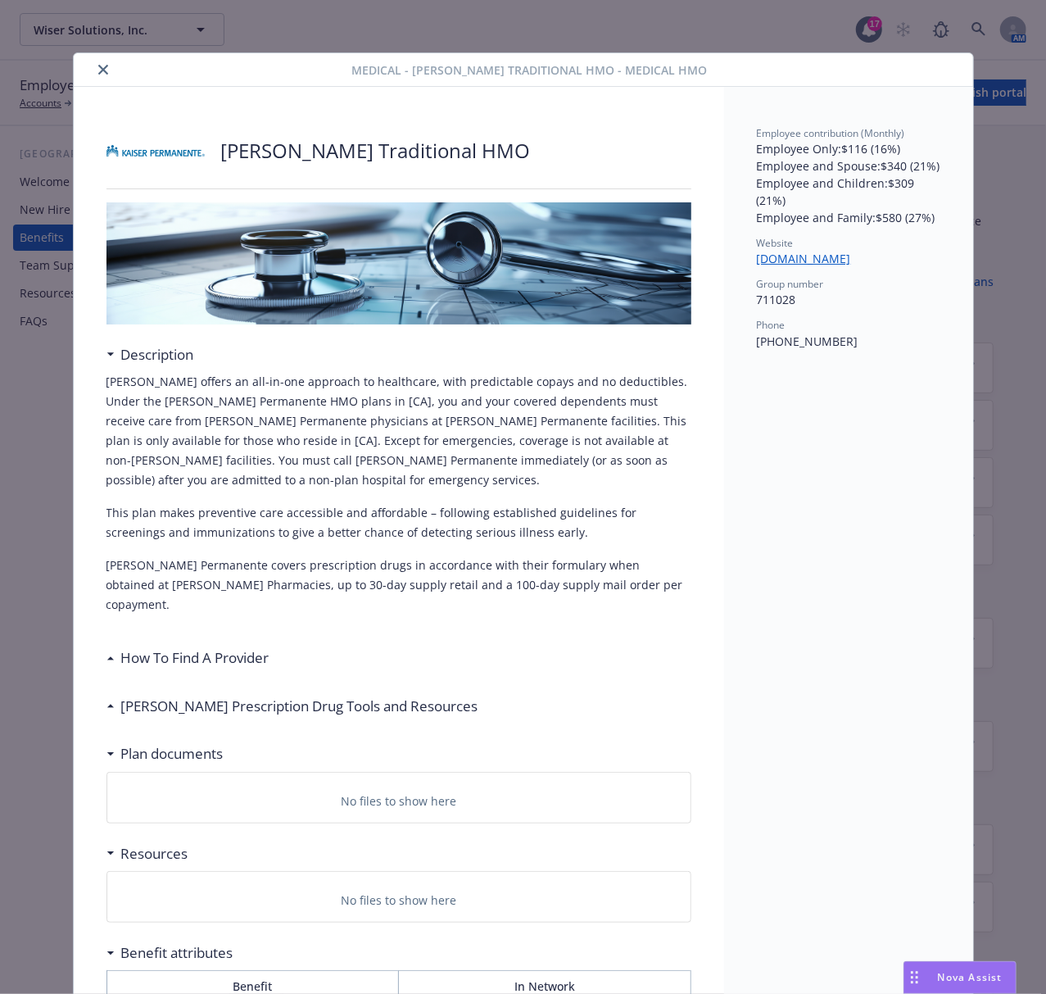
scroll to position [49, 0]
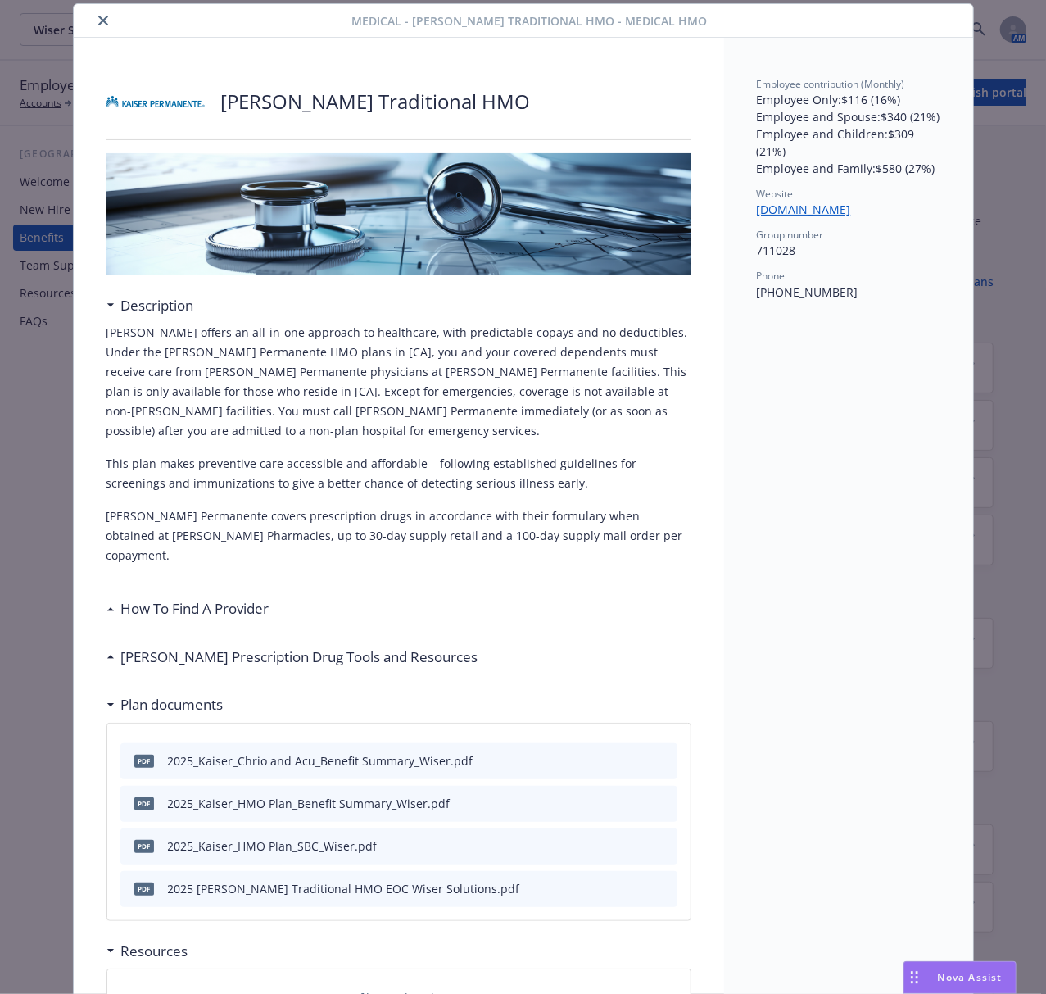
click at [93, 11] on button "close" at bounding box center [103, 21] width 20 height 20
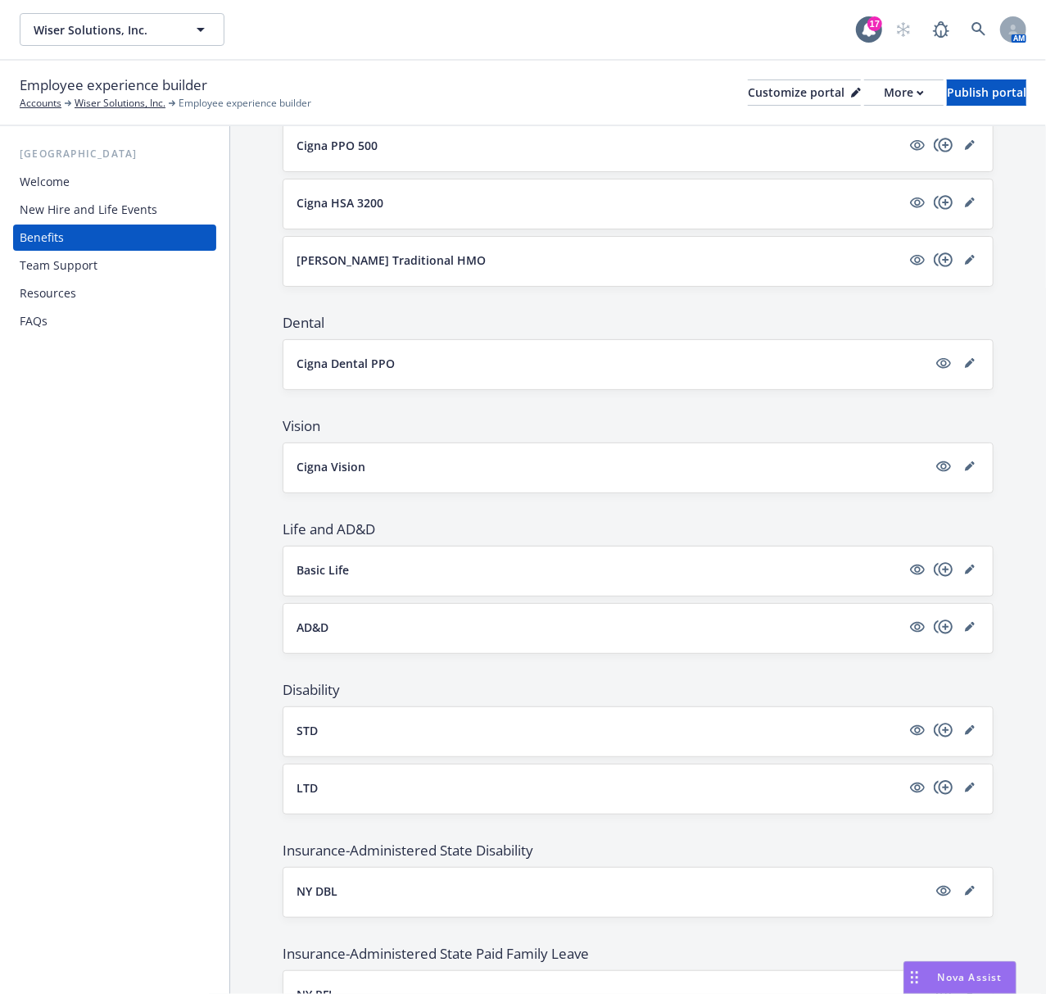
scroll to position [328, 0]
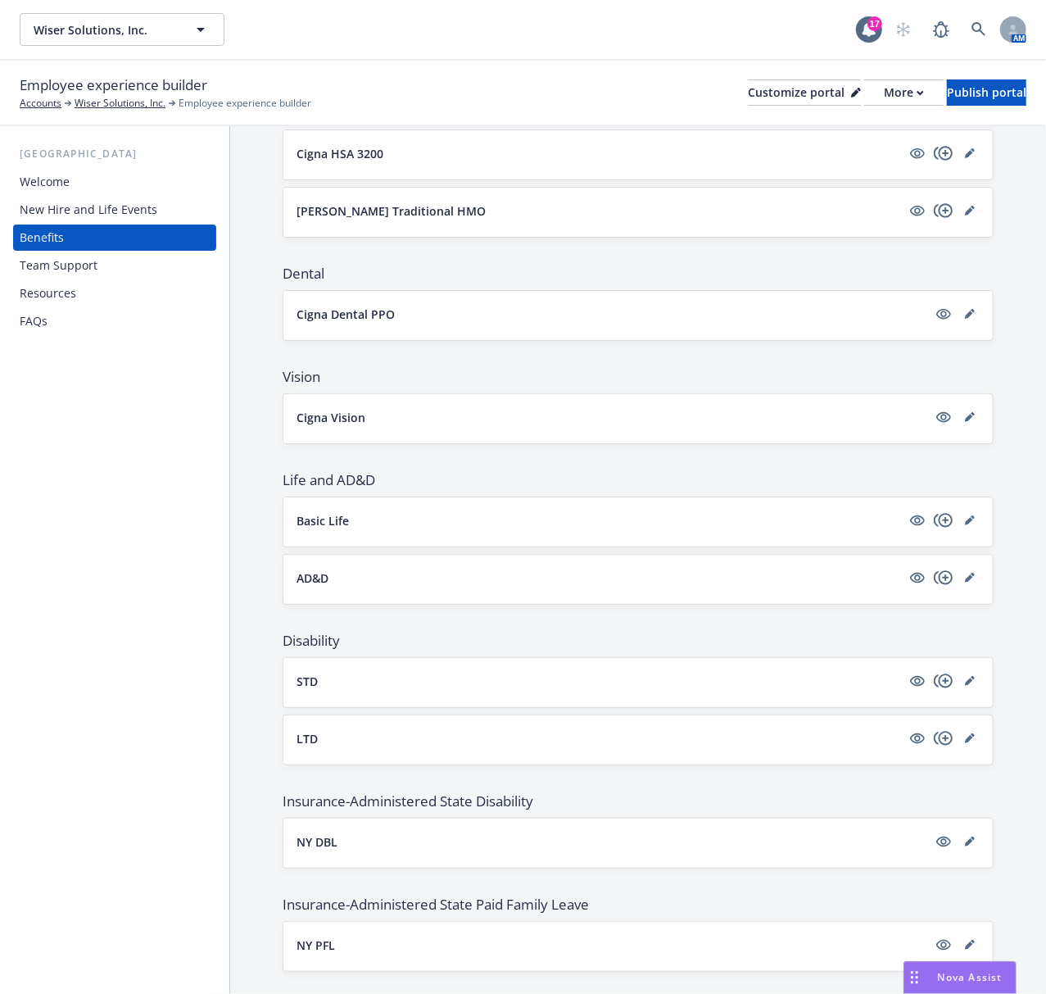
click at [338, 324] on div "Cigna Dental PPO" at bounding box center [638, 314] width 683 height 20
click at [337, 315] on p "Cigna Dental PPO" at bounding box center [346, 314] width 98 height 17
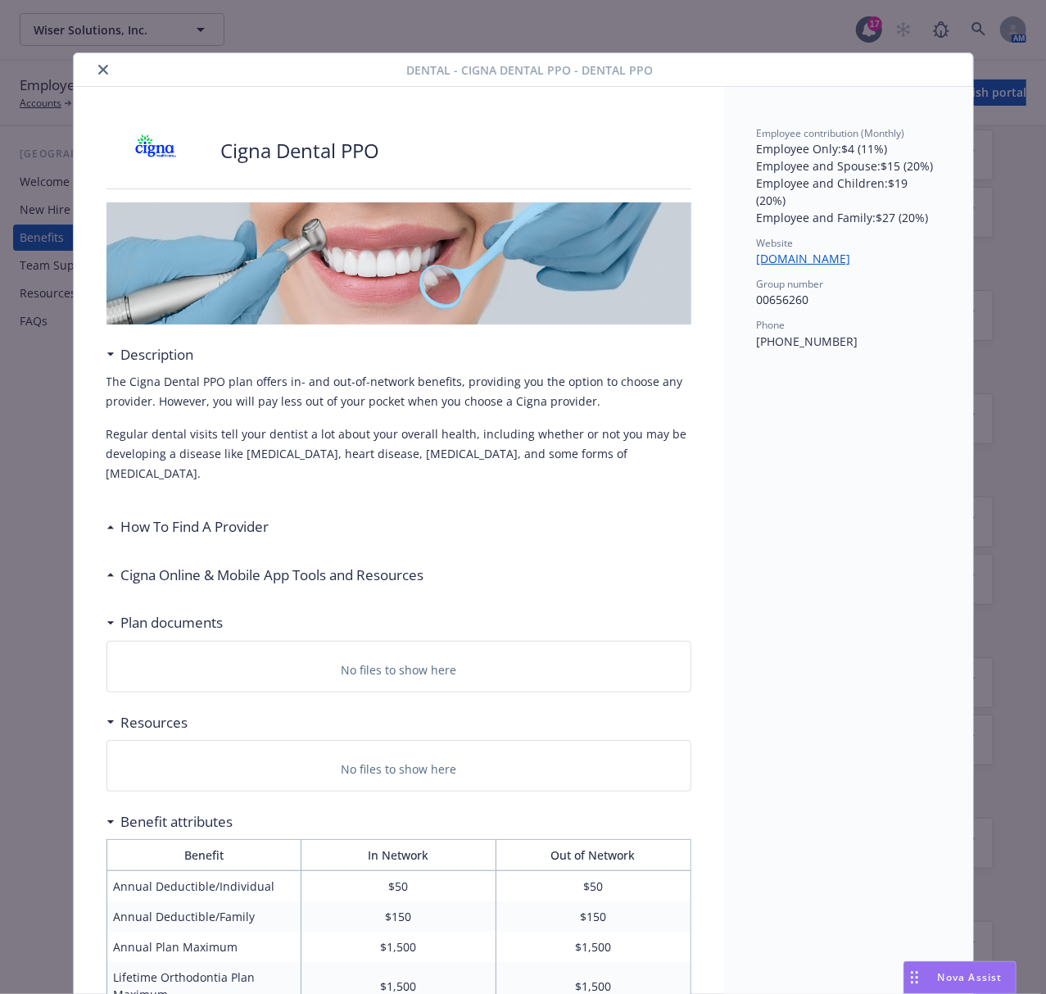
scroll to position [49, 0]
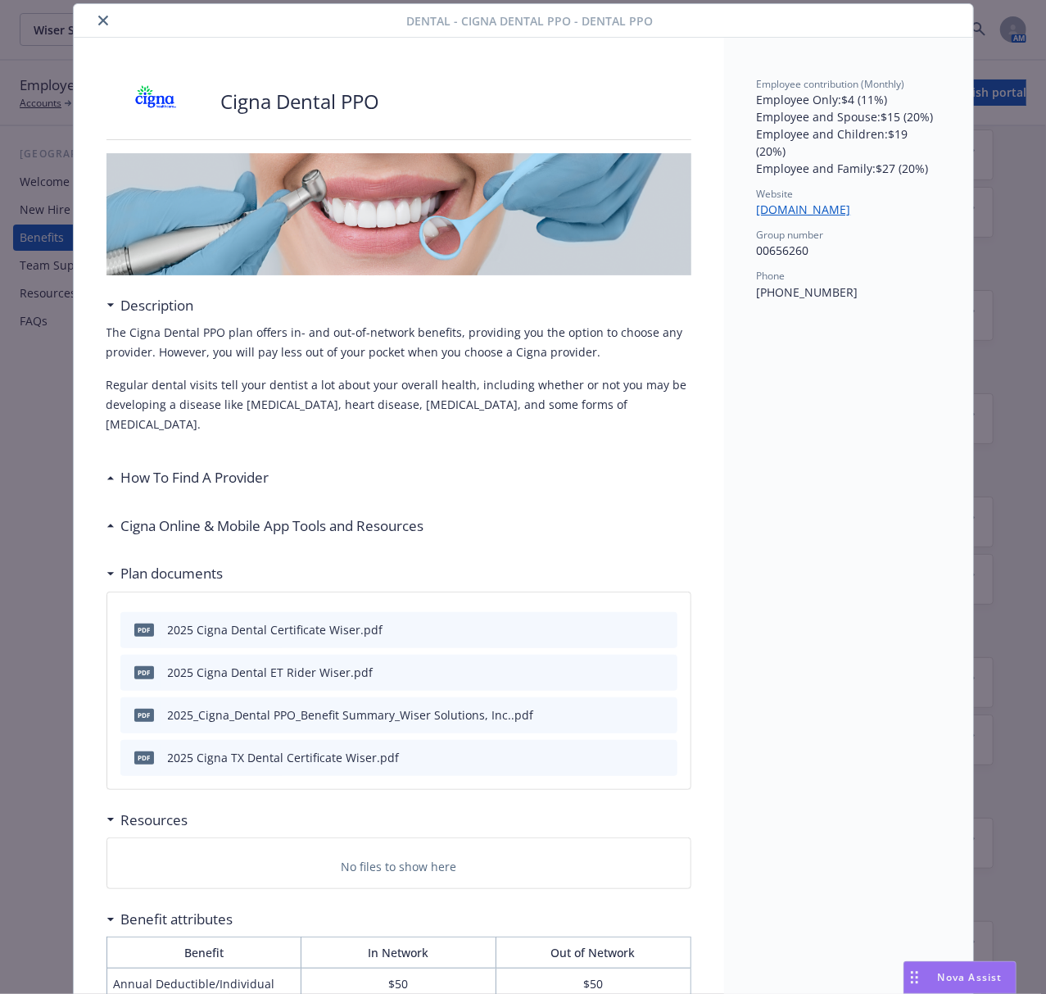
click at [98, 16] on icon "close" at bounding box center [103, 21] width 10 height 10
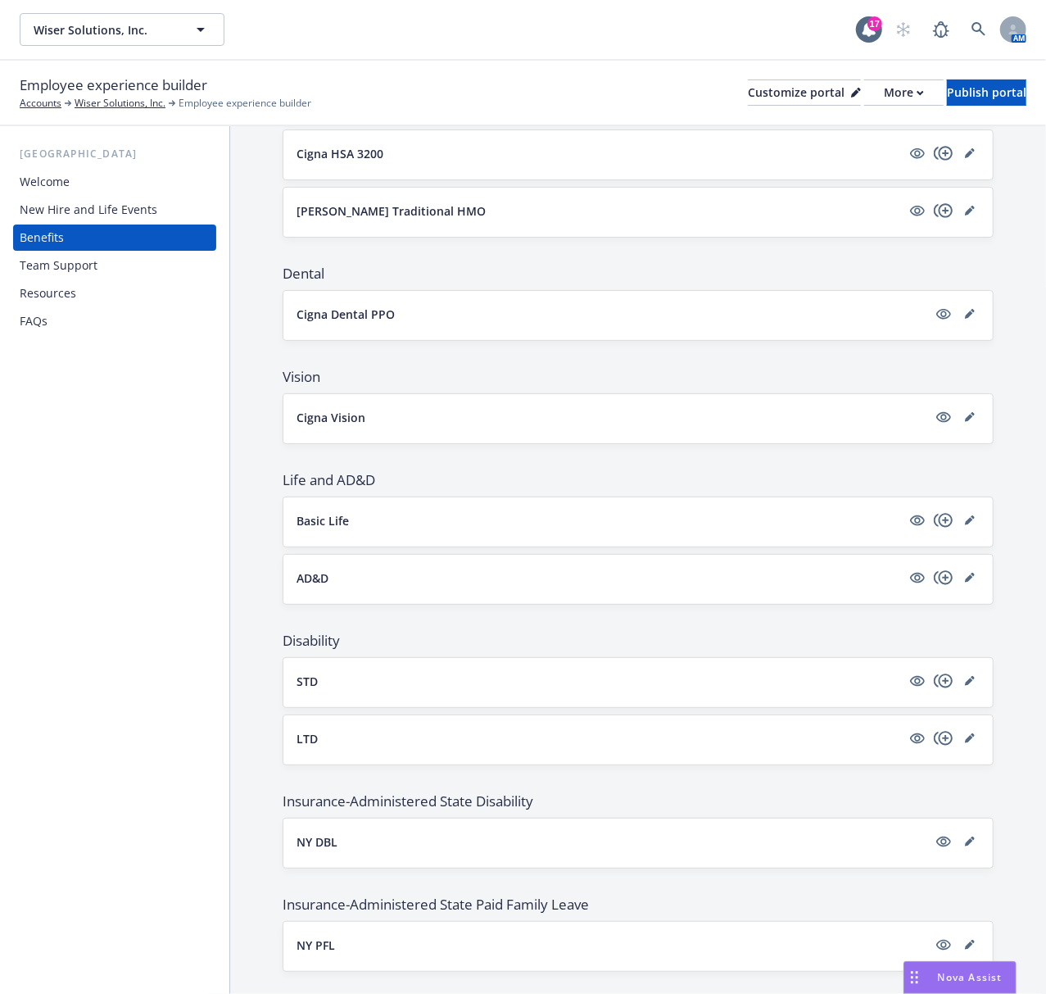
click at [348, 426] on p "Cigna Vision" at bounding box center [331, 417] width 69 height 17
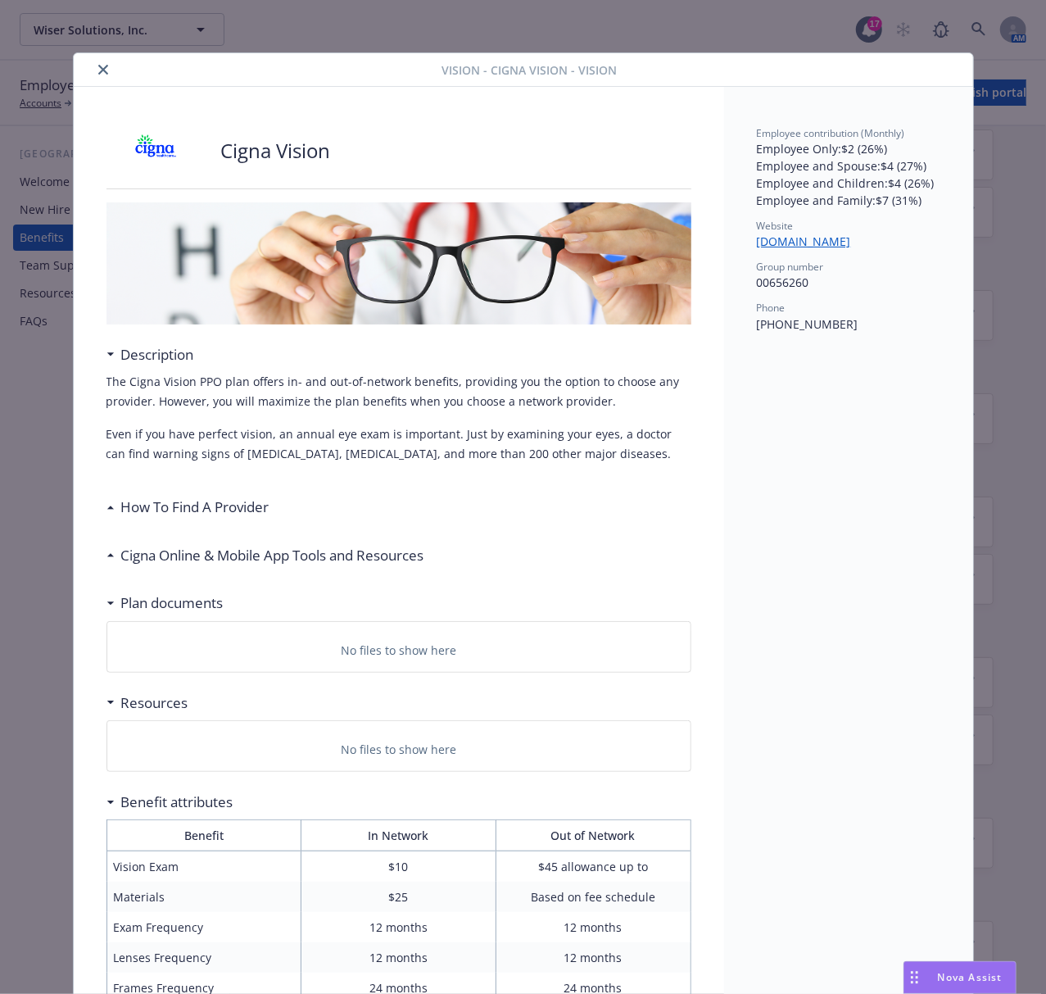
scroll to position [49, 0]
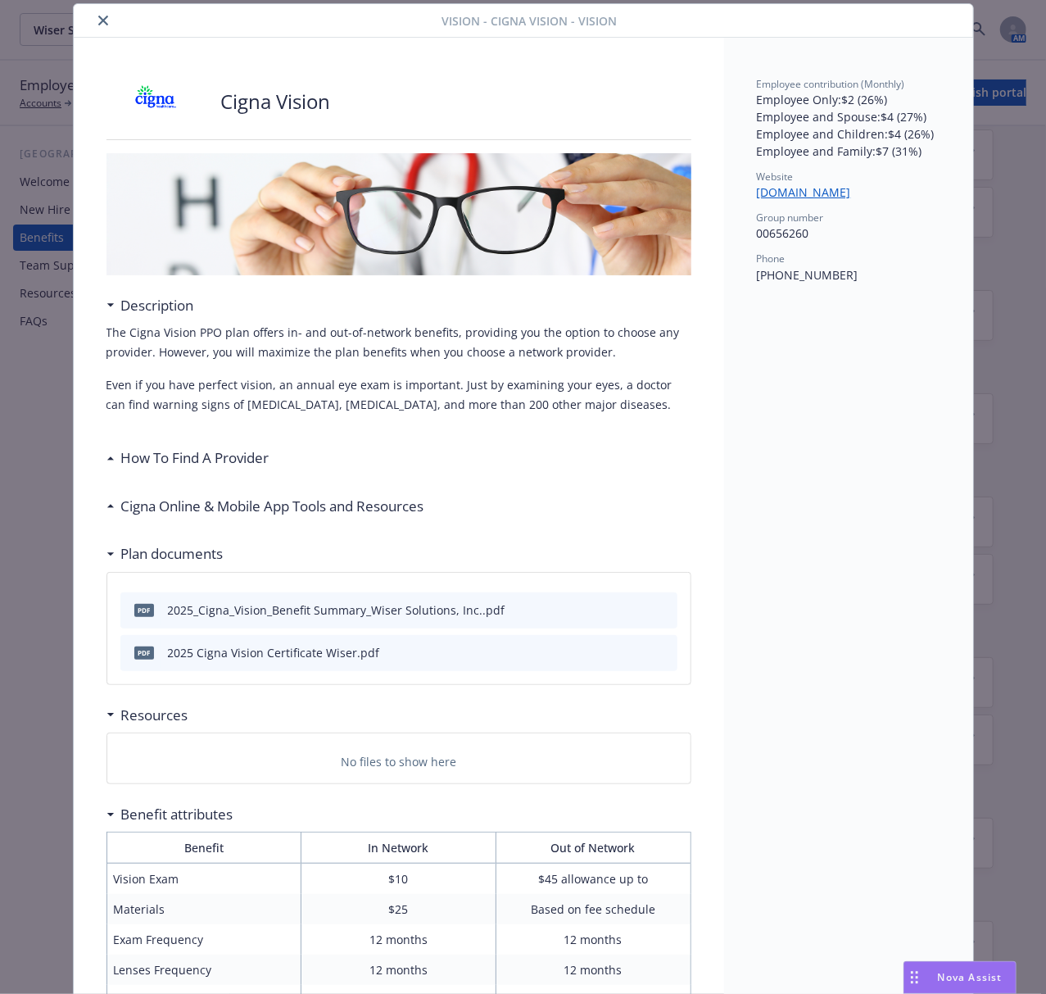
click at [98, 17] on icon "close" at bounding box center [103, 21] width 10 height 10
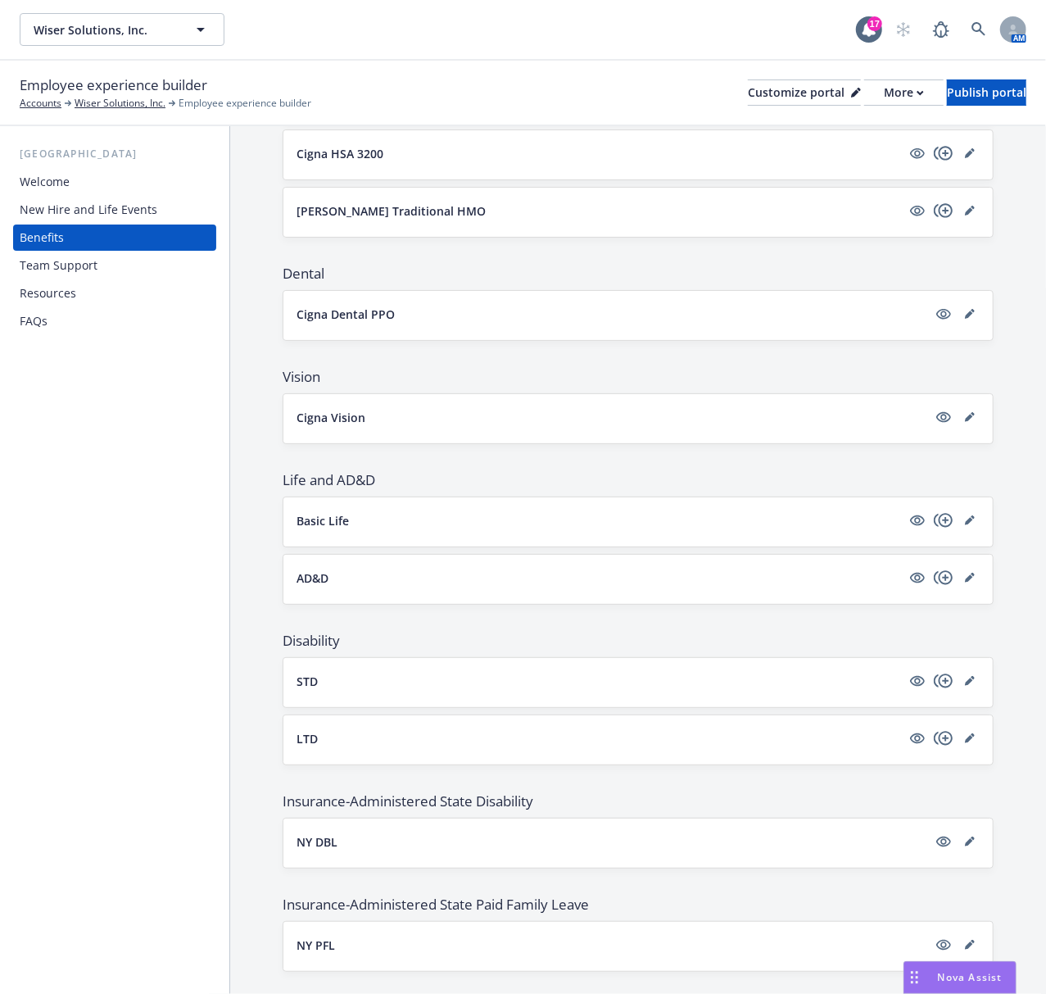
click at [331, 522] on p "Basic Life" at bounding box center [323, 520] width 52 height 17
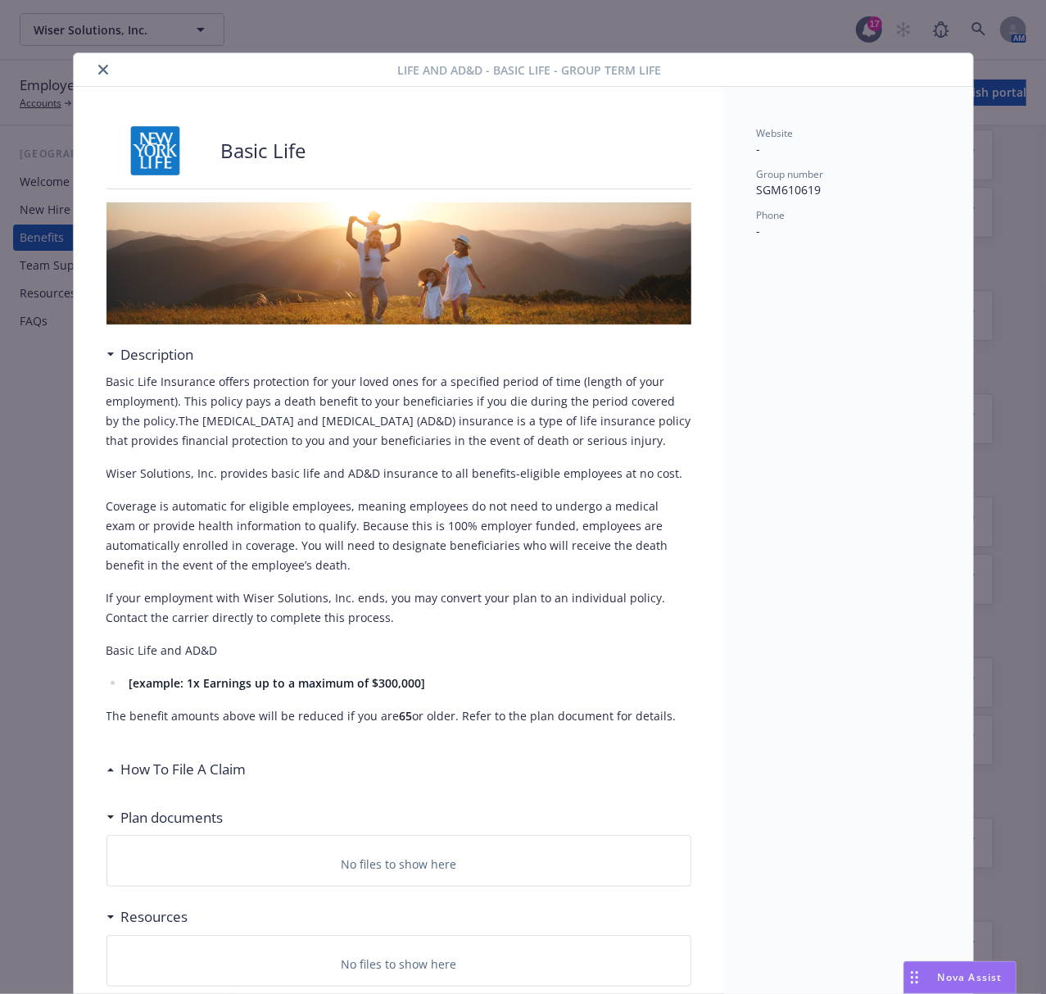
scroll to position [49, 0]
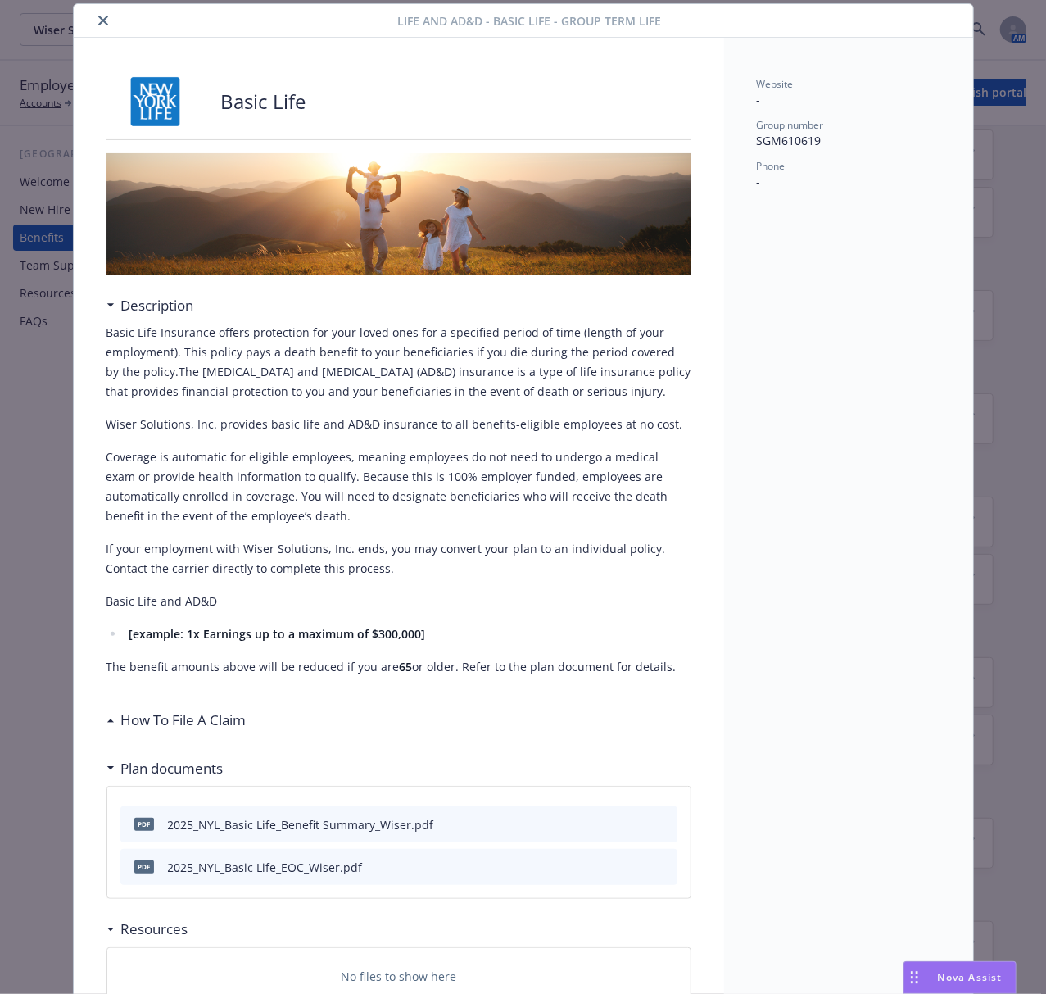
click at [93, 27] on button "close" at bounding box center [103, 21] width 20 height 20
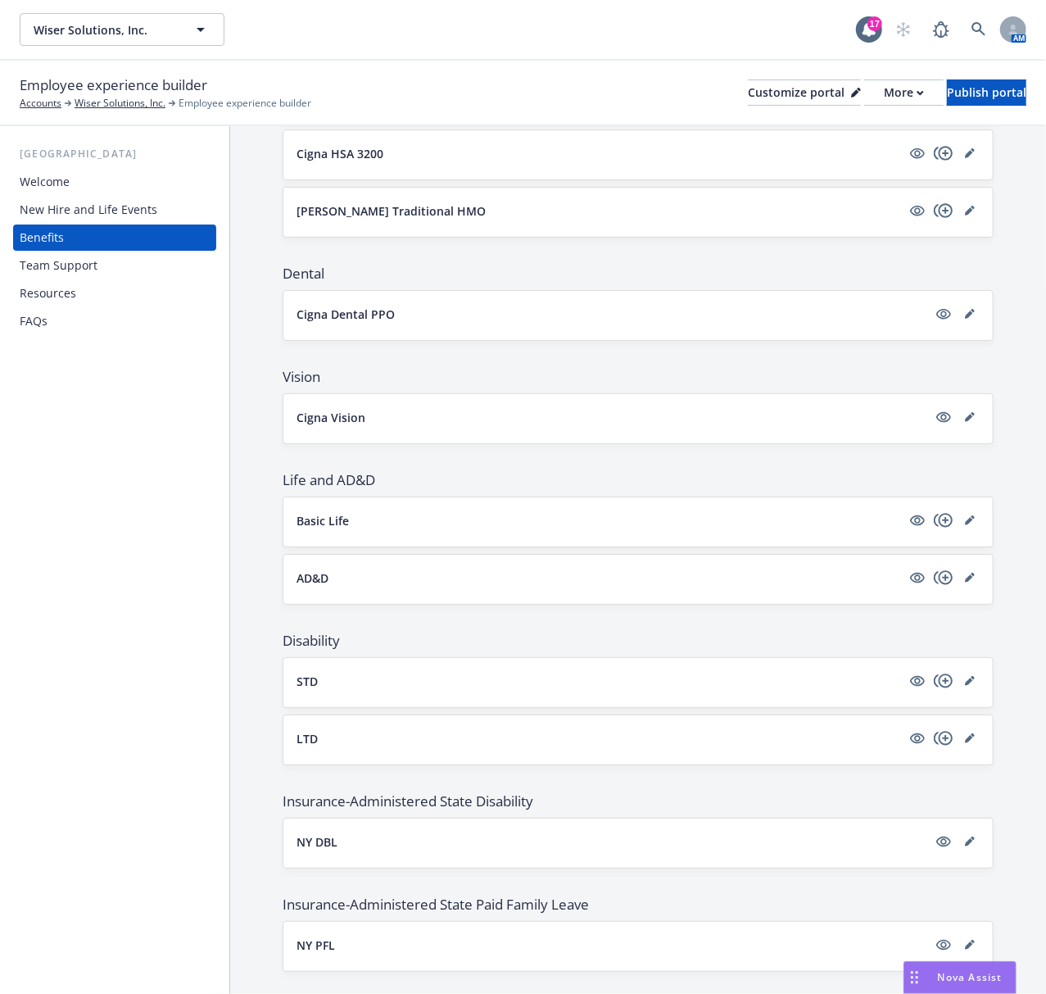
click at [322, 578] on p "AD&D" at bounding box center [313, 577] width 32 height 17
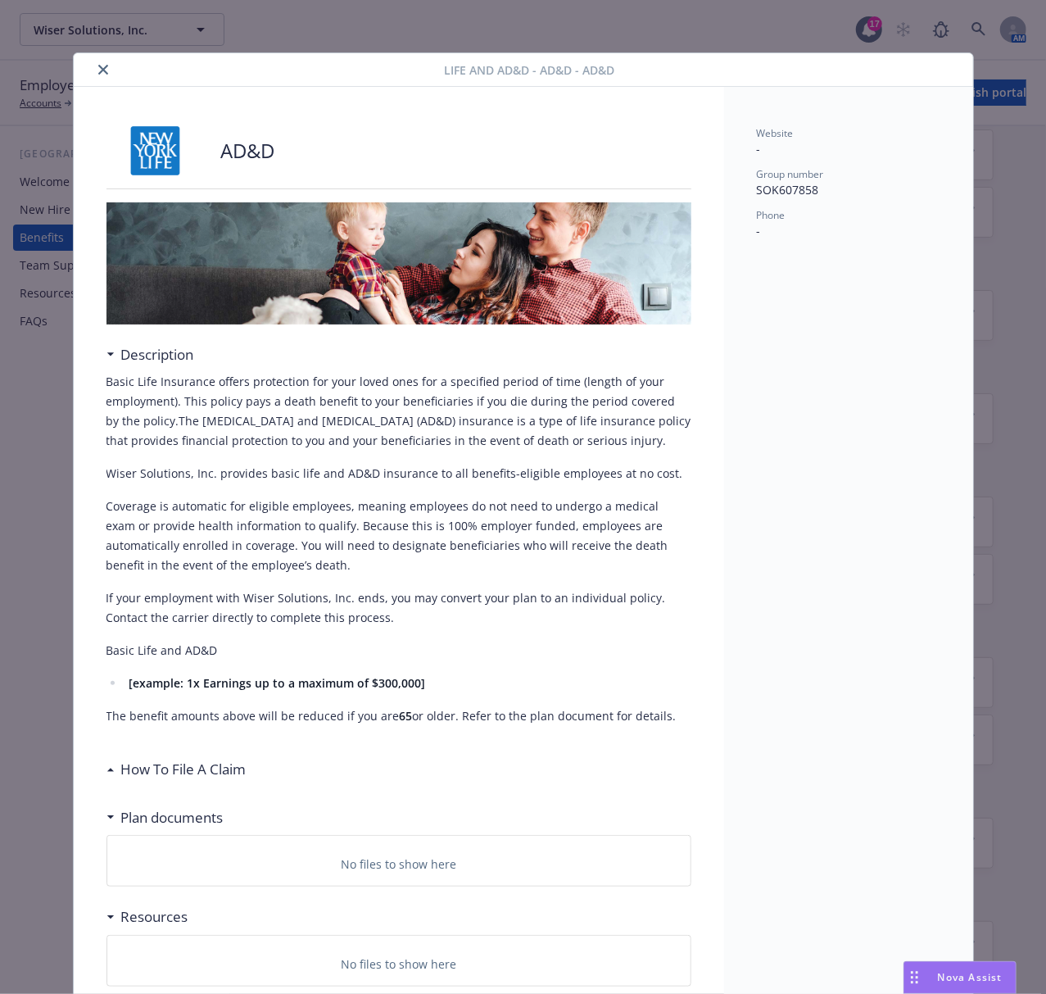
scroll to position [18, 0]
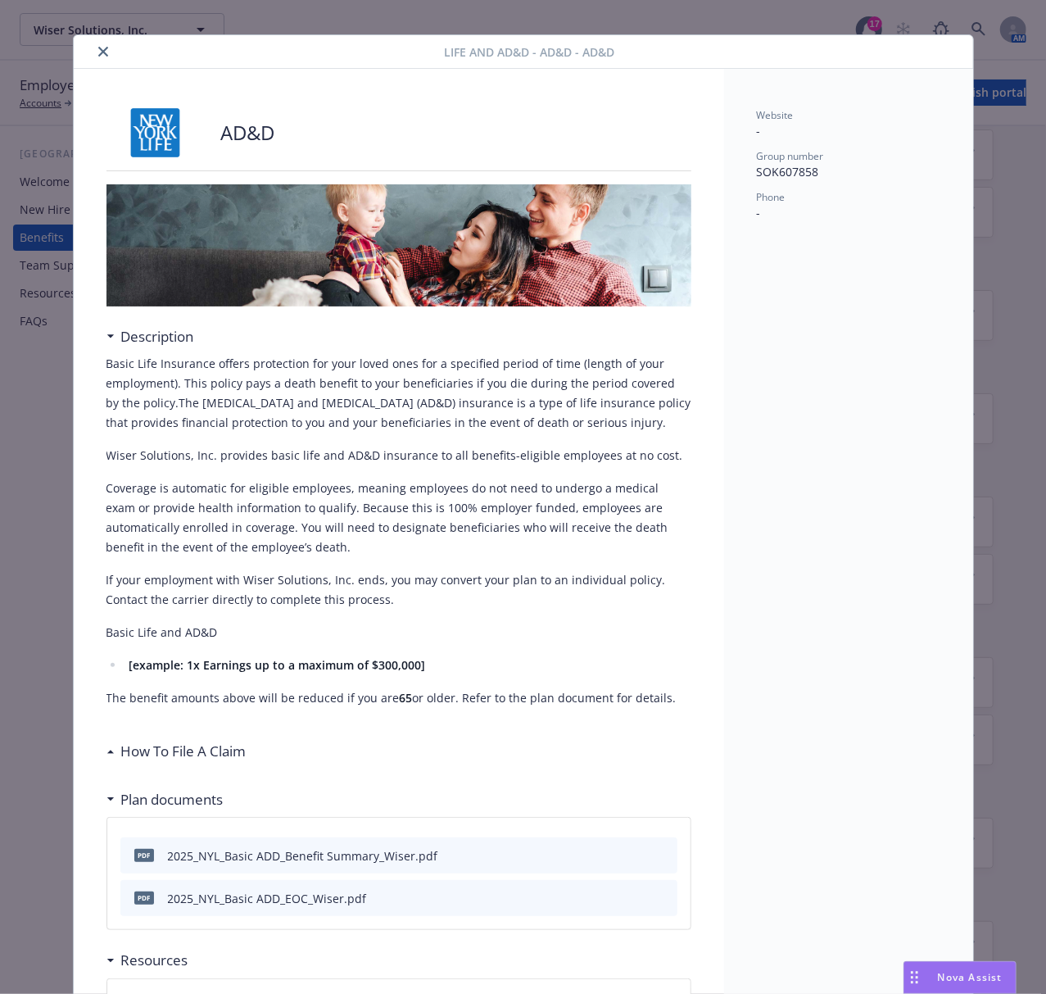
click at [98, 52] on icon "close" at bounding box center [103, 52] width 10 height 10
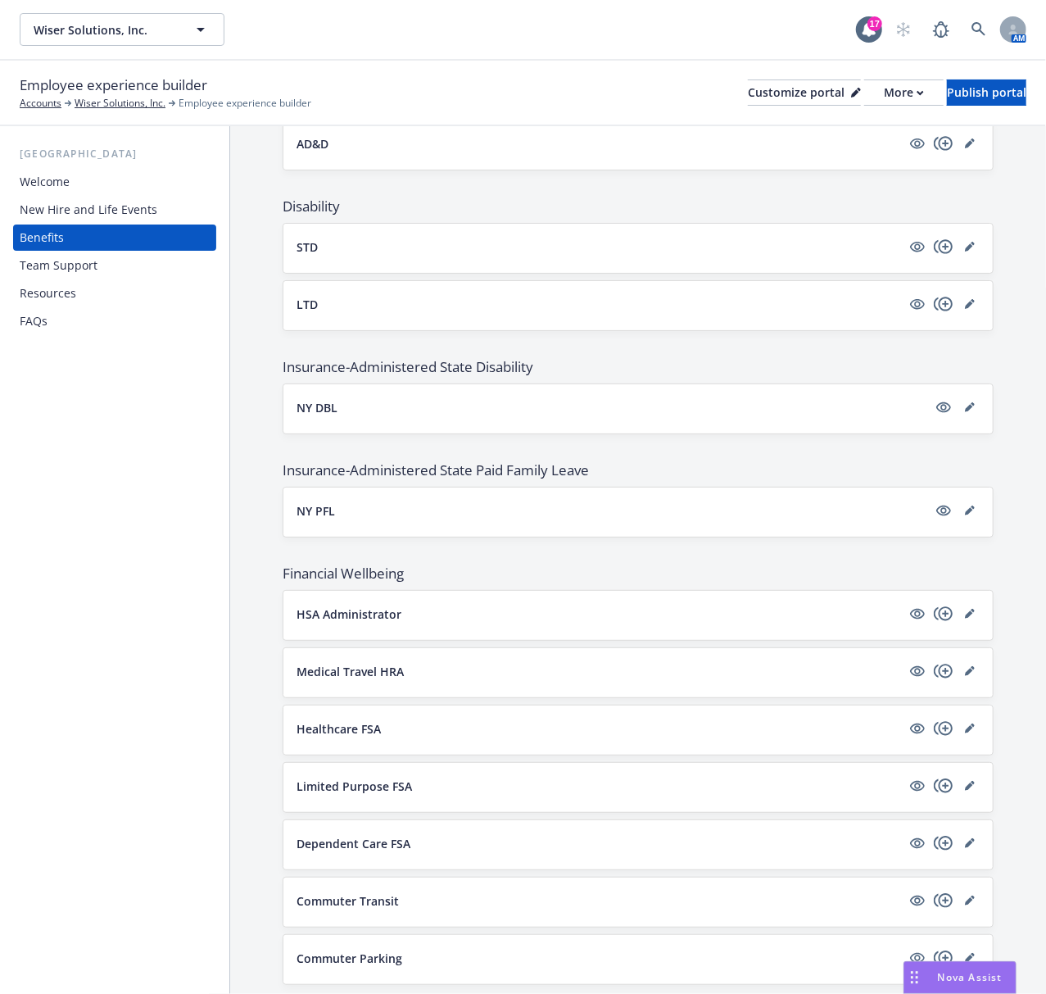
scroll to position [764, 0]
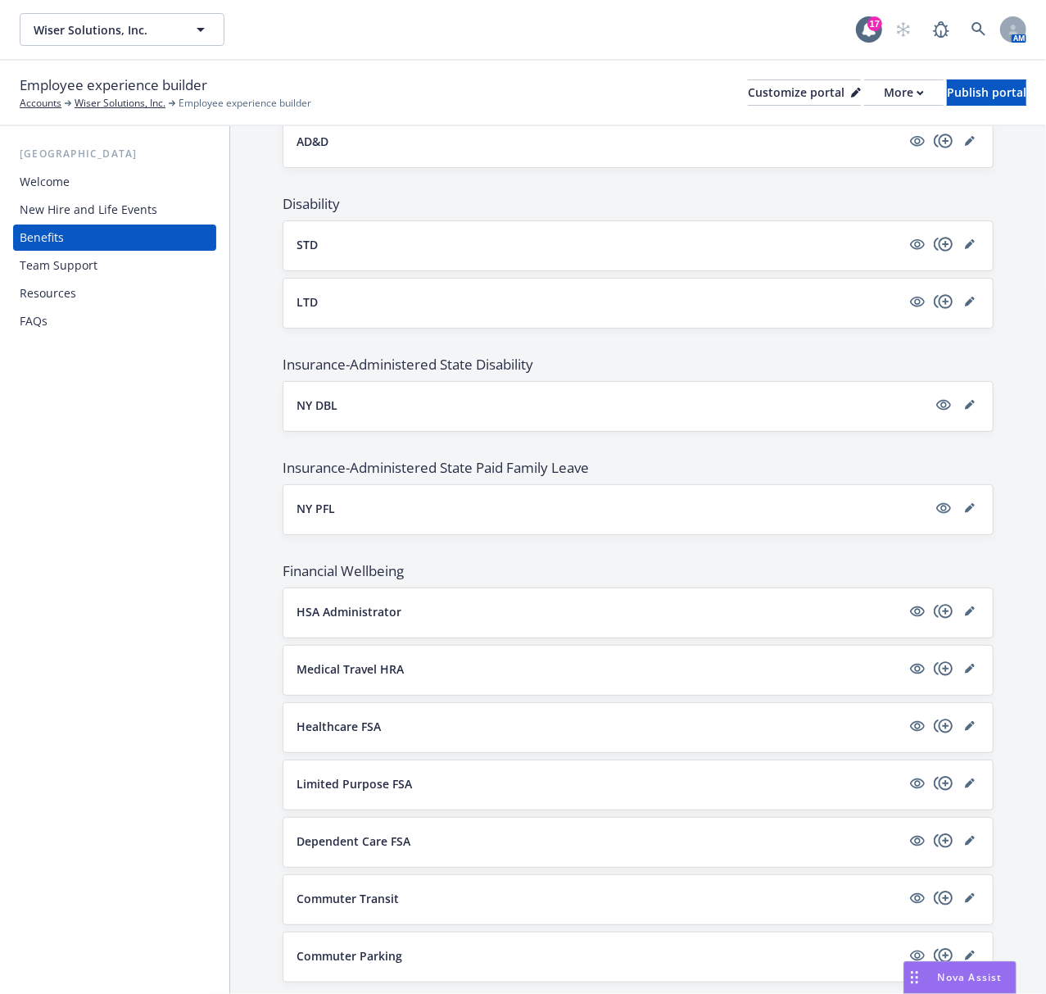
click at [315, 252] on p "STD" at bounding box center [307, 244] width 21 height 17
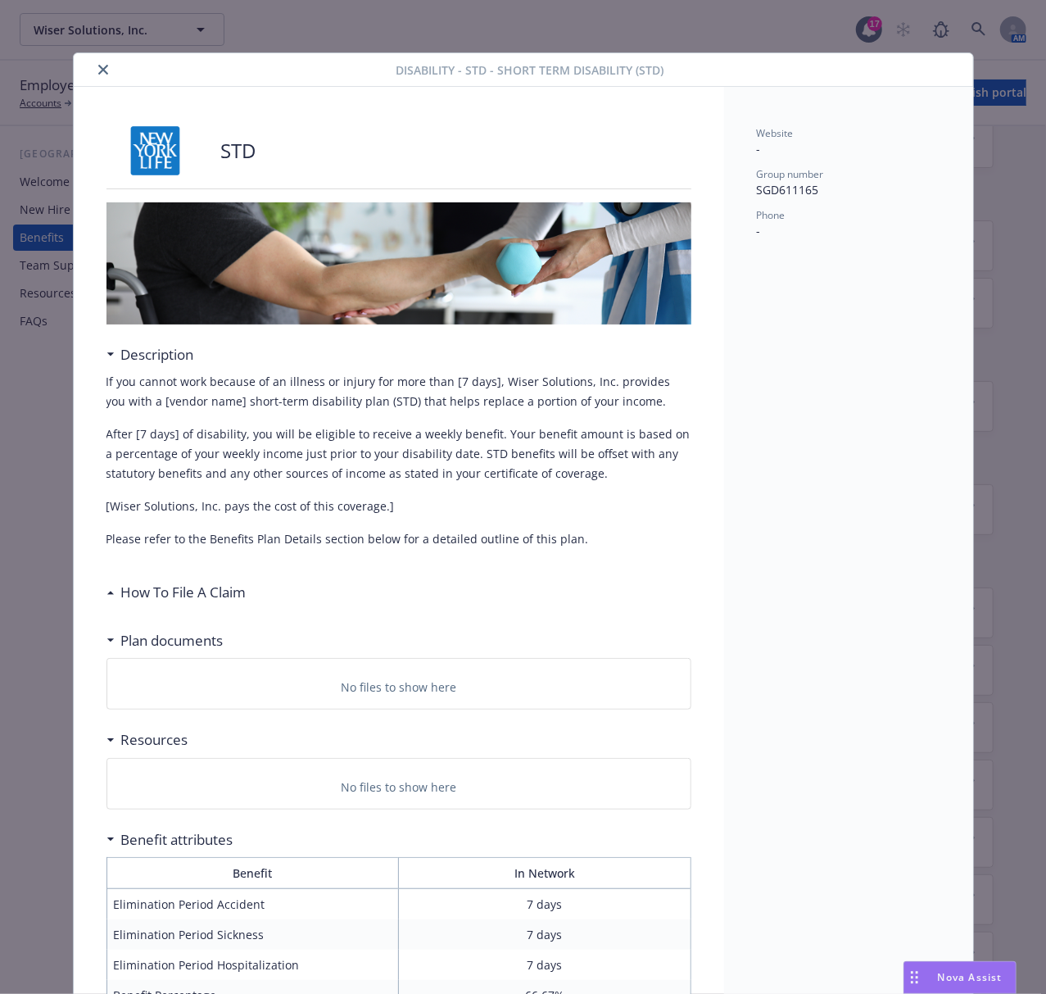
scroll to position [49, 0]
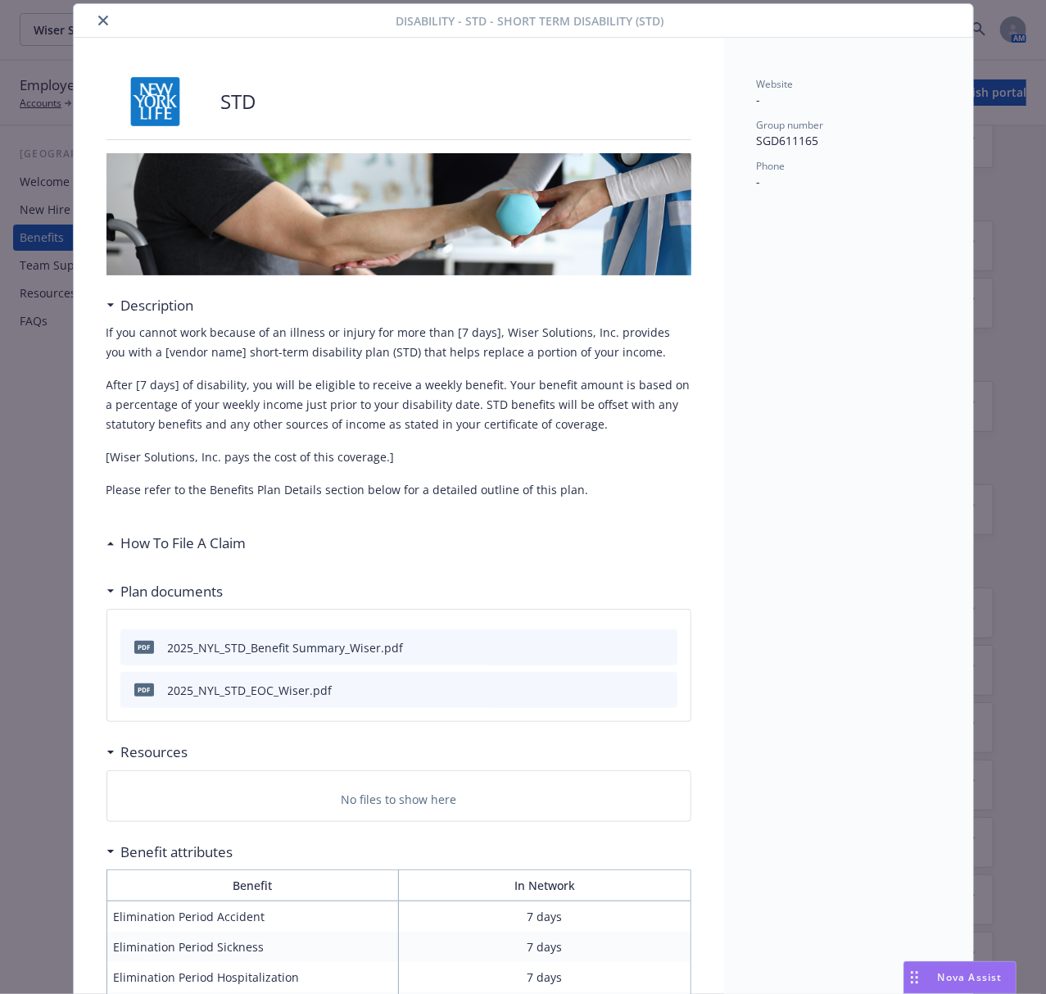
click at [98, 16] on icon "close" at bounding box center [103, 21] width 10 height 10
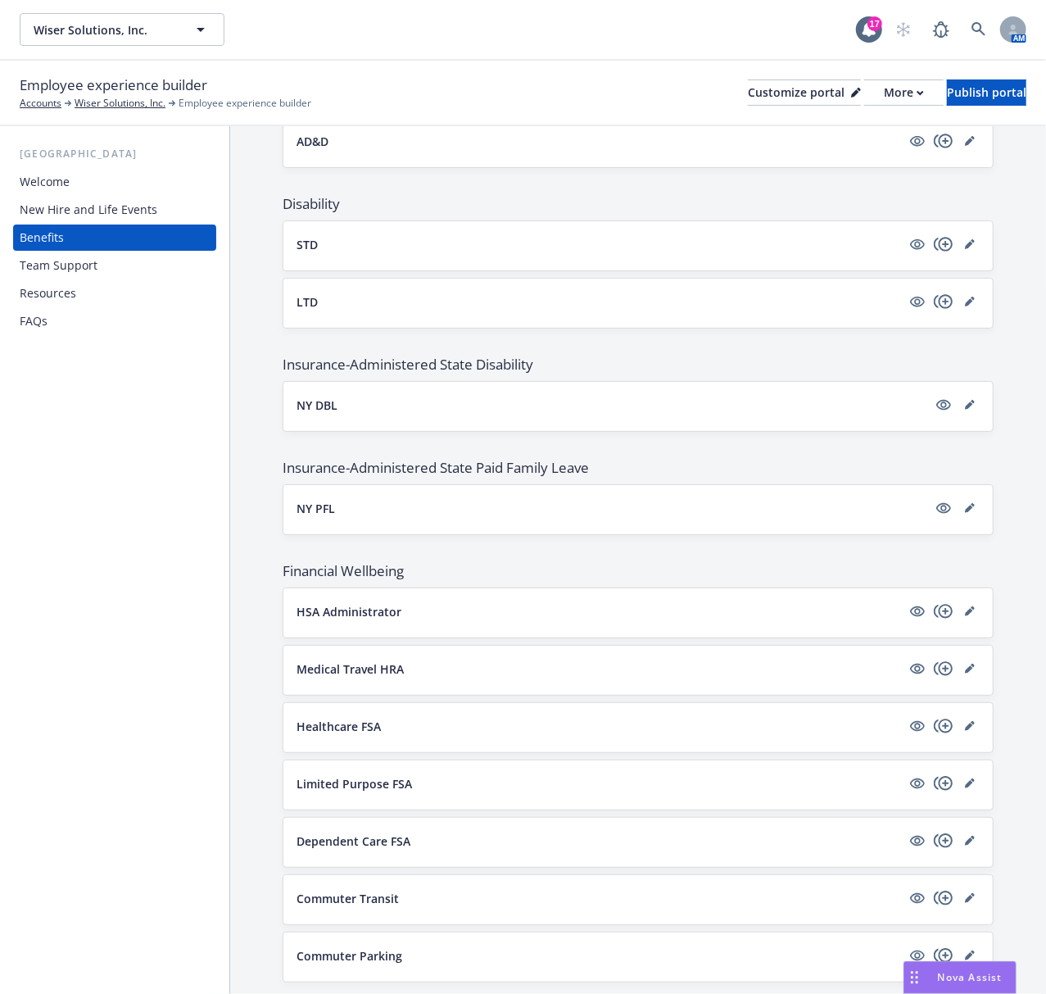
click at [318, 299] on p "LTD" at bounding box center [307, 301] width 21 height 17
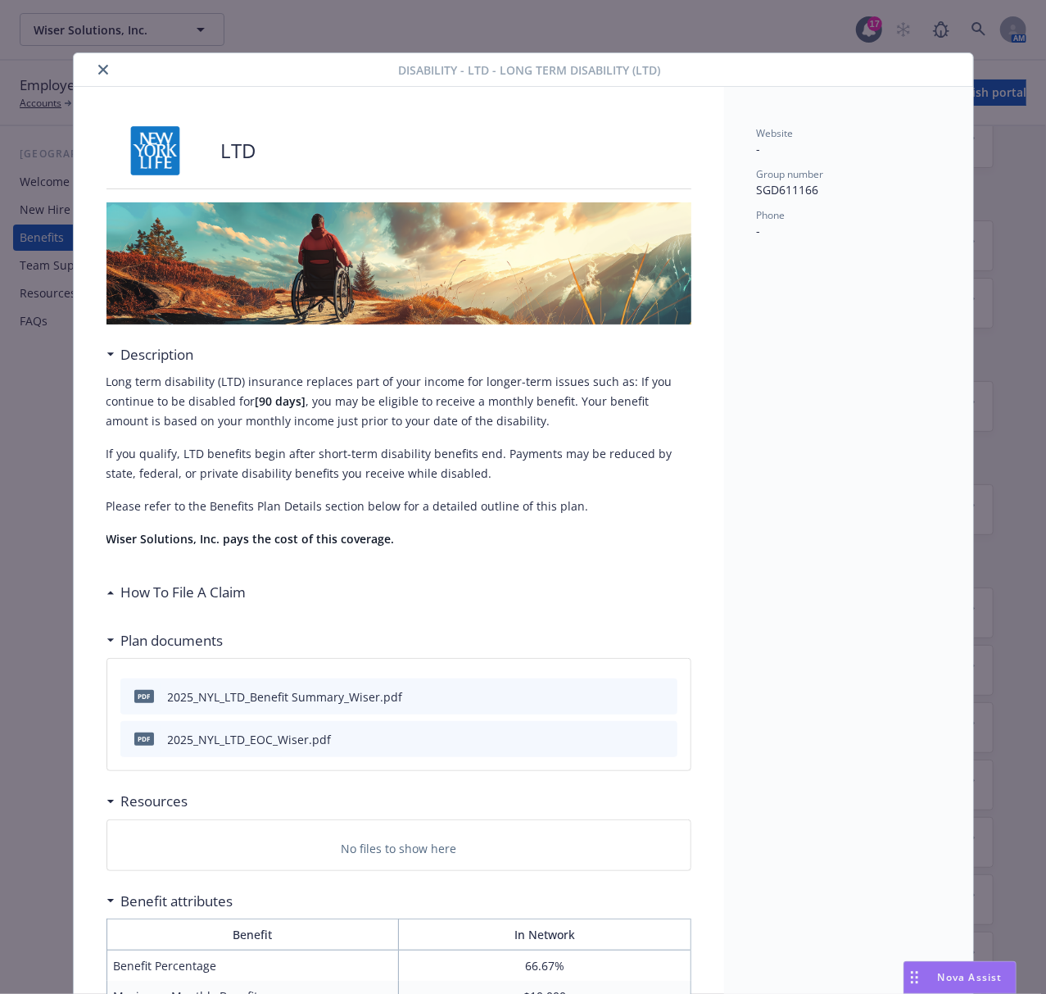
scroll to position [49, 0]
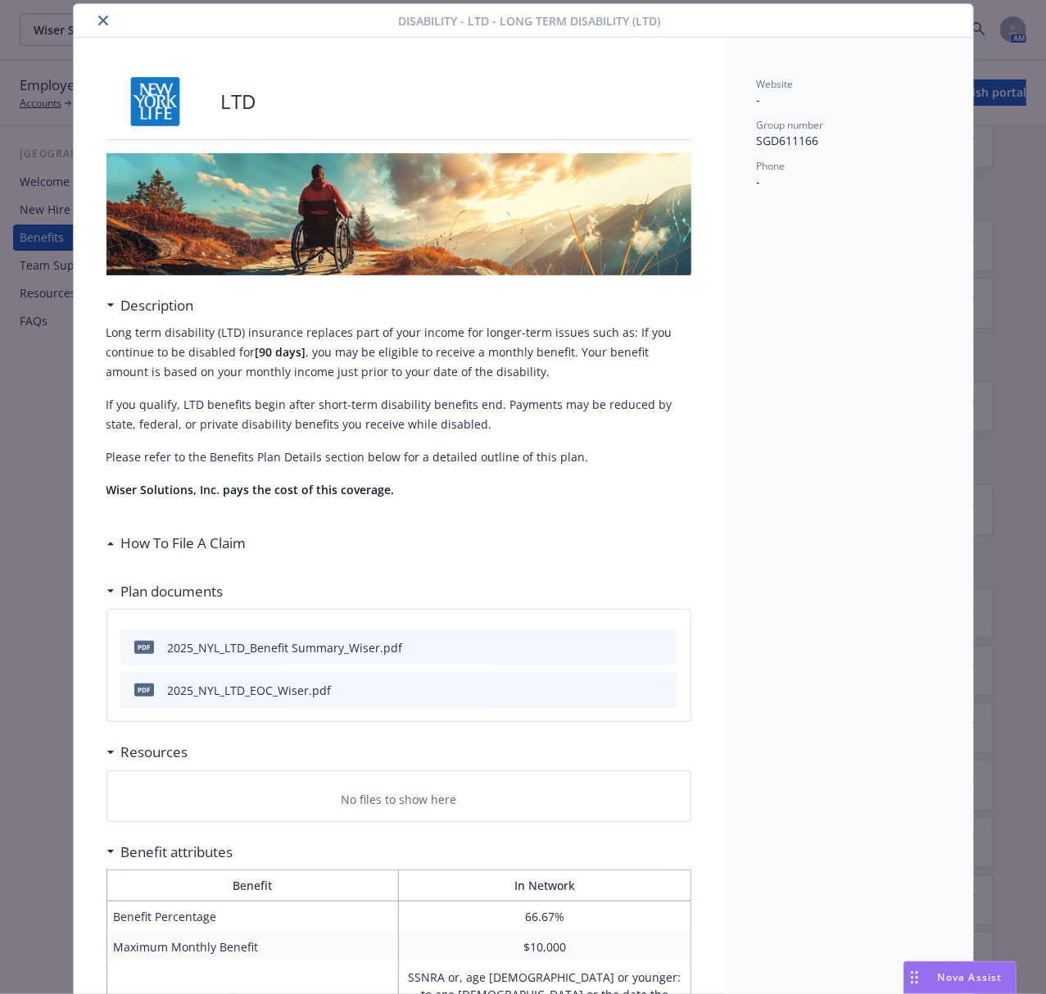
click at [98, 18] on icon "close" at bounding box center [103, 21] width 10 height 10
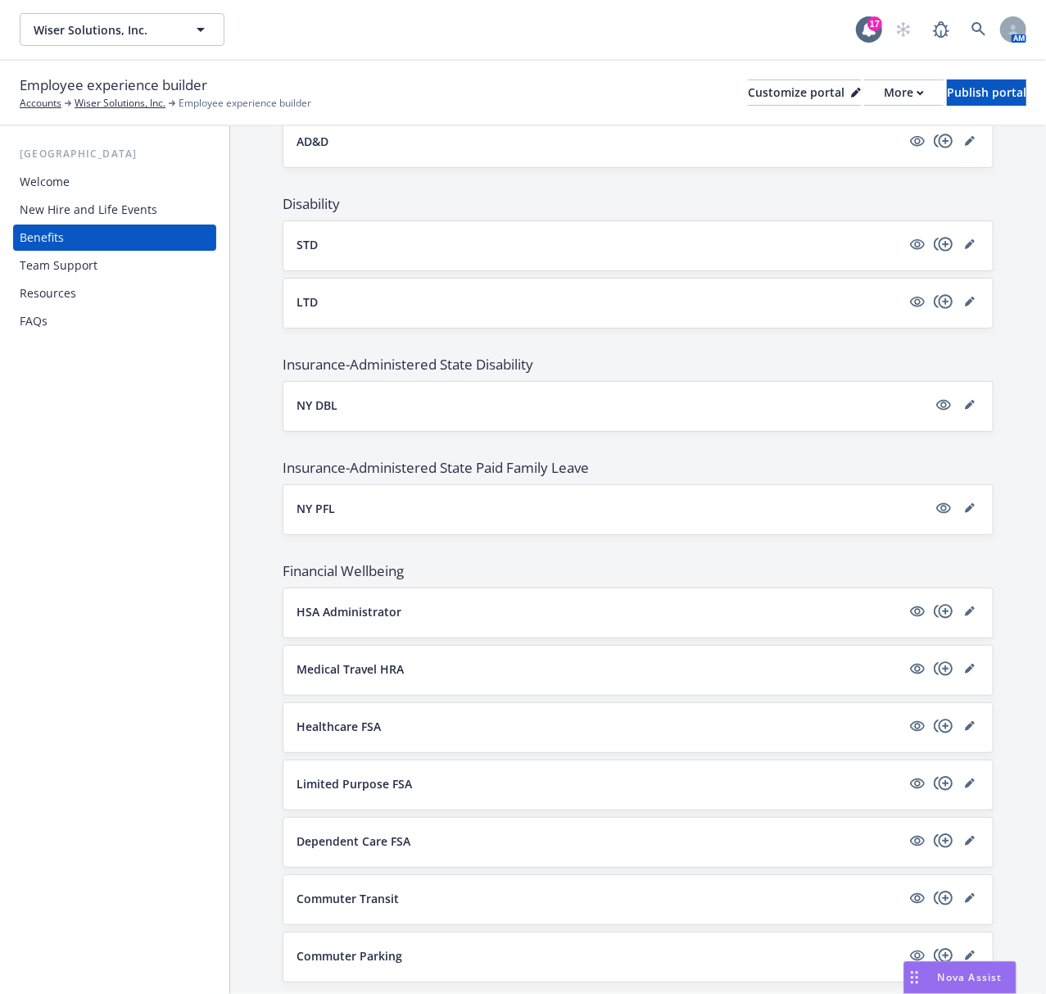
click at [318, 407] on p "NY DBL" at bounding box center [317, 404] width 41 height 17
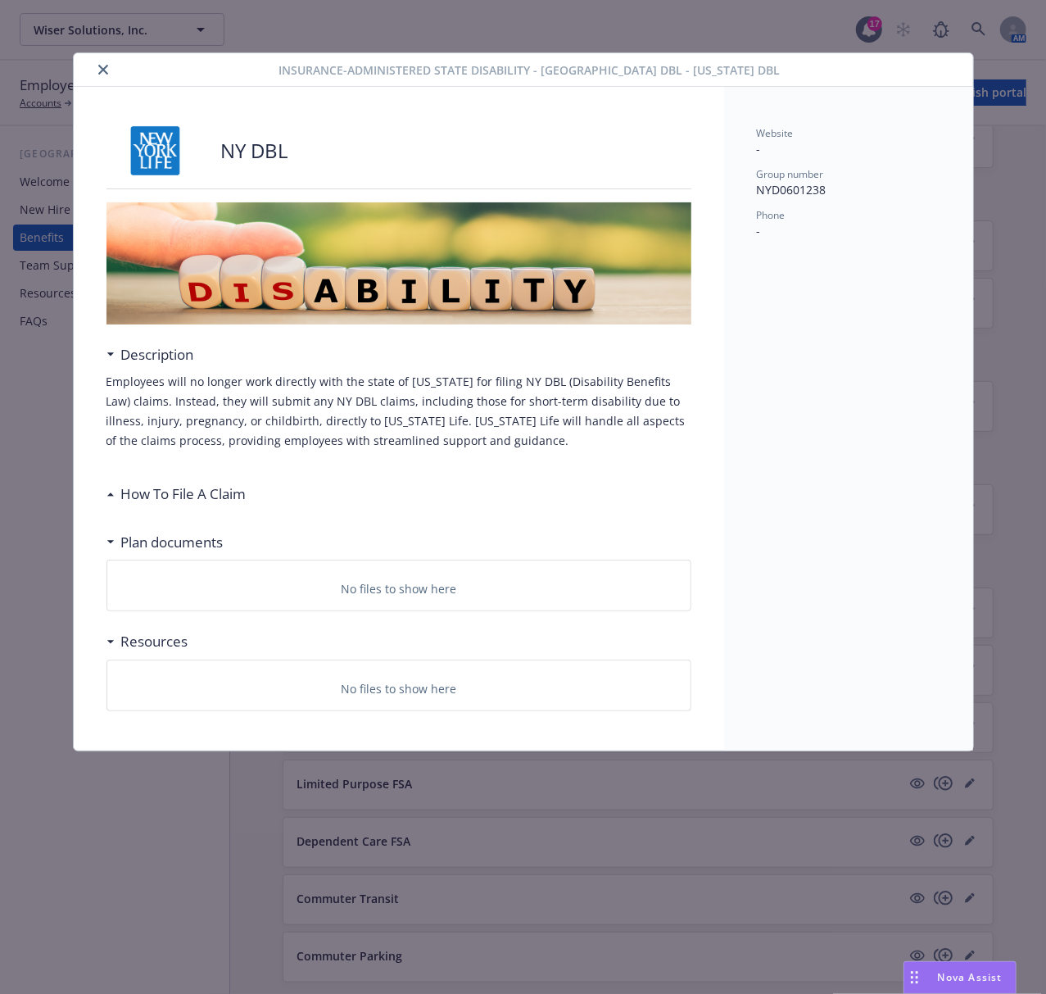
click at [100, 74] on icon "close" at bounding box center [103, 70] width 10 height 10
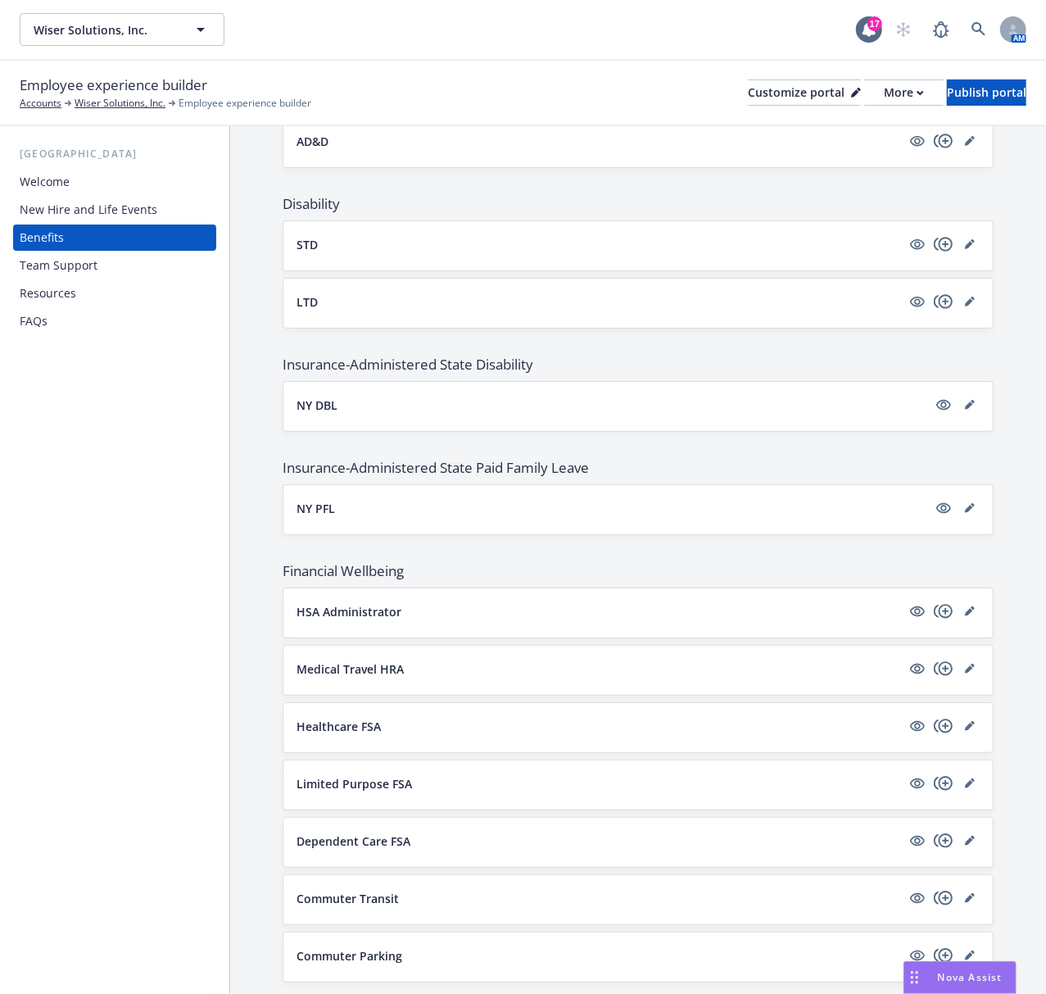
click at [315, 514] on p "NY PFL" at bounding box center [316, 508] width 38 height 17
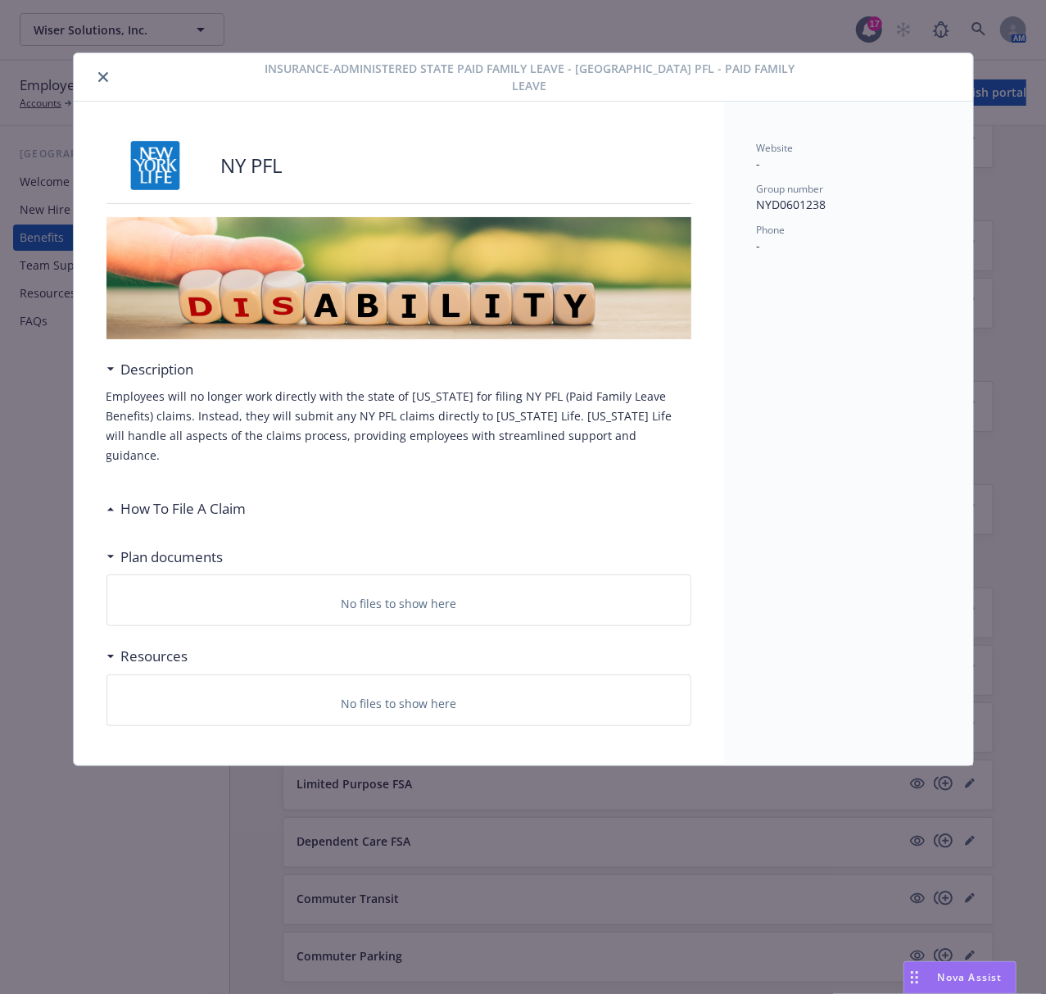
click at [100, 72] on icon "close" at bounding box center [103, 77] width 10 height 10
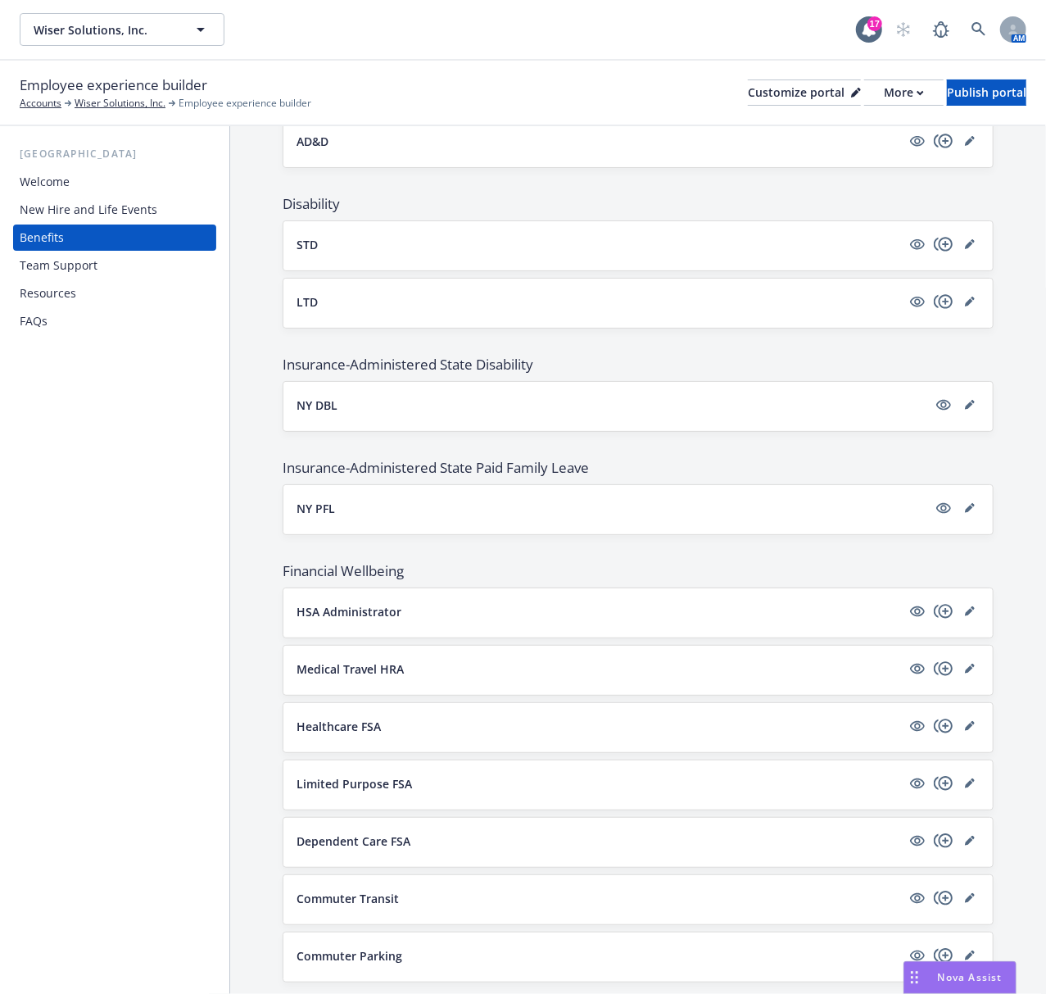
click at [309, 621] on div "HSA Administrator" at bounding box center [638, 611] width 683 height 20
click at [354, 620] on p "HSA Administrator" at bounding box center [349, 611] width 105 height 17
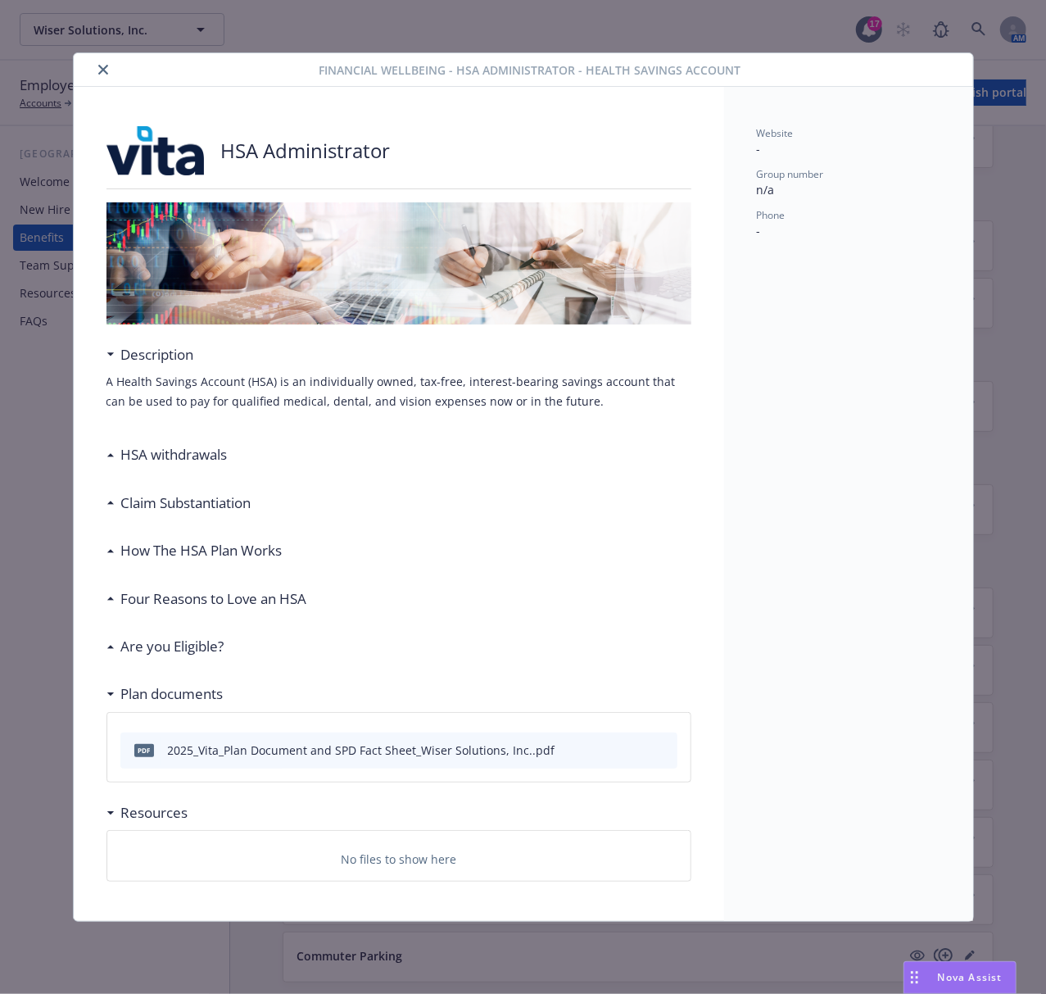
click at [99, 66] on icon "close" at bounding box center [103, 70] width 10 height 10
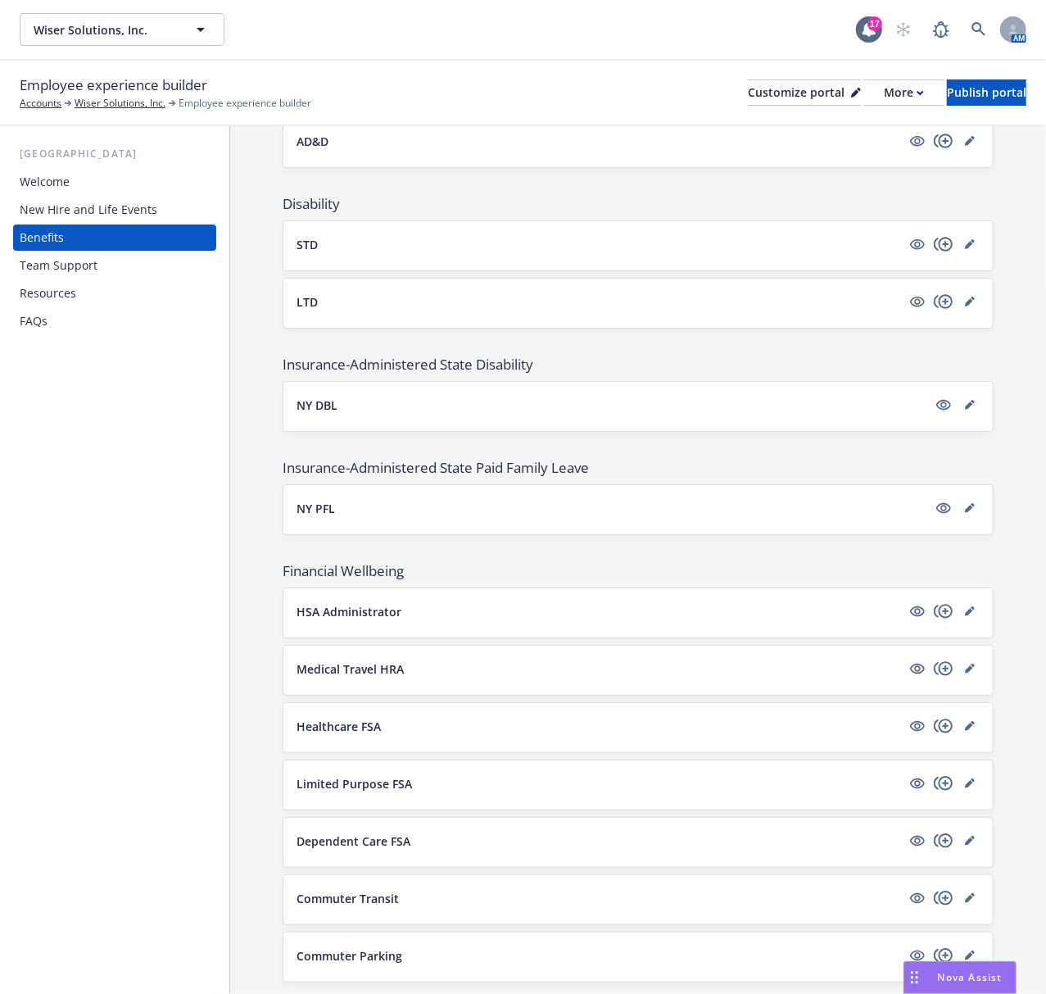
click at [310, 670] on p "Medical Travel HRA" at bounding box center [350, 668] width 107 height 17
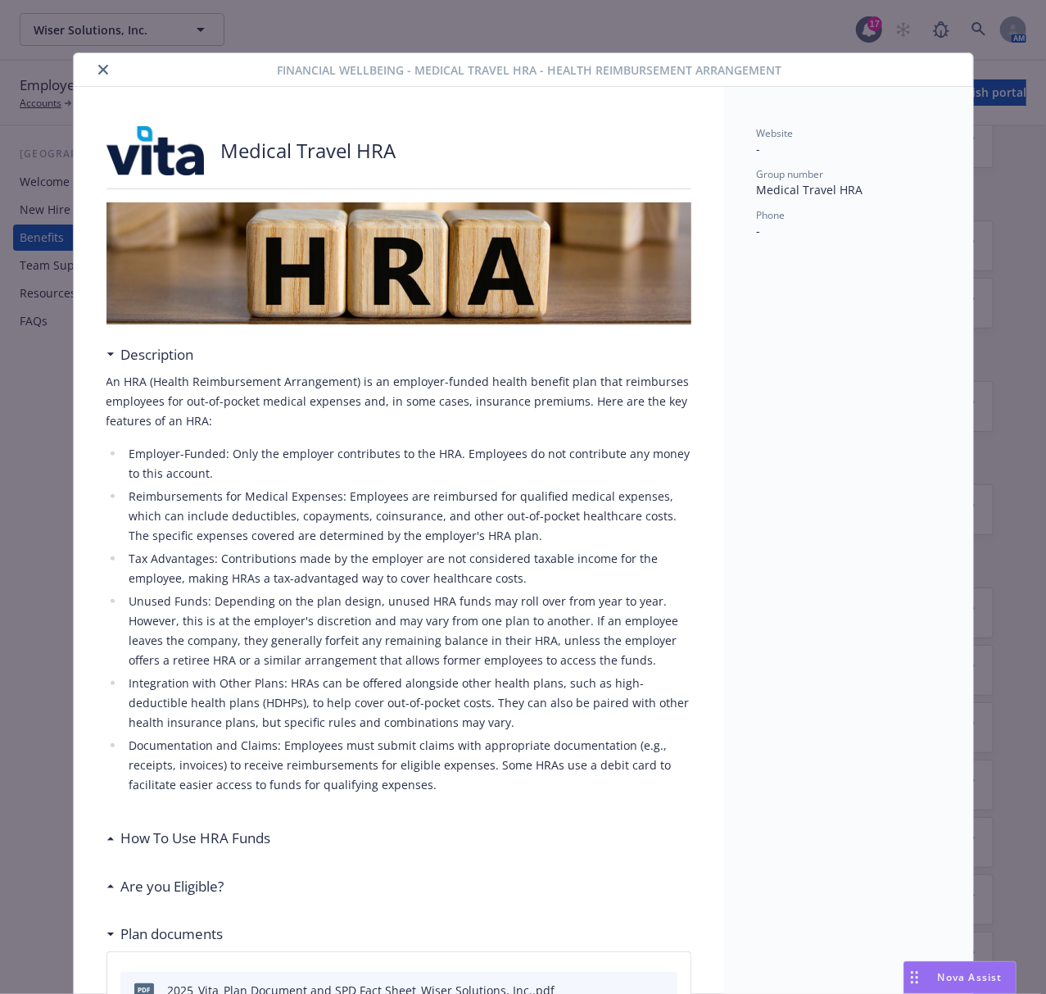
scroll to position [43, 0]
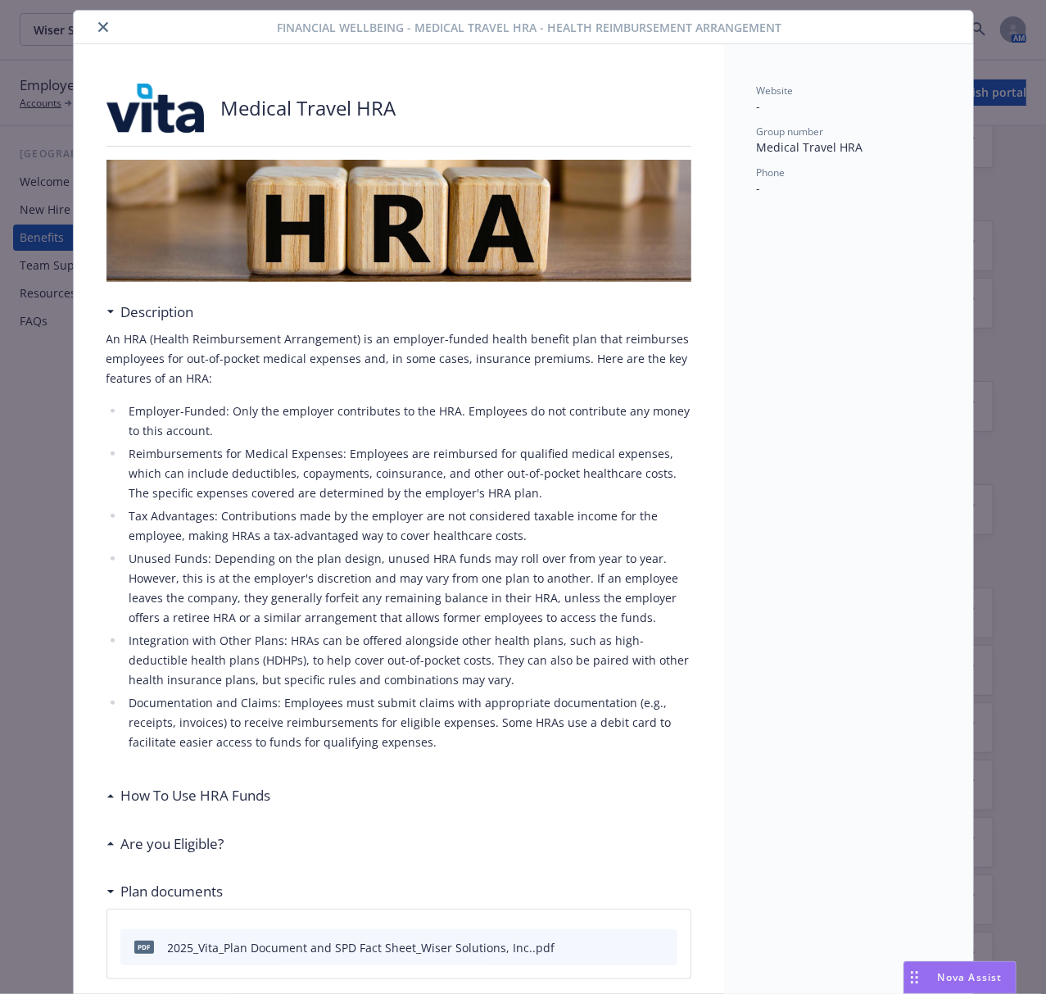
click at [105, 31] on div at bounding box center [178, 27] width 197 height 20
click at [99, 26] on icon "close" at bounding box center [103, 27] width 10 height 10
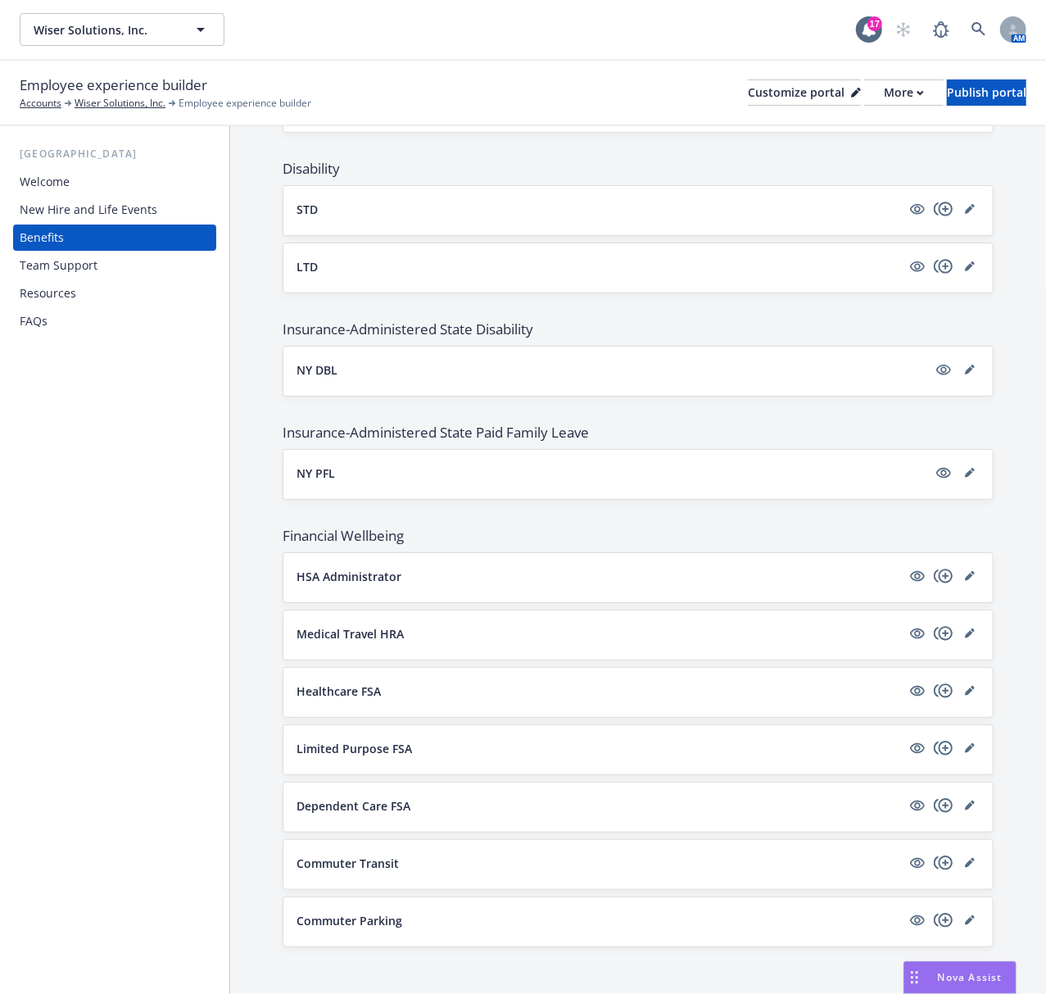
scroll to position [816, 0]
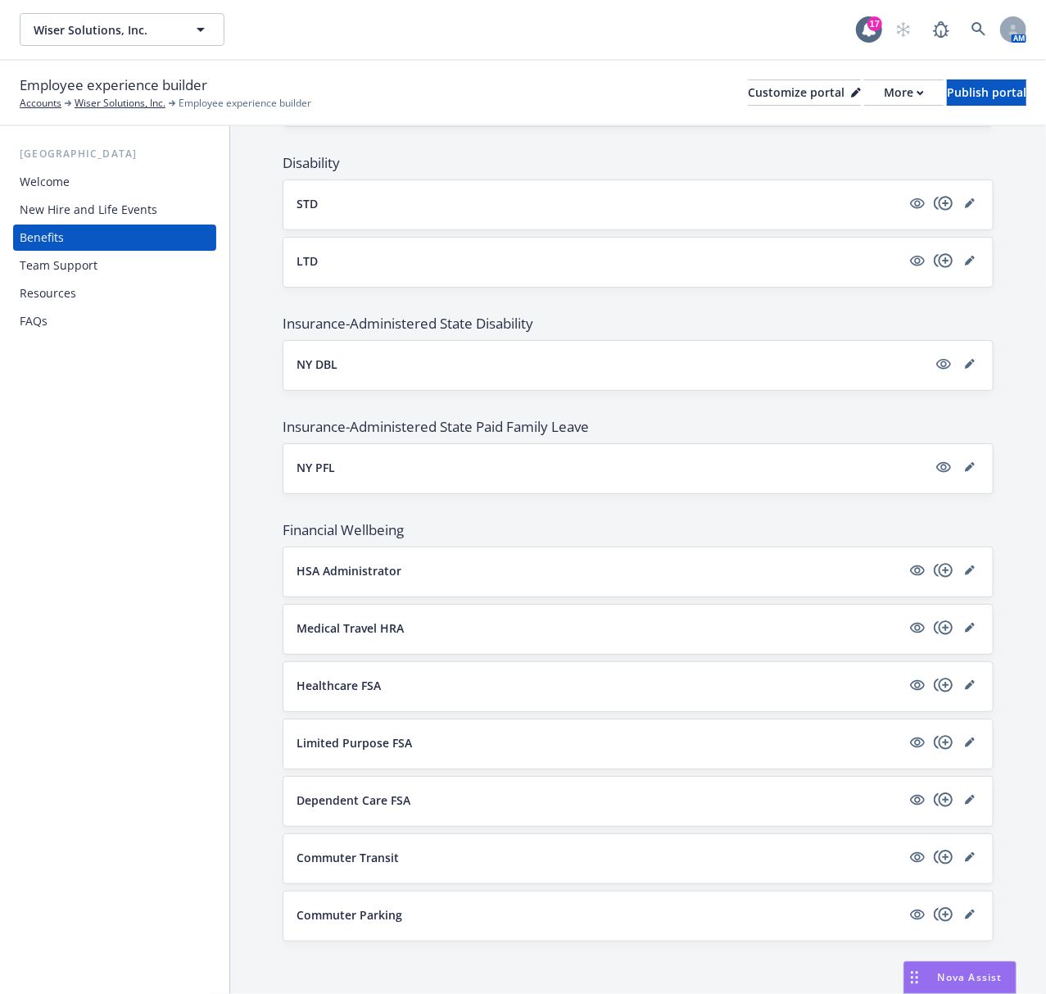
click at [335, 677] on p "Healthcare FSA" at bounding box center [339, 685] width 84 height 17
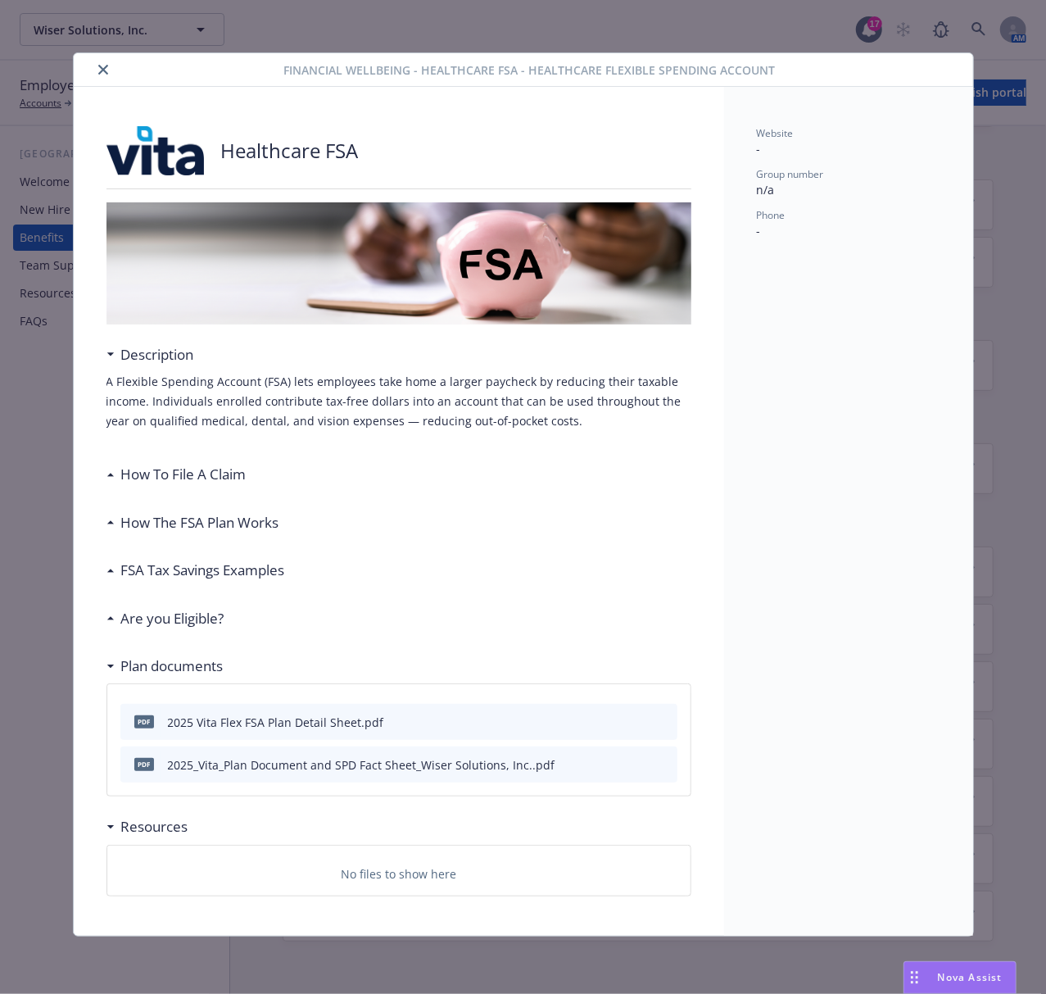
click at [102, 65] on icon "close" at bounding box center [103, 70] width 10 height 10
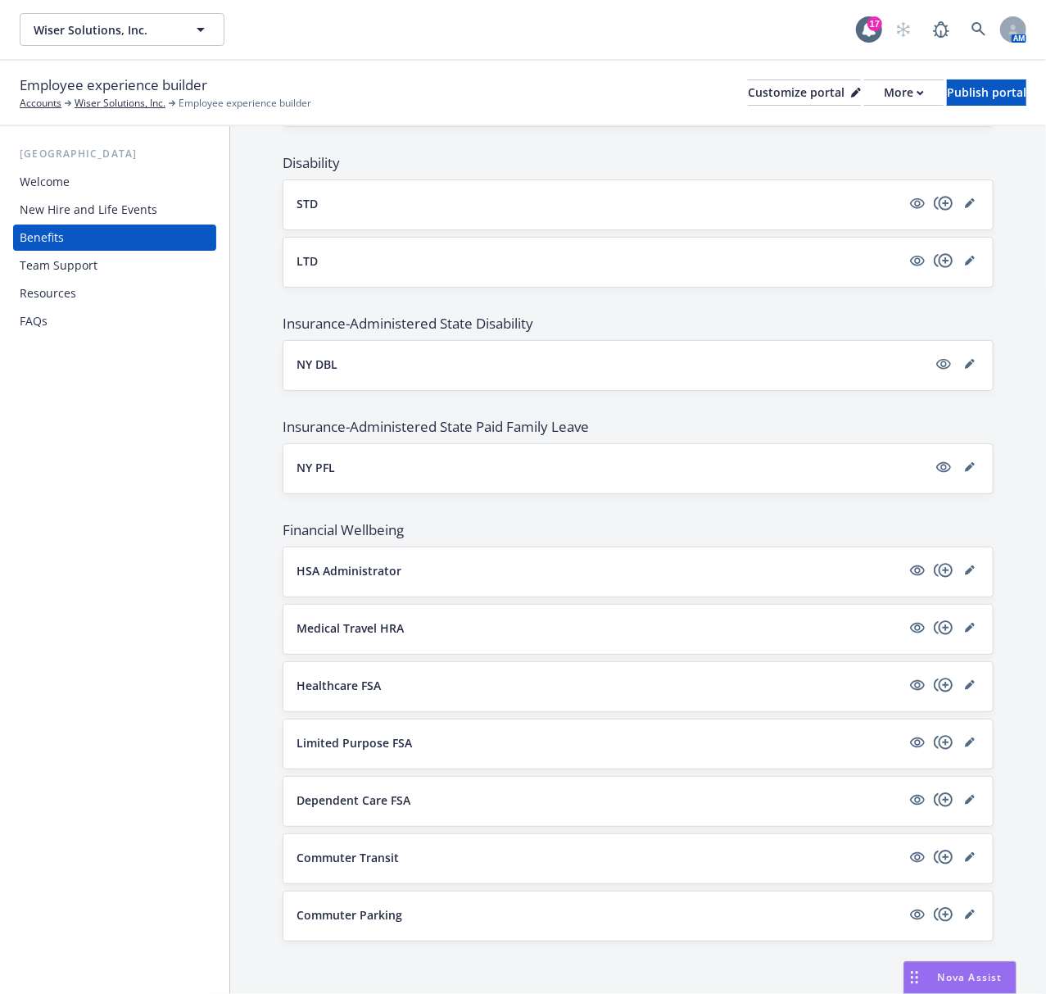
click at [337, 745] on p "Limited Purpose FSA" at bounding box center [354, 742] width 115 height 17
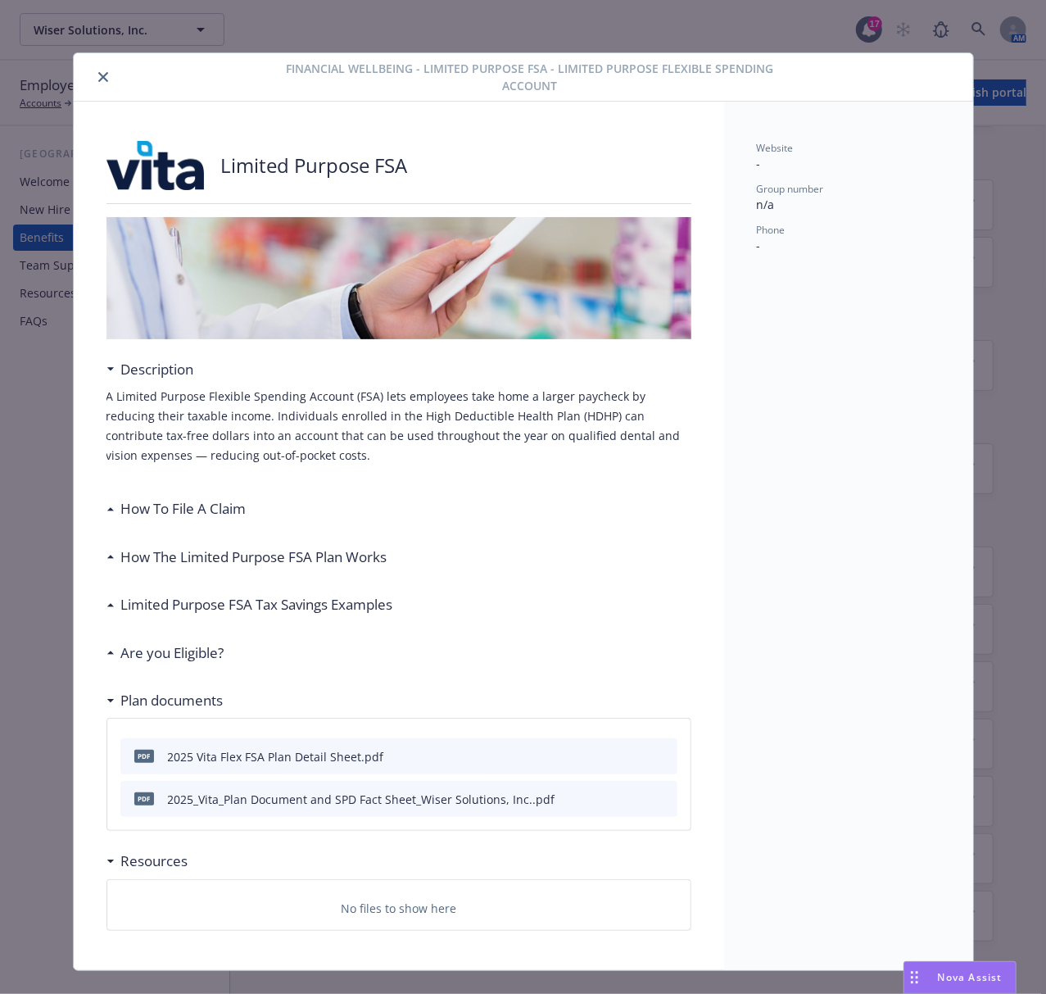
click at [96, 69] on button "close" at bounding box center [103, 77] width 20 height 20
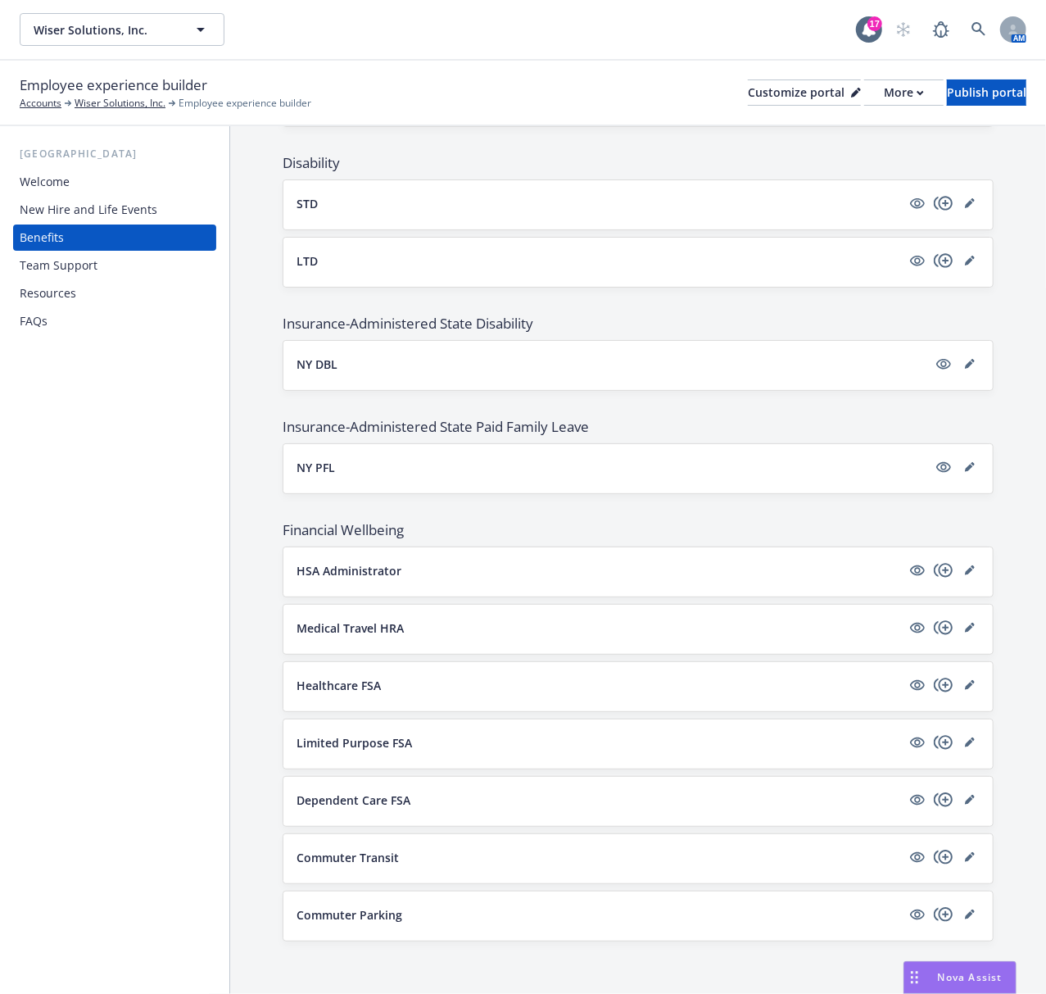
click at [332, 795] on p "Dependent Care FSA" at bounding box center [354, 799] width 114 height 17
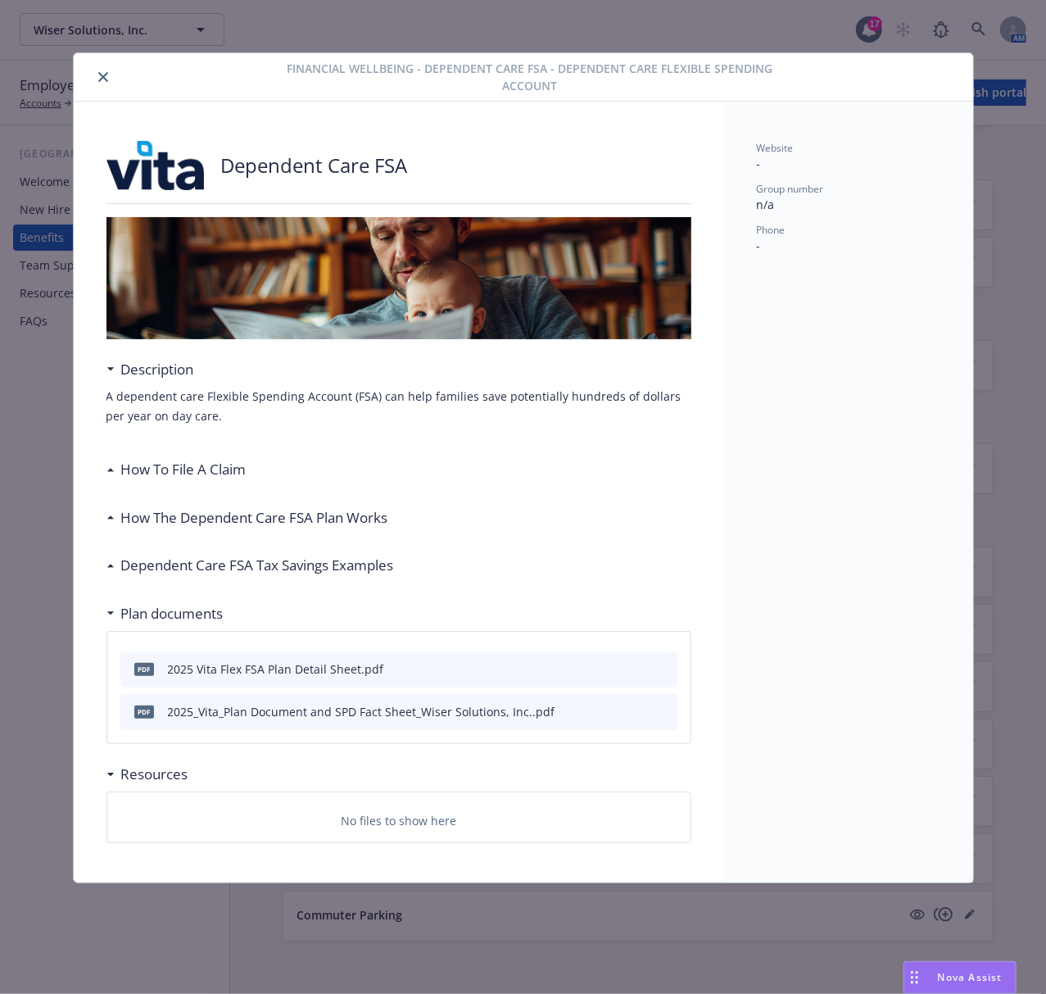
click at [105, 76] on icon "close" at bounding box center [103, 77] width 10 height 10
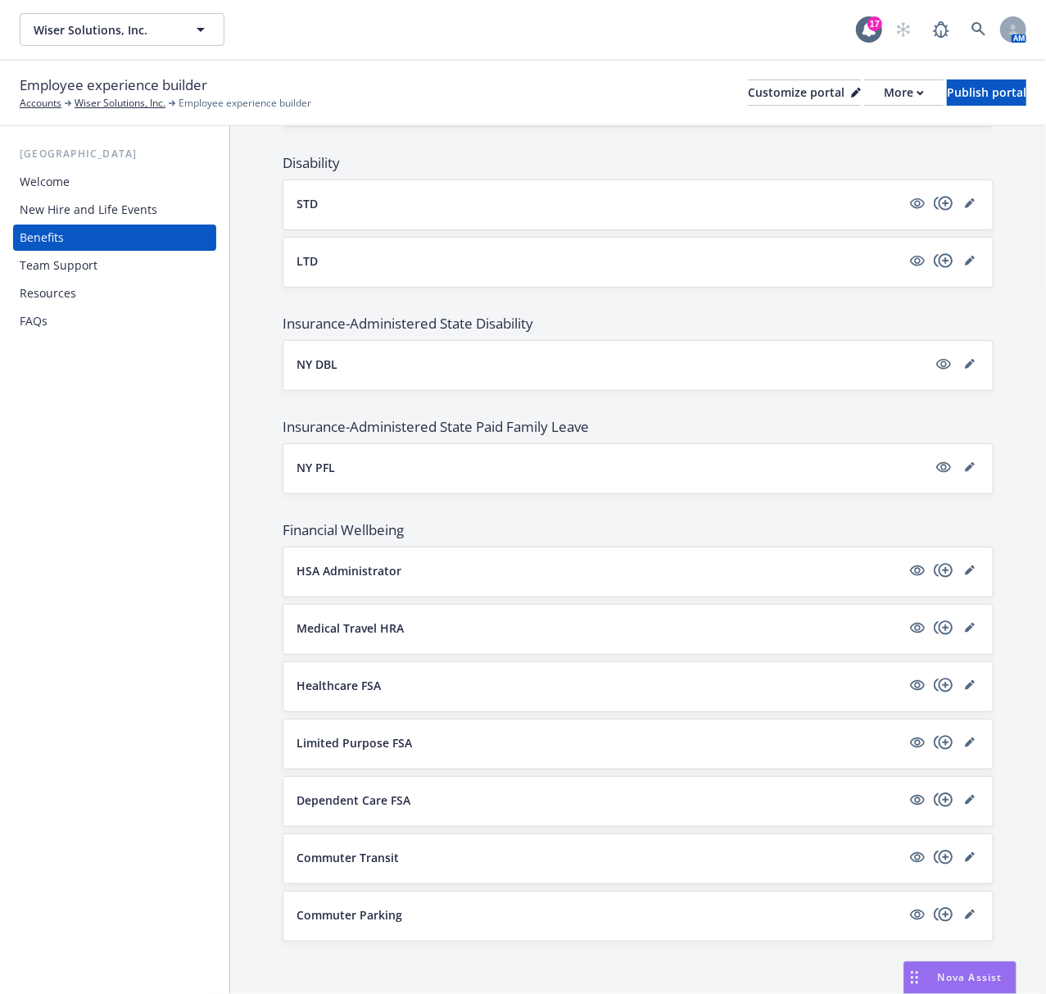
click at [351, 853] on p "Commuter Transit" at bounding box center [348, 857] width 102 height 17
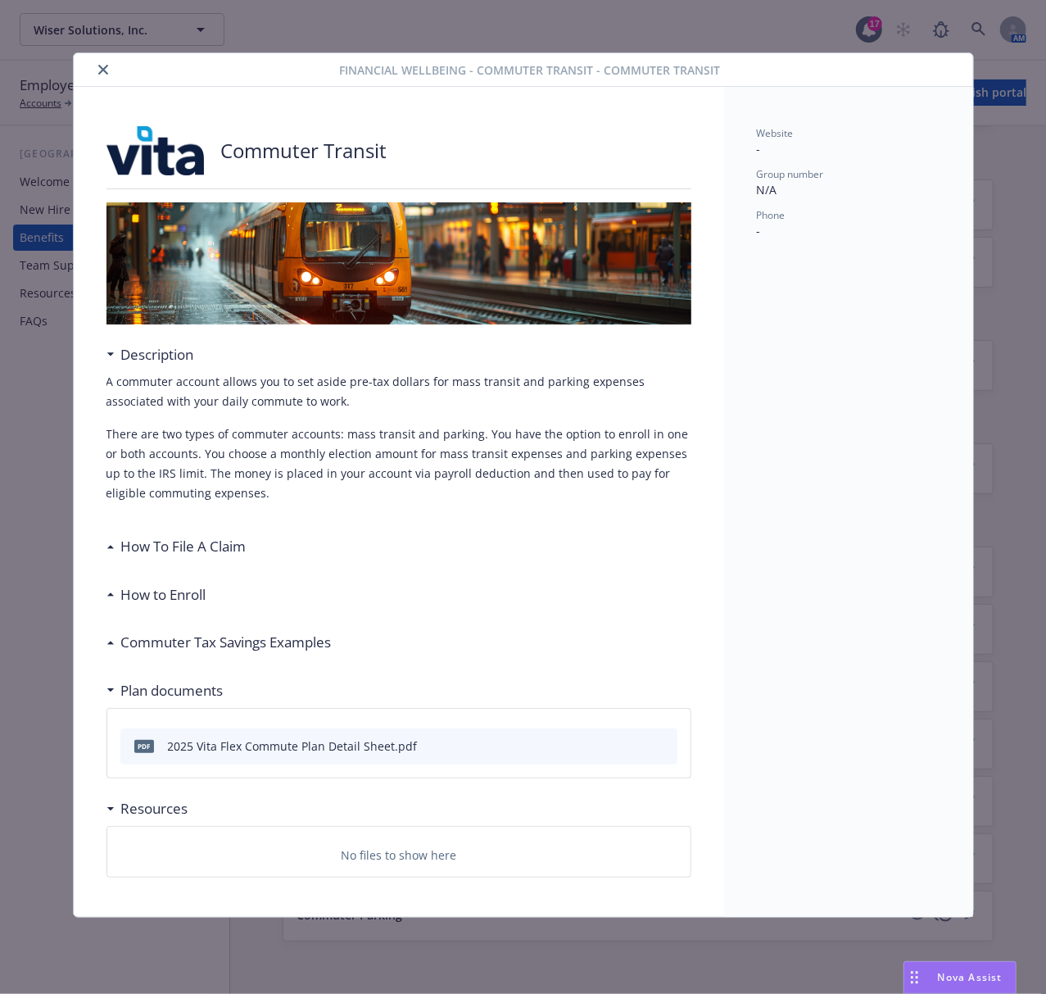
click at [106, 76] on button "close" at bounding box center [103, 70] width 20 height 20
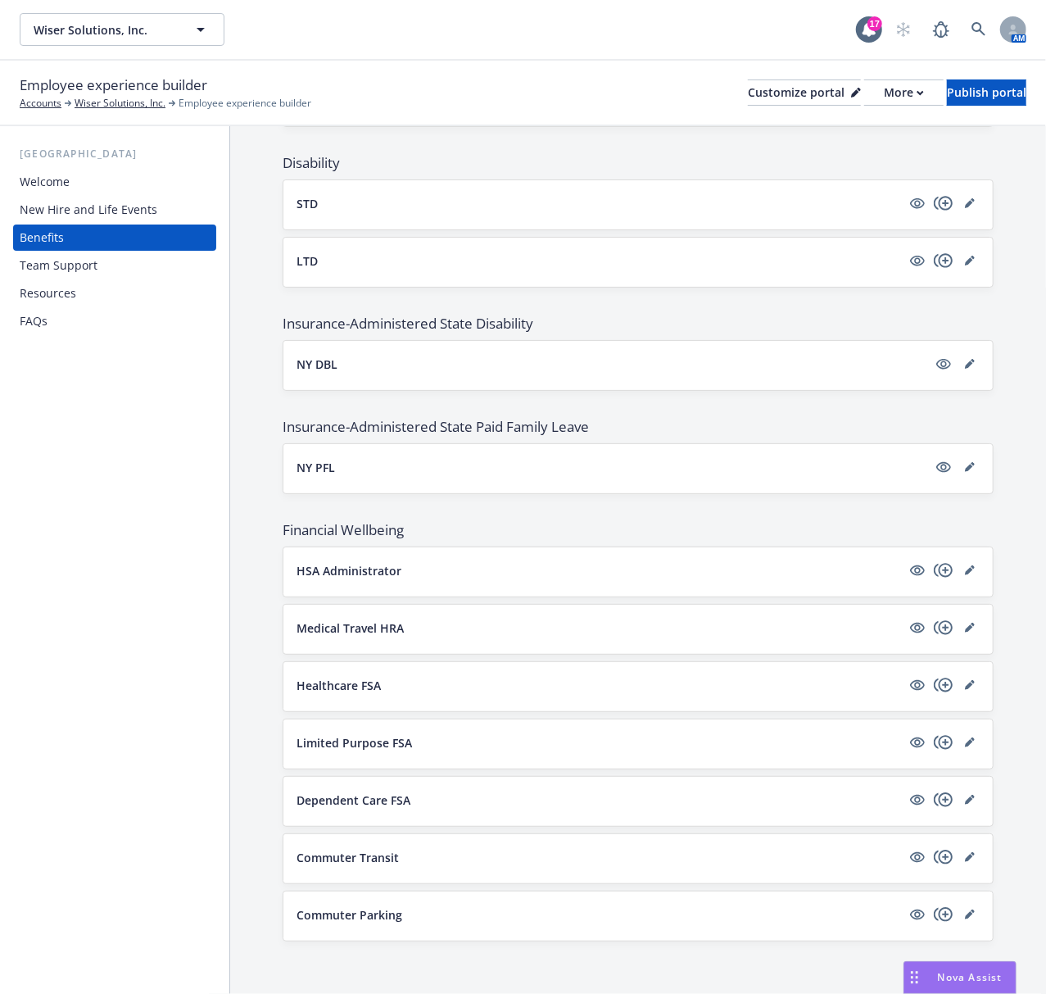
click at [339, 912] on p "Commuter Parking" at bounding box center [350, 914] width 106 height 17
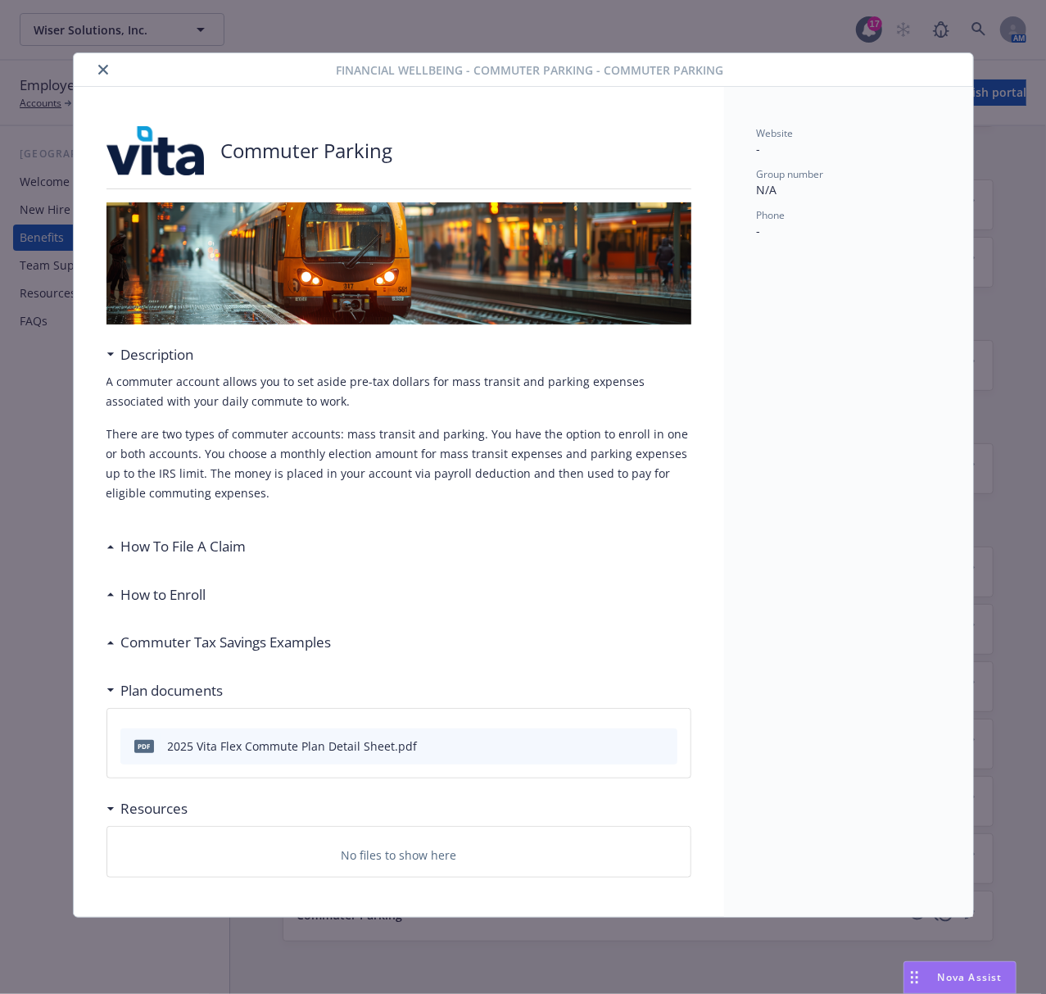
click at [102, 73] on icon "close" at bounding box center [103, 70] width 10 height 10
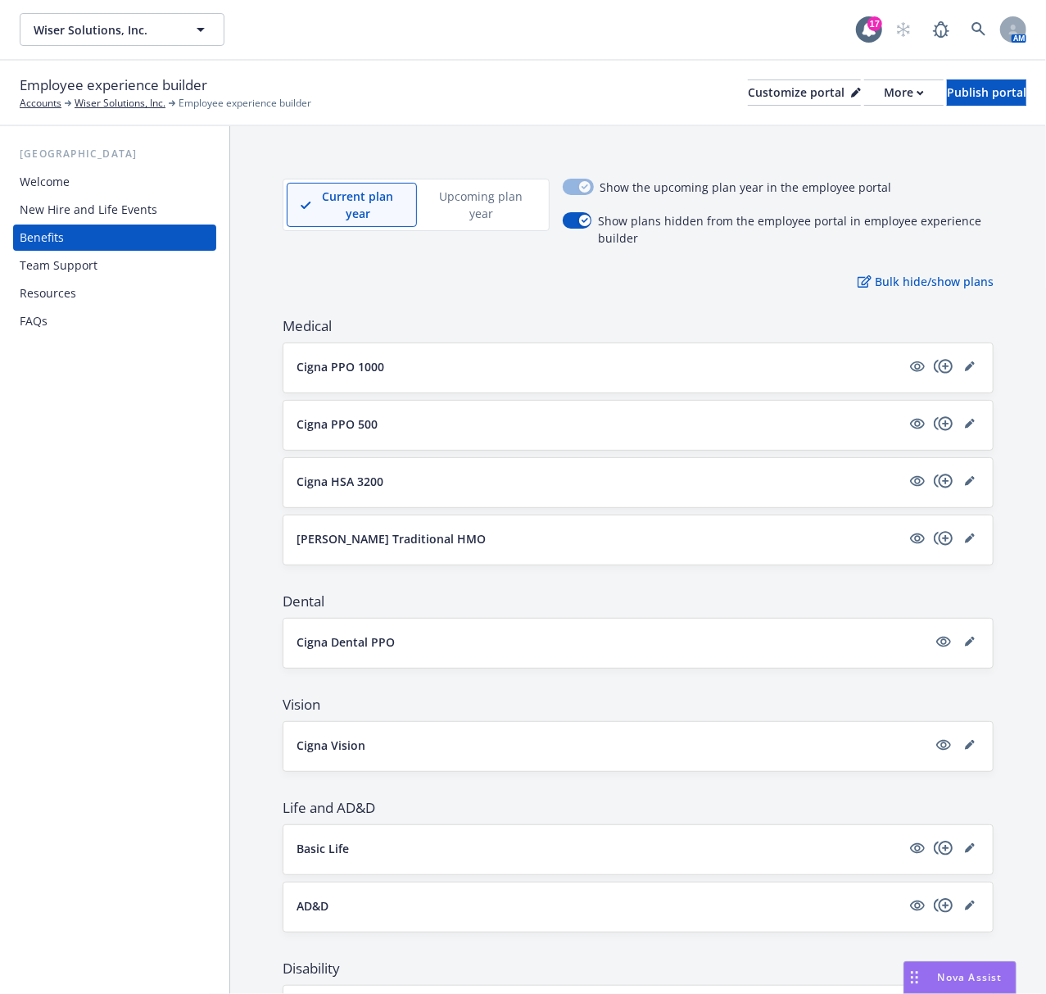
click at [79, 269] on div "Team Support" at bounding box center [59, 265] width 78 height 26
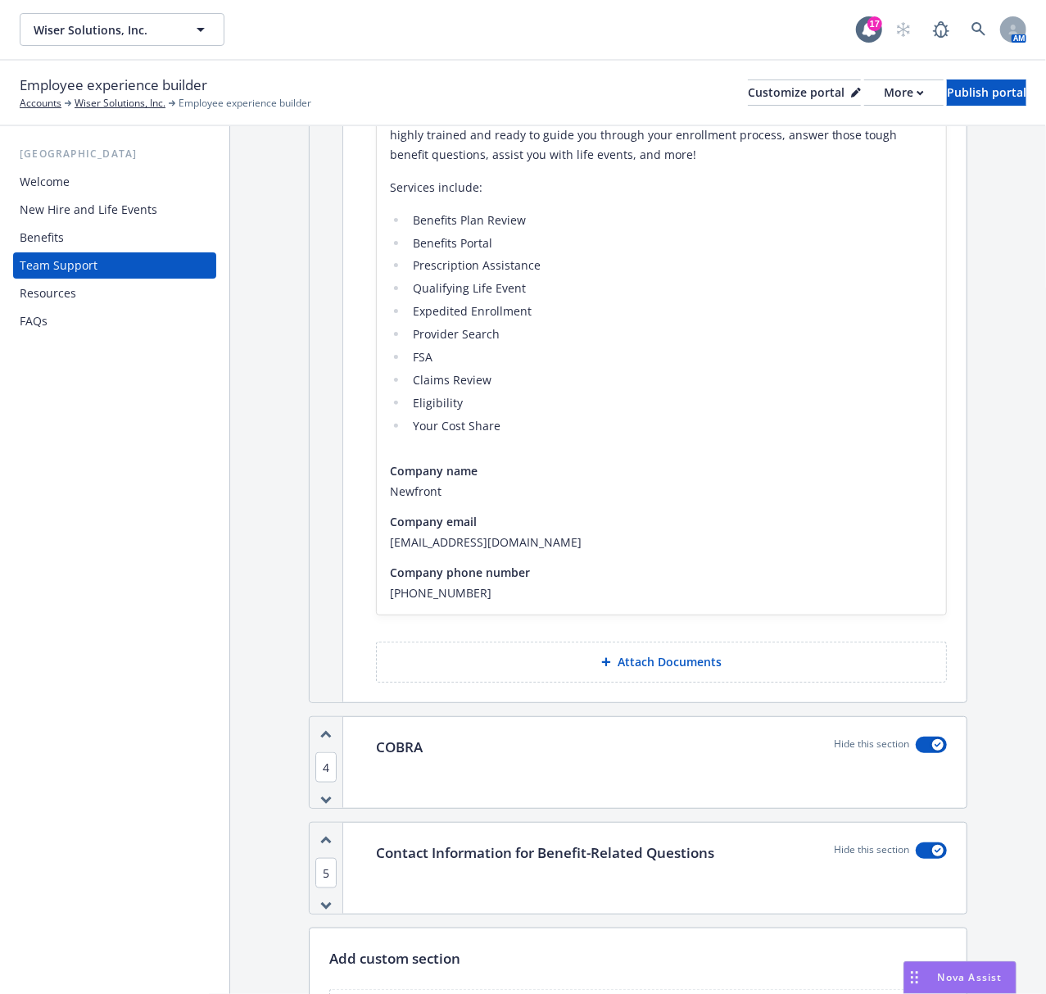
scroll to position [724, 0]
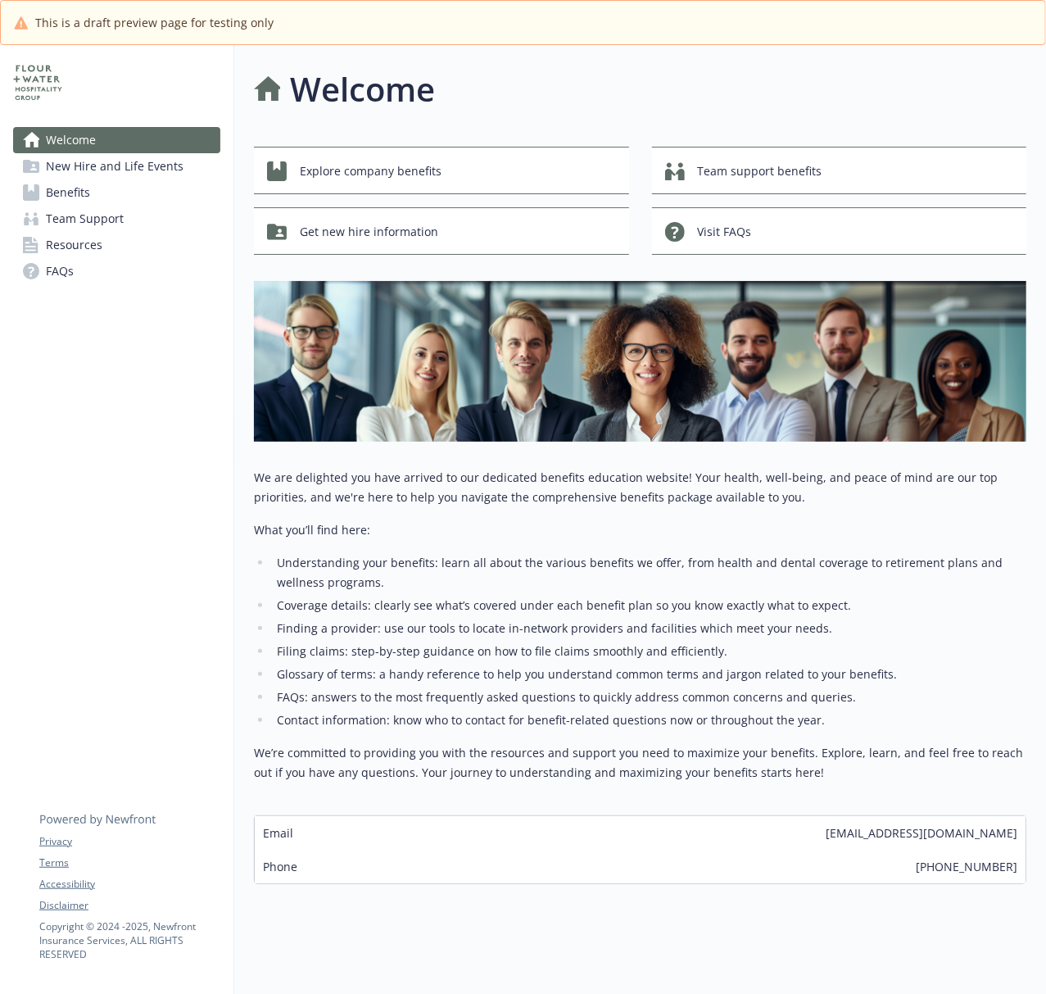
click at [92, 170] on span "New Hire and Life Events" at bounding box center [115, 166] width 138 height 26
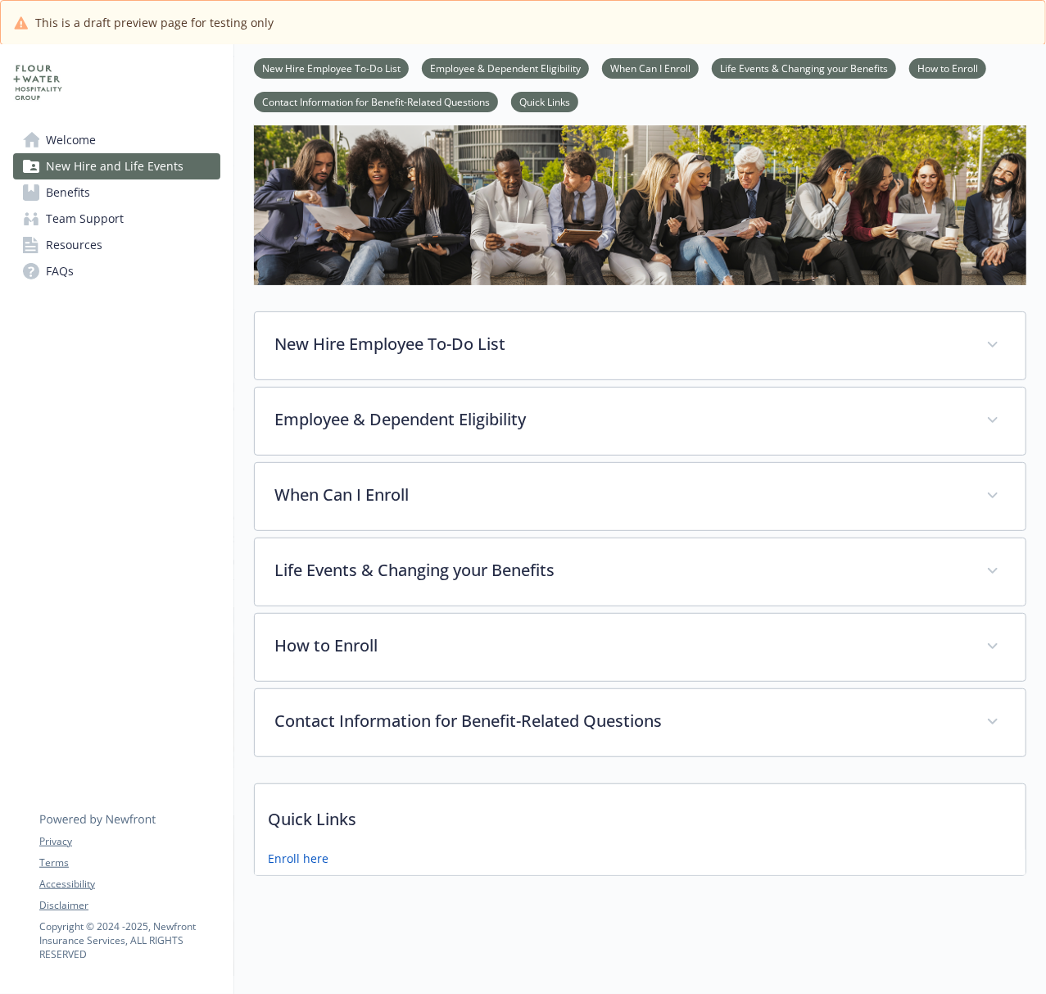
scroll to position [110, 0]
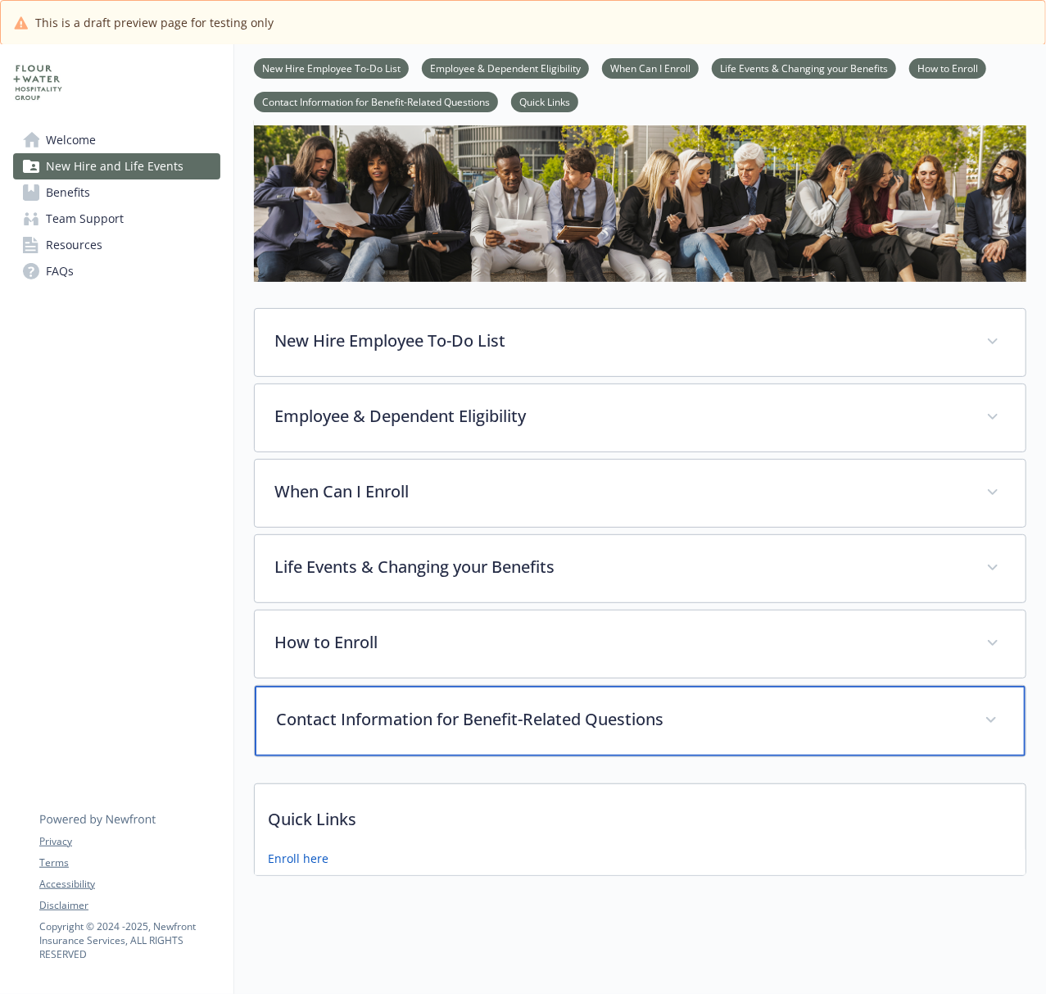
click at [465, 722] on div "Contact Information for Benefit-Related Questions" at bounding box center [640, 721] width 771 height 70
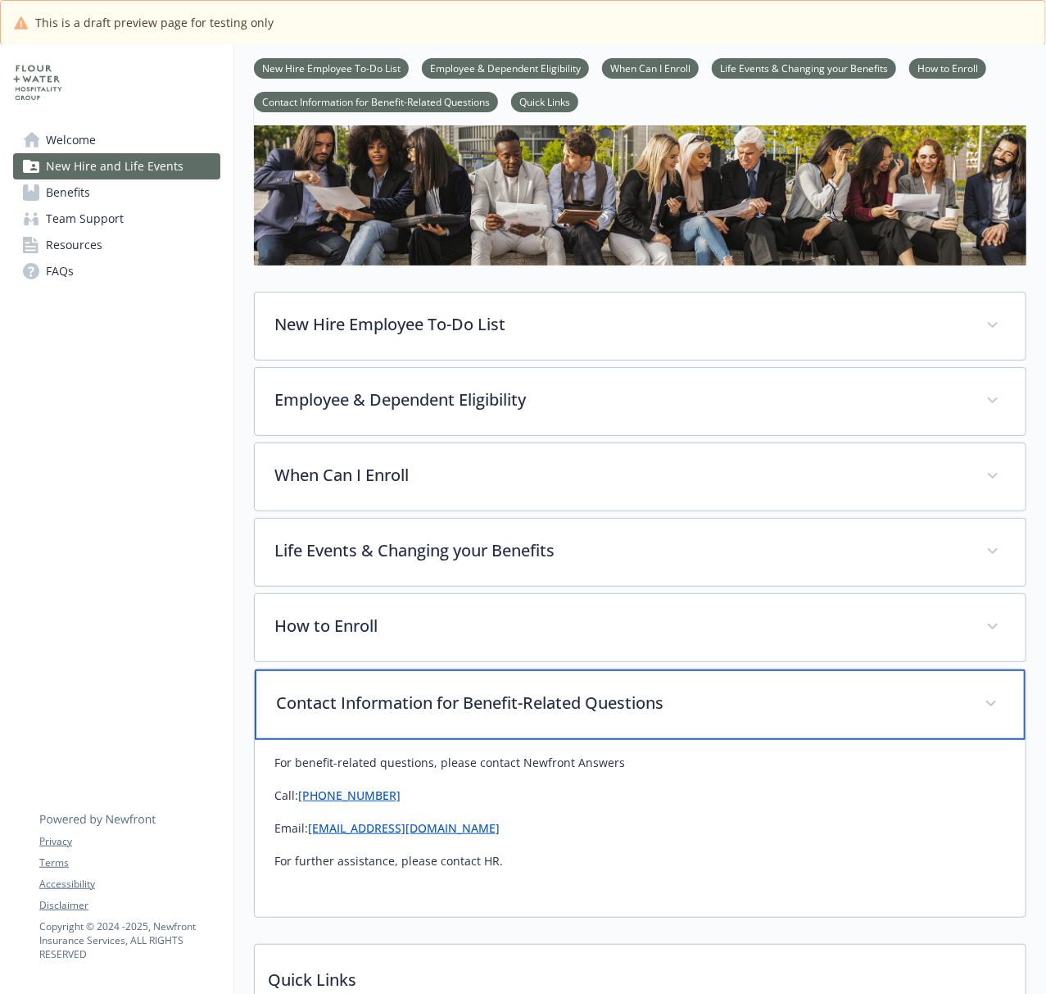
click at [460, 715] on p "Contact Information for Benefit-Related Questions" at bounding box center [620, 702] width 689 height 25
